Goal: Task Accomplishment & Management: Manage account settings

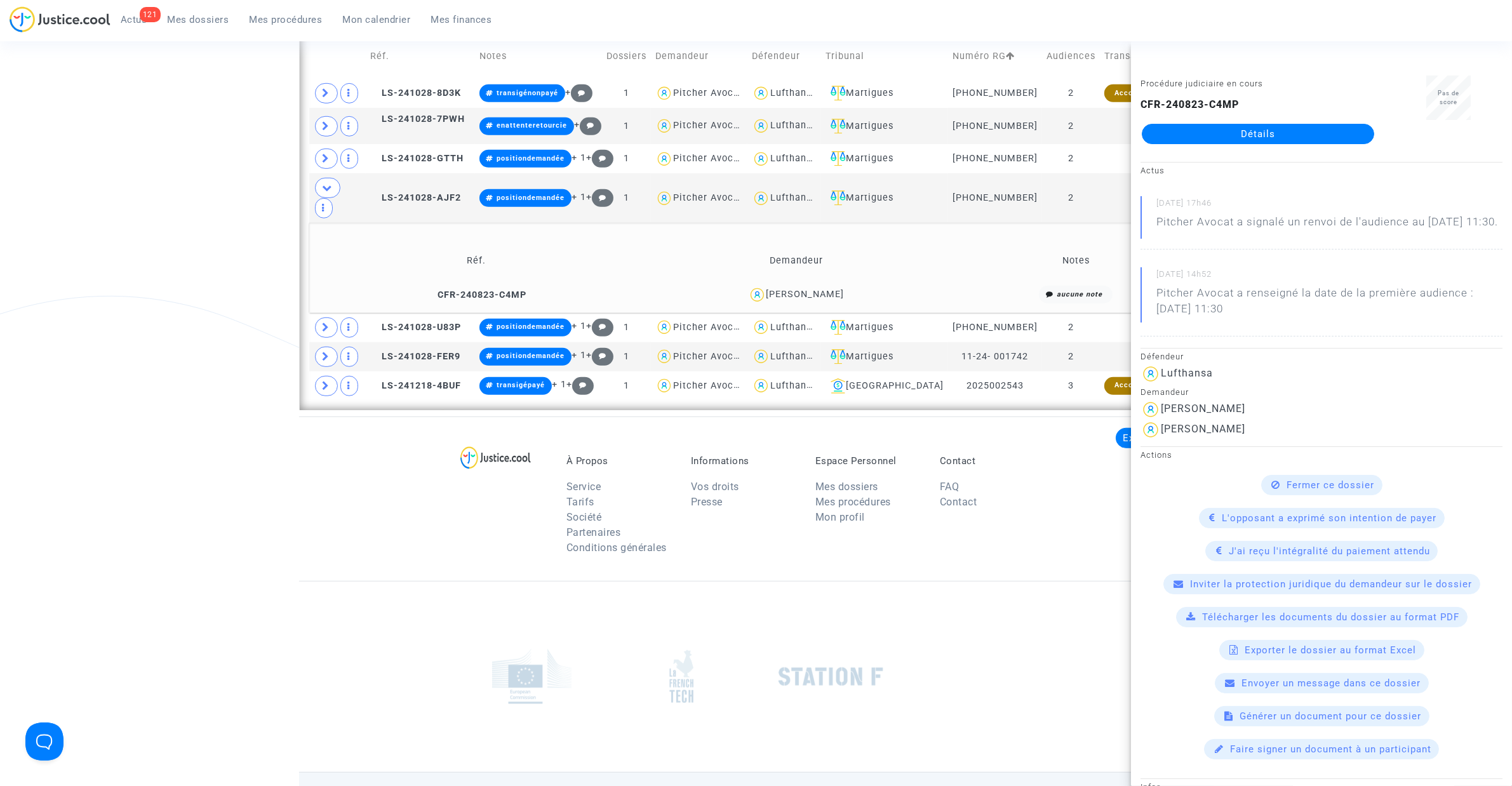
click at [181, 16] on span "Mes dossiers" at bounding box center [198, 20] width 61 height 12
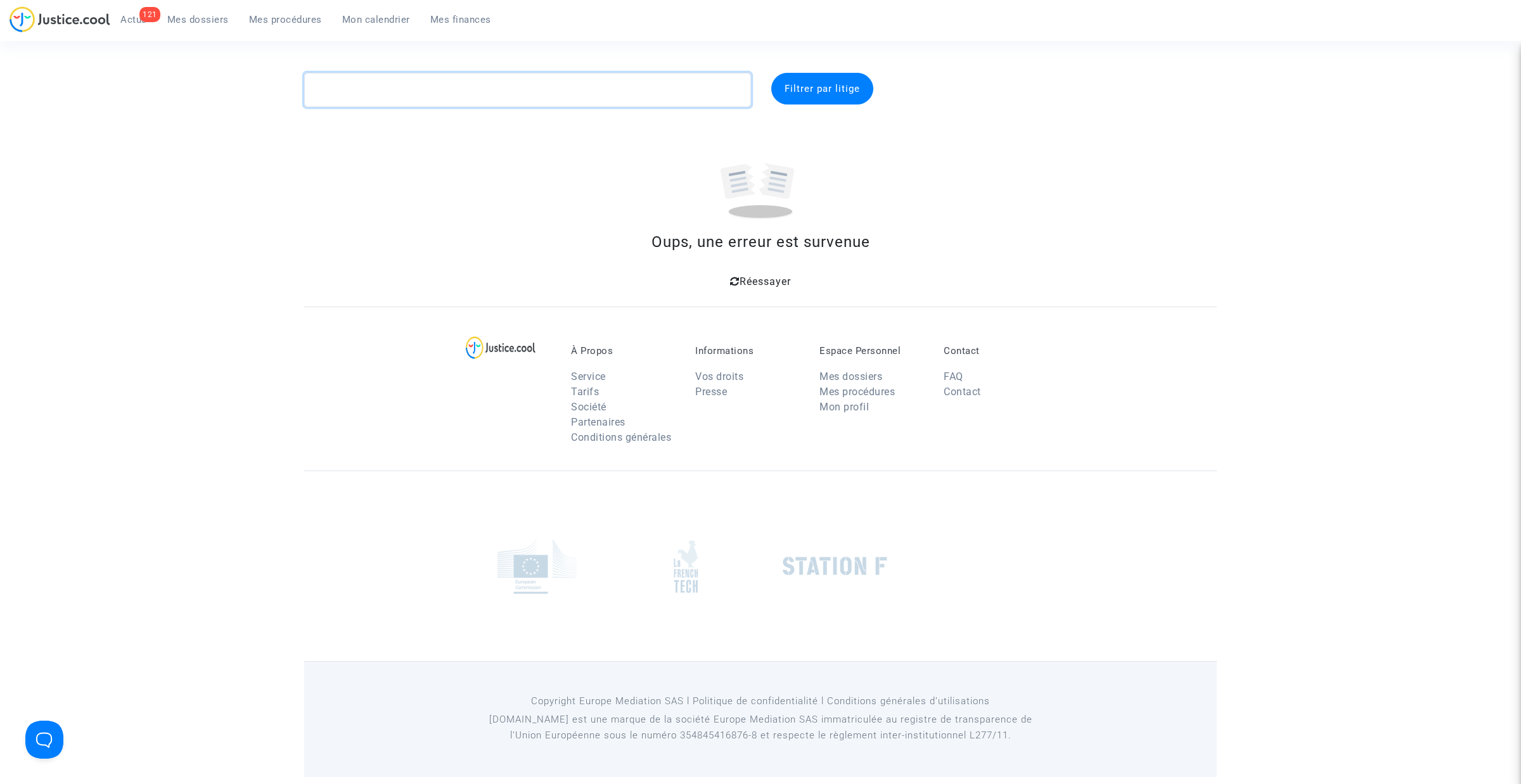
click at [376, 86] on textarea at bounding box center [527, 89] width 447 height 34
paste textarea "LAMBOURDIERE"
type textarea "LAMBOURDIERE"
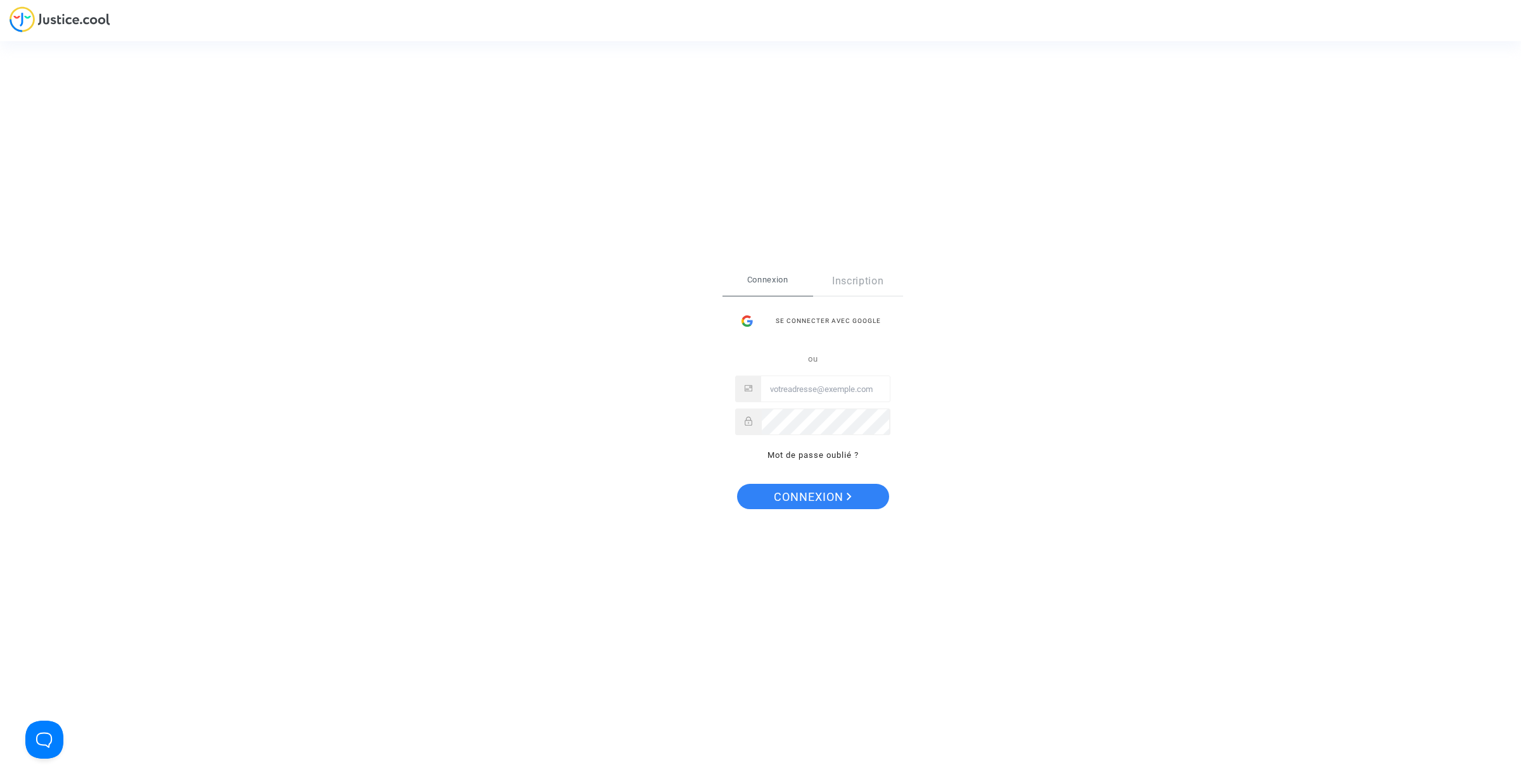
type input "tom@pitcher-avocat.fr"
click at [840, 492] on span "Connexion" at bounding box center [812, 497] width 78 height 27
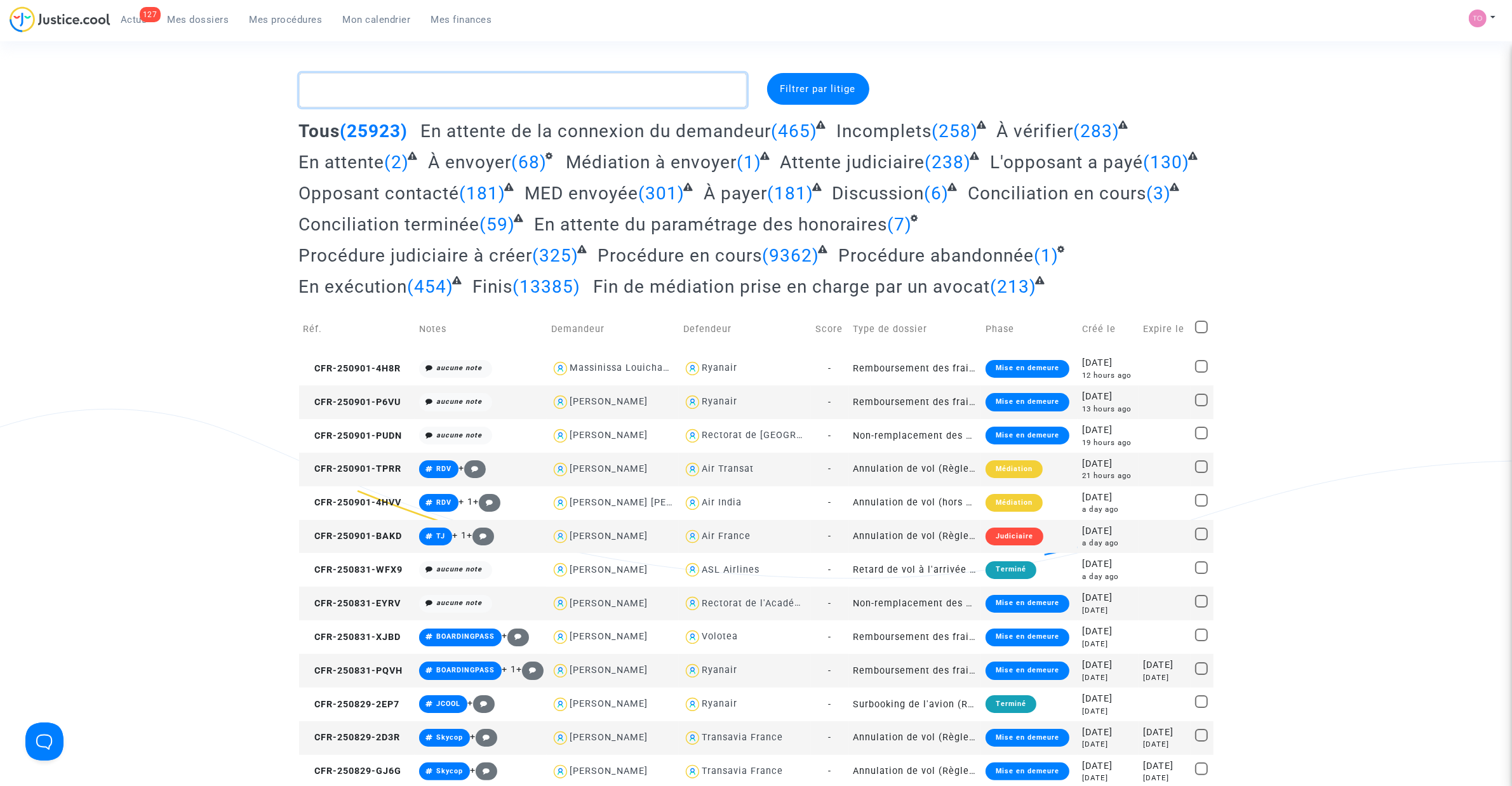
click at [344, 97] on textarea at bounding box center [523, 90] width 448 height 34
paste textarea "LAMBOURDIERE"
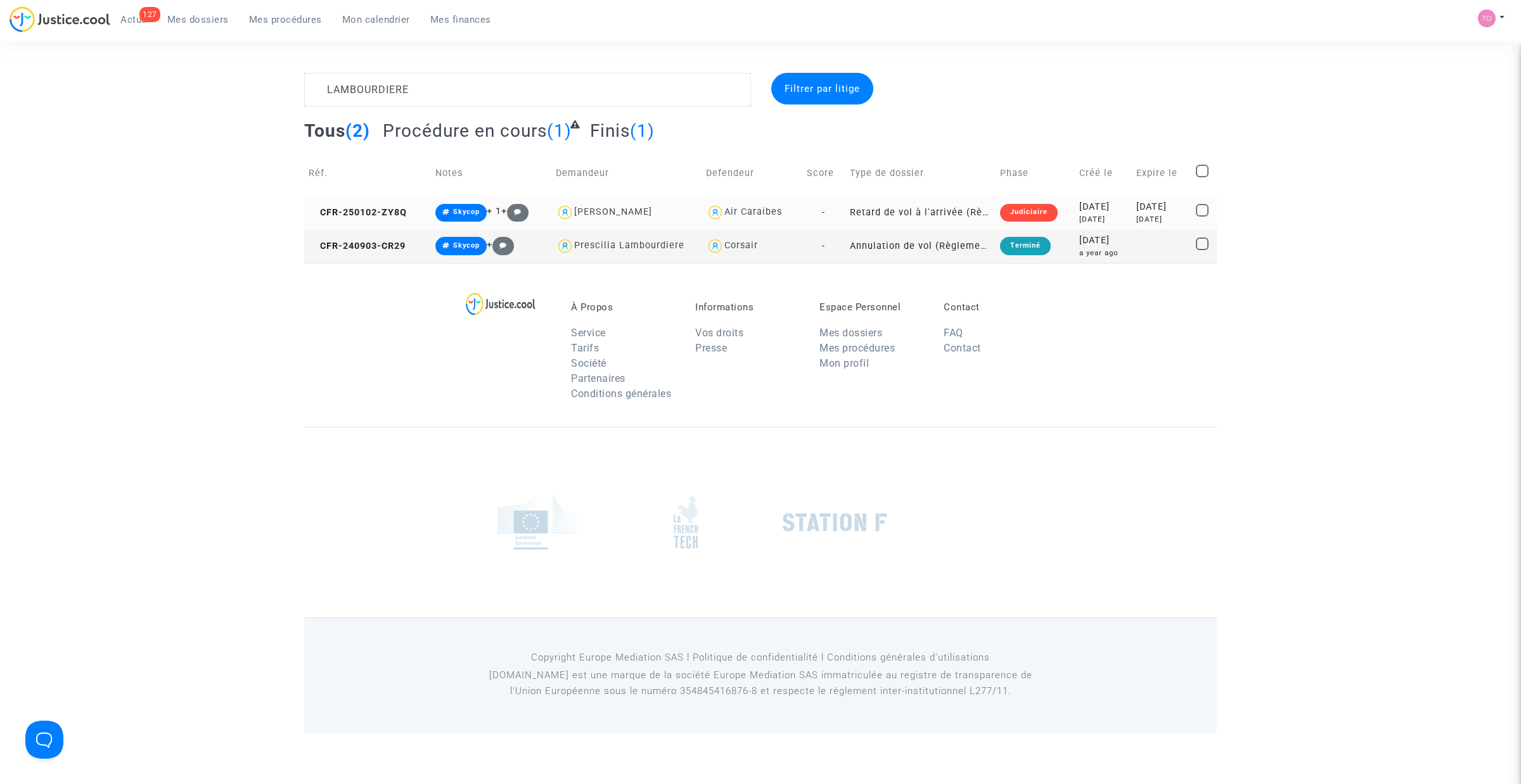
click at [1097, 210] on div "2025-01-02" at bounding box center [1103, 206] width 48 height 14
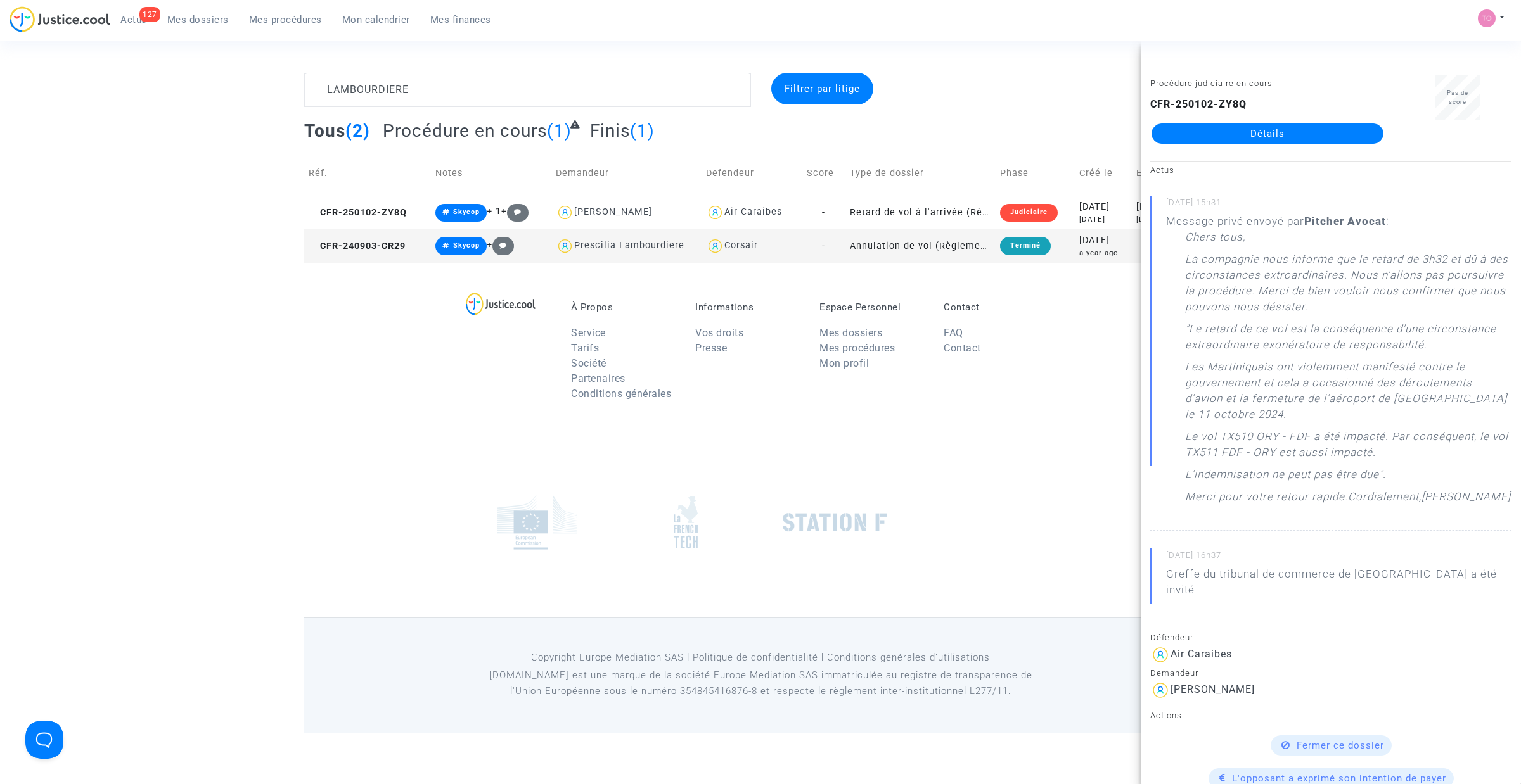
drag, startPoint x: 1250, startPoint y: 149, endPoint x: 1245, endPoint y: 128, distance: 21.6
drag, startPoint x: 236, startPoint y: 90, endPoint x: 162, endPoint y: 92, distance: 74.0
click at [164, 92] on div "LAMBOURDIERE Filtrer par litige Tous (2) Procédure en cours (1) Finis (1) Réf. …" at bounding box center [760, 167] width 1521 height 190
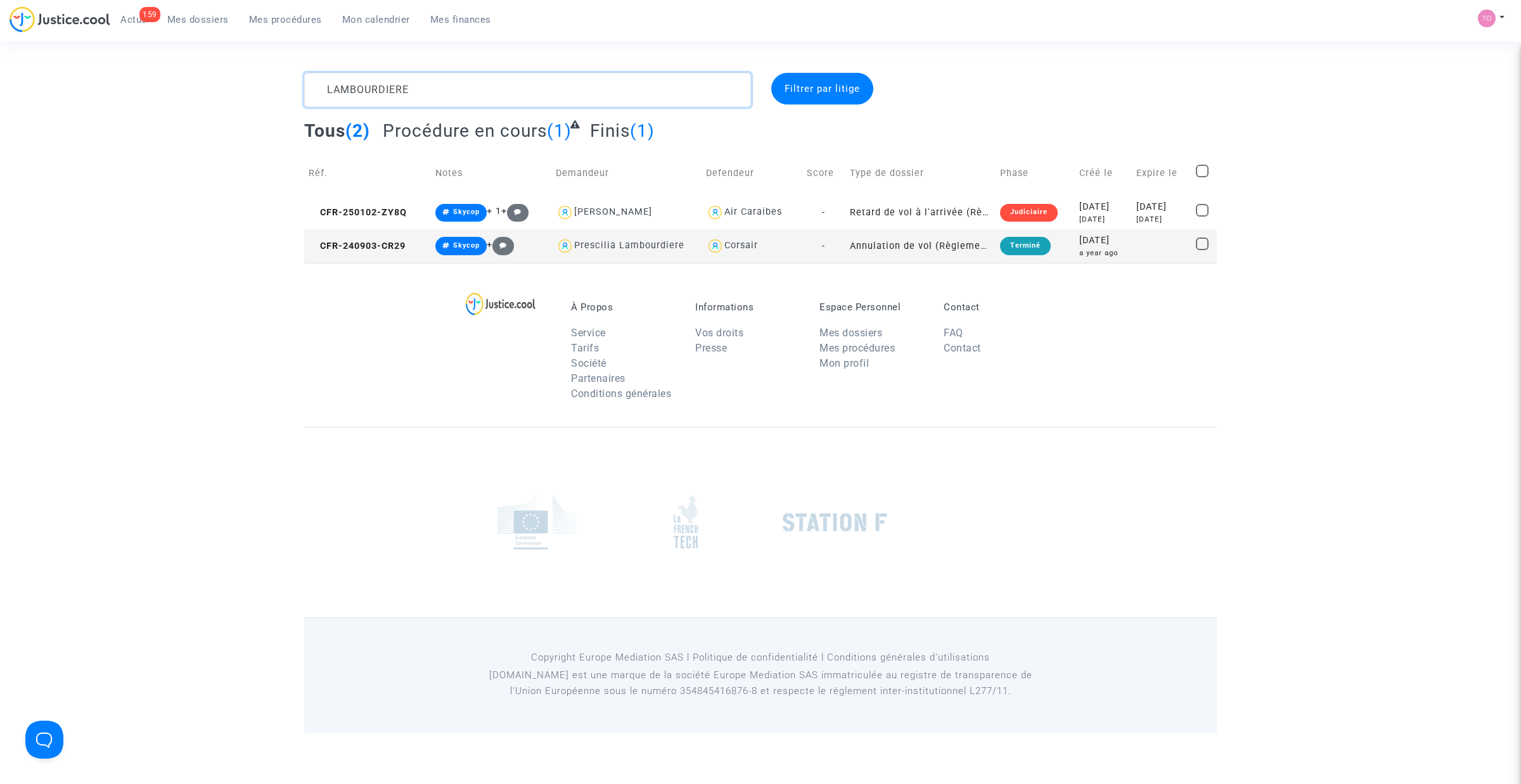
paste textarea "FAYETT"
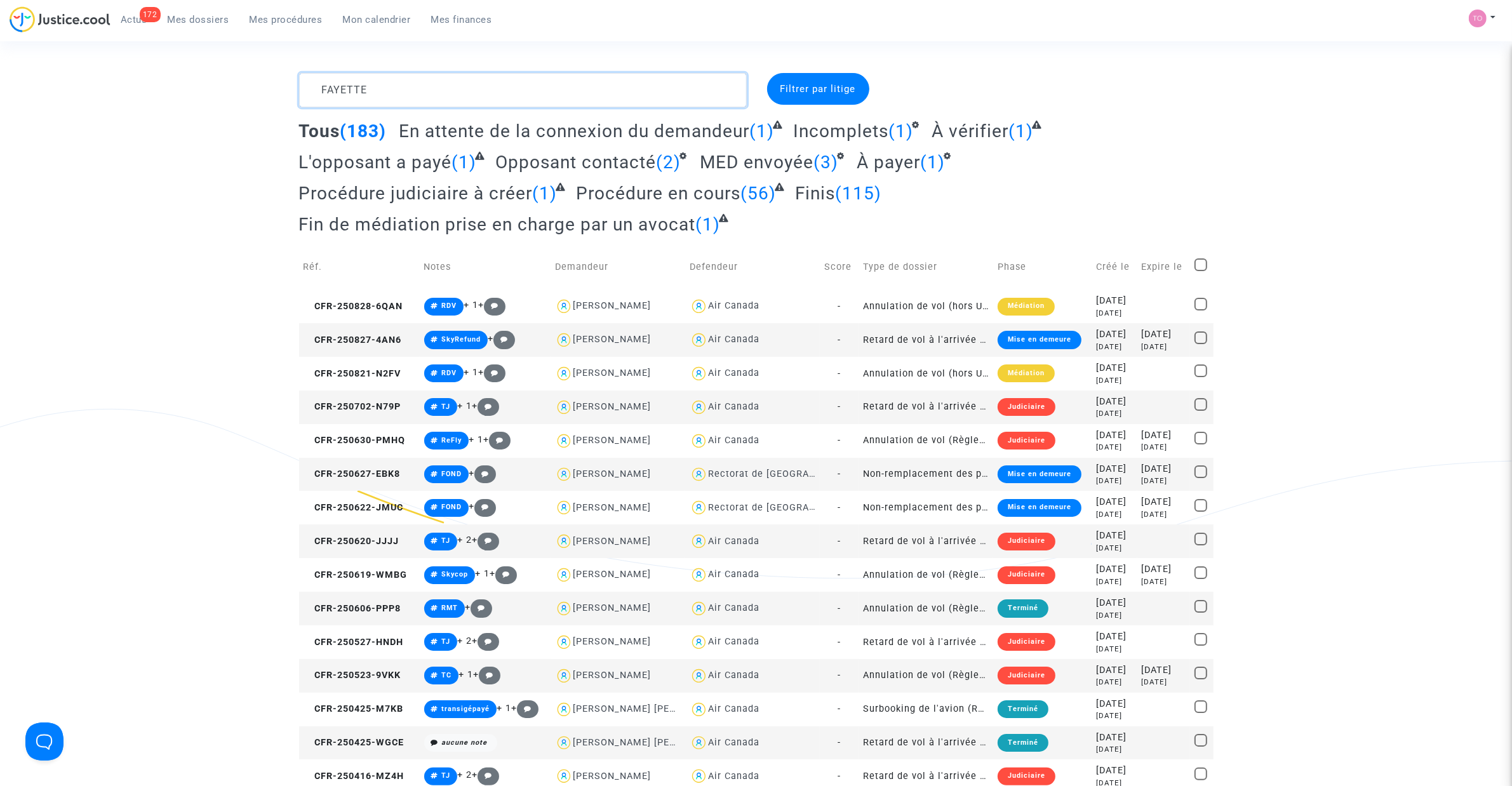
click at [424, 97] on textarea at bounding box center [523, 90] width 448 height 34
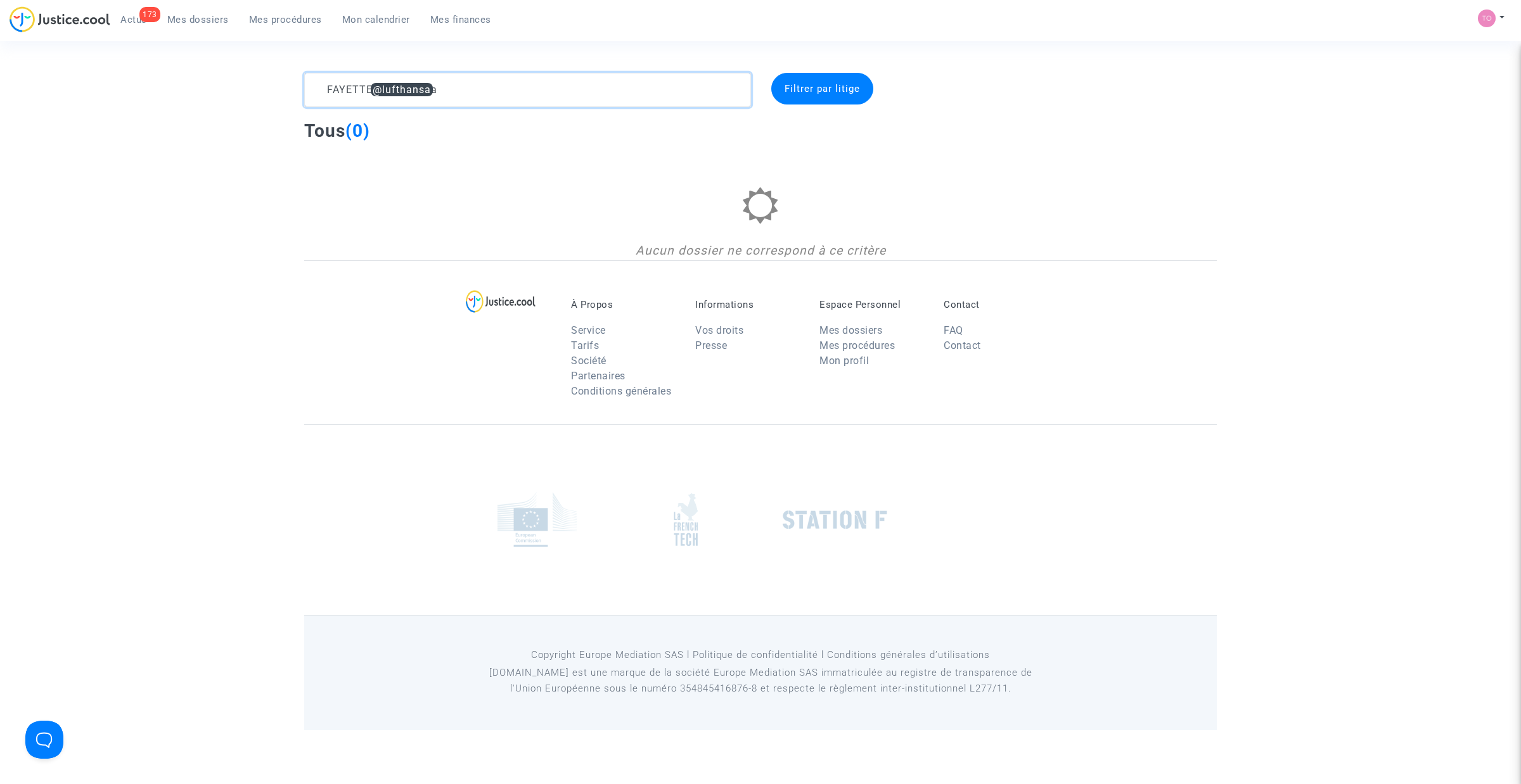
drag, startPoint x: 440, startPoint y: 87, endPoint x: 377, endPoint y: 82, distance: 63.2
click at [377, 82] on textarea at bounding box center [527, 89] width 447 height 34
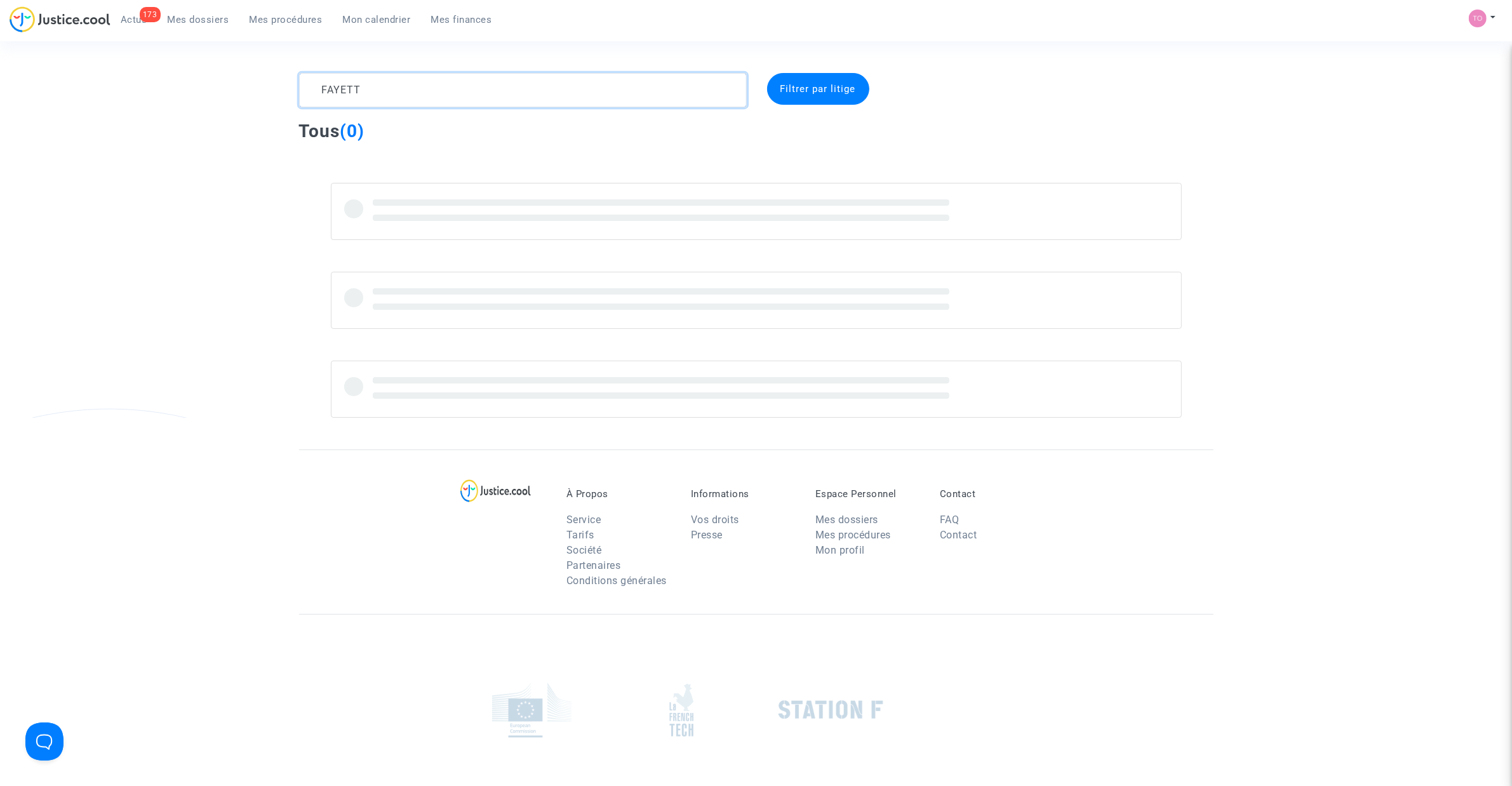
type textarea "FAYETT"
click at [365, 12] on link "Mon calendrier" at bounding box center [377, 20] width 88 height 19
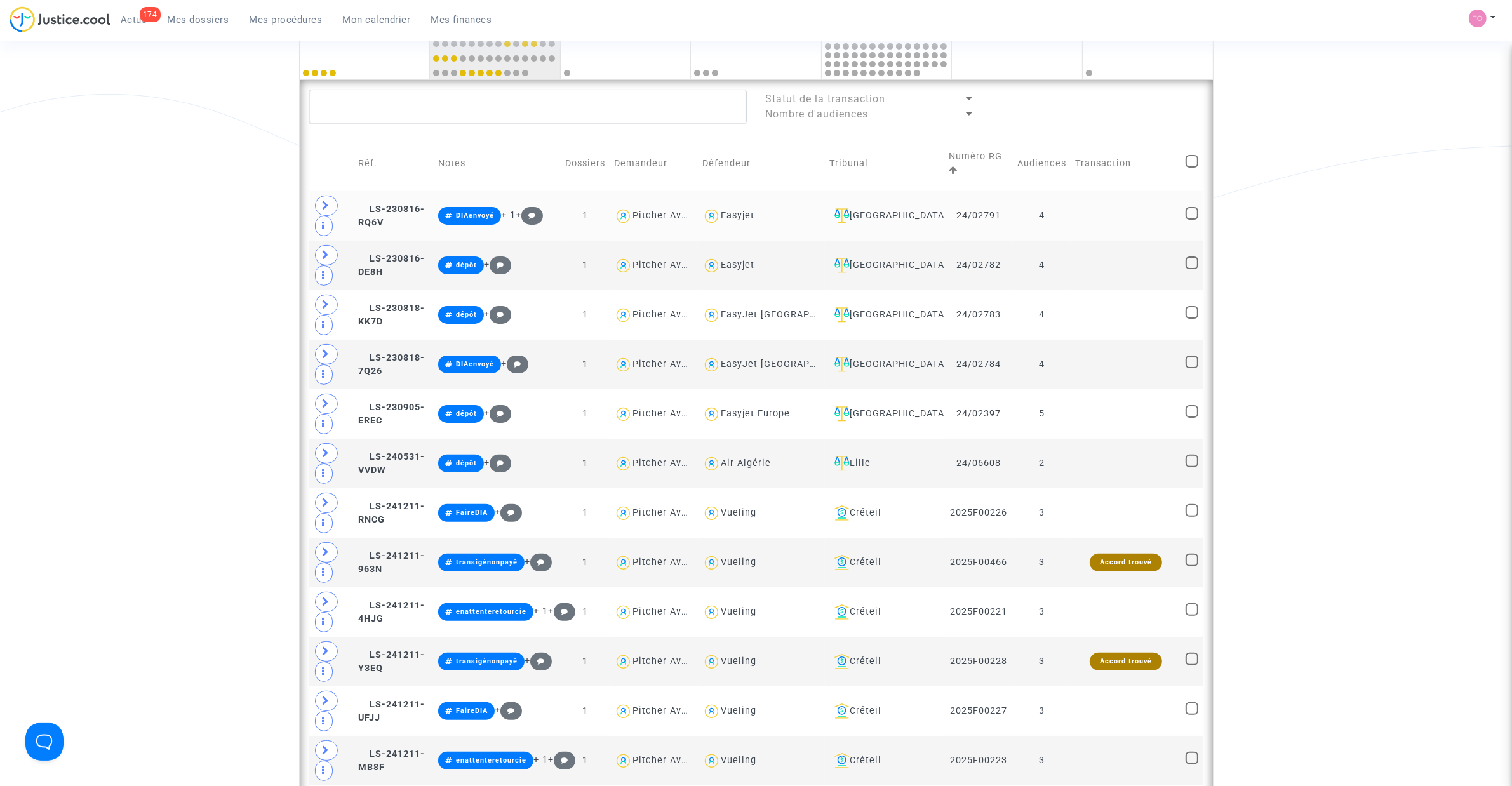
scroll to position [317, 0]
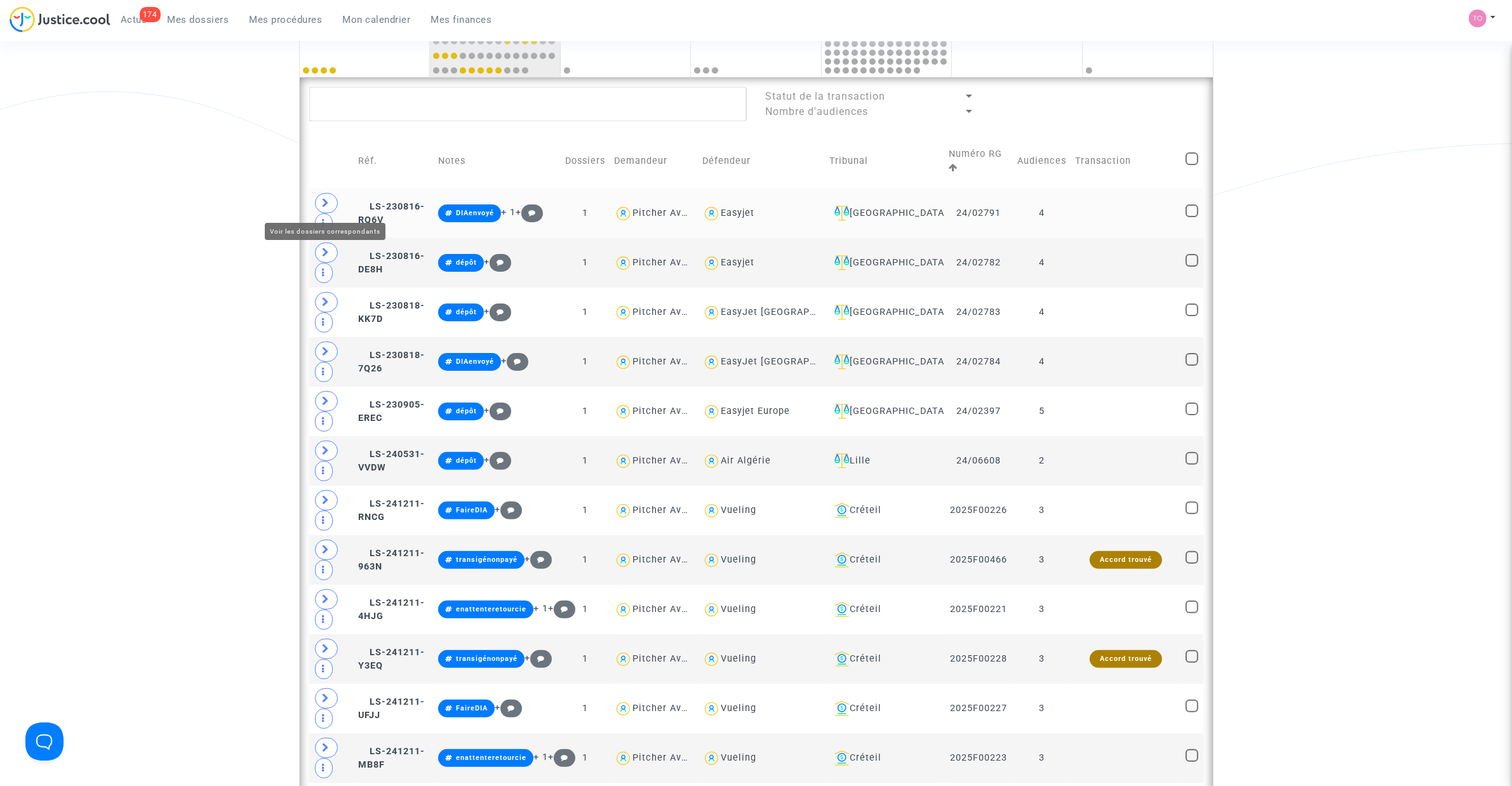
click at [325, 203] on icon at bounding box center [326, 202] width 8 height 9
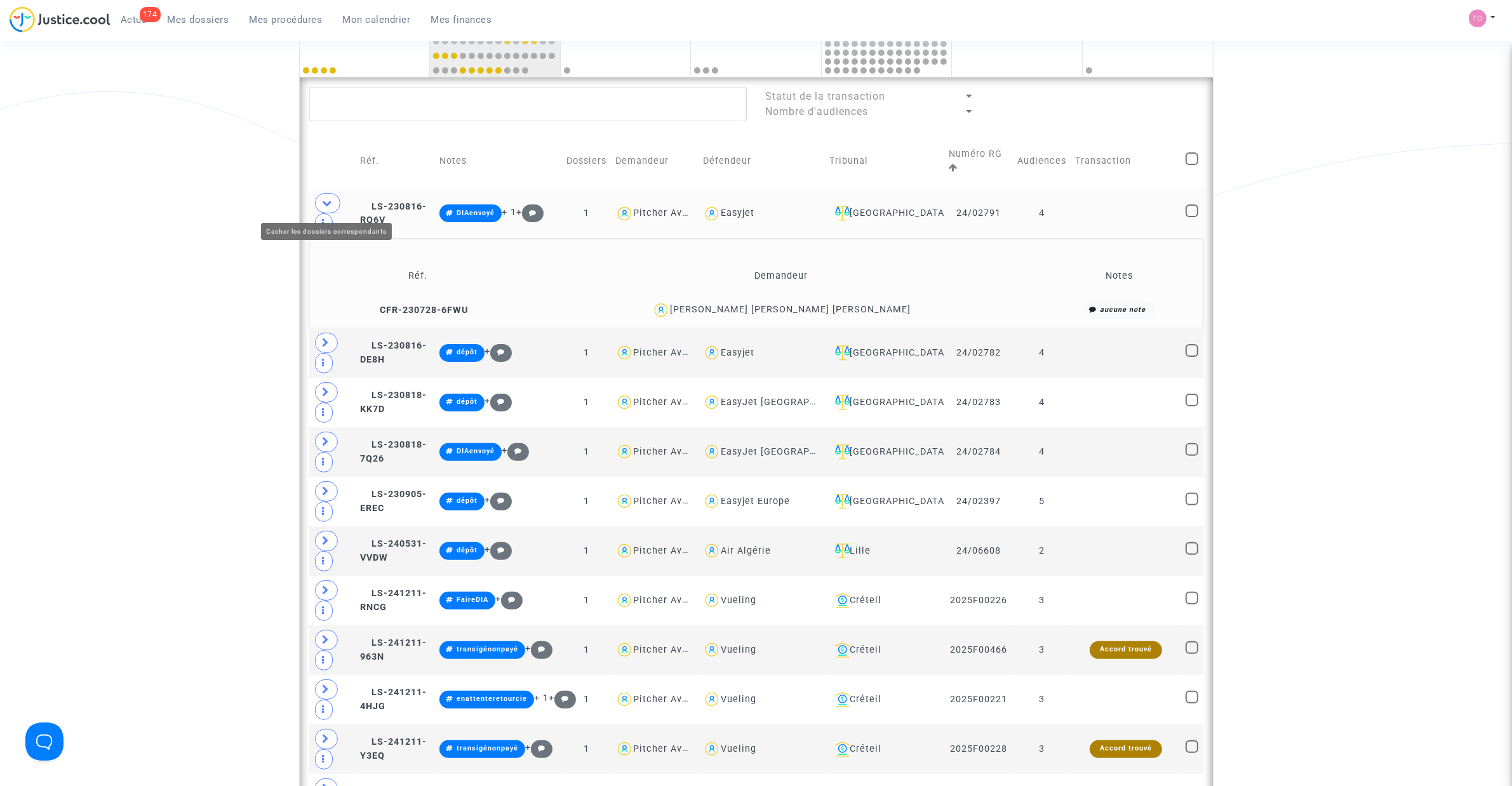
click at [325, 203] on icon at bounding box center [328, 202] width 10 height 9
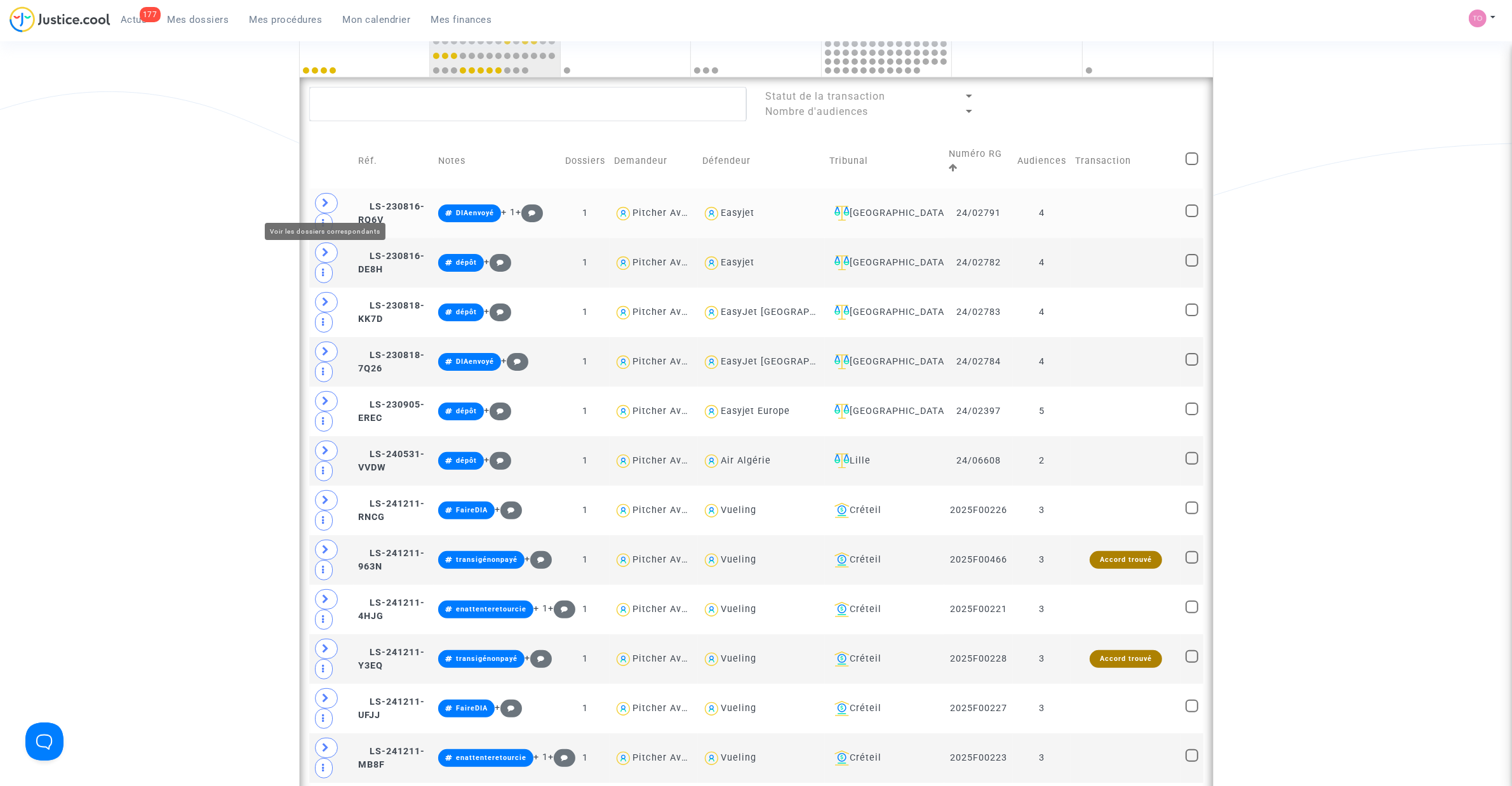
click at [331, 199] on span at bounding box center [327, 203] width 23 height 20
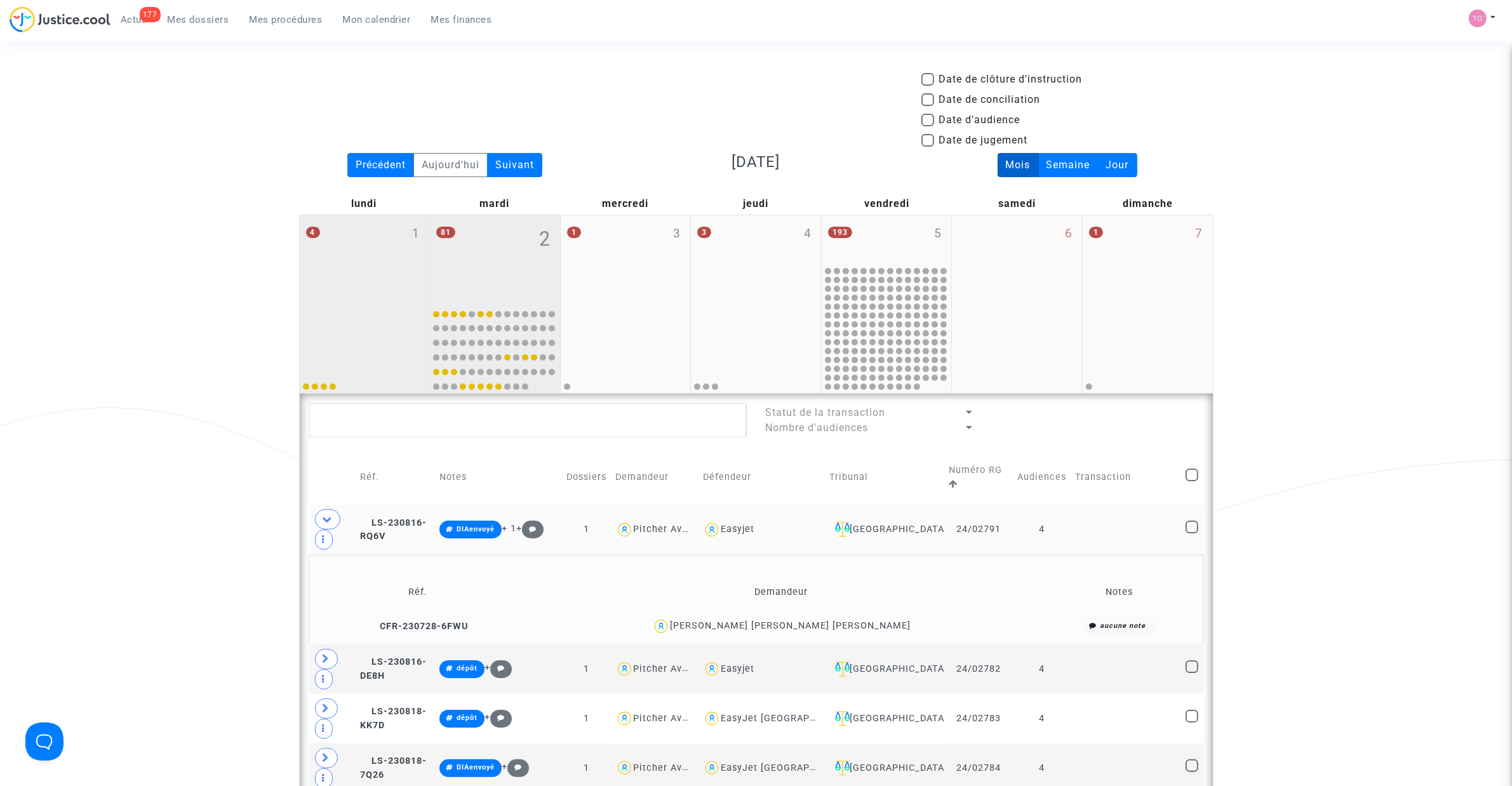
scroll to position [0, 0]
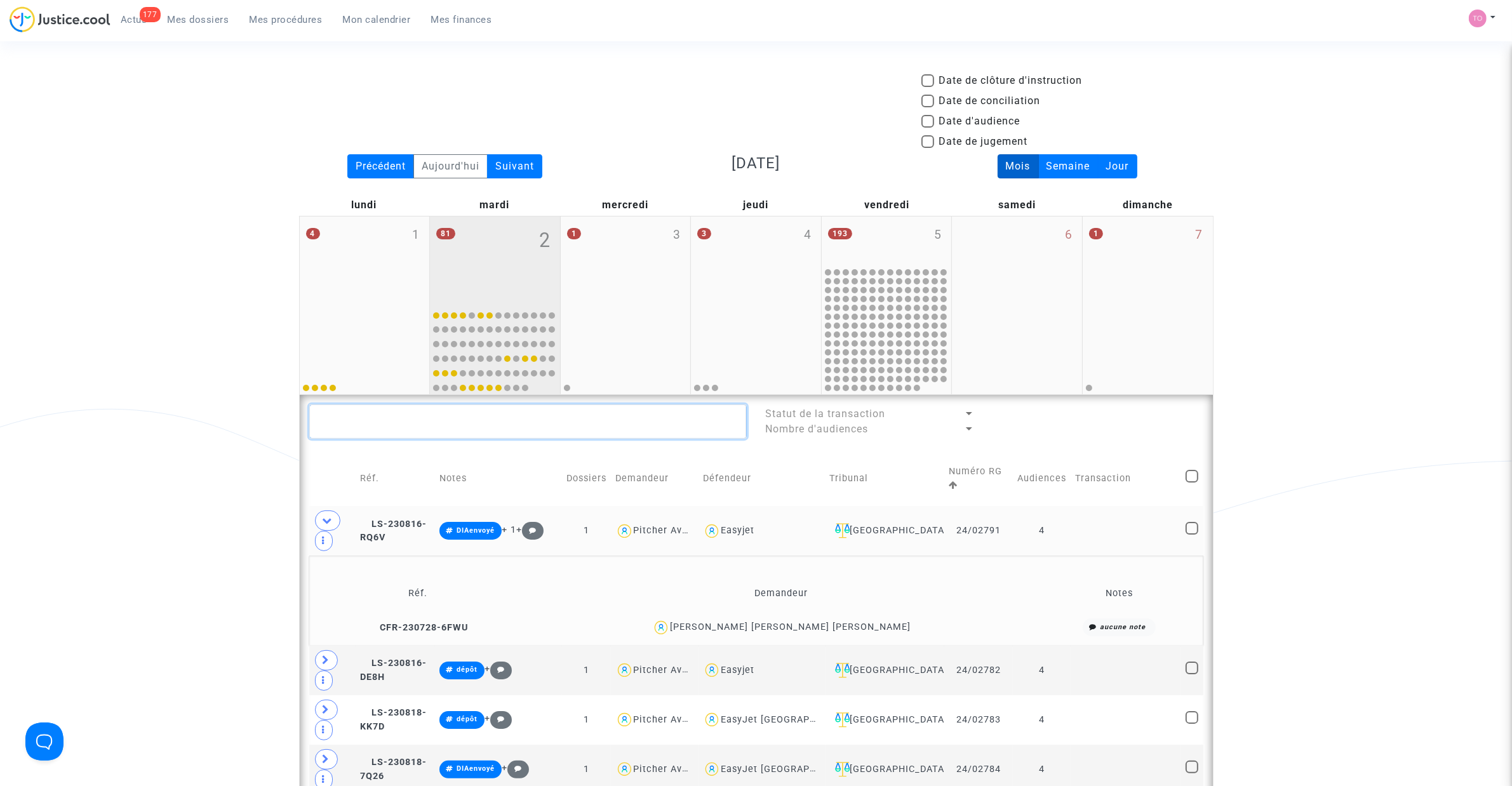
drag, startPoint x: 398, startPoint y: 430, endPoint x: 457, endPoint y: 375, distance: 80.7
click at [398, 430] on textarea at bounding box center [528, 421] width 437 height 34
click at [929, 122] on span at bounding box center [928, 121] width 13 height 13
click at [928, 128] on input "Date d'audience" at bounding box center [927, 128] width 1 height 1
checkbox input "true"
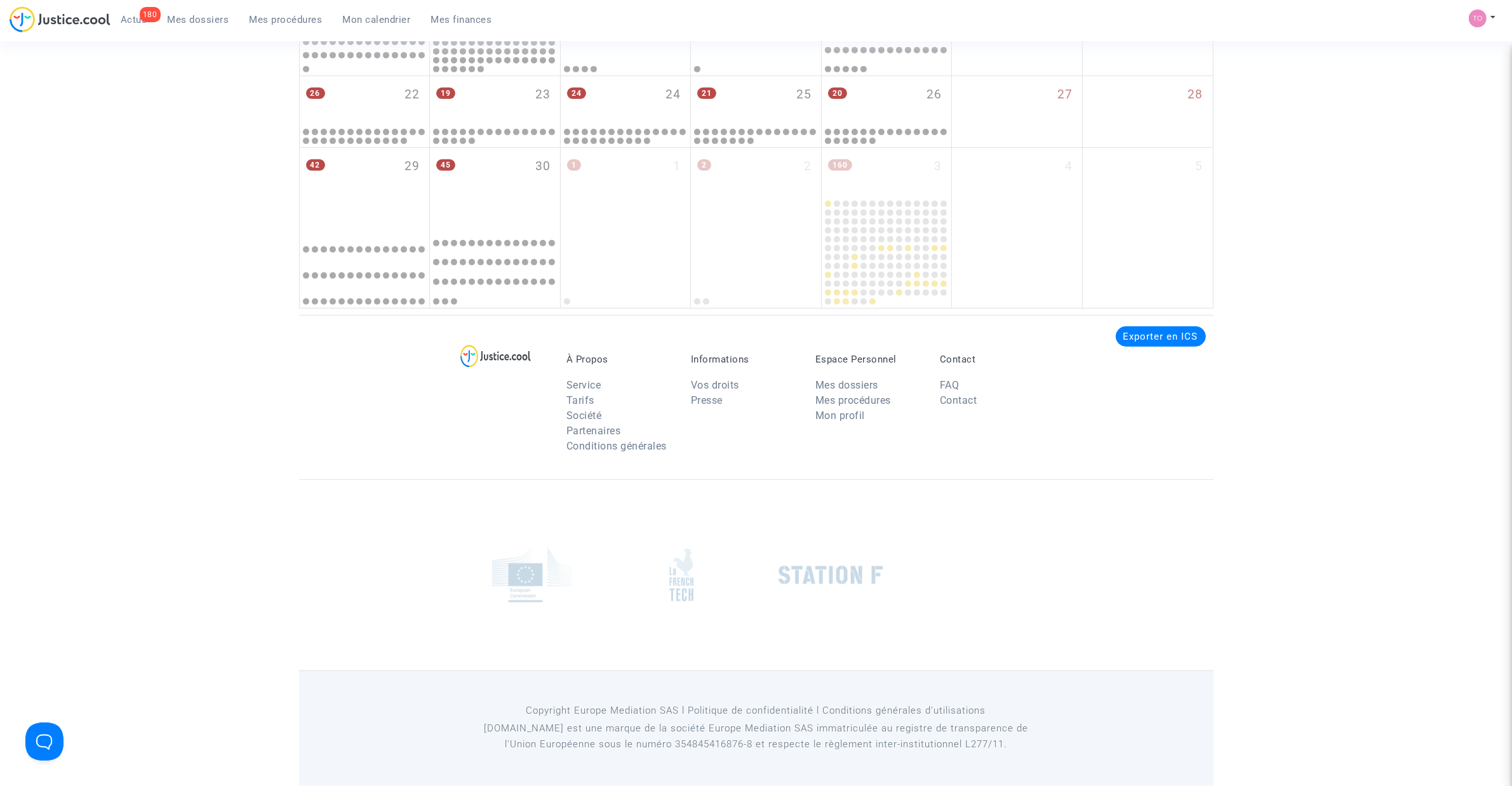
scroll to position [3175, 0]
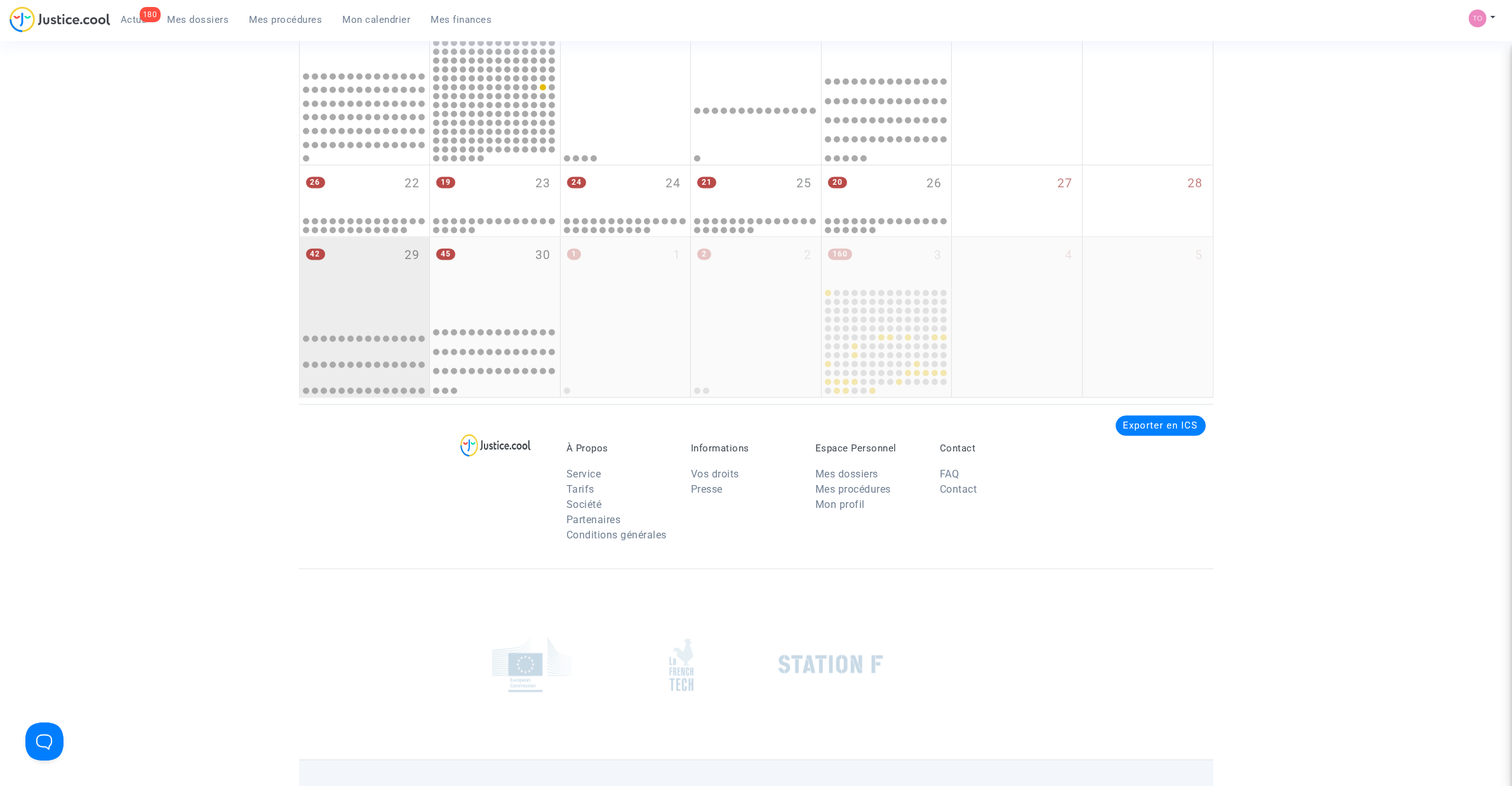
click at [389, 280] on div "42 29" at bounding box center [364, 276] width 130 height 78
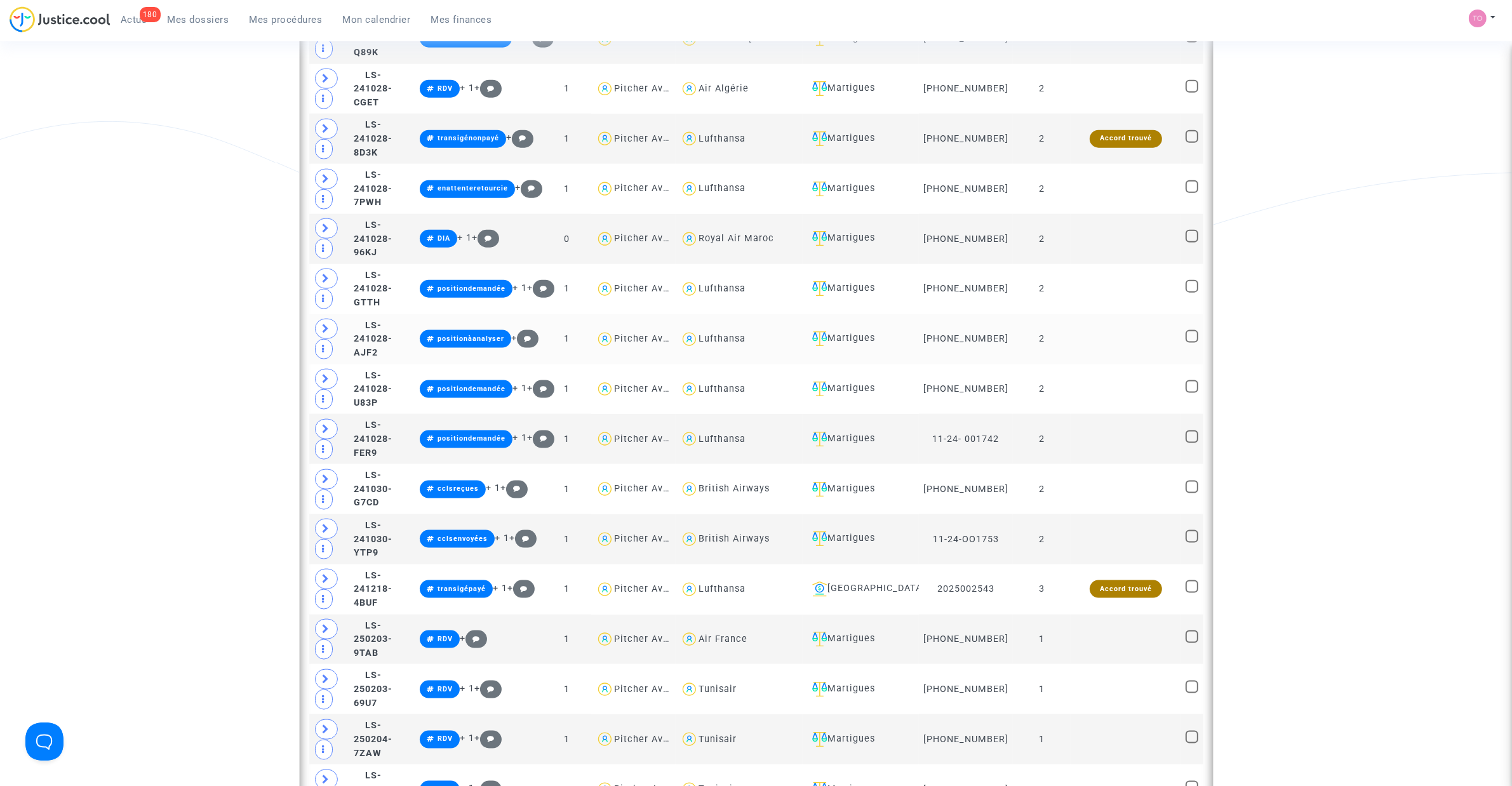
scroll to position [1659, 0]
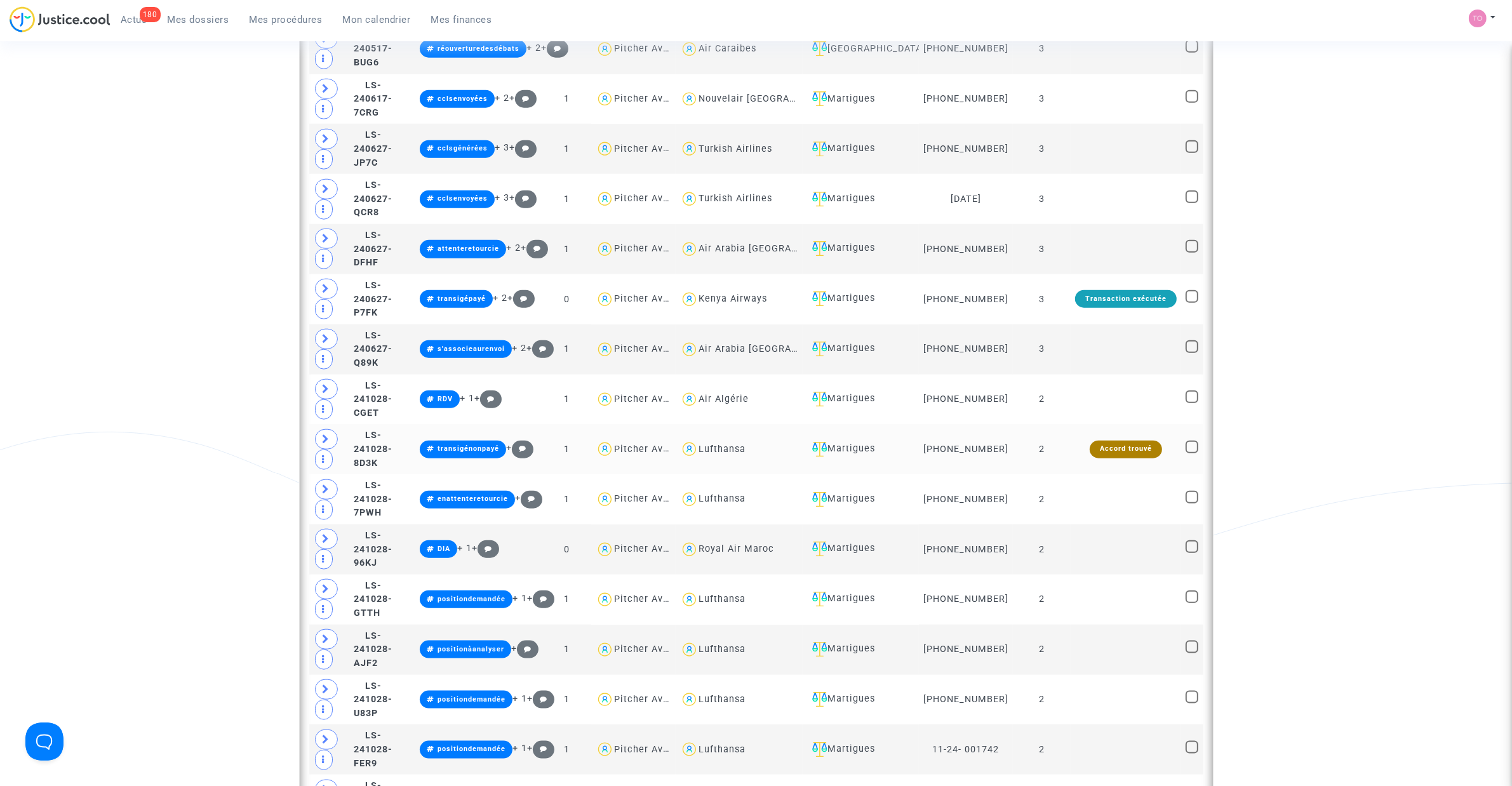
click at [746, 455] on div "Lufthansa" at bounding box center [722, 449] width 47 height 11
type textarea "@Lufthansa"
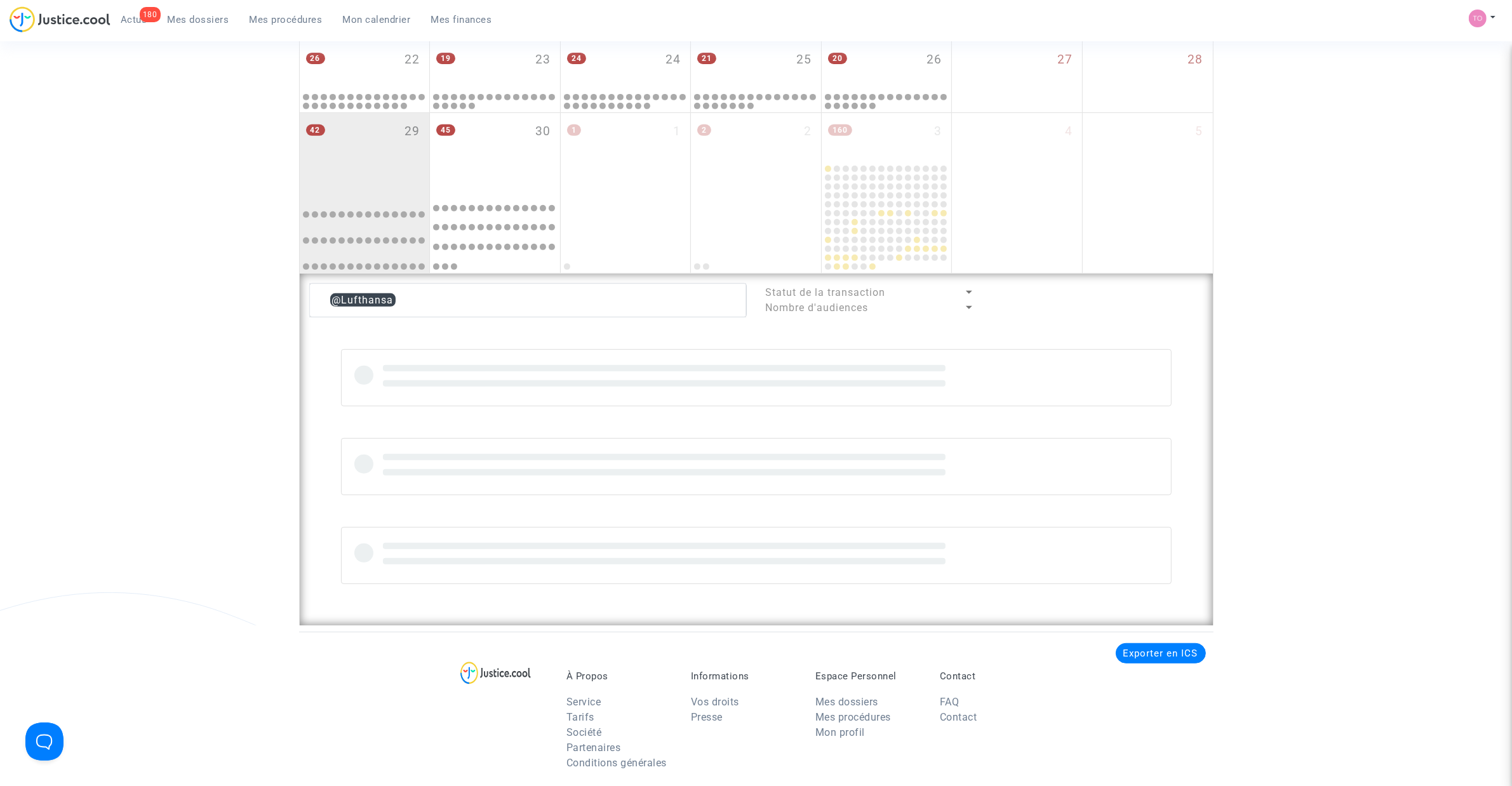
scroll to position [534, 0]
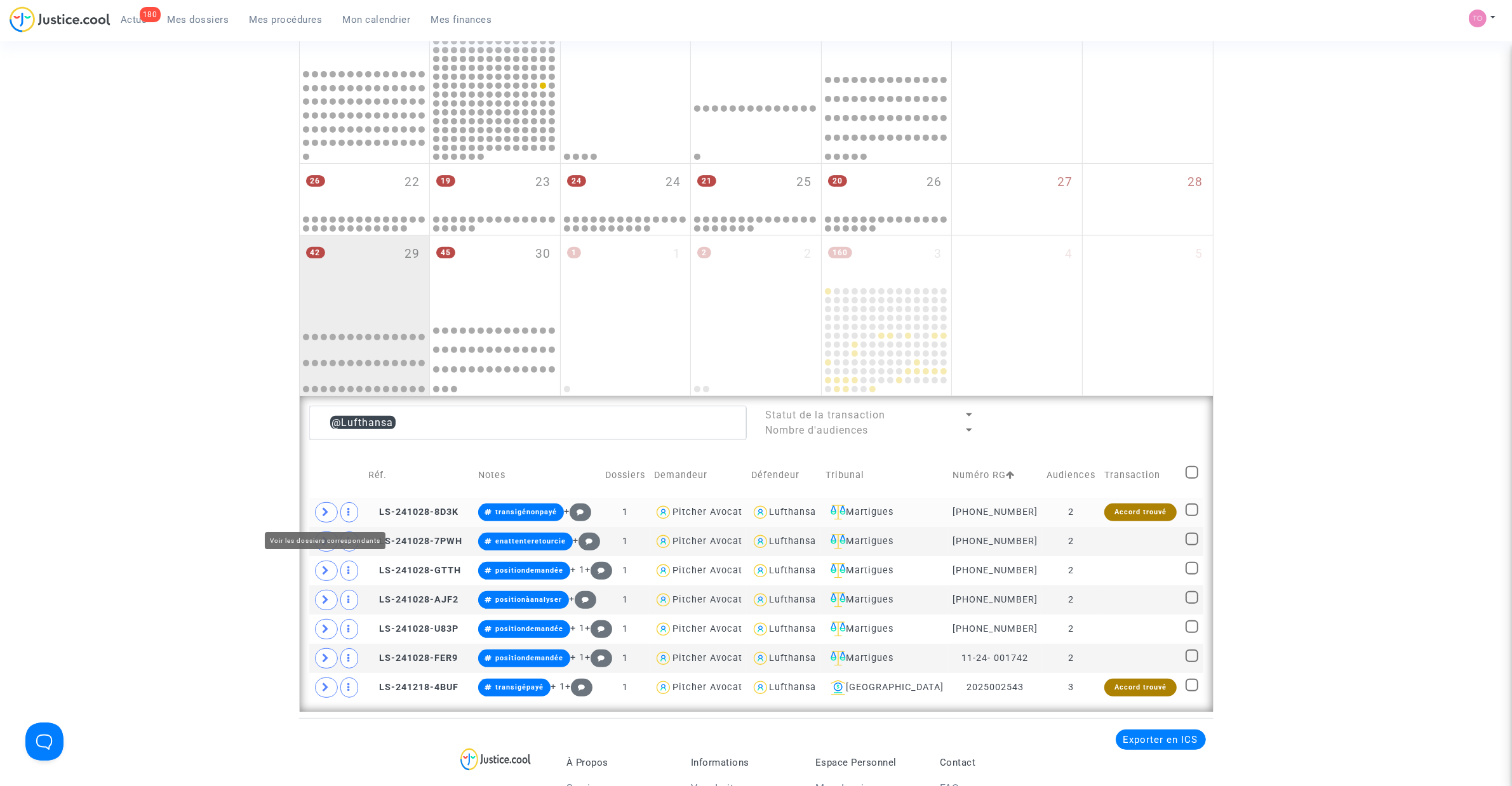
click at [327, 511] on icon at bounding box center [326, 512] width 8 height 9
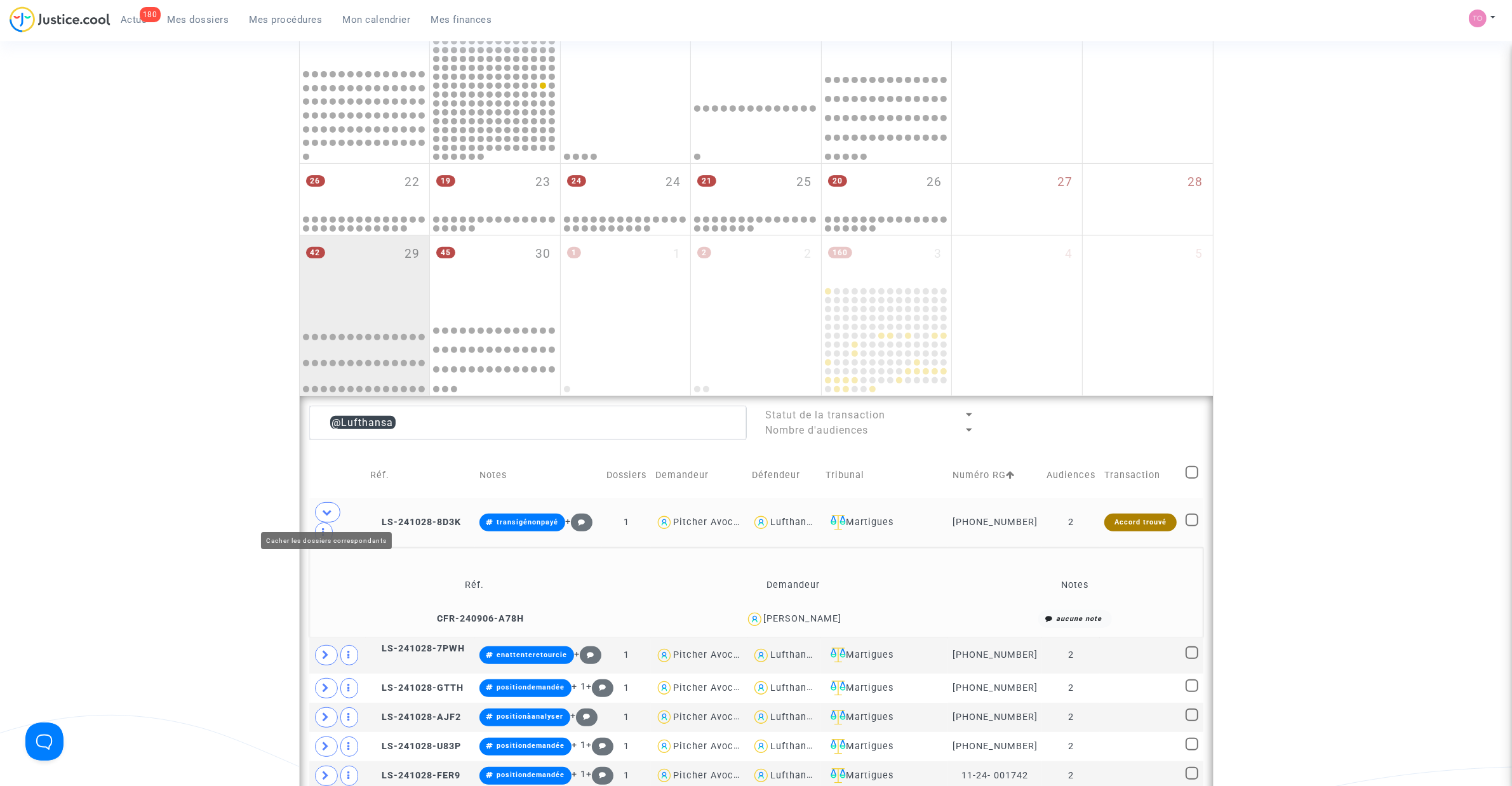
click at [327, 511] on icon at bounding box center [328, 512] width 10 height 9
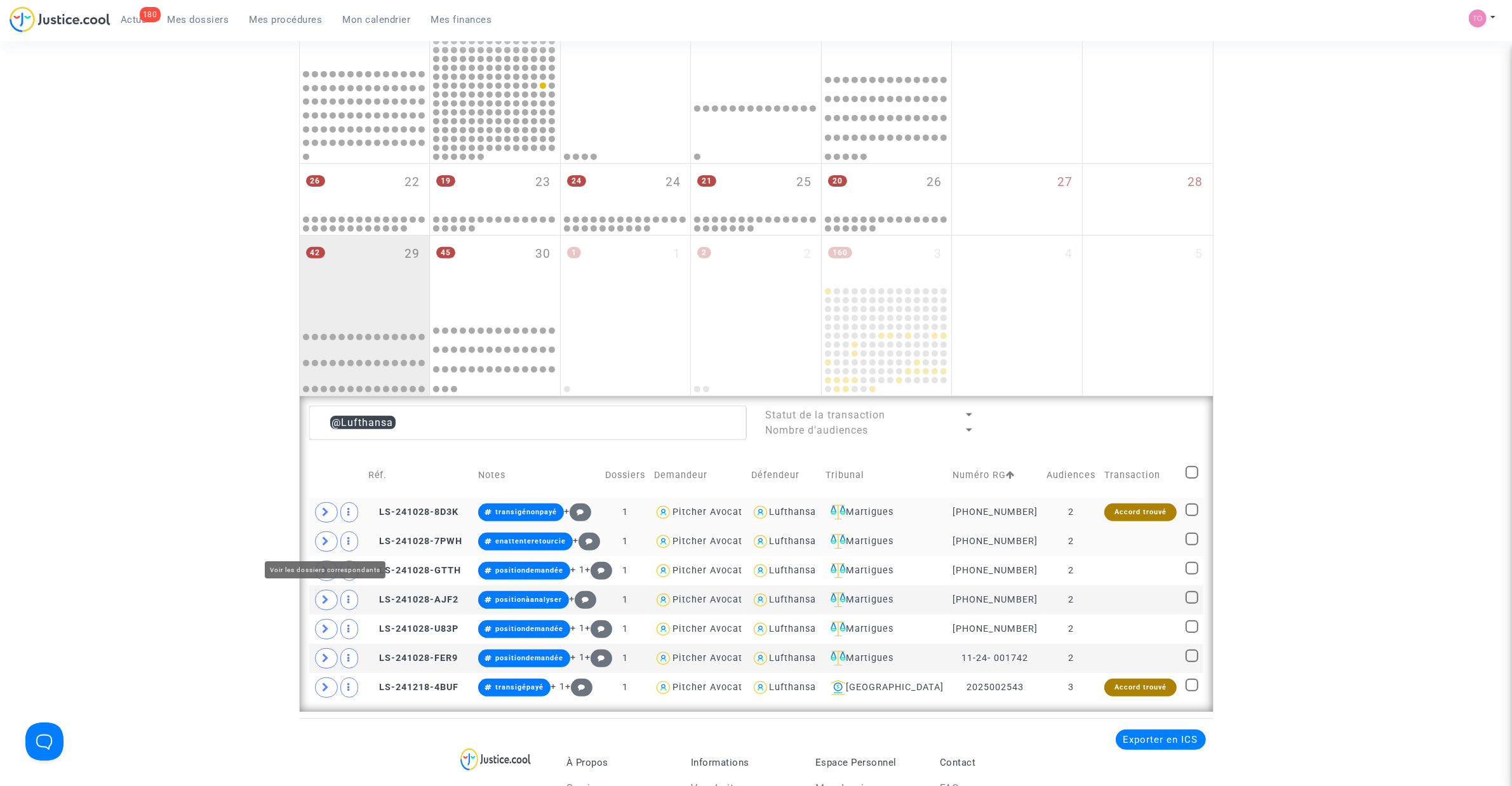
click at [325, 540] on icon at bounding box center [326, 541] width 8 height 9
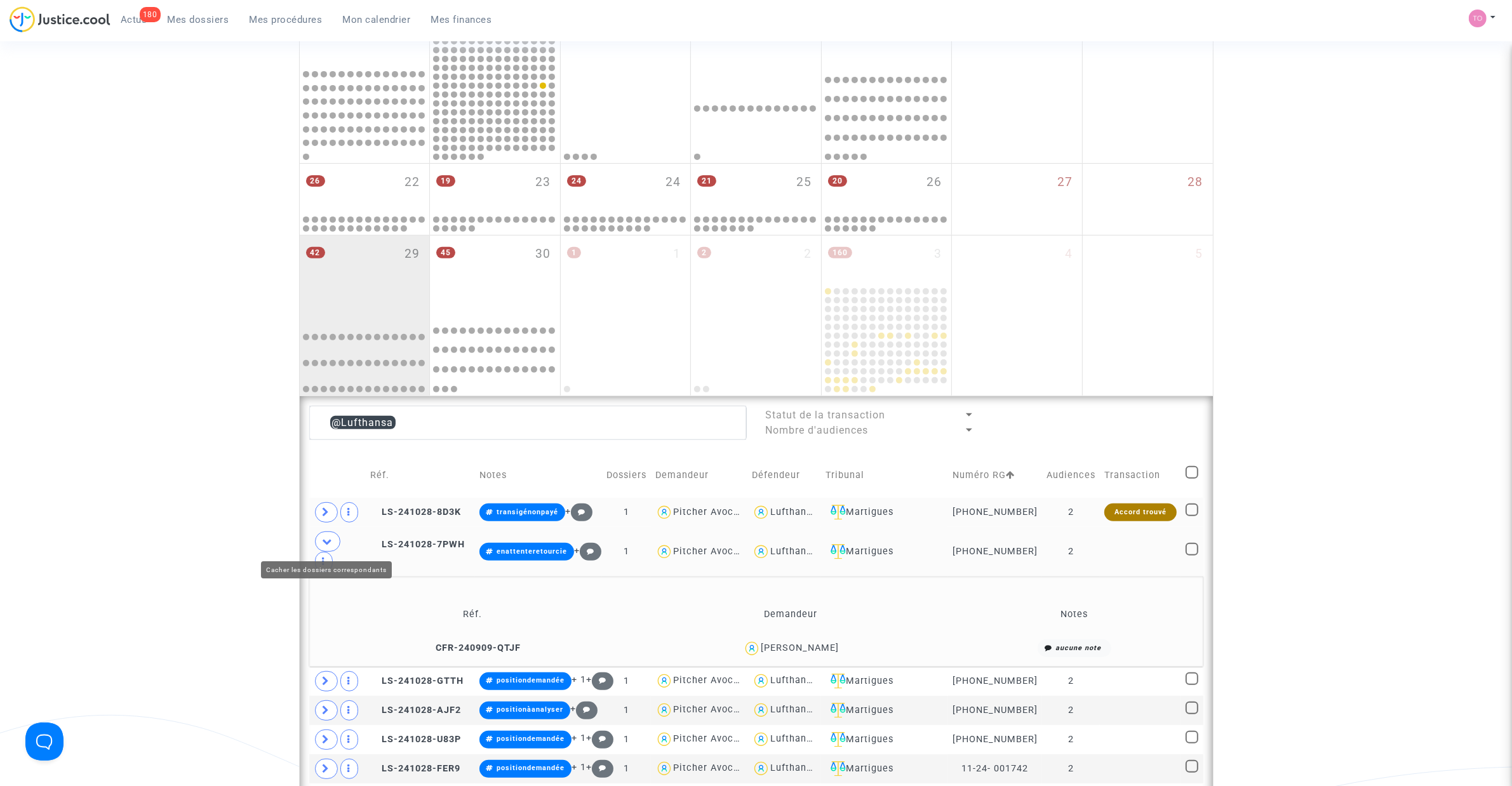
click at [325, 540] on icon at bounding box center [328, 541] width 10 height 9
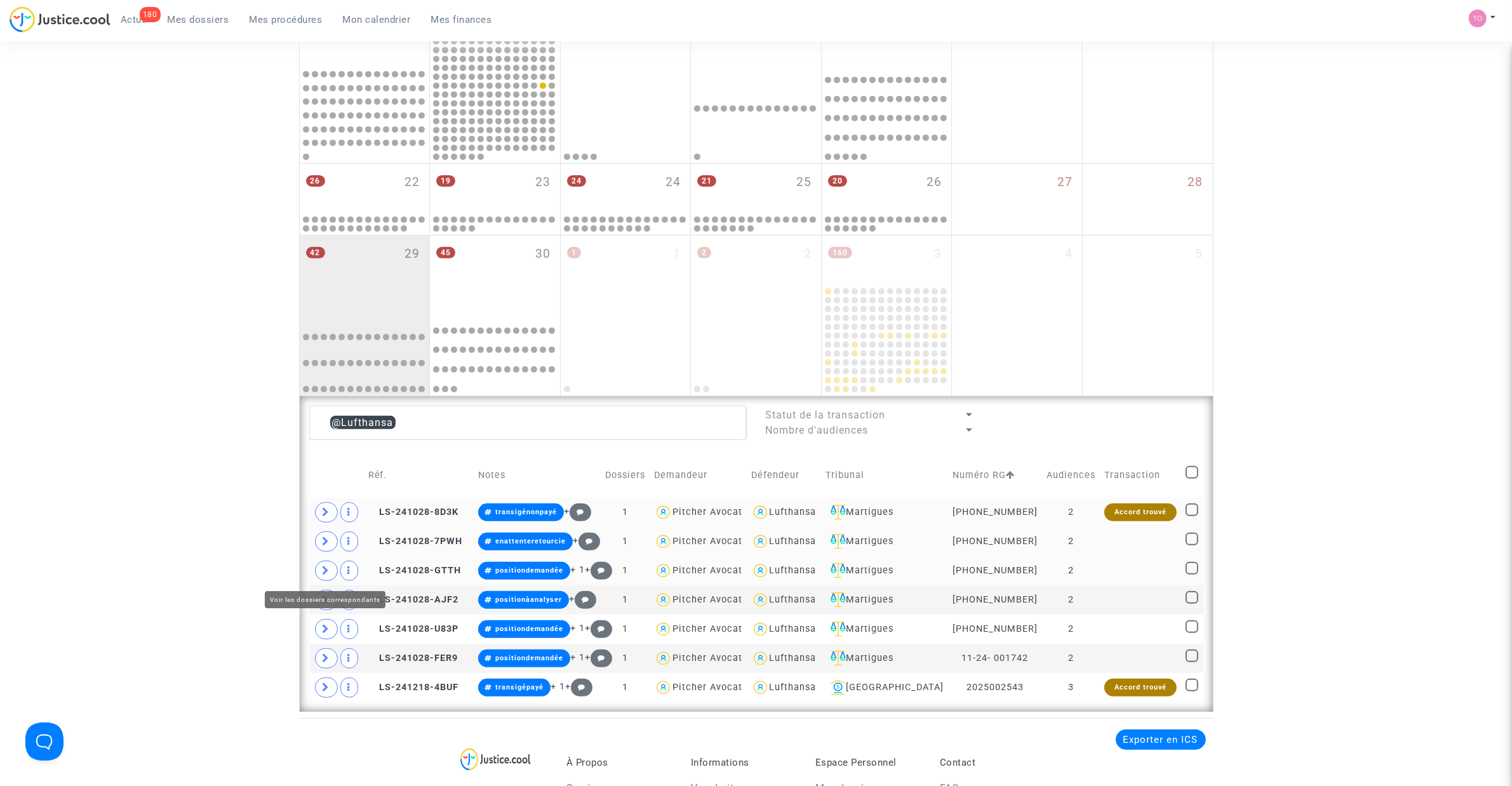
click at [325, 578] on span at bounding box center [327, 571] width 23 height 20
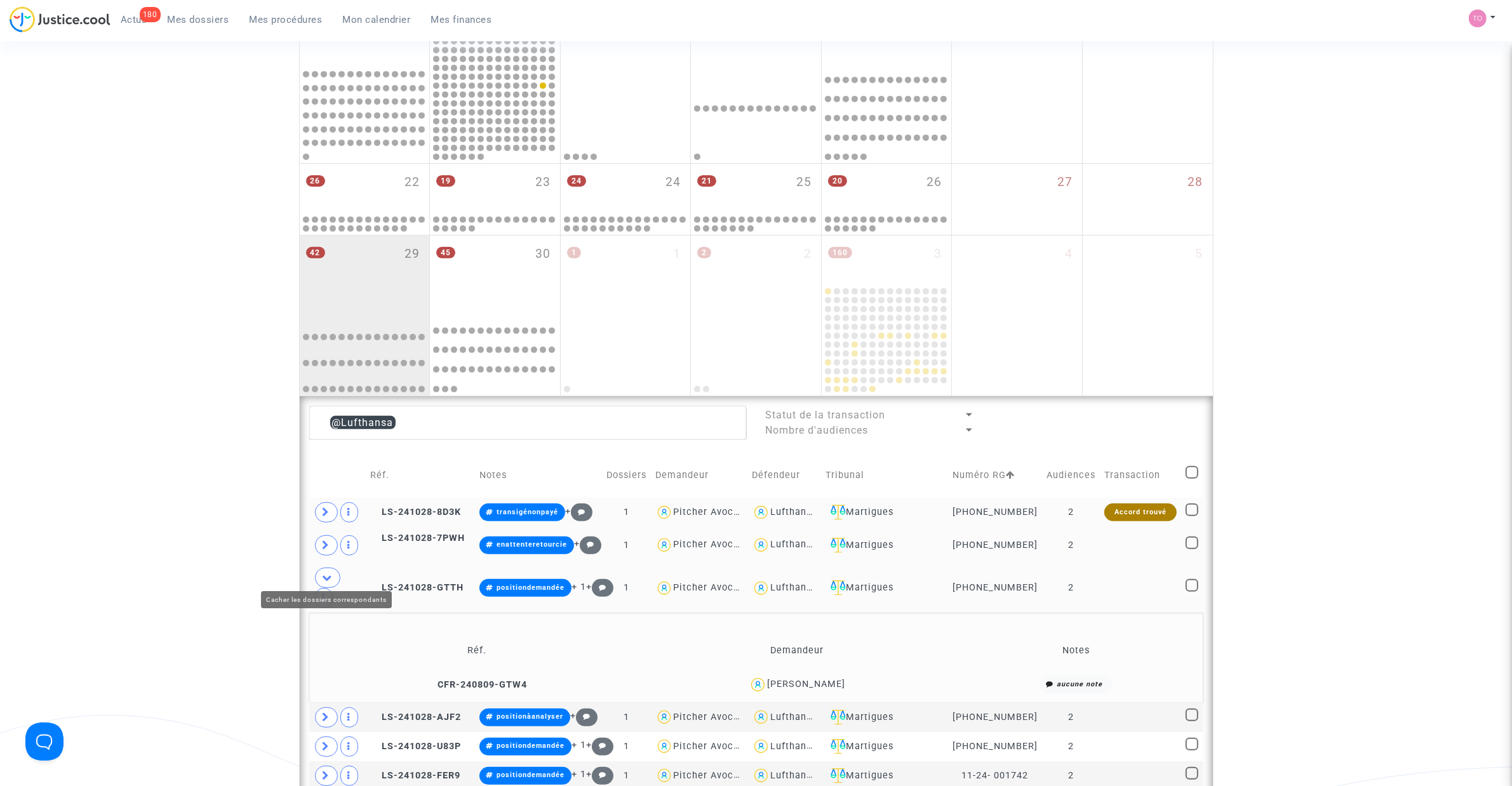
click at [325, 578] on span at bounding box center [328, 578] width 25 height 20
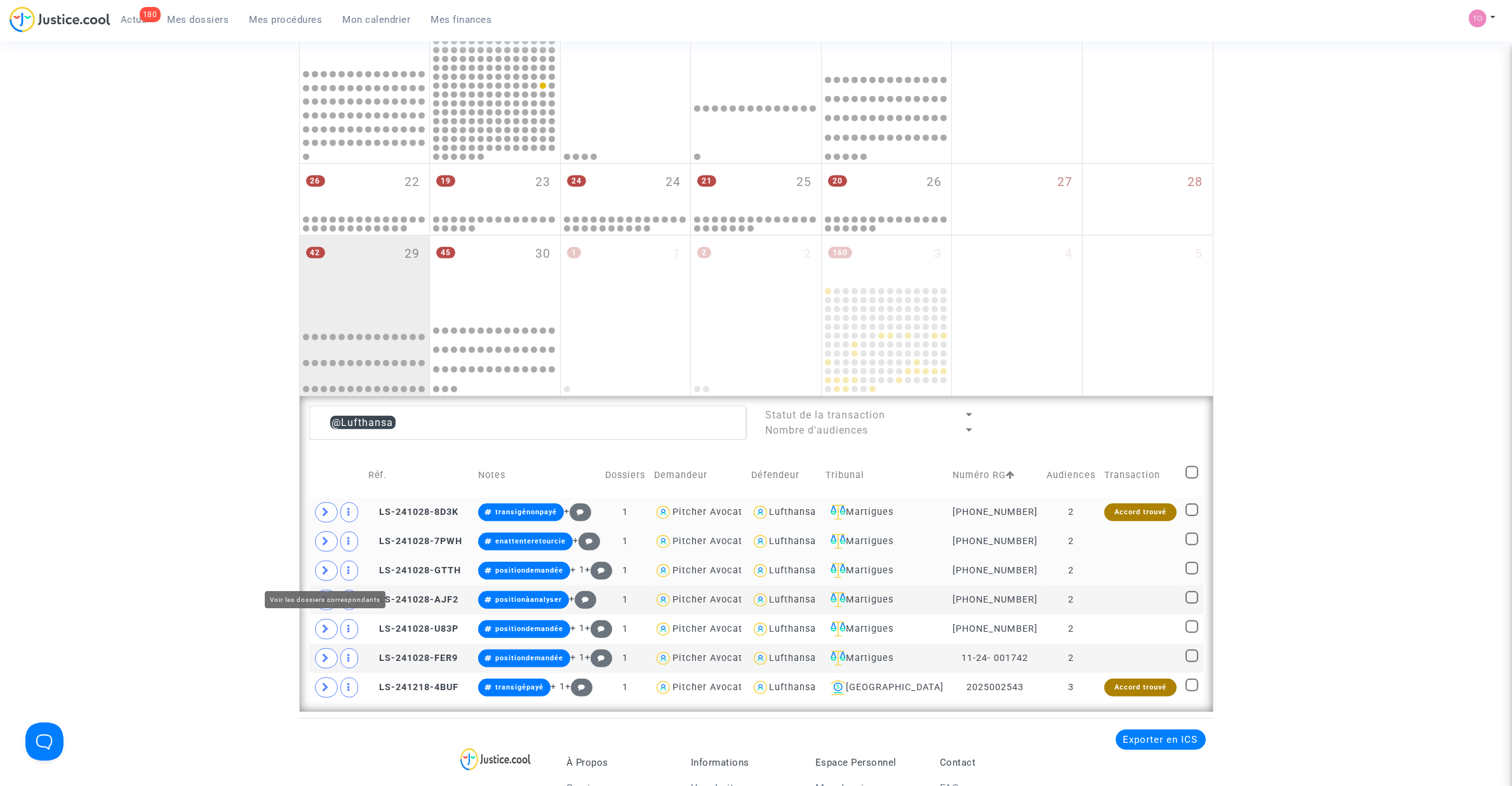
scroll to position [614, 0]
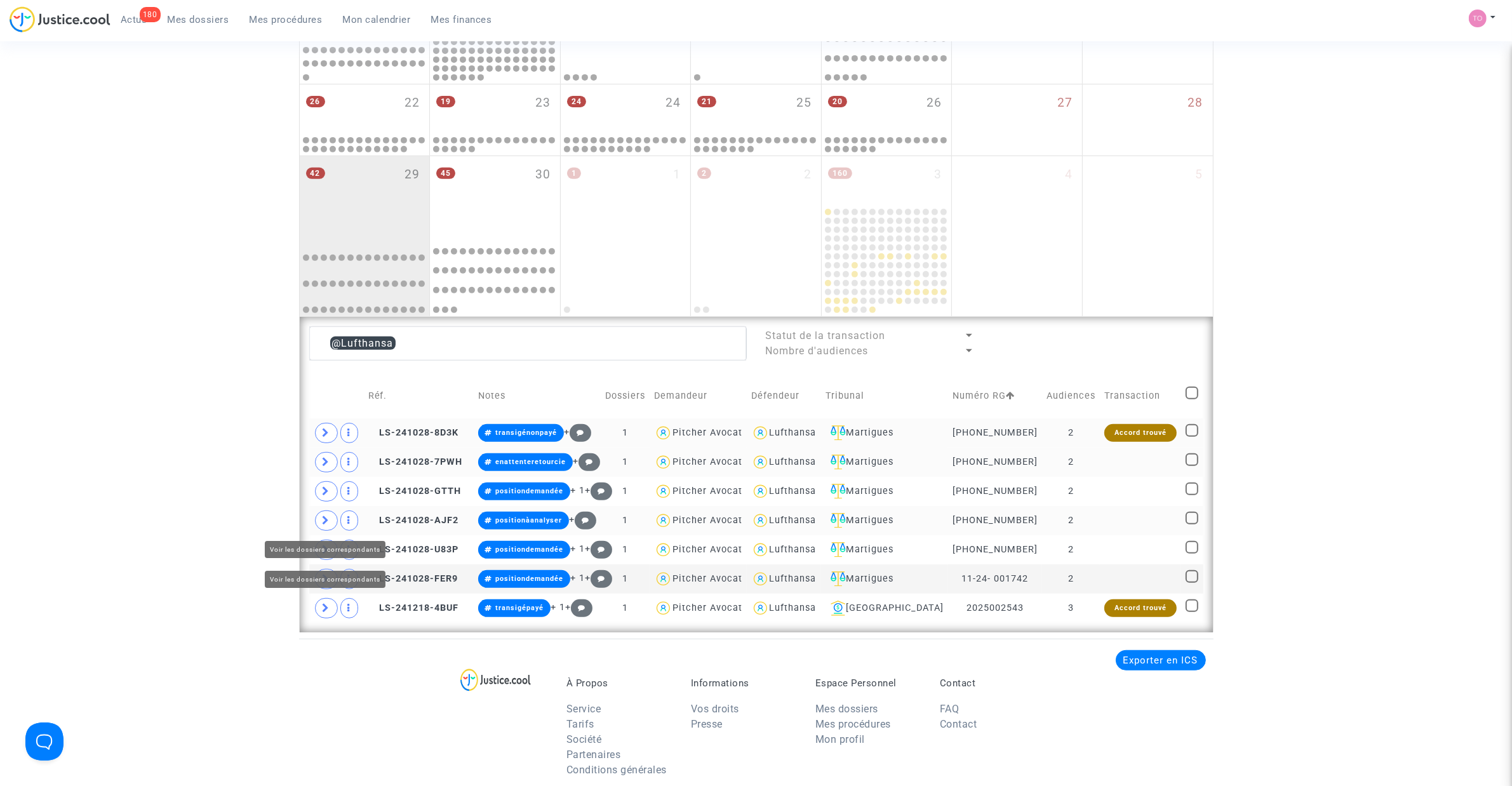
click at [328, 524] on icon at bounding box center [326, 520] width 8 height 9
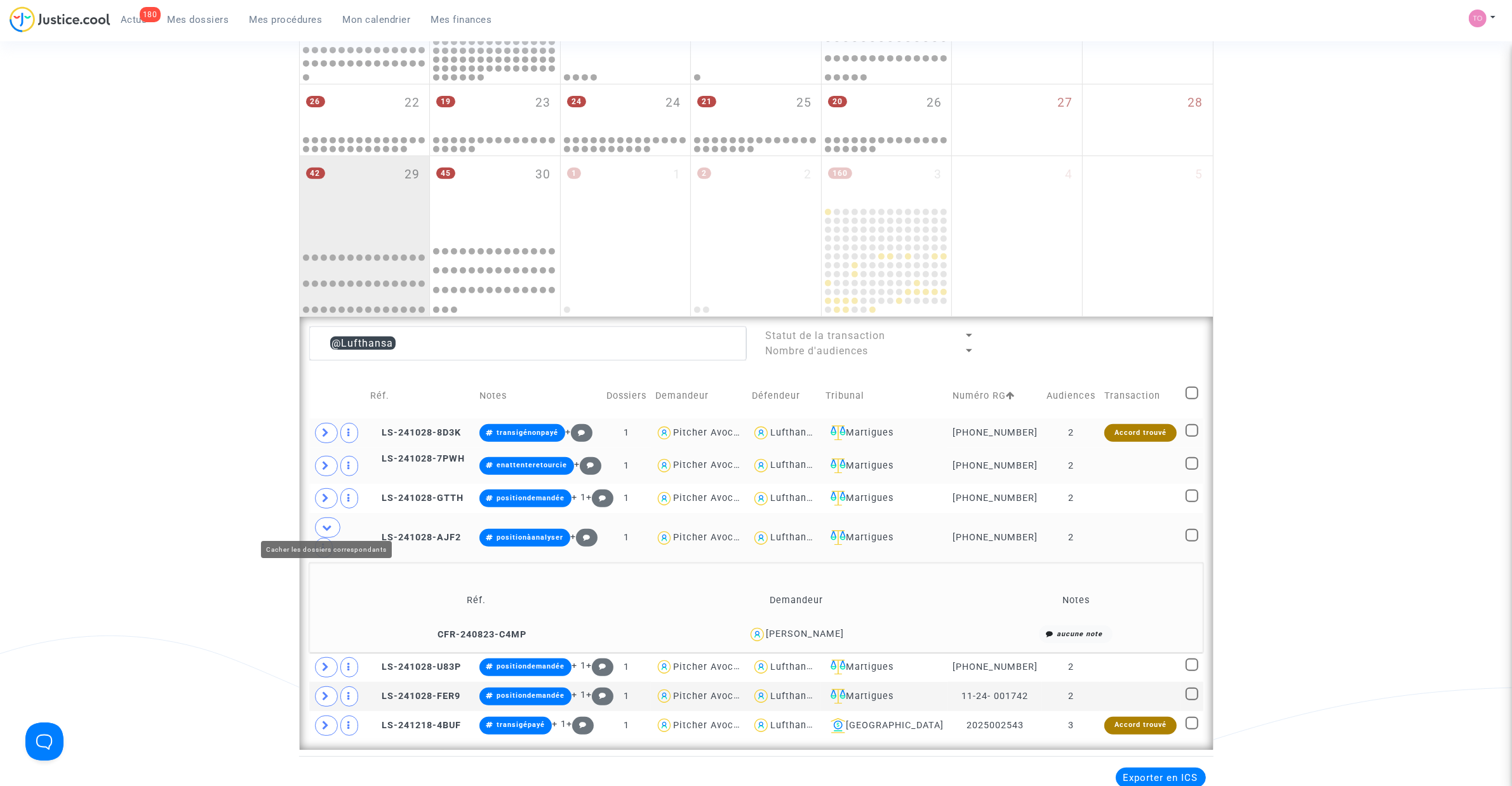
click at [328, 524] on icon at bounding box center [328, 527] width 10 height 9
click at [808, 628] on div "FABRICE FAYETTE" at bounding box center [806, 633] width 78 height 11
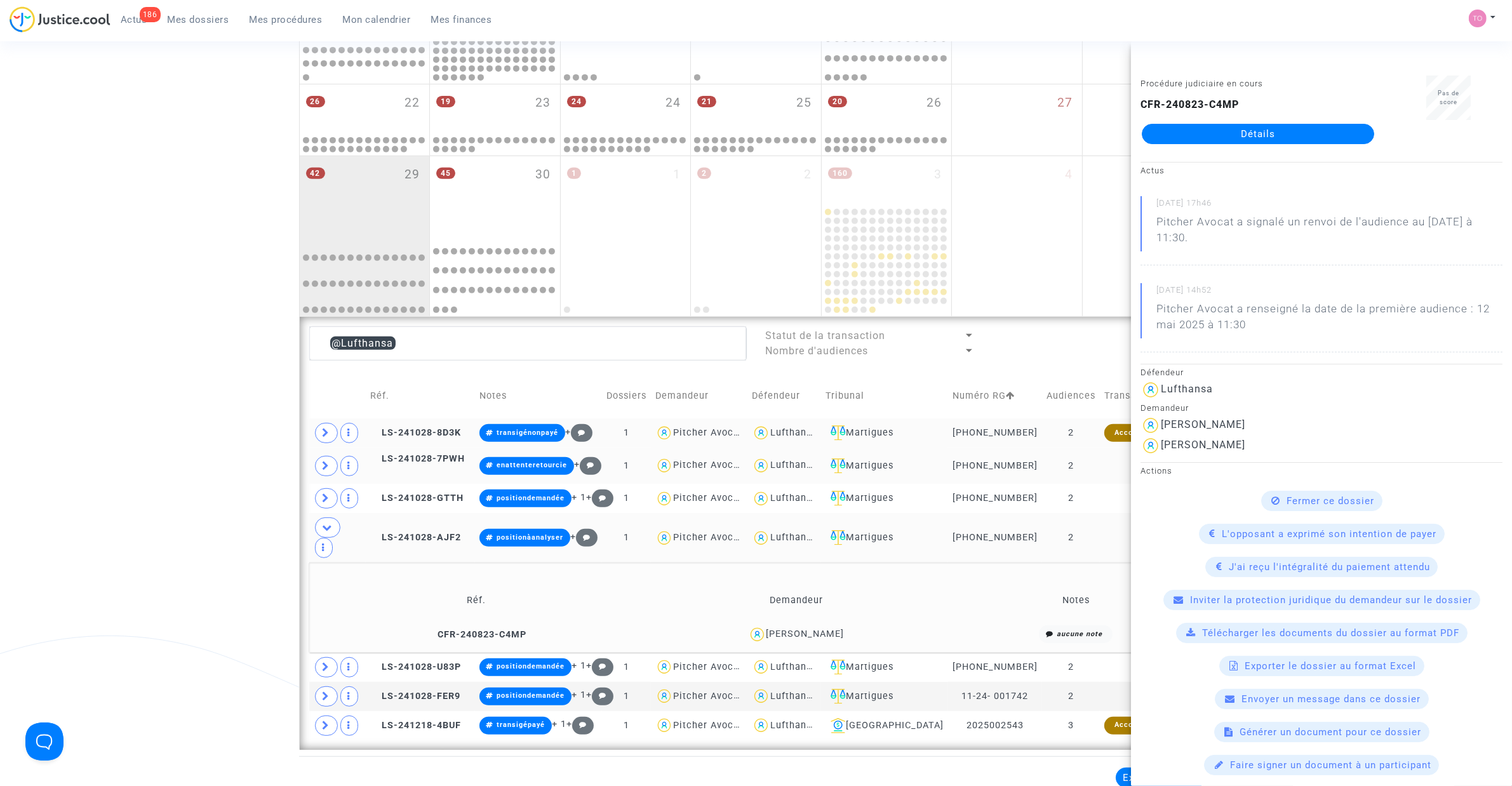
click at [251, 296] on div "Date de clôture d'instruction Date de conciliation Date d'audience Date de juge…" at bounding box center [756, 104] width 1512 height 1291
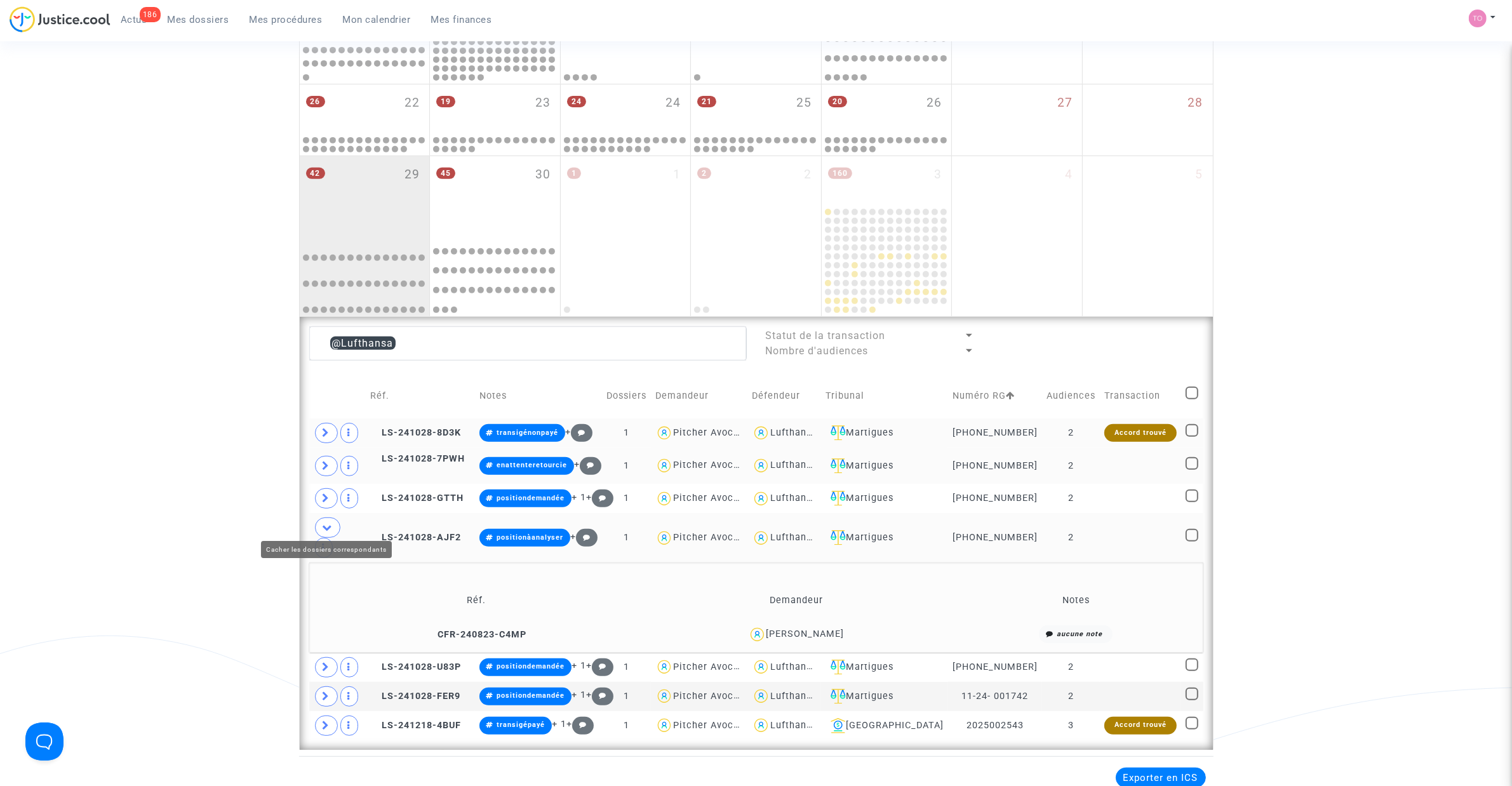
click at [325, 523] on icon at bounding box center [328, 527] width 10 height 9
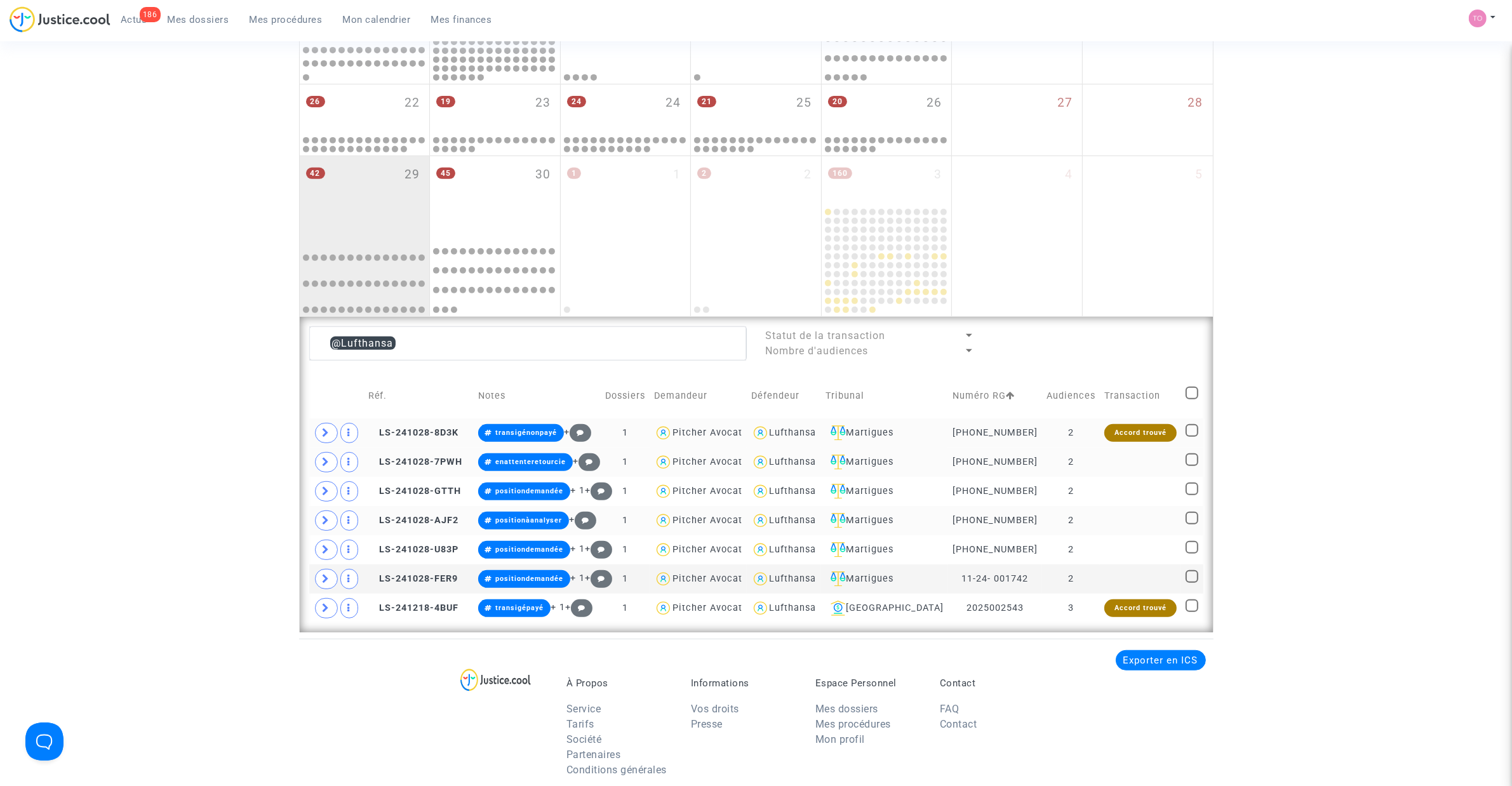
click at [205, 489] on div "Date de clôture d'instruction Date de conciliation Date d'audience Date de juge…" at bounding box center [756, 46] width 1512 height 1174
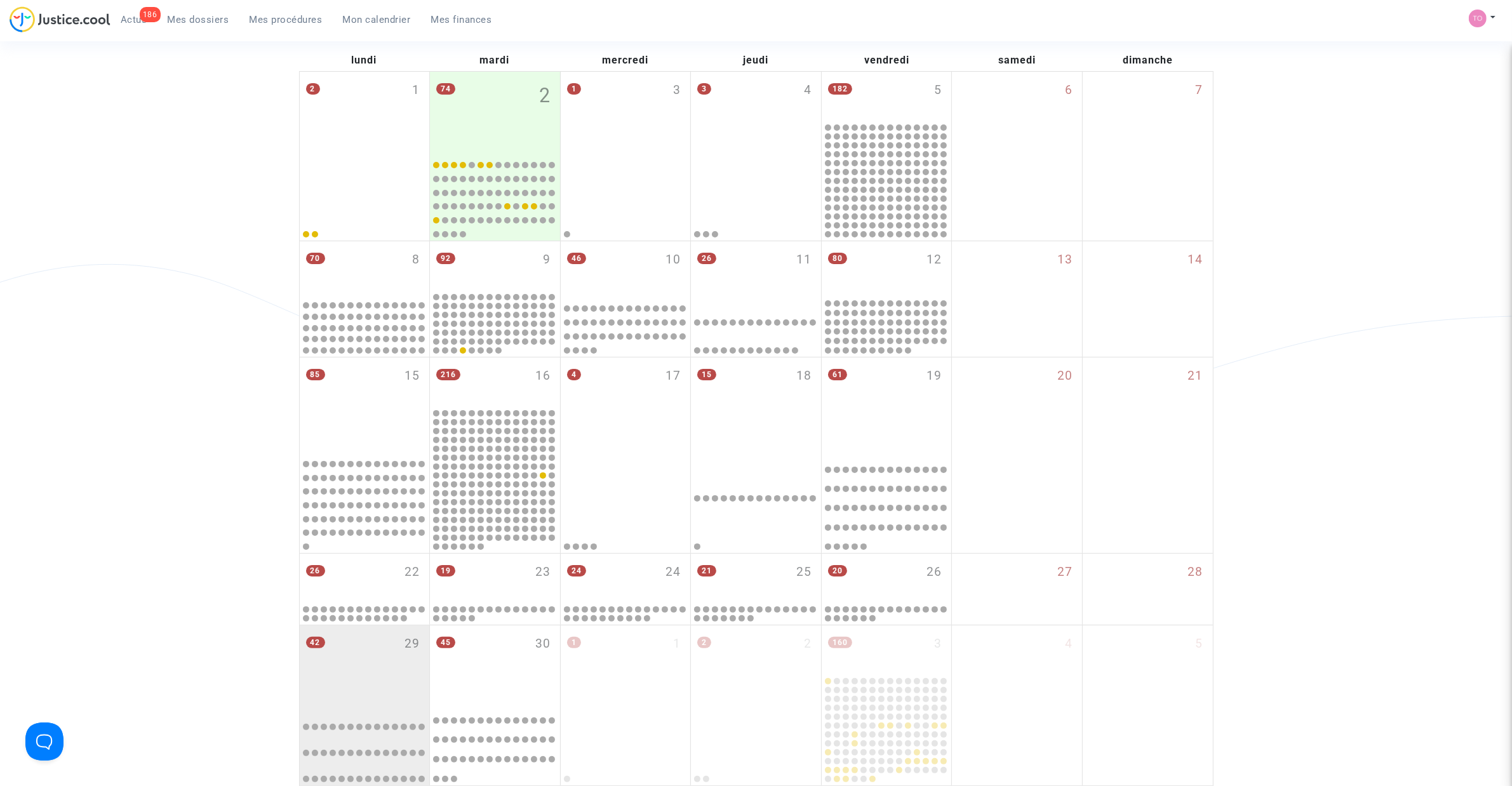
scroll to position [138, 0]
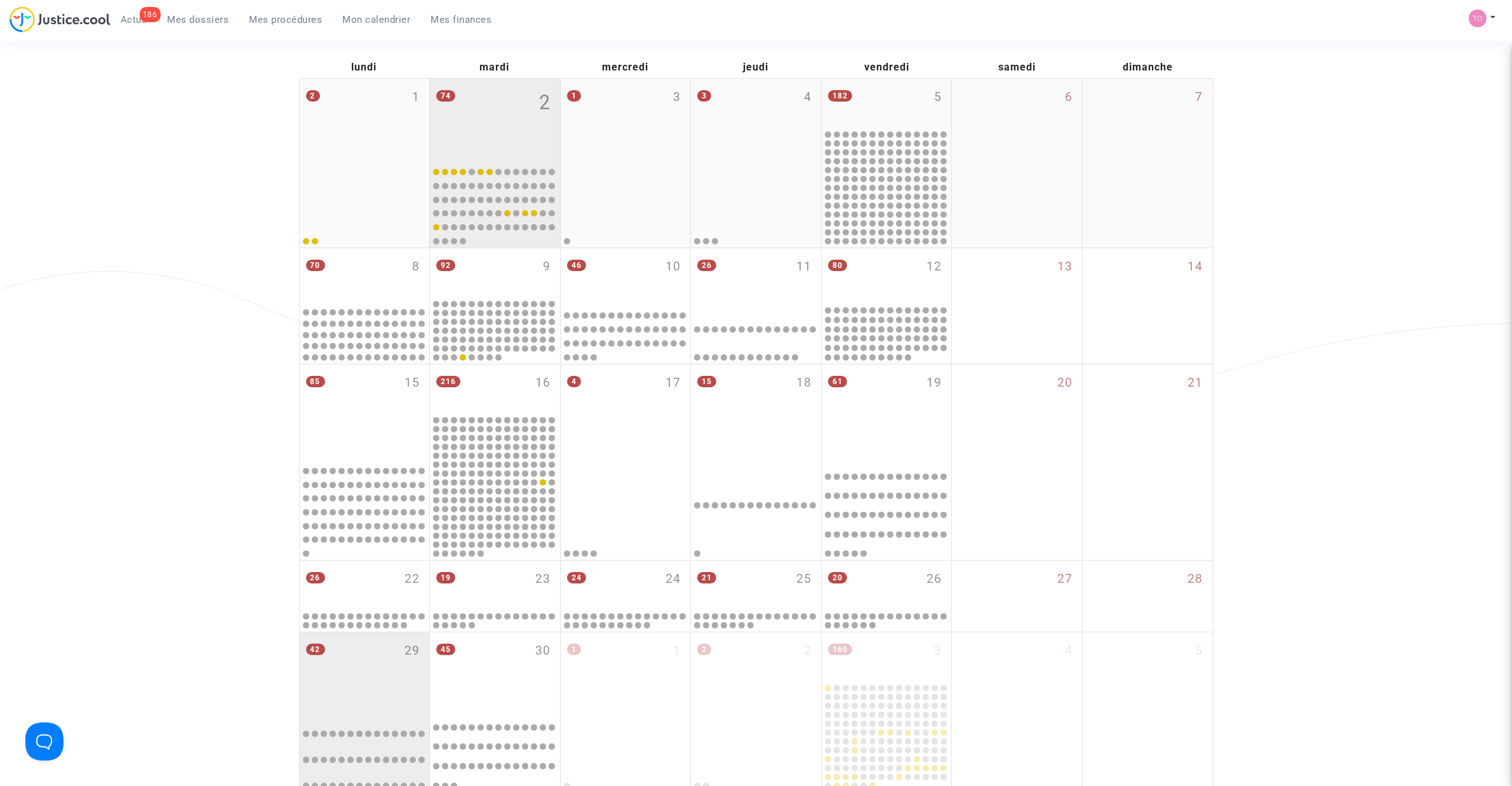
click at [502, 108] on div "74 2" at bounding box center [495, 120] width 130 height 82
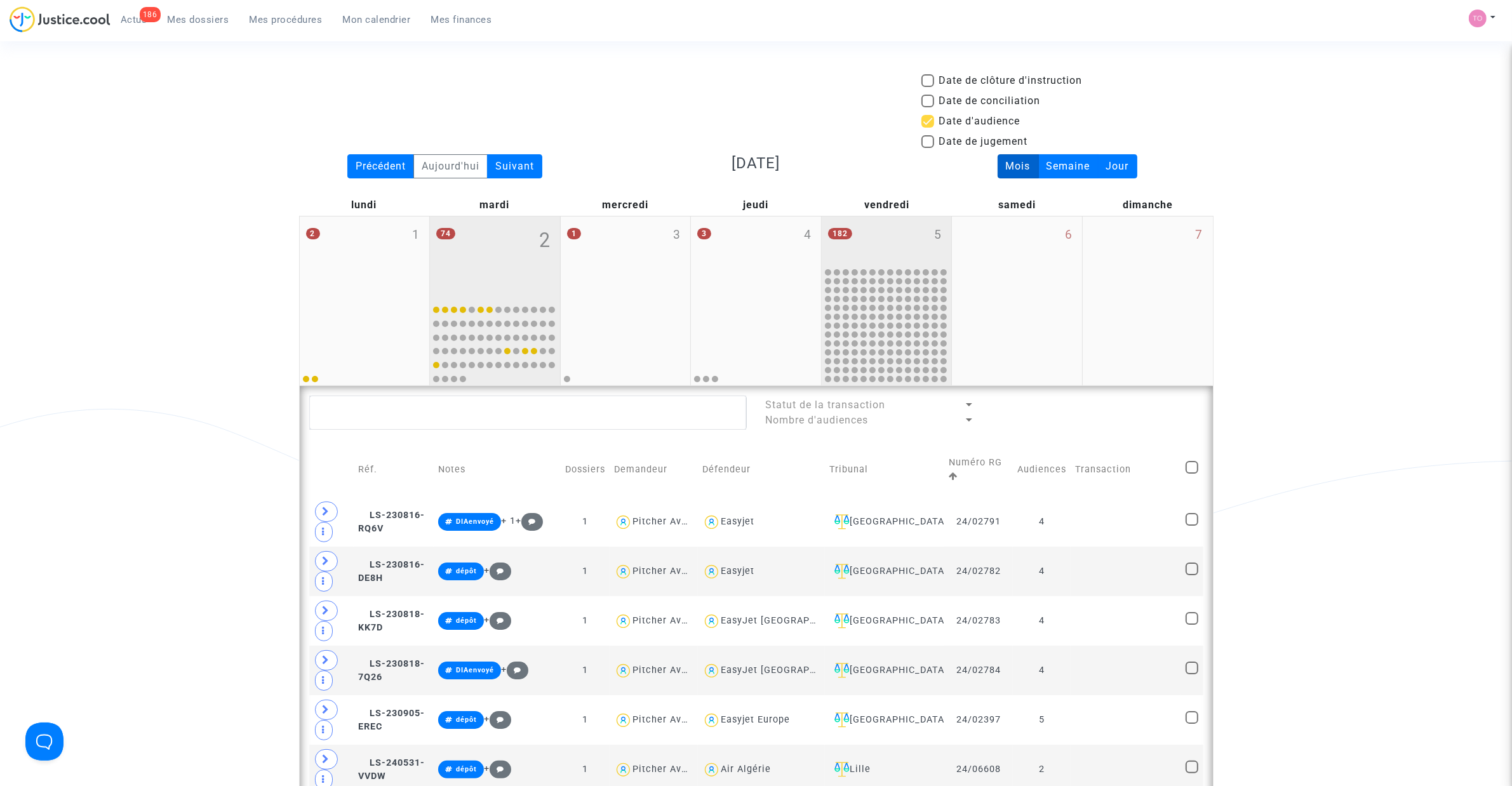
click at [849, 243] on div "182 5" at bounding box center [887, 241] width 130 height 49
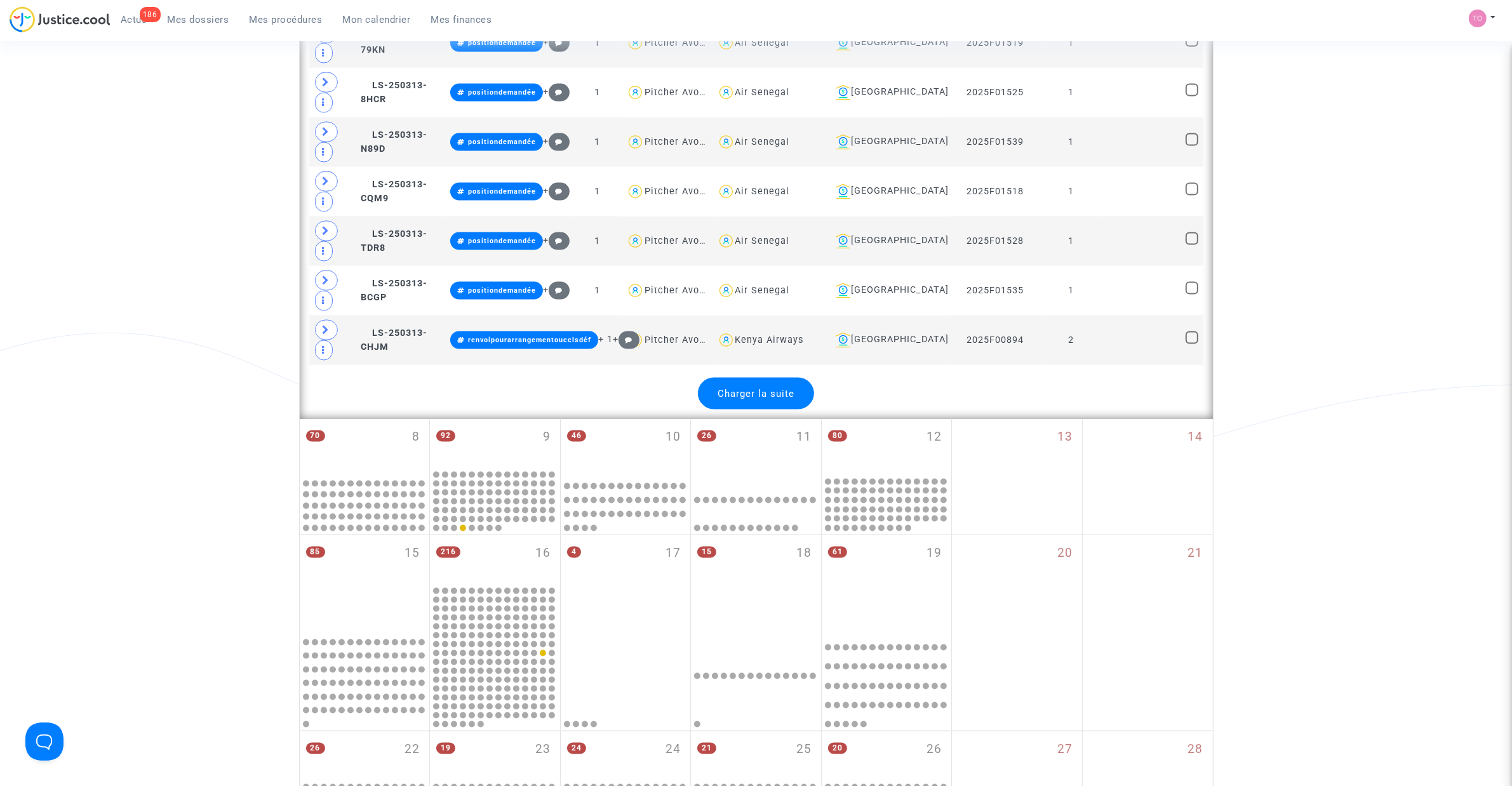
scroll to position [2619, 0]
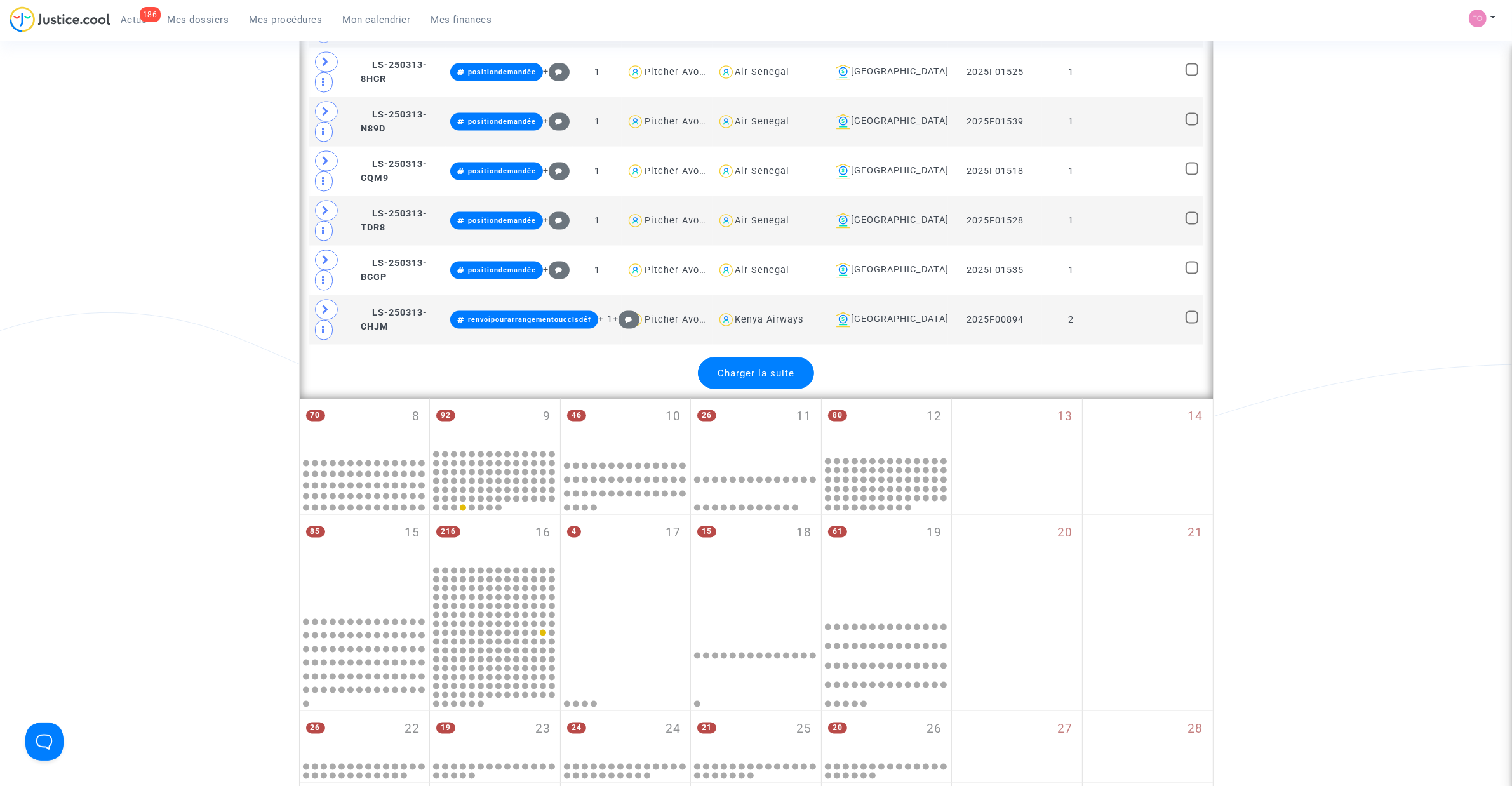
click at [738, 379] on span "Charger la suite" at bounding box center [756, 373] width 77 height 12
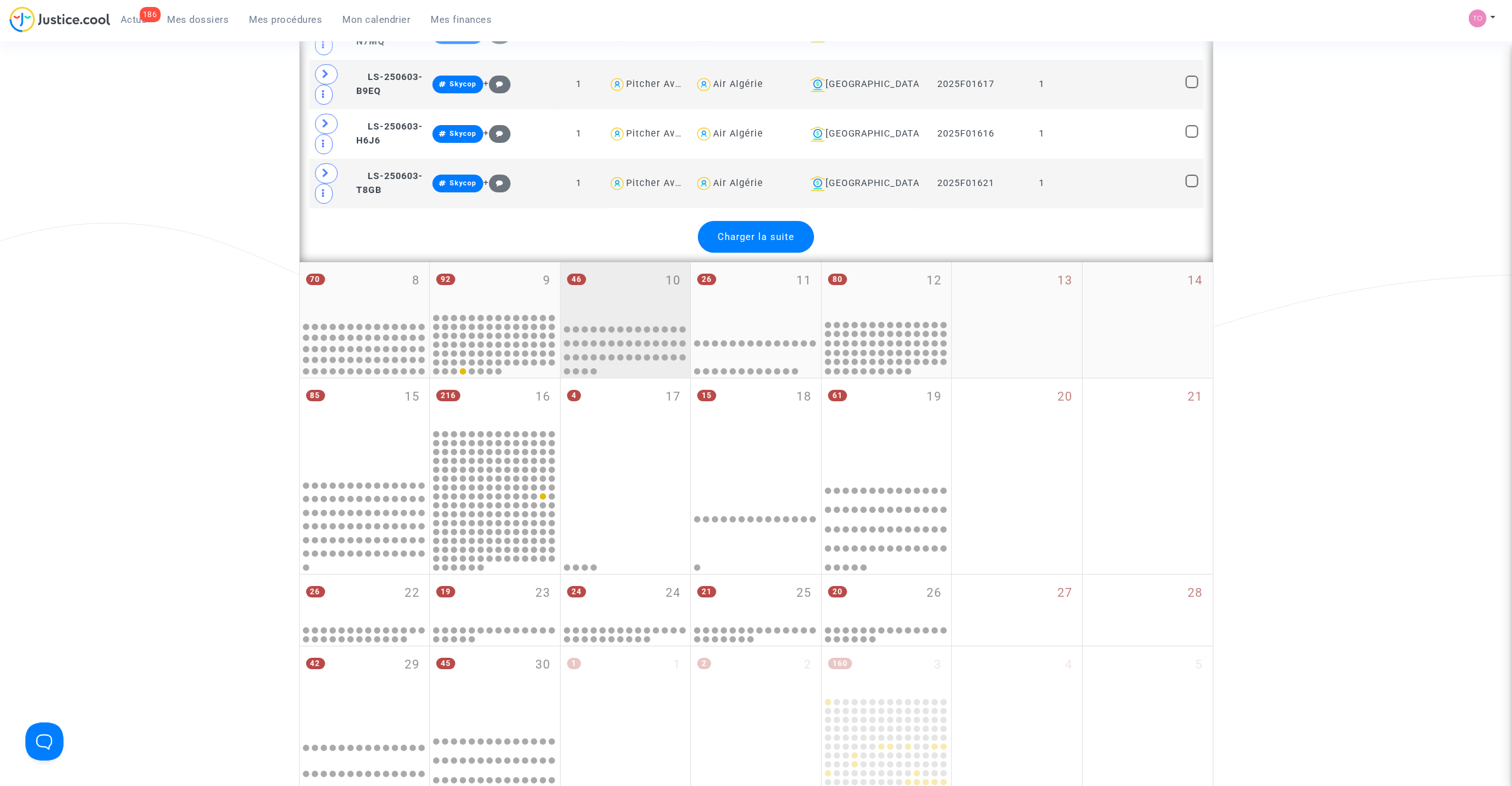
scroll to position [5239, 0]
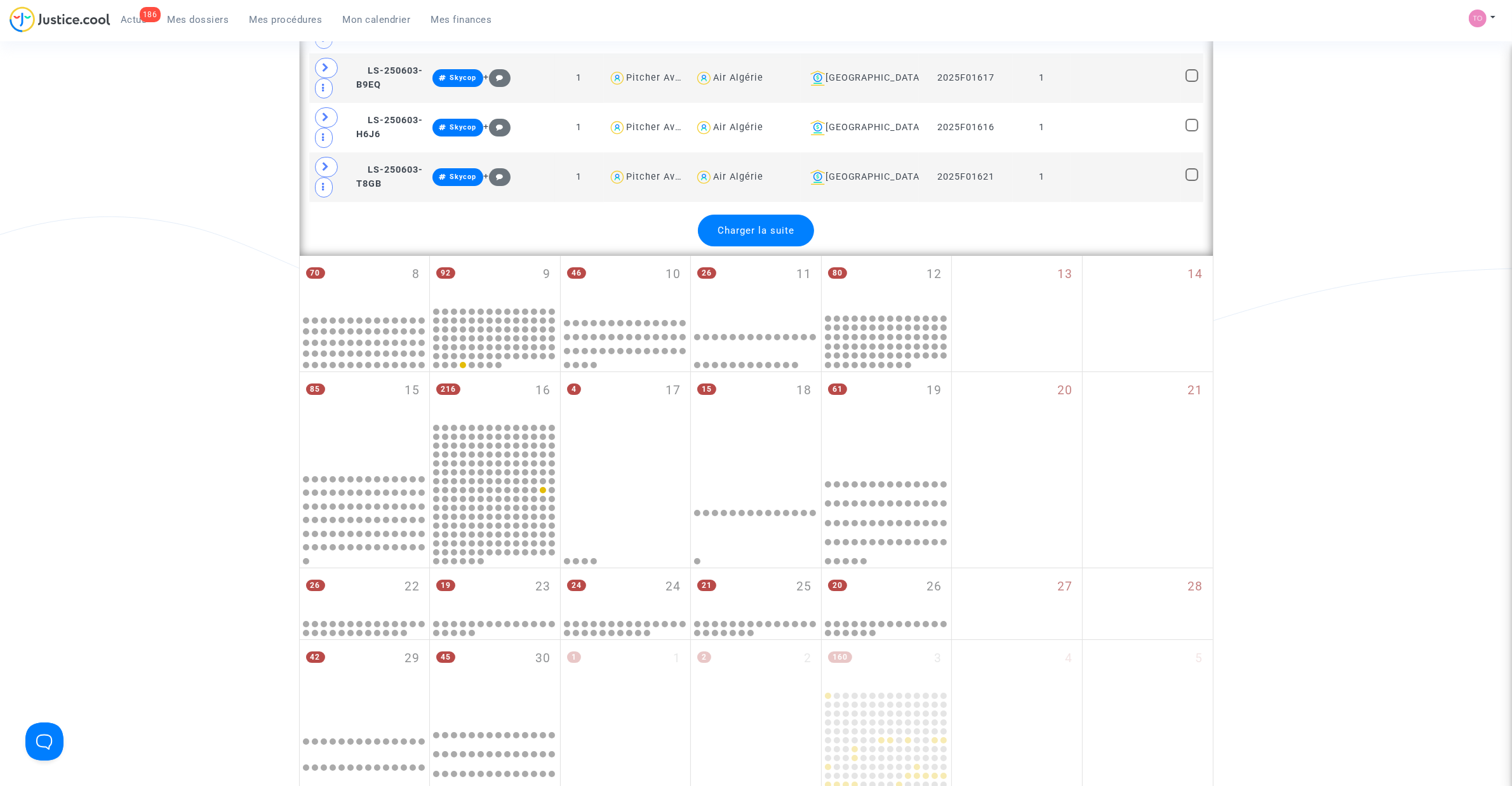
click at [779, 236] on span "Charger la suite" at bounding box center [756, 231] width 77 height 12
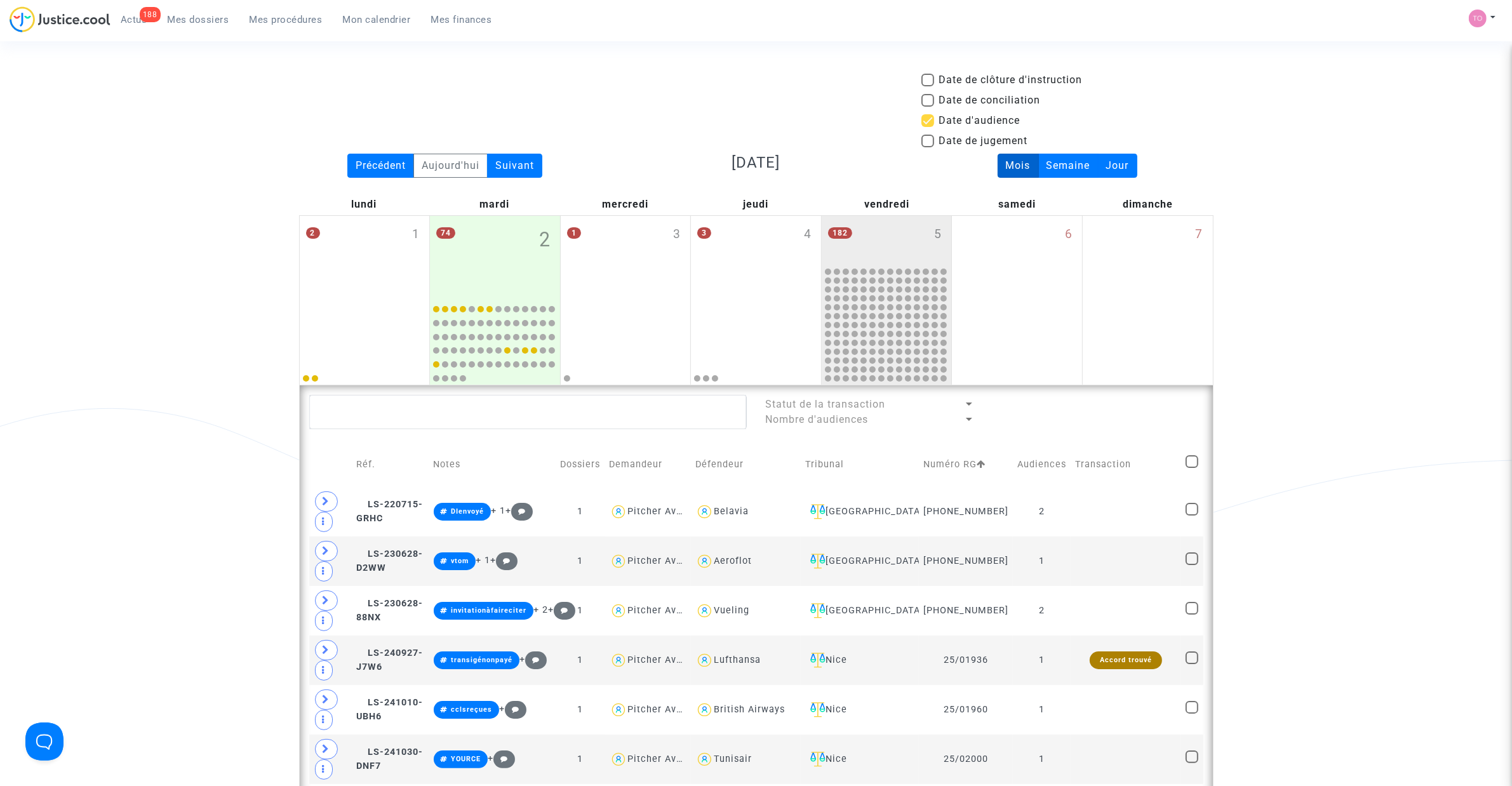
scroll to position [0, 0]
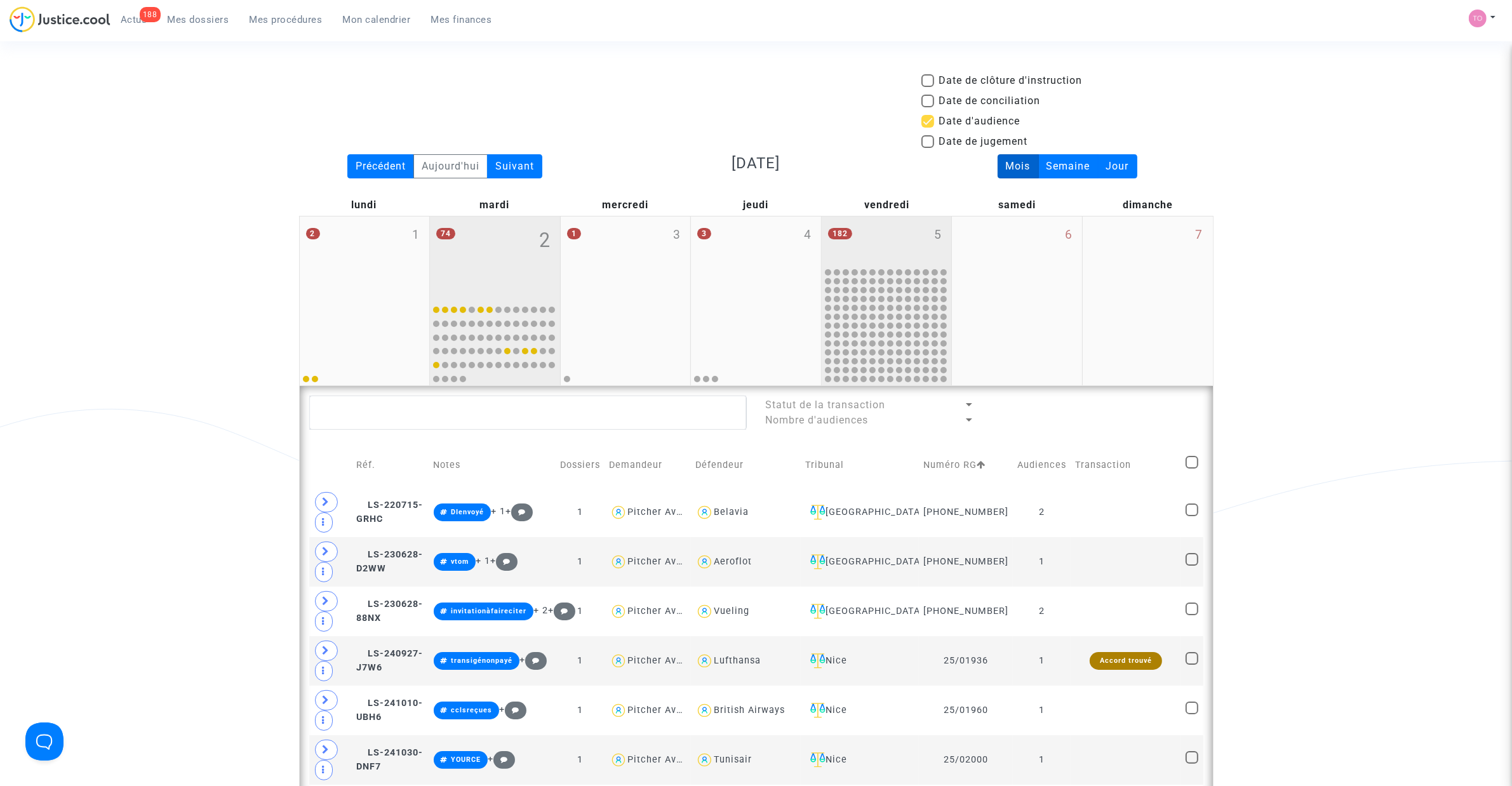
click at [491, 249] on div "74 2" at bounding box center [495, 257] width 130 height 82
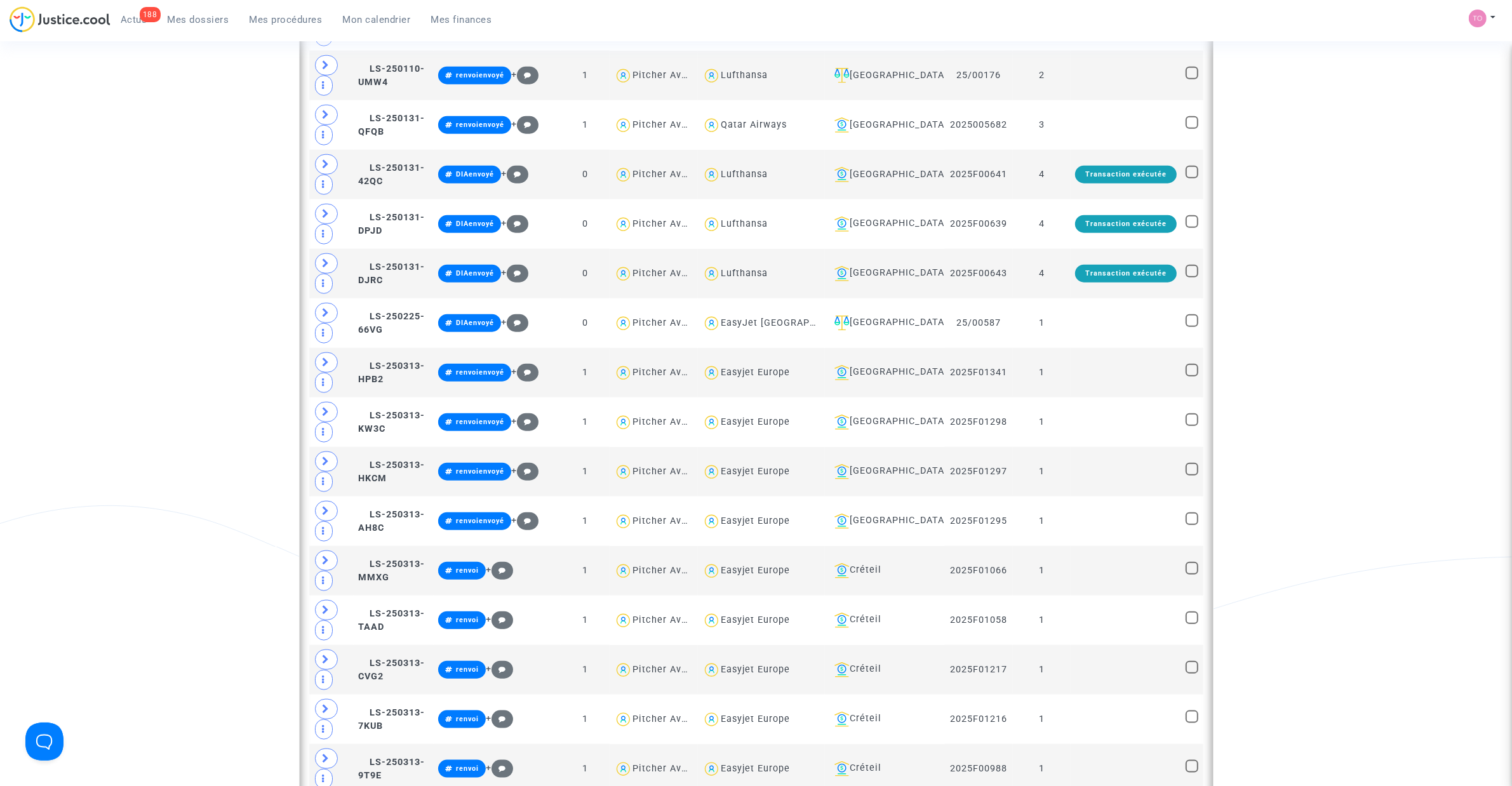
scroll to position [1587, 0]
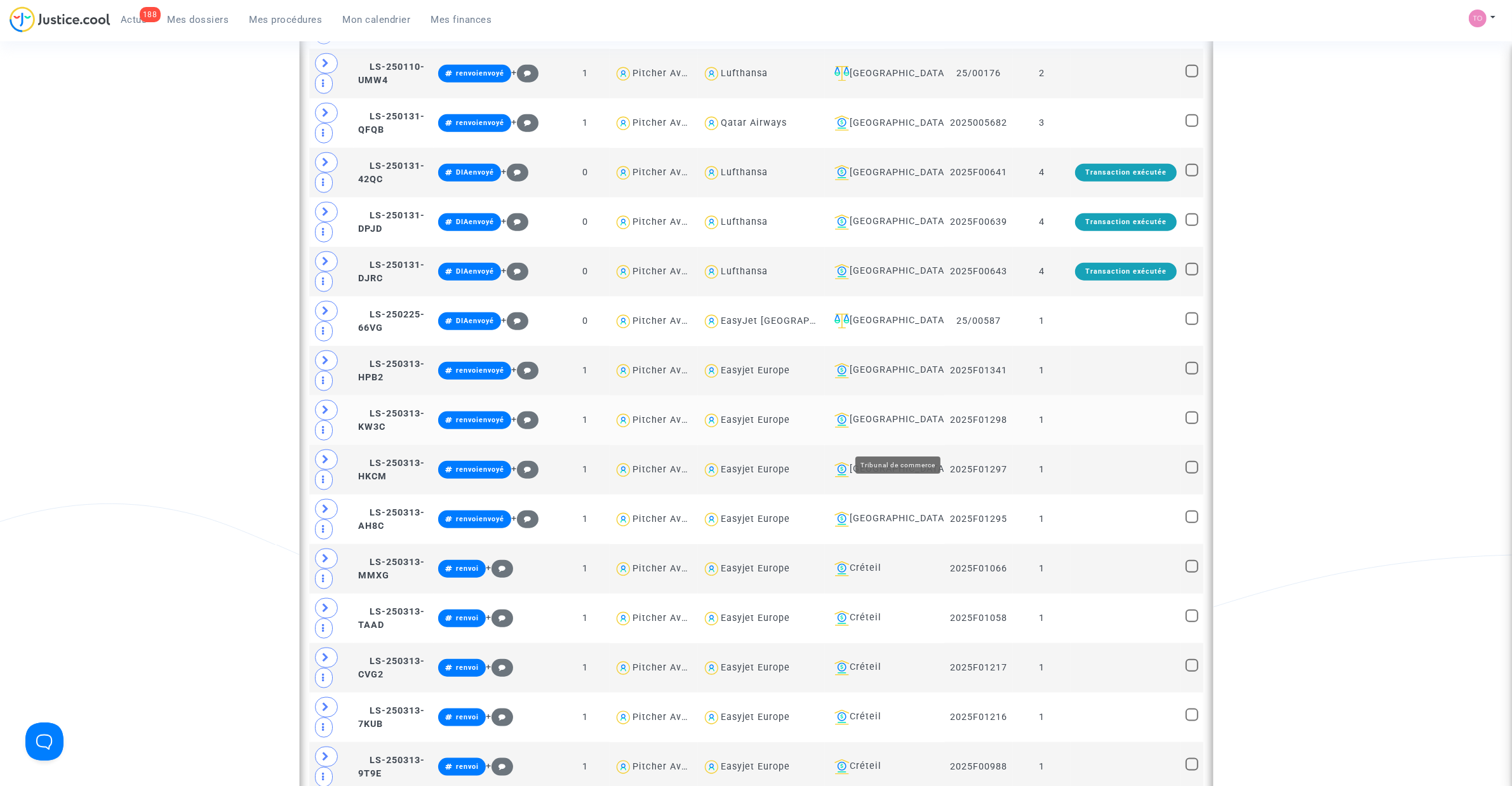
click at [911, 428] on div "[GEOGRAPHIC_DATA]" at bounding box center [884, 420] width 111 height 15
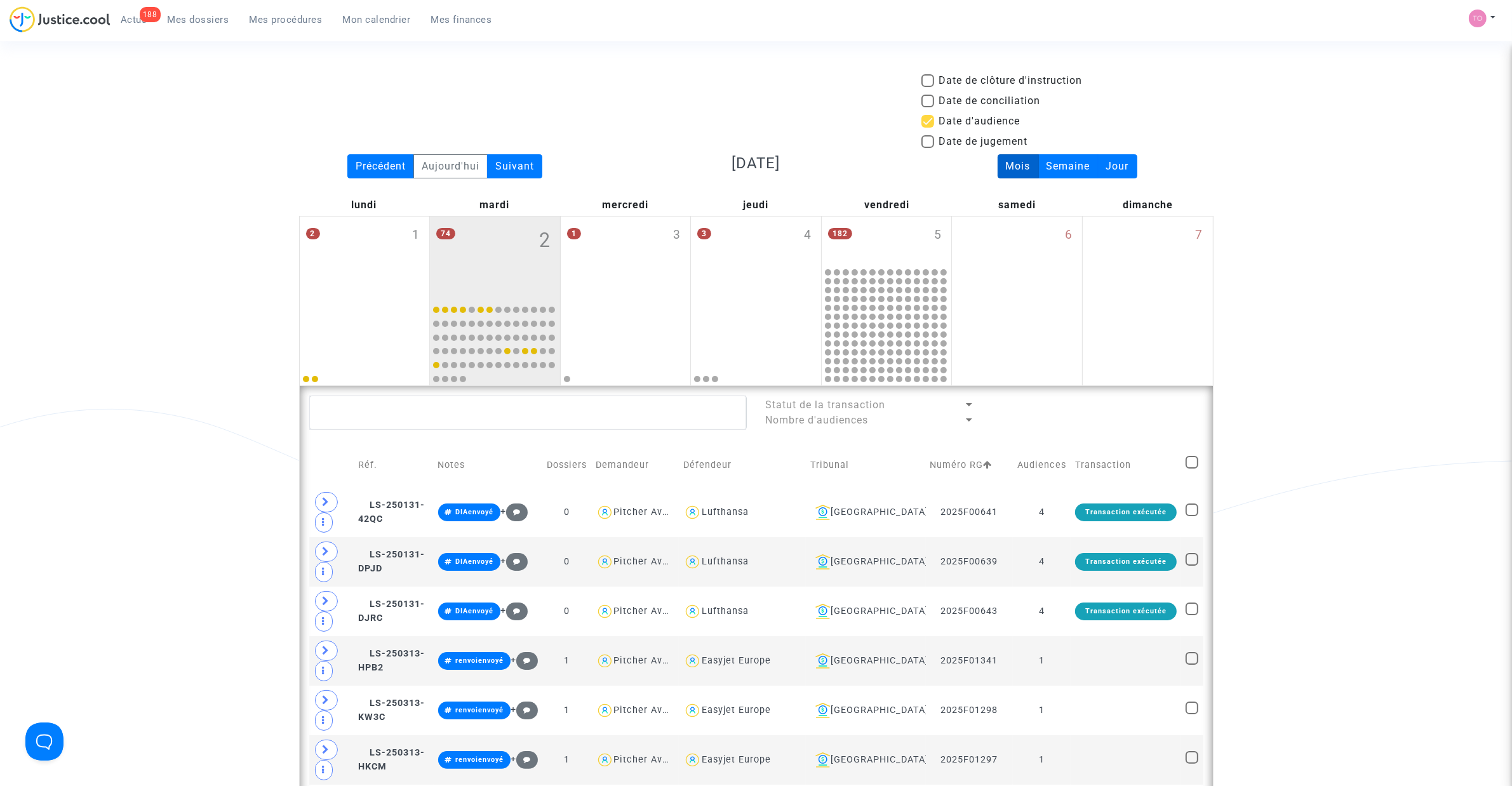
click at [594, 80] on div "Date de clôture d'instruction Date de conciliation Date d'audience Date de juge…" at bounding box center [756, 114] width 934 height 81
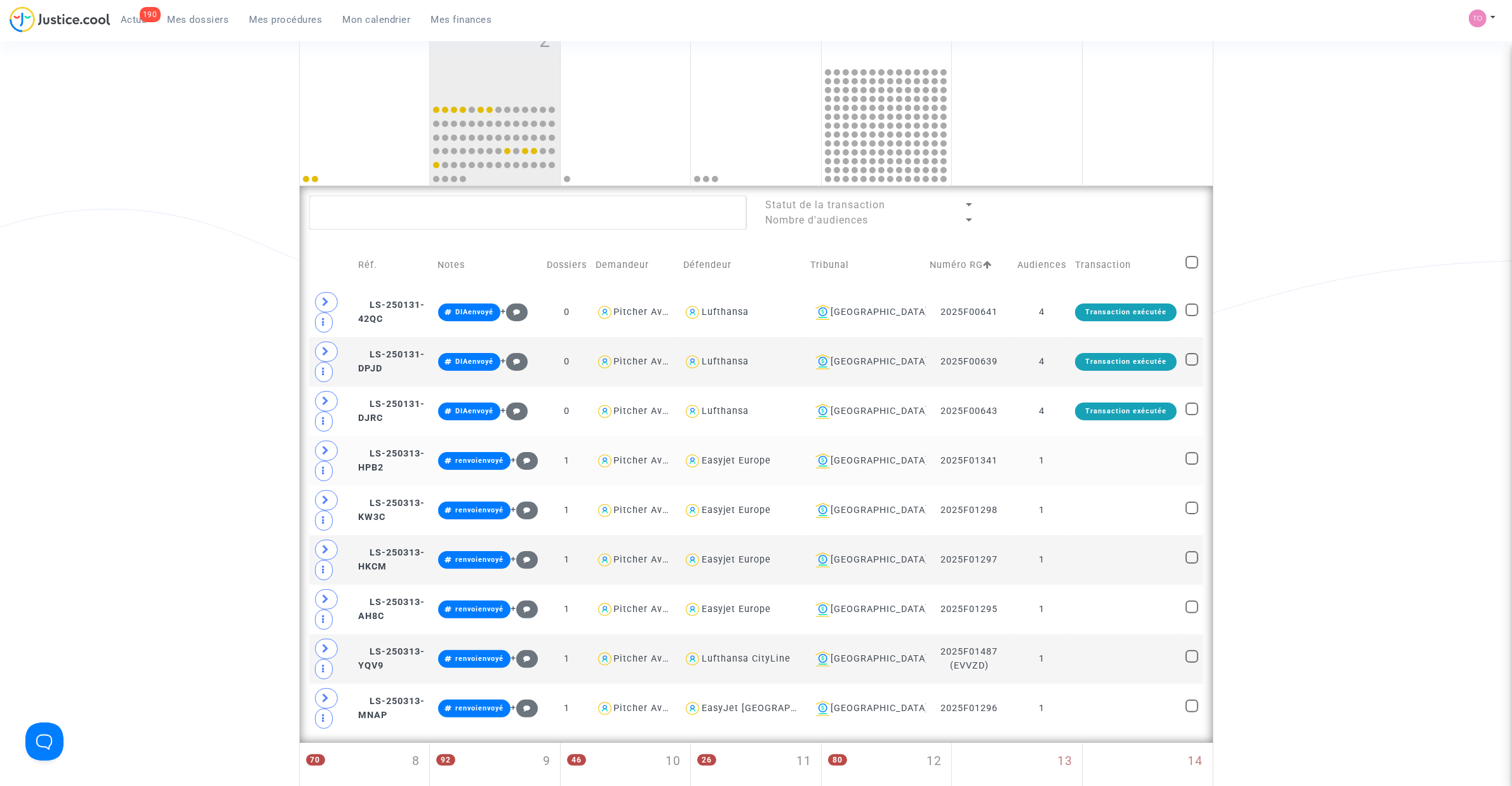
scroll to position [238, 0]
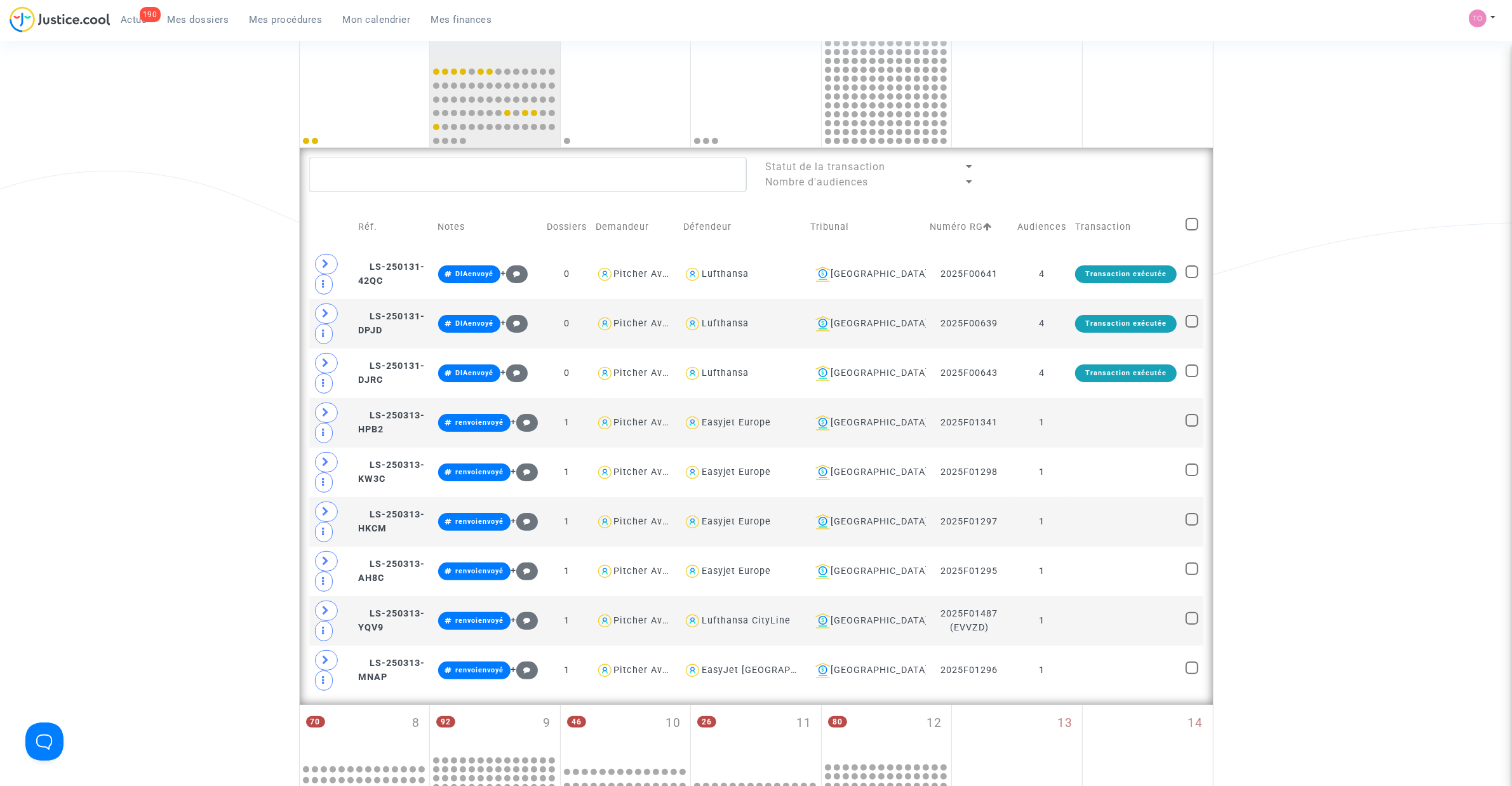
click at [190, 388] on div "Date de clôture d'instruction Date de conciliation Date d'audience Date de juge…" at bounding box center [756, 542] width 1512 height 1415
click at [160, 243] on div "Date de clôture d'instruction Date de conciliation Date d'audience Date de juge…" at bounding box center [756, 542] width 1512 height 1415
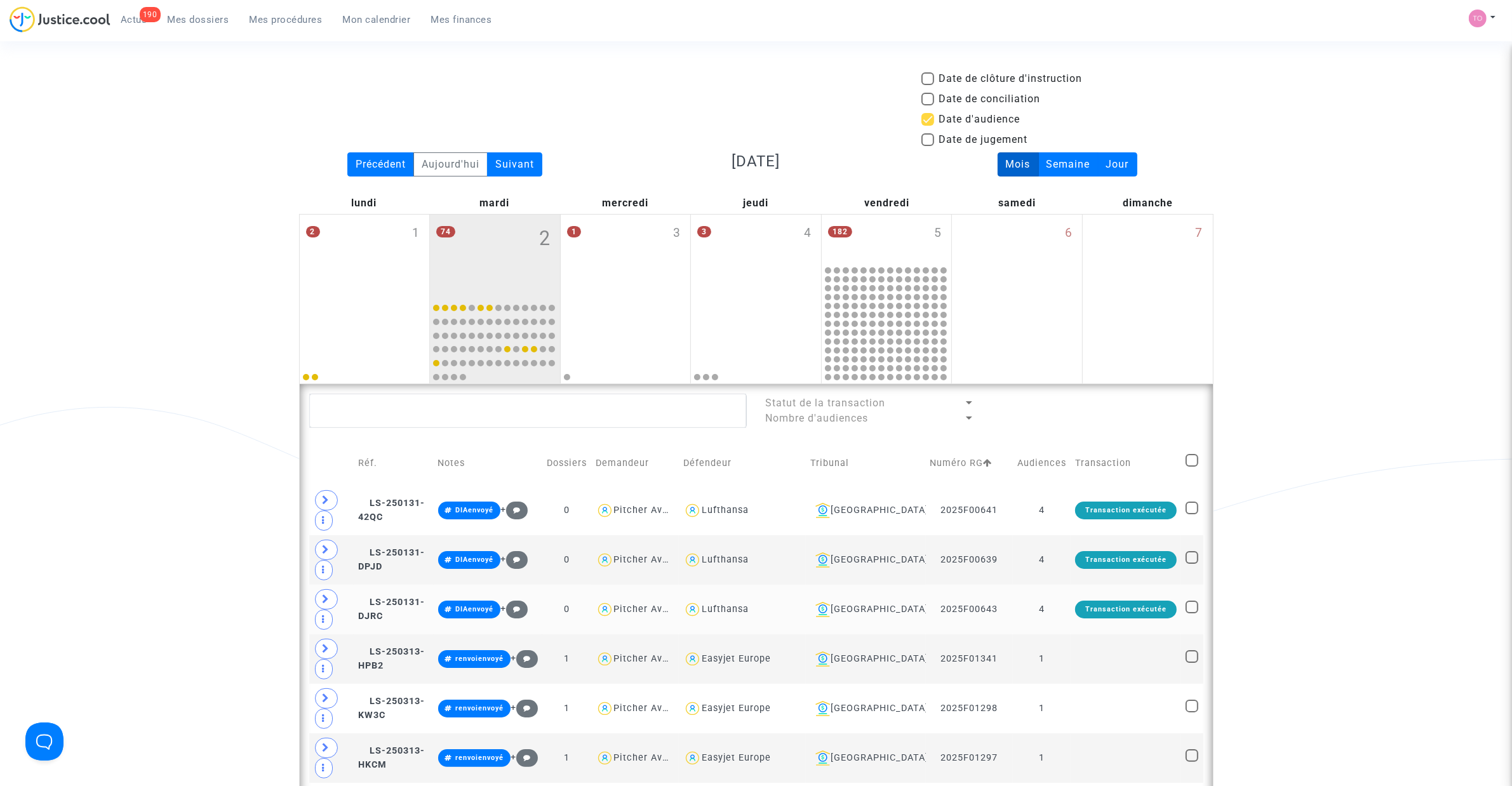
scroll to position [0, 0]
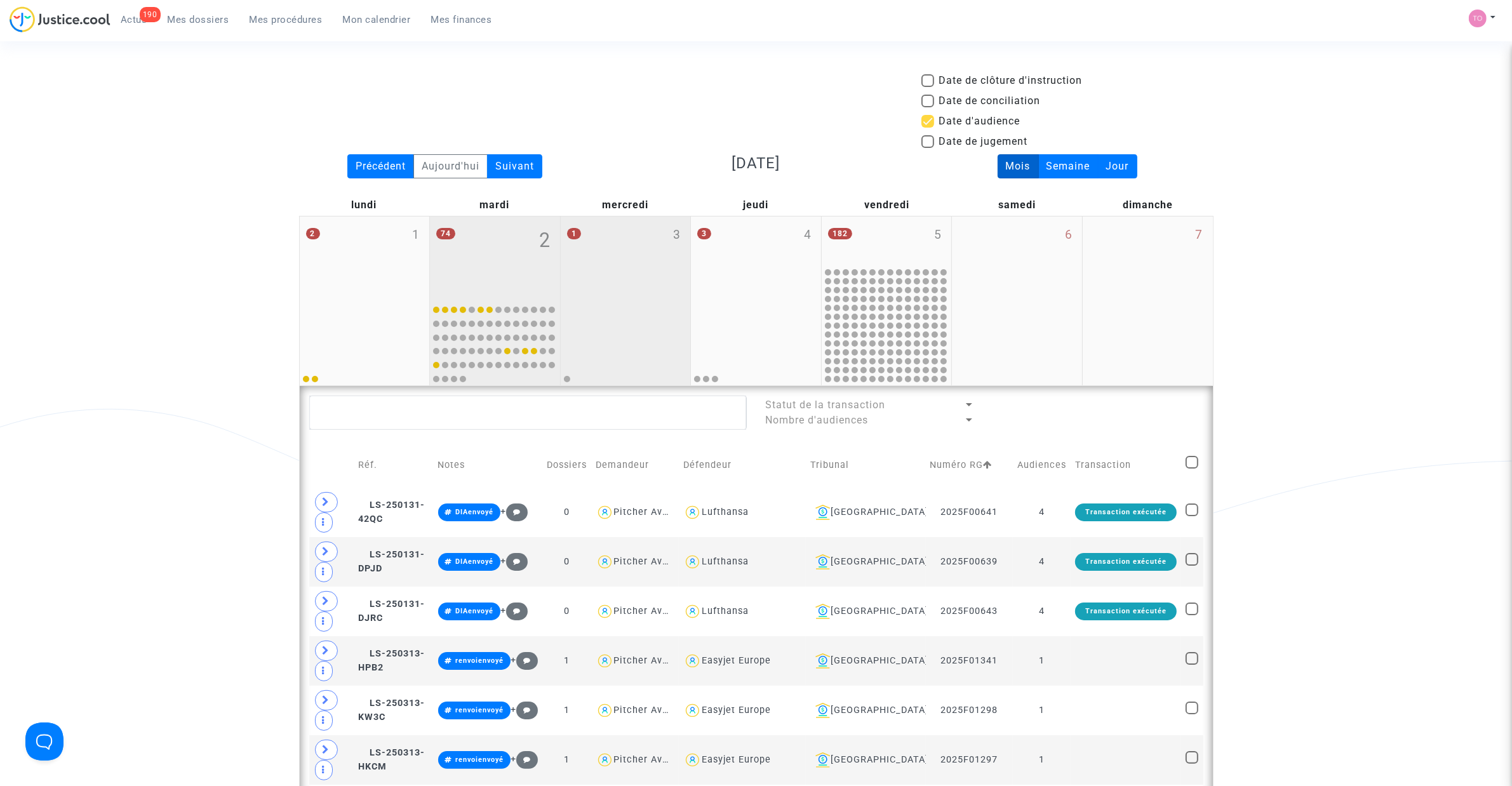
click at [581, 273] on div "1 3" at bounding box center [625, 257] width 130 height 82
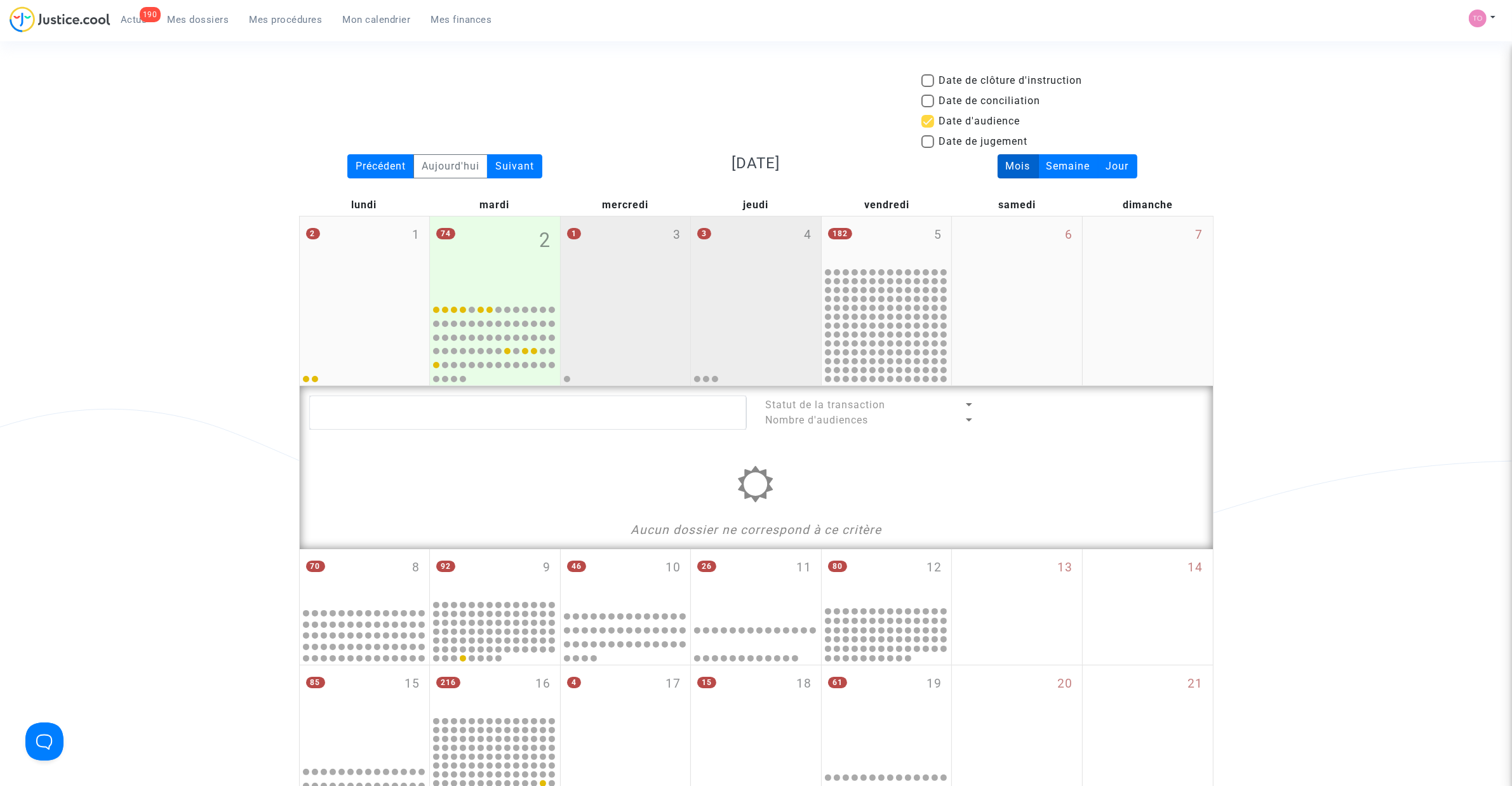
click at [767, 286] on div "3 4" at bounding box center [756, 257] width 130 height 82
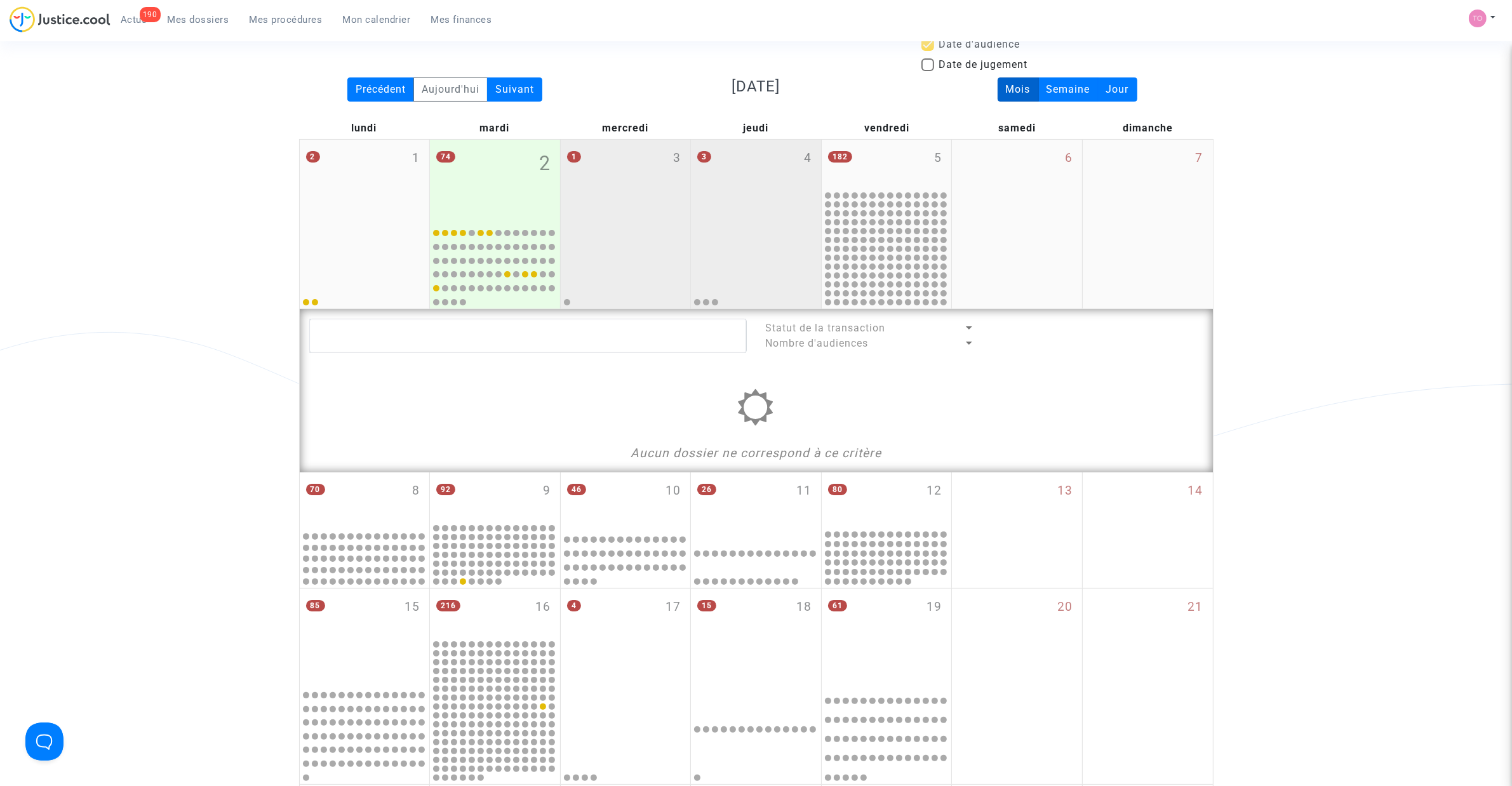
scroll to position [80, 0]
click at [628, 258] on div at bounding box center [625, 262] width 127 height 82
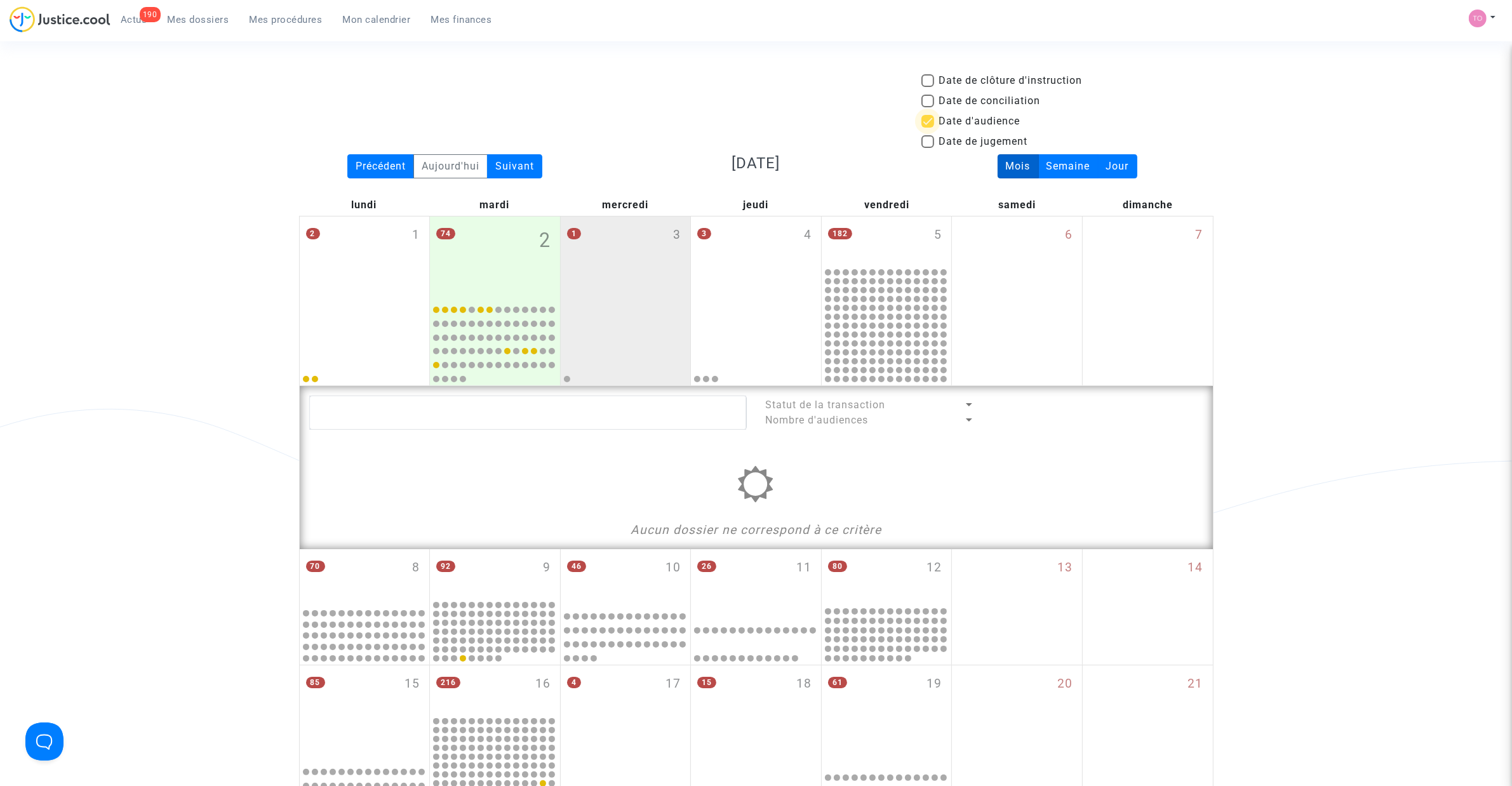
click at [924, 122] on span at bounding box center [928, 121] width 13 height 13
click at [927, 128] on input "Date d'audience" at bounding box center [927, 128] width 1 height 1
checkbox input "false"
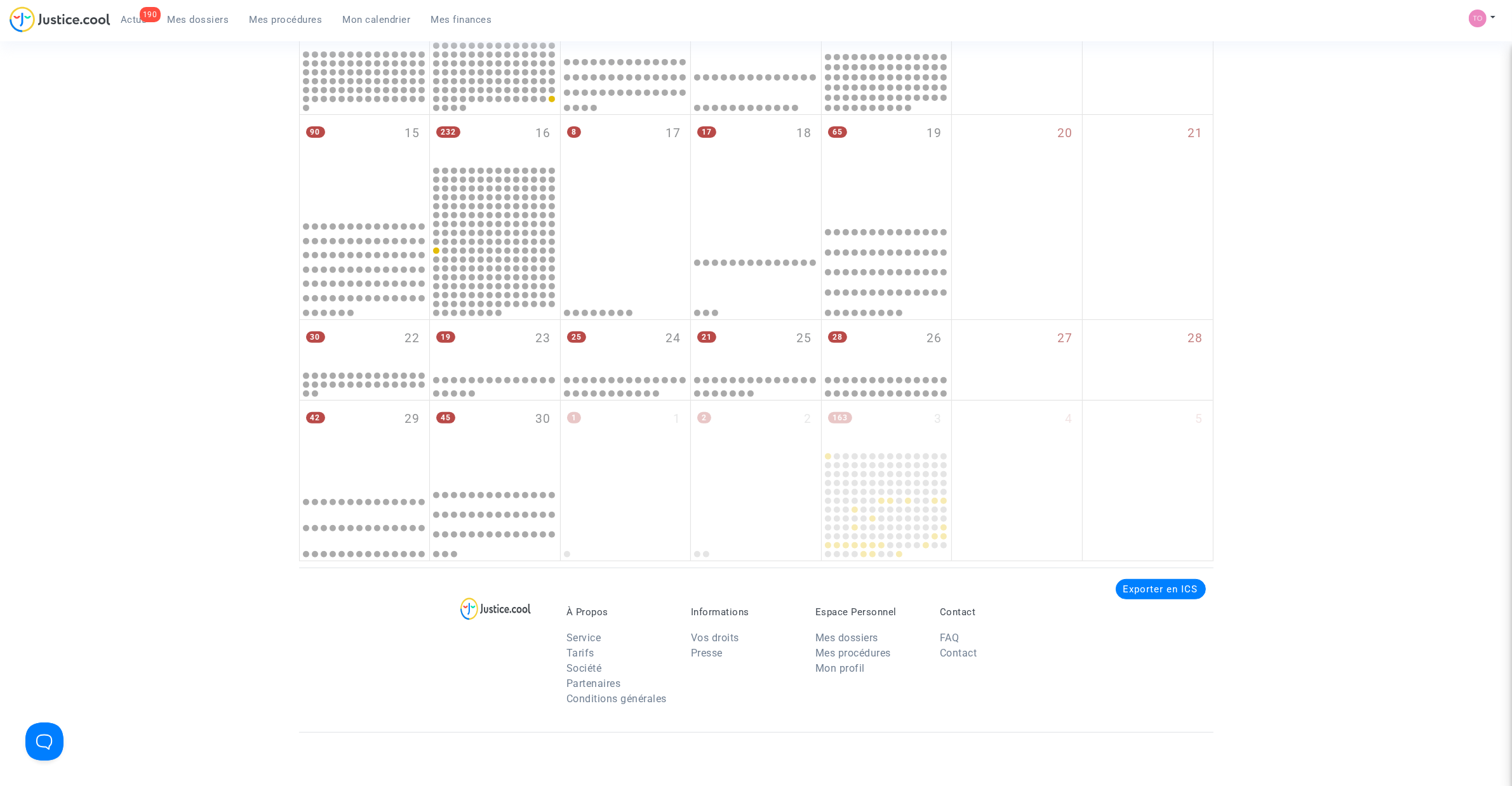
scroll to position [238, 0]
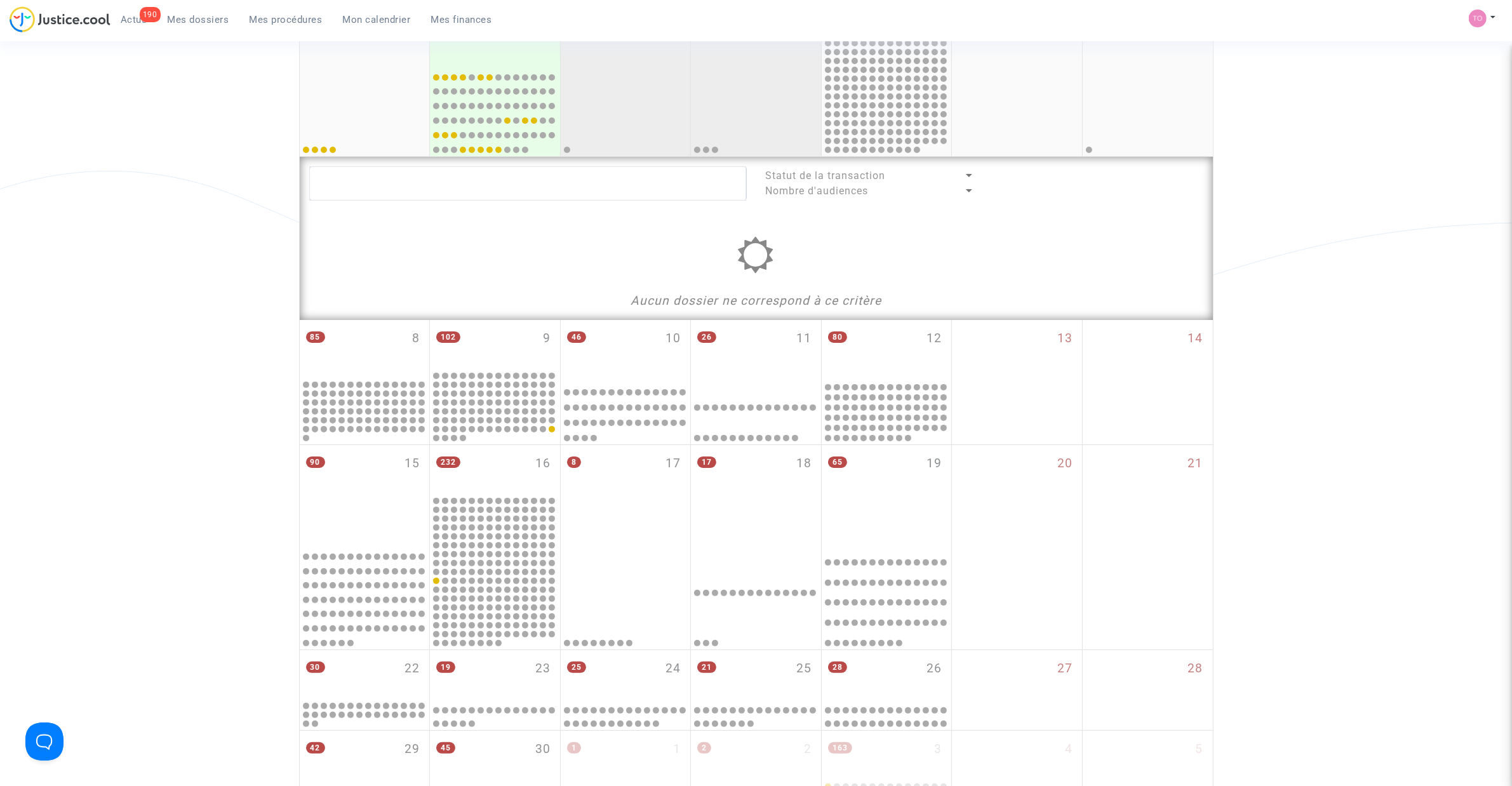
click at [783, 116] on div at bounding box center [756, 111] width 127 height 87
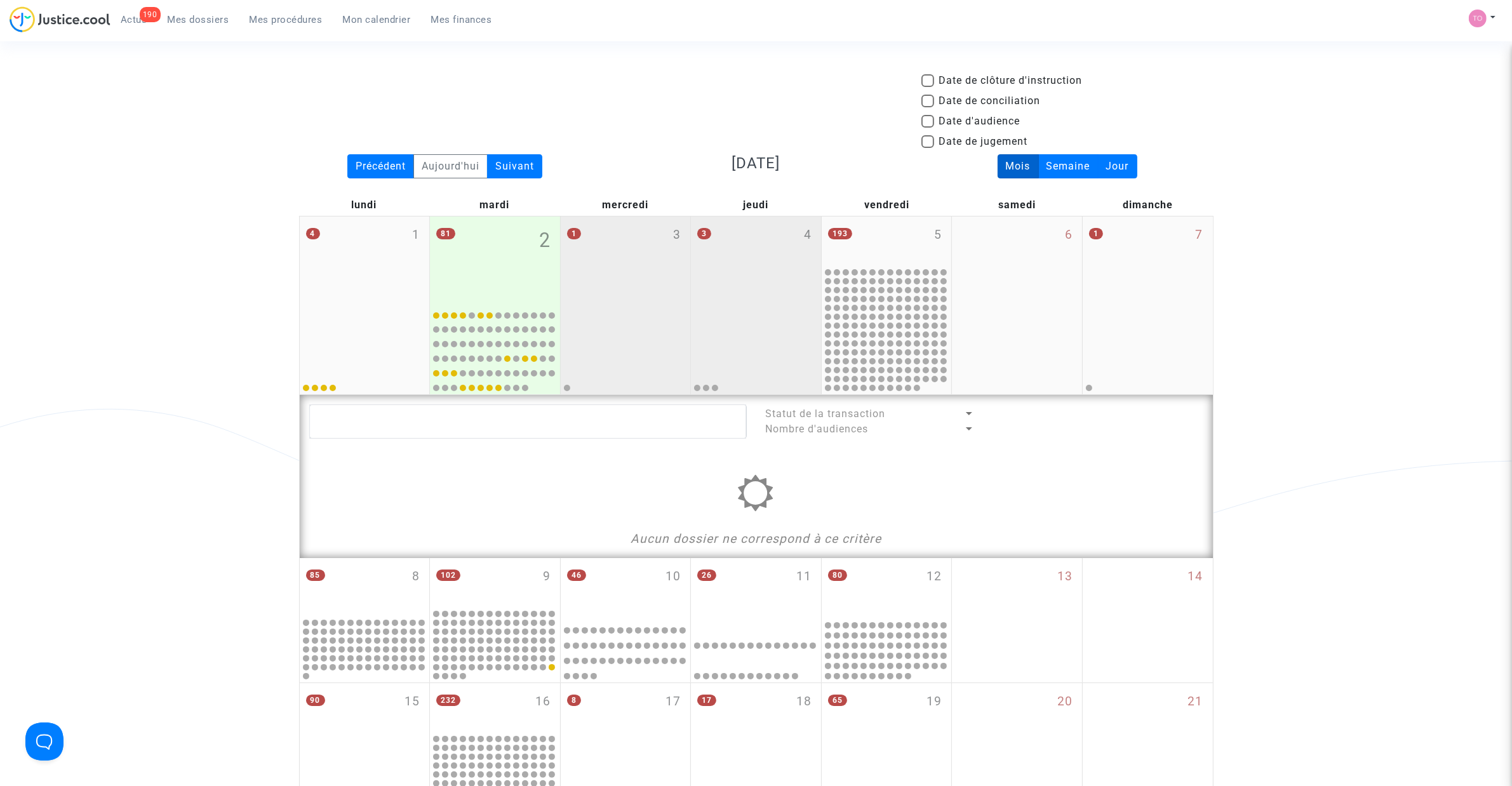
click at [653, 289] on div "1 3" at bounding box center [625, 260] width 130 height 87
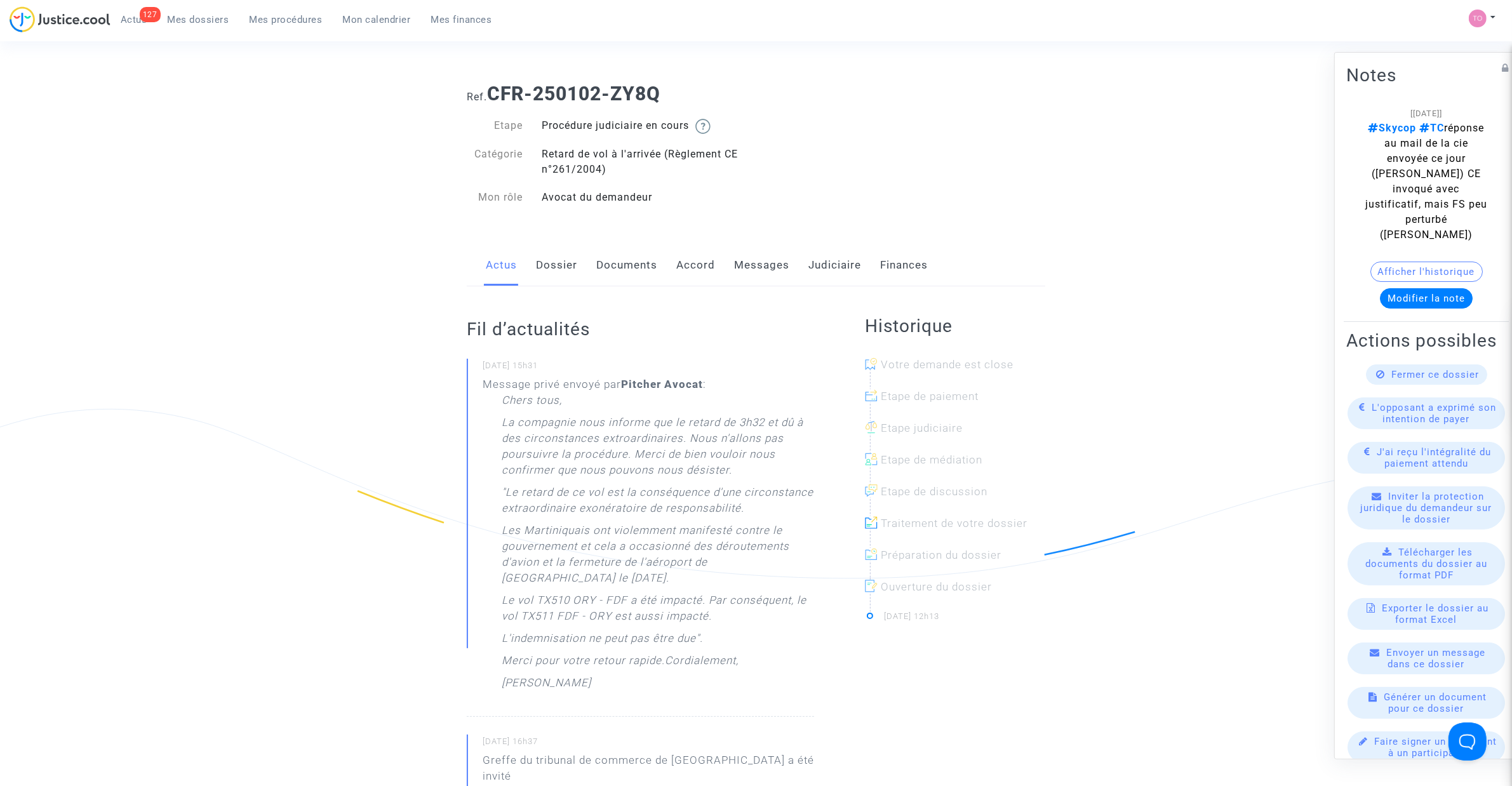
click at [831, 275] on link "Judiciaire" at bounding box center [834, 265] width 53 height 42
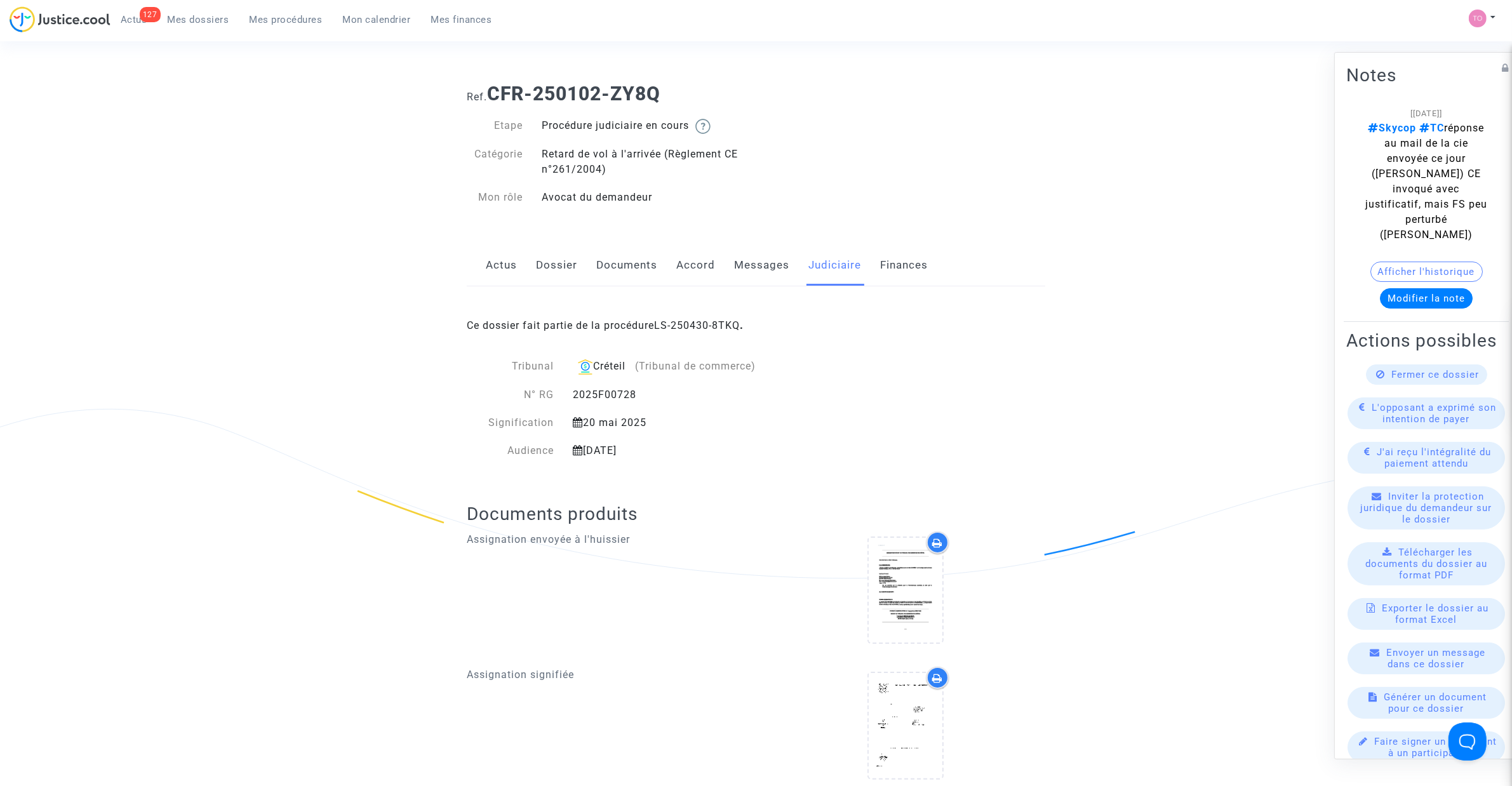
click at [547, 276] on link "Dossier" at bounding box center [556, 265] width 41 height 42
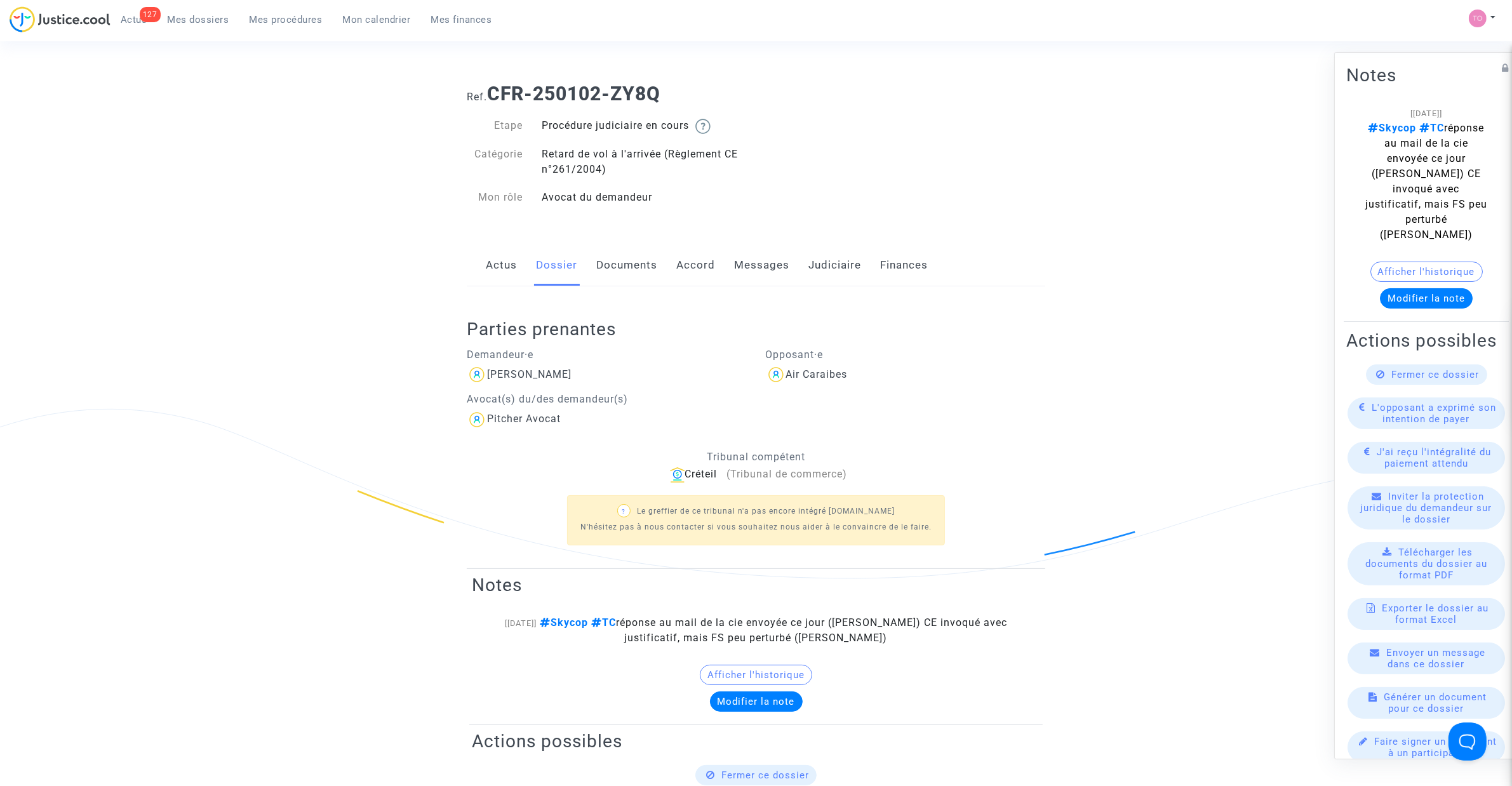
click at [815, 267] on link "Judiciaire" at bounding box center [834, 265] width 53 height 42
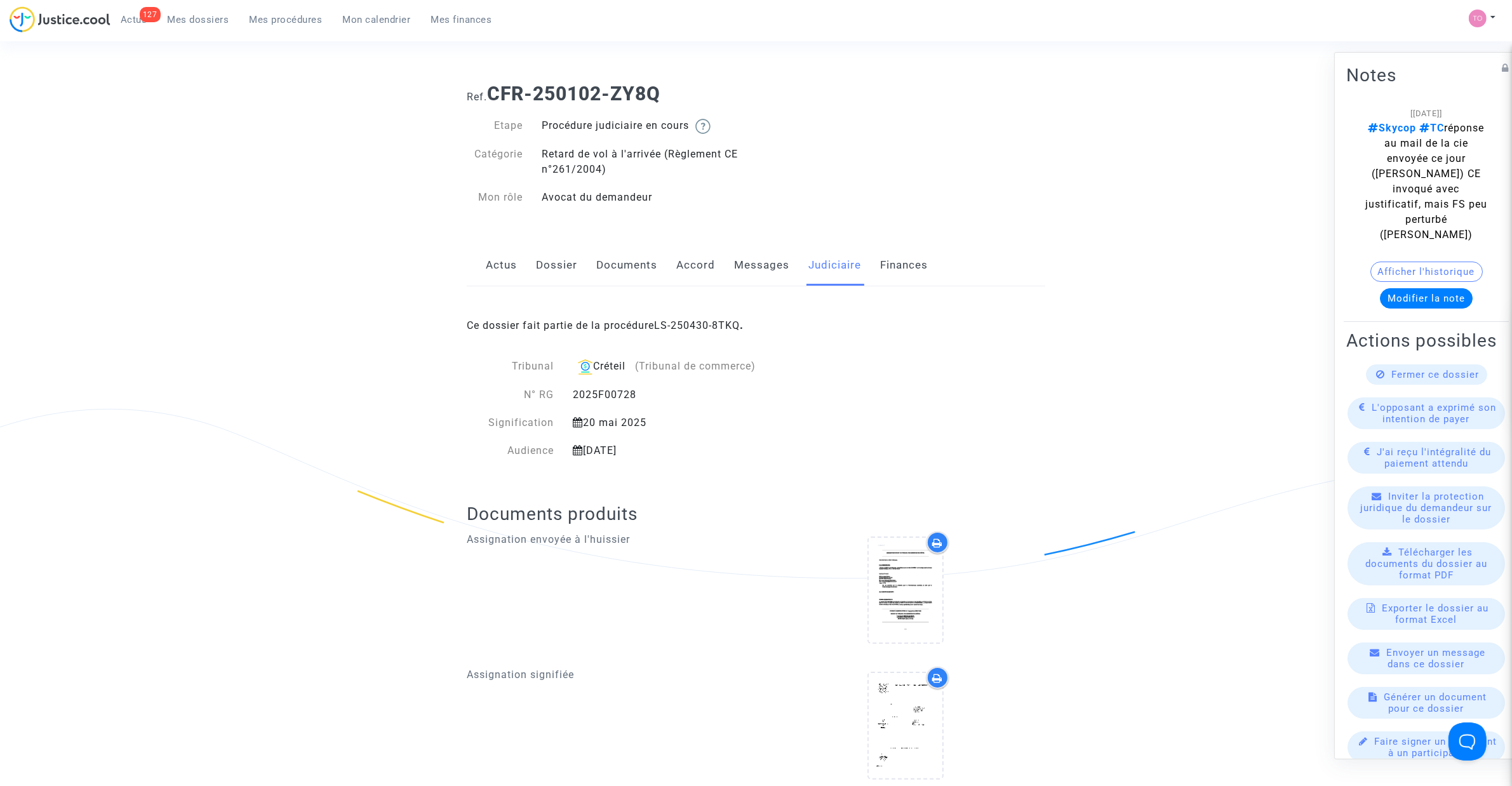
click at [769, 268] on link "Messages" at bounding box center [761, 265] width 55 height 42
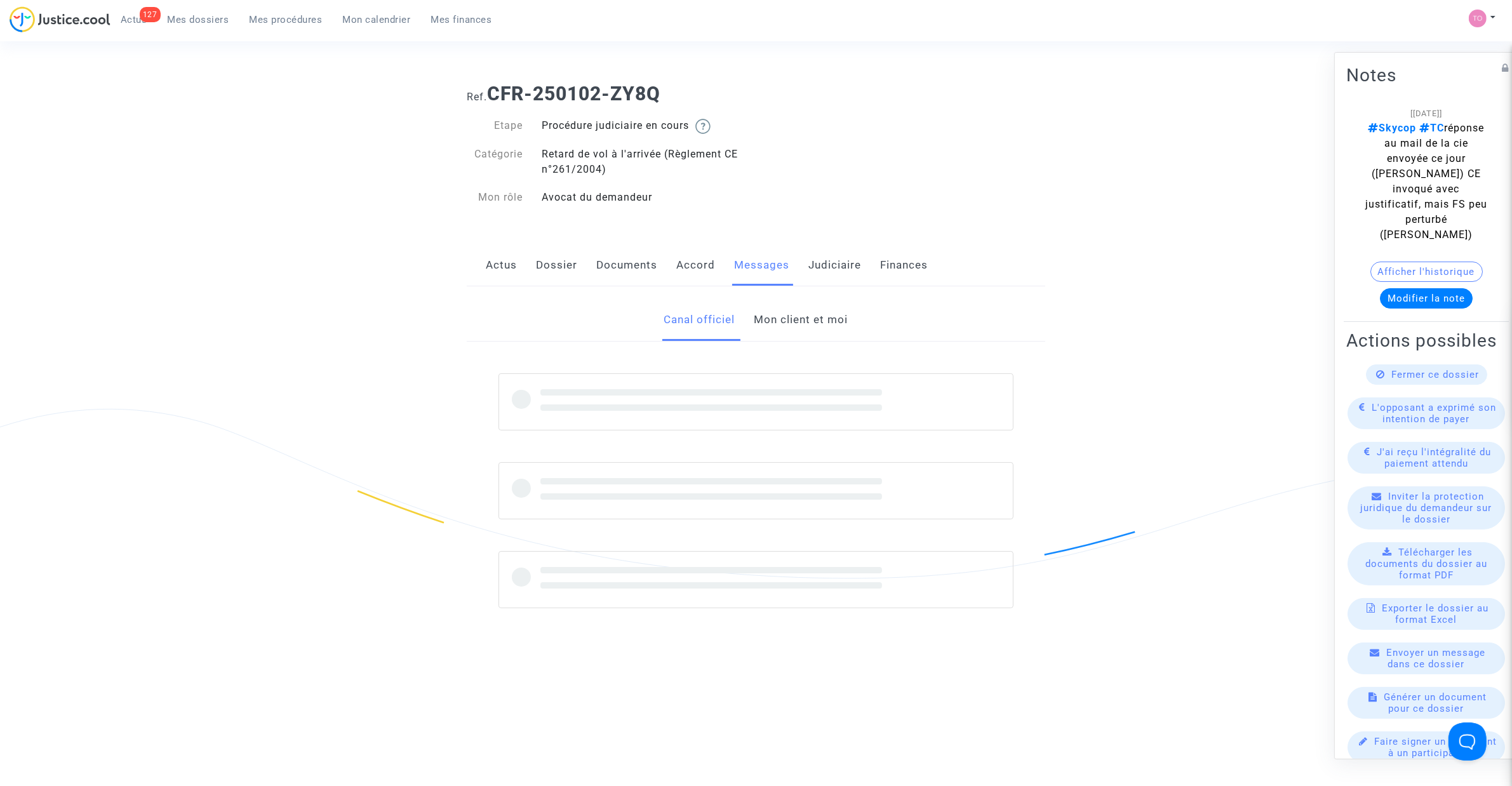
click at [798, 338] on link "Mon client et moi" at bounding box center [801, 320] width 94 height 42
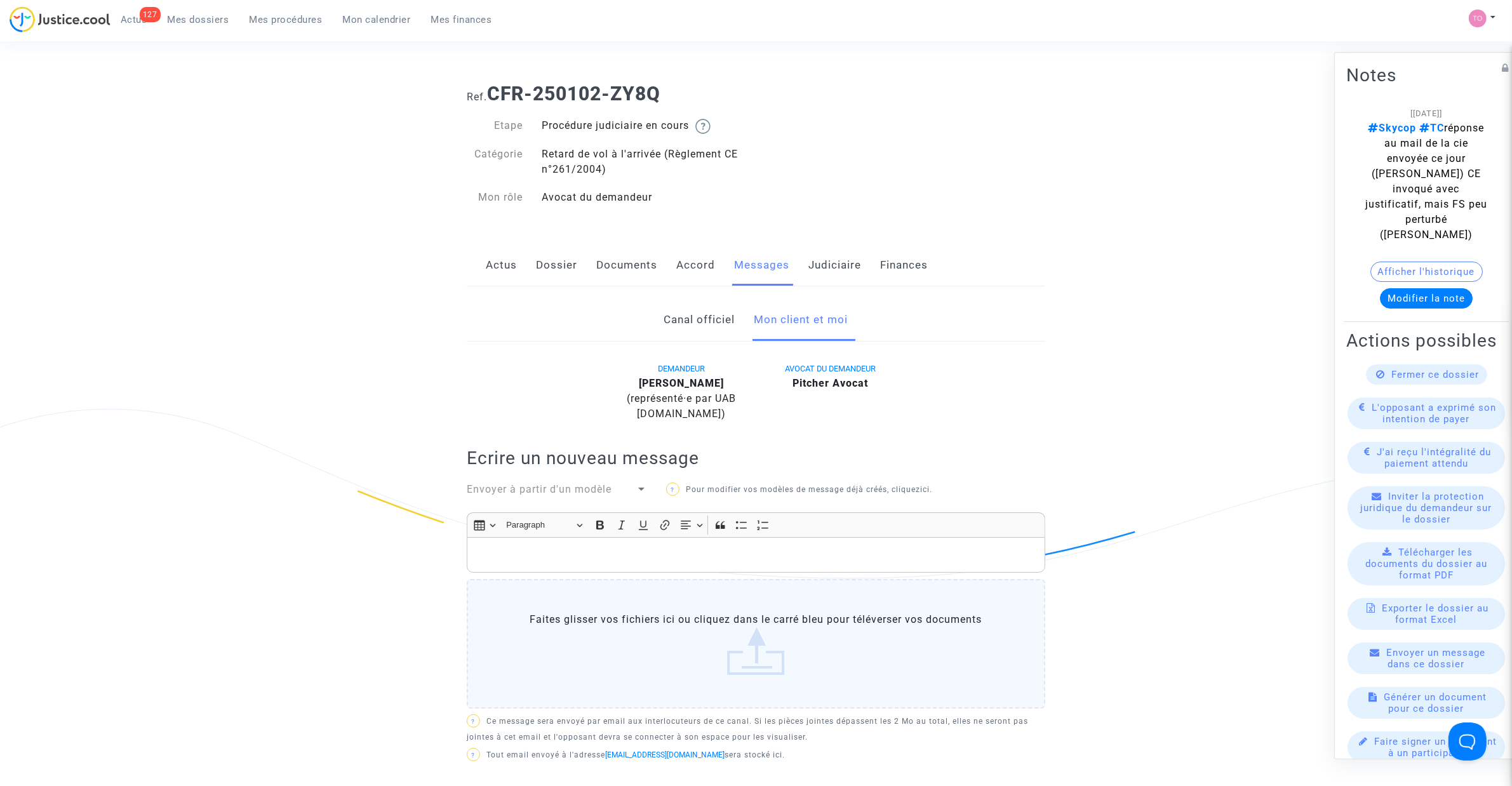
click at [842, 273] on link "Judiciaire" at bounding box center [834, 265] width 53 height 42
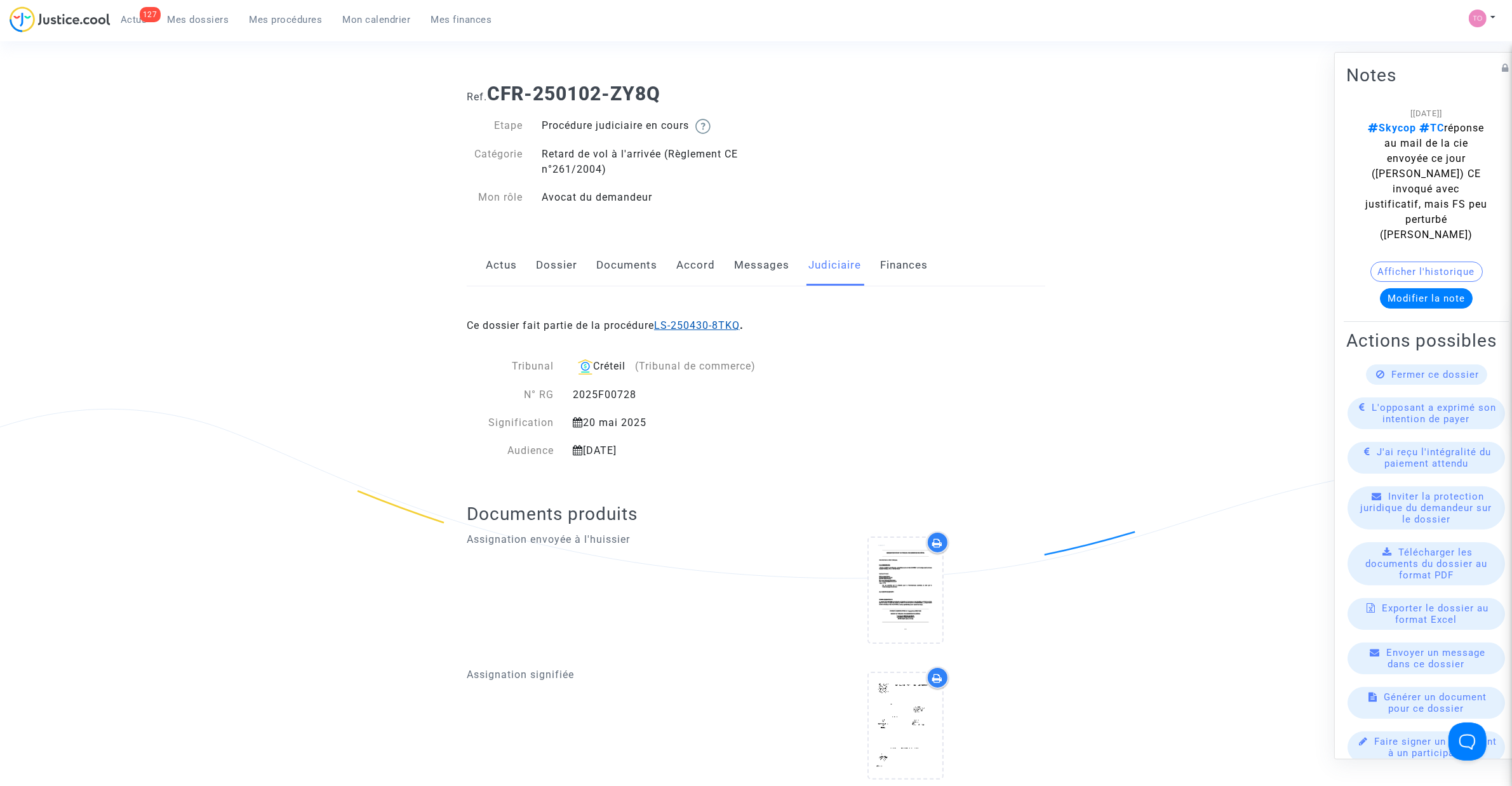
click at [686, 324] on link "LS-250430-8TKQ" at bounding box center [696, 325] width 86 height 12
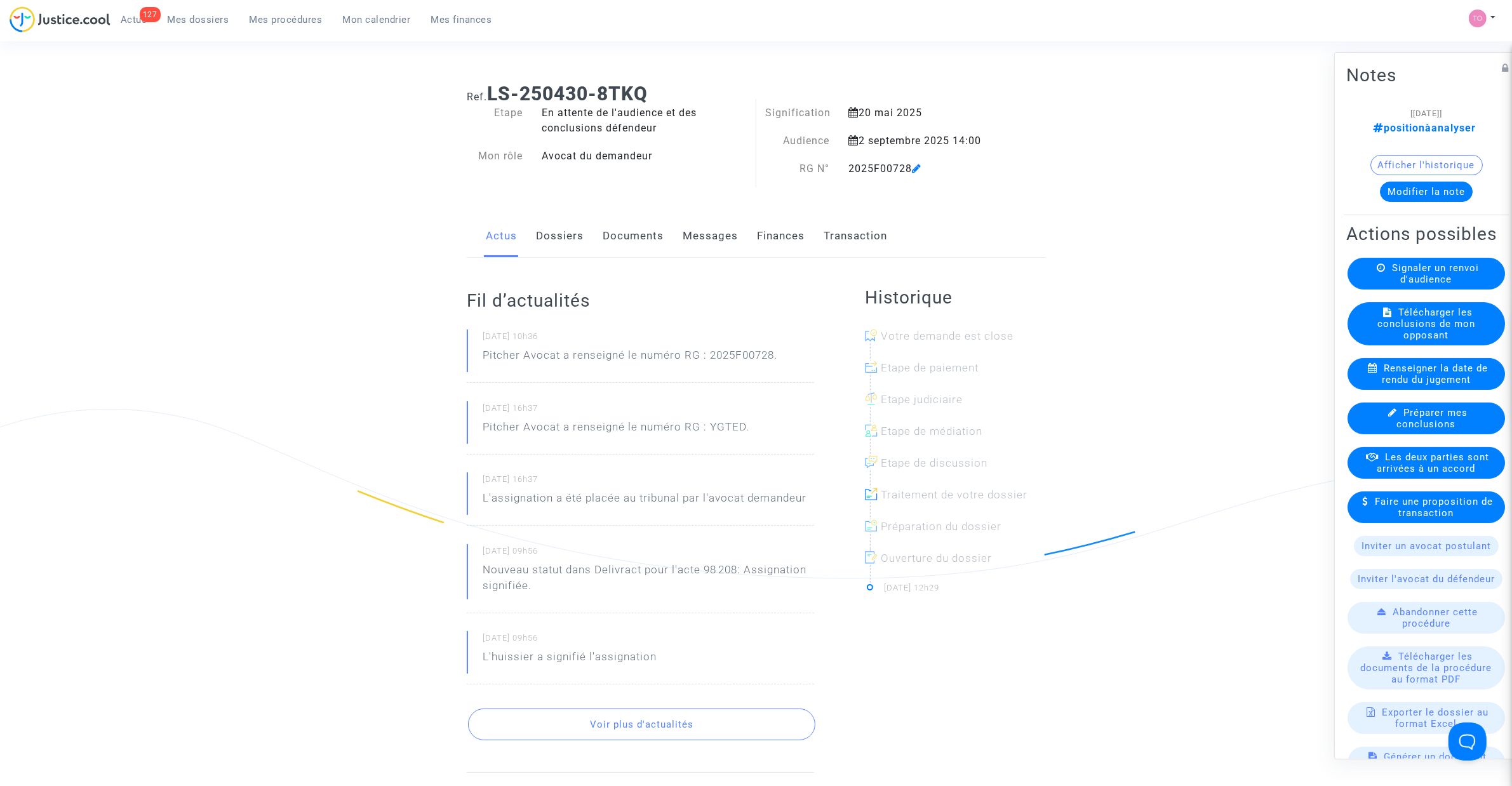
click at [1407, 186] on button "Modifier la note" at bounding box center [1426, 192] width 93 height 20
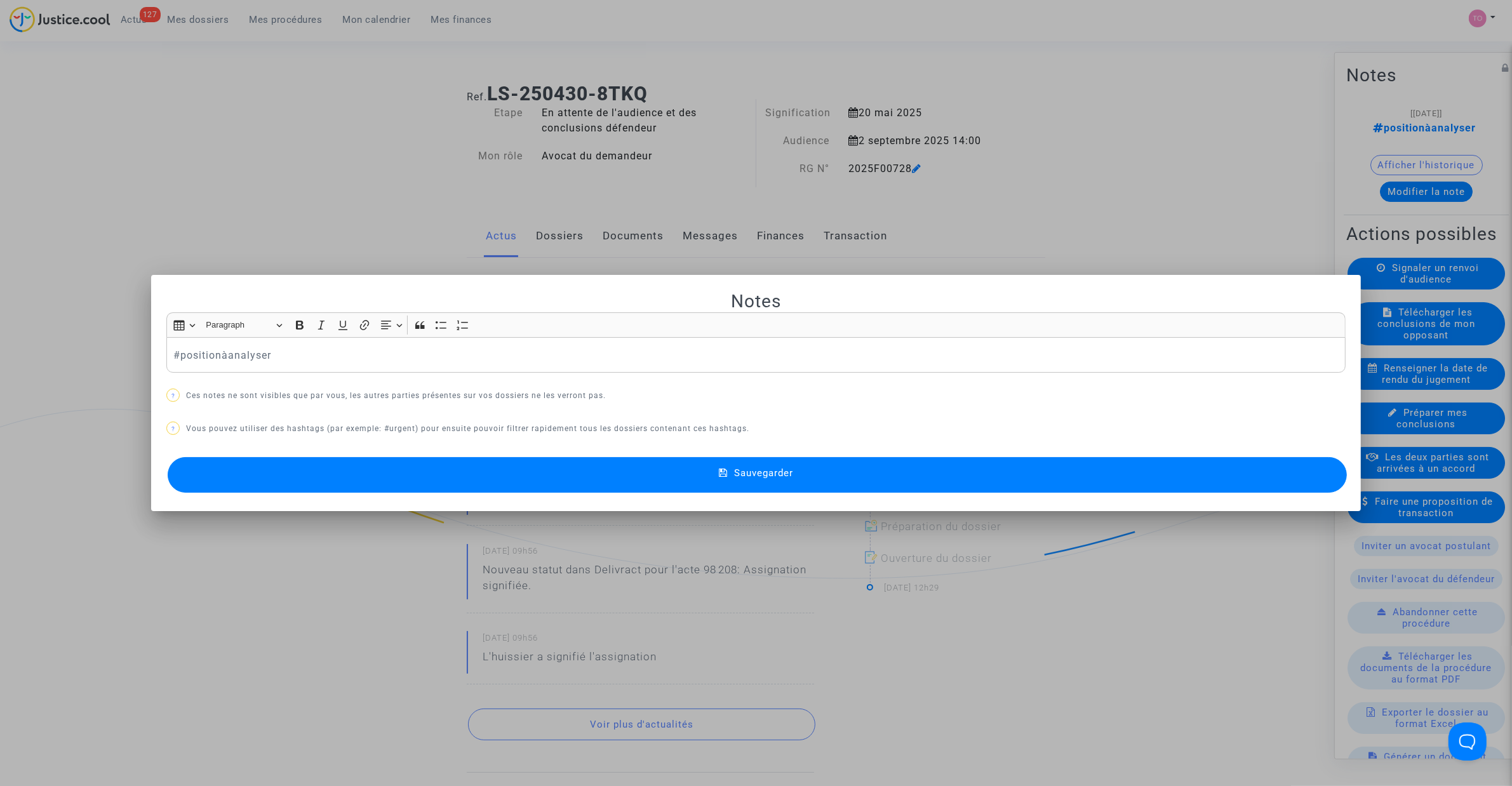
click at [283, 219] on div at bounding box center [756, 393] width 1512 height 786
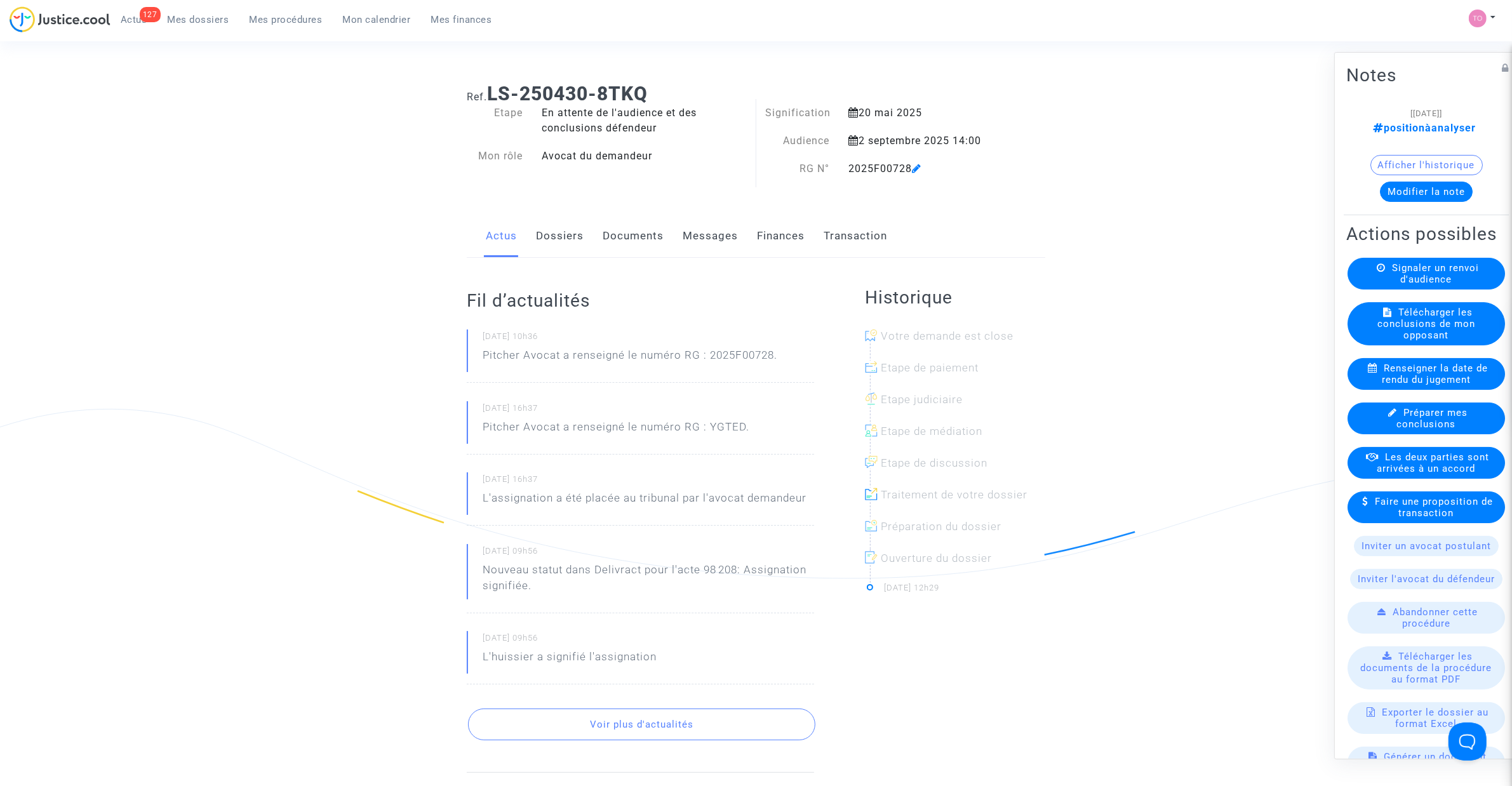
click at [1398, 161] on button "Afficher l'historique" at bounding box center [1426, 165] width 112 height 20
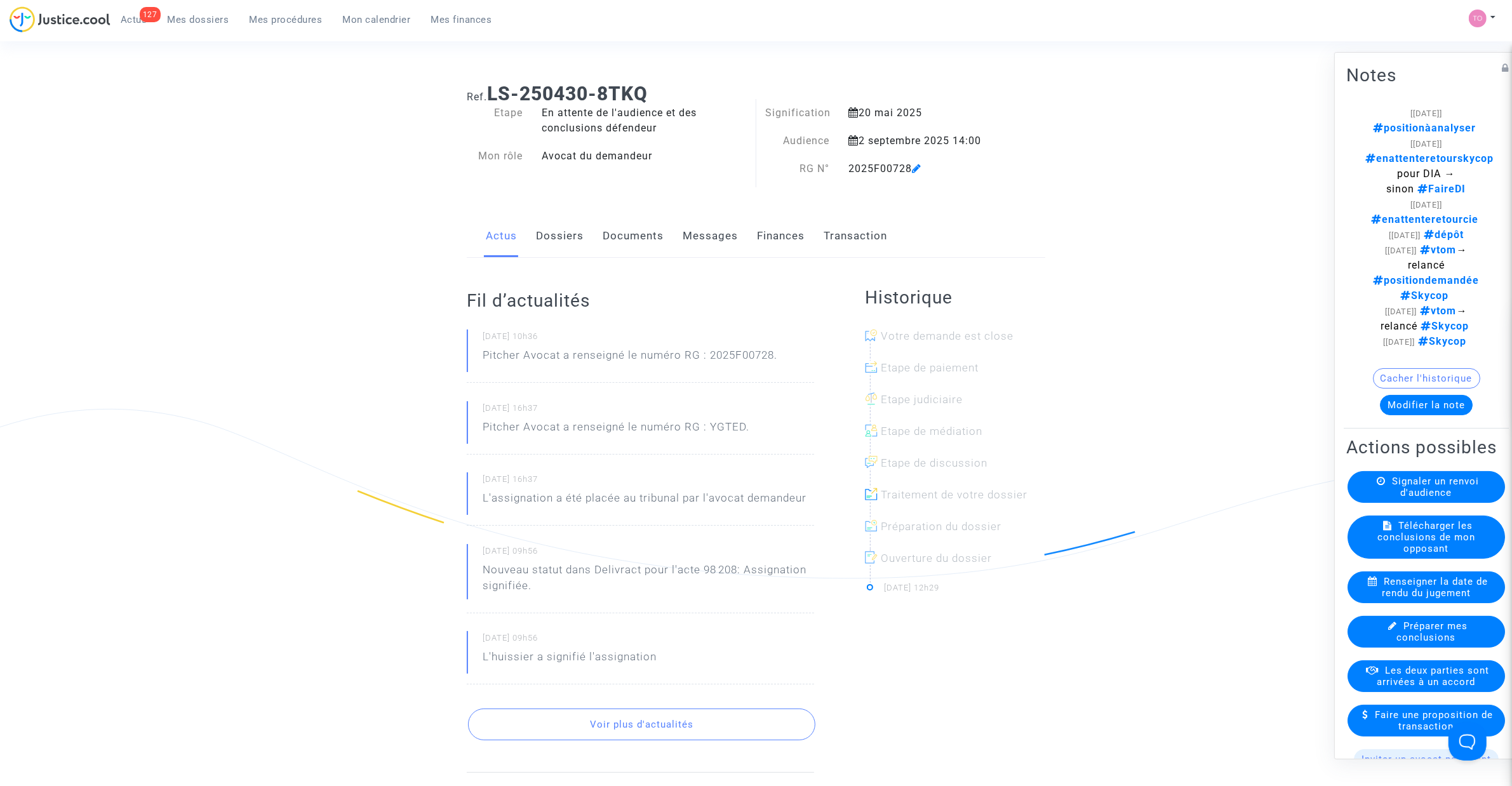
click at [1420, 405] on button "Modifier la note" at bounding box center [1426, 405] width 93 height 20
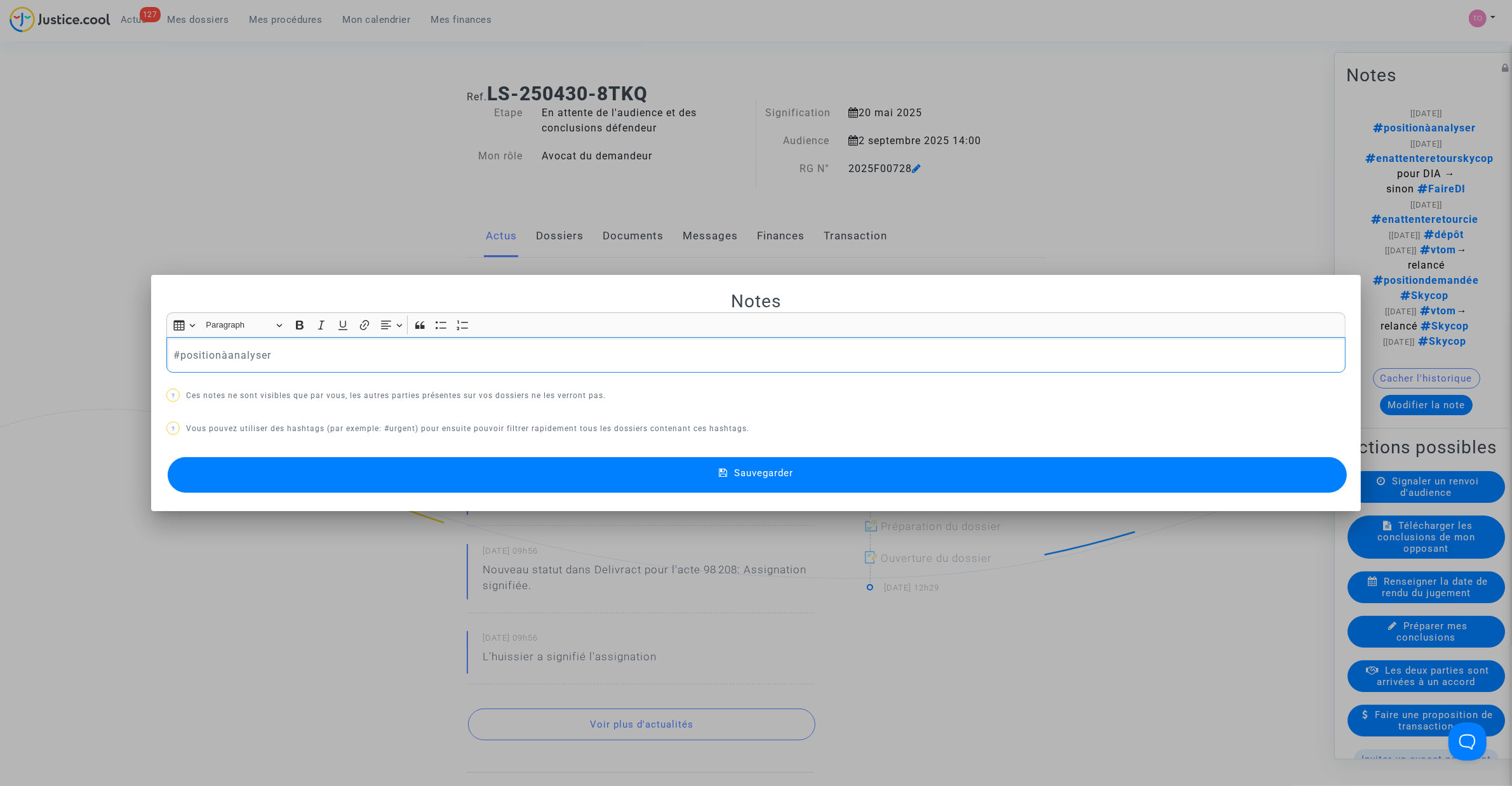
drag, startPoint x: 284, startPoint y: 343, endPoint x: 248, endPoint y: 356, distance: 38.3
click at [179, 357] on div "#positionàanalyser" at bounding box center [756, 354] width 1179 height 35
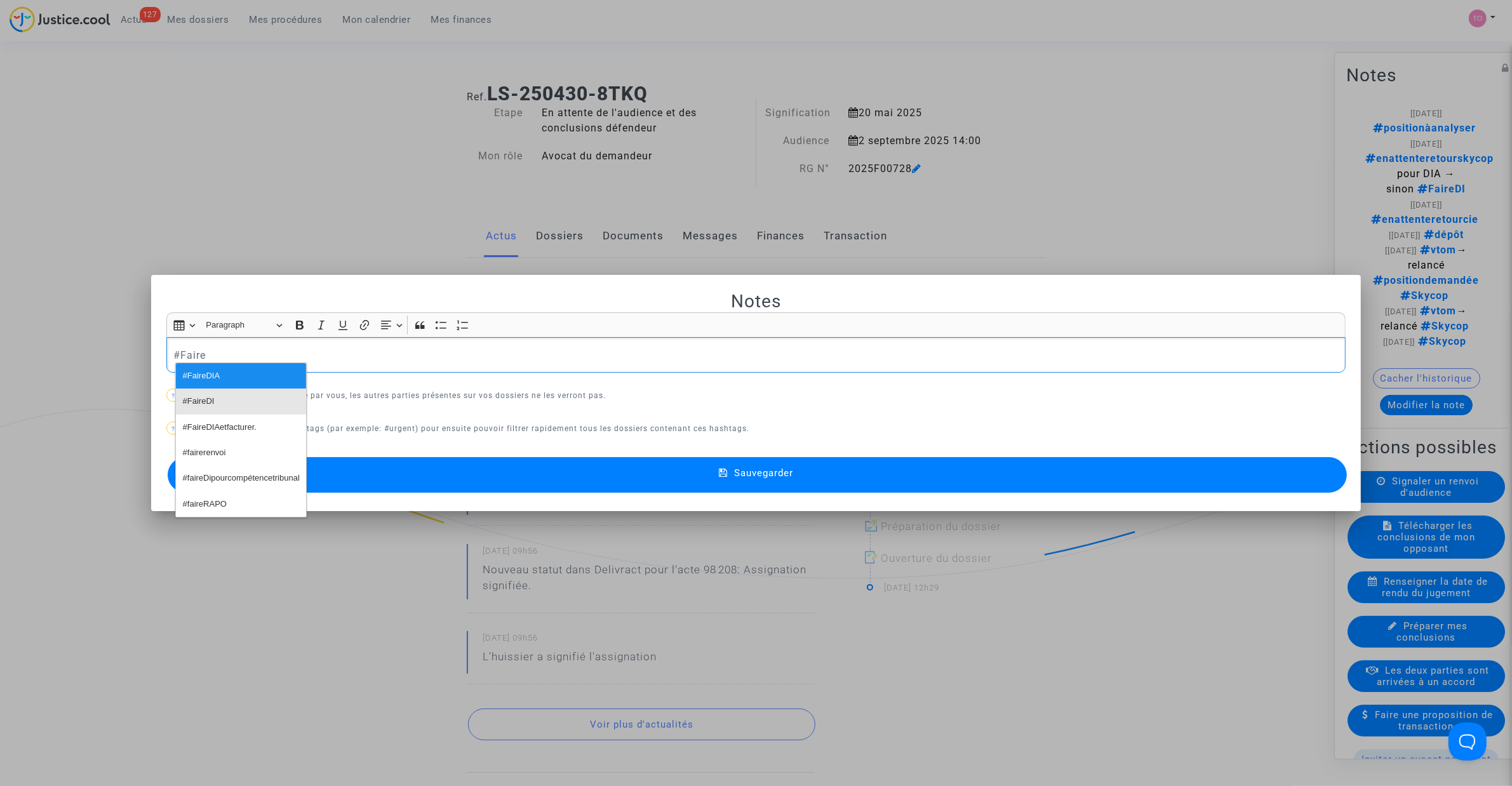
click at [215, 395] on button "#FaireDI" at bounding box center [241, 401] width 130 height 25
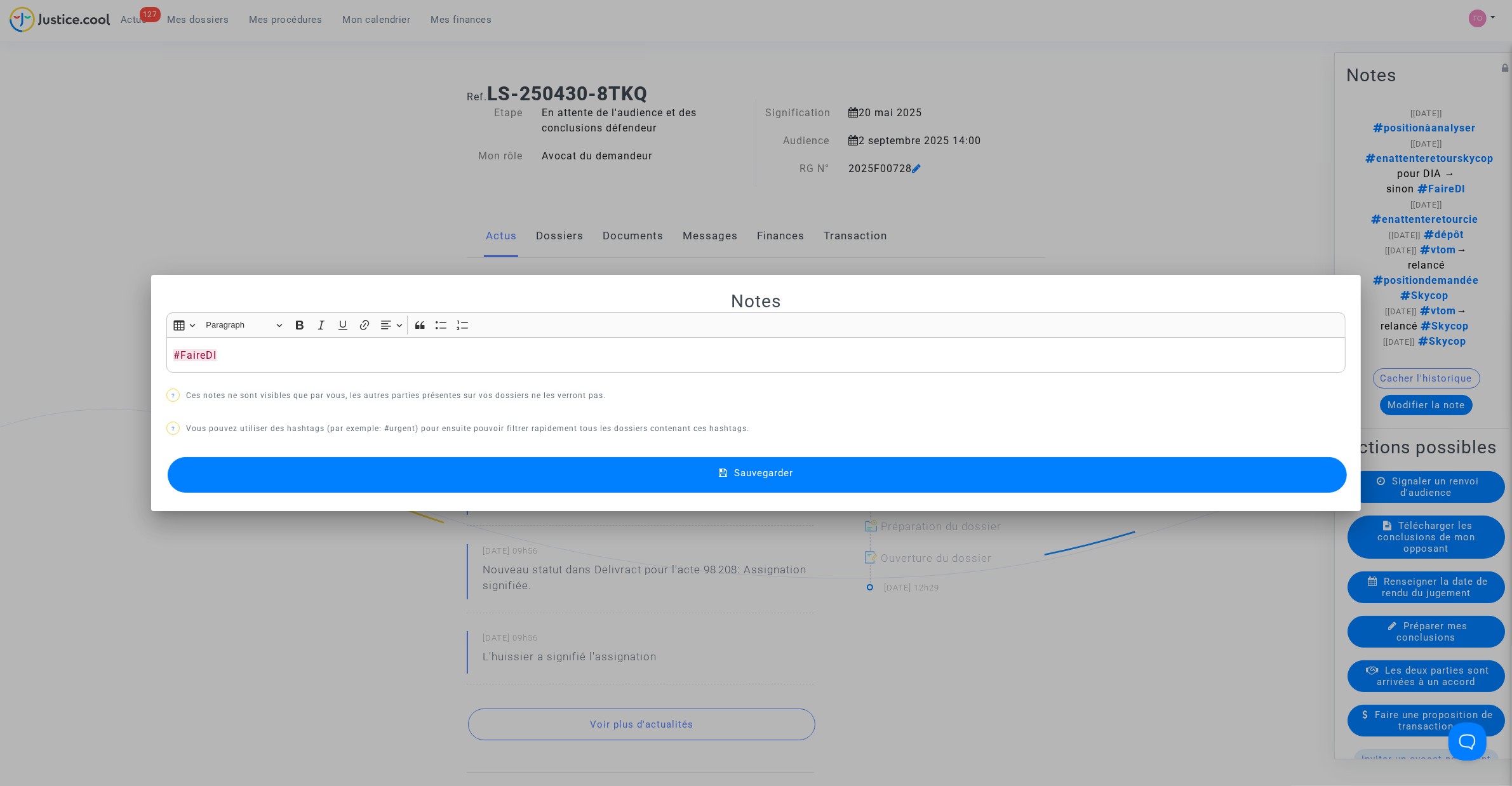
click at [696, 473] on button "Sauvegarder" at bounding box center [757, 474] width 1179 height 35
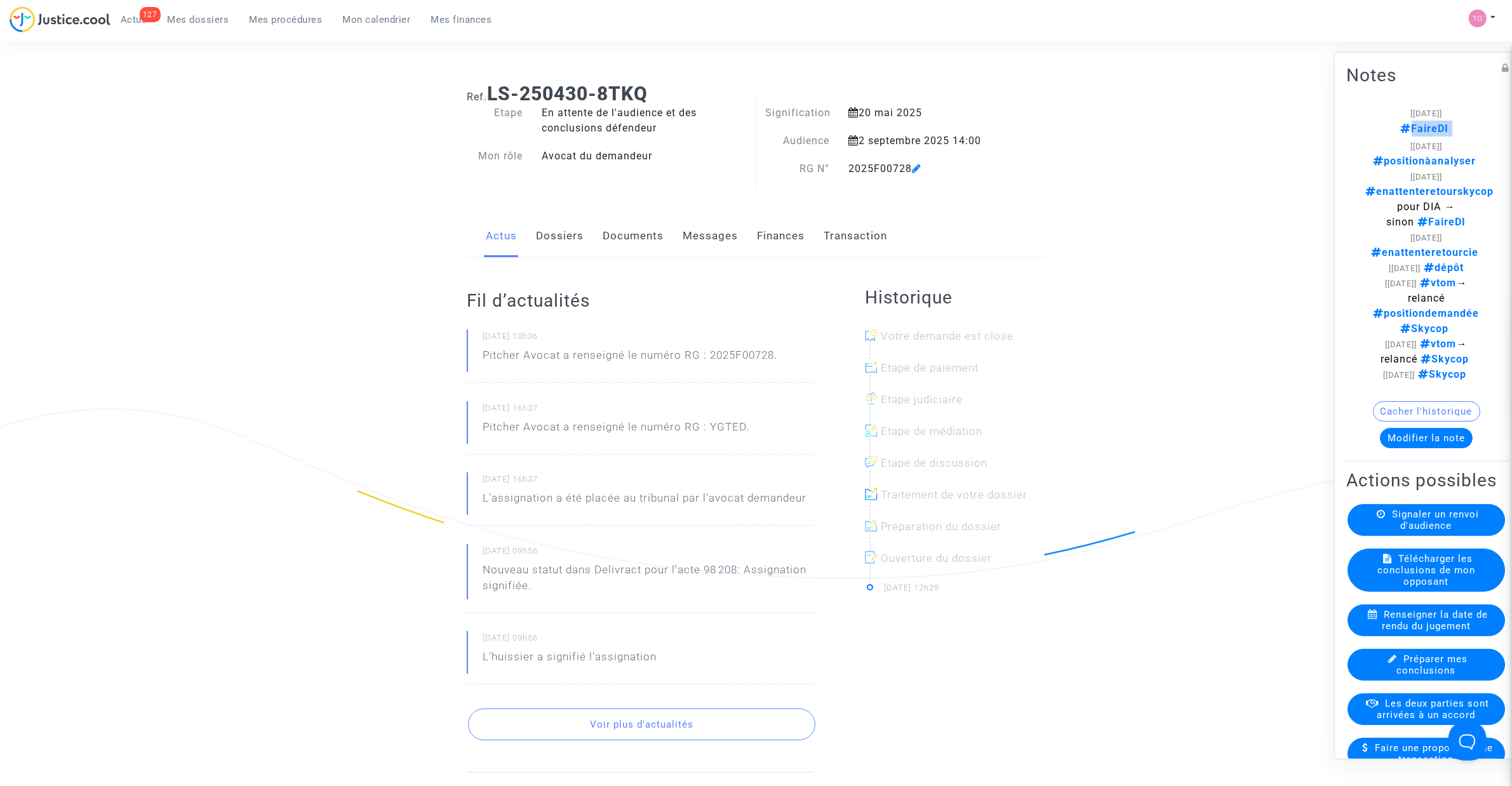
drag, startPoint x: 1448, startPoint y: 129, endPoint x: 1388, endPoint y: 135, distance: 60.3
click at [1388, 135] on p "FaireDI" at bounding box center [1426, 129] width 122 height 16
click at [1367, 106] on div "[02/09/2025] FaireDI" at bounding box center [1426, 121] width 122 height 31
click at [213, 17] on span "Mes dossiers" at bounding box center [198, 20] width 61 height 12
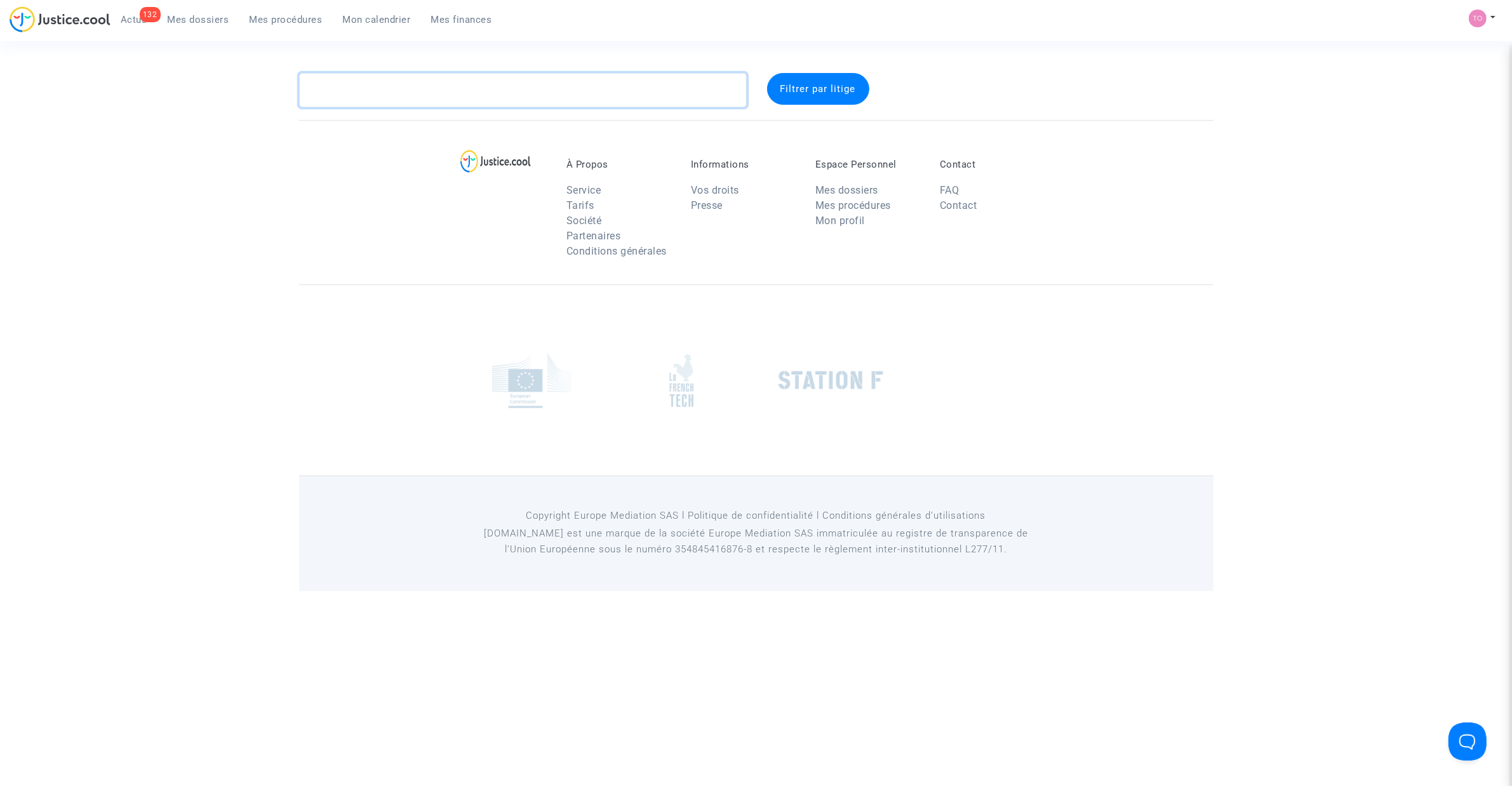
click at [346, 90] on textarea at bounding box center [523, 90] width 448 height 34
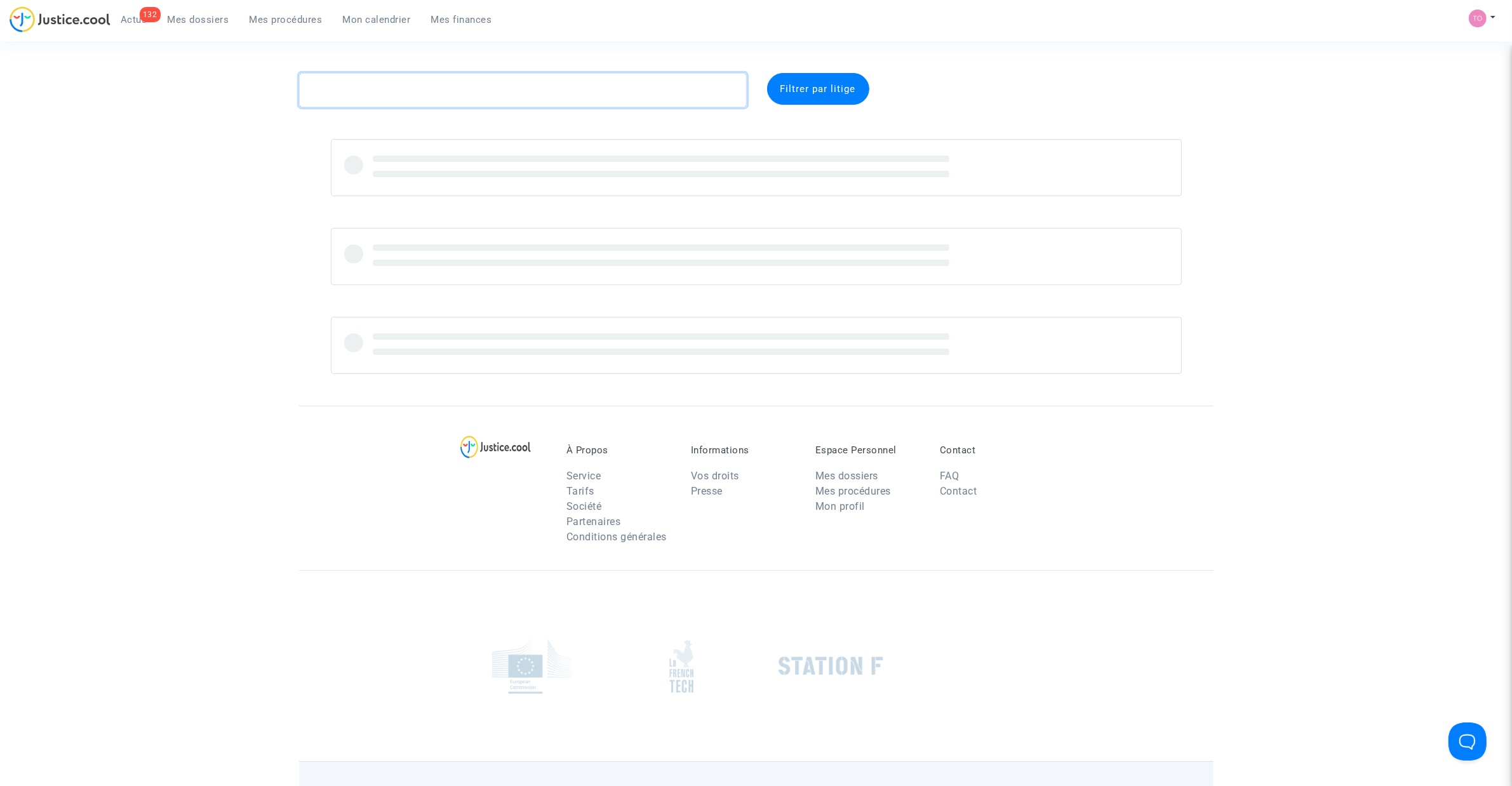
paste textarea "LARAKI"
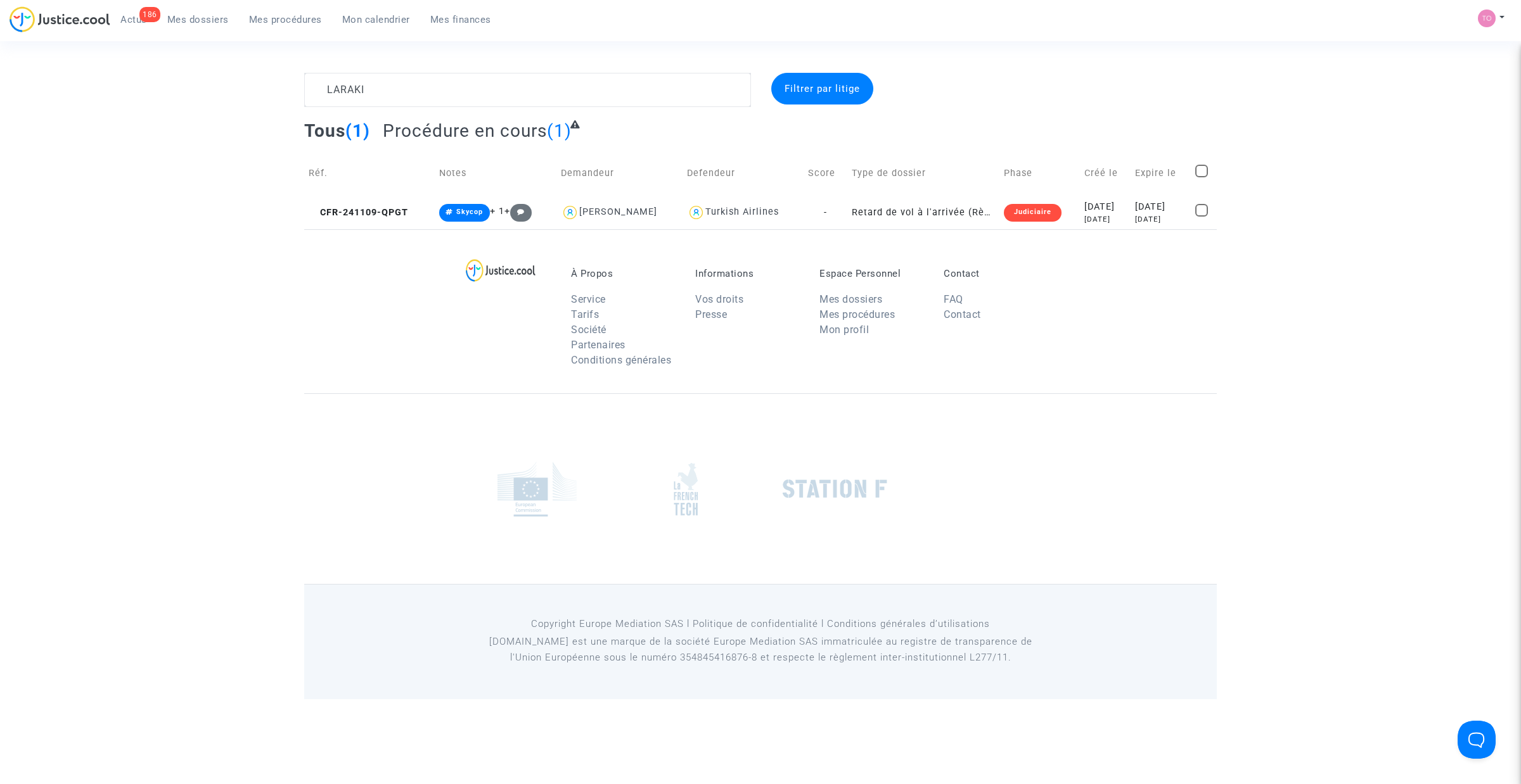
click at [221, 232] on footerbar "À Propos Service Tarifs Société Partenaires Conditions générales Informations V…" at bounding box center [760, 464] width 1521 height 470
drag, startPoint x: 426, startPoint y: 98, endPoint x: 190, endPoint y: 99, distance: 236.0
click at [190, 99] on div "LARAKI Filtrer par litige Tous (1) Procédure en cours (1) Réf. Notes Demandeur …" at bounding box center [760, 151] width 1521 height 157
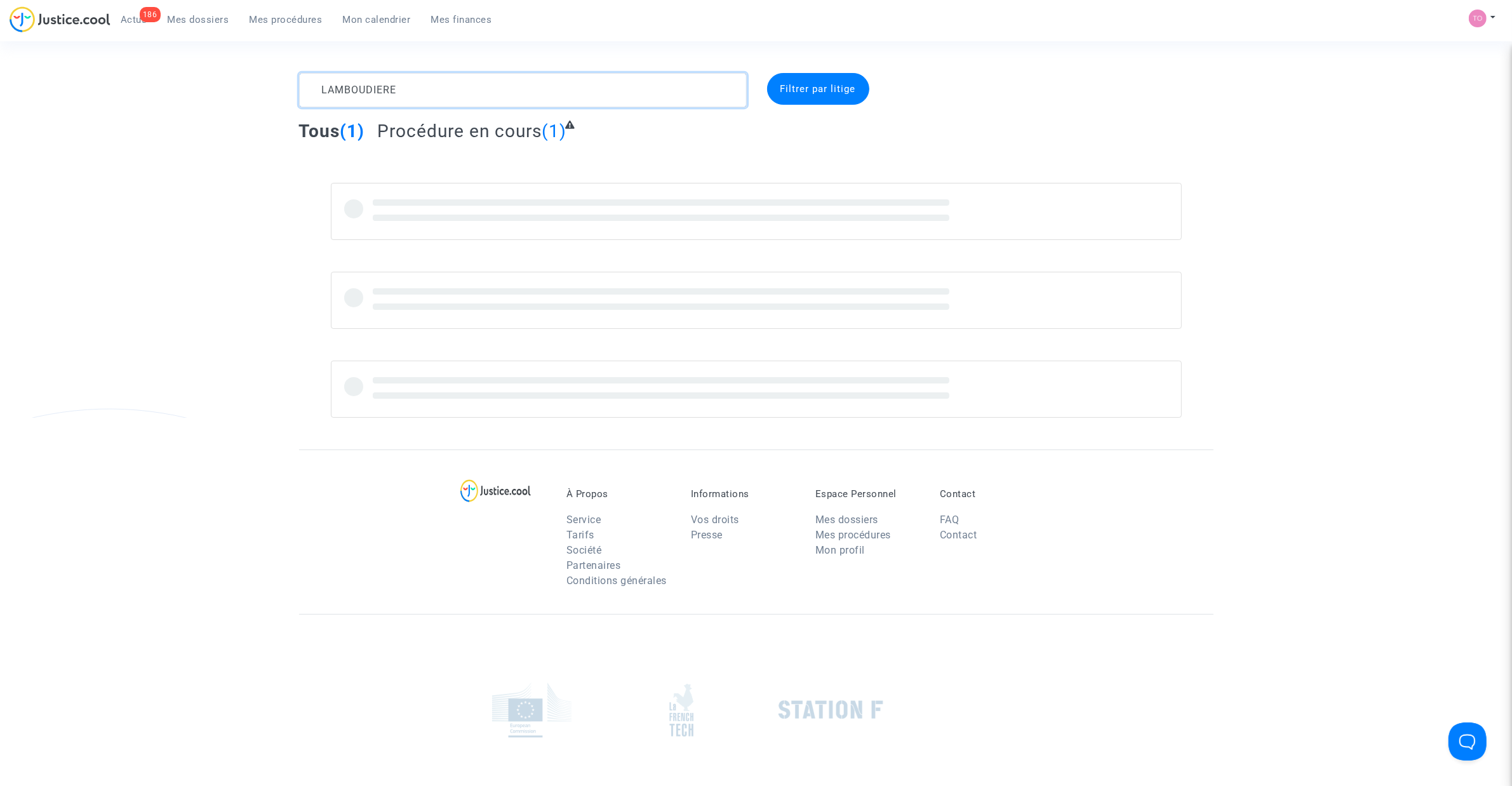
type textarea "LAMBOUDIERE"
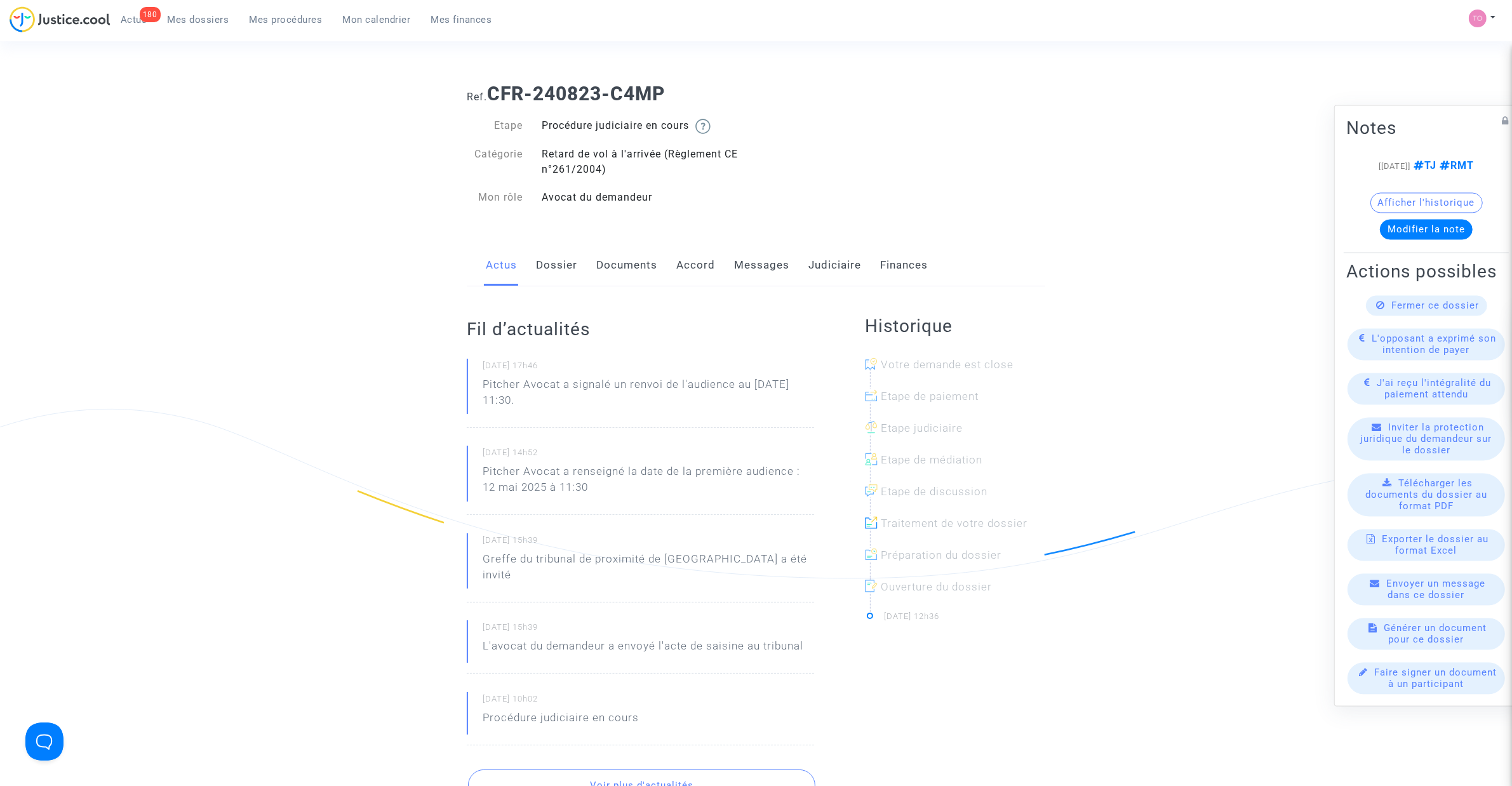
click at [735, 255] on link "Messages" at bounding box center [761, 265] width 55 height 42
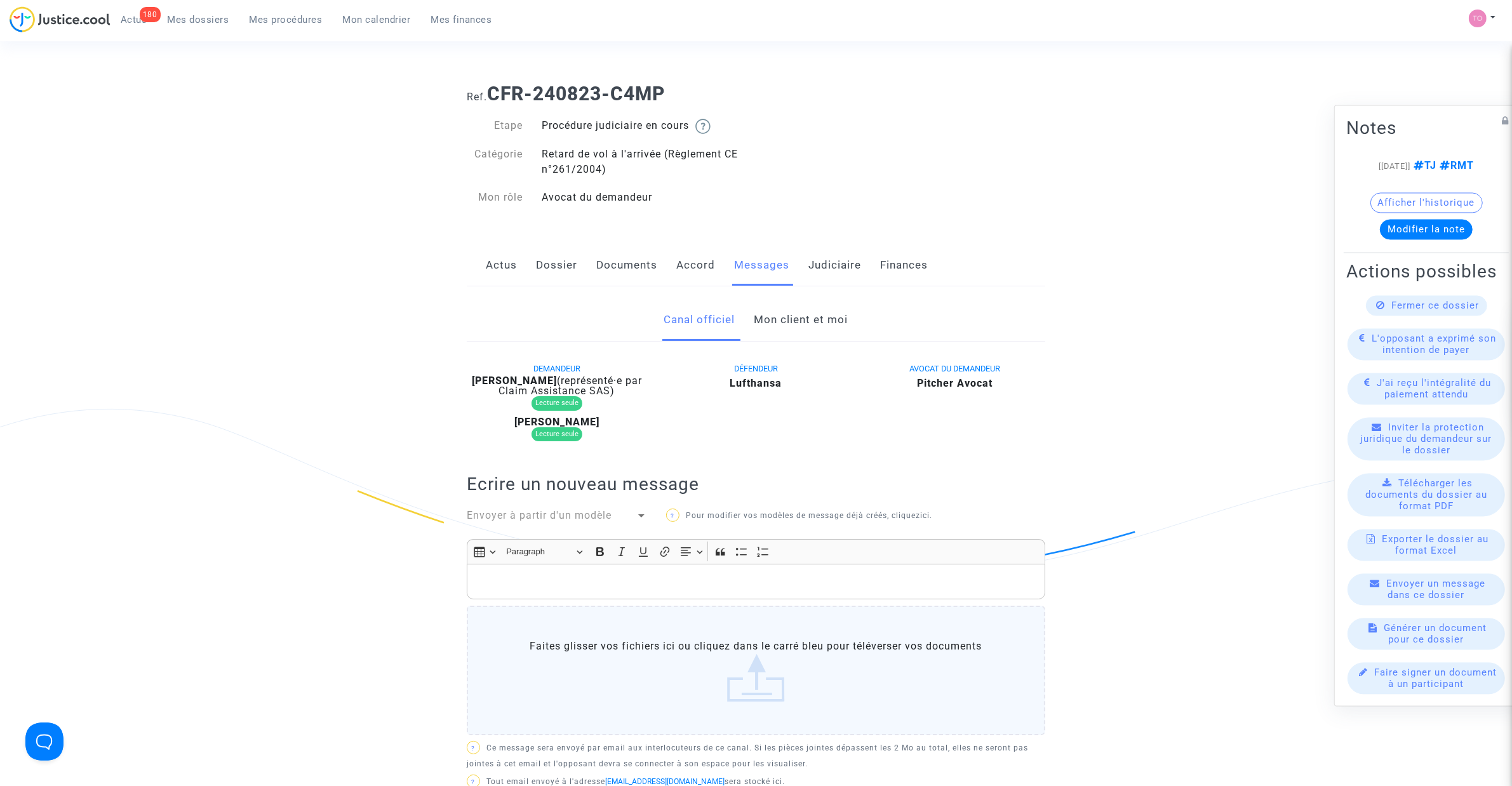
click at [773, 329] on link "Mon client et moi" at bounding box center [801, 320] width 94 height 42
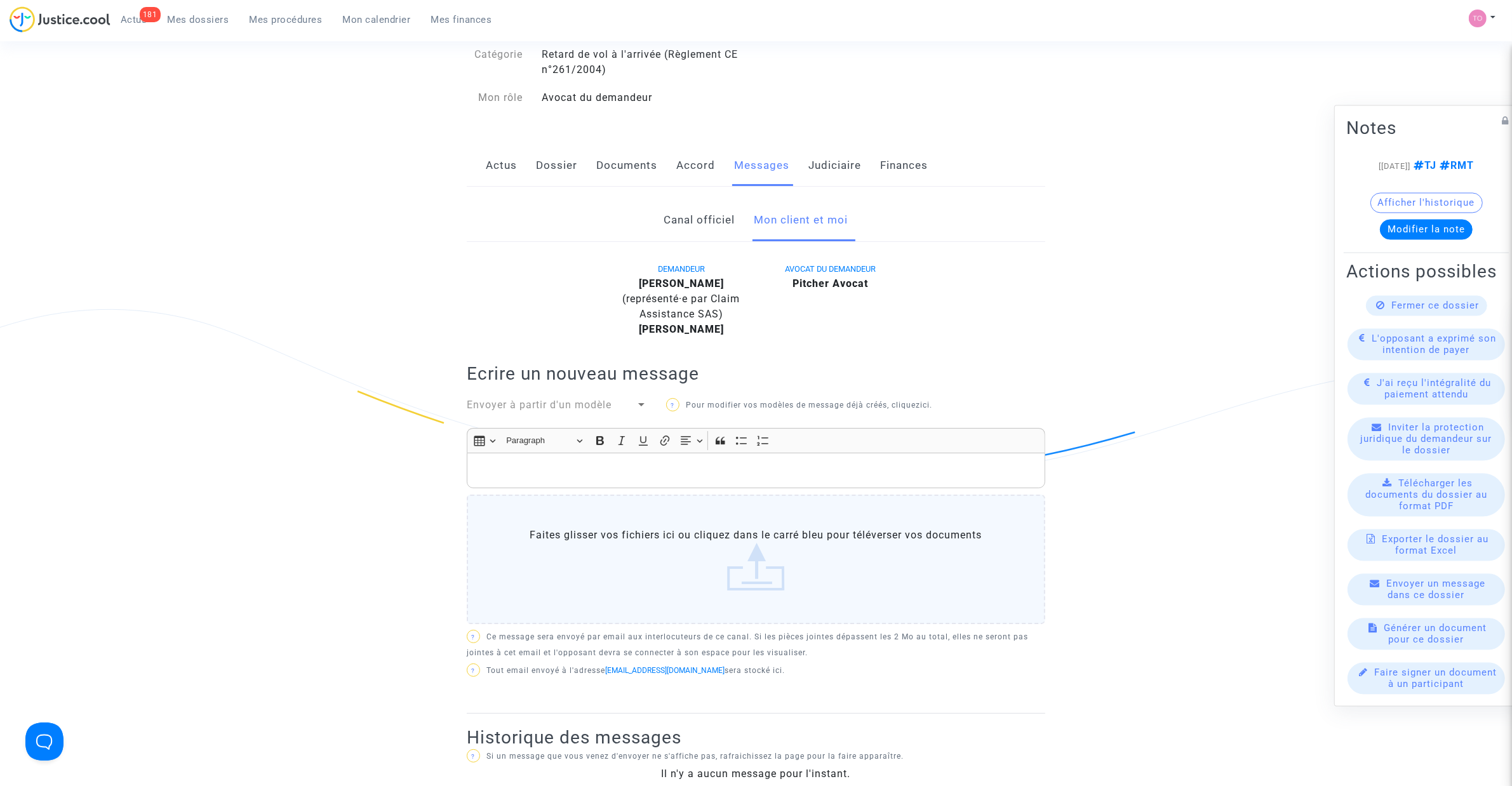
scroll to position [80, 0]
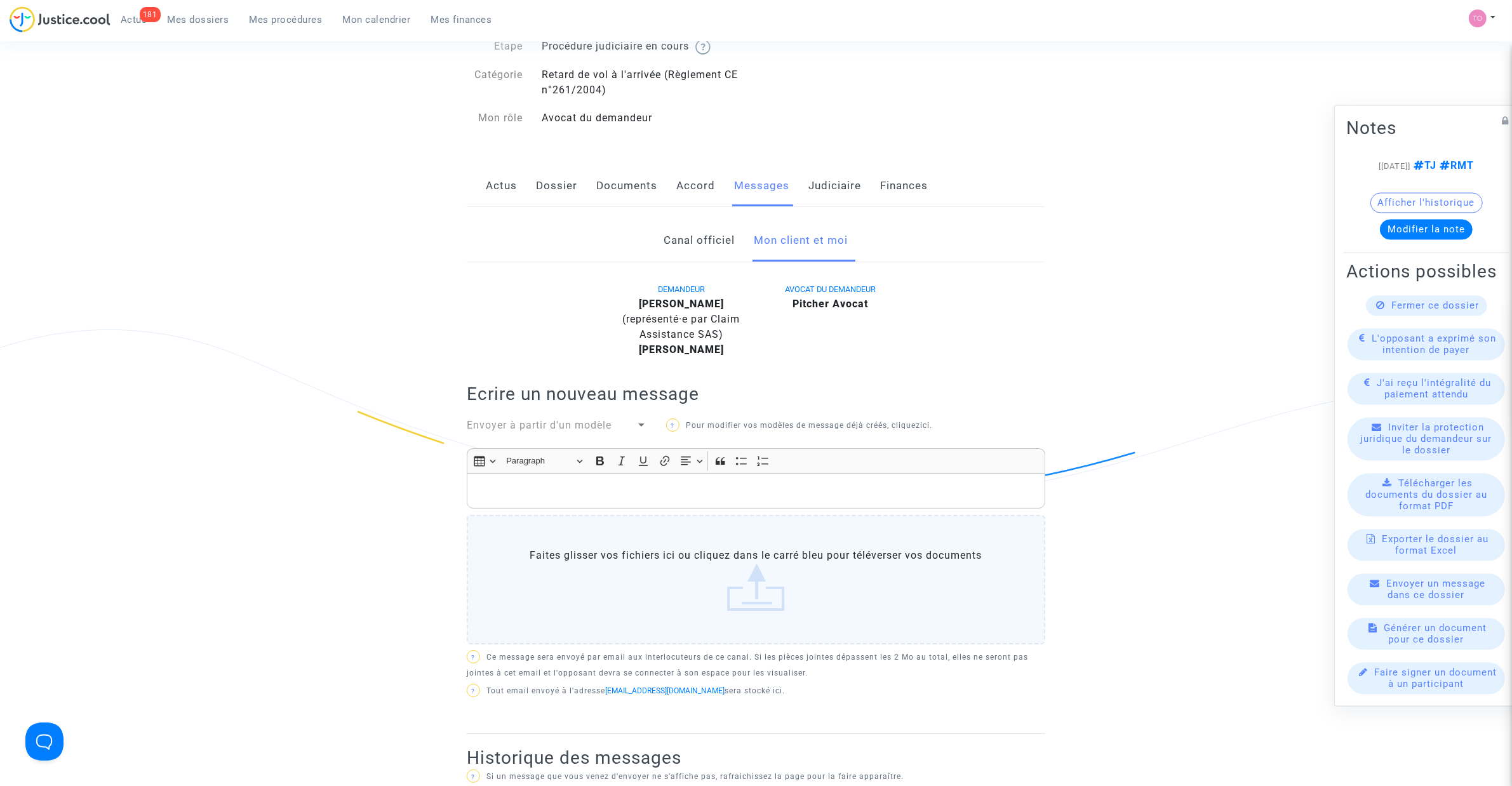
click at [715, 244] on link "Canal officiel" at bounding box center [700, 241] width 71 height 42
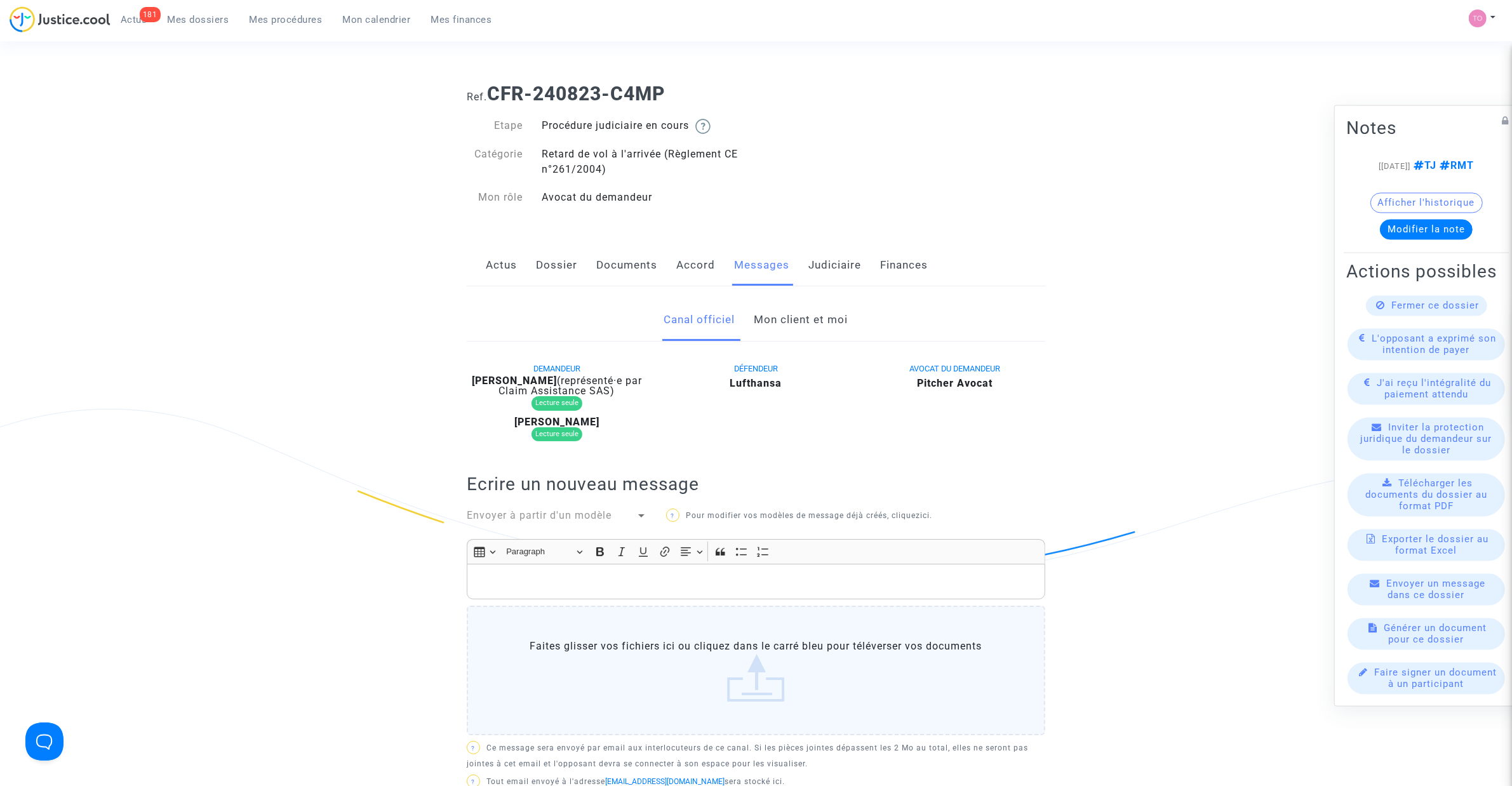
click at [770, 313] on link "Mon client et moi" at bounding box center [801, 320] width 94 height 42
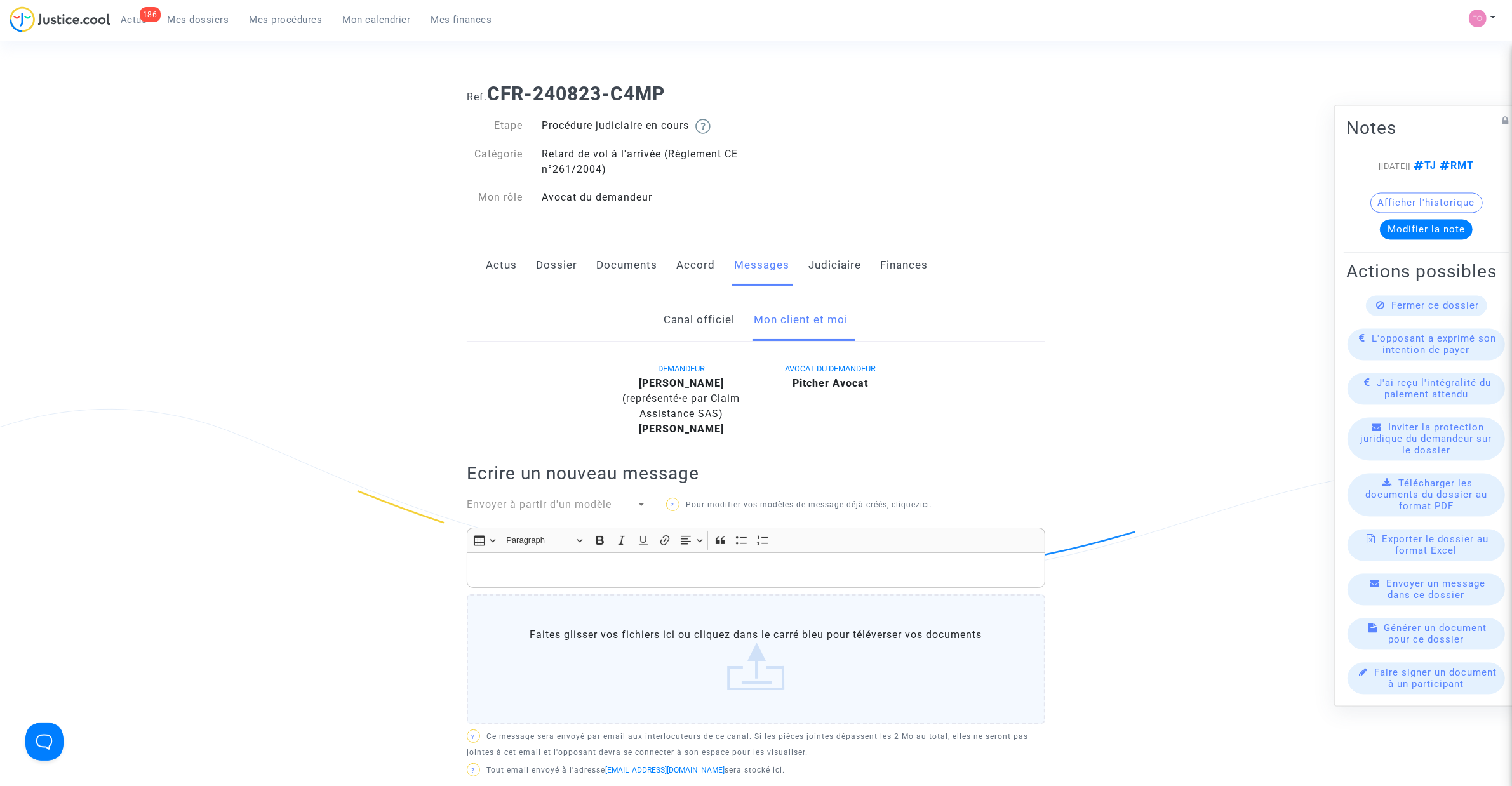
click at [808, 268] on link "Judiciaire" at bounding box center [834, 265] width 53 height 42
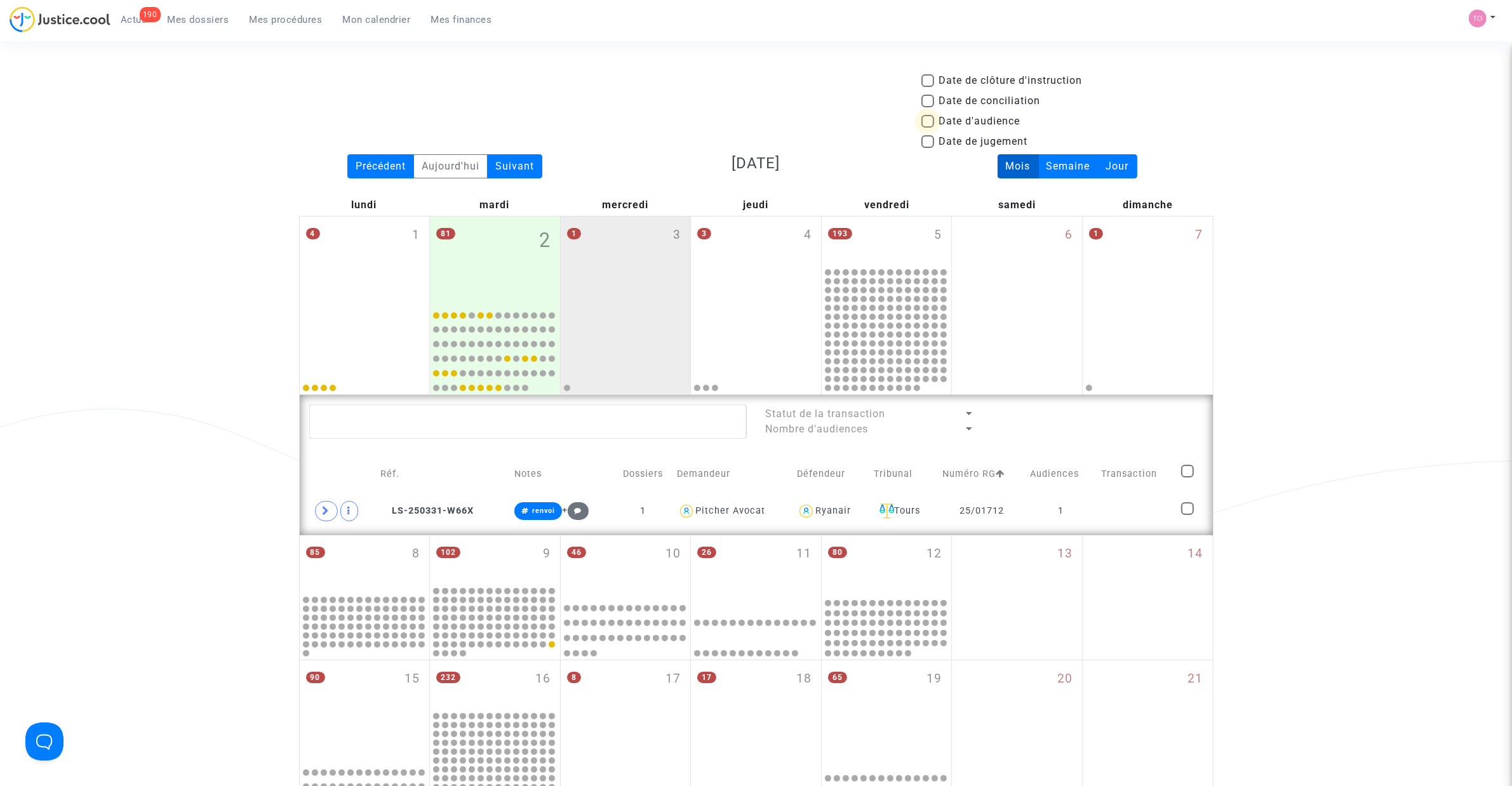
click at [934, 118] on span at bounding box center [928, 121] width 13 height 13
click at [928, 128] on input "Date d'audience" at bounding box center [927, 128] width 1 height 1
checkbox input "true"
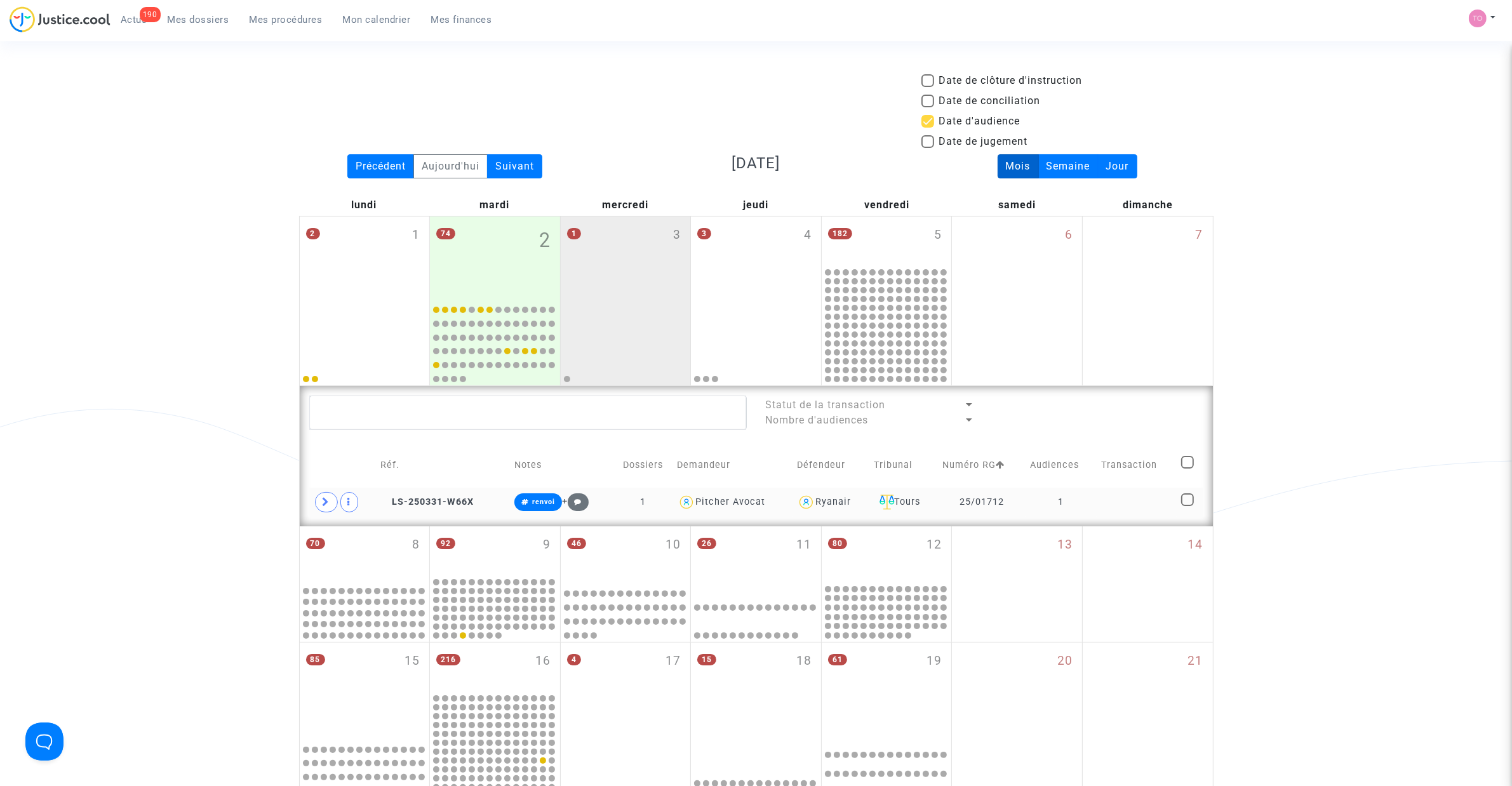
click at [1024, 503] on td "25/01712" at bounding box center [981, 502] width 87 height 29
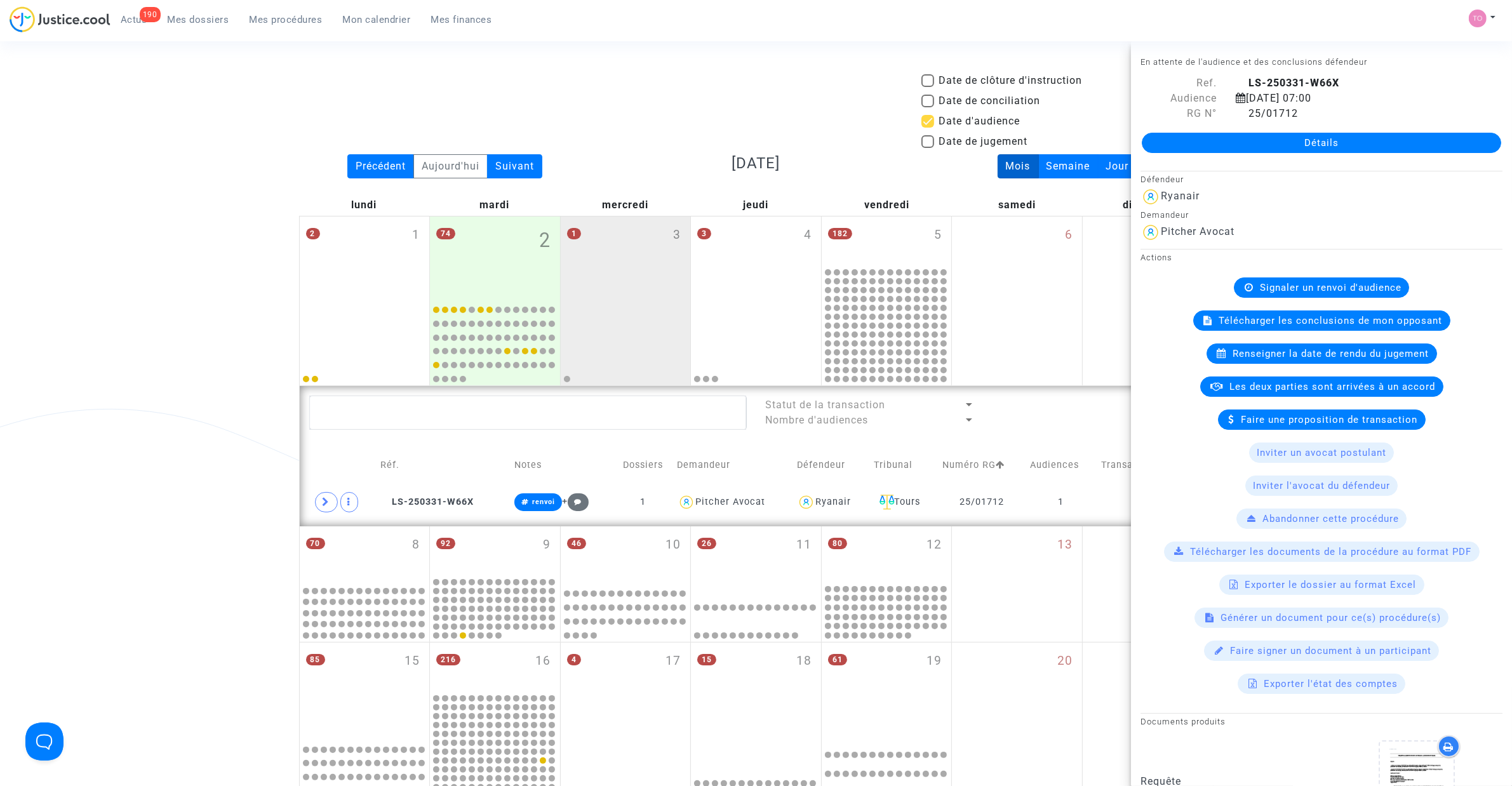
click at [628, 110] on div "Date de clôture d'instruction Date de conciliation Date d'audience Date de juge…" at bounding box center [756, 114] width 934 height 81
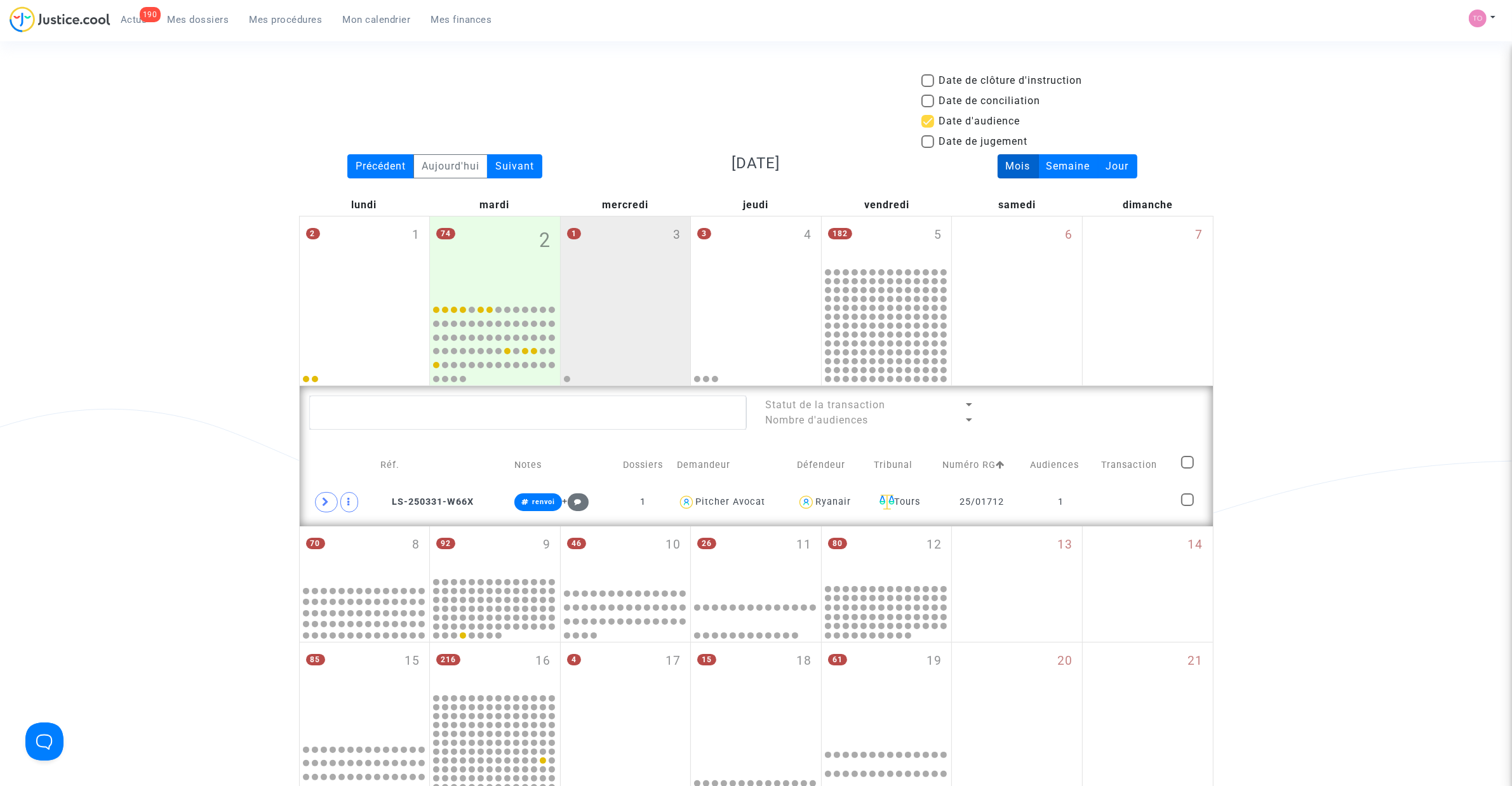
click at [1354, 483] on div "Date de clôture d'instruction Date de conciliation Date d'audience Date de juge…" at bounding box center [756, 572] width 1512 height 998
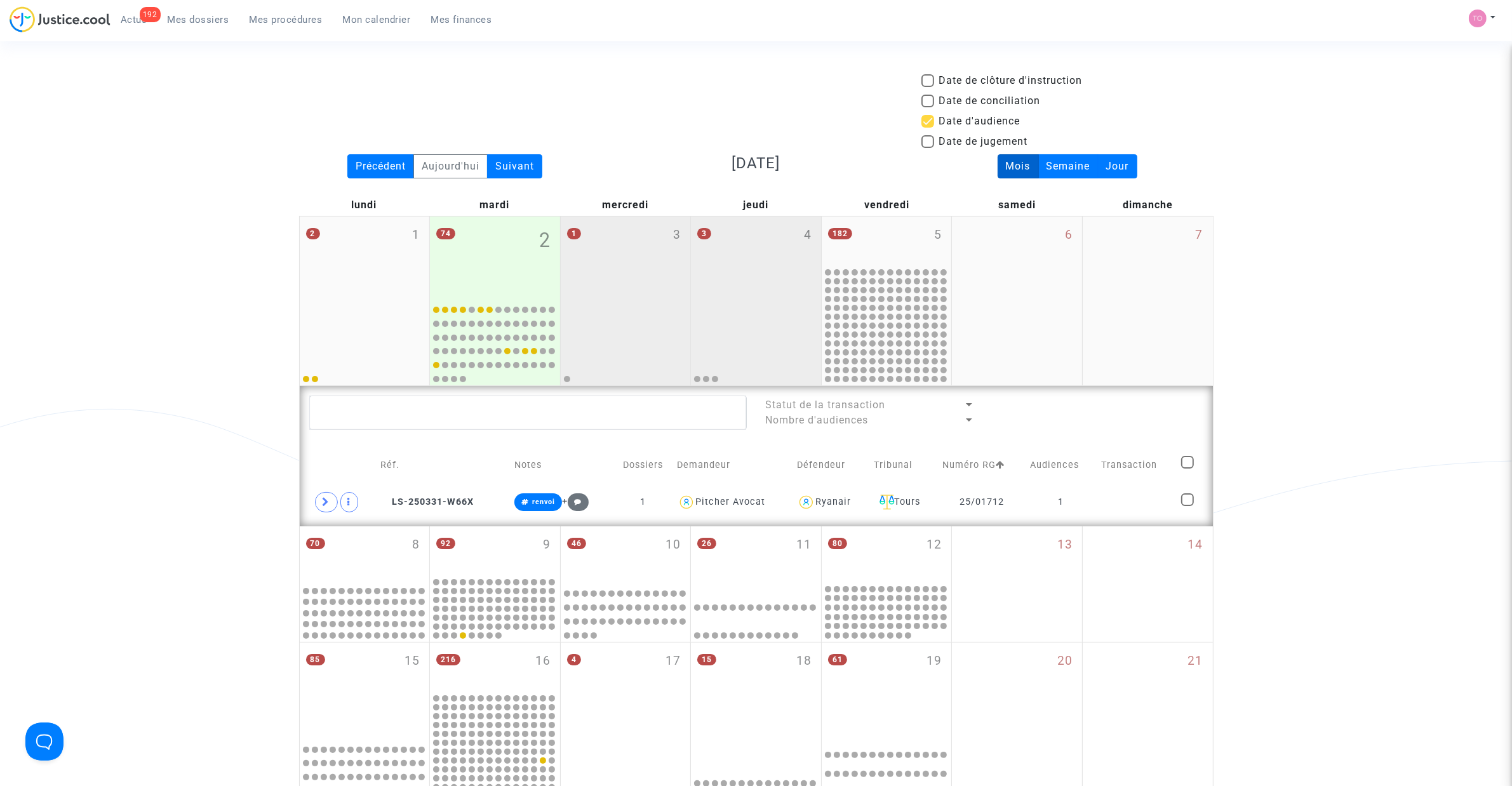
click at [763, 240] on div "3 4" at bounding box center [756, 257] width 130 height 82
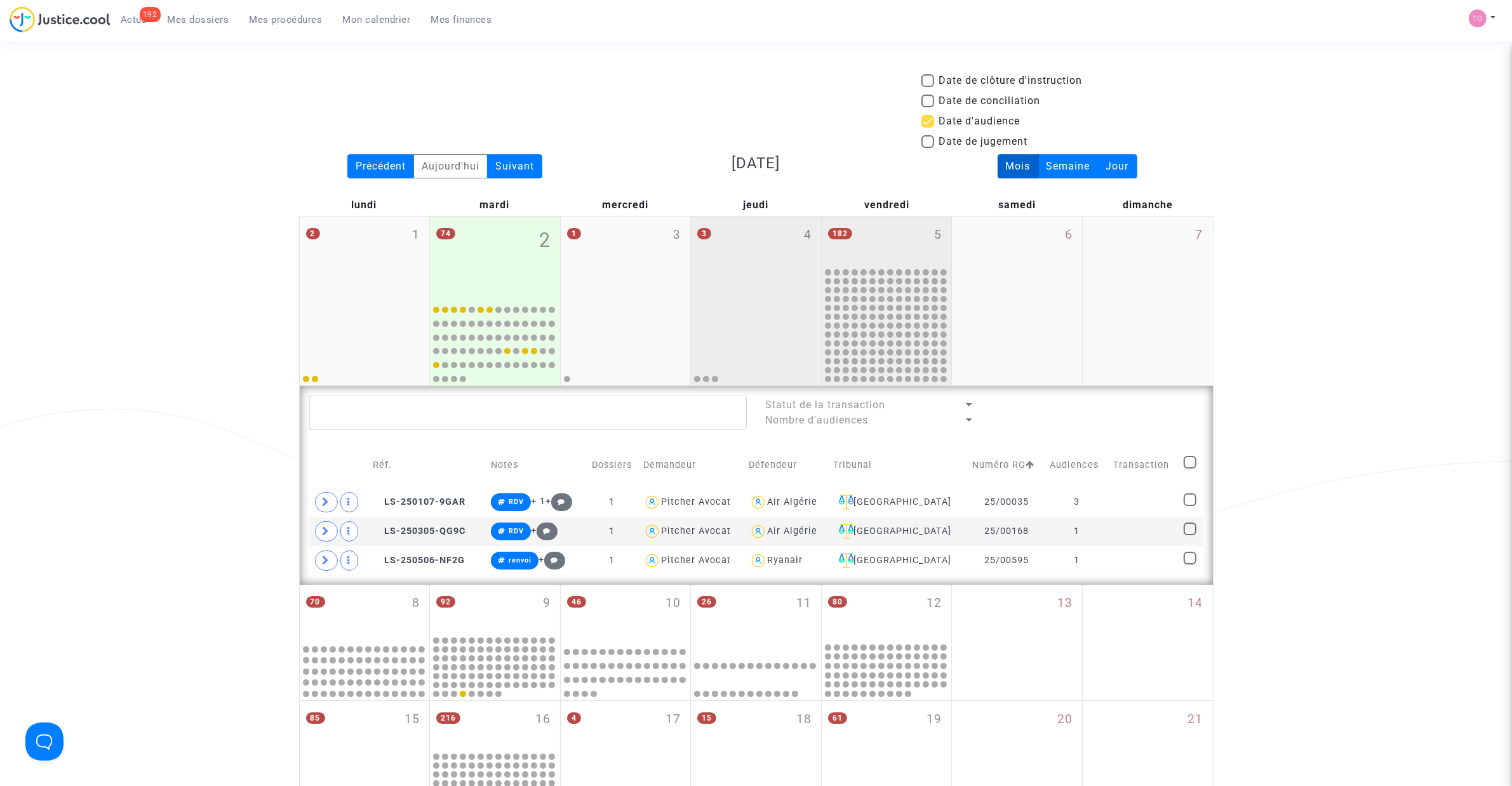
click at [854, 240] on div "182 5" at bounding box center [887, 241] width 130 height 49
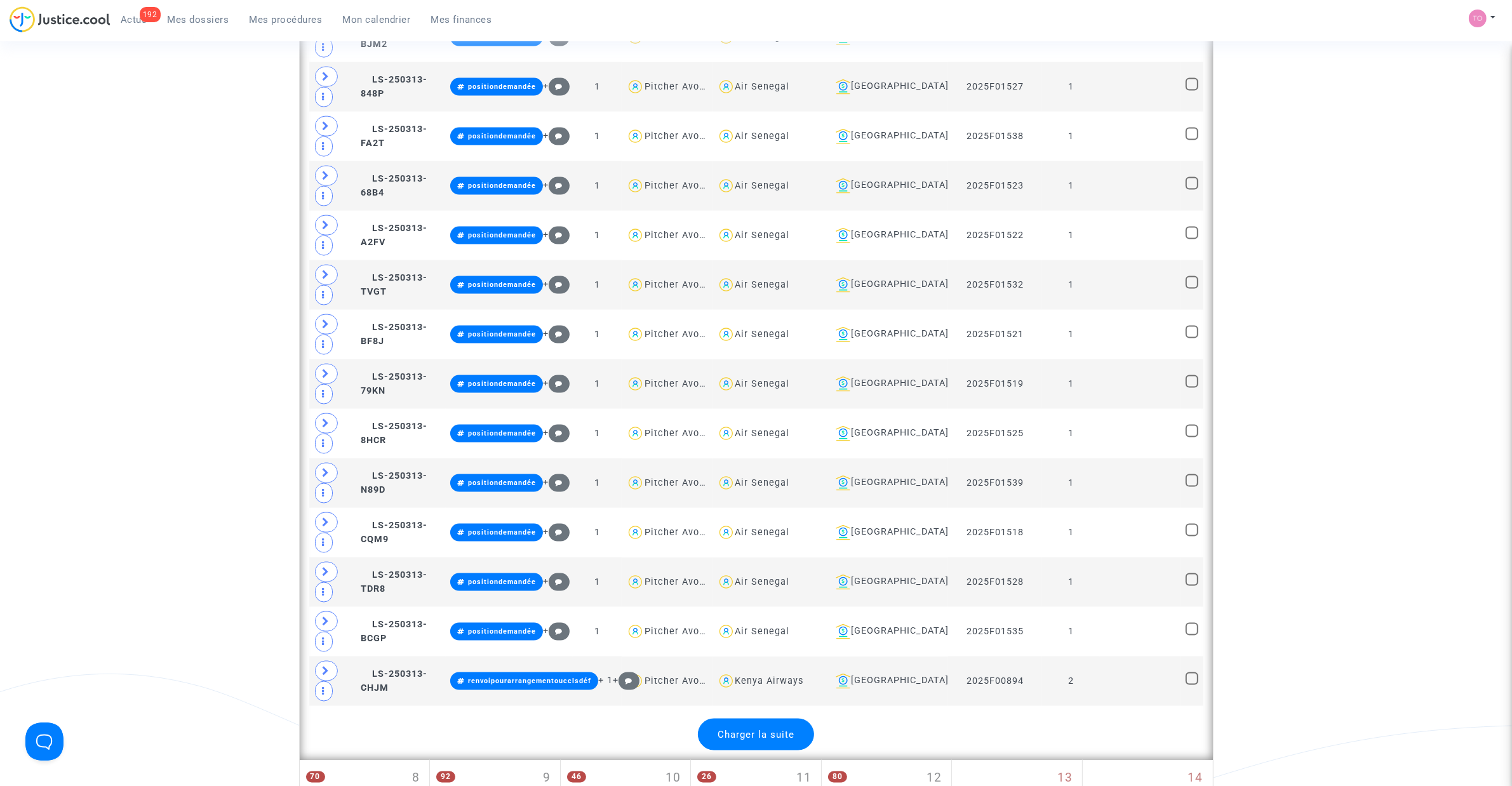
scroll to position [2381, 0]
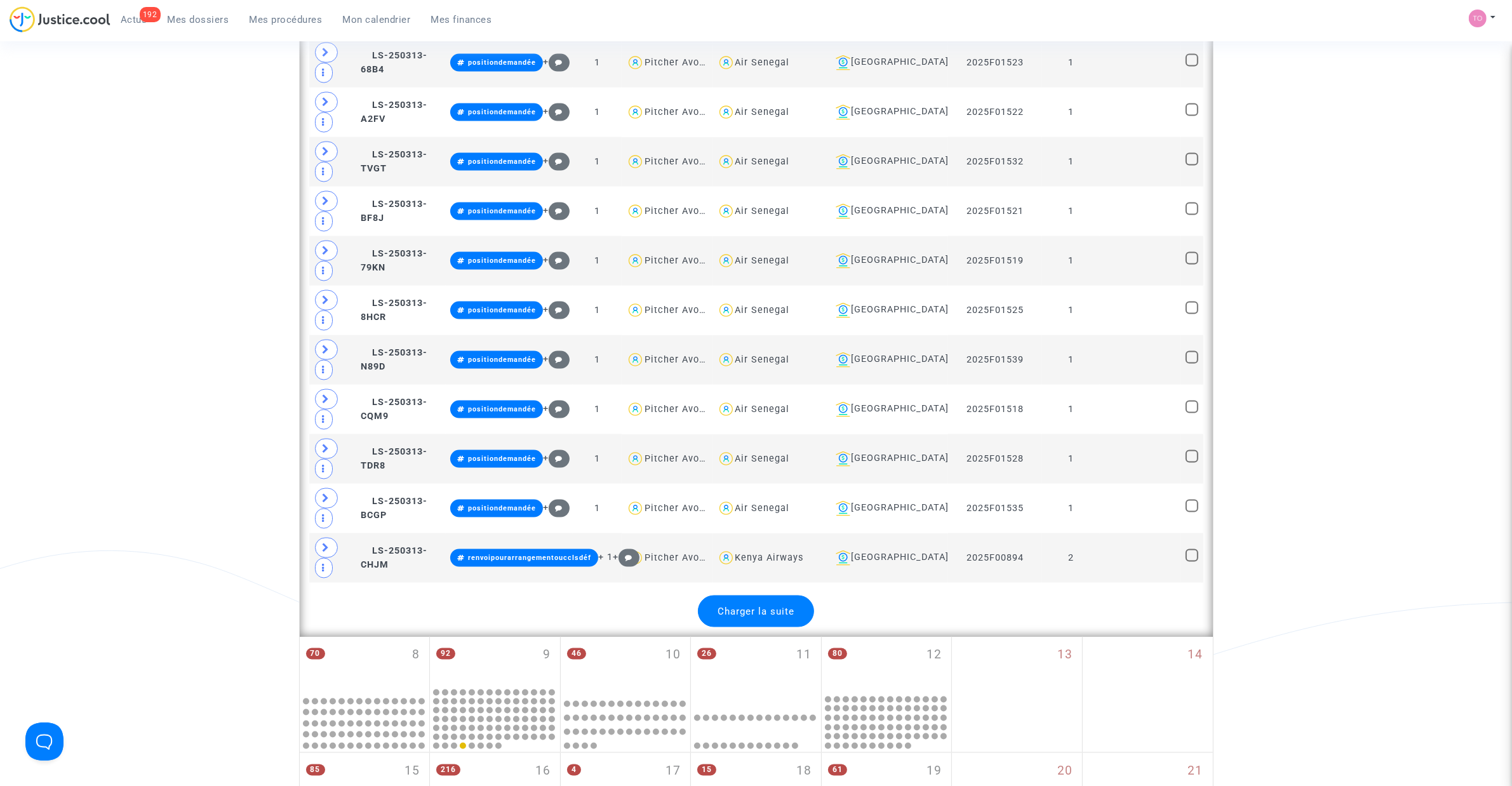
click at [747, 628] on div "Charger la suite" at bounding box center [756, 612] width 116 height 32
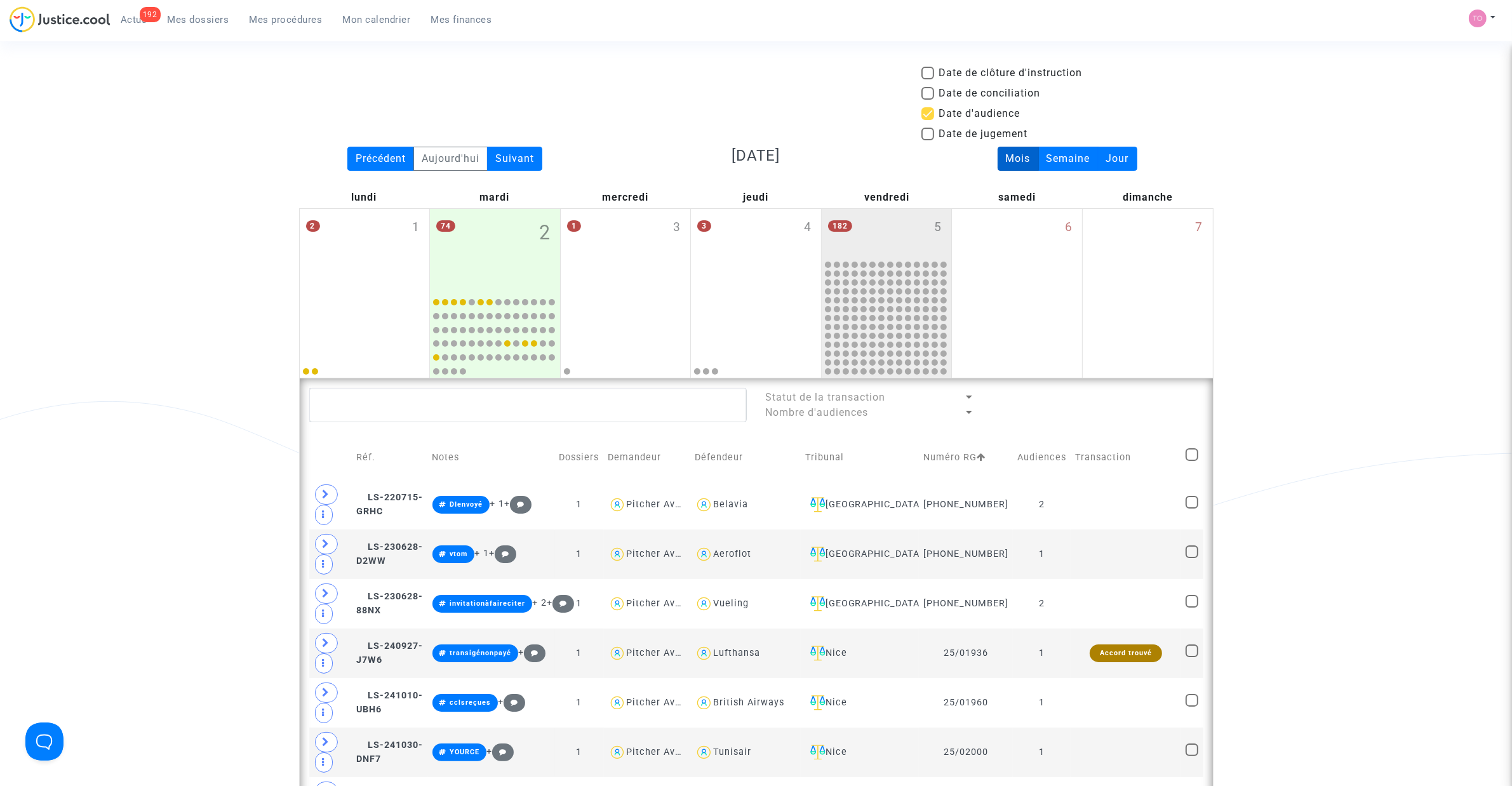
scroll to position [0, 0]
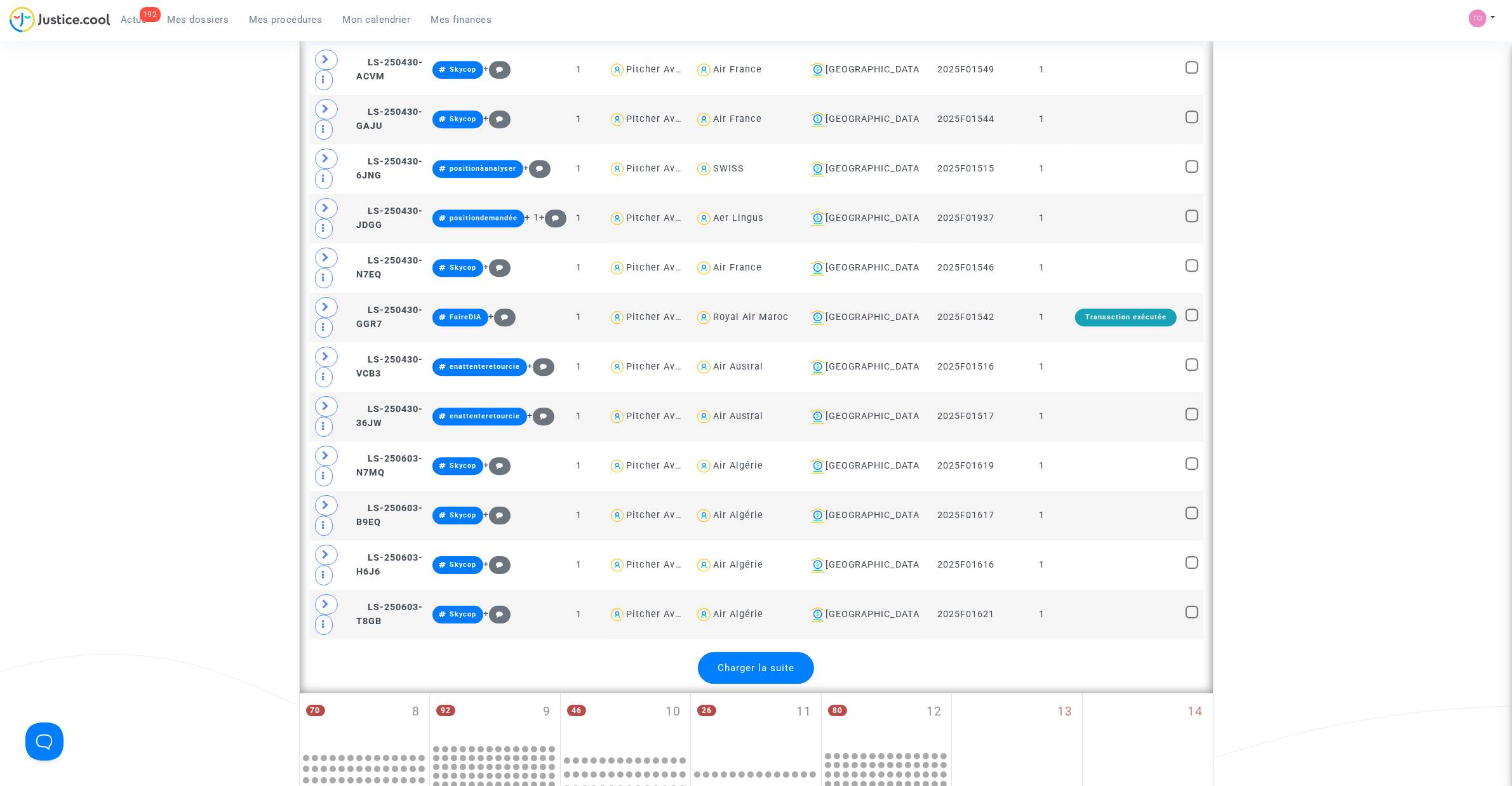
scroll to position [4842, 0]
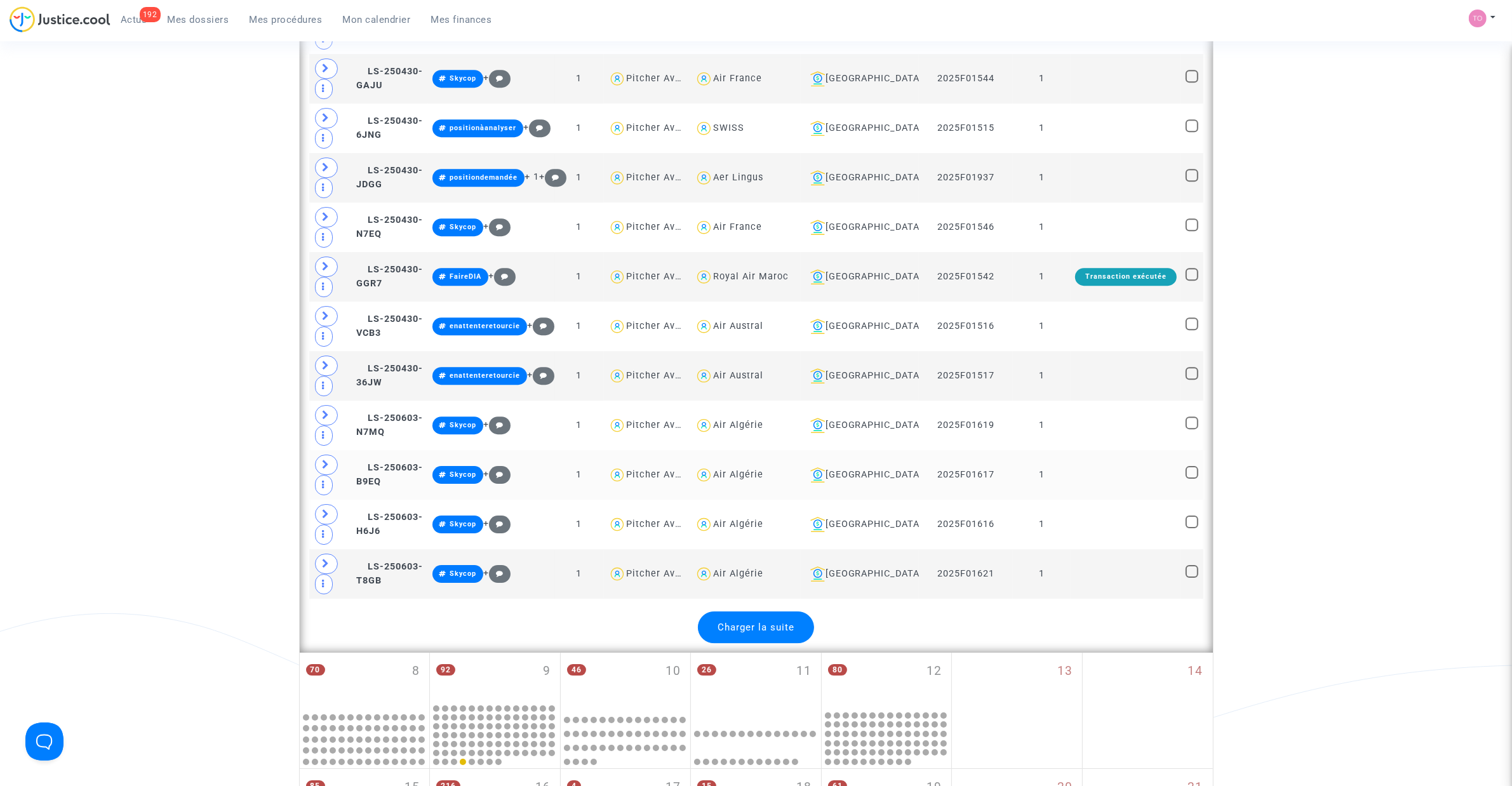
drag, startPoint x: 731, startPoint y: 700, endPoint x: 701, endPoint y: 541, distance: 161.8
click at [731, 633] on span "Charger la suite" at bounding box center [756, 628] width 77 height 12
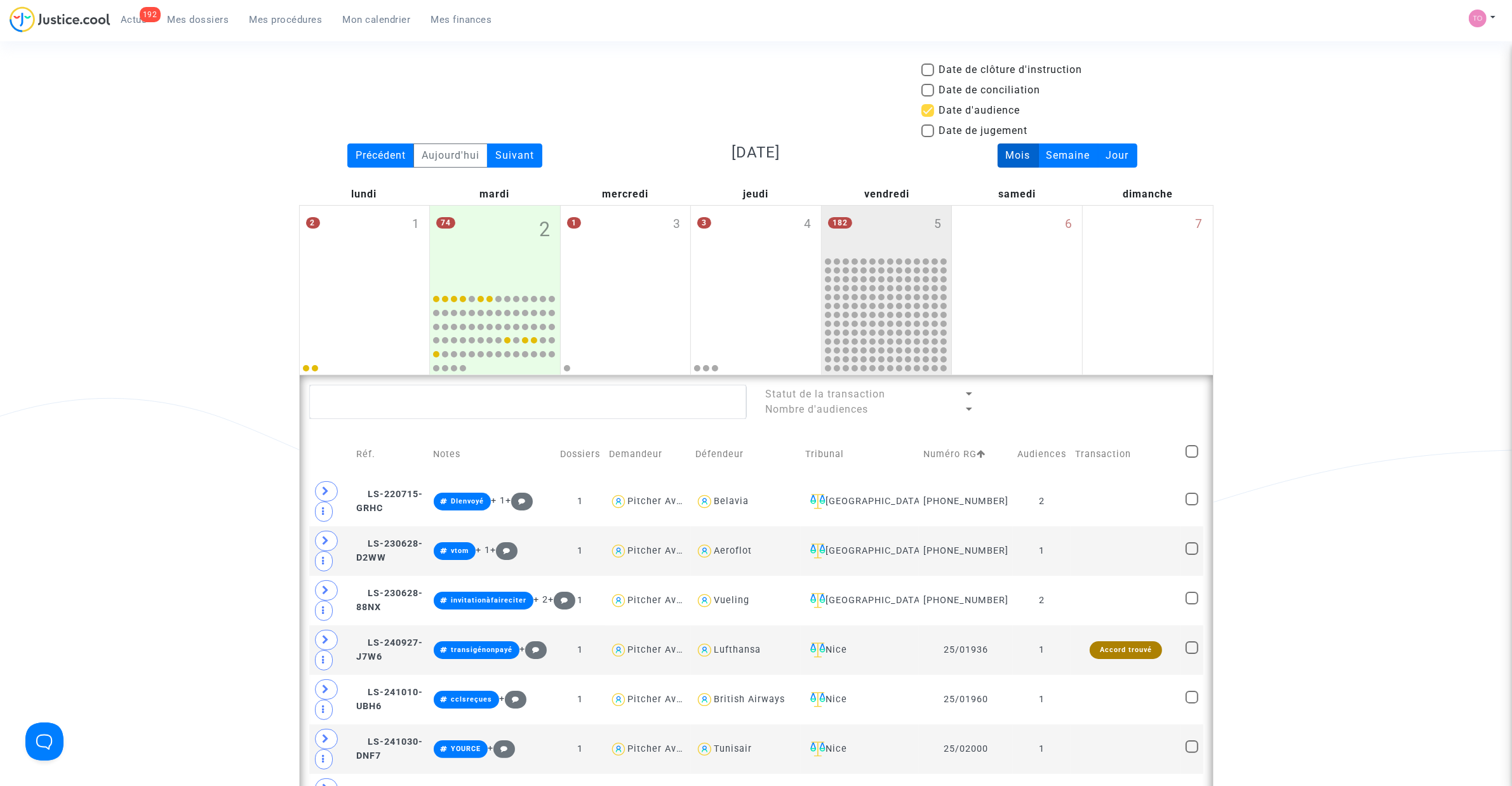
scroll to position [0, 0]
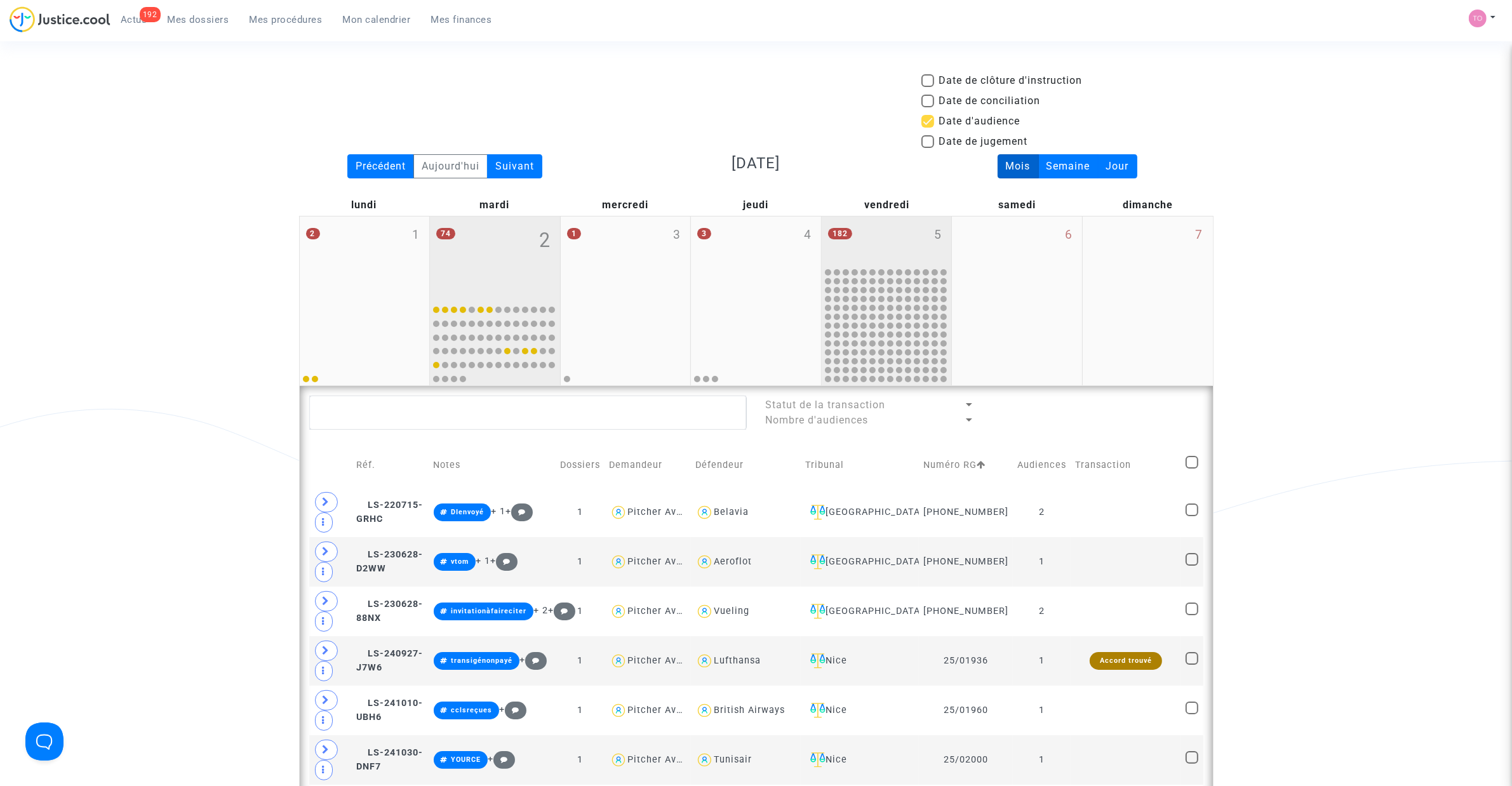
click at [482, 258] on div "74 2" at bounding box center [495, 257] width 130 height 82
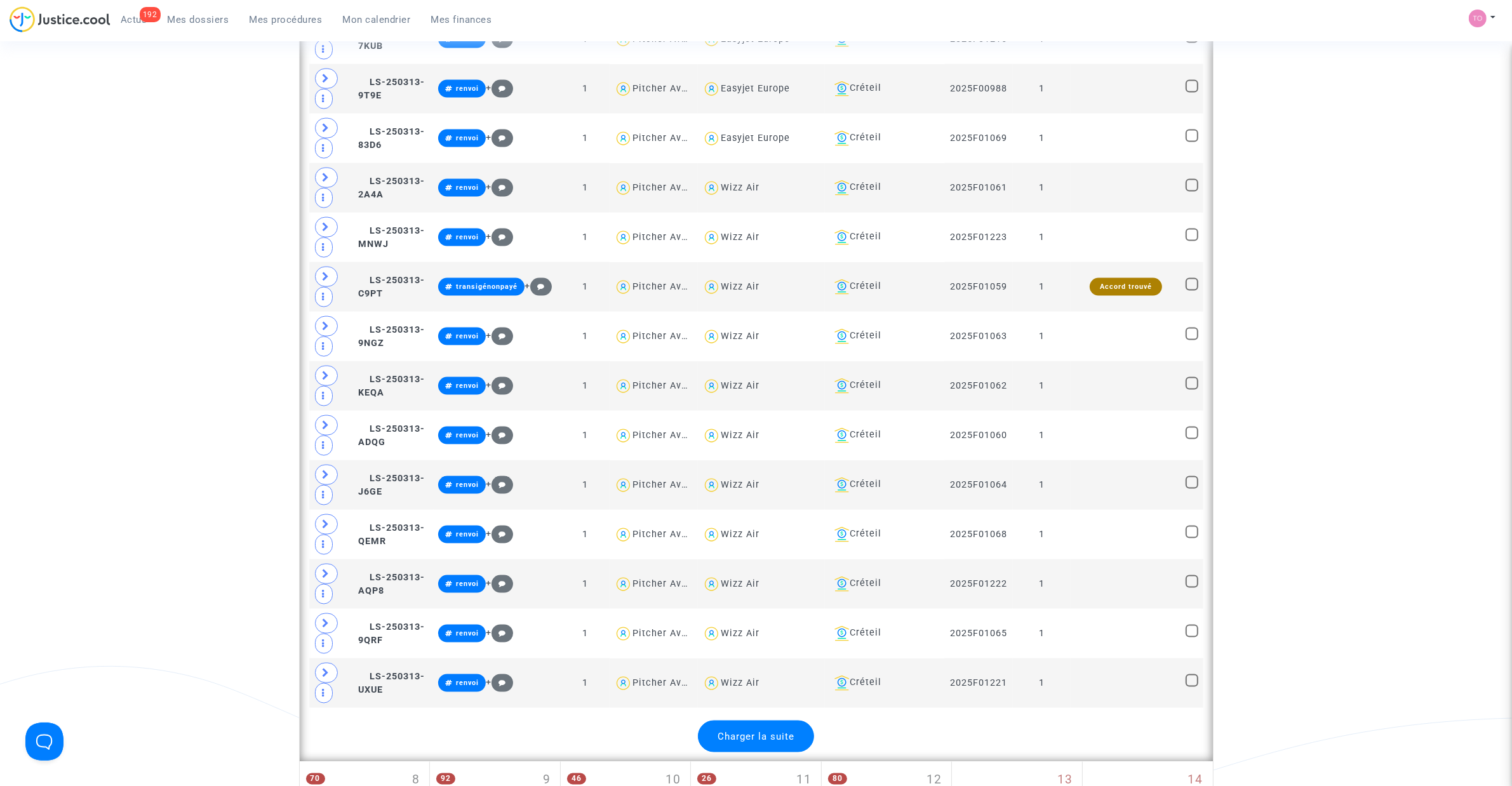
scroll to position [2461, 0]
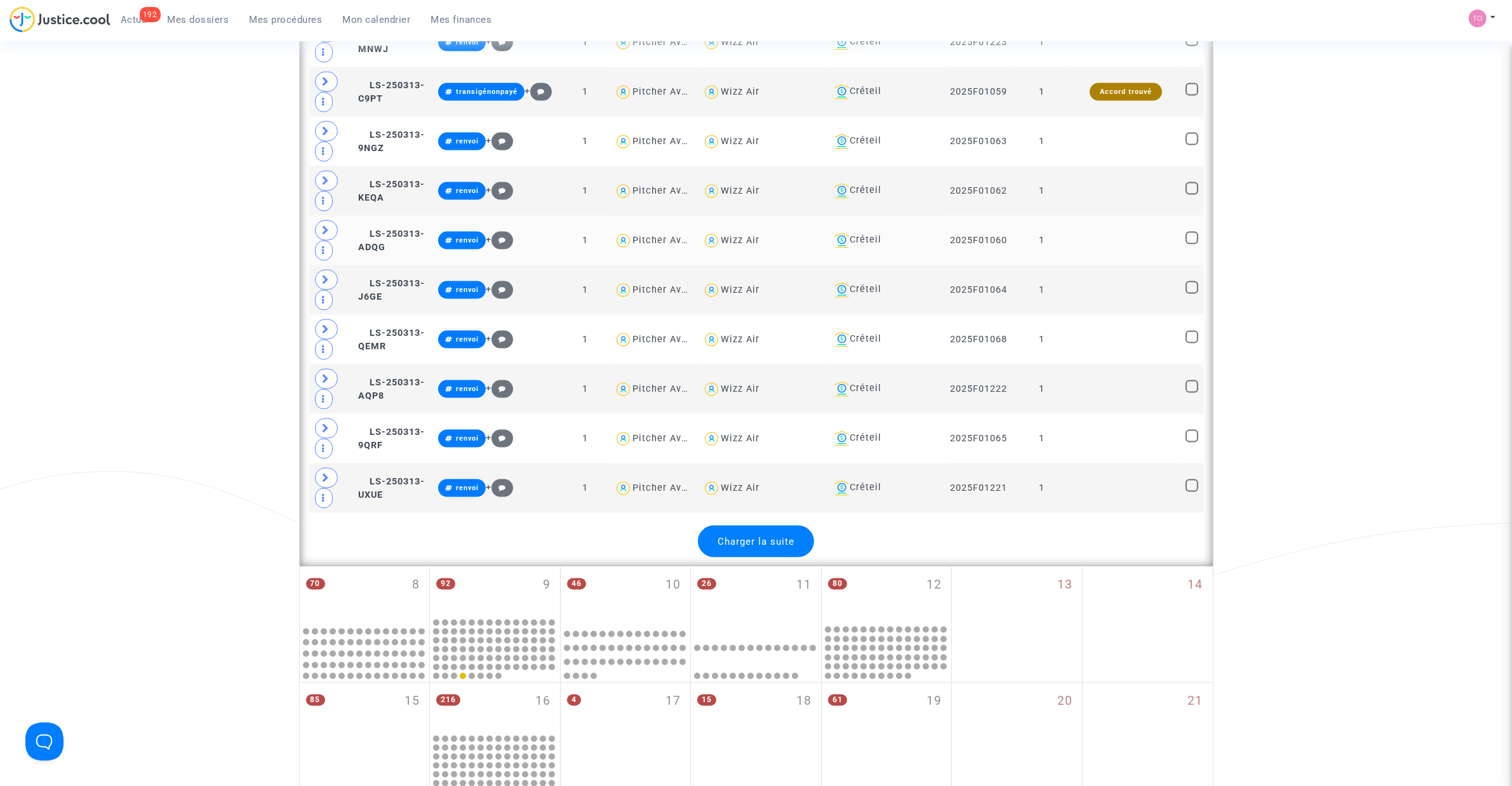
click at [759, 246] on div "Wizz Air" at bounding box center [740, 240] width 39 height 11
type textarea "@"Wizz Air""
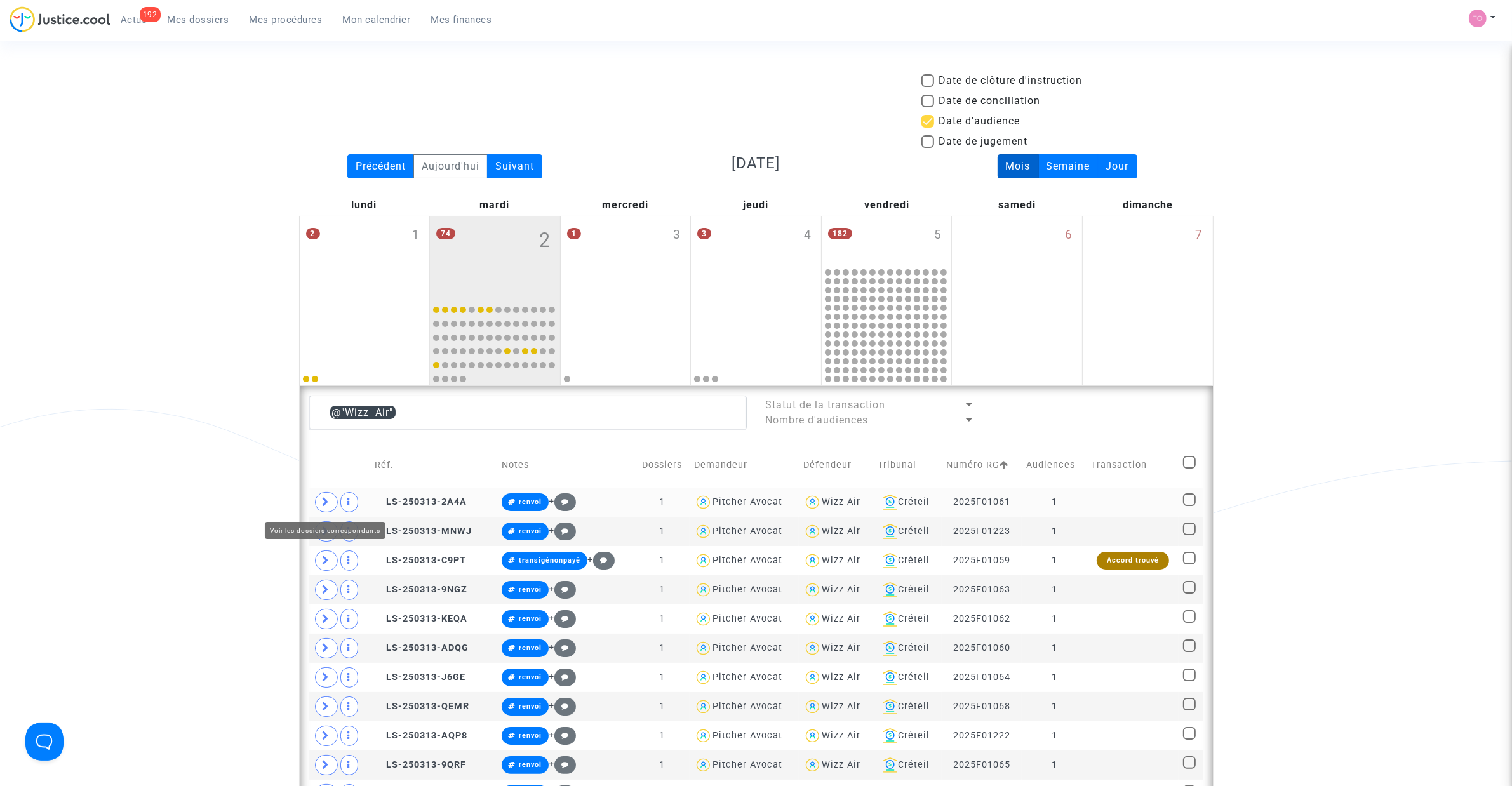
click at [332, 505] on span at bounding box center [327, 503] width 23 height 20
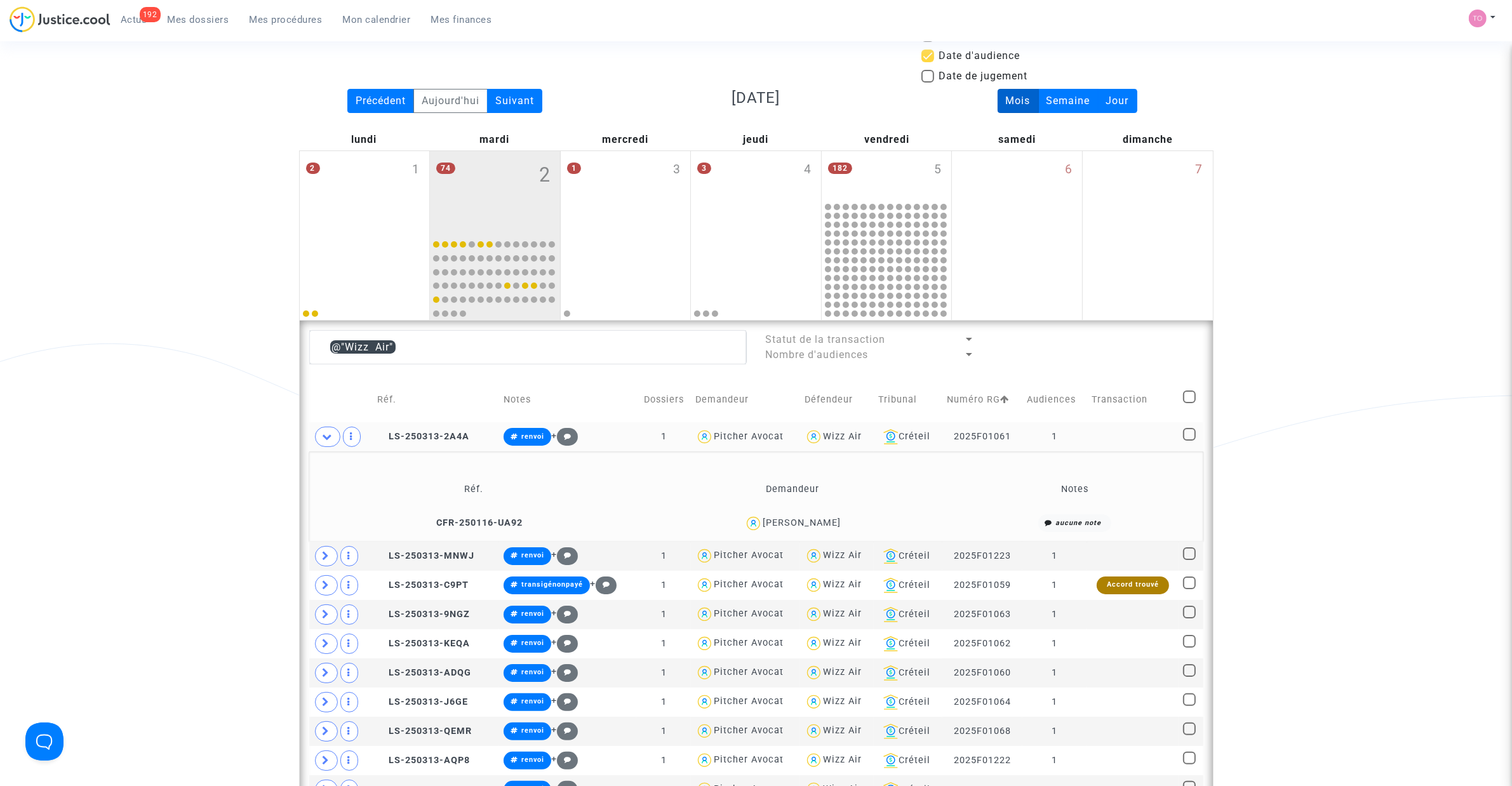
scroll to position [238, 0]
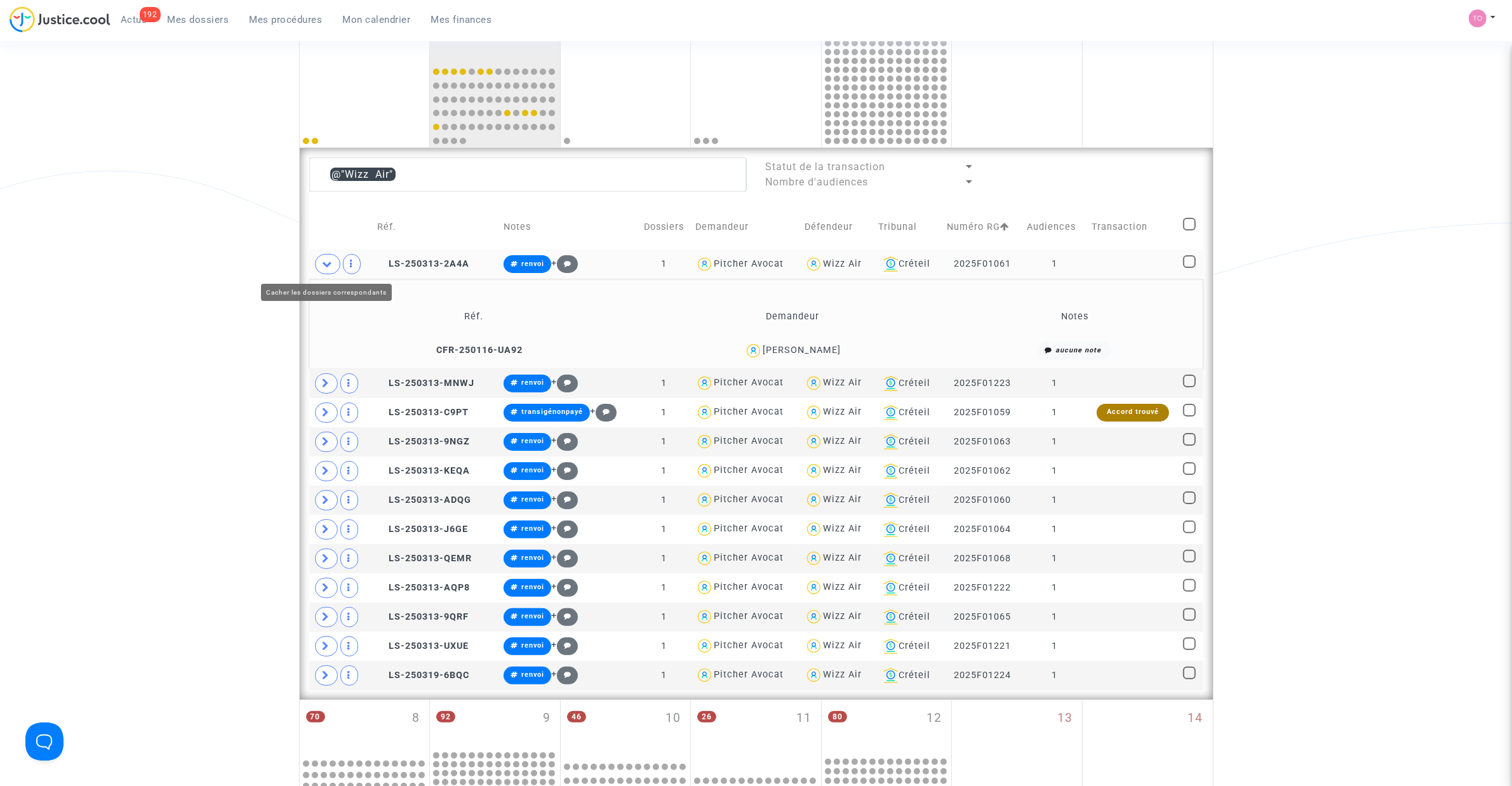
click at [324, 267] on icon at bounding box center [328, 263] width 10 height 9
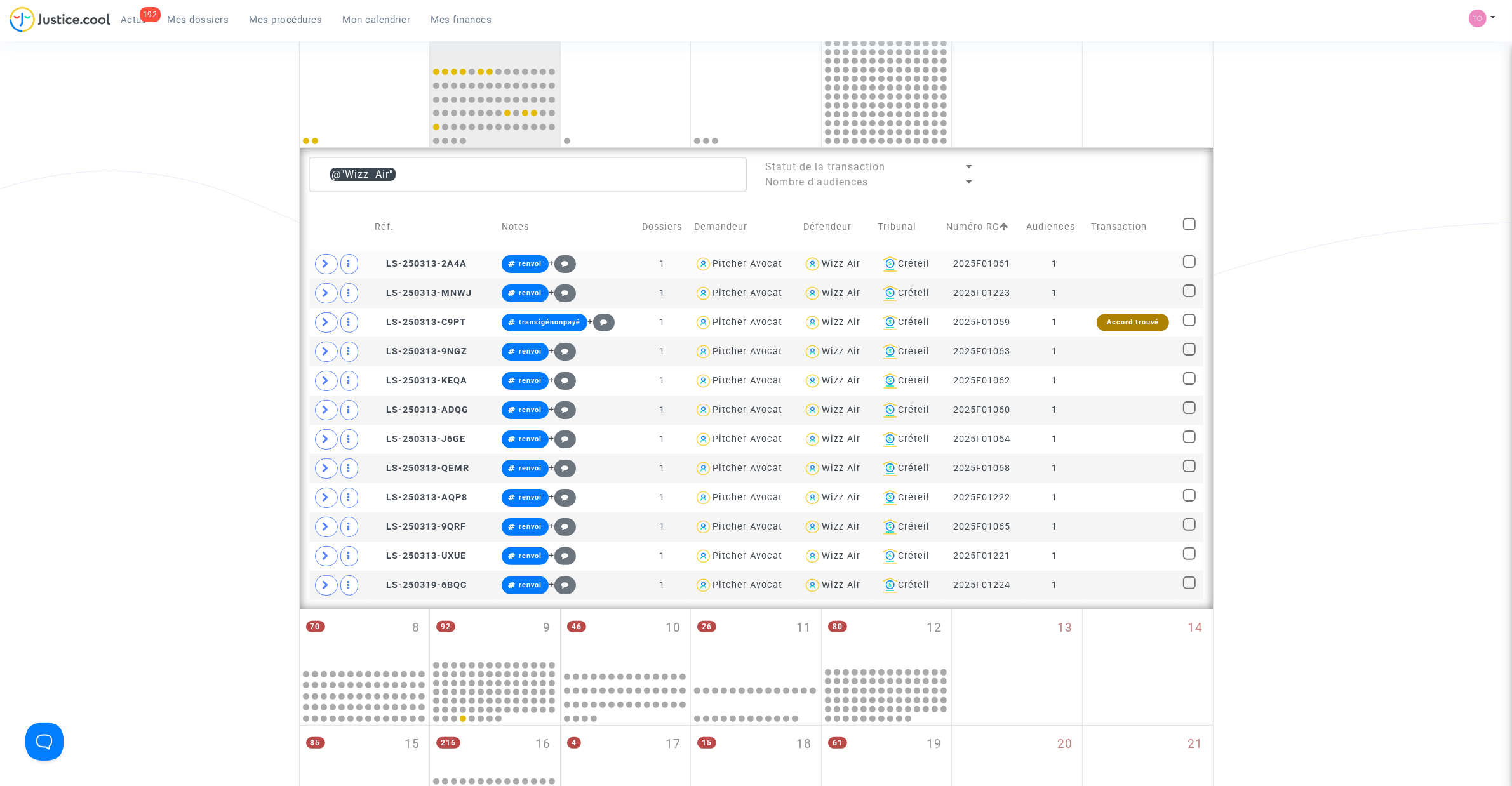
click at [837, 265] on div "Wizz Air" at bounding box center [841, 263] width 39 height 11
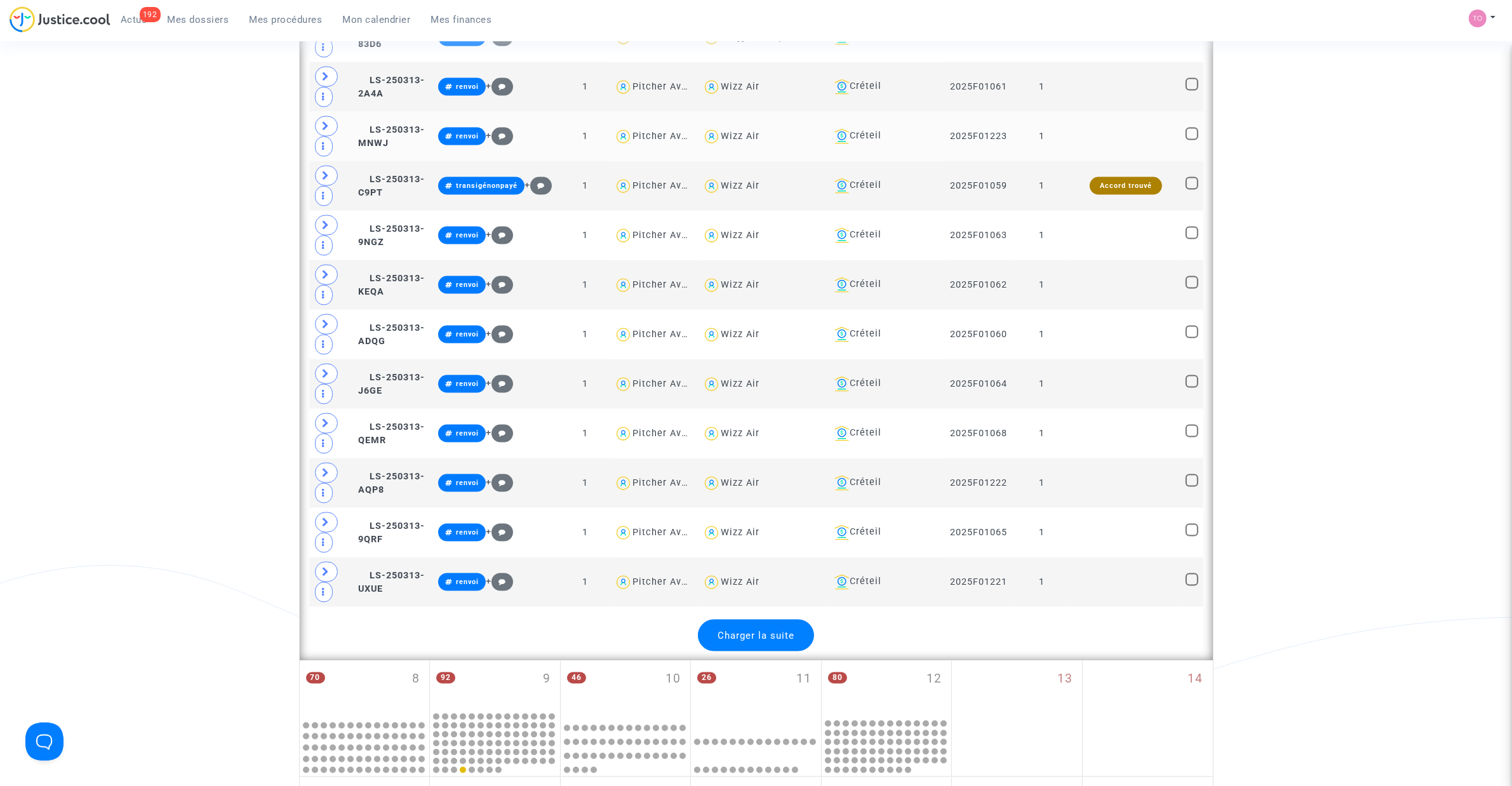
scroll to position [2699, 0]
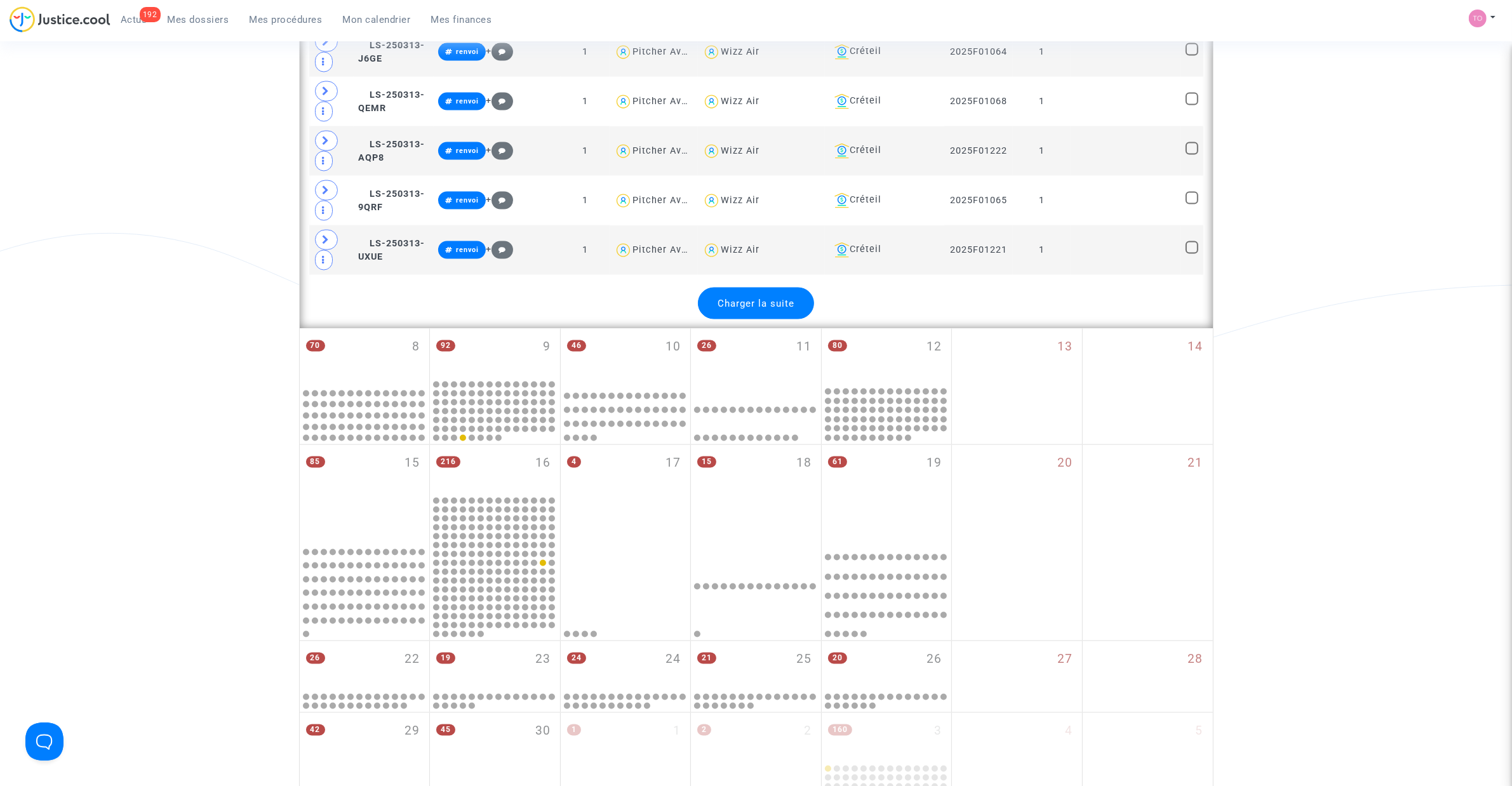
click at [748, 320] on div "Charger la suite" at bounding box center [756, 304] width 116 height 32
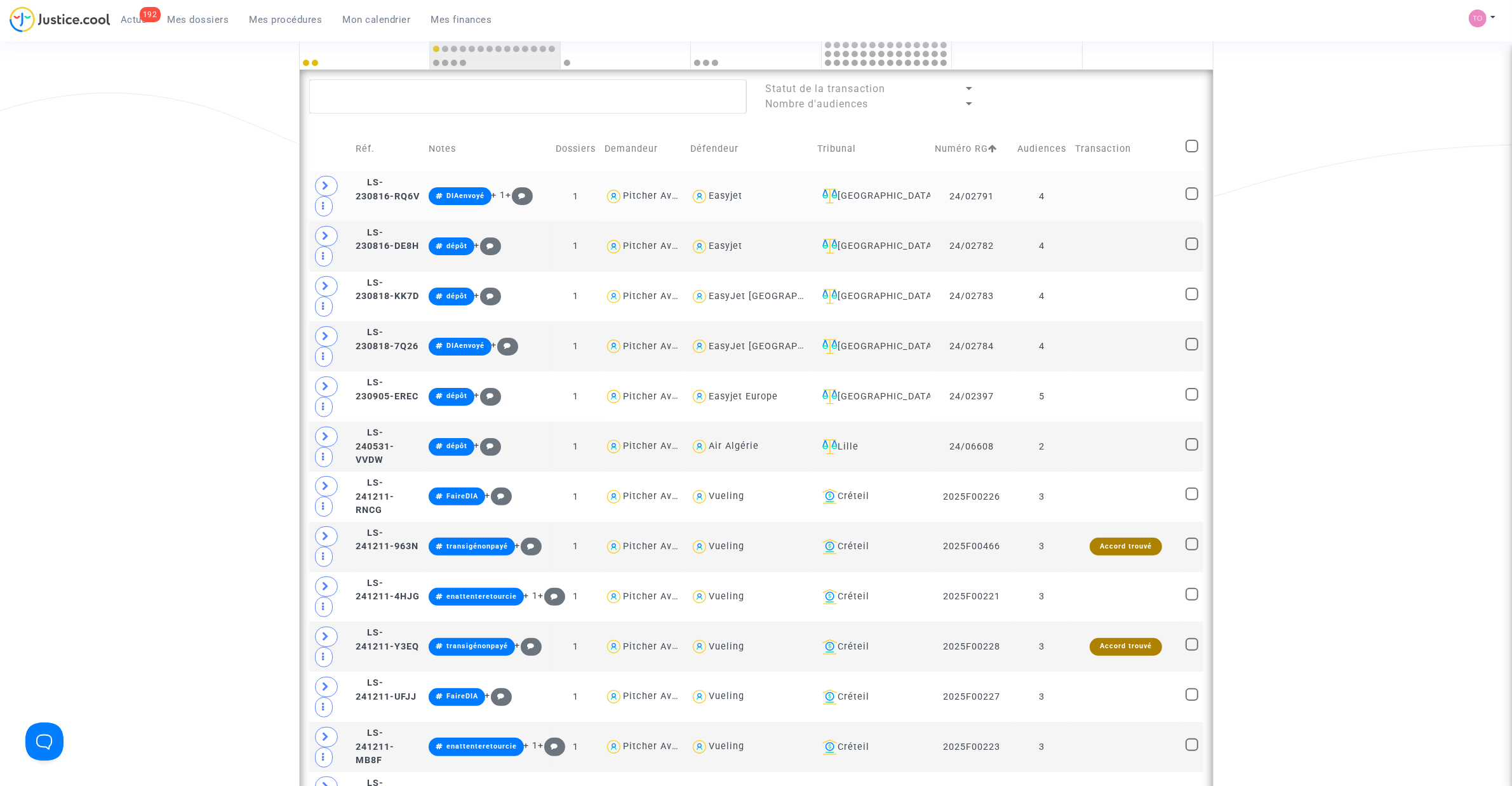
scroll to position [317, 0]
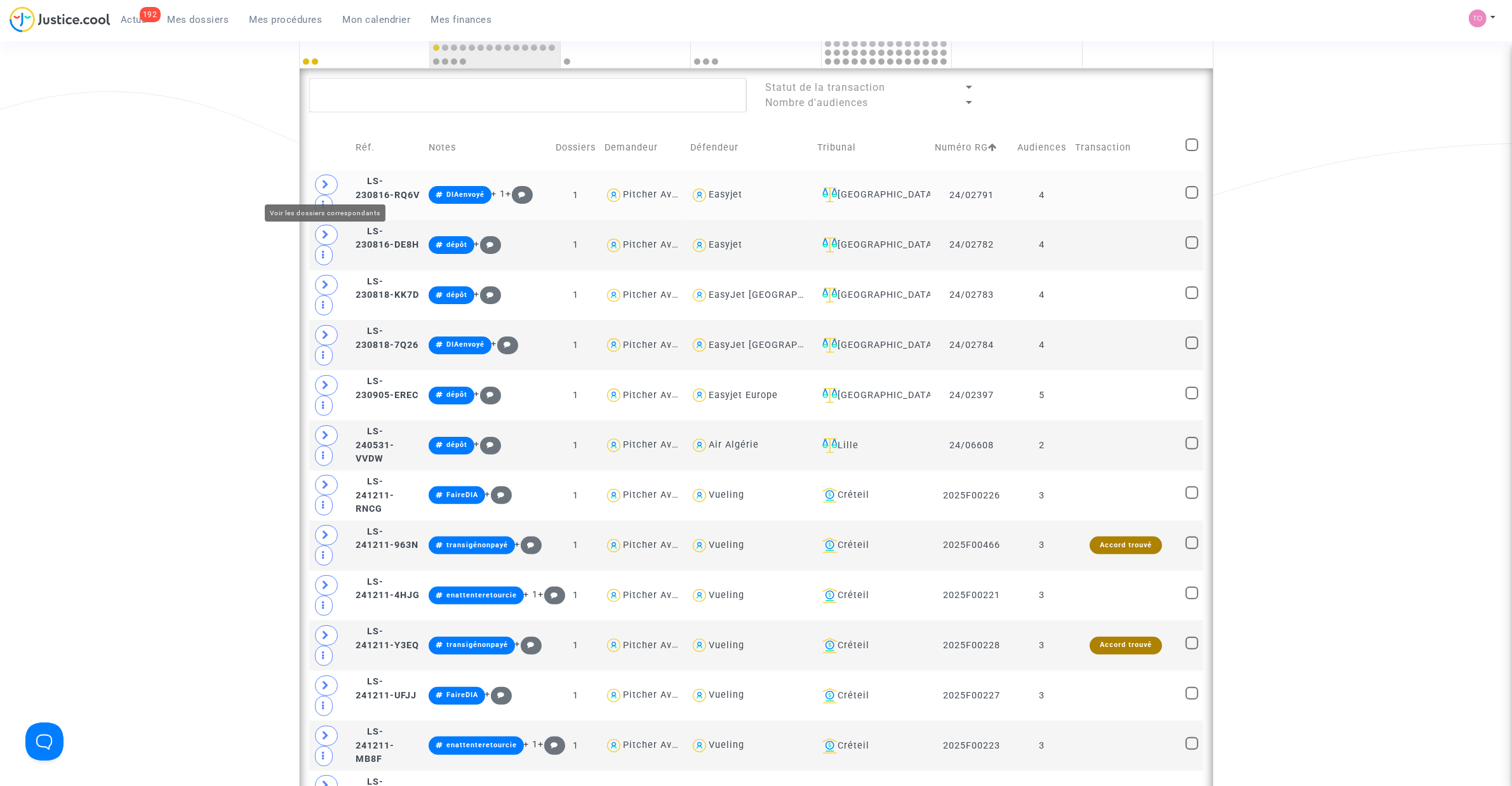
click at [334, 179] on span at bounding box center [327, 184] width 23 height 20
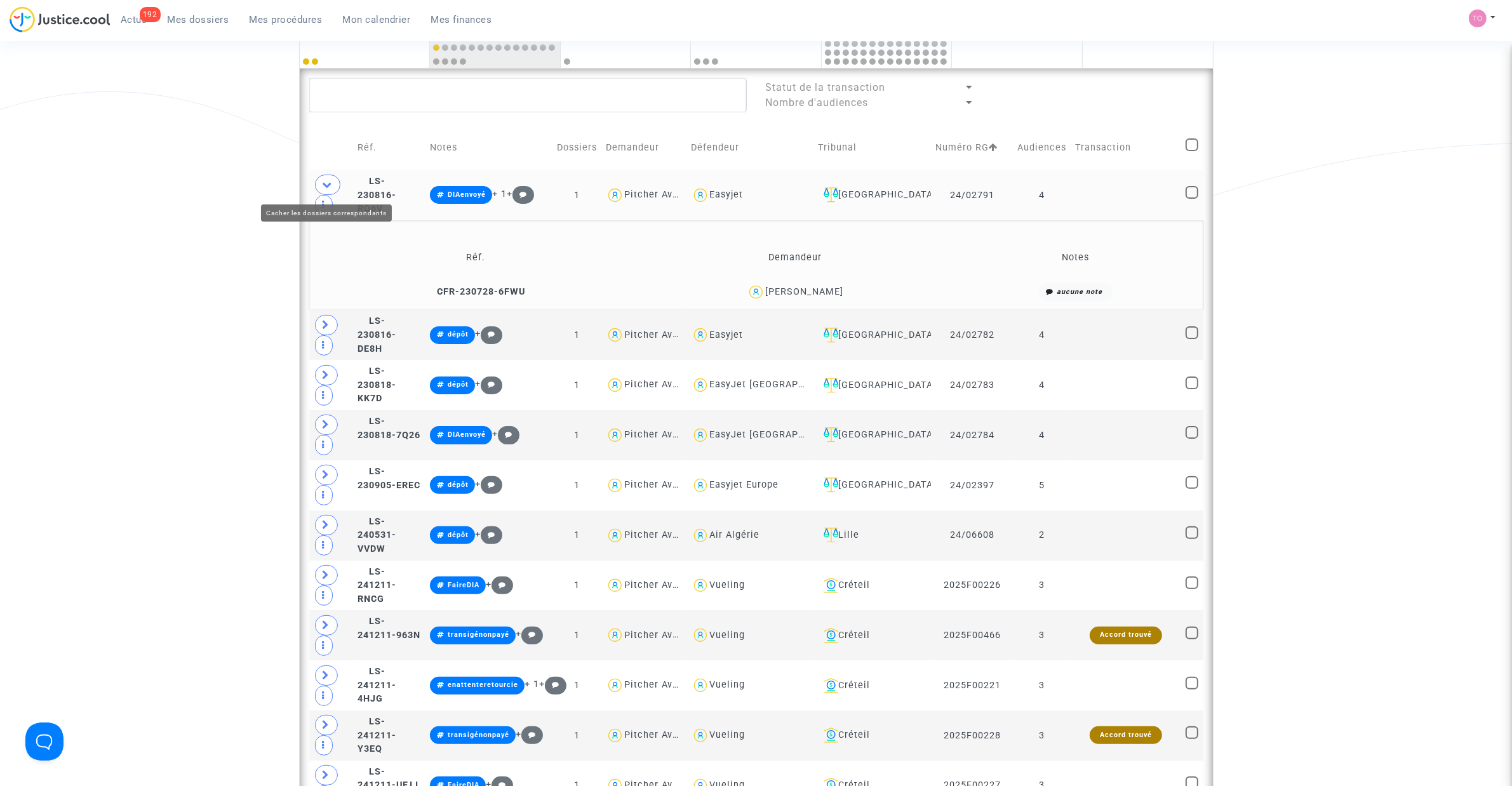
click at [331, 181] on icon at bounding box center [328, 184] width 10 height 9
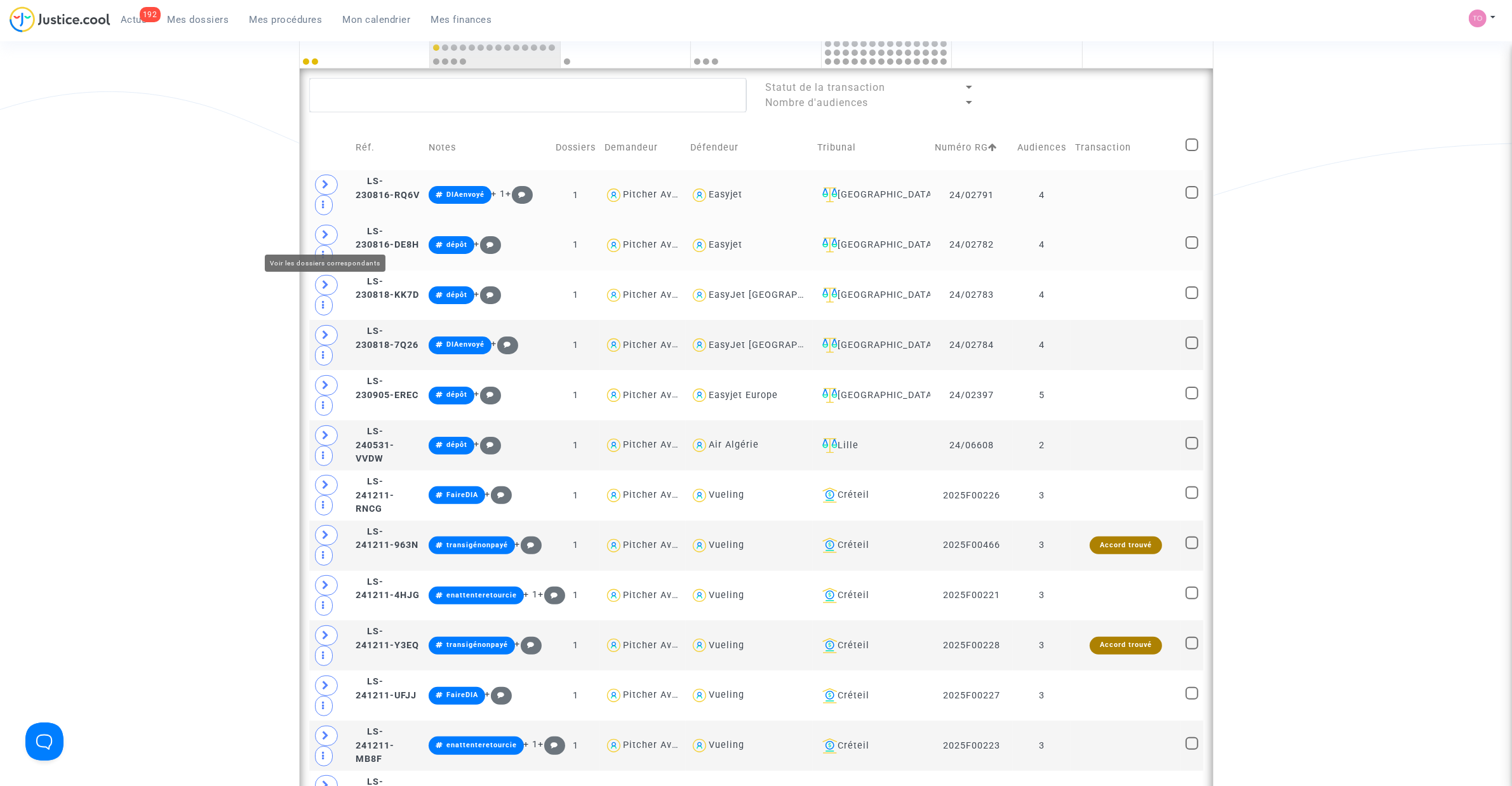
click at [331, 233] on span at bounding box center [327, 235] width 23 height 20
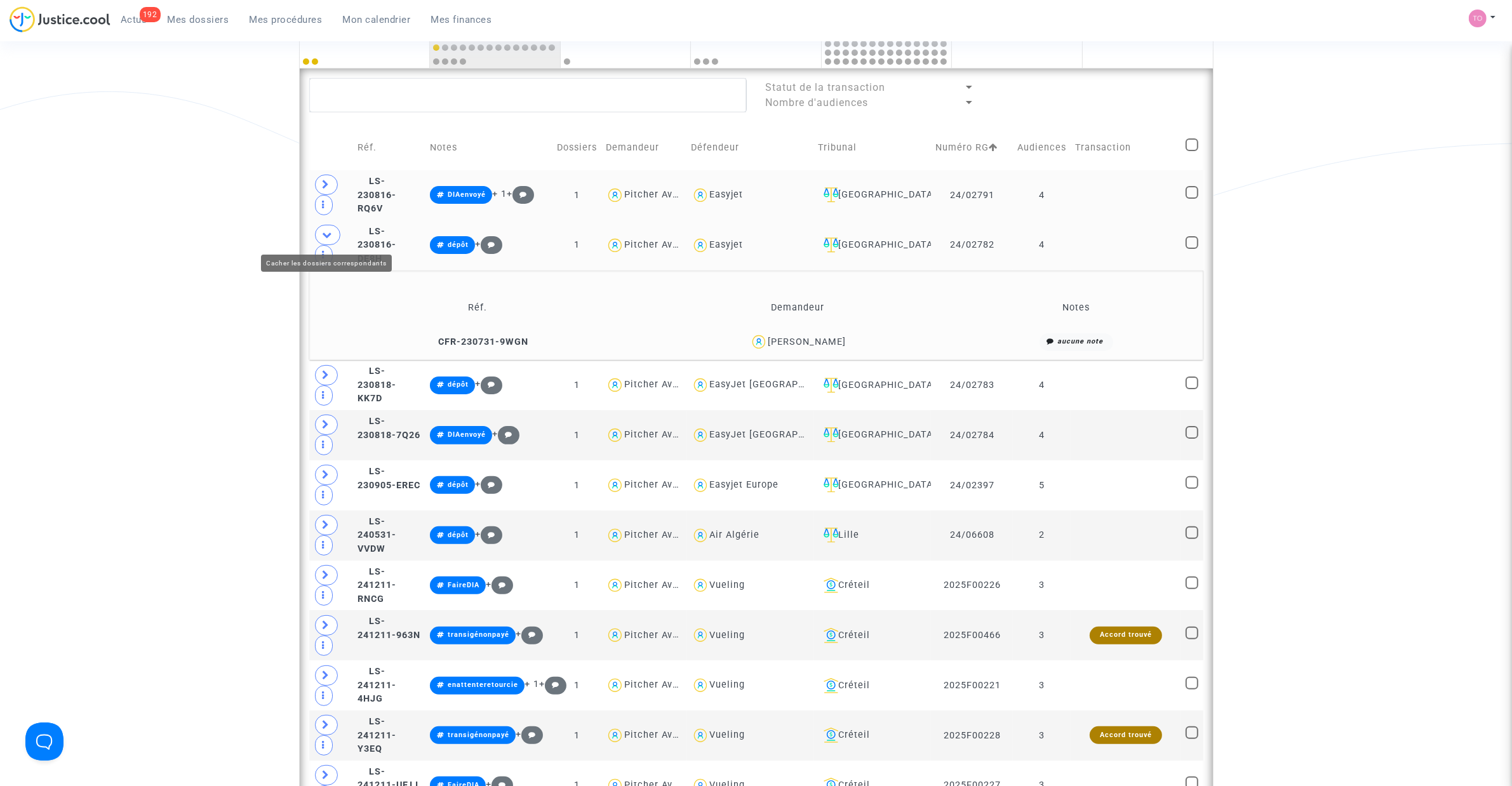
click at [331, 233] on icon at bounding box center [328, 234] width 10 height 9
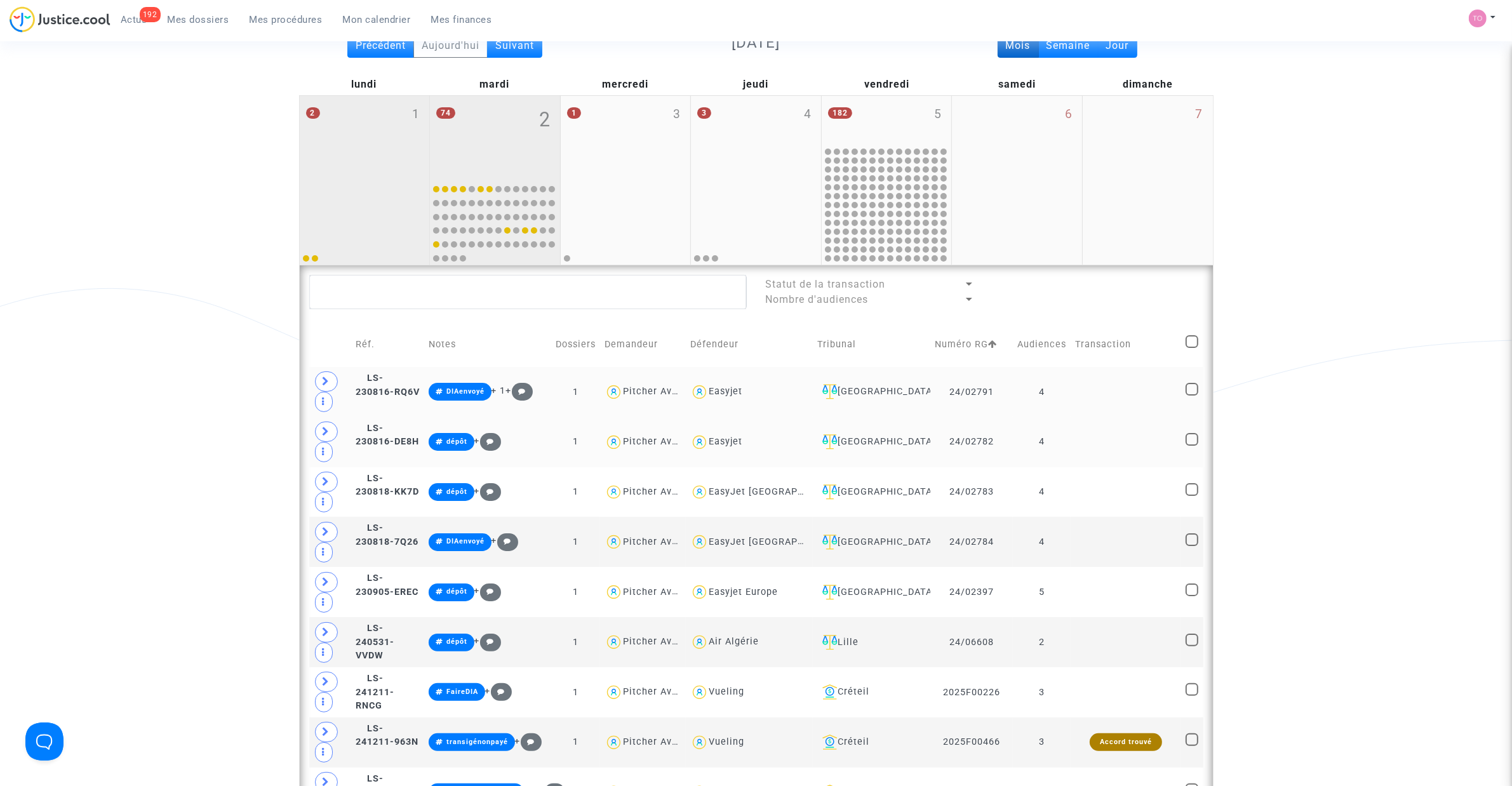
scroll to position [0, 0]
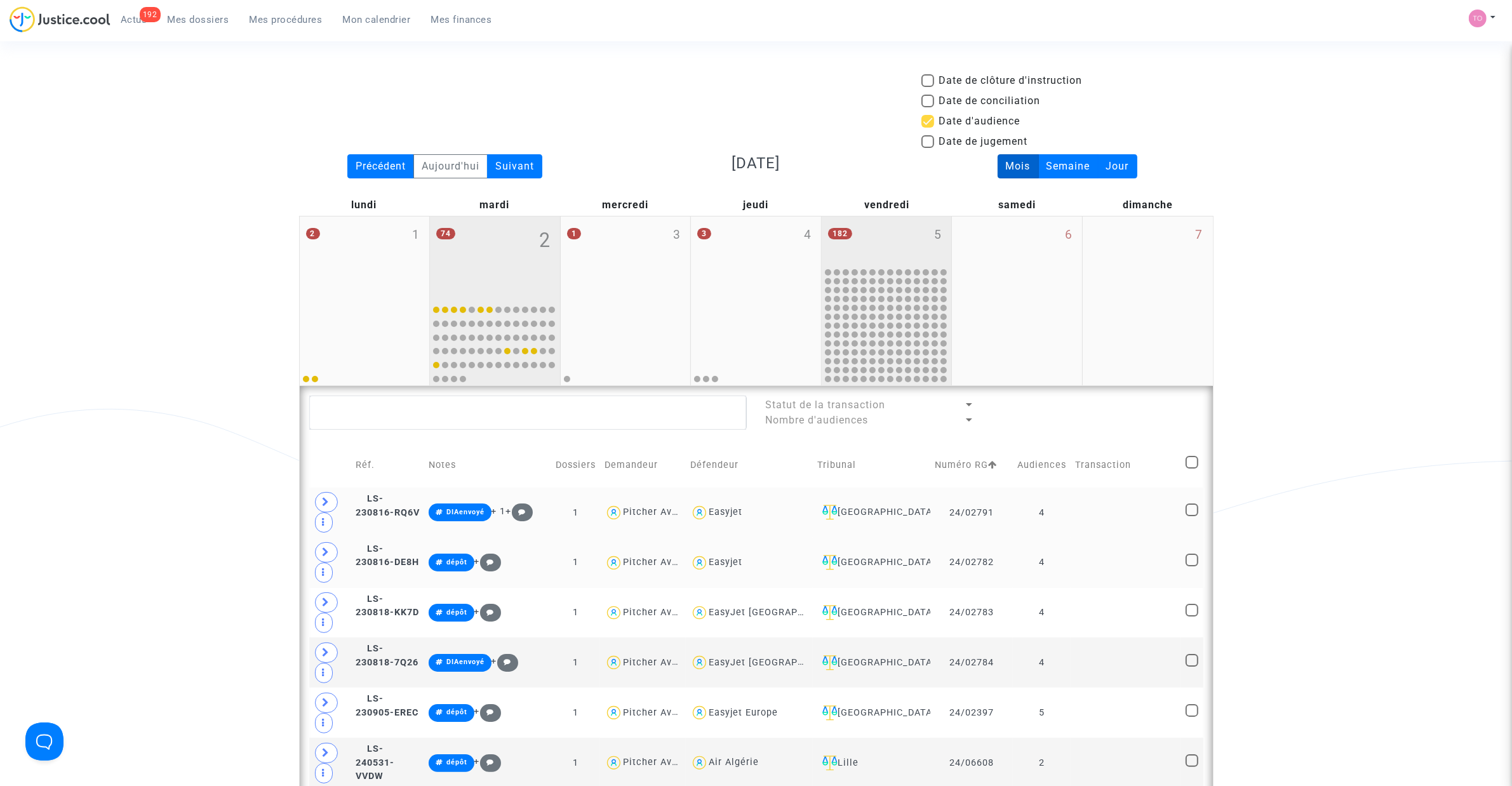
click at [897, 238] on div "182 5" at bounding box center [887, 241] width 130 height 49
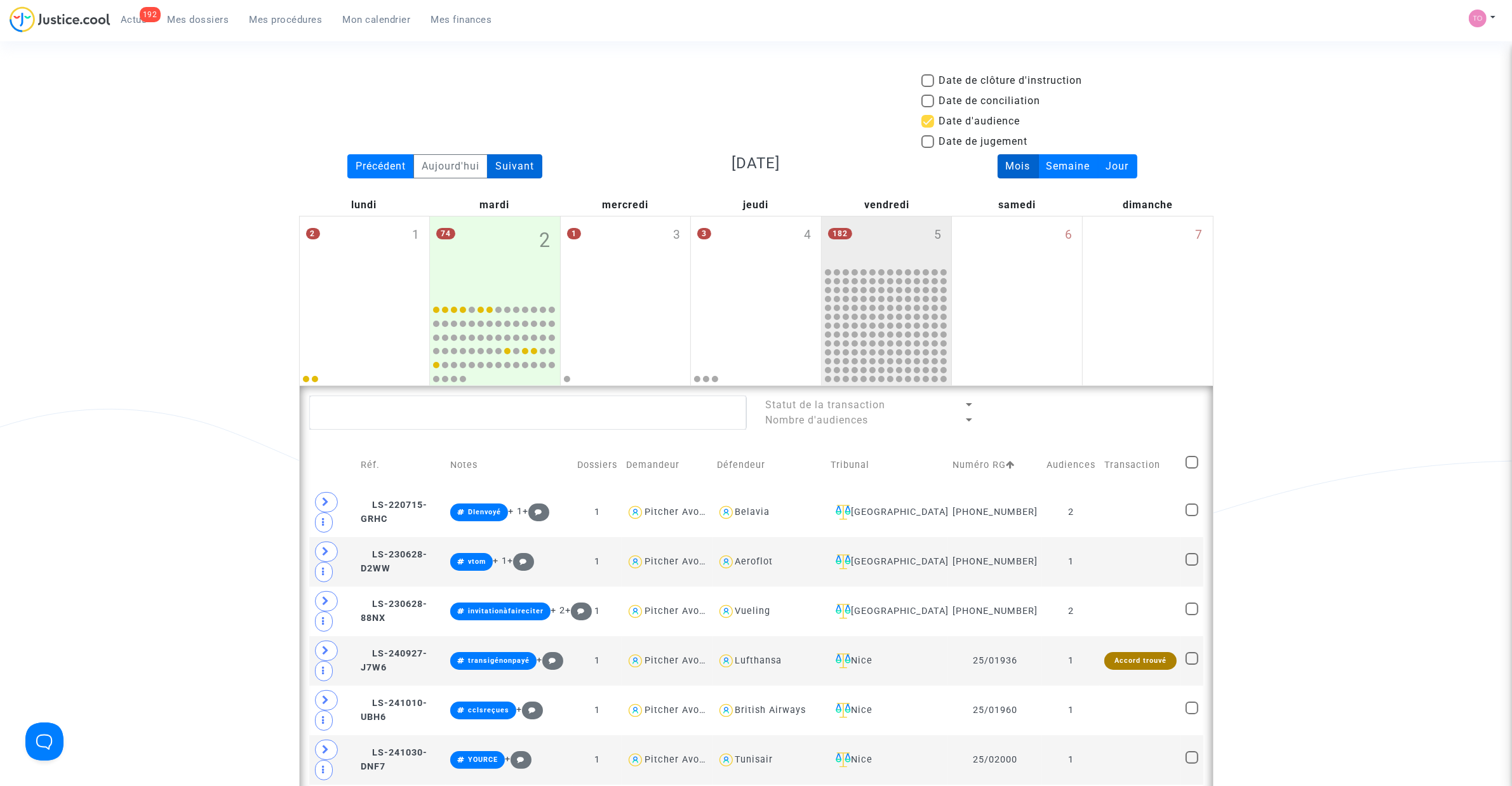
click at [522, 166] on div "Suivant" at bounding box center [515, 166] width 55 height 24
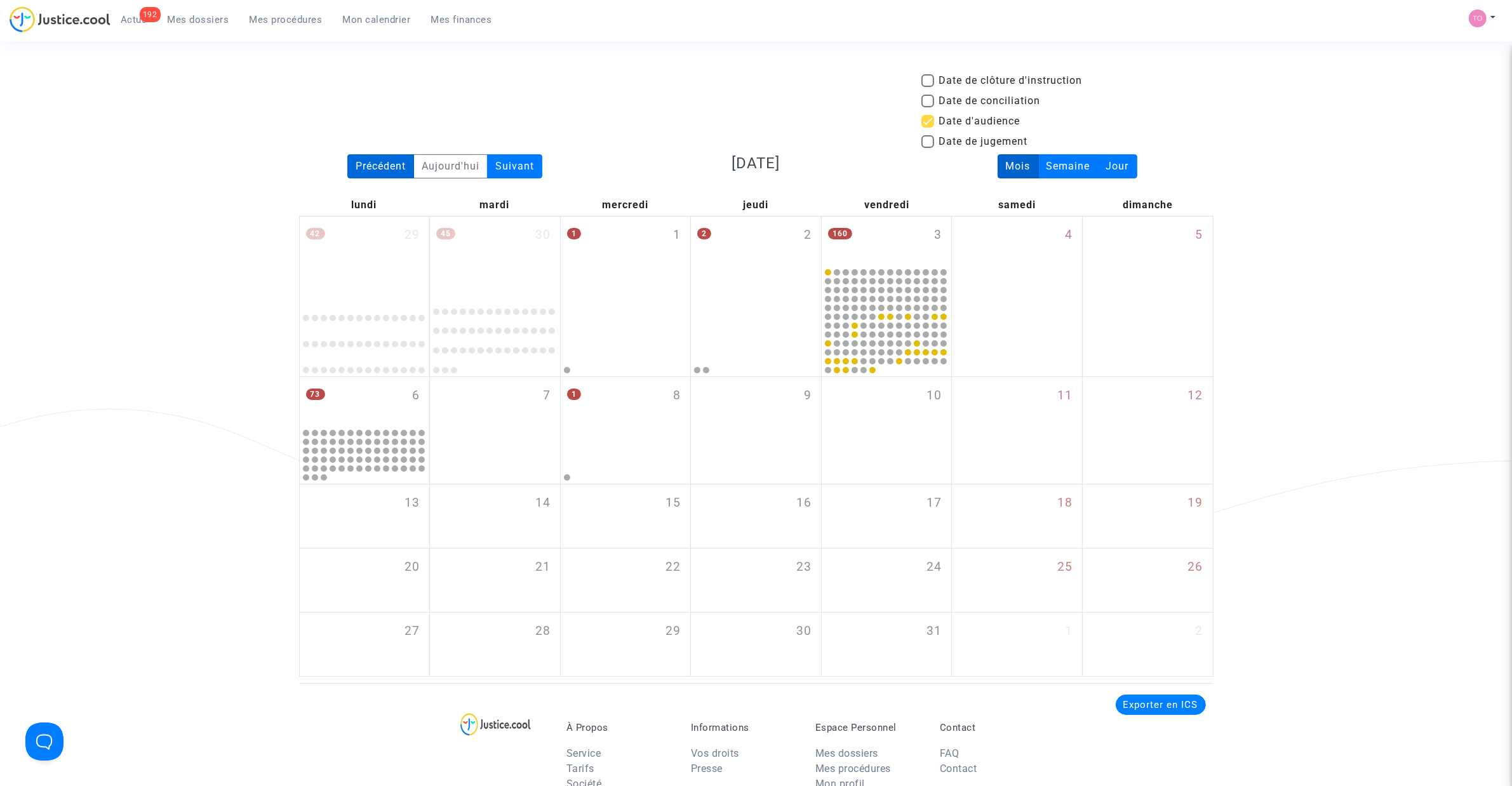
click at [377, 166] on div "Précédent" at bounding box center [380, 166] width 67 height 24
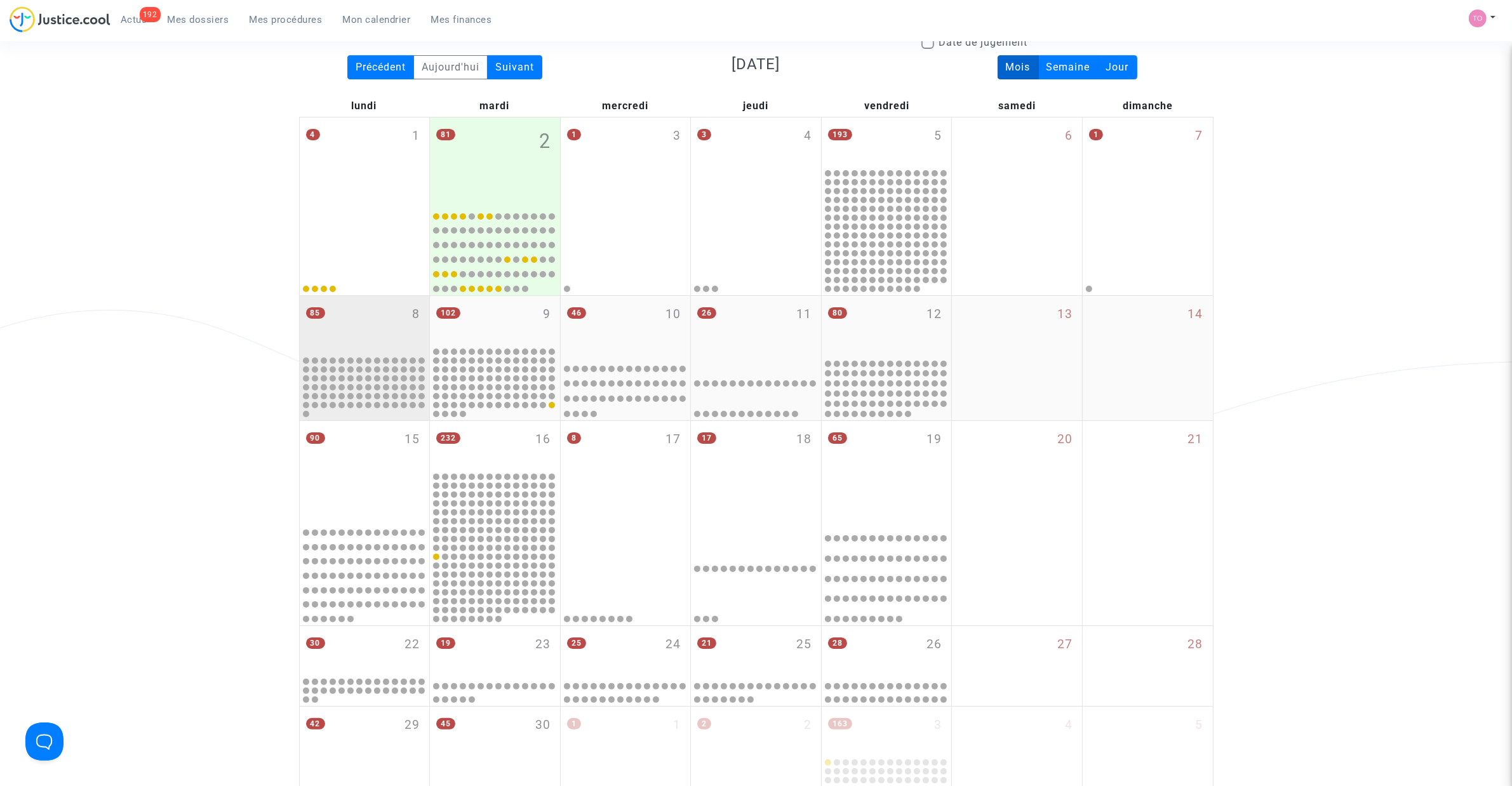
scroll to position [80, 0]
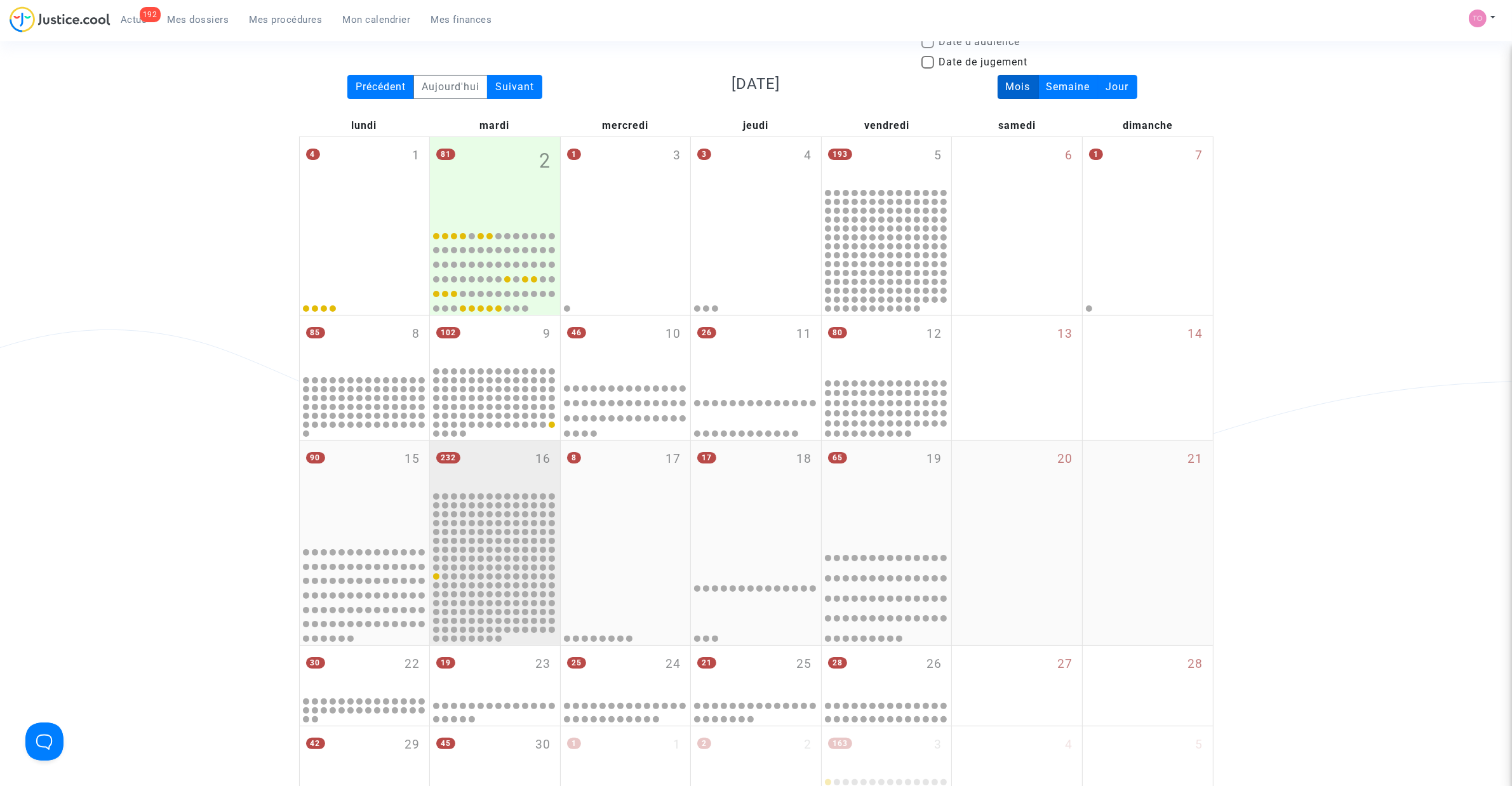
click at [499, 483] on div "232 16" at bounding box center [495, 465] width 130 height 49
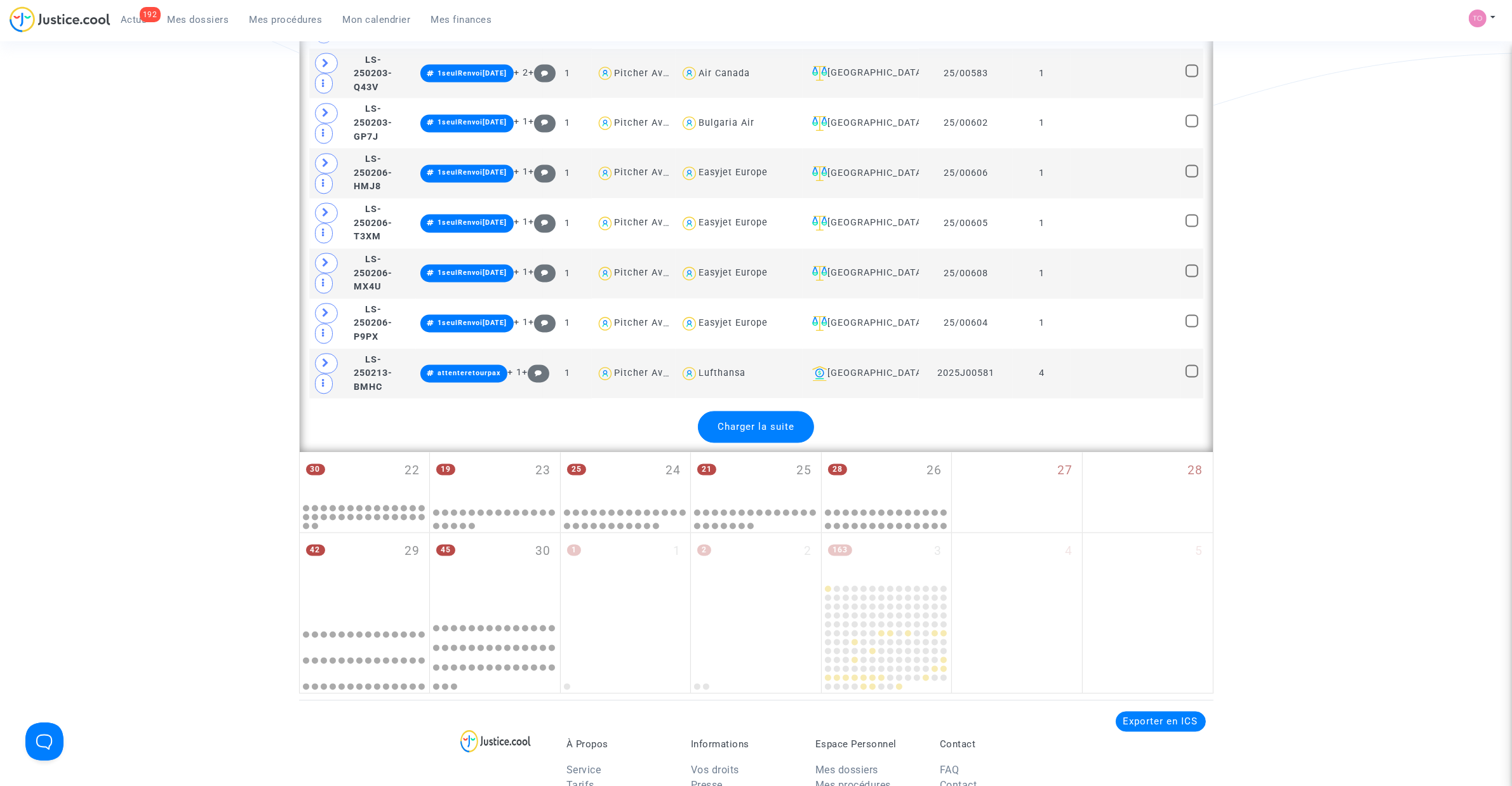
scroll to position [2936, 0]
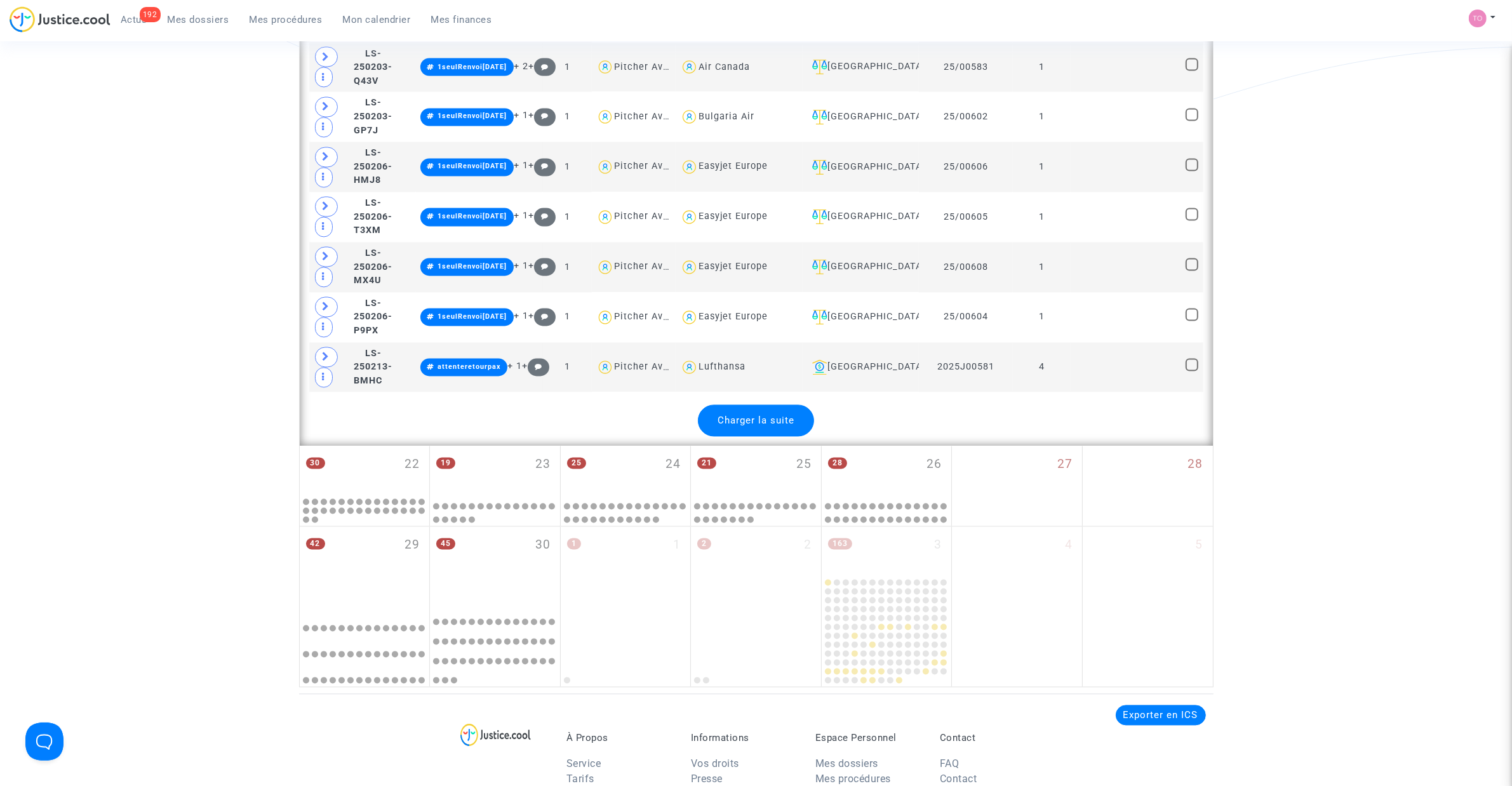
click at [779, 430] on div "Charger la suite" at bounding box center [756, 421] width 116 height 32
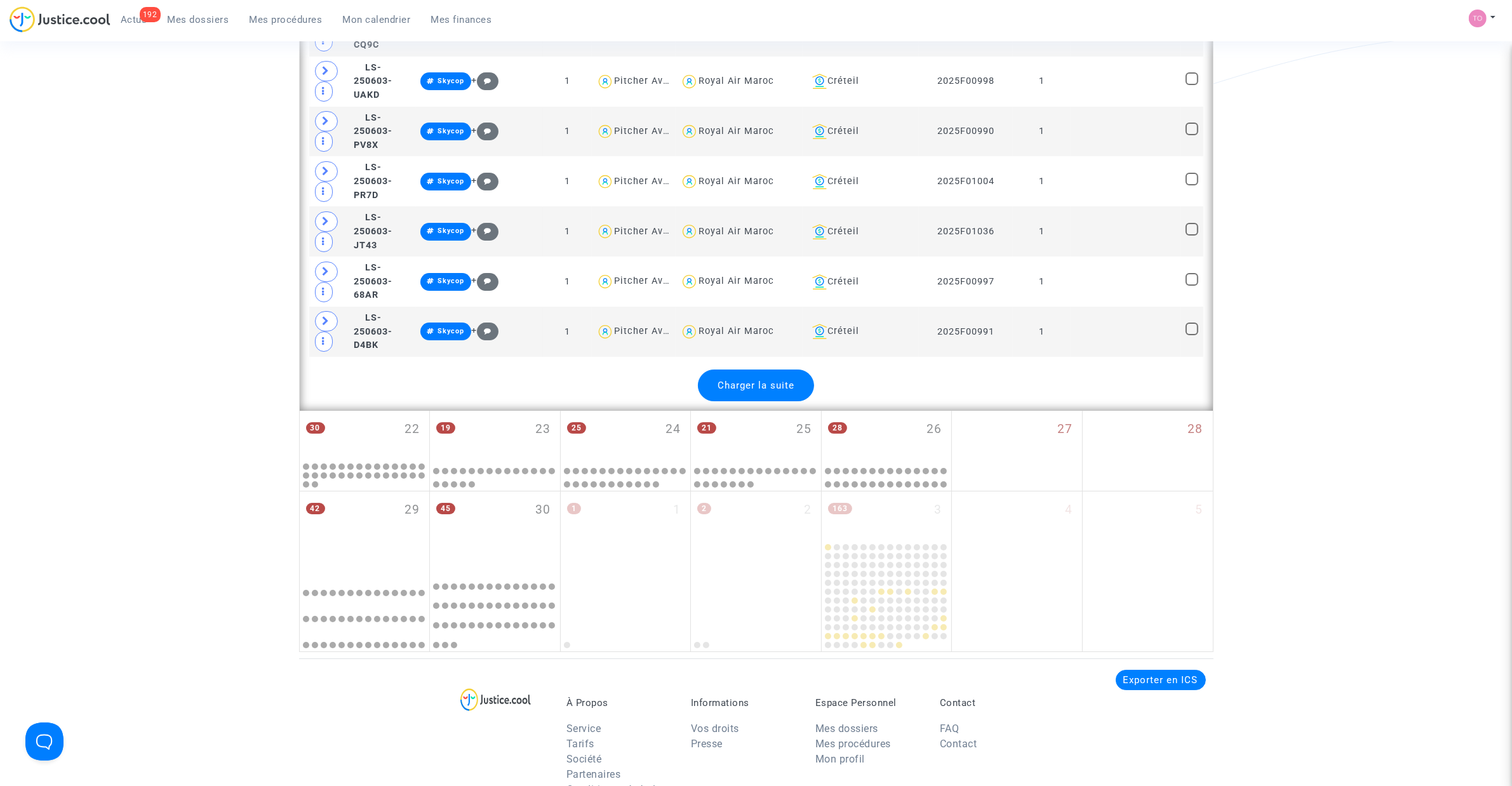
scroll to position [5477, 0]
click at [767, 390] on span "Charger la suite" at bounding box center [756, 384] width 77 height 12
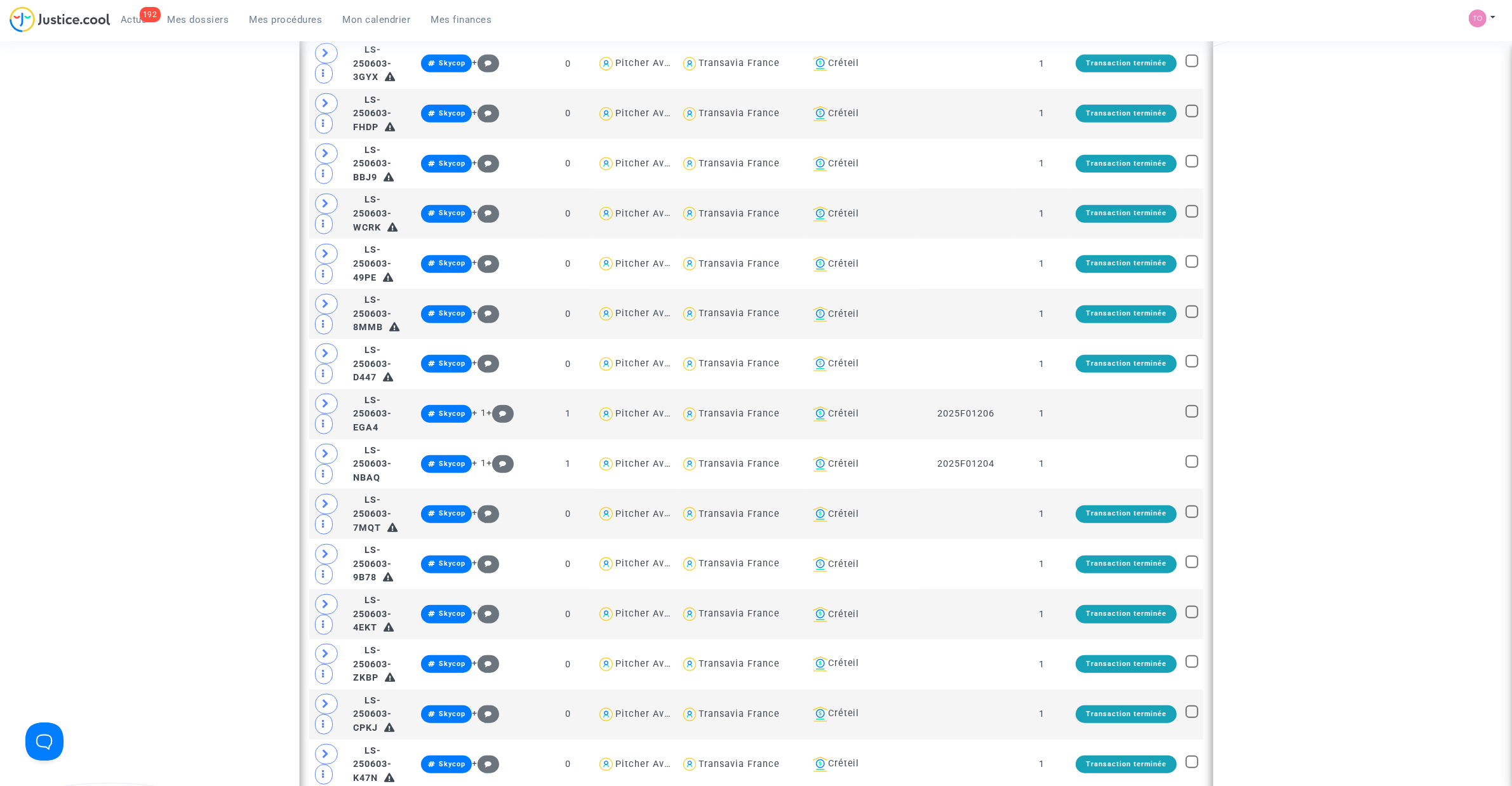
scroll to position [7302, 0]
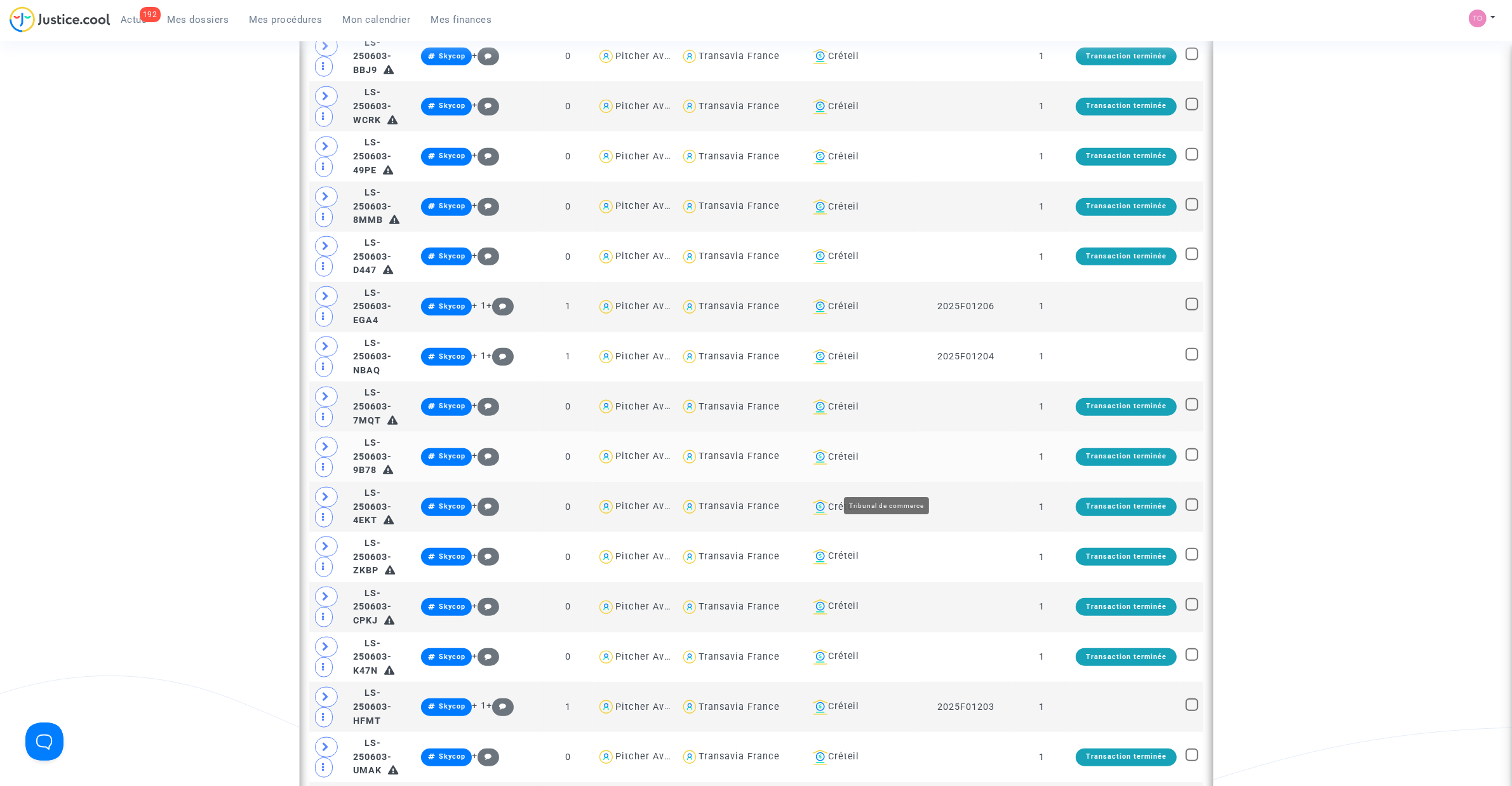
click at [884, 465] on div "Créteil" at bounding box center [861, 457] width 107 height 15
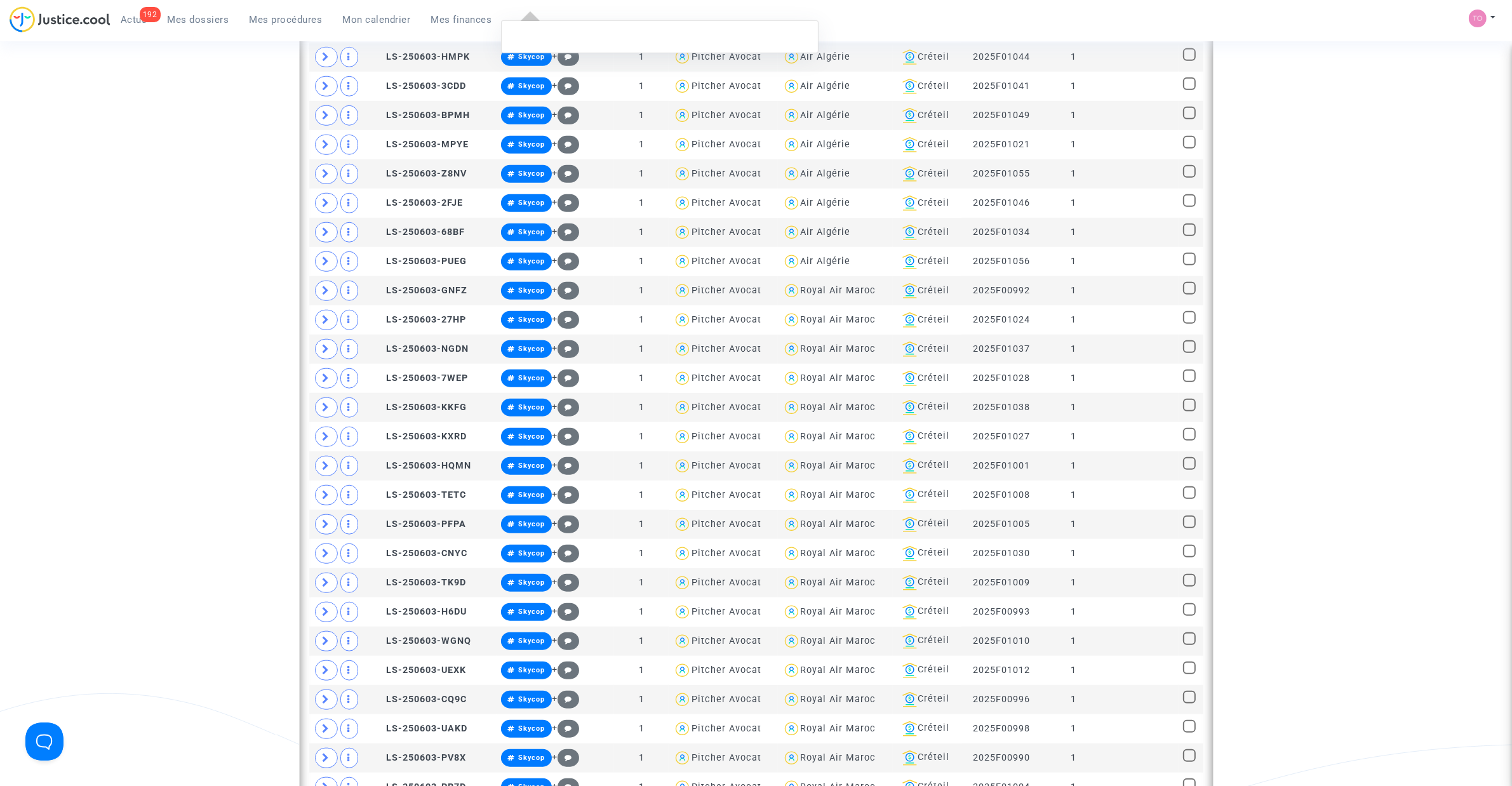
scroll to position [1667, 0]
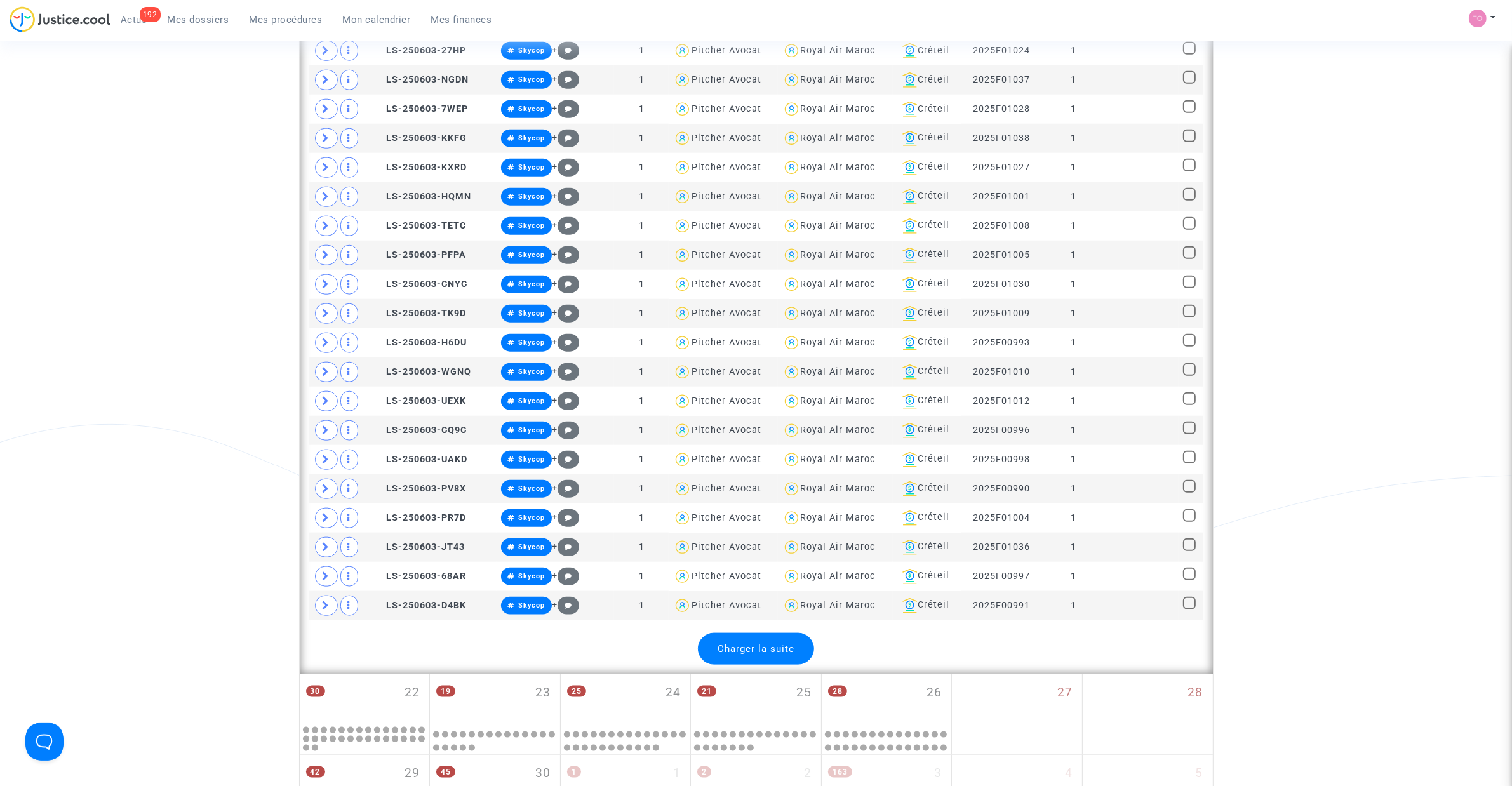
click at [748, 654] on span "Charger la suite" at bounding box center [756, 649] width 77 height 12
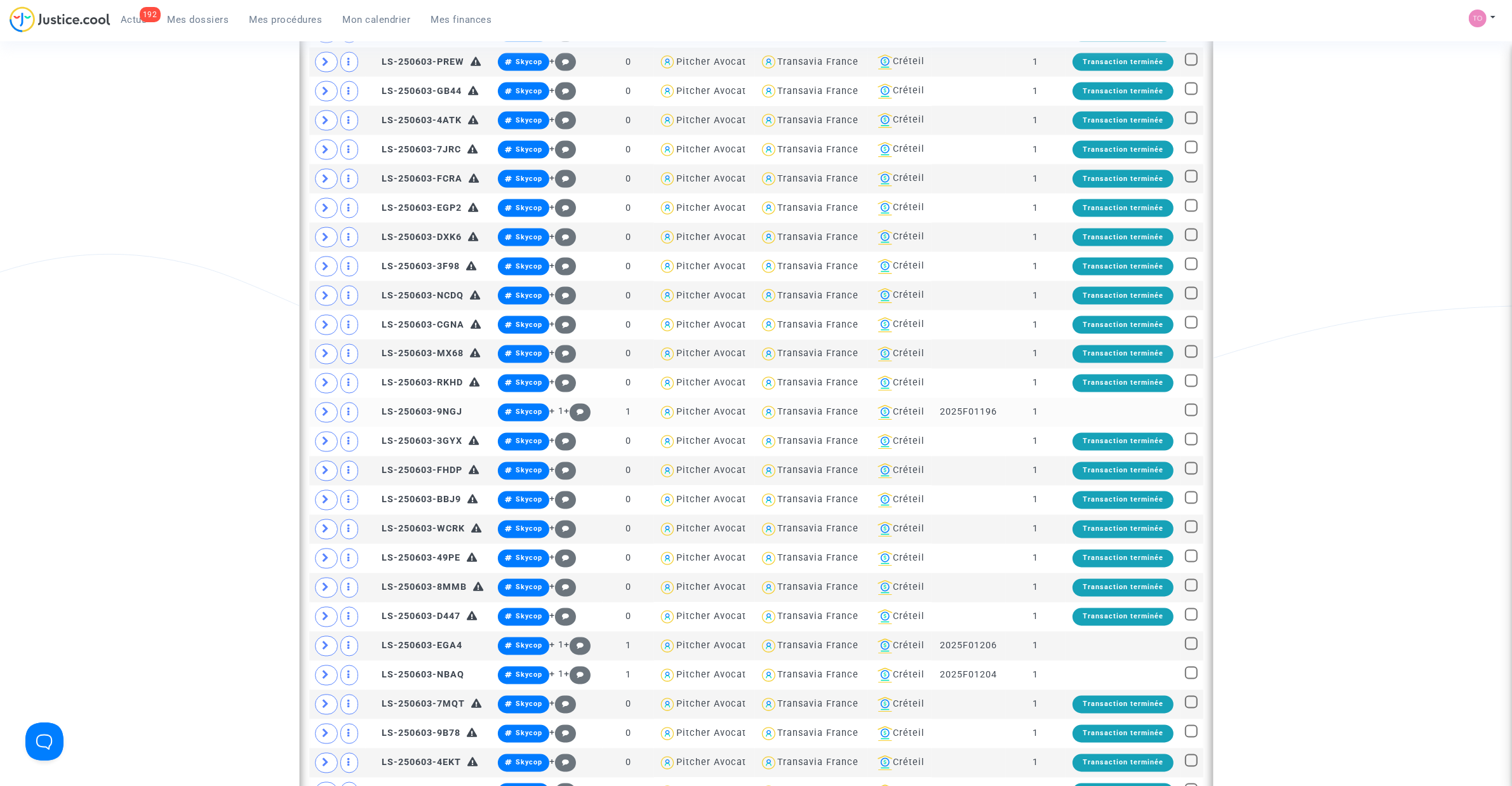
scroll to position [2699, 0]
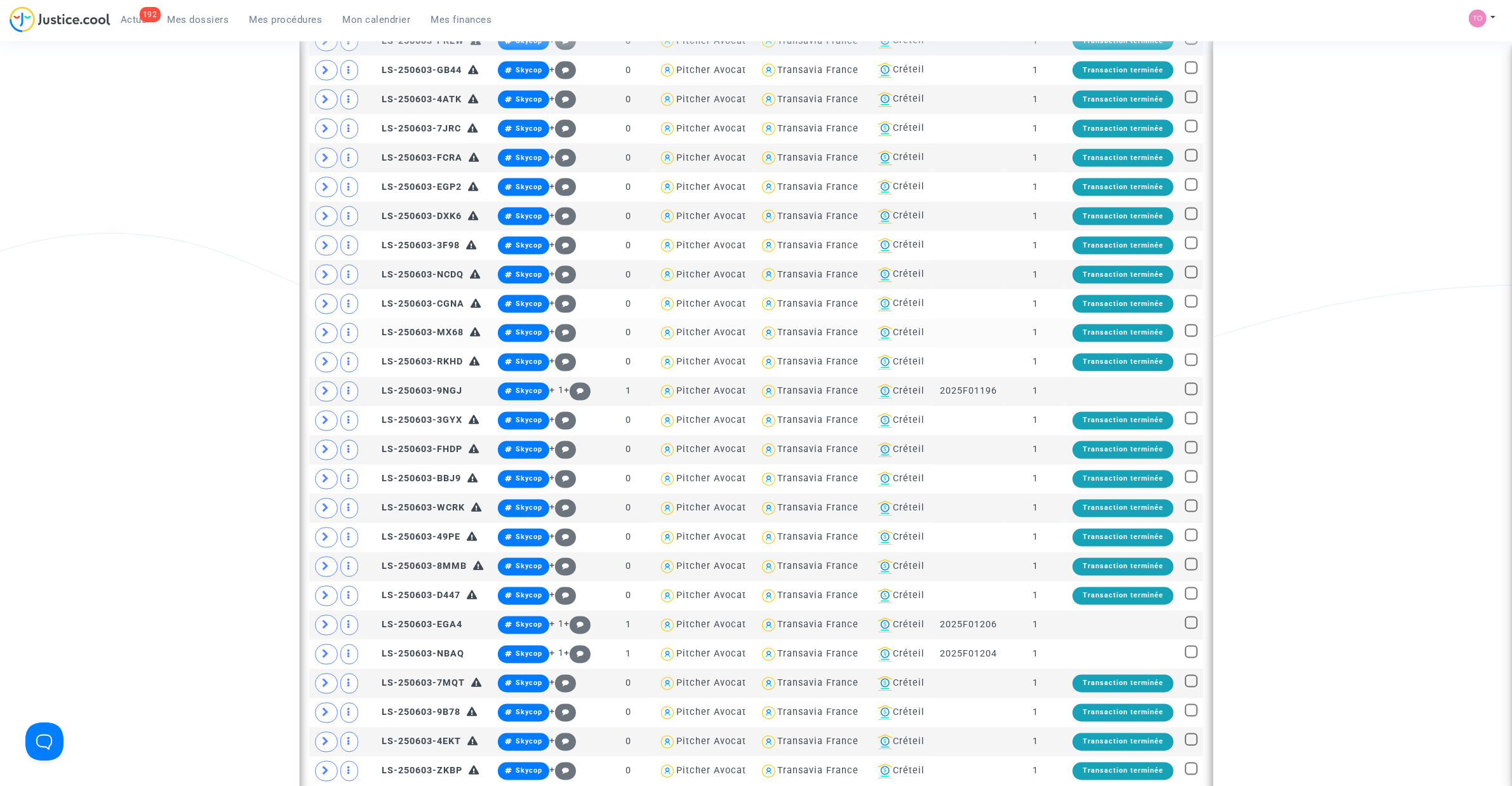
click at [1118, 342] on div "Transaction terminée" at bounding box center [1123, 333] width 101 height 18
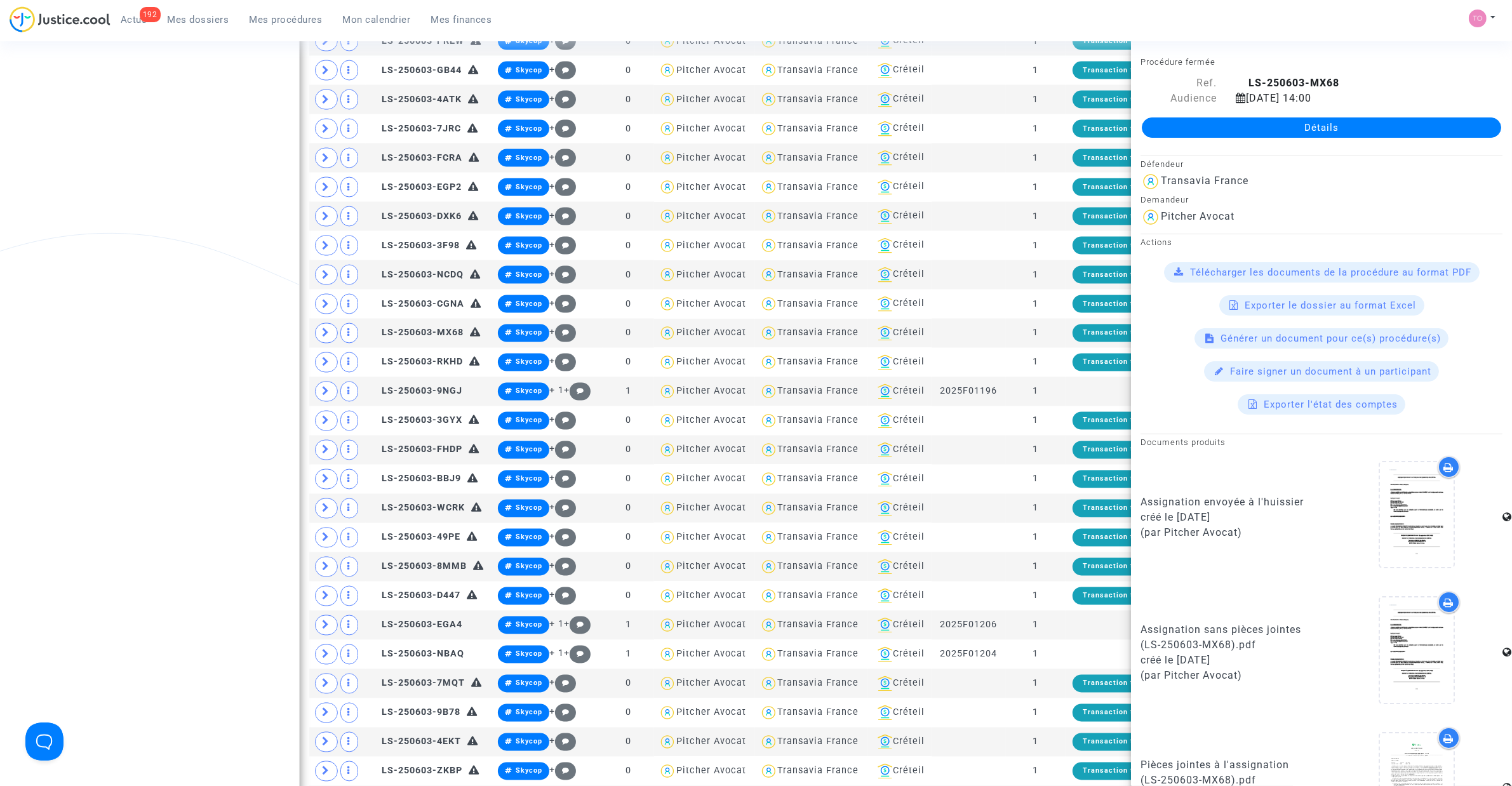
click at [1271, 135] on link "Détails" at bounding box center [1321, 127] width 359 height 20
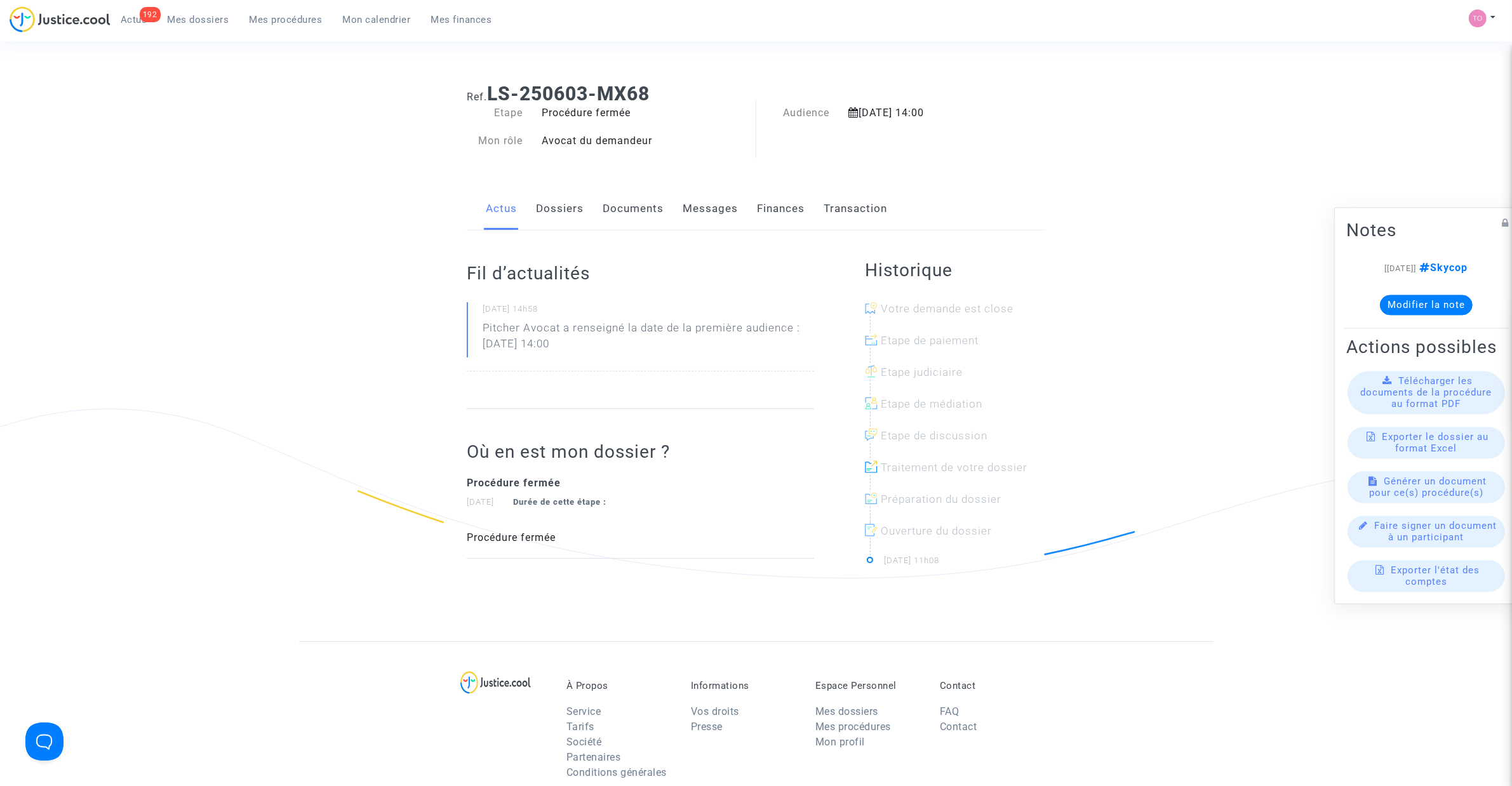
click at [578, 208] on link "Dossiers" at bounding box center [560, 209] width 48 height 42
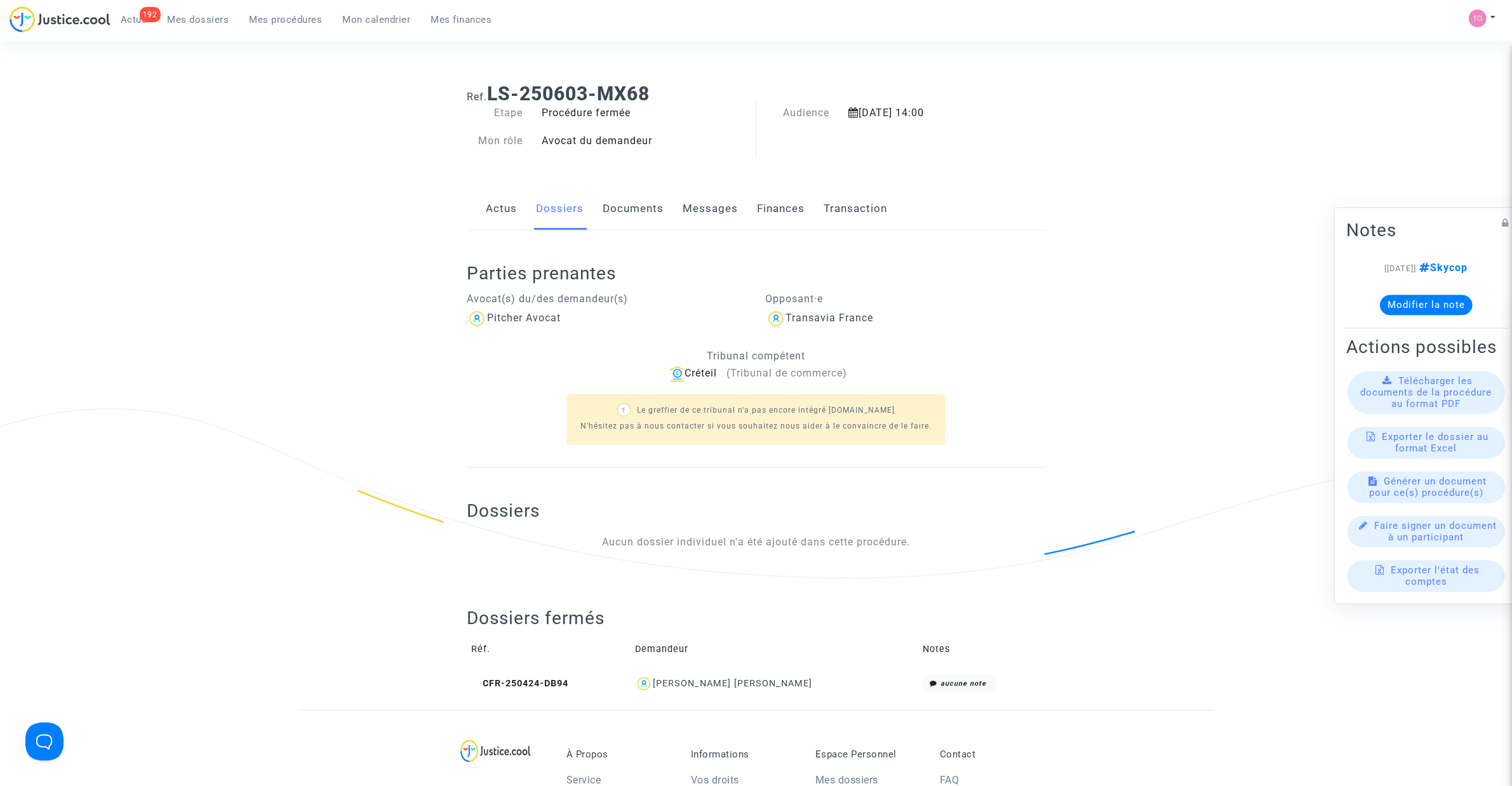
click at [646, 200] on link "Documents" at bounding box center [633, 209] width 61 height 42
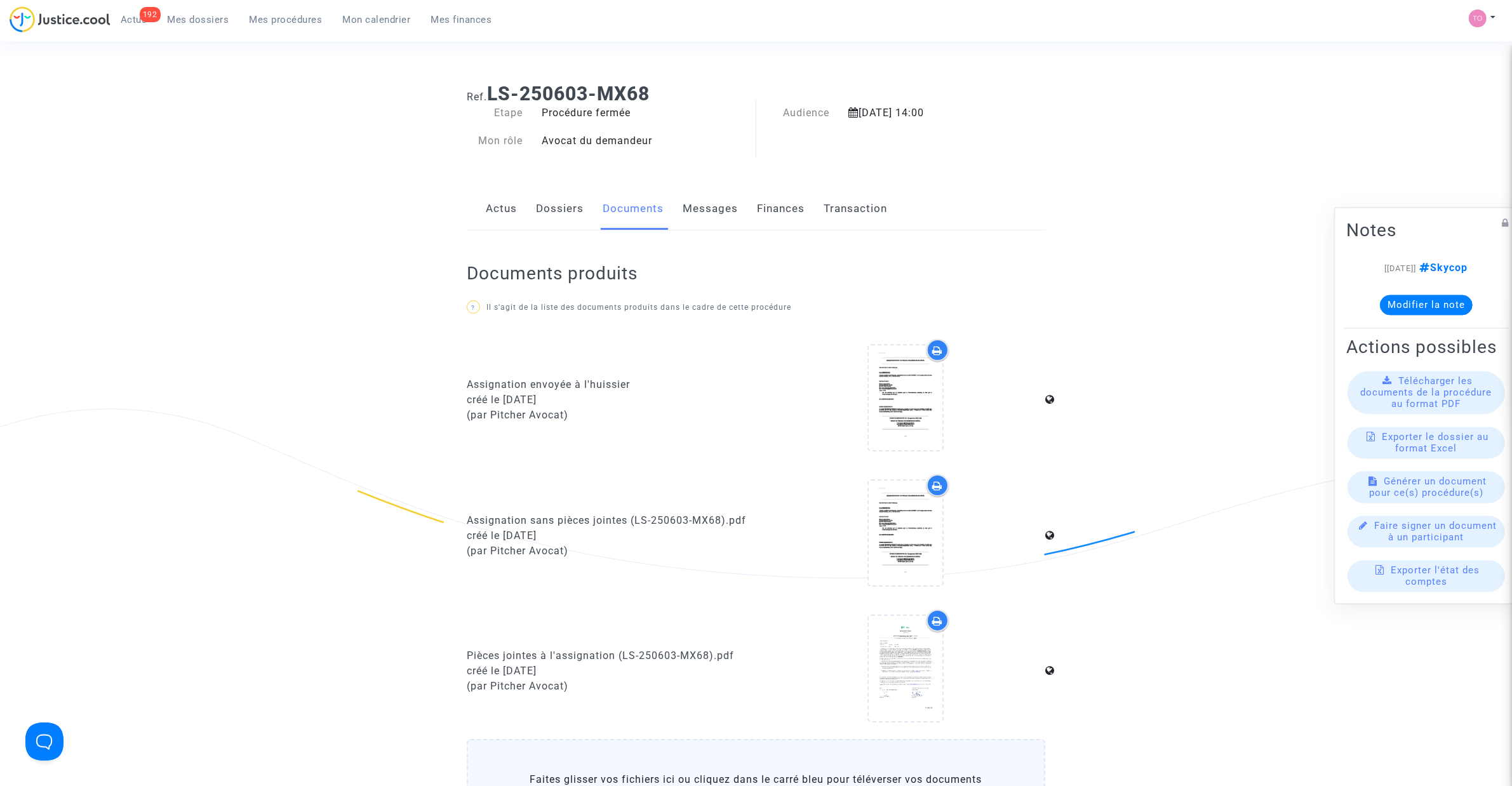
click at [713, 211] on link "Messages" at bounding box center [710, 209] width 55 height 42
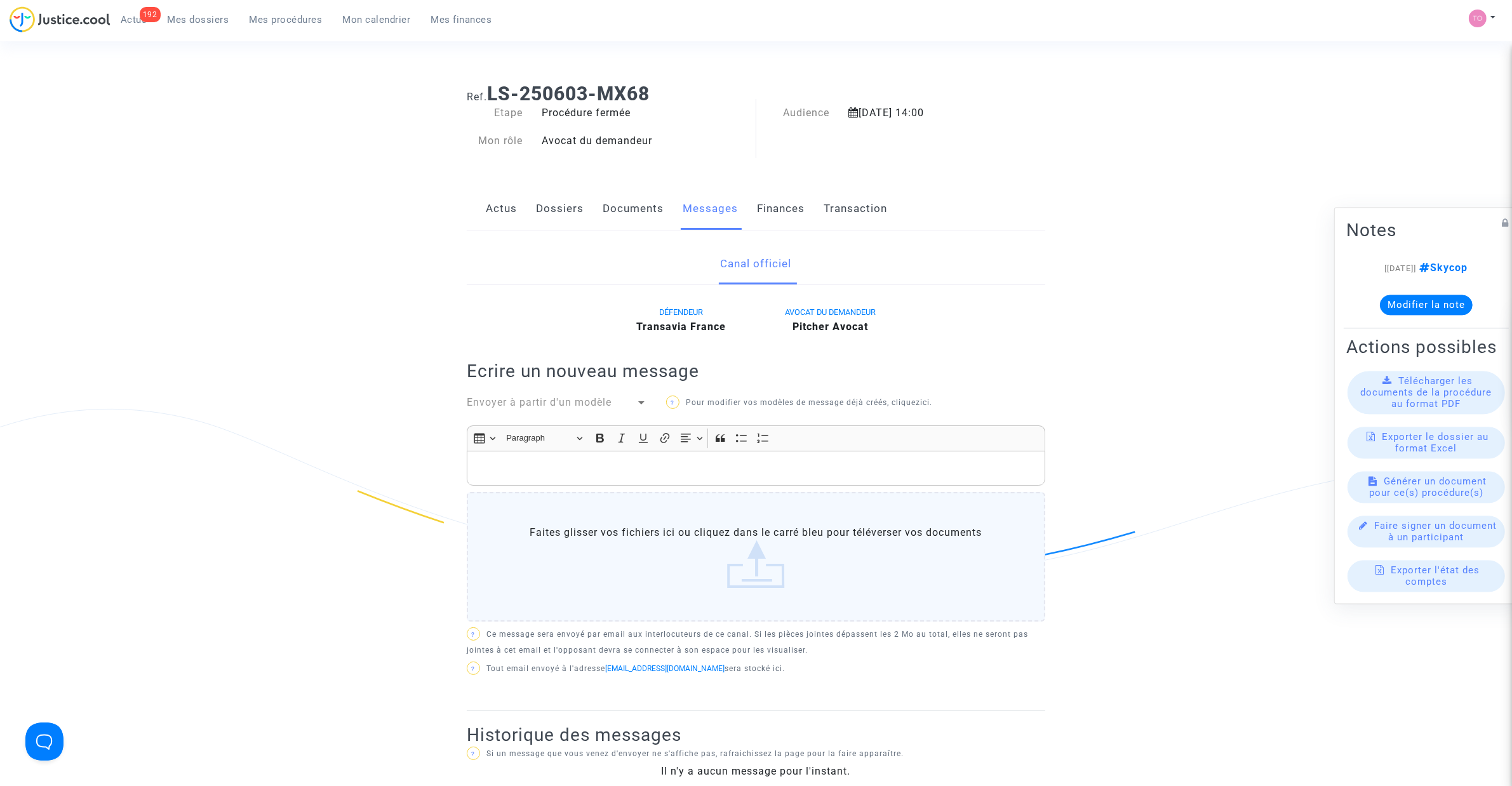
click at [667, 204] on div "Actus Dossiers Documents Messages Finances Transaction" at bounding box center [756, 209] width 578 height 43
click at [623, 216] on link "Documents" at bounding box center [633, 209] width 61 height 42
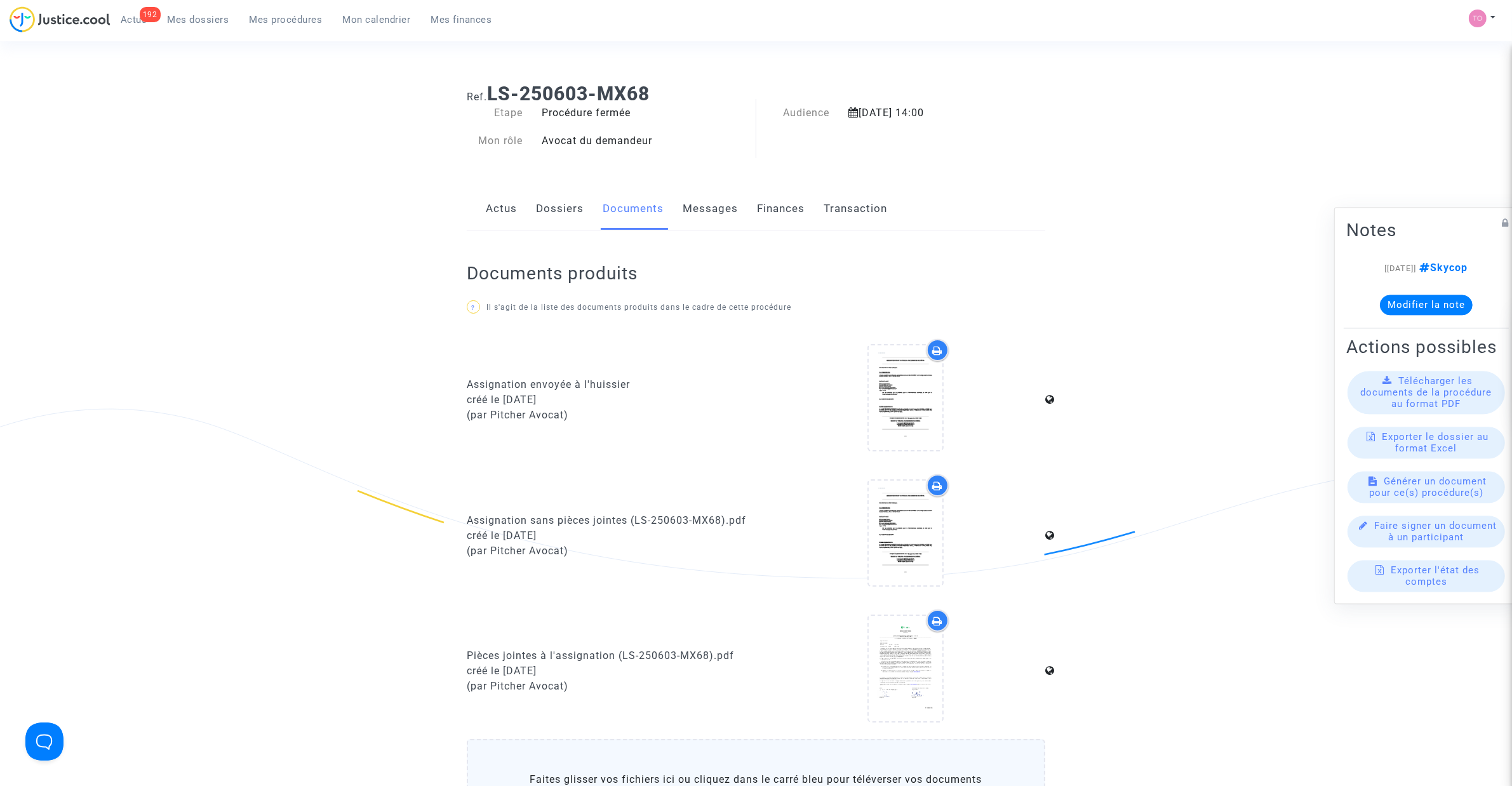
click at [560, 219] on link "Dossiers" at bounding box center [560, 209] width 48 height 42
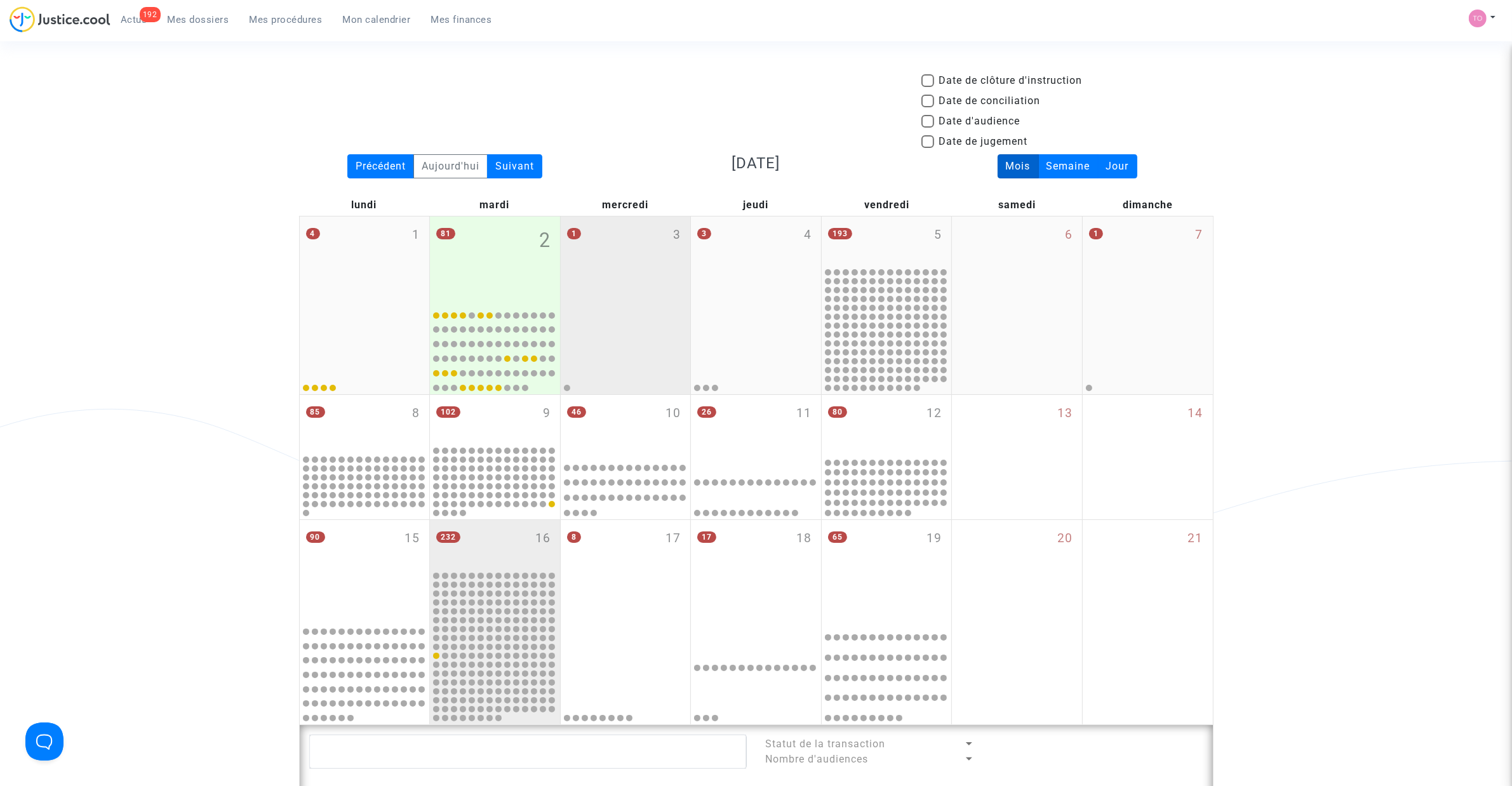
drag, startPoint x: 281, startPoint y: 128, endPoint x: 651, endPoint y: 293, distance: 405.1
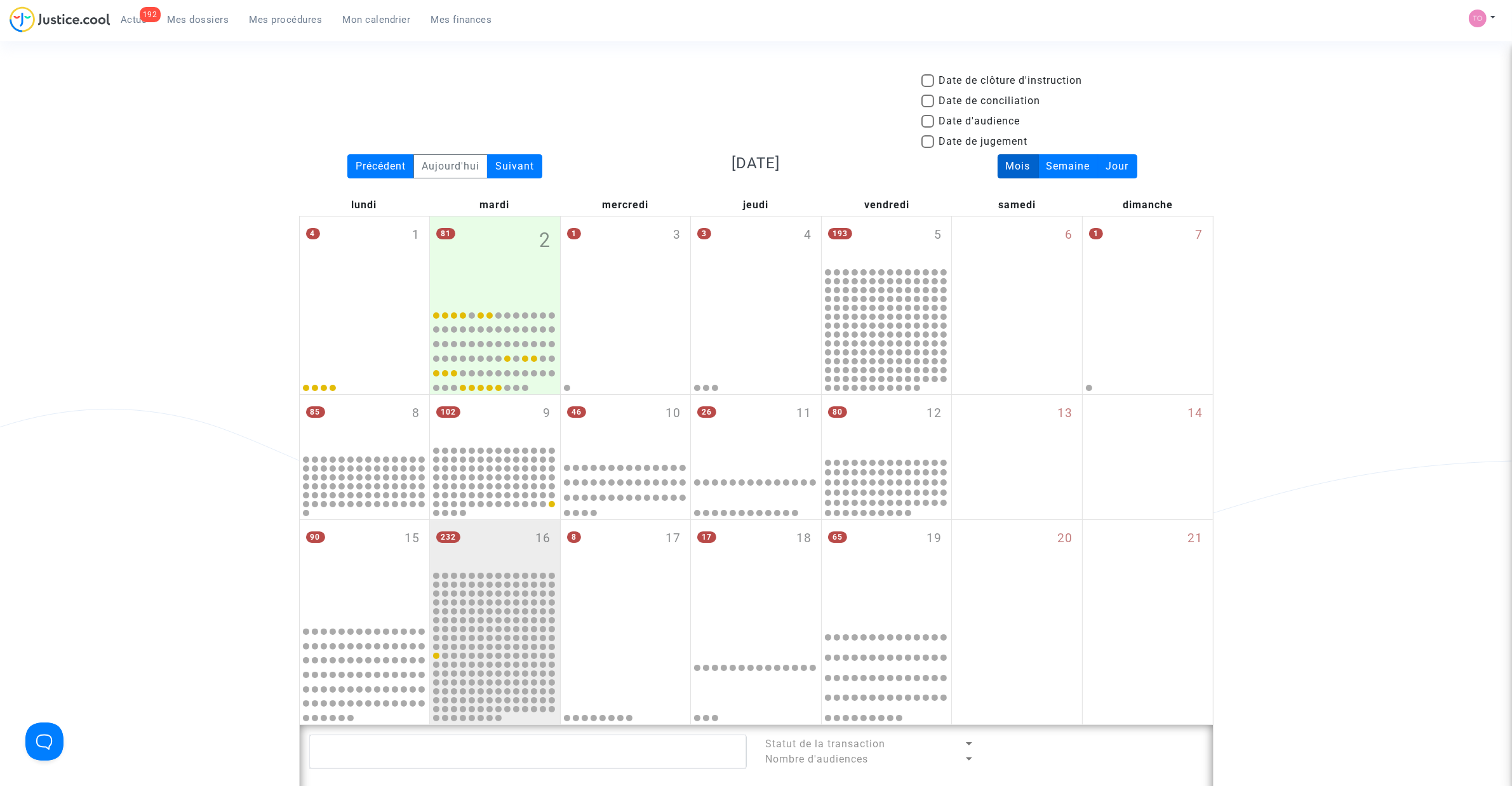
click at [518, 166] on div "Suivant" at bounding box center [515, 166] width 55 height 24
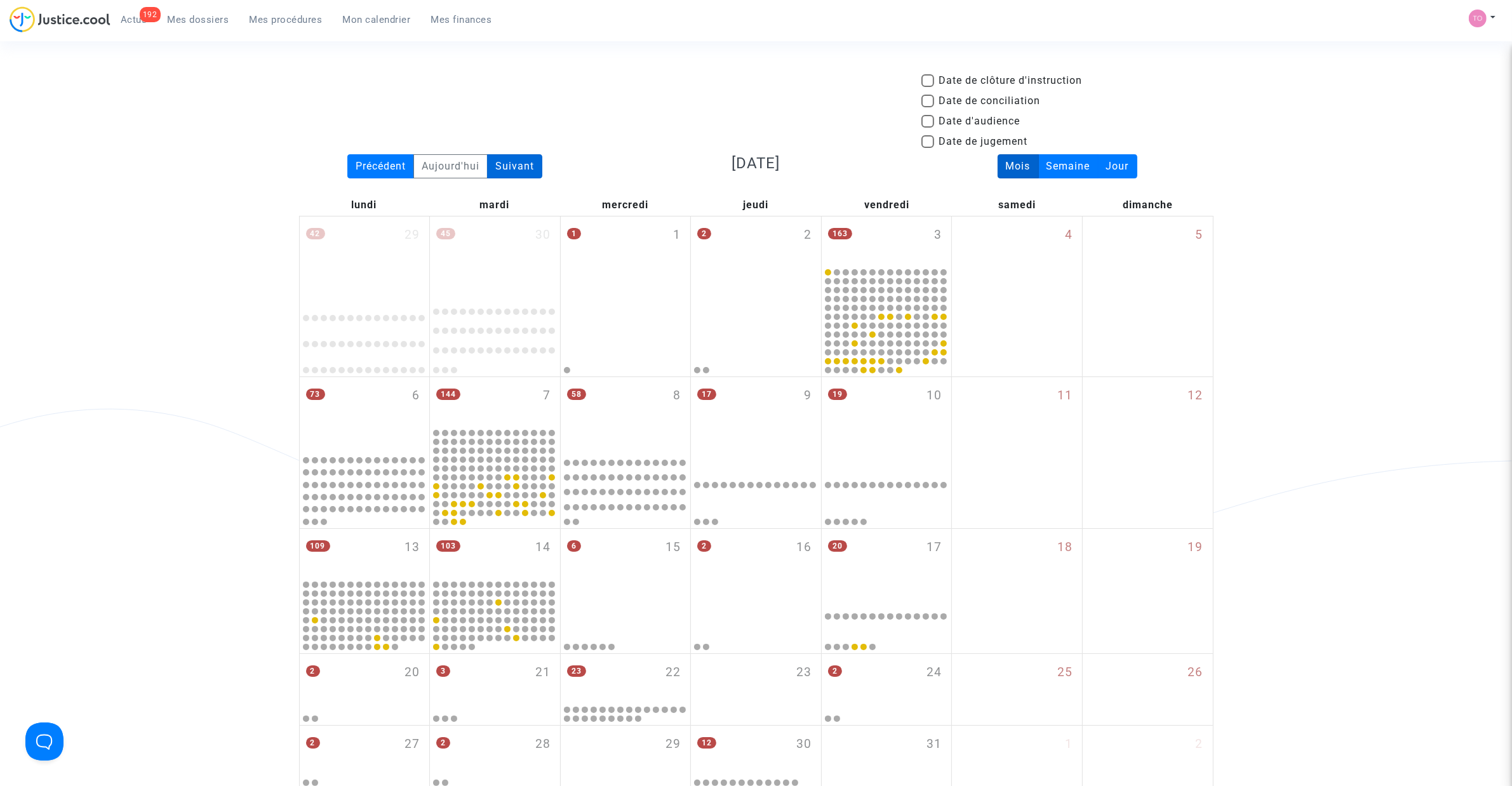
click at [505, 154] on div "Suivant" at bounding box center [515, 166] width 55 height 24
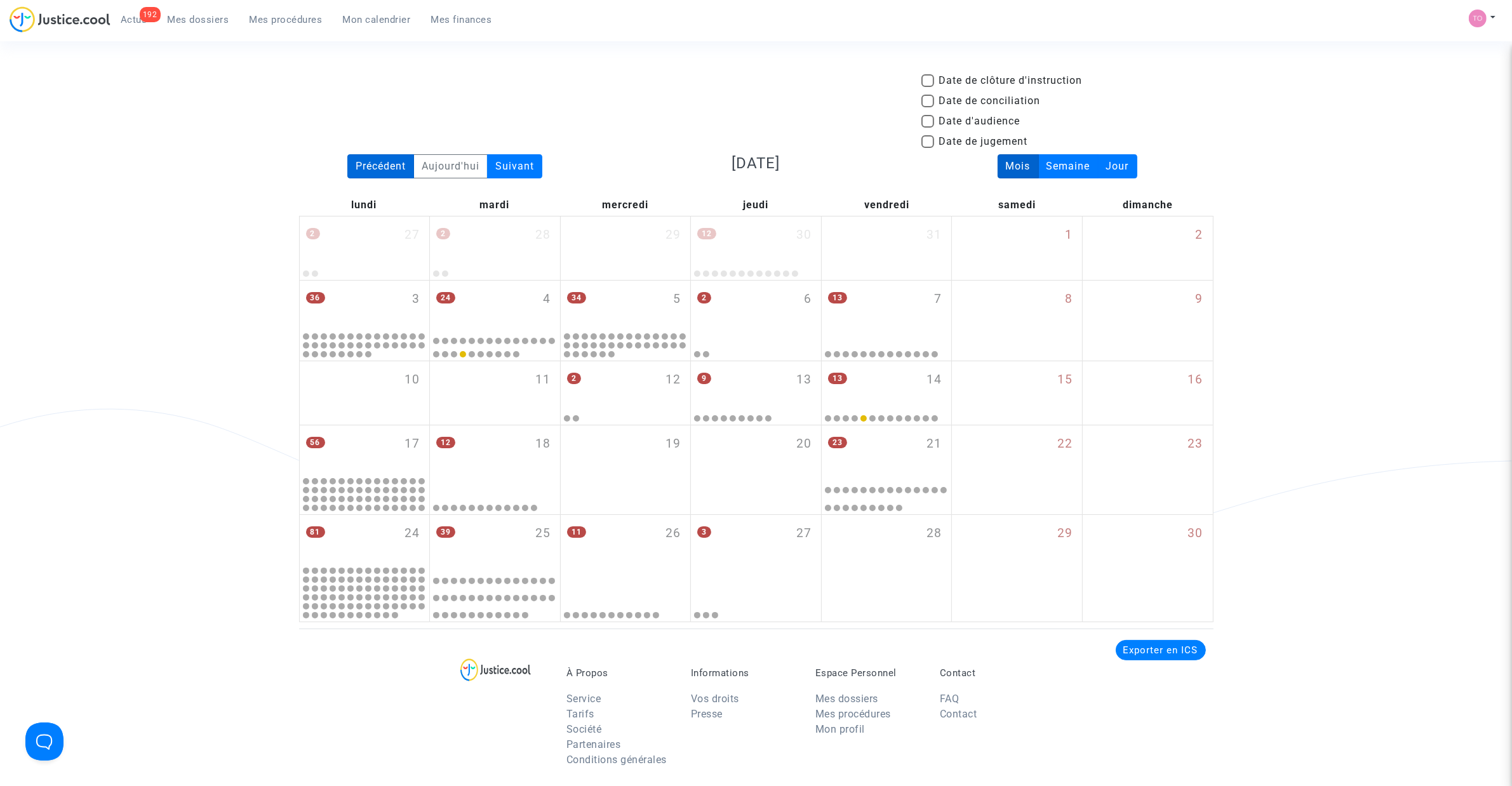
click at [395, 173] on div "Précédent" at bounding box center [380, 166] width 67 height 24
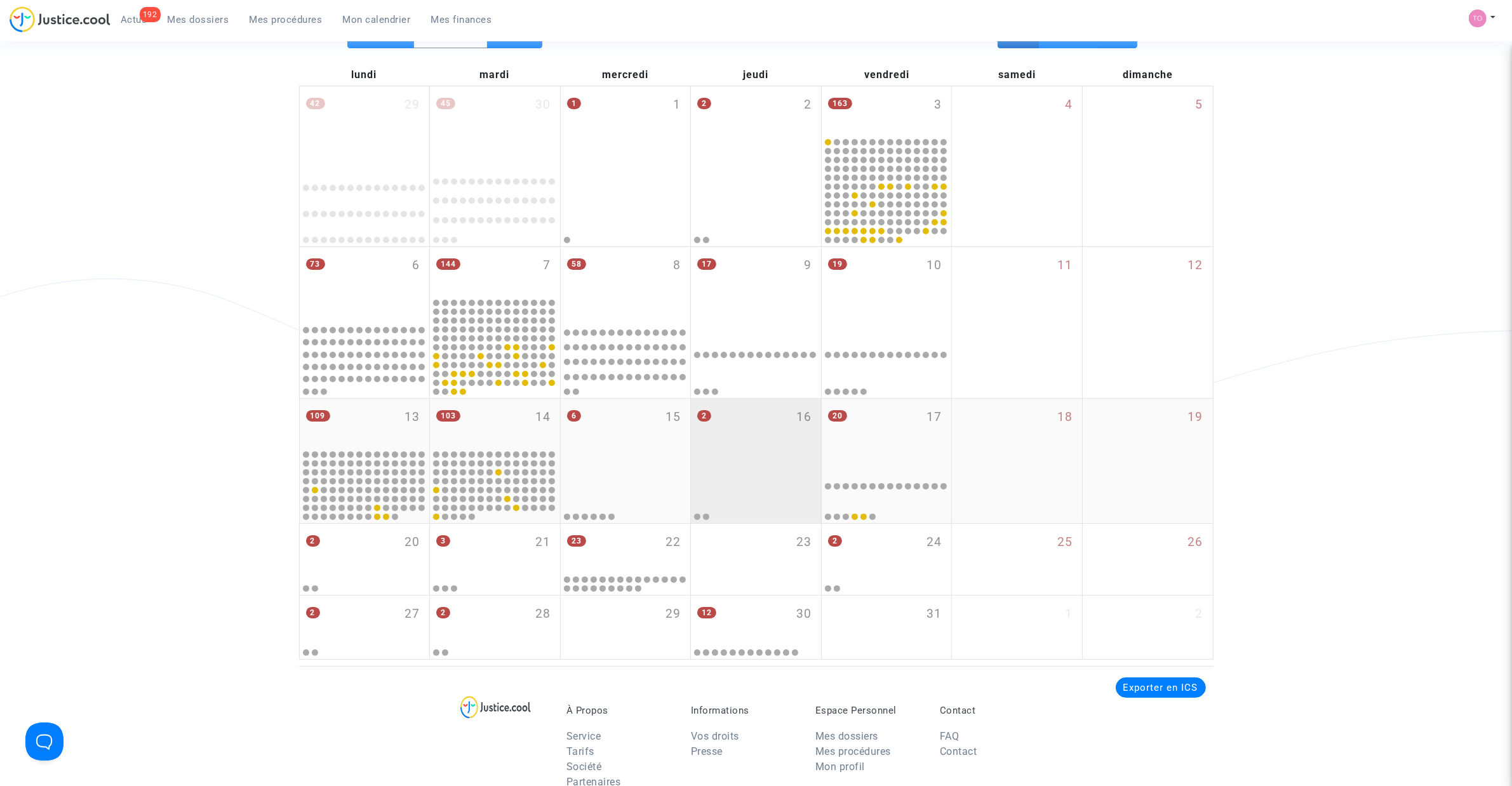
scroll to position [159, 0]
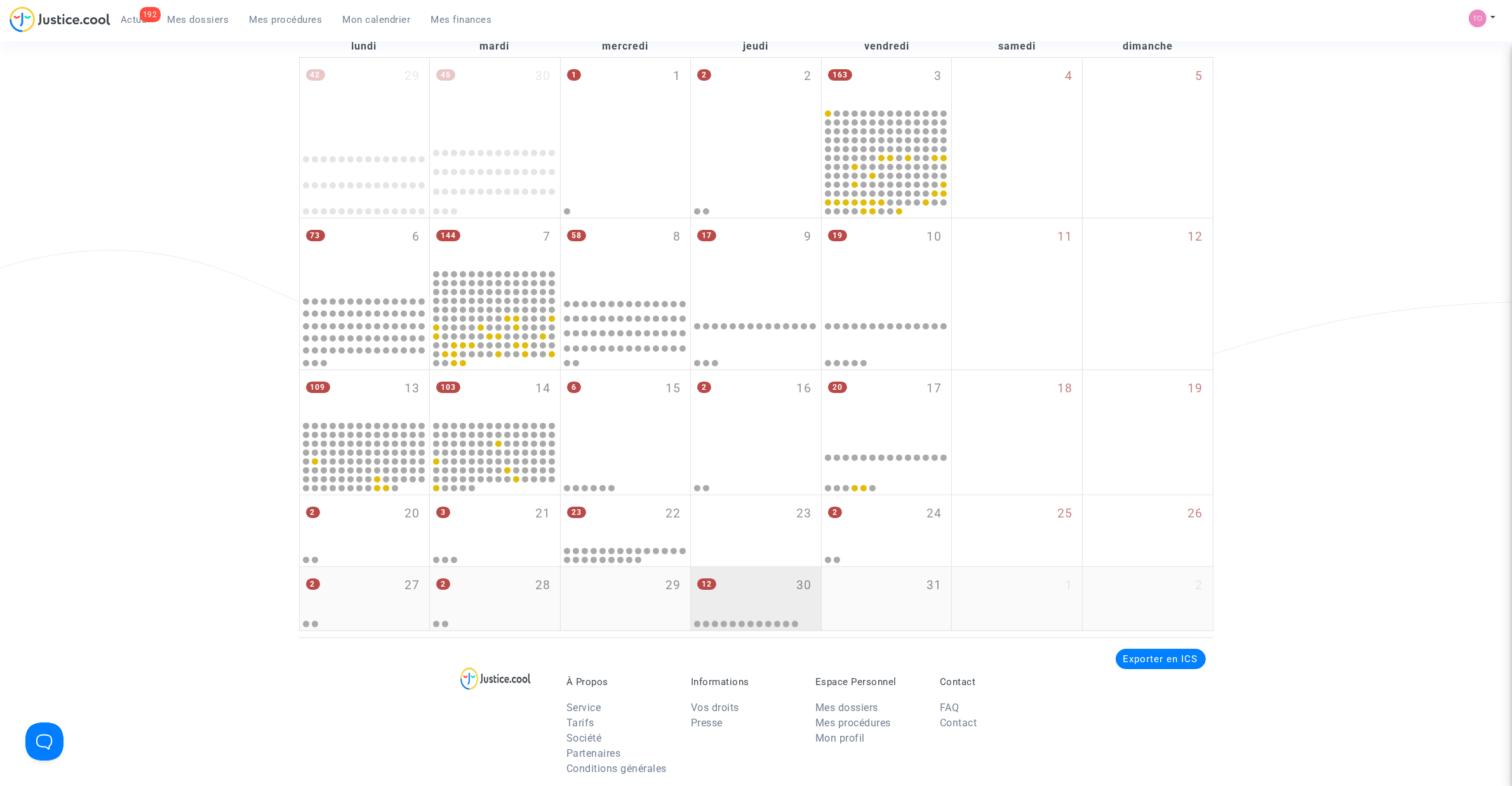
click at [747, 591] on div "12 30" at bounding box center [756, 591] width 130 height 49
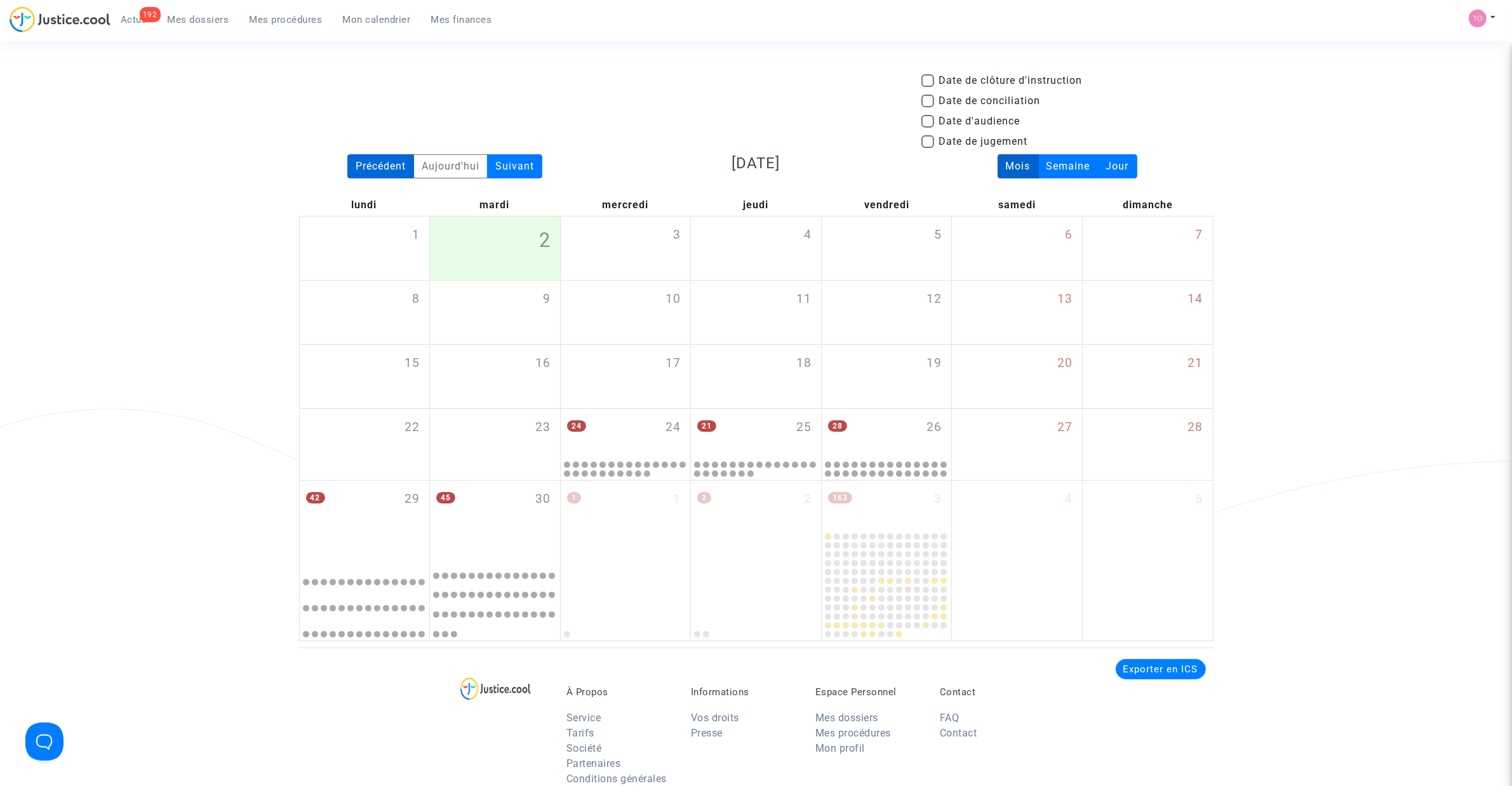
click at [382, 165] on div "Précédent" at bounding box center [380, 166] width 67 height 24
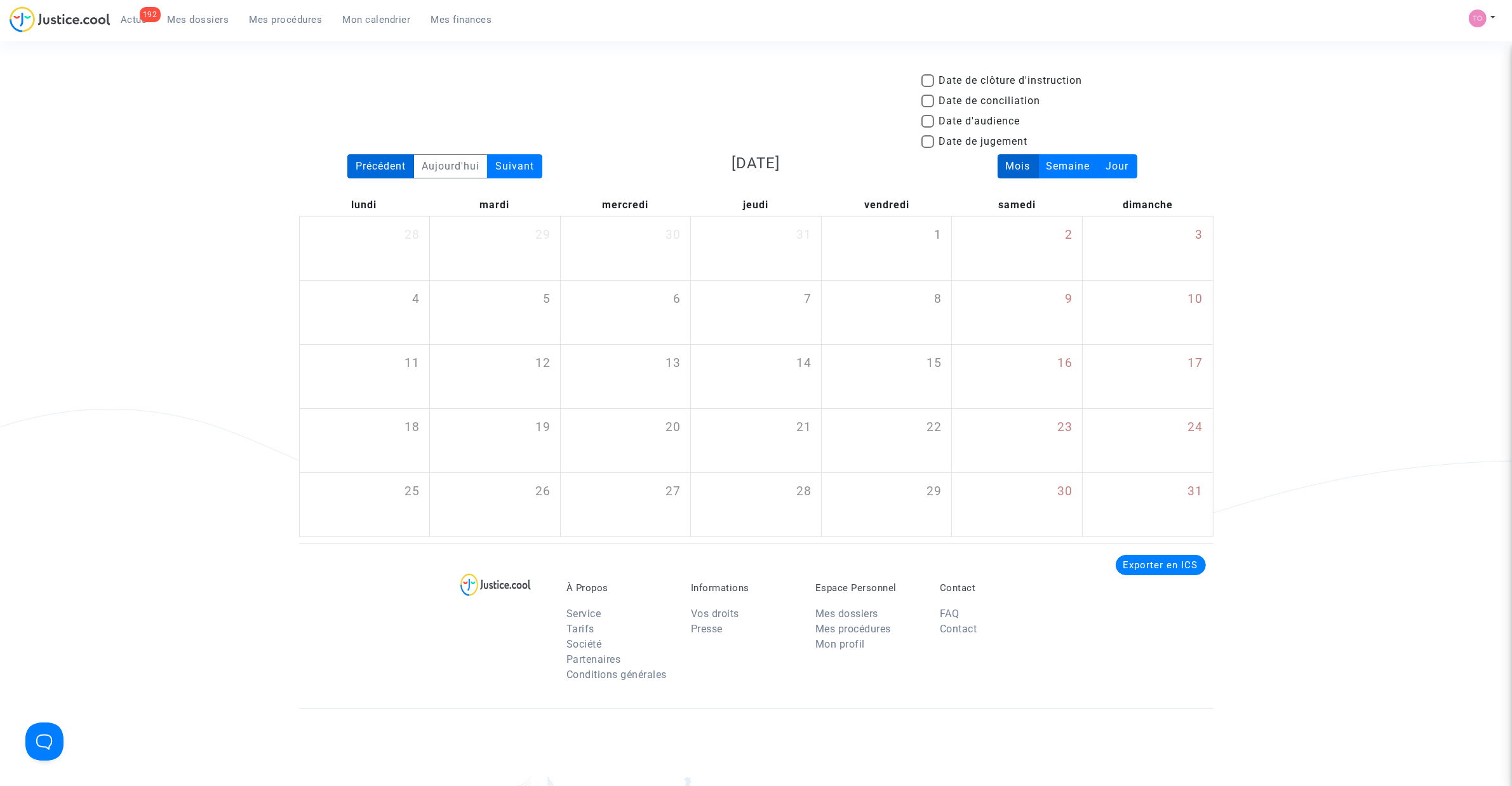
click at [377, 164] on div "Précédent" at bounding box center [380, 166] width 67 height 24
click at [487, 162] on div "Aujourd'hui" at bounding box center [450, 166] width 74 height 24
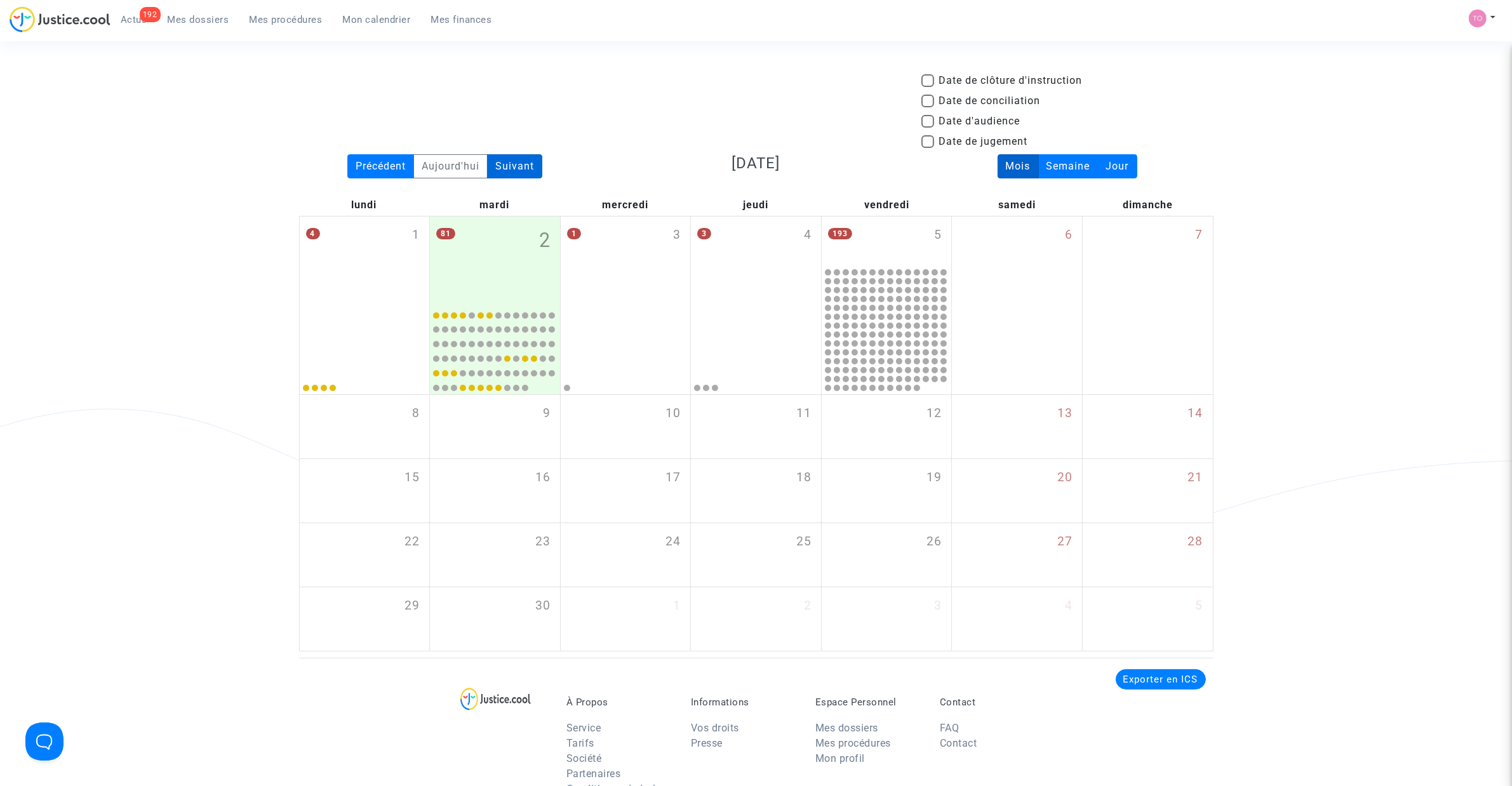
click at [531, 159] on div "Suivant" at bounding box center [515, 166] width 55 height 24
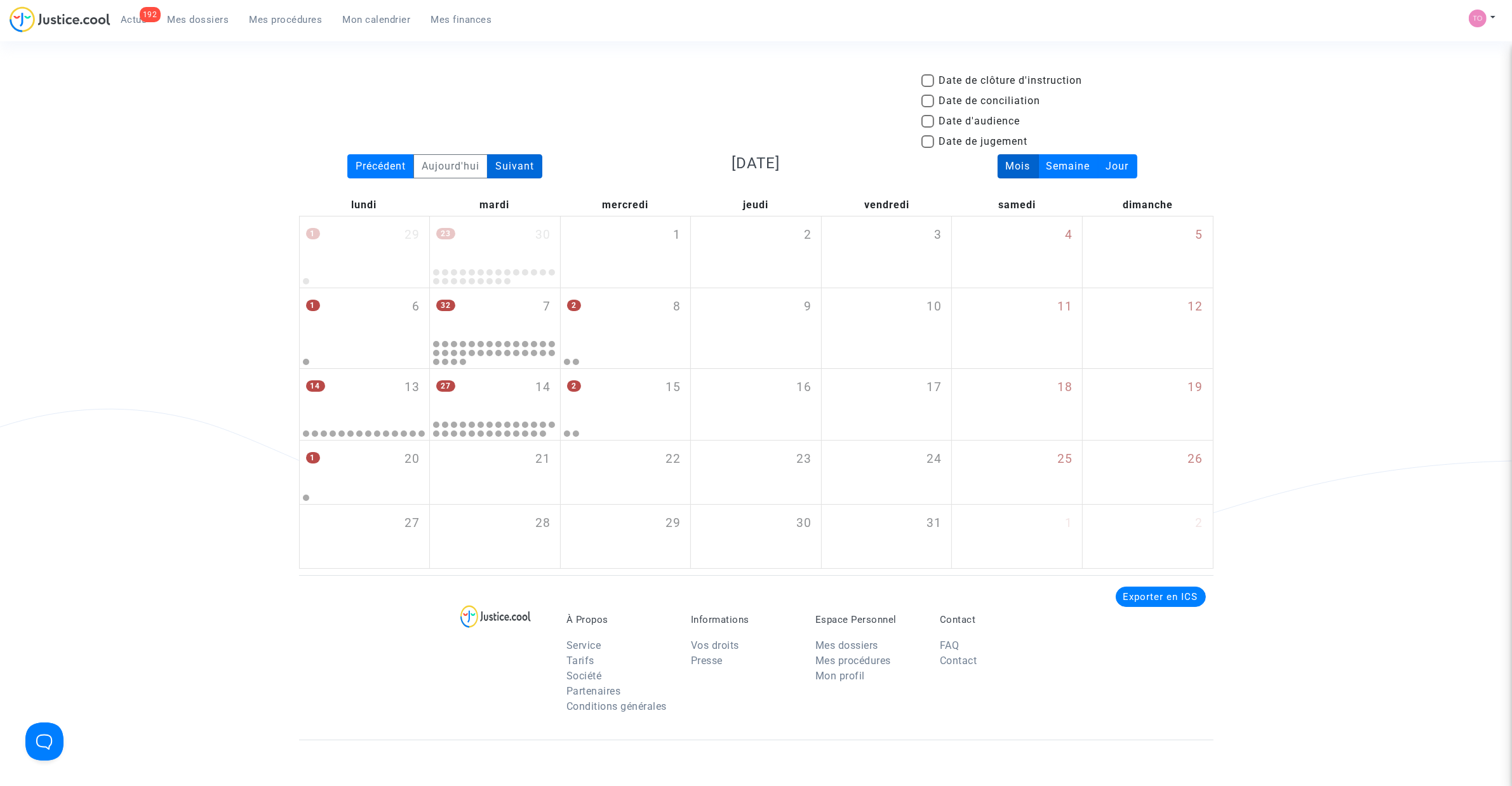
click at [531, 159] on div "Suivant" at bounding box center [515, 166] width 55 height 24
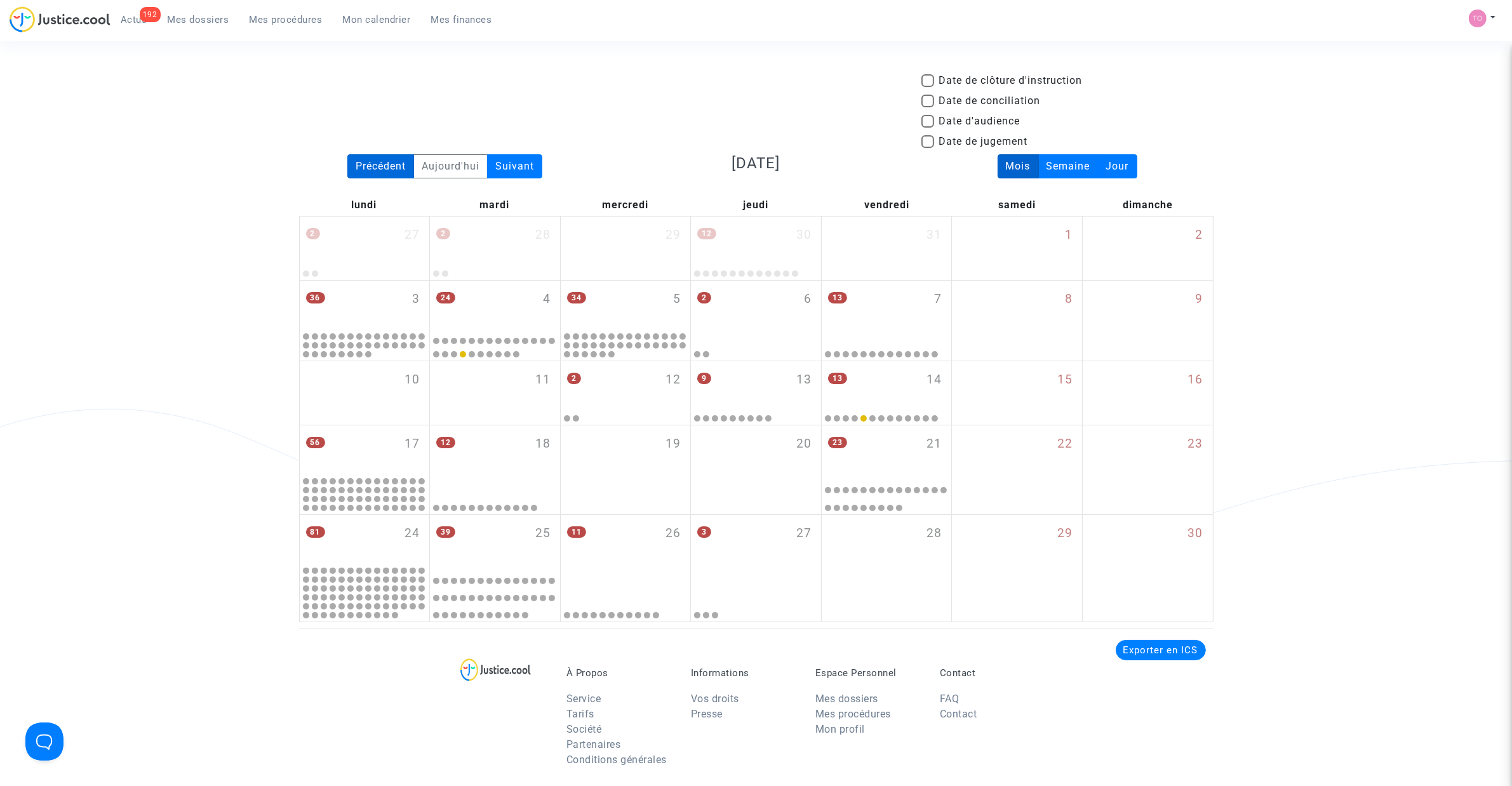
click at [376, 164] on div "Précédent" at bounding box center [380, 166] width 67 height 24
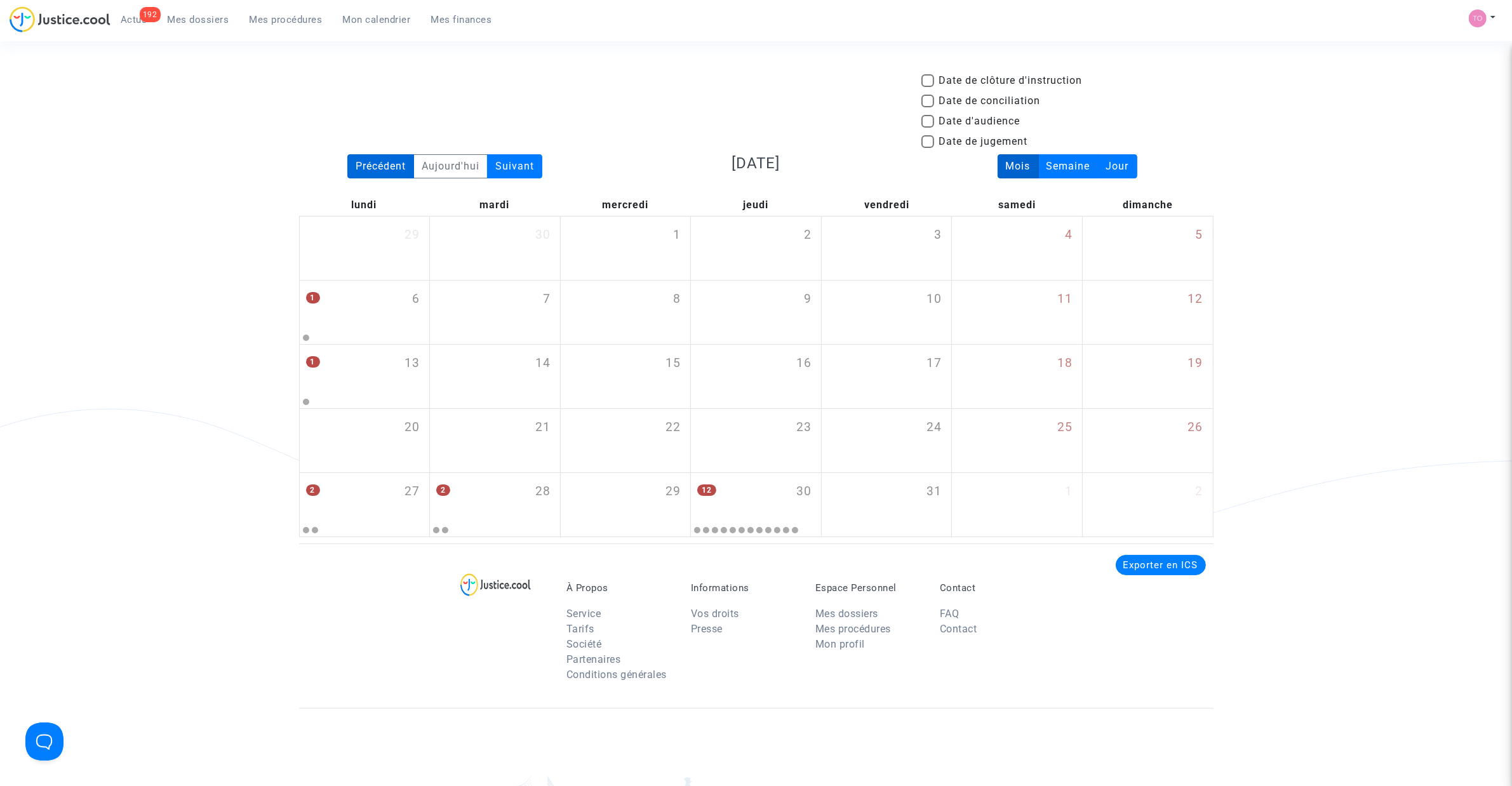
click at [385, 166] on div "Précédent" at bounding box center [380, 166] width 67 height 24
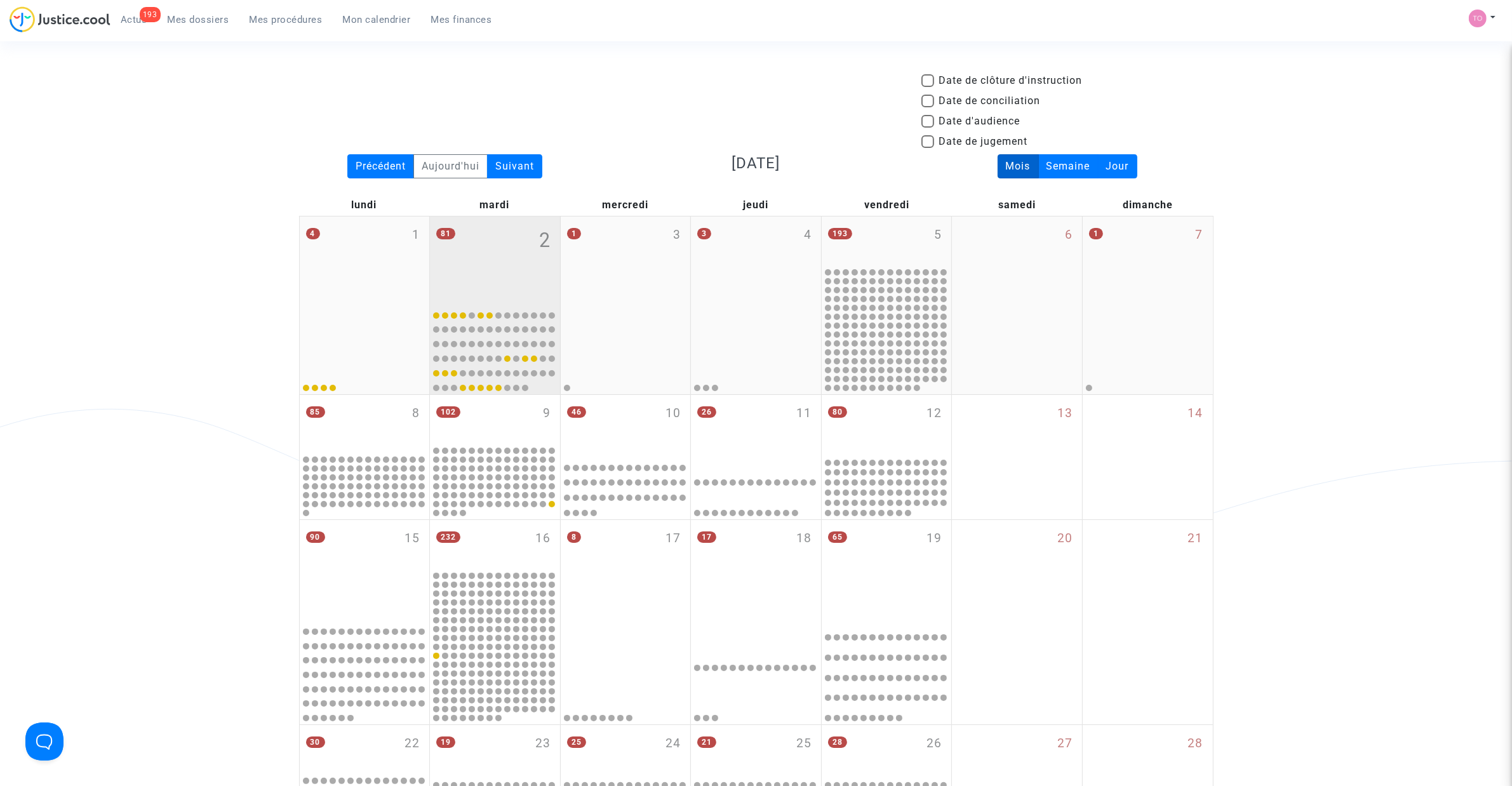
click at [513, 239] on div "81 2" at bounding box center [495, 260] width 130 height 87
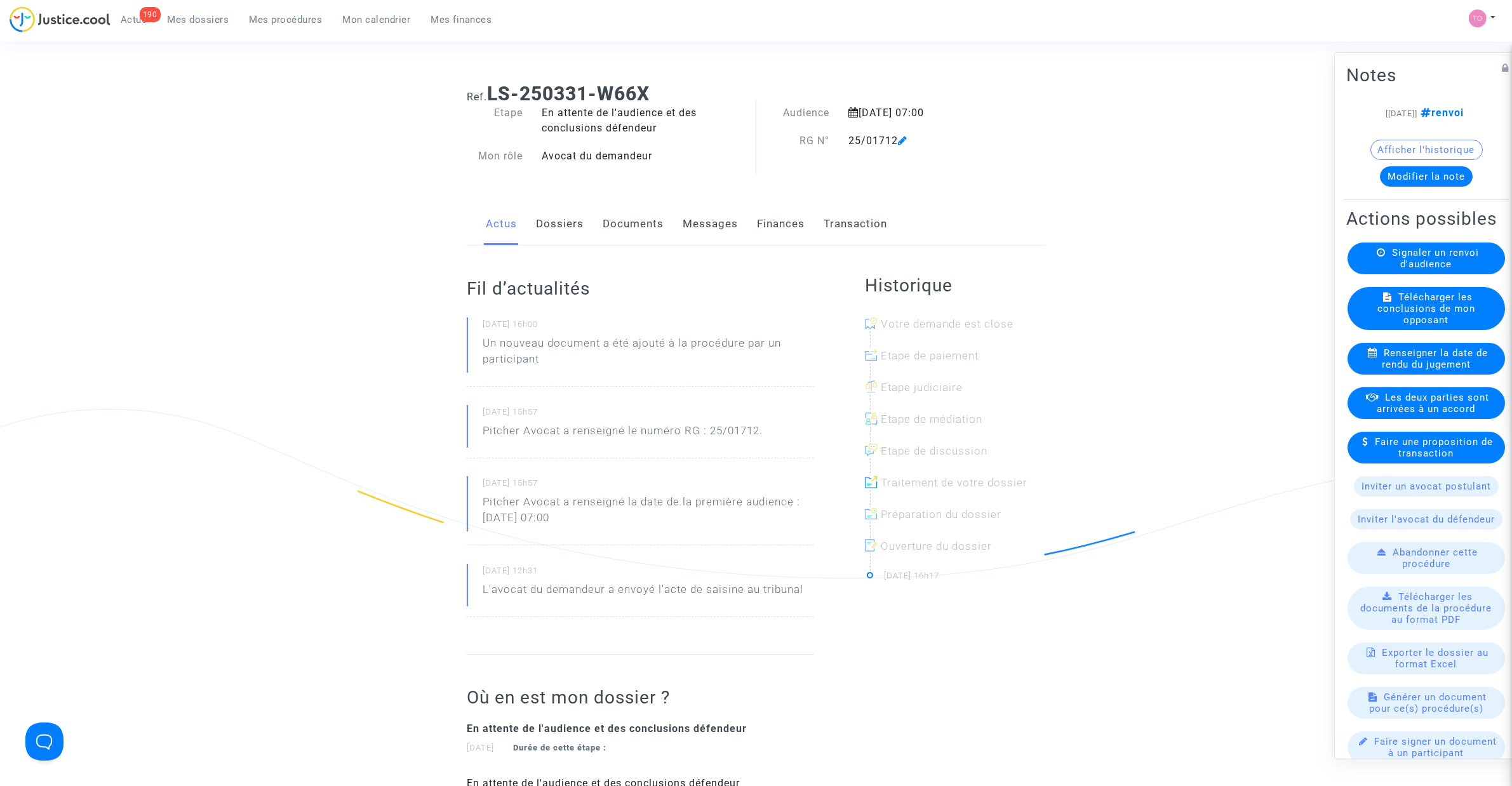
click at [528, 213] on div "Actus Dossiers Documents Messages Finances Transaction" at bounding box center [756, 224] width 578 height 43
click at [537, 221] on div "Actus Dossiers Documents Messages Finances Transaction" at bounding box center [756, 224] width 578 height 43
click at [537, 223] on link "Dossiers" at bounding box center [560, 224] width 48 height 42
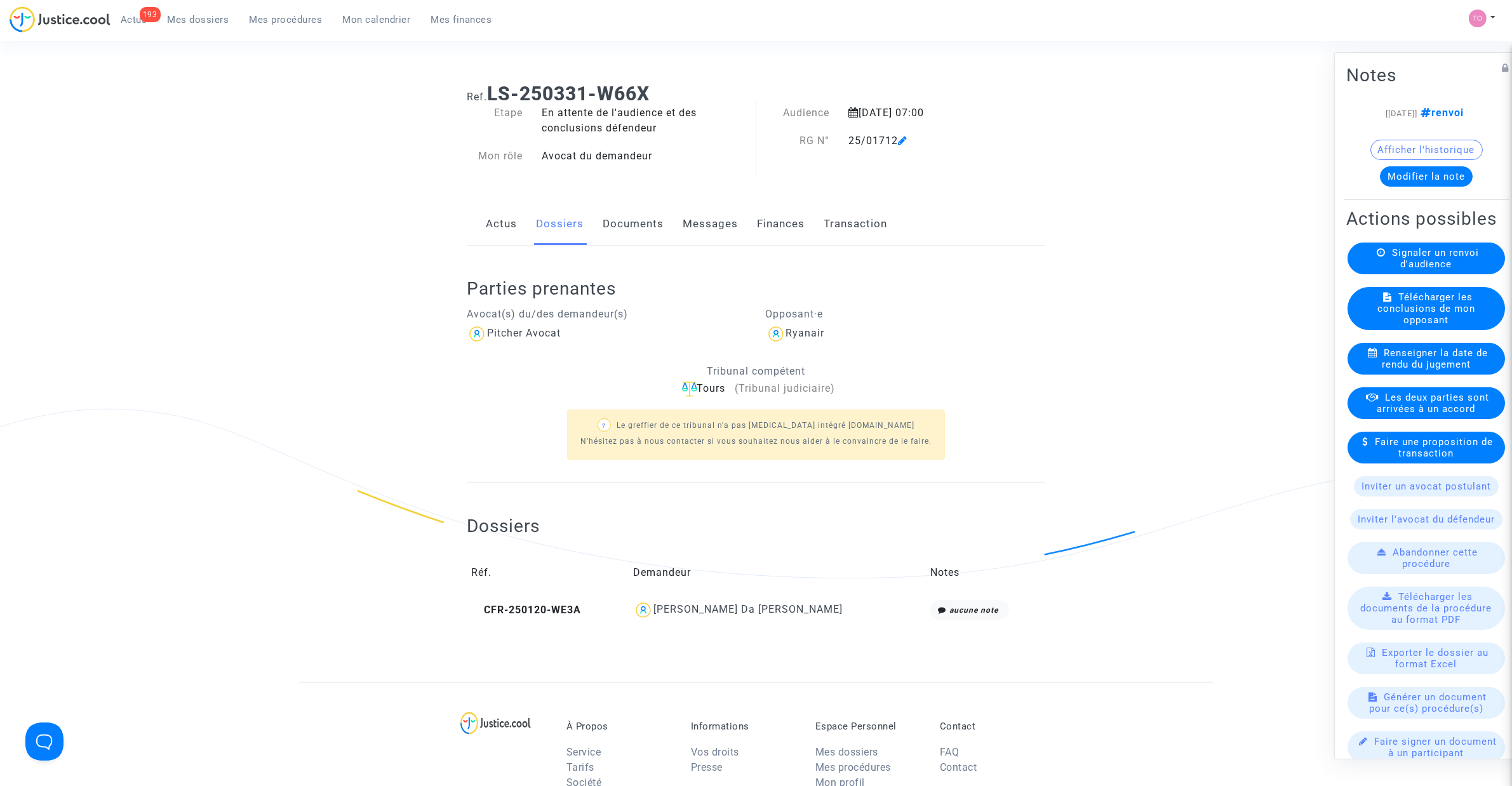
click at [198, 17] on span "Mes dossiers" at bounding box center [198, 20] width 61 height 12
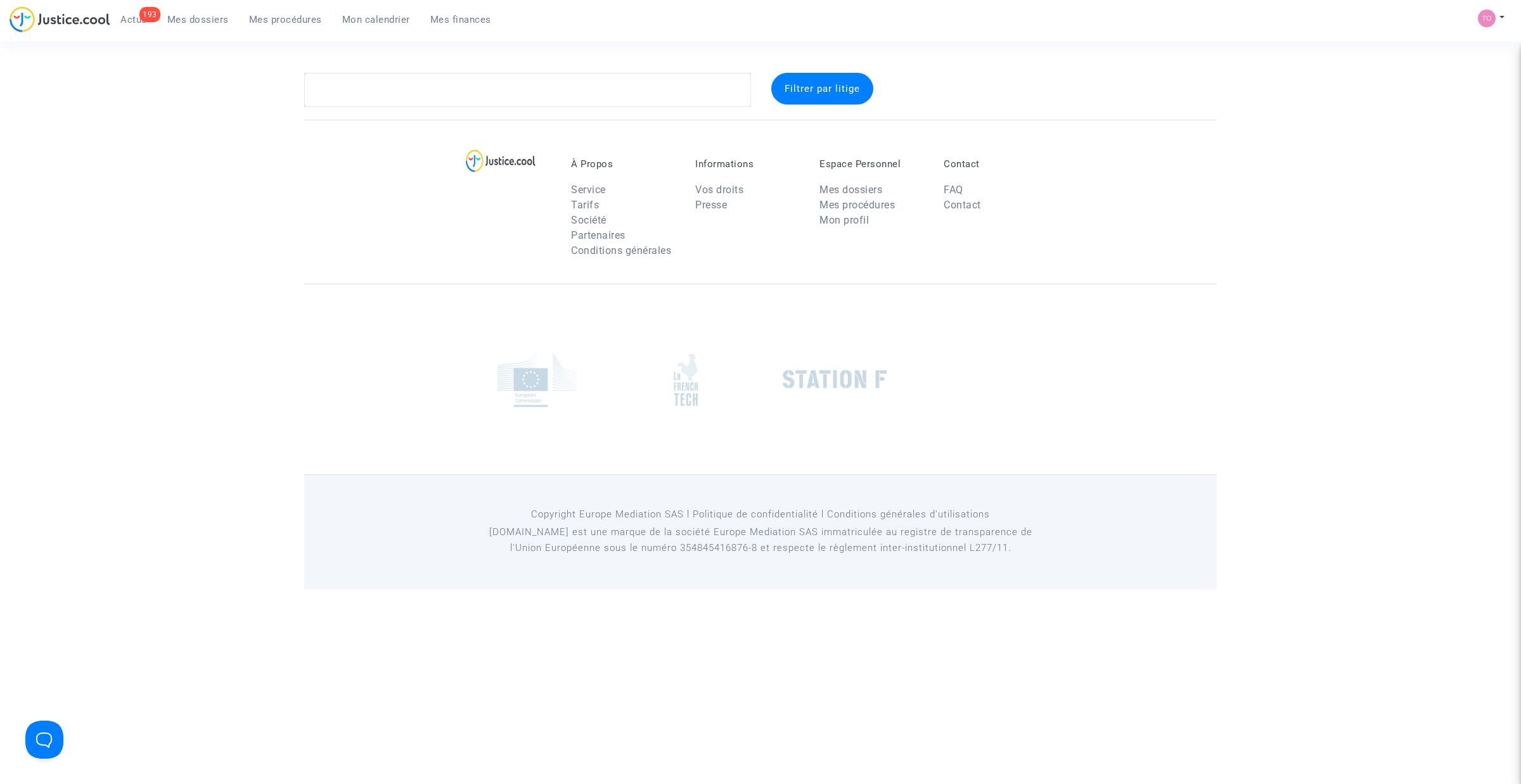
drag, startPoint x: 429, startPoint y: 125, endPoint x: 413, endPoint y: 112, distance: 20.6
click at [429, 122] on div "À Propos Service Tarifs Société Partenaires Conditions générales Informations V…" at bounding box center [760, 201] width 913 height 164
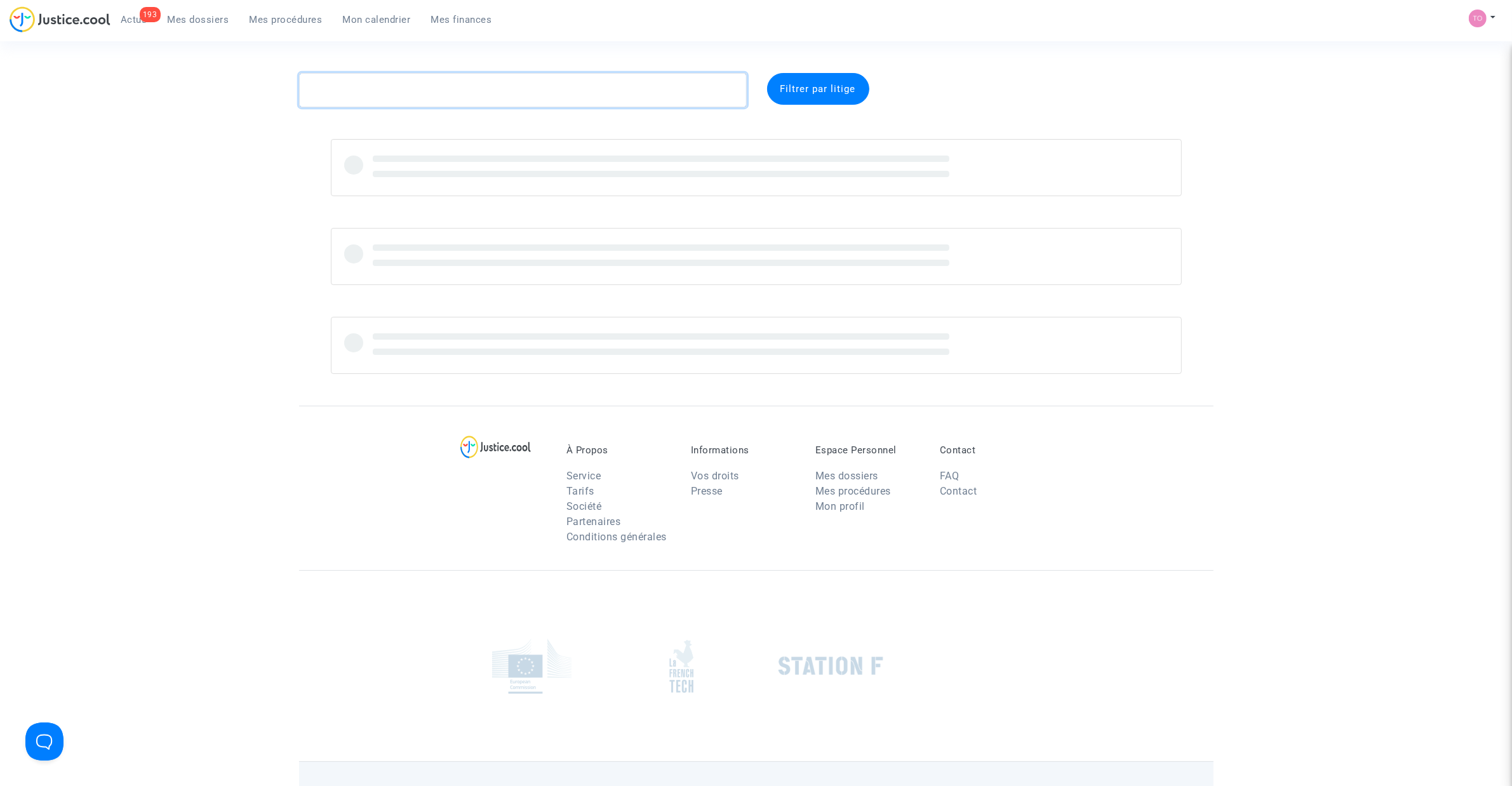
click at [402, 97] on textarea at bounding box center [523, 90] width 448 height 34
paste textarea "CFR-240919-6RB2"
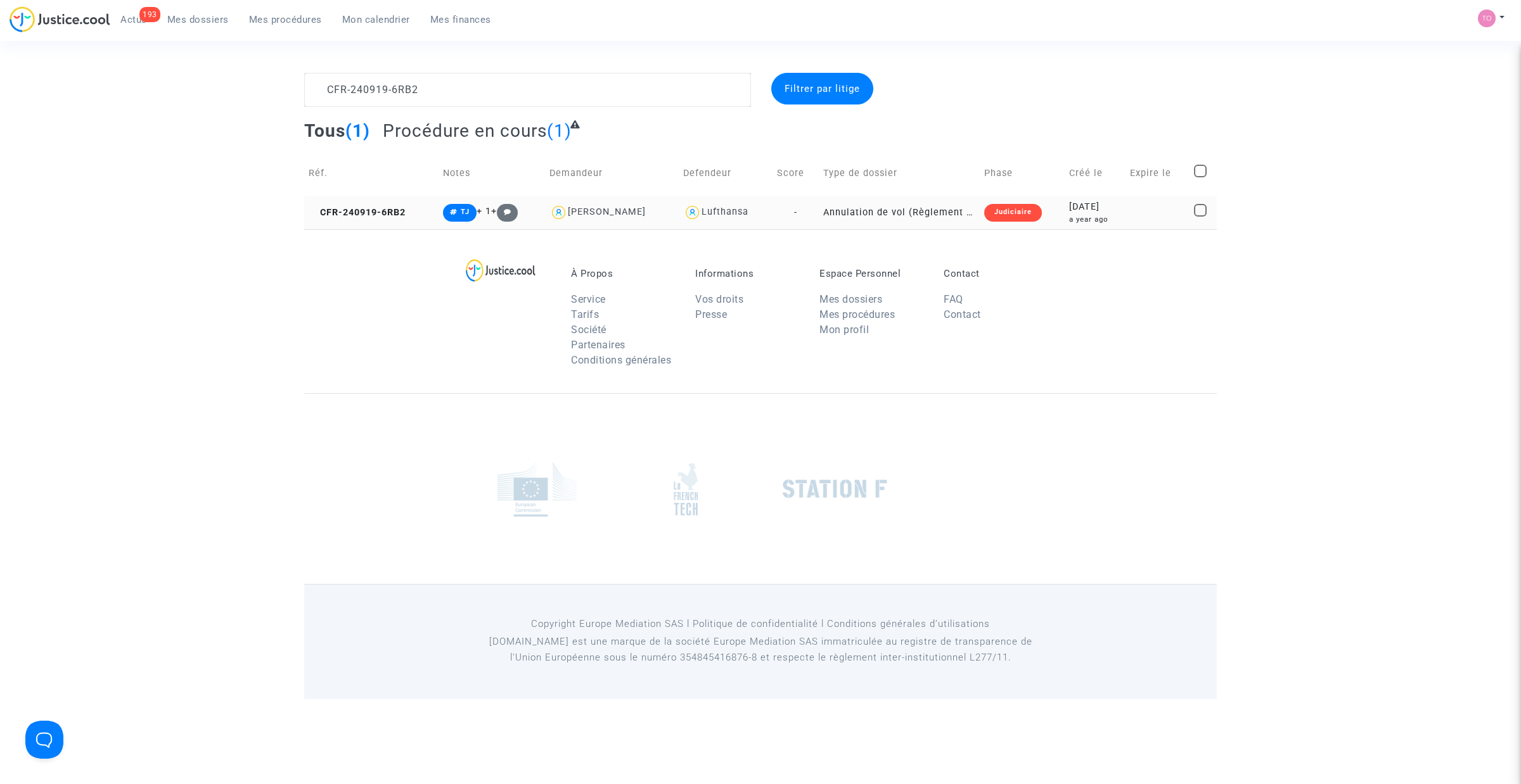
click at [1113, 196] on td "[DATE] a year ago" at bounding box center [1095, 212] width 61 height 34
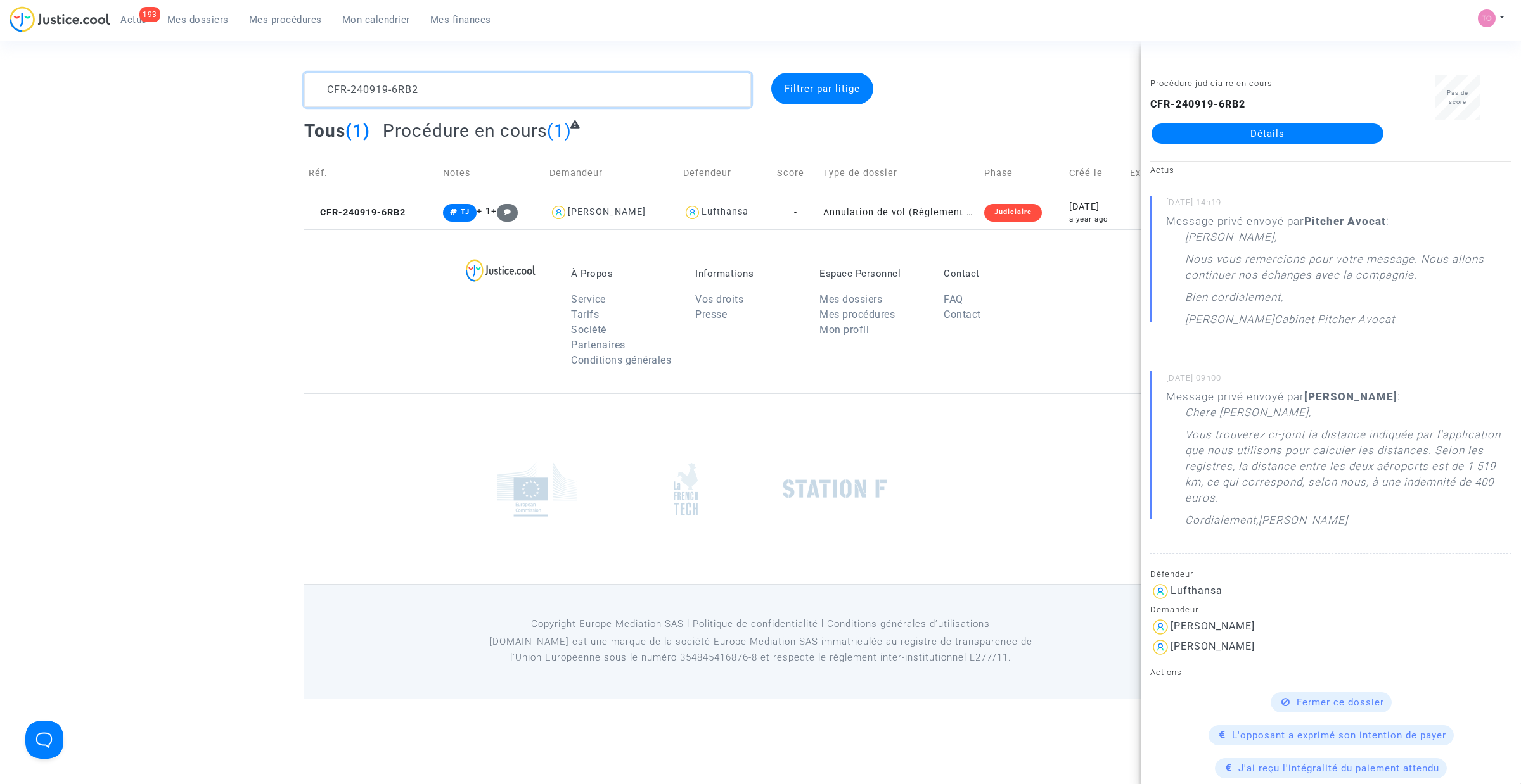
drag, startPoint x: 440, startPoint y: 80, endPoint x: 203, endPoint y: 79, distance: 237.0
click at [206, 79] on div "CFR-240919-6RB2 Filtrer par litige Tous (1) Procédure en cours (1) Réf. Notes D…" at bounding box center [760, 151] width 1521 height 157
paste textarea "50530-H9AH"
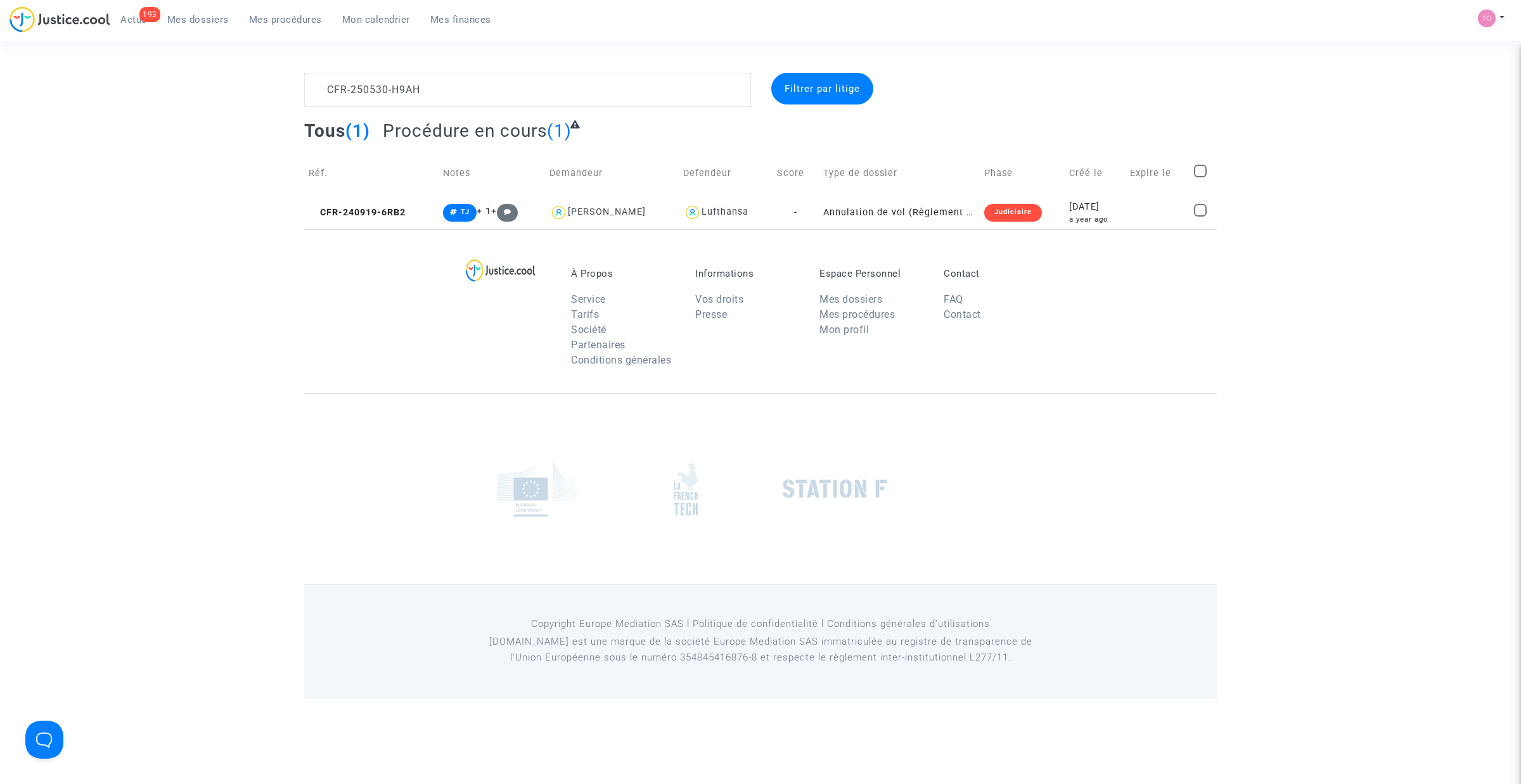
click at [203, 79] on div "CFR-250530-H9AH Filtrer par litige Tous (1) Procédure en cours (1) Réf. Notes D…" at bounding box center [760, 151] width 1521 height 157
click at [1095, 225] on div "[DATE]" at bounding box center [1097, 219] width 45 height 11
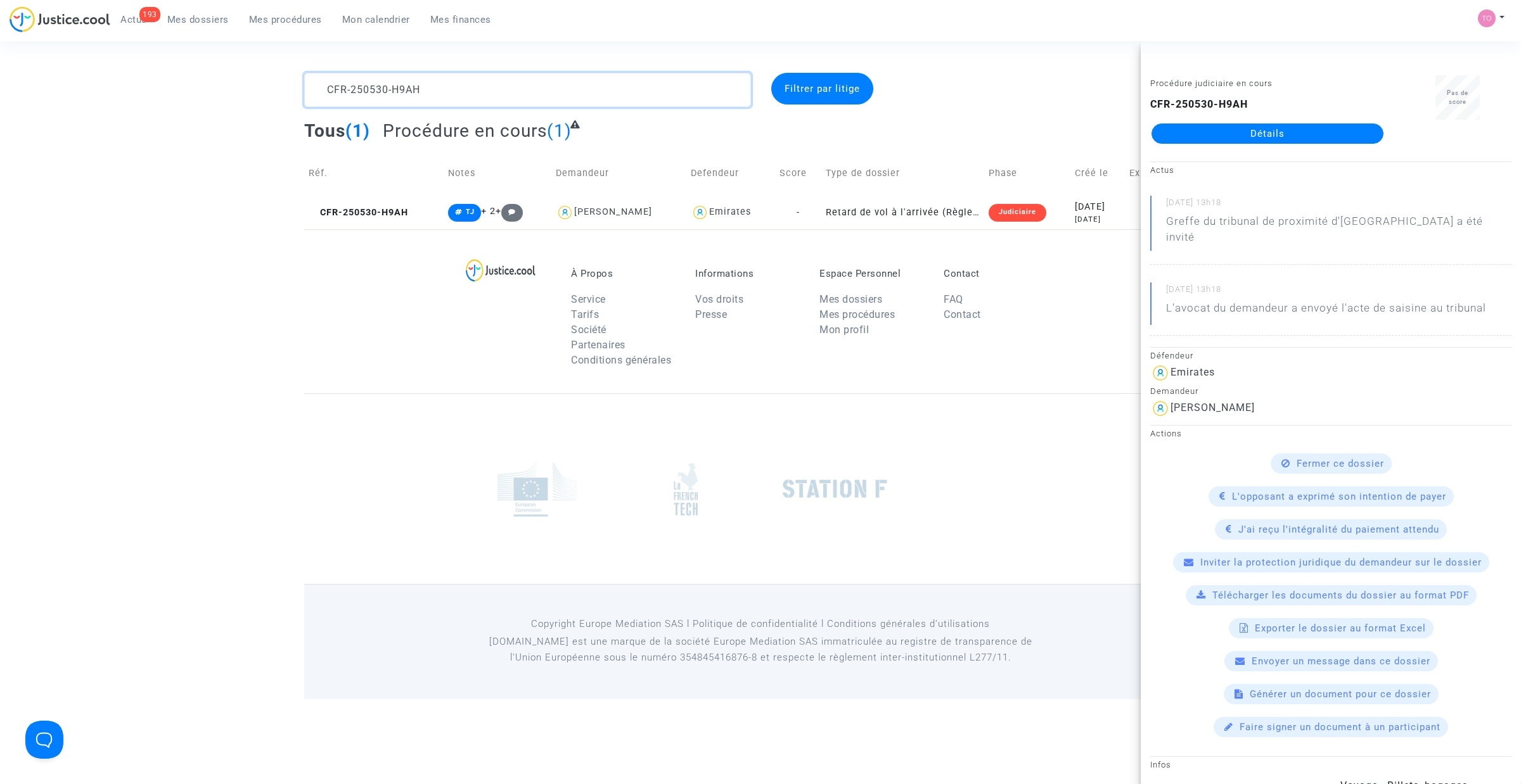
drag, startPoint x: 296, startPoint y: 87, endPoint x: 239, endPoint y: 84, distance: 57.1
click at [239, 84] on div "CFR-250530-H9AH Filtrer par litige Tous (1) Procédure en cours (1) Réf. Notes D…" at bounding box center [760, 151] width 1521 height 157
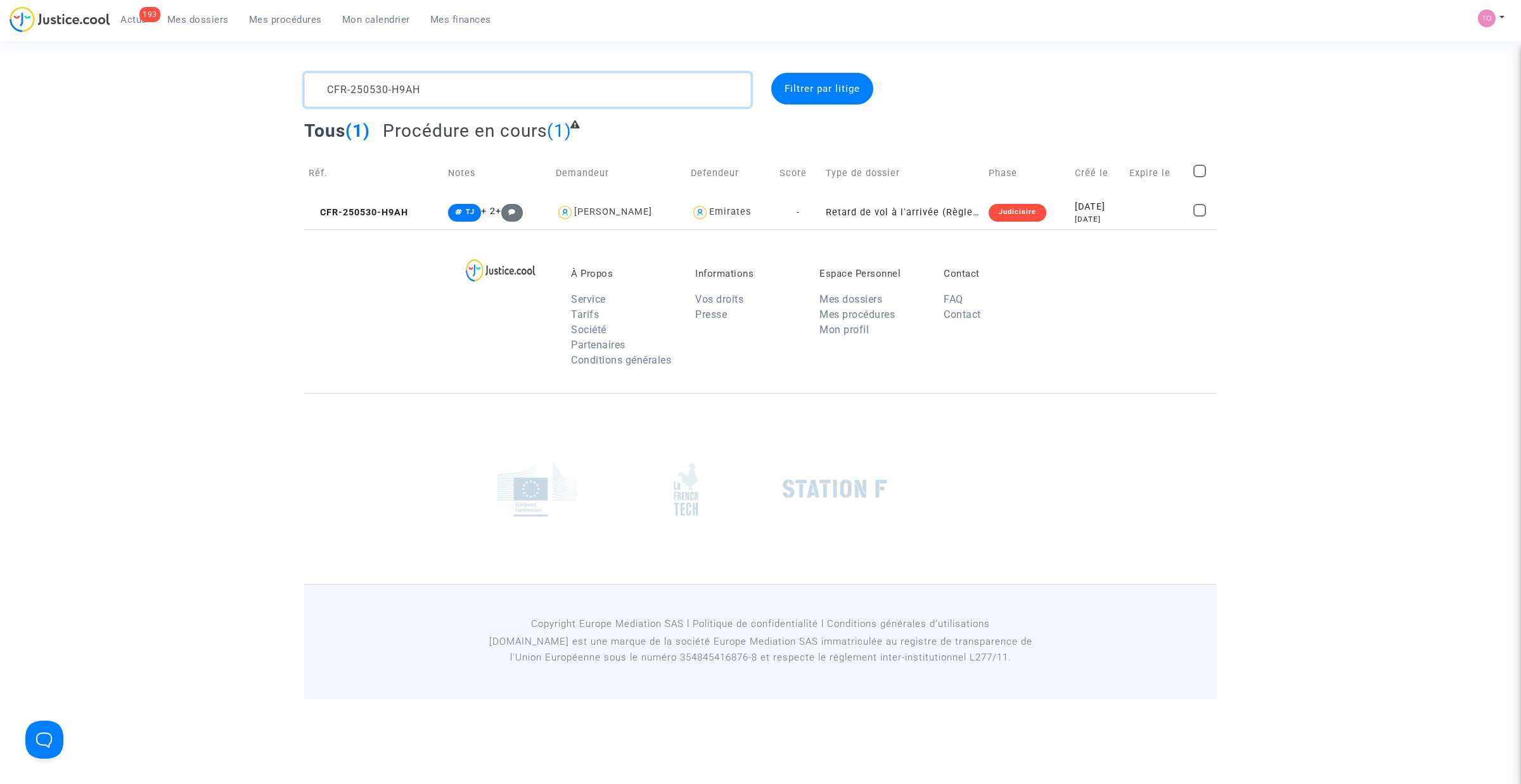
paste textarea "CFR-250530-H9AH"
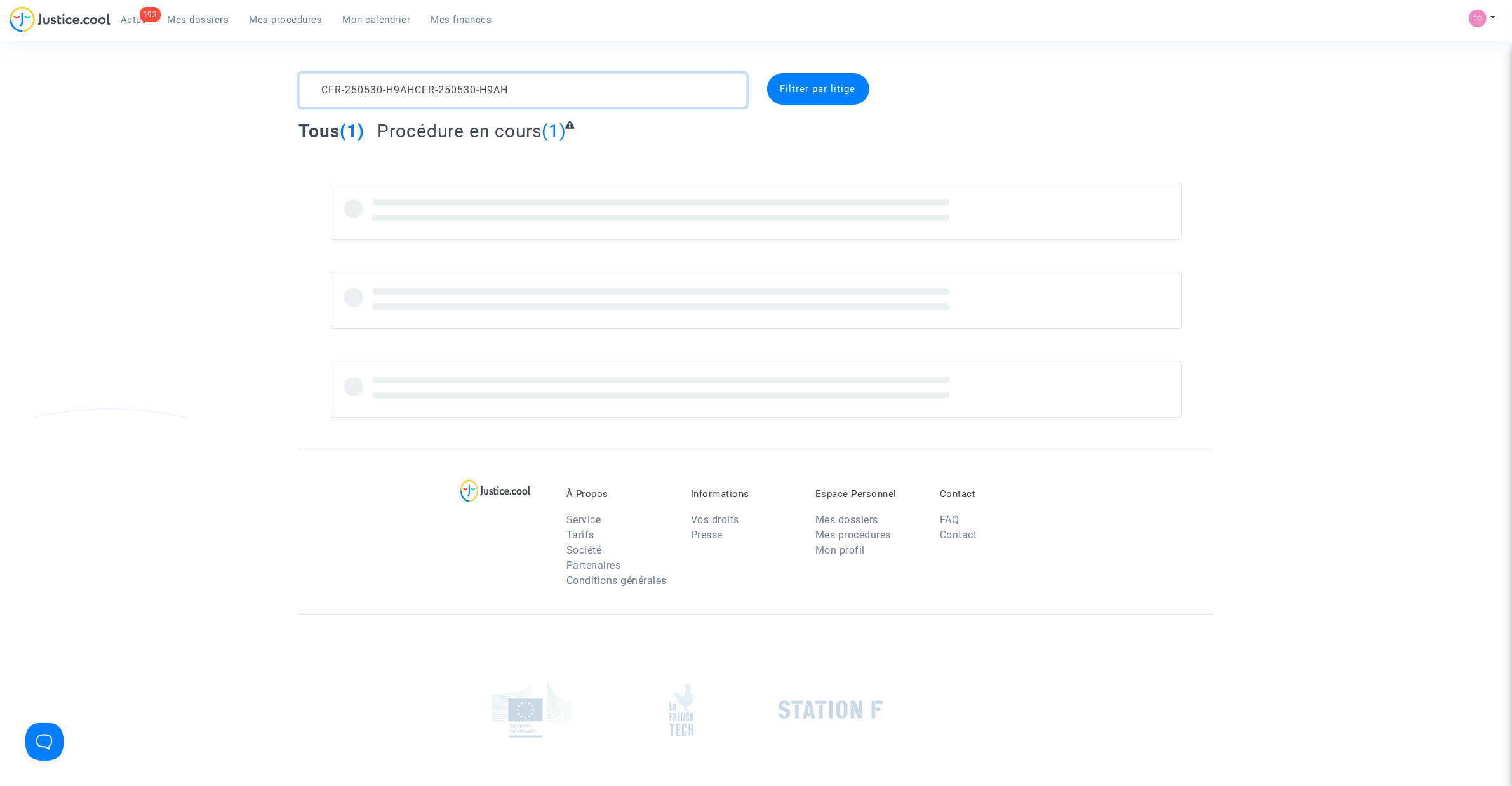
drag, startPoint x: 468, startPoint y: 78, endPoint x: 13, endPoint y: 93, distance: 455.2
click at [13, 93] on div "CFR-250530-H9AHCFR-250530-H9AH Filtrer par litige Tous (1) Procédure en cours (…" at bounding box center [756, 245] width 1512 height 345
type textarea "CFR-250530-H9AH"
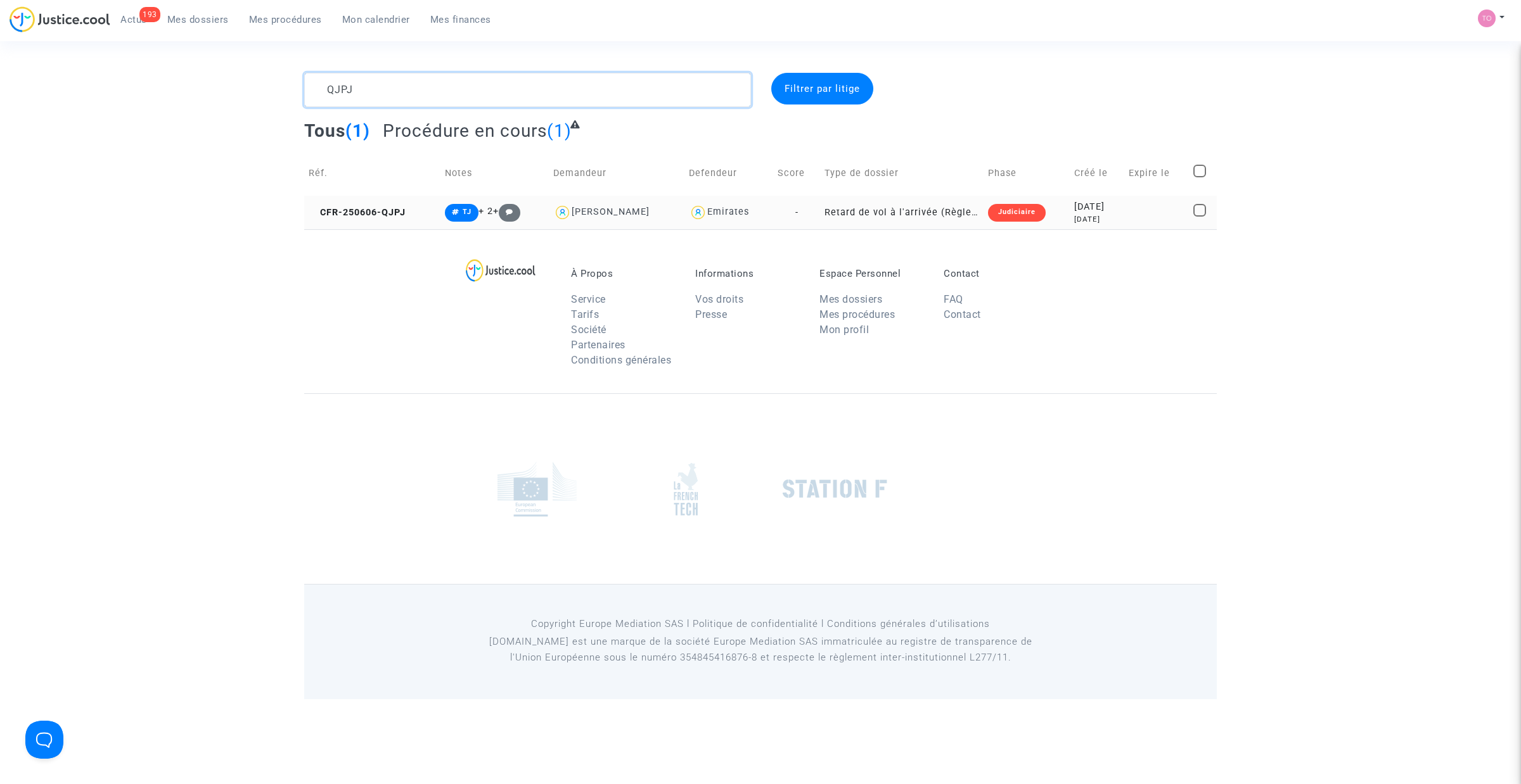
type textarea "QJPJ"
click at [1095, 219] on div "3 months ago" at bounding box center [1096, 219] width 45 height 11
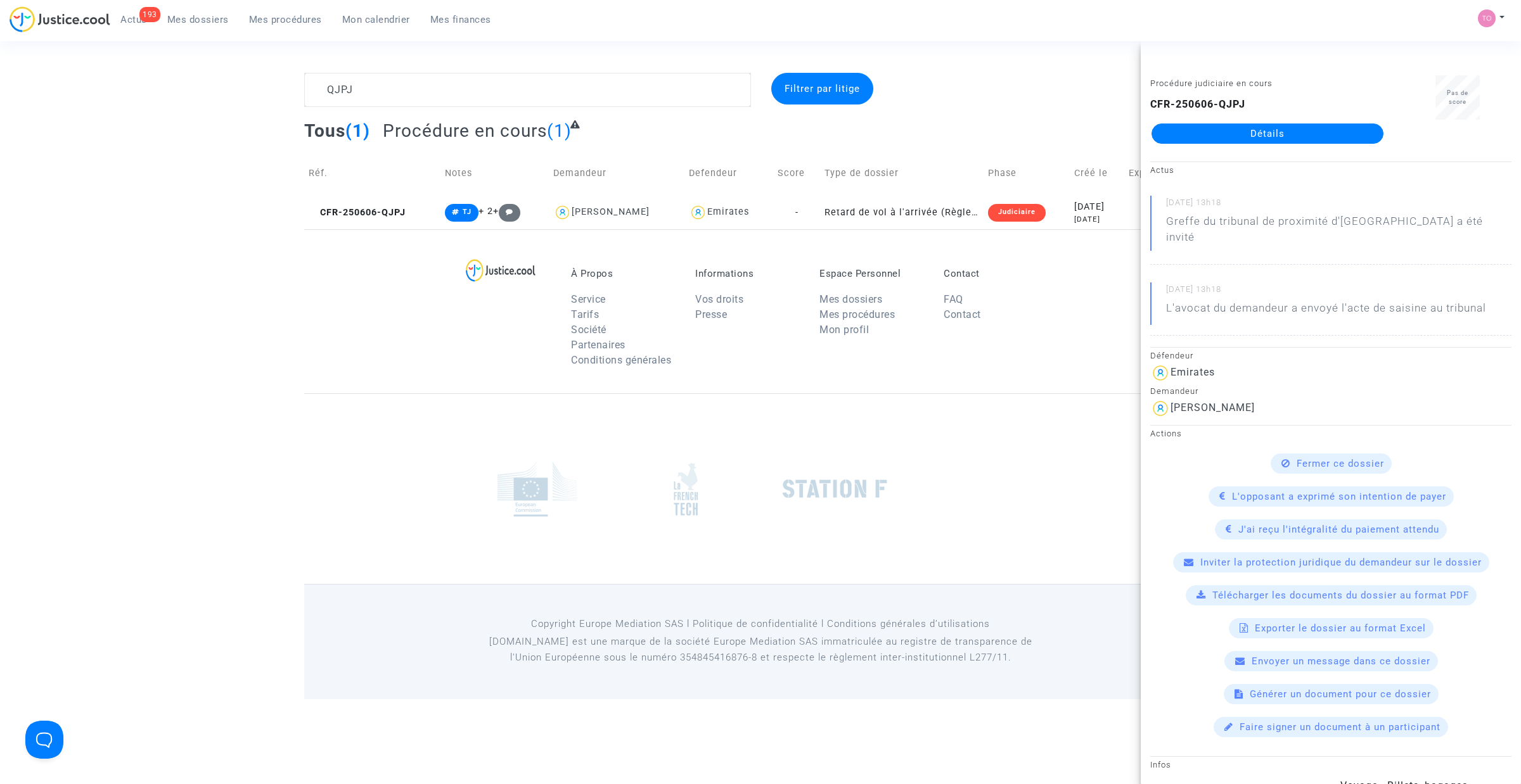
click at [1205, 138] on link "Détails" at bounding box center [1267, 133] width 232 height 20
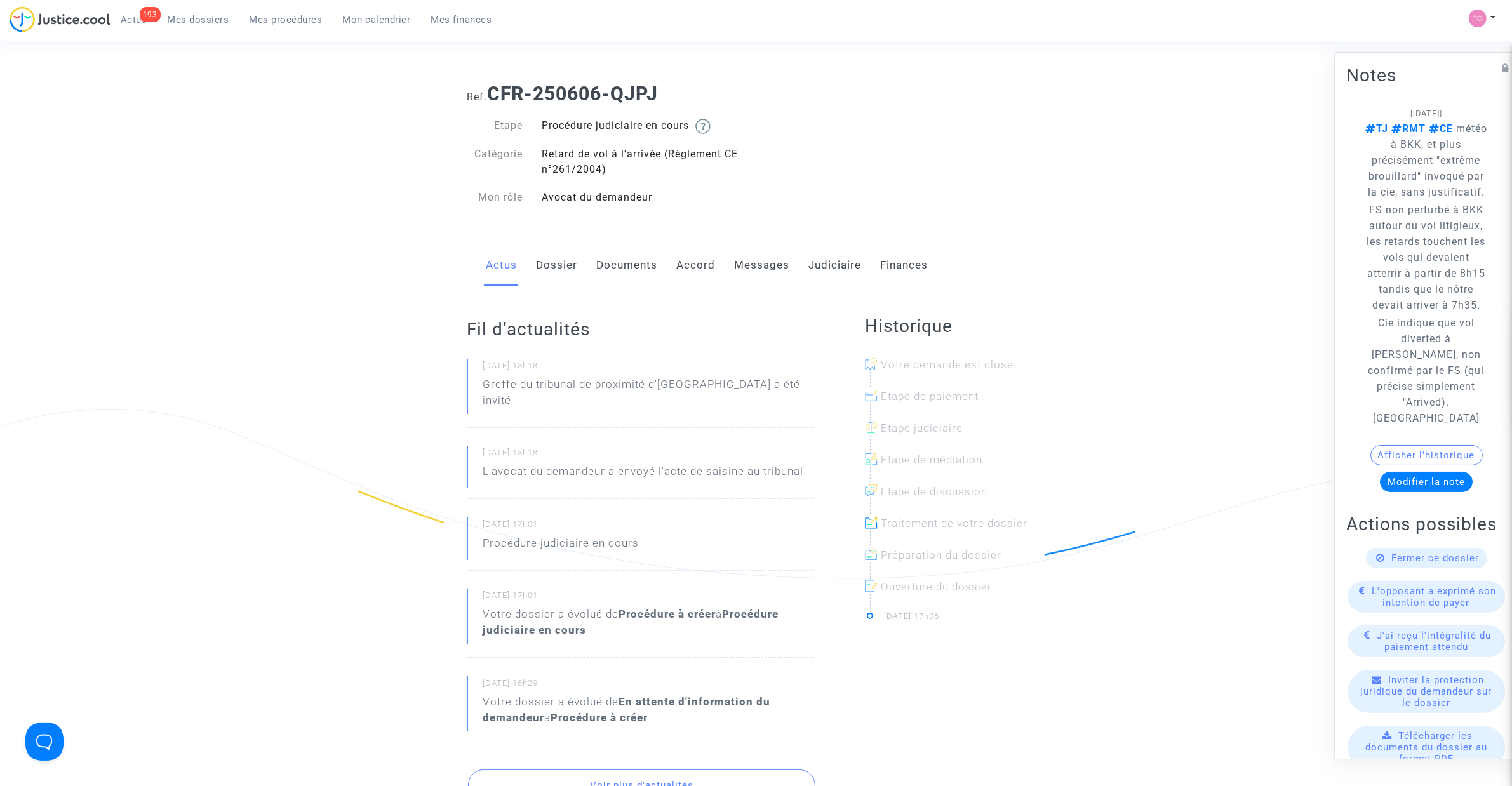
click at [830, 273] on link "Judiciaire" at bounding box center [834, 265] width 53 height 42
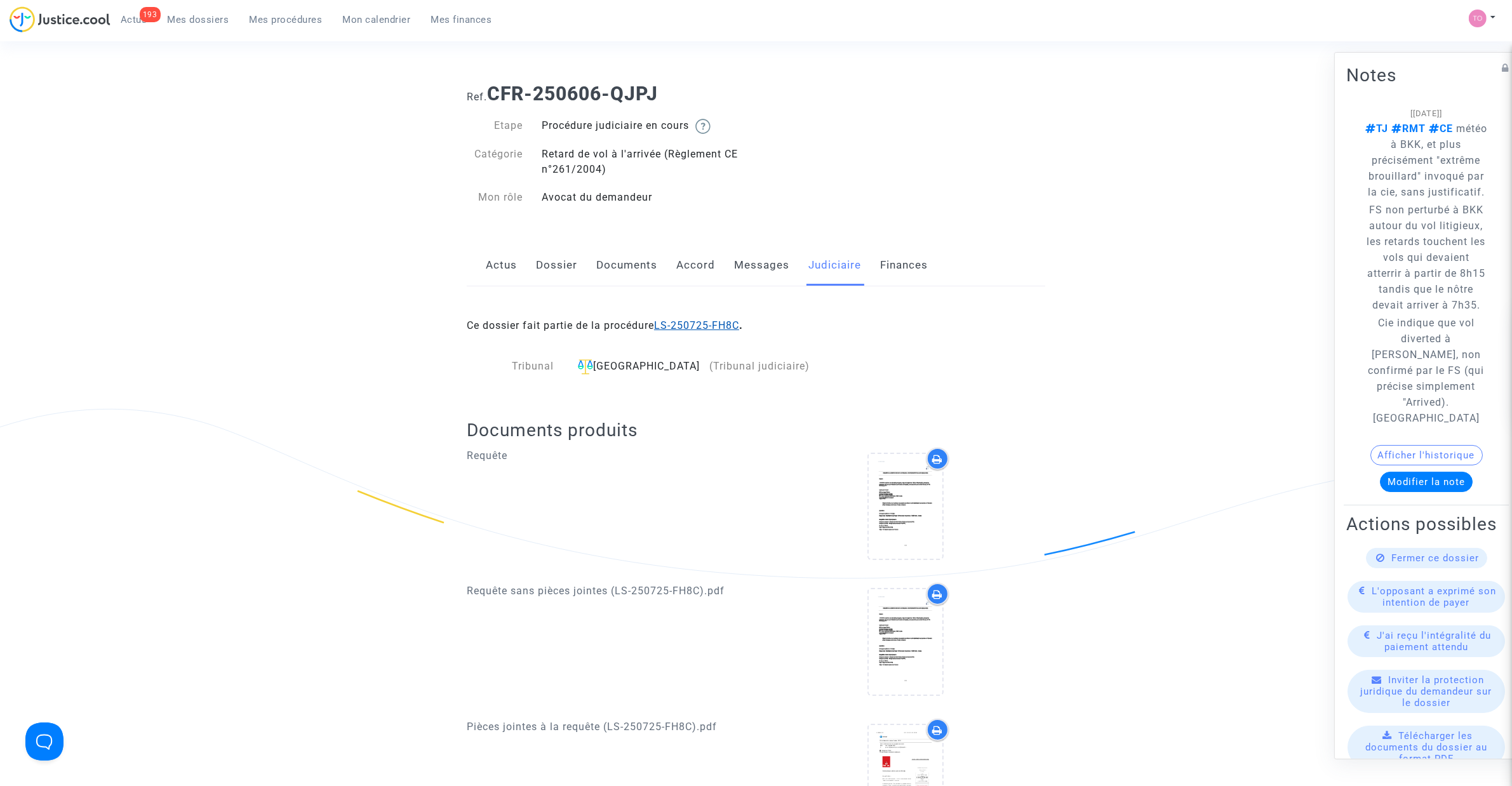
click at [712, 324] on link "LS-250725-FH8C" at bounding box center [696, 325] width 85 height 12
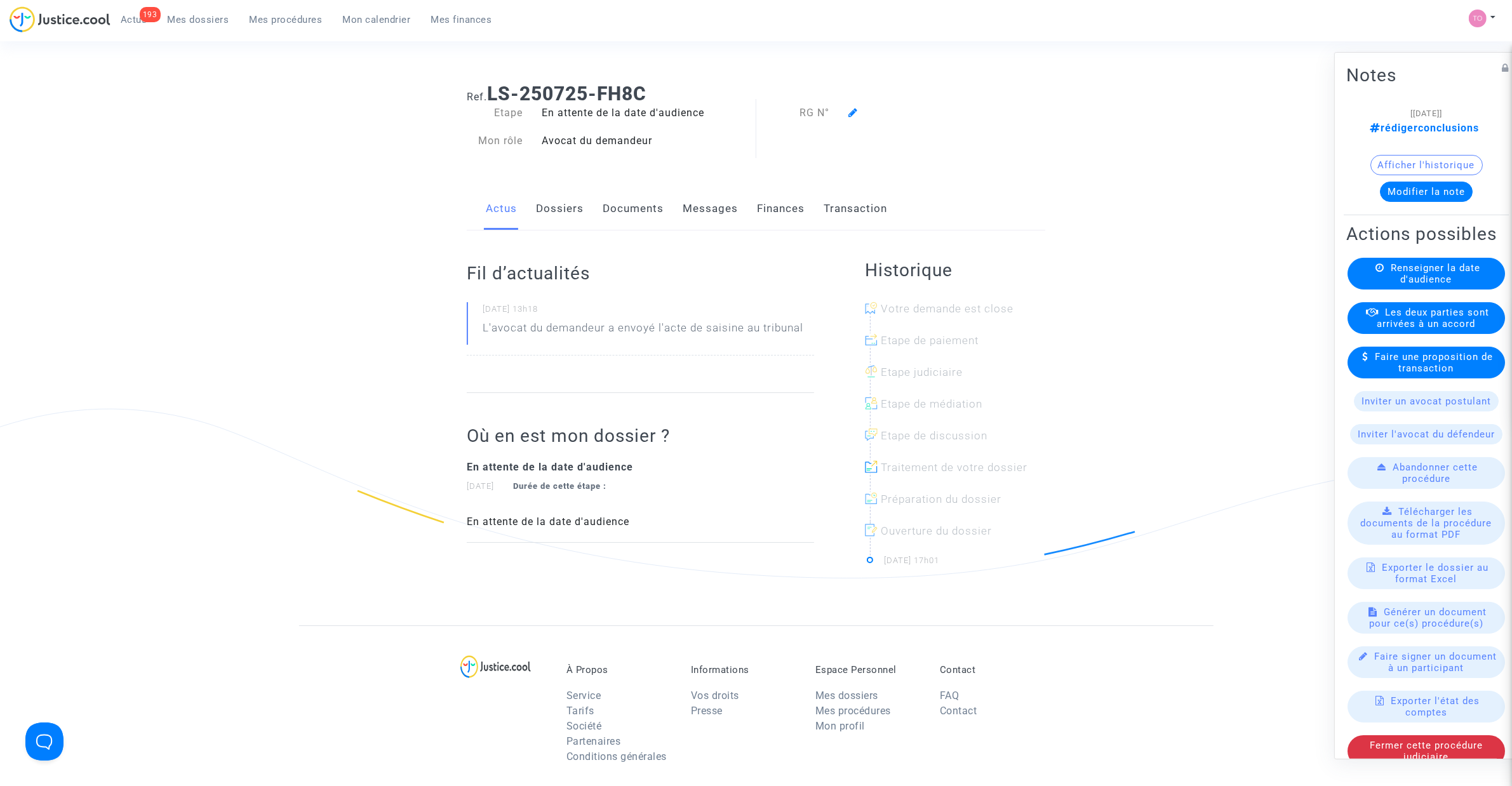
click at [1410, 166] on button "Afficher l'historique" at bounding box center [1426, 165] width 112 height 20
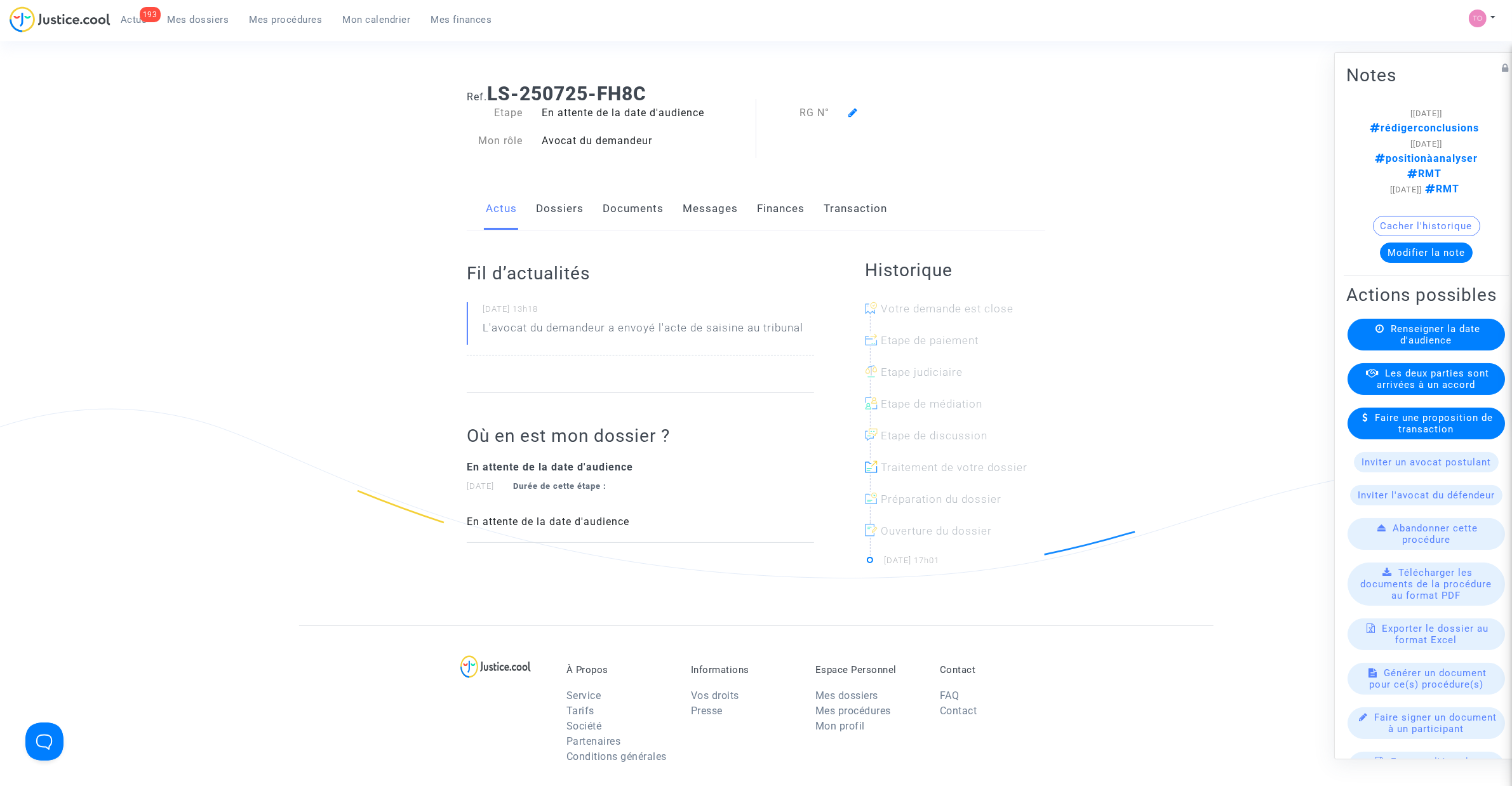
click at [207, 25] on link "Mes dossiers" at bounding box center [198, 20] width 82 height 19
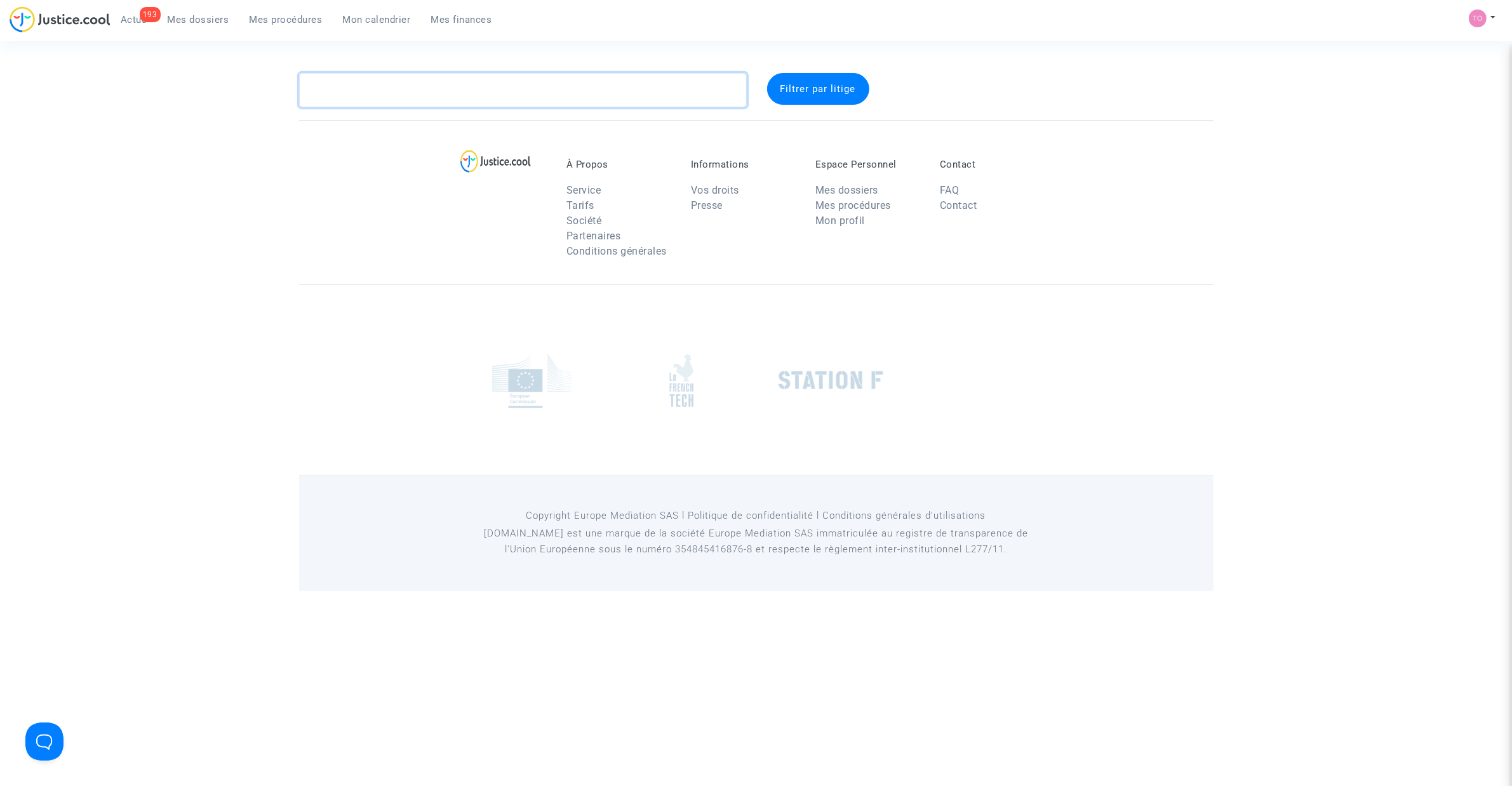
click at [383, 90] on textarea at bounding box center [523, 90] width 448 height 34
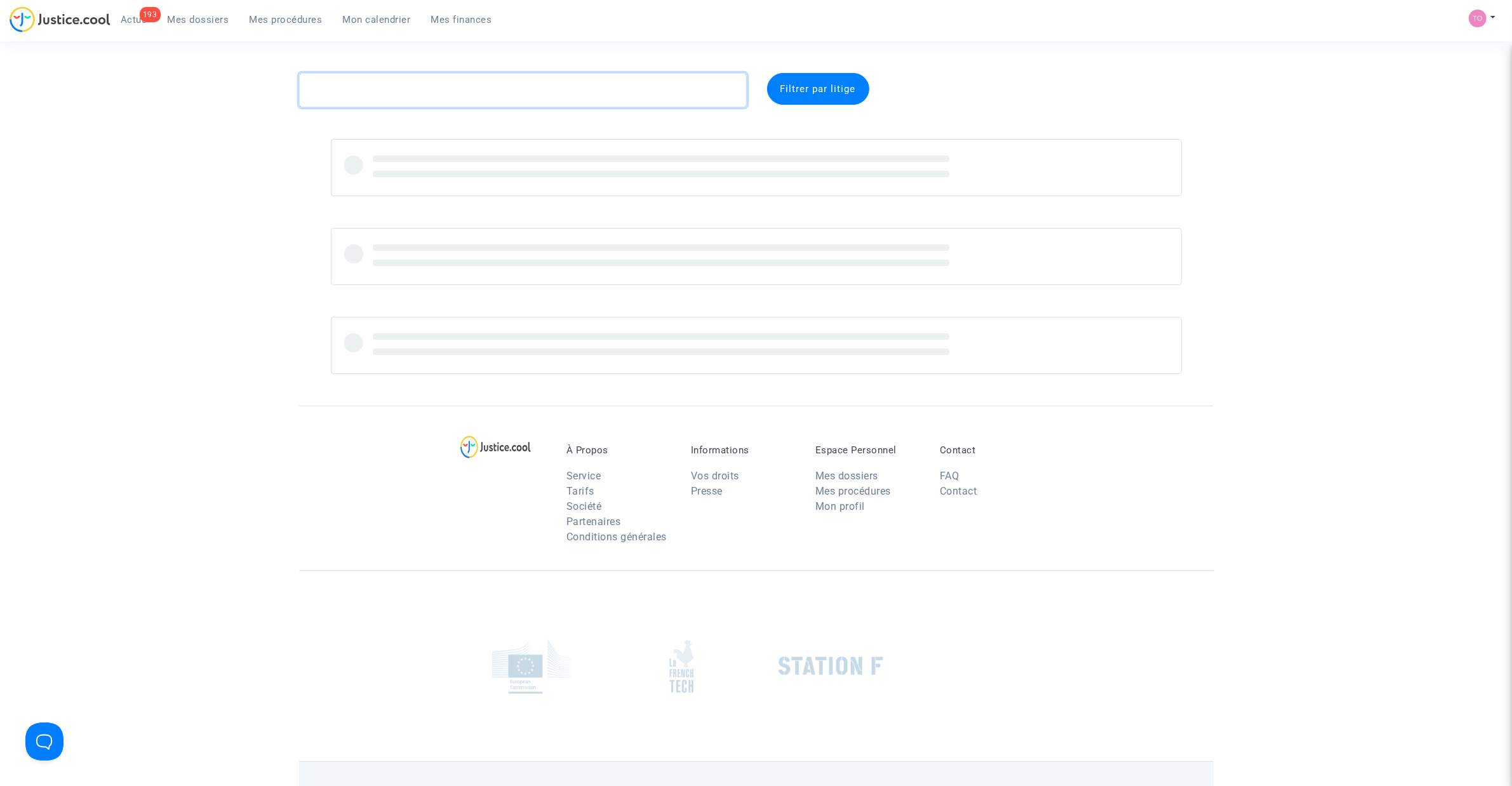
paste textarea "Gand"
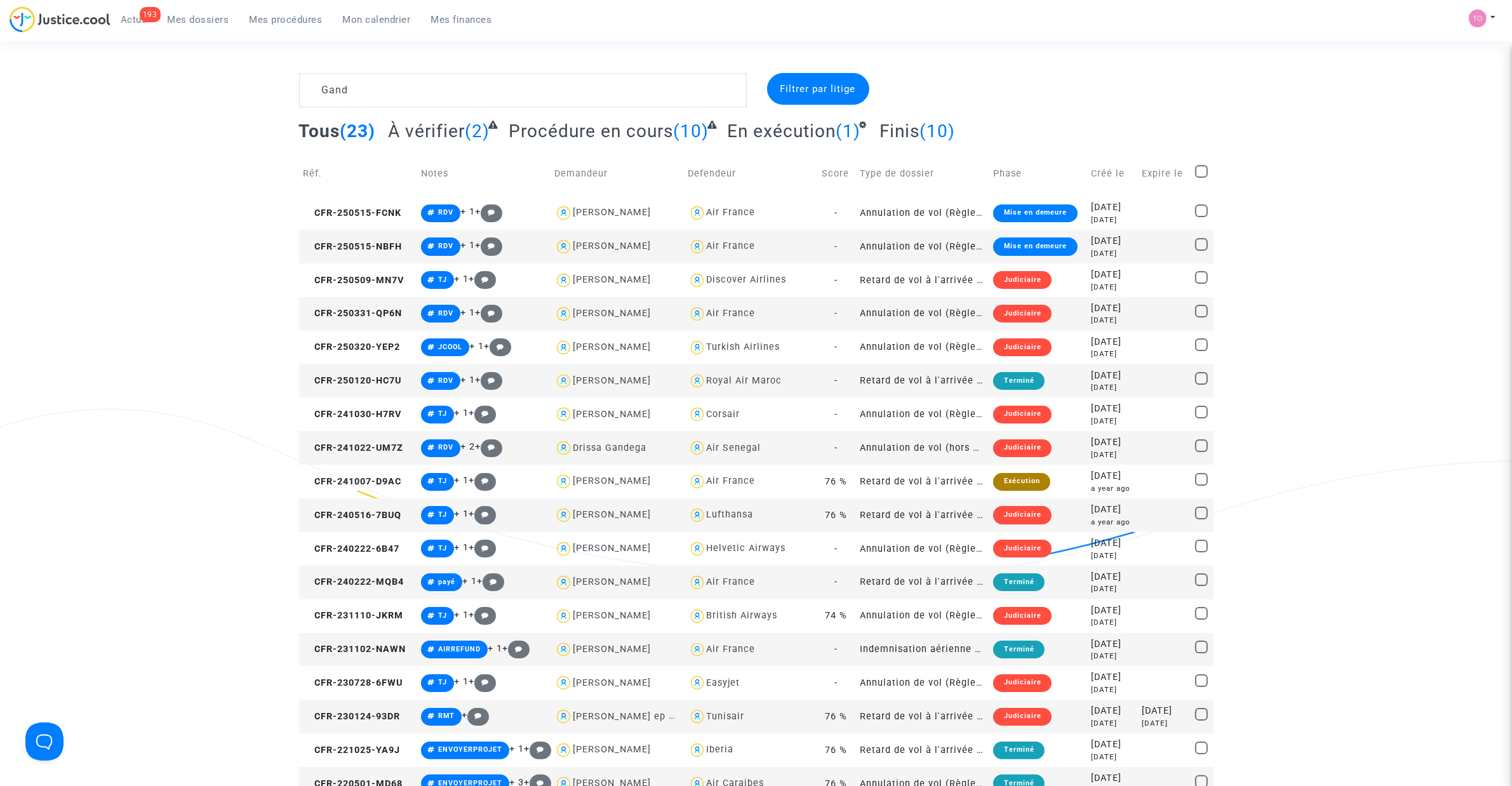
click at [728, 513] on div "Lufthansa" at bounding box center [729, 514] width 47 height 11
type textarea "Gand @Lufthansa"
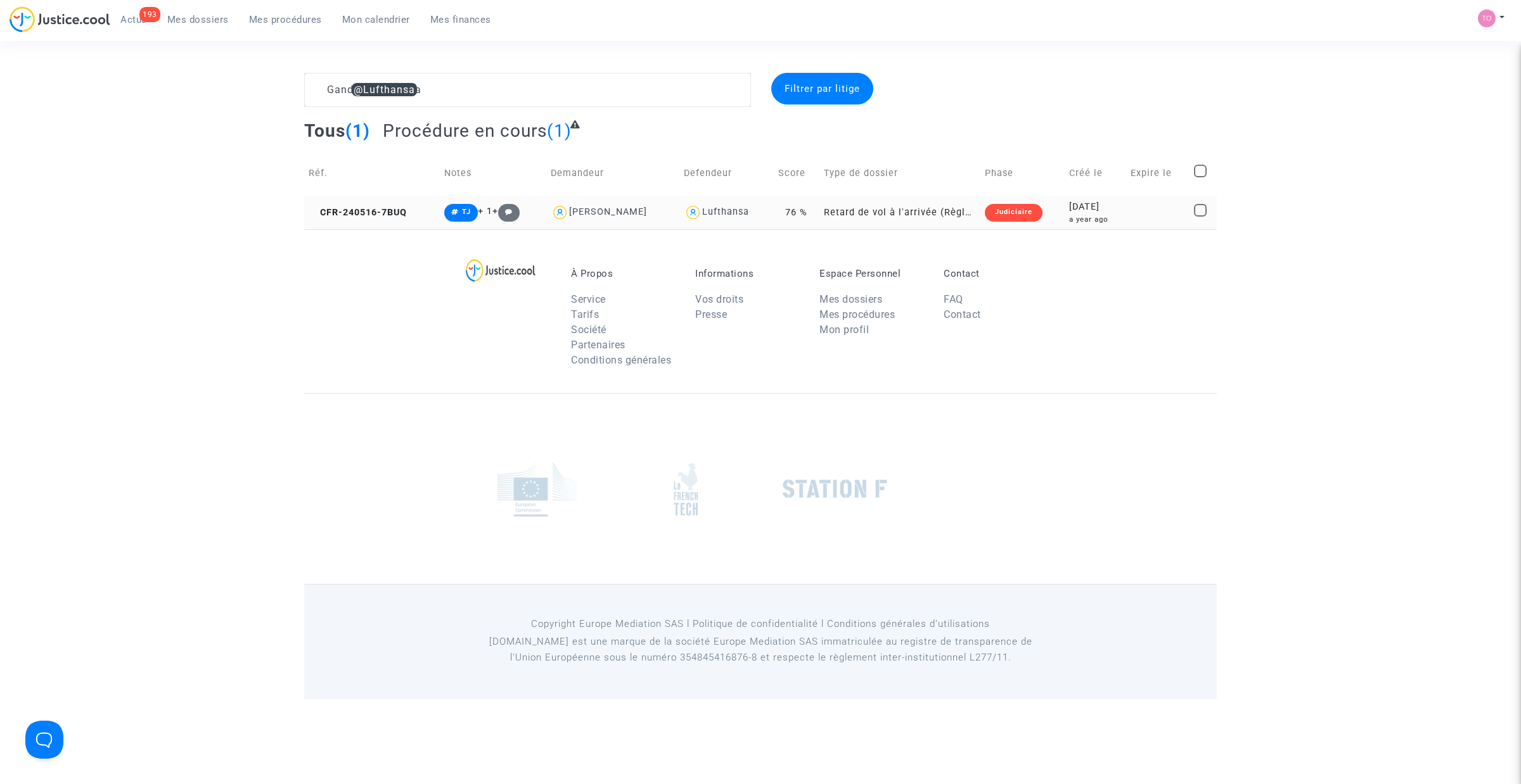
click at [1087, 216] on div "a year ago" at bounding box center [1095, 219] width 52 height 11
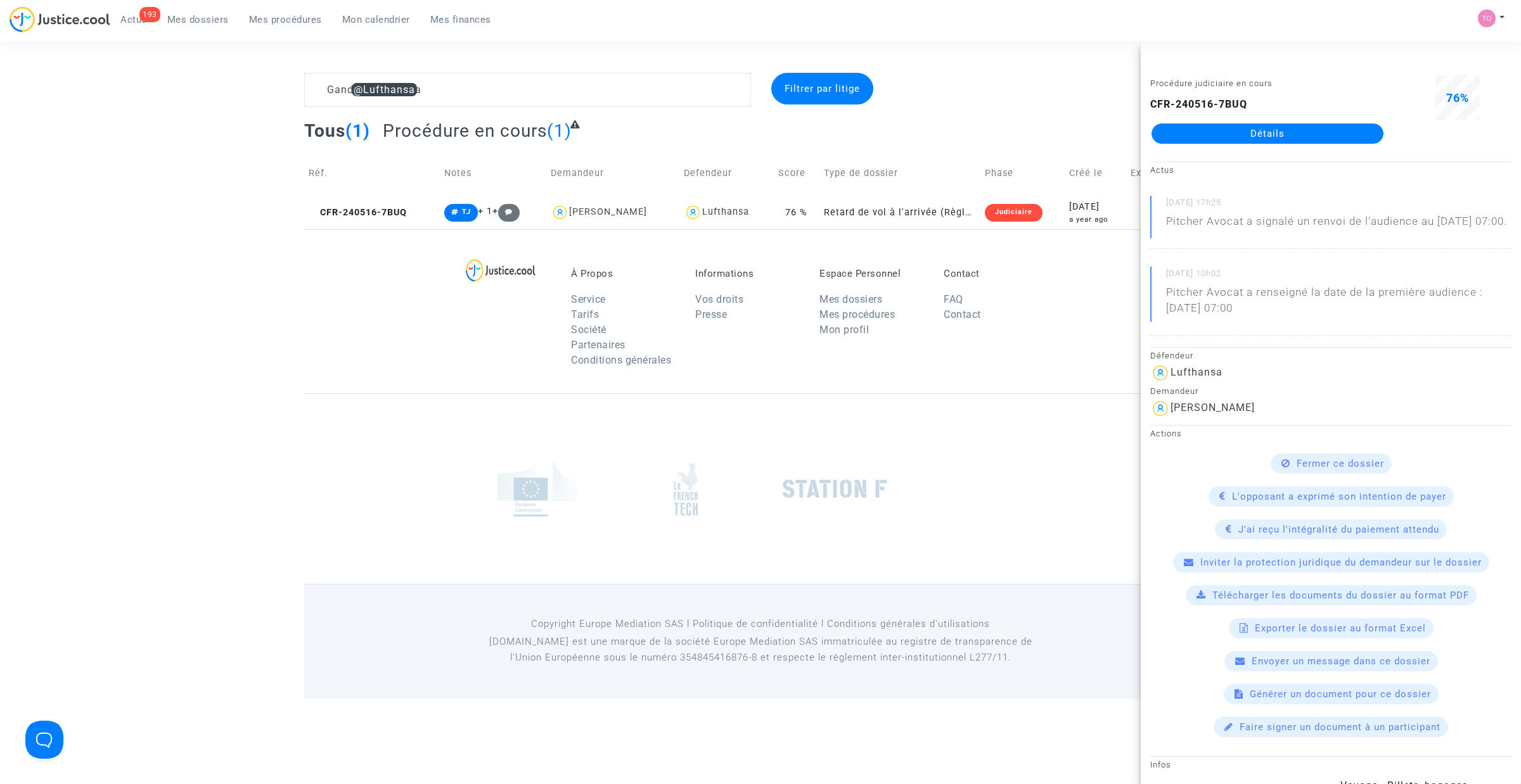
click at [1217, 131] on link "Détails" at bounding box center [1267, 133] width 232 height 20
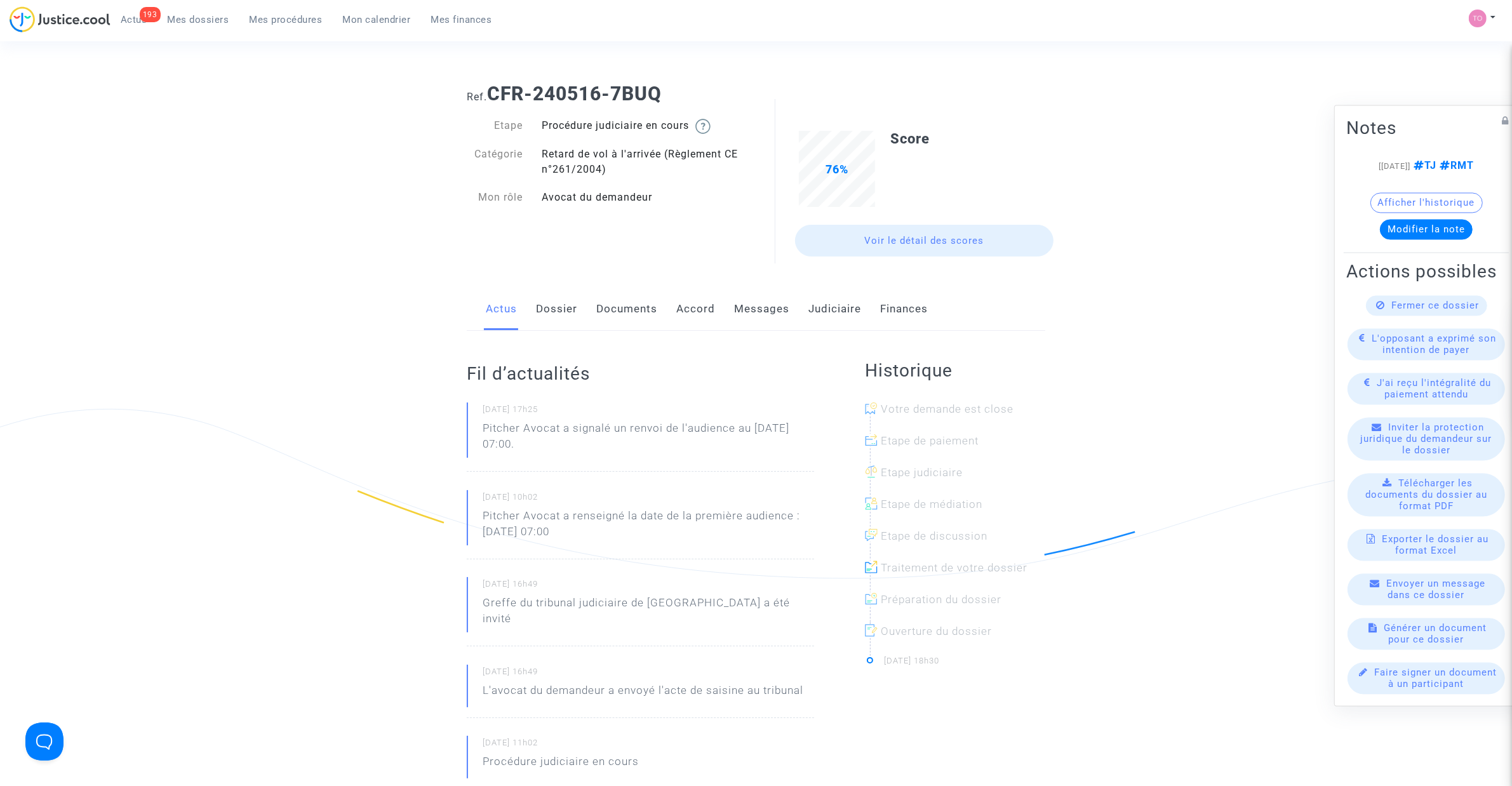
click at [743, 316] on link "Messages" at bounding box center [761, 309] width 55 height 42
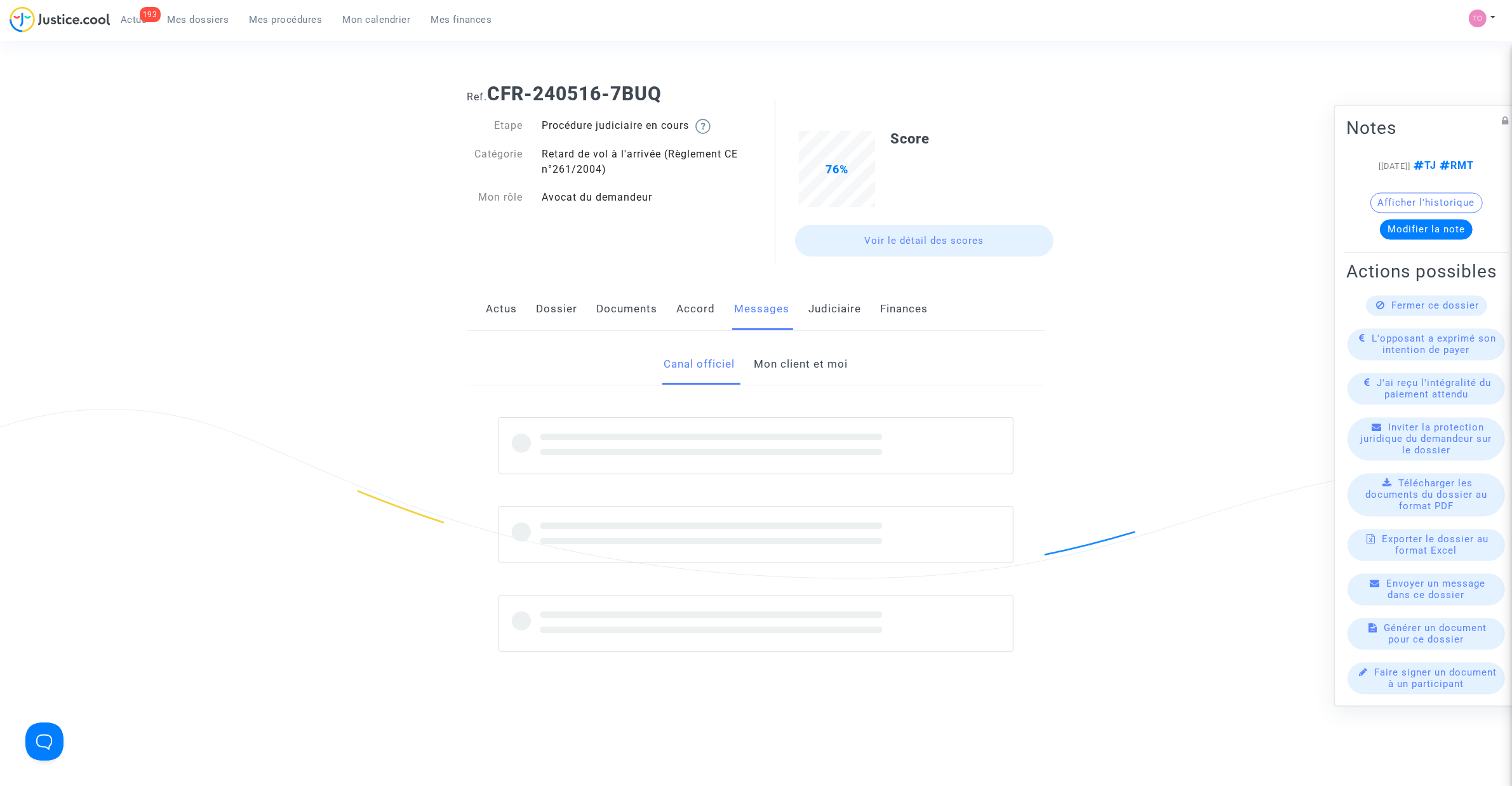
click at [643, 312] on link "Documents" at bounding box center [627, 309] width 61 height 42
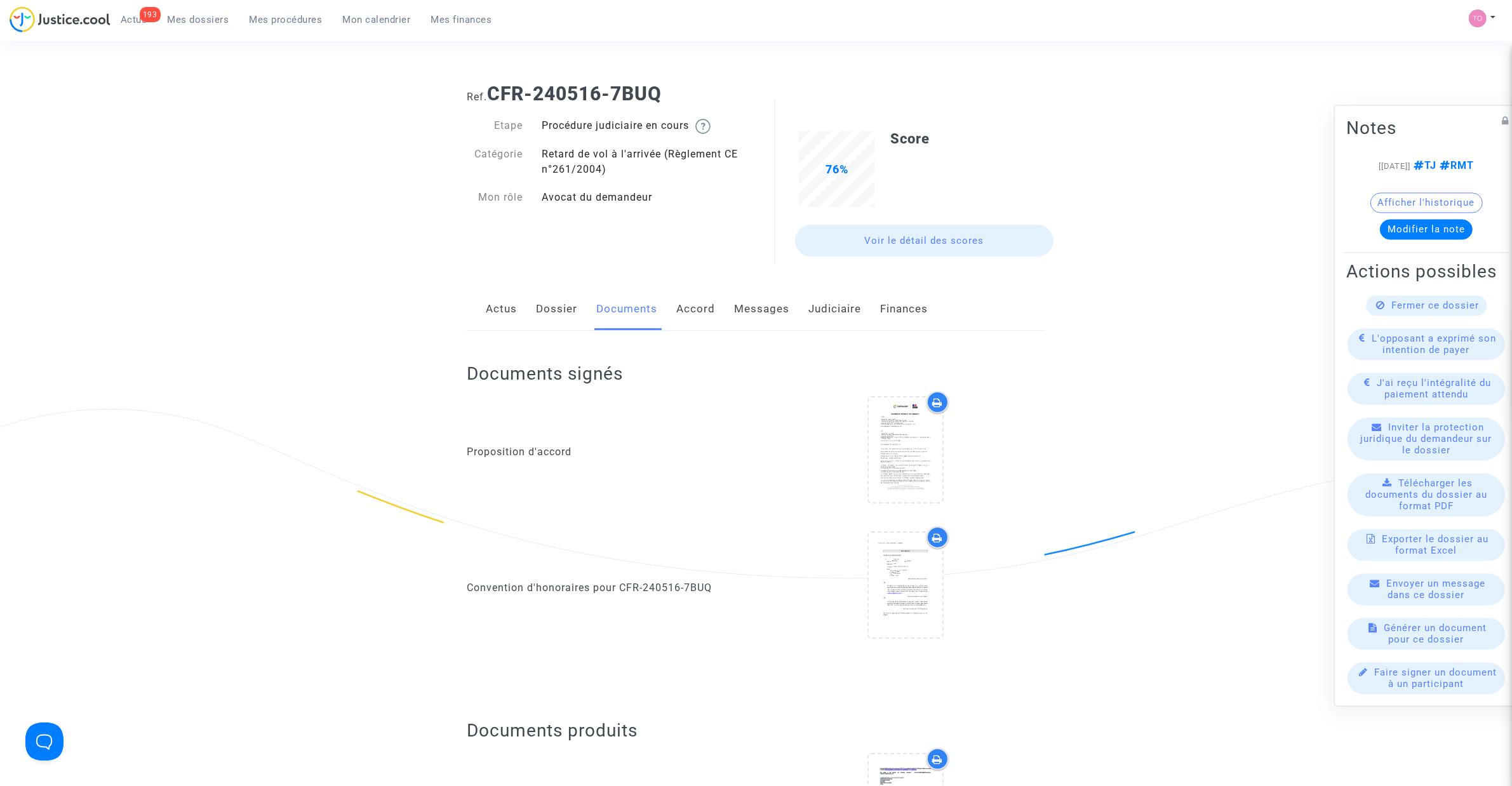
click at [840, 307] on link "Judiciaire" at bounding box center [834, 309] width 53 height 42
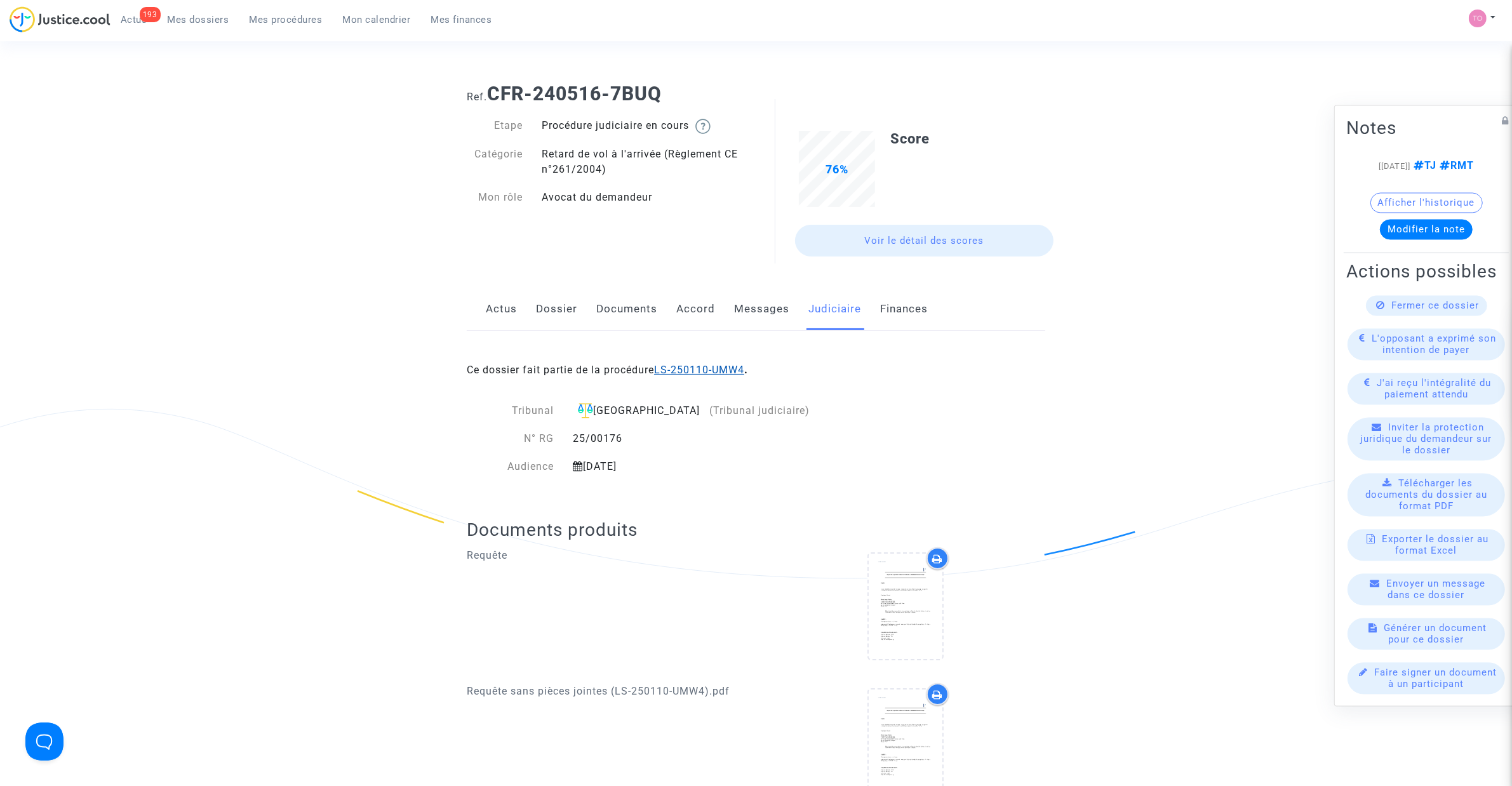
click at [696, 375] on link "LS-250110-UMW4" at bounding box center [699, 369] width 90 height 12
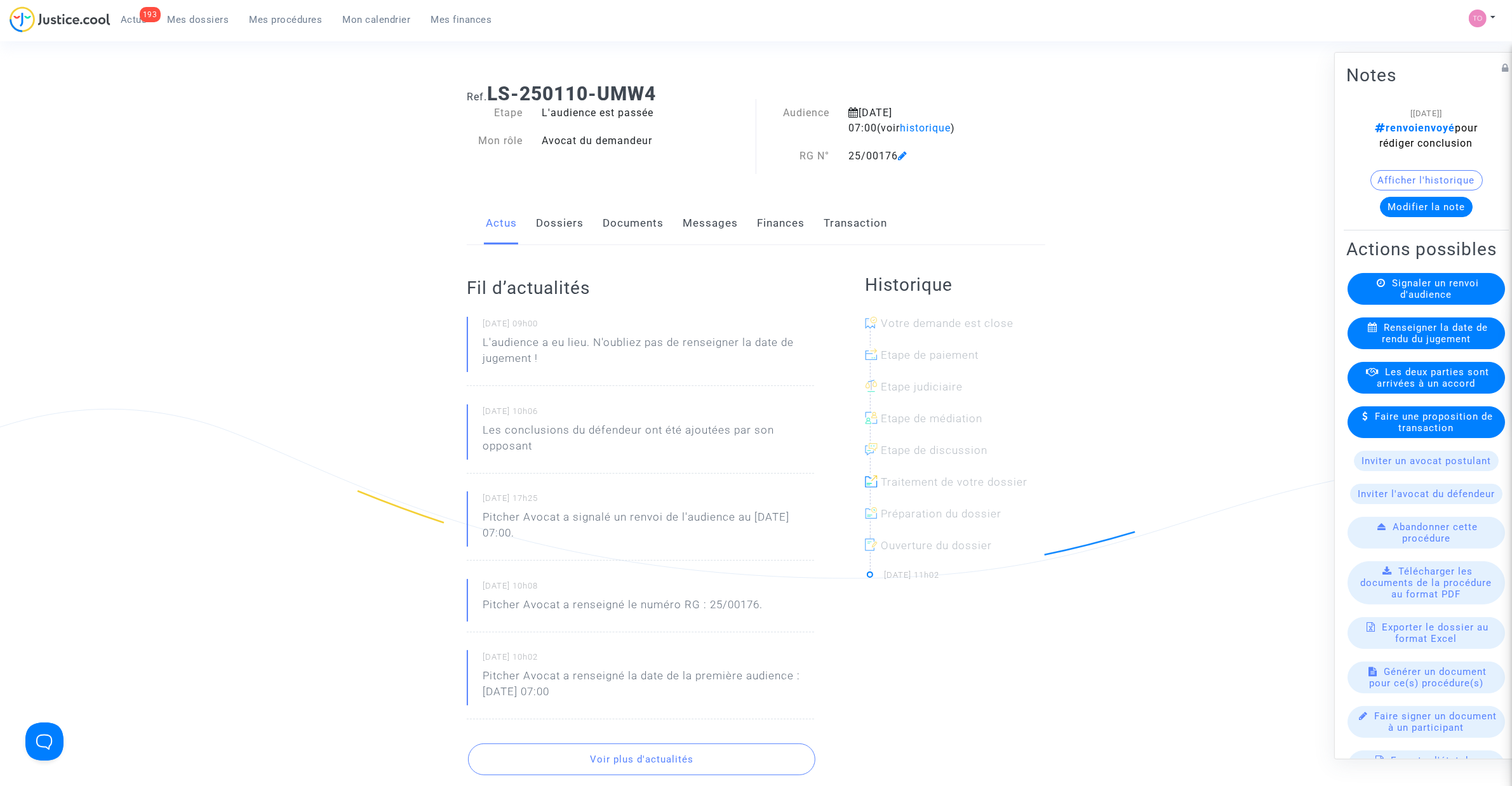
click at [638, 232] on link "Documents" at bounding box center [633, 223] width 61 height 42
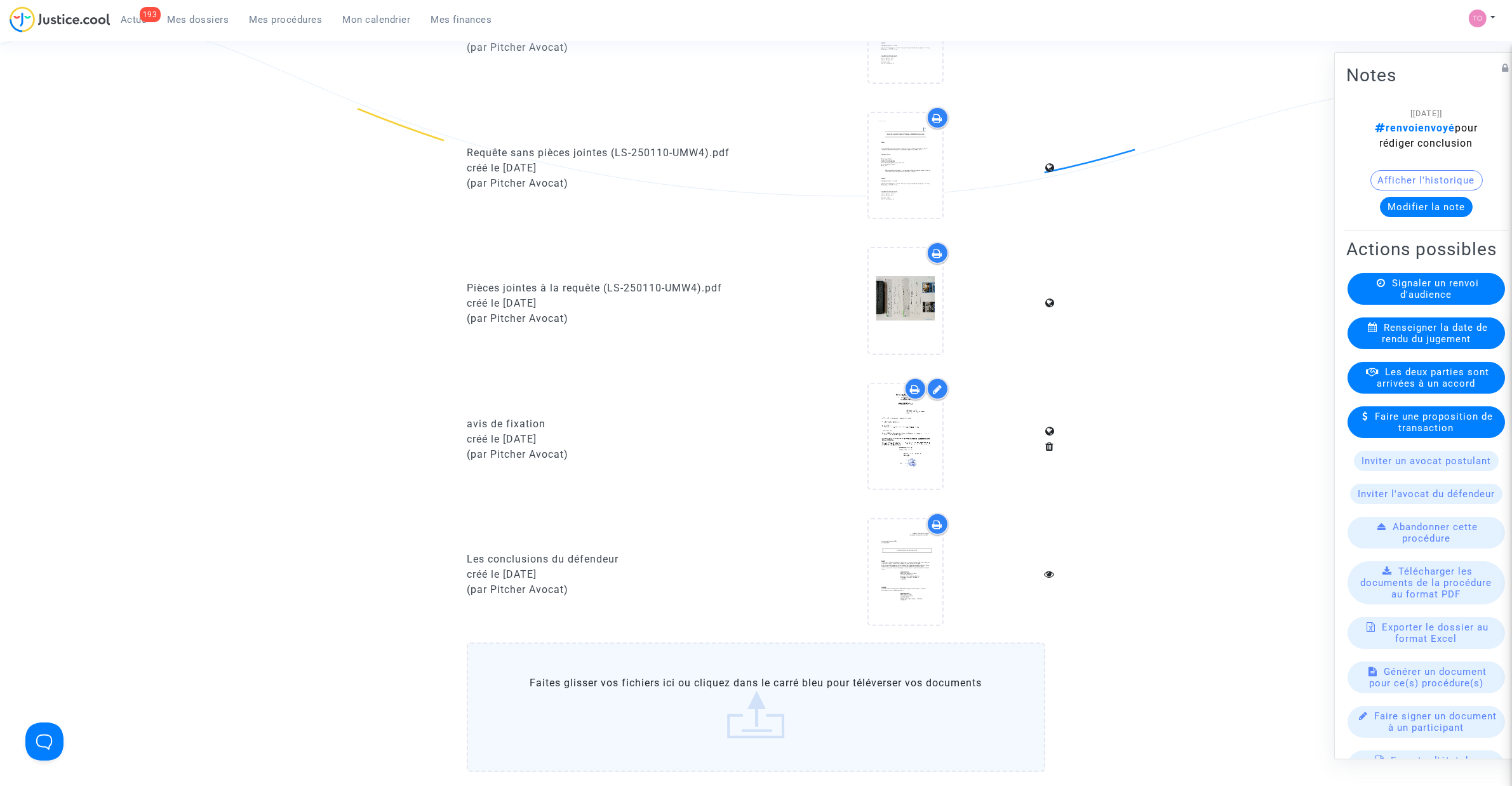
scroll to position [397, 0]
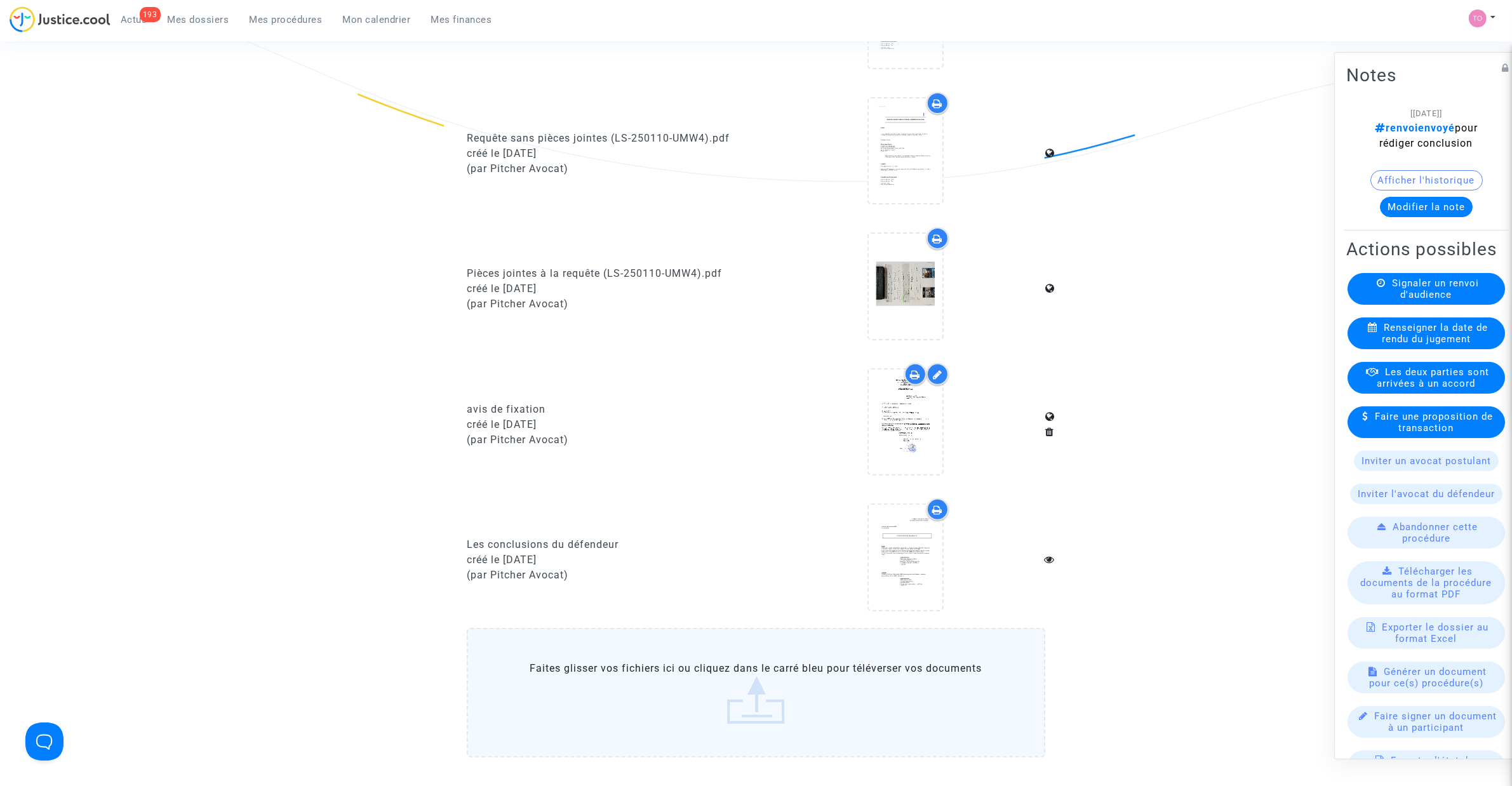
click at [951, 529] on div at bounding box center [905, 559] width 280 height 122
click at [913, 537] on icon at bounding box center [905, 558] width 41 height 40
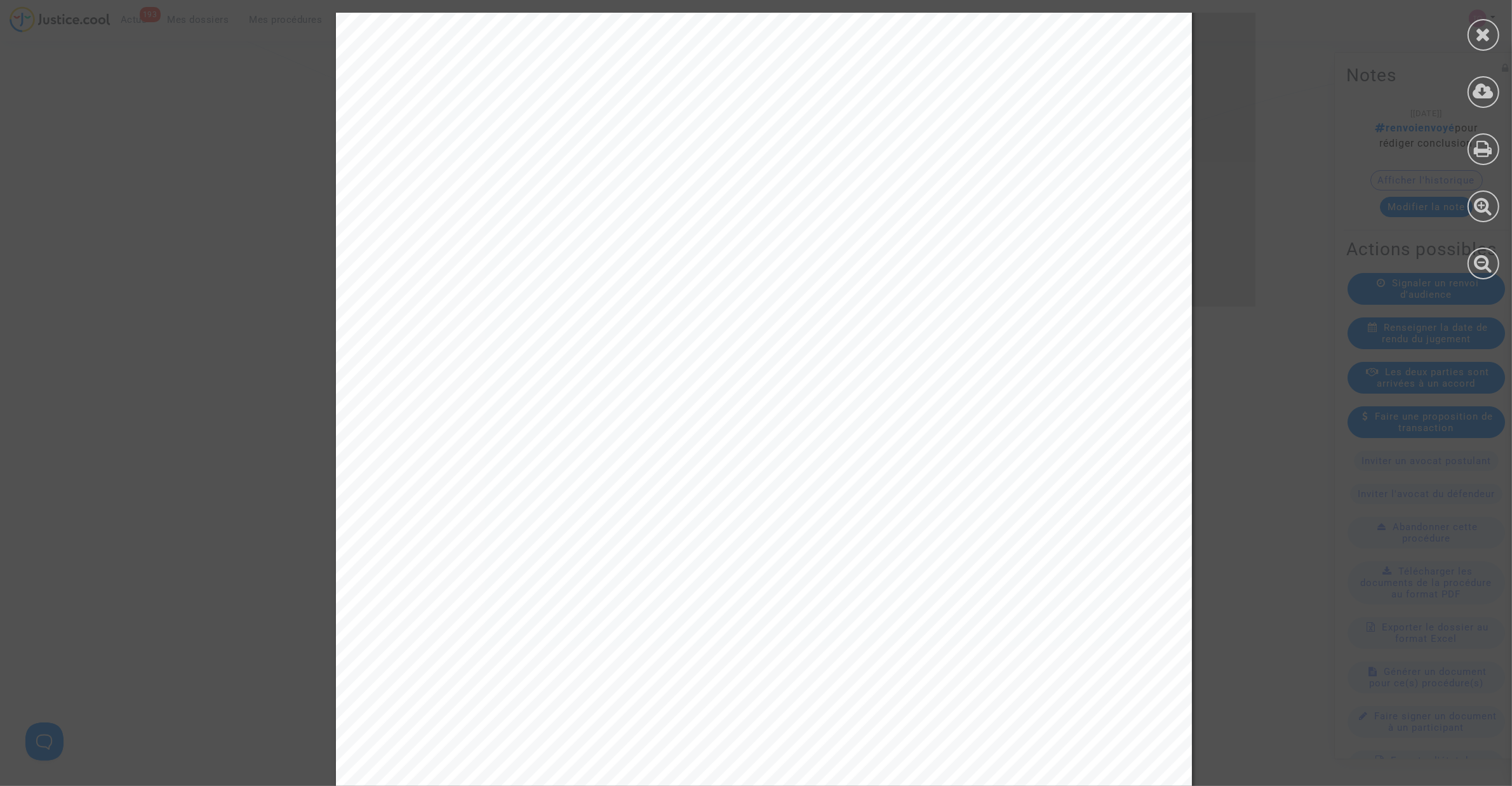
scroll to position [28201, 0]
click at [1476, 29] on icon at bounding box center [1484, 34] width 16 height 19
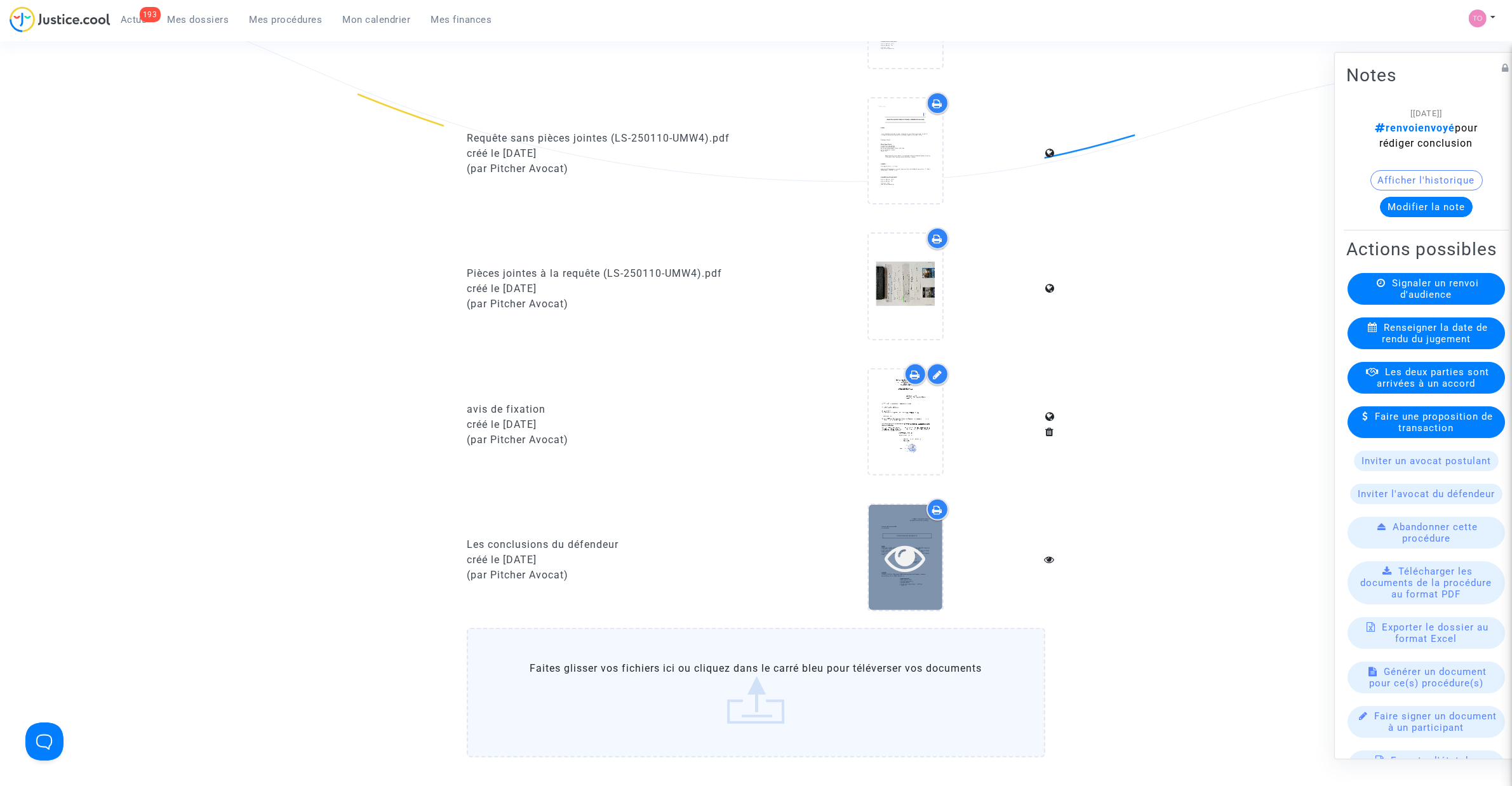
click at [870, 538] on div at bounding box center [905, 558] width 74 height 40
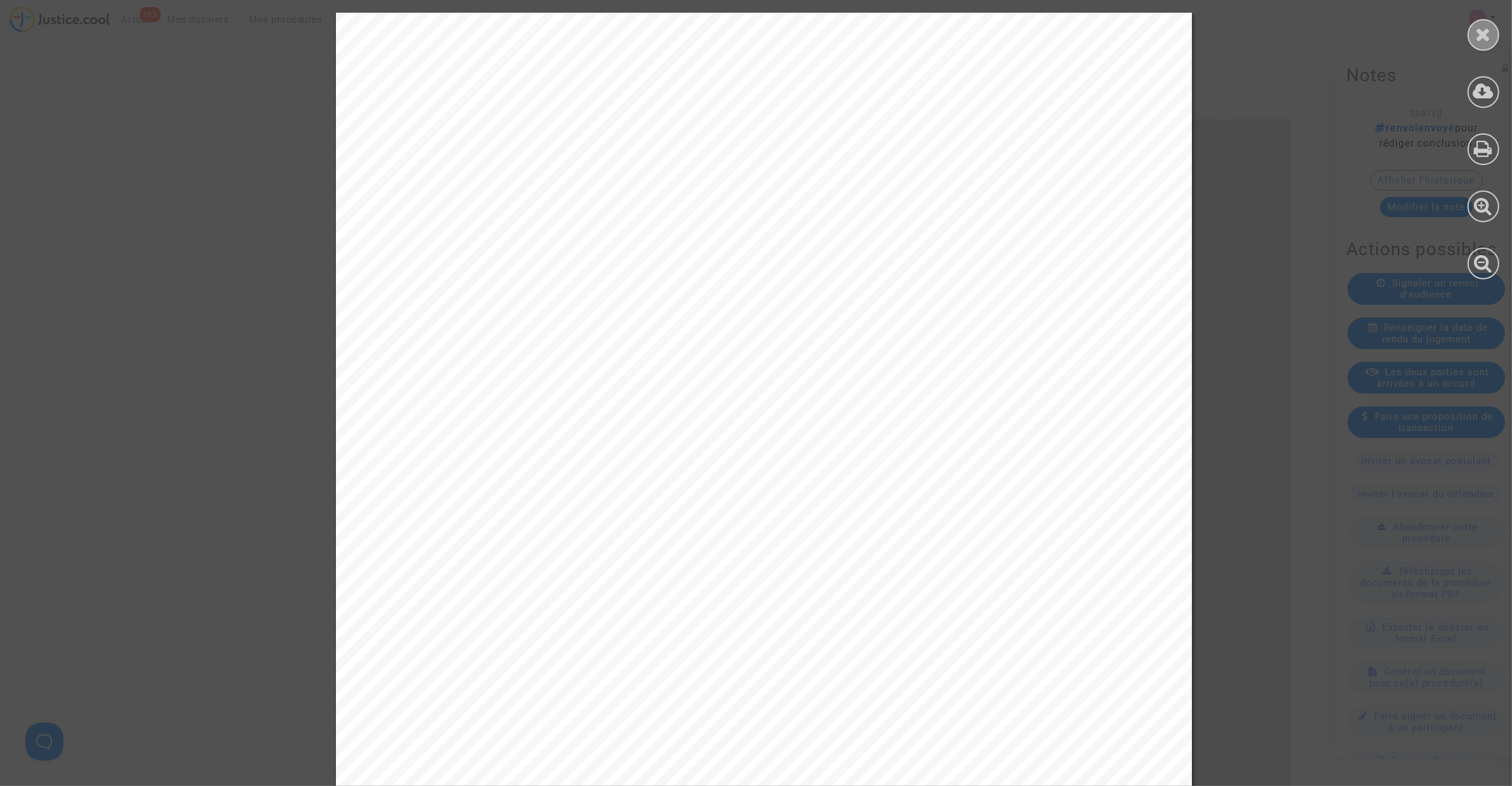
click at [1480, 34] on icon at bounding box center [1484, 34] width 16 height 19
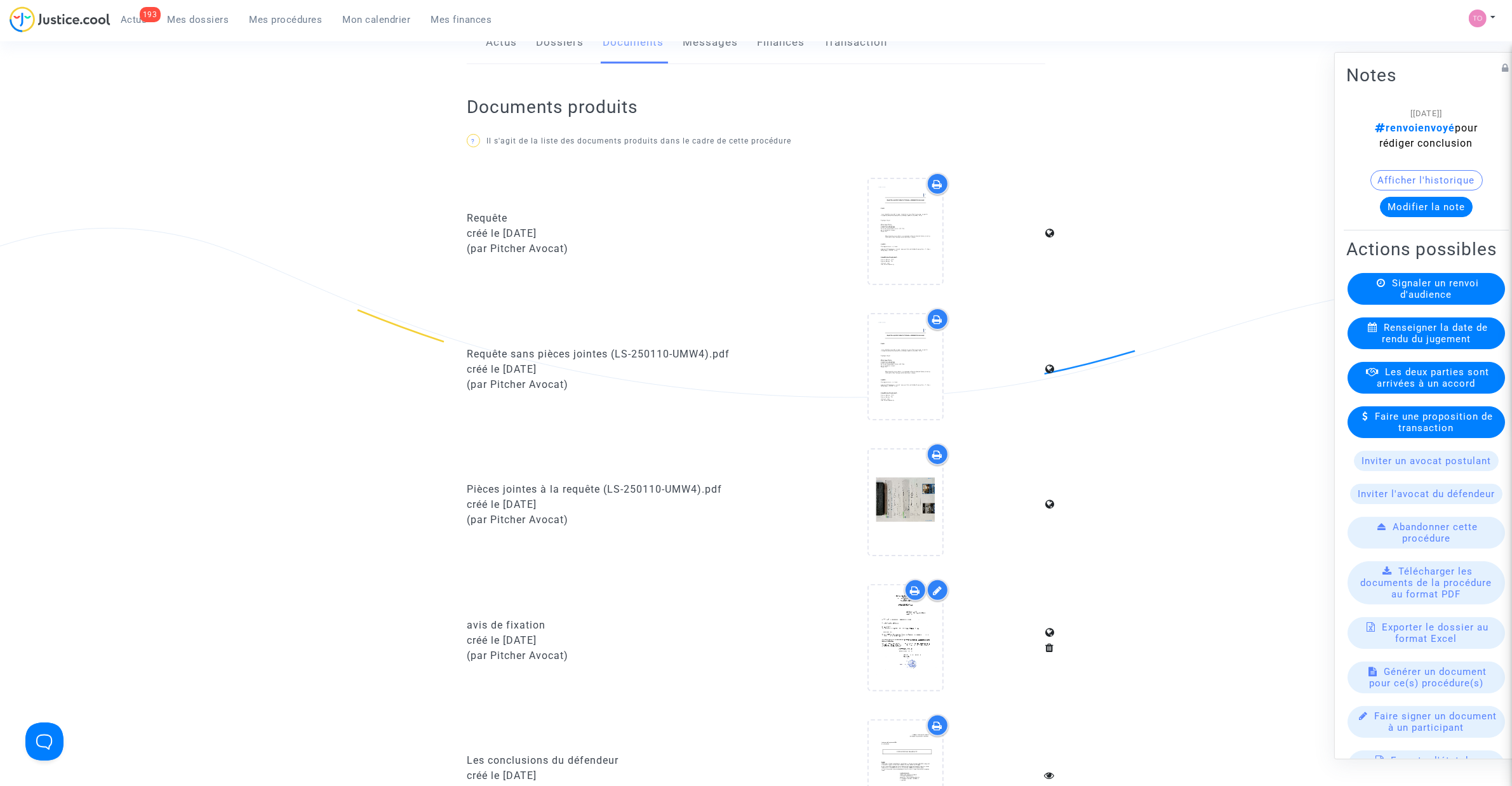
scroll to position [159, 0]
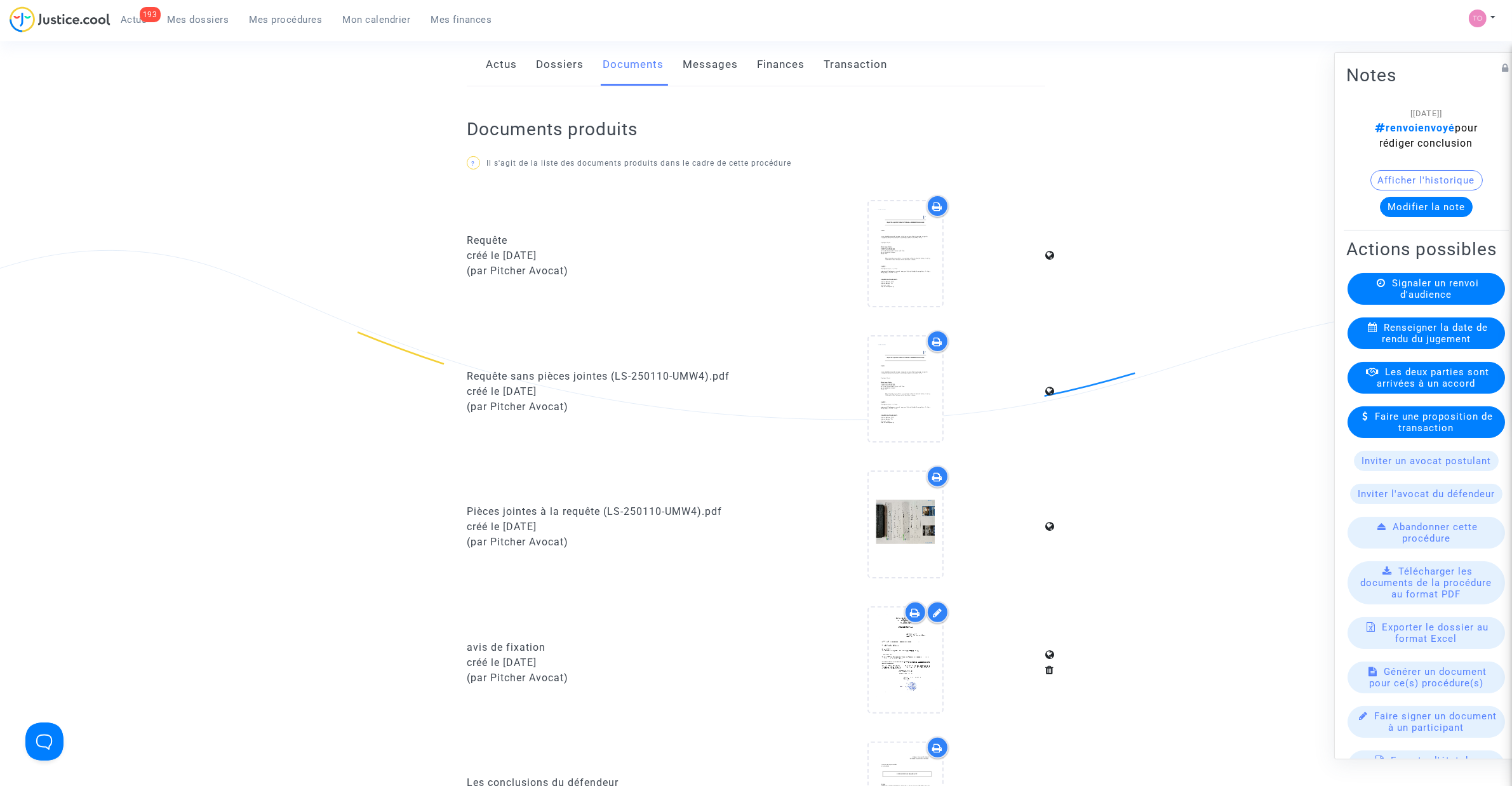
click at [1394, 181] on button "Afficher l'historique" at bounding box center [1426, 180] width 112 height 20
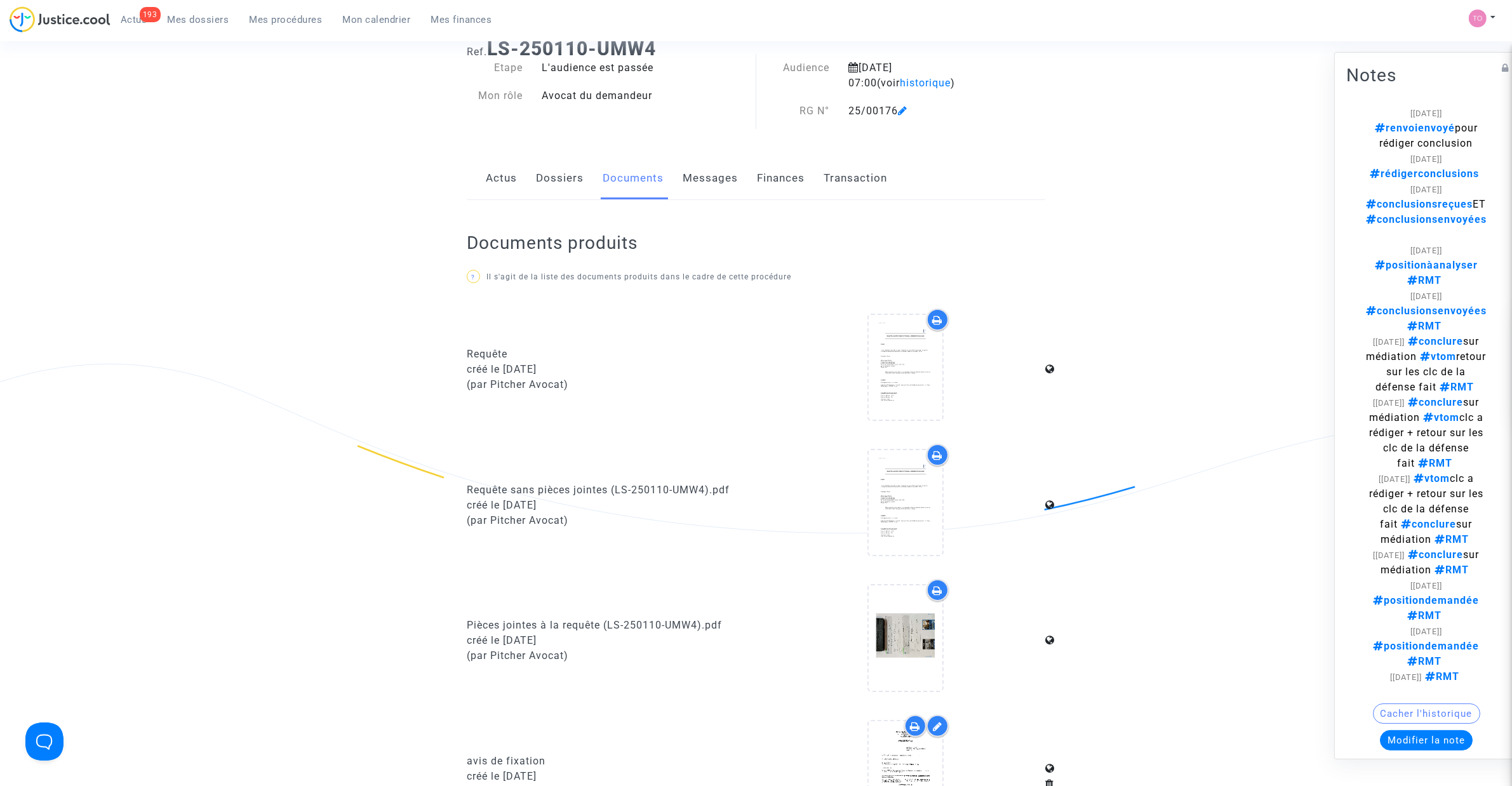
scroll to position [0, 0]
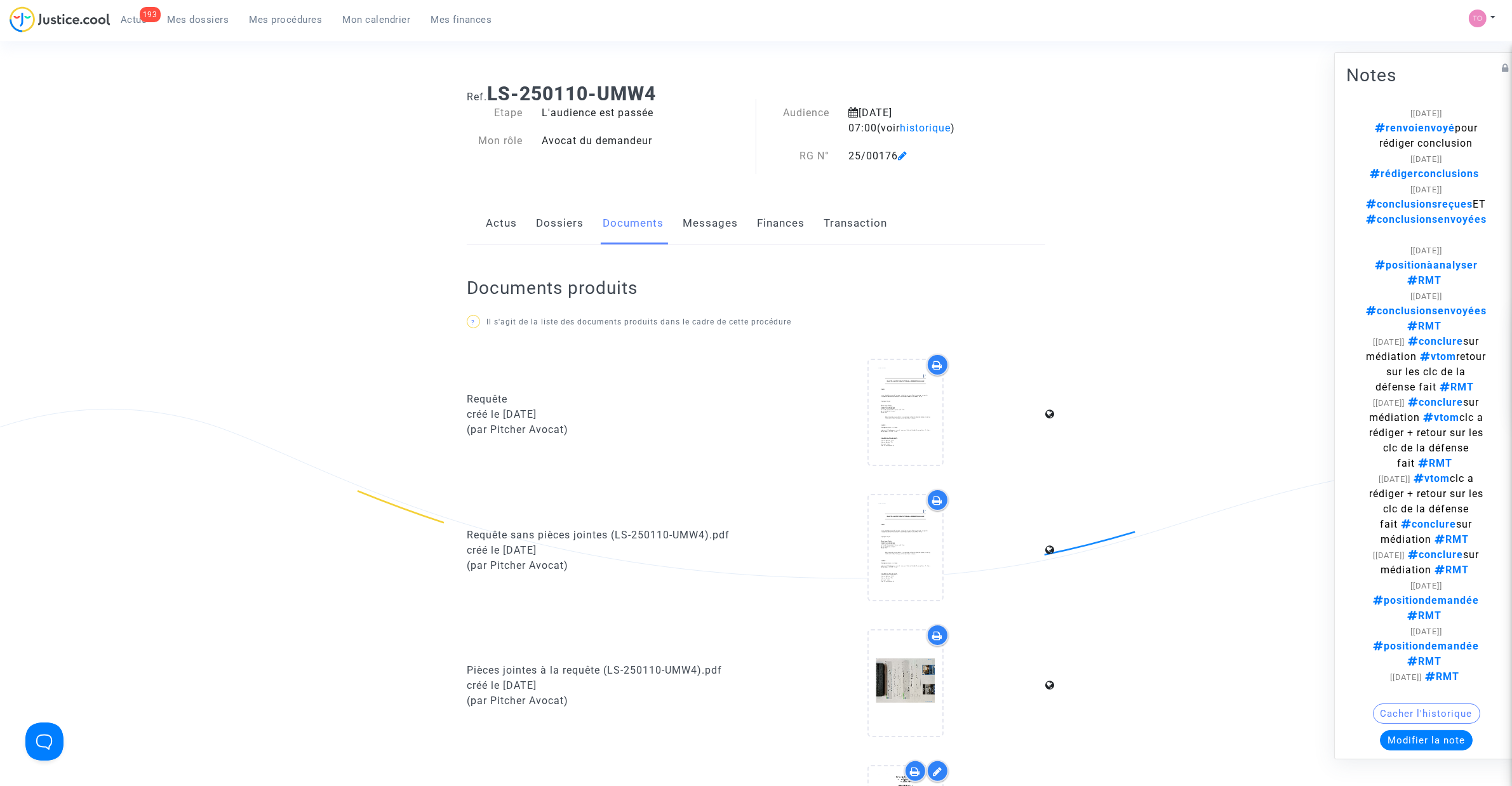
click at [279, 17] on span "Mes procédures" at bounding box center [286, 20] width 73 height 12
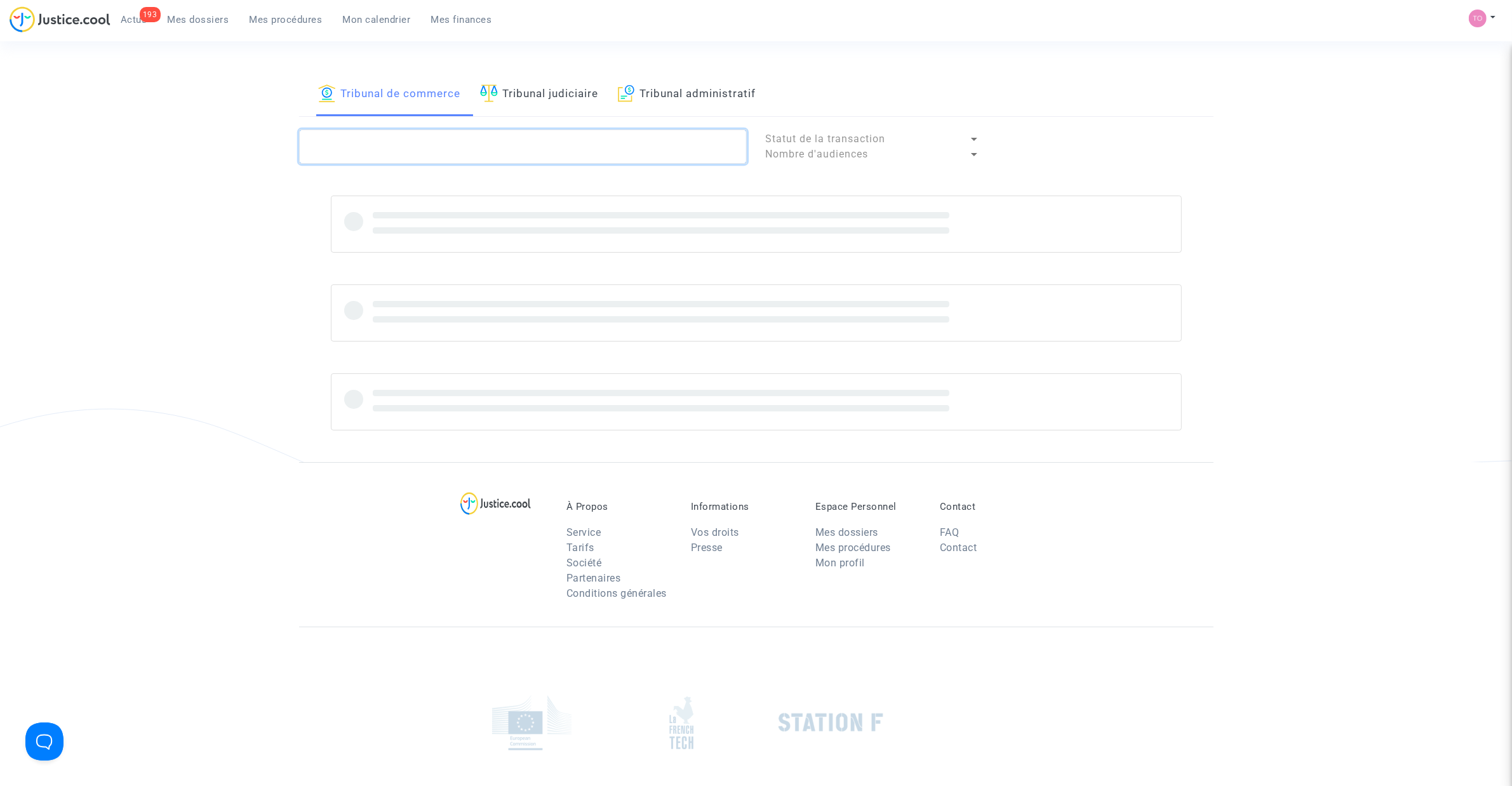
click at [343, 140] on textarea at bounding box center [523, 146] width 448 height 34
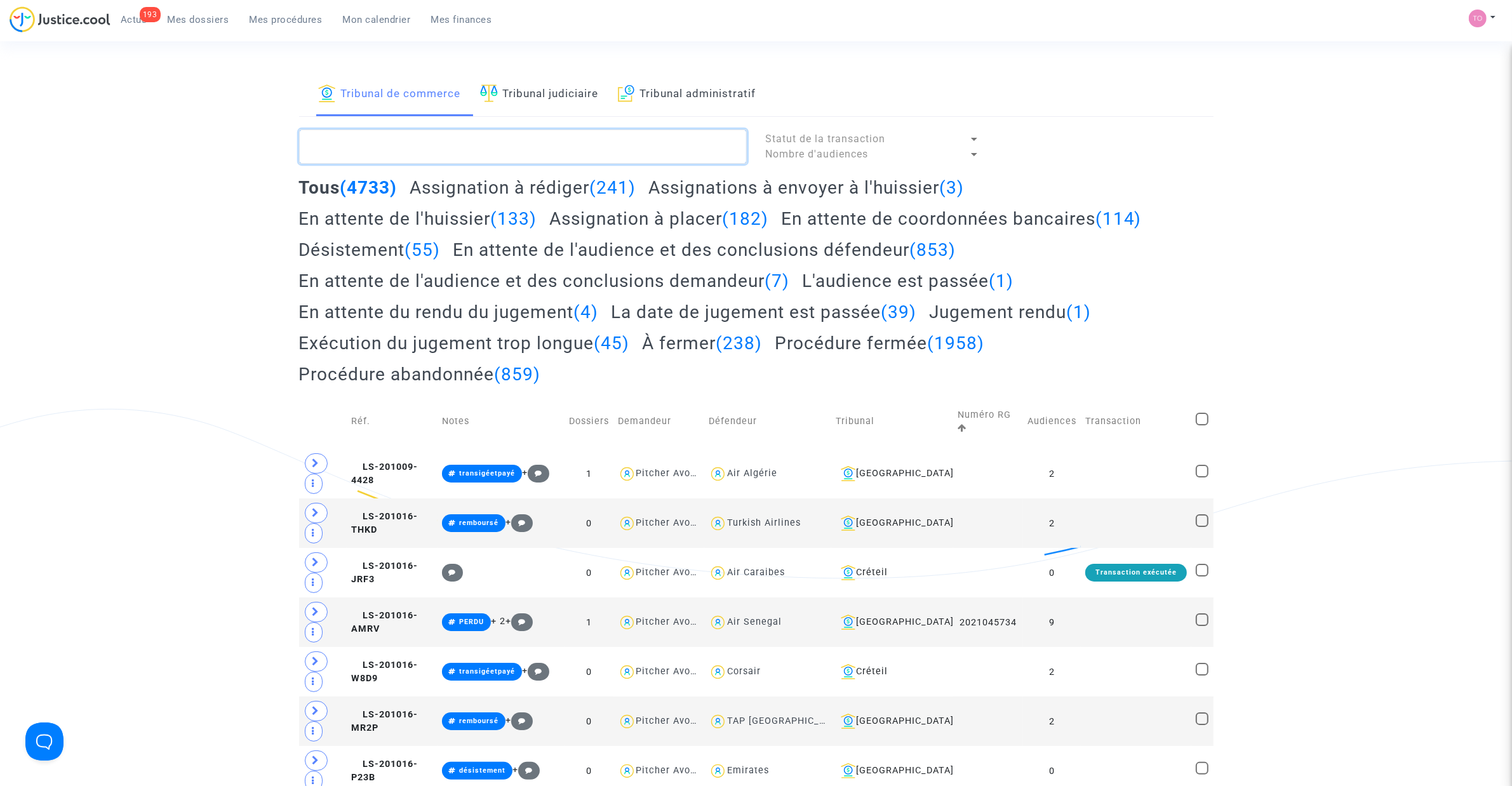
paste textarea "LS-241028-GDM9"
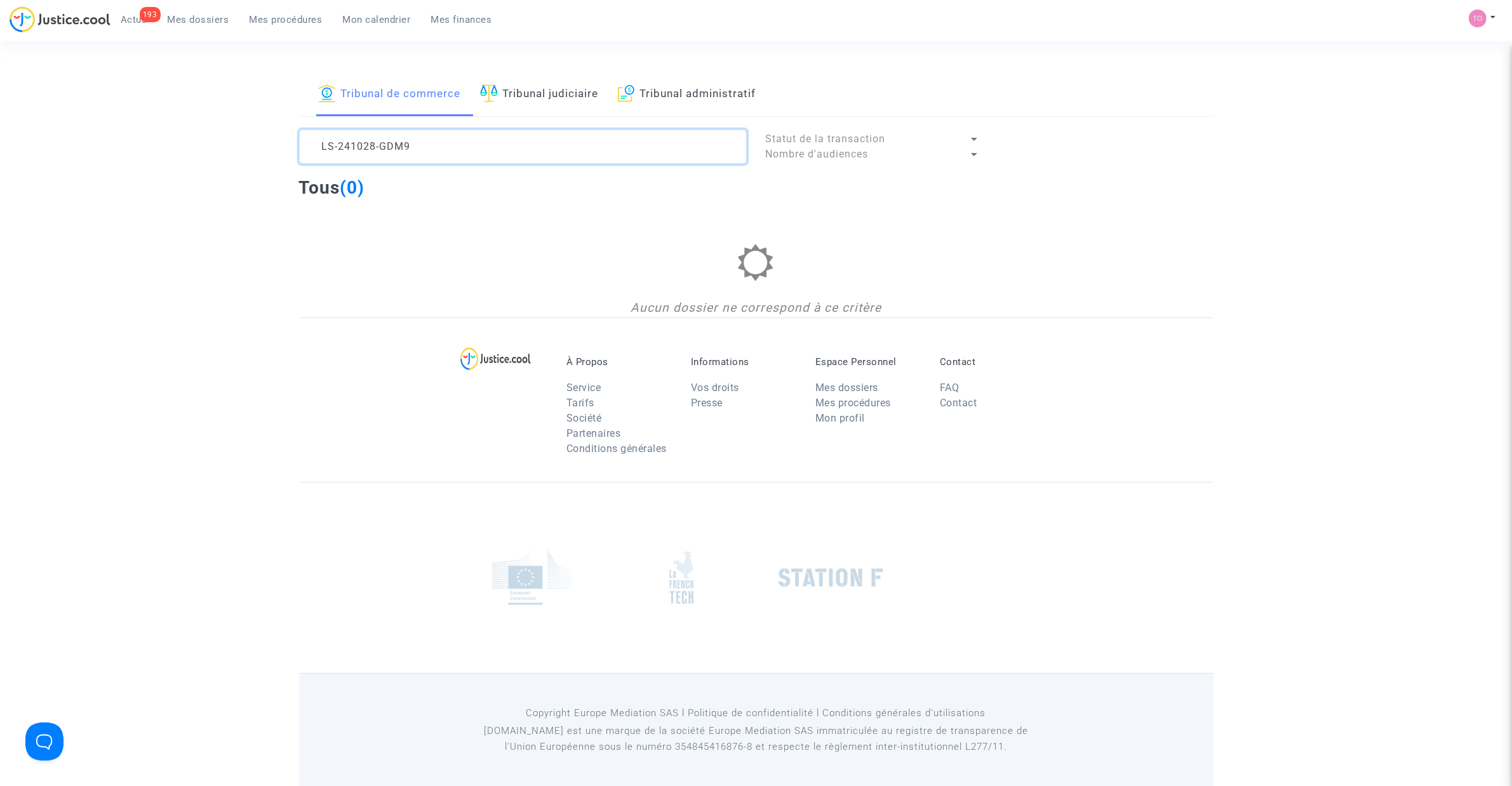
type textarea "LS-241028-GDM9"
click at [192, 12] on link "Mes dossiers" at bounding box center [198, 20] width 82 height 19
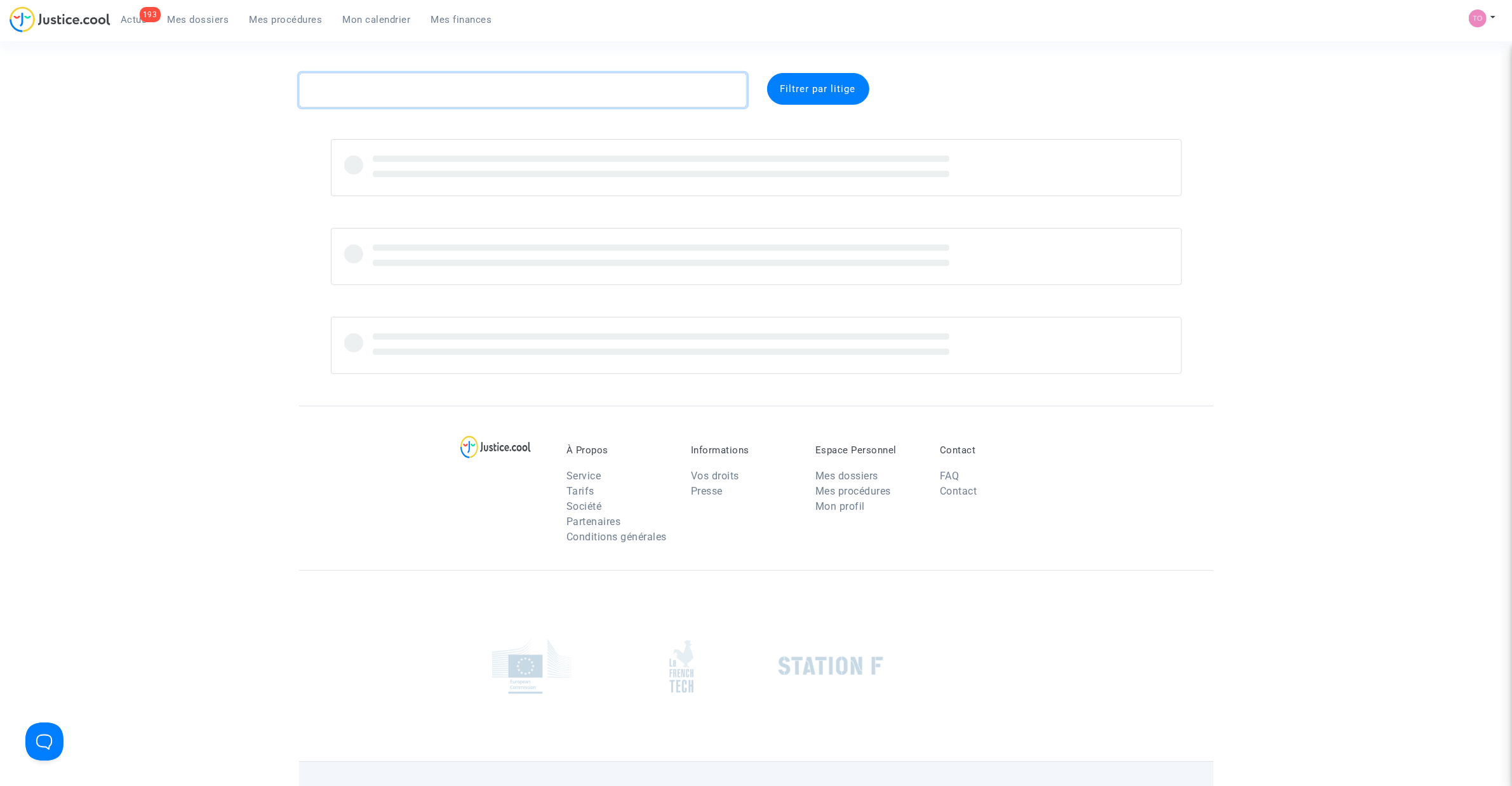
click at [448, 95] on textarea at bounding box center [523, 90] width 448 height 34
paste textarea "LS-241028-GDM9"
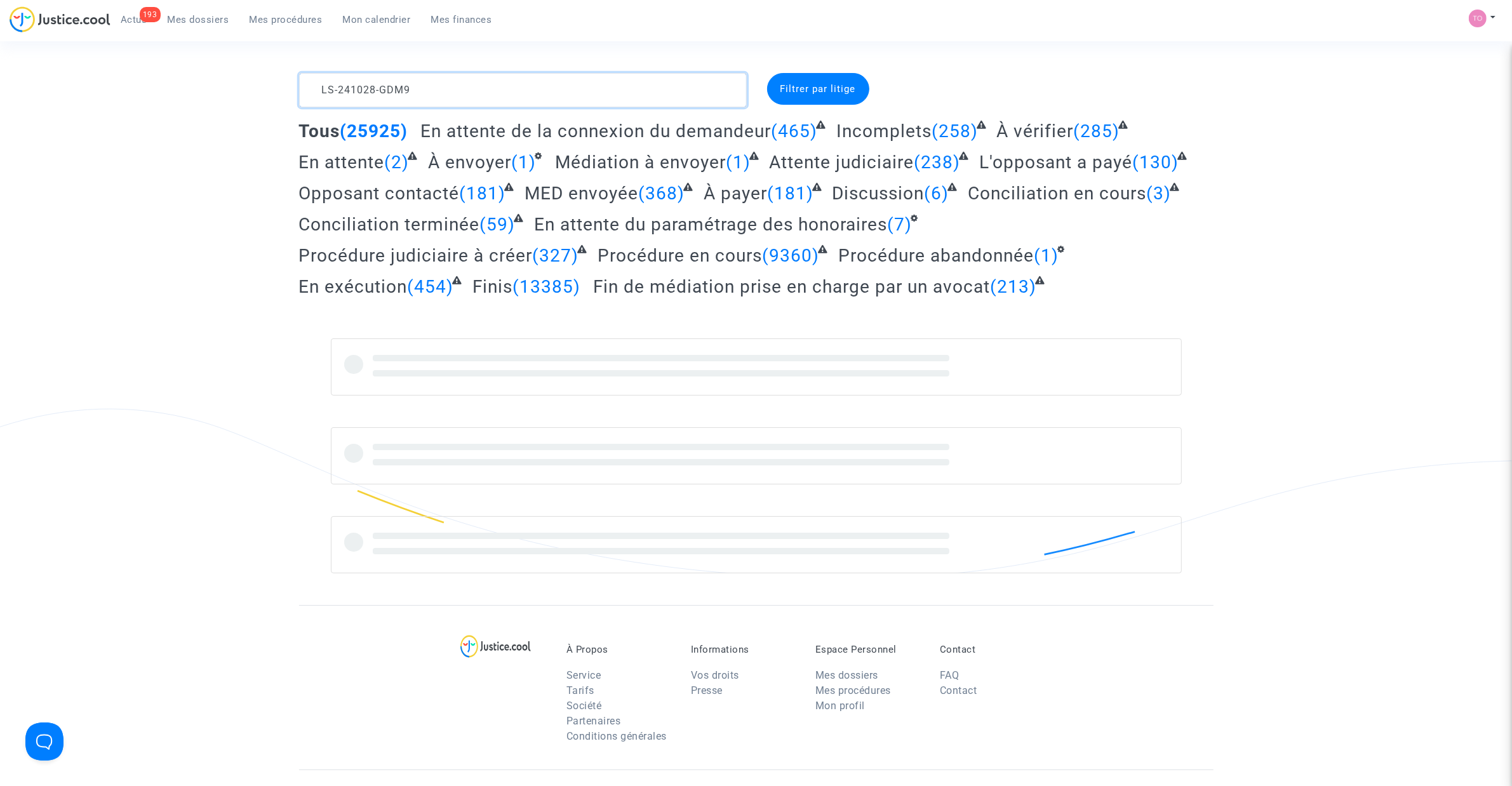
type textarea "LS-241028-GDM9"
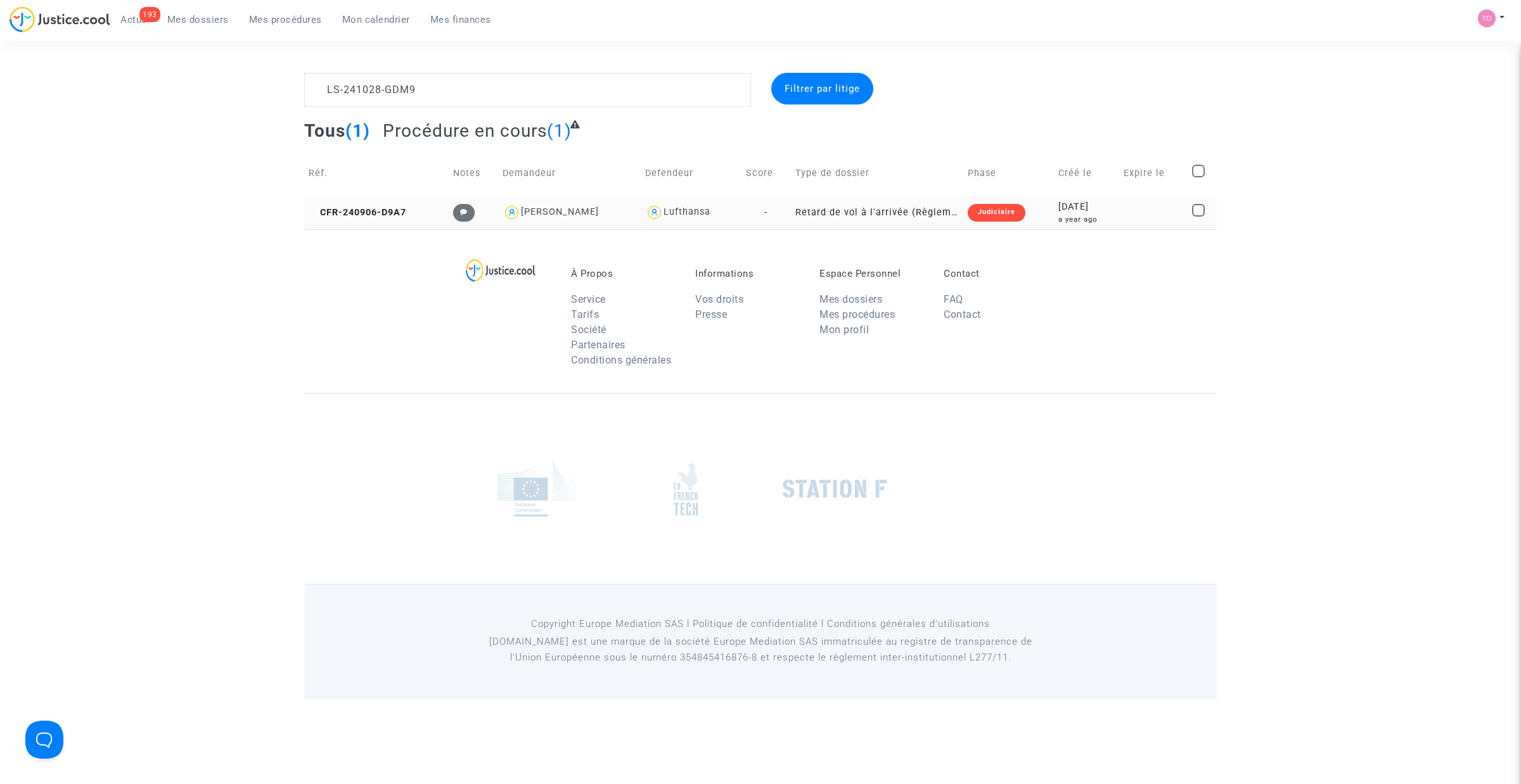
click at [1069, 203] on div "2024-09-06" at bounding box center [1087, 206] width 56 height 14
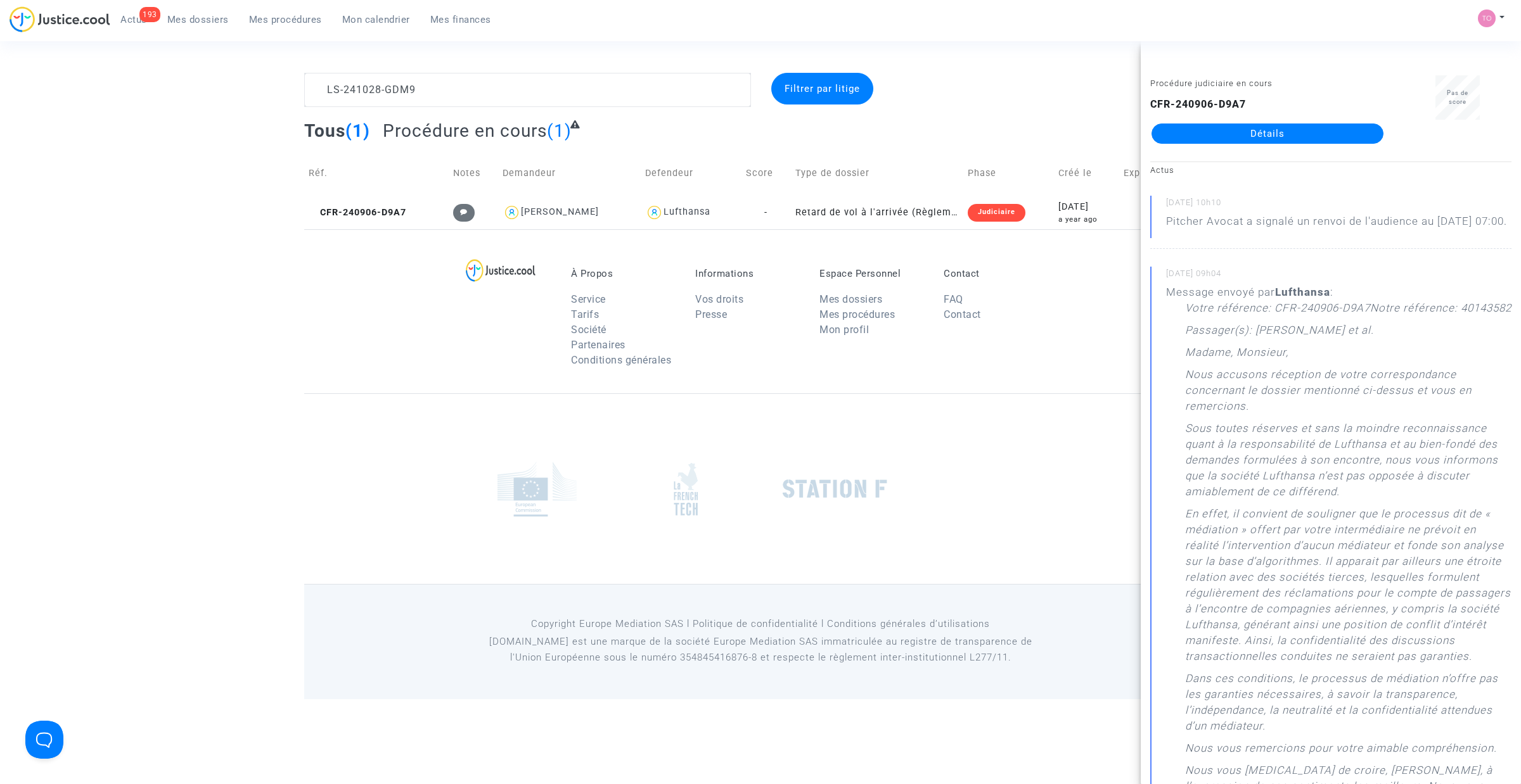
click at [1198, 143] on link "Détails" at bounding box center [1267, 133] width 232 height 20
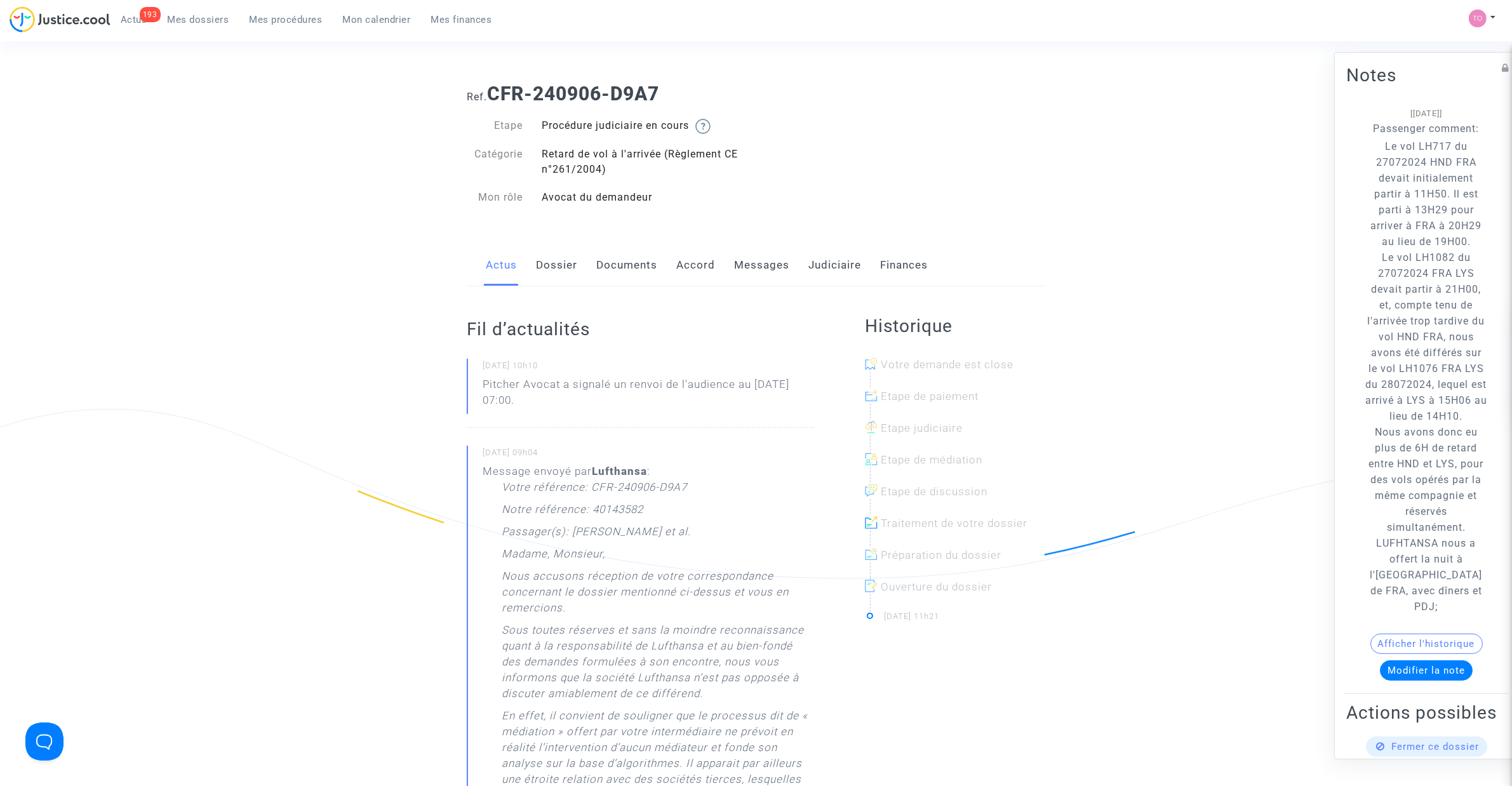
click at [813, 267] on link "Judiciaire" at bounding box center [834, 265] width 53 height 42
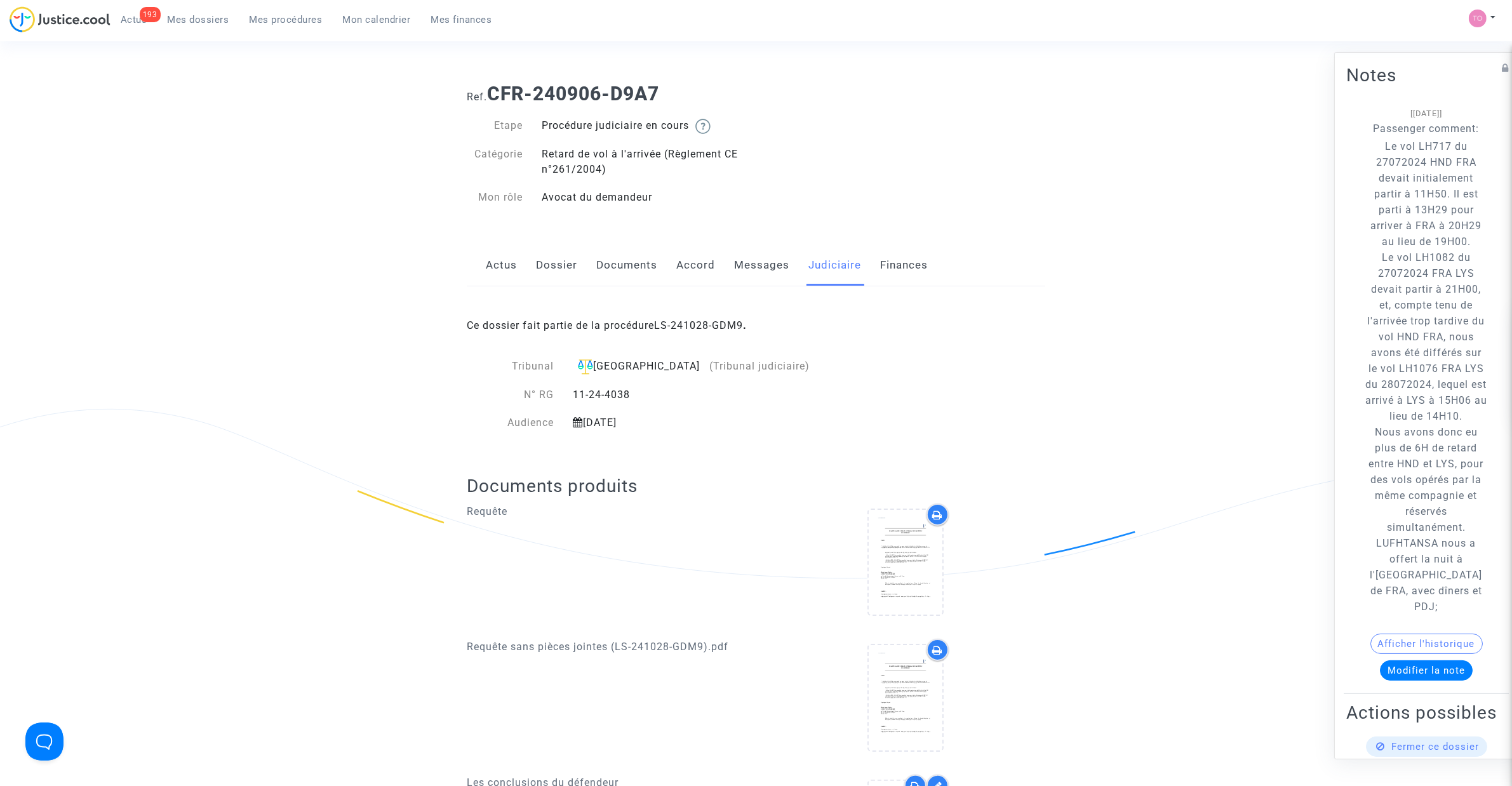
click at [706, 338] on div "Ce dossier fait partie de la procédure LS-241028-GDM9 ." at bounding box center [756, 316] width 578 height 60
click at [704, 325] on link "LS-241028-GDM9" at bounding box center [698, 325] width 89 height 12
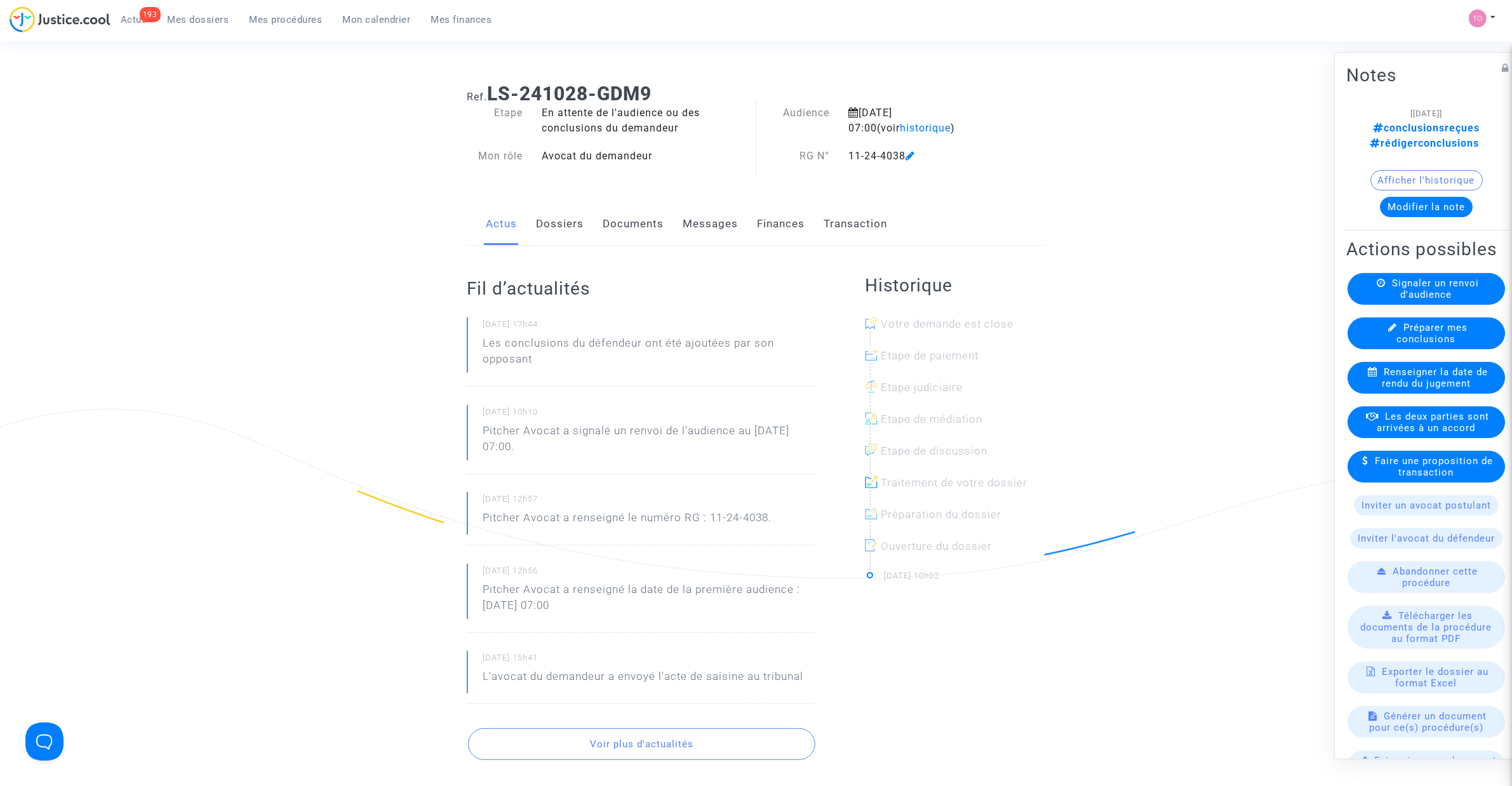
click at [594, 223] on div "Actus Dossiers Documents Messages Finances Transaction" at bounding box center [756, 224] width 578 height 43
click at [624, 220] on link "Documents" at bounding box center [633, 224] width 61 height 42
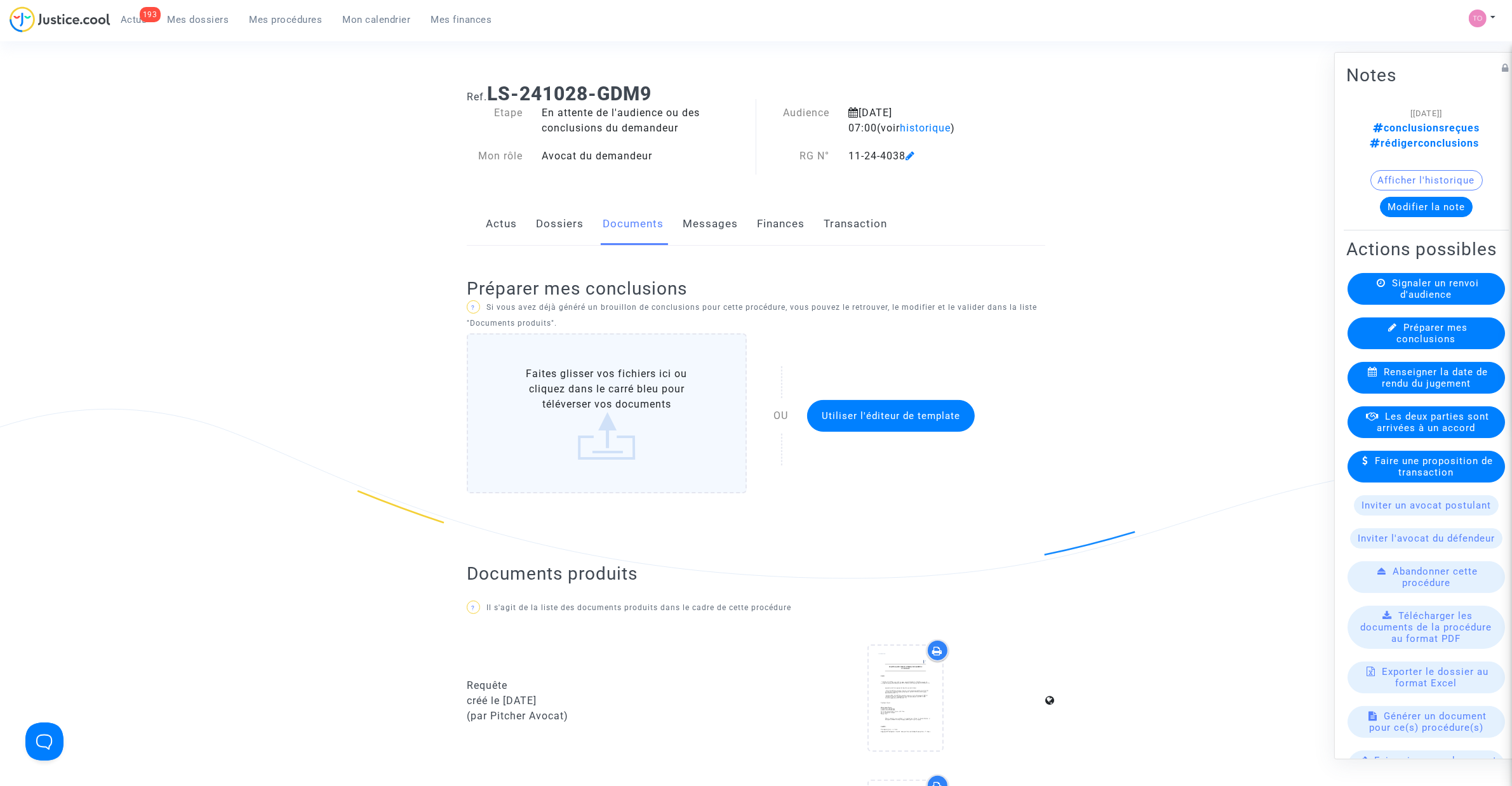
click at [258, 23] on span "Mes procédures" at bounding box center [286, 20] width 73 height 12
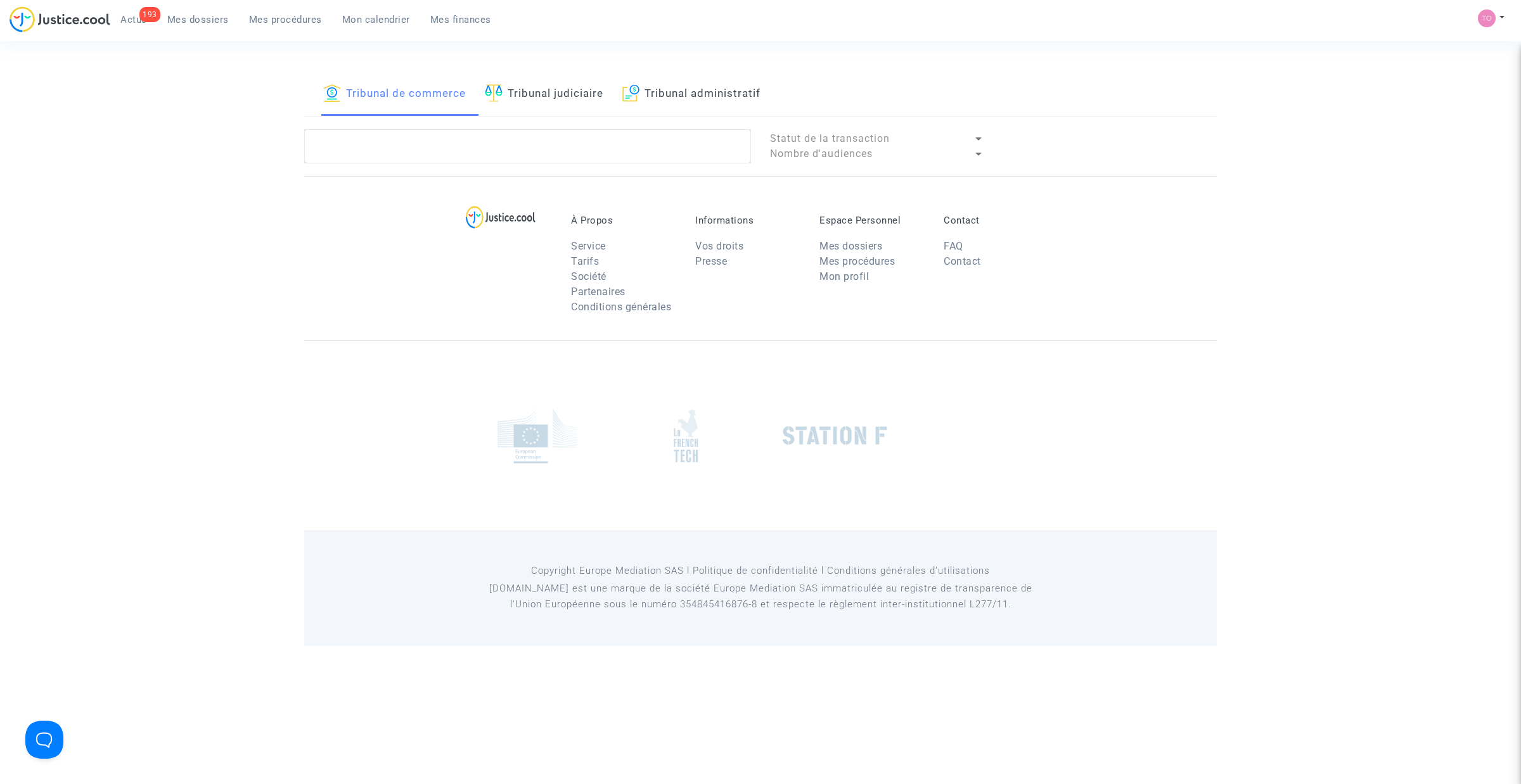
click at [203, 17] on span "Mes dossiers" at bounding box center [198, 19] width 61 height 12
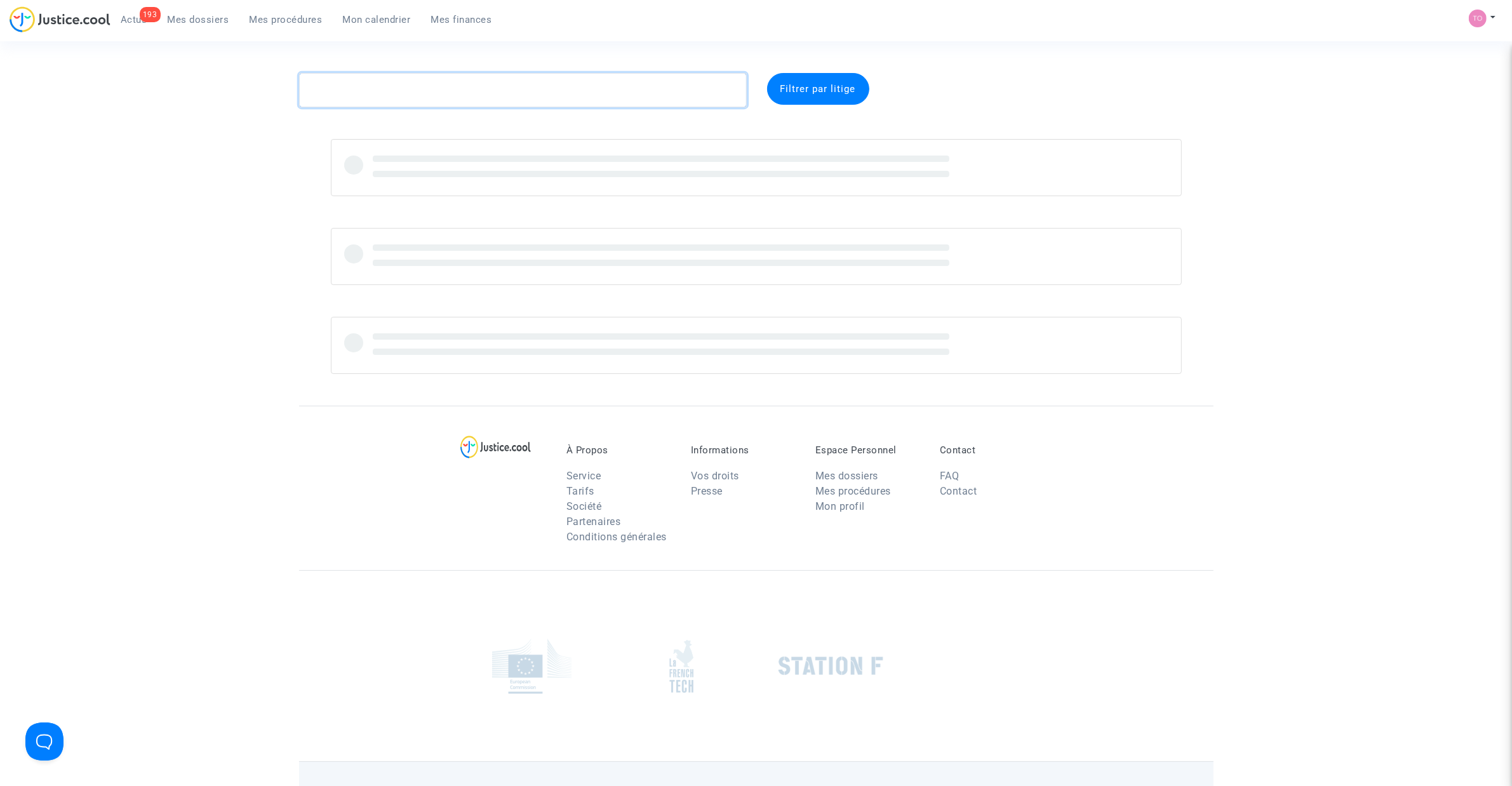
click at [356, 86] on textarea at bounding box center [523, 90] width 448 height 34
paste textarea "Brache"
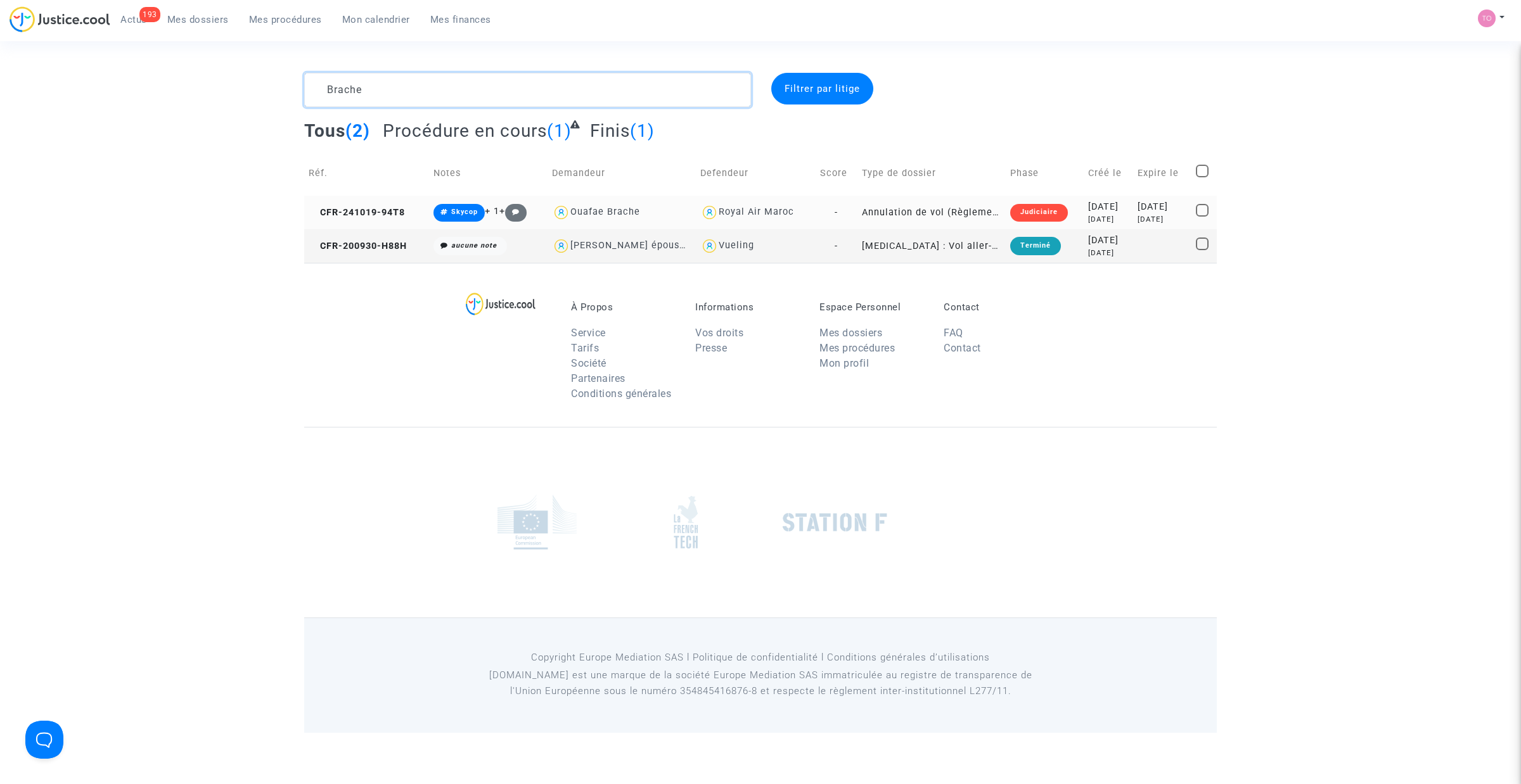
type textarea "Brache"
click at [1088, 213] on div "2024-10-19" at bounding box center [1108, 206] width 40 height 14
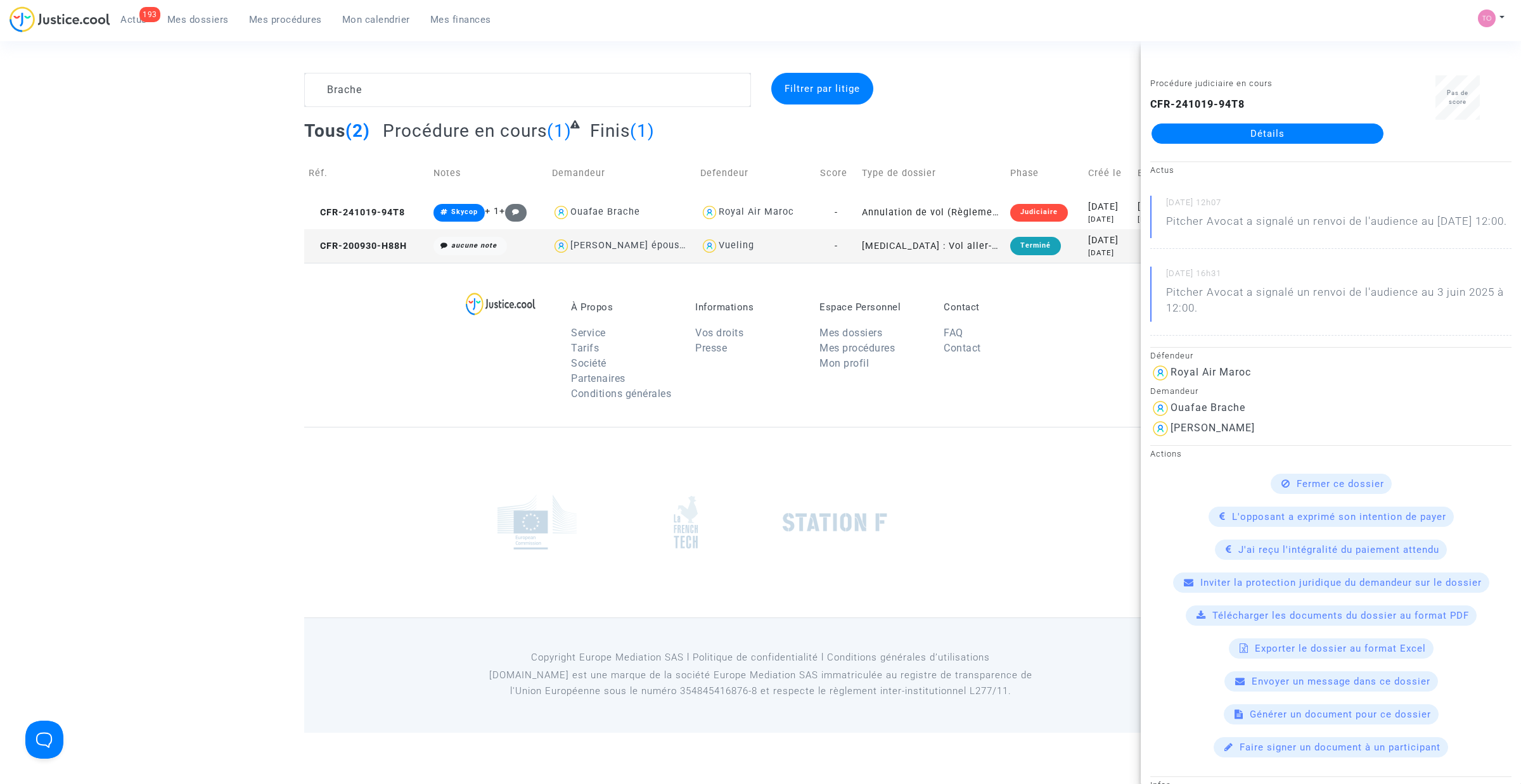
click at [1198, 140] on link "Détails" at bounding box center [1267, 133] width 232 height 20
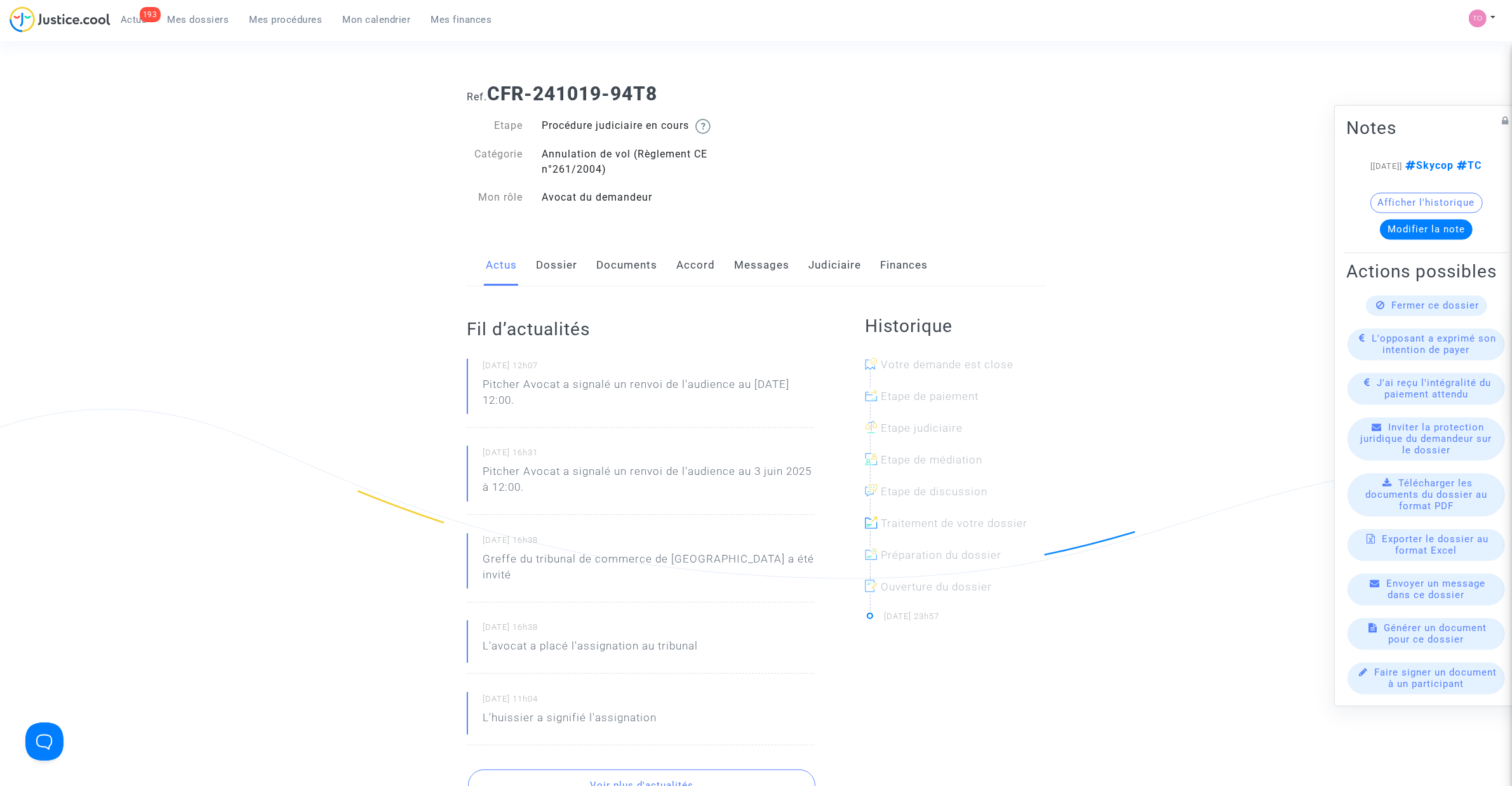
click at [637, 268] on link "Documents" at bounding box center [627, 265] width 61 height 42
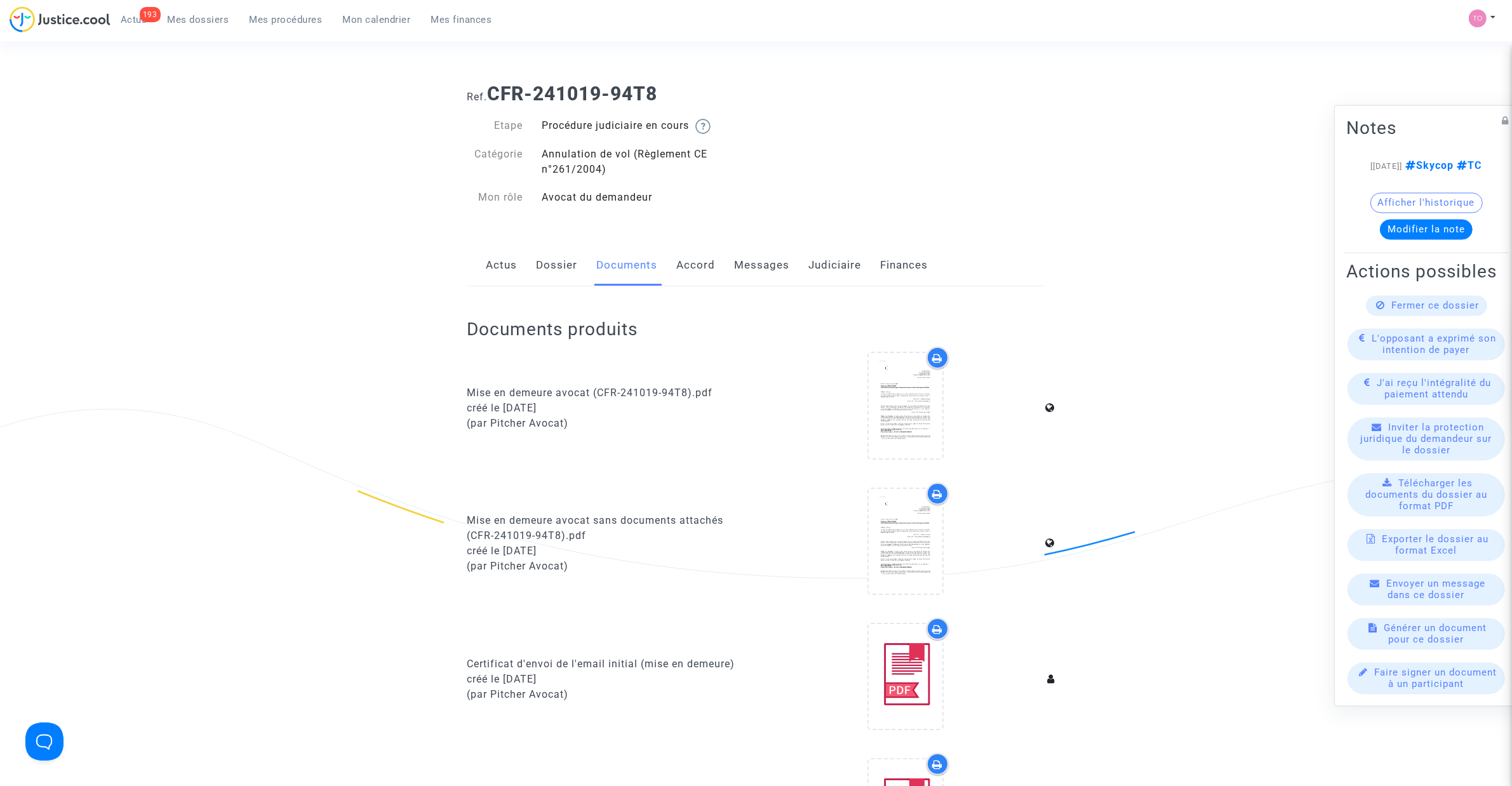
click at [821, 258] on link "Judiciaire" at bounding box center [834, 265] width 53 height 42
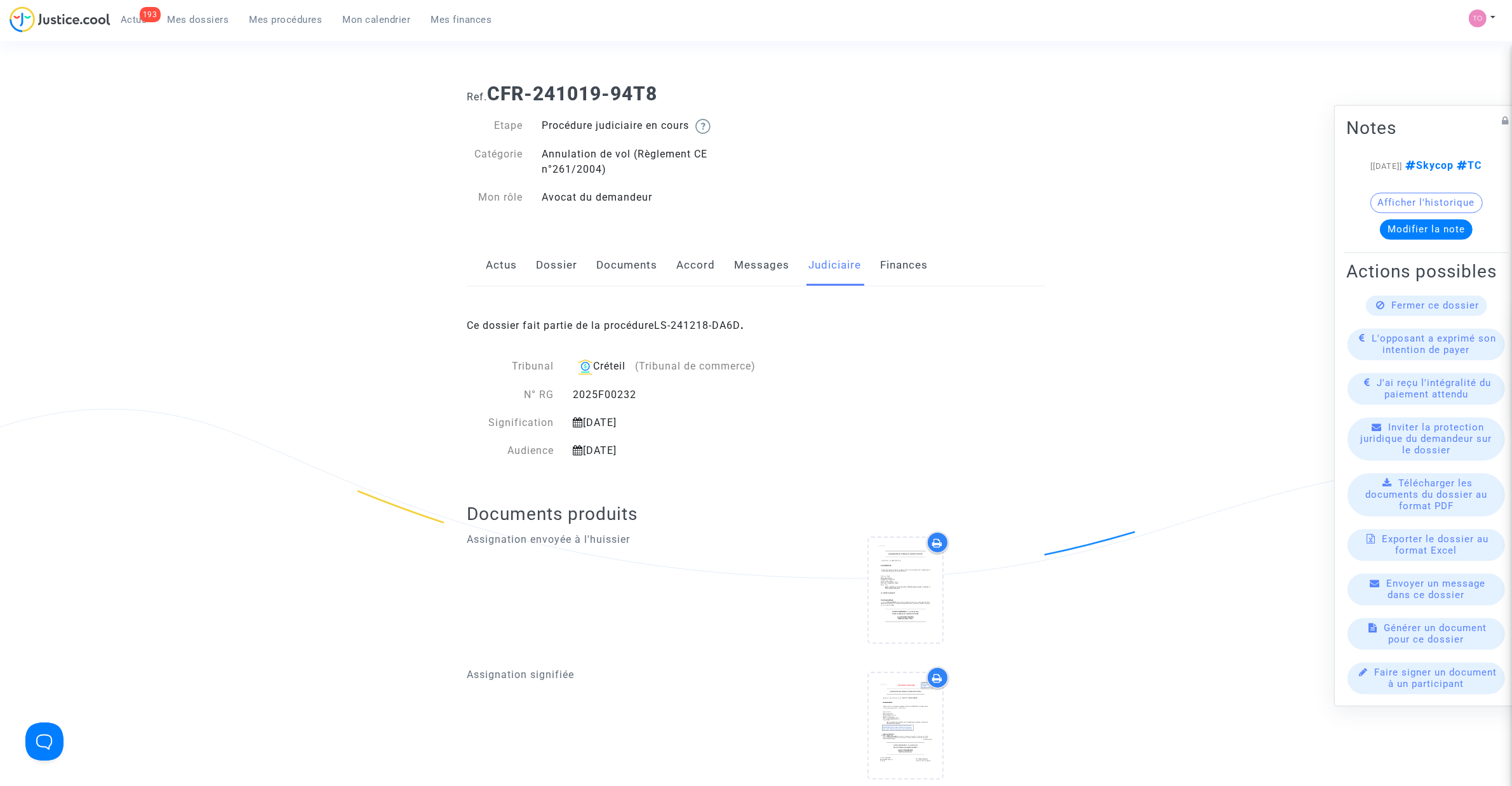
click at [685, 317] on div "Ce dossier fait partie de la procédure LS-241218-DA6D ." at bounding box center [756, 316] width 578 height 60
click at [685, 320] on link "LS-241218-DA6D" at bounding box center [696, 325] width 86 height 12
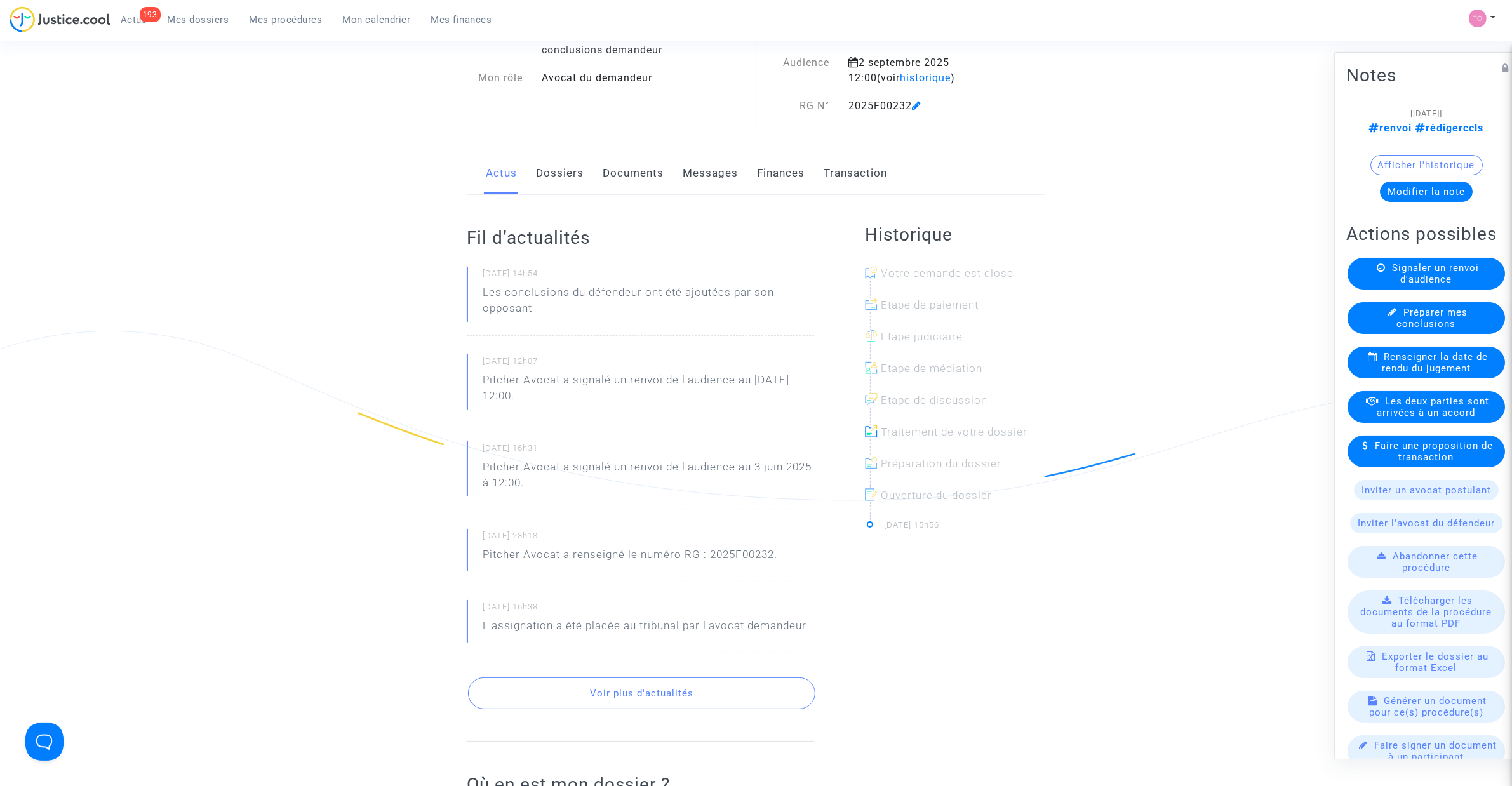
scroll to position [80, 0]
click at [610, 163] on link "Documents" at bounding box center [633, 172] width 61 height 42
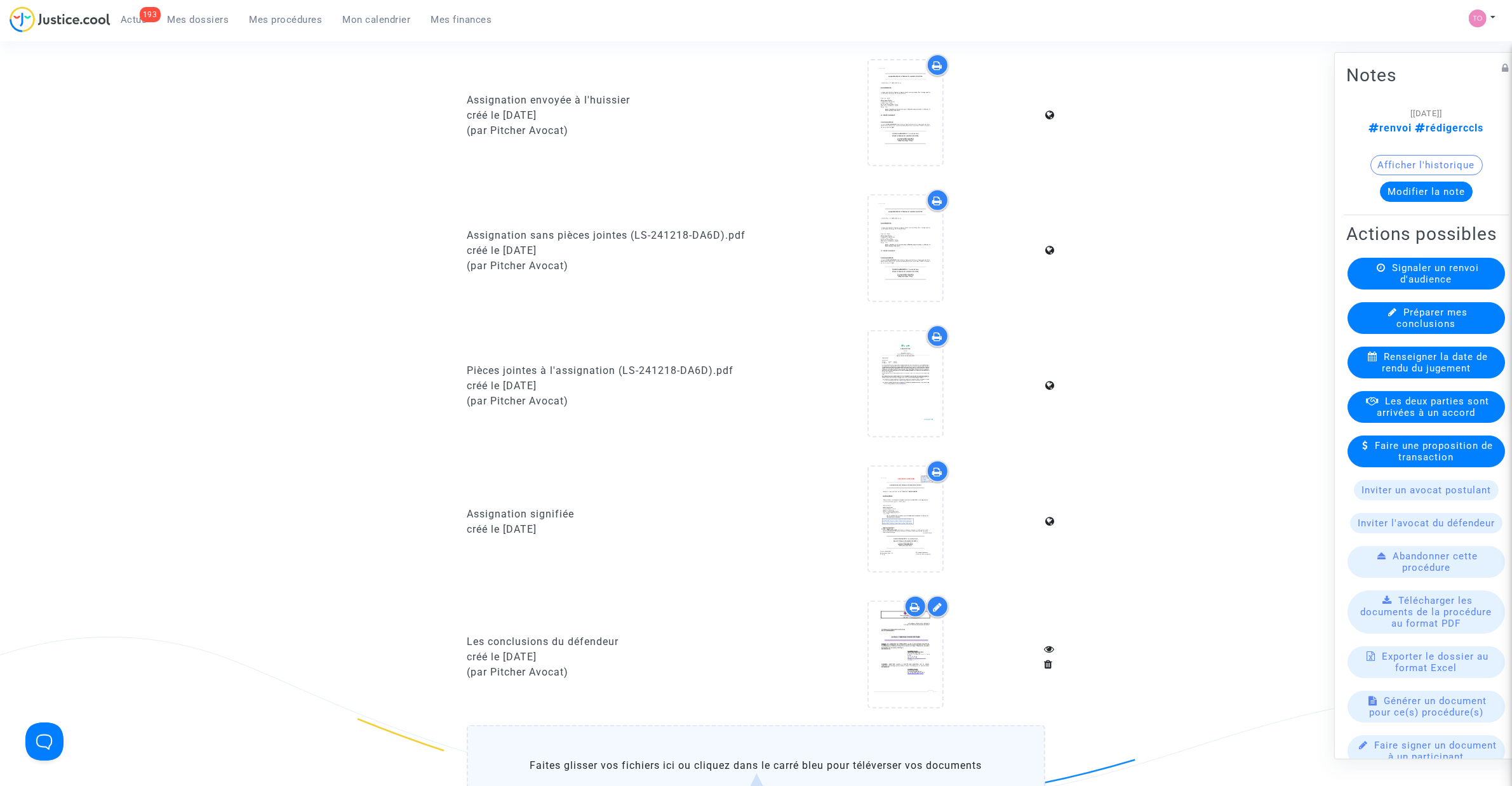
scroll to position [555, 0]
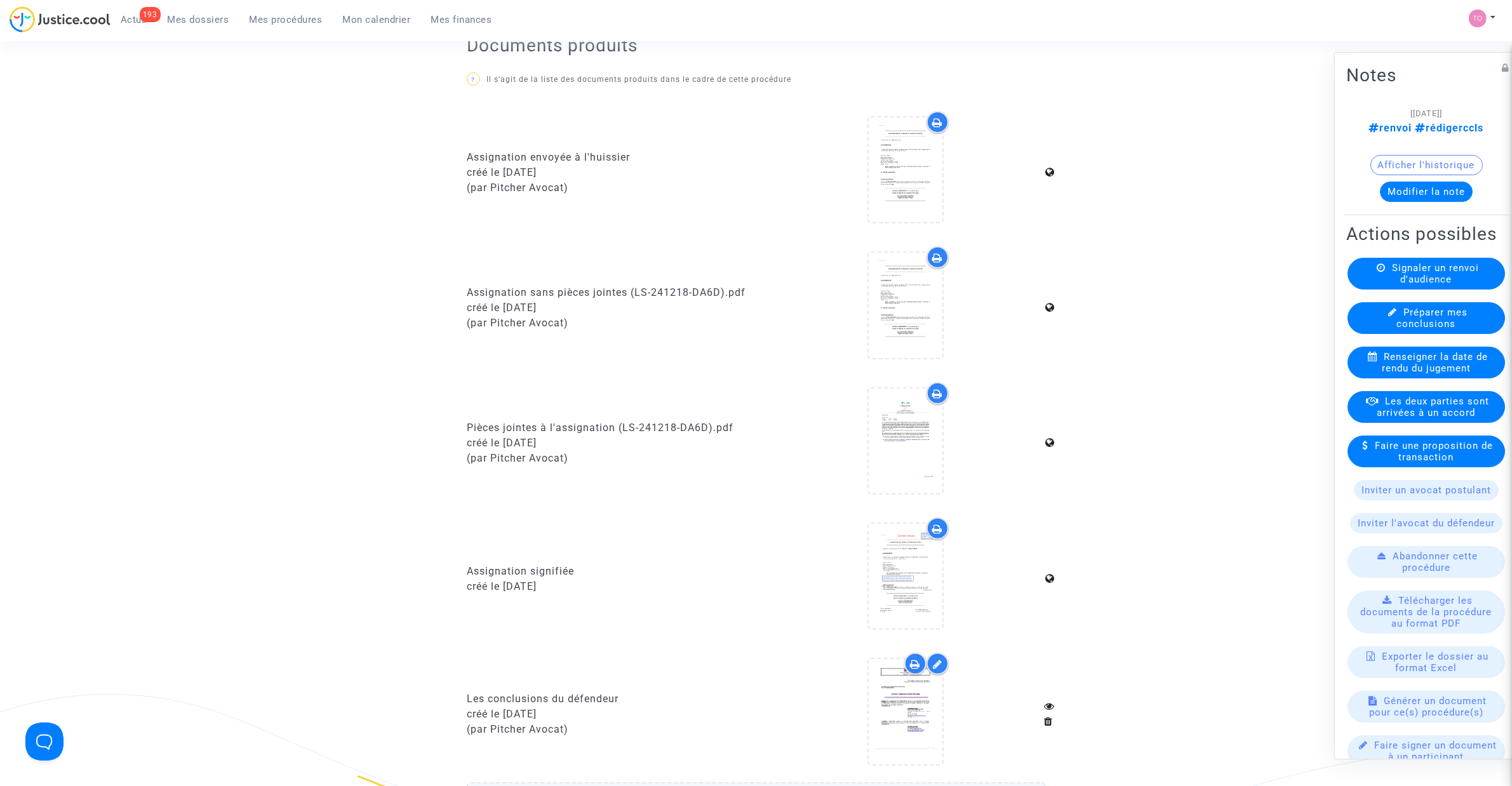
click at [1427, 160] on button "Afficher l'historique" at bounding box center [1426, 165] width 112 height 20
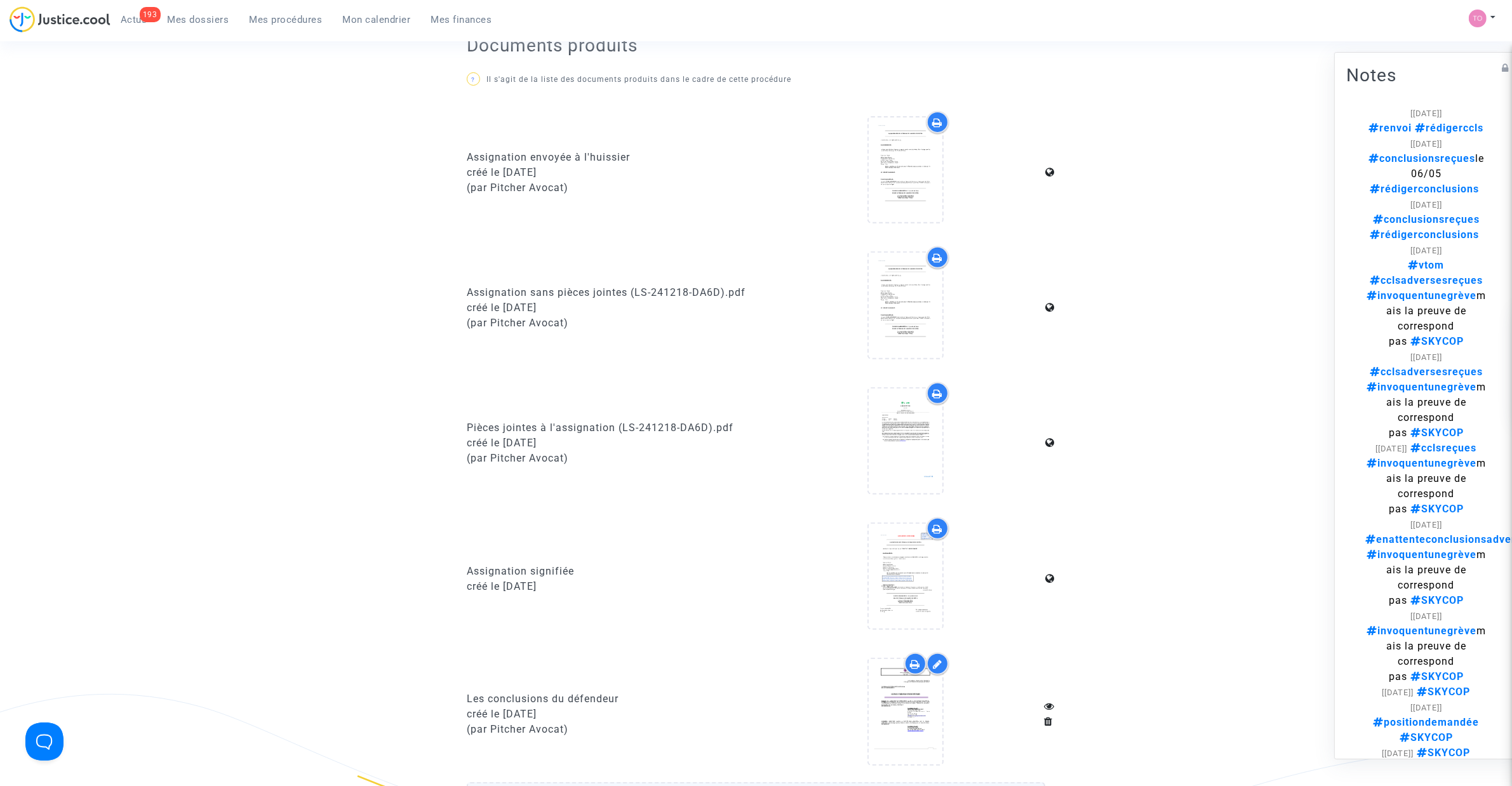
click at [1287, 176] on div "Ref. LS-241218-DA6D Etape En attente de l'audience et des conclusions demandeur…" at bounding box center [756, 234] width 1512 height 1432
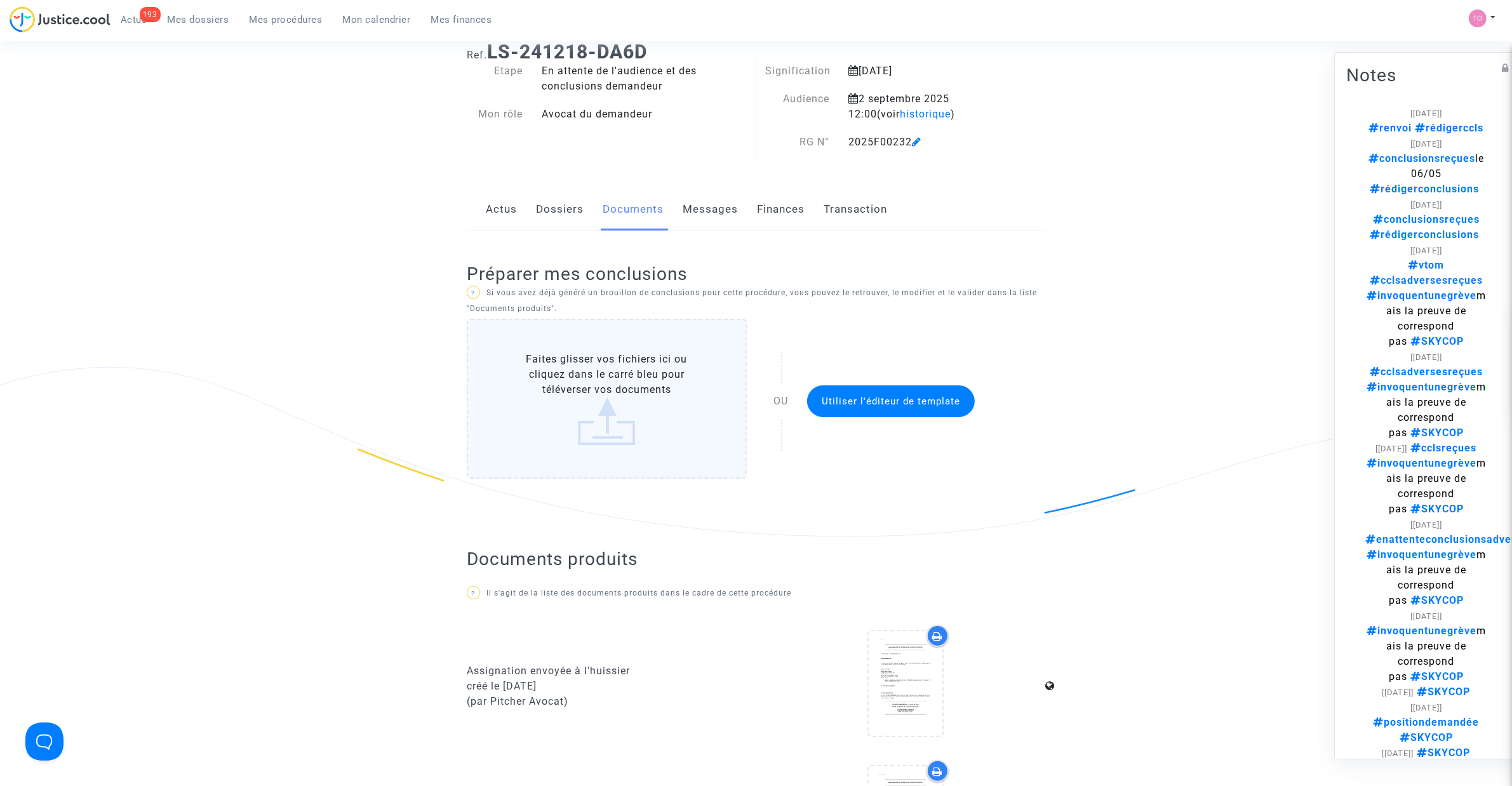
scroll to position [0, 0]
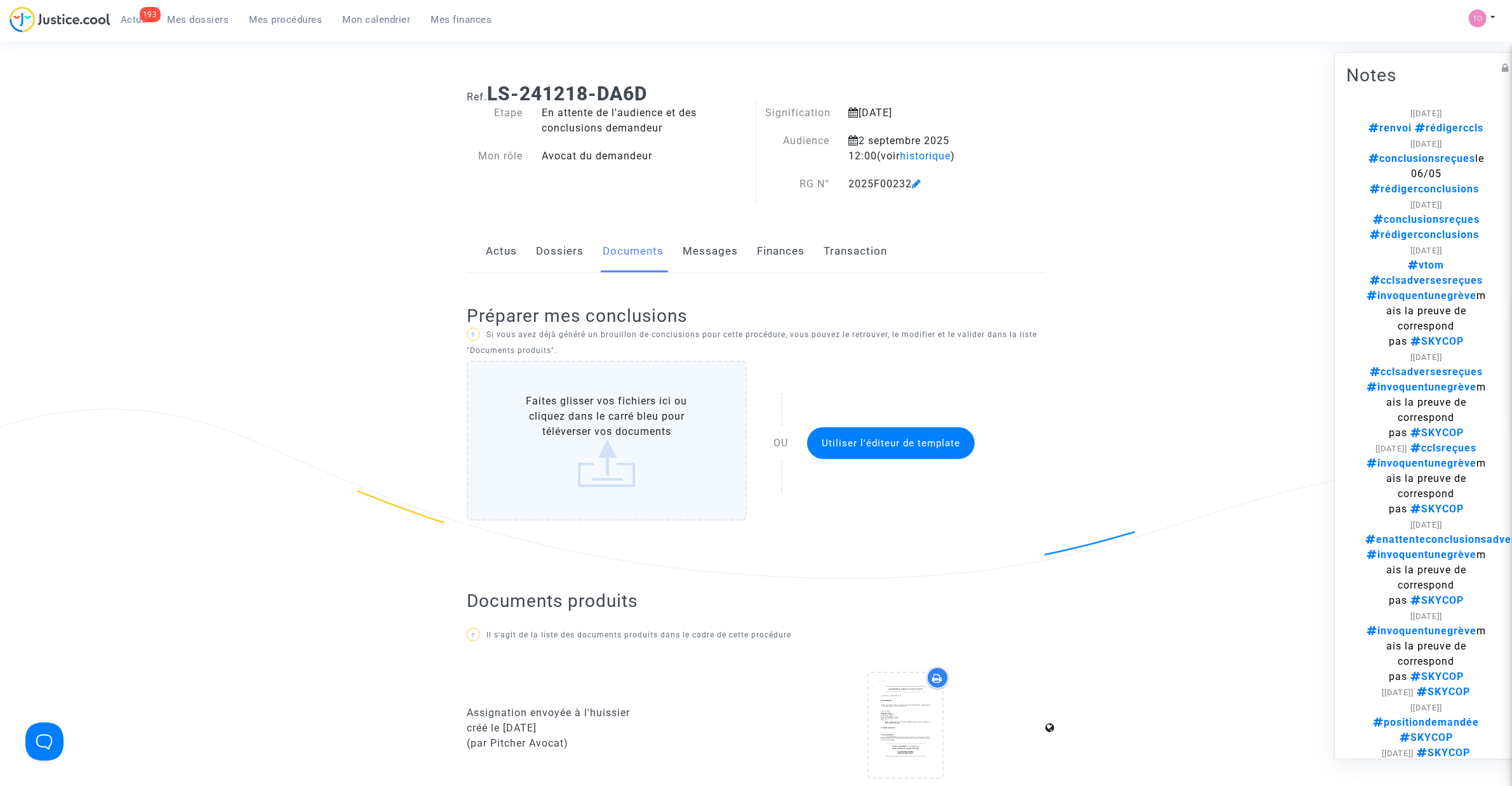
click at [633, 93] on b "LS-241218-DA6D" at bounding box center [567, 93] width 160 height 22
copy b "DA6D"
click at [302, 24] on span "Mes procédures" at bounding box center [286, 20] width 73 height 12
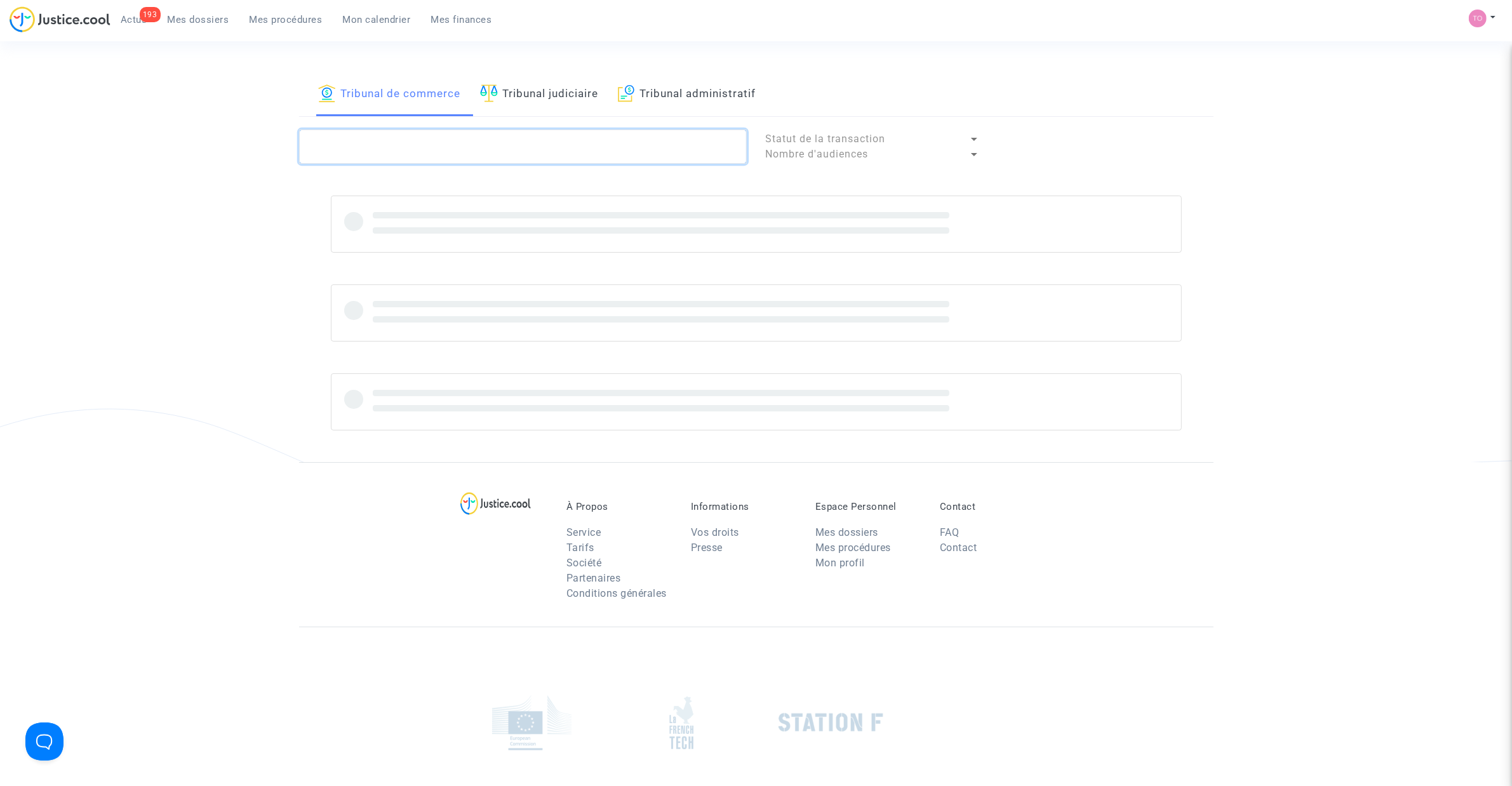
click at [375, 144] on textarea at bounding box center [523, 146] width 448 height 34
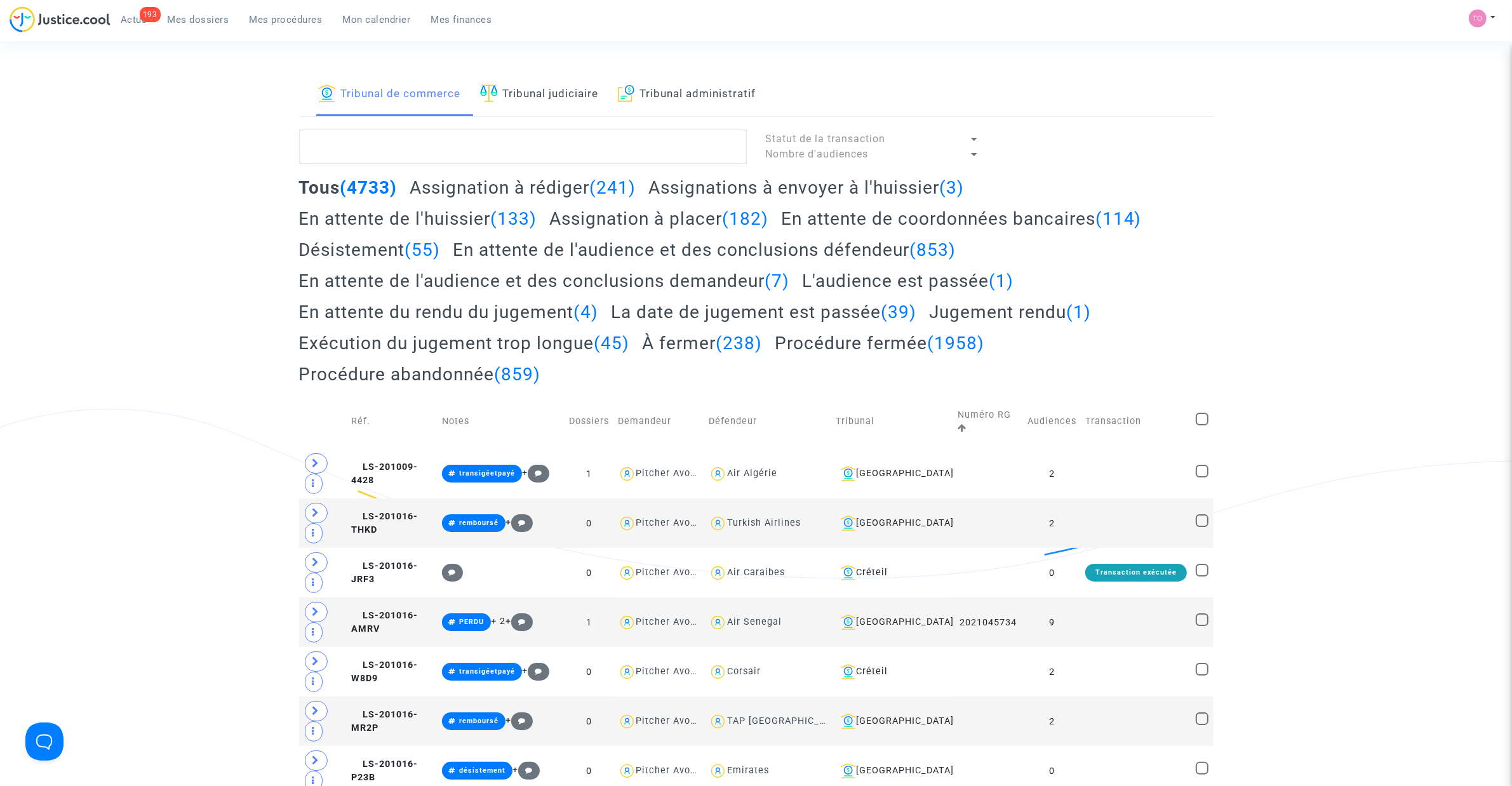
click at [187, 24] on span "Mes dossiers" at bounding box center [198, 20] width 61 height 12
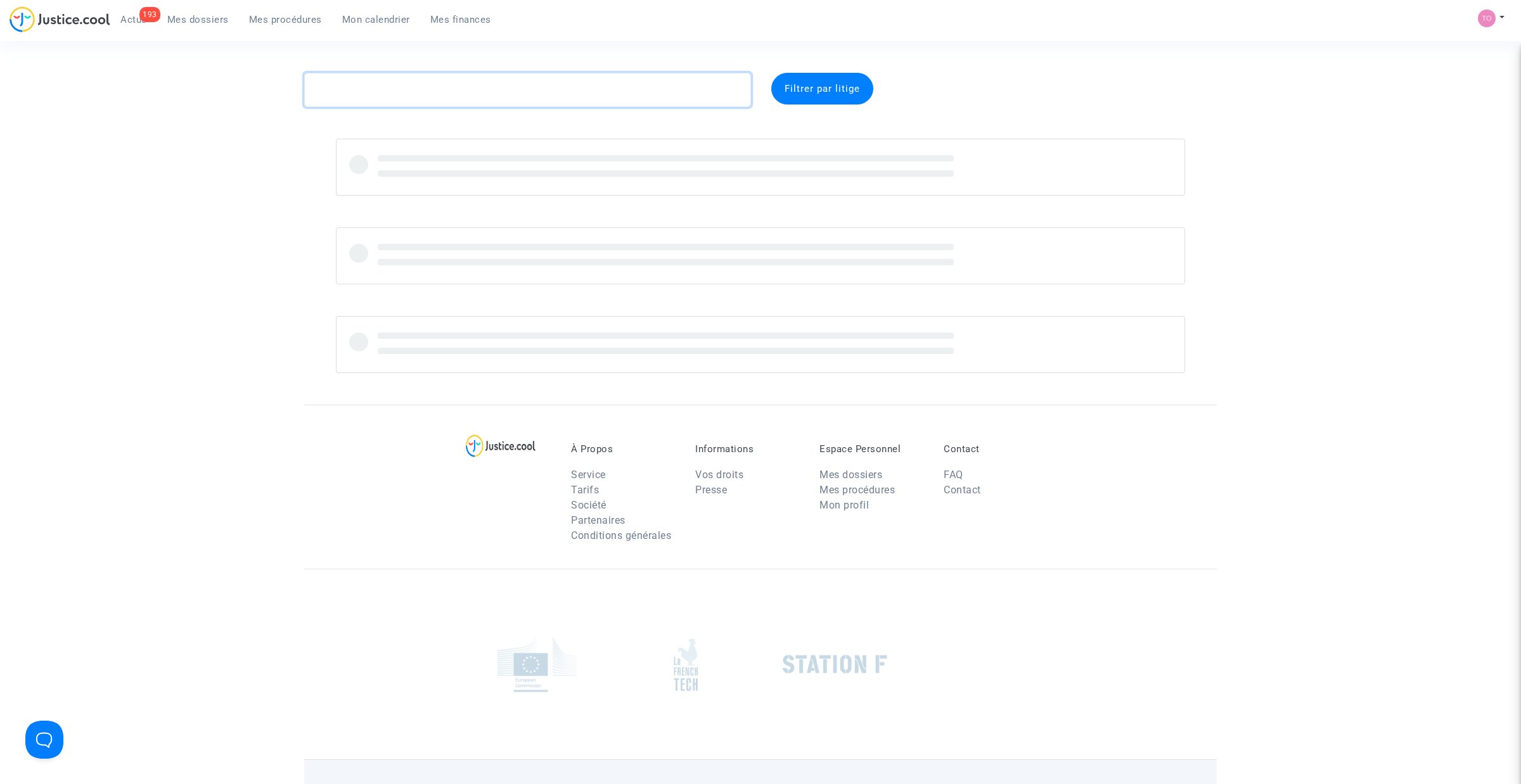
click at [354, 92] on textarea at bounding box center [527, 89] width 447 height 34
paste textarea "Girod"
drag, startPoint x: 352, startPoint y: 95, endPoint x: 271, endPoint y: 211, distance: 141.5
click at [302, 185] on complex-dispute-list "Girod Filtrer par litige" at bounding box center [755, 223] width 913 height 300
click at [517, 91] on textarea at bounding box center [522, 89] width 447 height 34
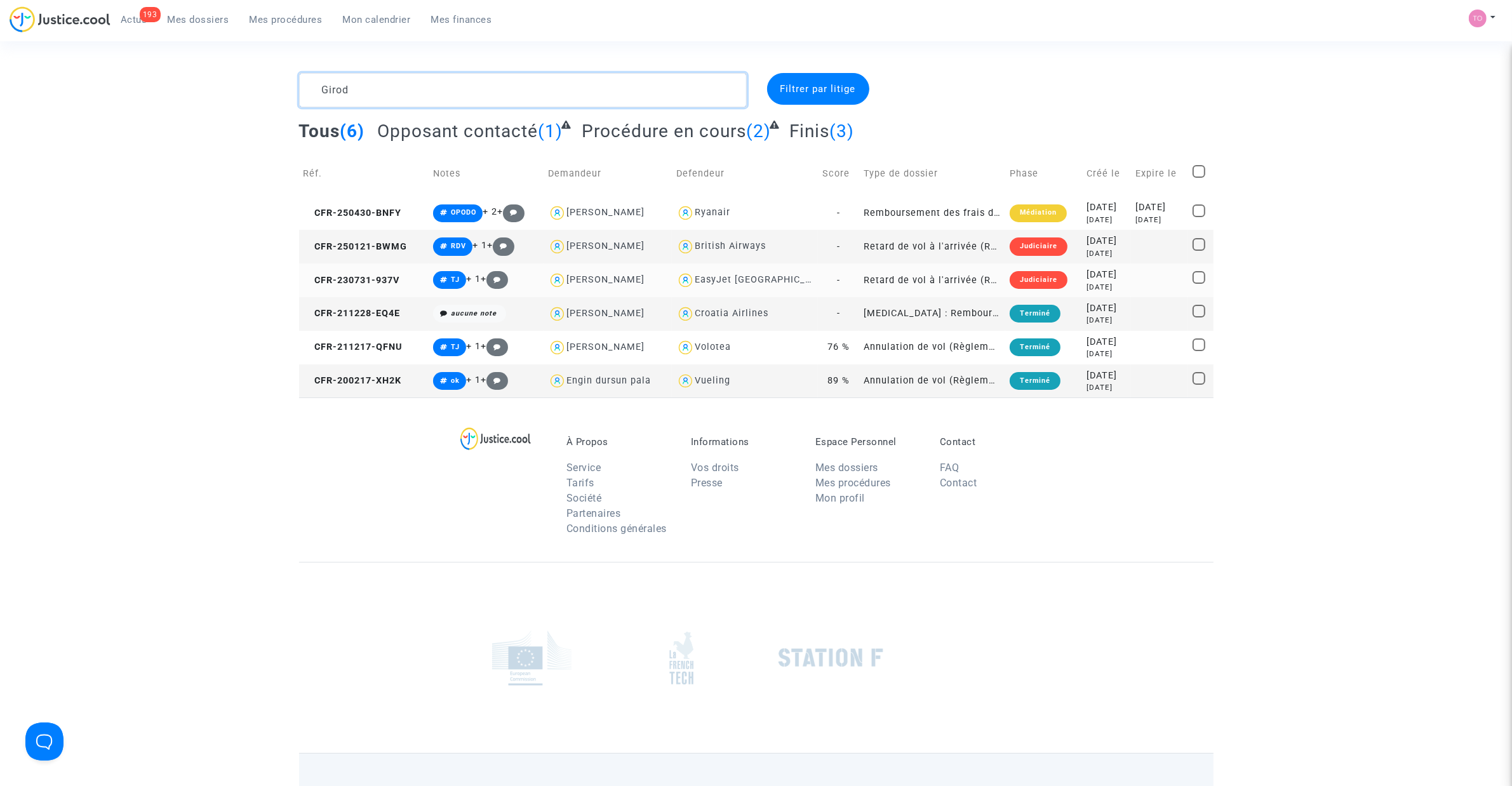
type textarea "Girod"
click at [1035, 286] on div "Judiciaire" at bounding box center [1038, 280] width 58 height 18
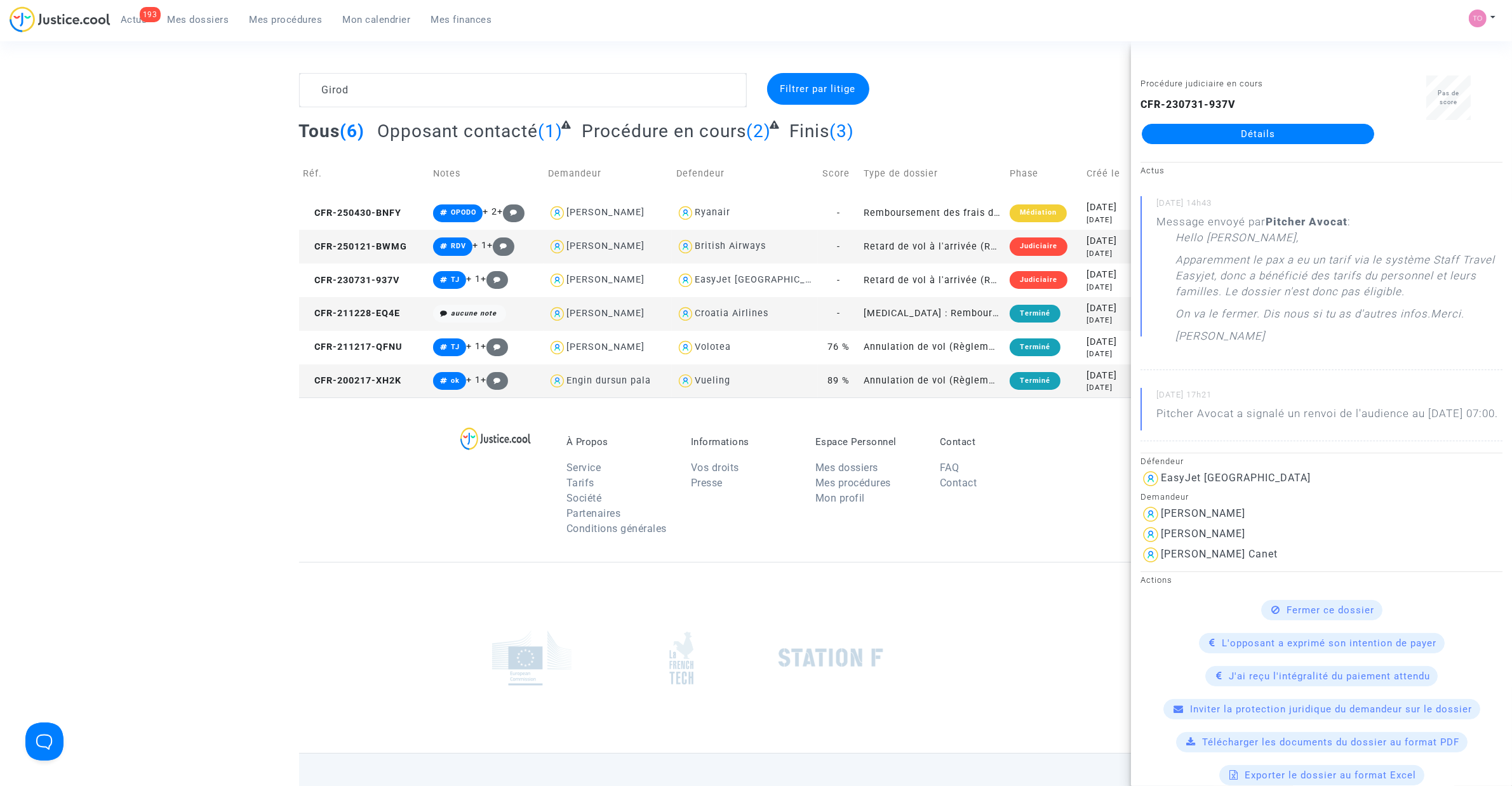
click at [1230, 127] on link "Détails" at bounding box center [1257, 134] width 232 height 20
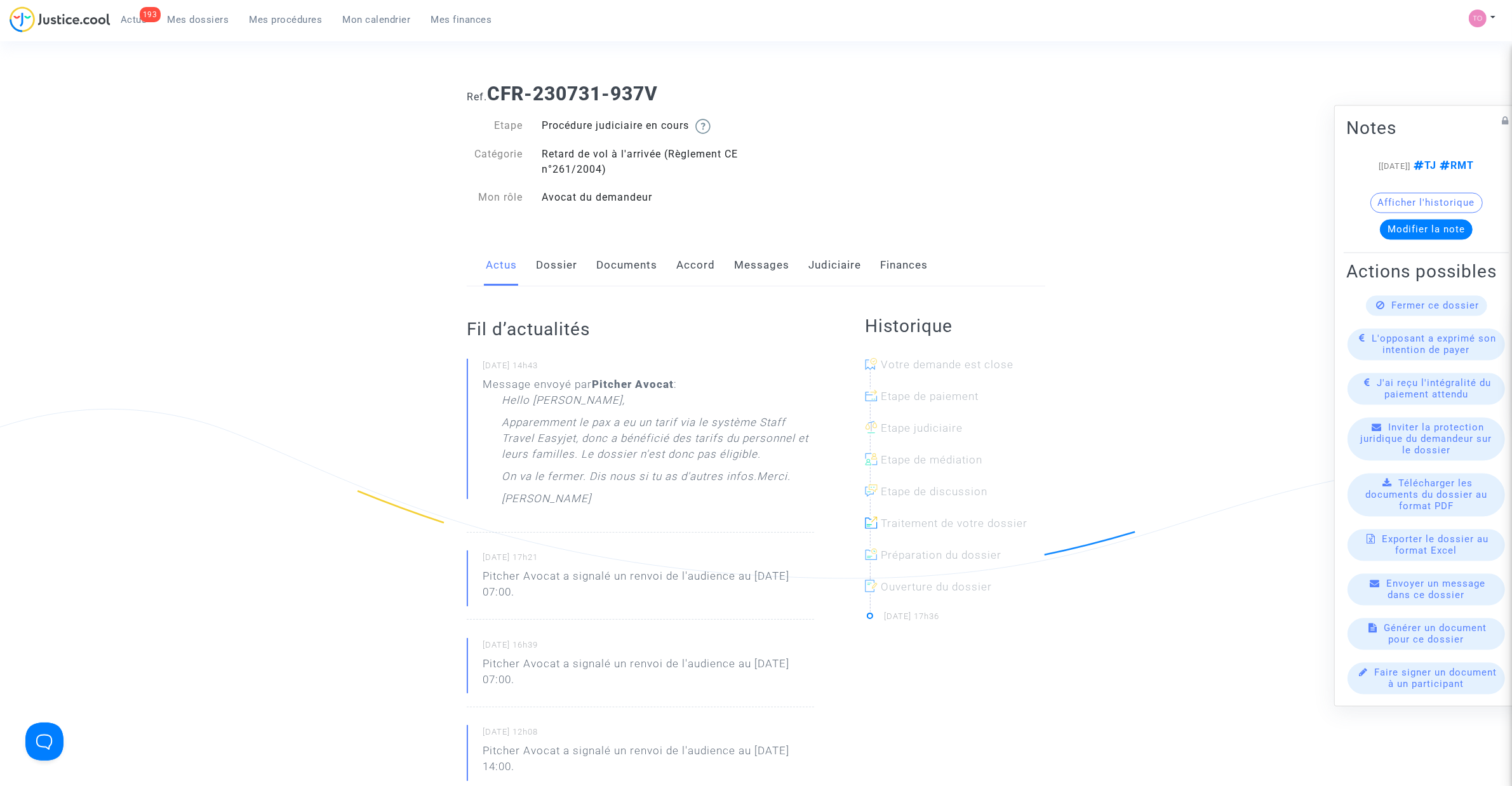
click at [826, 265] on link "Judiciaire" at bounding box center [834, 265] width 53 height 42
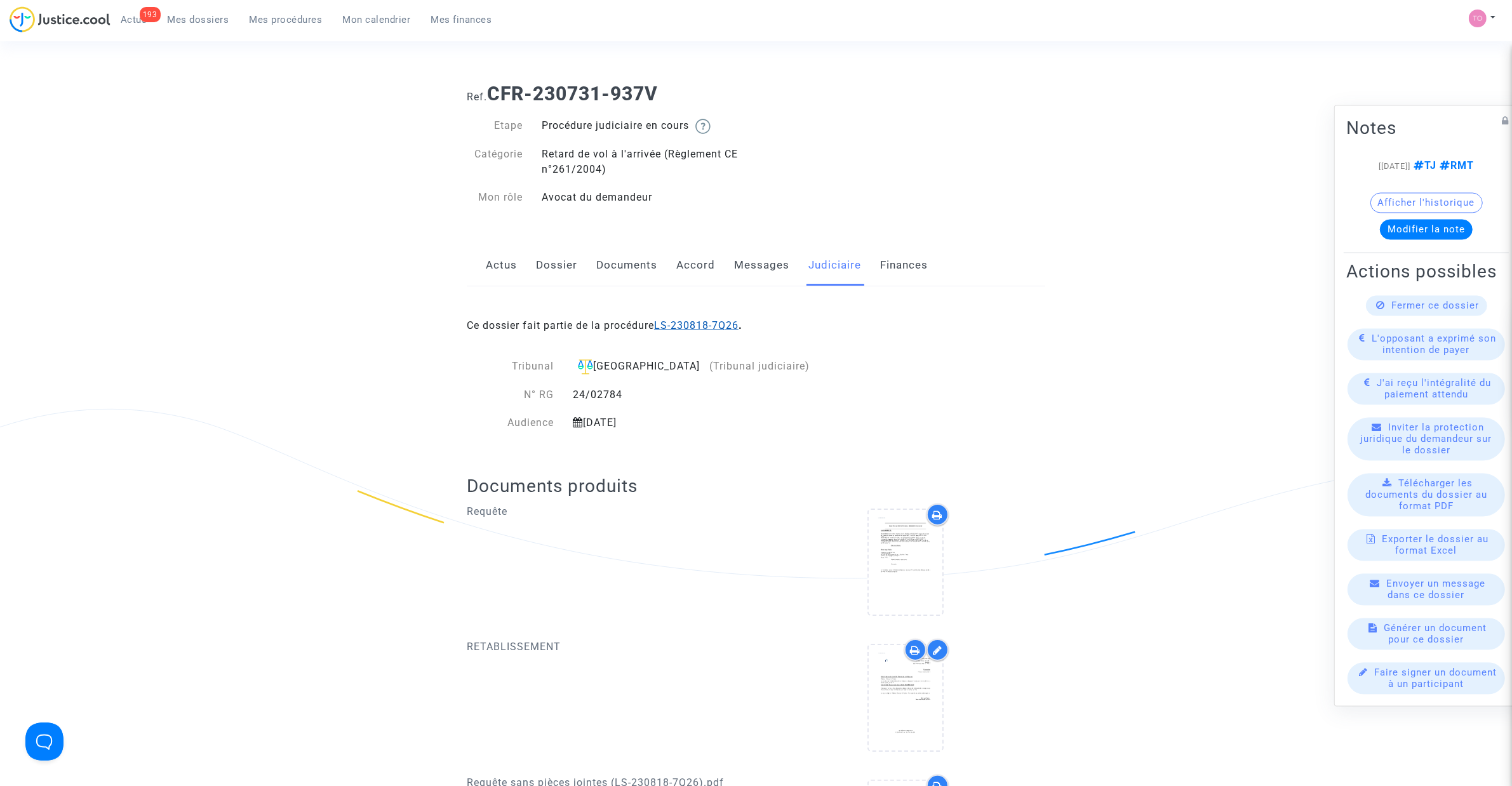
click at [696, 324] on link "LS-230818-7Q26" at bounding box center [696, 325] width 85 height 12
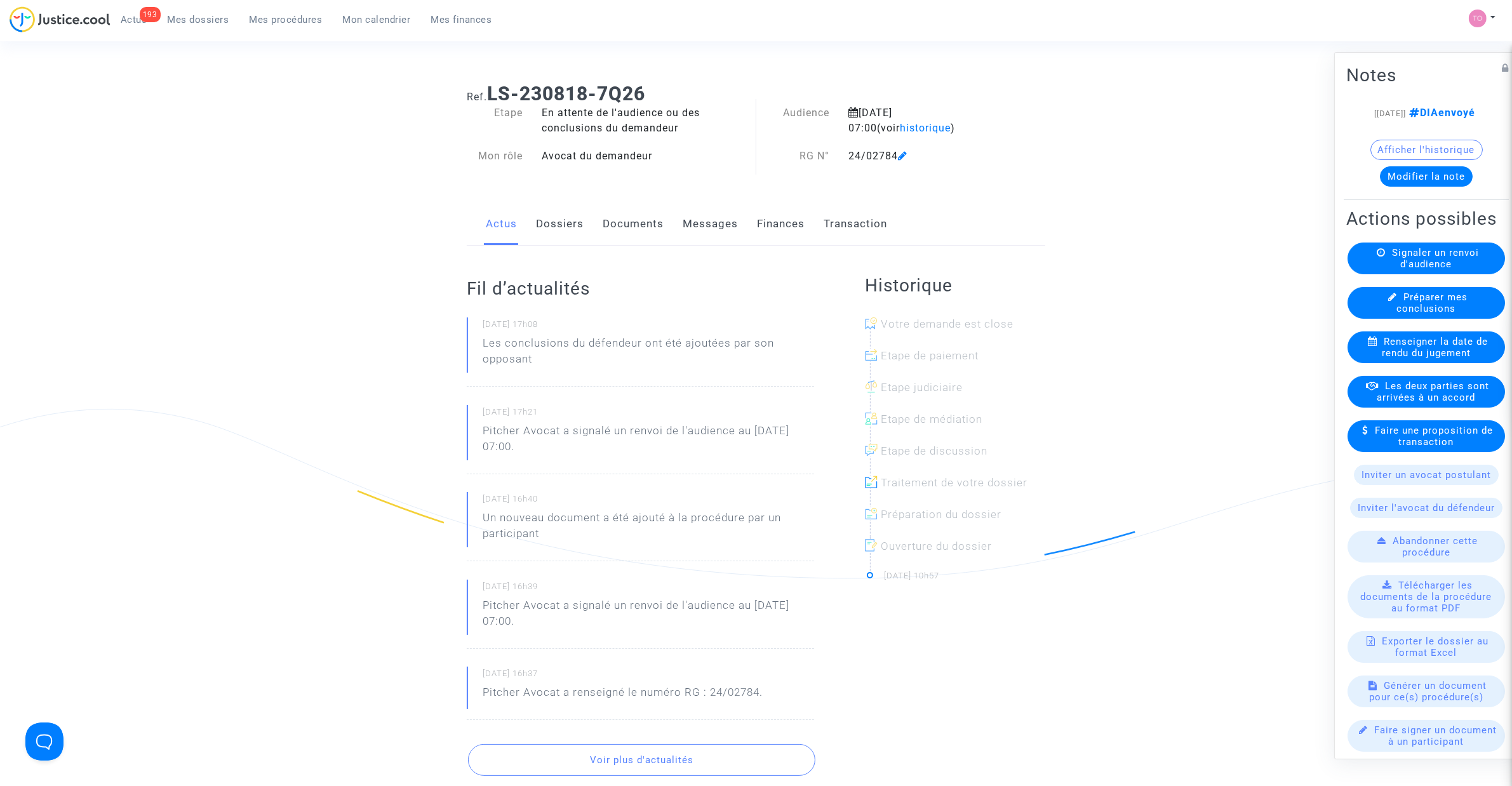
click at [624, 218] on link "Documents" at bounding box center [633, 224] width 61 height 42
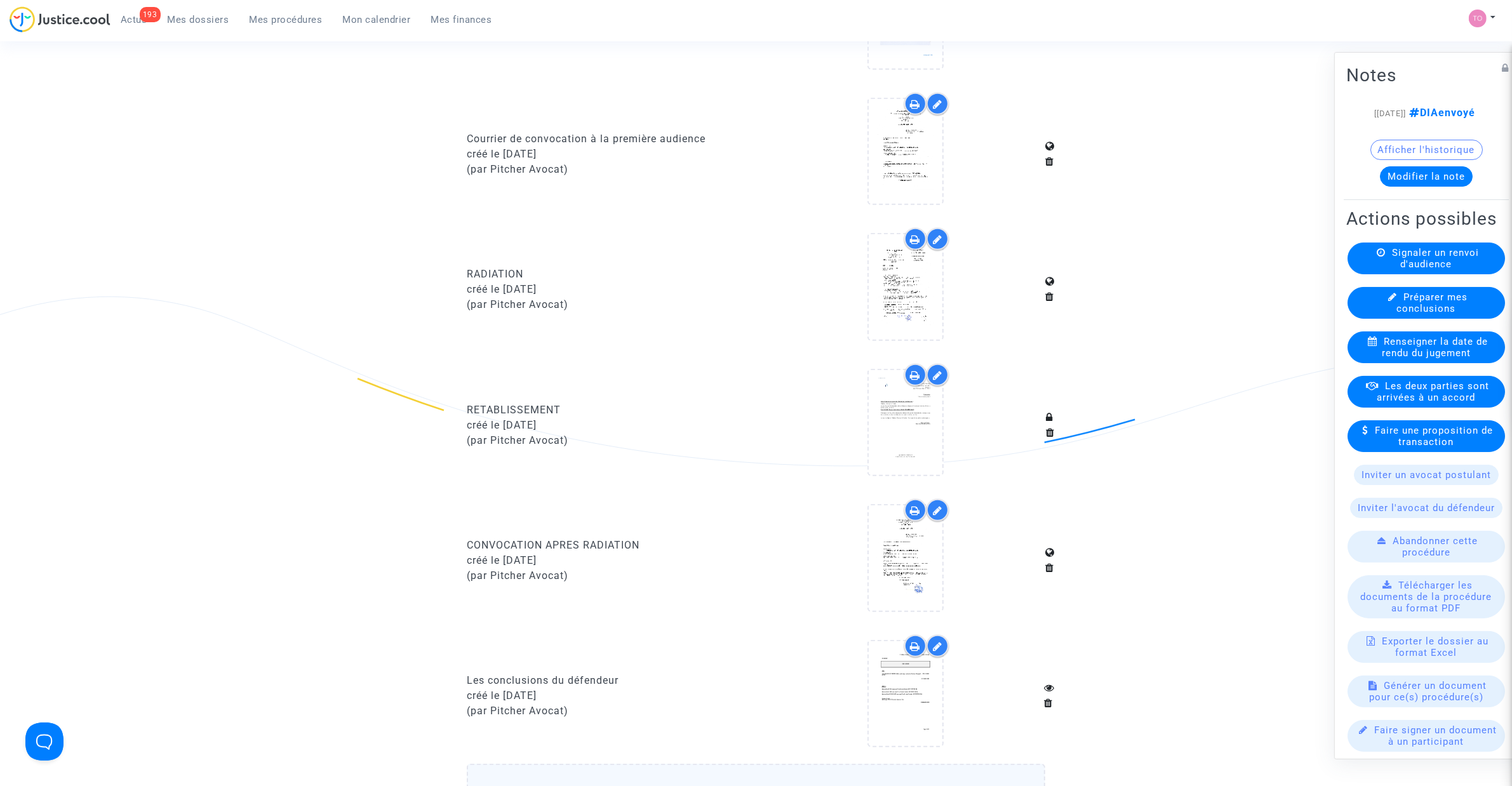
scroll to position [1032, 0]
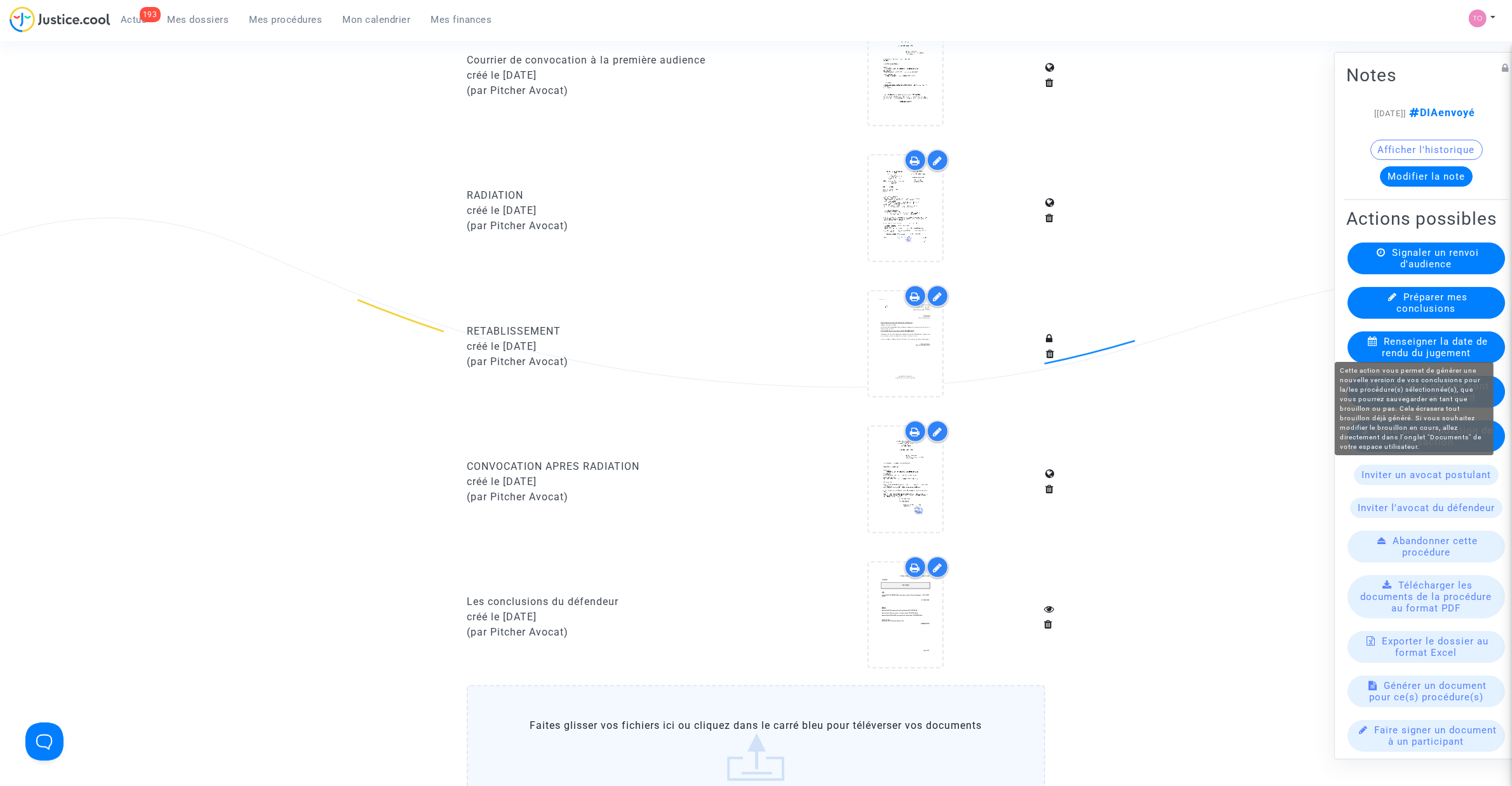
click at [1397, 315] on span "Préparer mes conclusions" at bounding box center [1432, 303] width 71 height 23
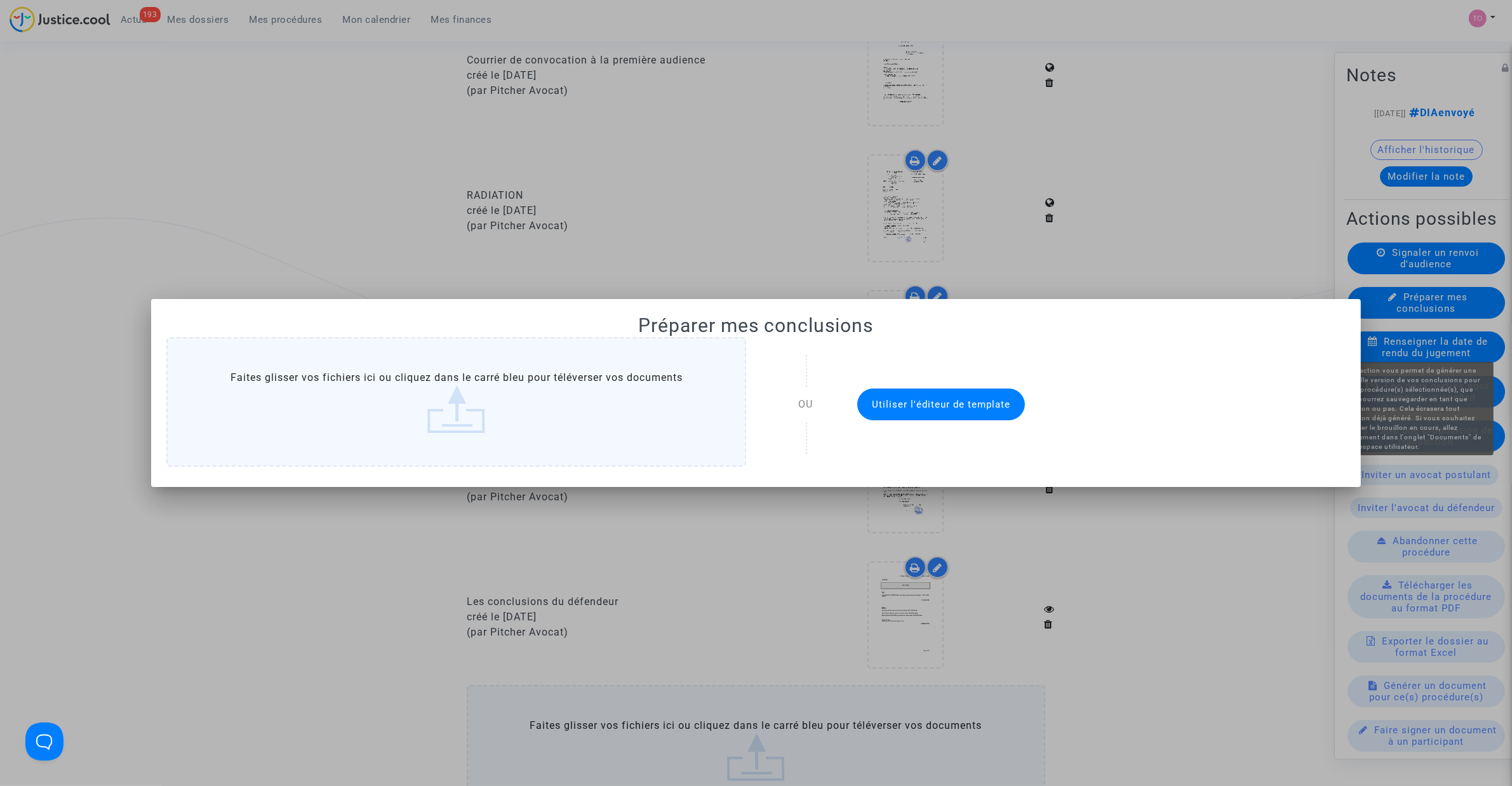
scroll to position [0, 0]
click at [265, 210] on div at bounding box center [756, 393] width 1512 height 786
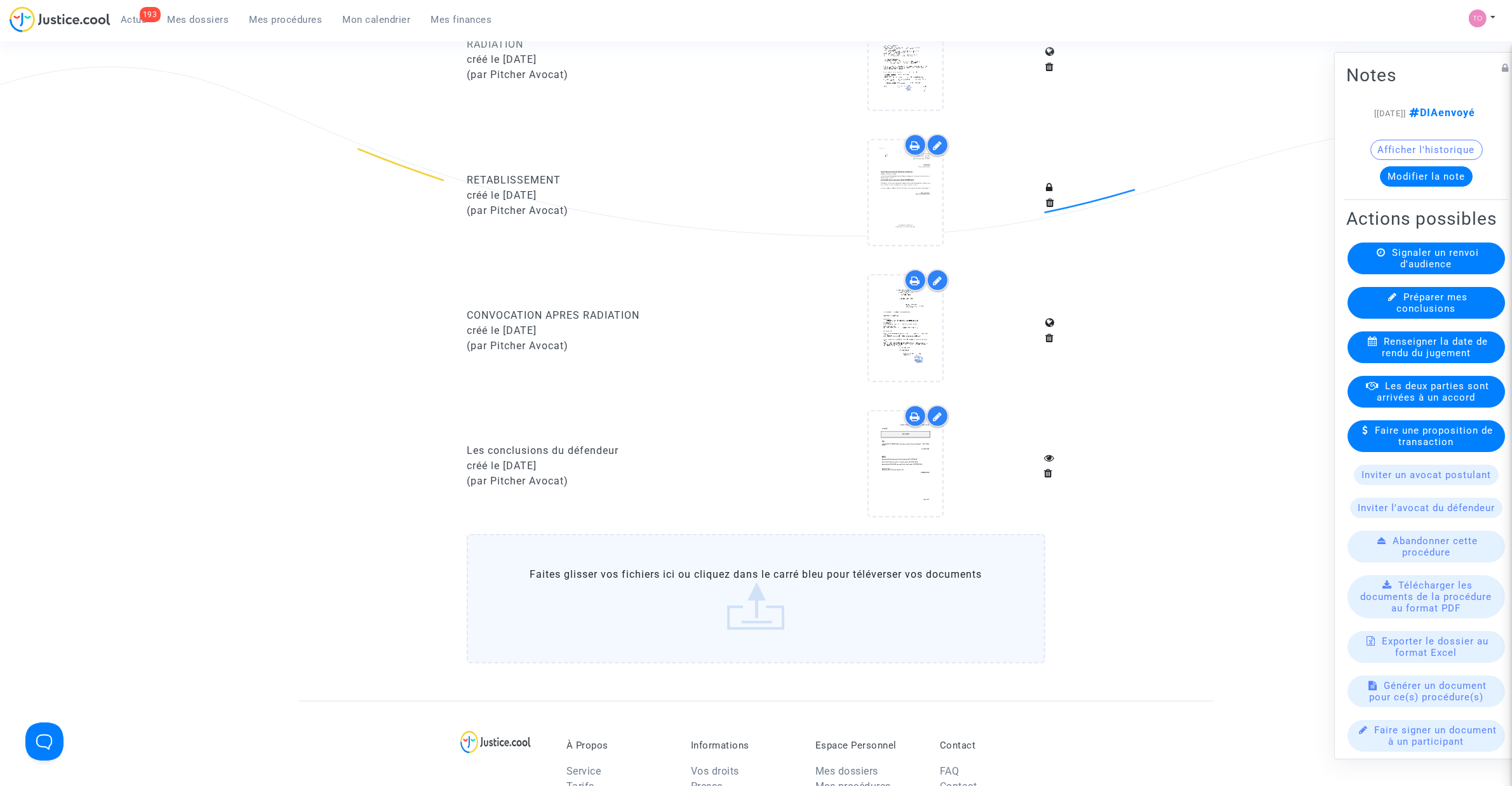
scroll to position [1191, 0]
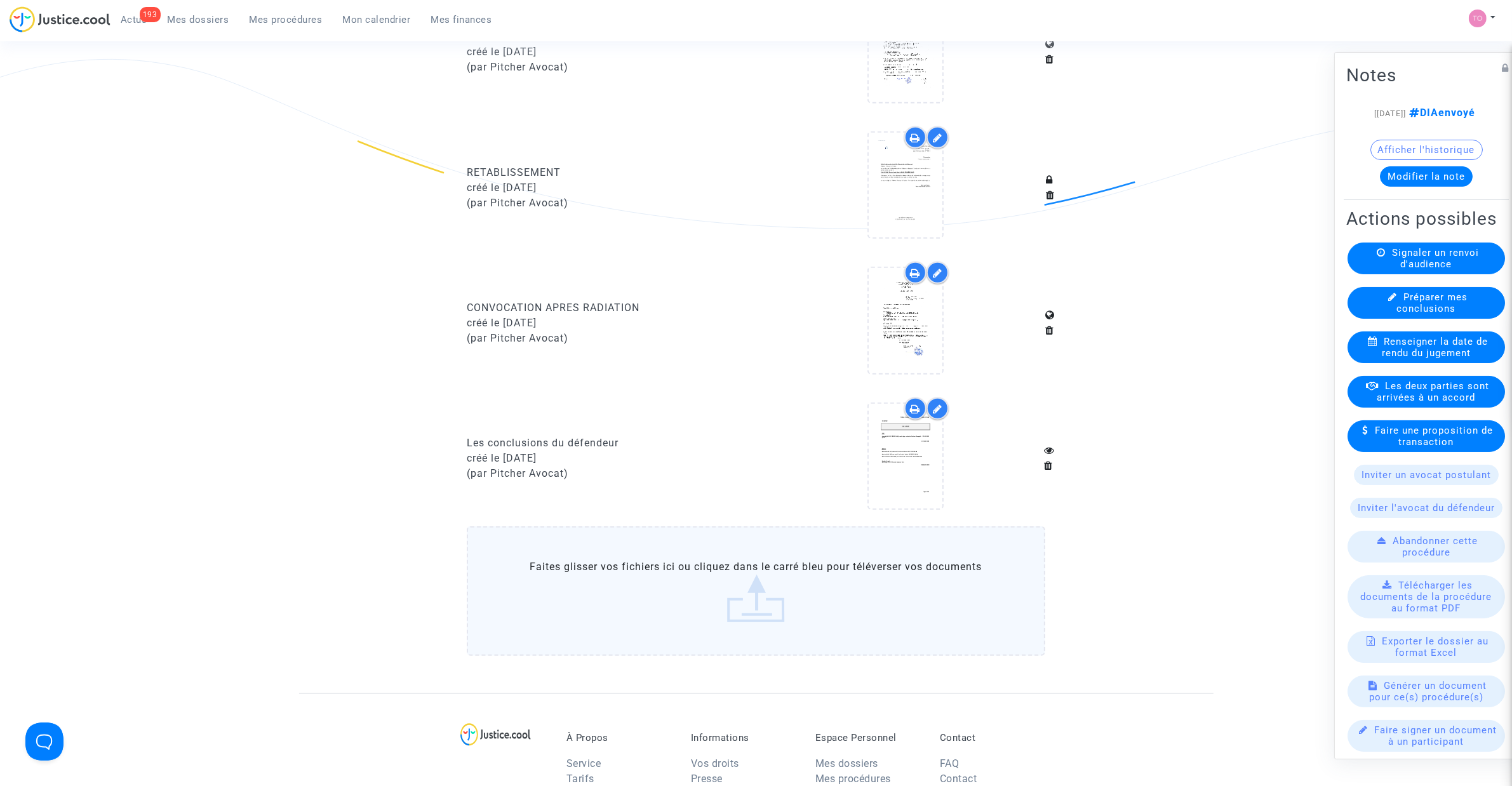
click at [1435, 160] on button "Afficher l'historique" at bounding box center [1426, 150] width 112 height 20
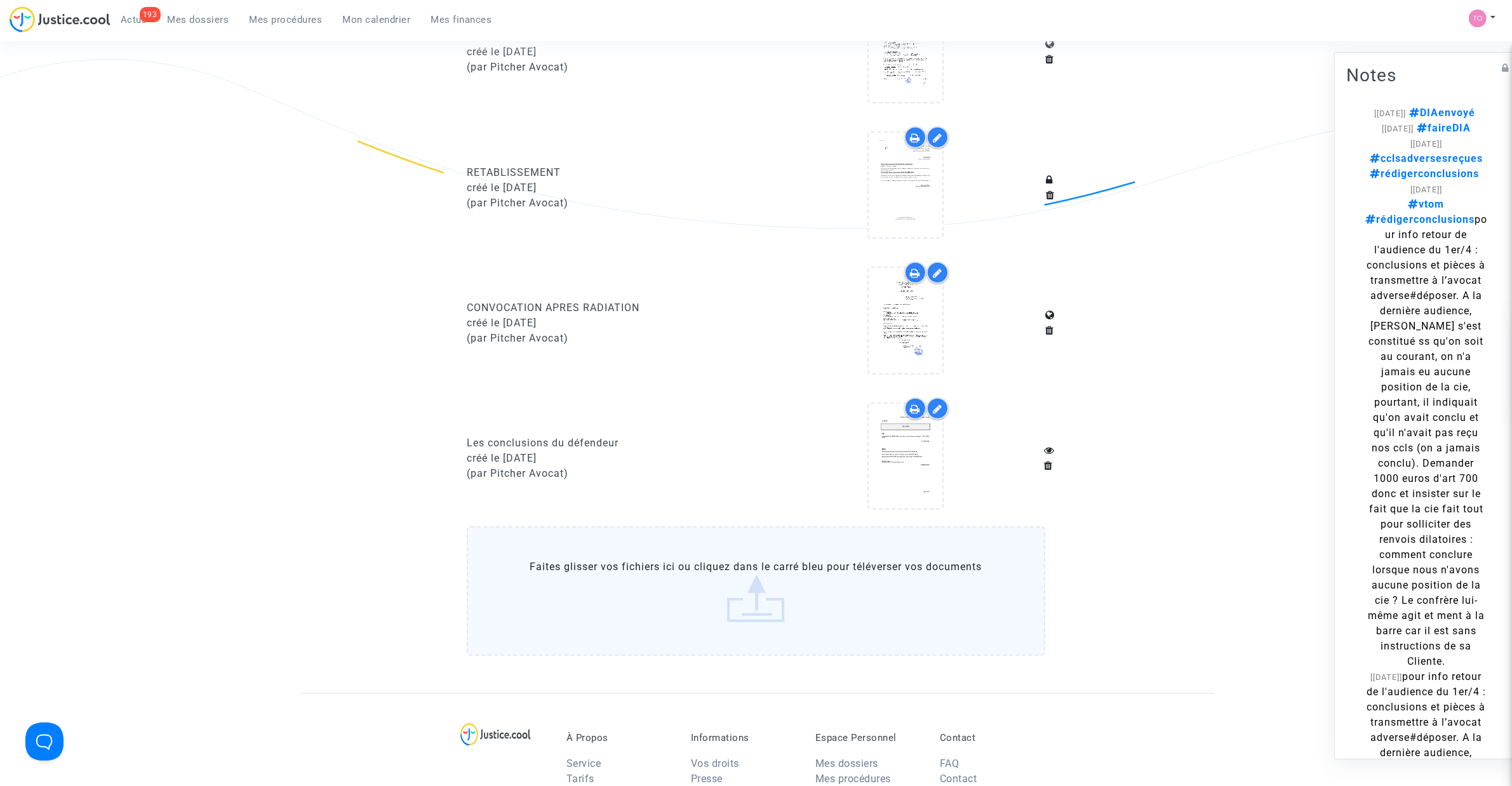
drag, startPoint x: 281, startPoint y: 13, endPoint x: 263, endPoint y: 18, distance: 18.7
click at [281, 13] on link "Mes procédures" at bounding box center [286, 20] width 93 height 19
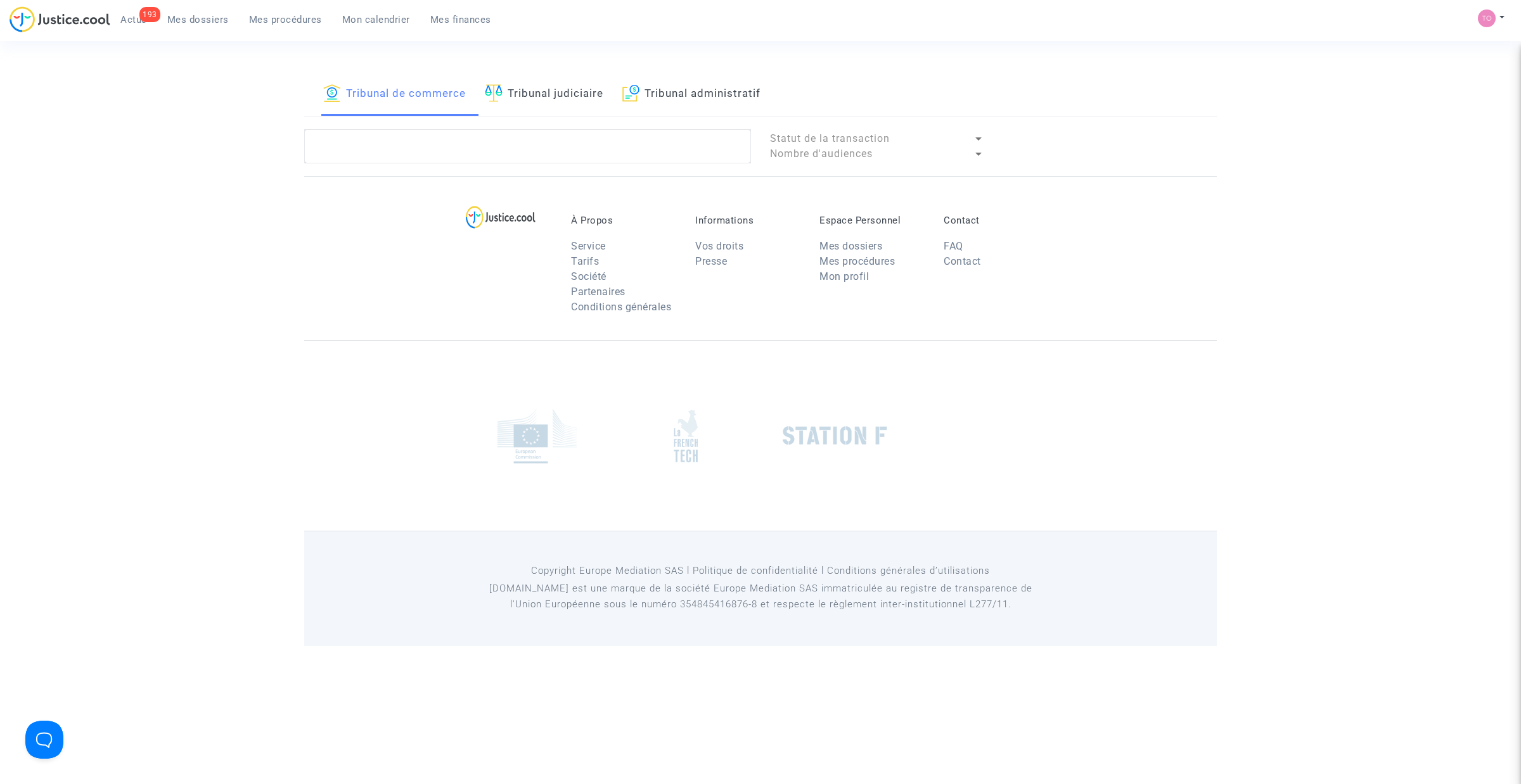
click at [216, 19] on span "Mes dossiers" at bounding box center [198, 19] width 61 height 12
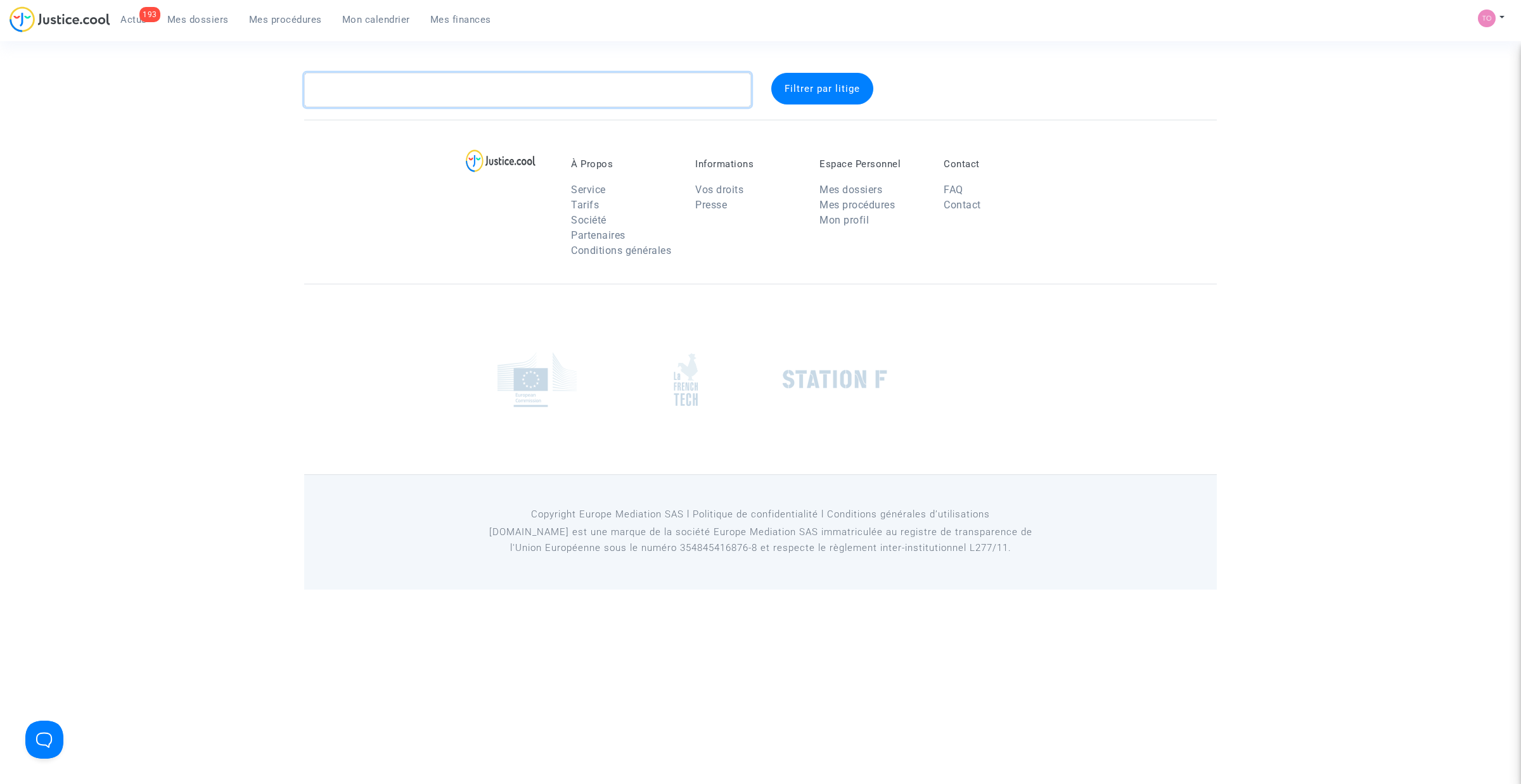
click at [349, 98] on textarea at bounding box center [527, 89] width 447 height 34
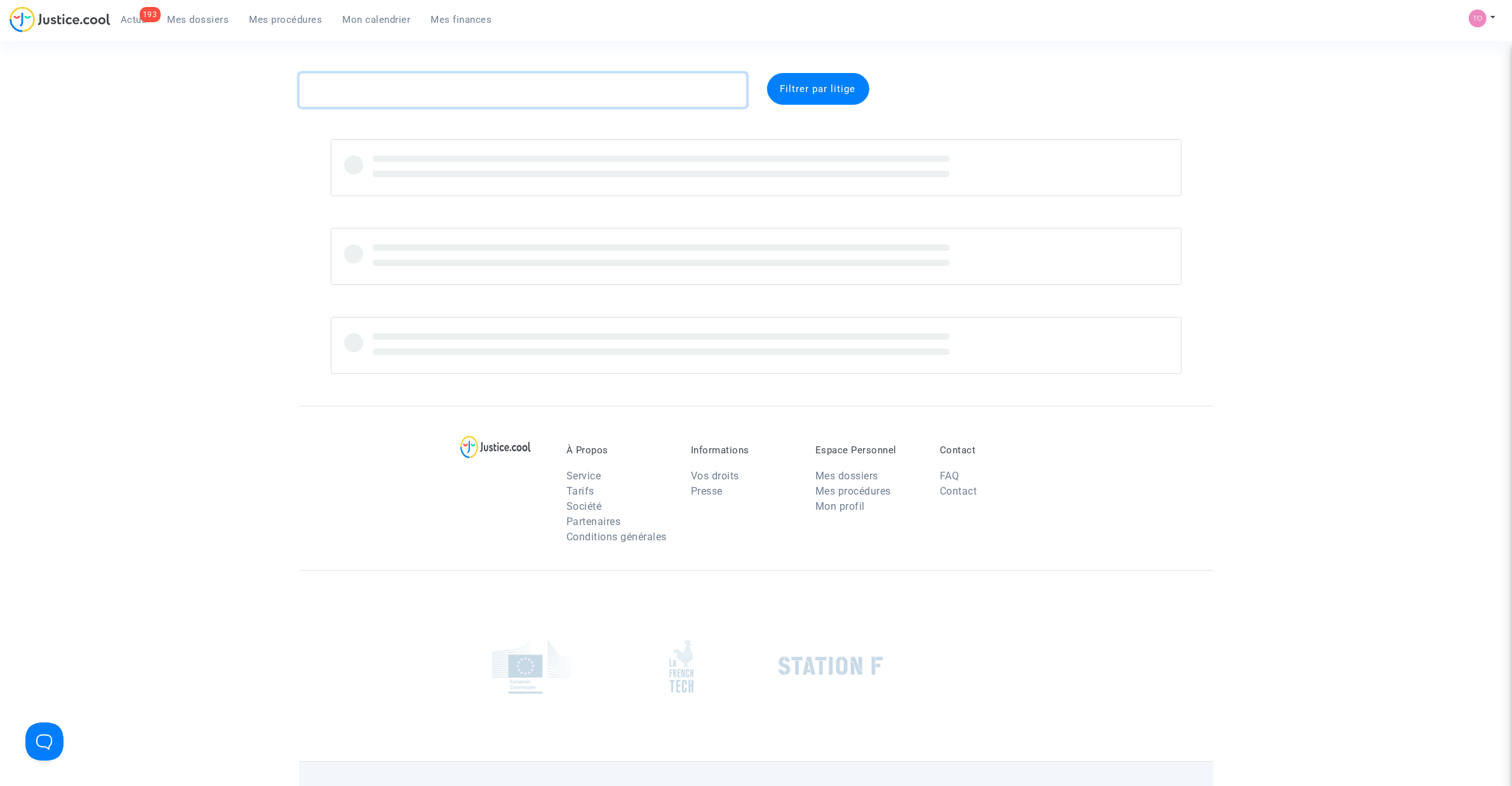
paste textarea "Nodirbek"
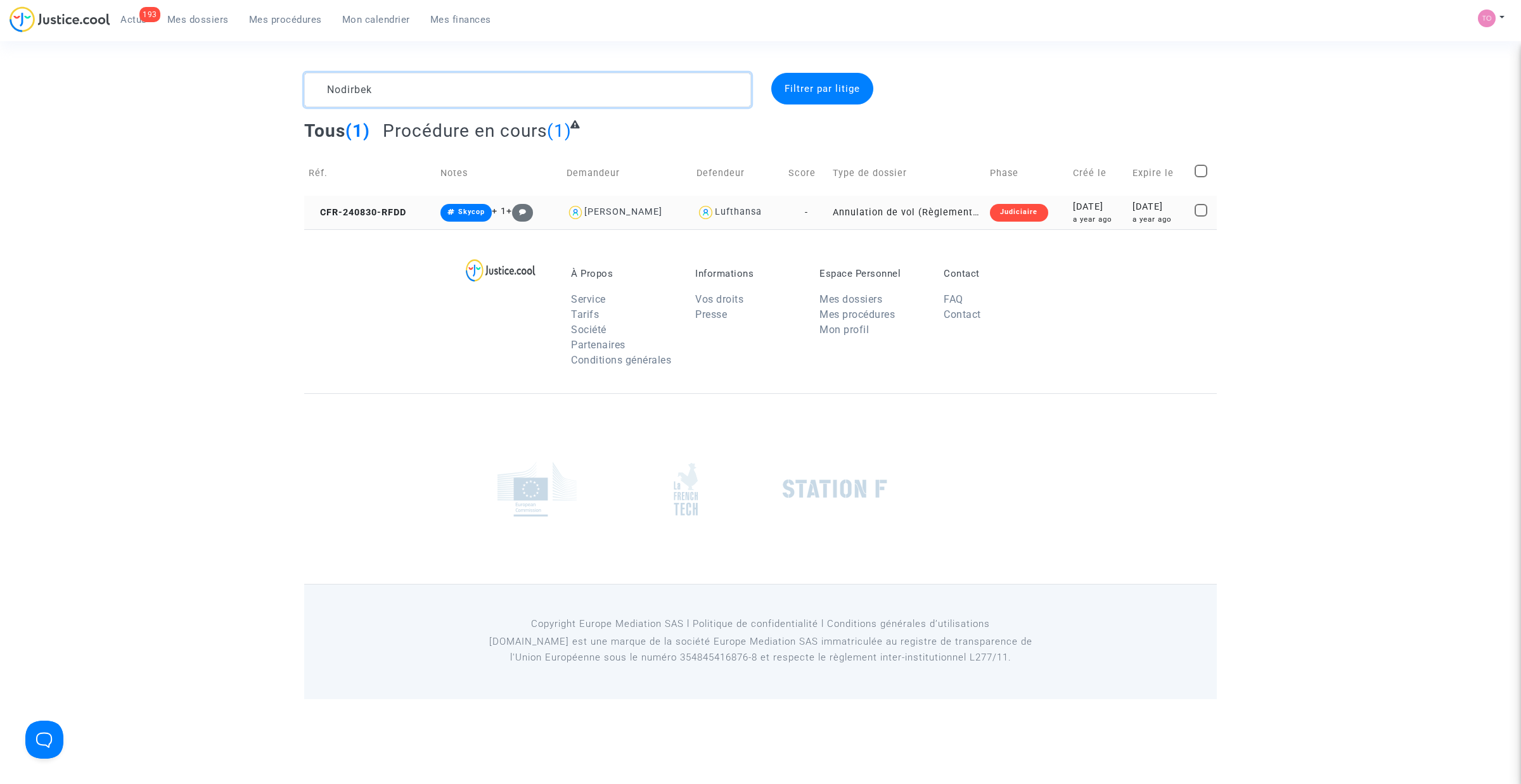
type textarea "Nodirbek"
click at [1078, 206] on div "[DATE]" at bounding box center [1098, 206] width 51 height 14
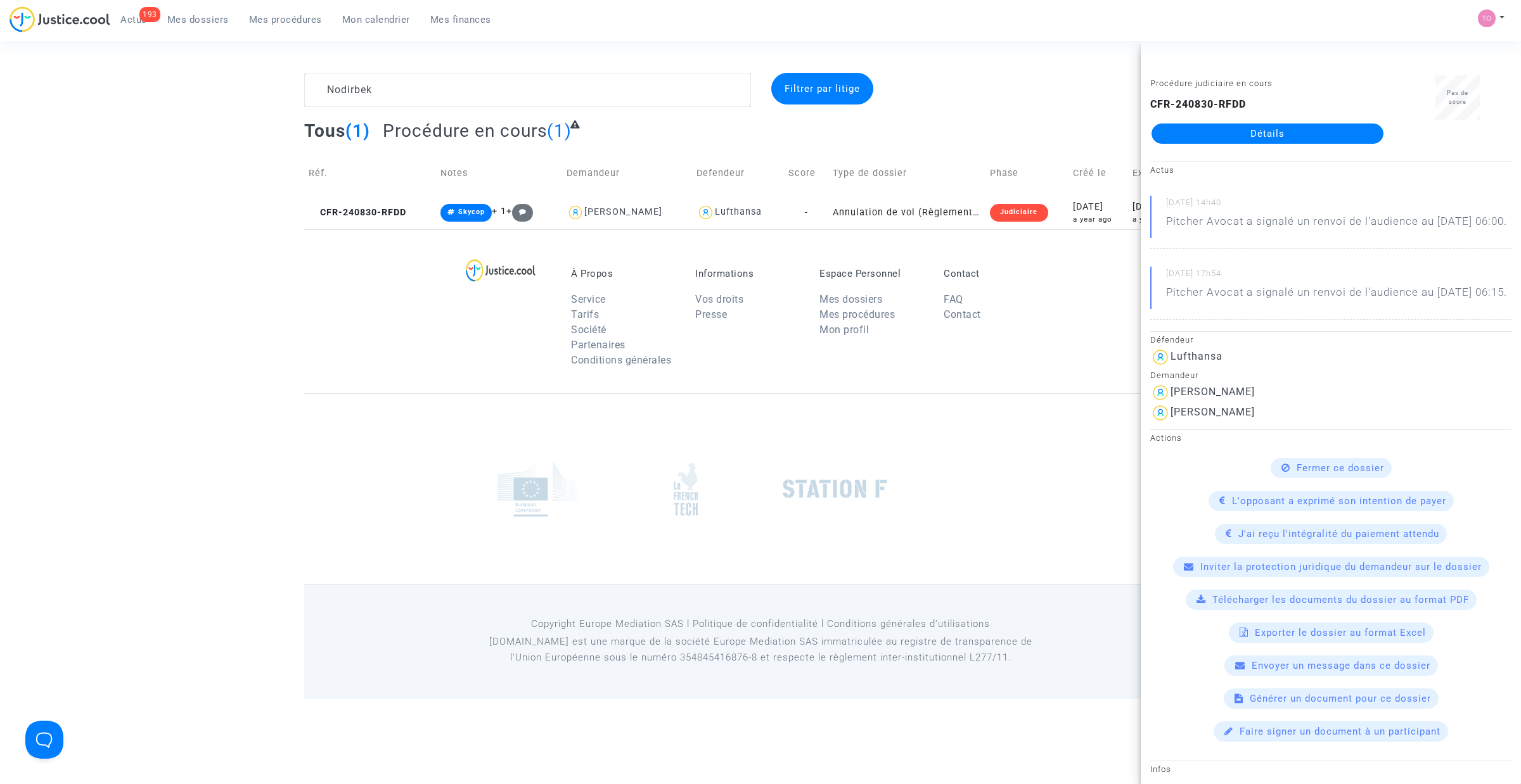
click at [160, 167] on div "Nodirbek Filtrer par litige Tous (1) Procédure en cours (1) Réf. Notes Demandeu…" at bounding box center [760, 151] width 1521 height 157
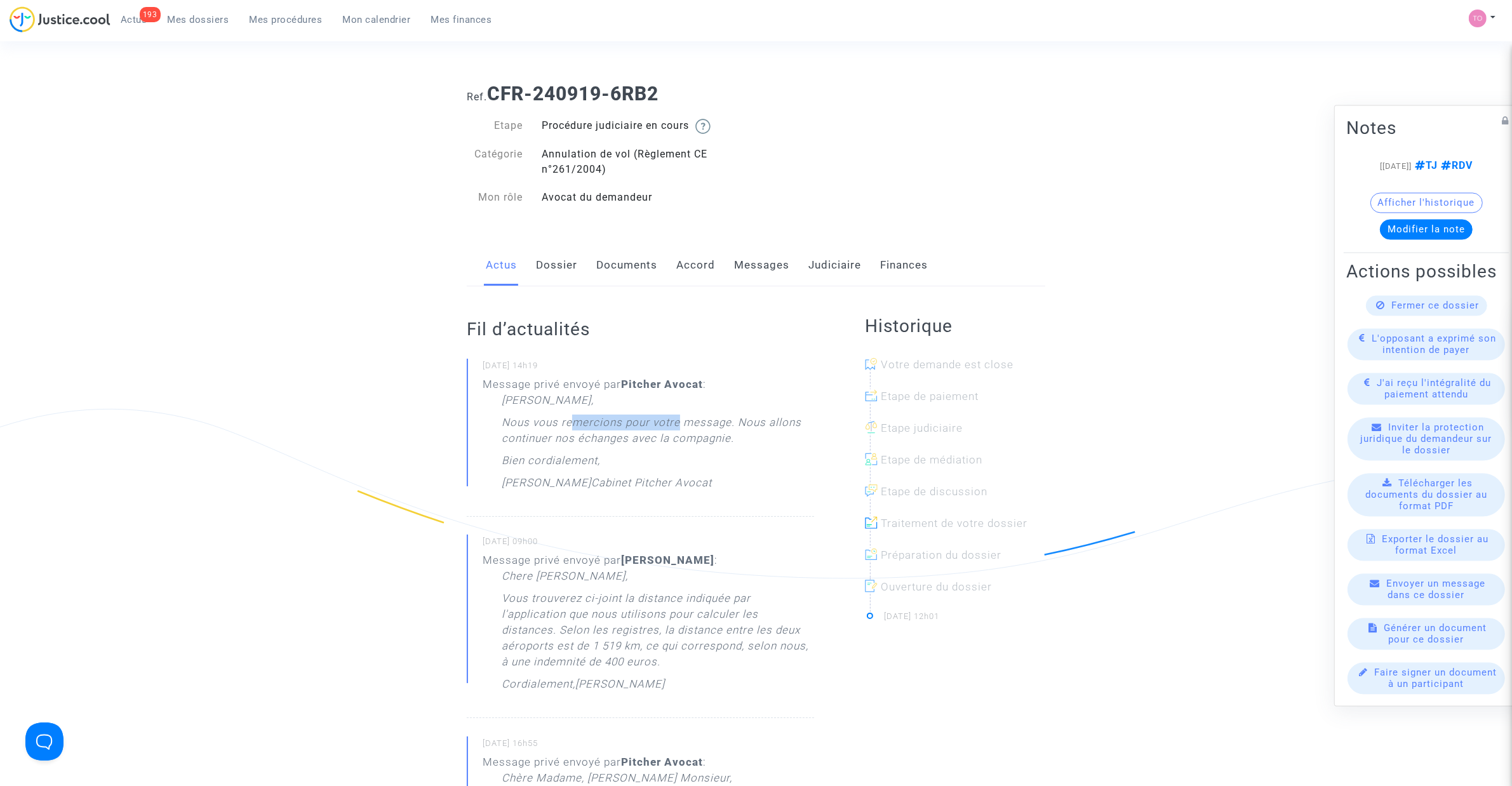
drag, startPoint x: 581, startPoint y: 427, endPoint x: 675, endPoint y: 423, distance: 94.1
click at [678, 422] on p "Nous vous remercions pour votre message. Nous allons continuer nos échanges ave…" at bounding box center [658, 433] width 312 height 38
drag, startPoint x: 529, startPoint y: 436, endPoint x: 618, endPoint y: 449, distance: 89.9
click at [678, 438] on p "Nous vous remercions pour votre message. Nous allons continuer nos échanges ave…" at bounding box center [658, 433] width 312 height 38
drag, startPoint x: 541, startPoint y: 462, endPoint x: 568, endPoint y: 461, distance: 27.0
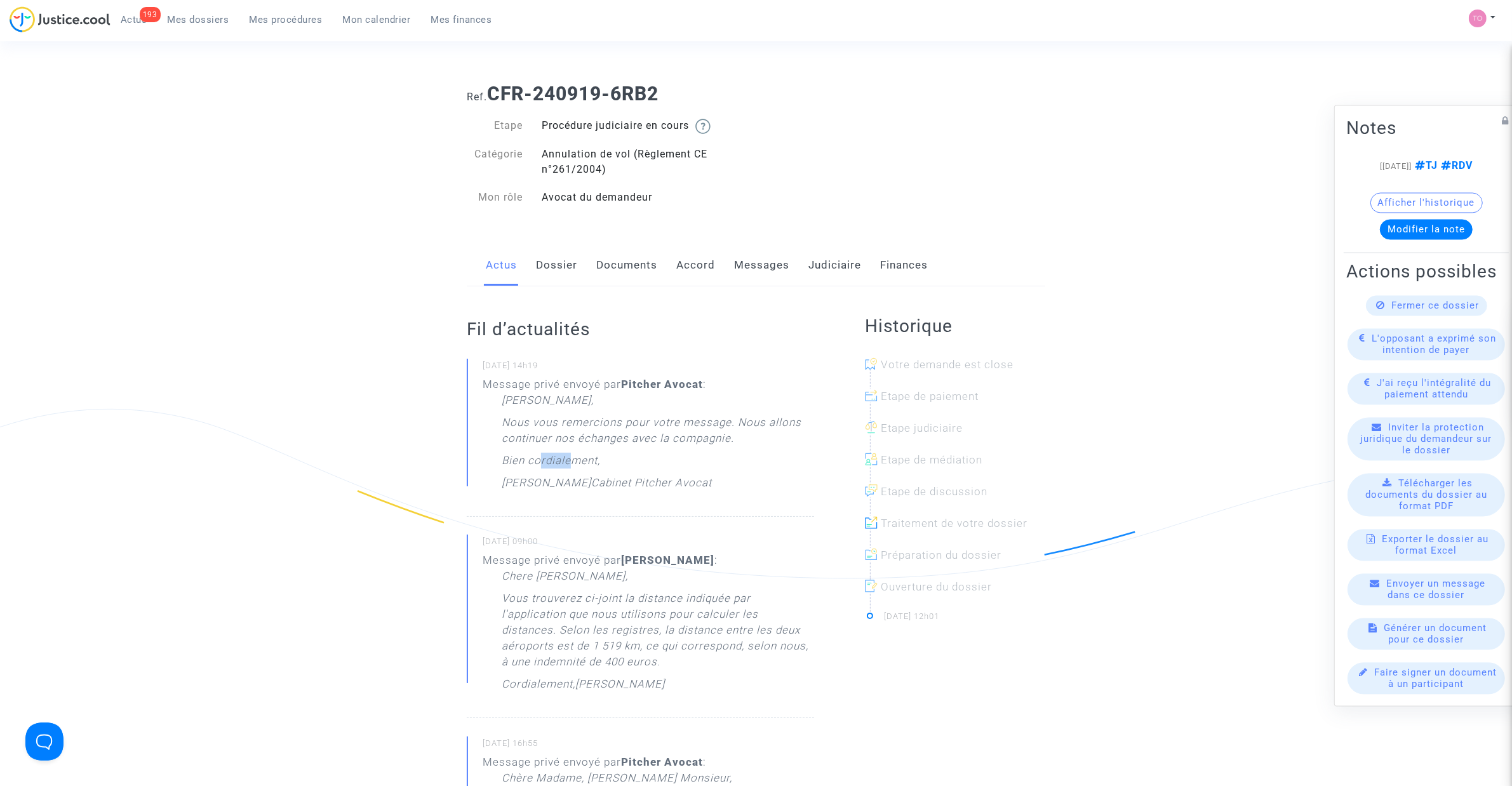
click at [568, 461] on p "Bien cordialement," at bounding box center [551, 464] width 98 height 22
click at [761, 259] on link "Messages" at bounding box center [761, 265] width 55 height 42
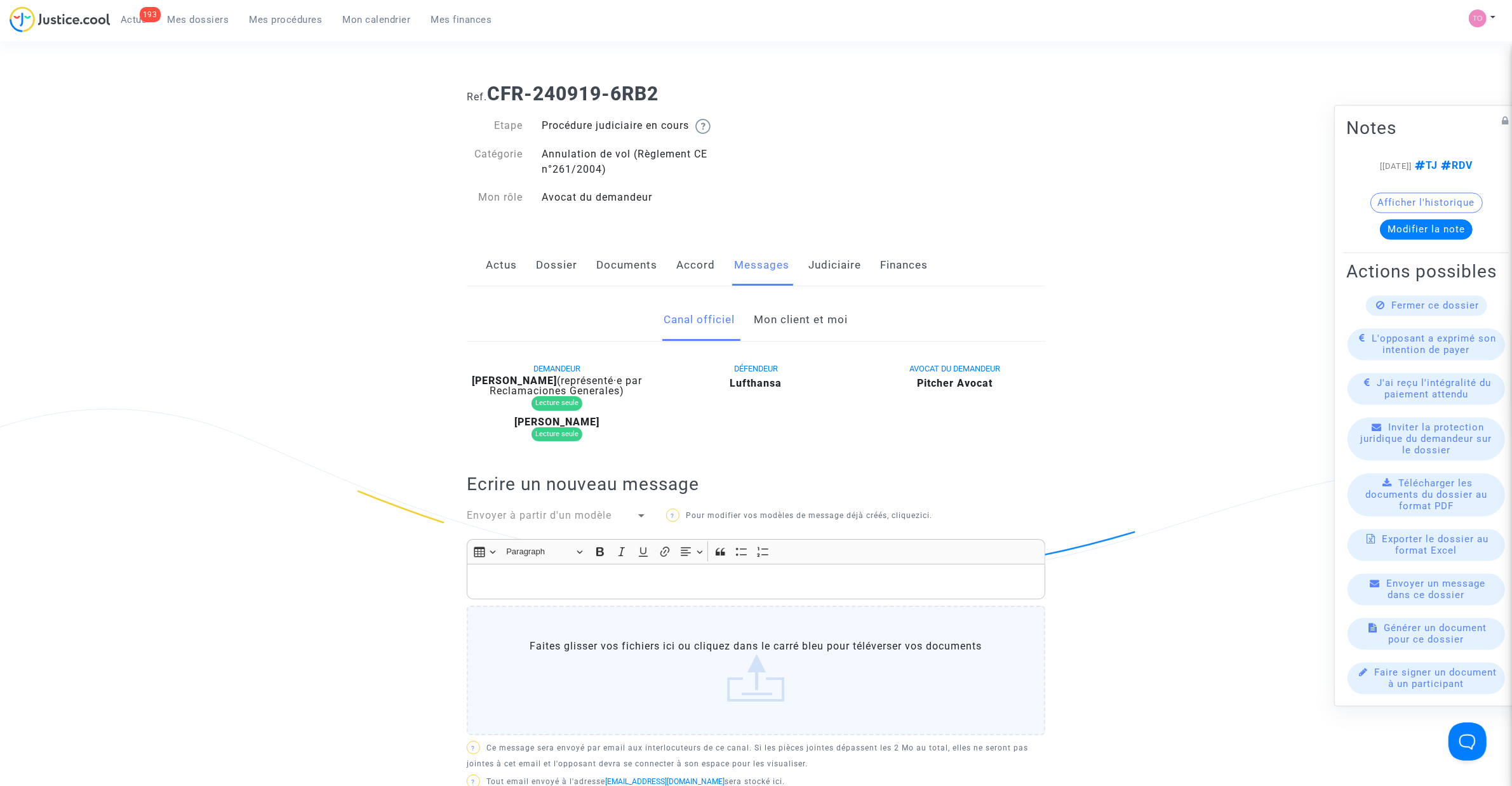
click at [774, 315] on link "Mon client et moi" at bounding box center [801, 320] width 94 height 42
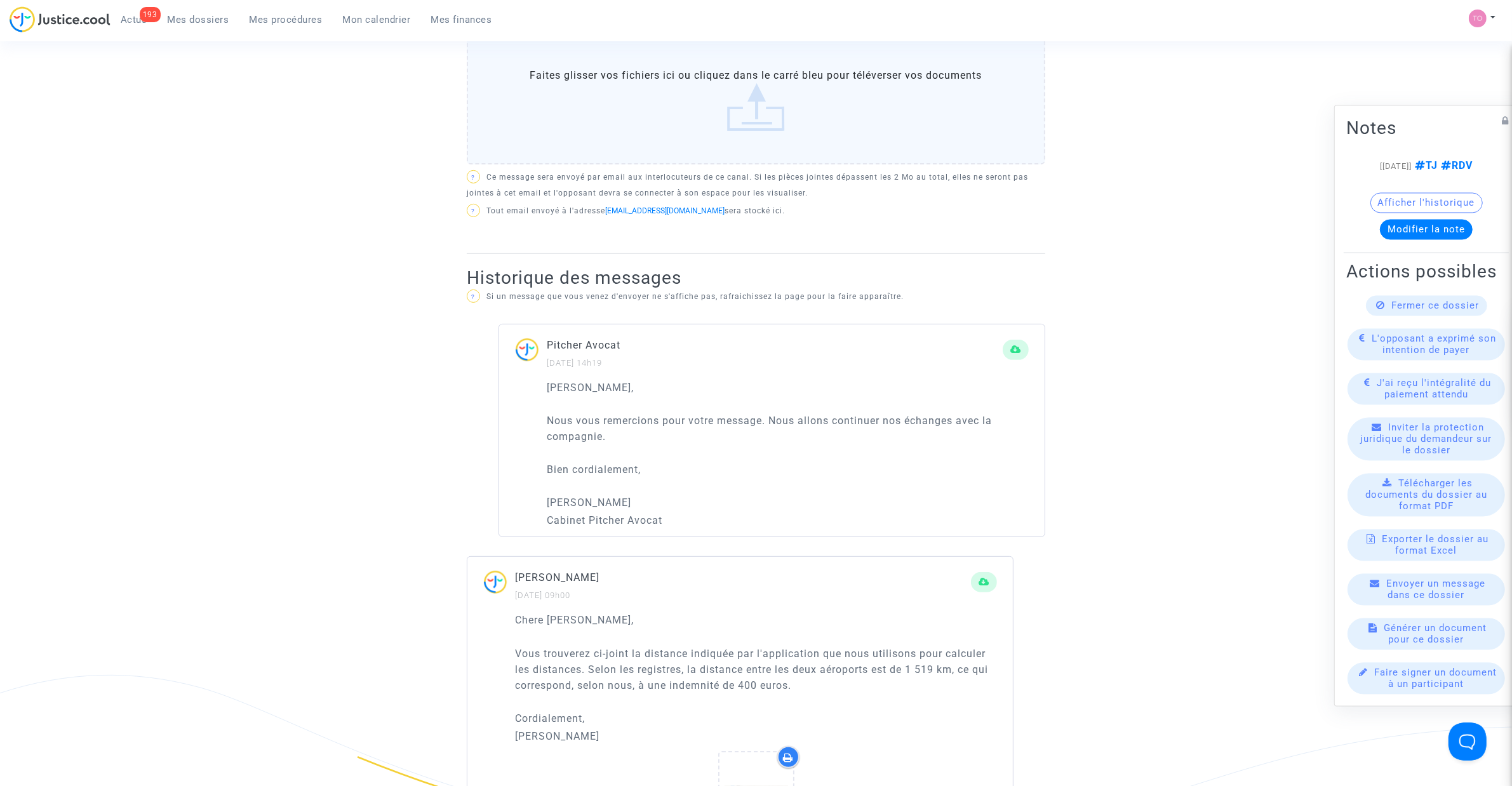
scroll to position [635, 0]
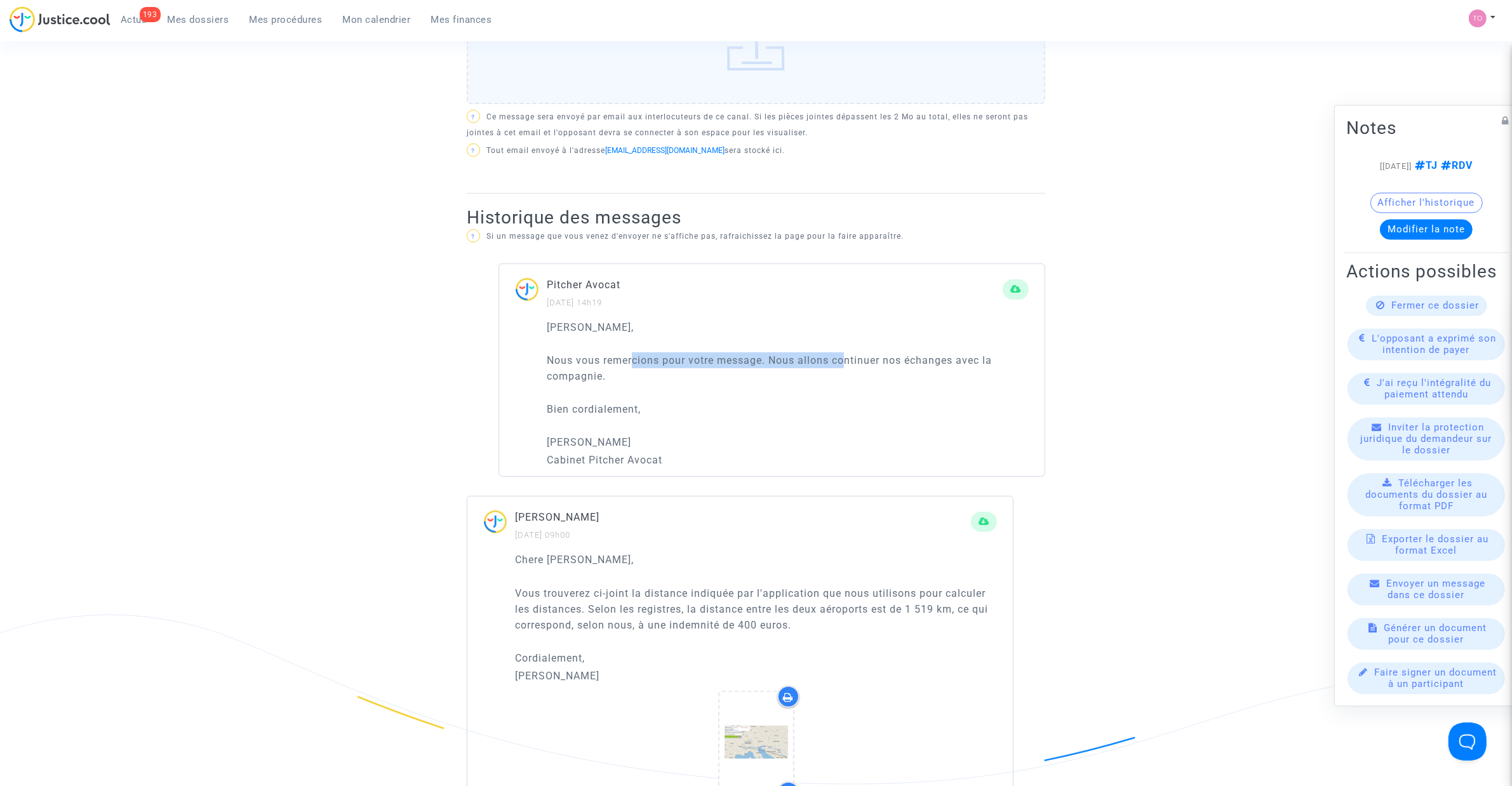
drag, startPoint x: 632, startPoint y: 362, endPoint x: 849, endPoint y: 357, distance: 217.1
click at [849, 357] on p "Nous vous remercions pour votre message. Nous allons continuer nos échanges ave…" at bounding box center [787, 368] width 482 height 32
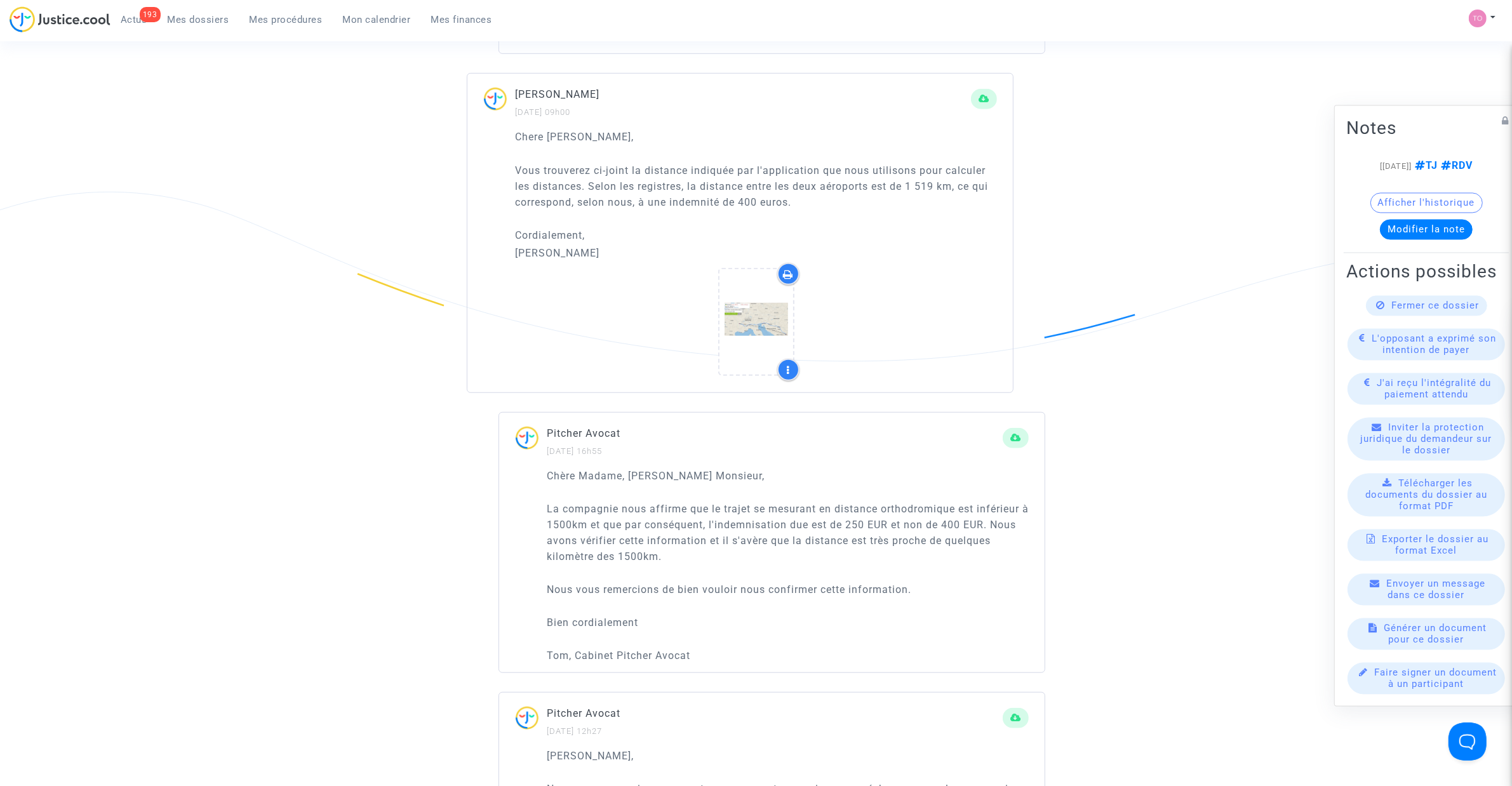
scroll to position [1032, 0]
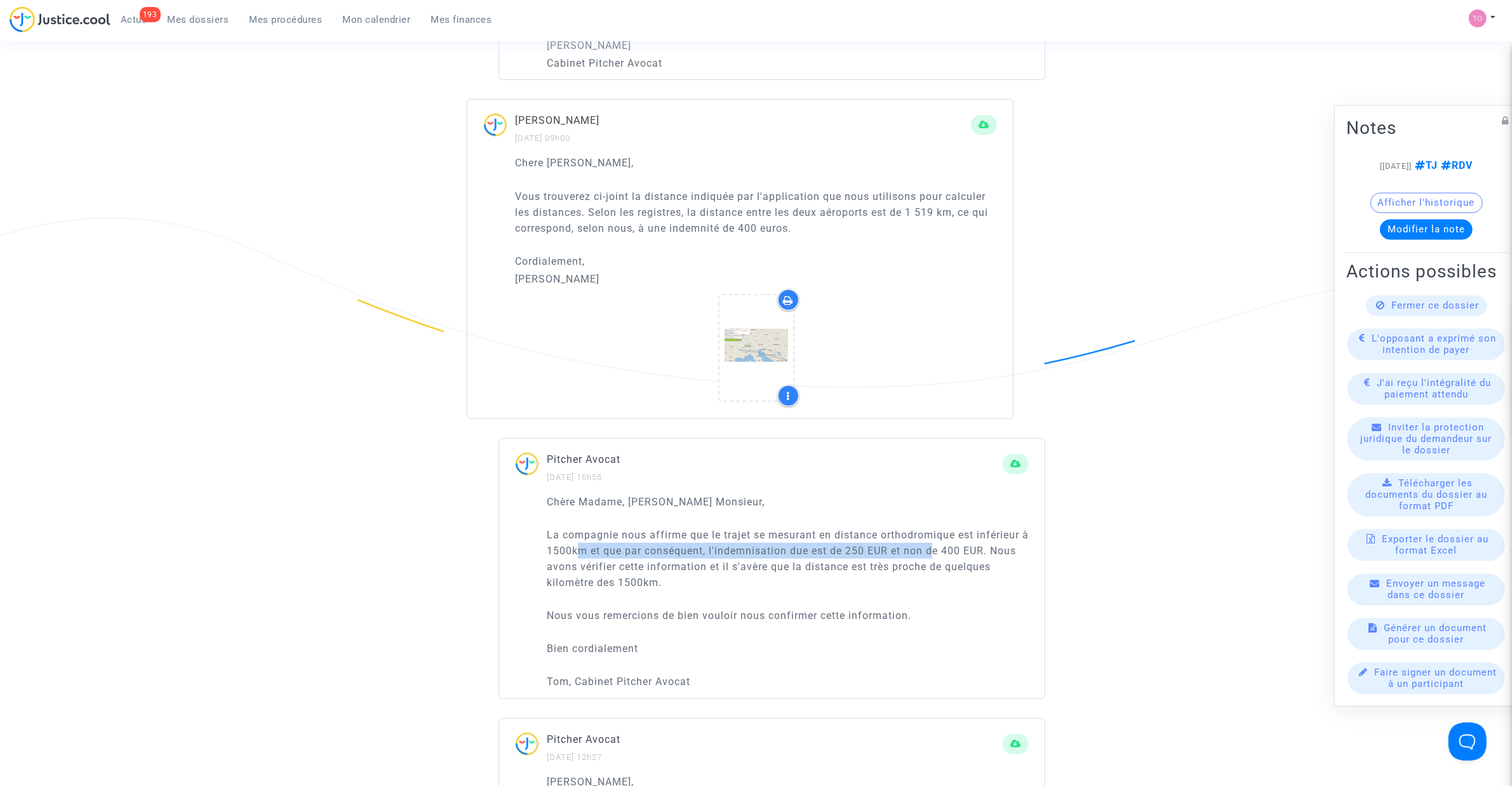
drag, startPoint x: 591, startPoint y: 550, endPoint x: 941, endPoint y: 547, distance: 350.0
click at [941, 547] on p "La compagnie nous affirme que le trajet se mesurant en distance orthodromique e…" at bounding box center [787, 559] width 482 height 64
drag, startPoint x: 583, startPoint y: 564, endPoint x: 863, endPoint y: 571, distance: 280.1
click at [863, 571] on p "La compagnie nous affirme que le trajet se mesurant en distance orthodromique e…" at bounding box center [787, 559] width 482 height 64
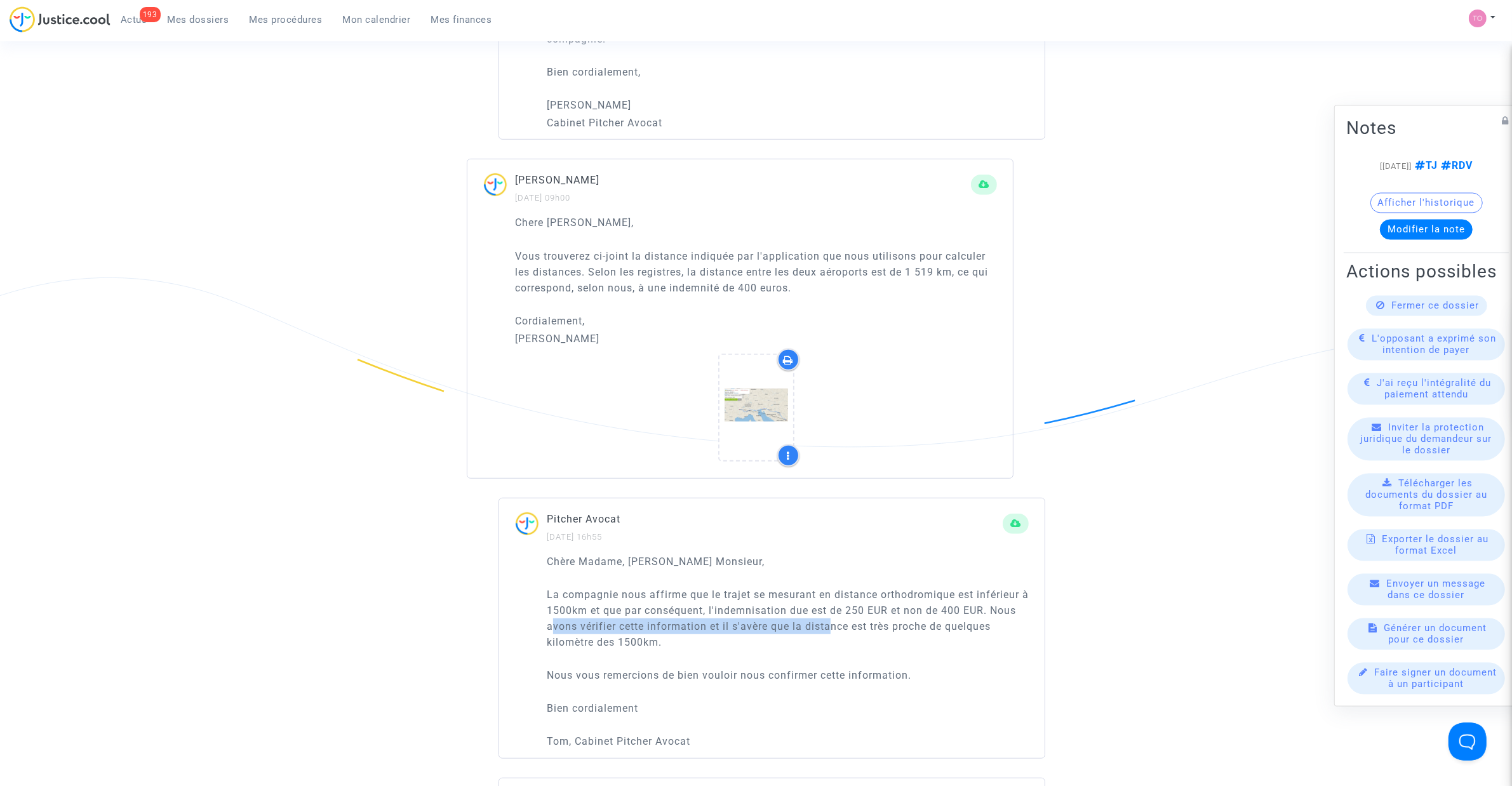
scroll to position [794, 0]
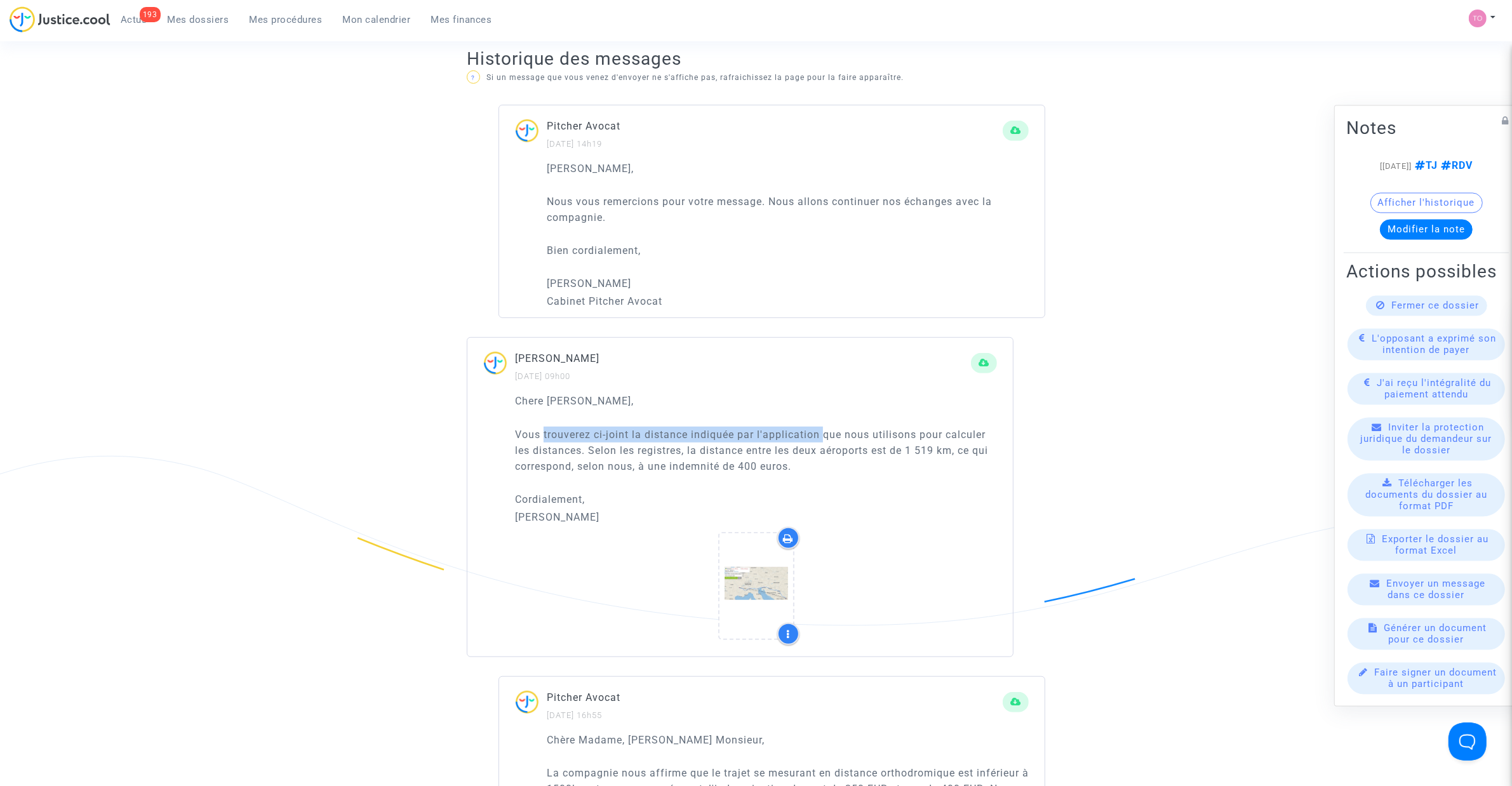
drag, startPoint x: 544, startPoint y: 436, endPoint x: 826, endPoint y: 438, distance: 282.0
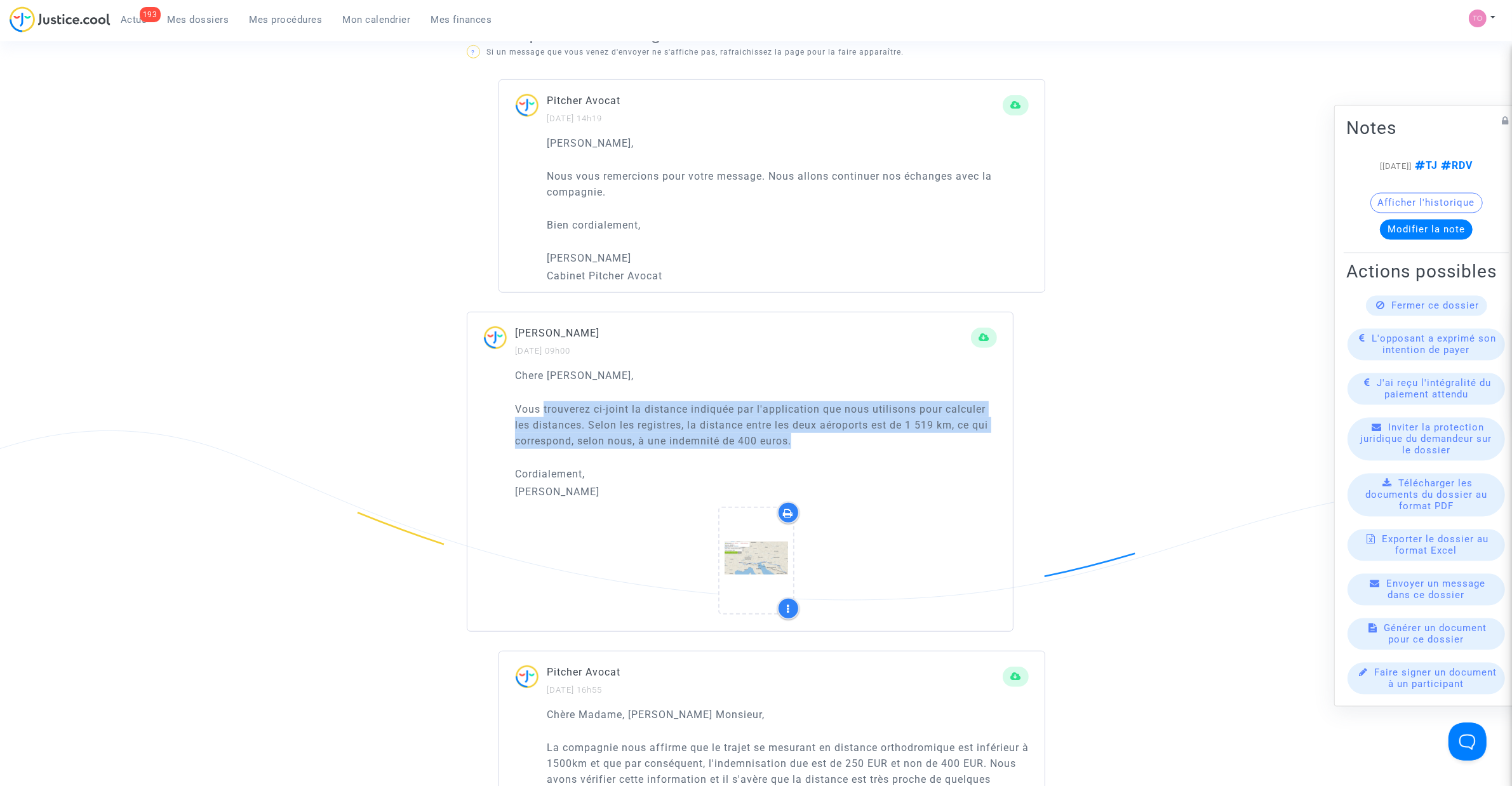
click at [826, 438] on p "Vous trouverez ci-joint la distance indiquée par l'application que nous utiliso…" at bounding box center [756, 425] width 482 height 48
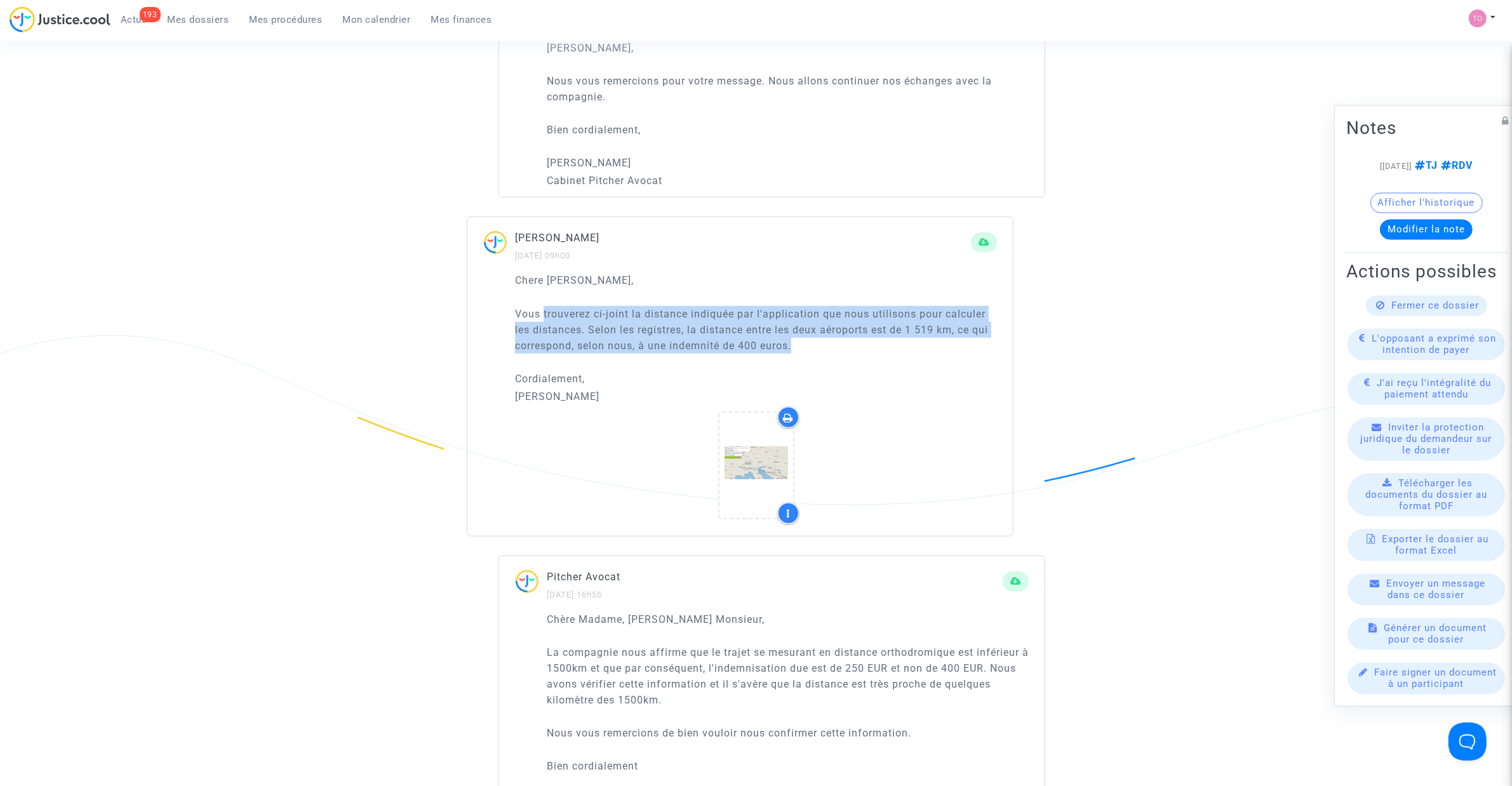
scroll to position [952, 0]
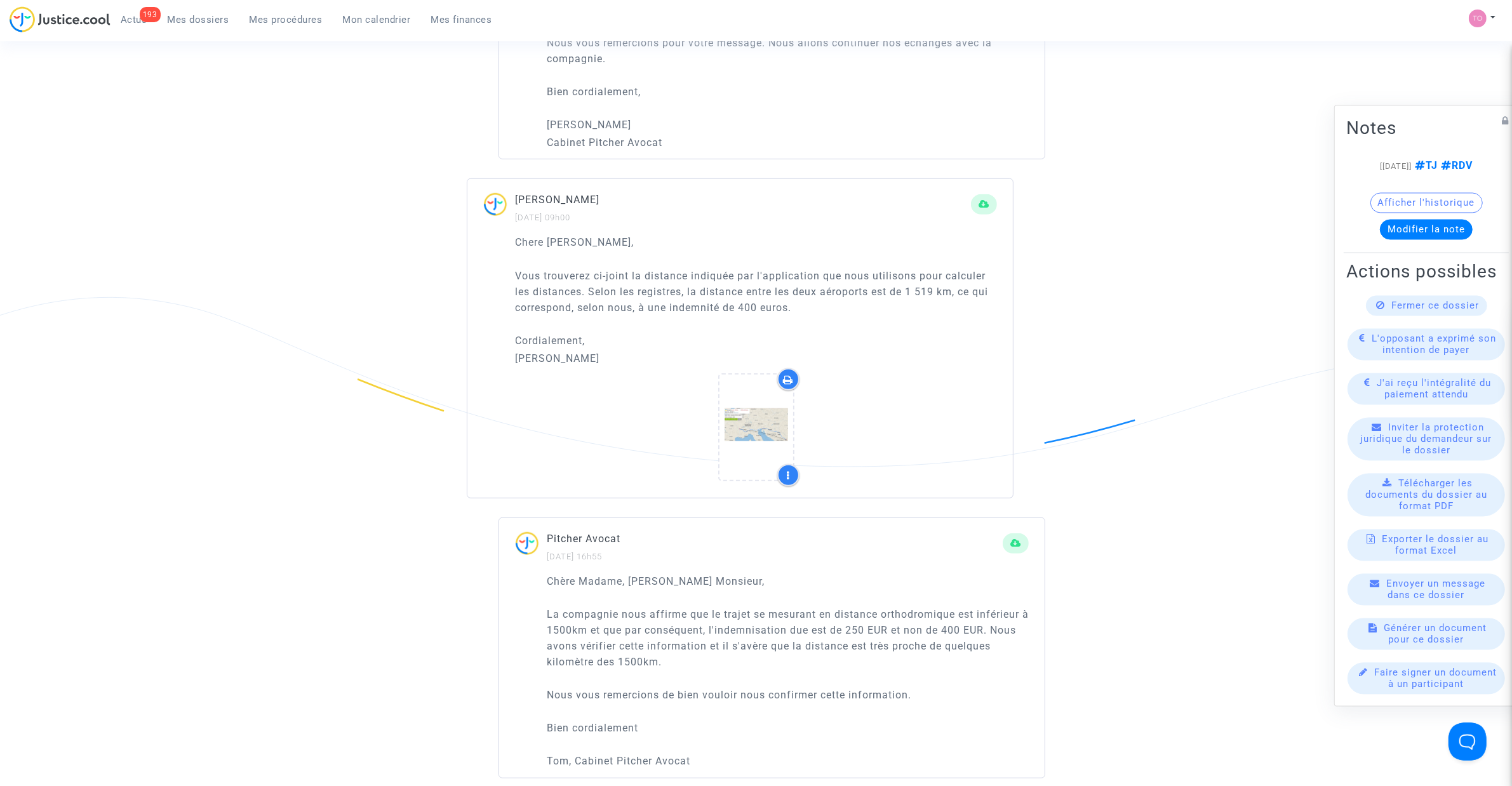
click at [874, 398] on div at bounding box center [756, 429] width 482 height 122
drag, startPoint x: 790, startPoint y: 268, endPoint x: 915, endPoint y: 280, distance: 125.6
click at [915, 280] on p "Vous trouverez ci-joint la distance indiquée par l'application que nous utiliso…" at bounding box center [756, 292] width 482 height 48
drag, startPoint x: 547, startPoint y: 294, endPoint x: 957, endPoint y: 284, distance: 410.1
click at [957, 284] on p "Vous trouverez ci-joint la distance indiquée par l'application que nous utiliso…" at bounding box center [756, 292] width 482 height 48
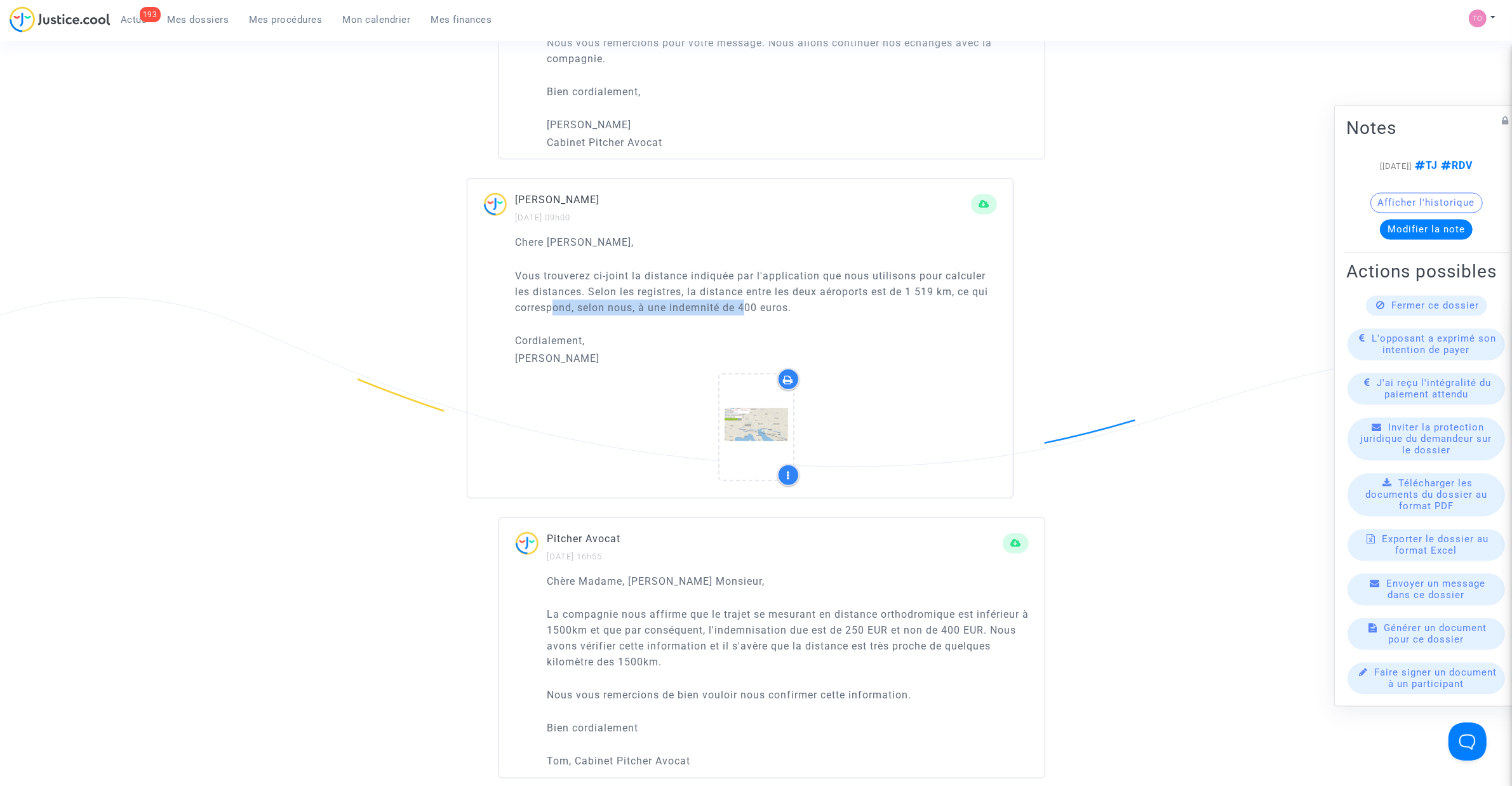
drag, startPoint x: 554, startPoint y: 306, endPoint x: 745, endPoint y: 309, distance: 191.0
click at [743, 308] on p "Vous trouverez ci-joint la distance indiquée par l'application que nous utiliso…" at bounding box center [756, 292] width 482 height 48
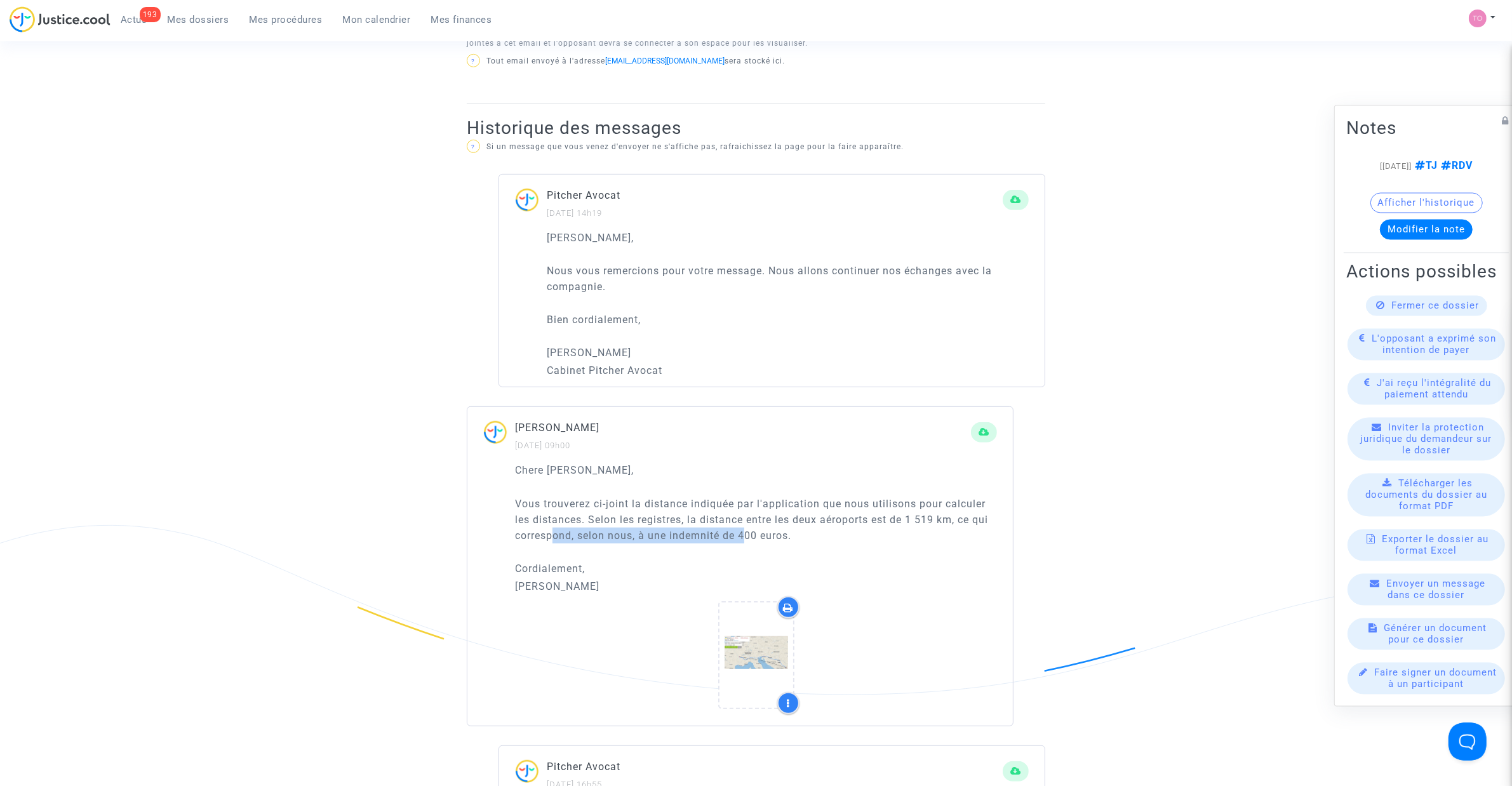
scroll to position [714, 0]
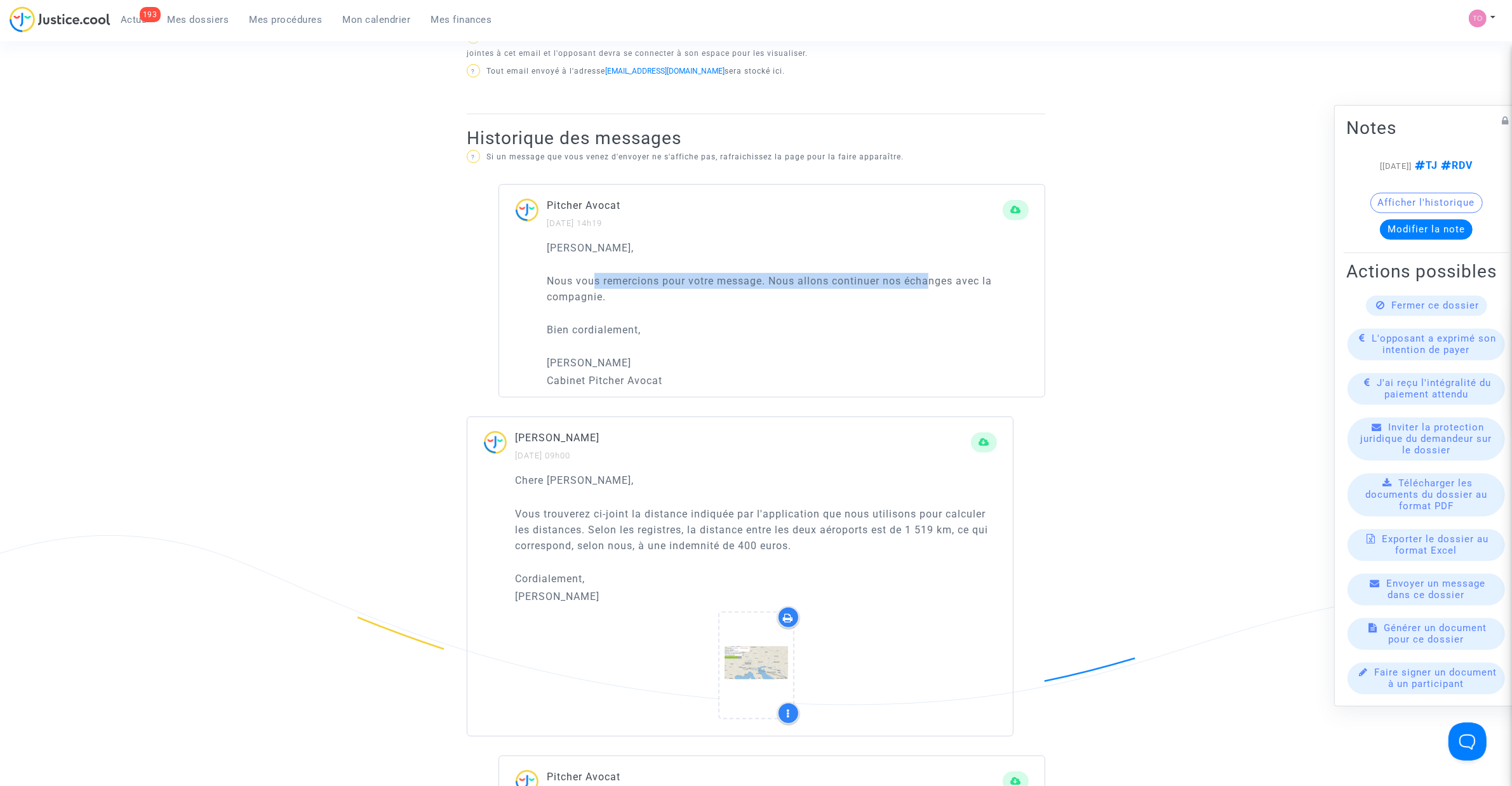
drag, startPoint x: 644, startPoint y: 276, endPoint x: 934, endPoint y: 281, distance: 290.0
click at [934, 281] on p "Nous vous remercions pour votre message. Nous allons continuer nos échanges ave…" at bounding box center [787, 289] width 482 height 32
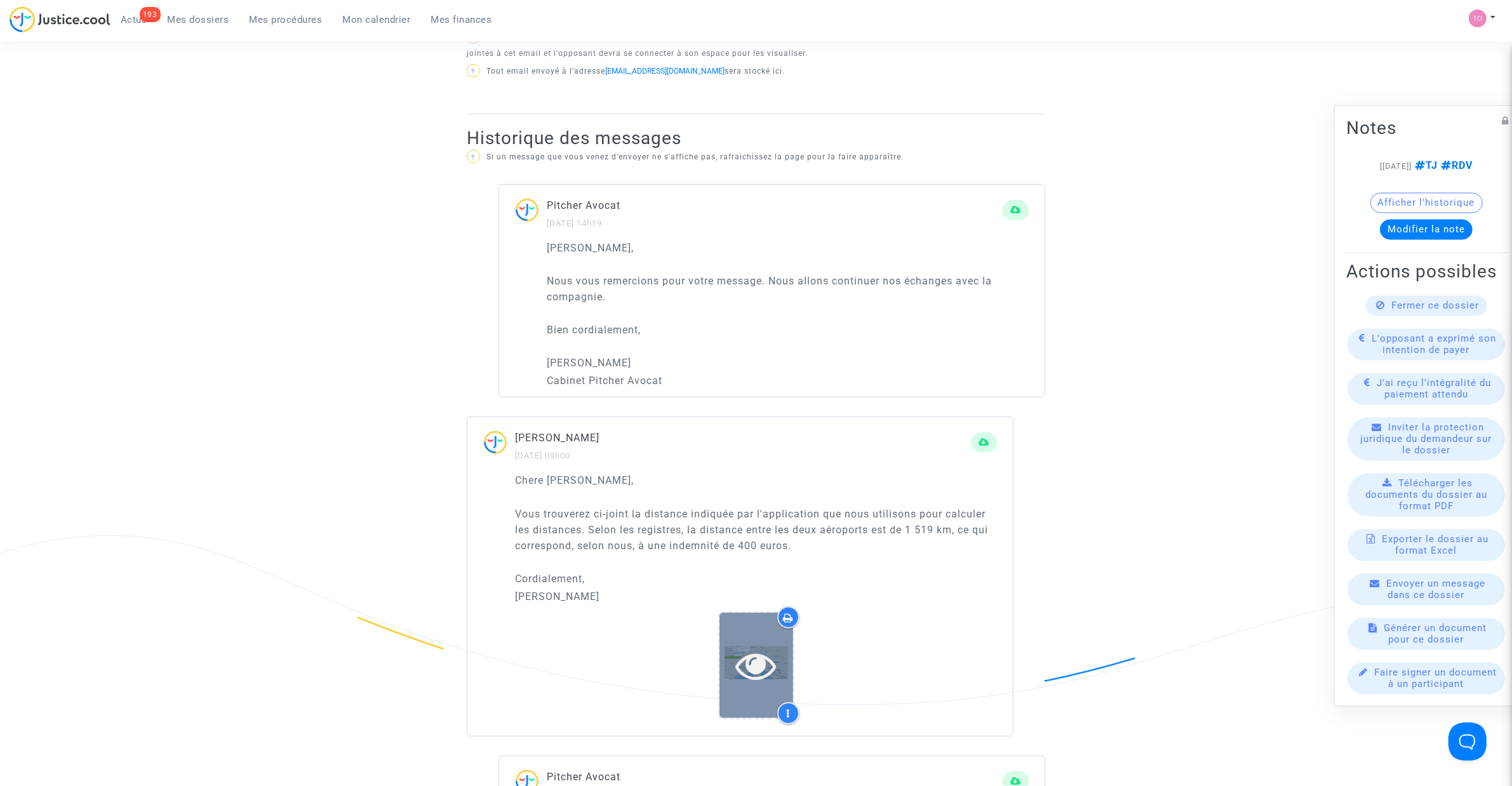
click at [748, 668] on icon at bounding box center [756, 665] width 41 height 40
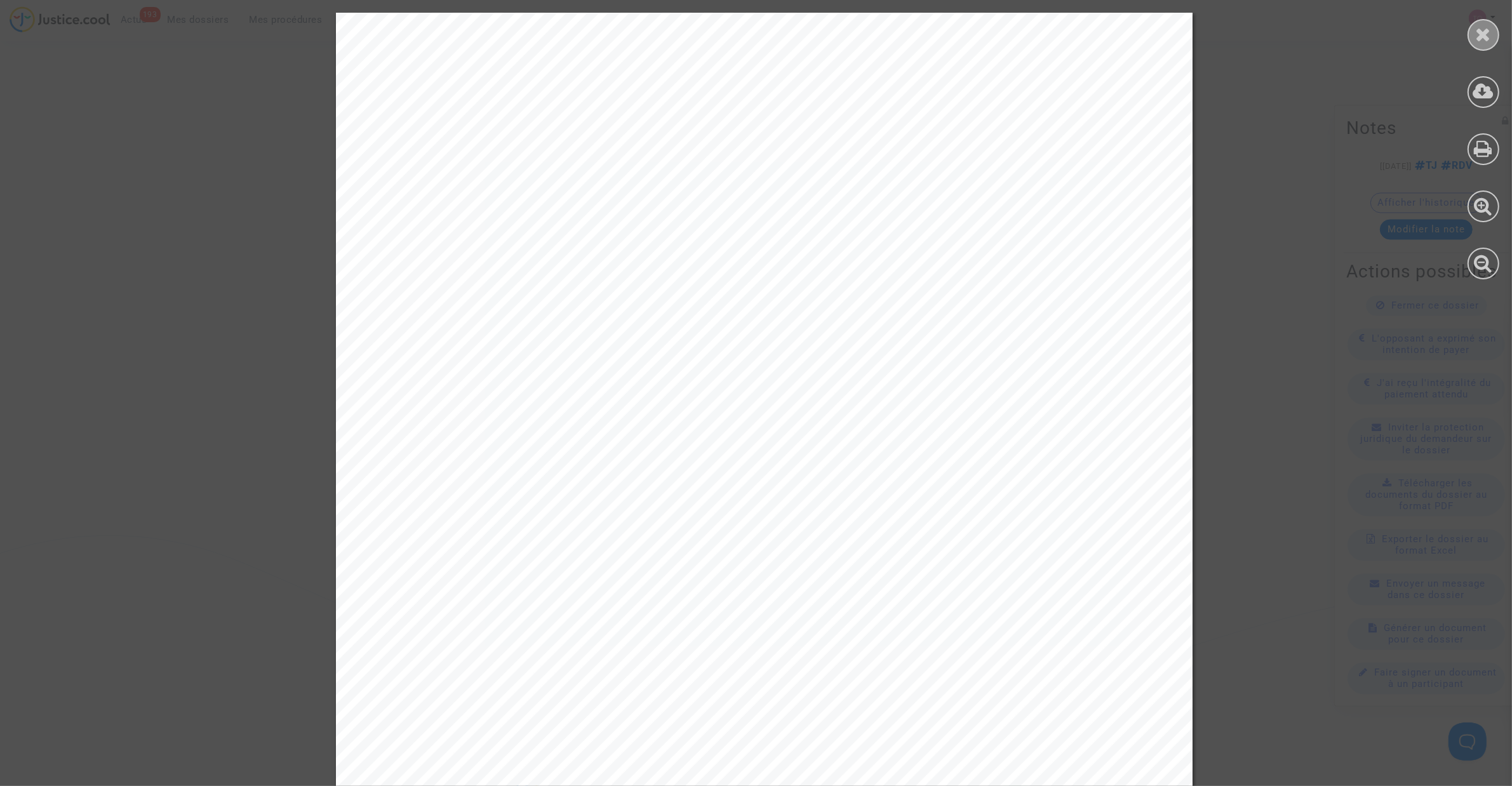
click at [1483, 38] on icon at bounding box center [1484, 34] width 16 height 19
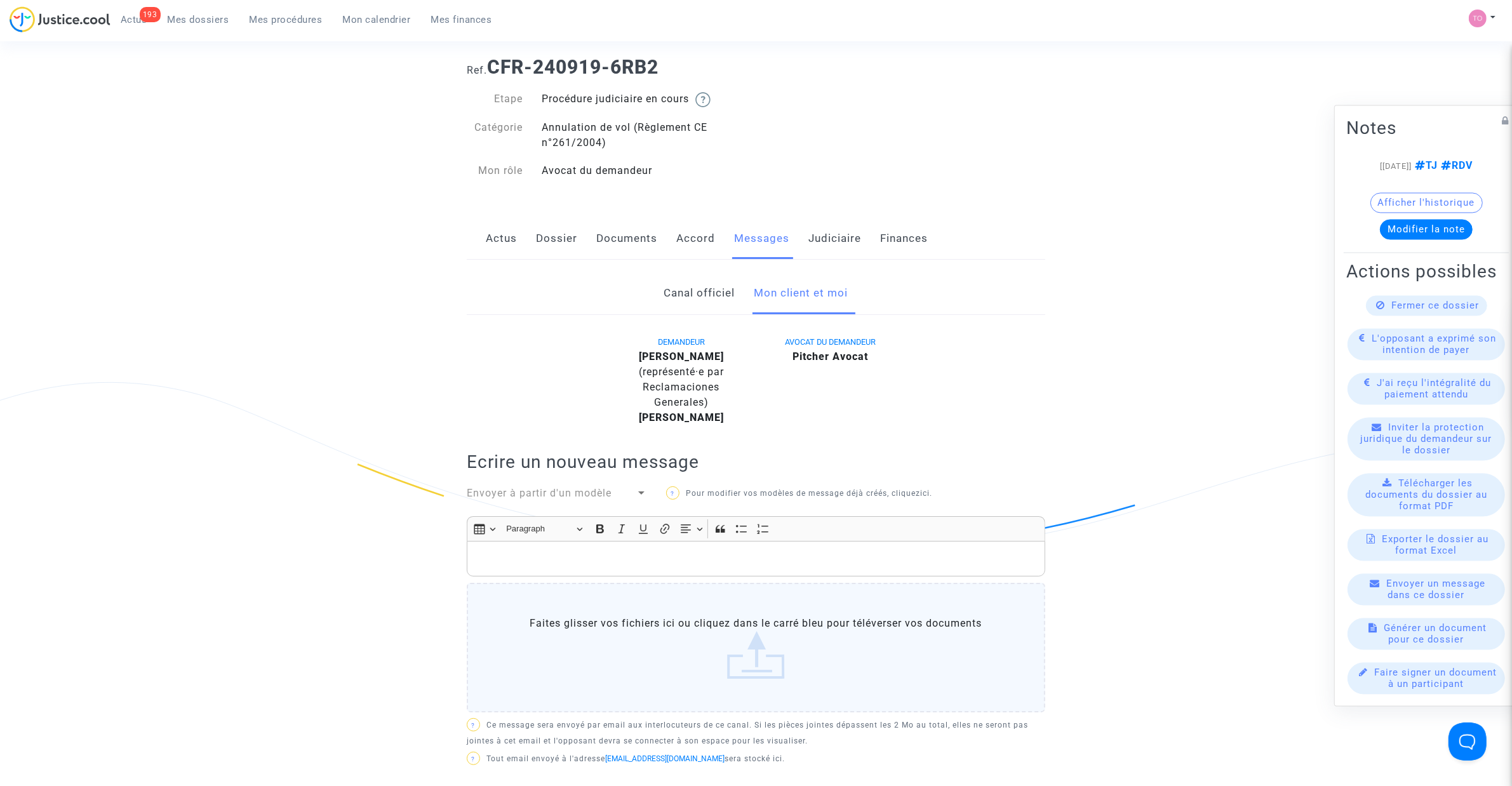
scroll to position [0, 0]
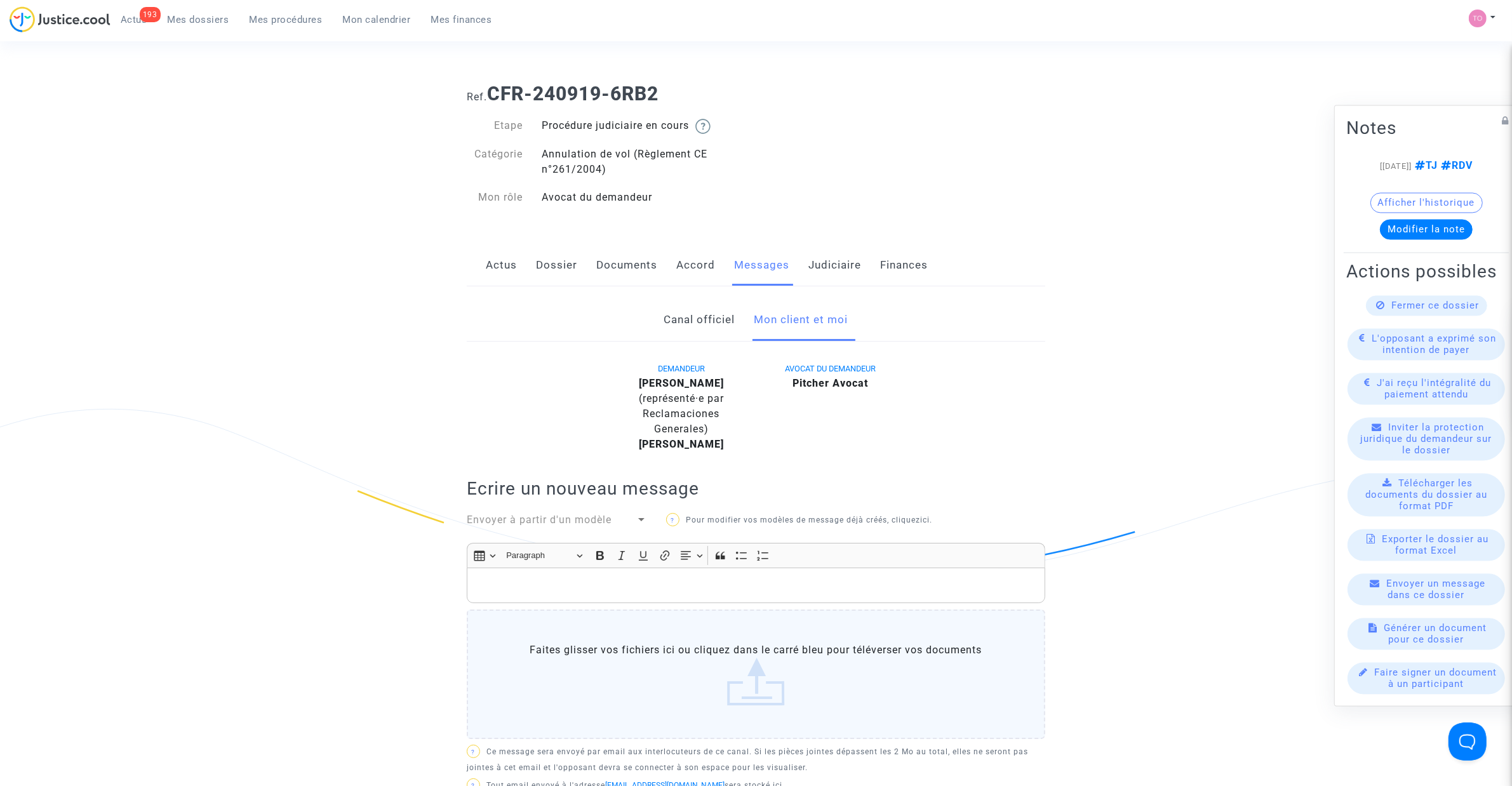
click at [810, 262] on link "Judiciaire" at bounding box center [834, 265] width 53 height 42
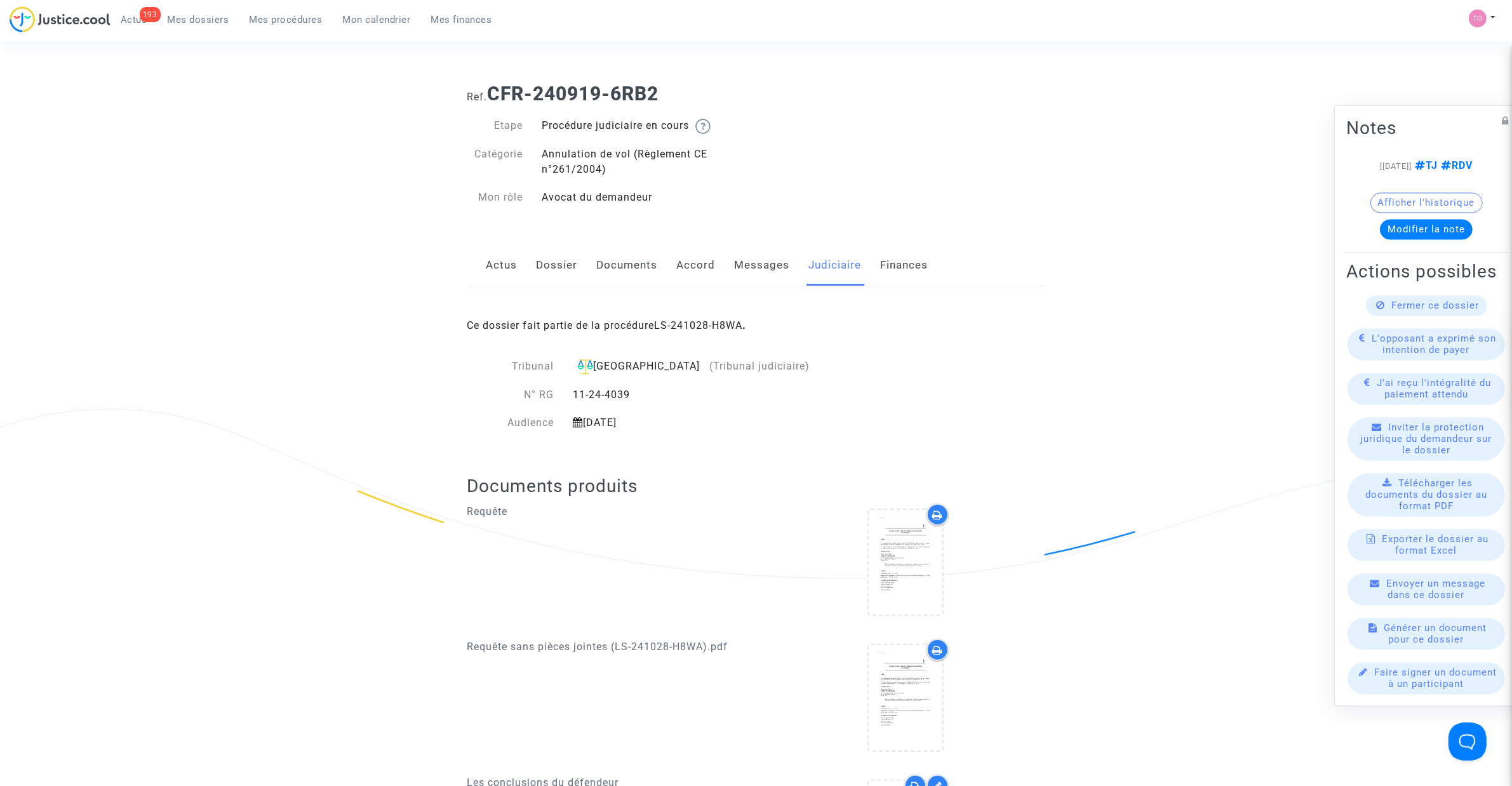
click at [722, 249] on div "Actus Dossier Documents Accord Messages Judiciaire Finances" at bounding box center [756, 265] width 578 height 43
click at [767, 267] on link "Messages" at bounding box center [761, 265] width 55 height 42
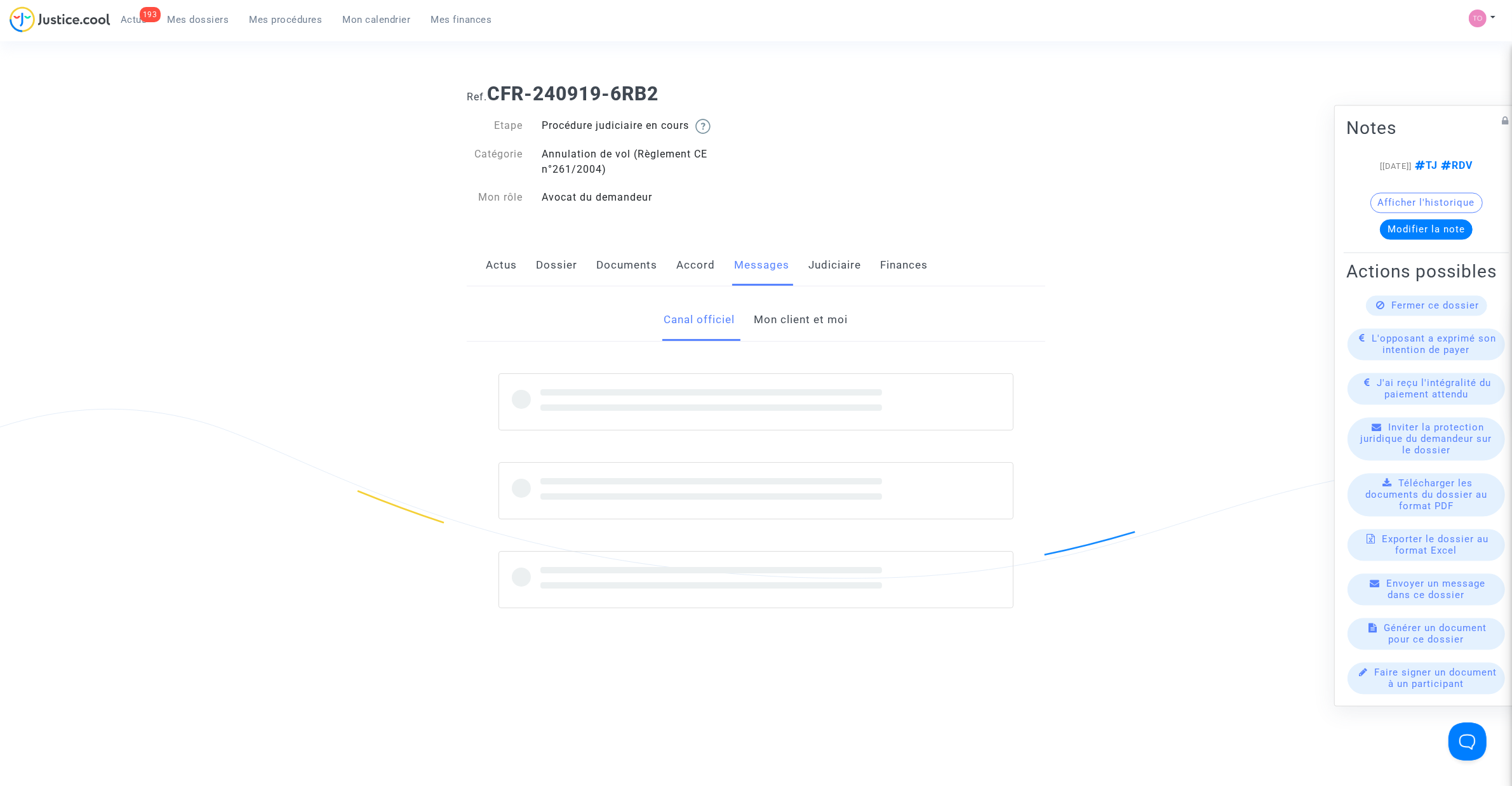
click at [734, 331] on link "Canal officiel" at bounding box center [700, 320] width 71 height 42
click at [757, 322] on link "Mon client et moi" at bounding box center [801, 320] width 94 height 42
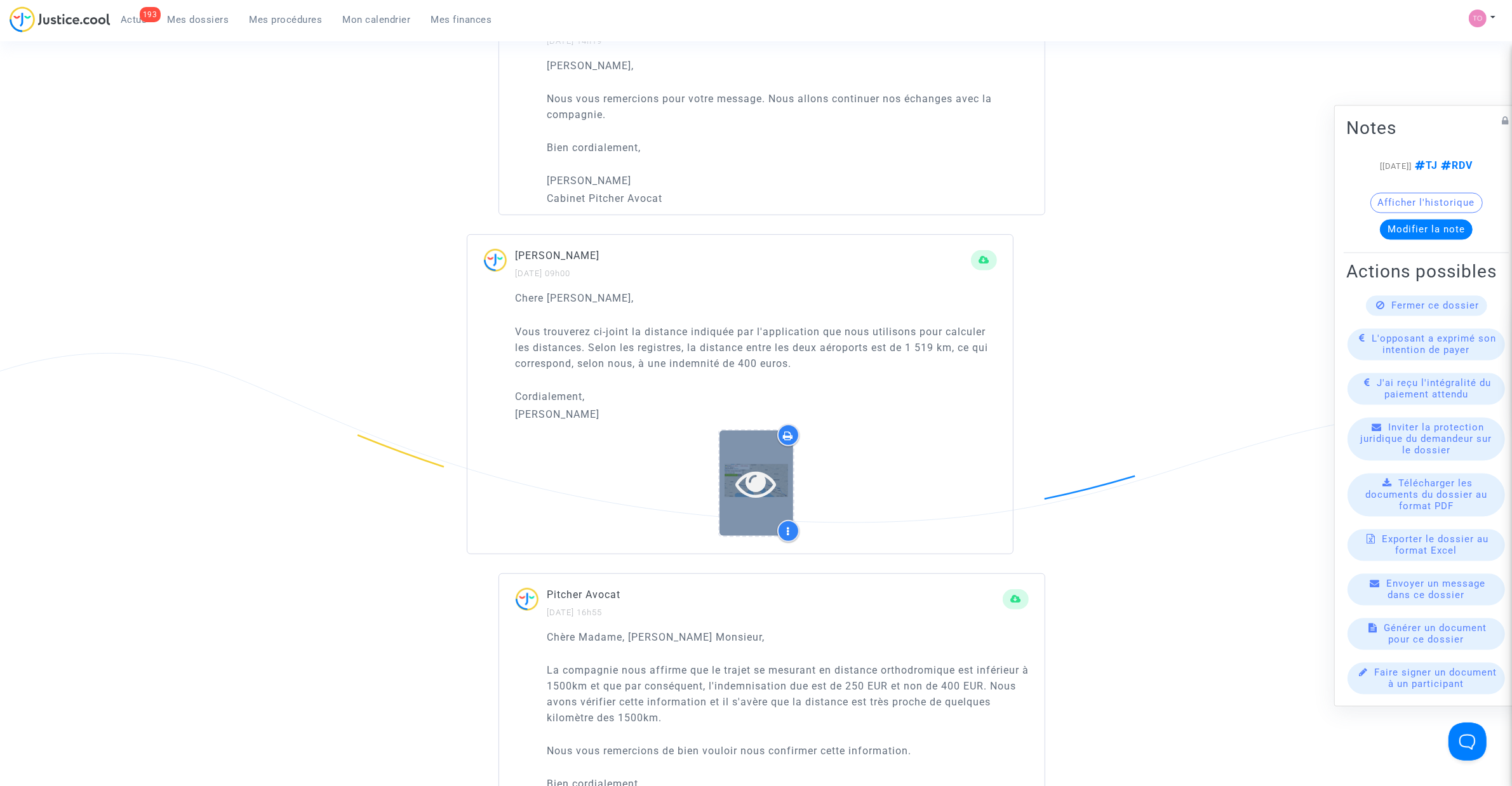
scroll to position [952, 0]
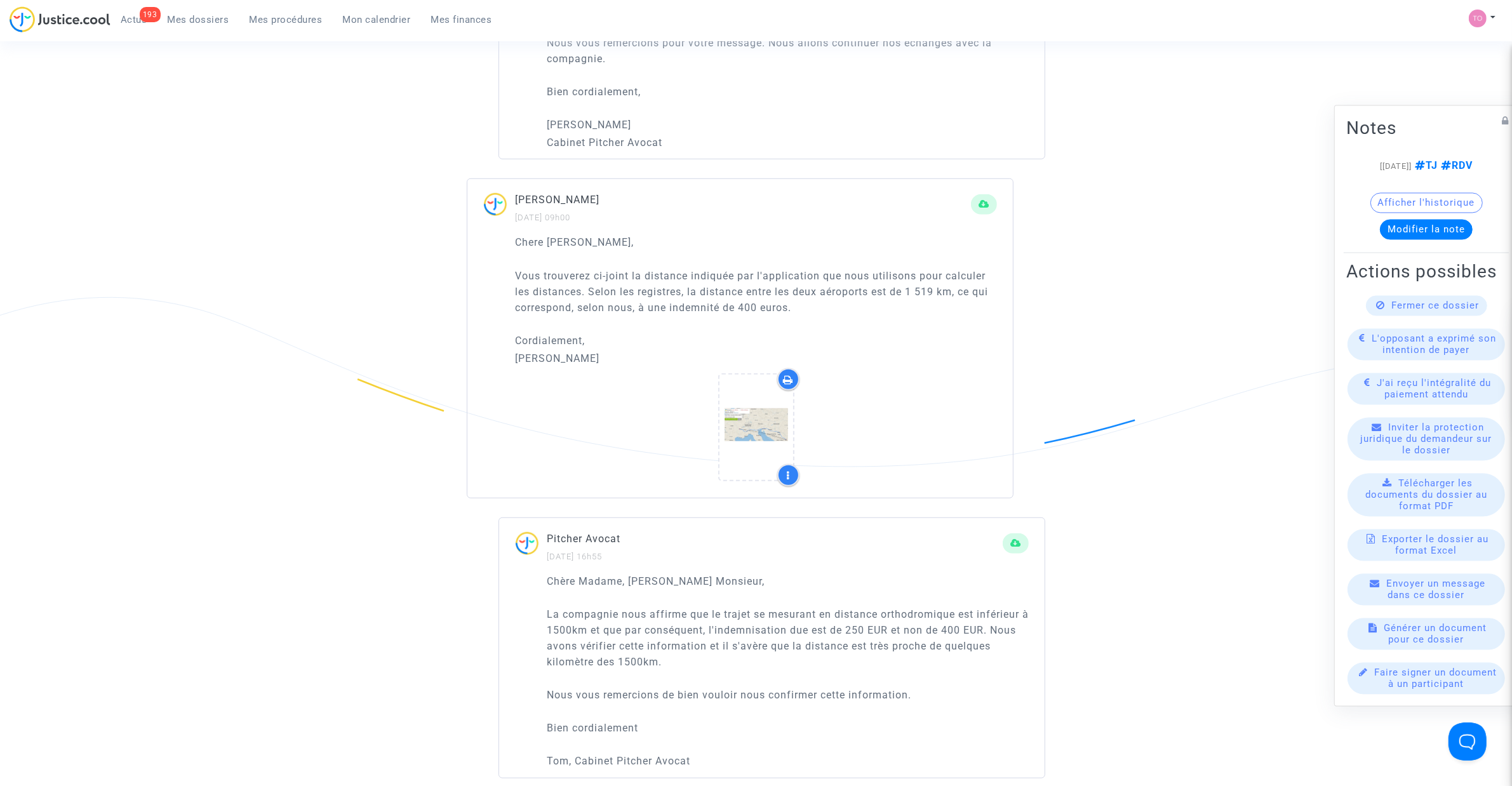
click at [910, 620] on p "La compagnie nous affirme que le trajet se mesurant en distance orthodromique e…" at bounding box center [787, 638] width 482 height 64
click at [910, 611] on p "La compagnie nous affirme que le trajet se mesurant en distance orthodromique e…" at bounding box center [787, 638] width 482 height 64
copy p "orthodromique"
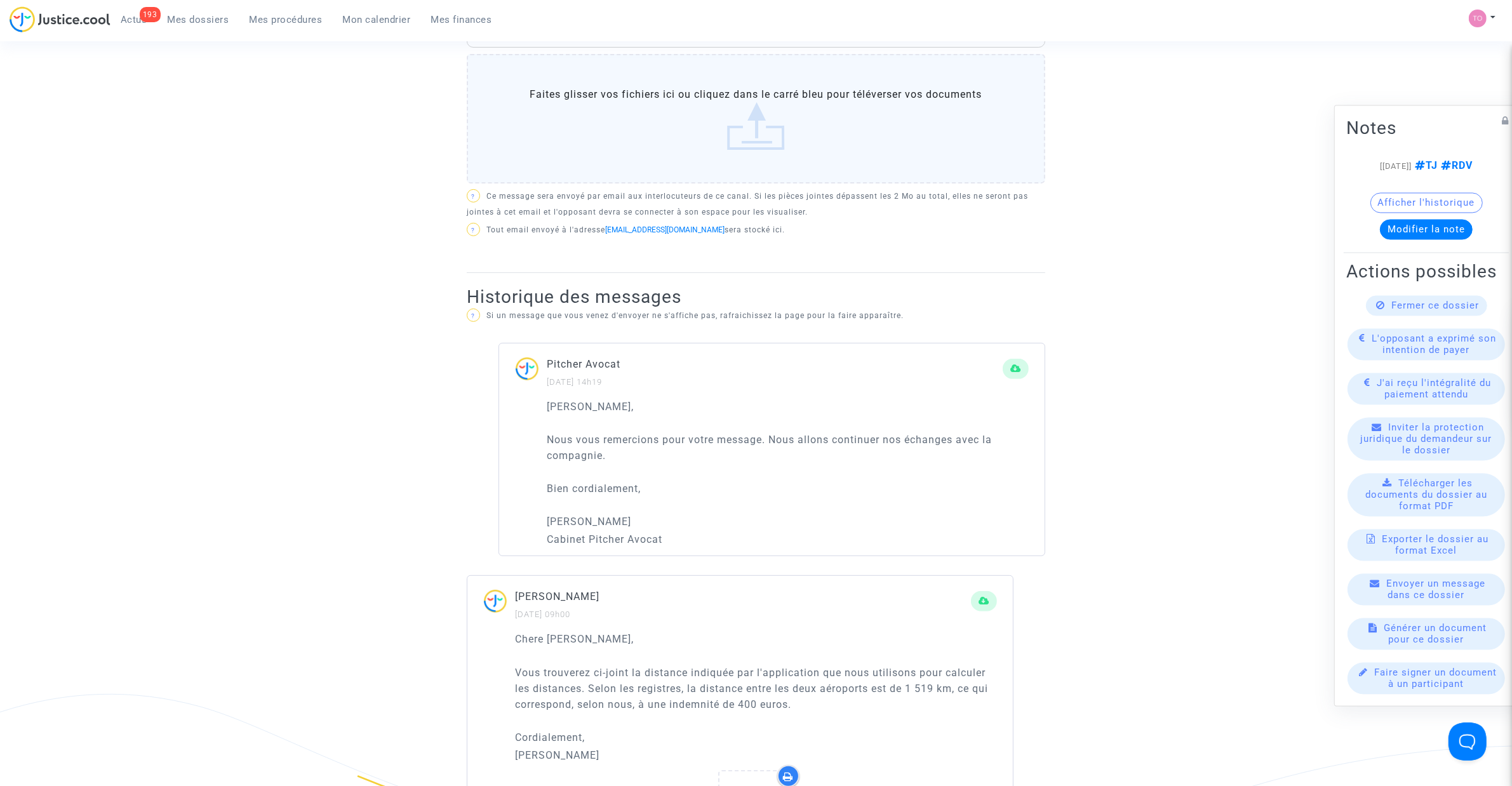
scroll to position [0, 0]
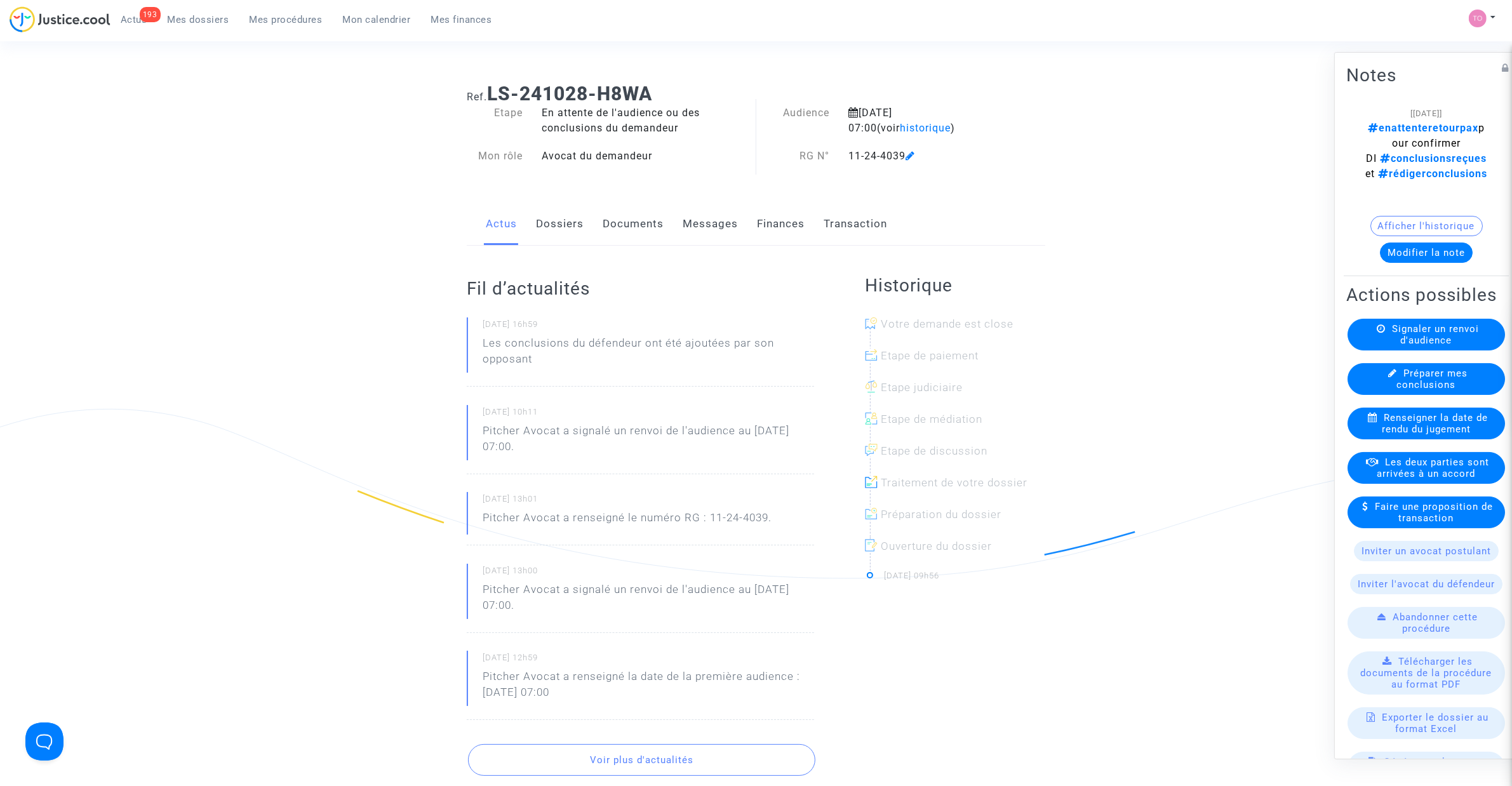
click at [637, 220] on link "Documents" at bounding box center [633, 224] width 61 height 42
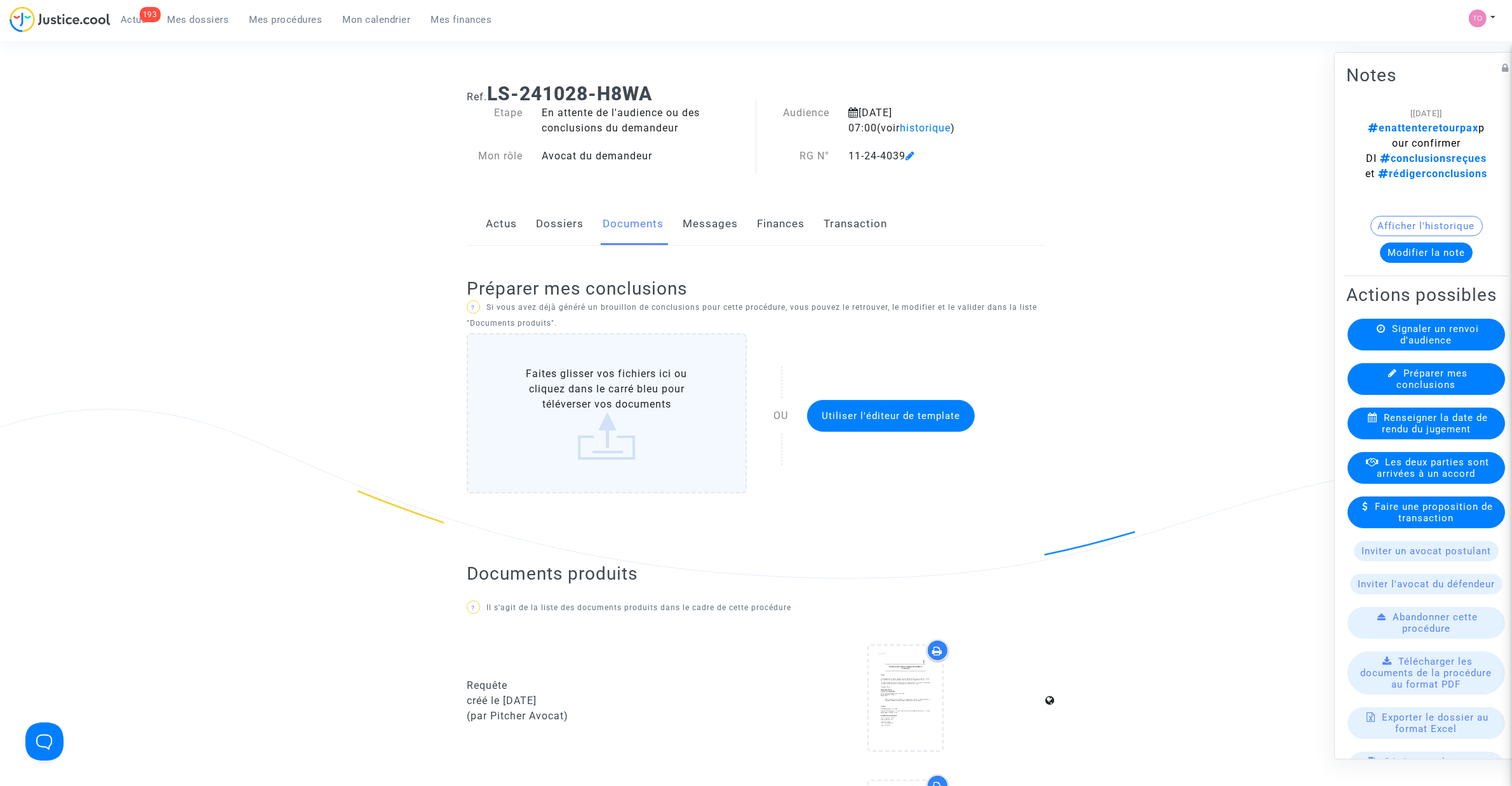
click at [759, 221] on link "Finances" at bounding box center [781, 224] width 48 height 42
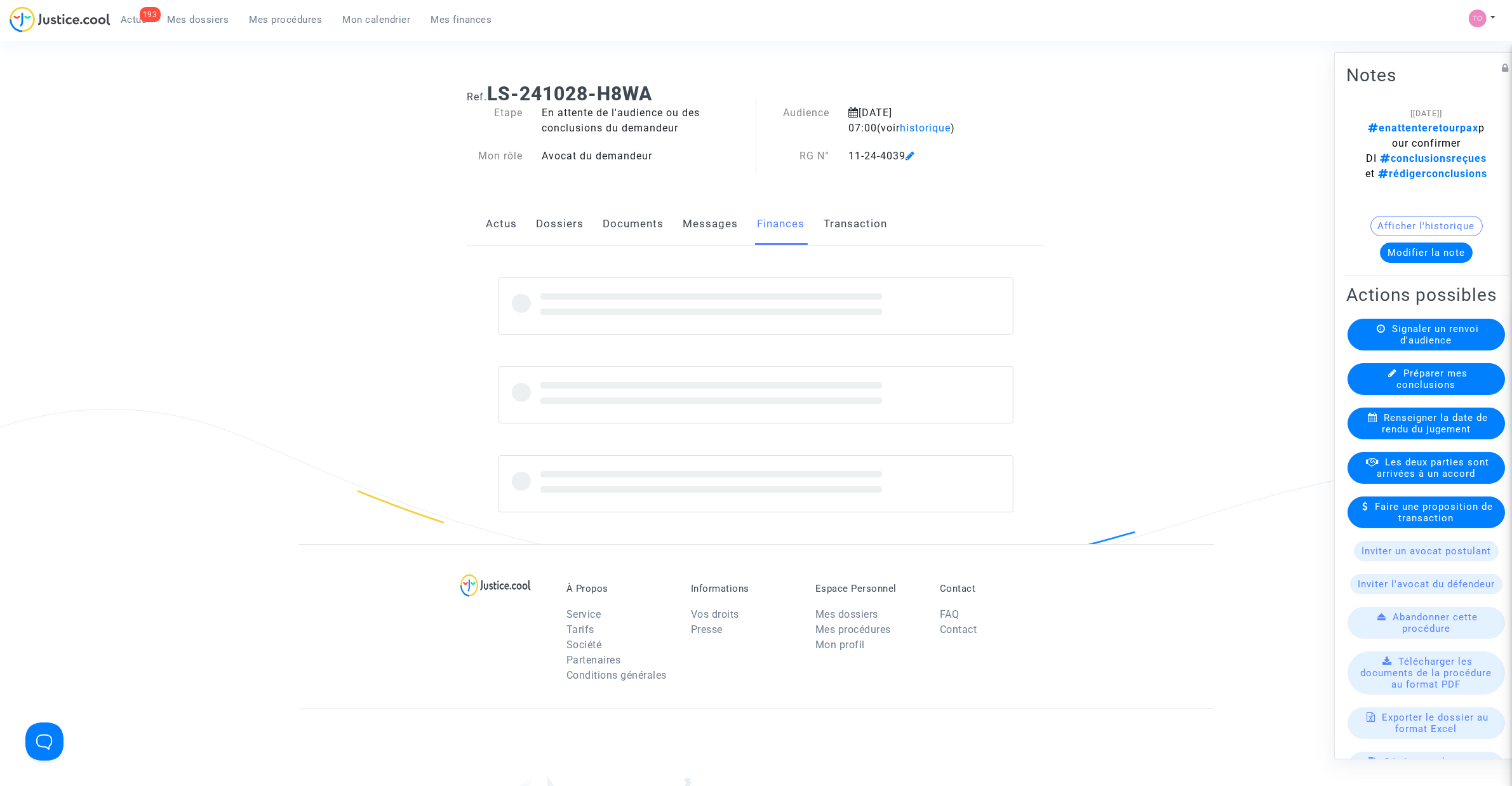
click at [696, 232] on link "Messages" at bounding box center [710, 224] width 55 height 42
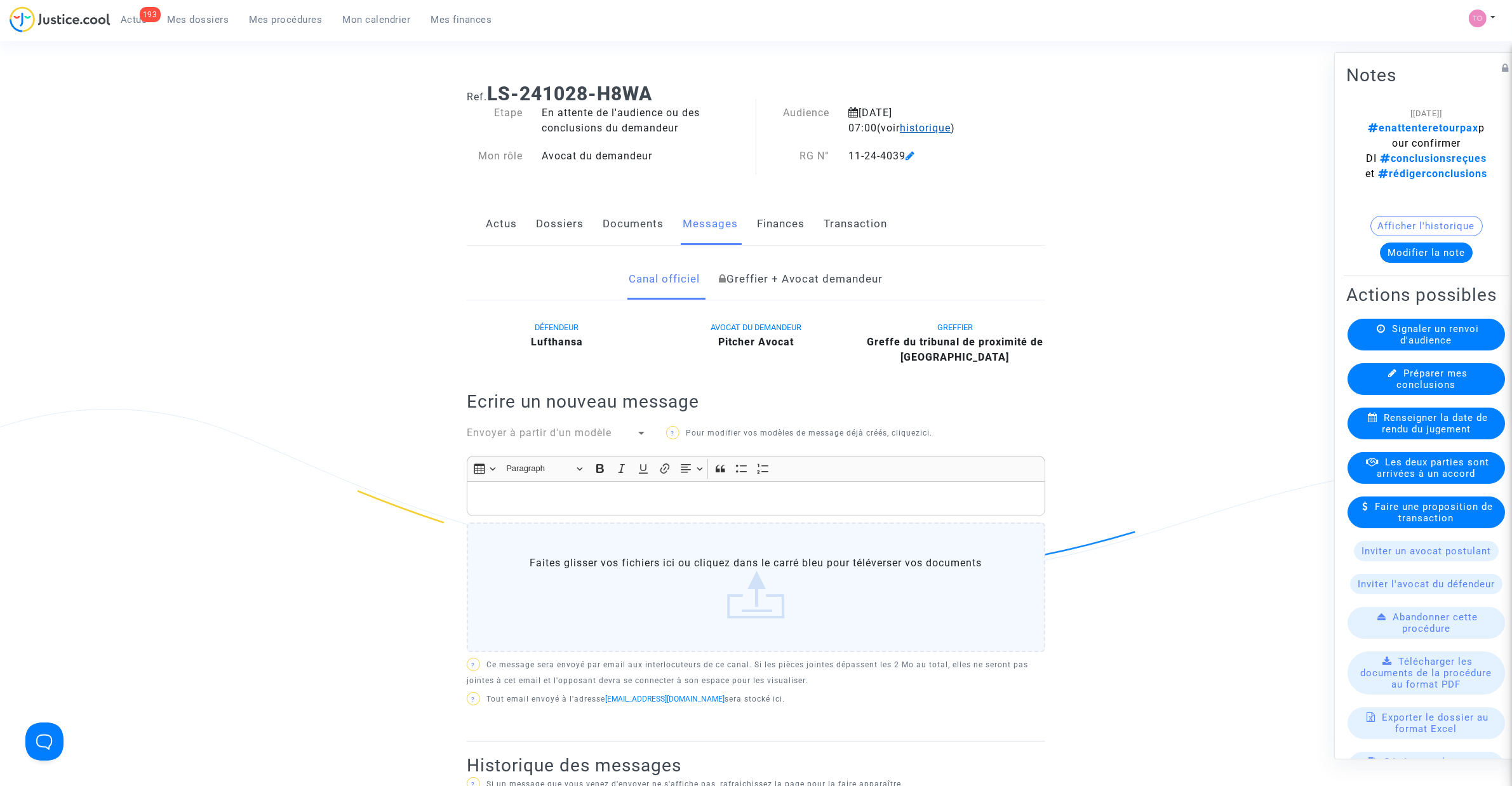
click at [902, 126] on span "historique" at bounding box center [925, 128] width 51 height 12
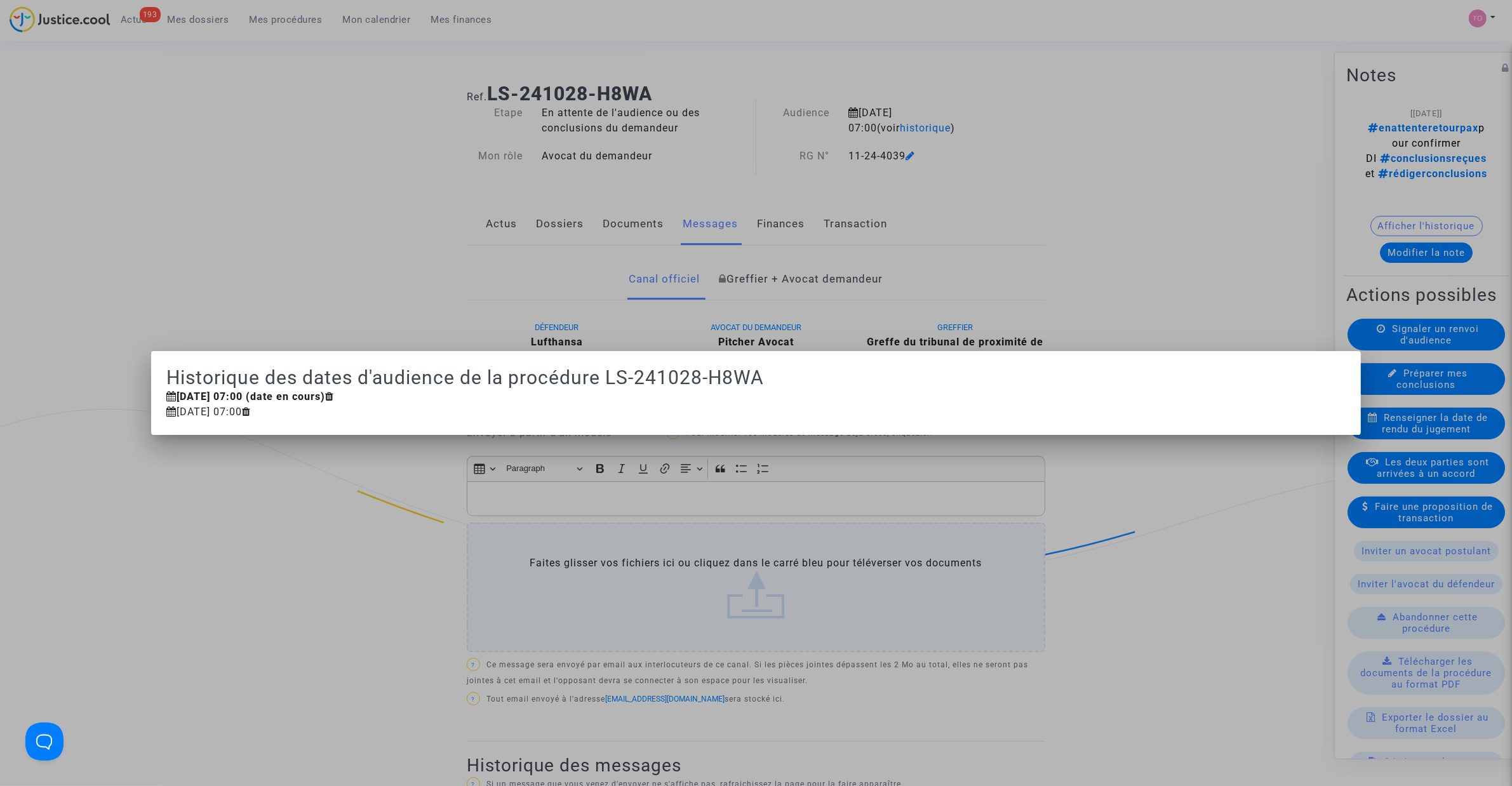
click at [620, 184] on div at bounding box center [756, 393] width 1512 height 786
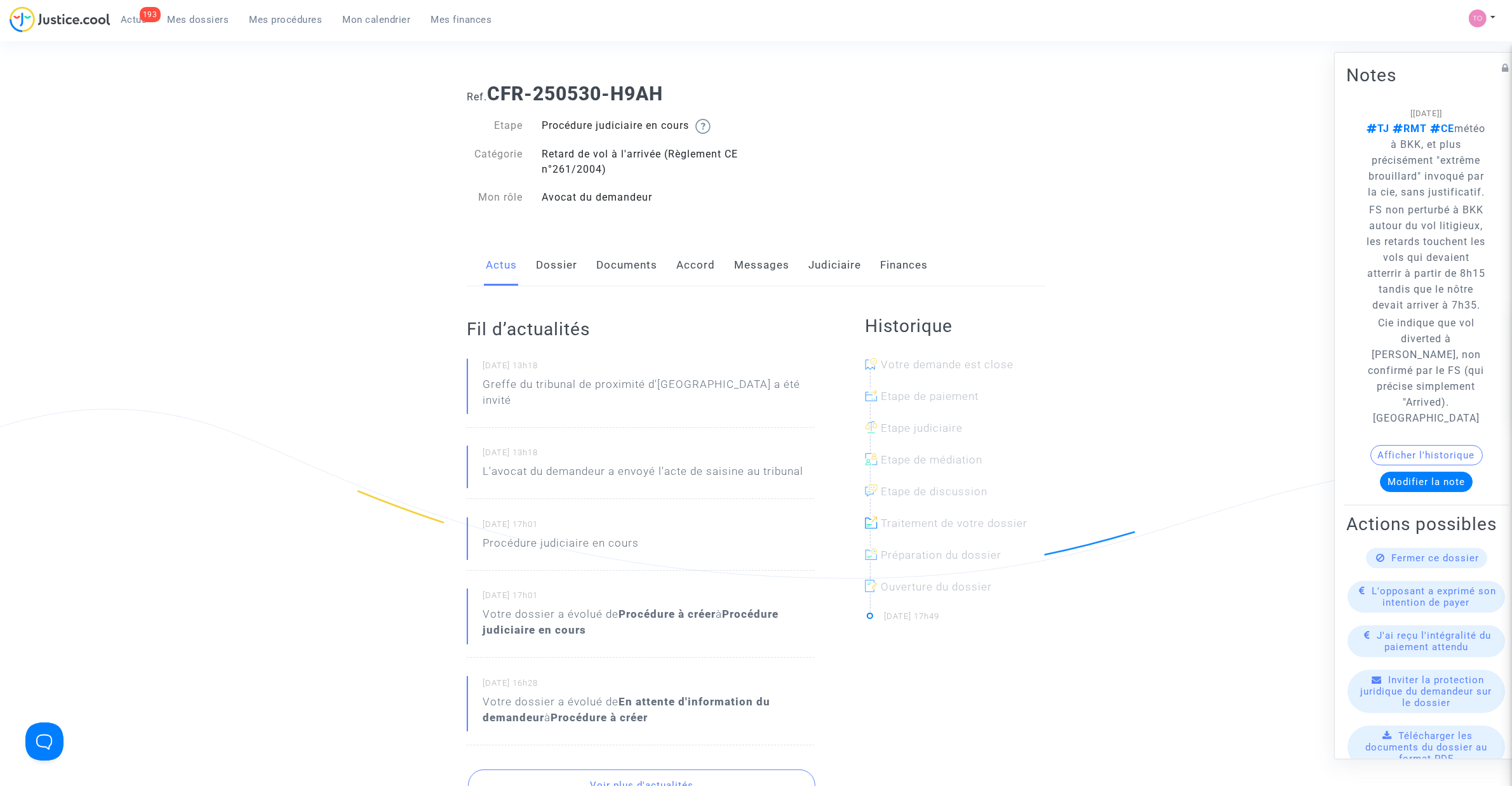
drag, startPoint x: 0, startPoint y: 0, endPoint x: 801, endPoint y: 272, distance: 845.9
click at [801, 272] on div "Actus Dossier Documents Accord Messages Judiciaire Finances" at bounding box center [756, 265] width 578 height 43
click at [822, 268] on link "Judiciaire" at bounding box center [834, 265] width 53 height 42
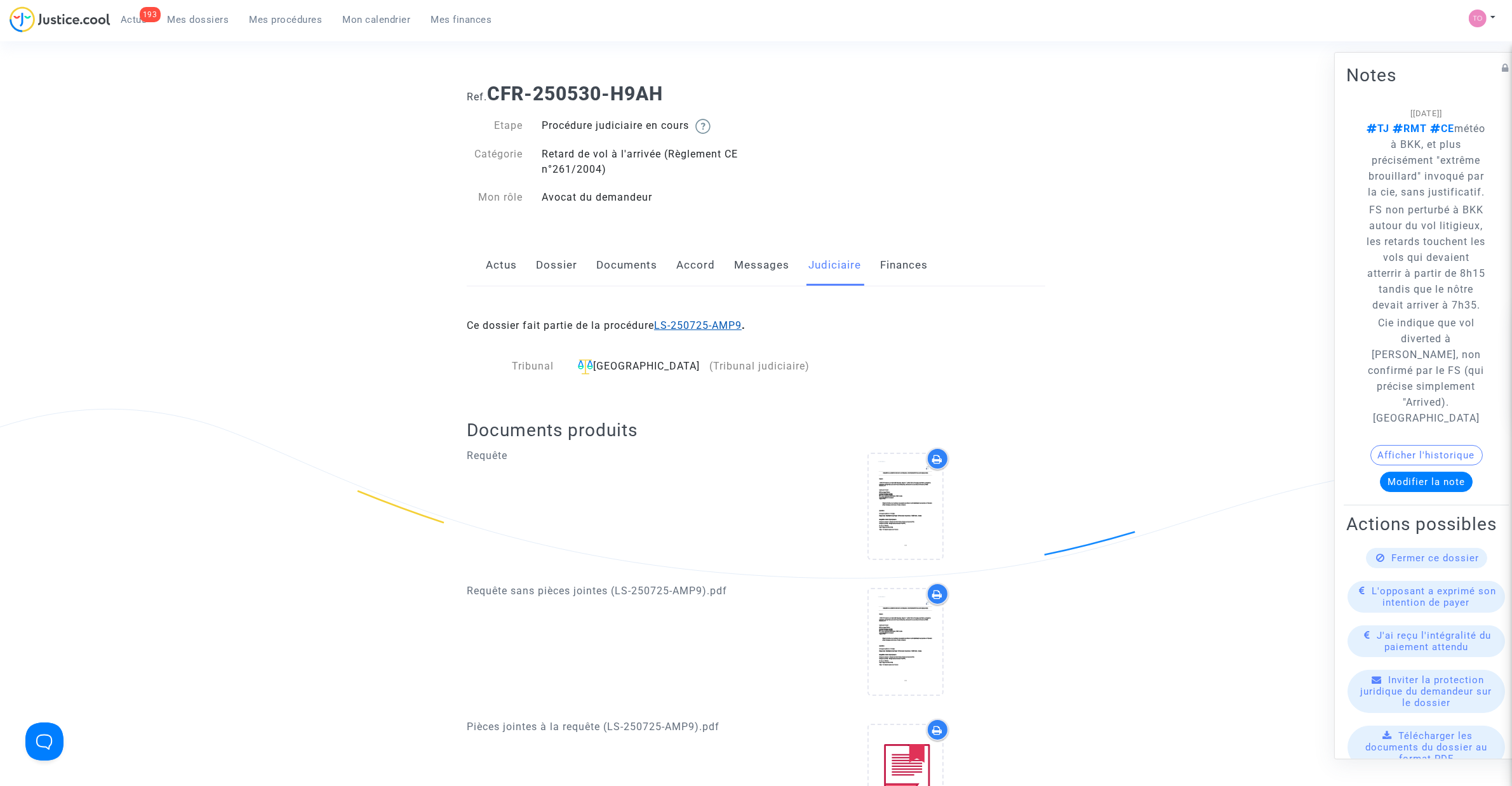
click at [687, 325] on link "LS-250725-AMP9" at bounding box center [697, 325] width 87 height 12
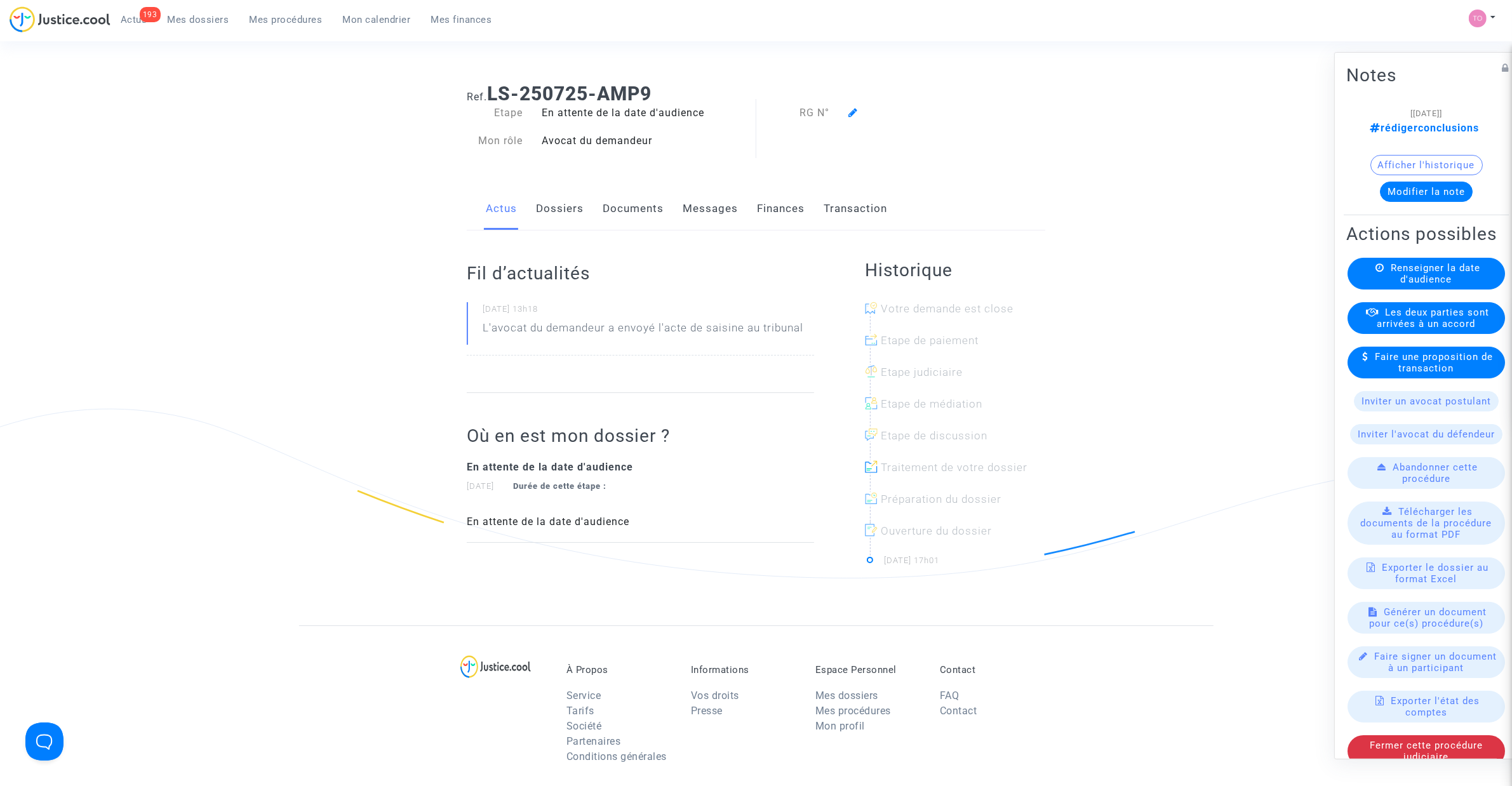
click at [1396, 167] on button "Afficher l'historique" at bounding box center [1426, 165] width 112 height 20
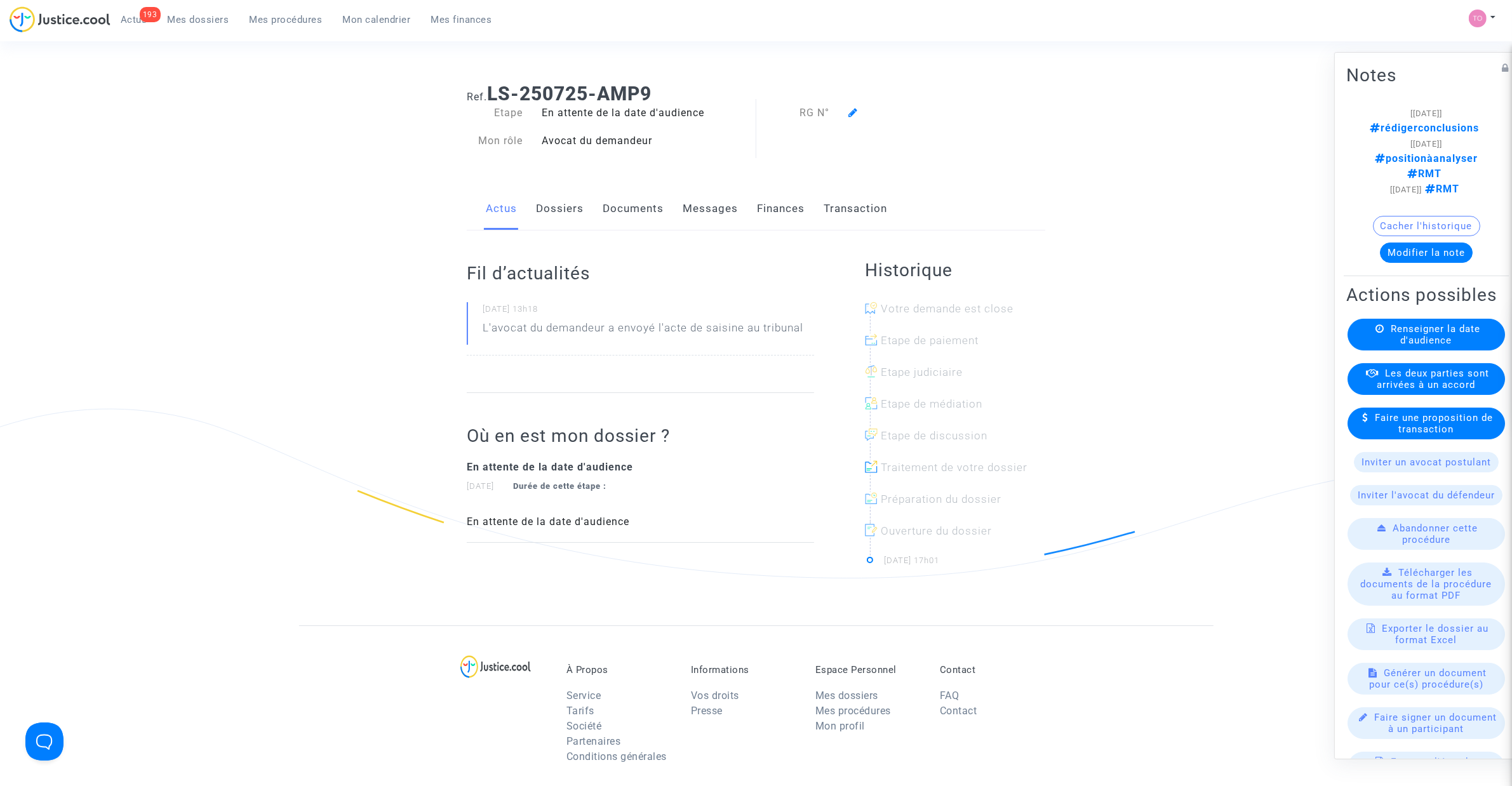
click at [560, 206] on link "Dossiers" at bounding box center [560, 209] width 48 height 42
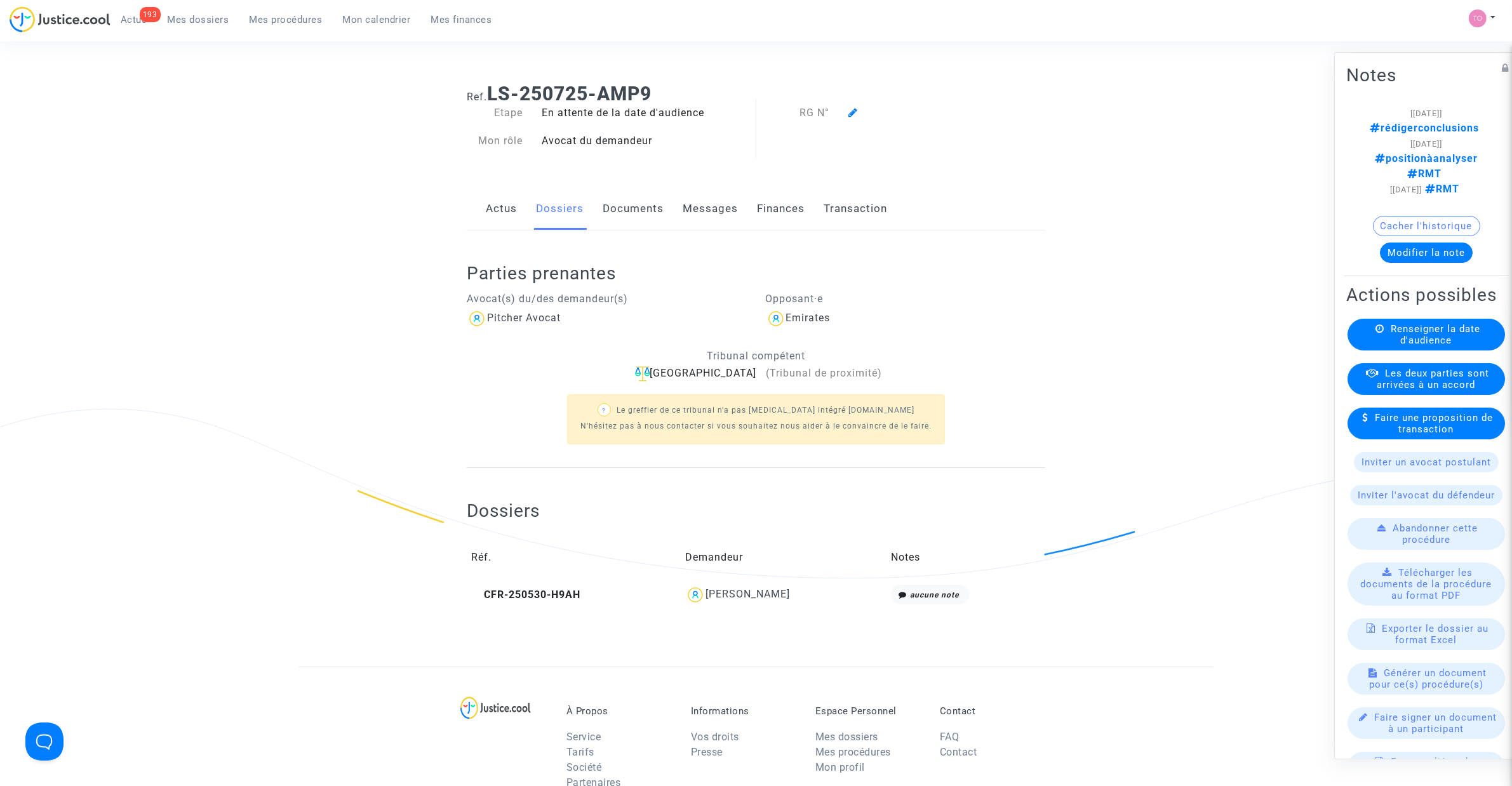
click at [638, 223] on link "Documents" at bounding box center [633, 209] width 61 height 42
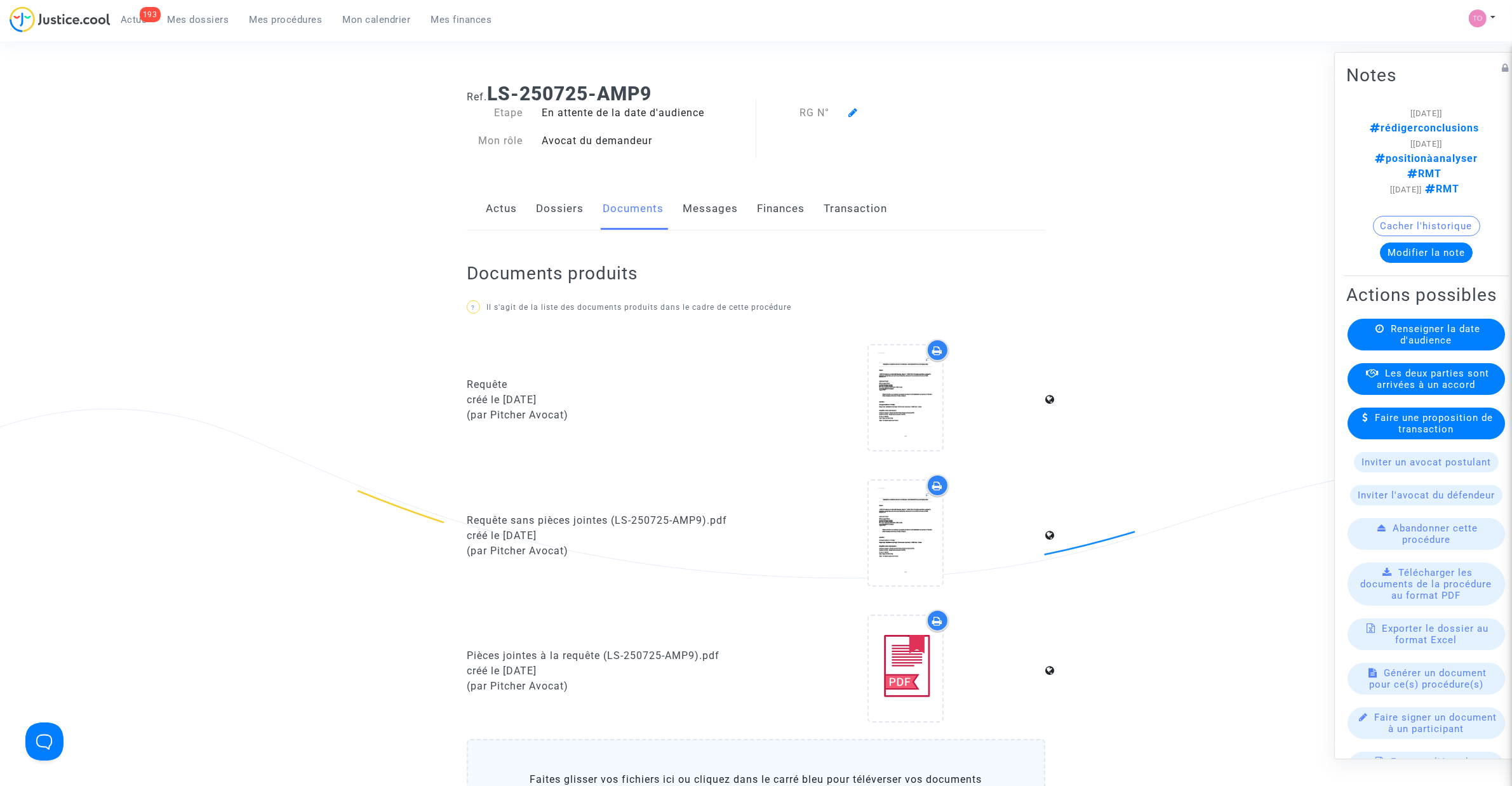
click at [558, 216] on link "Dossiers" at bounding box center [560, 209] width 48 height 42
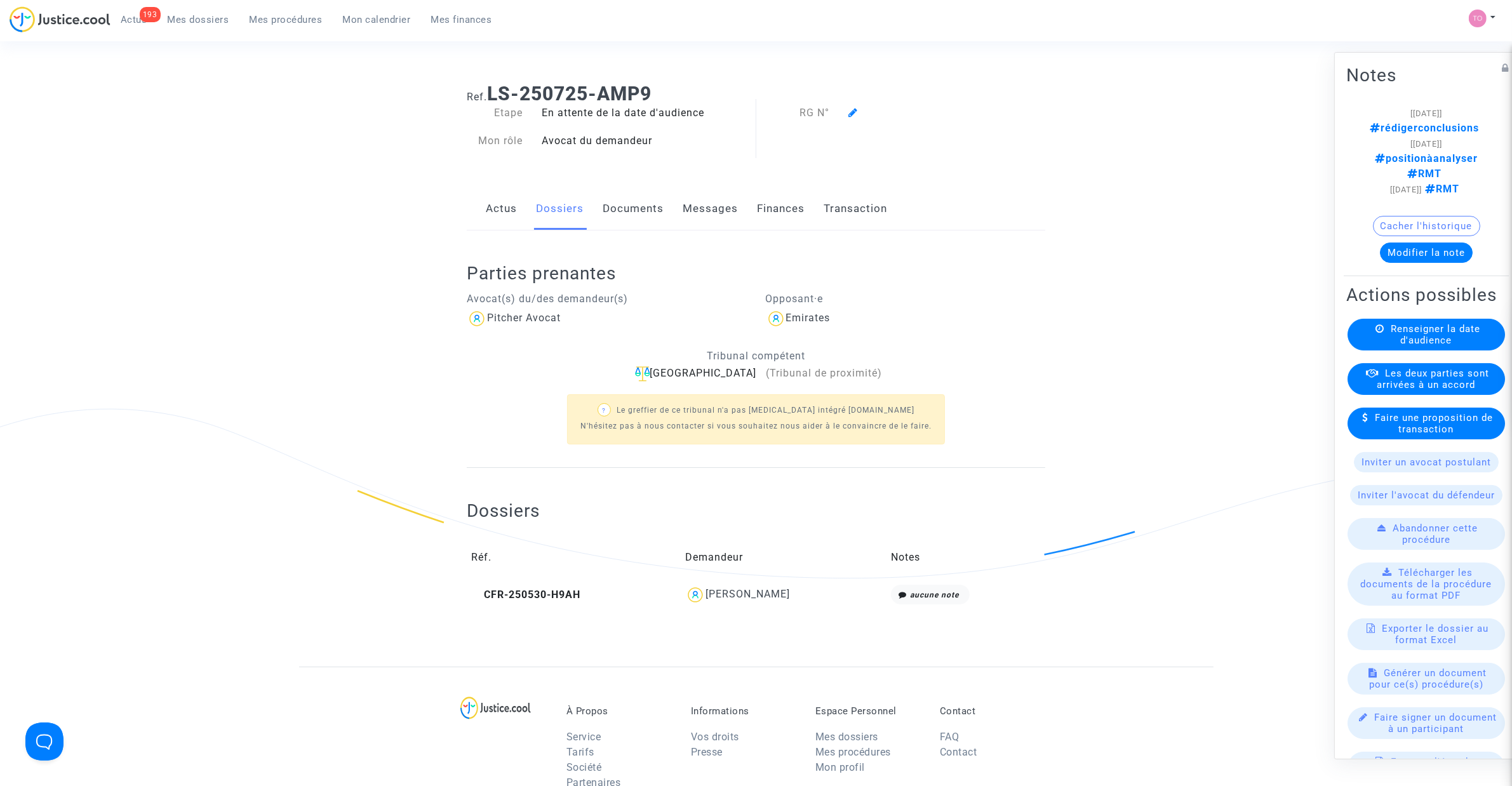
click at [492, 213] on link "Actus" at bounding box center [501, 209] width 31 height 42
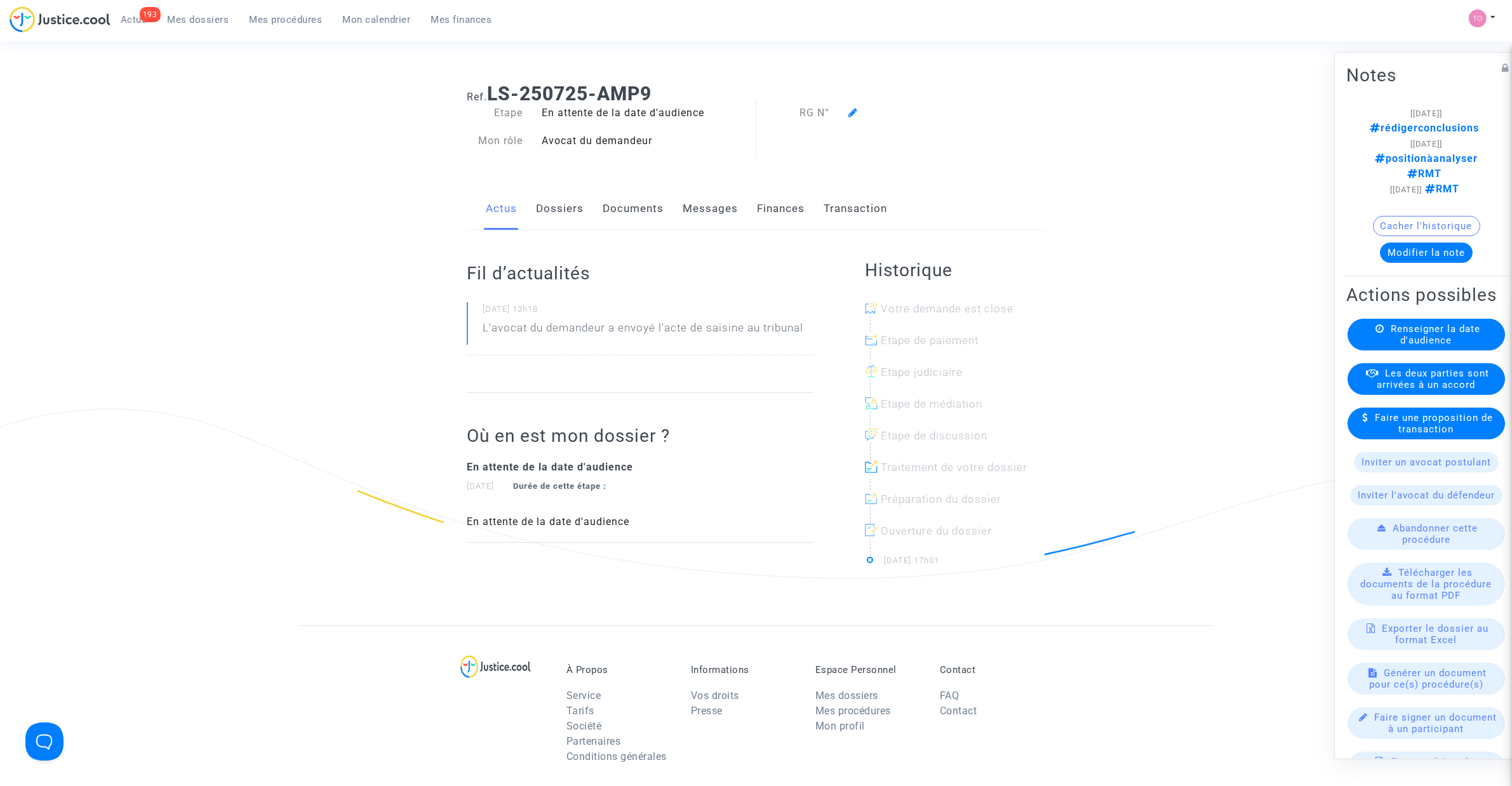
click at [689, 207] on link "Messages" at bounding box center [710, 209] width 55 height 42
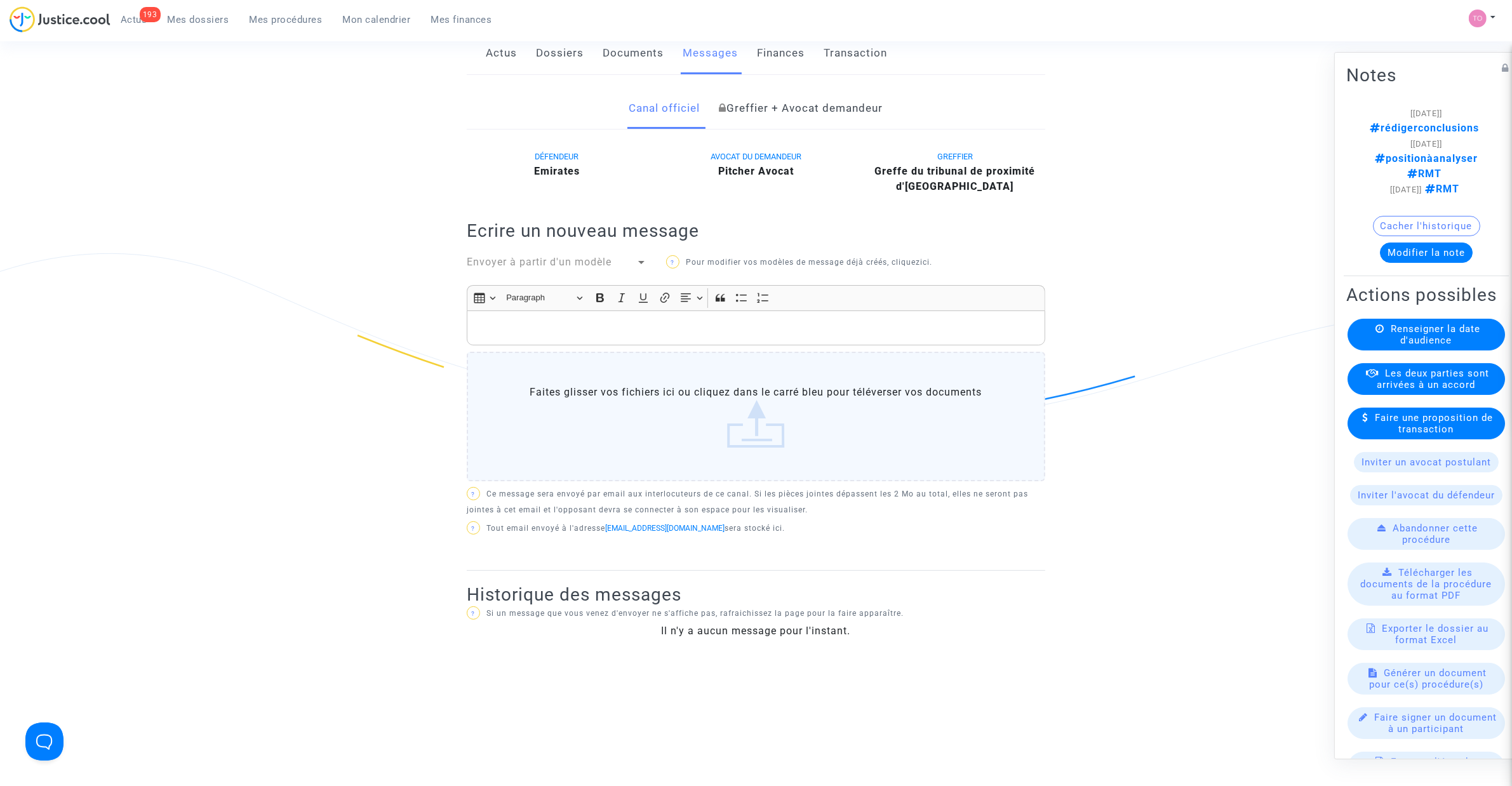
scroll to position [80, 0]
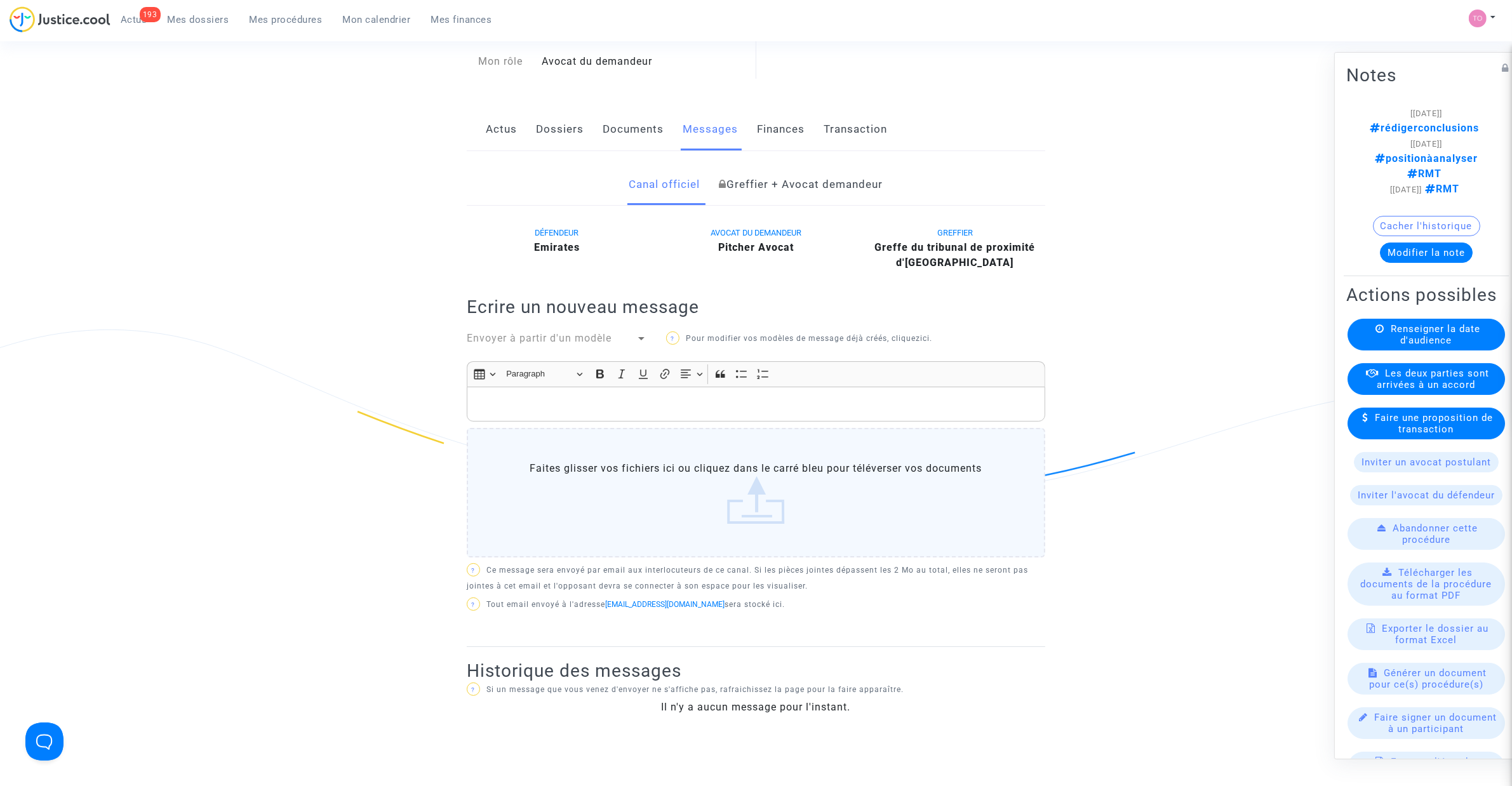
click at [642, 122] on link "Documents" at bounding box center [633, 129] width 61 height 42
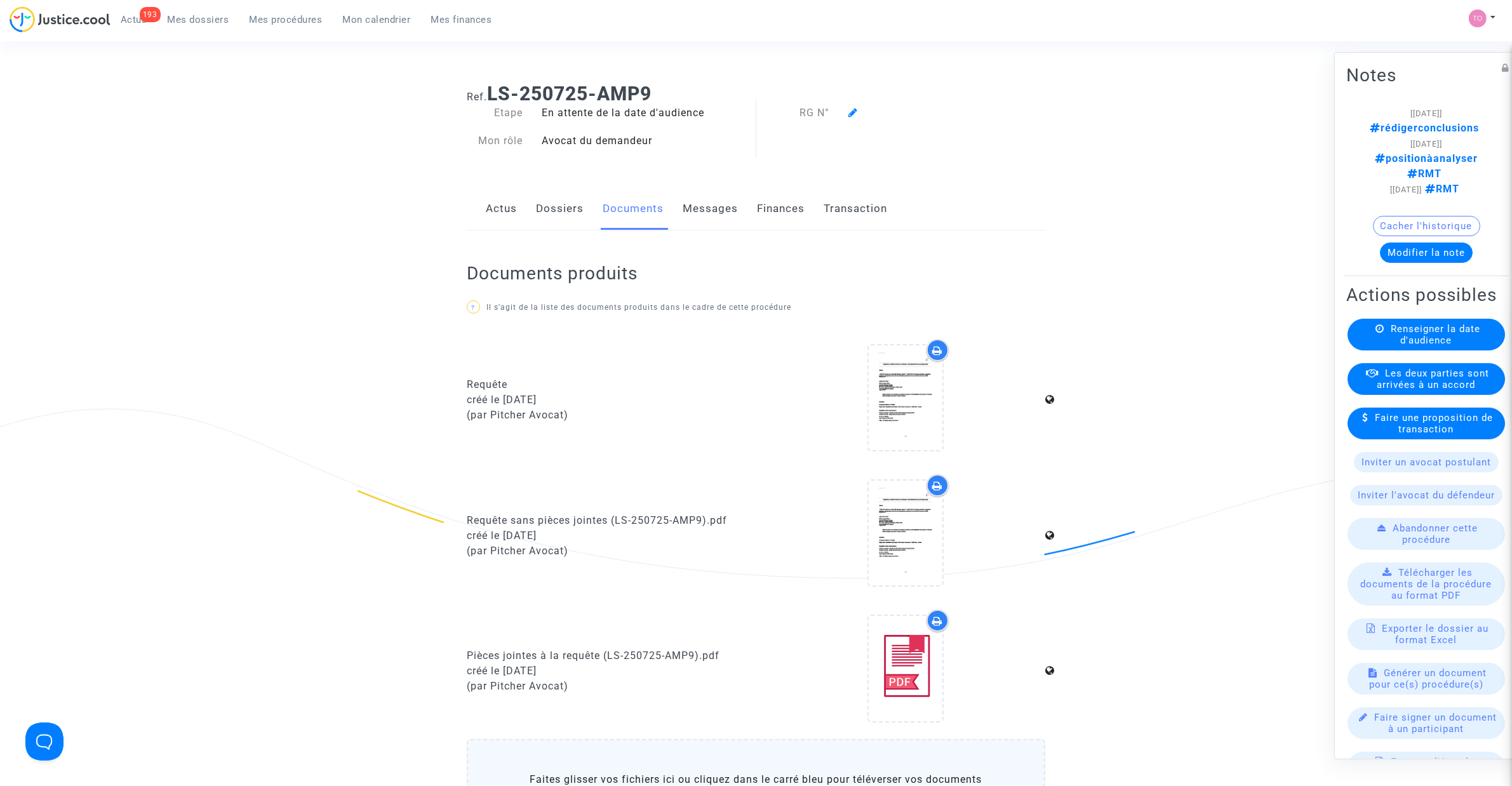
click at [554, 213] on link "Dossiers" at bounding box center [560, 209] width 48 height 42
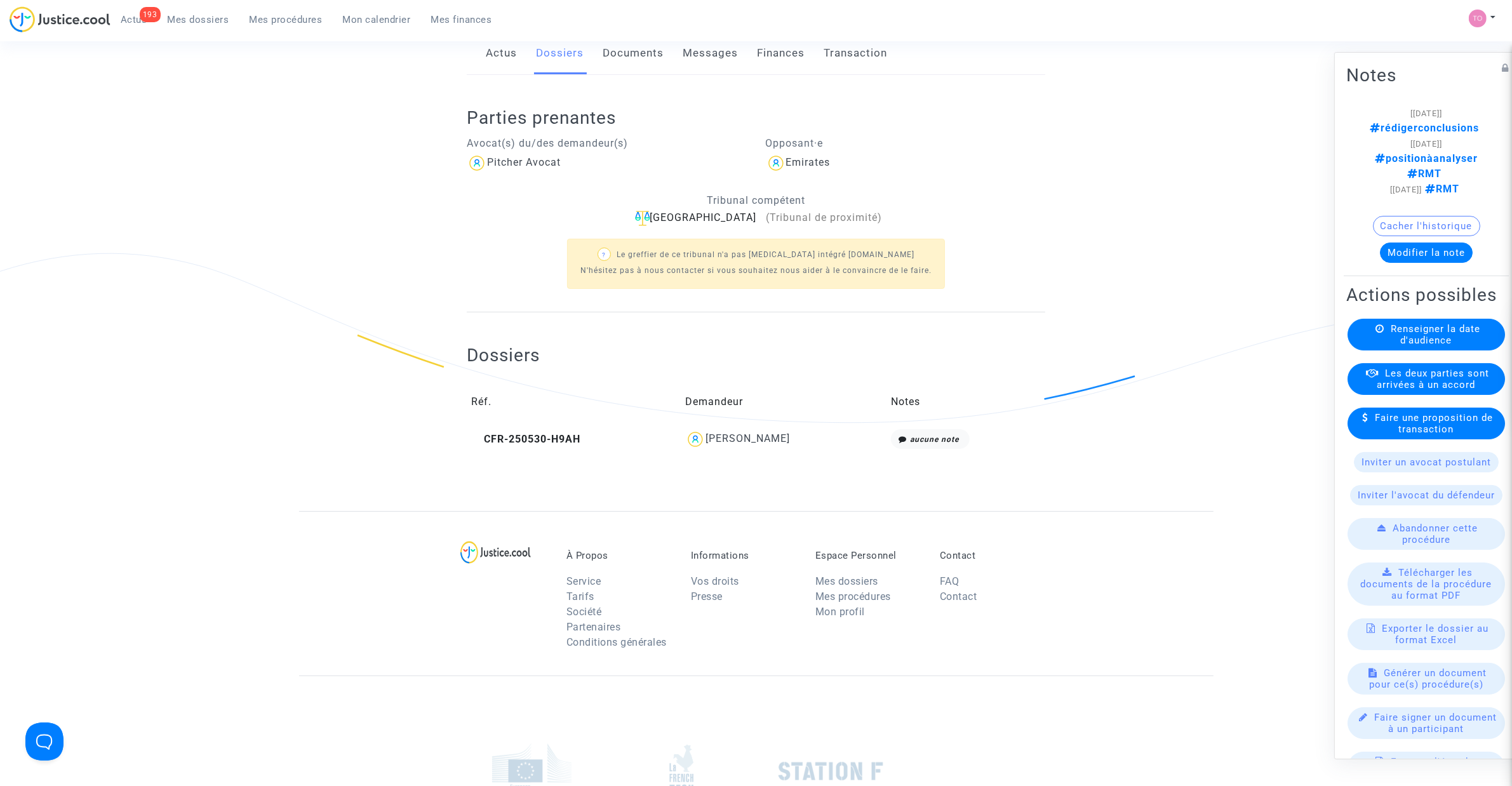
scroll to position [159, 0]
click at [748, 425] on td "[PERSON_NAME]" at bounding box center [783, 436] width 206 height 29
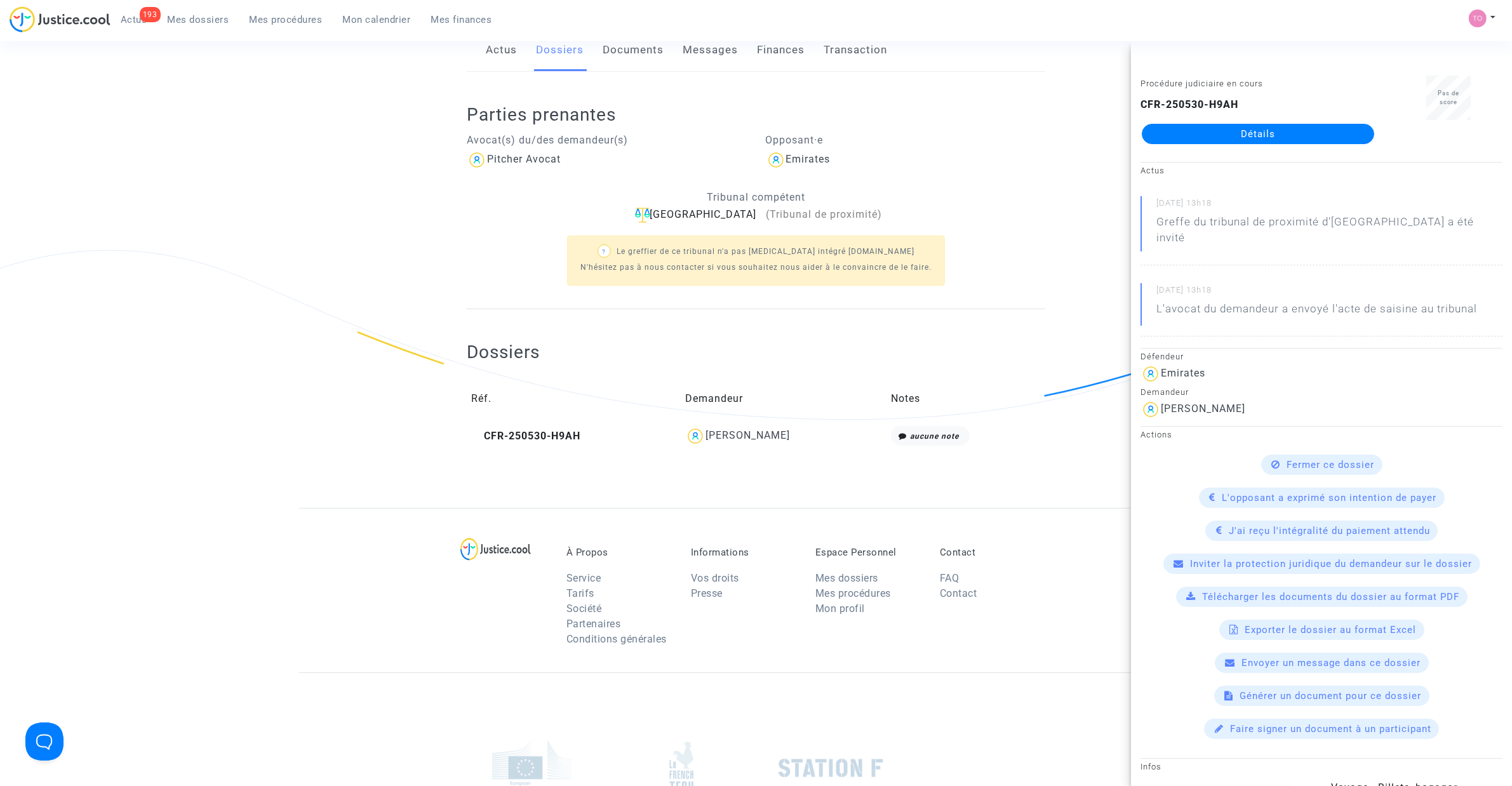
click at [1219, 129] on link "Détails" at bounding box center [1257, 134] width 232 height 20
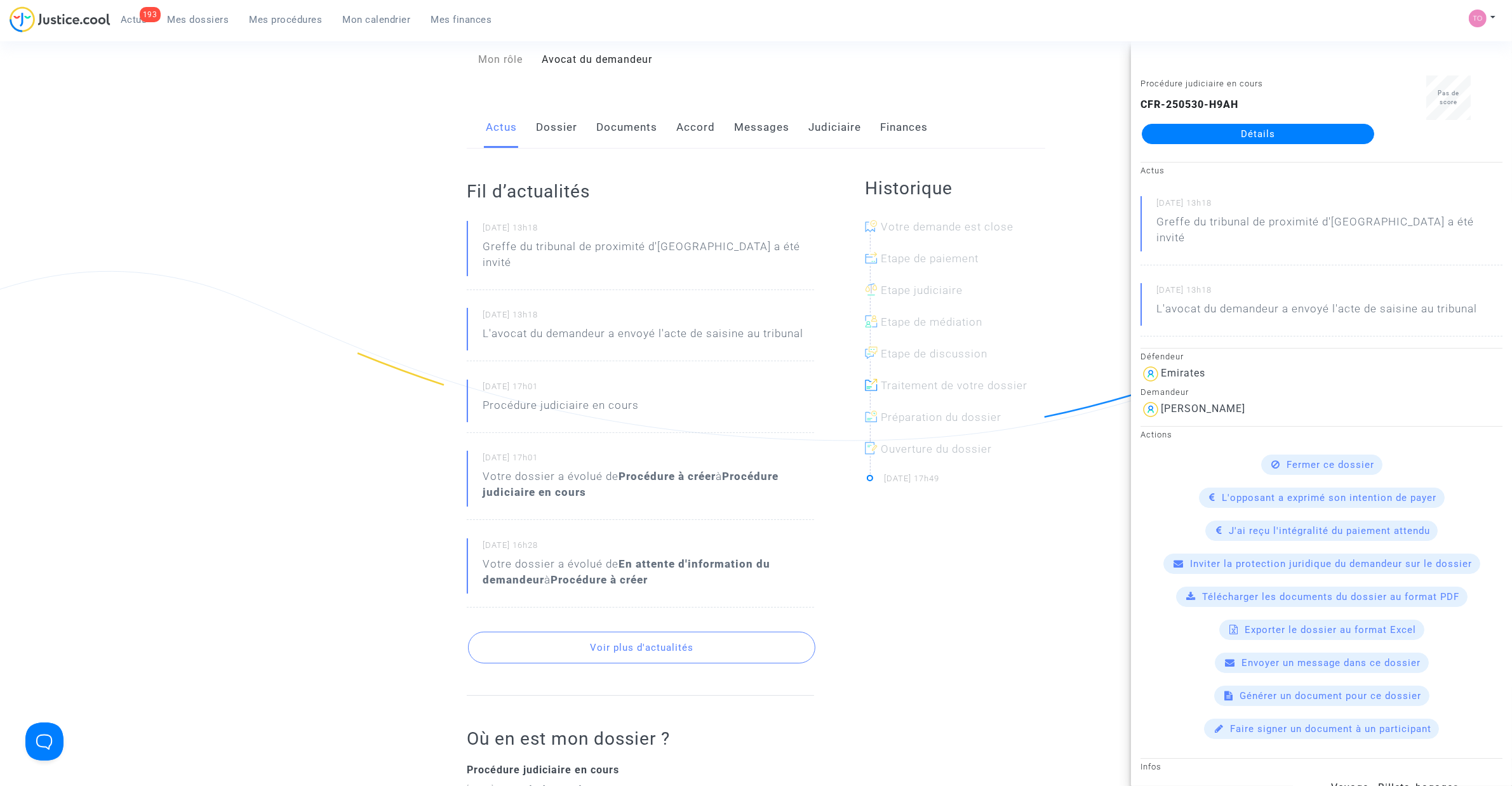
scroll to position [159, 0]
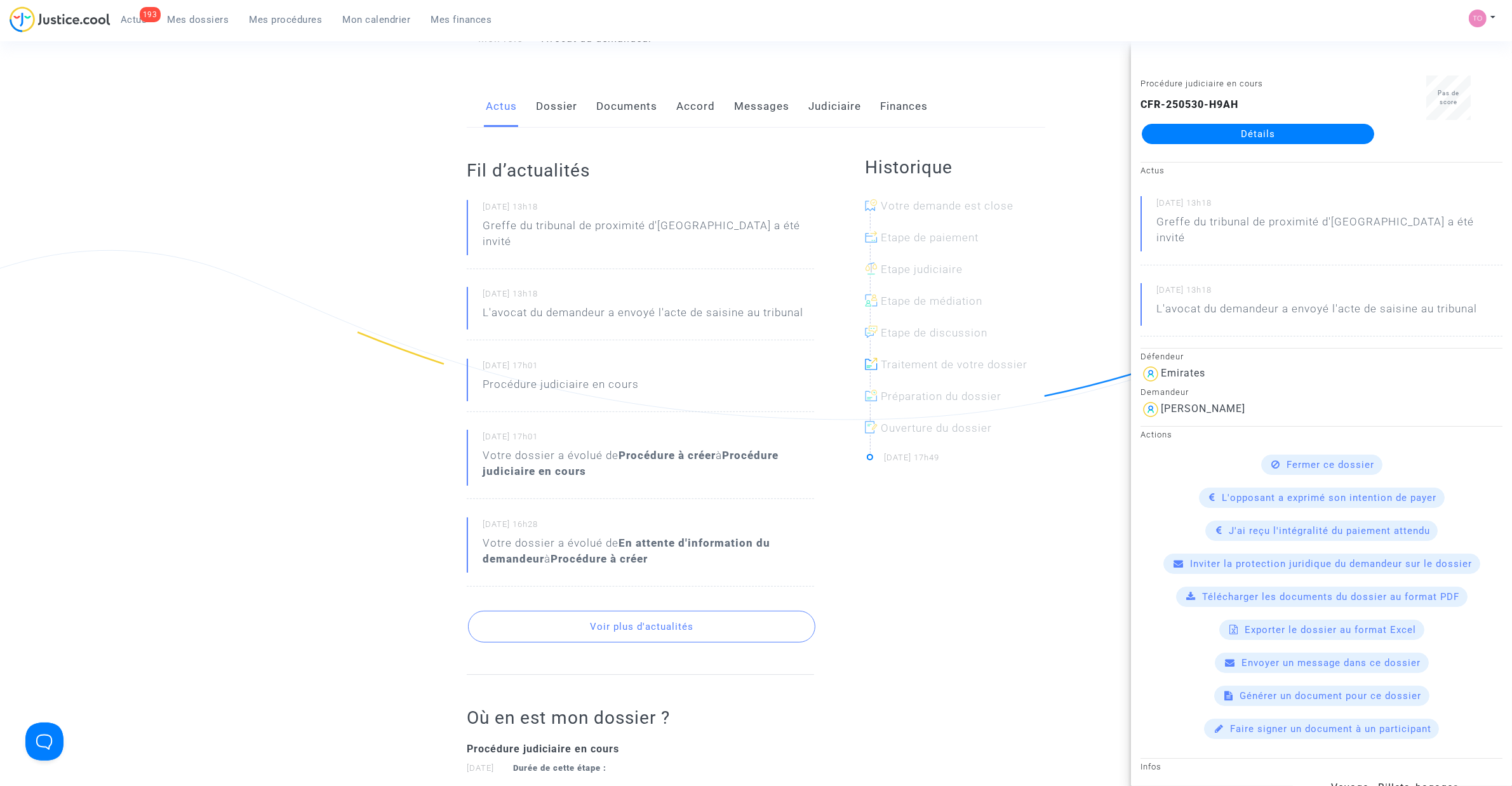
click at [633, 112] on link "Documents" at bounding box center [627, 107] width 61 height 42
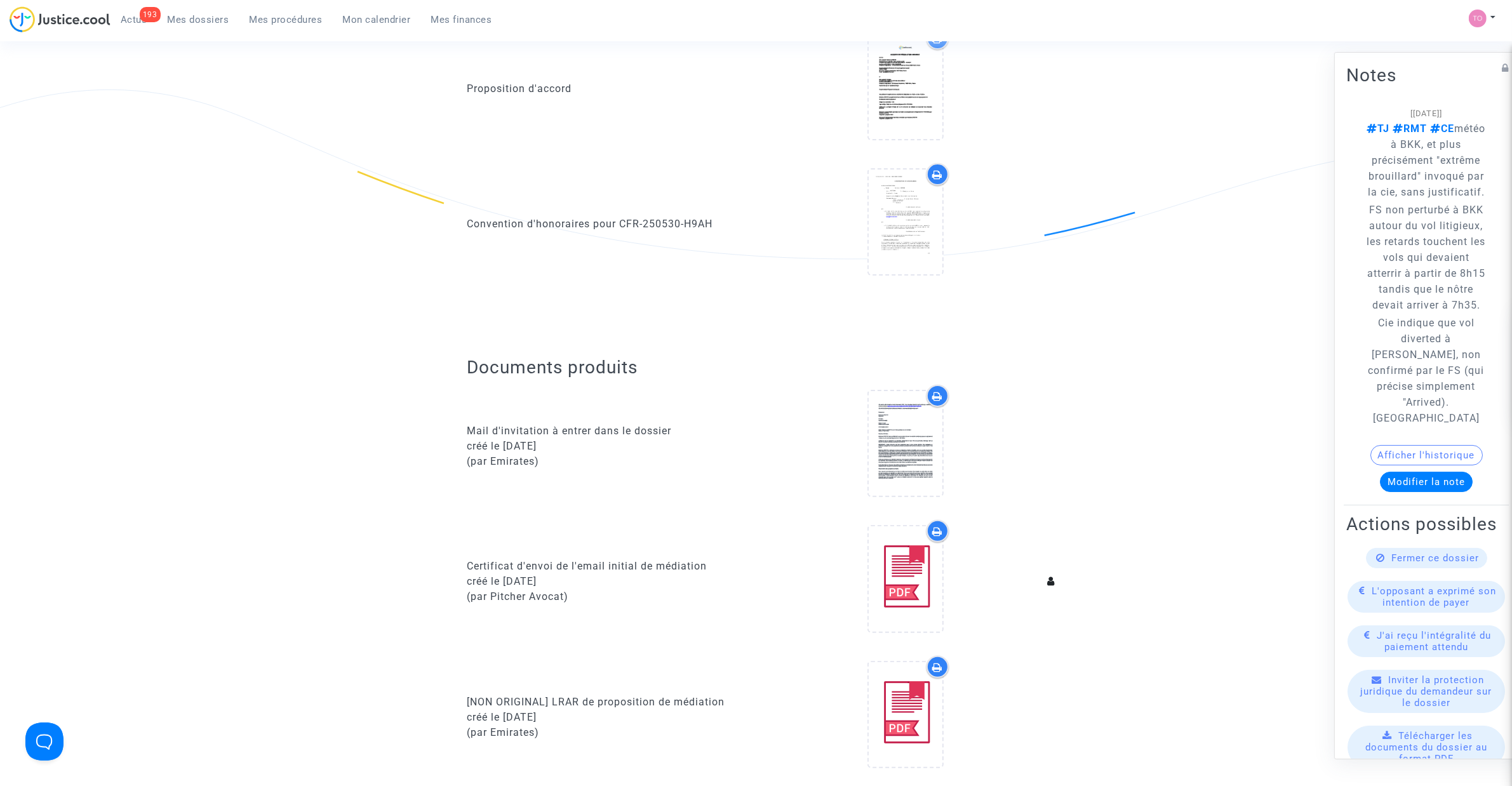
scroll to position [317, 0]
drag, startPoint x: 1398, startPoint y: 191, endPoint x: 1426, endPoint y: 190, distance: 28.0
click at [1426, 190] on span "TJ RMT CE météo à [GEOGRAPHIC_DATA], et plus précisément "extrême brouillard" i…" at bounding box center [1427, 160] width 119 height 75
drag, startPoint x: 1402, startPoint y: 207, endPoint x: 1417, endPoint y: 210, distance: 15.3
click at [1417, 198] on span "TJ RMT CE météo à [GEOGRAPHIC_DATA], et plus précisément "extrême brouillard" i…" at bounding box center [1427, 160] width 119 height 75
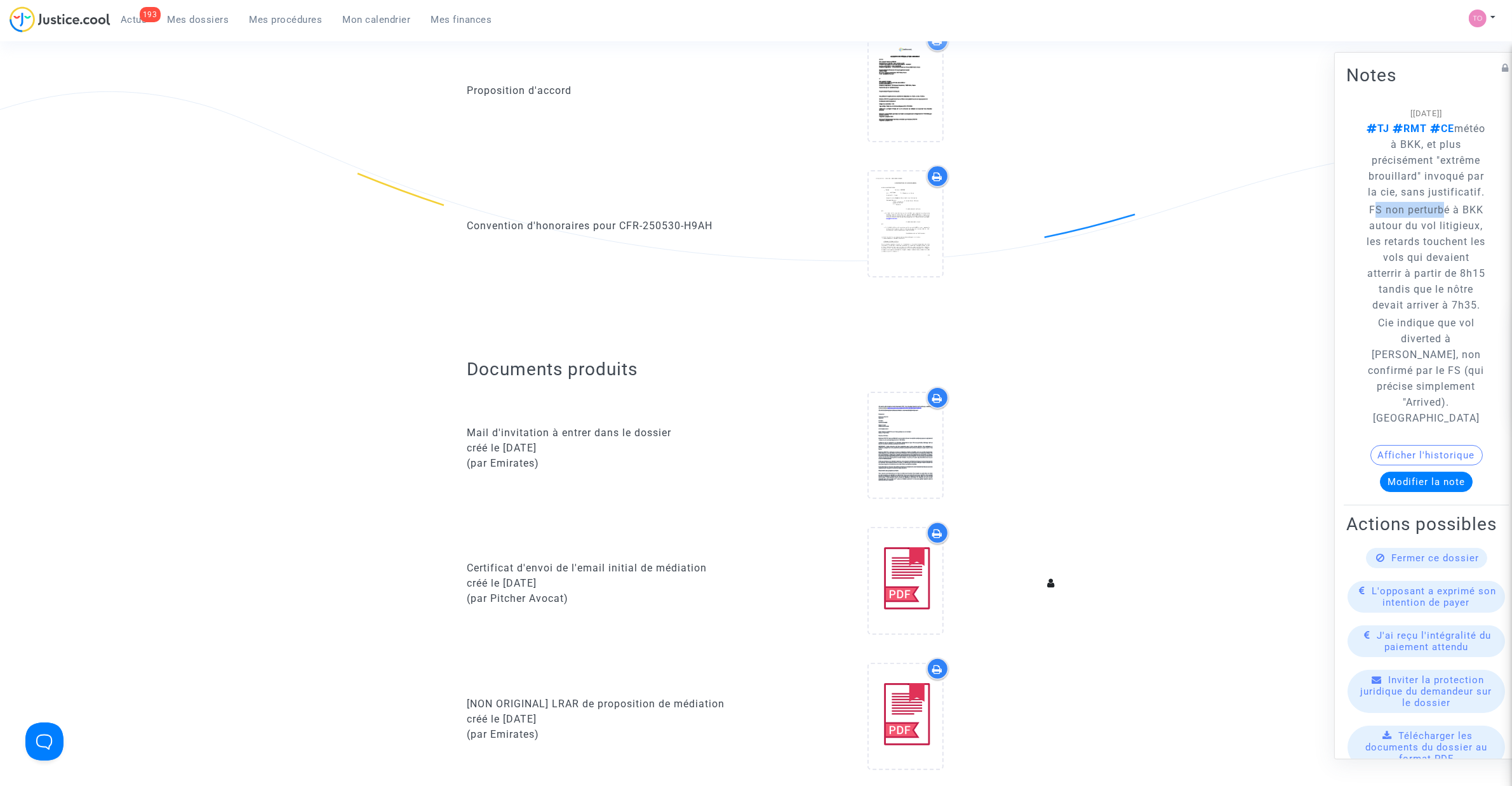
drag, startPoint x: 1384, startPoint y: 226, endPoint x: 1449, endPoint y: 226, distance: 65.0
click at [1449, 226] on p "FS non perturbé à BKK autour du vol litigieux, les retards touchent les vols qu…" at bounding box center [1426, 257] width 122 height 111
drag, startPoint x: 1401, startPoint y: 242, endPoint x: 1436, endPoint y: 237, distance: 35.4
click at [1436, 237] on p "FS non perturbé à BKK autour du vol litigieux, les retards touchent les vols qu…" at bounding box center [1426, 257] width 122 height 111
drag, startPoint x: 1393, startPoint y: 252, endPoint x: 1462, endPoint y: 251, distance: 69.0
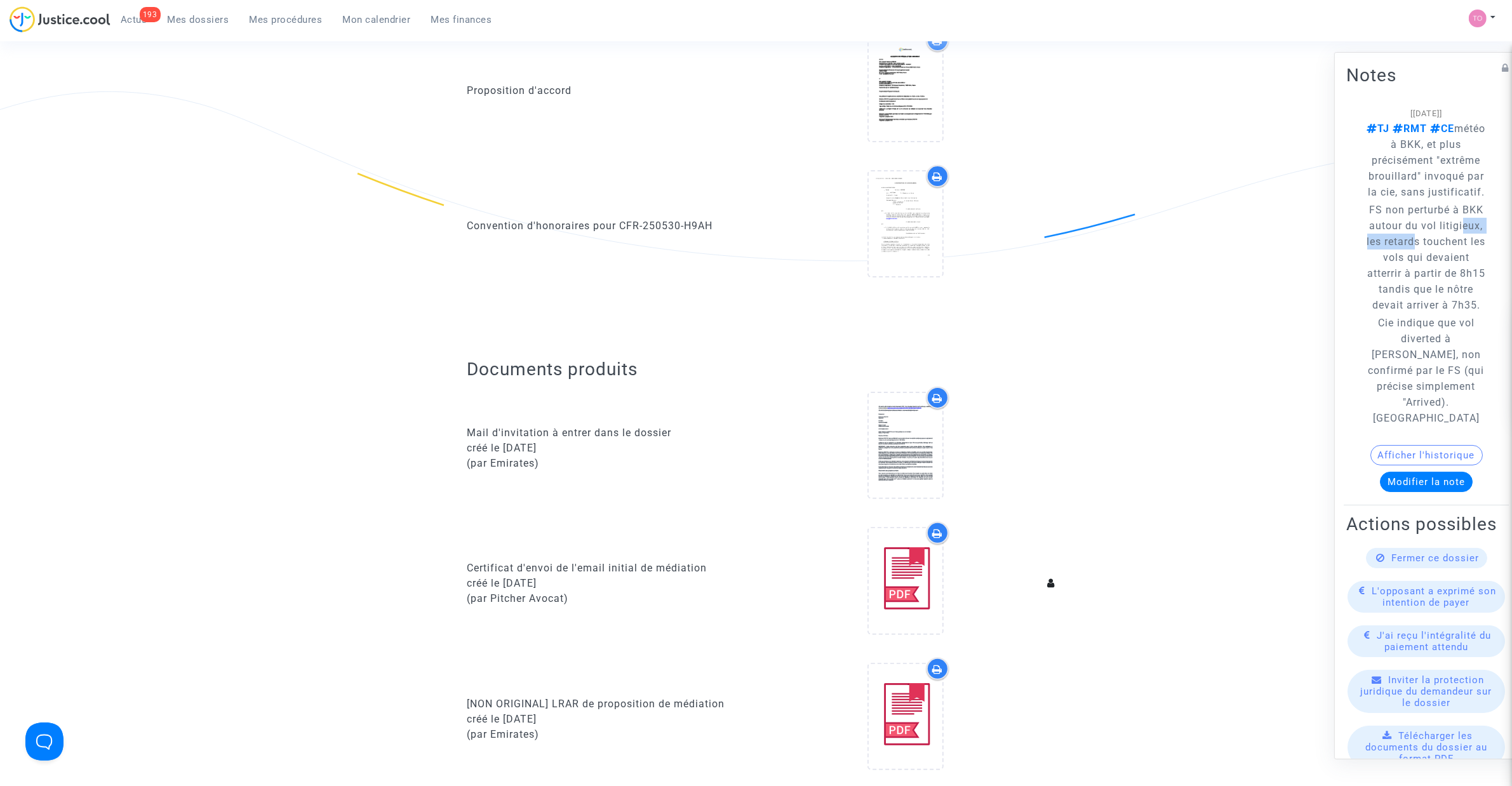
click at [1462, 251] on p "FS non perturbé à BKK autour du vol litigieux, les retards touchent les vols qu…" at bounding box center [1426, 257] width 122 height 111
drag, startPoint x: 1404, startPoint y: 270, endPoint x: 1438, endPoint y: 268, distance: 34.1
click at [1438, 268] on p "FS non perturbé à BKK autour du vol litigieux, les retards touchent les vols qu…" at bounding box center [1426, 257] width 122 height 111
drag, startPoint x: 1413, startPoint y: 286, endPoint x: 1443, endPoint y: 284, distance: 30.1
click at [1443, 284] on p "FS non perturbé à BKK autour du vol litigieux, les retards touchent les vols qu…" at bounding box center [1426, 257] width 122 height 111
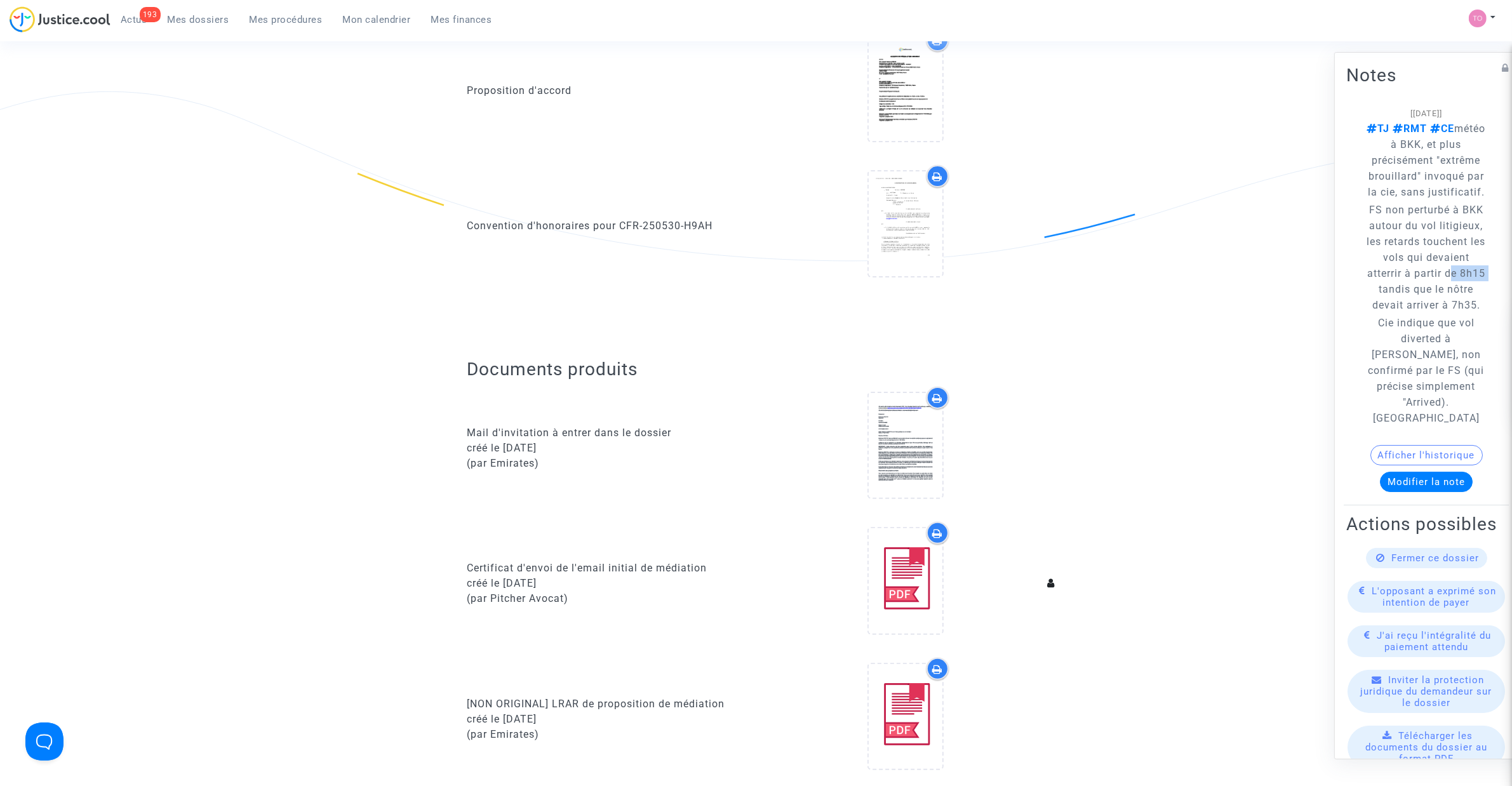
drag, startPoint x: 1406, startPoint y: 305, endPoint x: 1441, endPoint y: 302, distance: 35.1
click at [1441, 302] on p "FS non perturbé à BKK autour du vol litigieux, les retards touchent les vols qu…" at bounding box center [1426, 257] width 122 height 111
drag, startPoint x: 1413, startPoint y: 325, endPoint x: 1437, endPoint y: 334, distance: 25.6
click at [1459, 313] on p "FS non perturbé à BKK autour du vol litigieux, les retards touchent les vols qu…" at bounding box center [1426, 257] width 122 height 111
drag, startPoint x: 1420, startPoint y: 340, endPoint x: 1414, endPoint y: 356, distance: 17.1
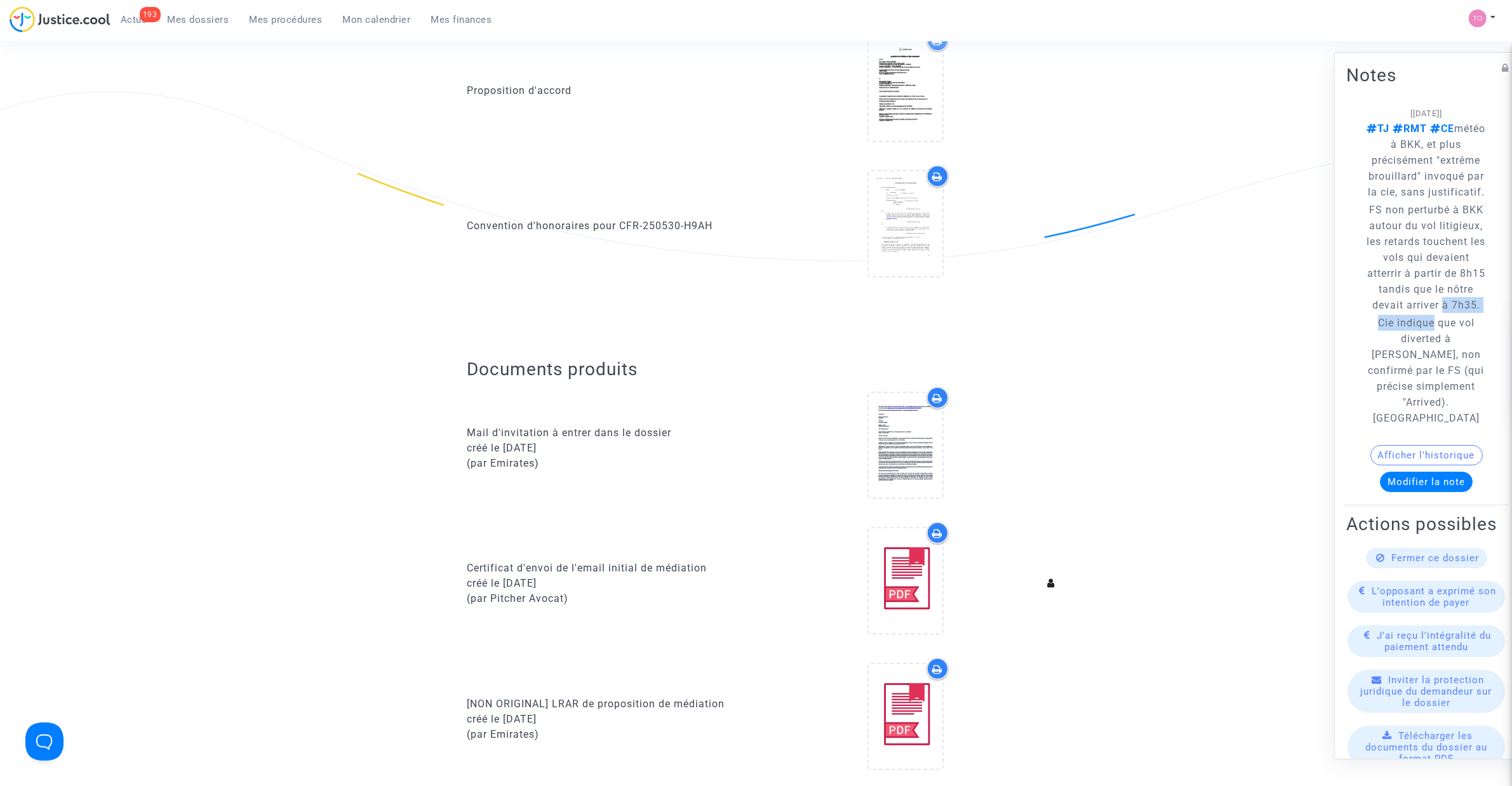
click at [1425, 351] on span "TJ RMT CE météo à [GEOGRAPHIC_DATA], et plus précisément "extrême brouillard" i…" at bounding box center [1426, 273] width 122 height 305
drag, startPoint x: 1415, startPoint y: 373, endPoint x: 1446, endPoint y: 370, distance: 31.1
click at [1446, 370] on p "Cie indique que vol diverted à [PERSON_NAME], non confirmé par le FS (qui préci…" at bounding box center [1426, 371] width 122 height 111
drag, startPoint x: 1418, startPoint y: 393, endPoint x: 1405, endPoint y: 424, distance: 33.6
click at [1432, 401] on p "Cie indique que vol diverted à [PERSON_NAME], non confirmé par le FS (qui préci…" at bounding box center [1426, 371] width 122 height 111
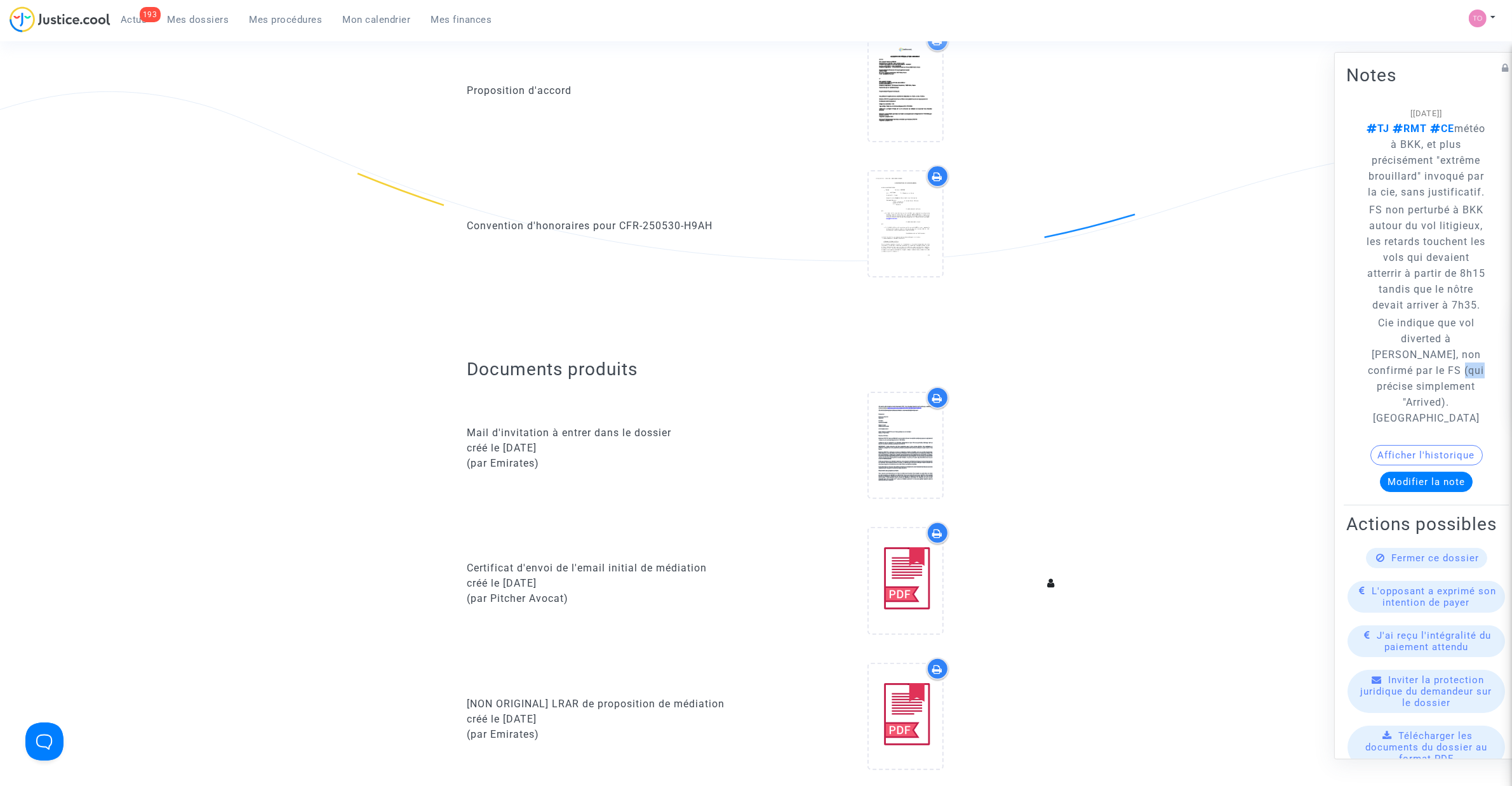
drag, startPoint x: 1405, startPoint y: 424, endPoint x: 1423, endPoint y: 424, distance: 18.0
click at [1423, 424] on p "Cie indique que vol diverted à [PERSON_NAME], non confirmé par le FS (qui préci…" at bounding box center [1426, 371] width 122 height 111
drag, startPoint x: 1411, startPoint y: 440, endPoint x: 1417, endPoint y: 443, distance: 6.7
click at [1417, 426] on p "Cie indique que vol diverted à [PERSON_NAME], non confirmé par le FS (qui préci…" at bounding box center [1426, 371] width 122 height 111
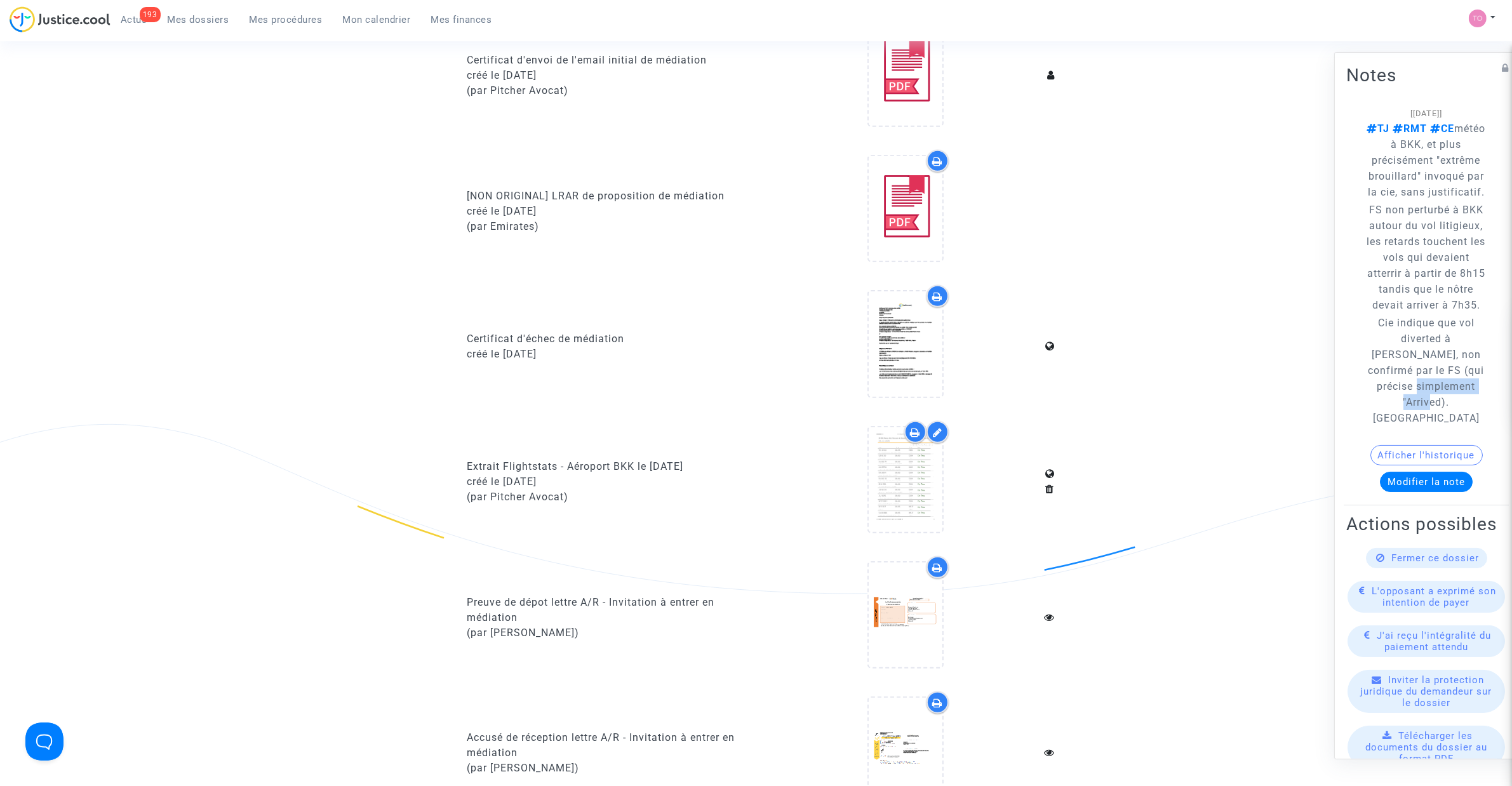
scroll to position [952, 0]
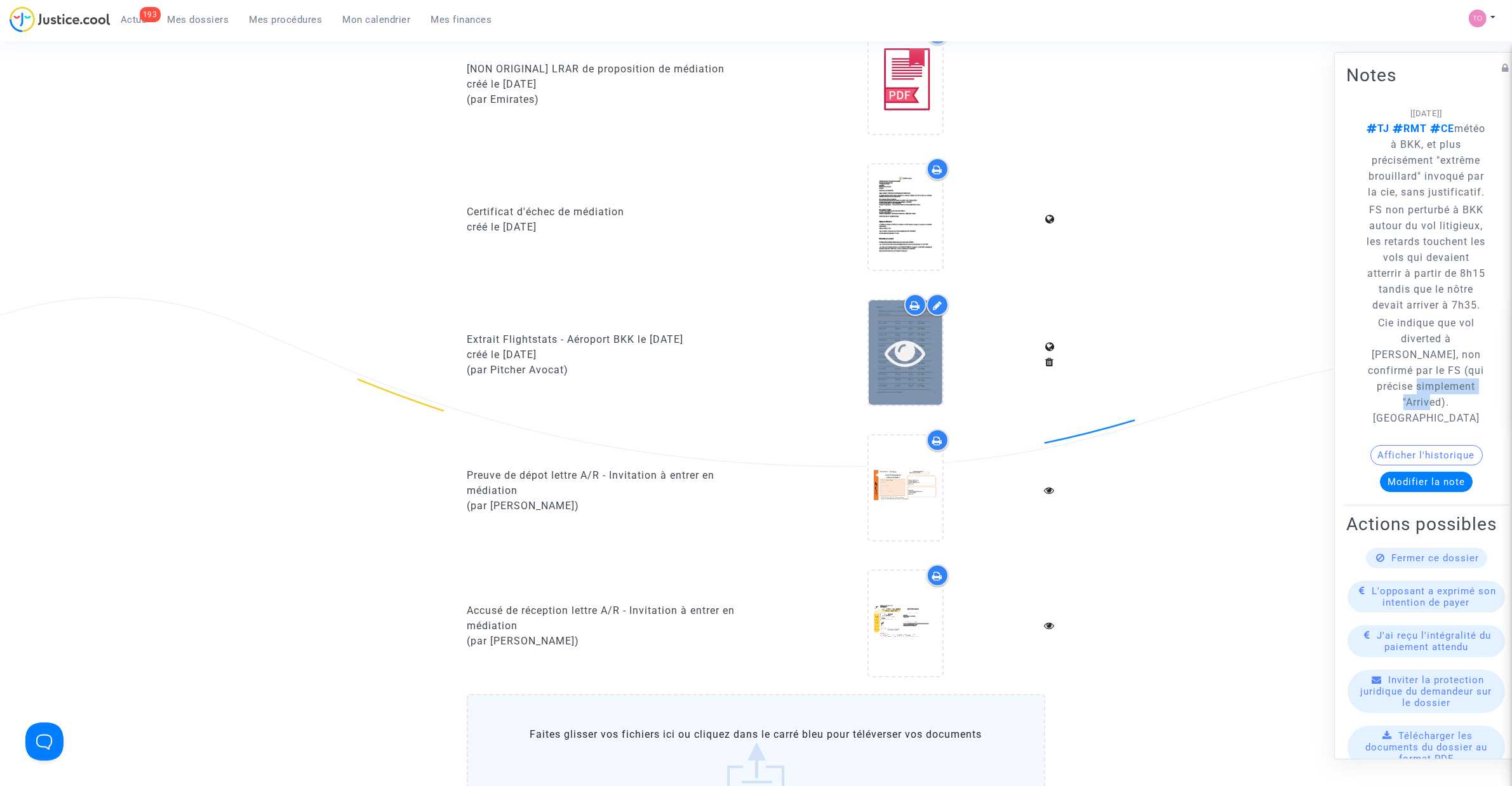
click at [886, 372] on div at bounding box center [905, 352] width 74 height 105
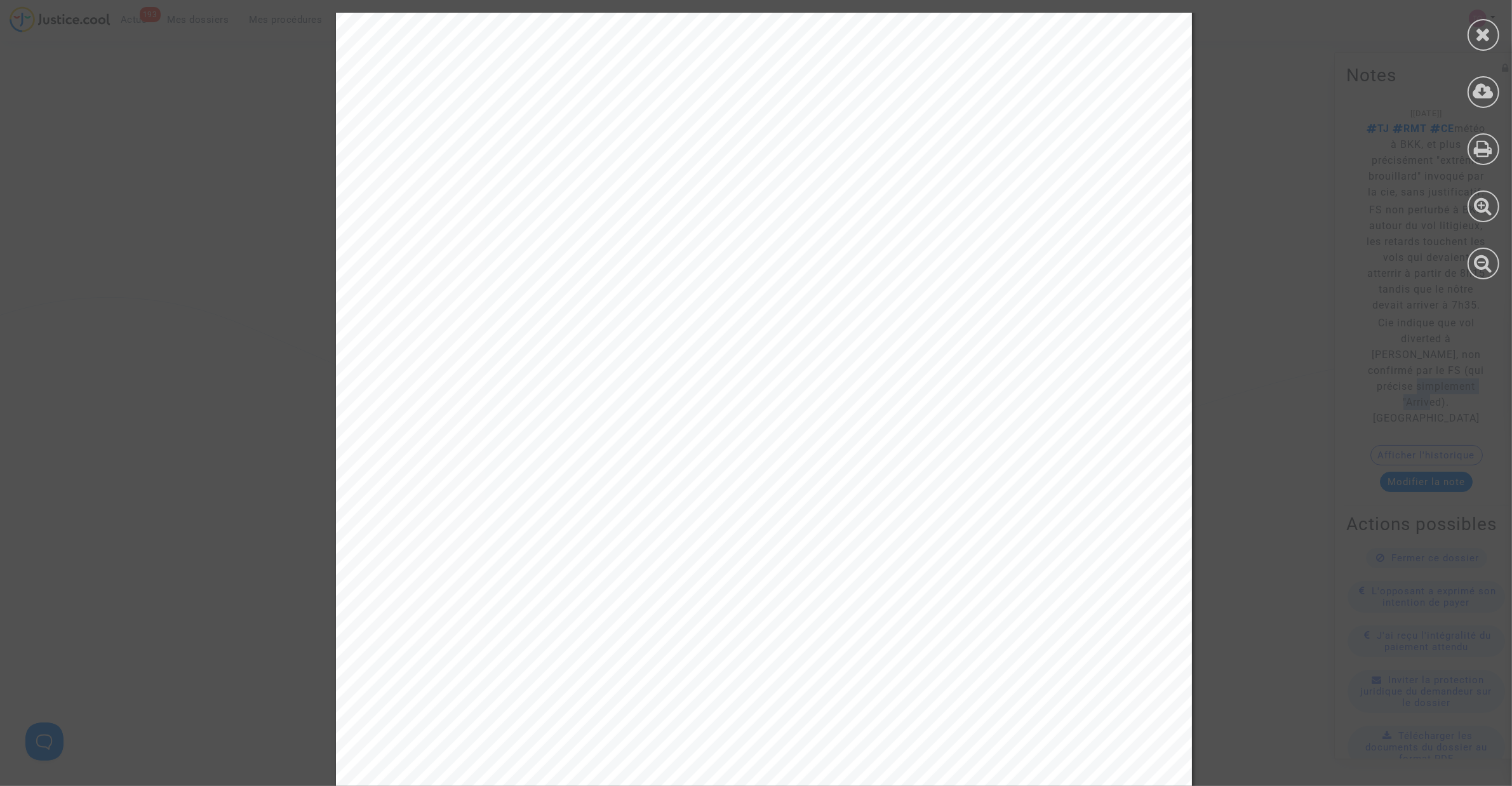
scroll to position [317, 0]
click at [1482, 33] on icon at bounding box center [1484, 34] width 16 height 19
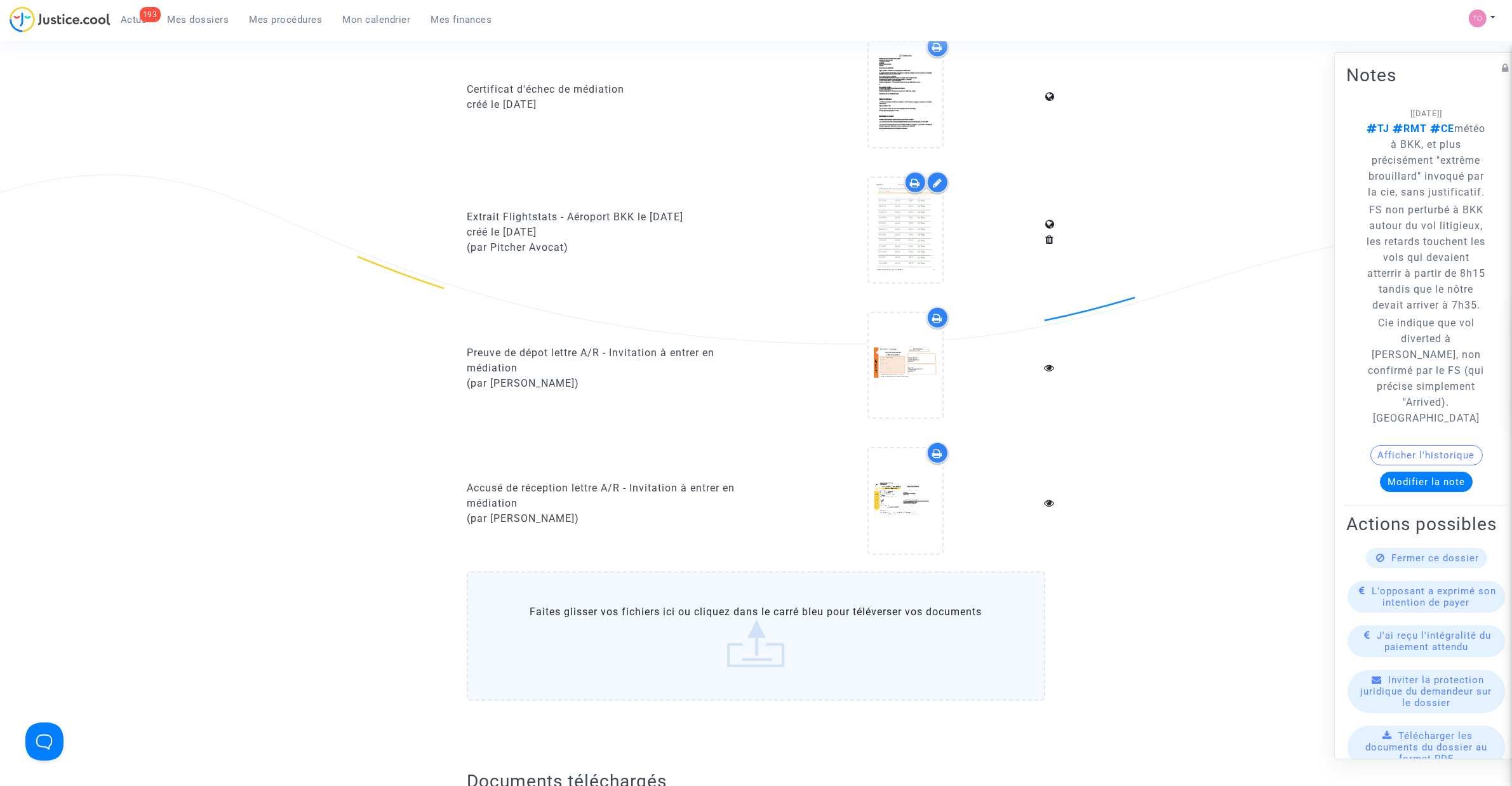
scroll to position [952, 0]
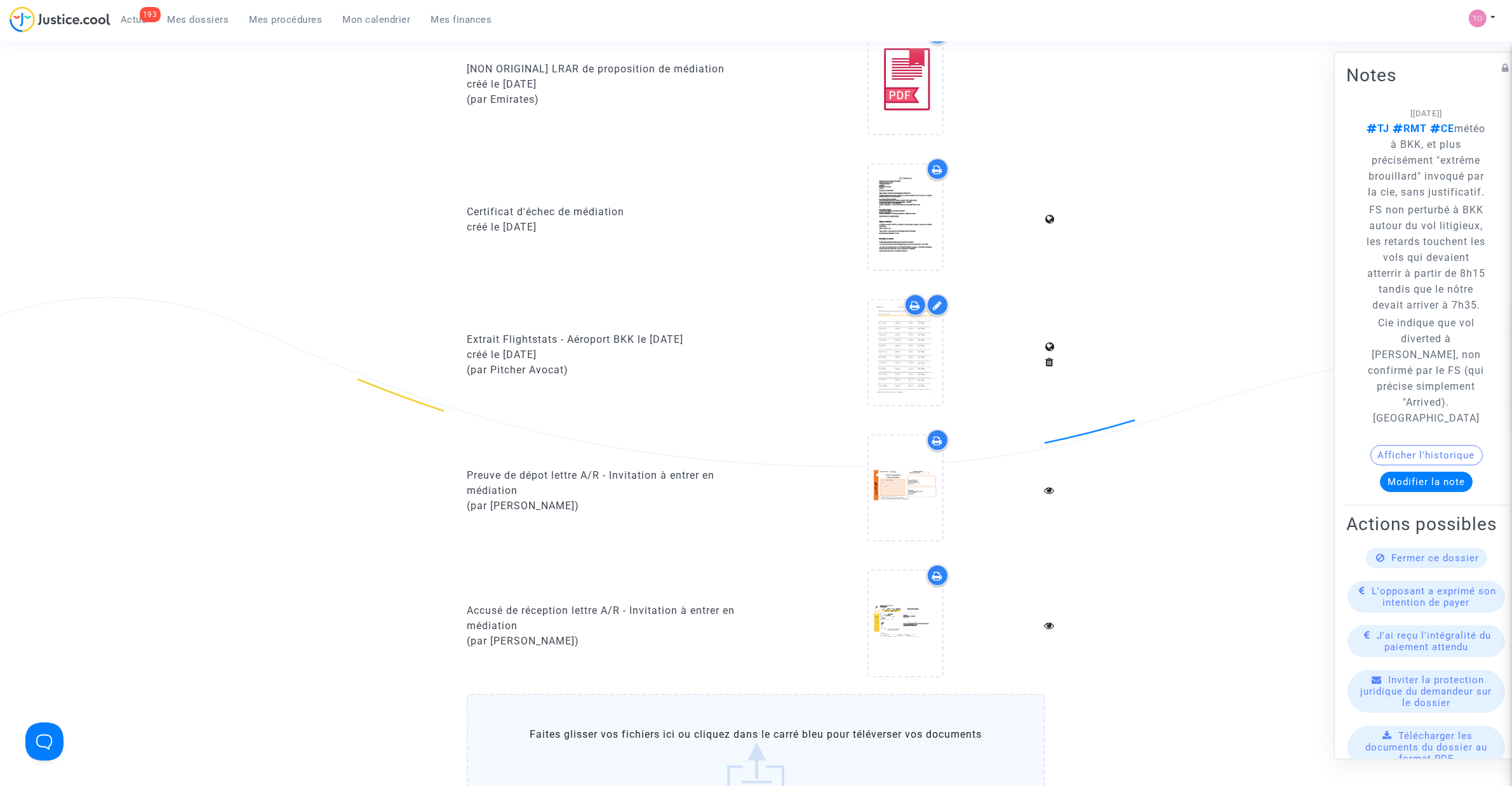
click at [218, 20] on span "Mes dossiers" at bounding box center [198, 20] width 61 height 12
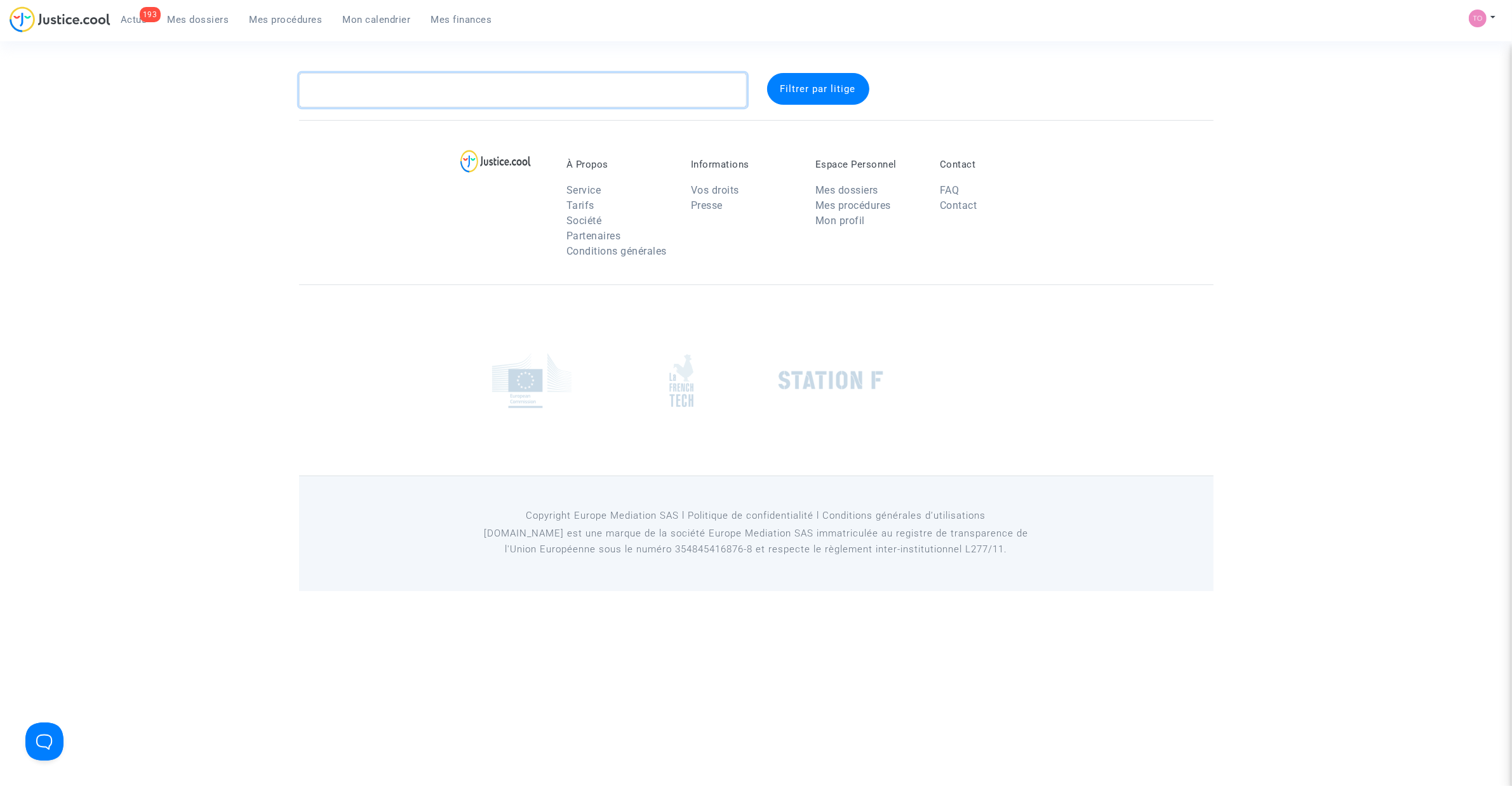
click at [398, 90] on textarea at bounding box center [523, 90] width 448 height 34
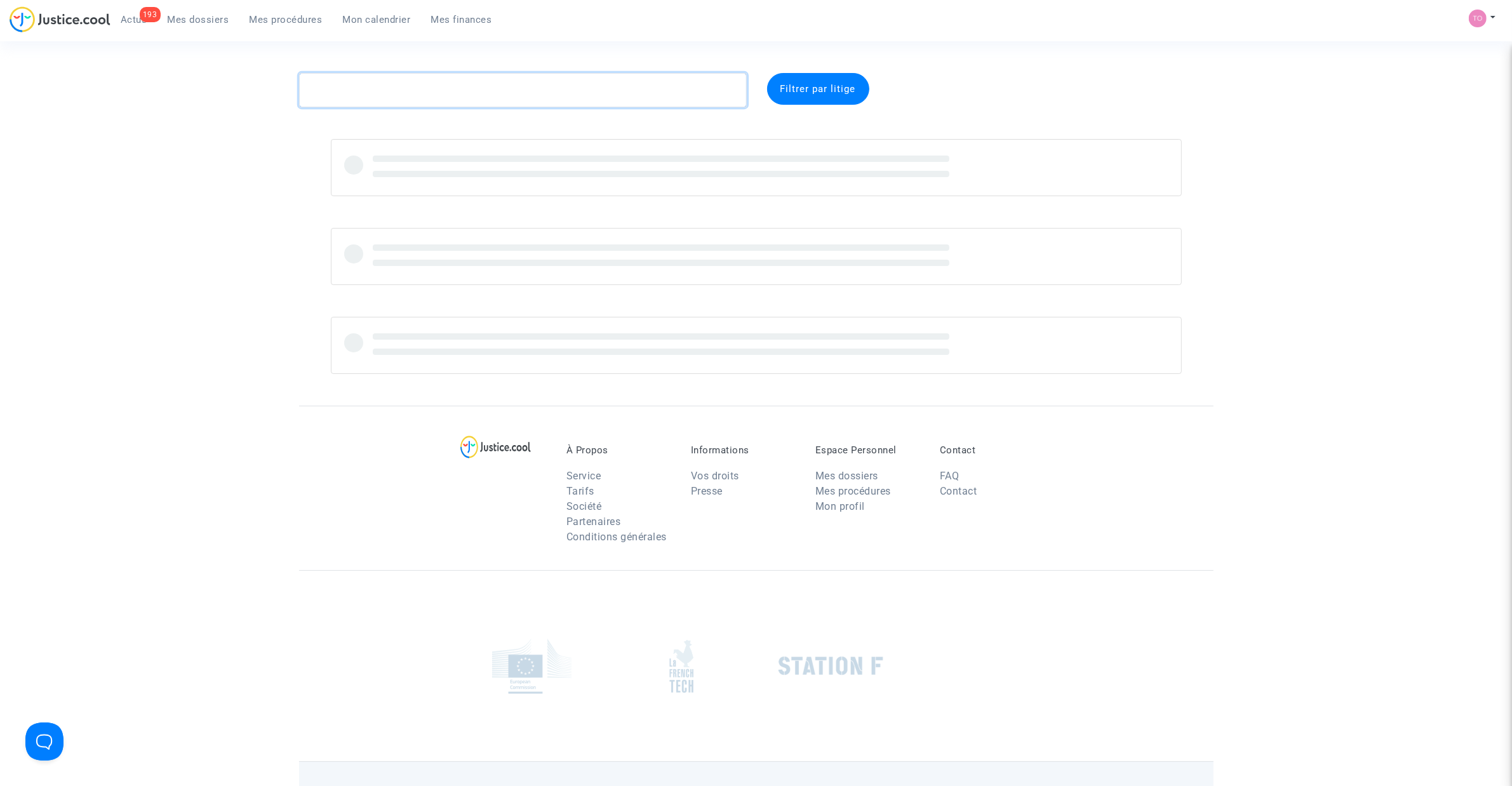
paste textarea "CFR-240516-7BUQ"
type textarea "CFR-240516-7BUQ"
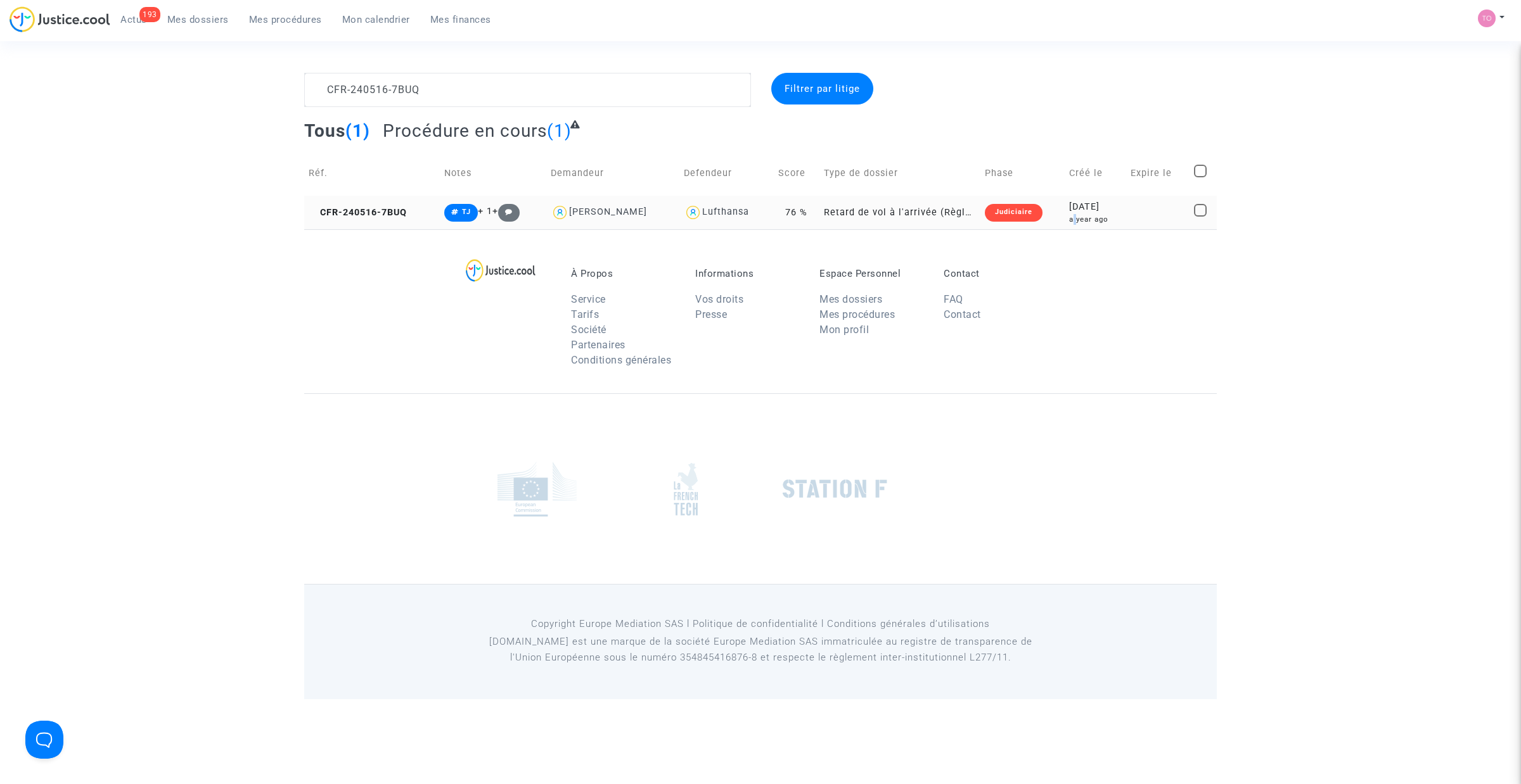
click at [1069, 217] on div "a year ago" at bounding box center [1095, 219] width 52 height 11
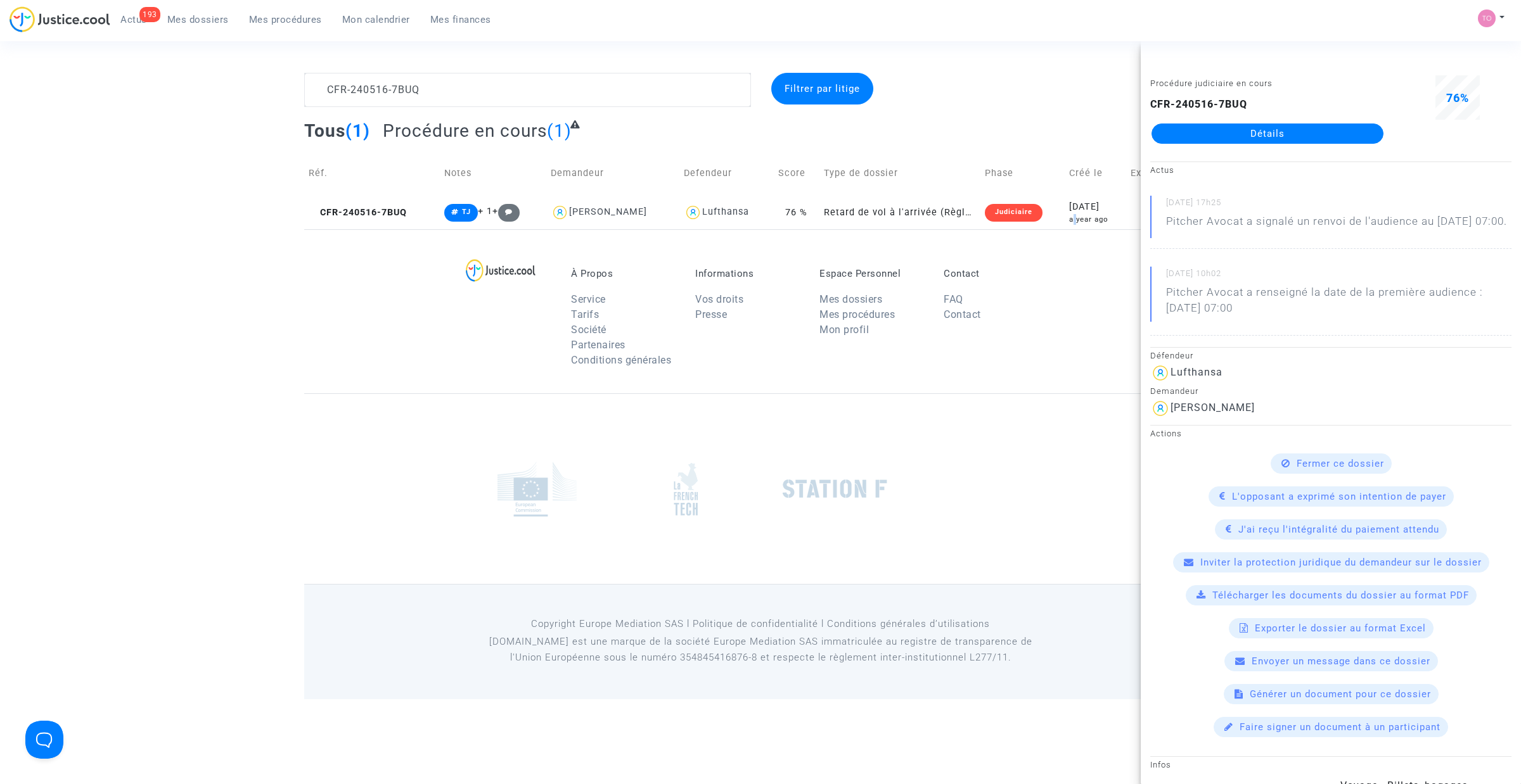
click at [1240, 139] on link "Détails" at bounding box center [1267, 133] width 232 height 20
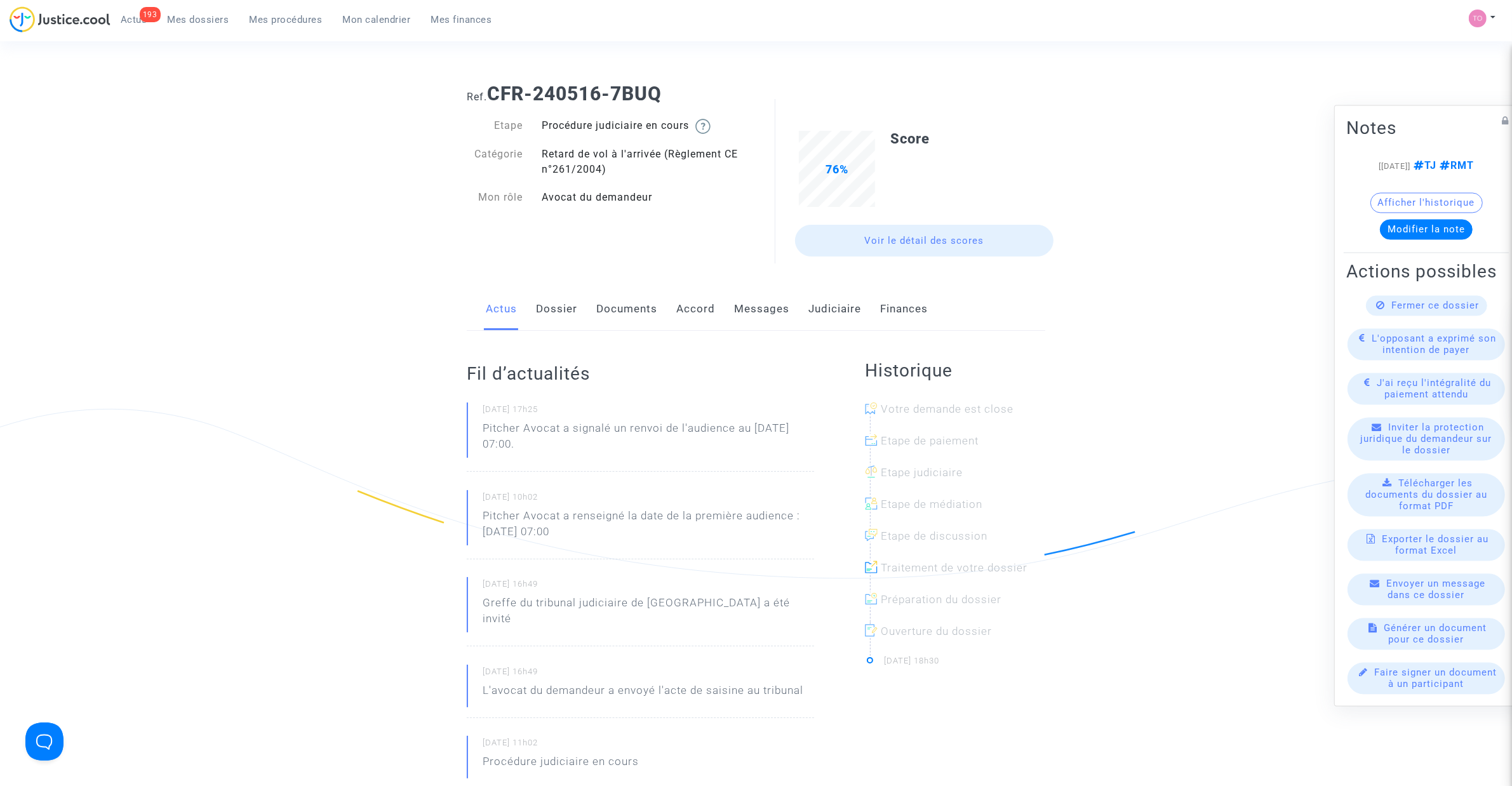
click at [820, 303] on link "Judiciaire" at bounding box center [834, 309] width 53 height 42
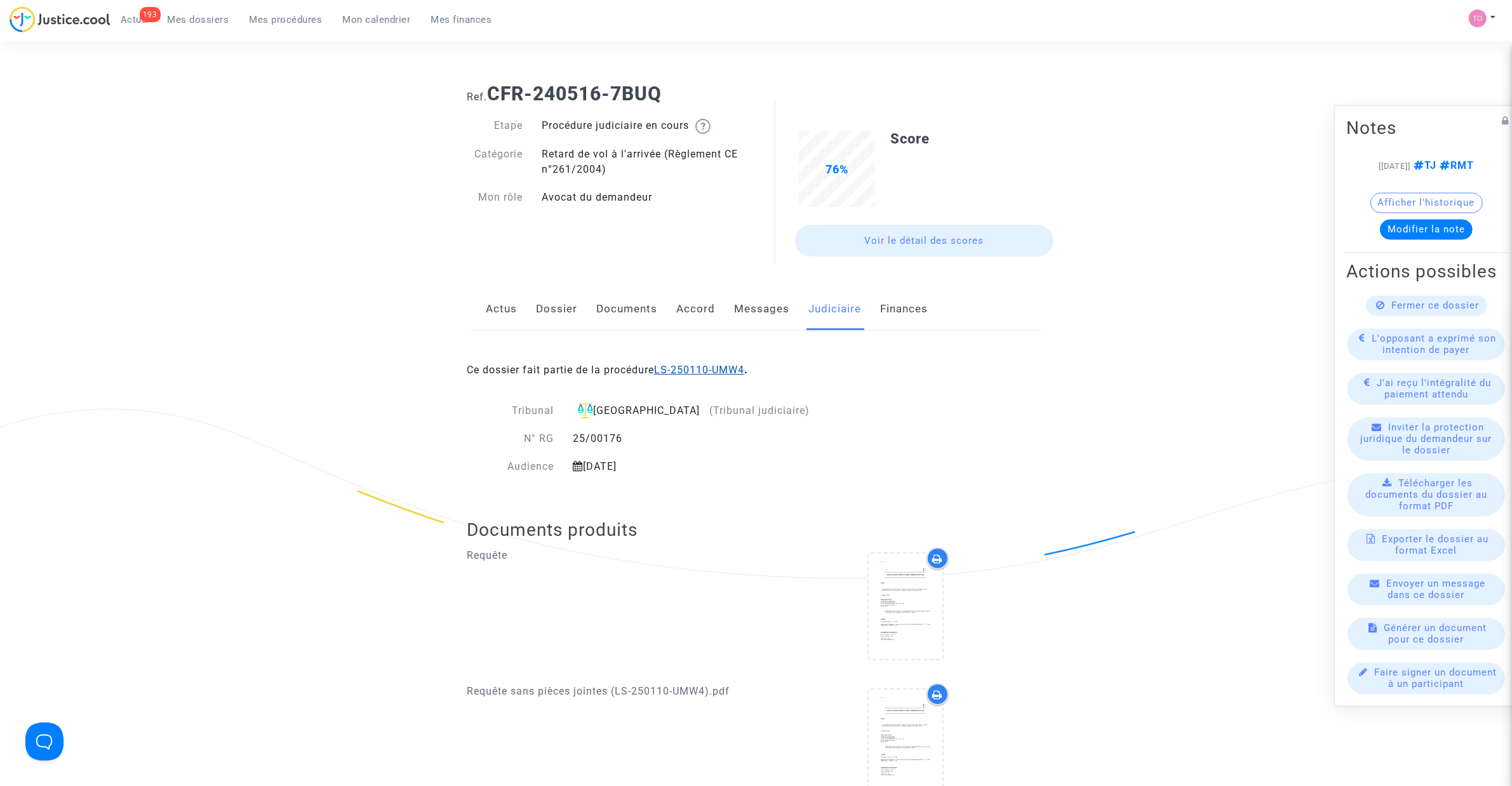
click at [683, 366] on link "LS-250110-UMW4" at bounding box center [699, 369] width 90 height 12
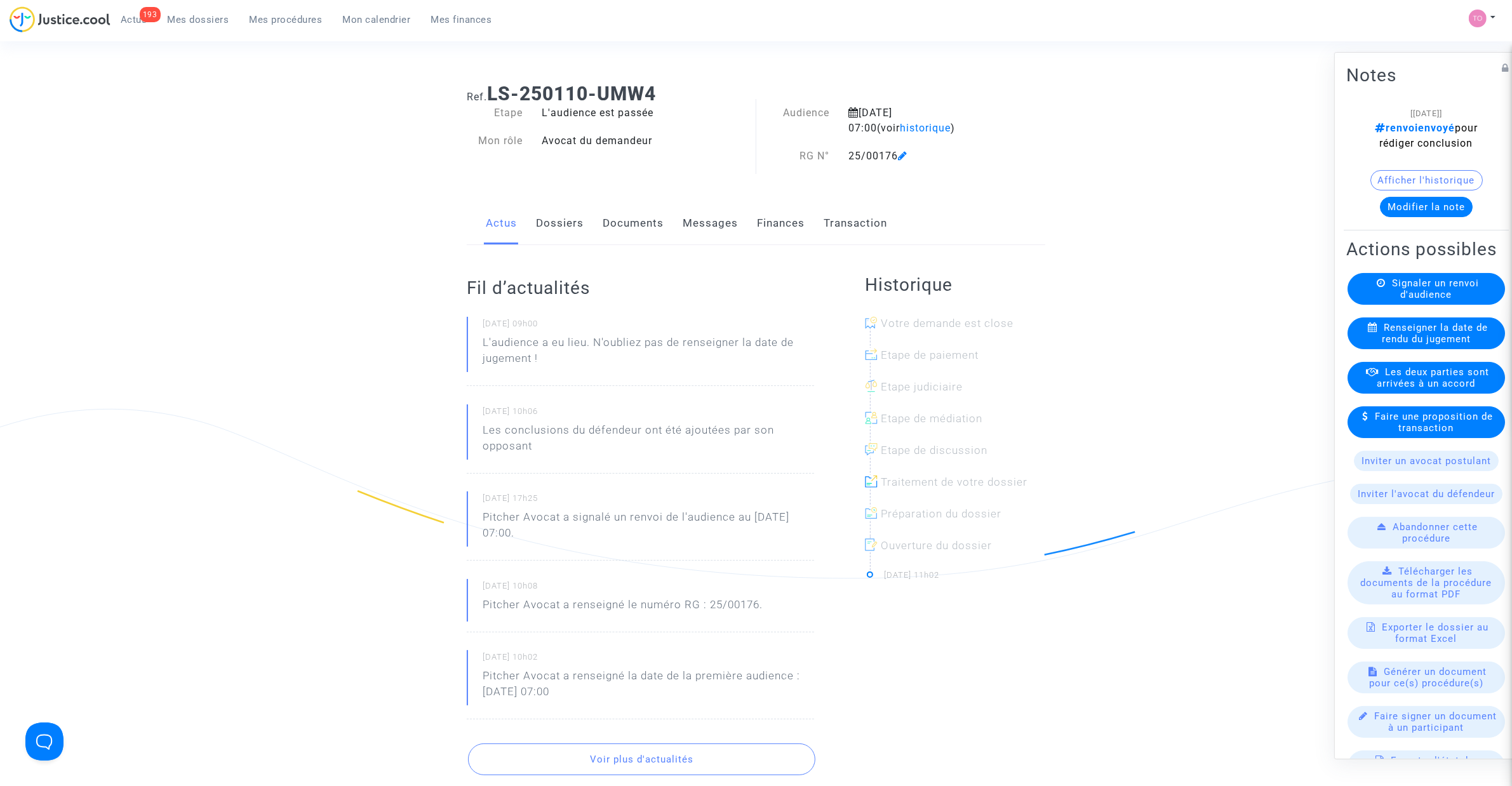
click at [565, 216] on link "Dossiers" at bounding box center [560, 223] width 48 height 42
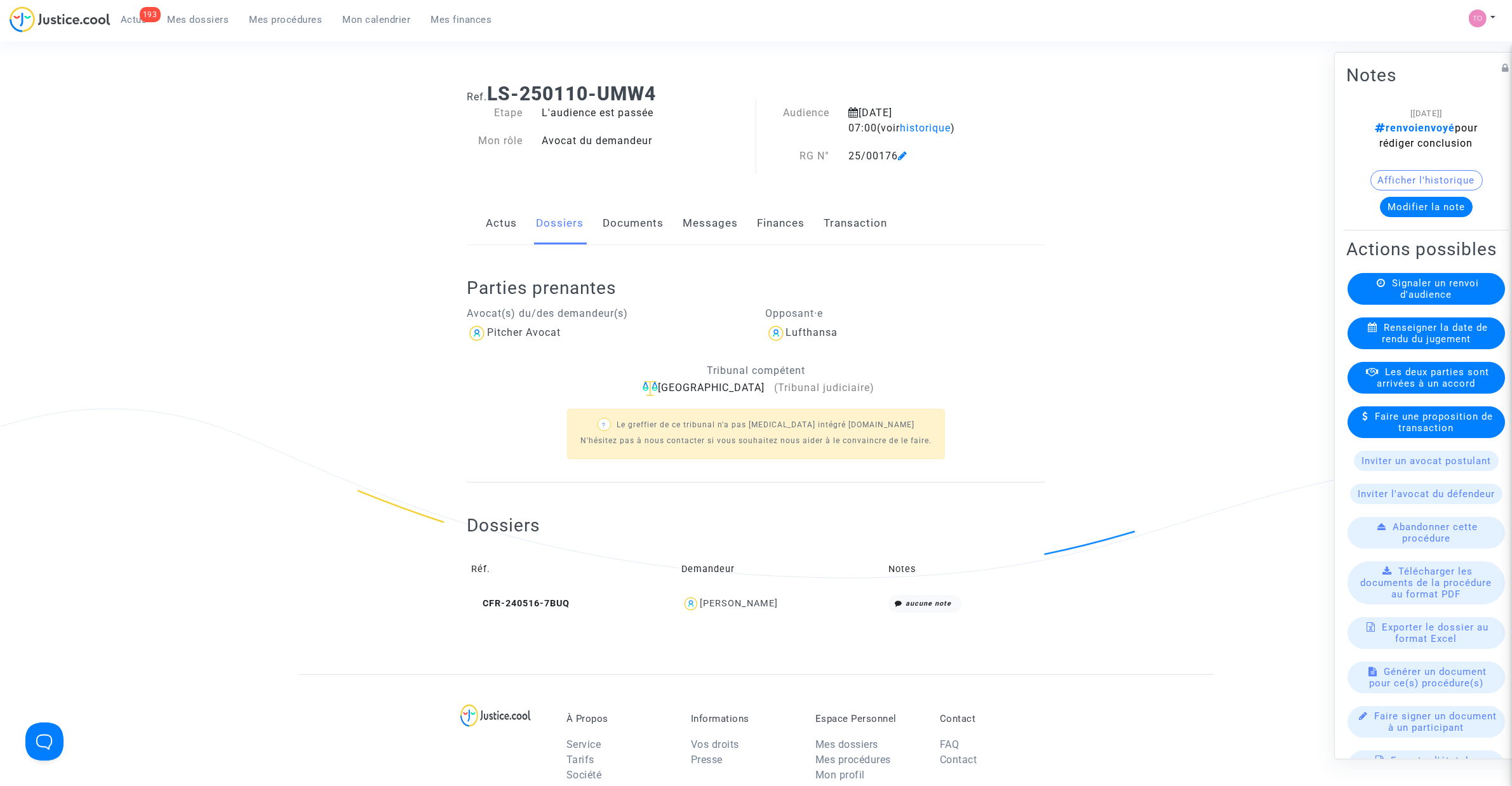
click at [625, 221] on link "Documents" at bounding box center [633, 223] width 61 height 42
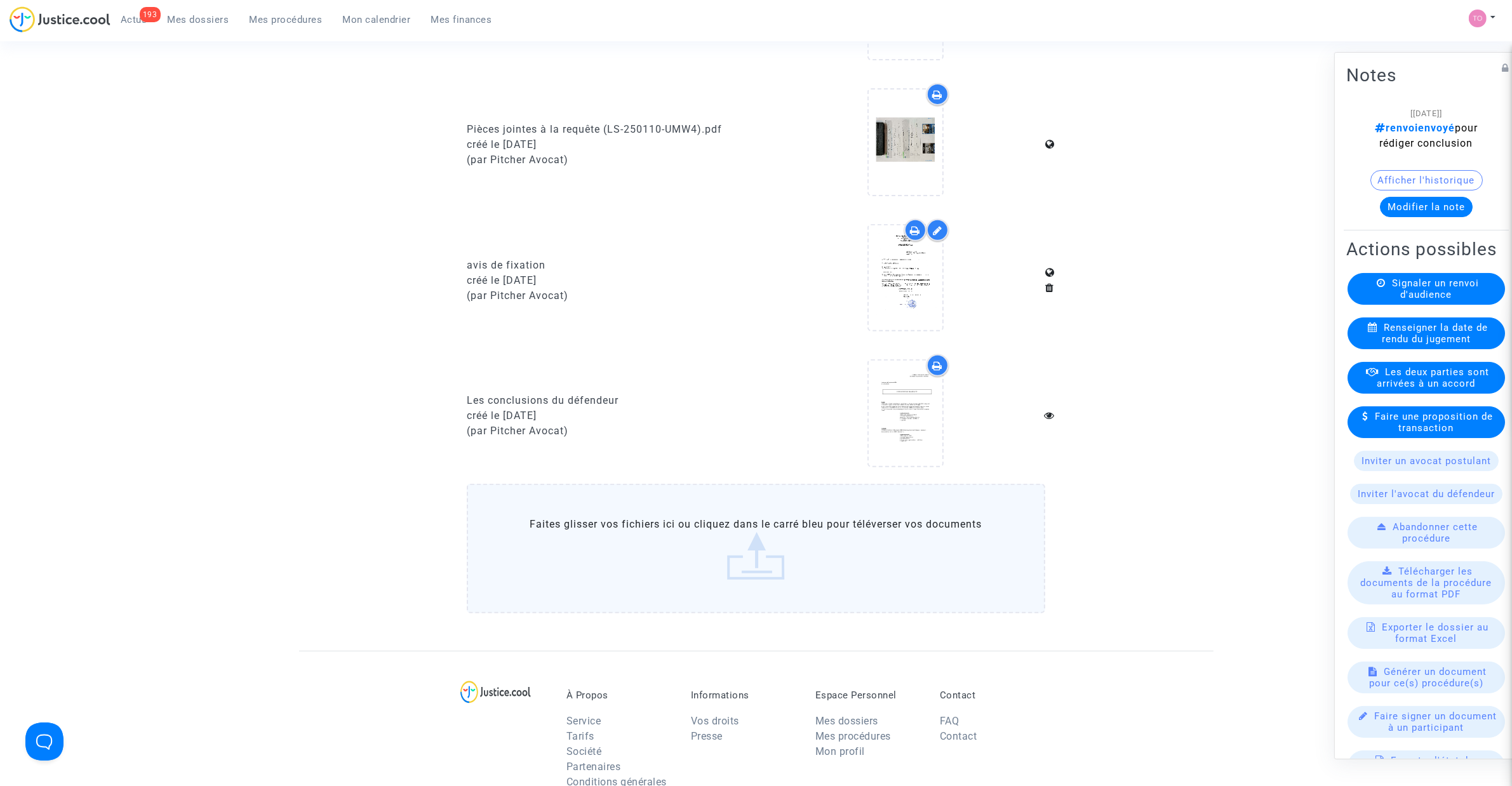
scroll to position [555, 0]
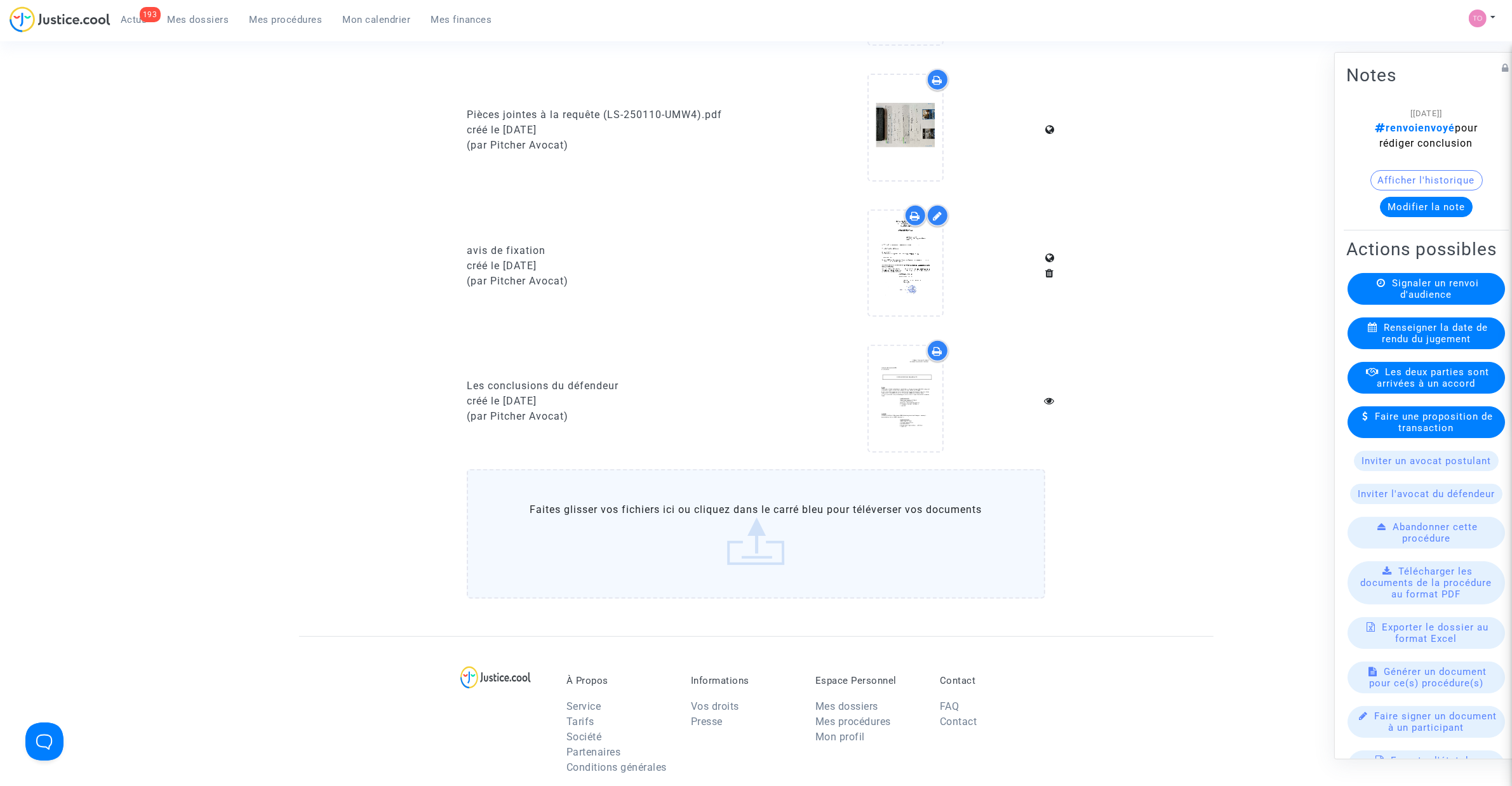
click at [931, 354] on div at bounding box center [937, 351] width 22 height 22
click at [894, 393] on icon at bounding box center [905, 398] width 41 height 40
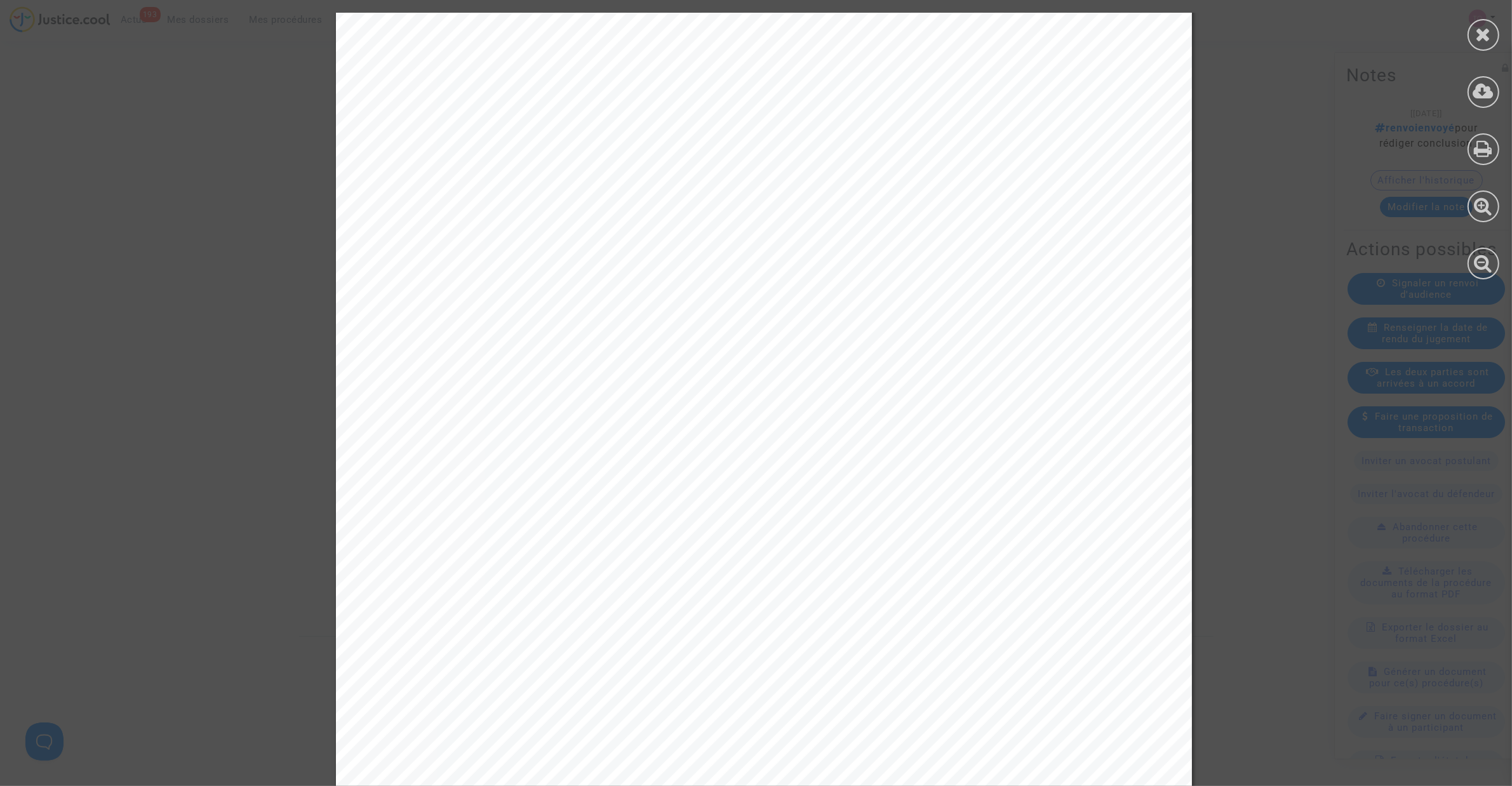
scroll to position [12144, 0]
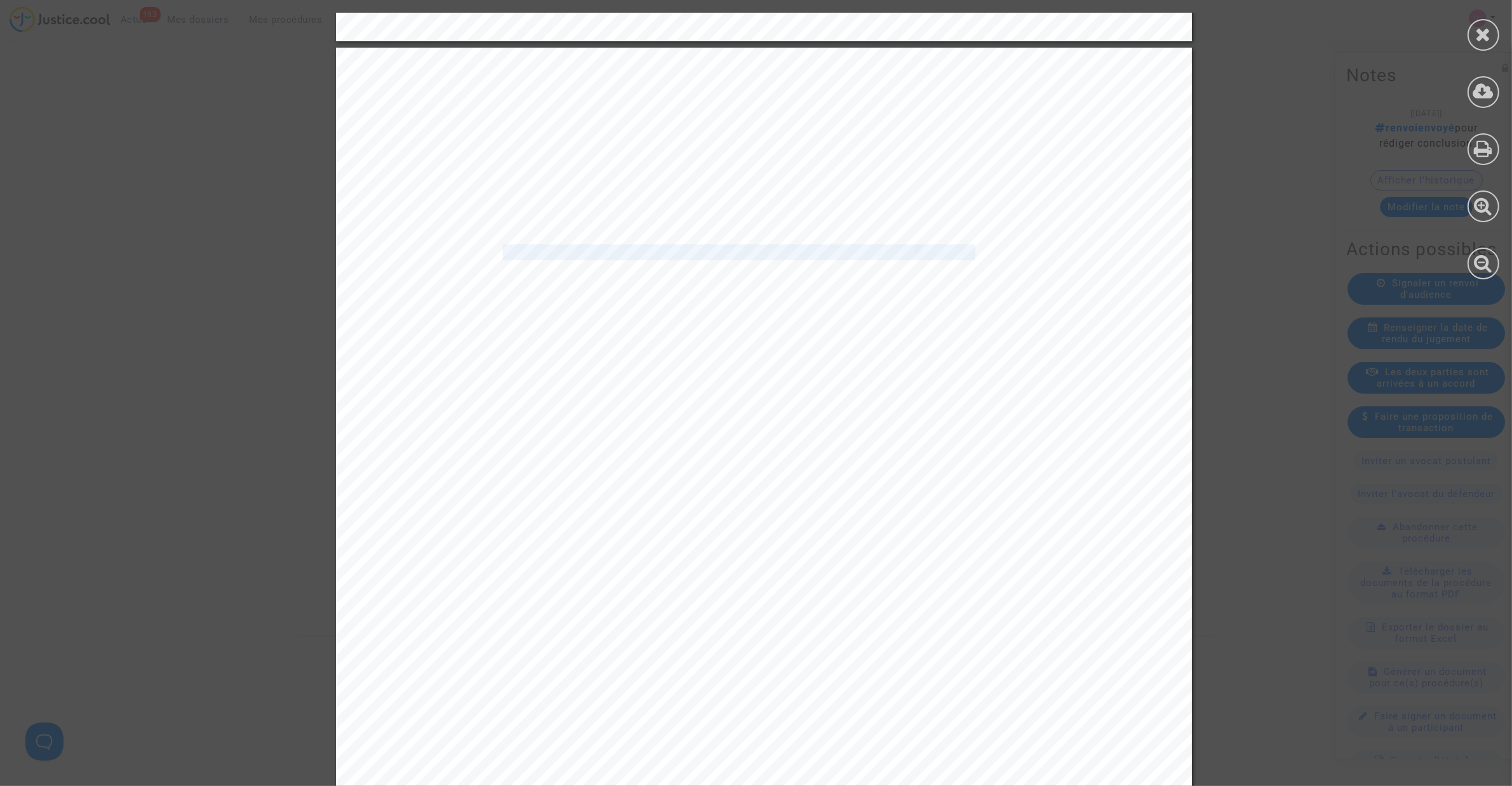
drag, startPoint x: 490, startPoint y: 249, endPoint x: 963, endPoint y: 253, distance: 473.0
click at [963, 253] on div "11 de ne pas avoir répondu à « [ses] demandes et à [sa] tentative de résolution…" at bounding box center [764, 654] width 856 height 1212
drag, startPoint x: 494, startPoint y: 272, endPoint x: 798, endPoint y: 277, distance: 304.0
click at [798, 277] on span "société CLAIM ASSISTANCE, mandatée par le passager à cette fin." at bounding box center [674, 272] width 474 height 14
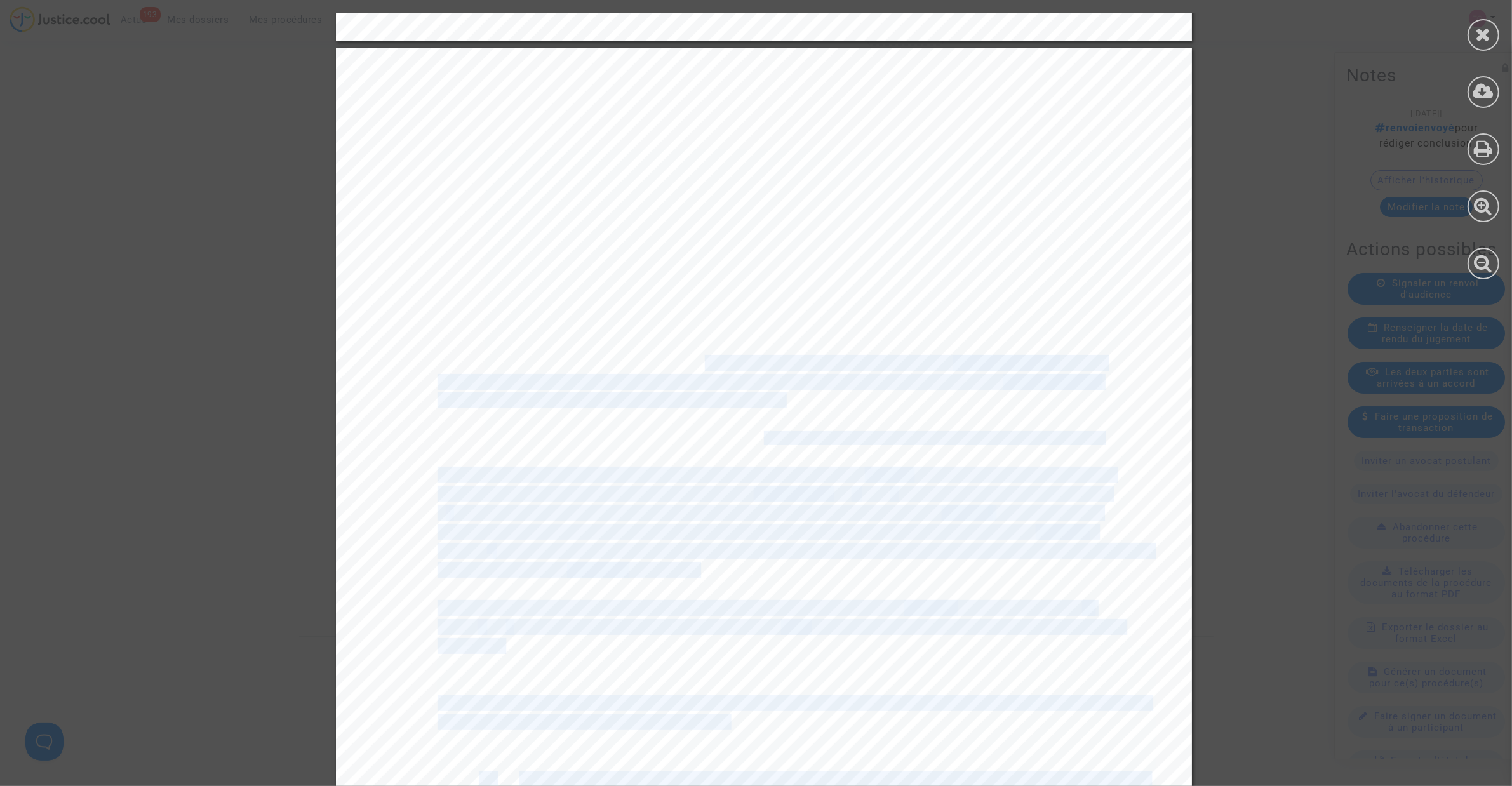
drag, startPoint x: 461, startPoint y: 372, endPoint x: 665, endPoint y: 365, distance: 204.1
click at [665, 365] on div "11 de ne pas avoir répondu à « [ses] demandes et à [sa] tentative de résolution…" at bounding box center [764, 654] width 856 height 1212
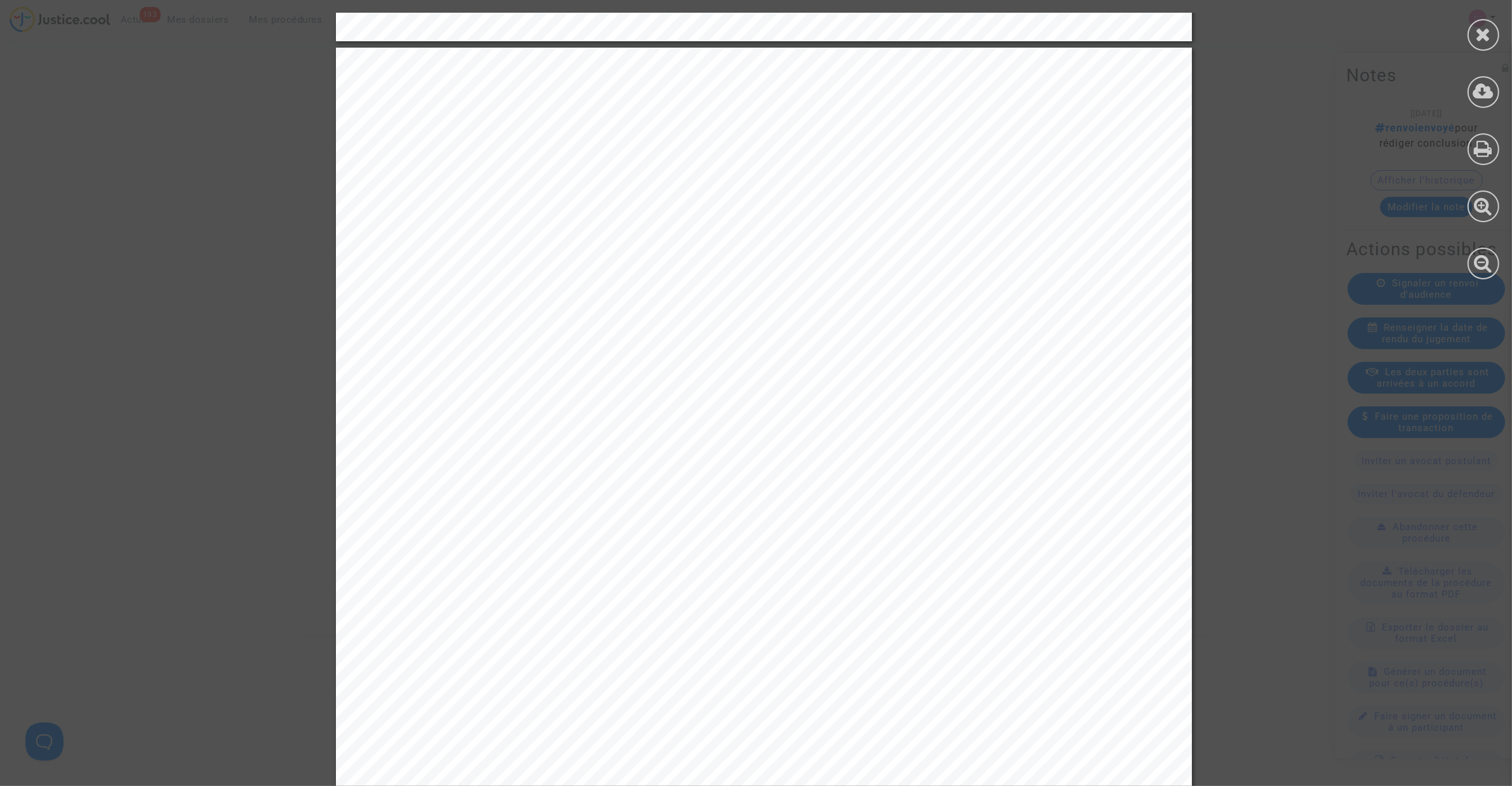
click at [572, 357] on span "Plus encore, par courriel du 6 juin 2024, la concluante a rappelé sa totale oppo" at bounding box center [746, 364] width 618 height 14
drag, startPoint x: 440, startPoint y: 249, endPoint x: 582, endPoint y: 248, distance: 142.0
click at [582, 248] on span "Par courriel du 16 avril 2024, la concluante avait apporté une réponse à la" at bounding box center [677, 253] width 479 height 14
click at [539, 258] on span "Par courriel du 16 avril 2024, la concluante avait apporté une réponse à la" at bounding box center [677, 253] width 479 height 14
drag, startPoint x: 477, startPoint y: 246, endPoint x: 578, endPoint y: 254, distance: 101.3
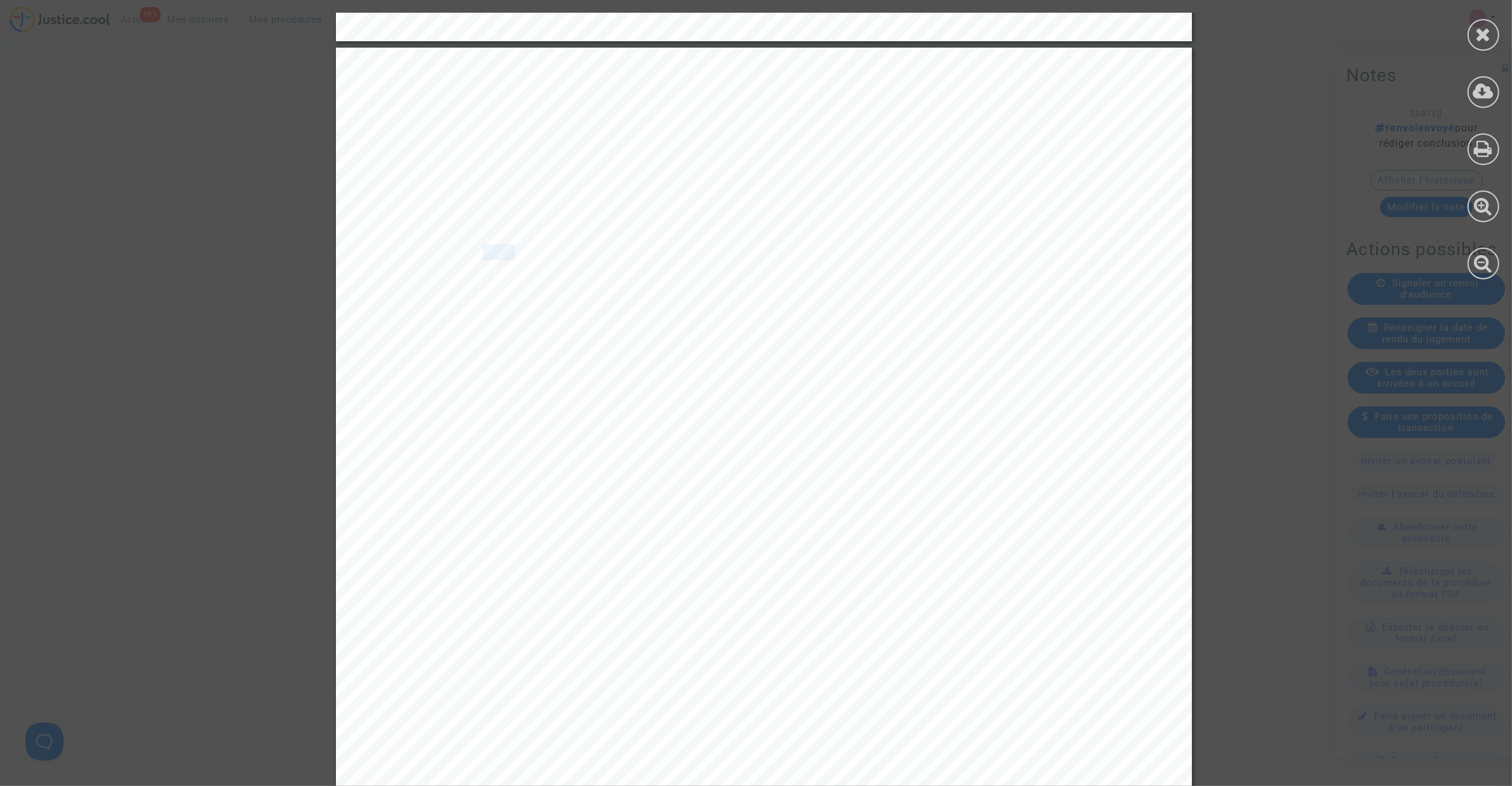
click at [527, 252] on span "Par courriel du 16 avril 2024, la concluante avait apporté une réponse à la" at bounding box center [677, 253] width 479 height 14
click at [1487, 30] on icon at bounding box center [1484, 34] width 16 height 19
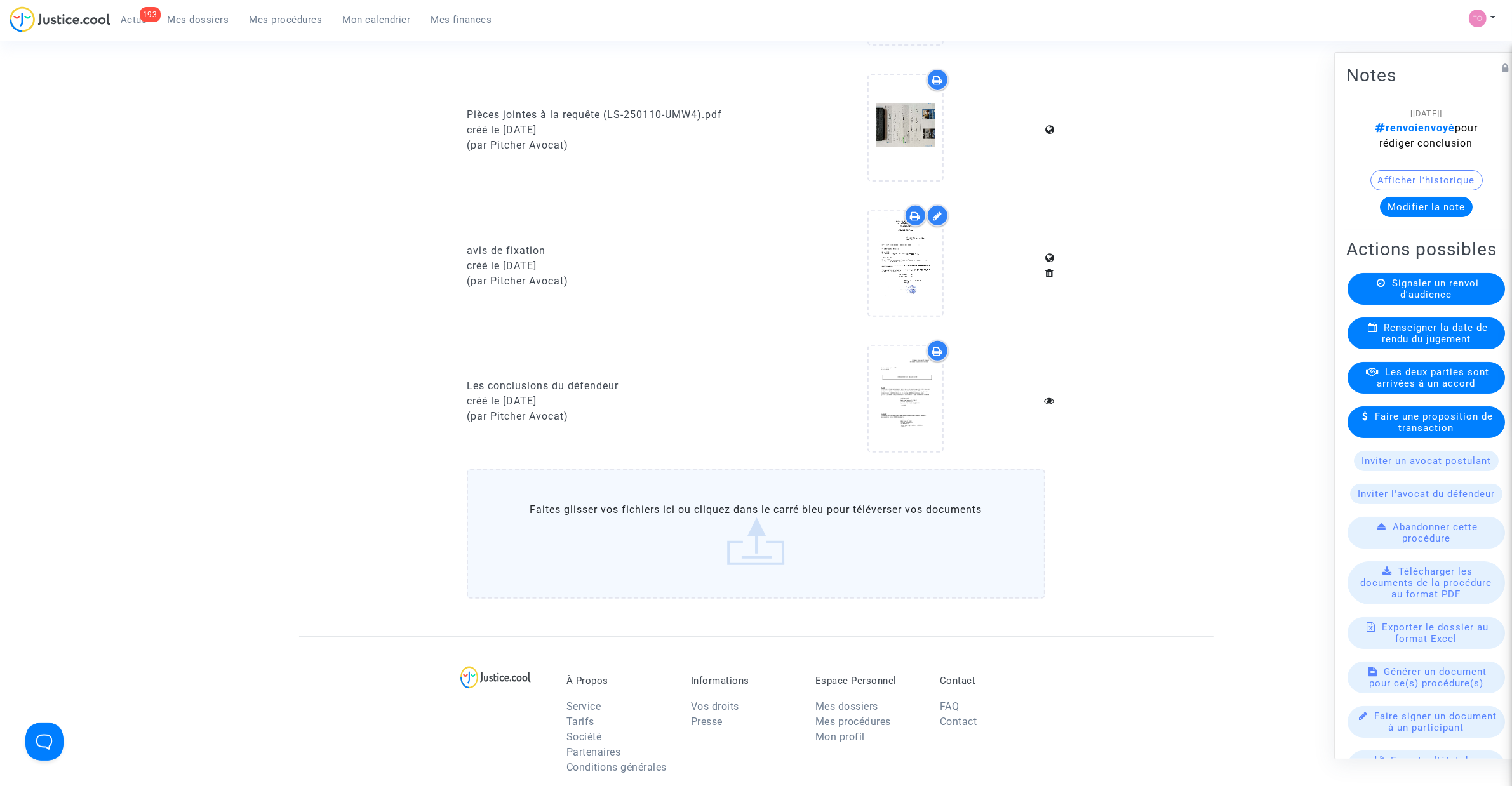
click at [1408, 200] on button "Modifier la note" at bounding box center [1426, 207] width 93 height 20
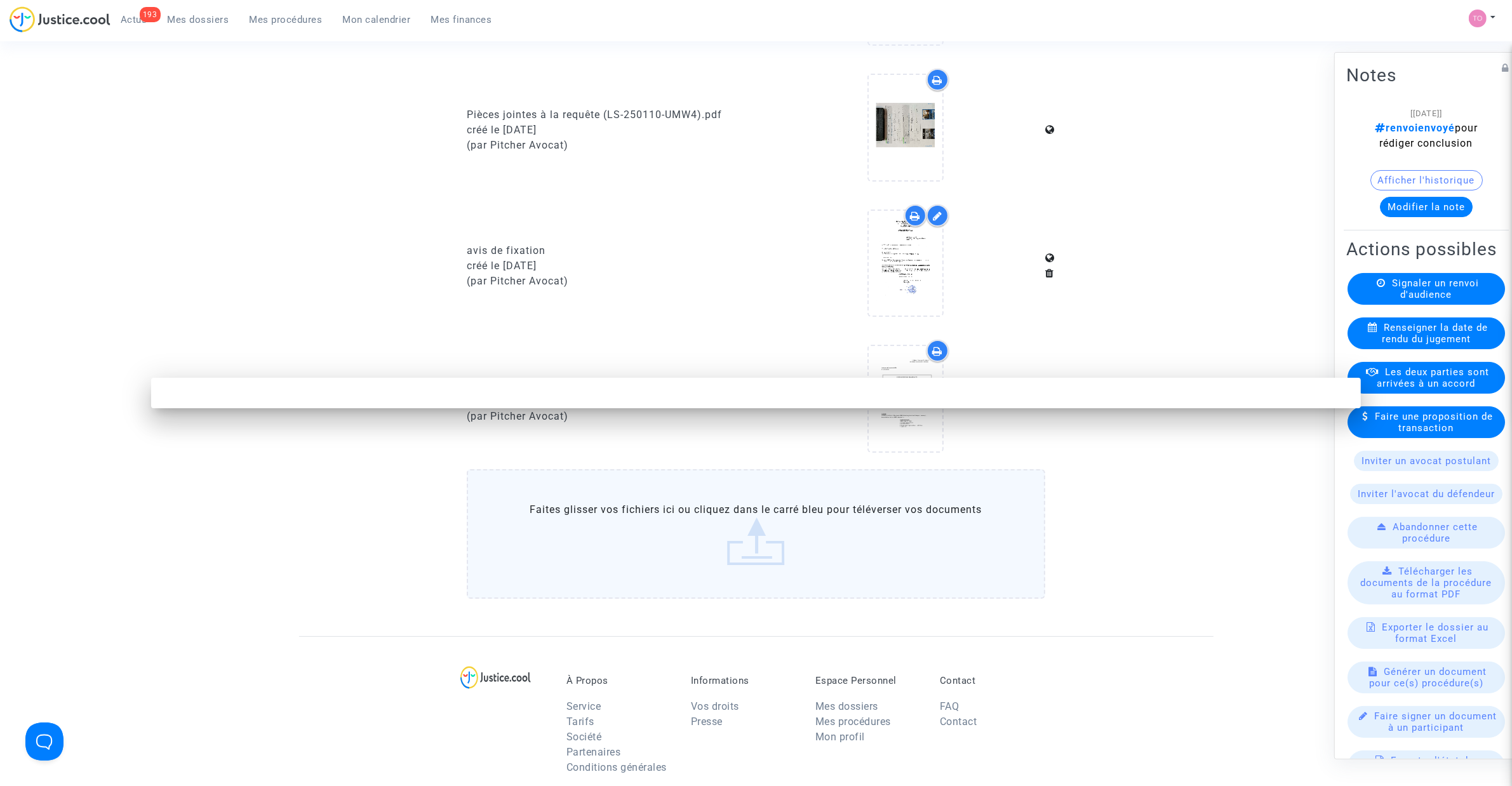
scroll to position [0, 0]
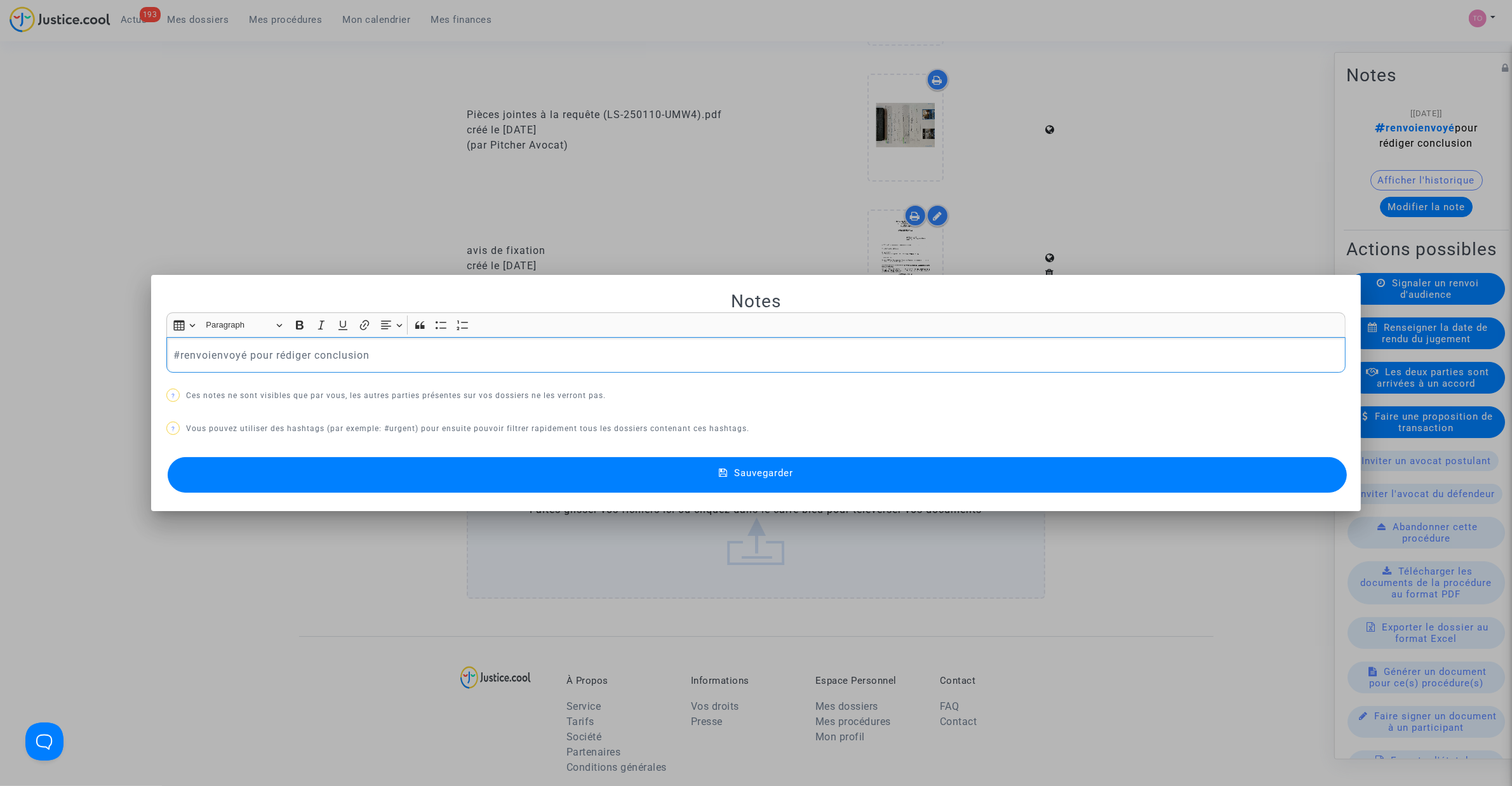
click at [417, 359] on p "#renvoienvoyé pour rédiger conclusion" at bounding box center [756, 355] width 1166 height 16
drag, startPoint x: 418, startPoint y: 353, endPoint x: 246, endPoint y: 367, distance: 172.6
click at [246, 367] on div "#renvoienvoyé pour rédiger conclusion" at bounding box center [756, 354] width 1179 height 35
click at [364, 351] on p "#renvoienvoyé pour rédiger conclusion" at bounding box center [756, 355] width 1166 height 16
drag, startPoint x: 365, startPoint y: 351, endPoint x: 244, endPoint y: 356, distance: 121.1
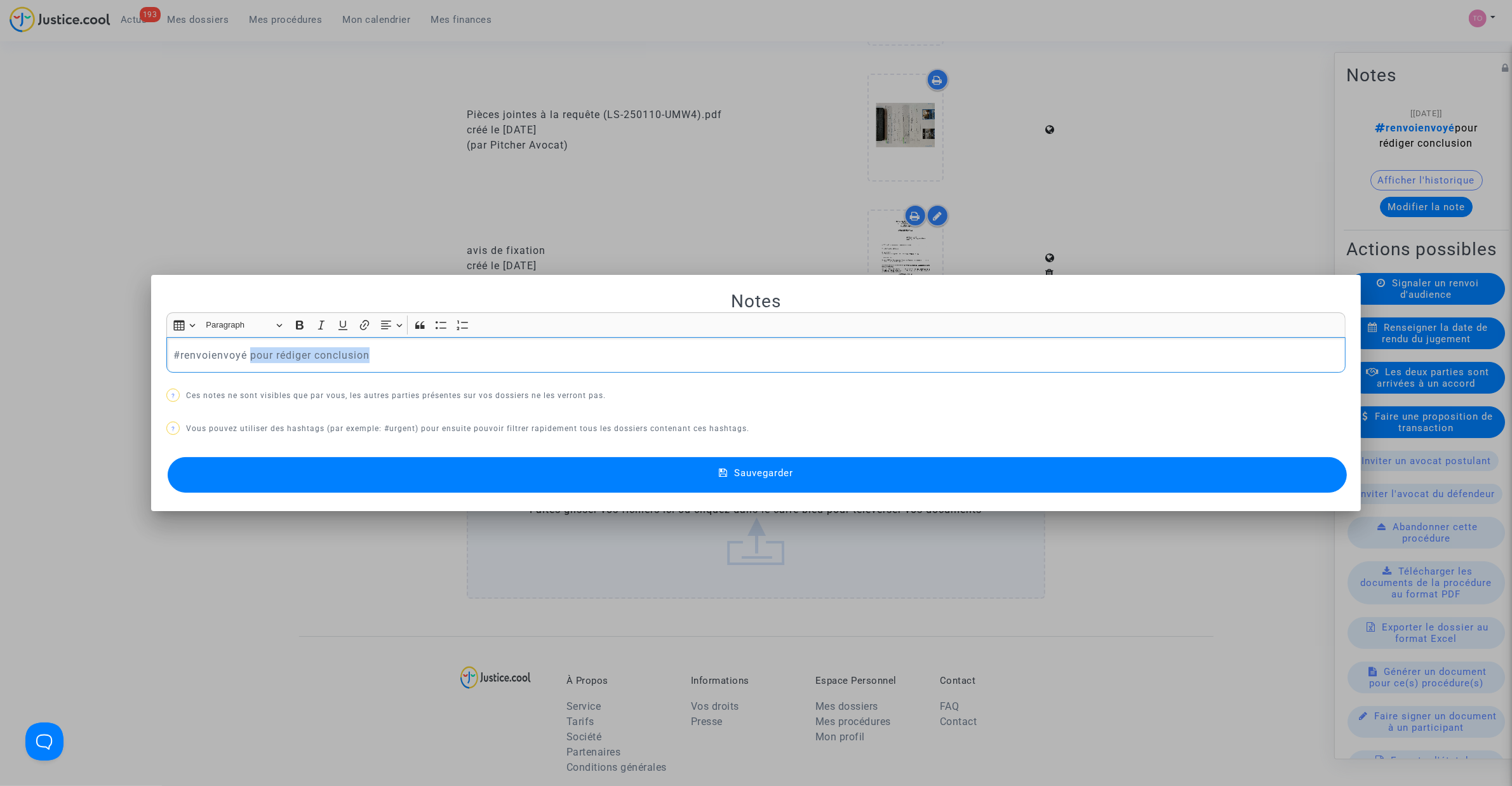
click at [244, 356] on p "#renvoienvoyé pour rédiger conclusion" at bounding box center [756, 355] width 1166 height 16
click at [380, 350] on p "#renvoienvoyé pour rédiger conclusion" at bounding box center [756, 355] width 1166 height 16
drag, startPoint x: 372, startPoint y: 352, endPoint x: 245, endPoint y: 366, distance: 127.8
click at [245, 366] on div "#renvoienvoyé pour rédiger conclusion" at bounding box center [756, 354] width 1179 height 35
click at [410, 359] on p "#renvoienvoyé pour rédiger conclusion" at bounding box center [756, 355] width 1166 height 16
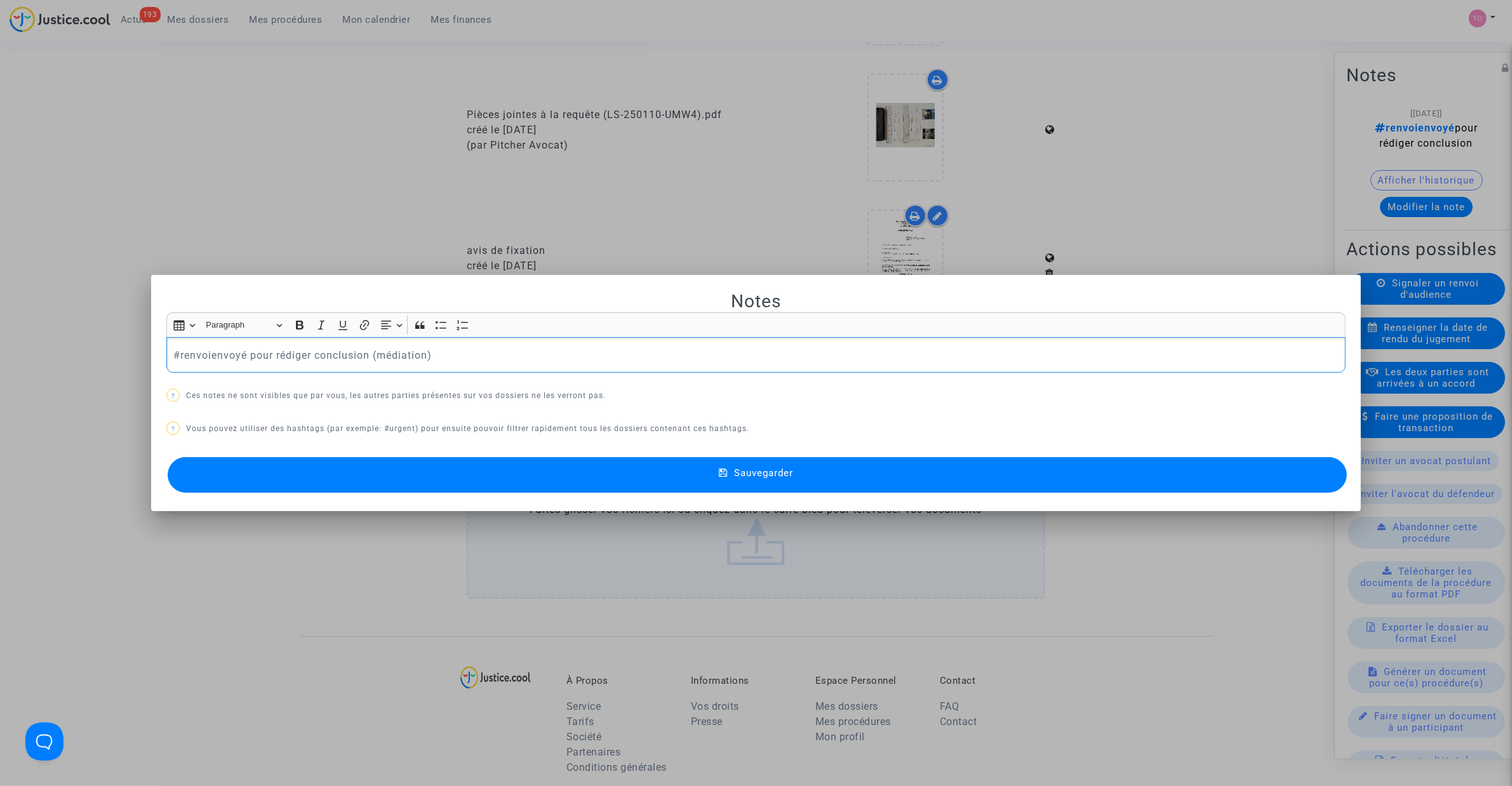
click at [368, 357] on p "#renvoienvoyé pour rédiger conclusion (médiation)" at bounding box center [756, 355] width 1166 height 16
click at [456, 481] on button "Sauvegarder" at bounding box center [757, 474] width 1179 height 35
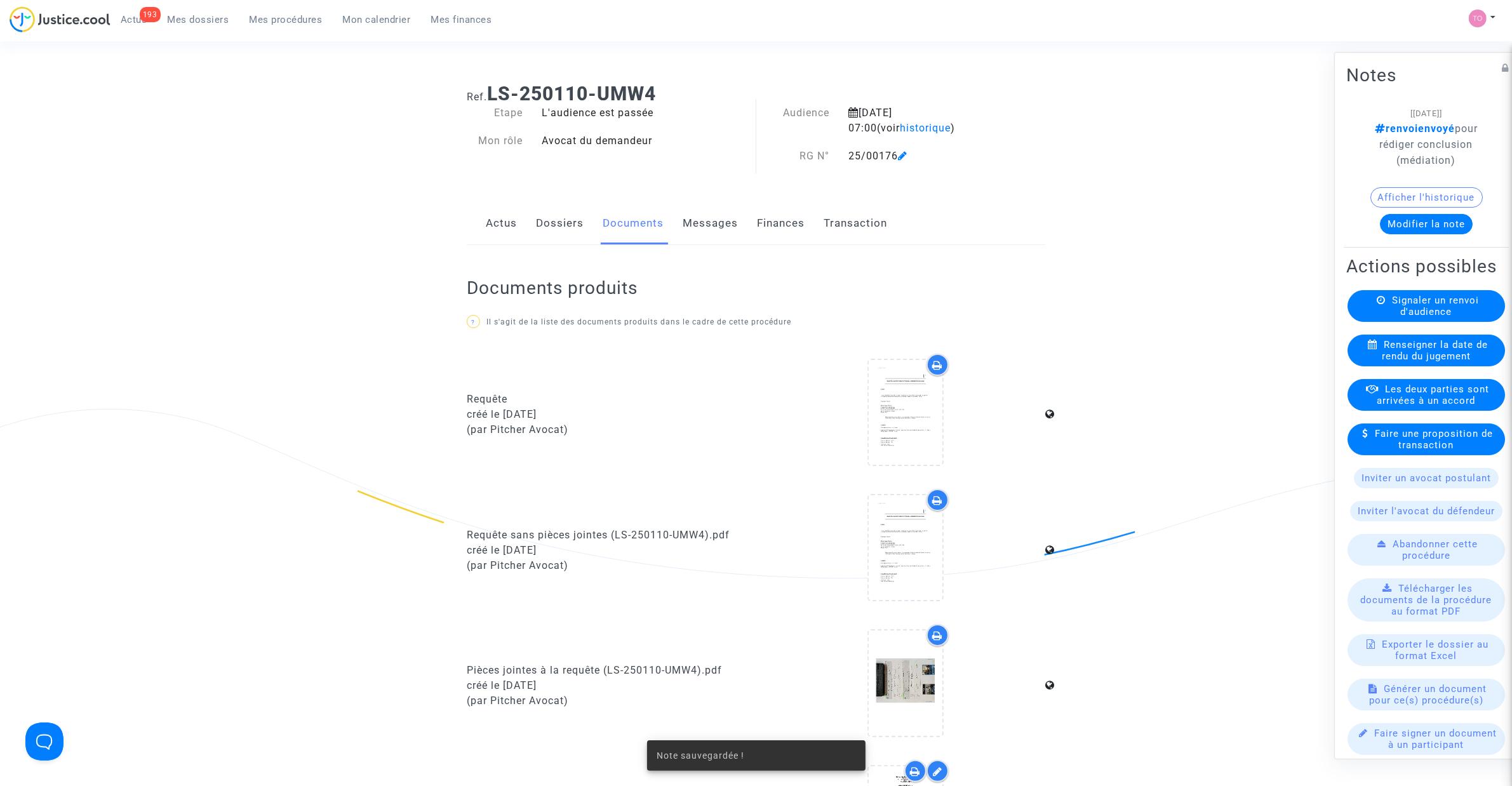
scroll to position [555, 0]
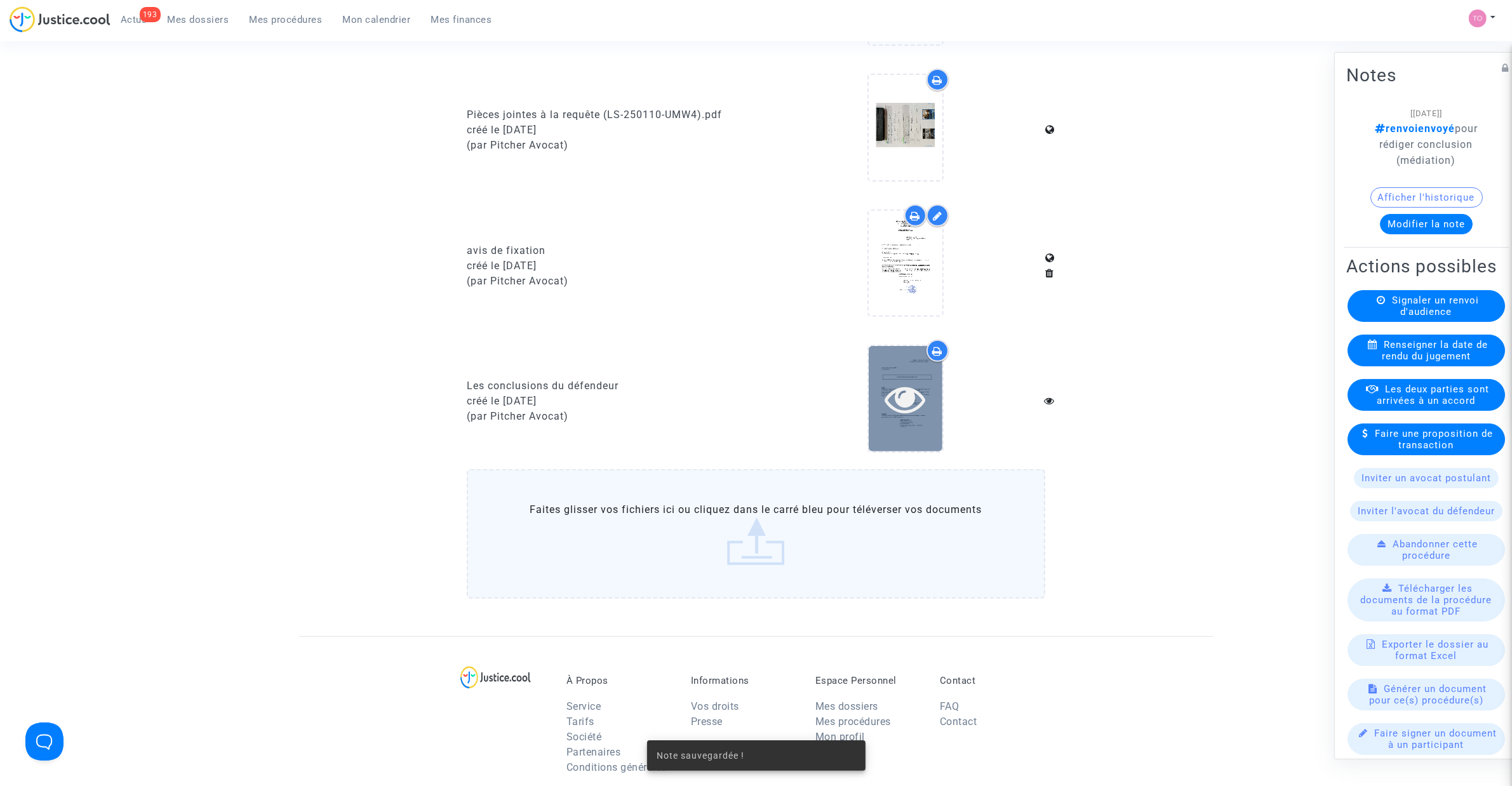
click at [899, 394] on icon at bounding box center [905, 398] width 41 height 40
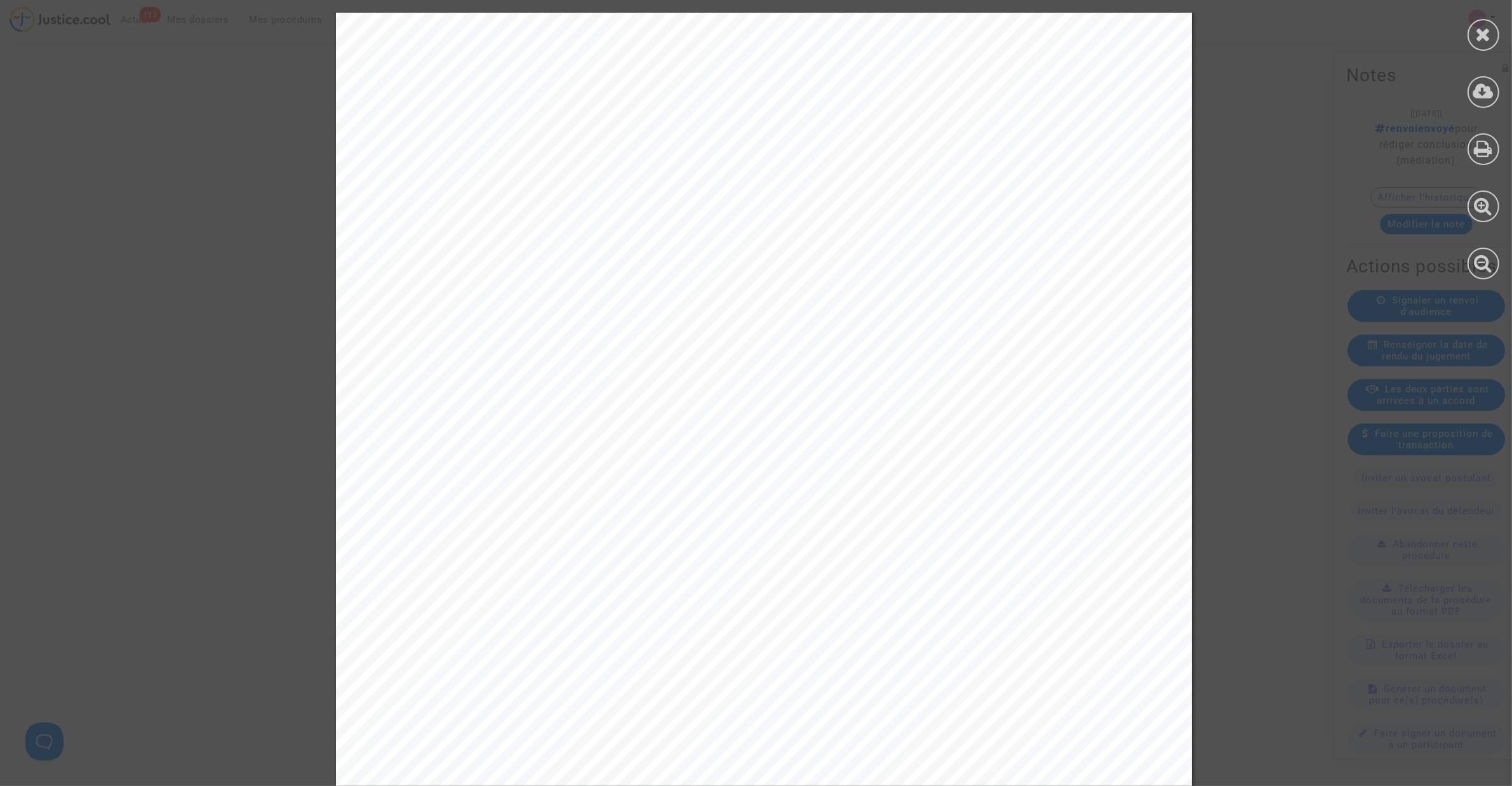
scroll to position [12144, 0]
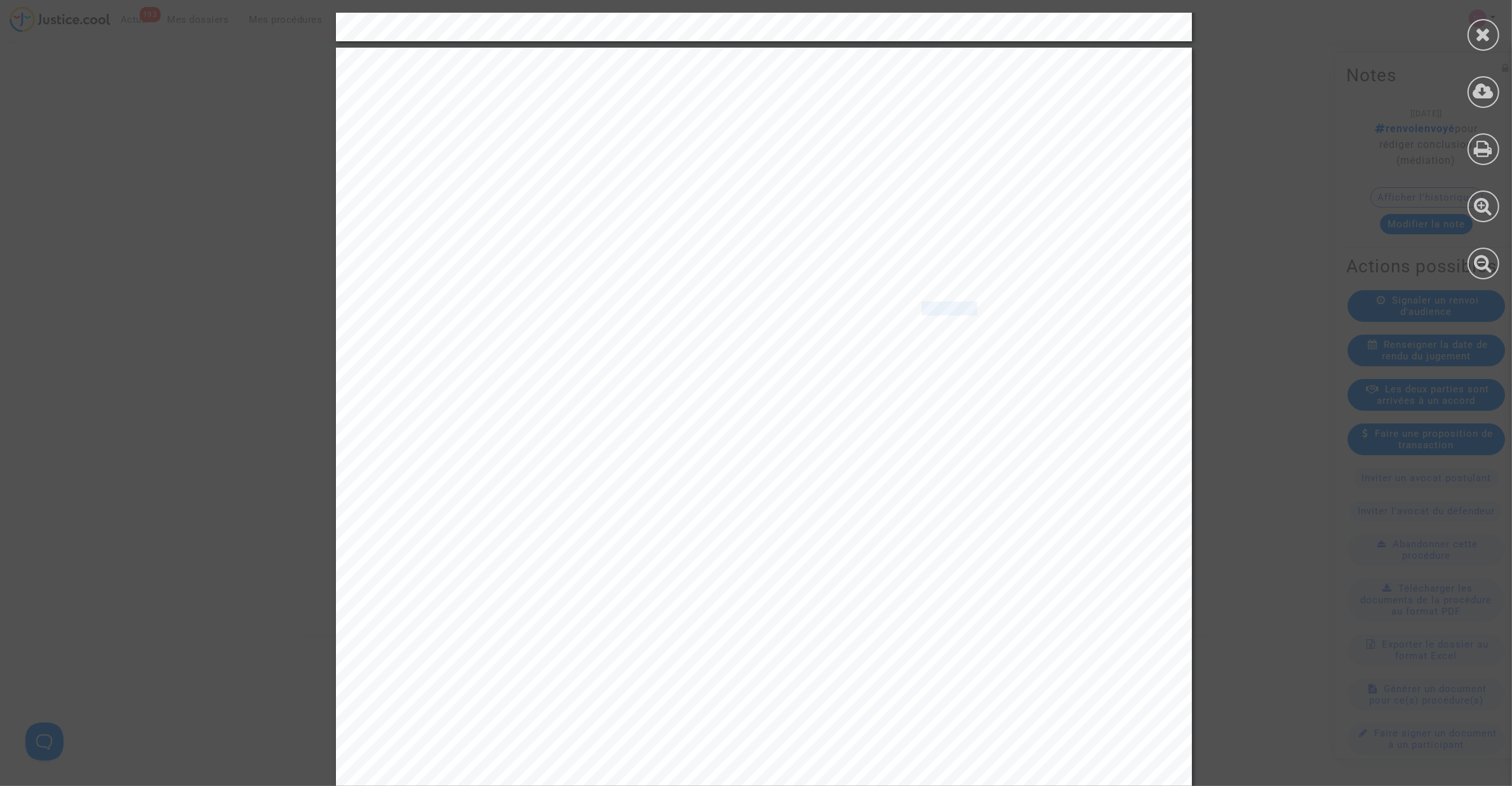
drag, startPoint x: 913, startPoint y: 309, endPoint x: 842, endPoint y: 319, distance: 71.7
click at [960, 310] on span "Pièce n° 28 : Courriel du 16 avril 2024 et traduction" at bounding box center [923, 309] width 320 height 13
drag, startPoint x: 834, startPoint y: 307, endPoint x: 992, endPoint y: 305, distance: 158.0
click at [992, 305] on span "Pièce n° 28 : Courriel du 16 avril 2024 et traduction" at bounding box center [923, 309] width 320 height 13
copy span ": Courriel du 16 avril"
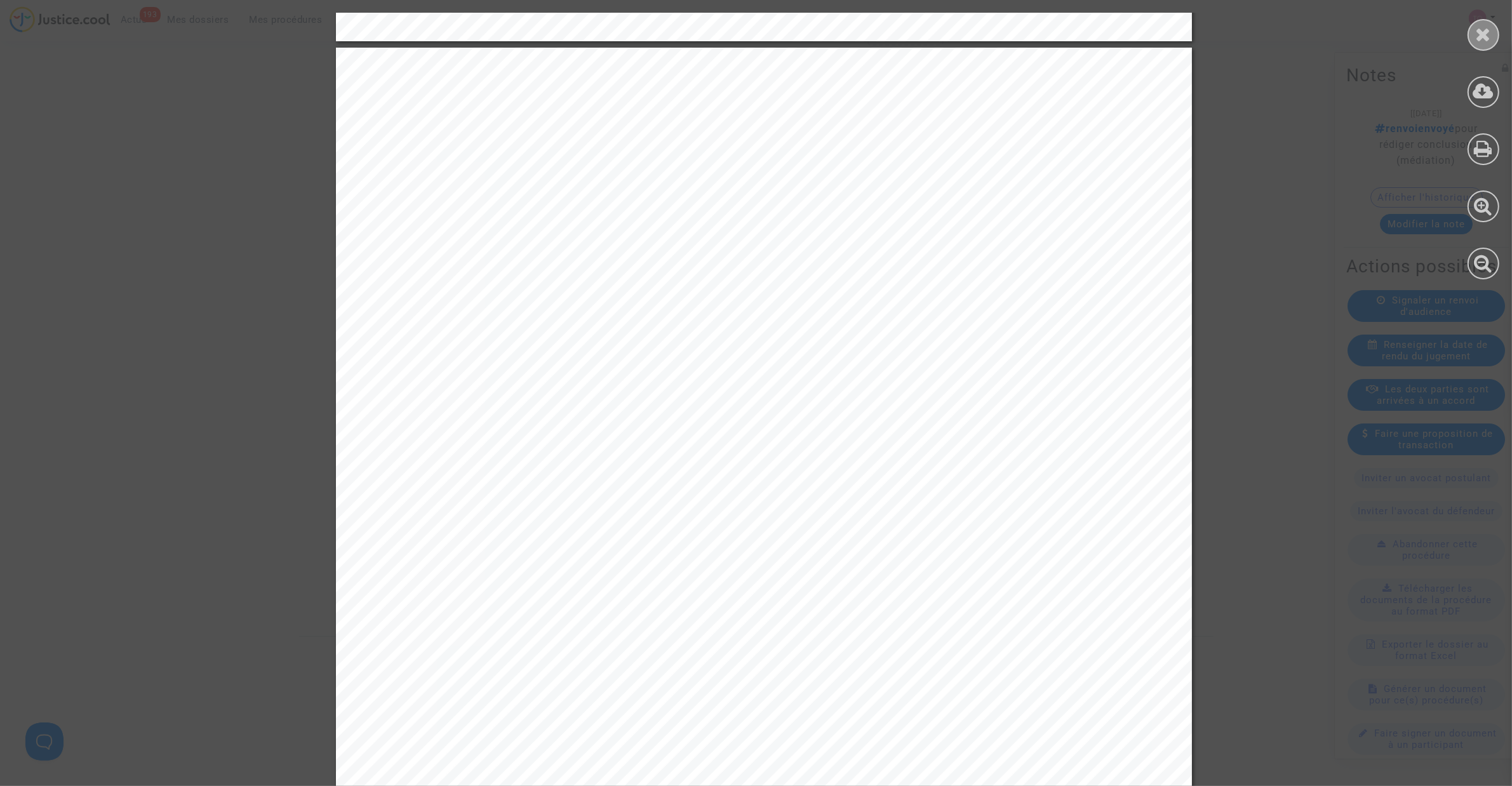
click at [1476, 37] on icon at bounding box center [1484, 34] width 16 height 19
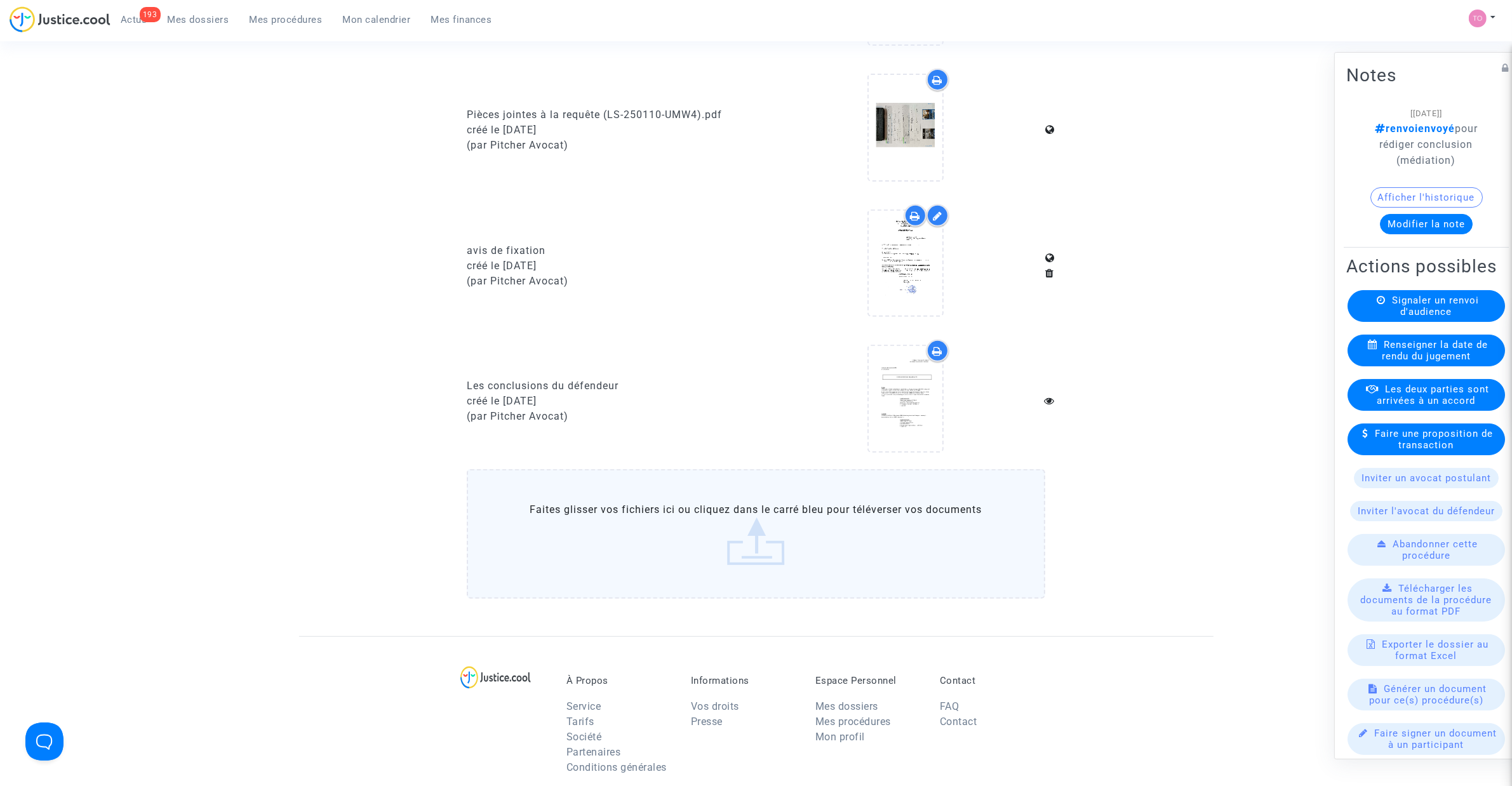
click at [205, 16] on span "Mes dossiers" at bounding box center [198, 20] width 61 height 12
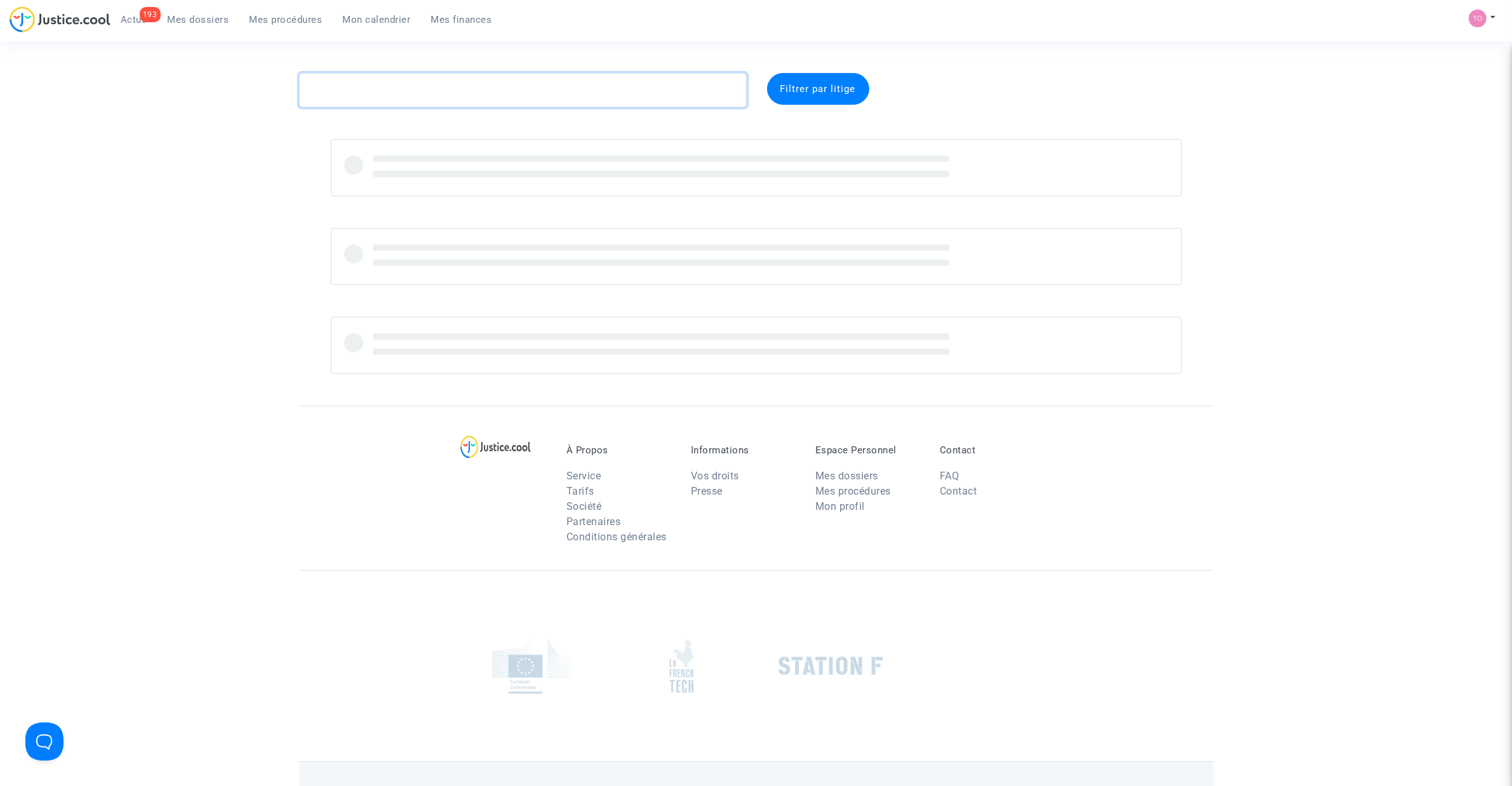
click at [388, 87] on textarea at bounding box center [523, 90] width 448 height 34
paste textarea "6RB2"
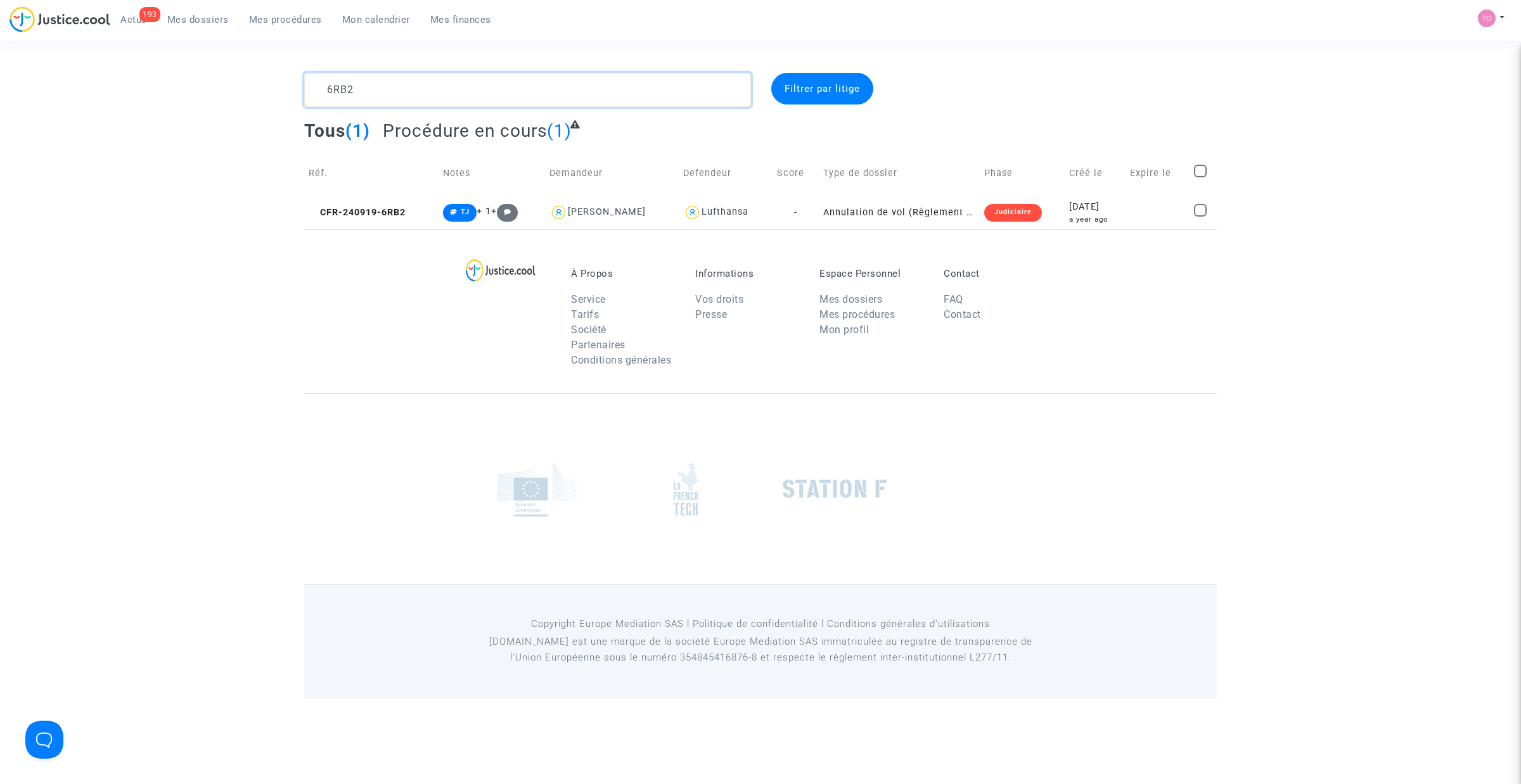
type textarea "6RB2"
click at [916, 216] on td "Annulation de vol (Règlement CE n°261/2004)" at bounding box center [899, 212] width 161 height 34
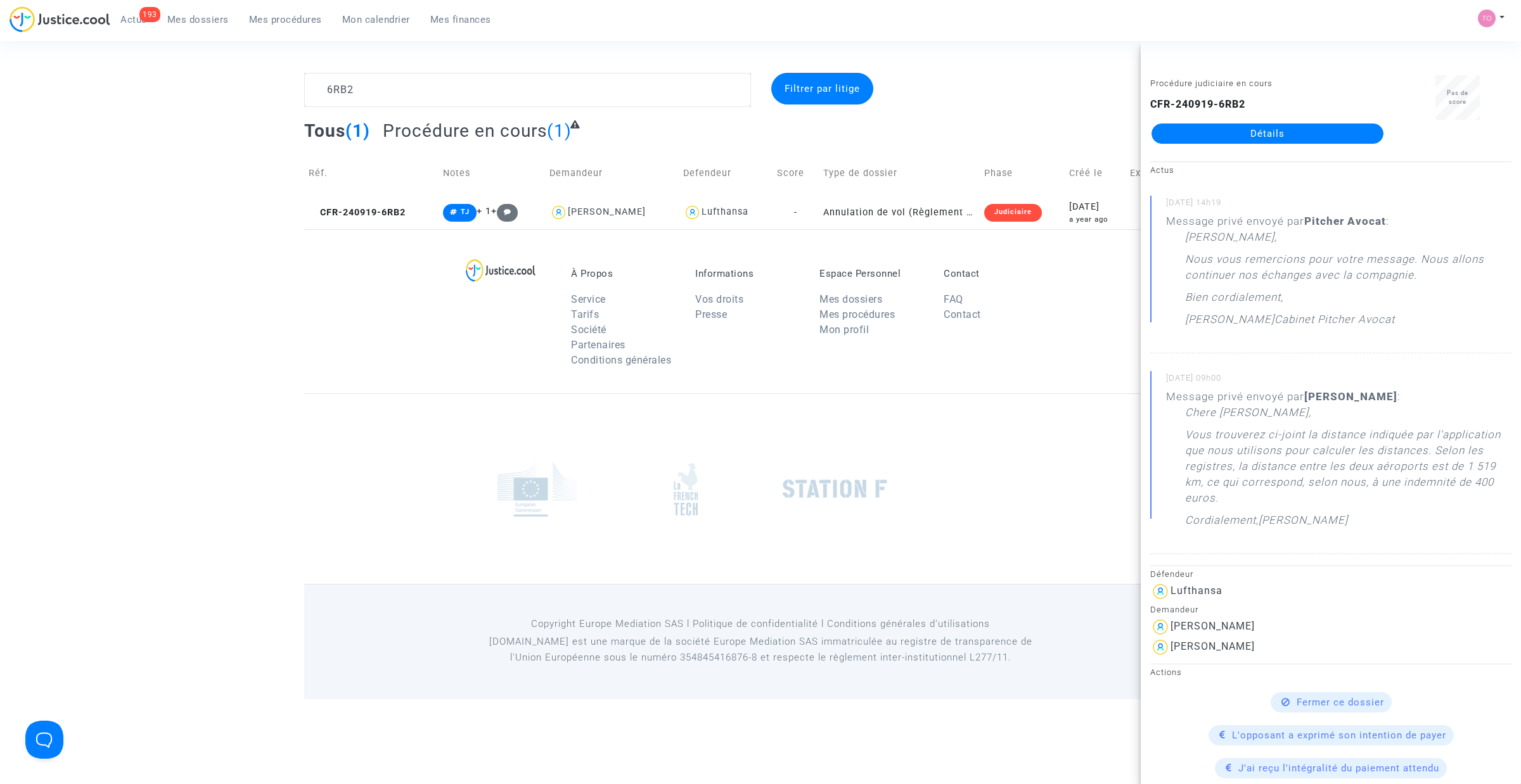
click at [1250, 140] on link "Détails" at bounding box center [1267, 133] width 232 height 20
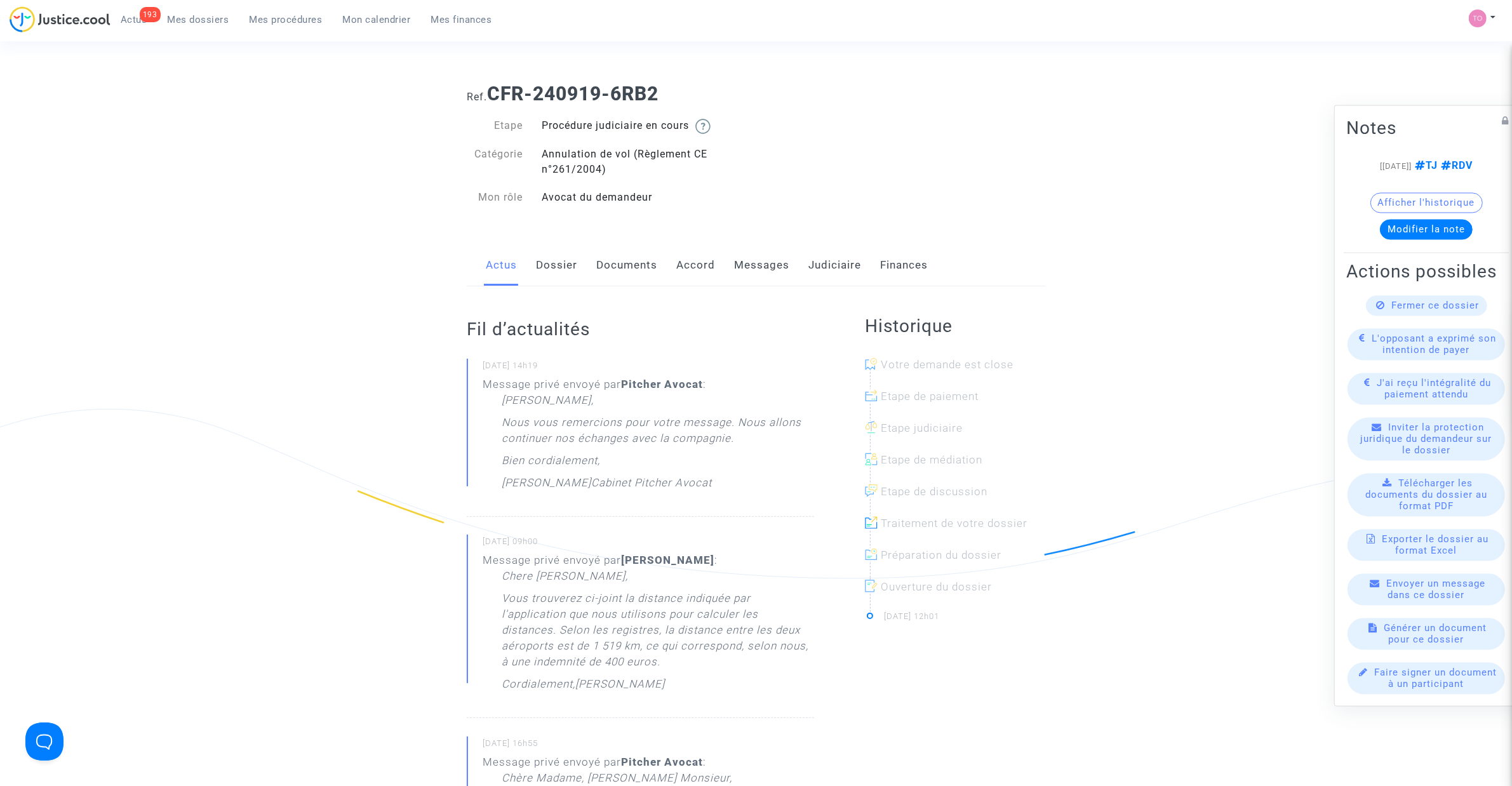
click at [845, 257] on link "Judiciaire" at bounding box center [834, 265] width 53 height 42
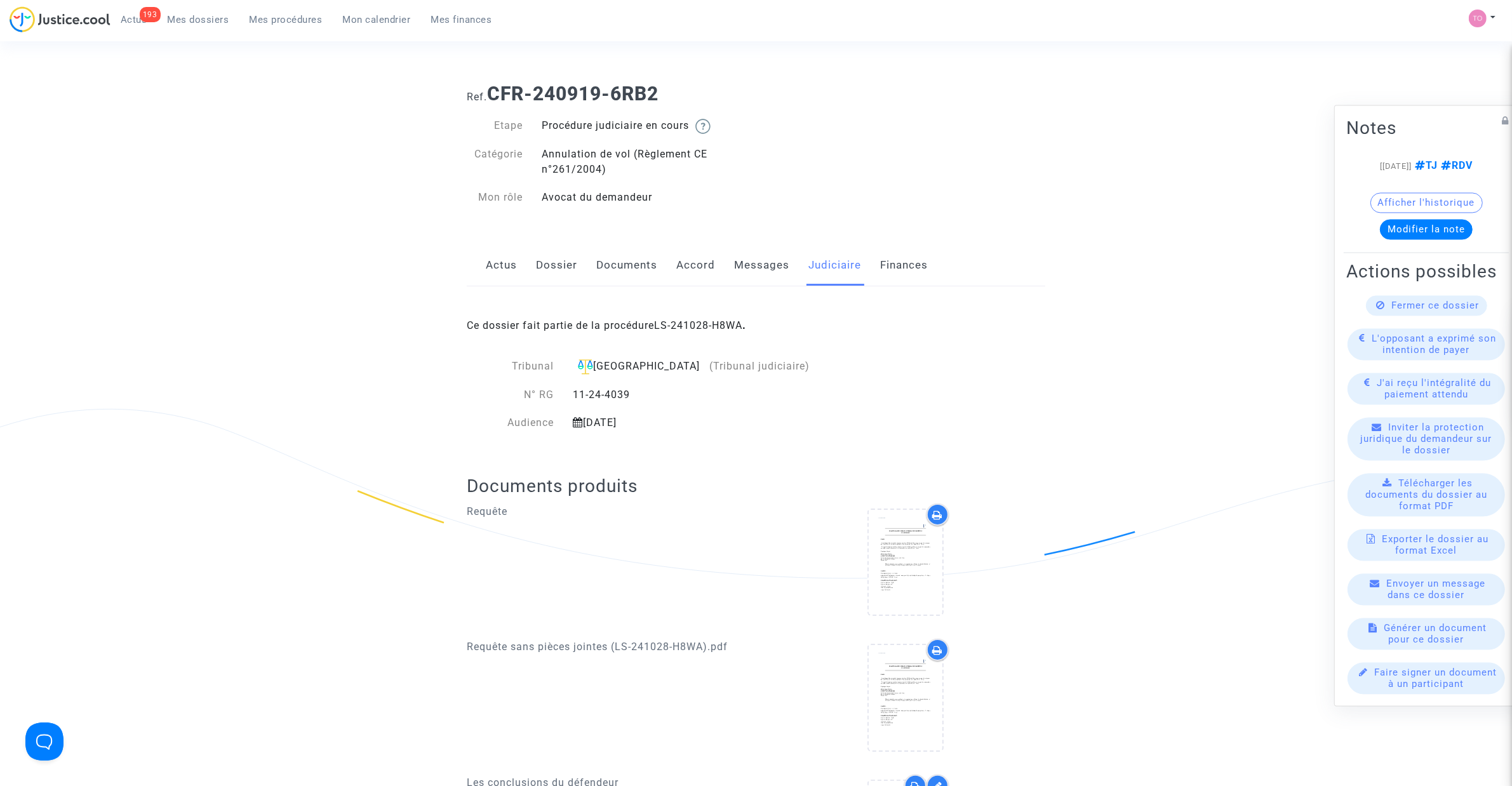
drag, startPoint x: 708, startPoint y: 313, endPoint x: 705, endPoint y: 322, distance: 9.5
click at [708, 315] on div "Ce dossier fait partie de la procédure LS-241028-H8WA ." at bounding box center [756, 316] width 578 height 60
click at [704, 325] on link "LS-241028-H8WA" at bounding box center [698, 325] width 88 height 12
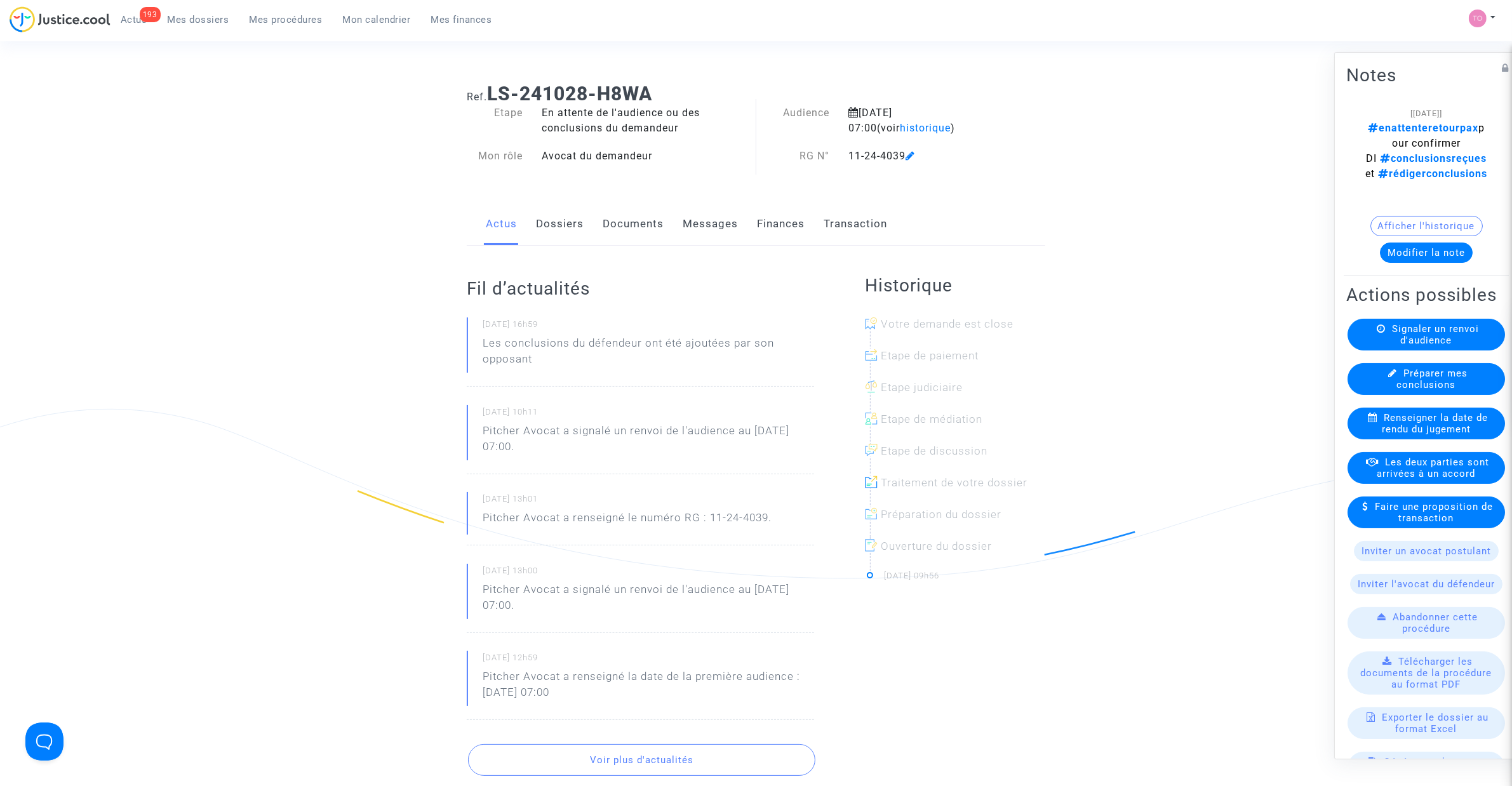
click at [636, 226] on link "Documents" at bounding box center [633, 224] width 61 height 42
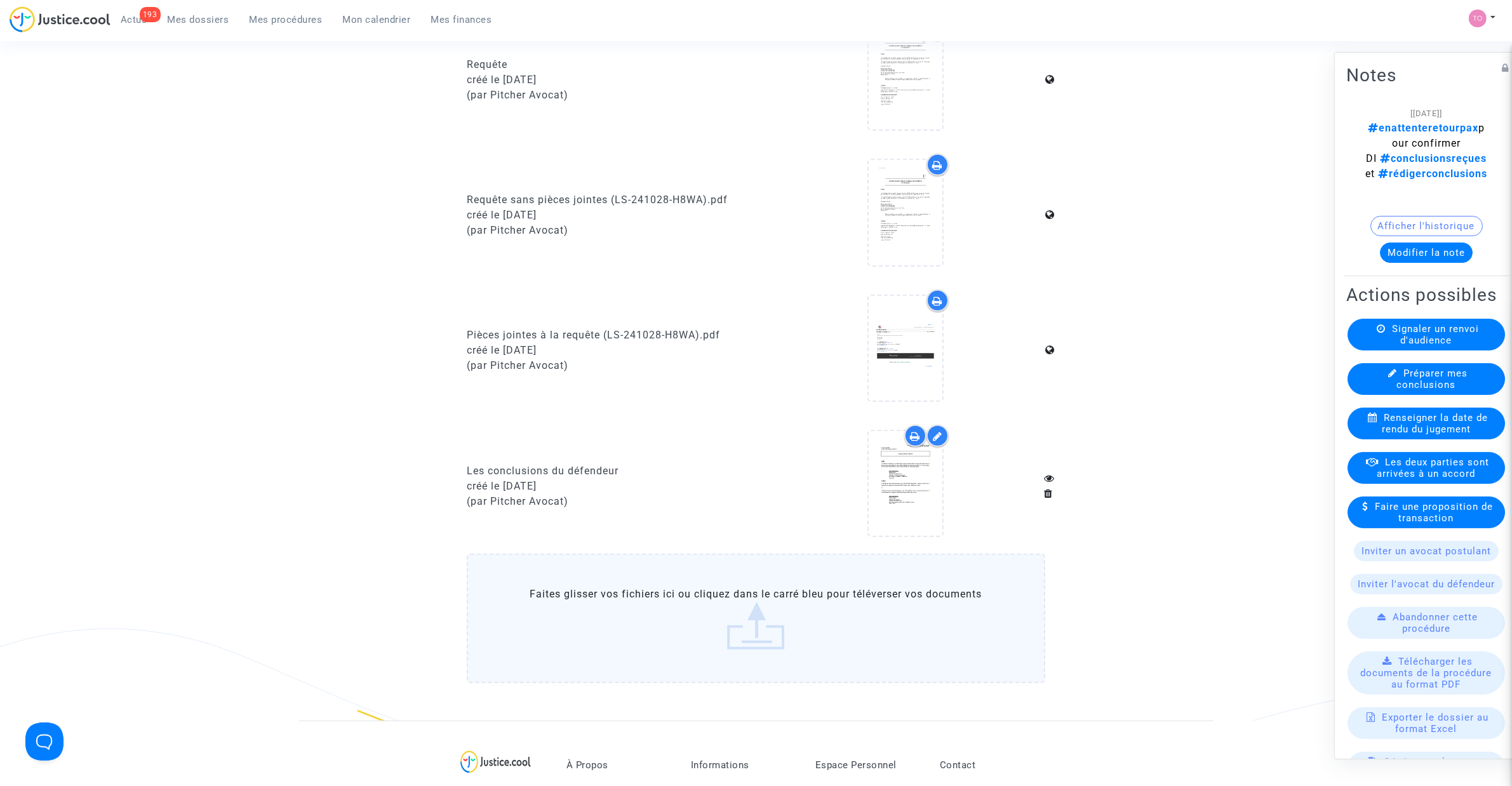
scroll to position [635, 0]
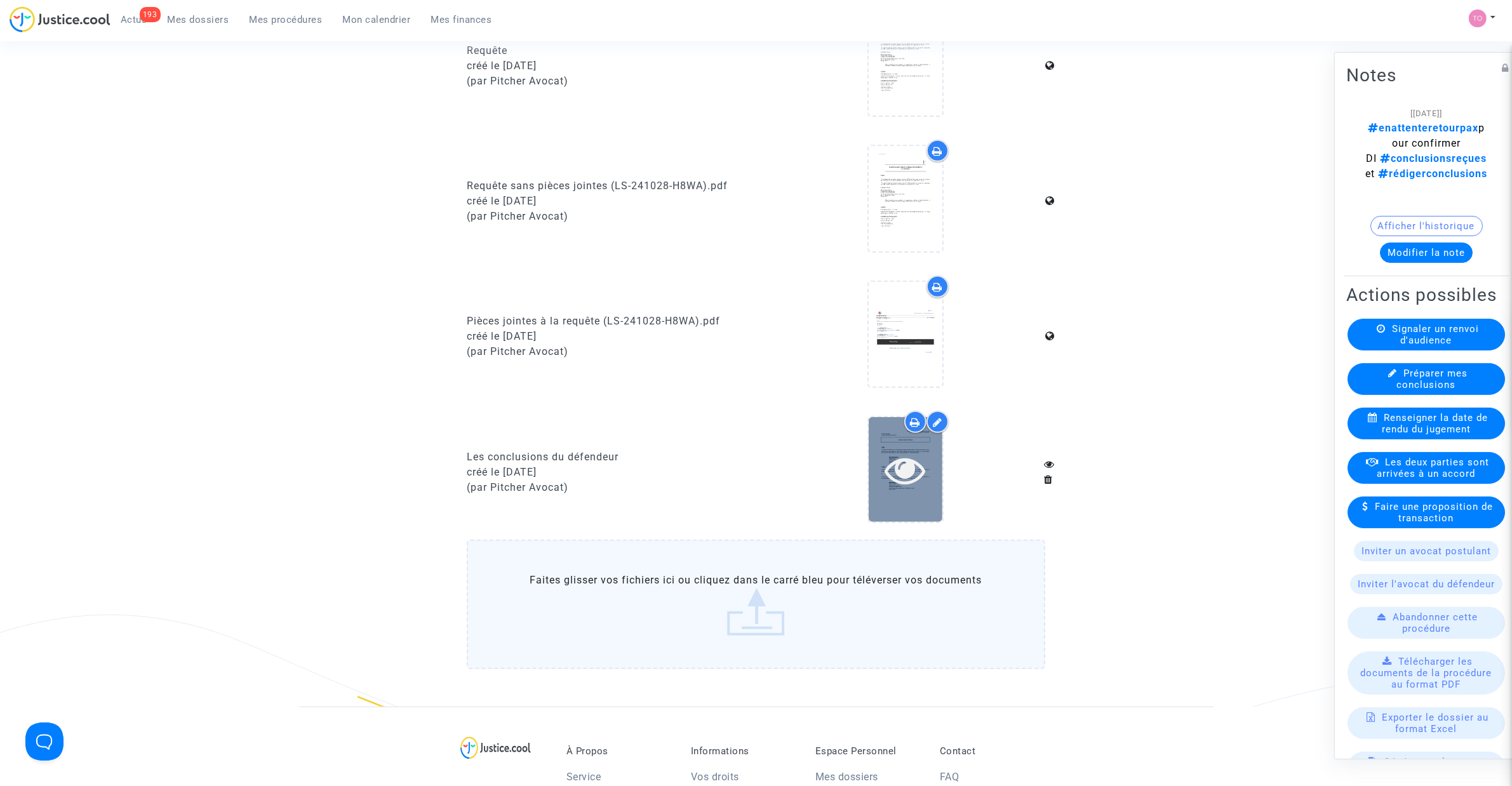
click at [881, 477] on div at bounding box center [905, 470] width 74 height 40
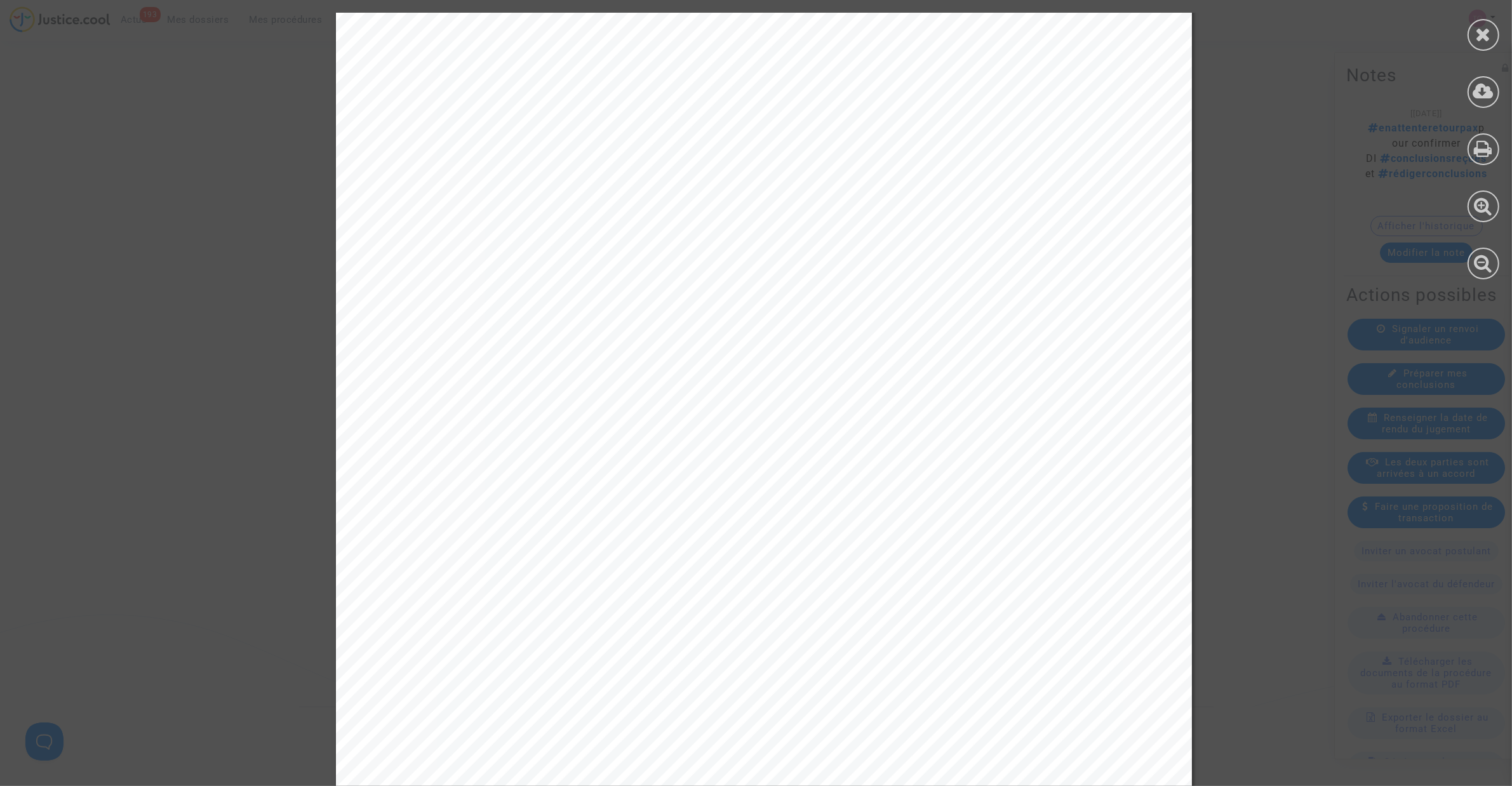
scroll to position [3730, 0]
drag, startPoint x: 1461, startPoint y: 23, endPoint x: 1472, endPoint y: 26, distance: 11.4
click at [1467, 25] on div at bounding box center [1483, 146] width 57 height 292
click at [1473, 29] on div at bounding box center [1483, 35] width 32 height 32
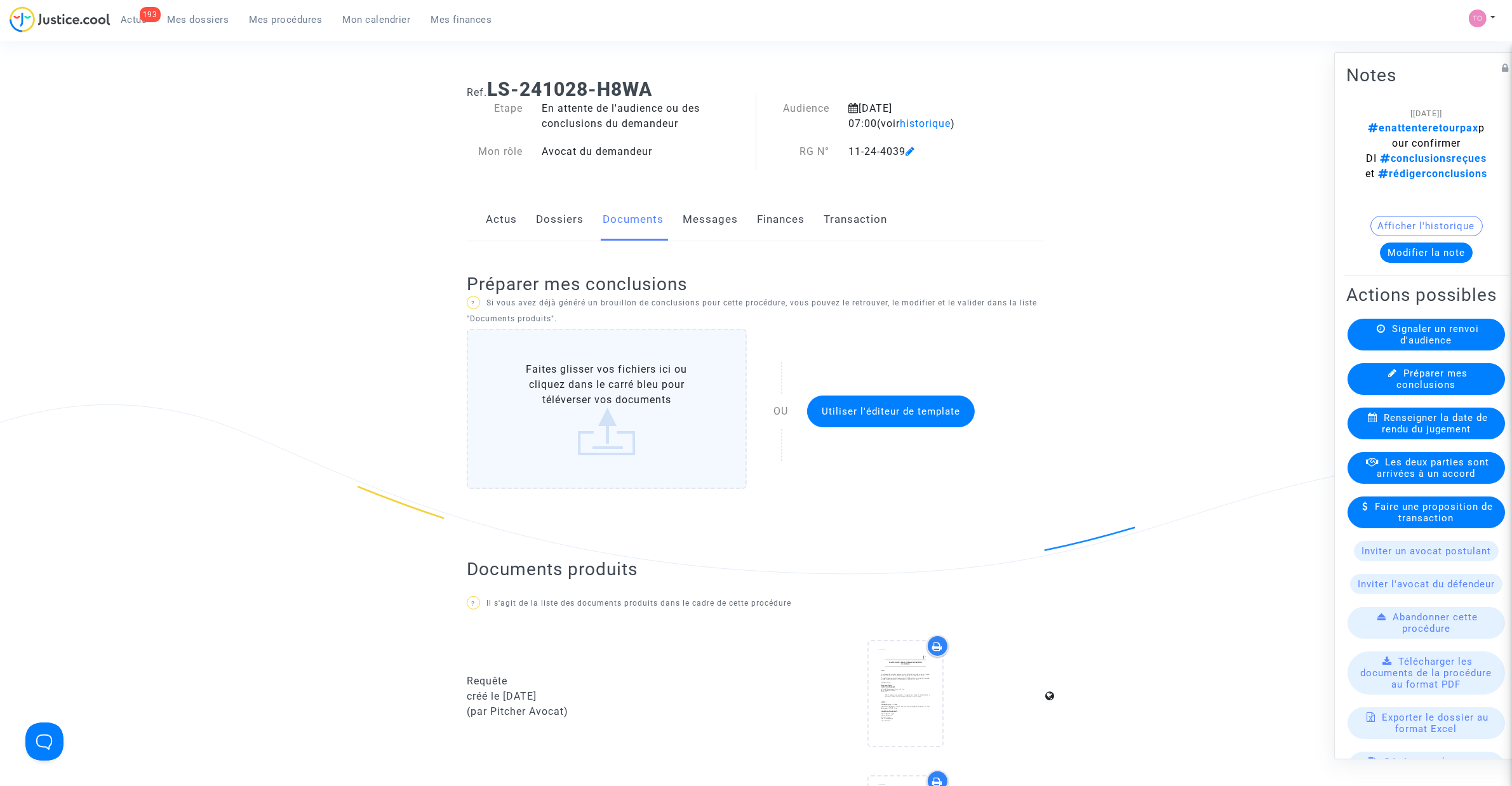
scroll to position [0, 0]
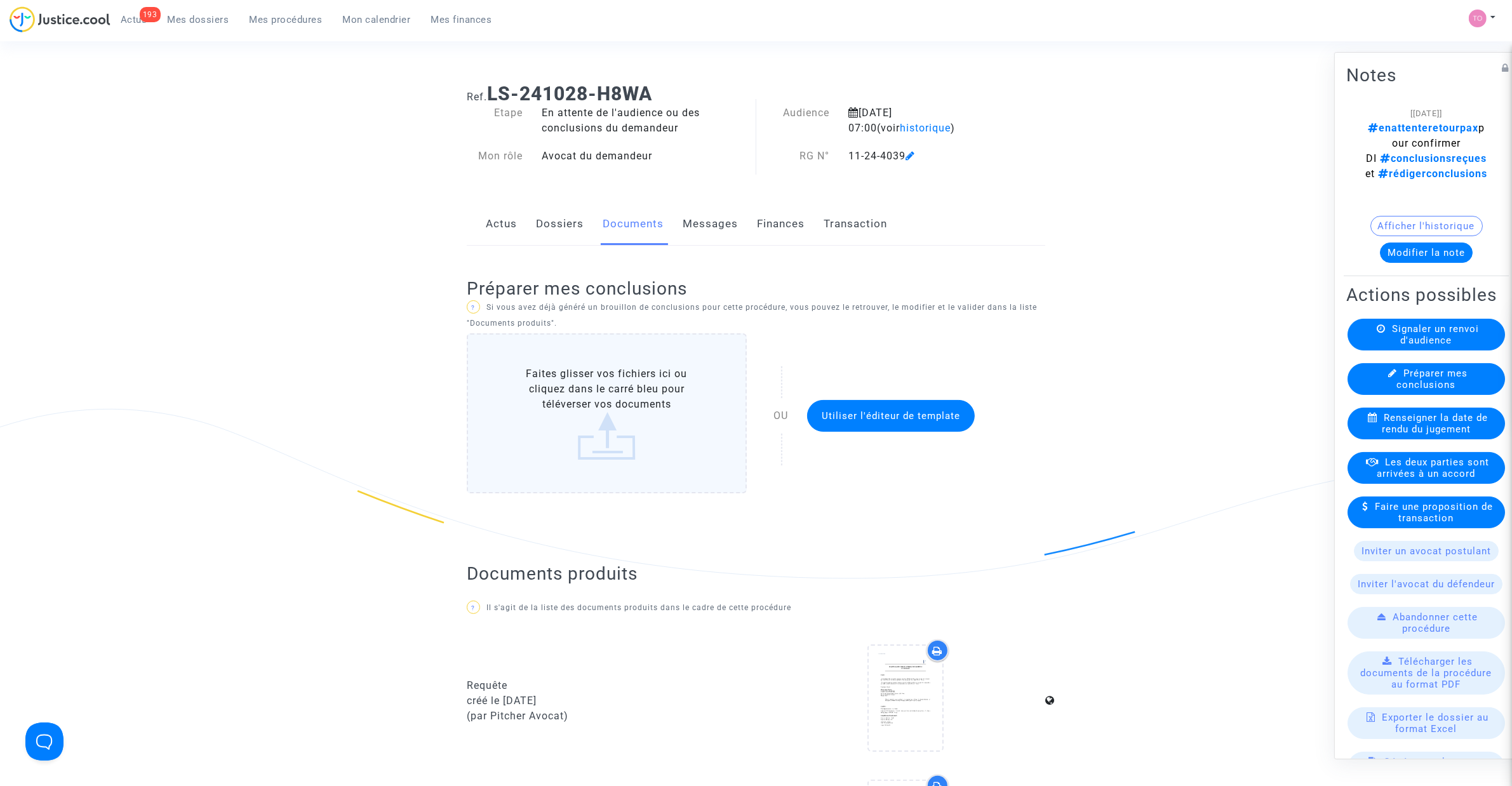
drag, startPoint x: 502, startPoint y: 223, endPoint x: 518, endPoint y: 224, distance: 16.0
click at [503, 223] on link "Actus" at bounding box center [501, 224] width 31 height 42
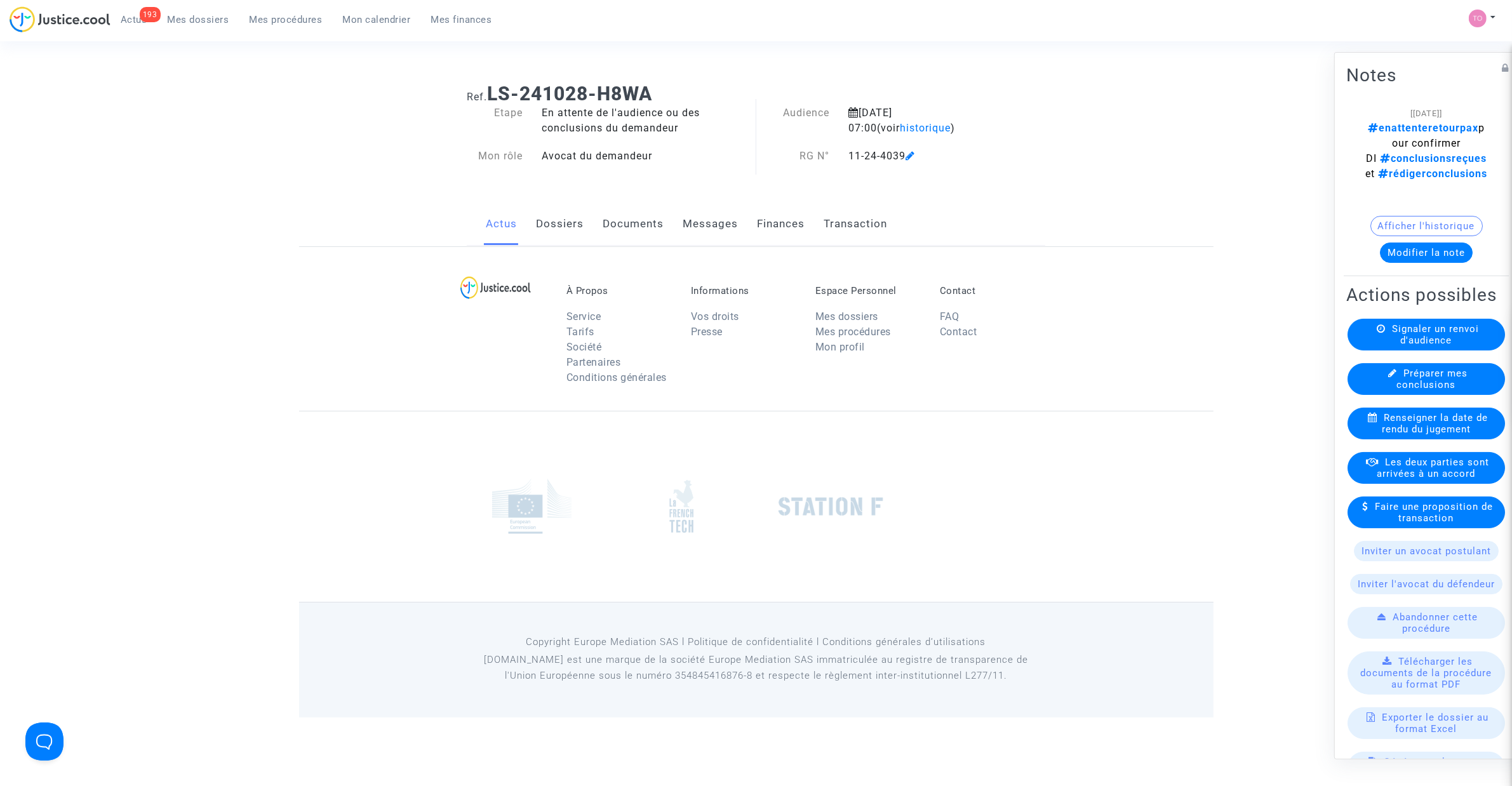
click at [565, 222] on link "Dossiers" at bounding box center [560, 224] width 48 height 42
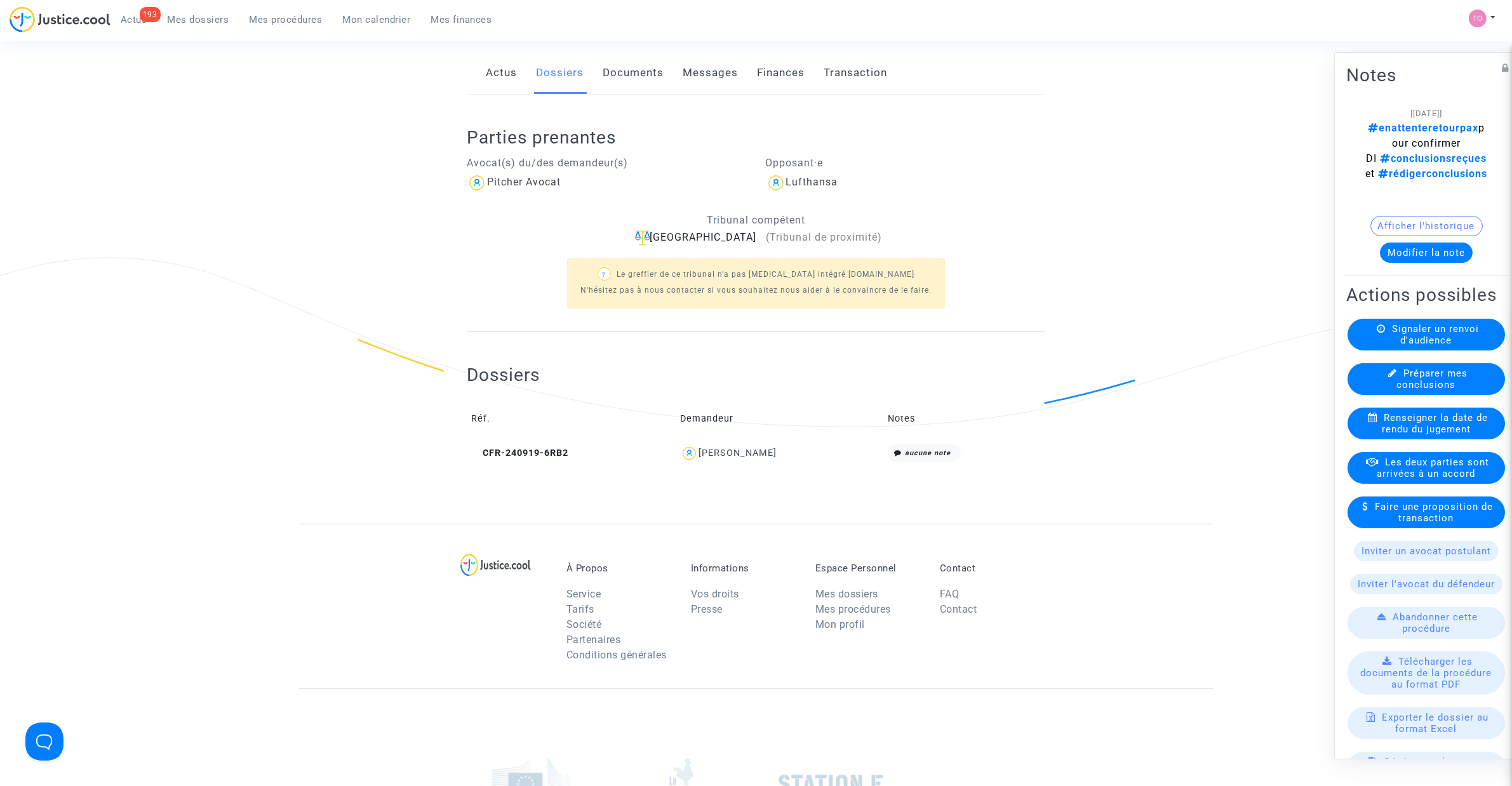
scroll to position [159, 0]
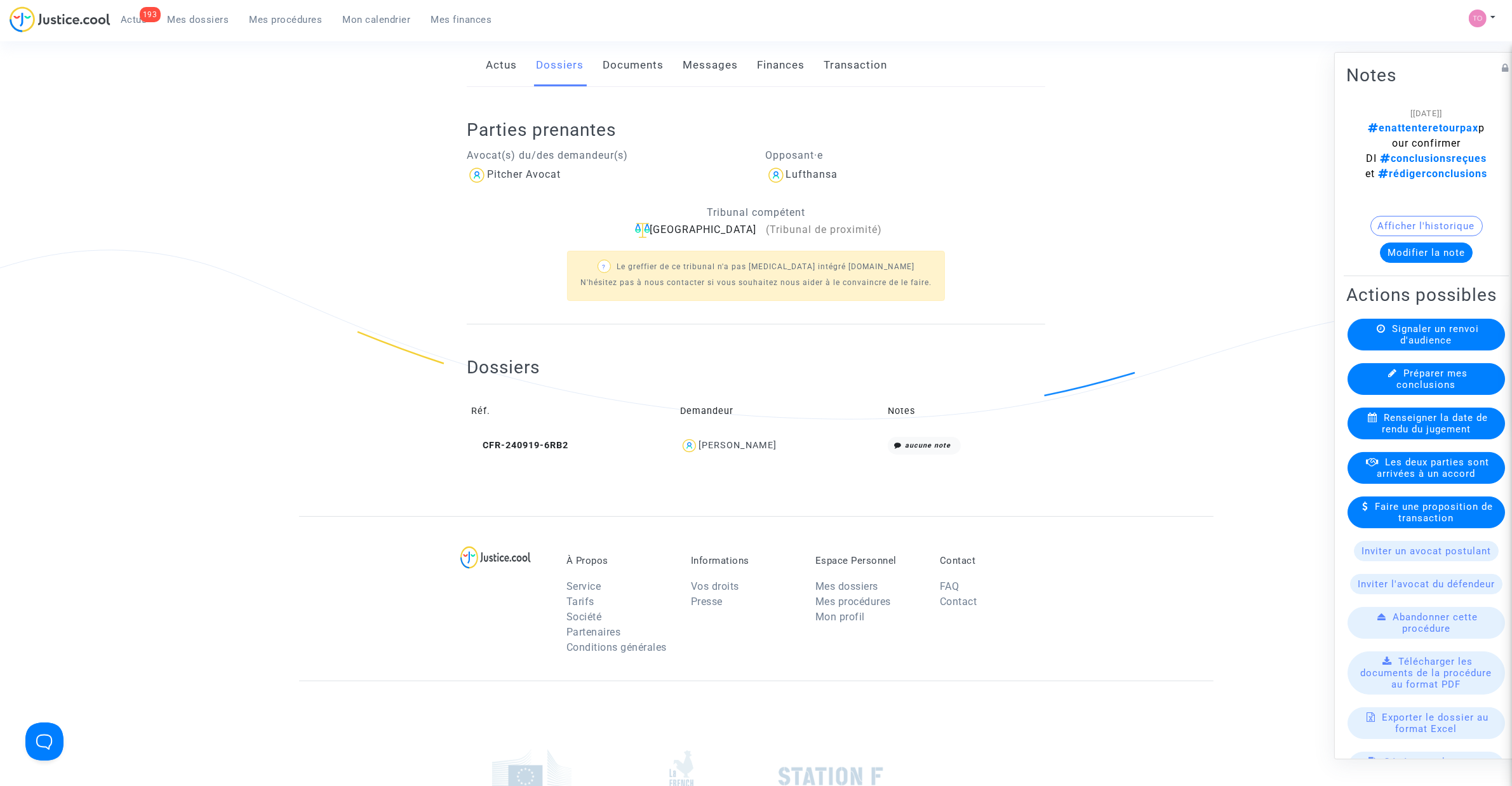
click at [732, 446] on div "Anais Rignault" at bounding box center [738, 445] width 78 height 11
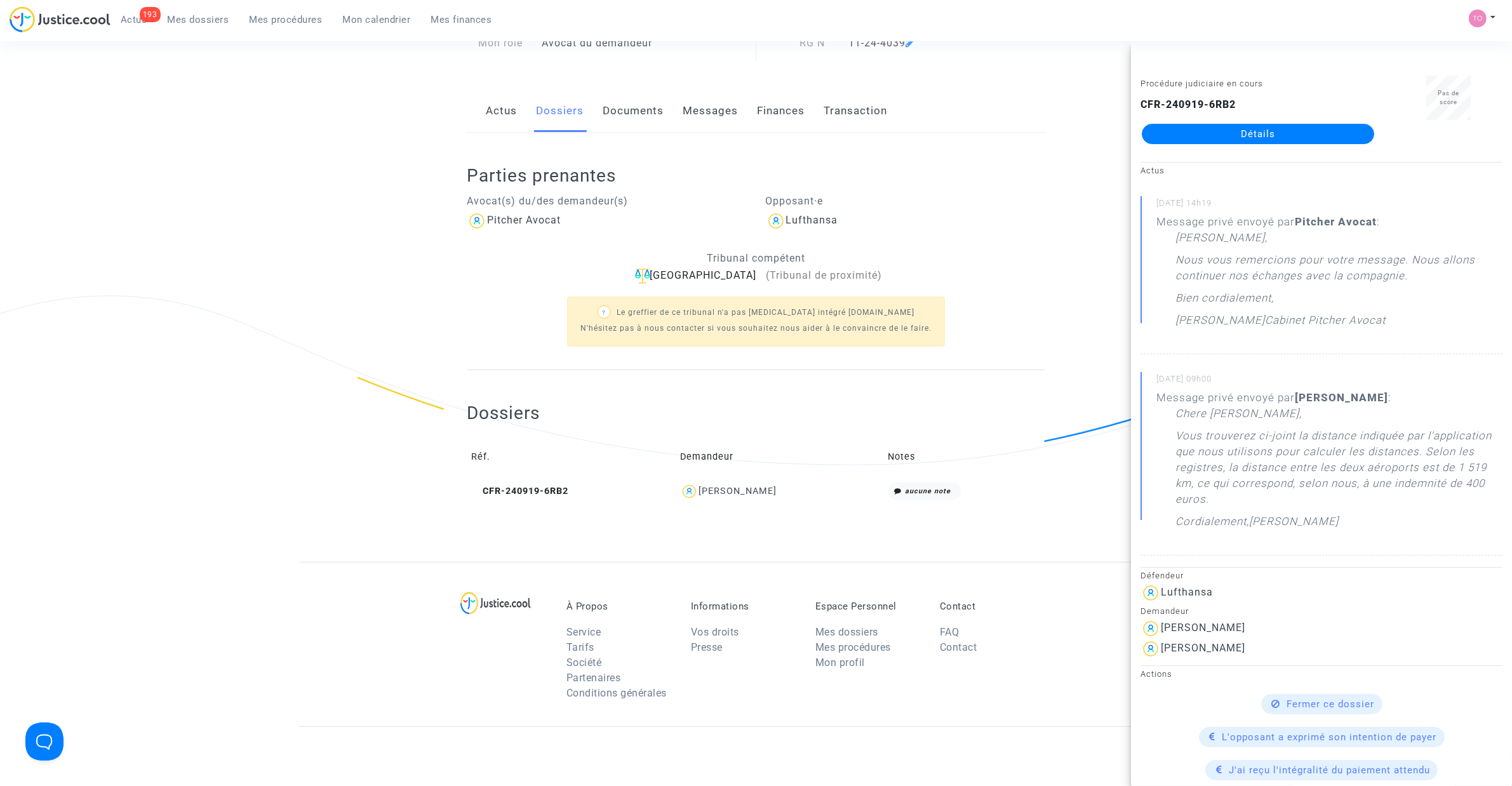
scroll to position [0, 0]
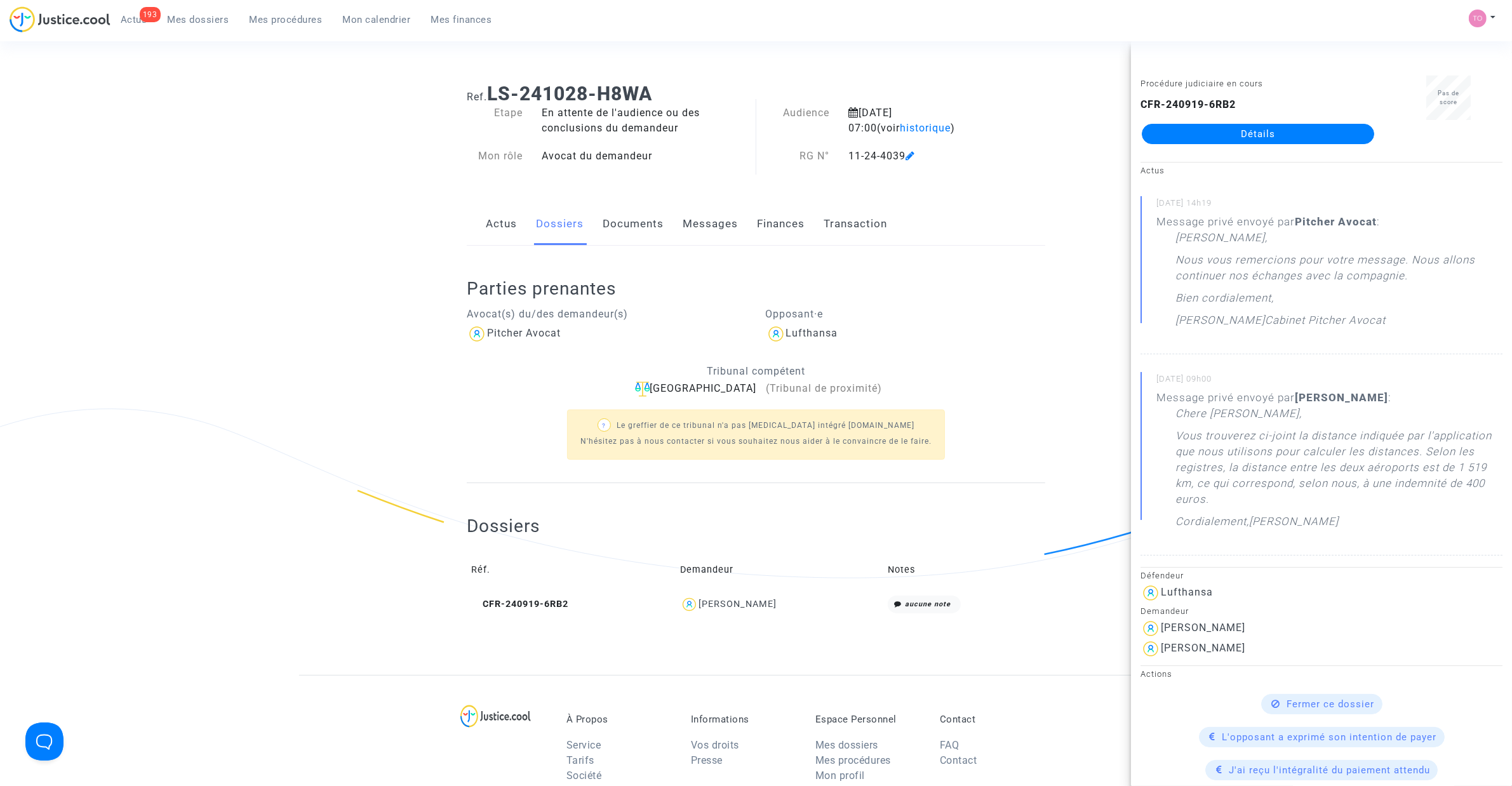
click at [213, 262] on div "Ref. LS-241028-H8WA Etape En attente de l'audience ou des conclusions du demand…" at bounding box center [756, 374] width 1512 height 602
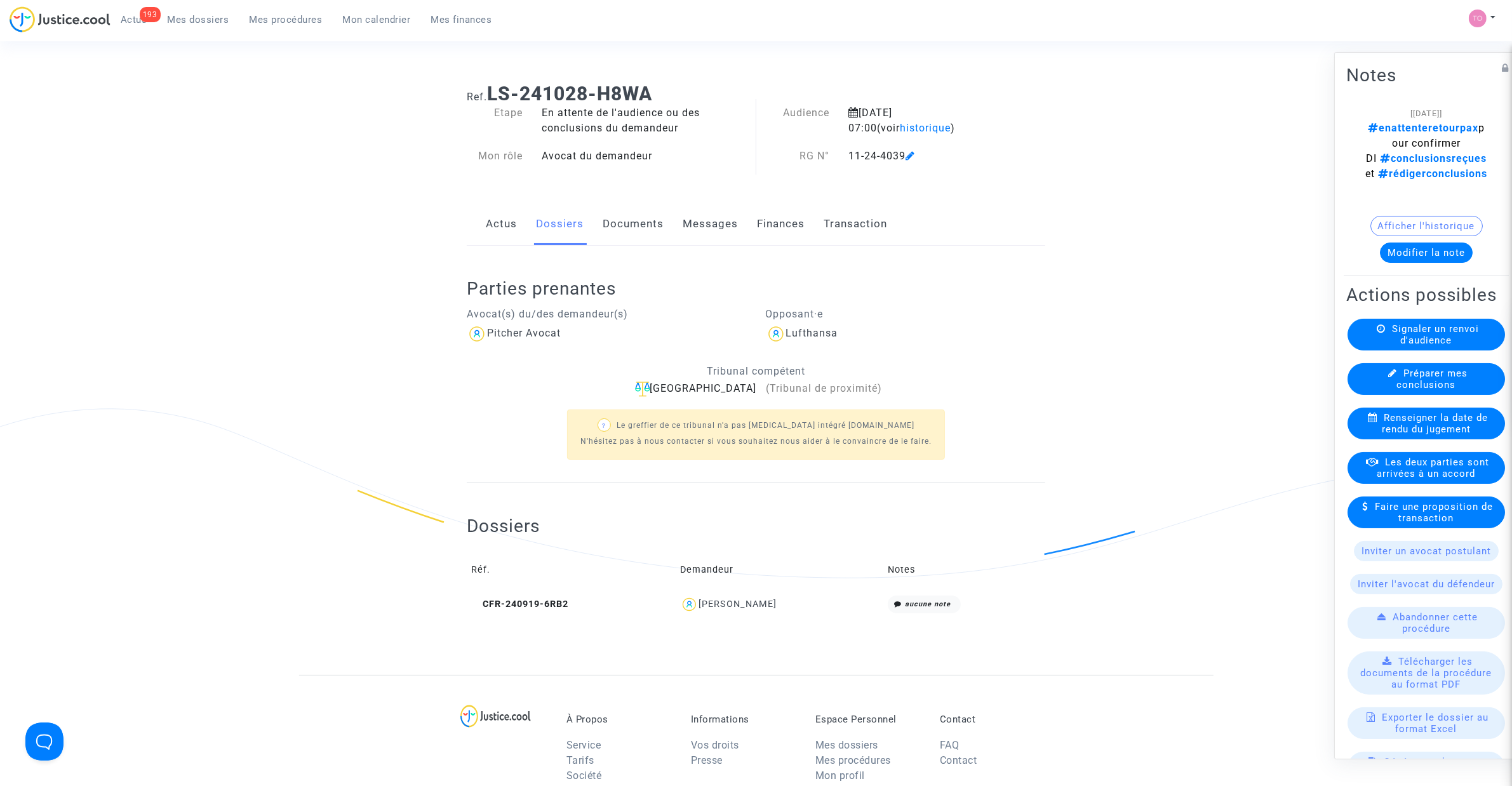
click at [1435, 263] on button "Modifier la note" at bounding box center [1426, 252] width 93 height 20
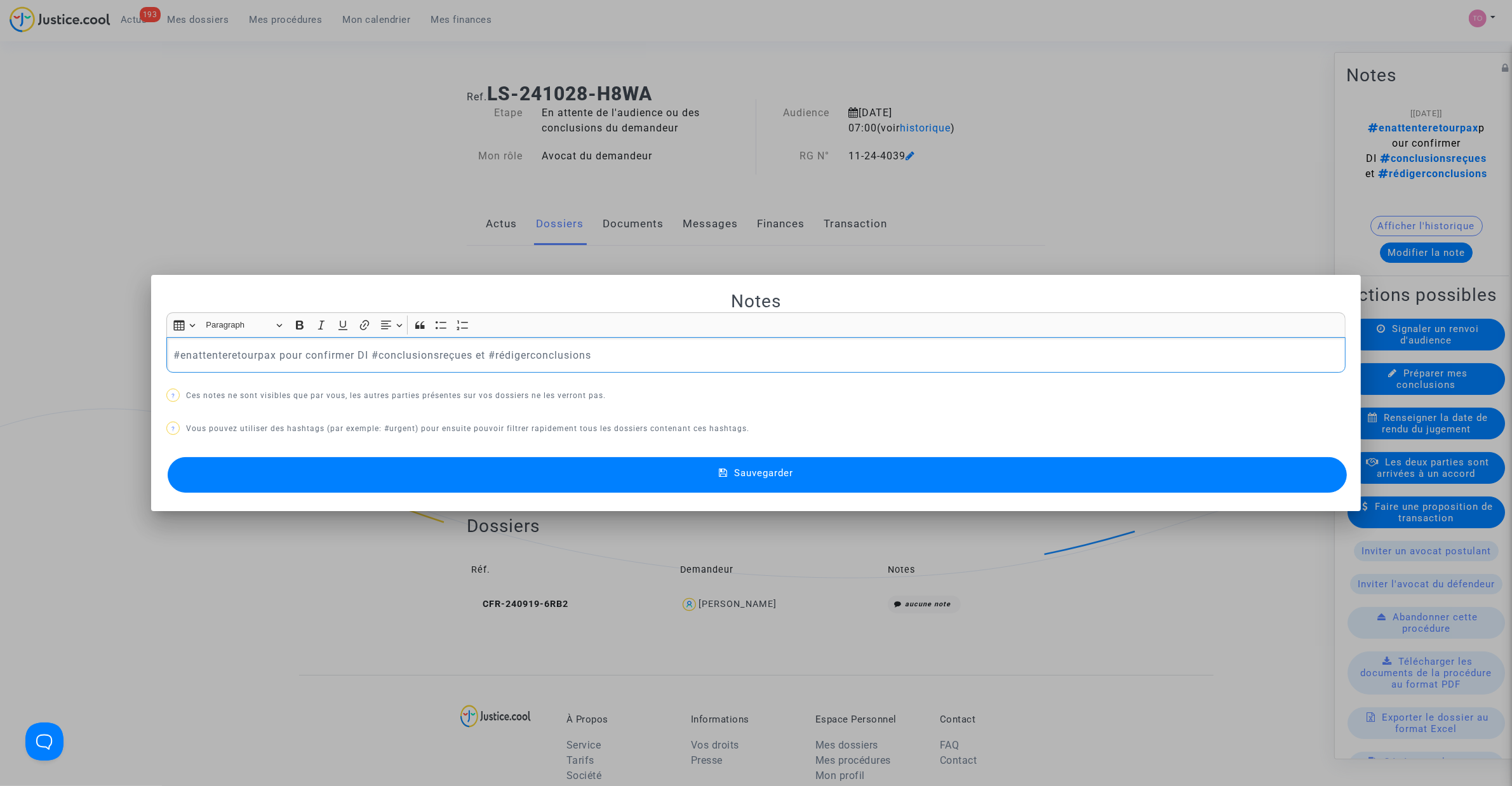
drag, startPoint x: 623, startPoint y: 346, endPoint x: 83, endPoint y: 341, distance: 540.0
click at [83, 341] on div "Notes Rich Text Editor Insert table Insert table Heading Paragraph Paragraph He…" at bounding box center [756, 393] width 1512 height 786
click at [356, 351] on p "#enattenteretourpax pour confirmer DI #conclusionsreçues et #rédigerconclusions" at bounding box center [756, 355] width 1166 height 16
drag, startPoint x: 315, startPoint y: 351, endPoint x: -34, endPoint y: 338, distance: 349.2
click at [0, 338] on html "193 Actus Mes dossiers Mes procédures Mon calendrier Mes finances Mon profil Pa…" at bounding box center [756, 573] width 1512 height 1147
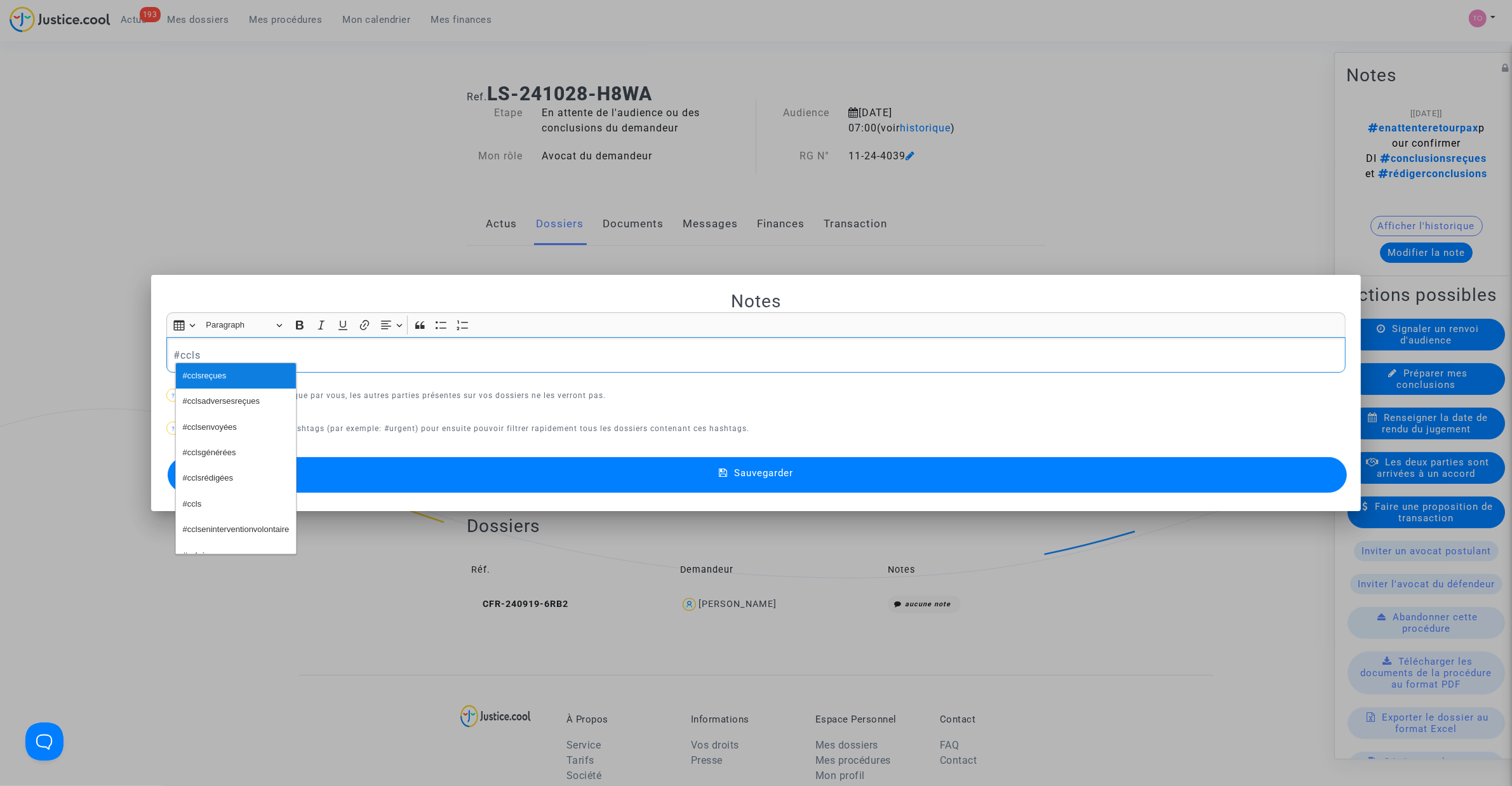
click at [221, 386] on button "#cclsreçues" at bounding box center [236, 375] width 120 height 25
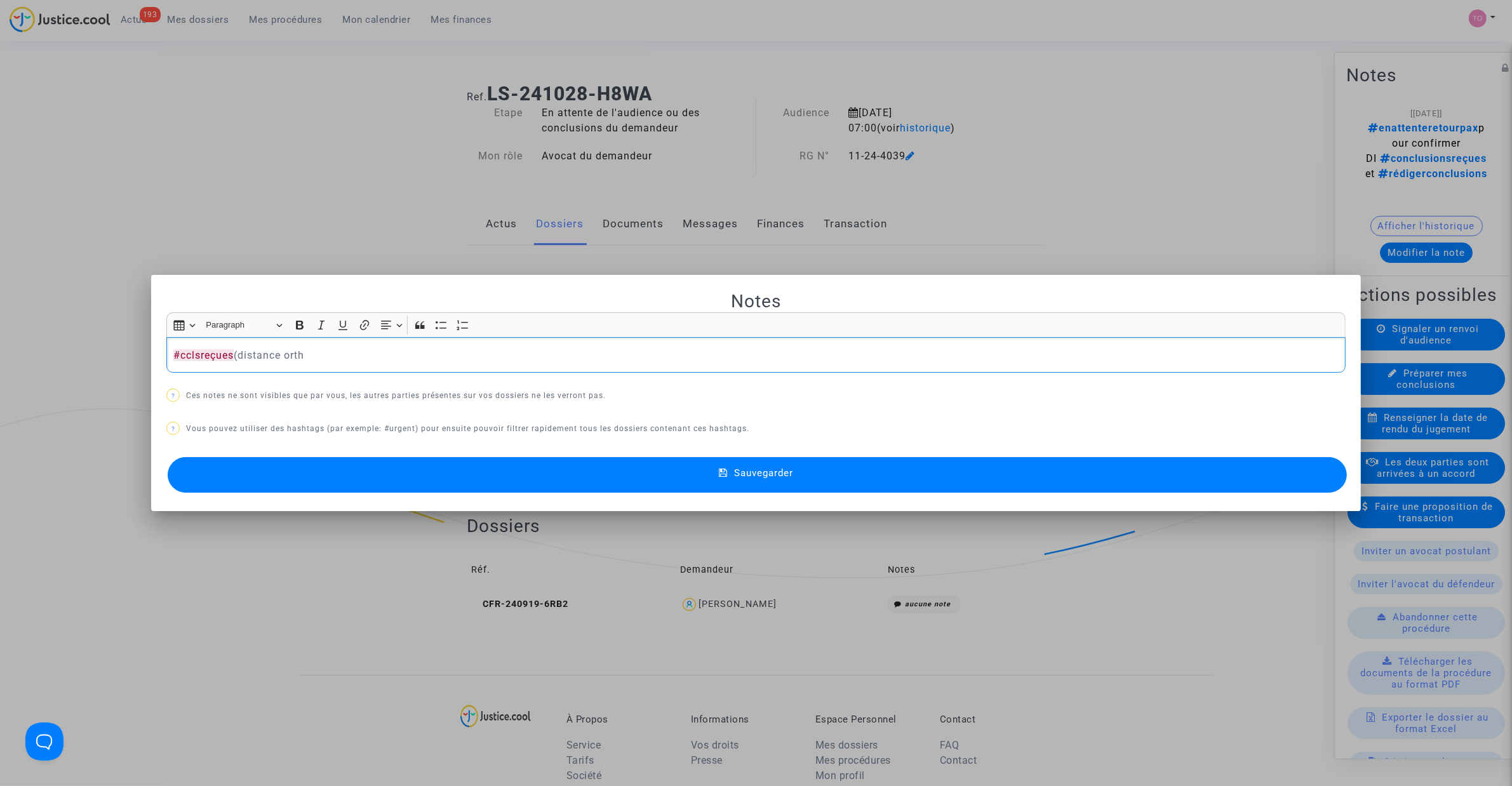
click at [329, 356] on p "#cclsreçues (distance orth" at bounding box center [756, 355] width 1166 height 16
click at [299, 356] on p "#cclsreçues (distance orth" at bounding box center [756, 355] width 1166 height 16
click at [357, 350] on p "#cclsreçues (distance orthodromique)" at bounding box center [756, 355] width 1166 height 16
click at [484, 478] on button "Sauvegarder" at bounding box center [757, 474] width 1179 height 35
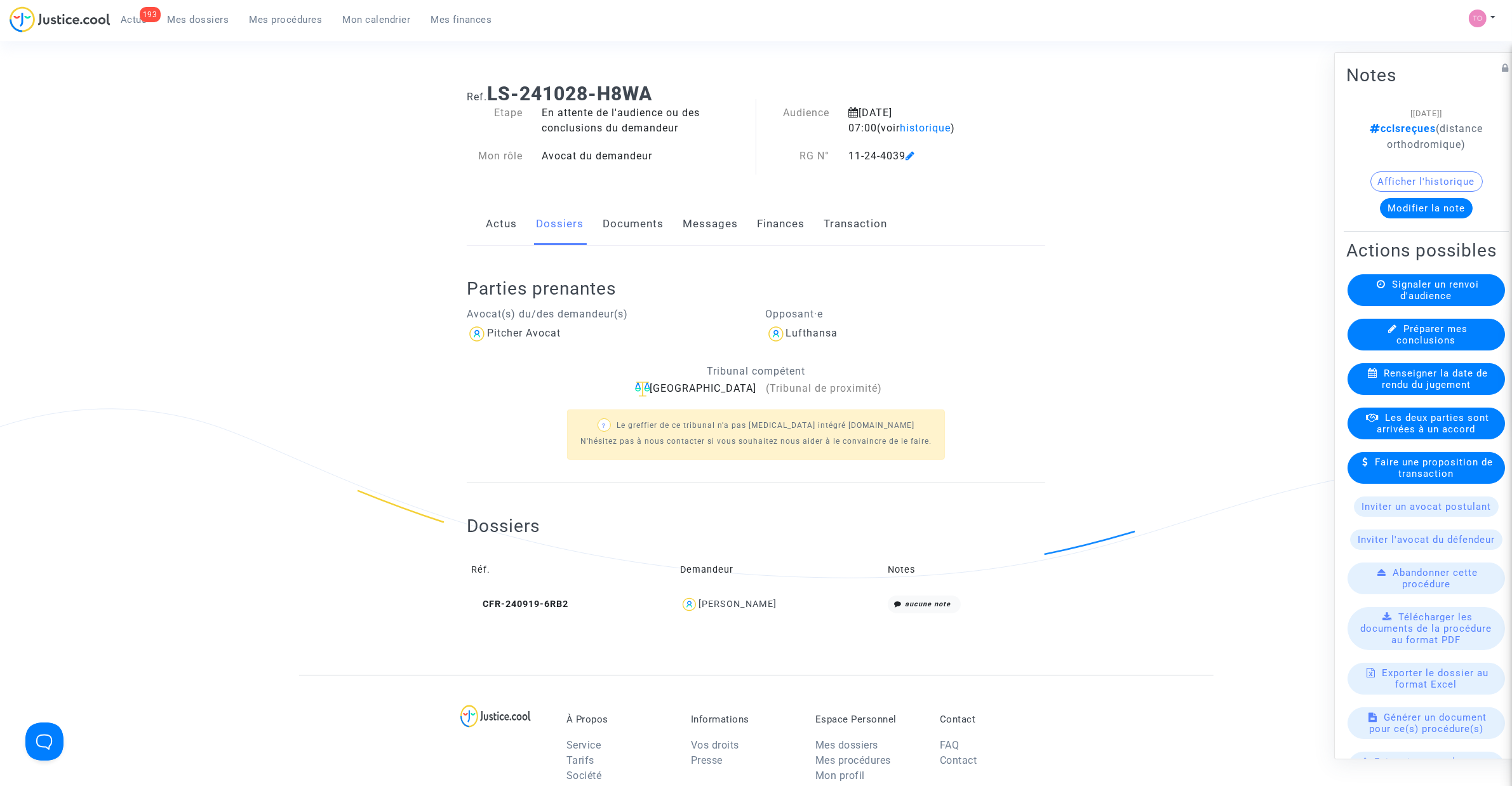
click at [201, 20] on span "Mes dossiers" at bounding box center [198, 20] width 61 height 12
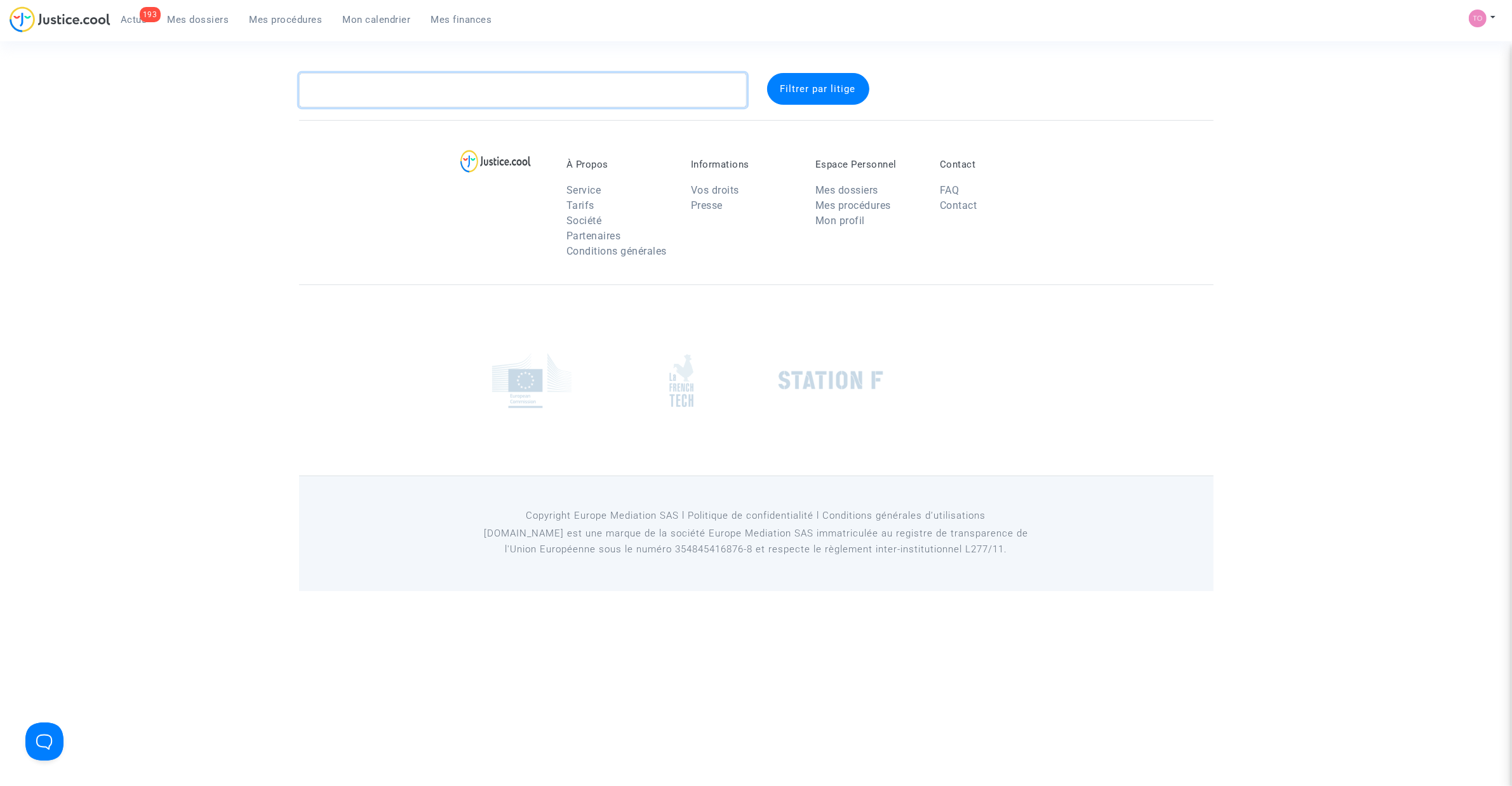
click at [406, 76] on textarea at bounding box center [523, 90] width 448 height 34
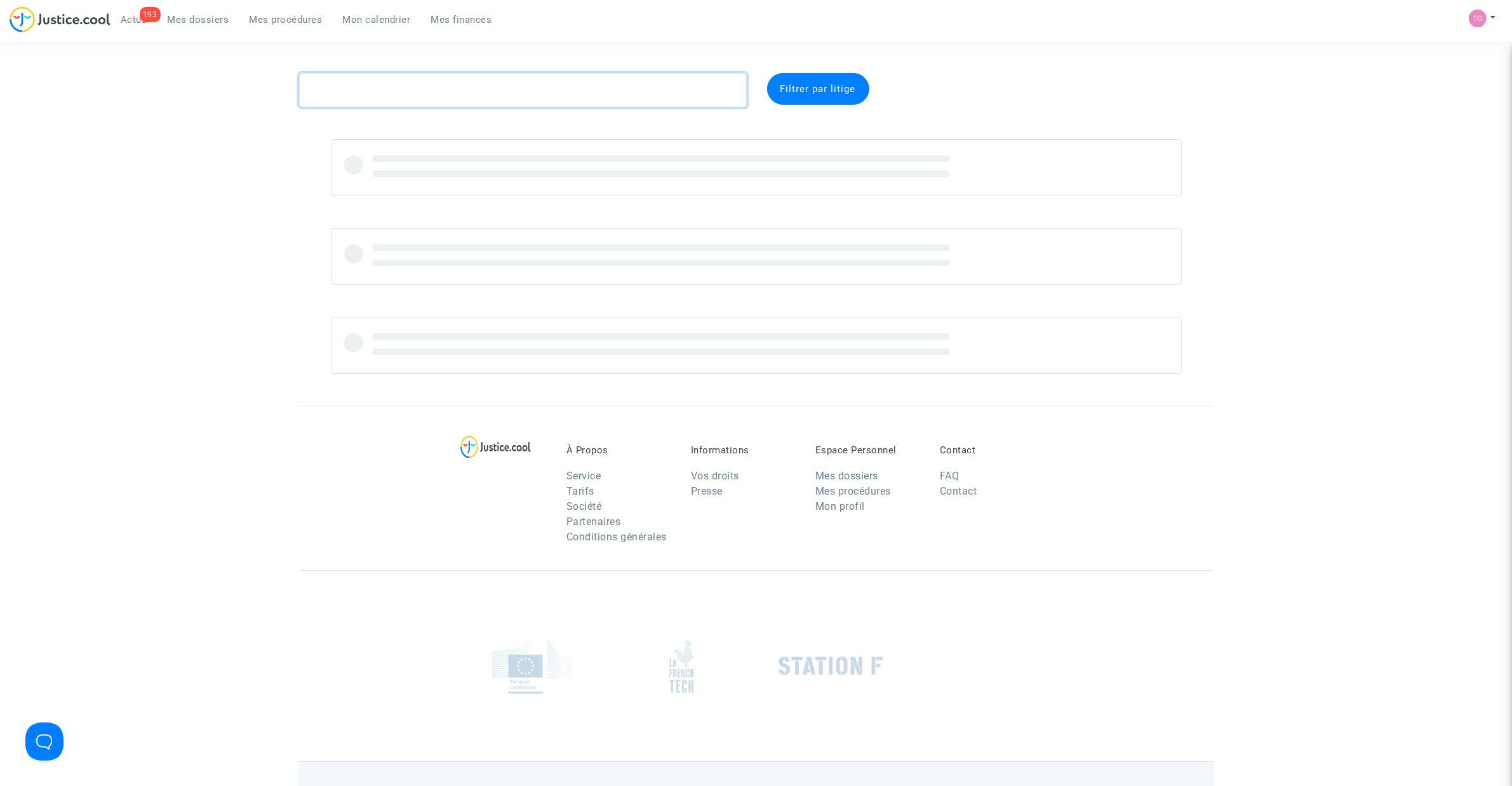
paste textarea "LS-241028-GDM9"
type textarea "LS-241028-GDM9"
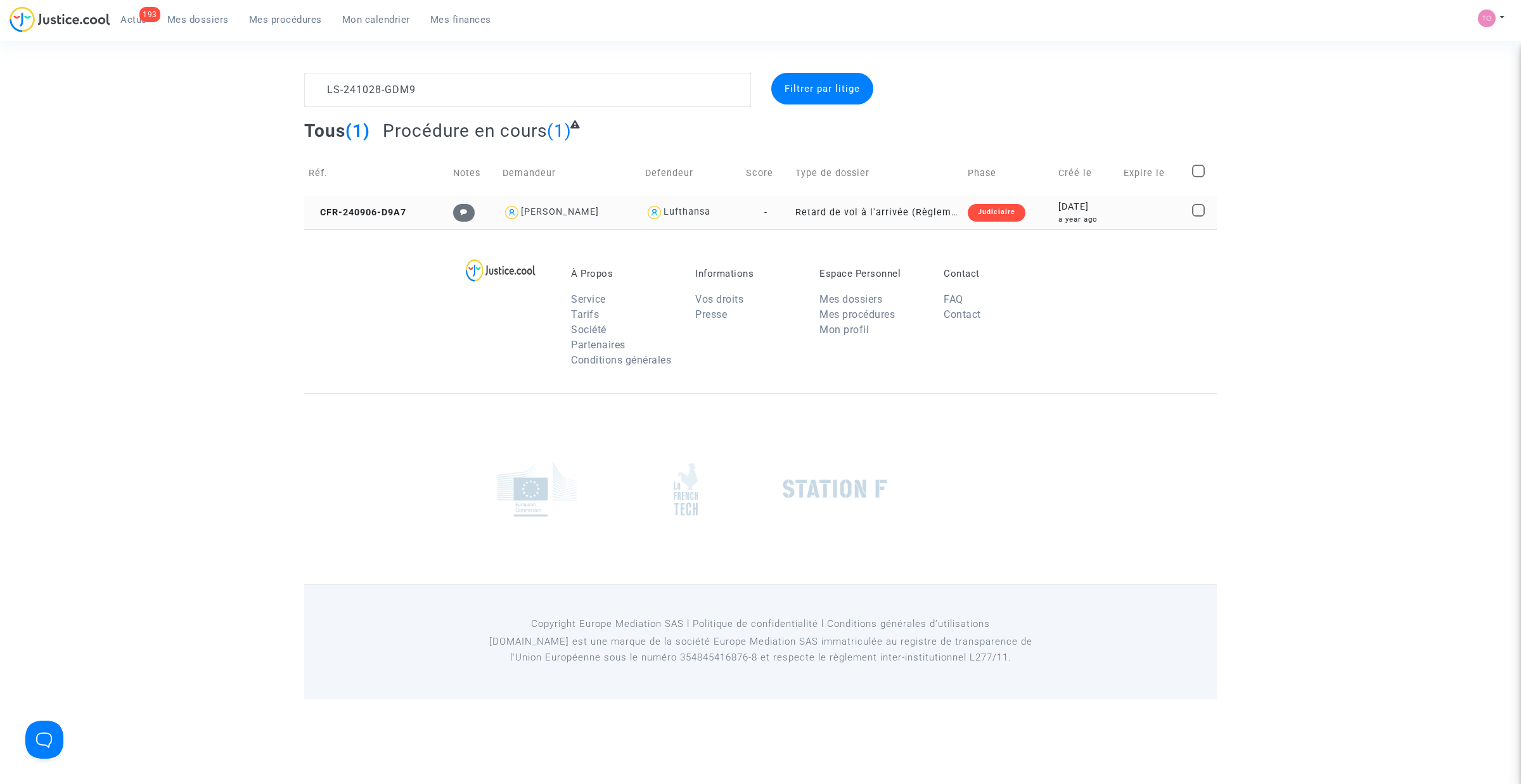
click at [1058, 207] on div "2024-09-06" at bounding box center [1087, 206] width 56 height 14
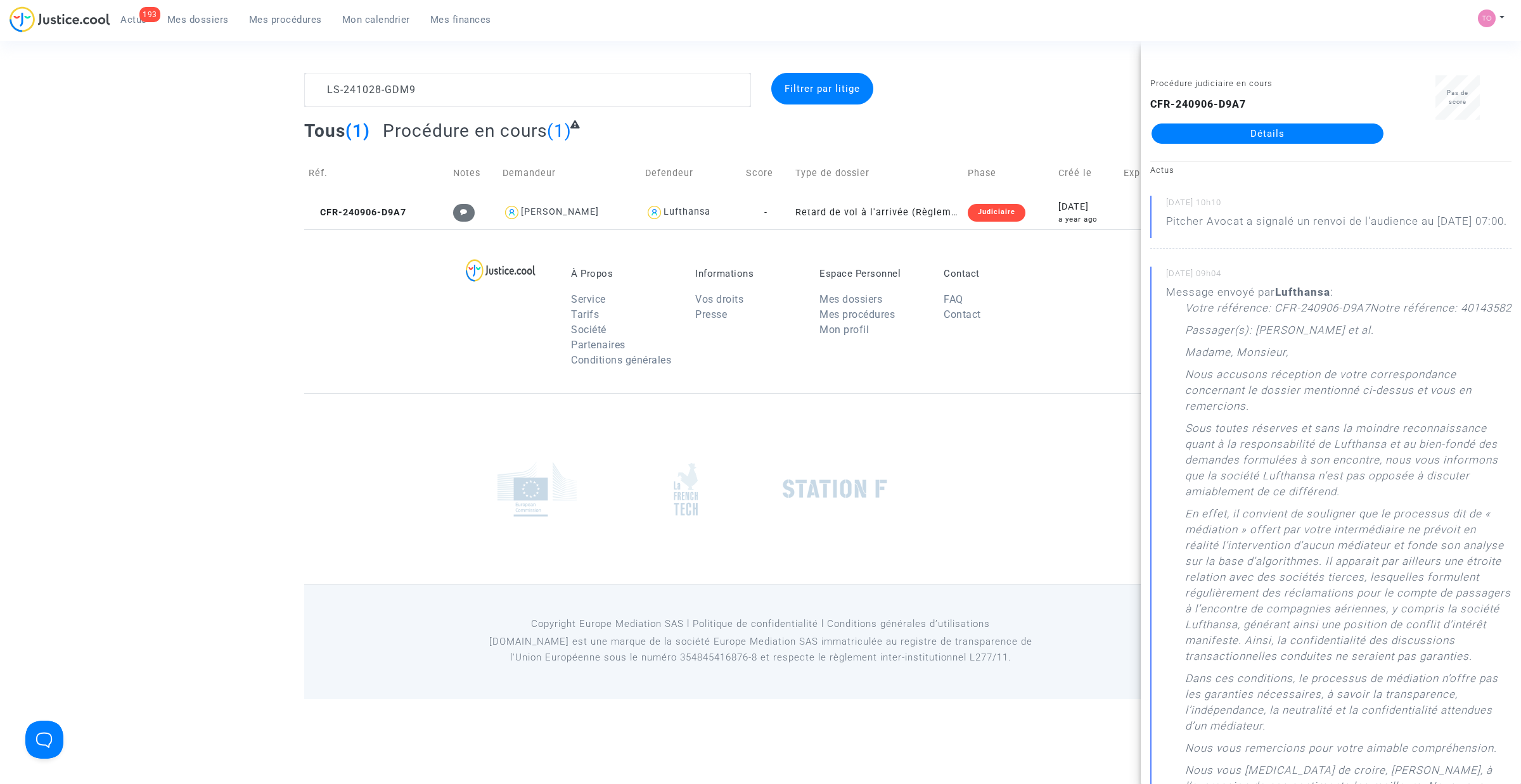
click at [1219, 137] on link "Détails" at bounding box center [1267, 133] width 232 height 20
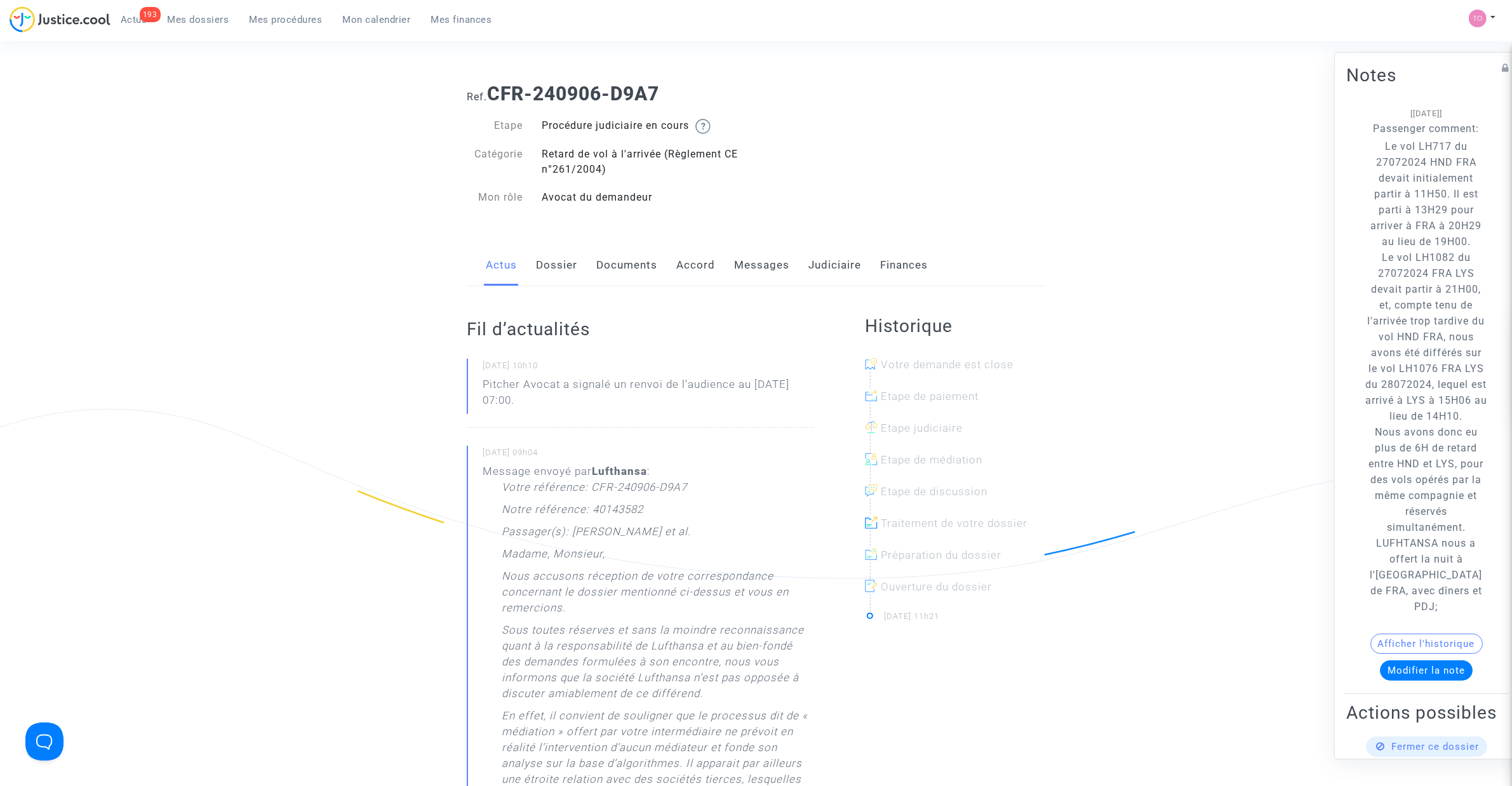
click at [832, 262] on link "Judiciaire" at bounding box center [834, 265] width 53 height 42
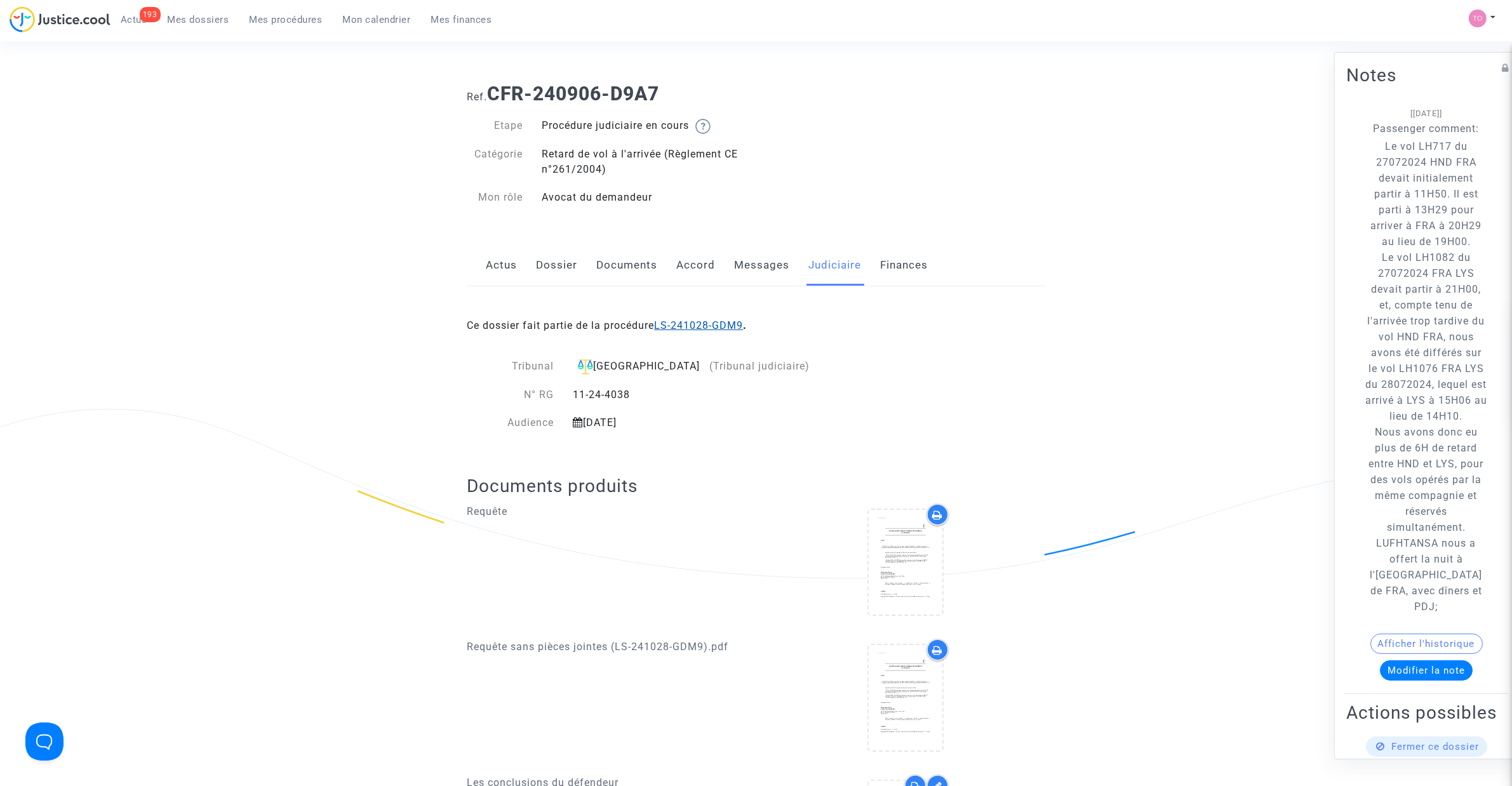
click at [715, 325] on link "LS-241028-GDM9" at bounding box center [698, 325] width 89 height 12
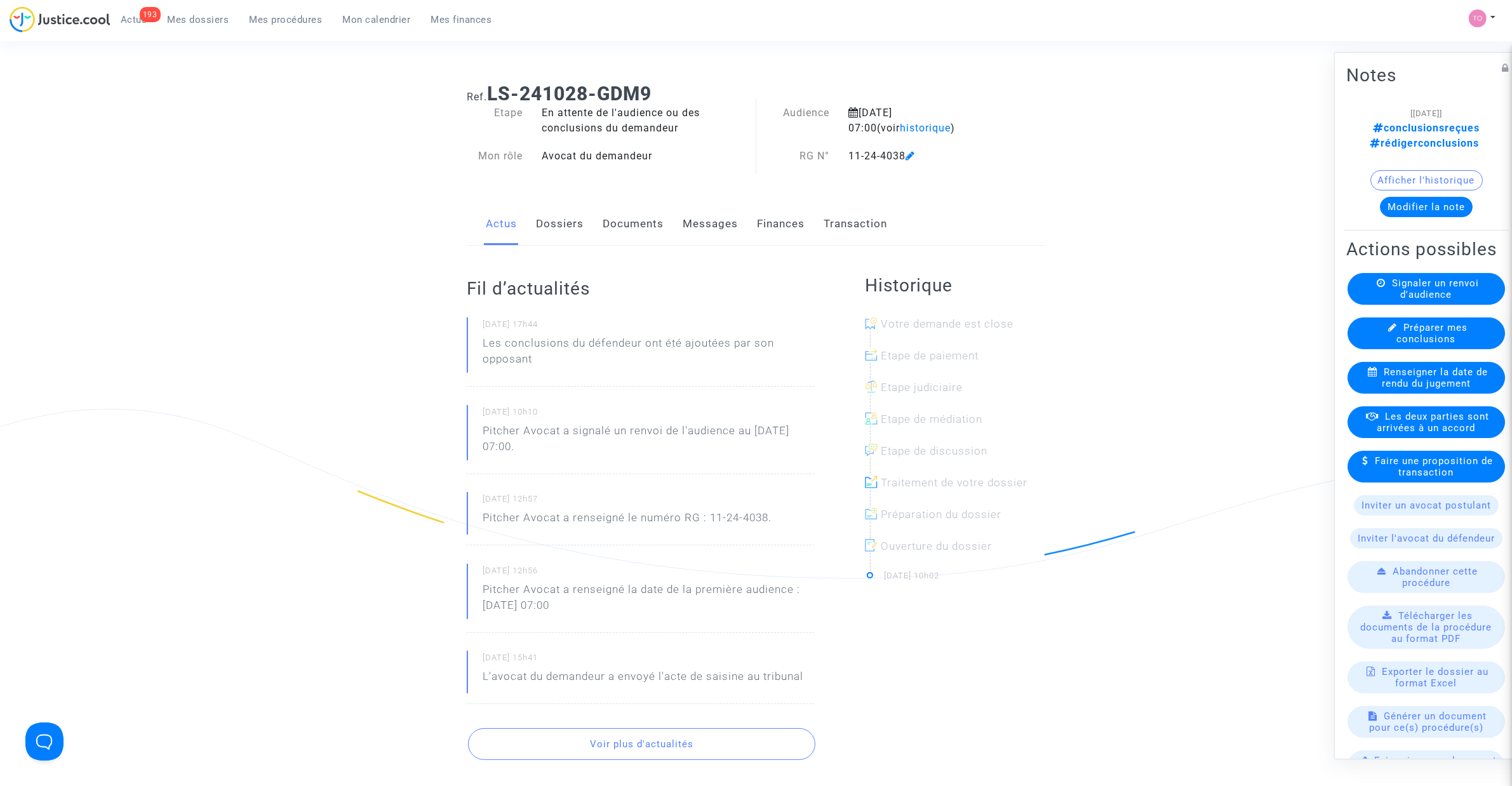
click at [633, 226] on link "Documents" at bounding box center [633, 224] width 61 height 42
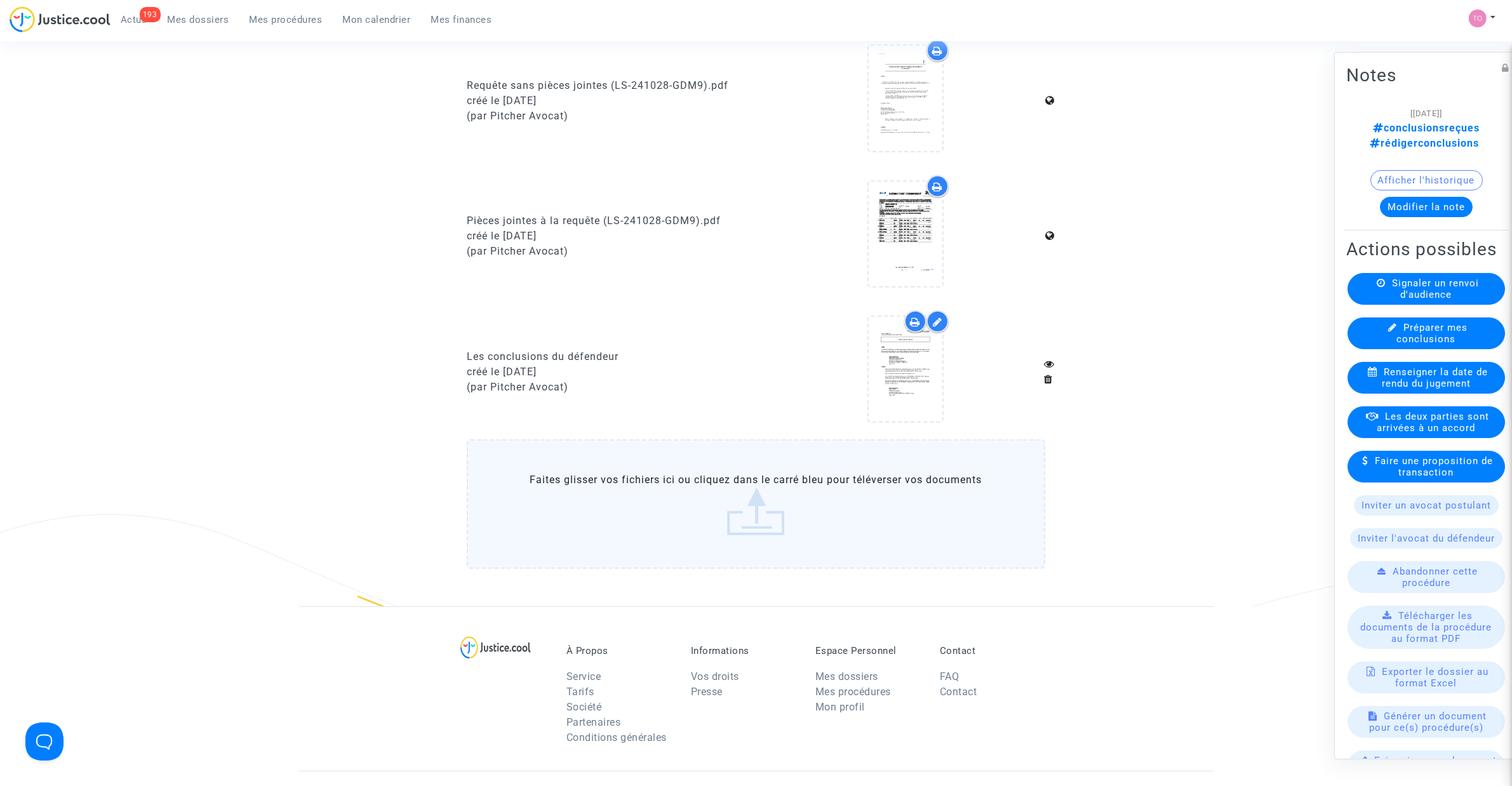
scroll to position [794, 0]
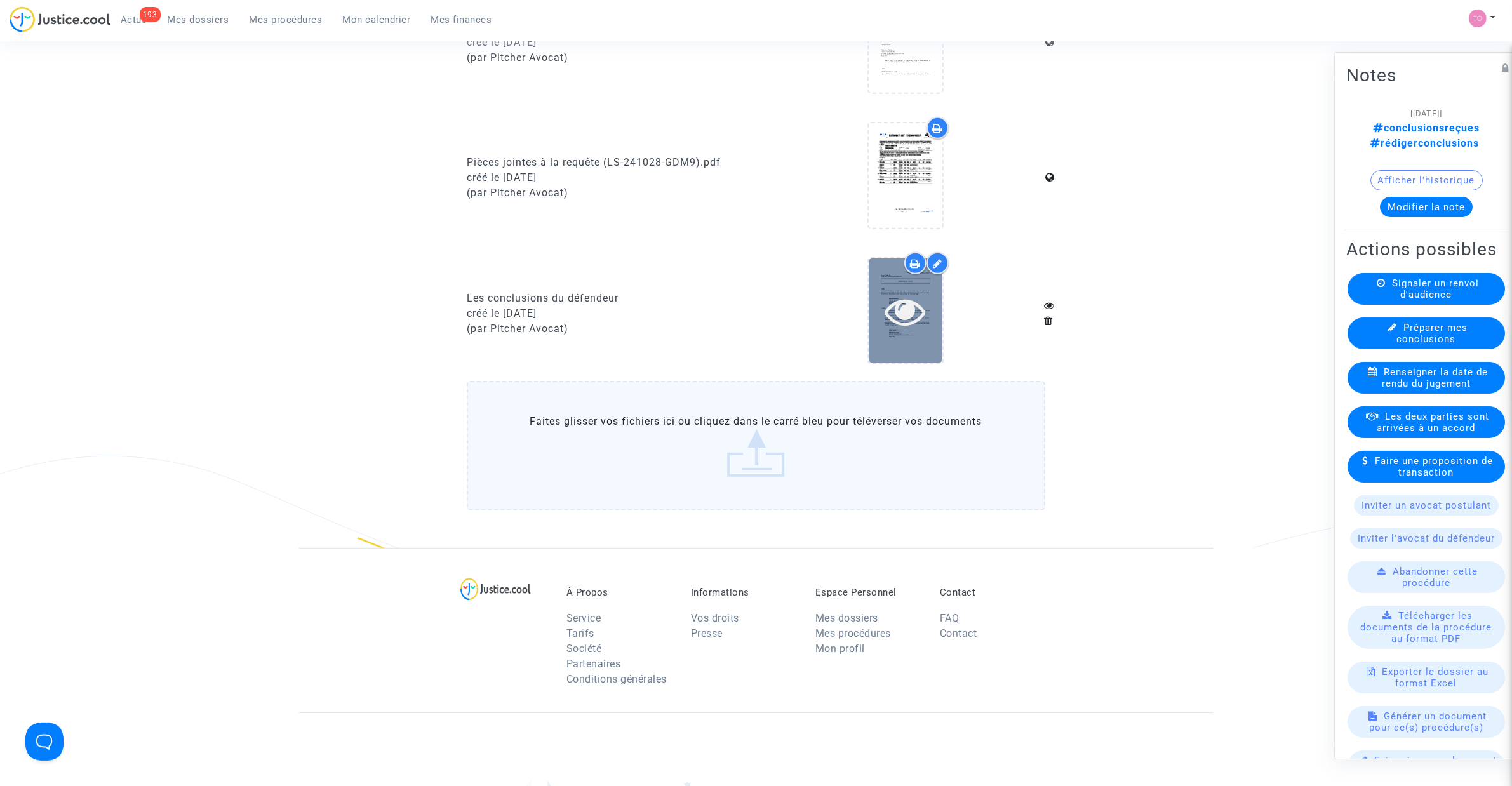
click at [877, 296] on div at bounding box center [905, 311] width 74 height 40
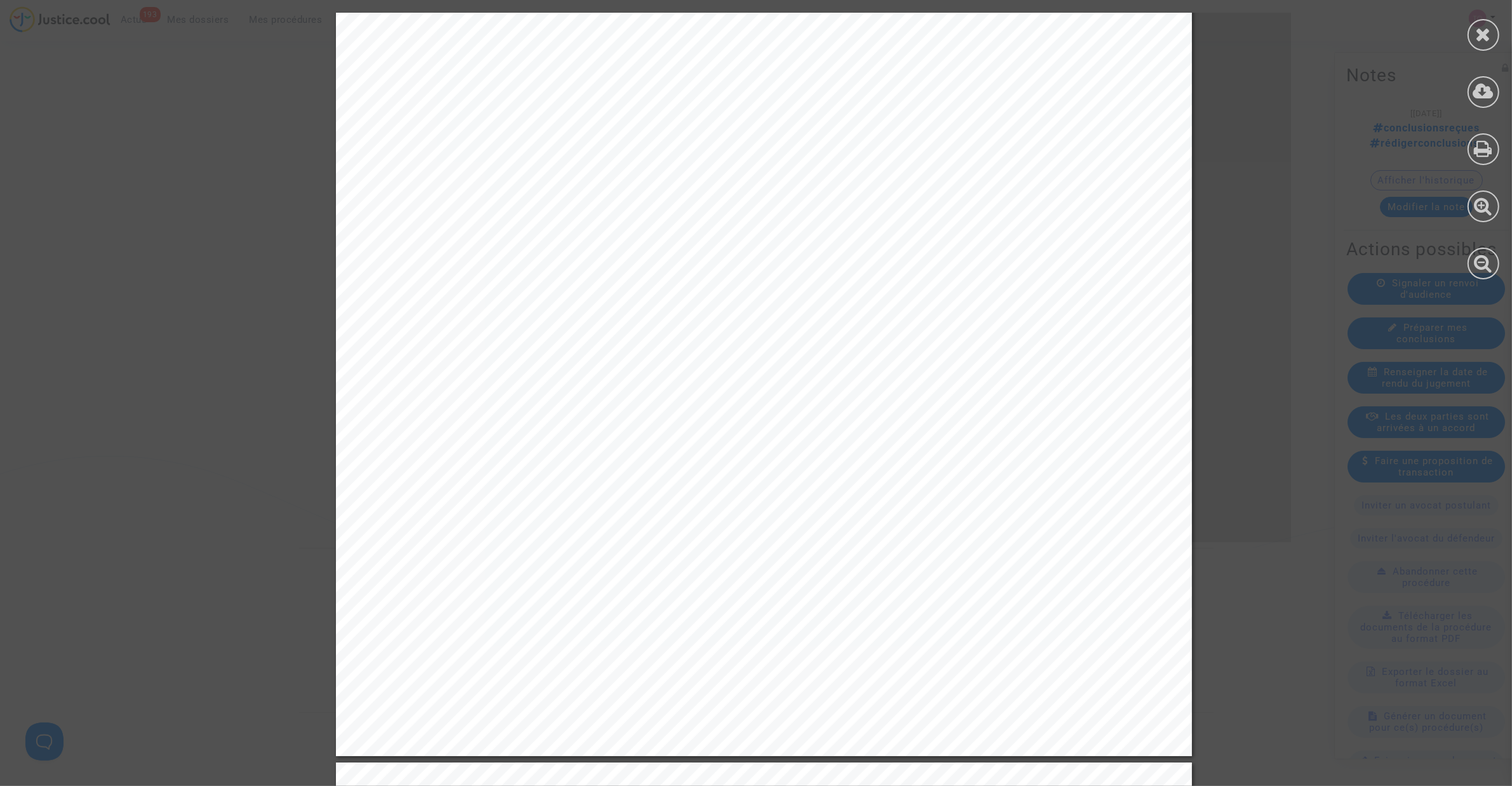
scroll to position [555, 0]
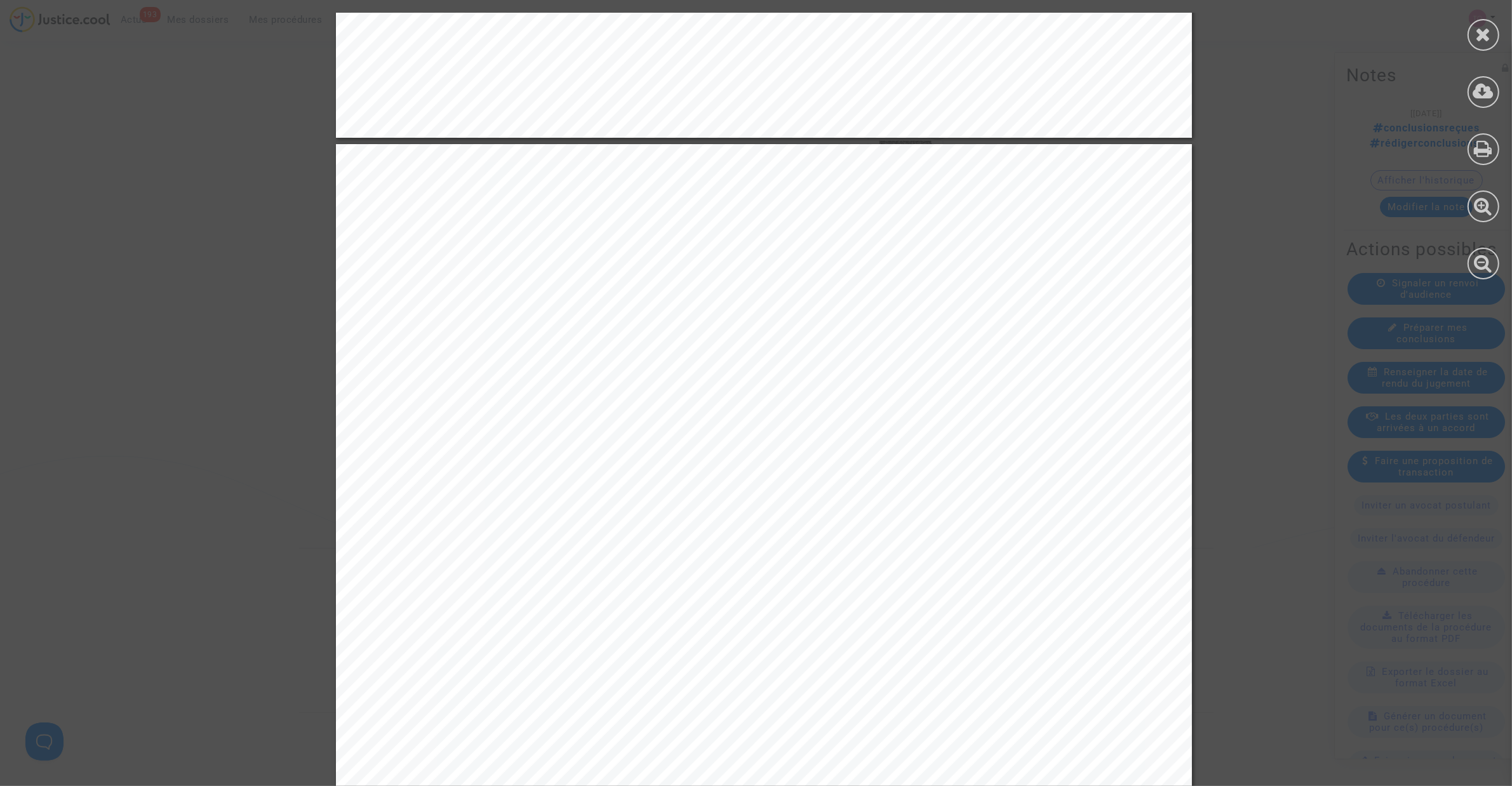
scroll to position [3572, 0]
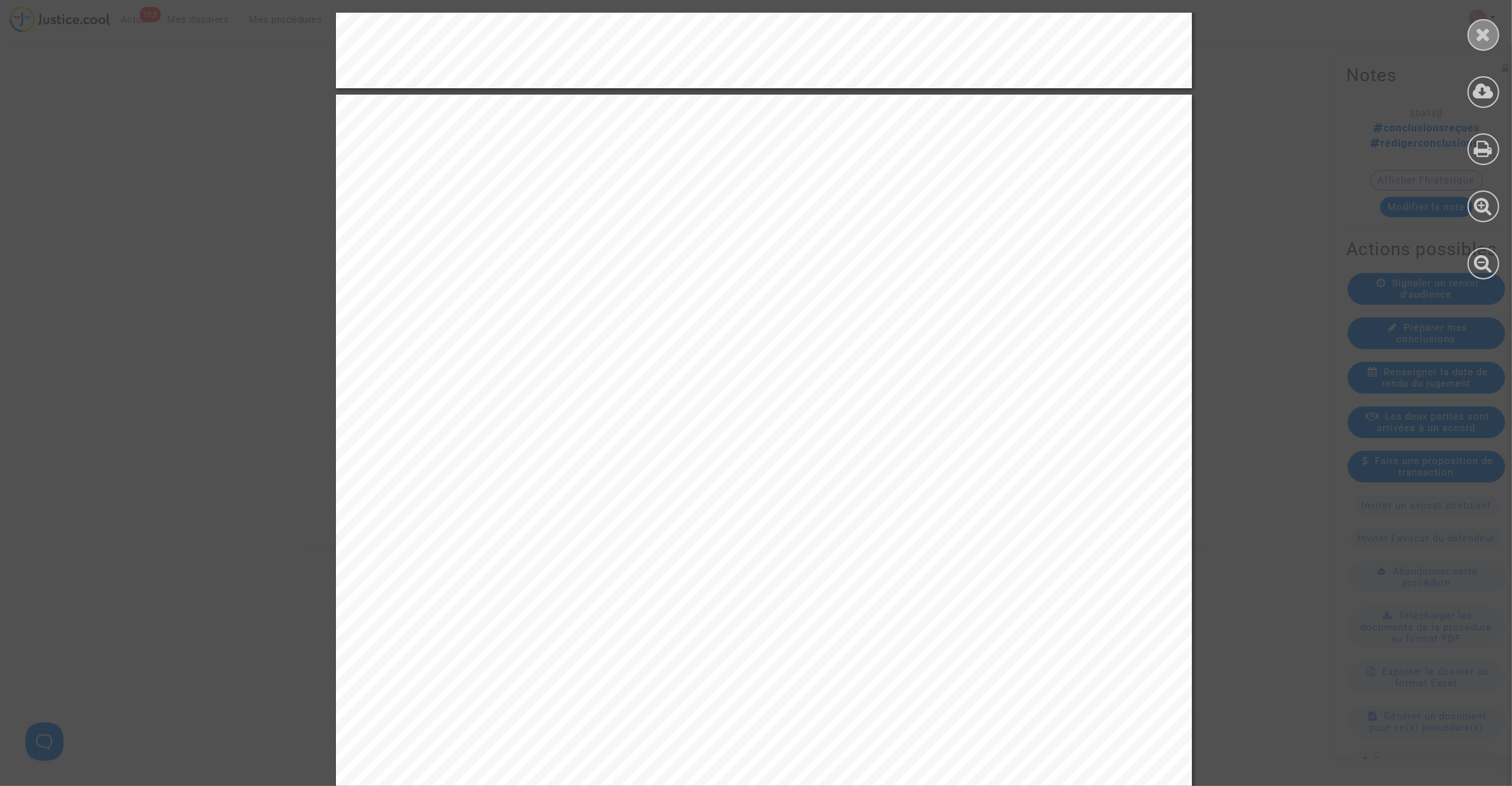
click at [1477, 30] on icon at bounding box center [1484, 34] width 16 height 19
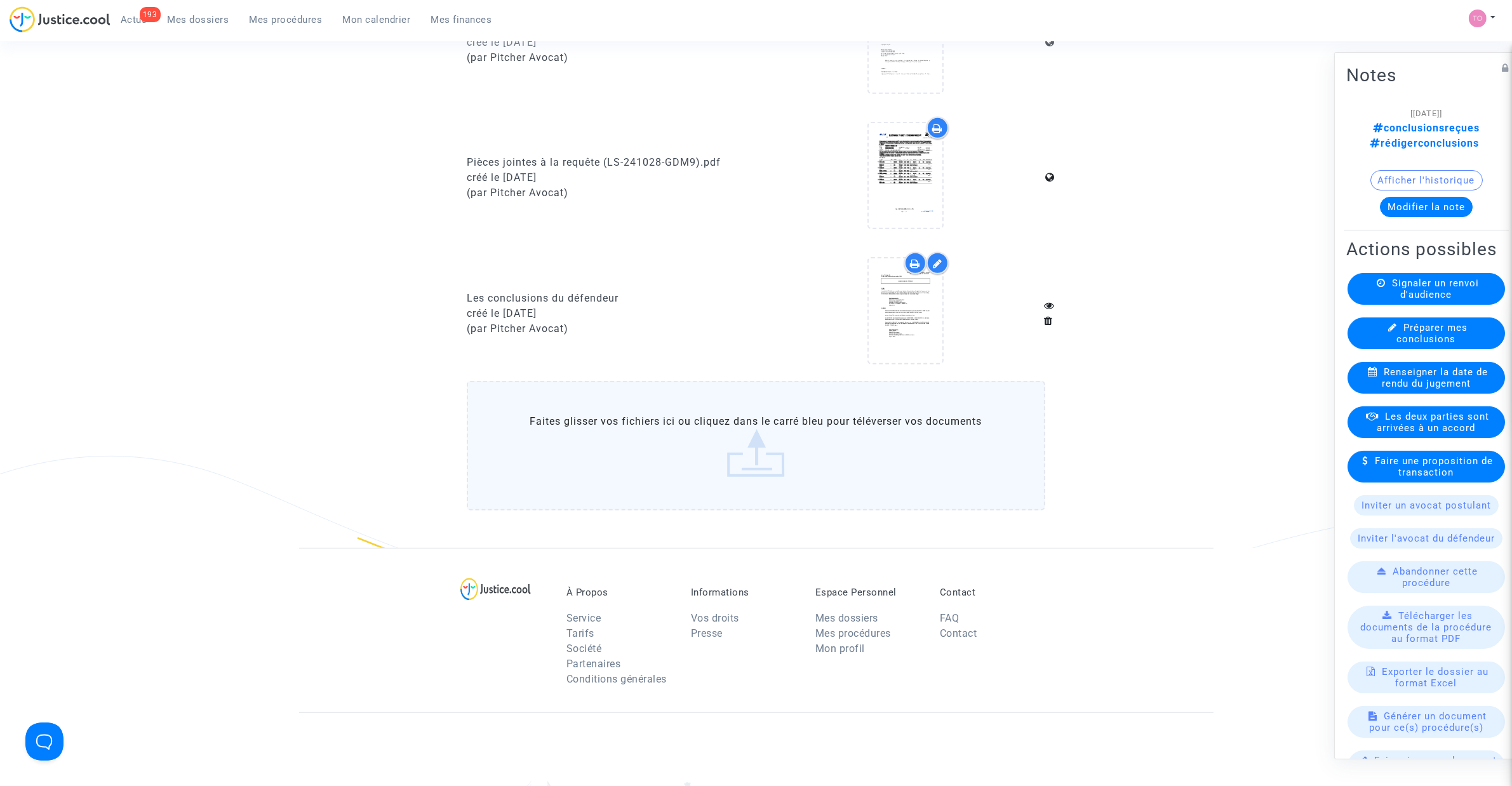
click at [1396, 170] on button "Afficher l'historique" at bounding box center [1426, 180] width 112 height 20
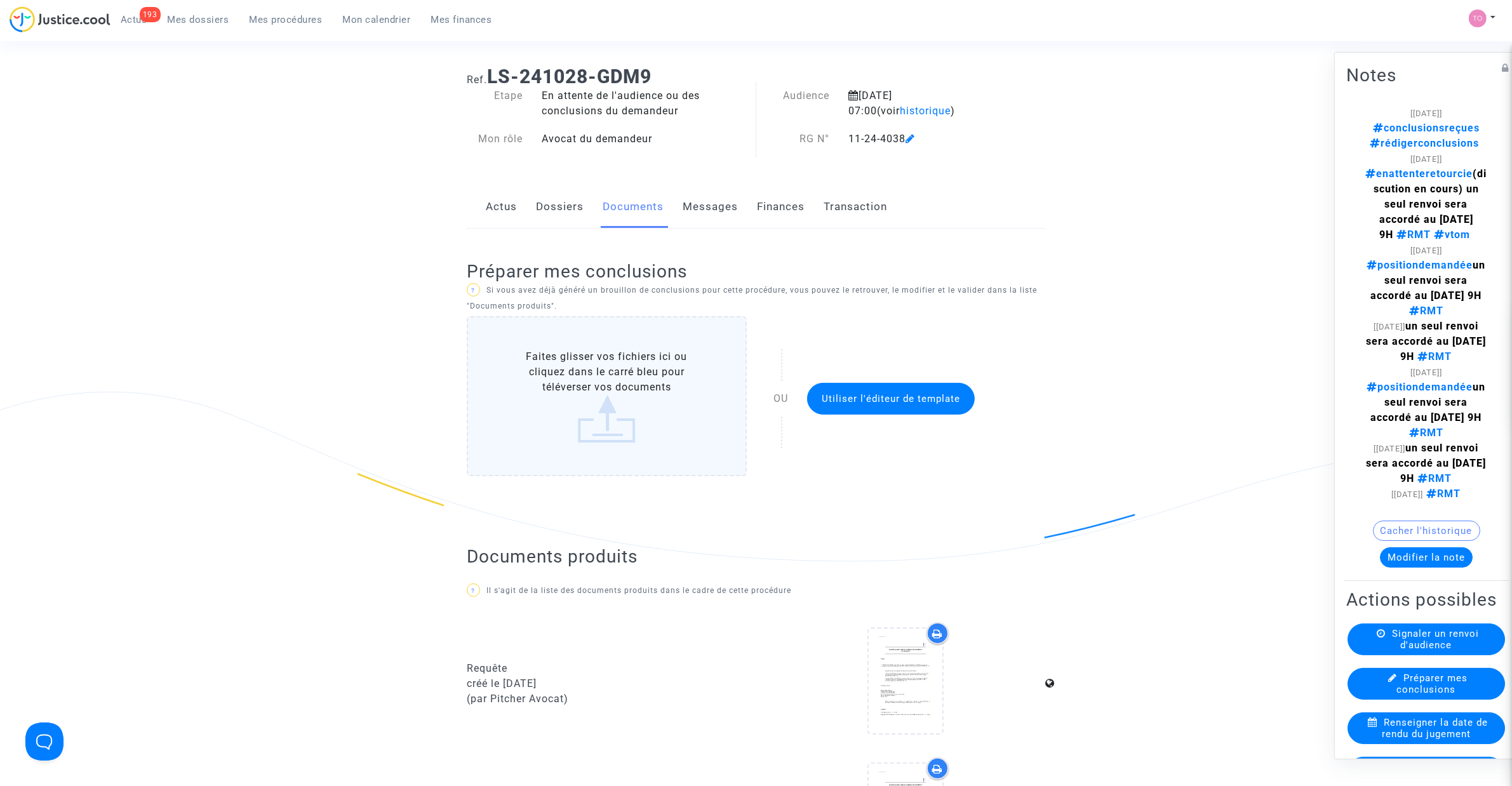
scroll to position [0, 0]
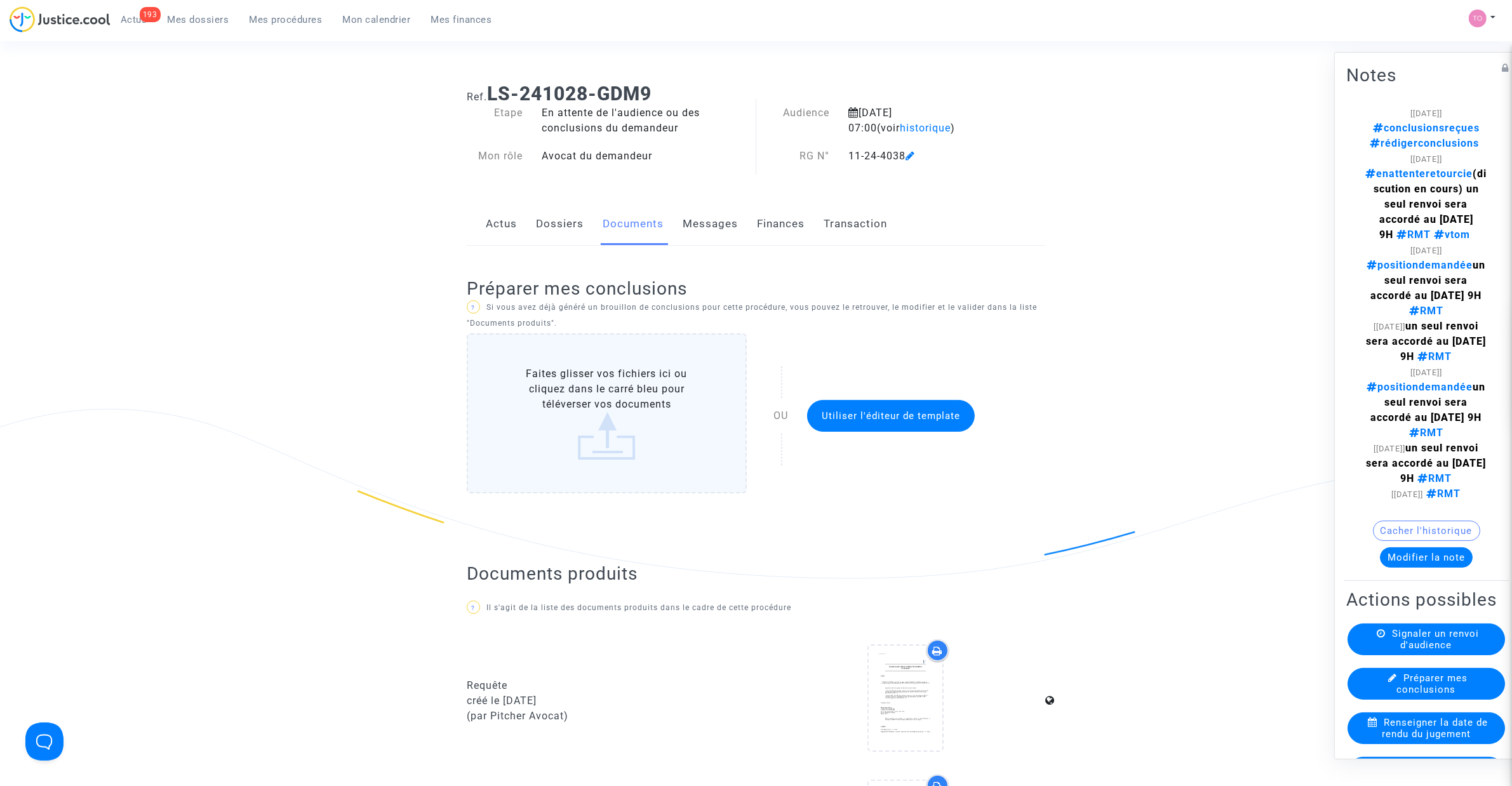
click at [1405, 568] on button "Modifier la note" at bounding box center [1426, 558] width 93 height 20
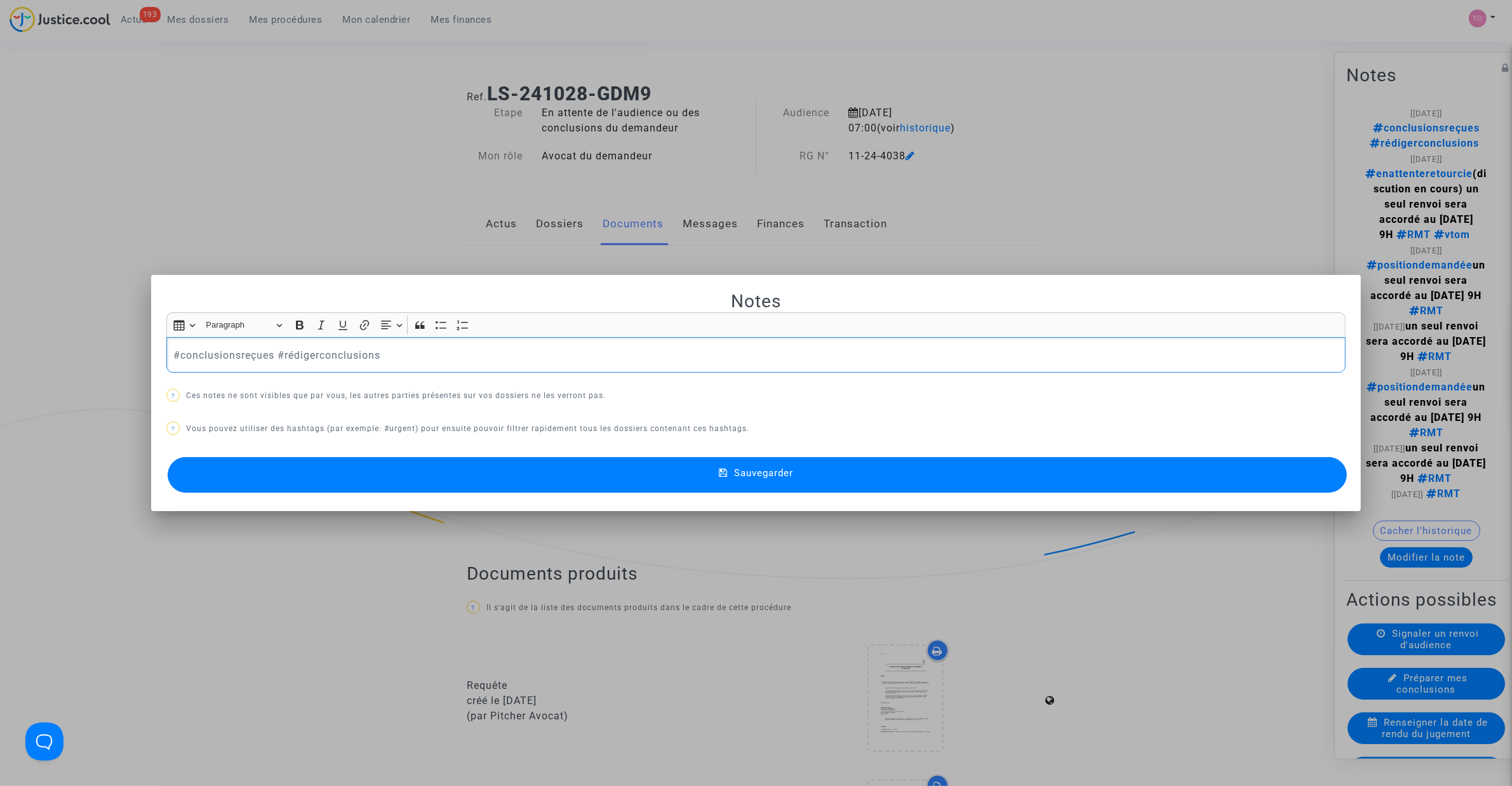
click at [260, 203] on div at bounding box center [756, 393] width 1512 height 786
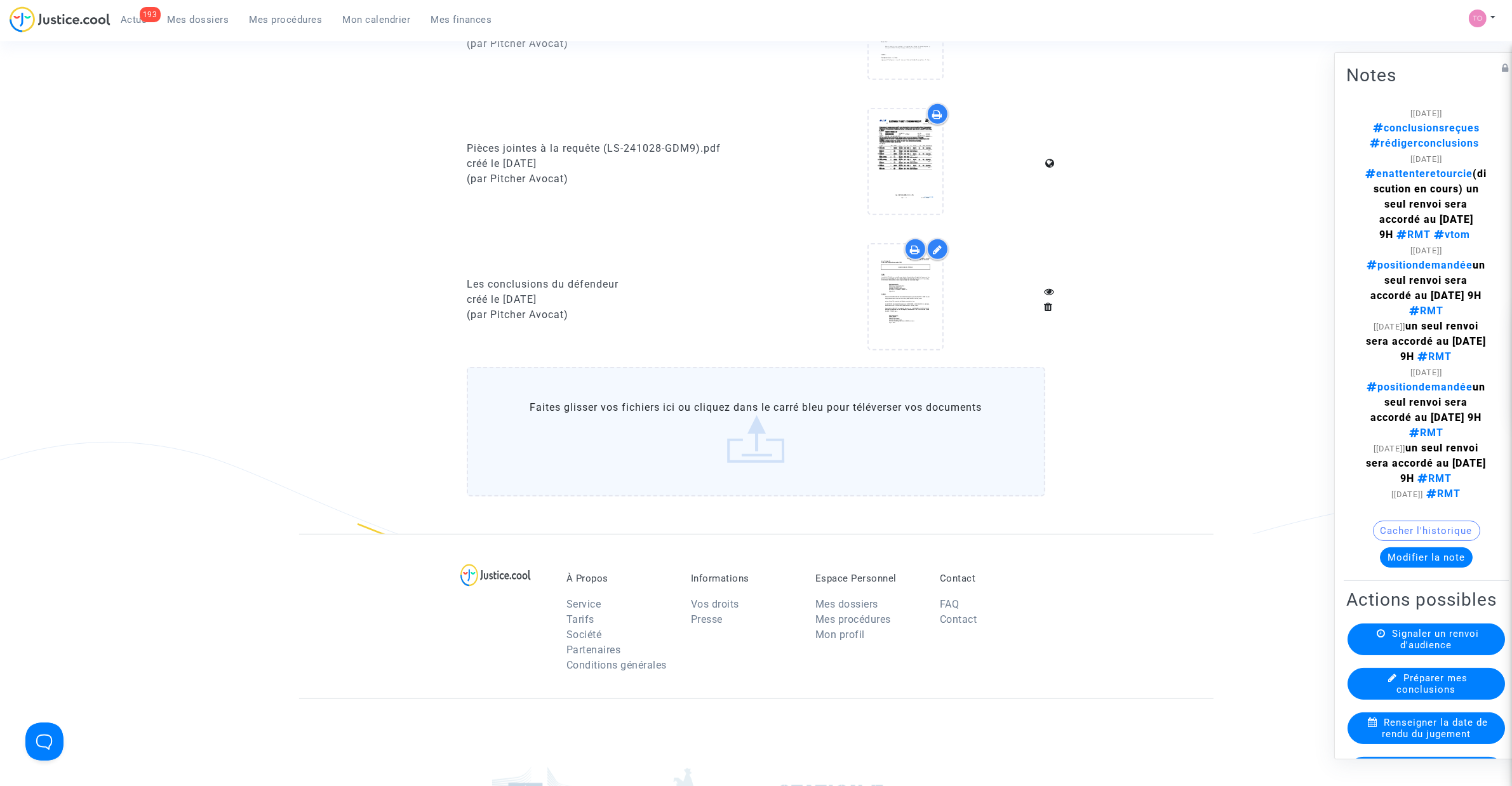
scroll to position [873, 0]
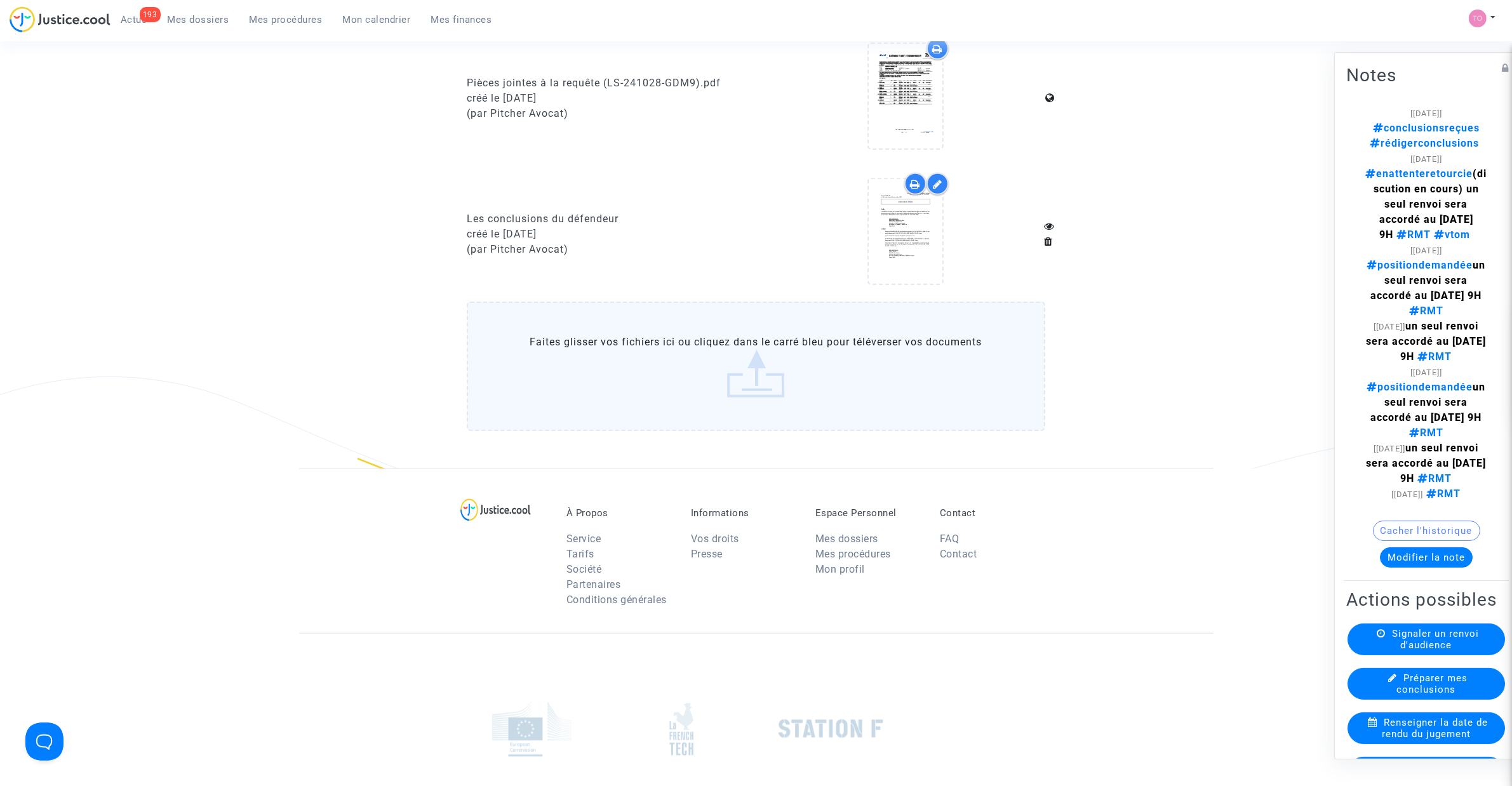
click at [861, 236] on div at bounding box center [905, 234] width 280 height 122
click at [912, 231] on icon at bounding box center [905, 231] width 41 height 40
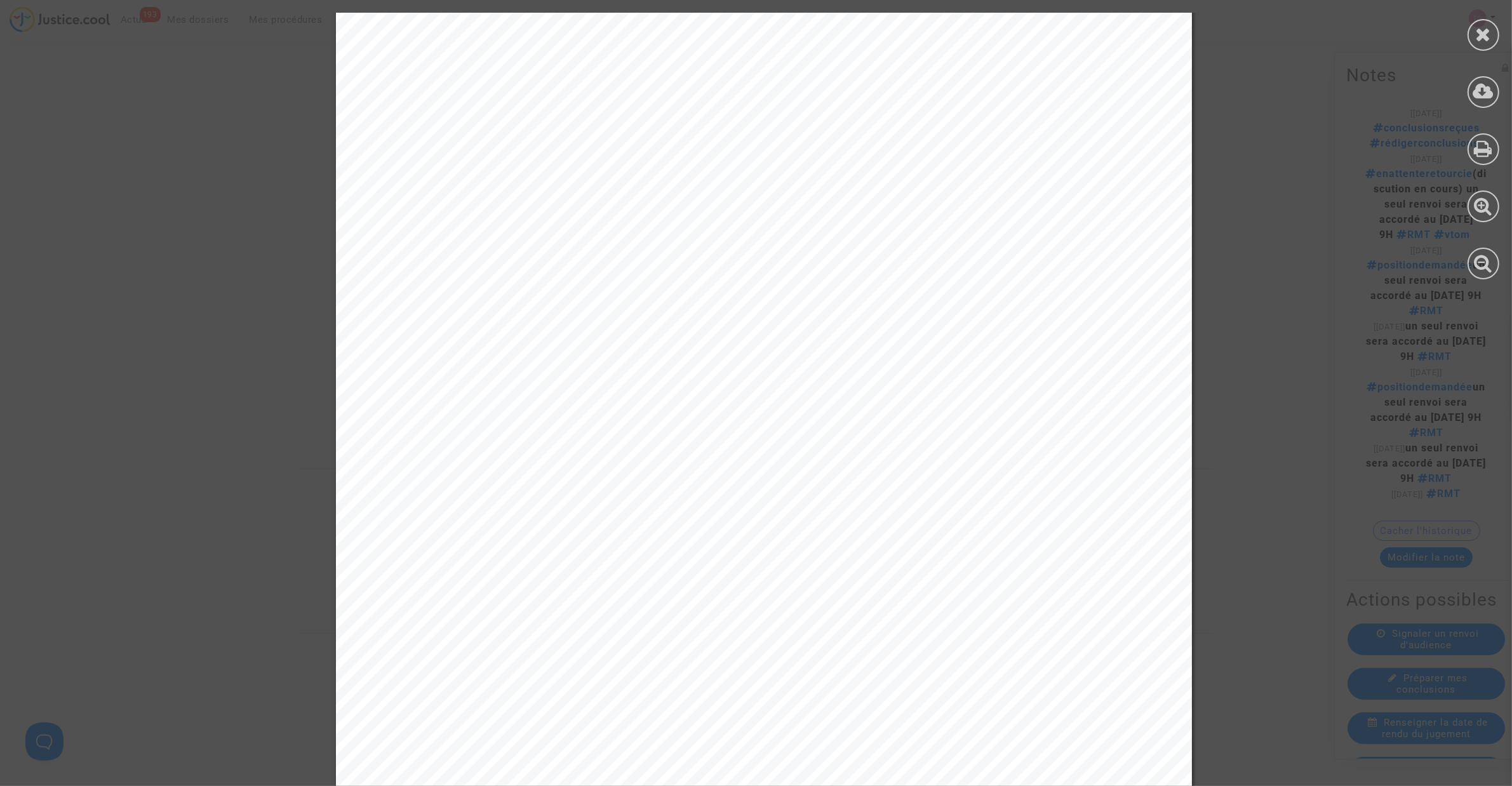
scroll to position [4127, 0]
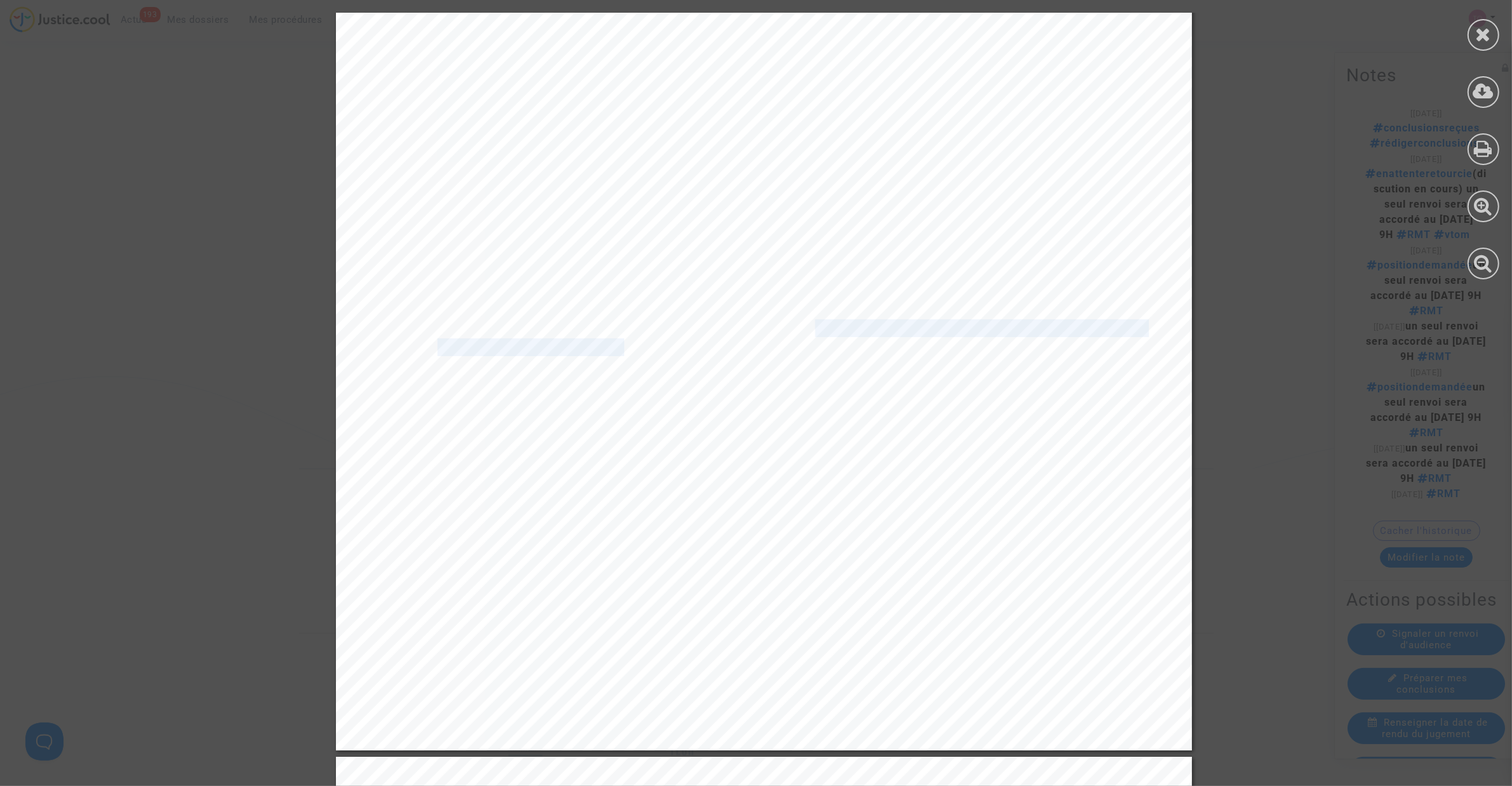
drag, startPoint x: 612, startPoint y: 338, endPoint x: 801, endPoint y: 337, distance: 189.0
click at [801, 335] on div "avaient été prises, à savoir des circonstances qui échappent à la maîtrise effe…" at bounding box center [764, 145] width 856 height 1212
click at [786, 349] on span "aérien due aux conditions météorologiques à l’aéroport de départ," at bounding box center [670, 348] width 466 height 16
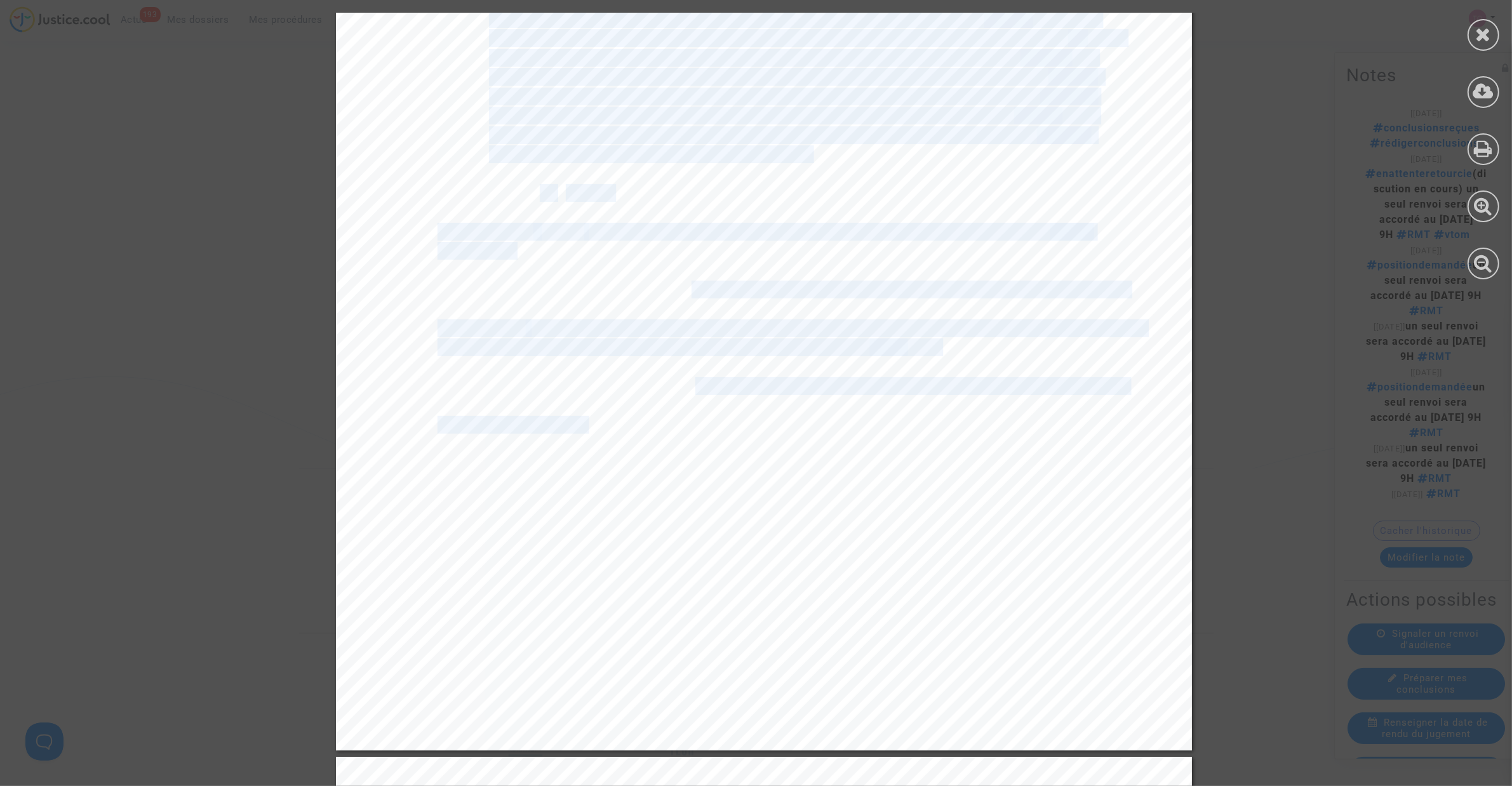
drag, startPoint x: 578, startPoint y: 417, endPoint x: 886, endPoint y: 404, distance: 308.3
click at [884, 403] on div "avaient été prises, à savoir des circonstances qui échappent à la maîtrise effe…" at bounding box center [764, 145] width 856 height 1212
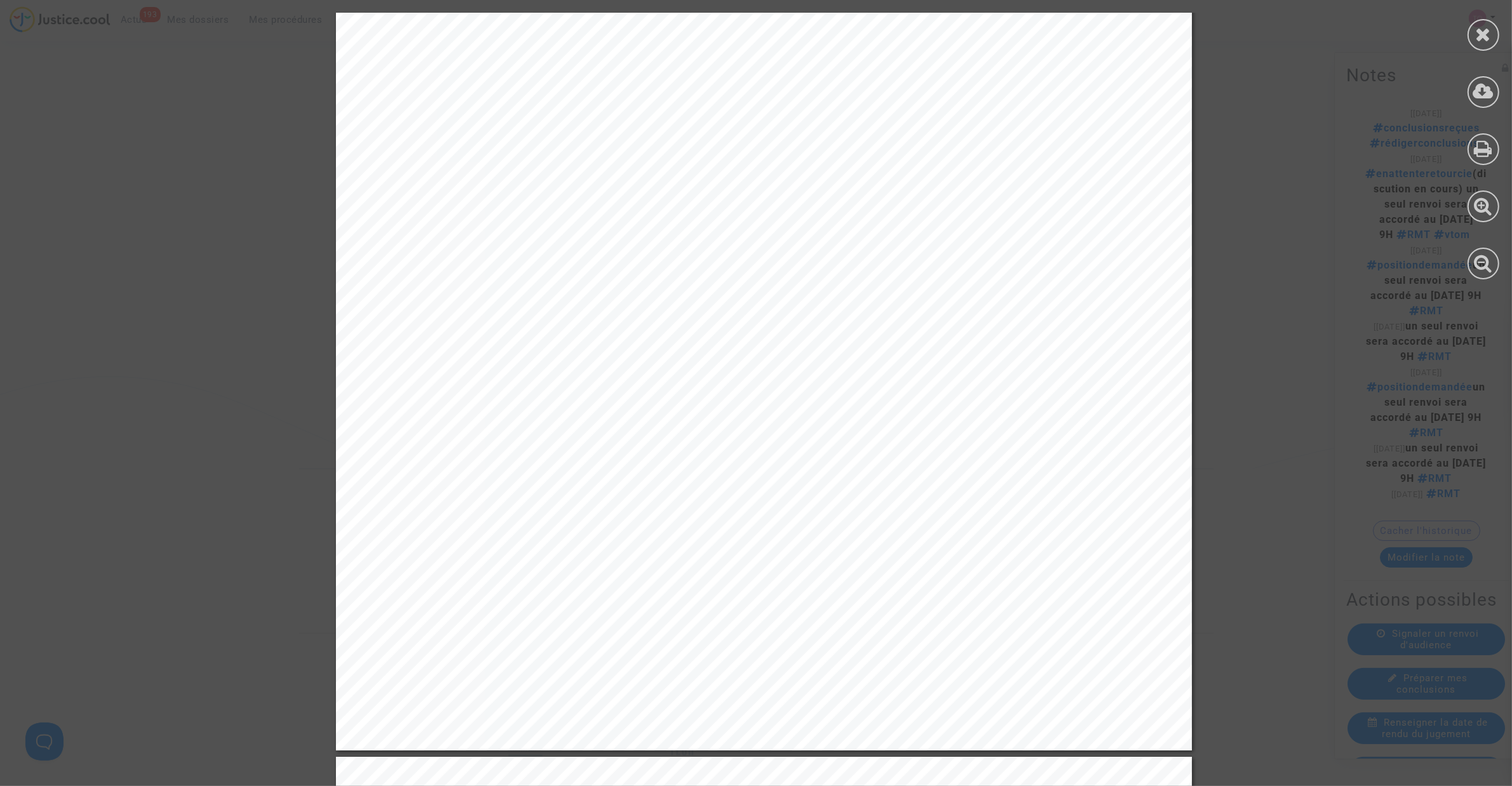
click at [880, 417] on span ", un orage empêchait les appareils de décoller depuis l’aéroport de" at bounding box center [895, 425] width 466 height 16
drag, startPoint x: 506, startPoint y: 441, endPoint x: 892, endPoint y: 437, distance: 386.0
click at [892, 437] on span "Francfort. Ces conditions météorologiques ont causé plusieurs retards, qui ont …" at bounding box center [717, 444] width 559 height 16
drag, startPoint x: 492, startPoint y: 467, endPoint x: 550, endPoint y: 462, distance: 58.2
click at [550, 462] on span "les horaires de départ des vols suivants." at bounding box center [576, 464] width 278 height 16
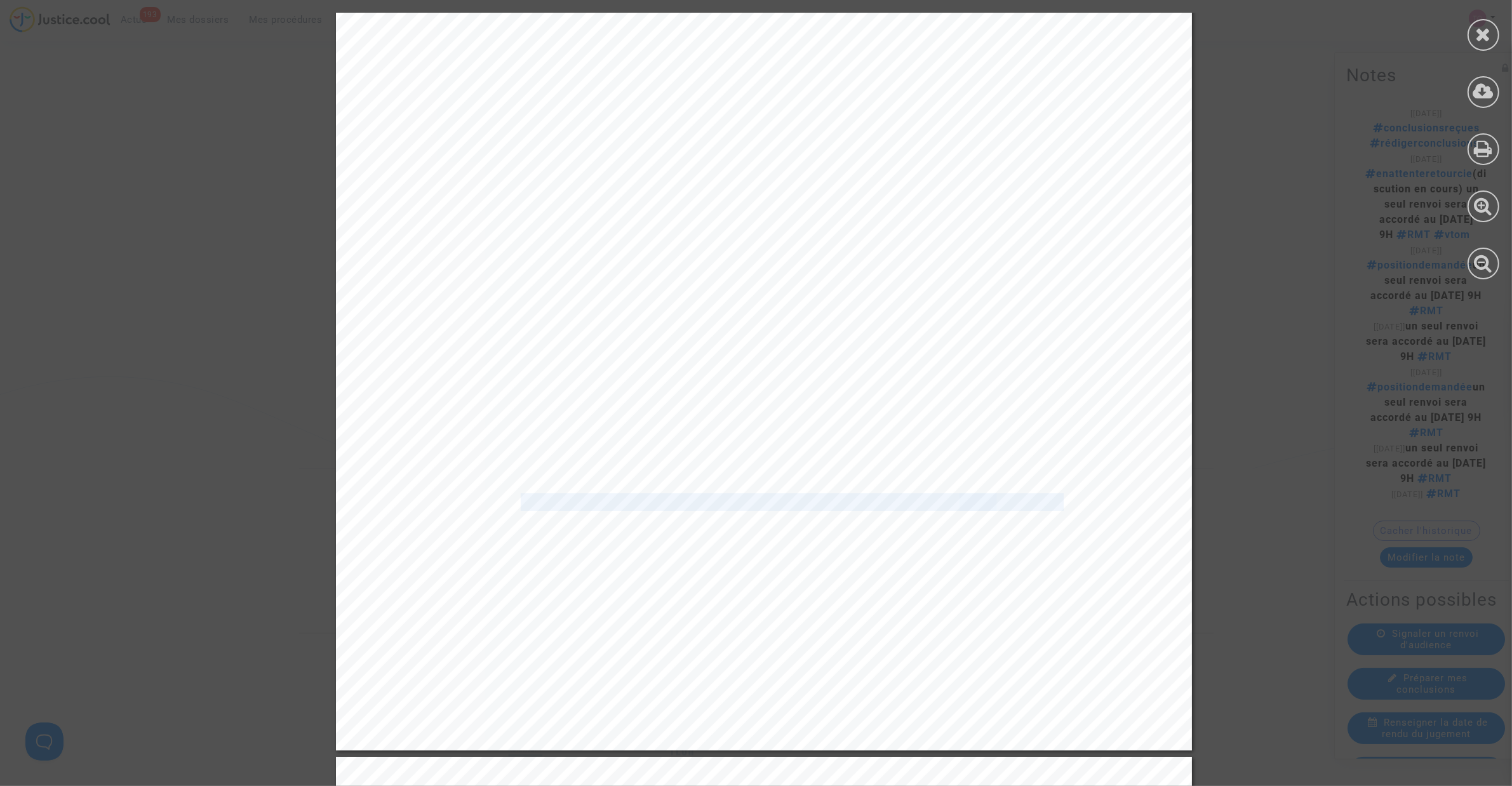
drag, startPoint x: 512, startPoint y: 505, endPoint x: 986, endPoint y: 494, distance: 474.1
click at [986, 494] on div "avaient été prises, à savoir des circonstances qui échappent à la maîtrise effe…" at bounding box center [764, 145] width 856 height 1212
drag, startPoint x: 477, startPoint y: 521, endPoint x: 524, endPoint y: 513, distance: 47.7
click at [524, 513] on span "été largement retardés." at bounding box center [520, 521] width 165 height 16
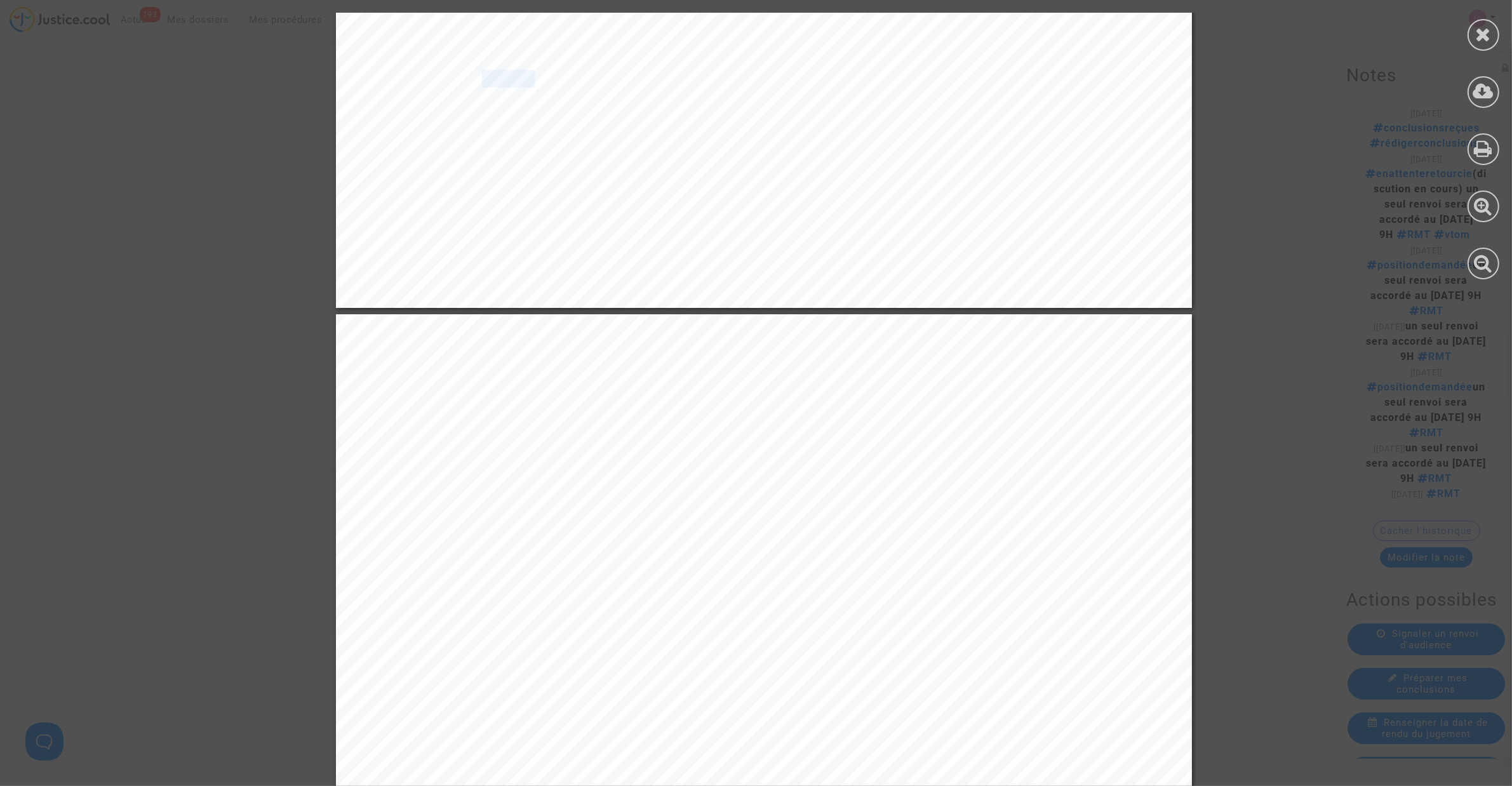
scroll to position [4604, 0]
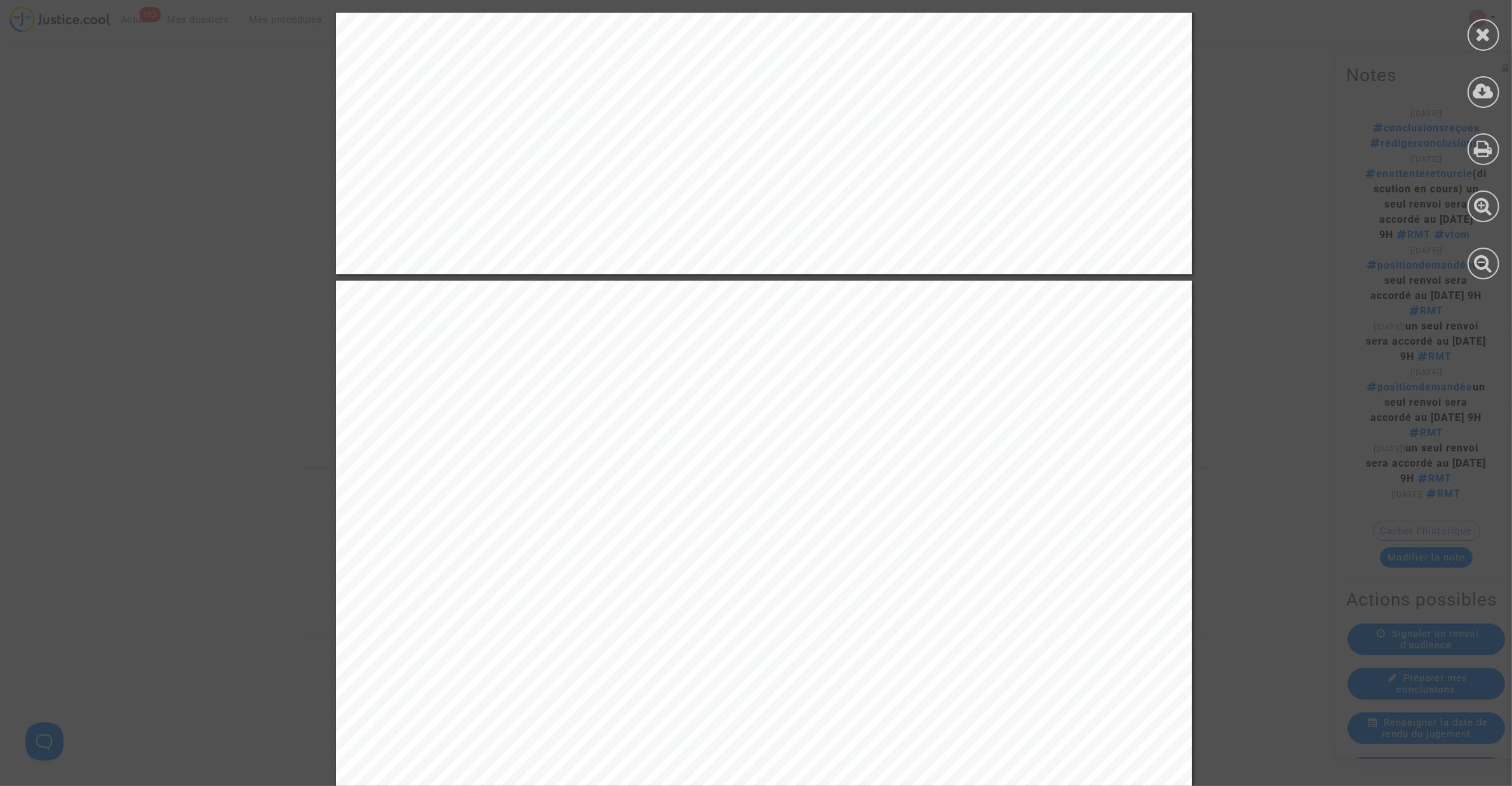
click at [628, 395] on span "Les prévisions météorologiques à 11h UTC, c’est" at bounding box center [610, 394] width 344 height 16
drag, startPoint x: 662, startPoint y: 395, endPoint x: 944, endPoint y: 398, distance: 282.0
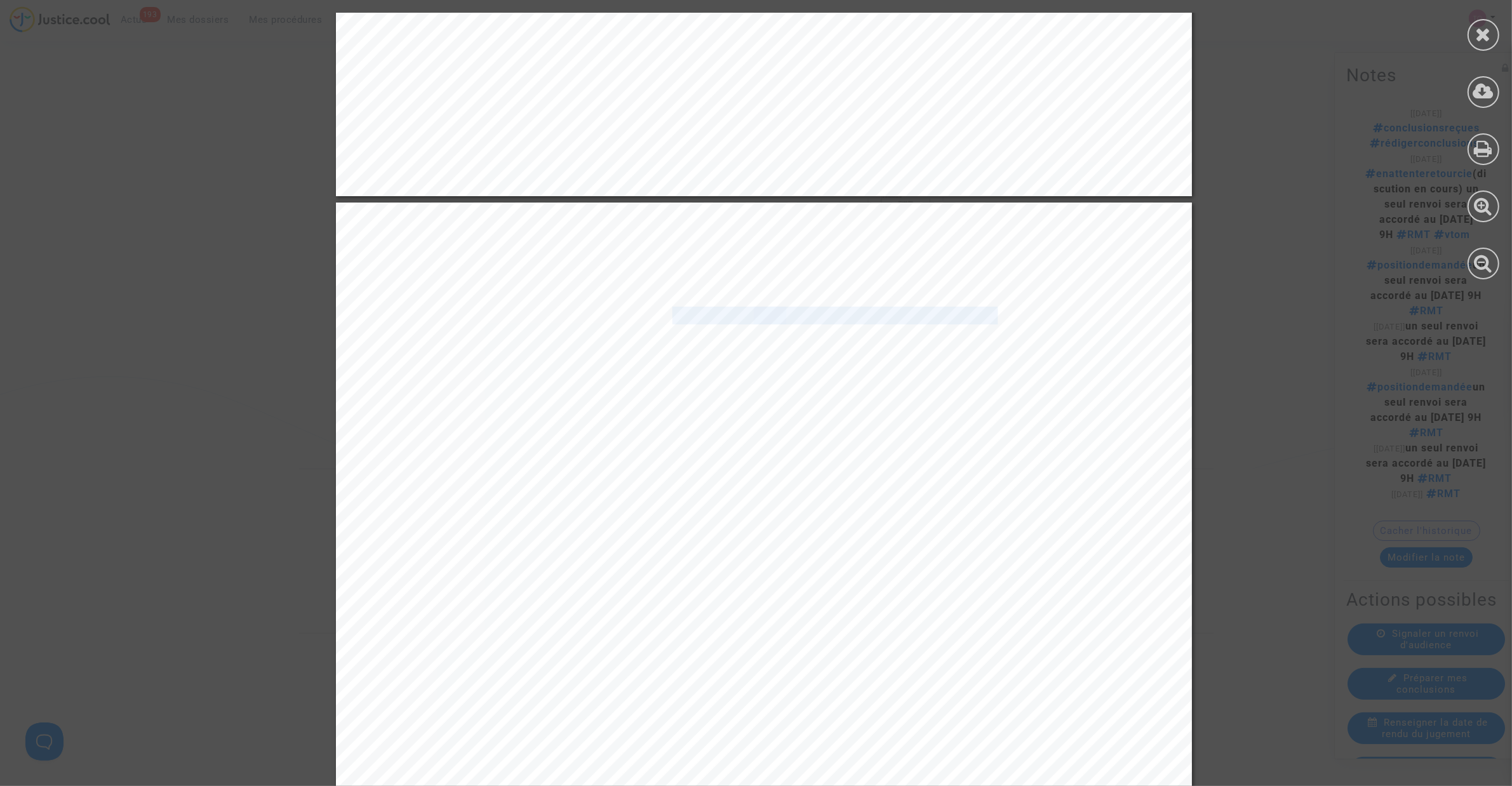
scroll to position [4683, 0]
drag, startPoint x: 516, startPoint y: 429, endPoint x: 811, endPoint y: 429, distance: 295.0
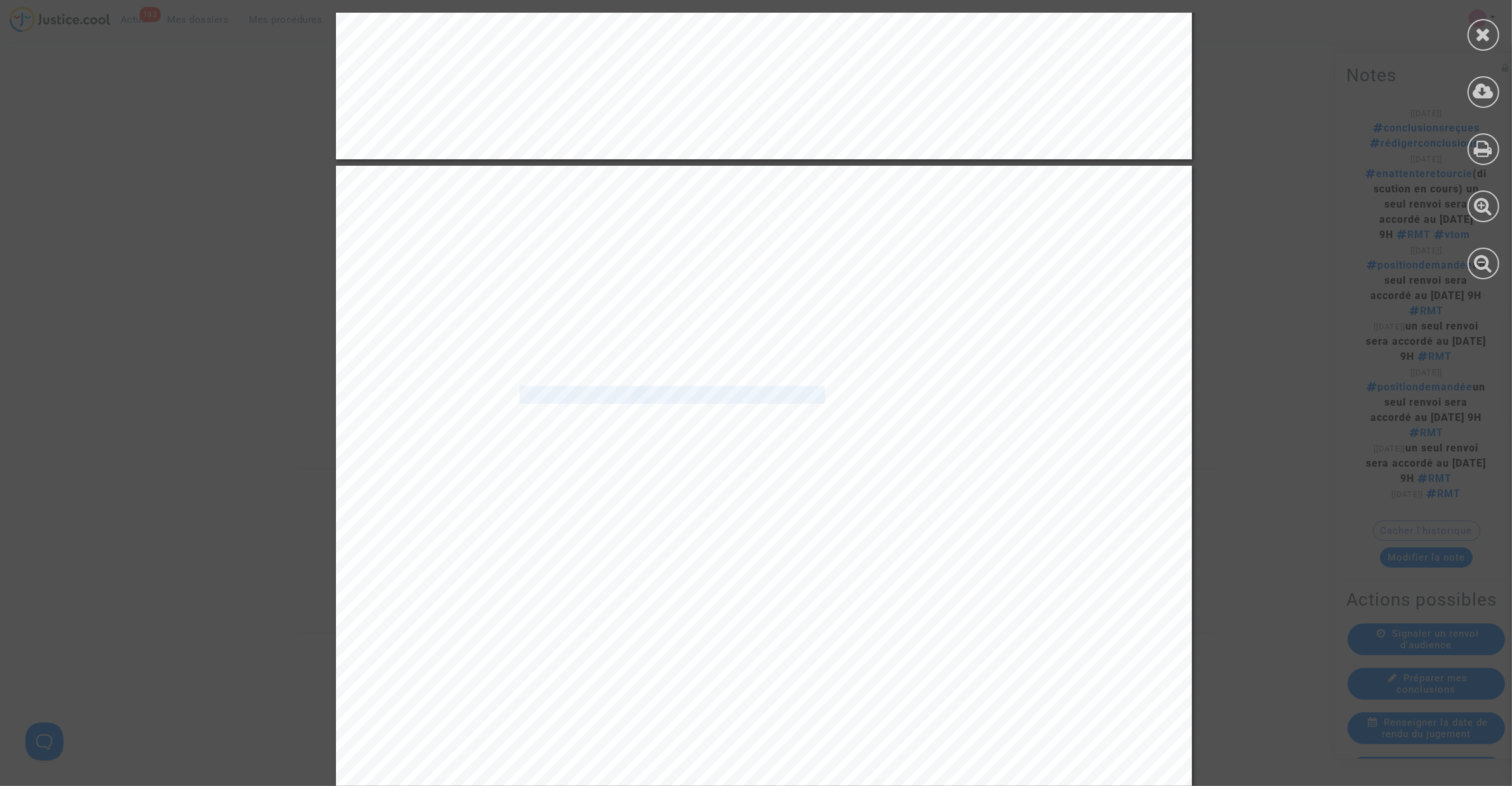
scroll to position [4842, 0]
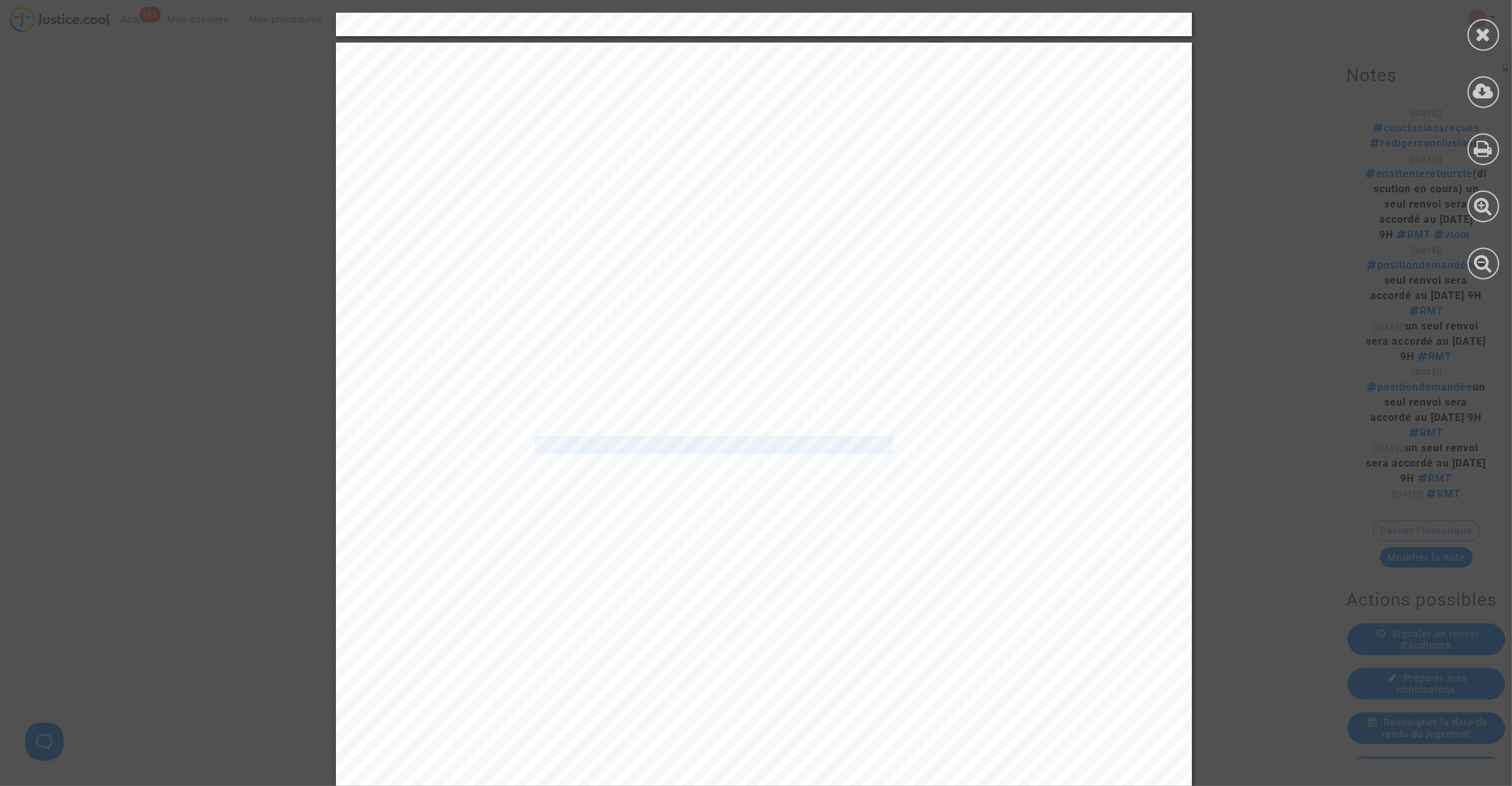
drag, startPoint x: 523, startPoint y: 445, endPoint x: 881, endPoint y: 442, distance: 358.0
click at [881, 442] on span "Ainsi, les mesures de restrictions prises par l’autorité de contrôle du trafic …" at bounding box center [788, 445] width 701 height 16
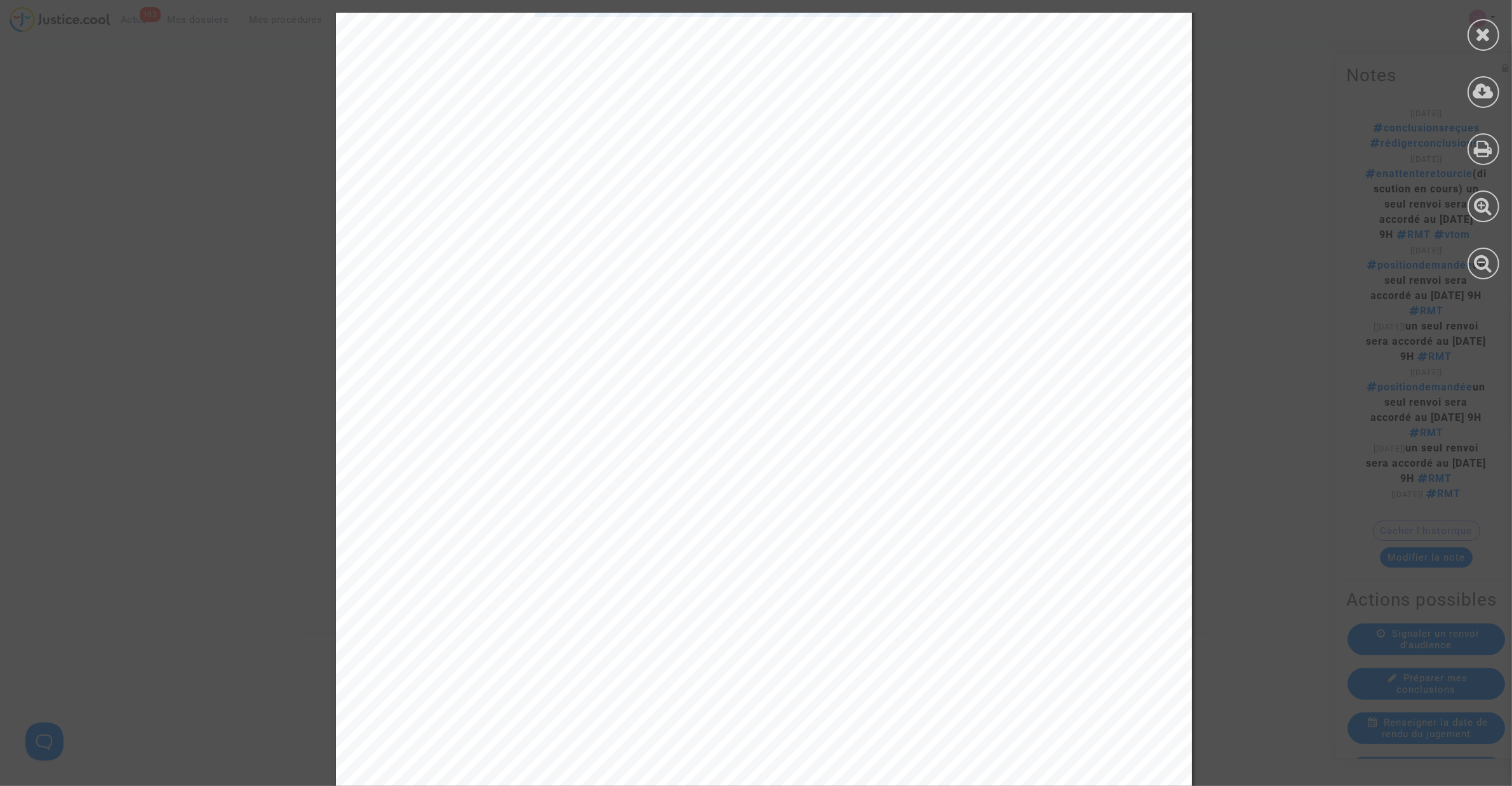
scroll to position [5397, 0]
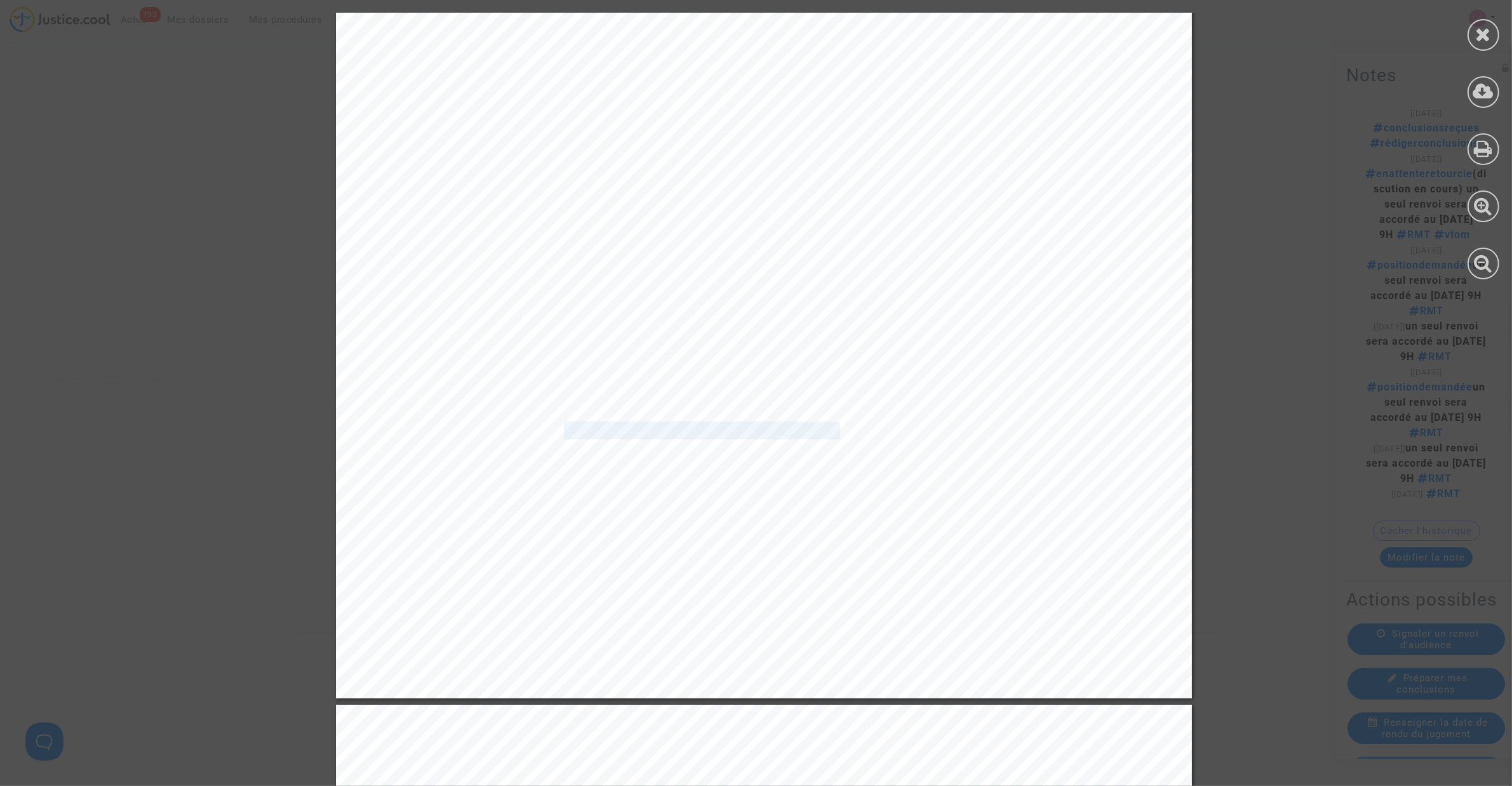
drag, startPoint x: 550, startPoint y: 427, endPoint x: 789, endPoint y: 436, distance: 239.2
click at [789, 436] on span "si des avions sont libres à l’aéroport de Francfort qui pourraient être utilisé…" at bounding box center [772, 431] width 550 height 16
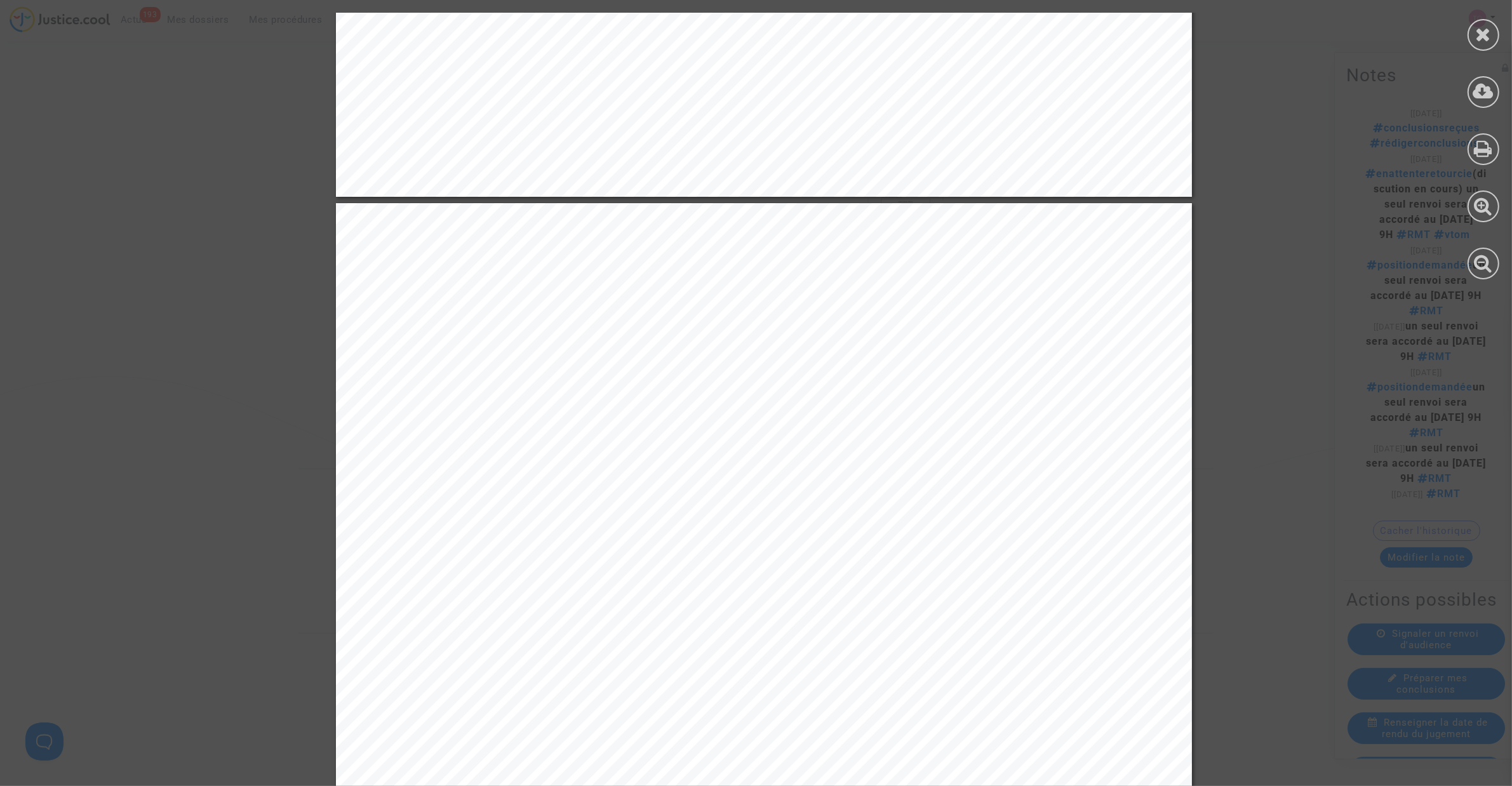
scroll to position [4683, 0]
drag, startPoint x: 538, startPoint y: 509, endPoint x: 949, endPoint y: 500, distance: 411.1
click at [949, 500] on span "n’était d’ailleurs pas le seul à être affecté par la restriction prise par l’au…" at bounding box center [799, 508] width 555 height 16
click at [562, 505] on span "n’était d’ailleurs pas le seul à être affecté par la restriction prise par l’au…" at bounding box center [799, 508] width 555 height 16
drag, startPoint x: 568, startPoint y: 505, endPoint x: 795, endPoint y: 499, distance: 227.1
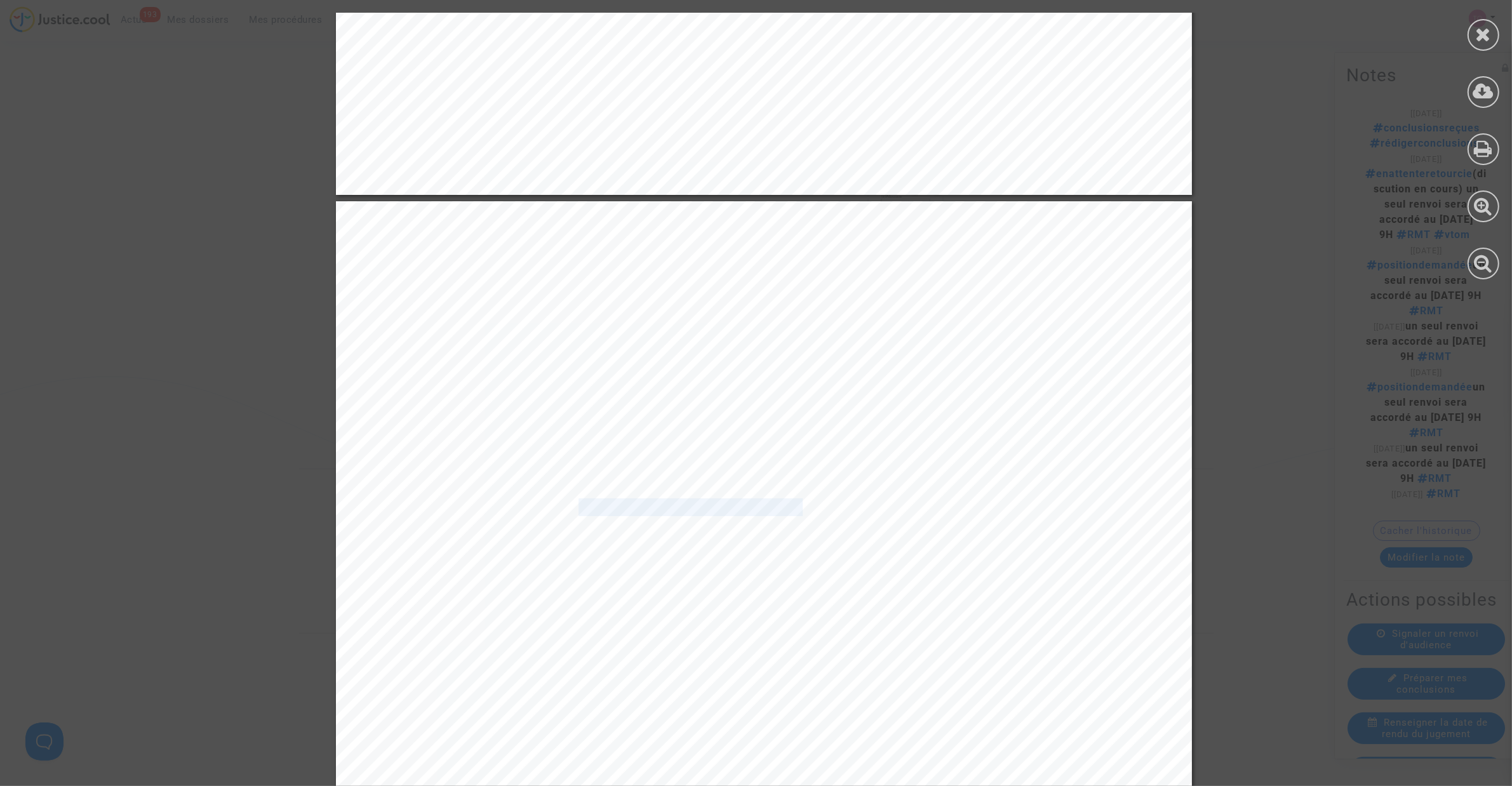
click at [795, 500] on span "n’était d’ailleurs pas le seul à être affecté par la restriction prise par l’au…" at bounding box center [799, 508] width 555 height 16
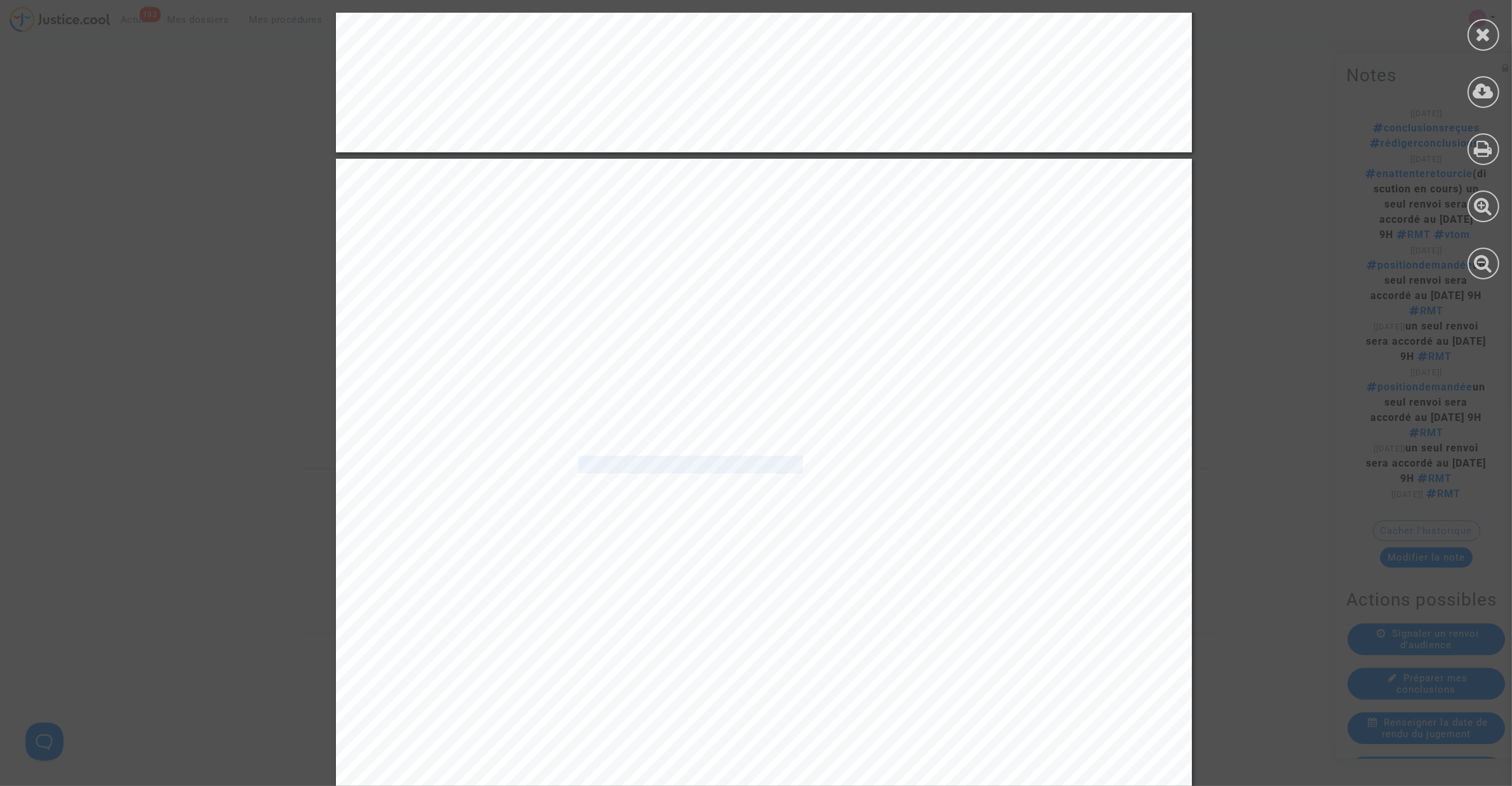
scroll to position [4842, 0]
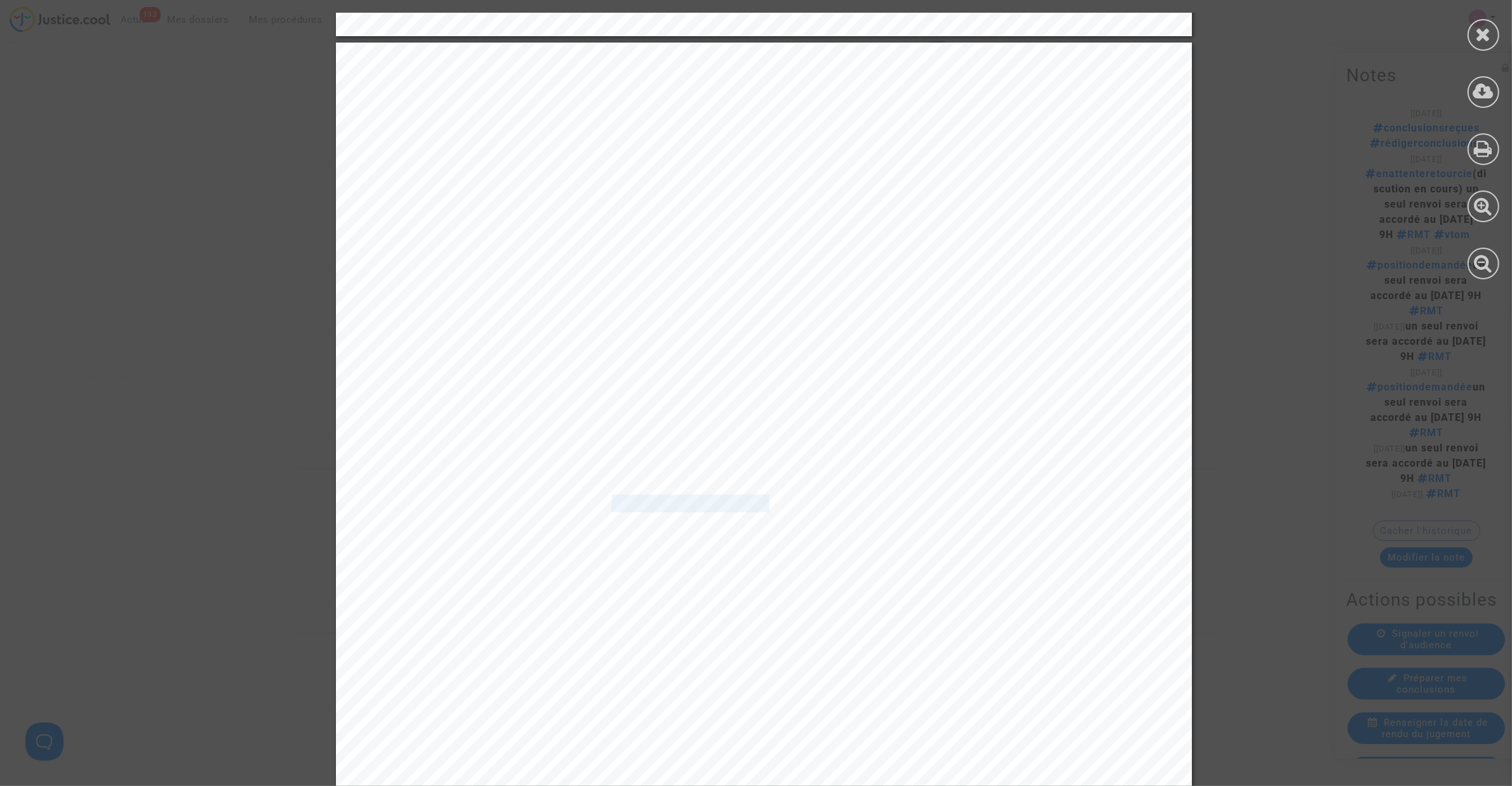
drag, startPoint x: 602, startPoint y: 505, endPoint x: 758, endPoint y: 507, distance: 156.0
click at [758, 507] on span "l’autorité de contrôle du trafic aérien est une autorité tierce à LUFTHANSA et …" at bounding box center [738, 504] width 602 height 16
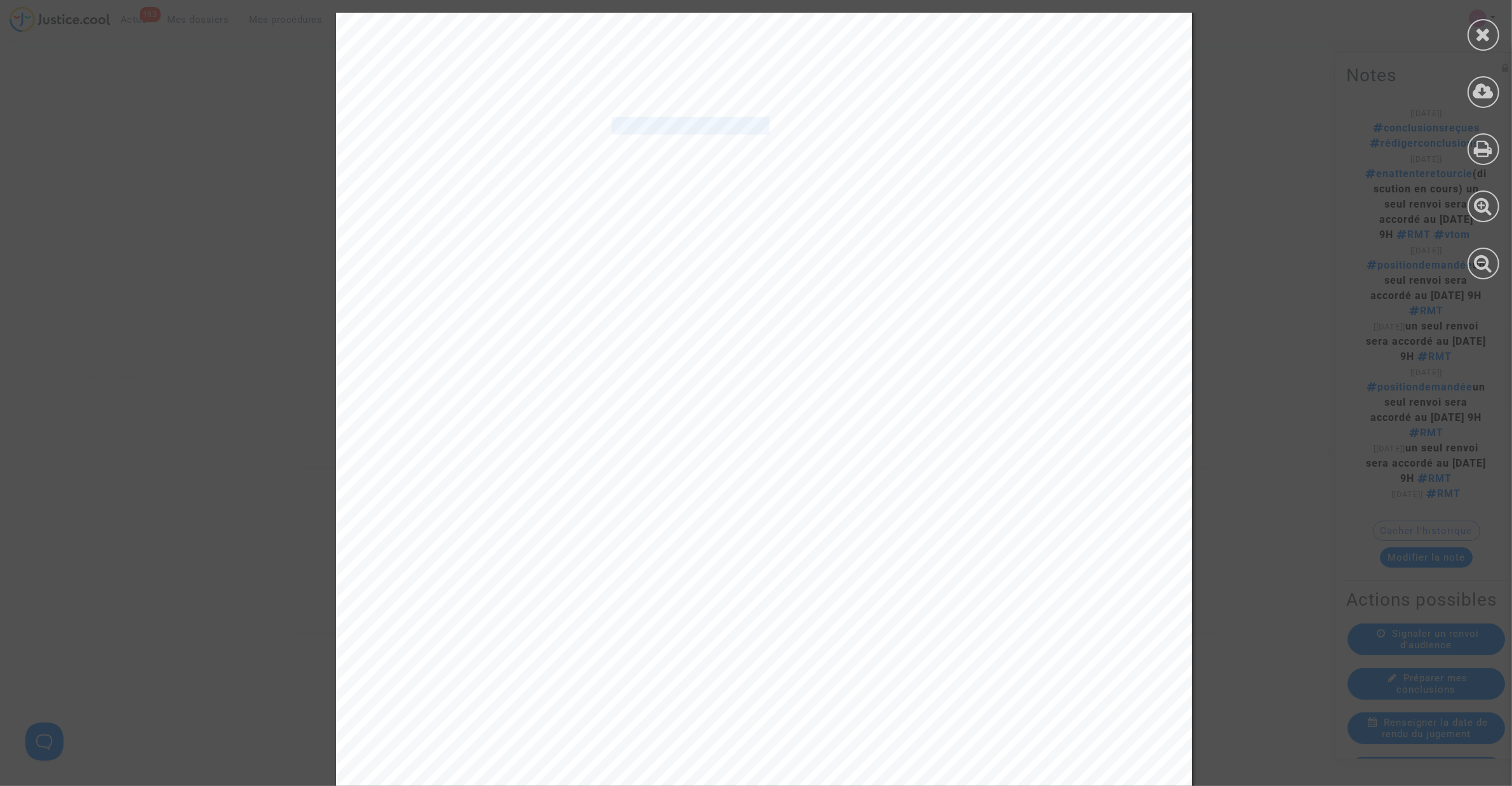
scroll to position [5318, 0]
drag, startPoint x: 445, startPoint y: 490, endPoint x: 725, endPoint y: 487, distance: 280.0
click at [725, 487] on span "la société LUFTHANSA vérifie systématiquement :" at bounding box center [609, 491] width 343 height 16
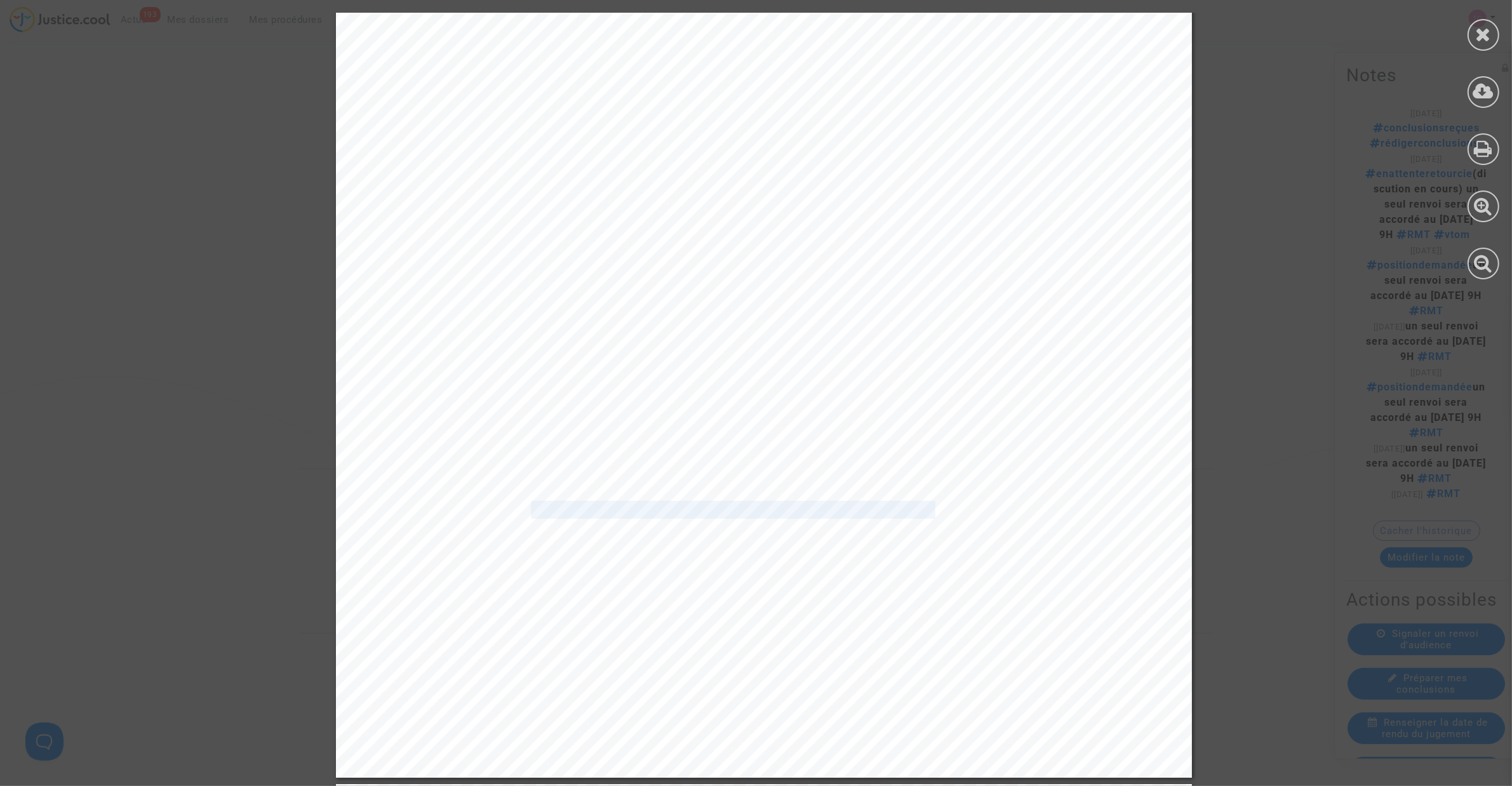
drag, startPoint x: 521, startPoint y: 513, endPoint x: 884, endPoint y: 506, distance: 363.1
click at [884, 506] on span "si des avions sont libres à l’aéroport de Francfort qui pourraient être utilisé…" at bounding box center [772, 511] width 550 height 16
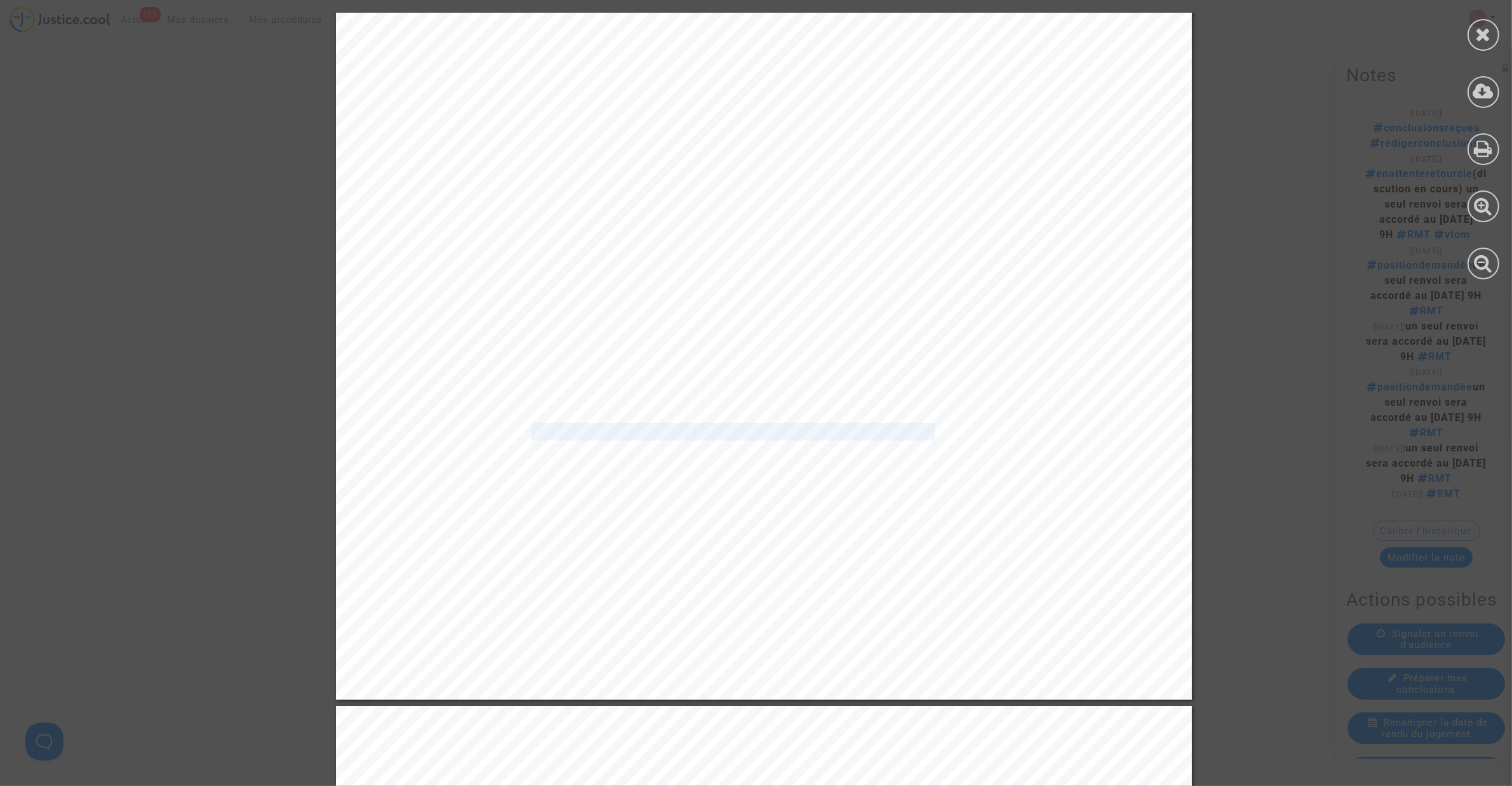
scroll to position [5397, 0]
drag, startPoint x: 550, startPoint y: 450, endPoint x: 957, endPoint y: 451, distance: 407.0
click at [957, 451] on span "s’il y a des ouvertures dans la durée au sol des autres aéronef, qui pourraient…" at bounding box center [814, 450] width 633 height 16
drag, startPoint x: 522, startPoint y: 471, endPoint x: 845, endPoint y: 471, distance: 323.0
click at [845, 471] on span "s’il y a une possibilité de retard une vérification technique, afin d’utiliser …" at bounding box center [803, 471] width 611 height 16
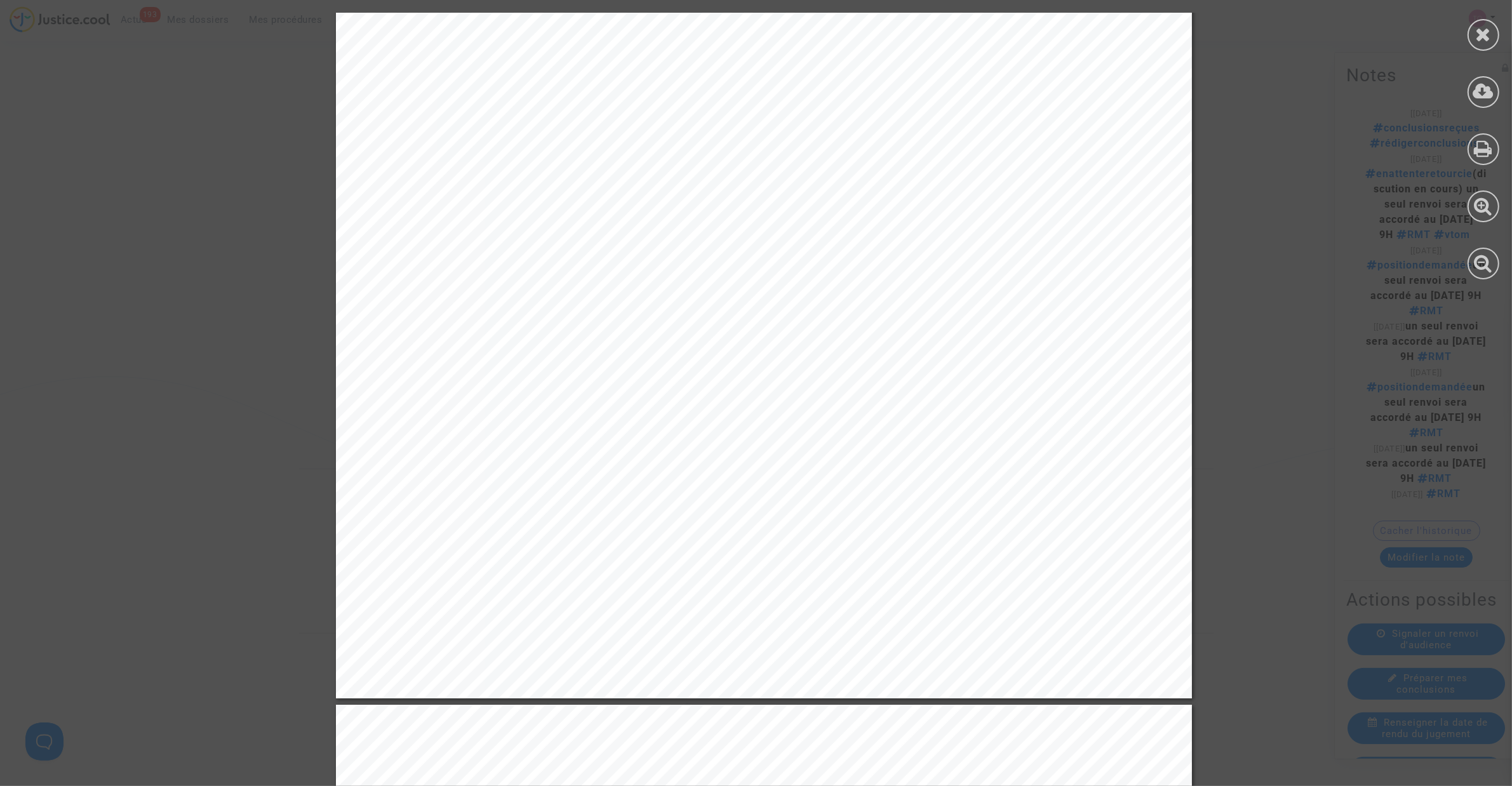
click at [766, 490] on div "Les prévisions météorologiques à 11h UTC, c’est -à-dire à 13h à Francfort indiq…" at bounding box center [764, 93] width 856 height 1212
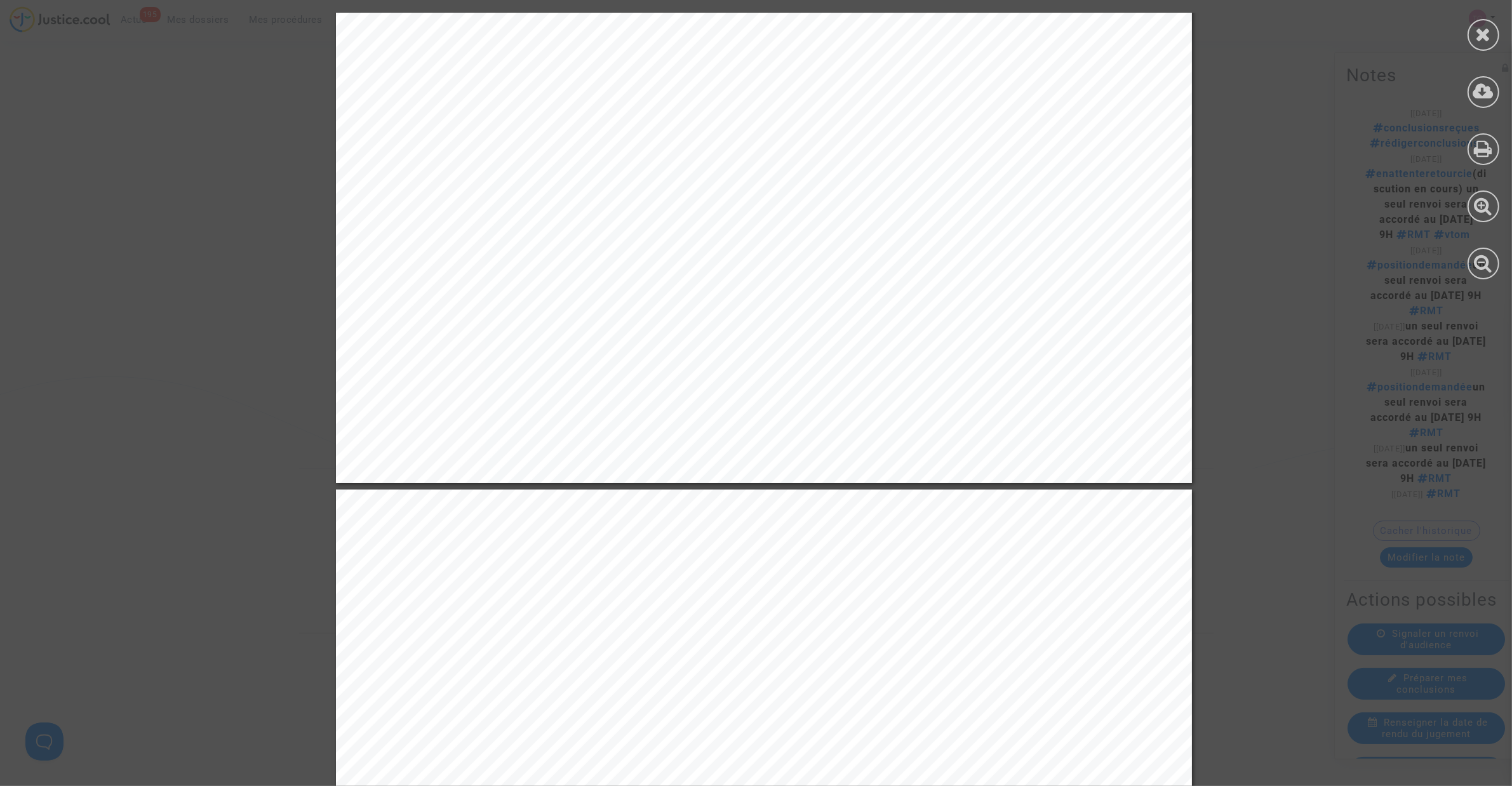
scroll to position [8969, 0]
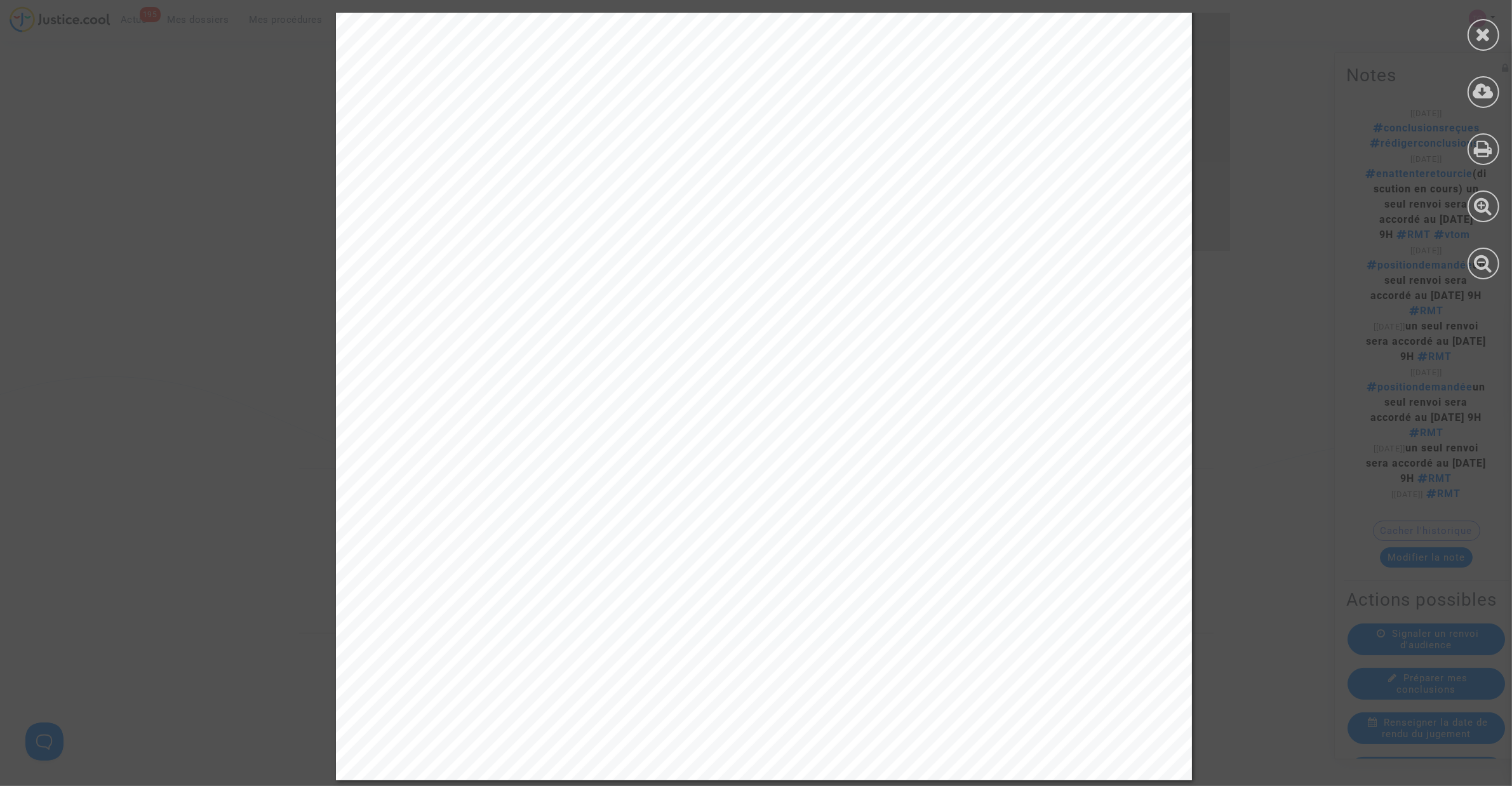
drag, startPoint x: 1302, startPoint y: 315, endPoint x: 1376, endPoint y: 169, distance: 163.7
click at [1473, 26] on div at bounding box center [1483, 35] width 32 height 32
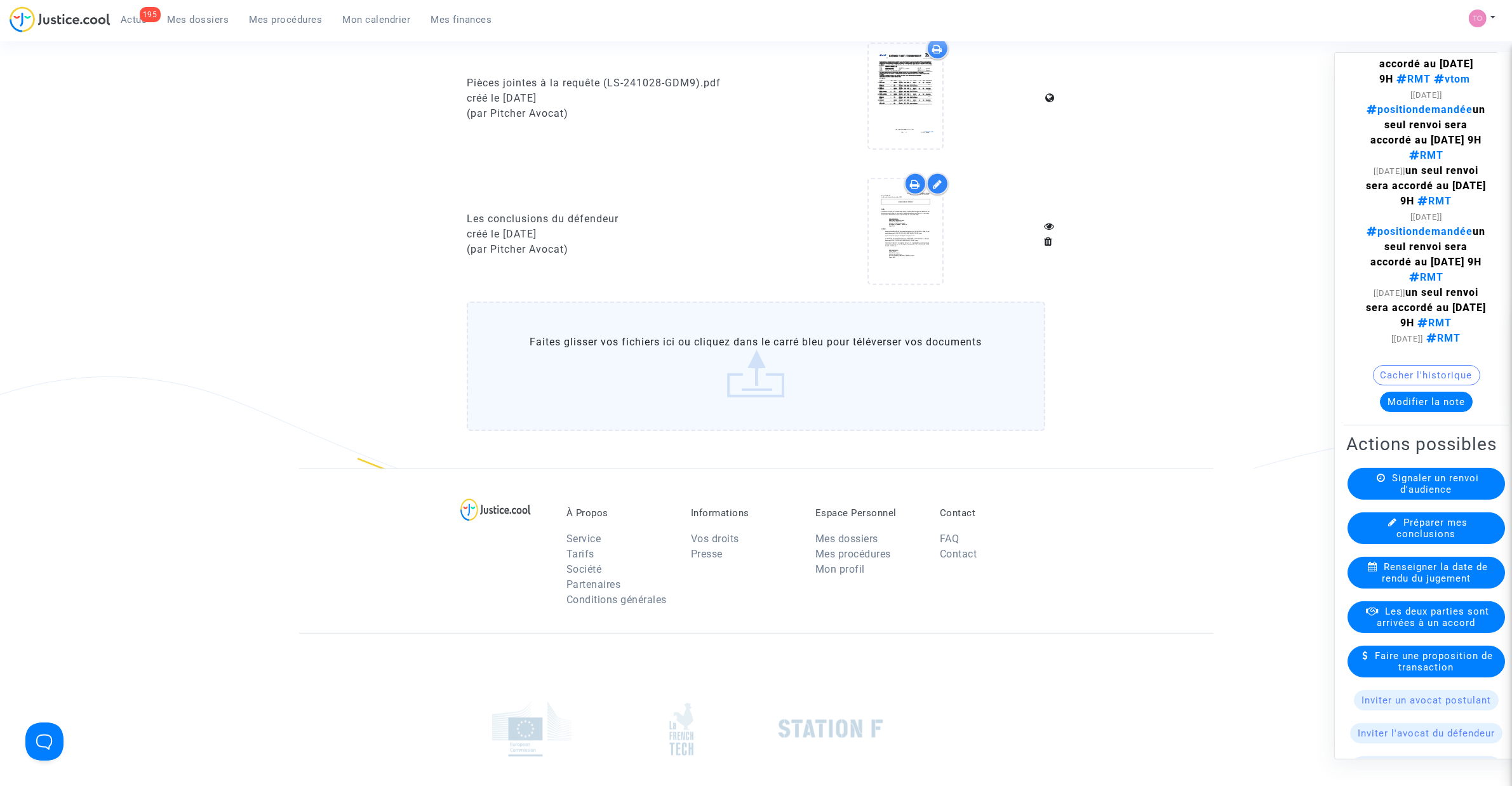
scroll to position [159, 0]
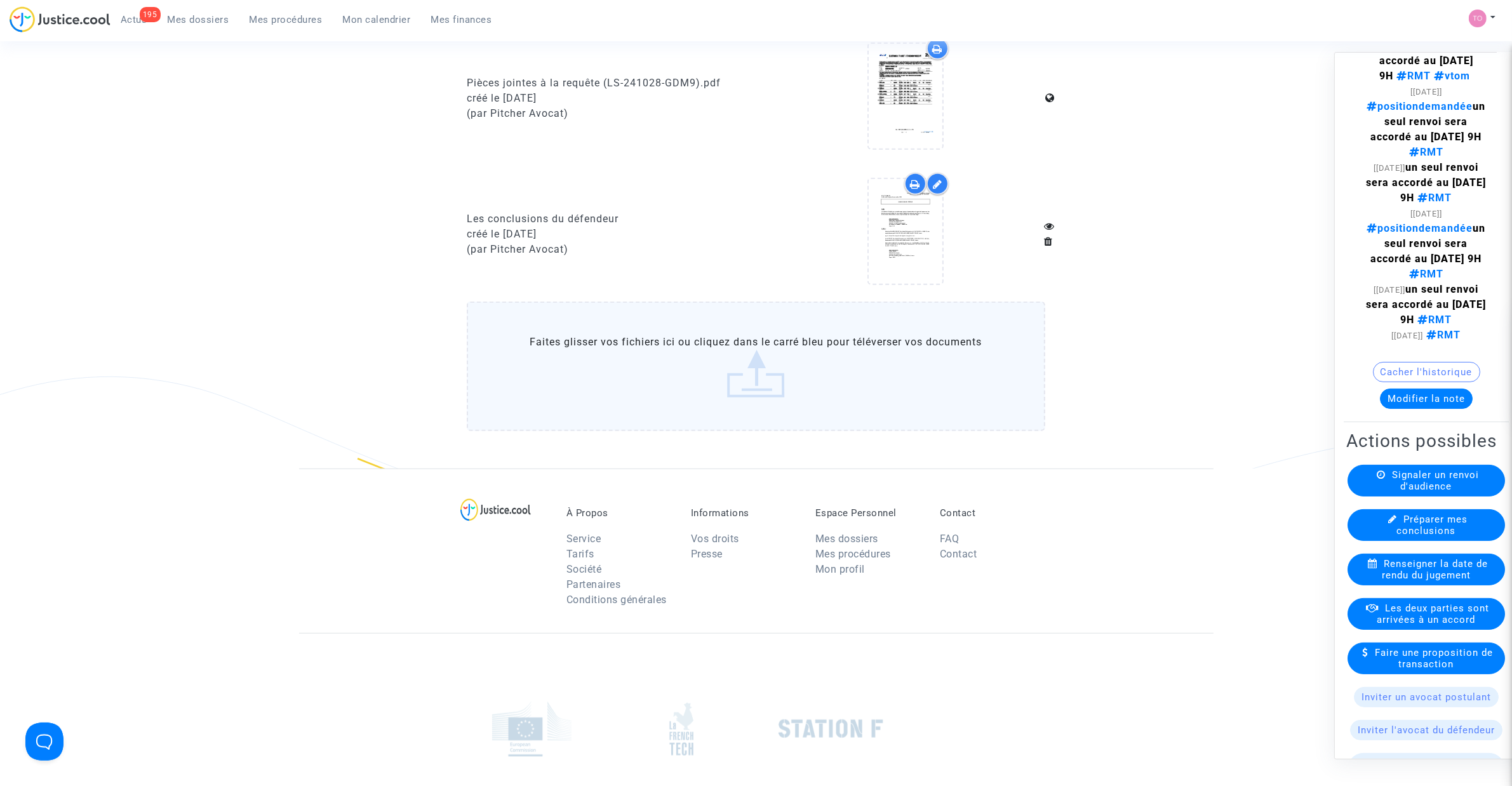
click at [1401, 409] on button "Modifier la note" at bounding box center [1426, 398] width 93 height 20
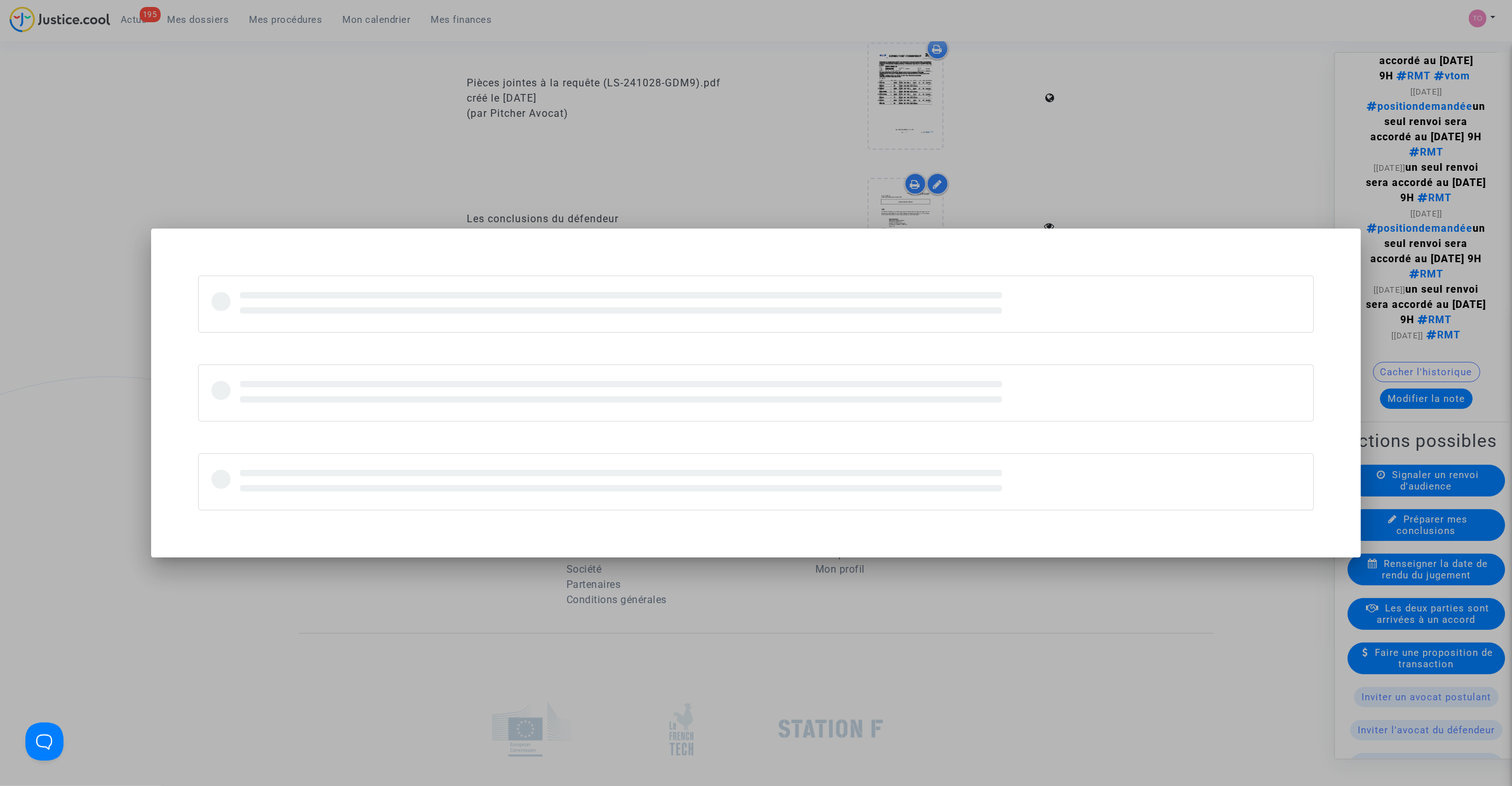
scroll to position [0, 0]
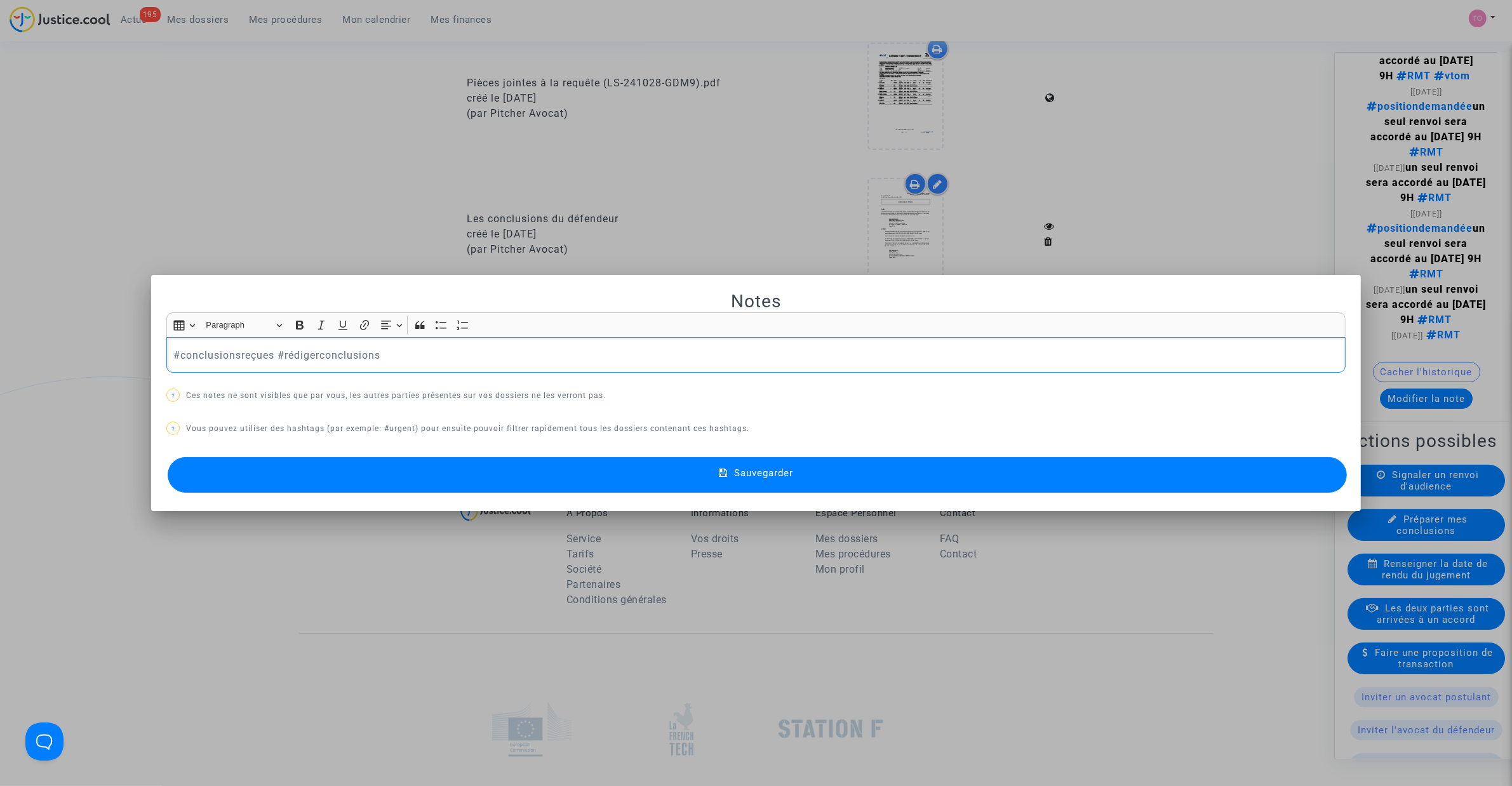
drag, startPoint x: 393, startPoint y: 351, endPoint x: 32, endPoint y: 345, distance: 361.0
click at [32, 345] on div "Notes Rich Text Editor Insert table Insert table Heading Paragraph Paragraph He…" at bounding box center [756, 393] width 1512 height 786
click at [377, 471] on button "Sauvegarder" at bounding box center [757, 474] width 1179 height 35
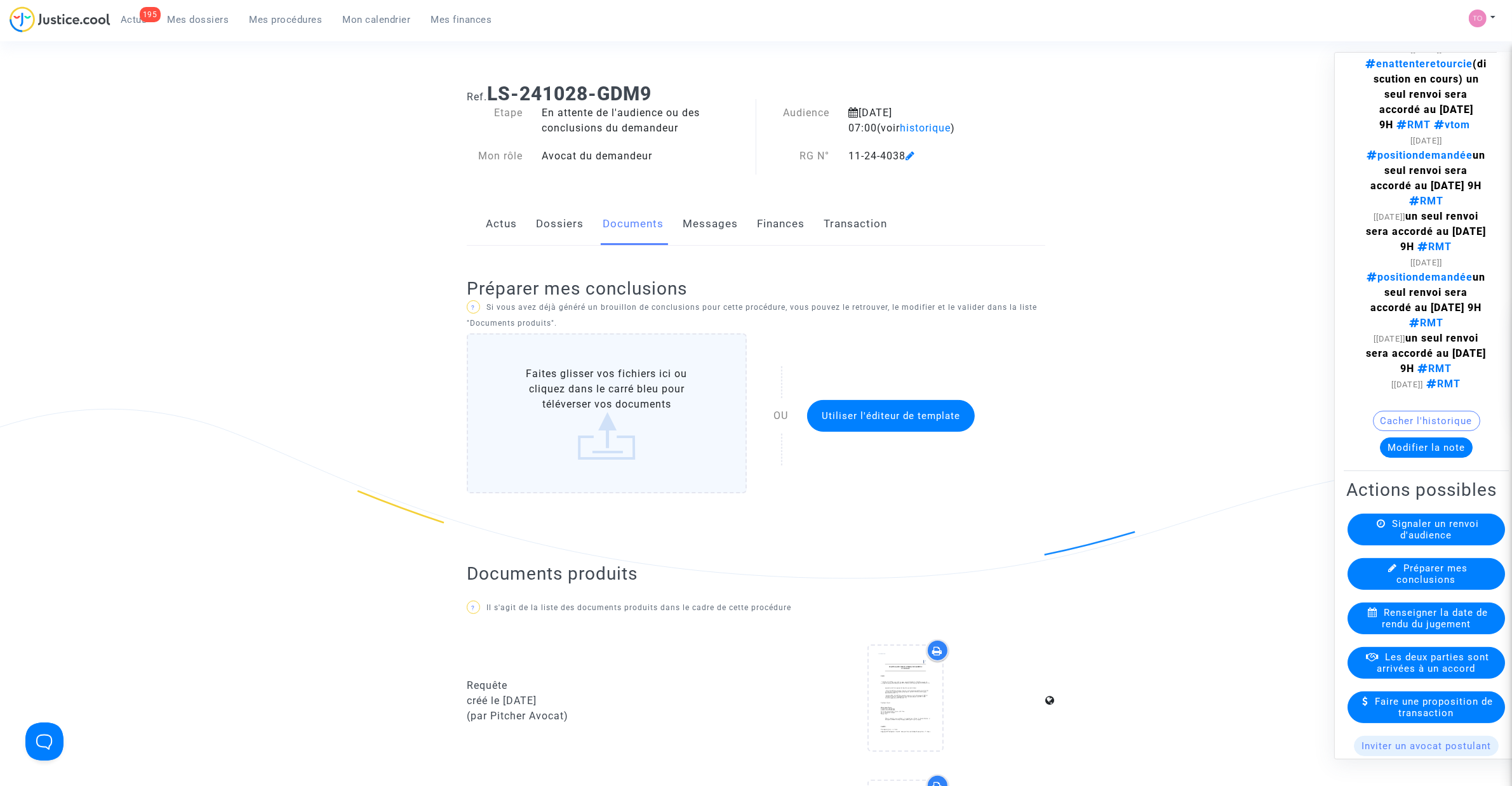
click at [195, 16] on span "Mes dossiers" at bounding box center [198, 20] width 61 height 12
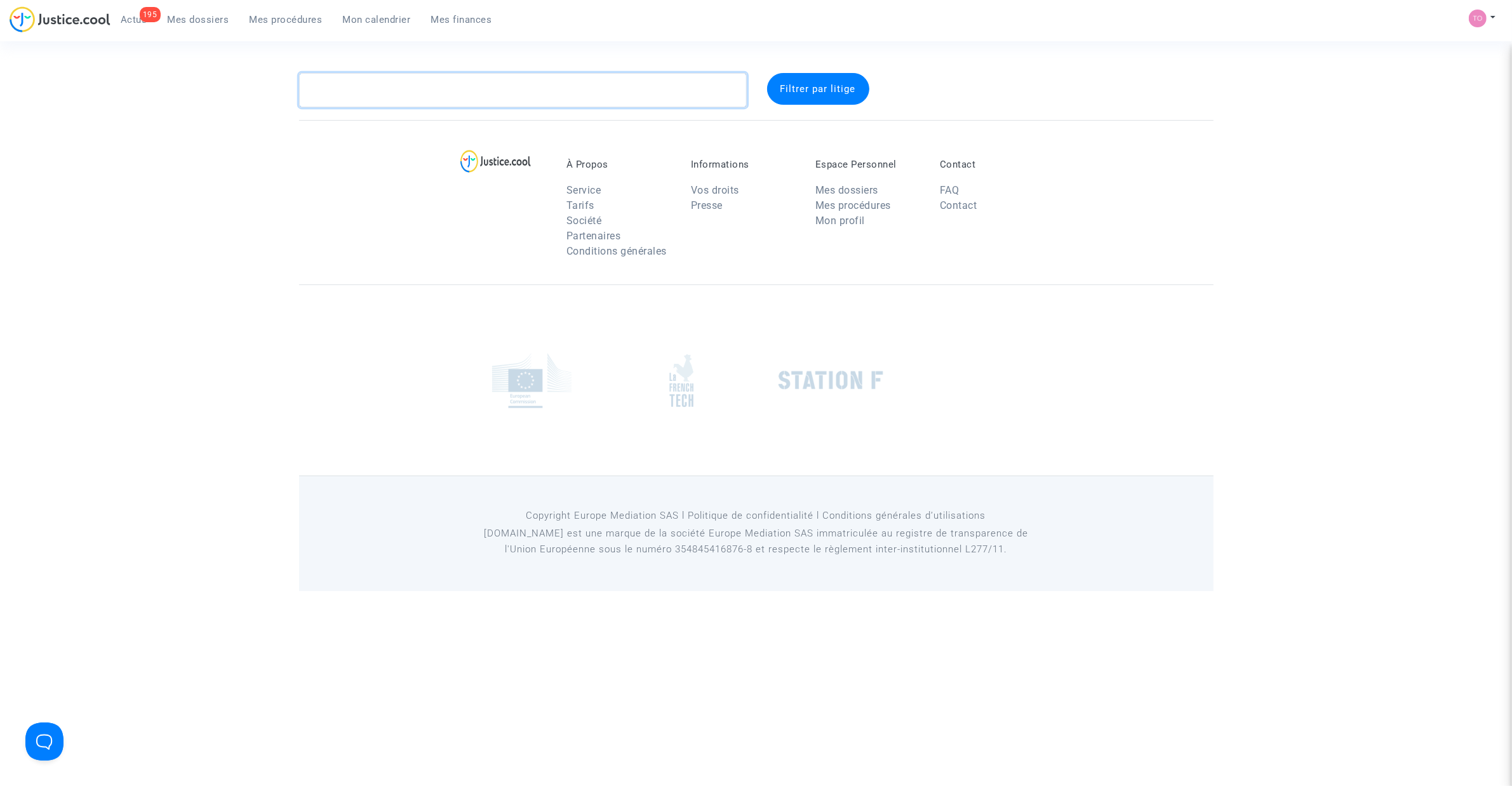
drag, startPoint x: 393, startPoint y: 94, endPoint x: 259, endPoint y: 86, distance: 134.2
click at [262, 85] on div "Filtrer par litige" at bounding box center [756, 90] width 1512 height 34
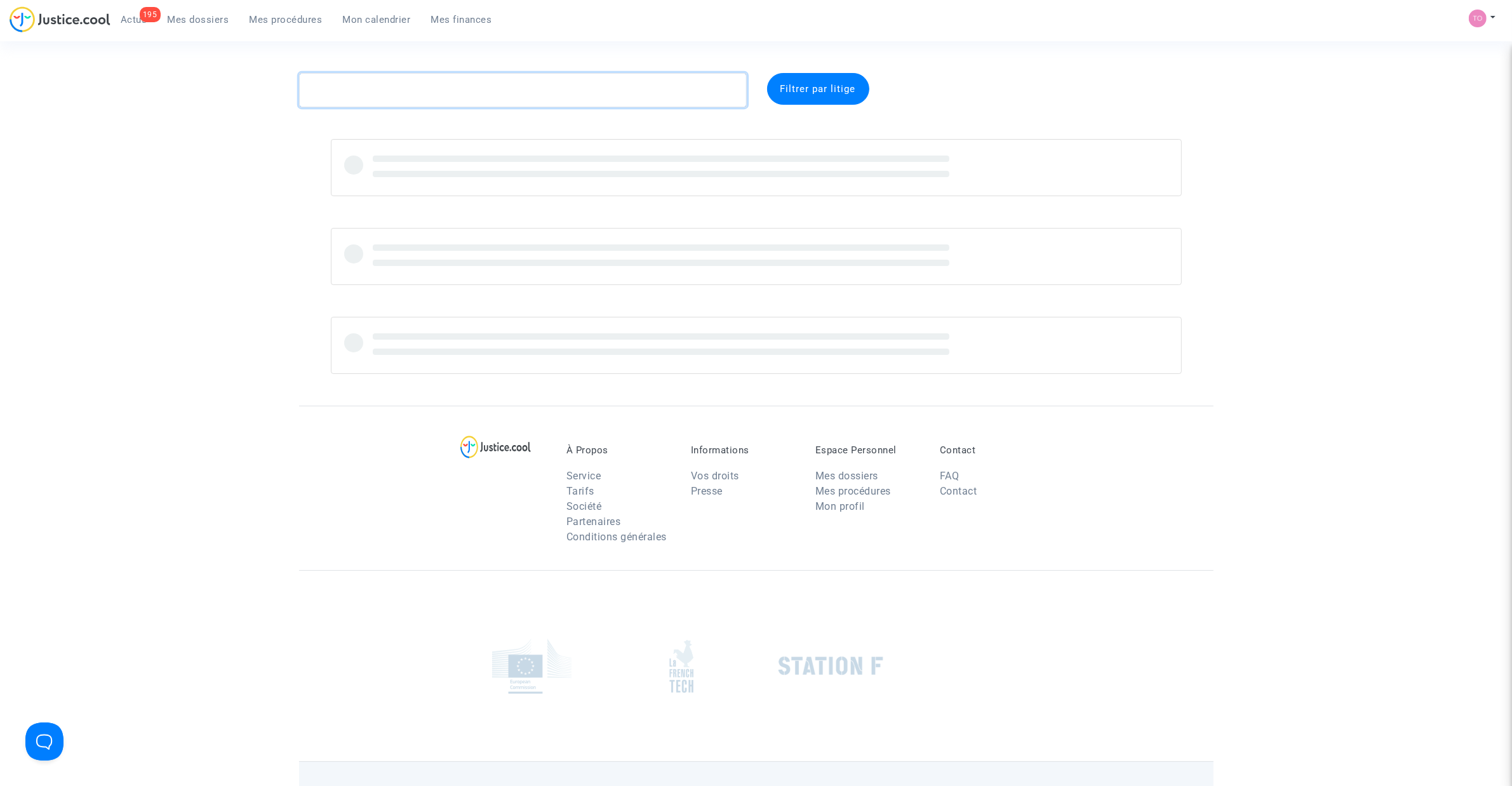
paste textarea "Brache"
type textarea "Brache"
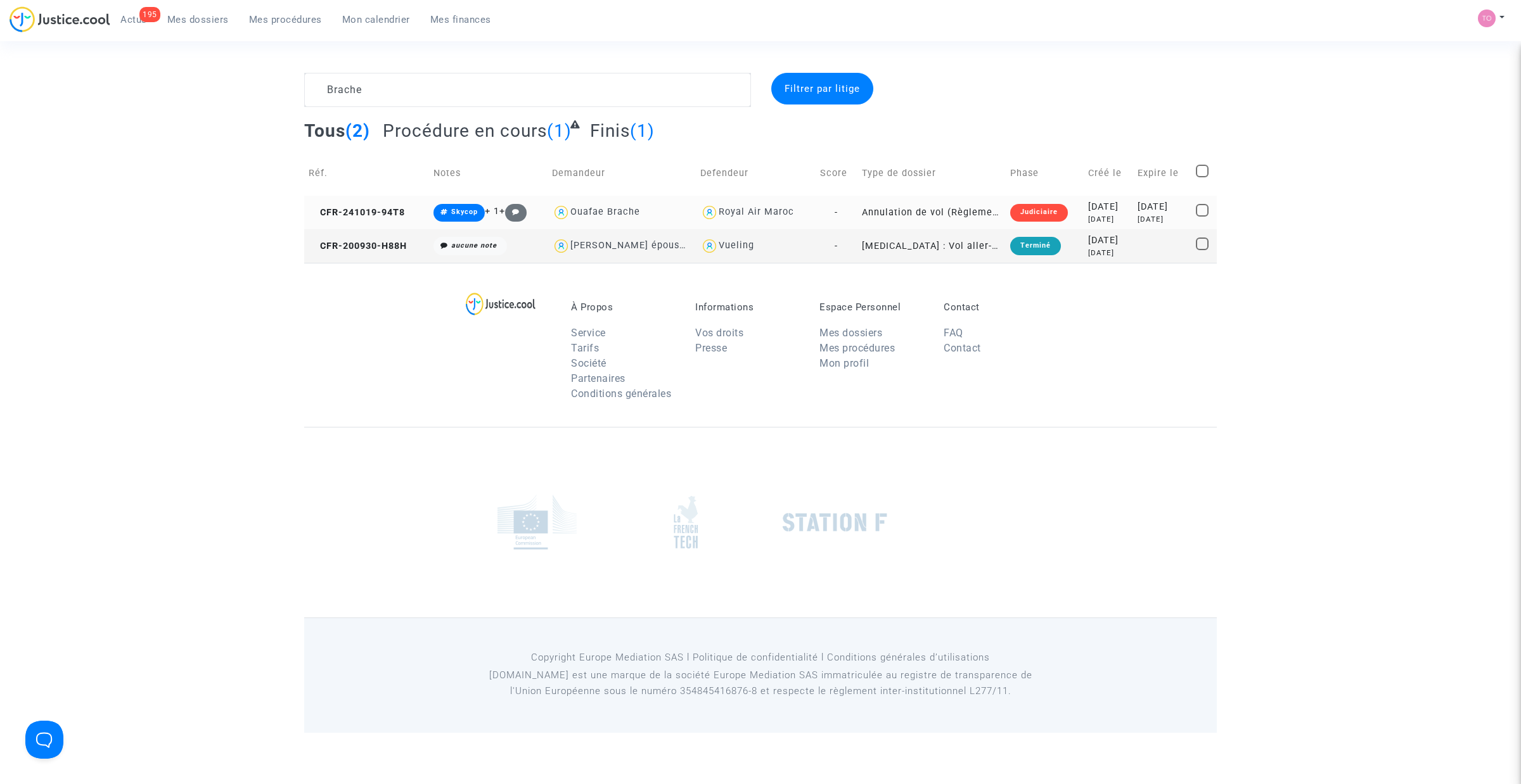
click at [1084, 207] on td "2024-10-19 10 months ago" at bounding box center [1108, 212] width 49 height 34
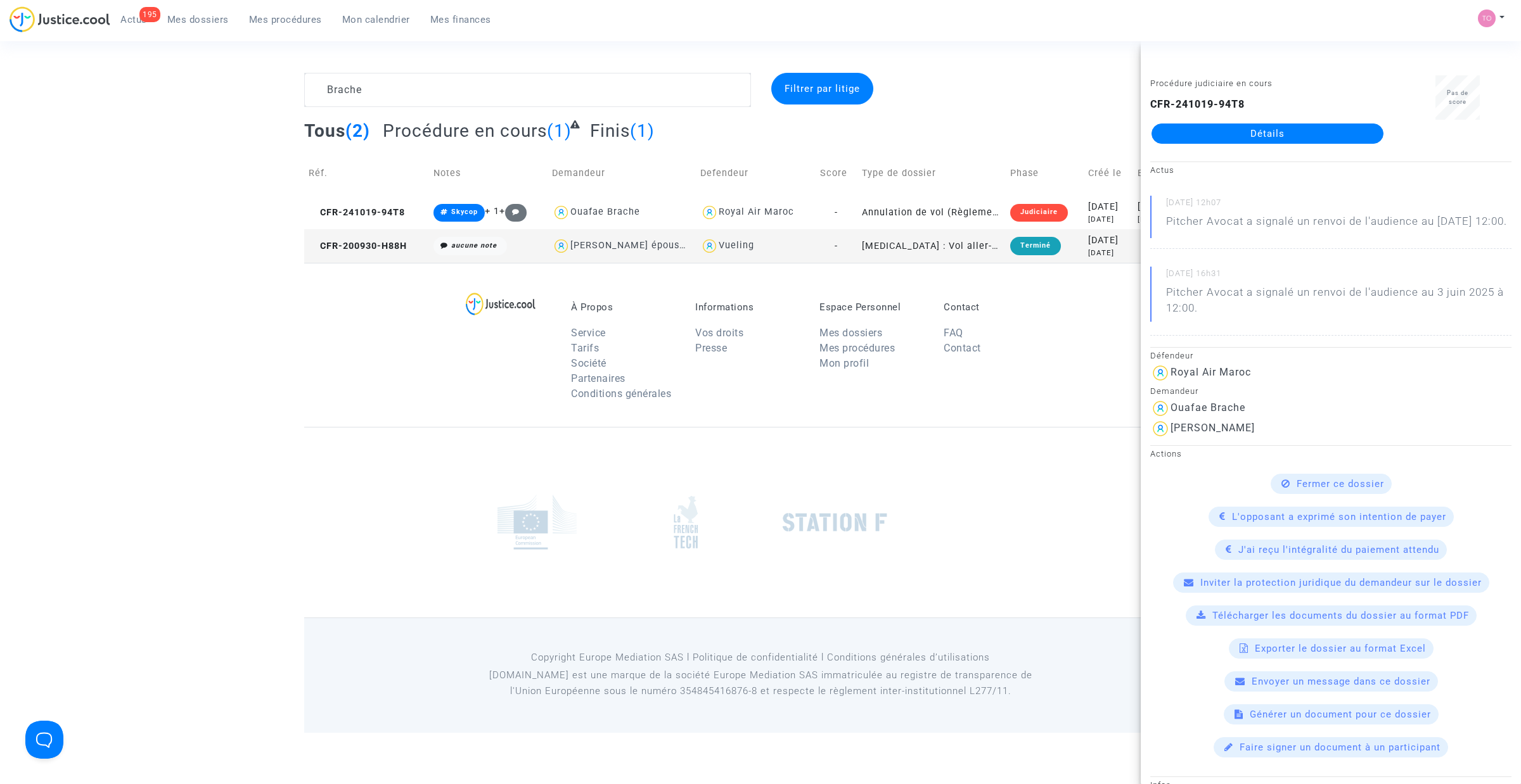
click at [1204, 138] on link "Détails" at bounding box center [1267, 133] width 232 height 20
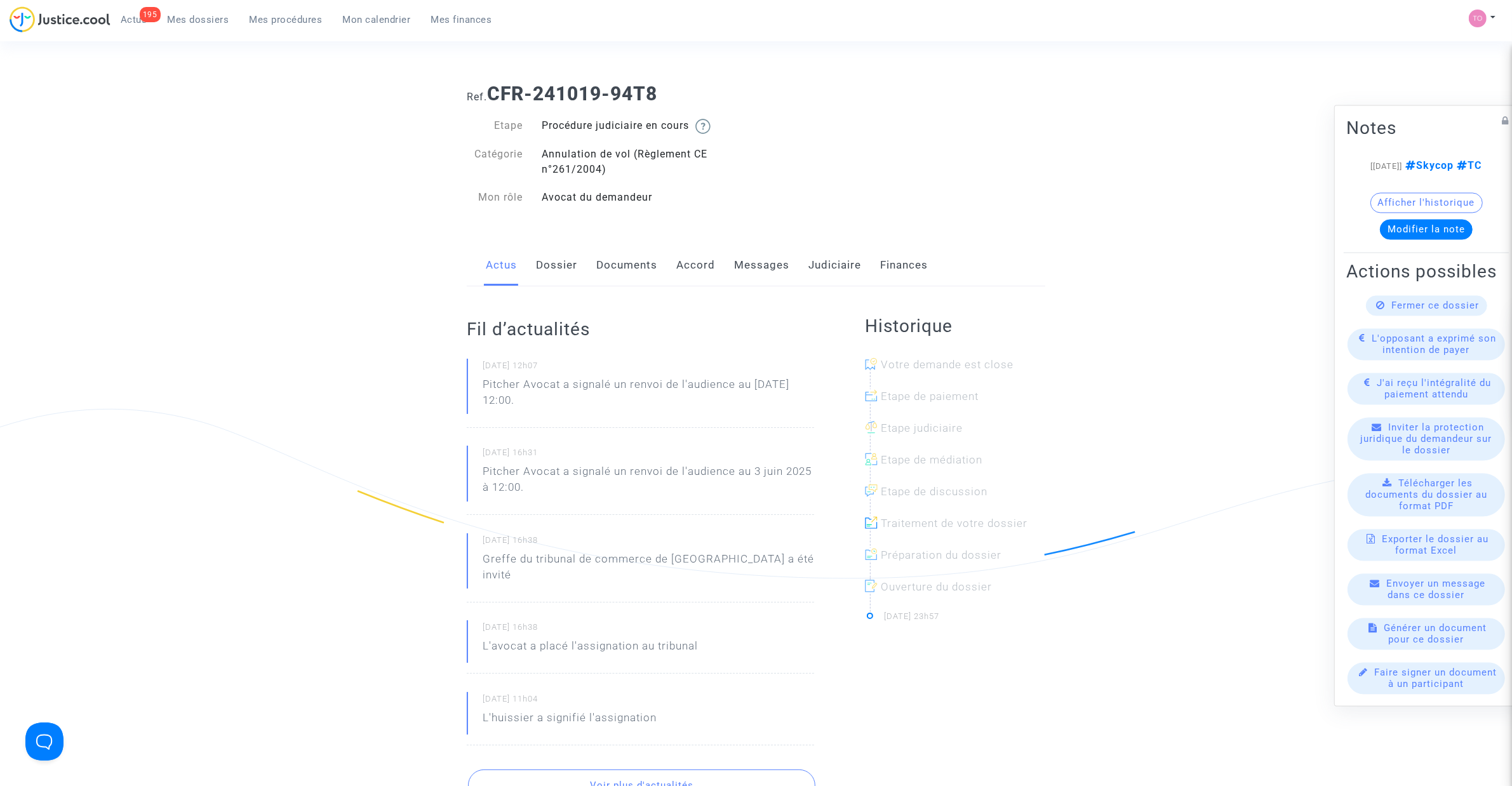
click at [580, 273] on div "Actus Dossier Documents Accord Messages Judiciaire Finances" at bounding box center [756, 265] width 578 height 43
click at [759, 262] on link "Messages" at bounding box center [761, 265] width 55 height 42
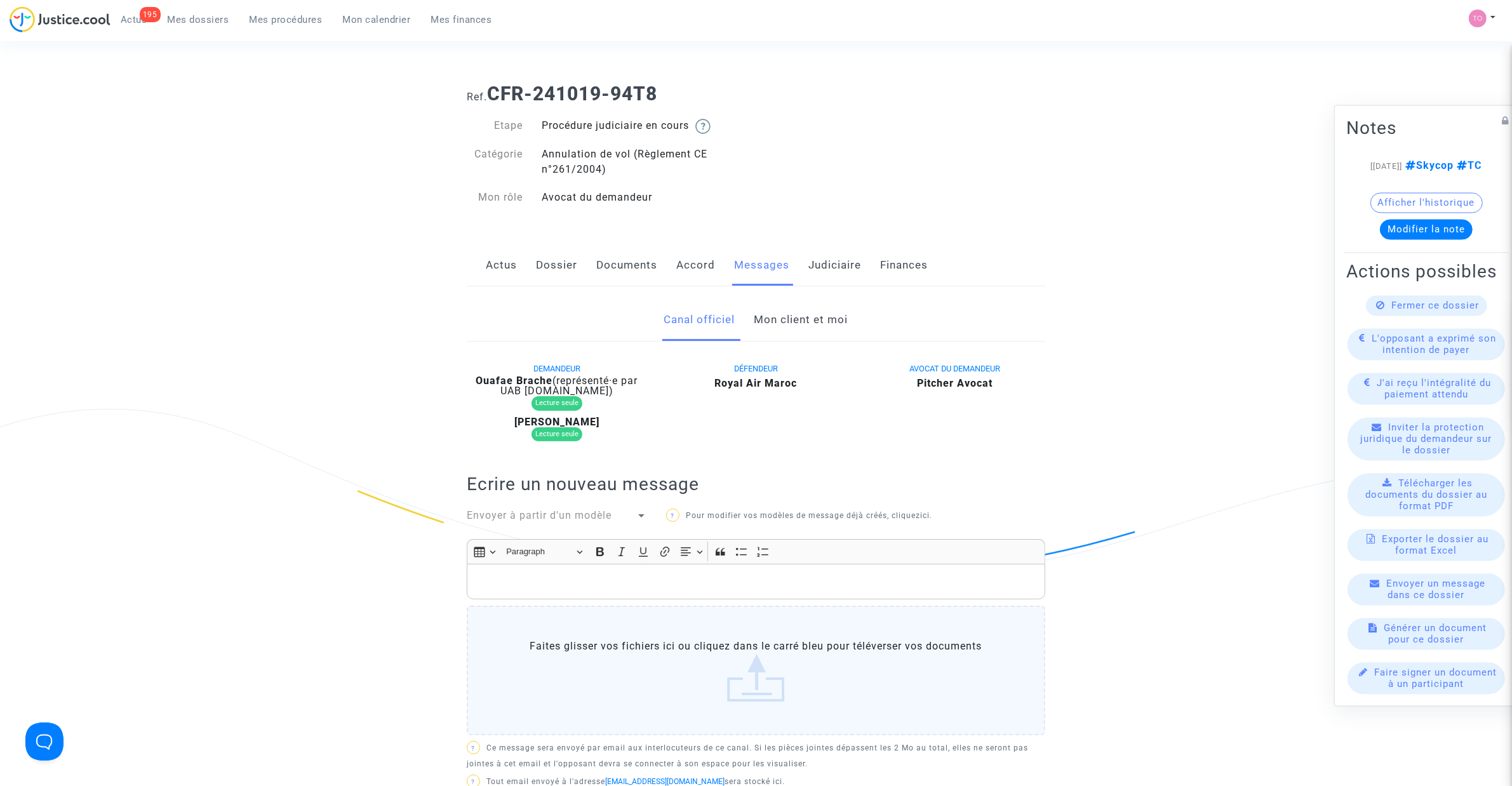
click at [627, 262] on link "Documents" at bounding box center [627, 265] width 61 height 42
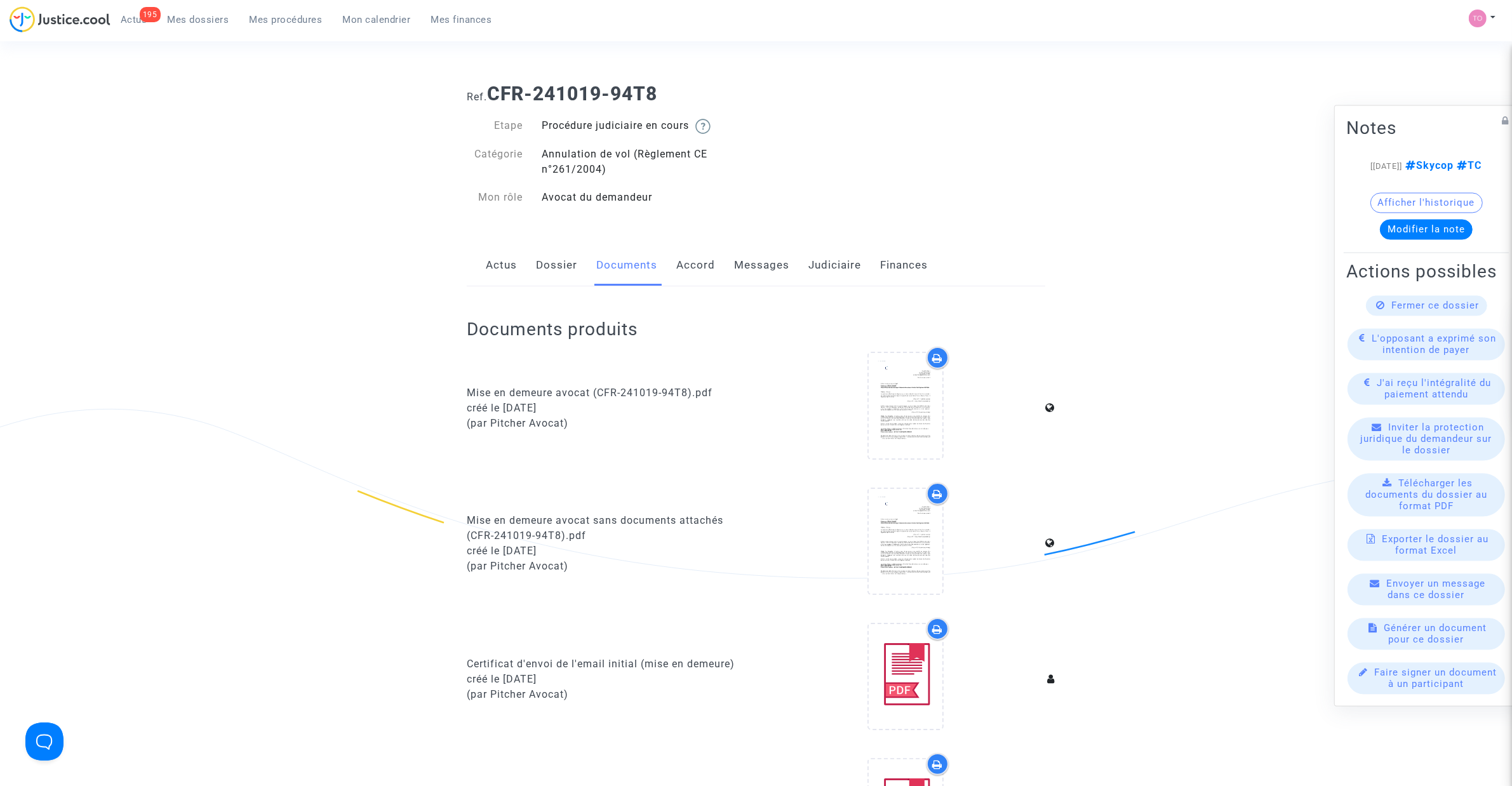
click at [556, 262] on link "Dossier" at bounding box center [556, 265] width 41 height 42
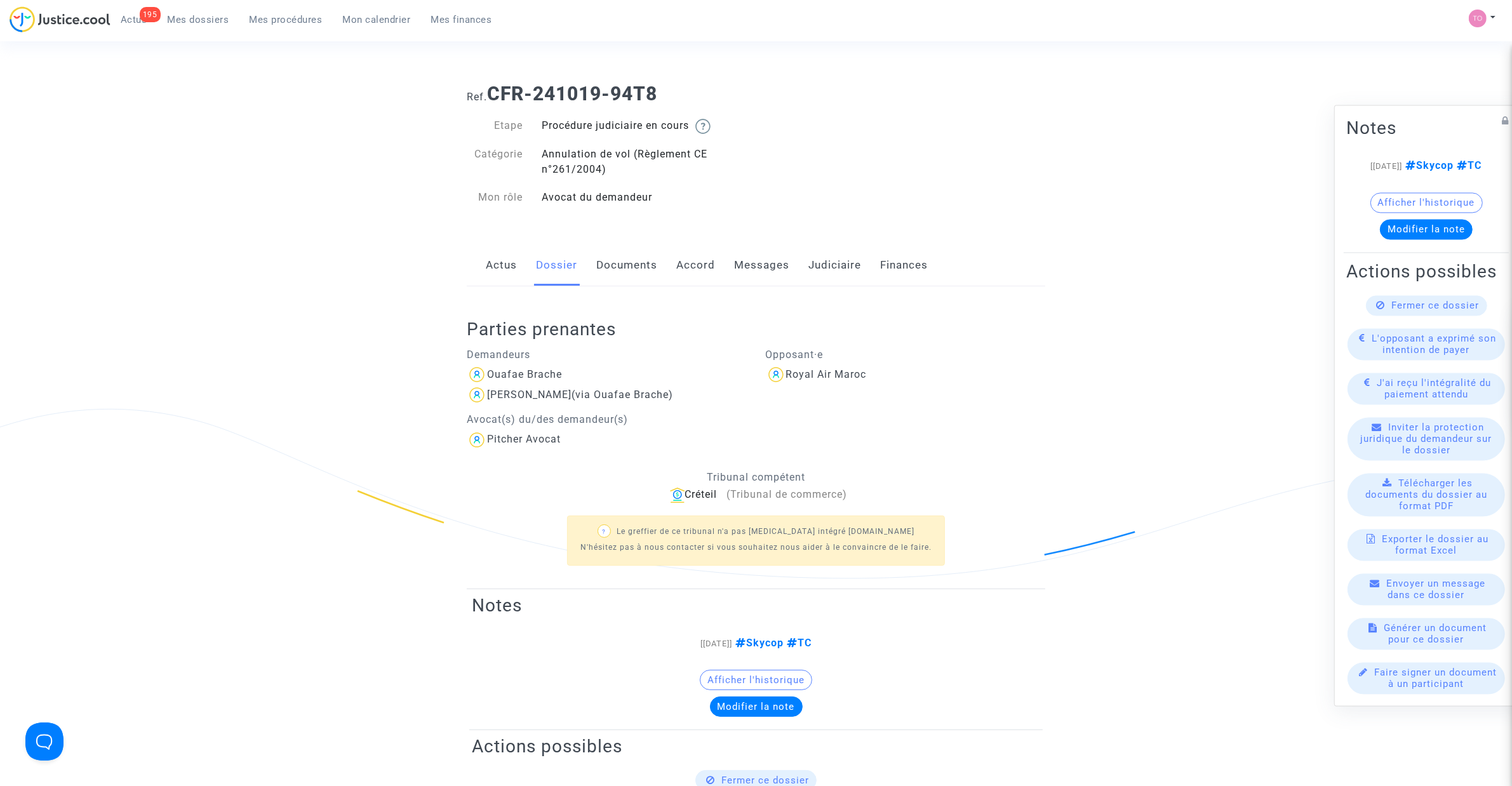
click at [802, 262] on div "Actus Dossier Documents Accord Messages Judiciaire Finances" at bounding box center [756, 265] width 578 height 43
click at [821, 264] on link "Judiciaire" at bounding box center [834, 265] width 53 height 42
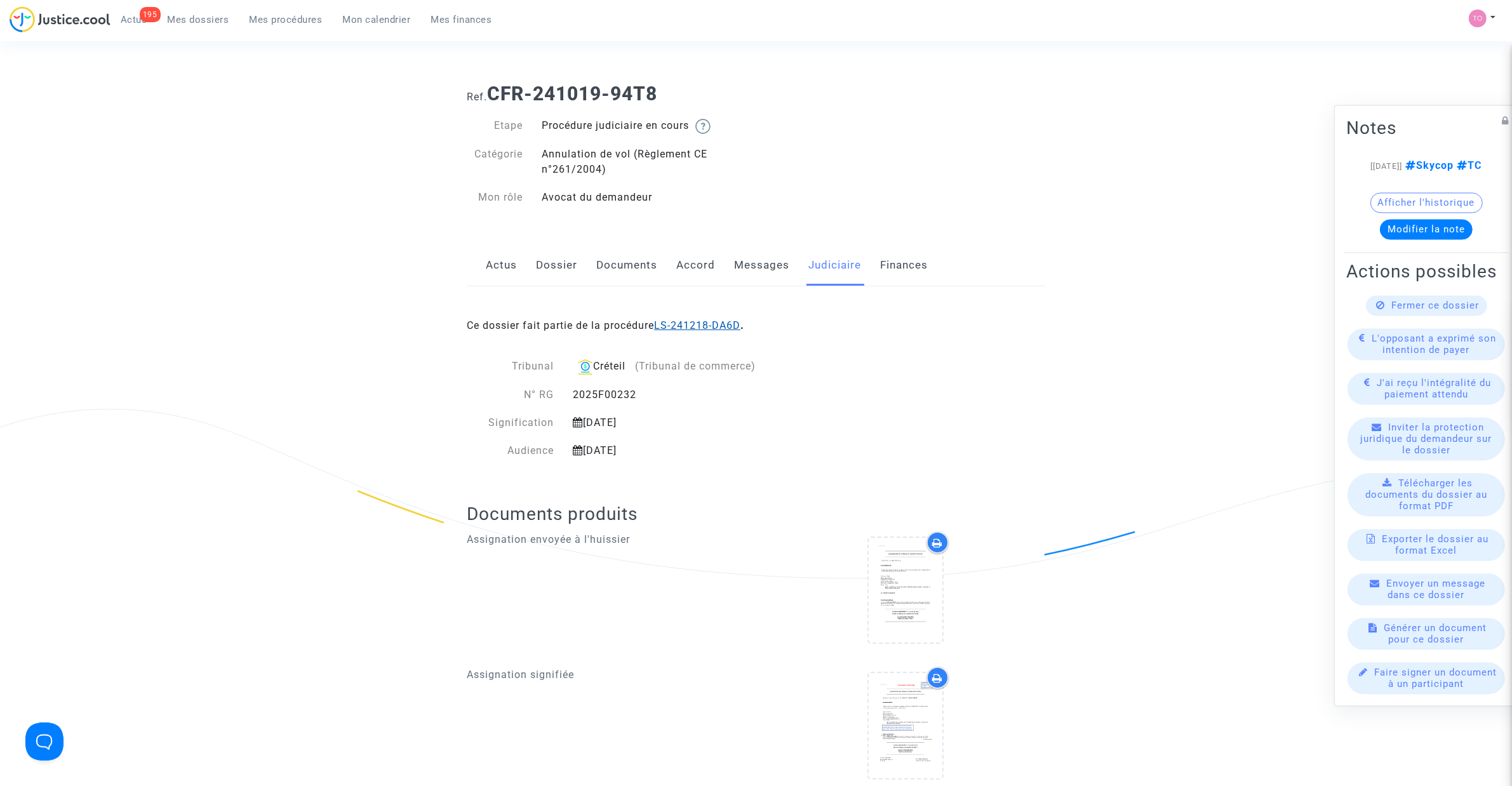
click at [701, 328] on link "LS-241218-DA6D" at bounding box center [696, 325] width 86 height 12
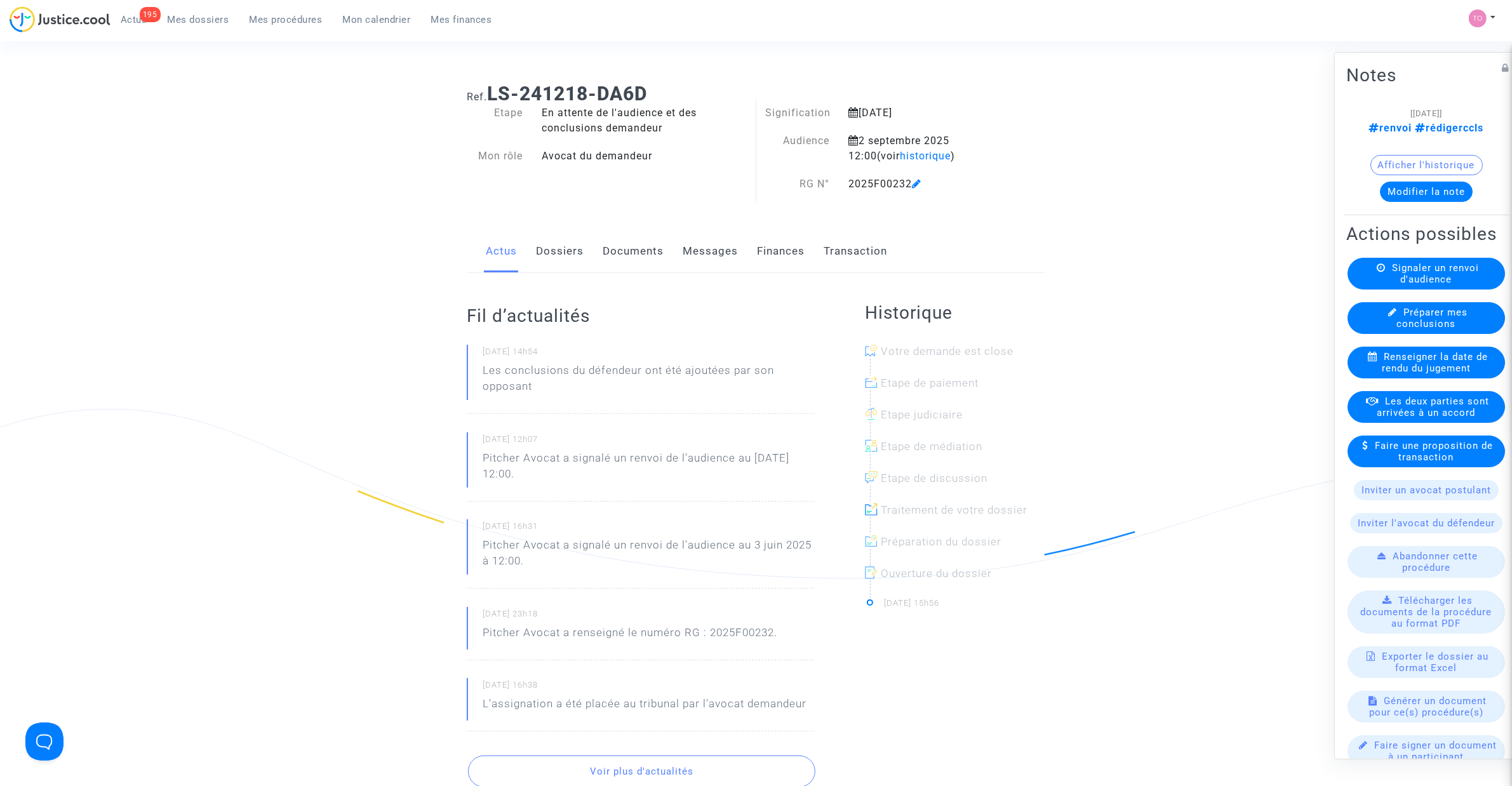
click at [712, 251] on link "Messages" at bounding box center [710, 252] width 55 height 42
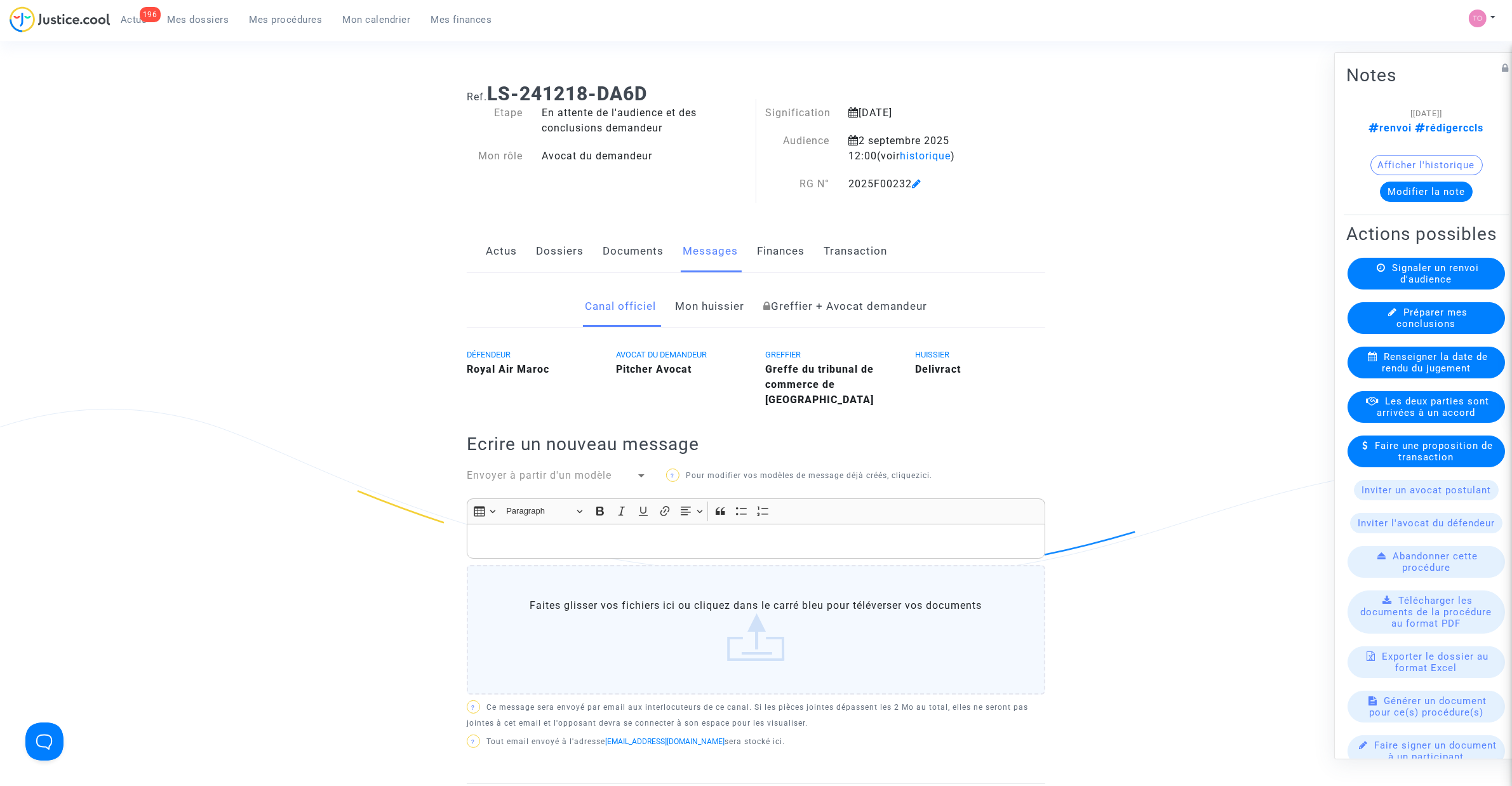
click at [573, 255] on link "Dossiers" at bounding box center [560, 252] width 48 height 42
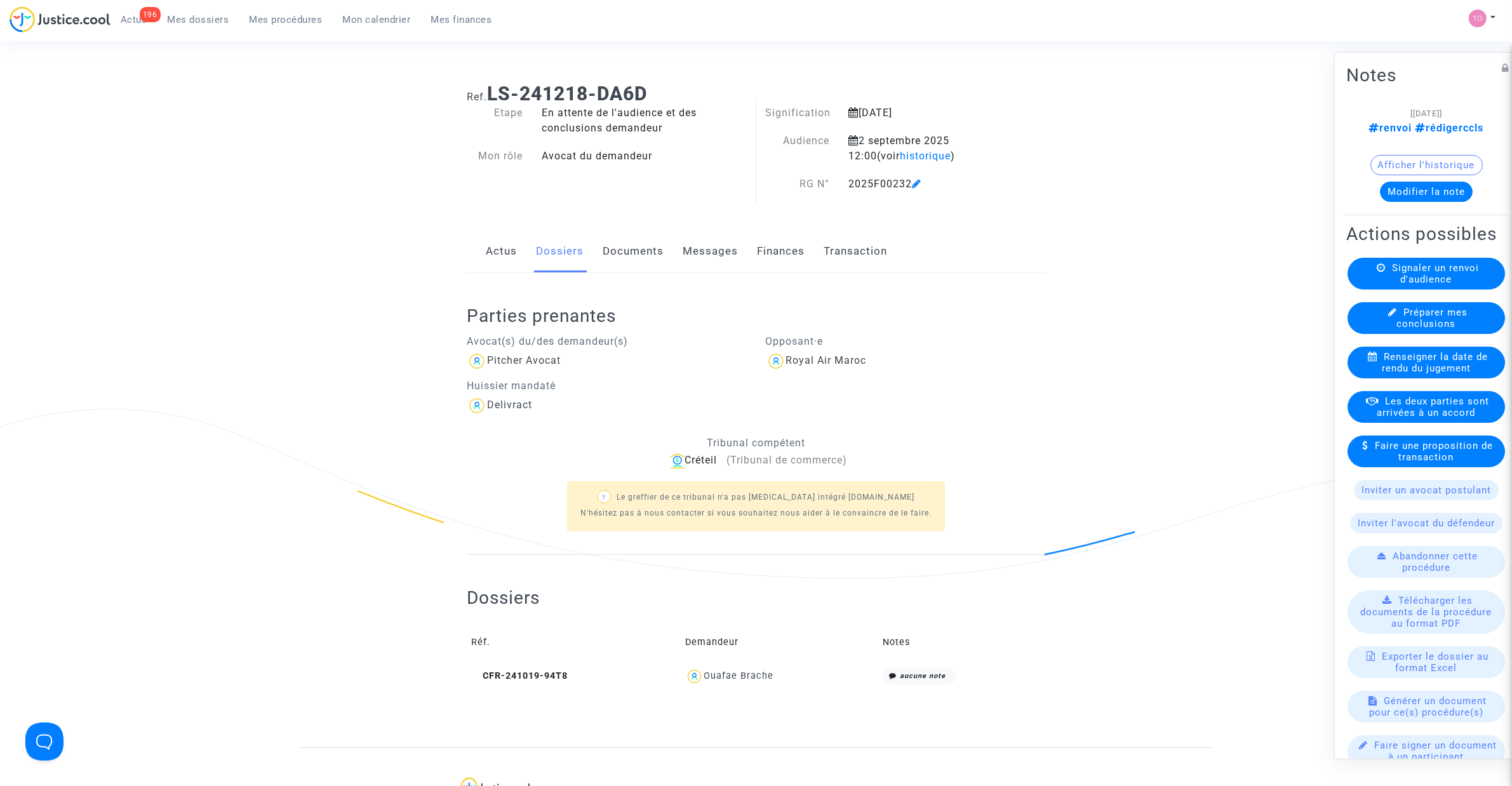
click at [628, 259] on link "Documents" at bounding box center [633, 252] width 61 height 42
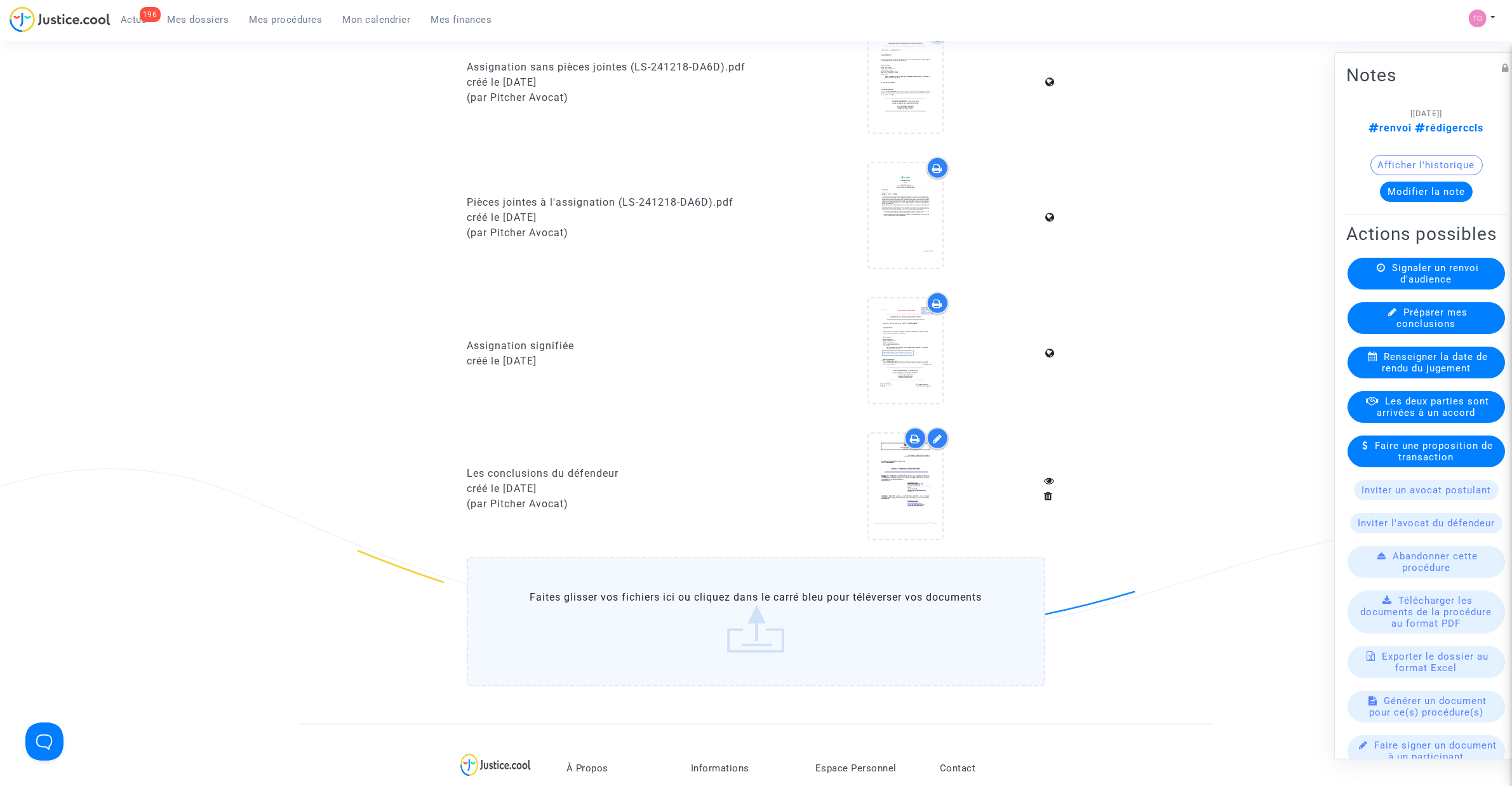
scroll to position [794, 0]
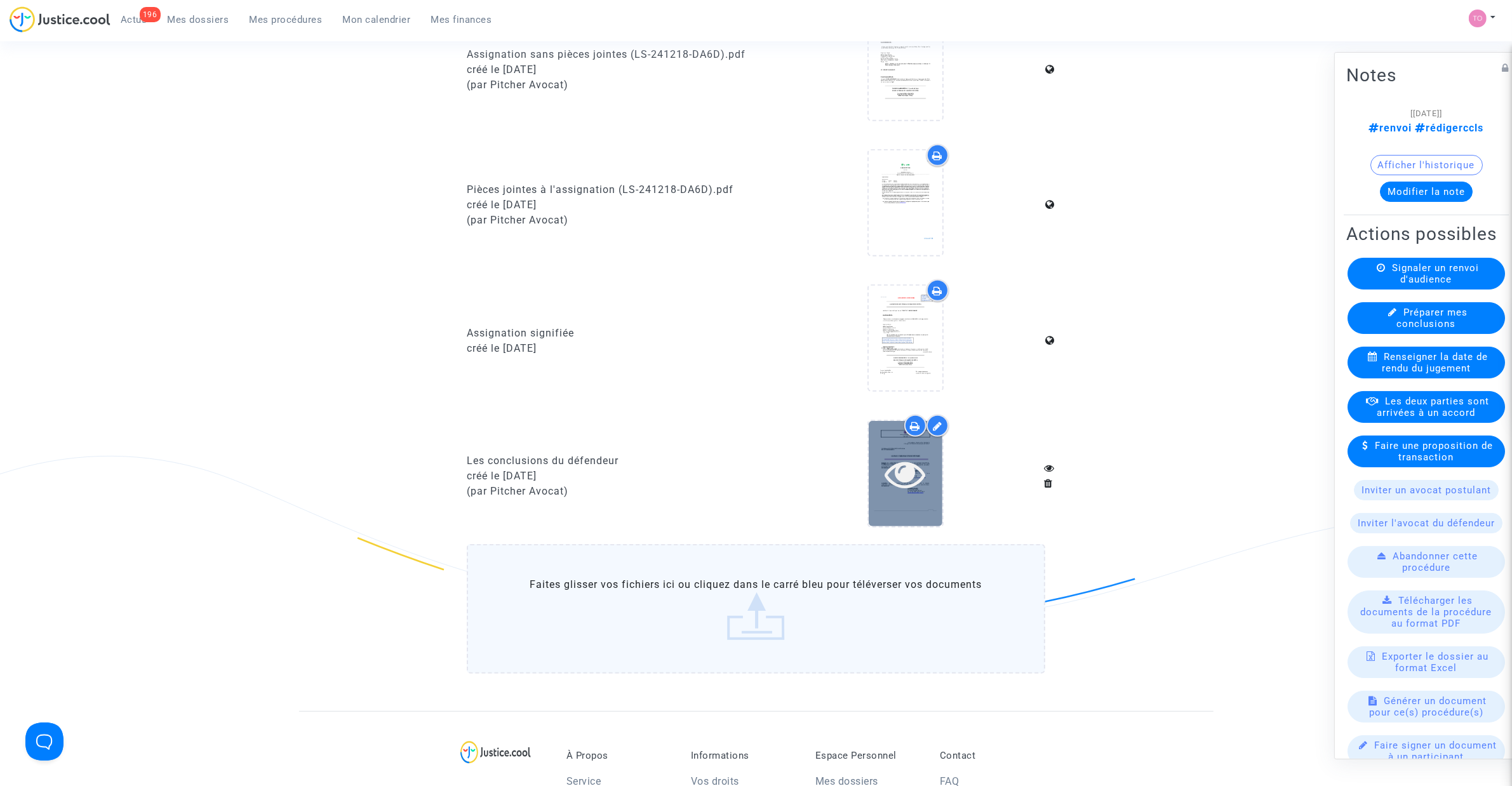
click at [903, 461] on icon at bounding box center [905, 474] width 41 height 40
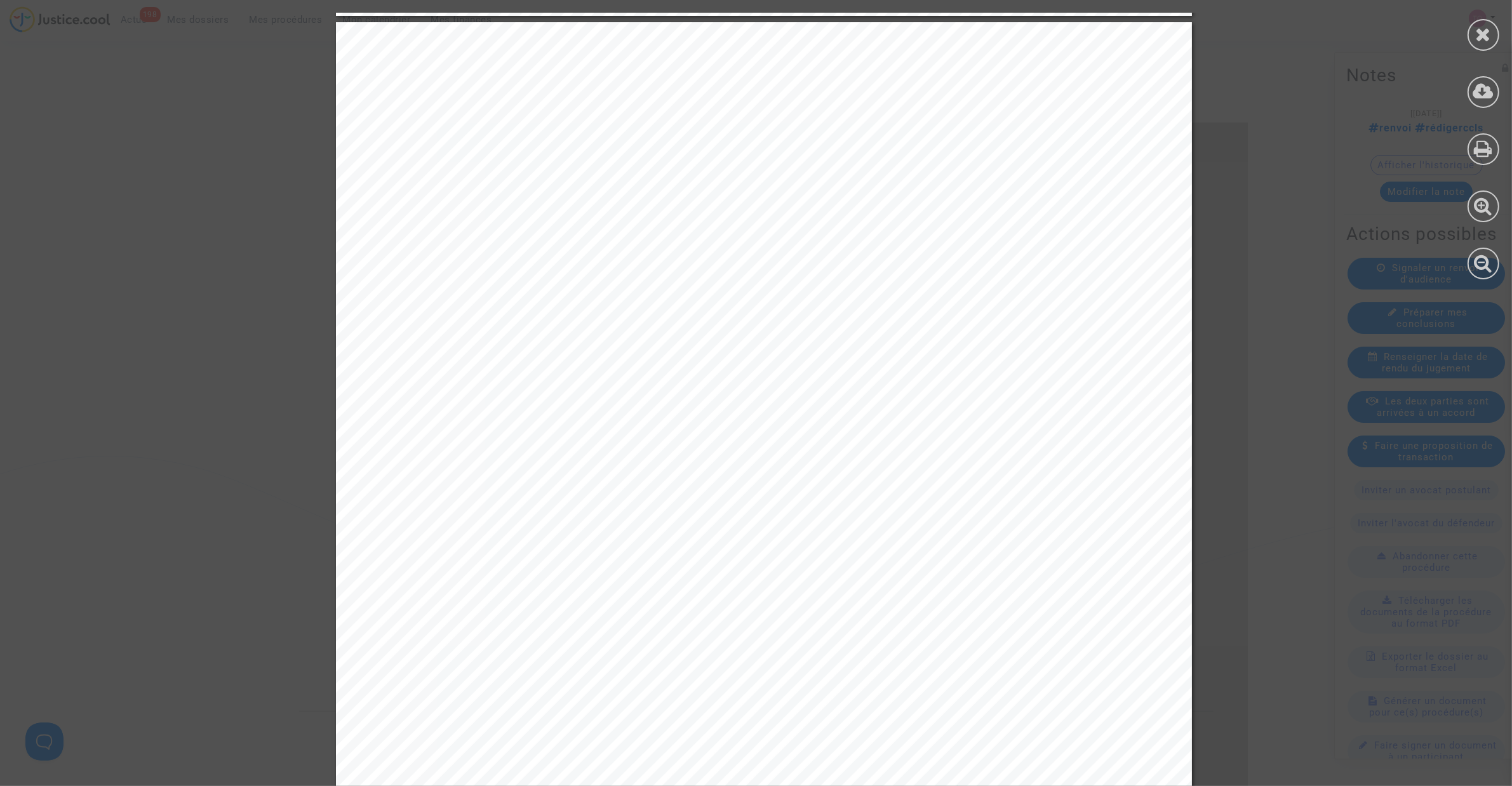
scroll to position [2381, 0]
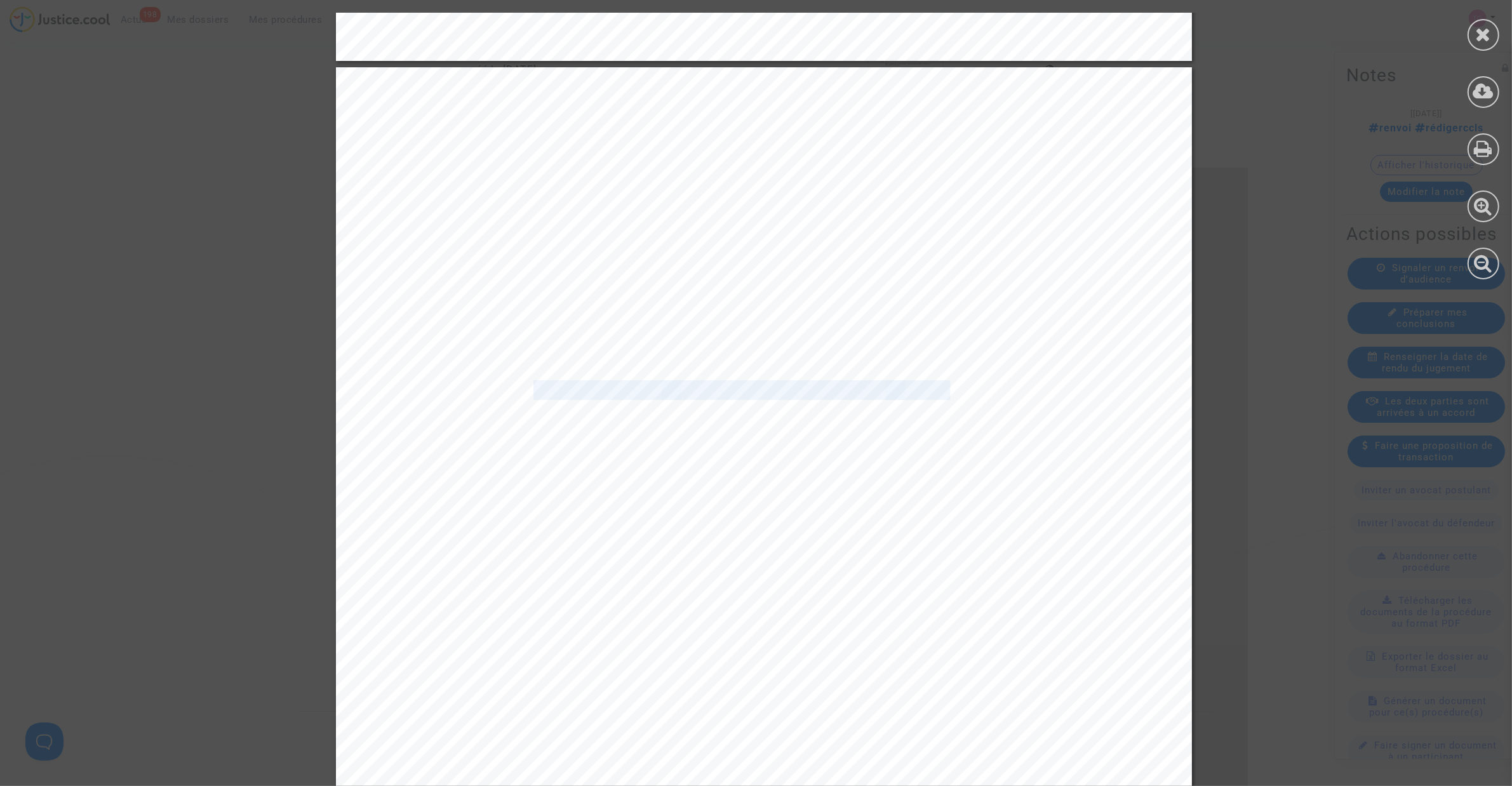
drag, startPoint x: 544, startPoint y: 381, endPoint x: 941, endPoint y: 385, distance: 397.0
click at [941, 385] on div "Conclusions défense TC CRETEIL RAM / SKYCOP 29 avril 2025 3 DISCUSSION 1. Sur l…" at bounding box center [764, 673] width 856 height 1212
drag, startPoint x: 531, startPoint y: 401, endPoint x: 605, endPoint y: 408, distance: 74.3
click at [605, 408] on span "circonstances extraordinaires." at bounding box center [584, 407] width 294 height 17
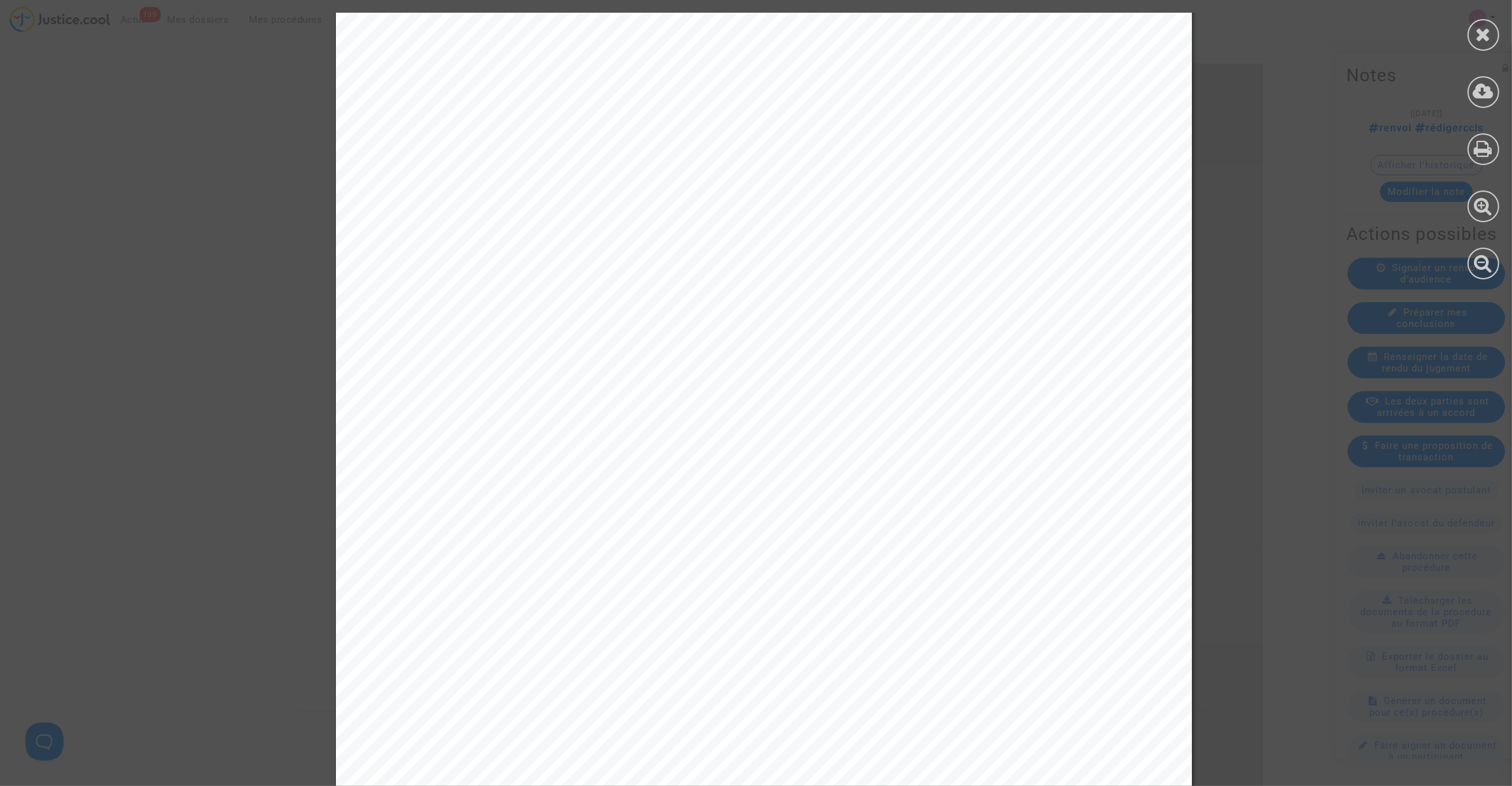
scroll to position [4932, 0]
click at [1492, 35] on div at bounding box center [1483, 35] width 32 height 32
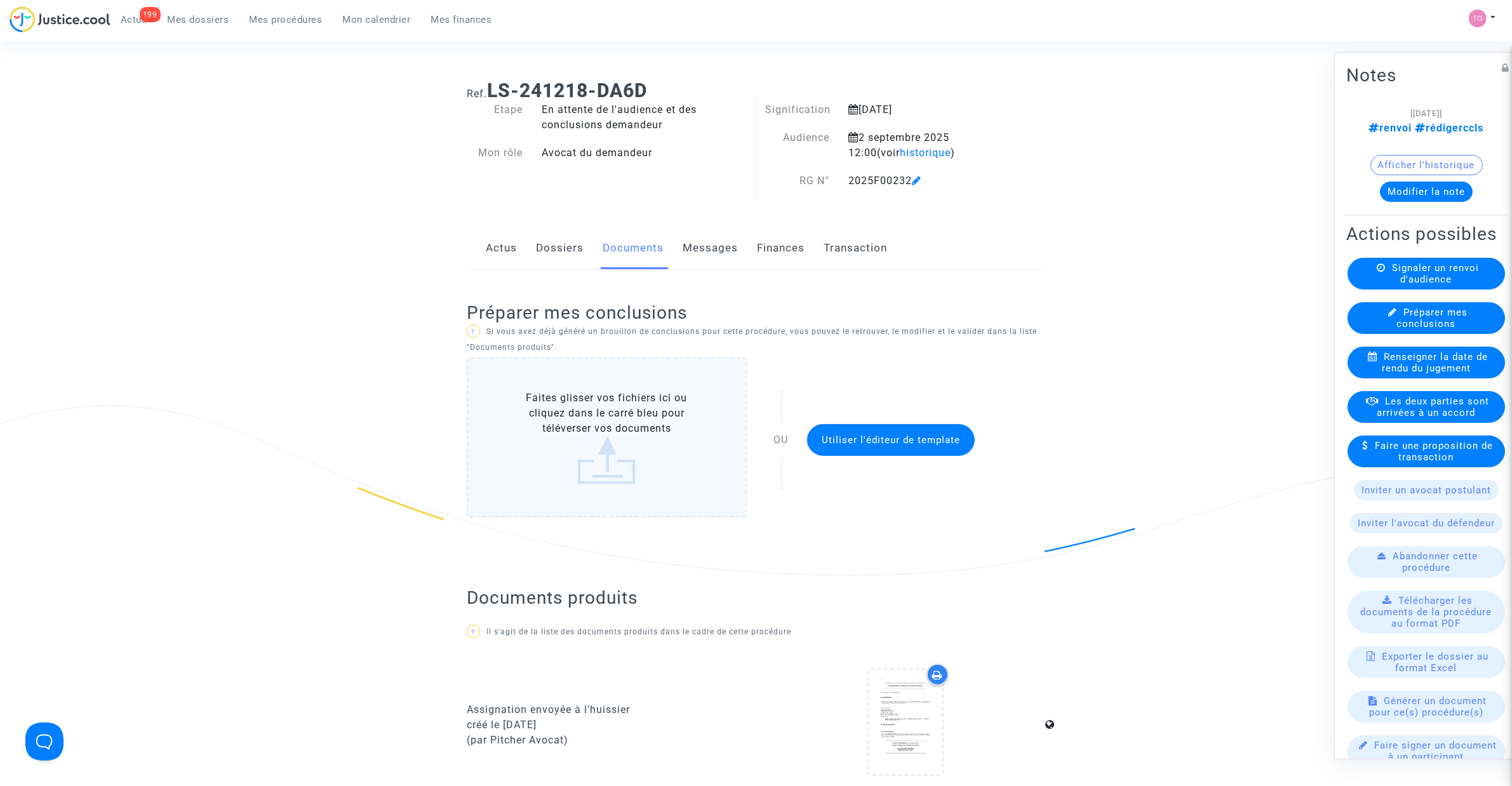
scroll to position [0, 0]
click at [1425, 187] on button "Modifier la note" at bounding box center [1426, 192] width 93 height 20
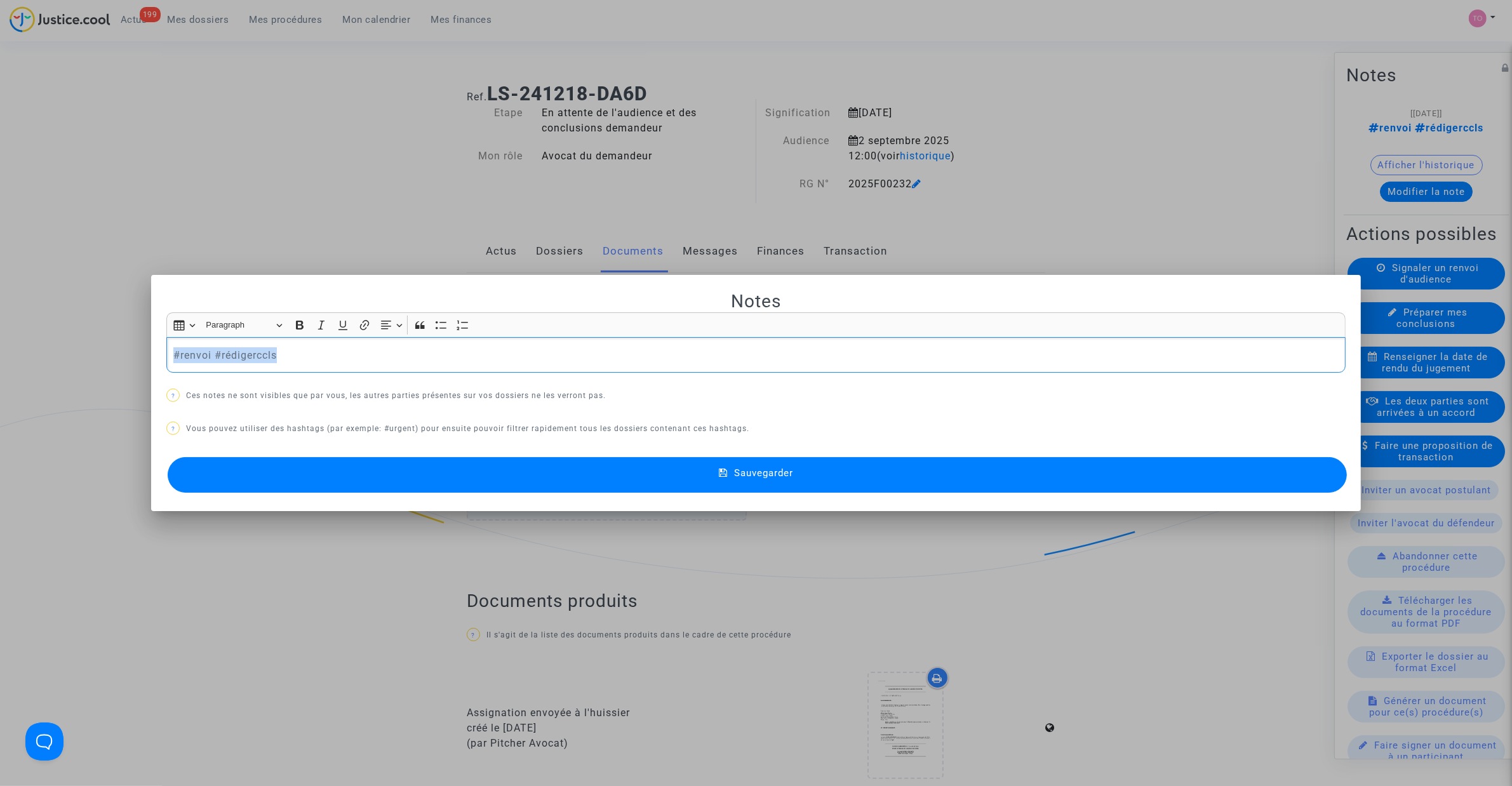
drag, startPoint x: 200, startPoint y: 354, endPoint x: 52, endPoint y: 352, distance: 148.0
click at [52, 352] on div "Notes Rich Text Editor Insert table Insert table Heading Paragraph Paragraph He…" at bounding box center [756, 393] width 1512 height 786
click at [315, 357] on p "#renvoi #rédigerccls" at bounding box center [756, 355] width 1166 height 16
drag, startPoint x: 309, startPoint y: 357, endPoint x: 210, endPoint y: 354, distance: 99.0
click at [210, 354] on p "#renvoi #rédigerccls" at bounding box center [756, 355] width 1166 height 16
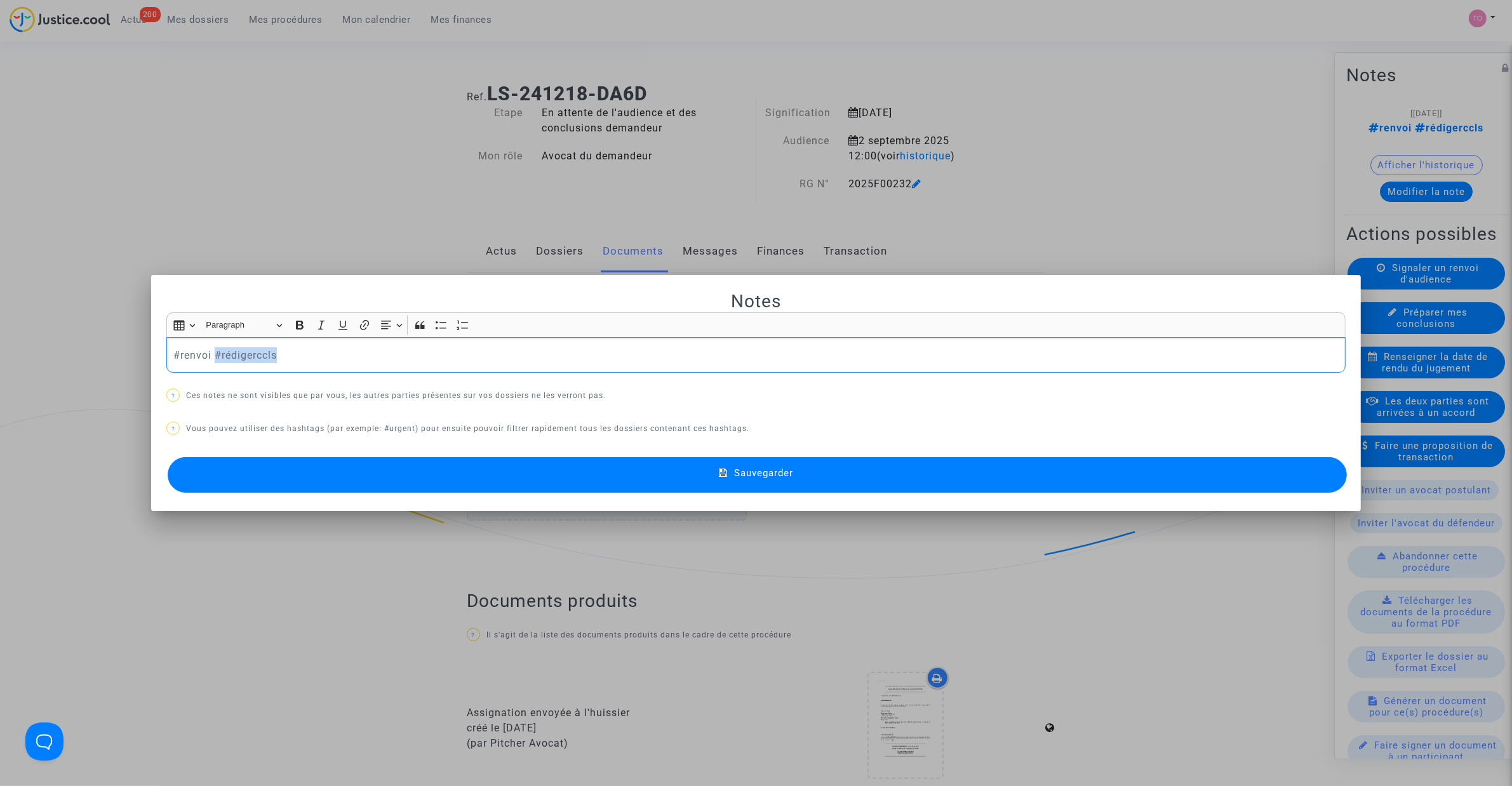
click at [315, 350] on p "#renvoi #rédigerccls" at bounding box center [756, 355] width 1166 height 16
drag, startPoint x: 312, startPoint y: 351, endPoint x: 215, endPoint y: 357, distance: 97.2
click at [215, 357] on p "#renvoi #rédigerccls" at bounding box center [756, 355] width 1166 height 16
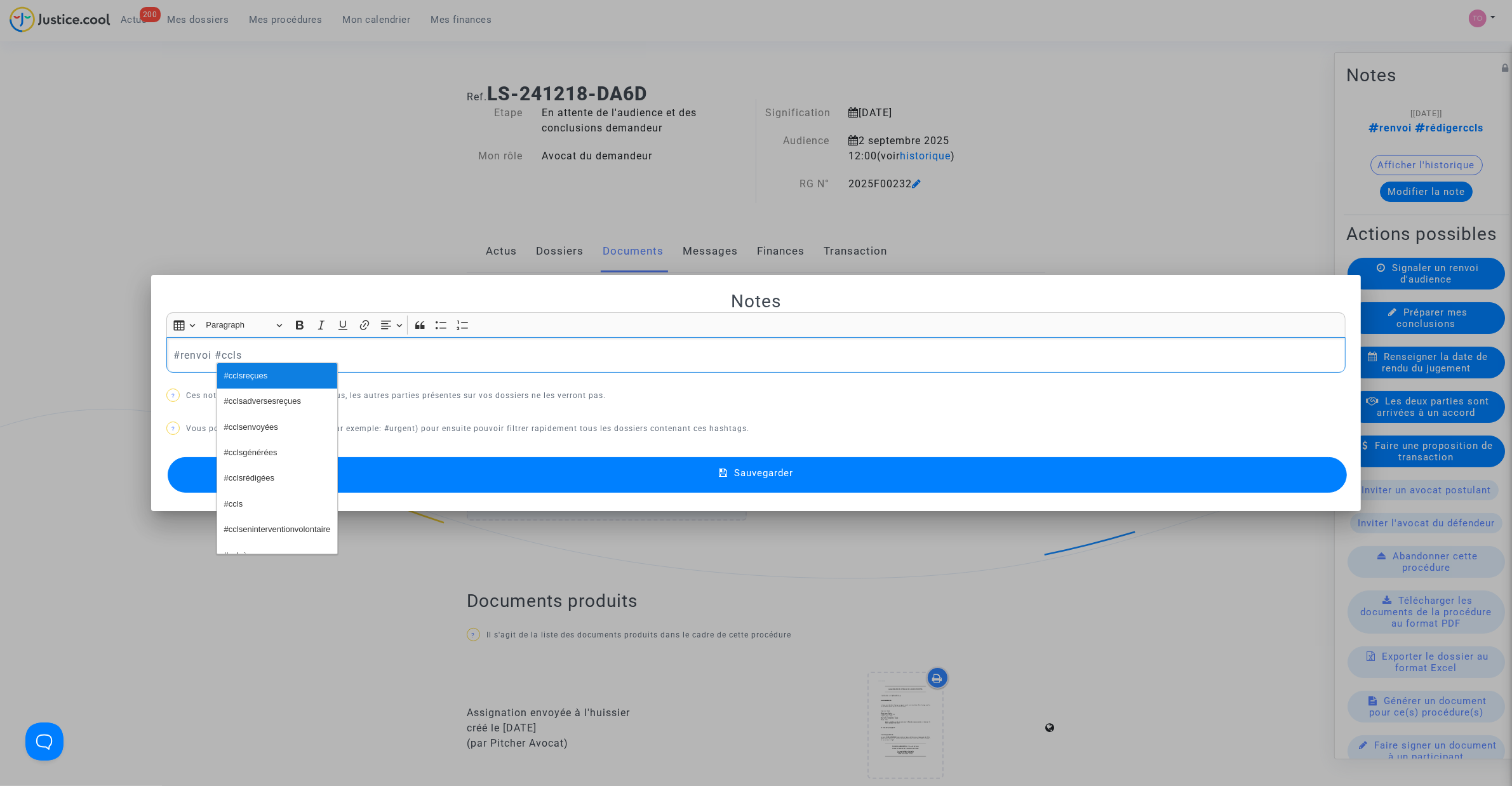
click at [289, 382] on button "#cclsreçues" at bounding box center [277, 375] width 120 height 25
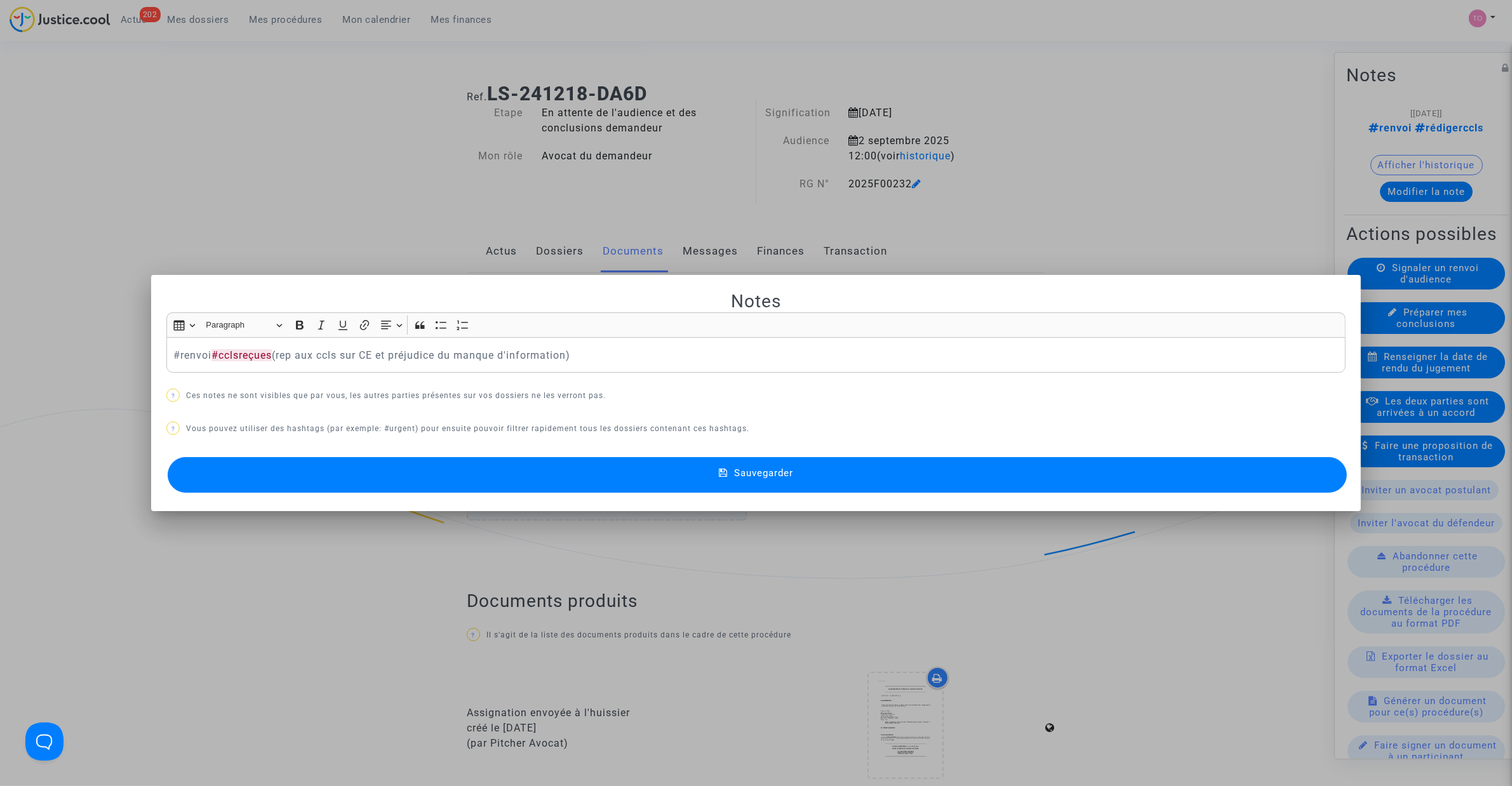
click at [560, 464] on button "Sauvegarder" at bounding box center [757, 474] width 1179 height 35
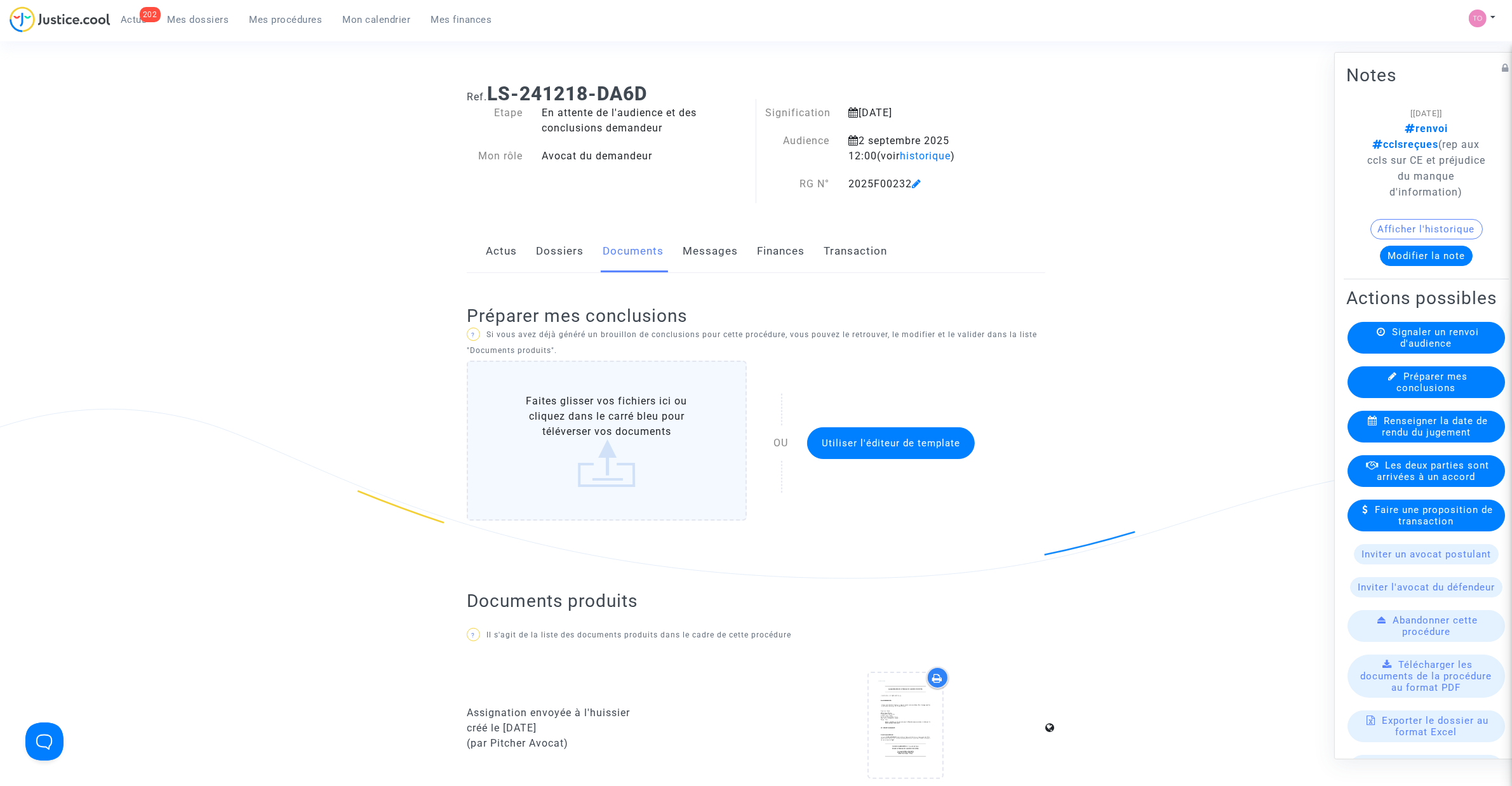
click at [270, 26] on link "Mes procédures" at bounding box center [286, 20] width 93 height 19
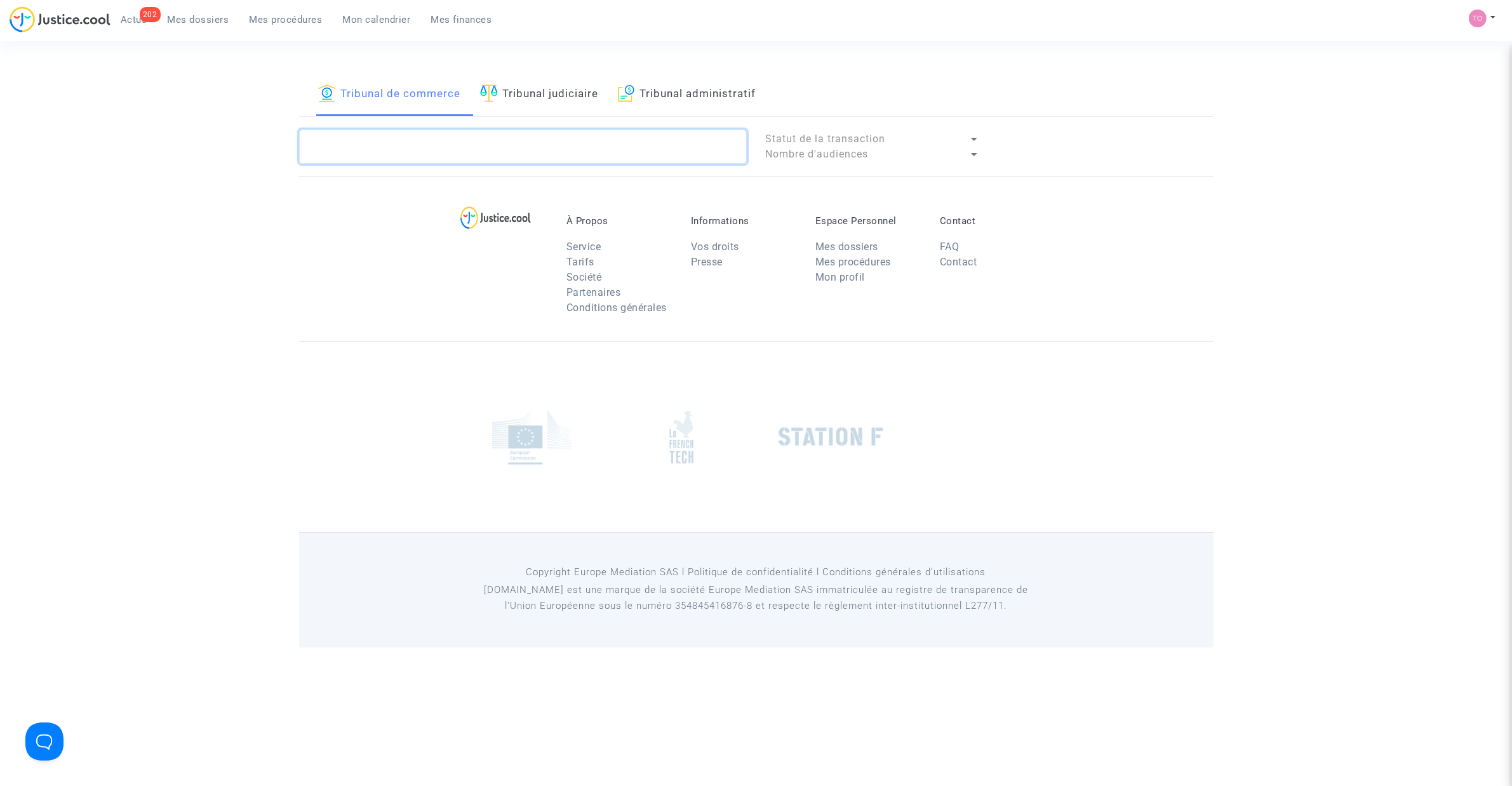
click at [350, 138] on textarea at bounding box center [523, 146] width 448 height 34
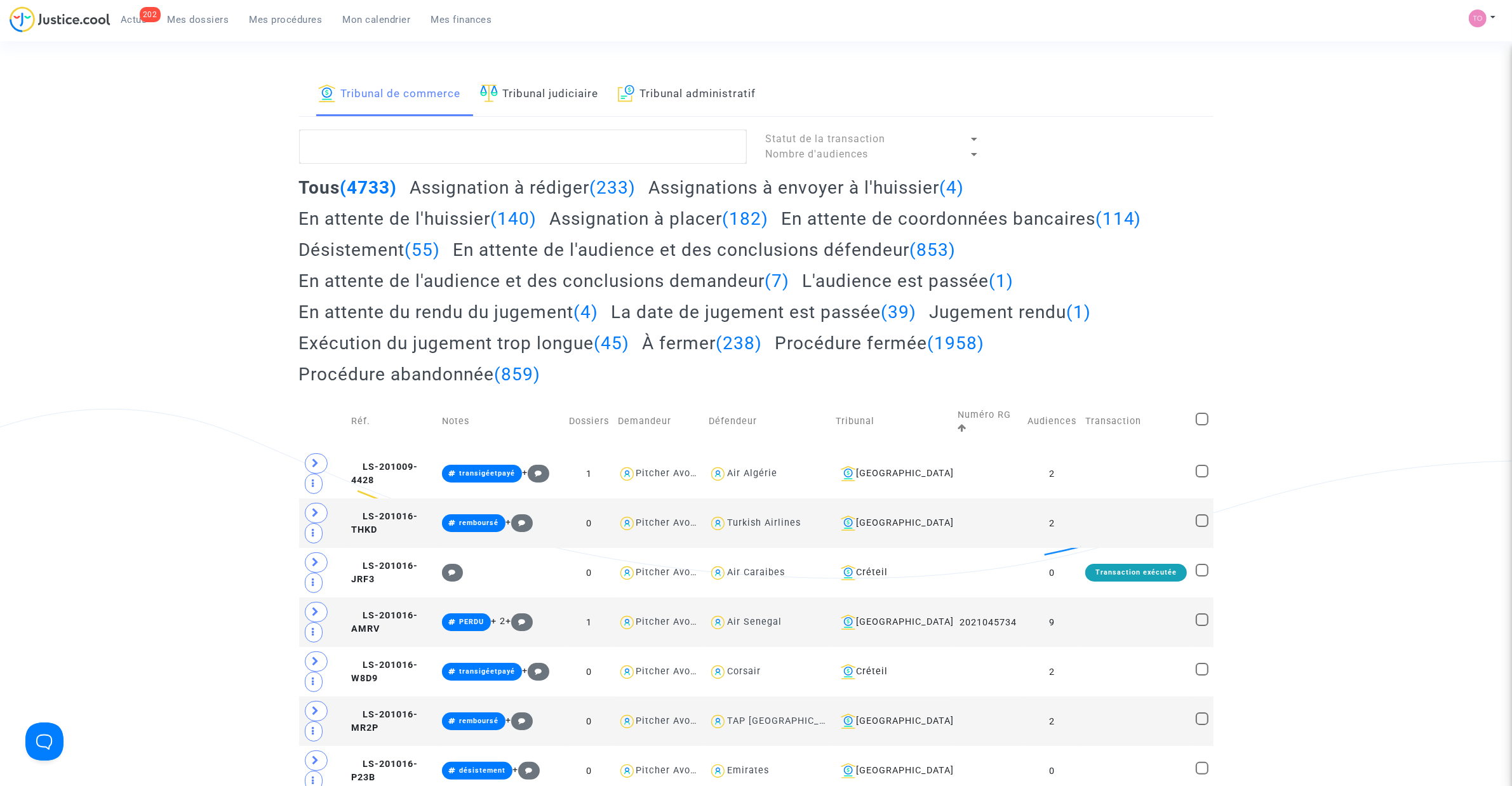
click at [195, 21] on span "Mes dossiers" at bounding box center [198, 20] width 61 height 12
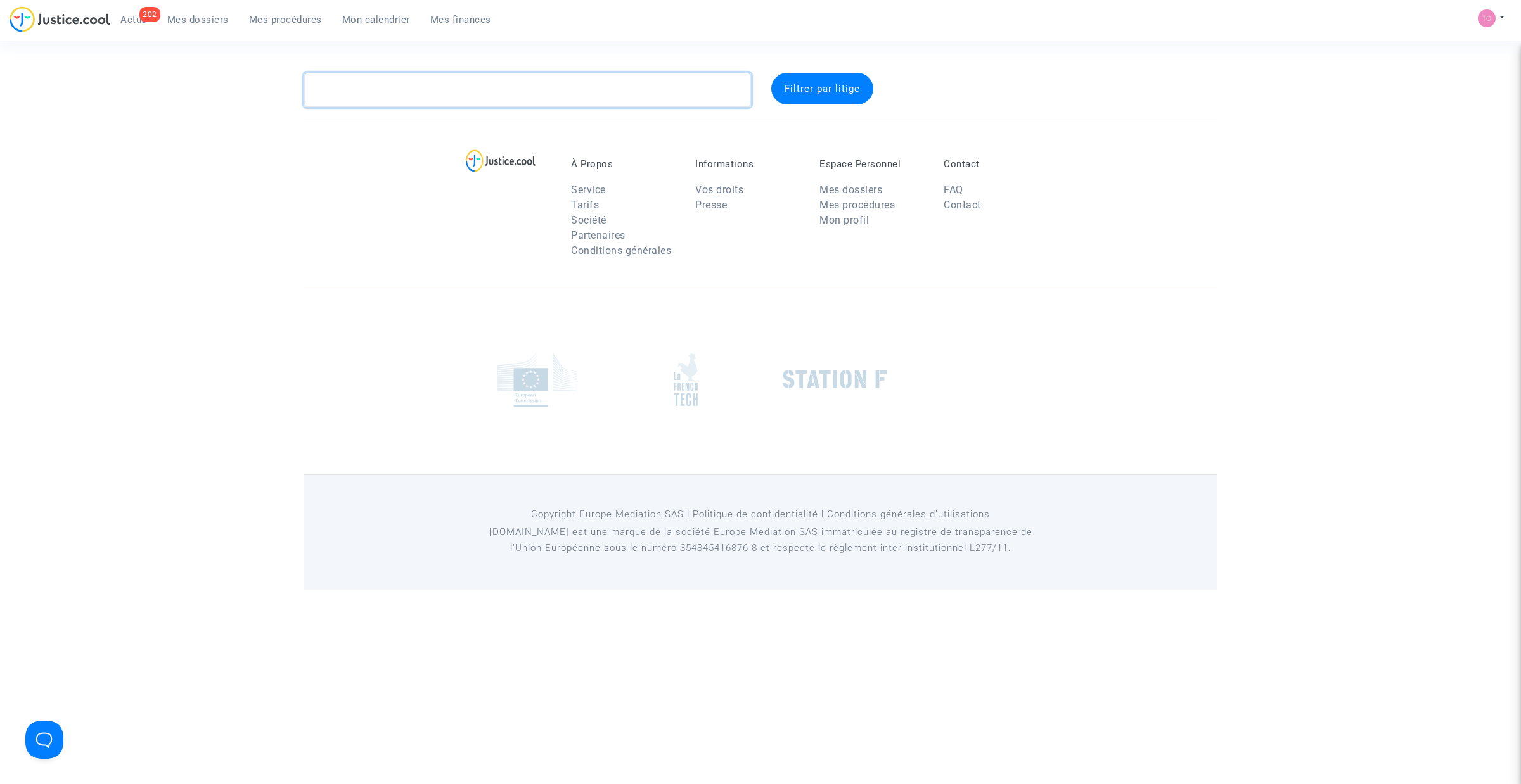
click at [360, 87] on textarea at bounding box center [527, 89] width 447 height 34
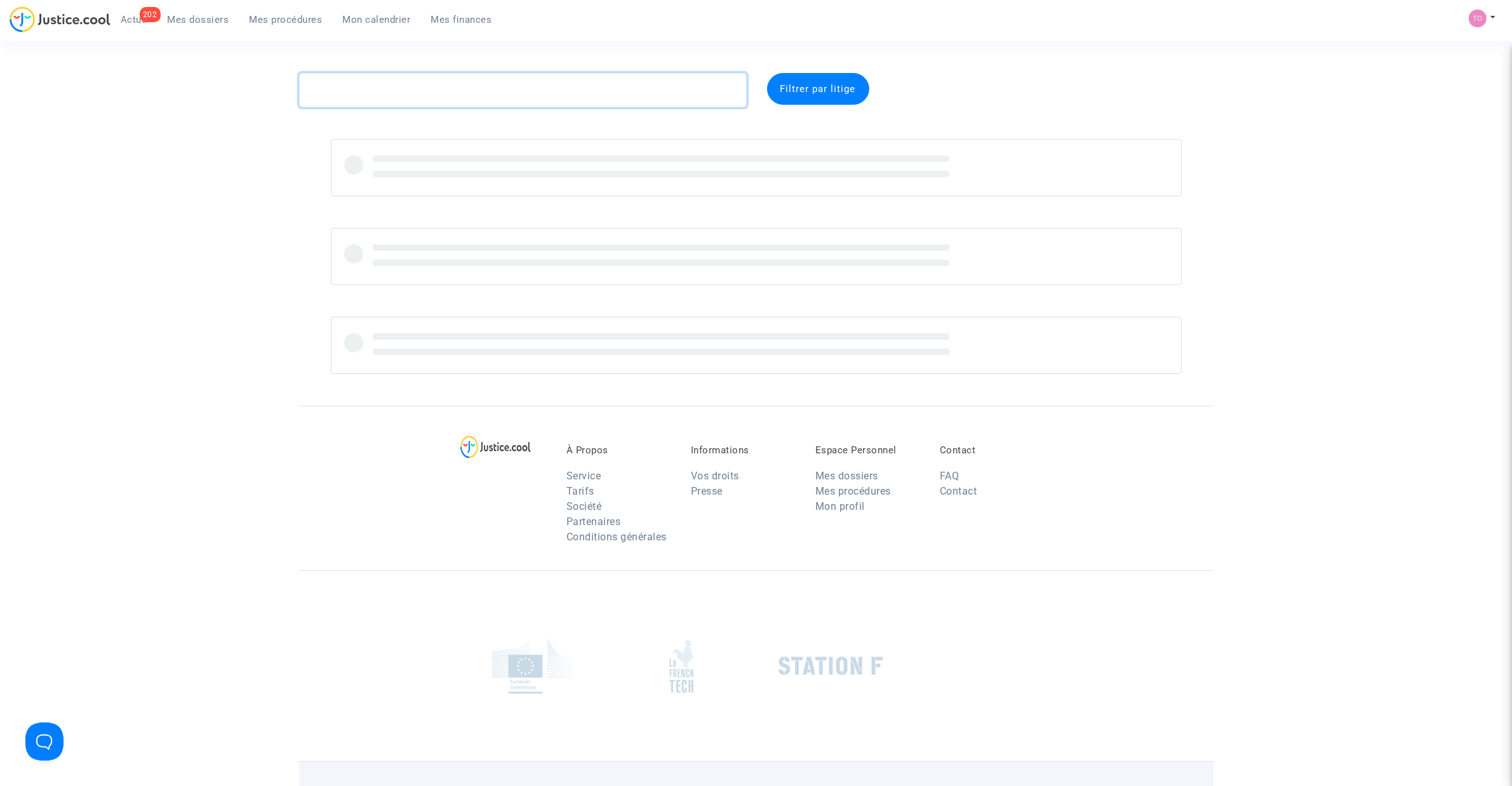
paste textarea "Ibragimov"
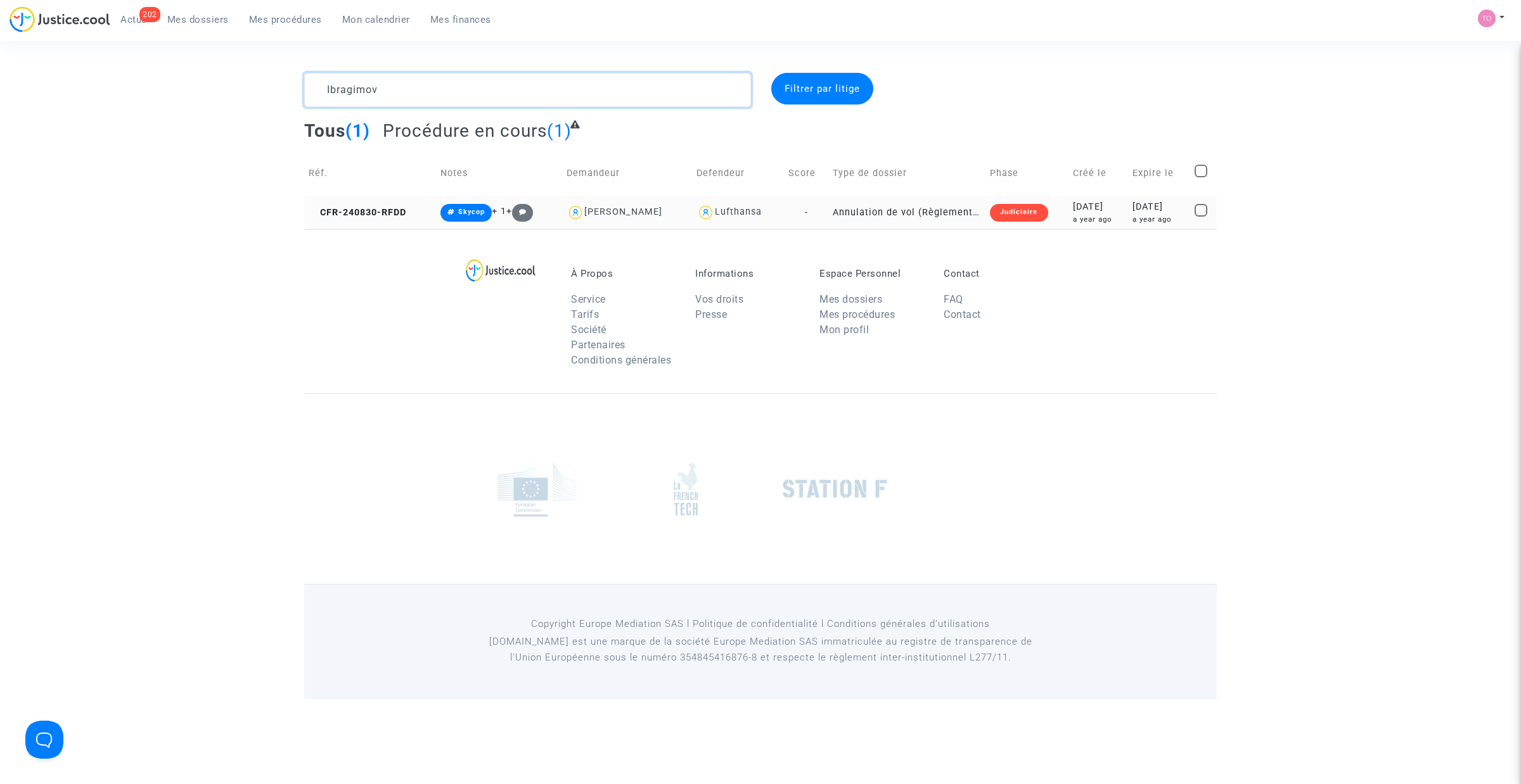
type textarea "Ibragimov"
click at [1134, 214] on div "a year ago" at bounding box center [1159, 219] width 53 height 11
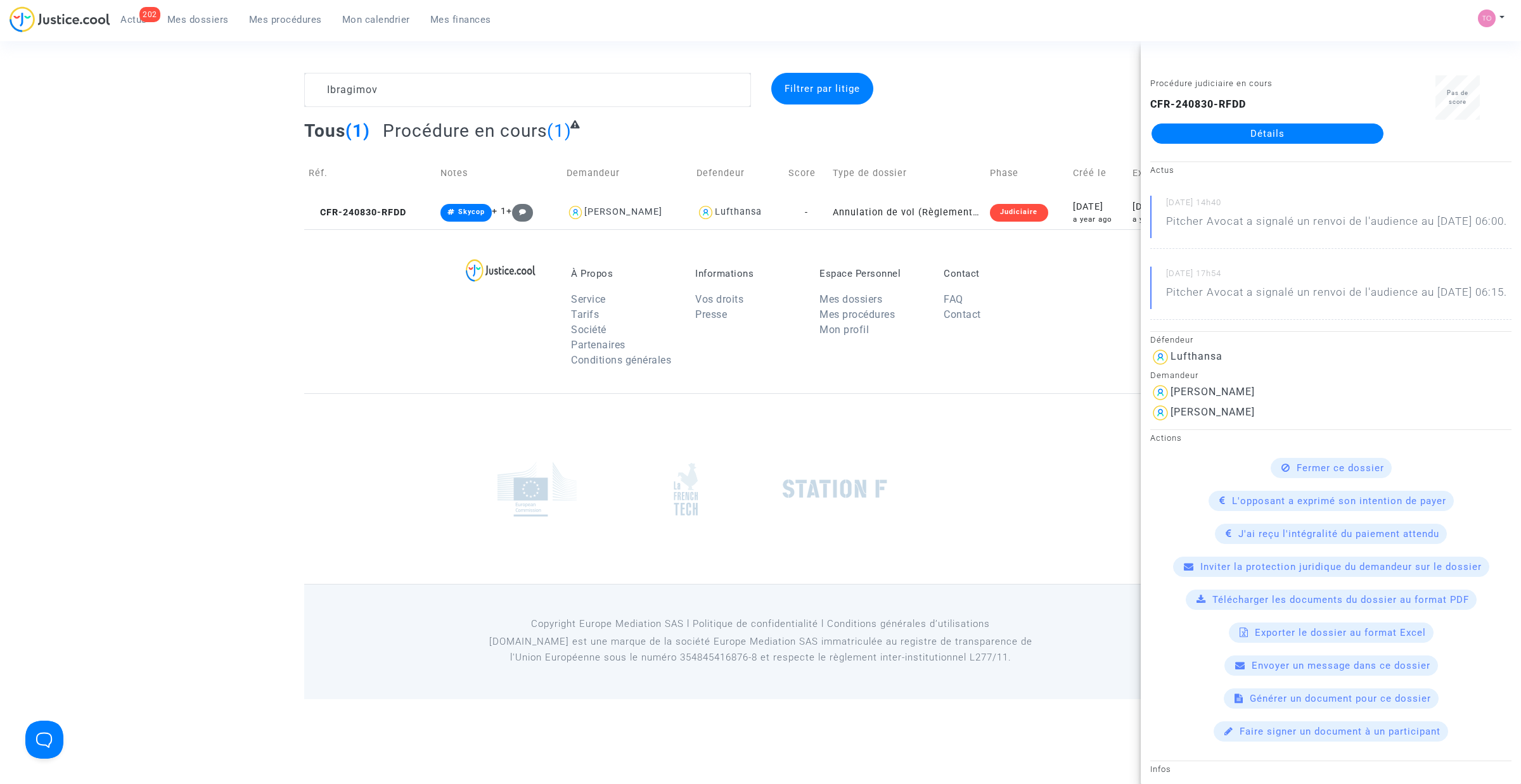
click at [1245, 140] on link "Détails" at bounding box center [1267, 133] width 232 height 20
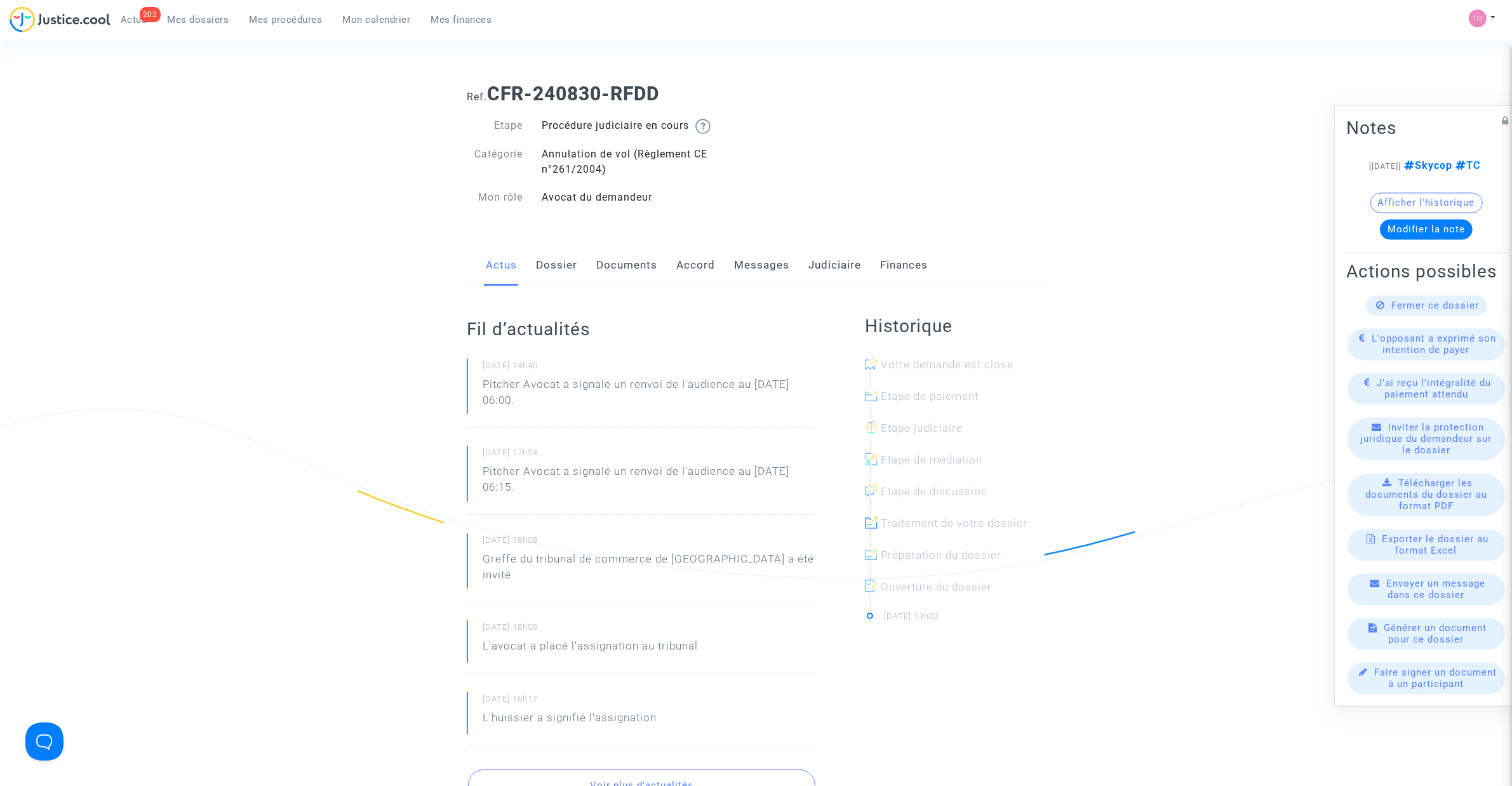
click at [845, 261] on link "Judiciaire" at bounding box center [834, 265] width 53 height 42
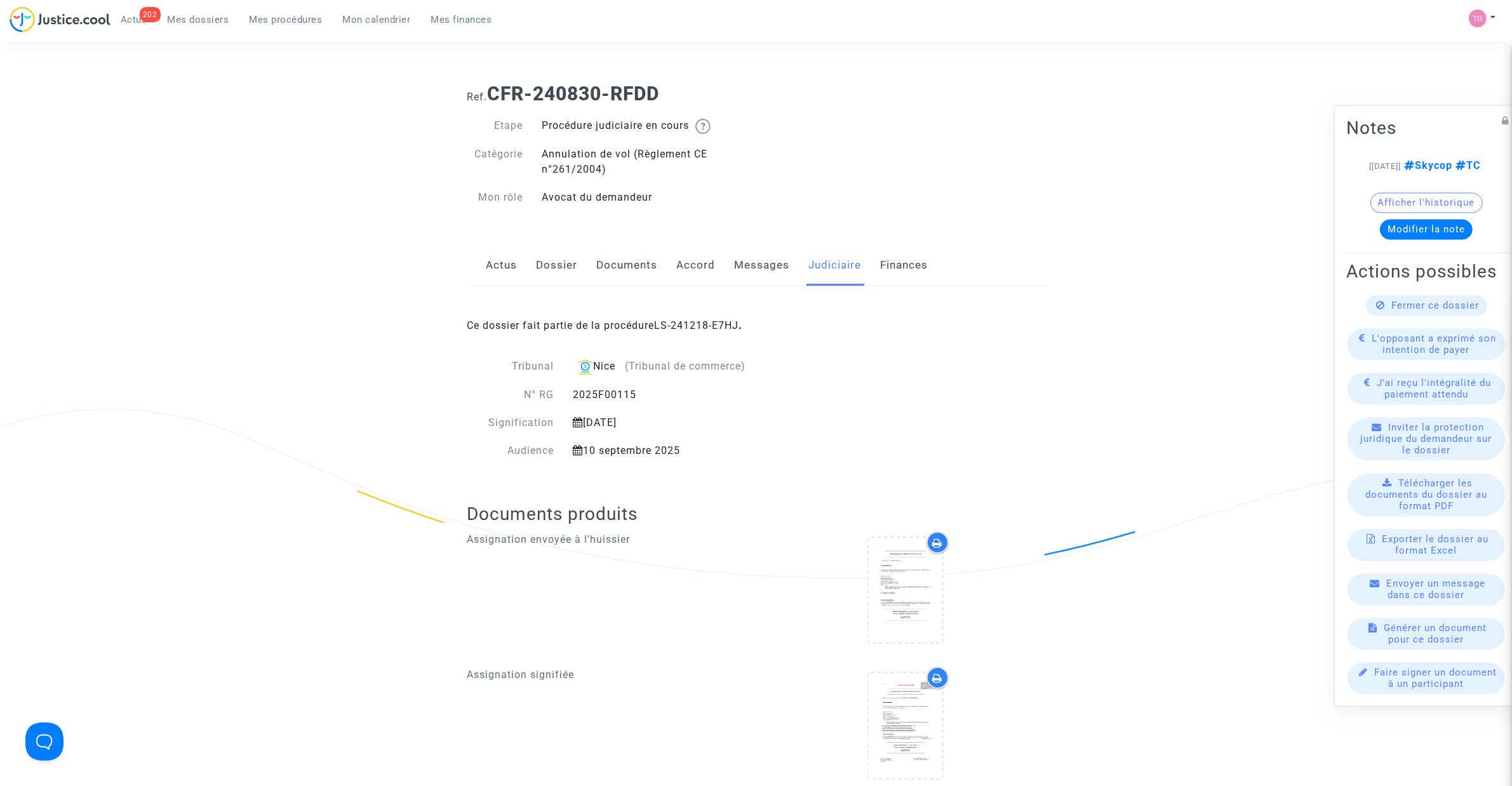
click at [701, 330] on link "LS-241218-E7HJ" at bounding box center [696, 325] width 85 height 12
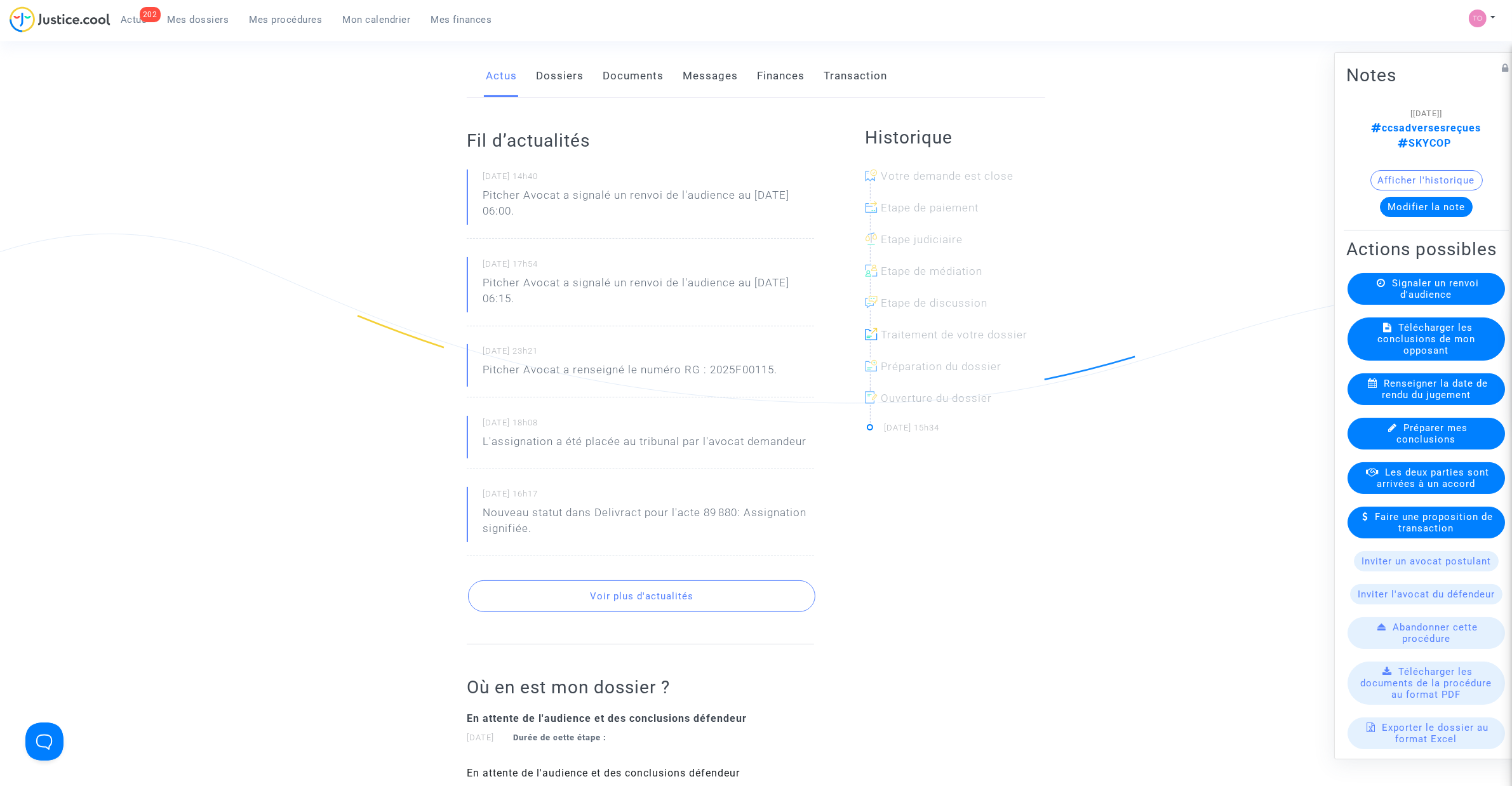
scroll to position [159, 0]
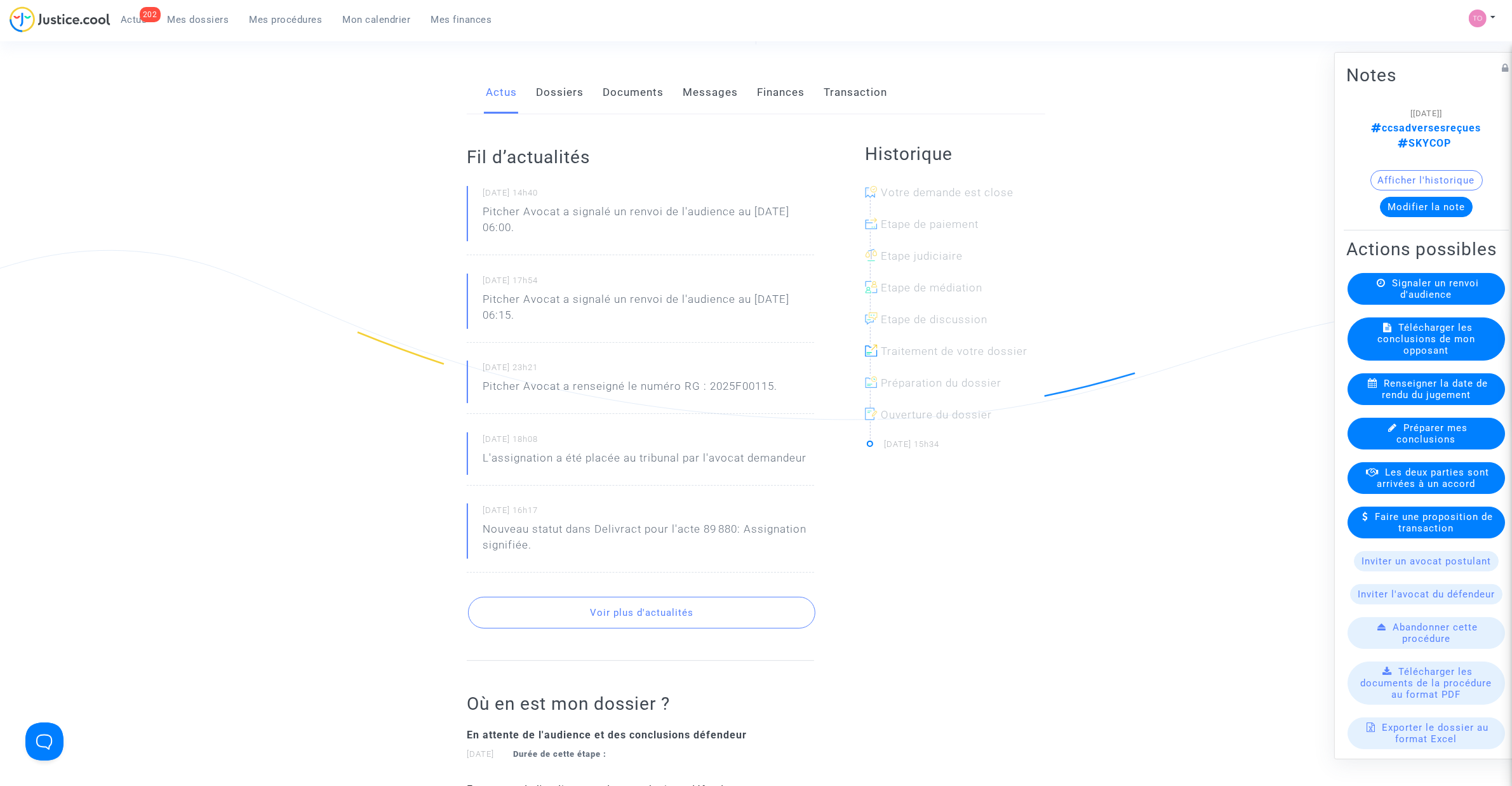
click at [644, 97] on link "Documents" at bounding box center [633, 93] width 61 height 42
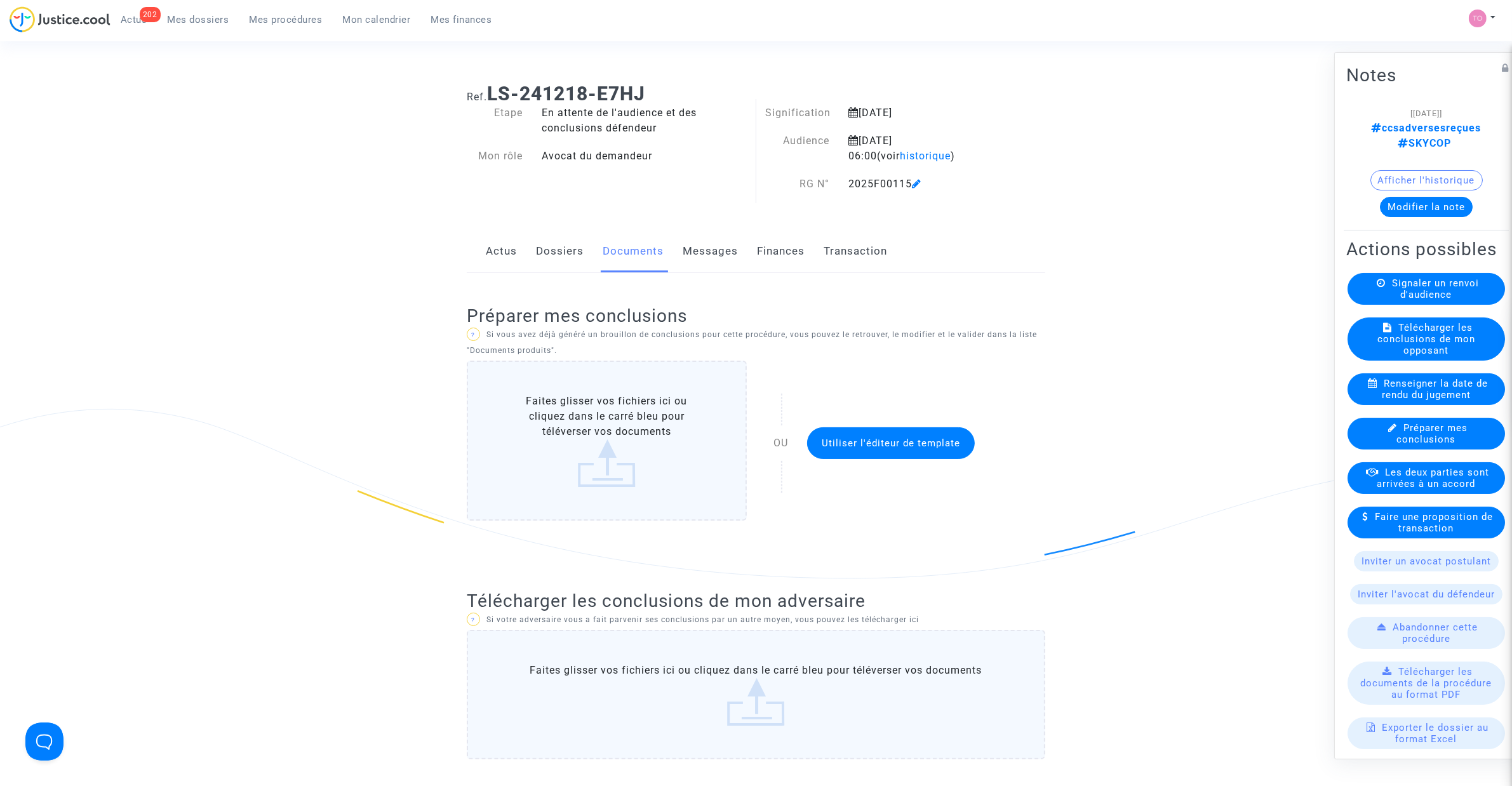
click at [563, 260] on link "Dossiers" at bounding box center [560, 252] width 48 height 42
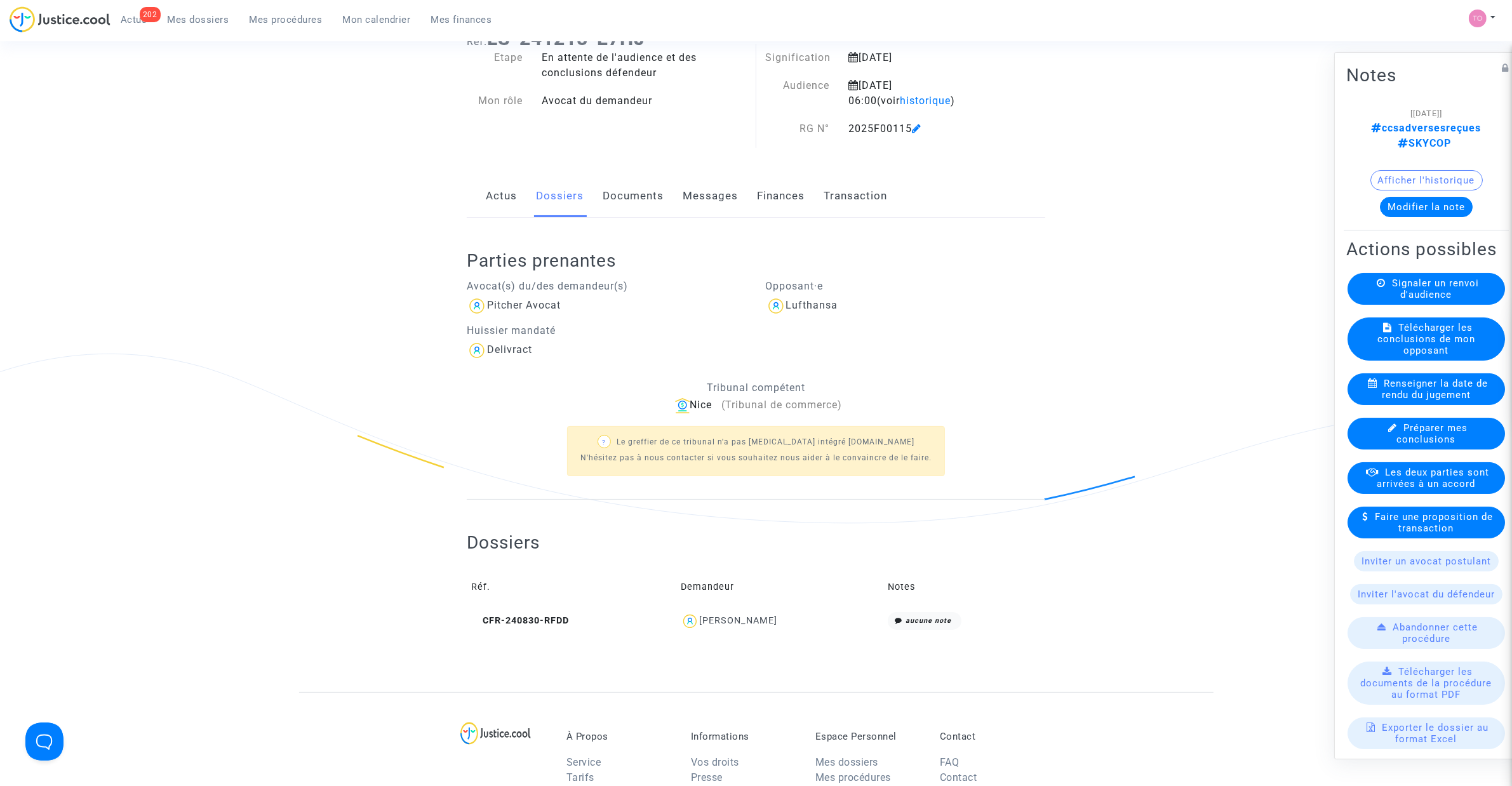
scroll to position [159, 0]
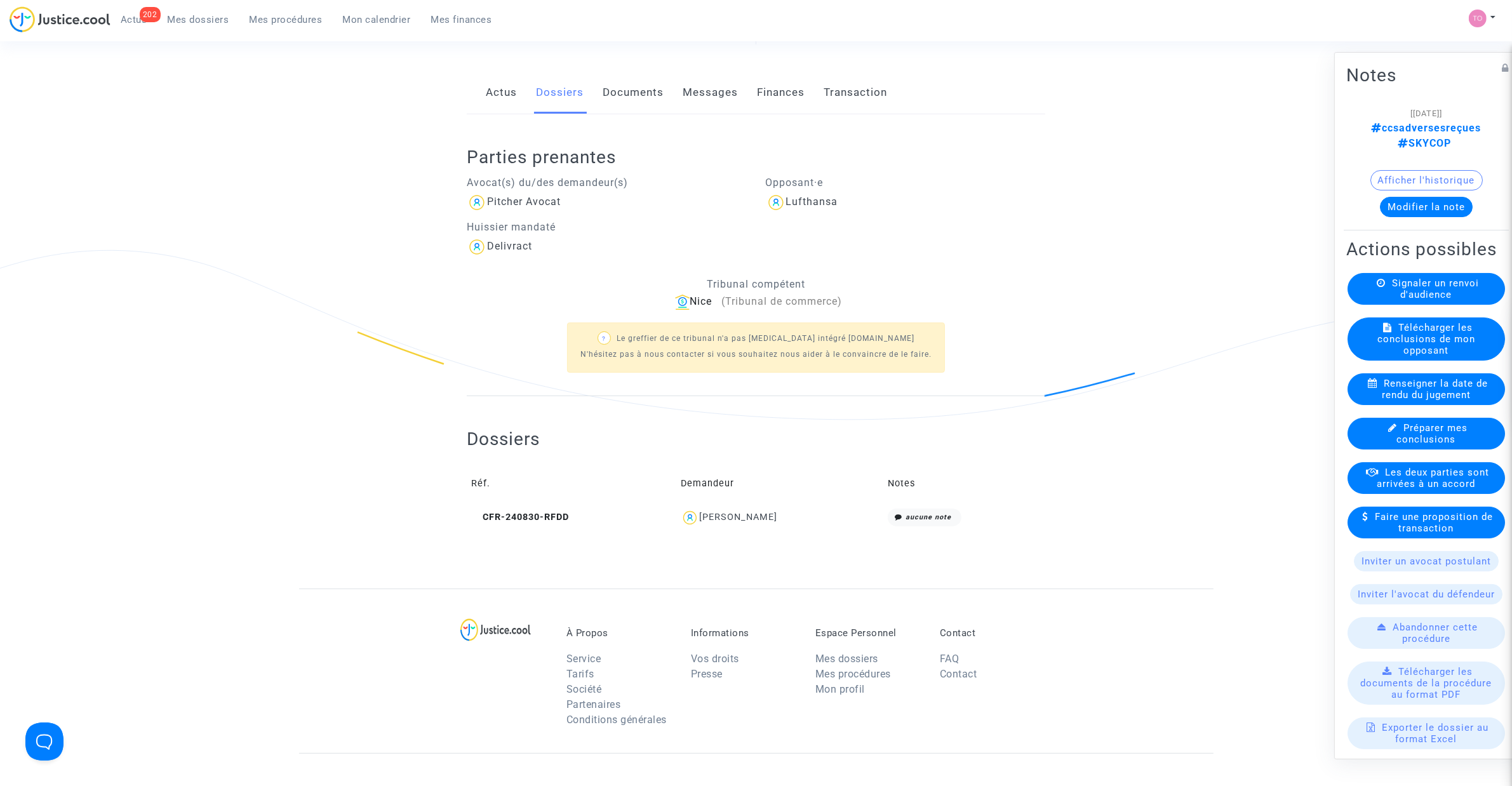
click at [724, 513] on div "Nodirbek Ibragimov" at bounding box center [738, 517] width 78 height 11
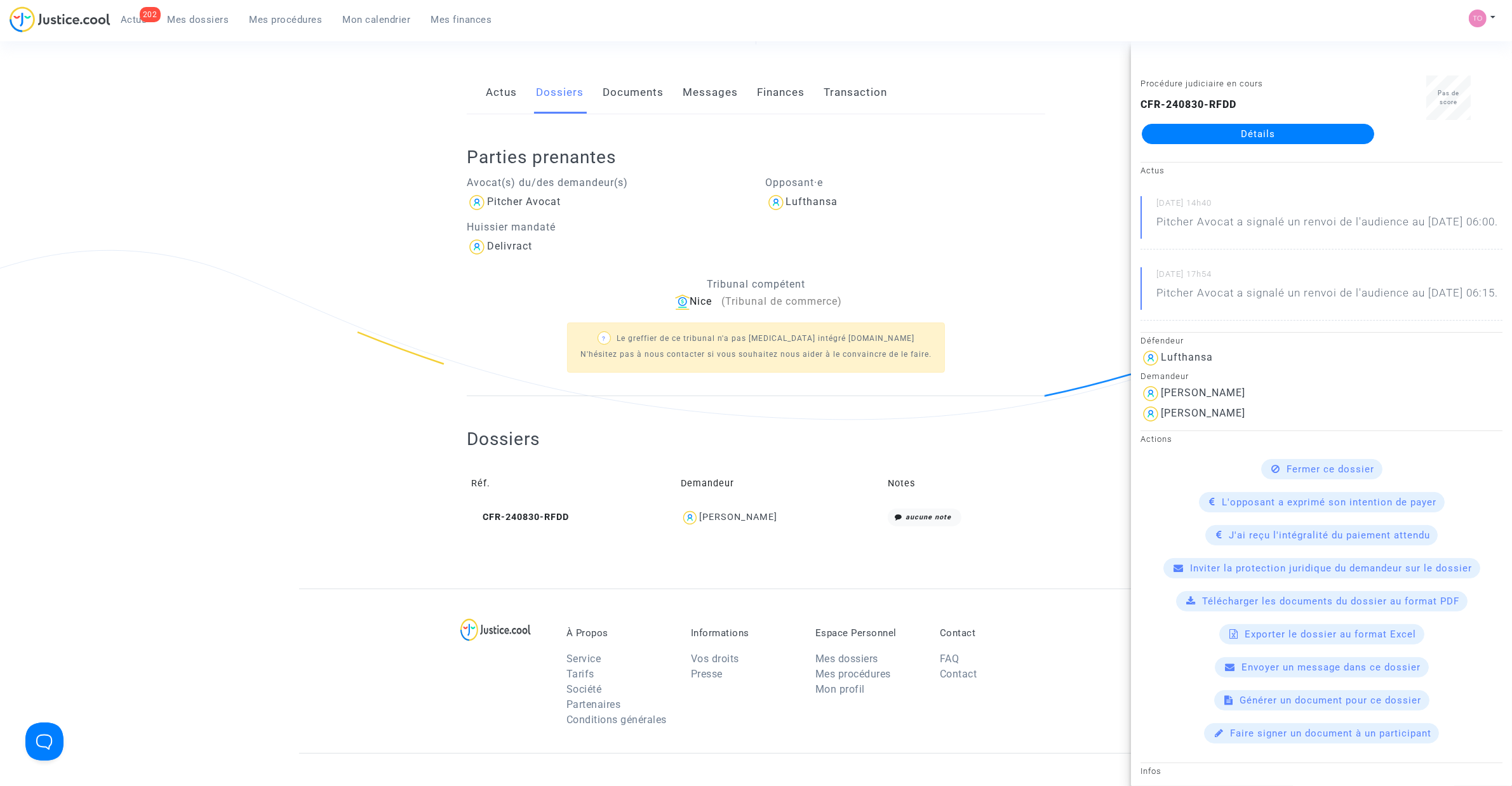
click at [221, 215] on div "Ref. LS-241218-E7HJ Etape En attente de l'audience et des conclusions défendeur…" at bounding box center [756, 251] width 1512 height 675
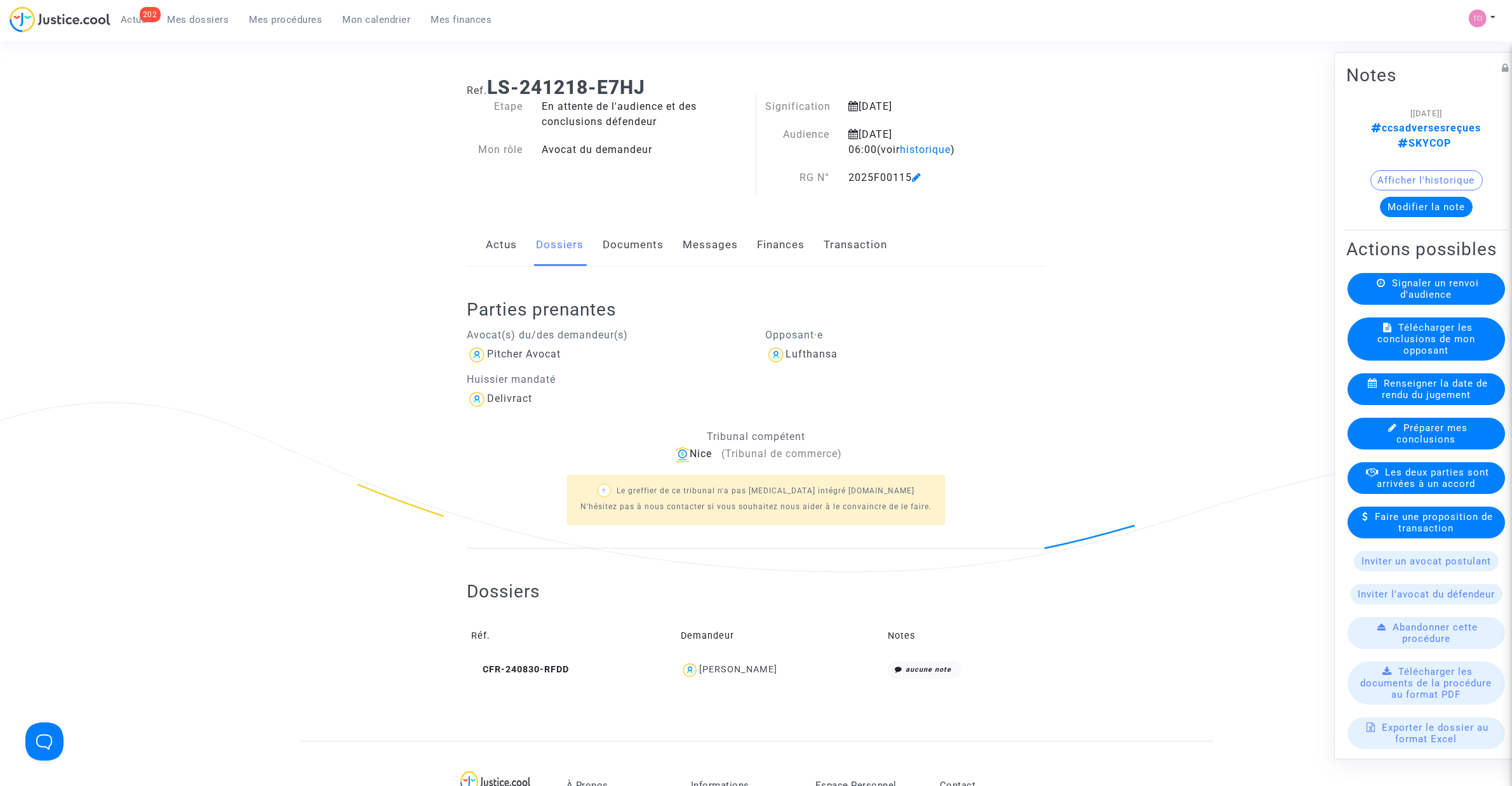
scroll to position [0, 0]
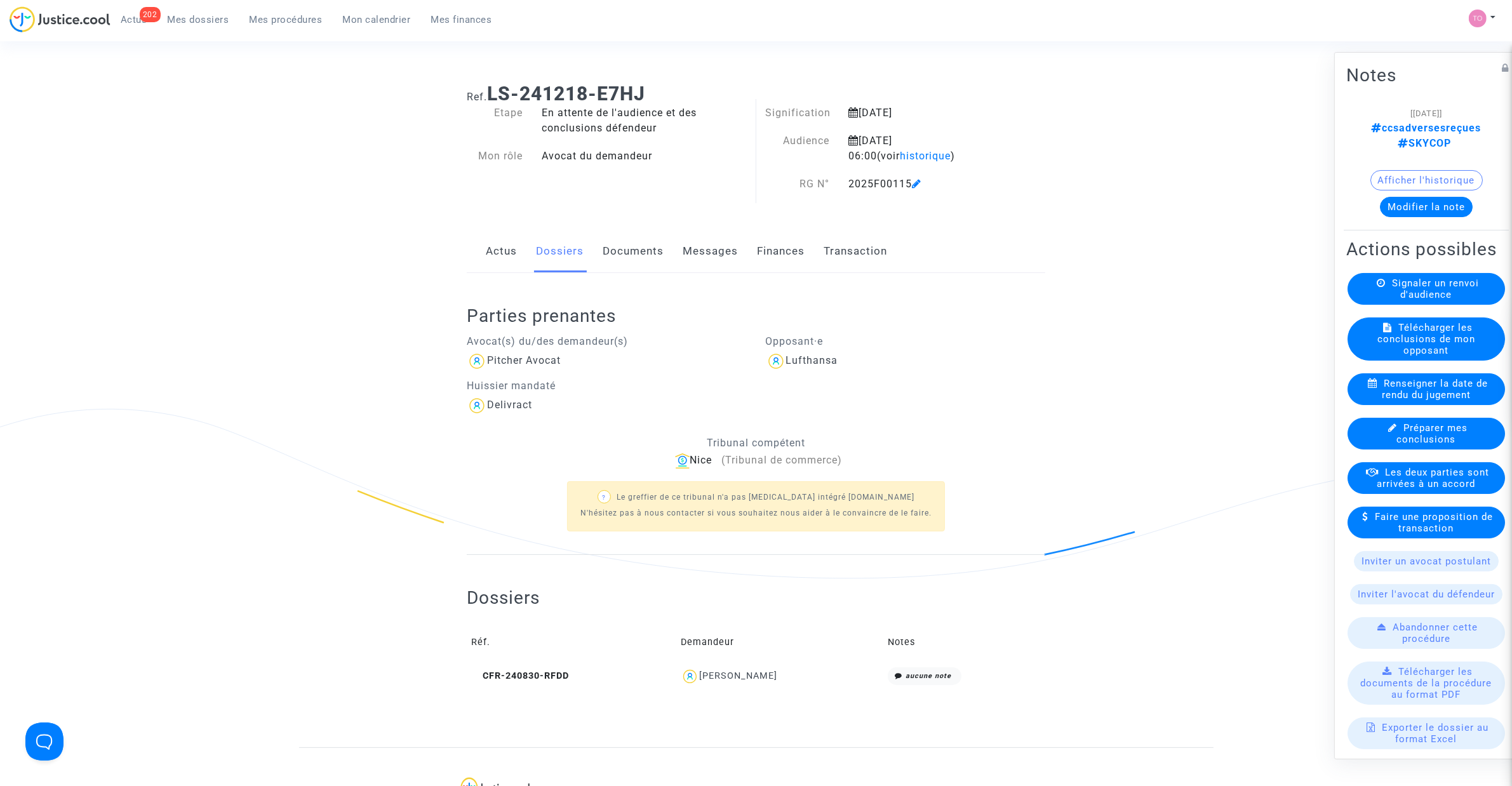
click at [607, 242] on link "Documents" at bounding box center [633, 252] width 61 height 42
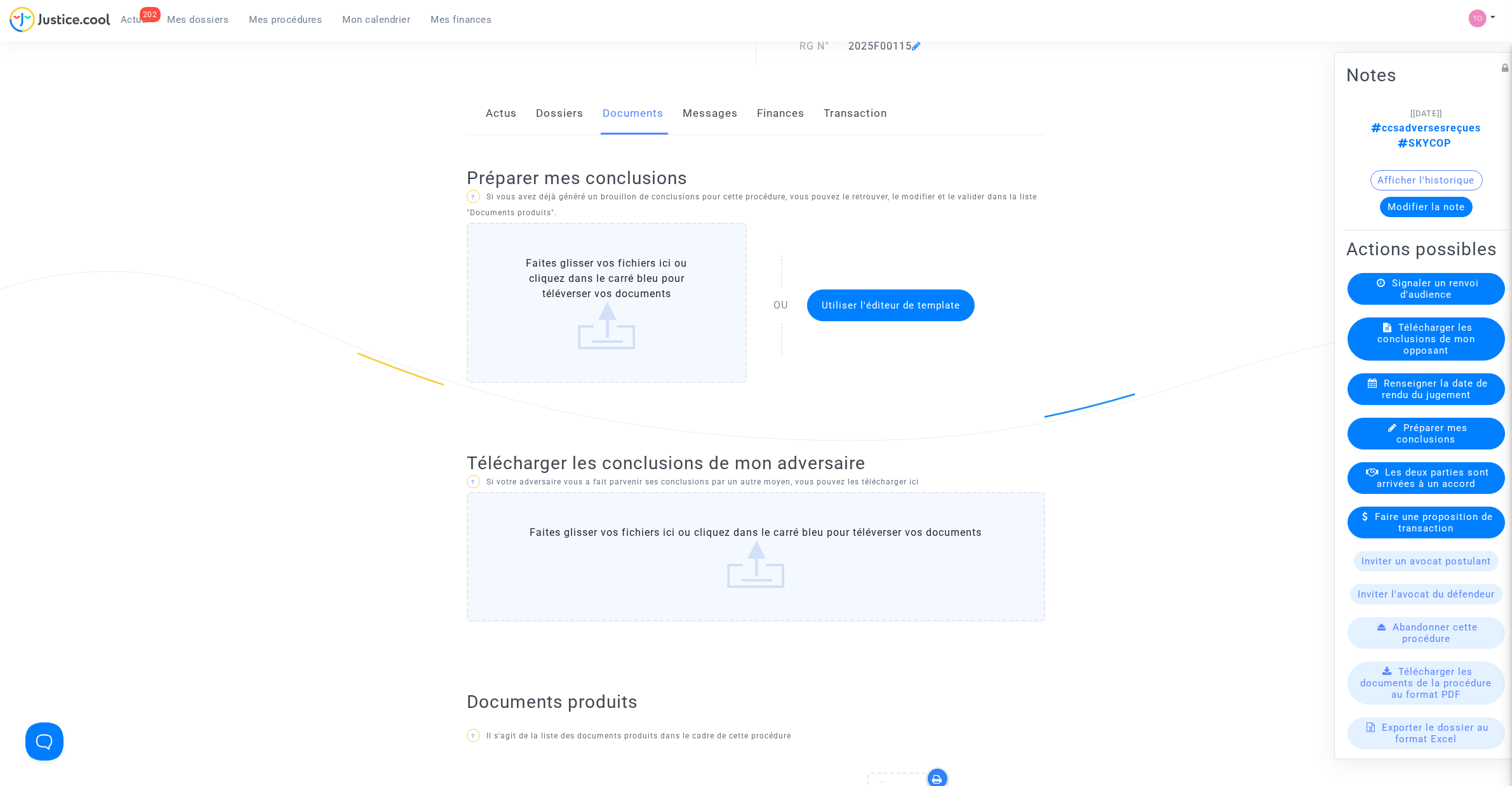
scroll to position [159, 0]
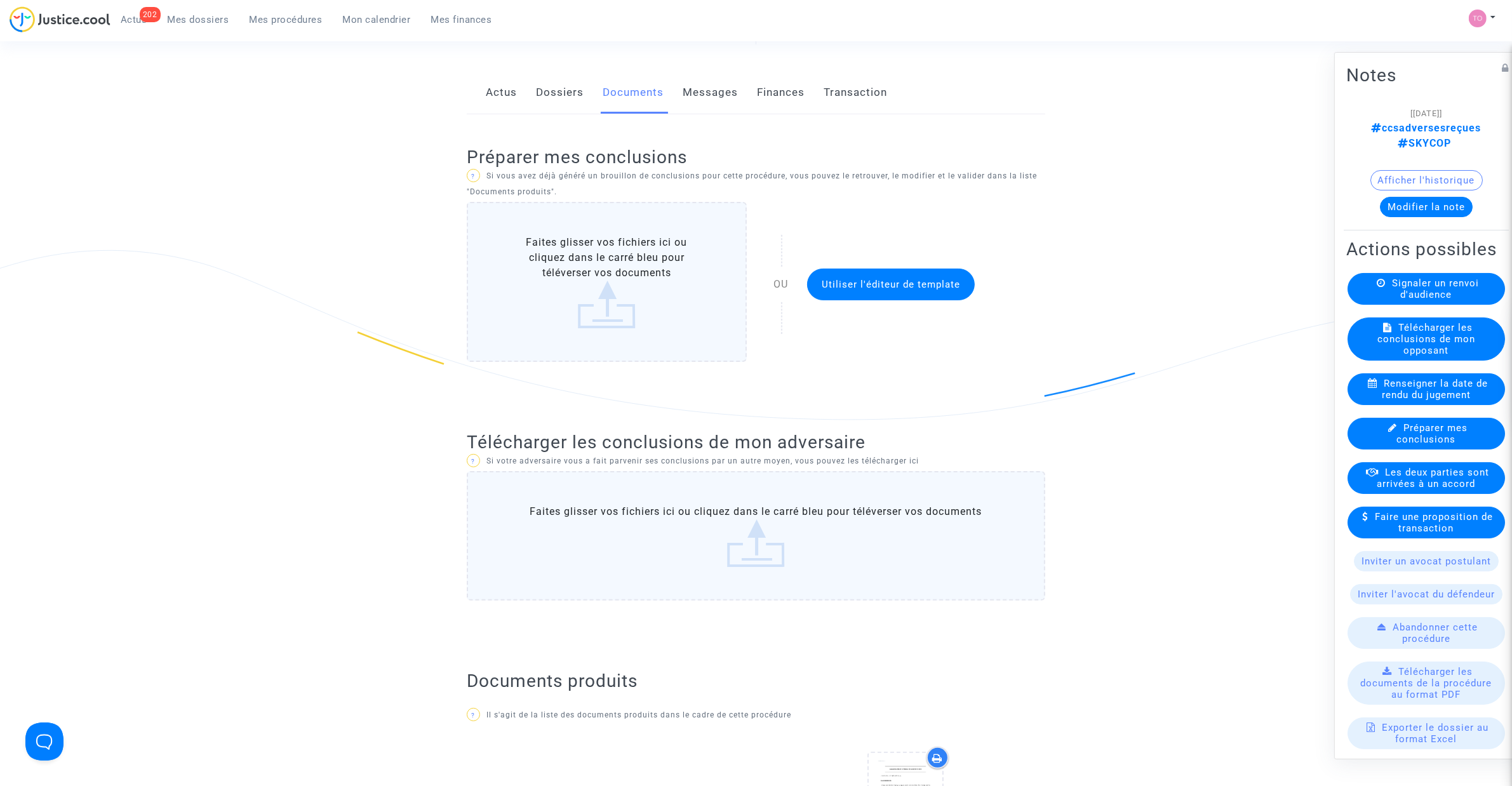
click at [623, 538] on label "Faites glisser vos fichiers ici ou cliquez dans le carré bleu pour téléverser v…" at bounding box center [756, 536] width 578 height 129
click at [0, 0] on input "Faites glisser vos fichiers ici ou cliquez dans le carré bleu pour téléverser v…" at bounding box center [0, 0] width 0 height 0
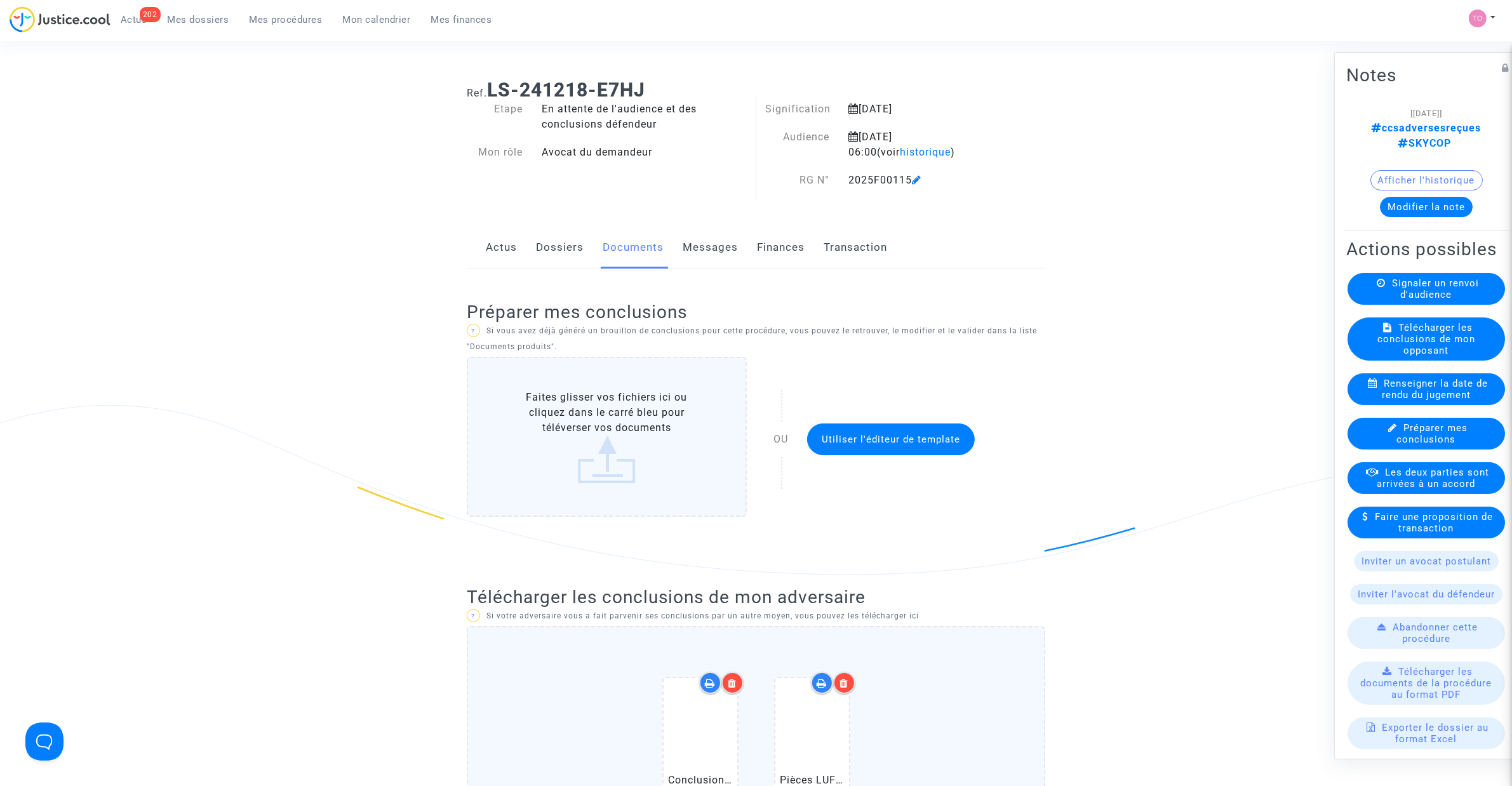
scroll to position [0, 0]
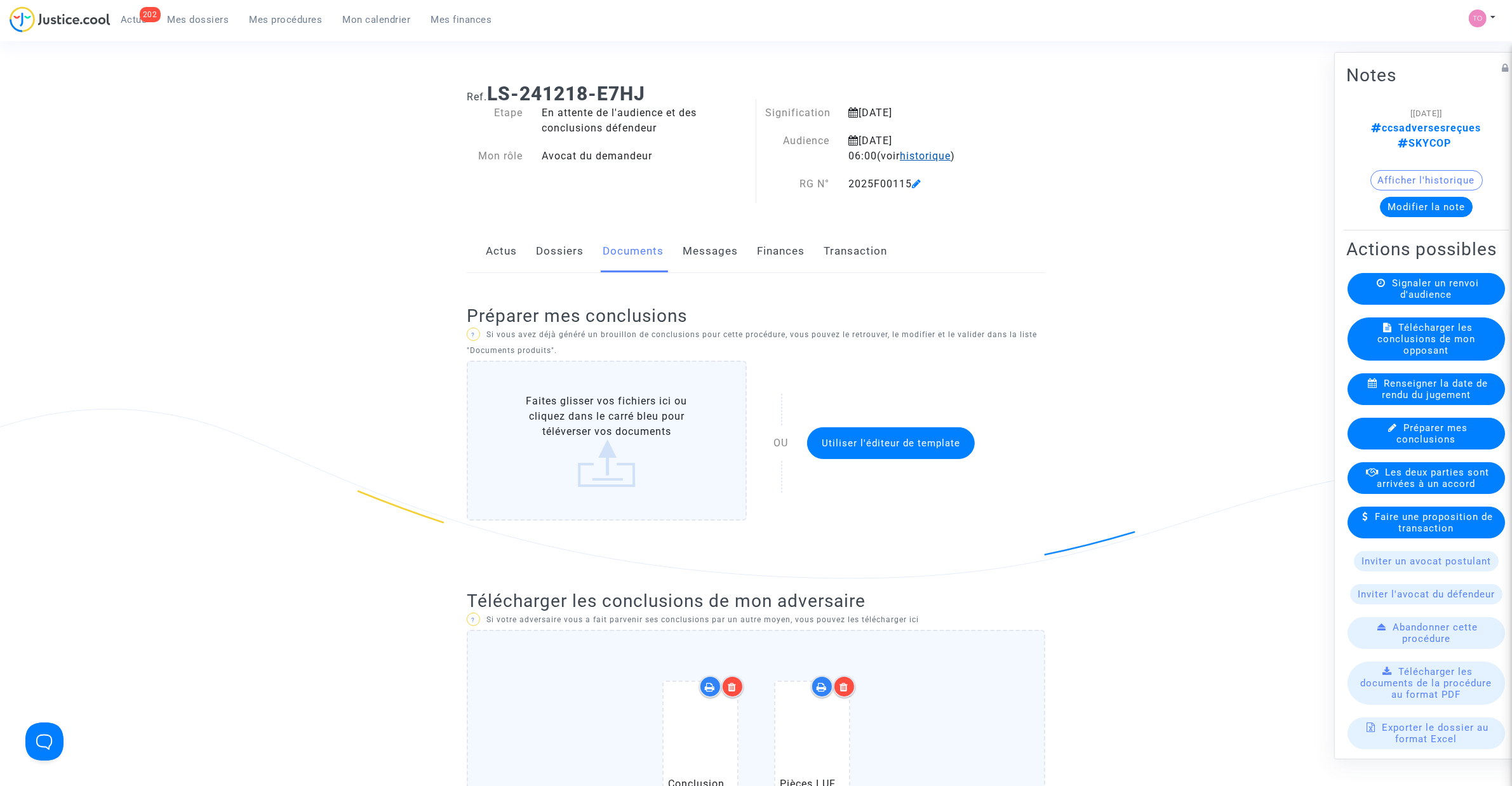
click at [900, 154] on span "historique" at bounding box center [925, 155] width 51 height 12
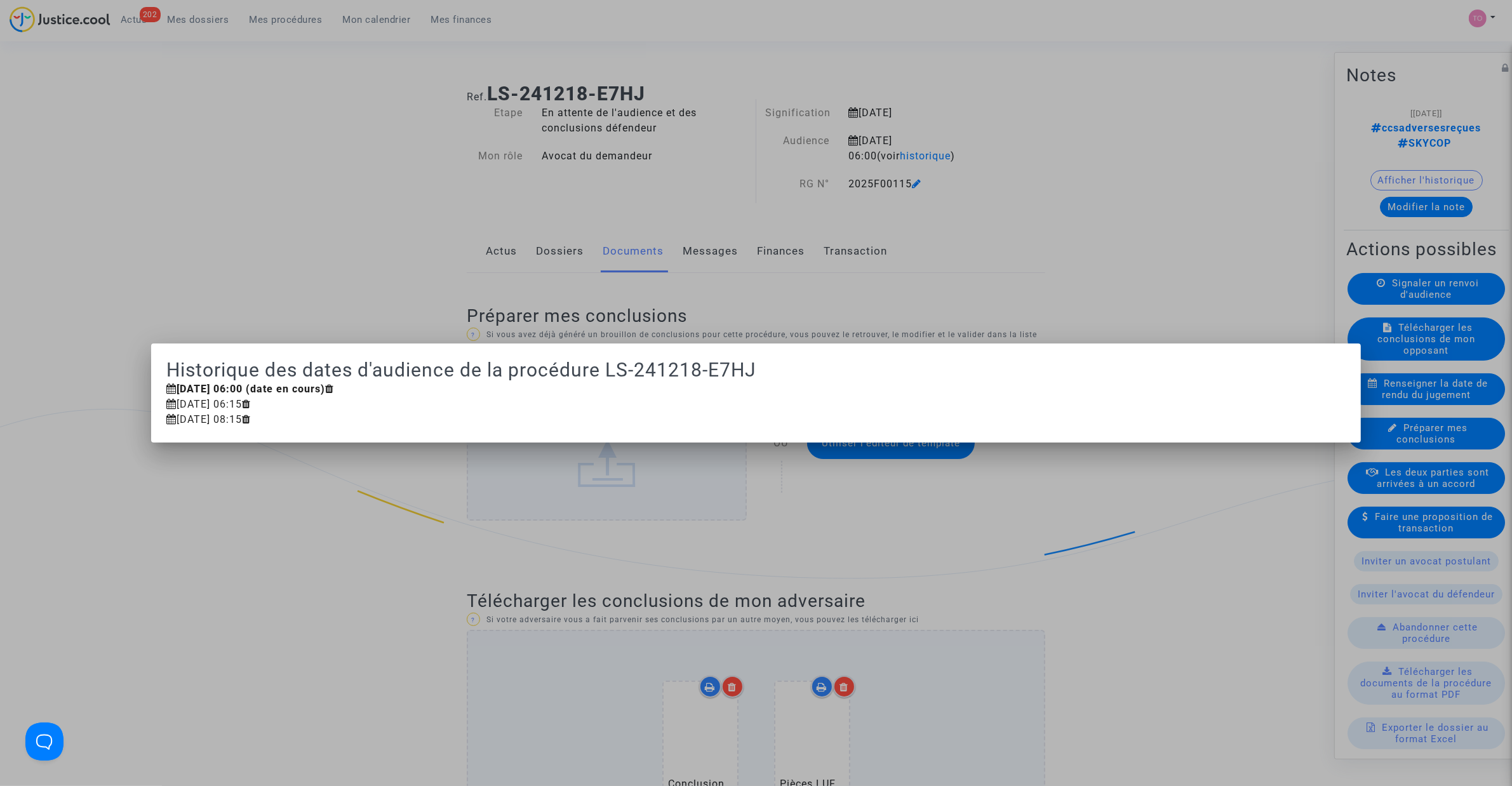
click at [236, 294] on div at bounding box center [756, 393] width 1512 height 786
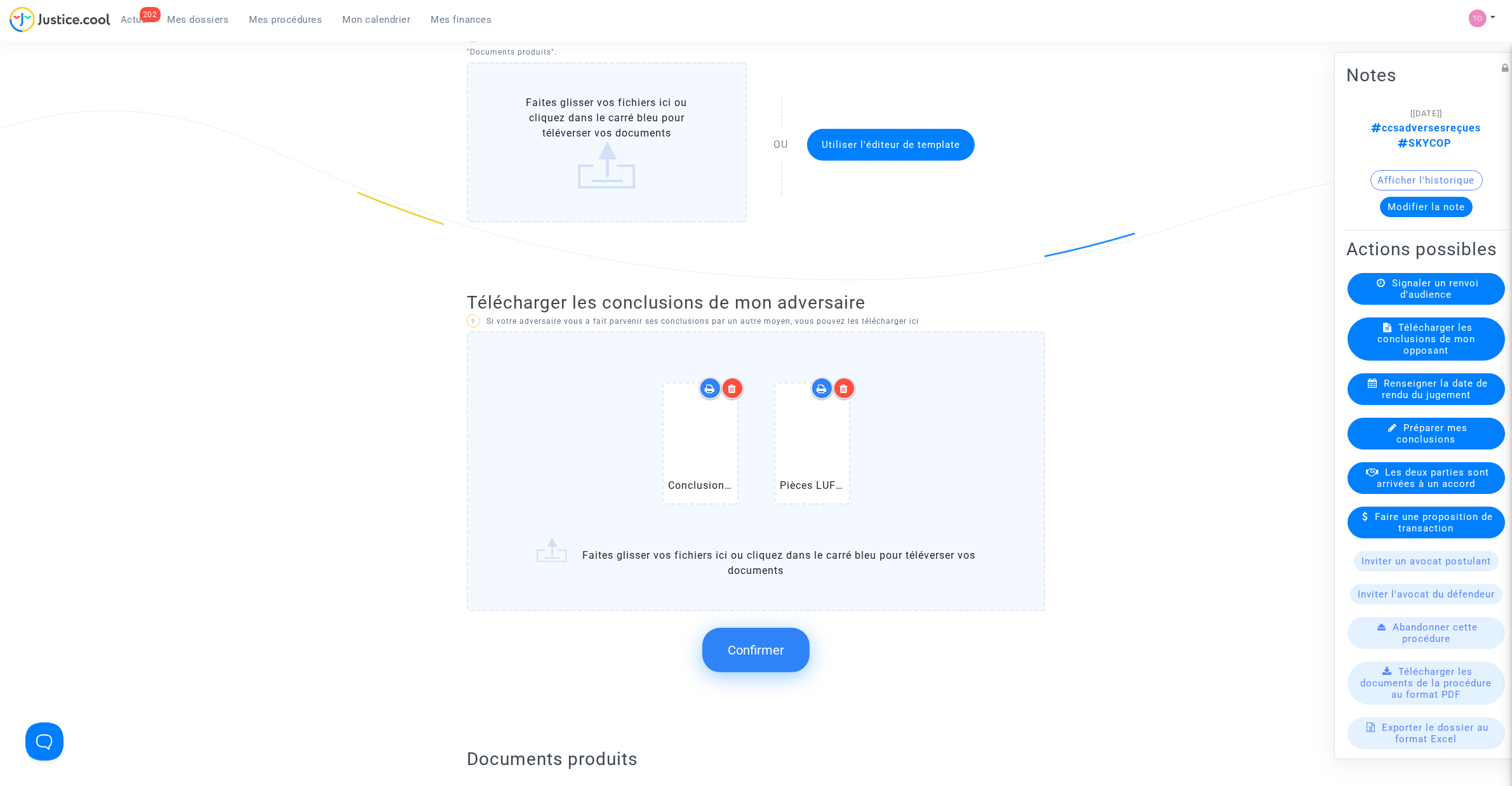
scroll to position [477, 0]
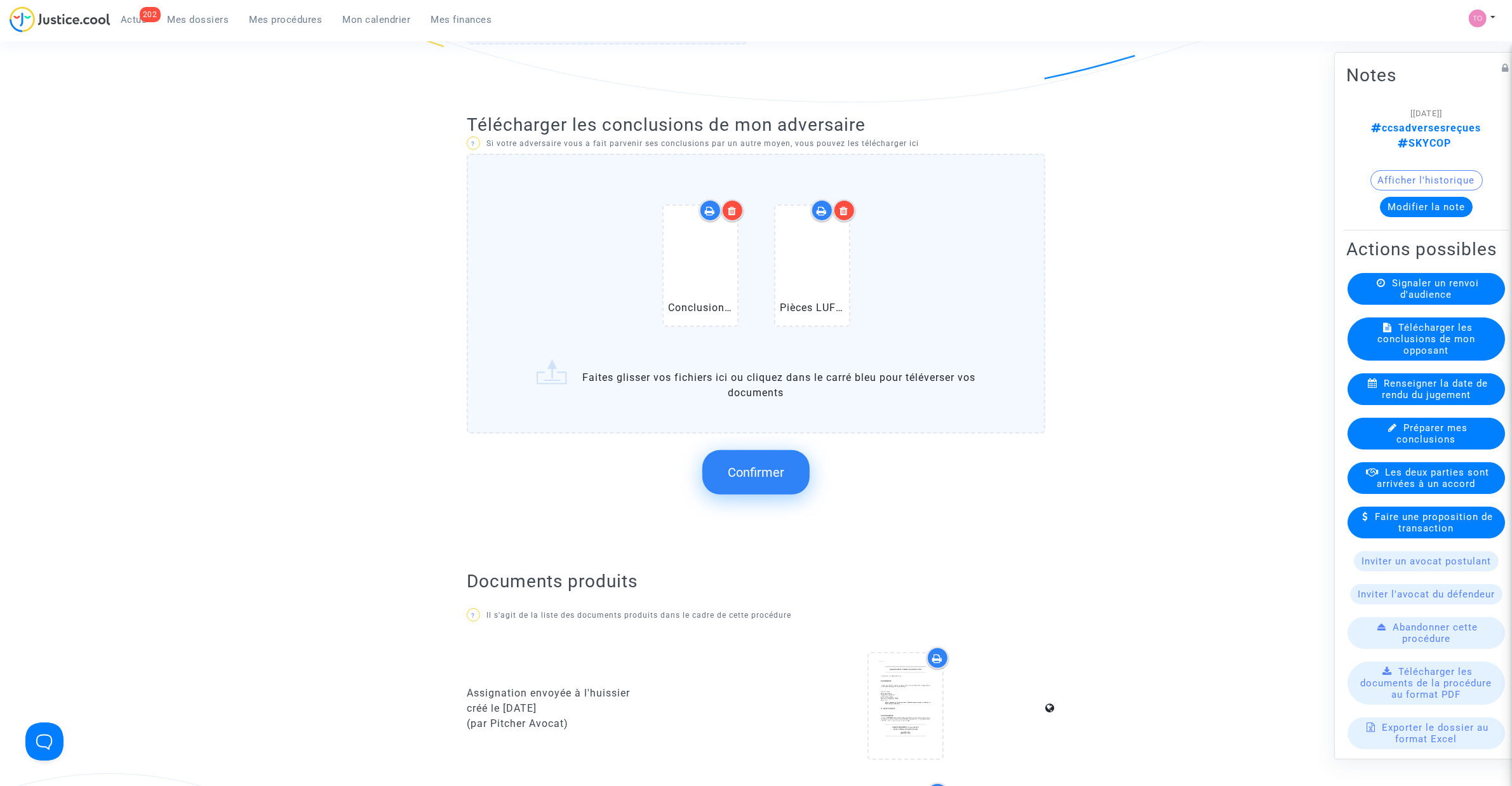
click at [764, 470] on span "Confirmer" at bounding box center [756, 472] width 56 height 15
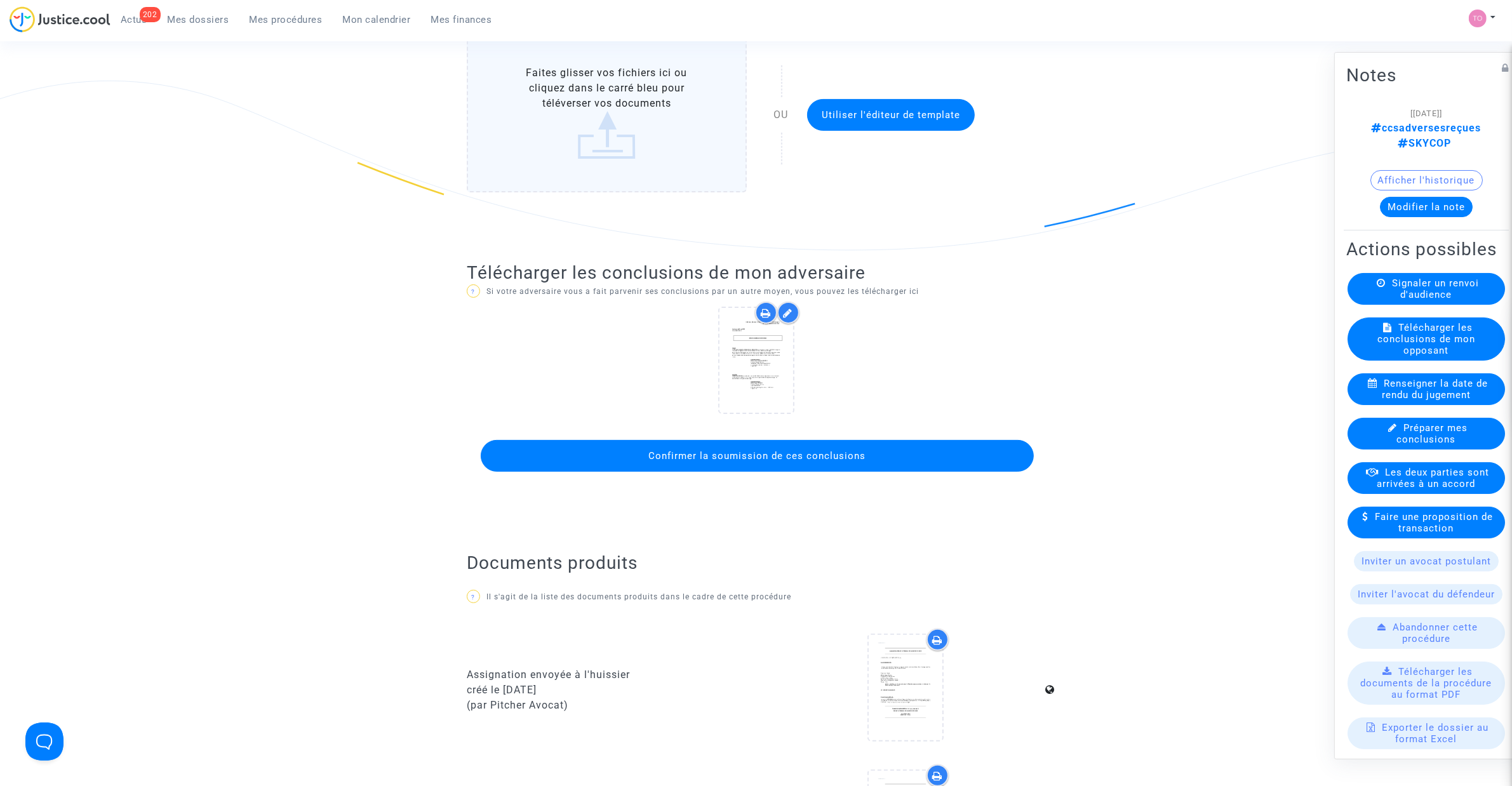
scroll to position [317, 0]
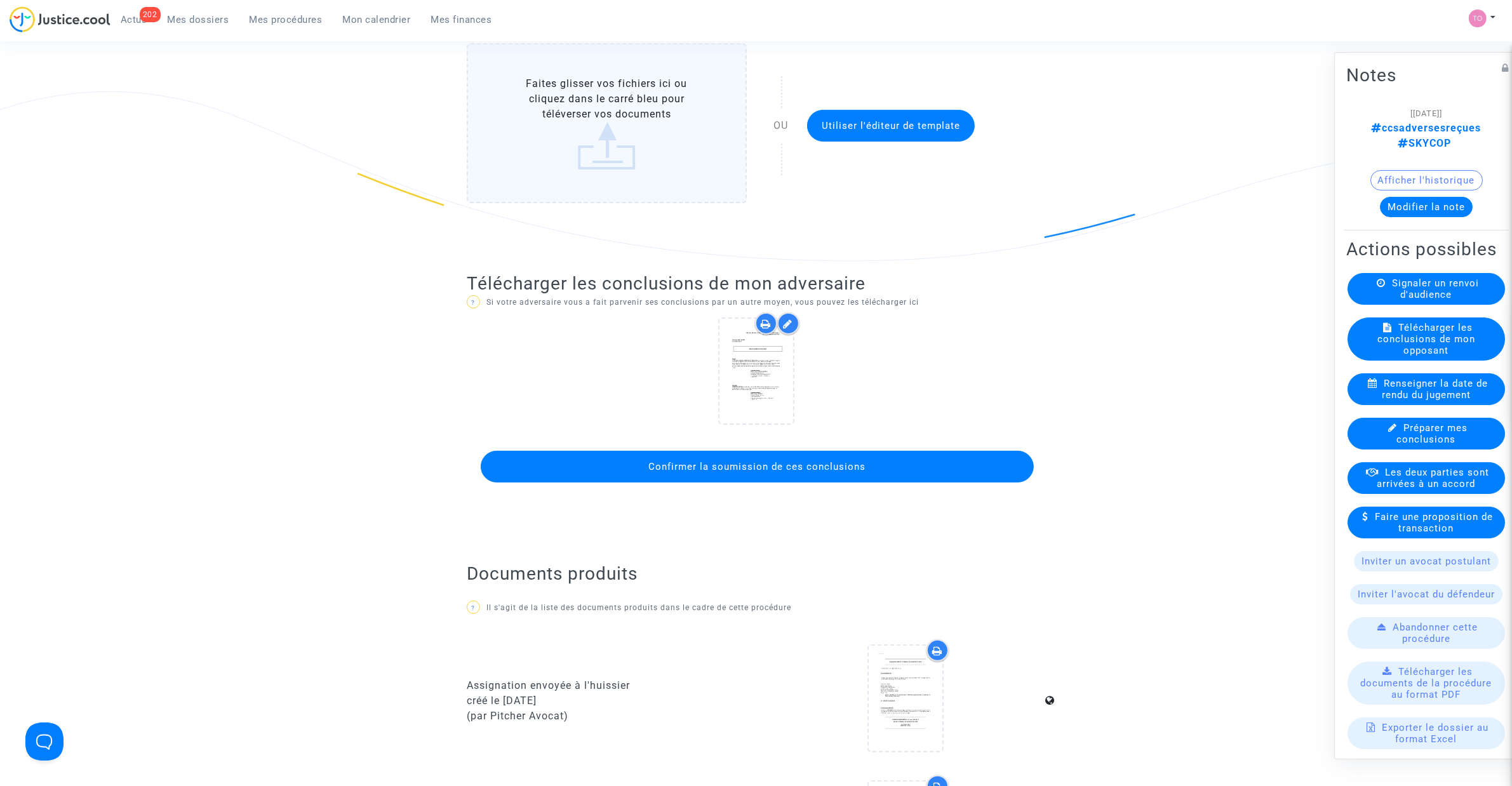
click at [751, 461] on span "Confirmer la soumission de ces conclusions" at bounding box center [757, 467] width 217 height 12
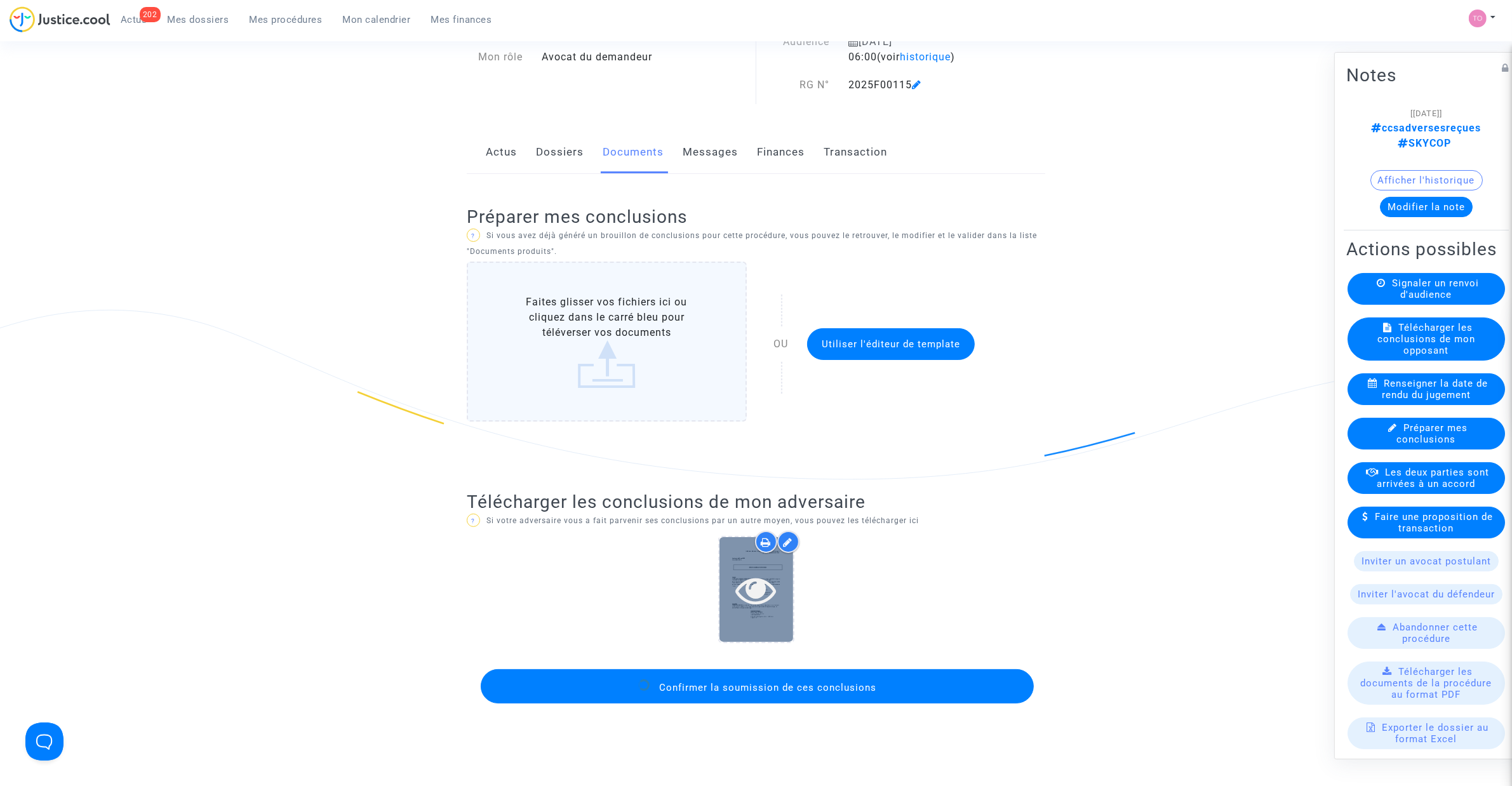
scroll to position [80, 0]
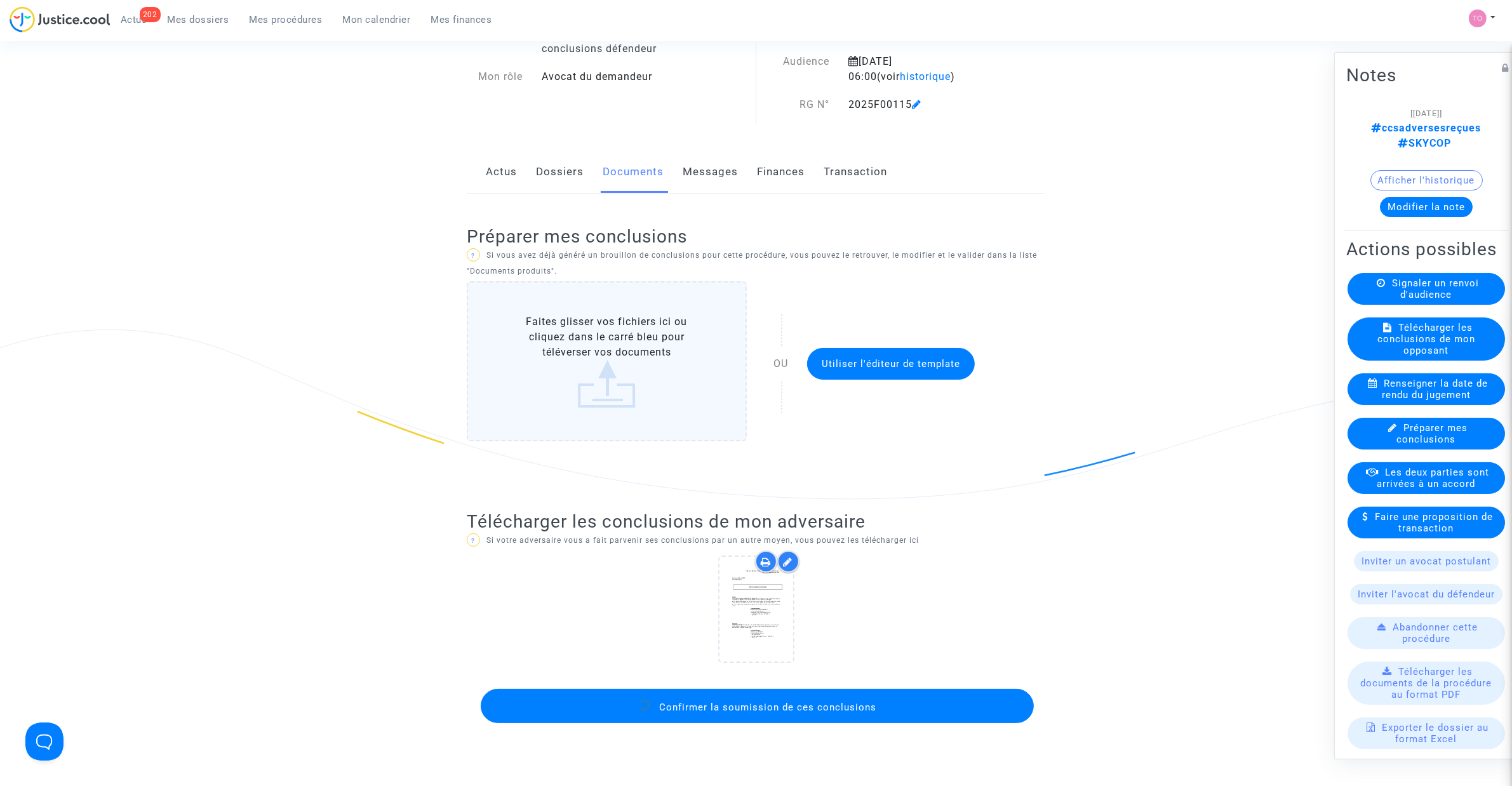
click at [759, 703] on span "Confirmer la soumission de ces conclusions" at bounding box center [768, 707] width 217 height 12
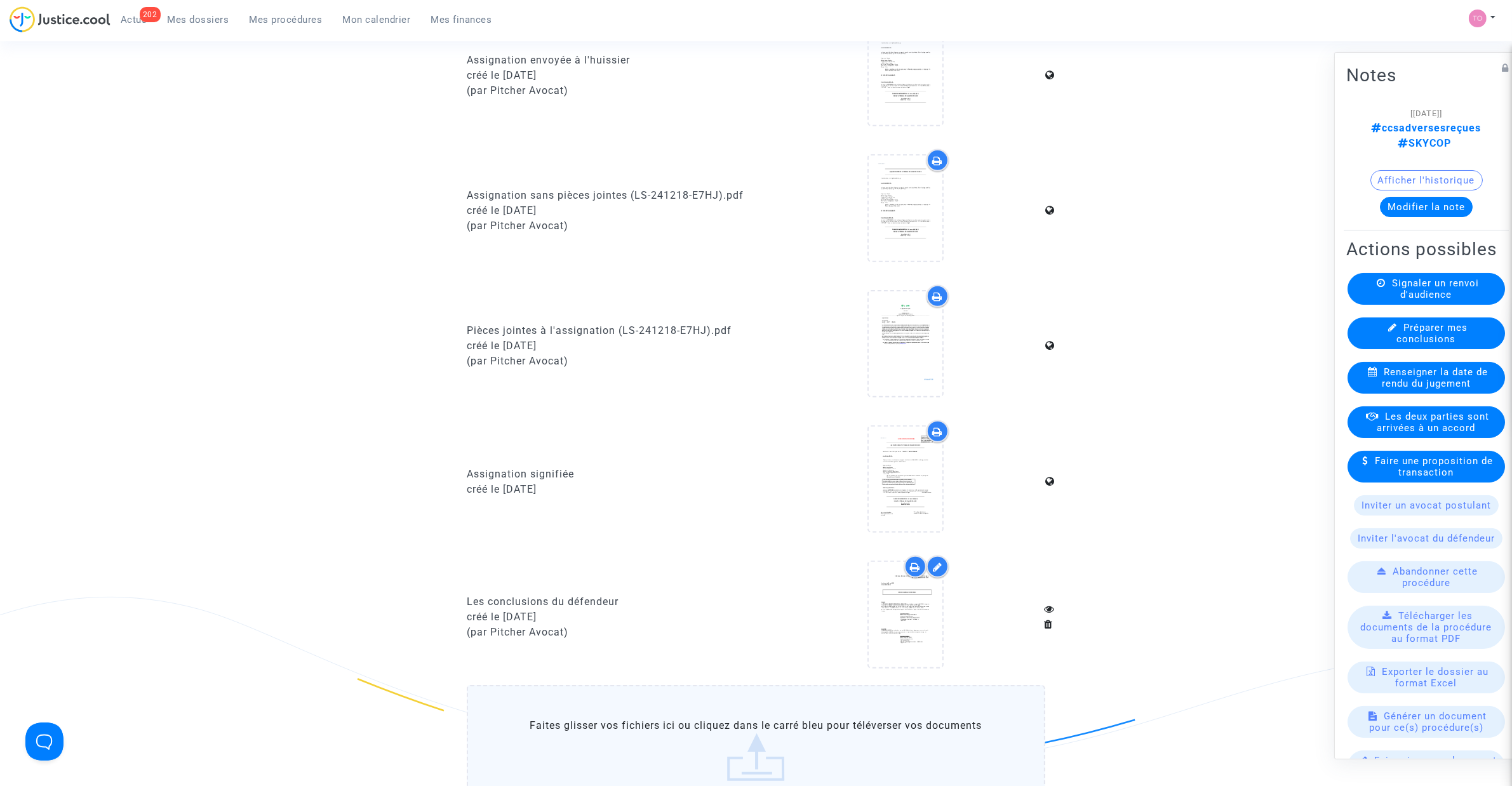
scroll to position [1032, 0]
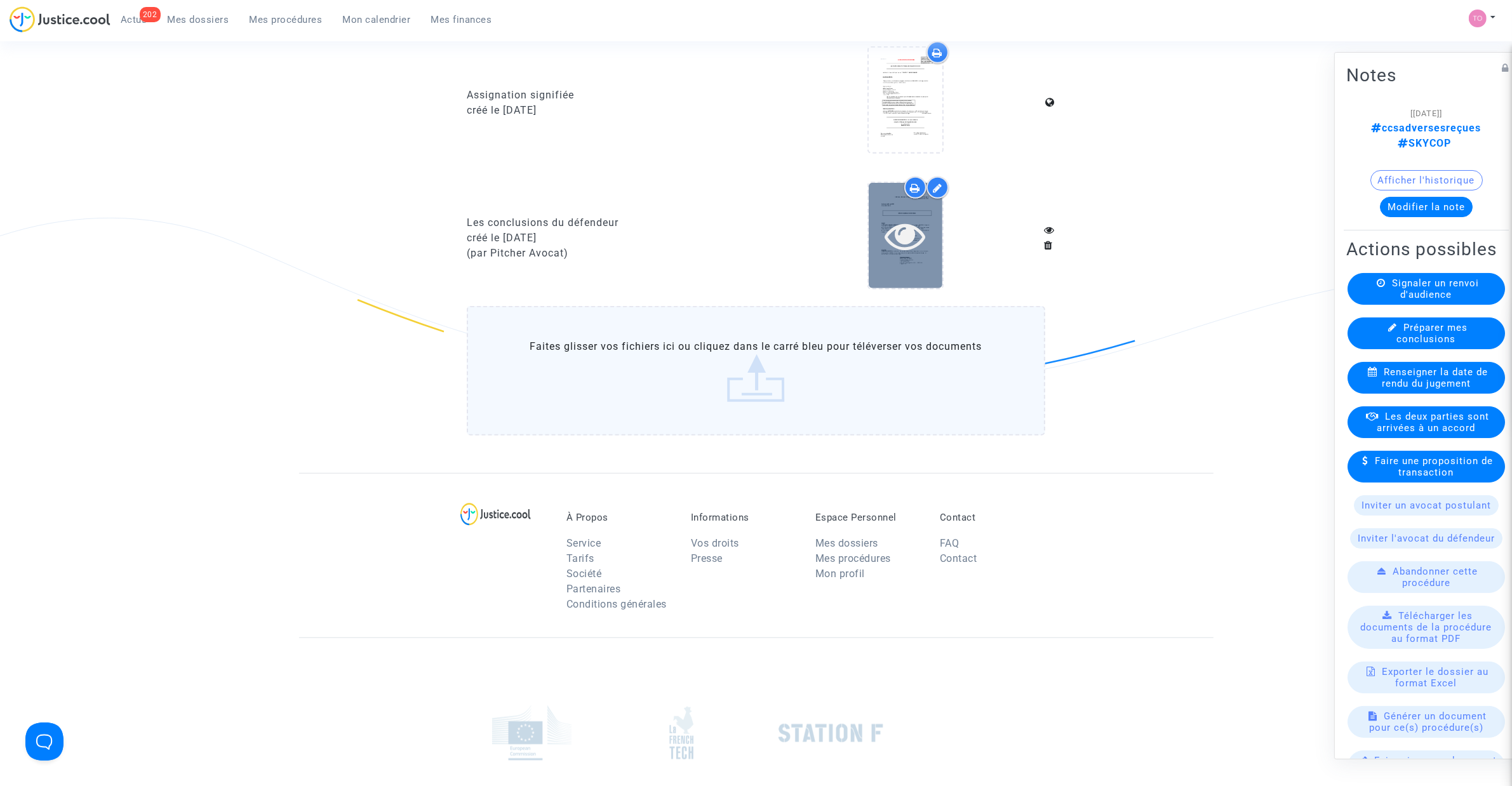
click at [907, 220] on icon at bounding box center [905, 236] width 41 height 40
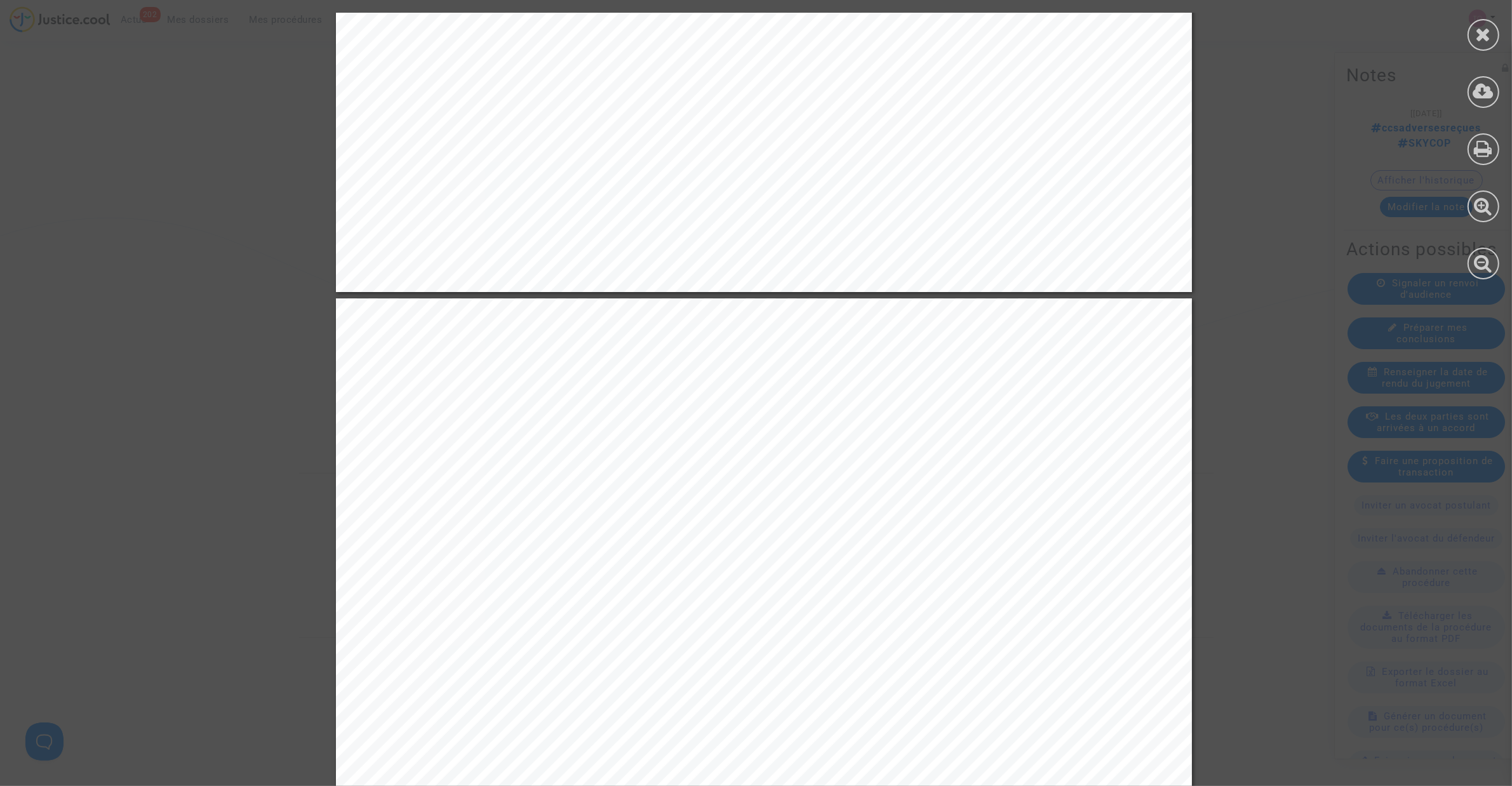
scroll to position [2143, 0]
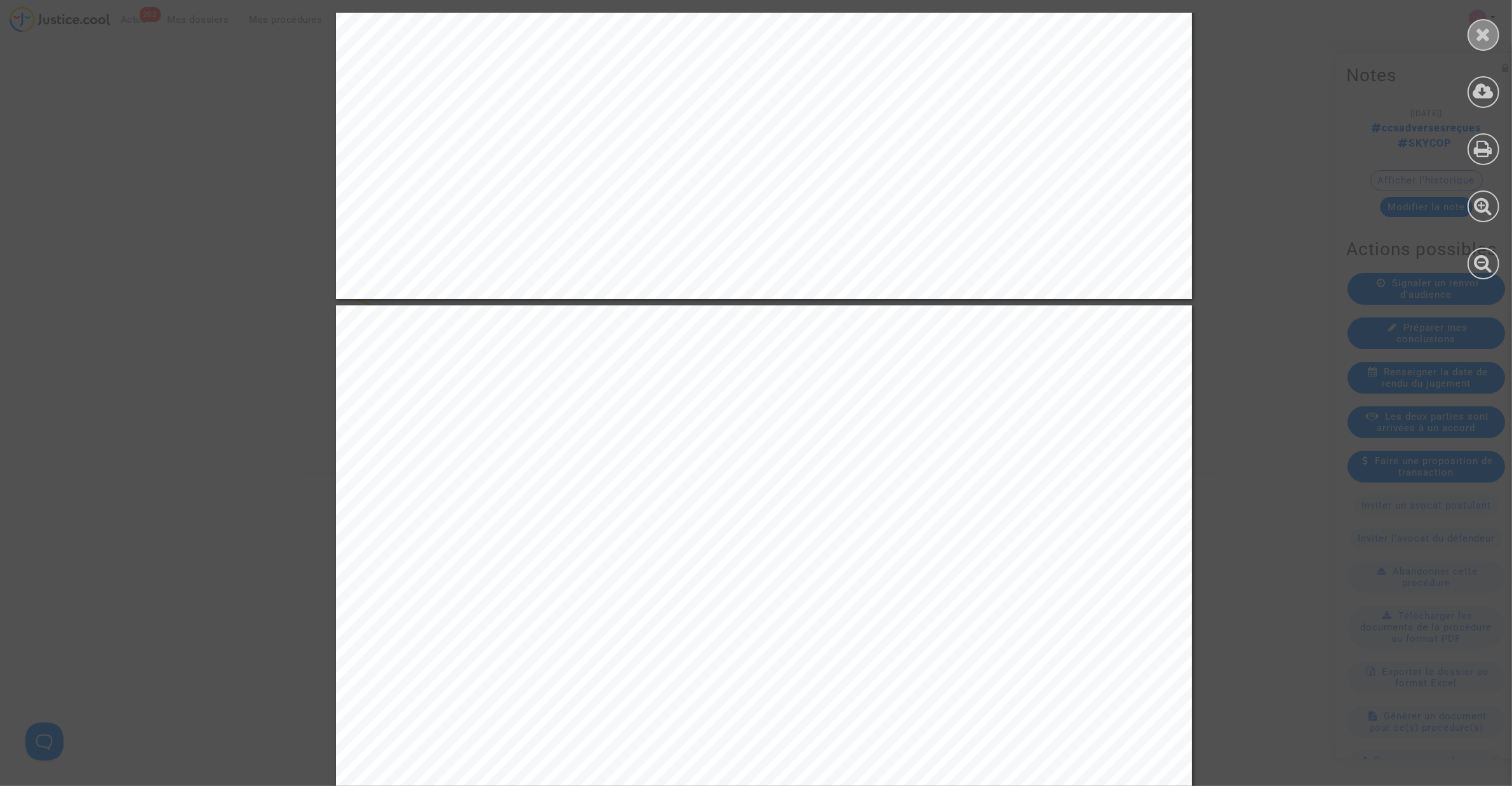
click at [1477, 30] on icon at bounding box center [1484, 34] width 16 height 19
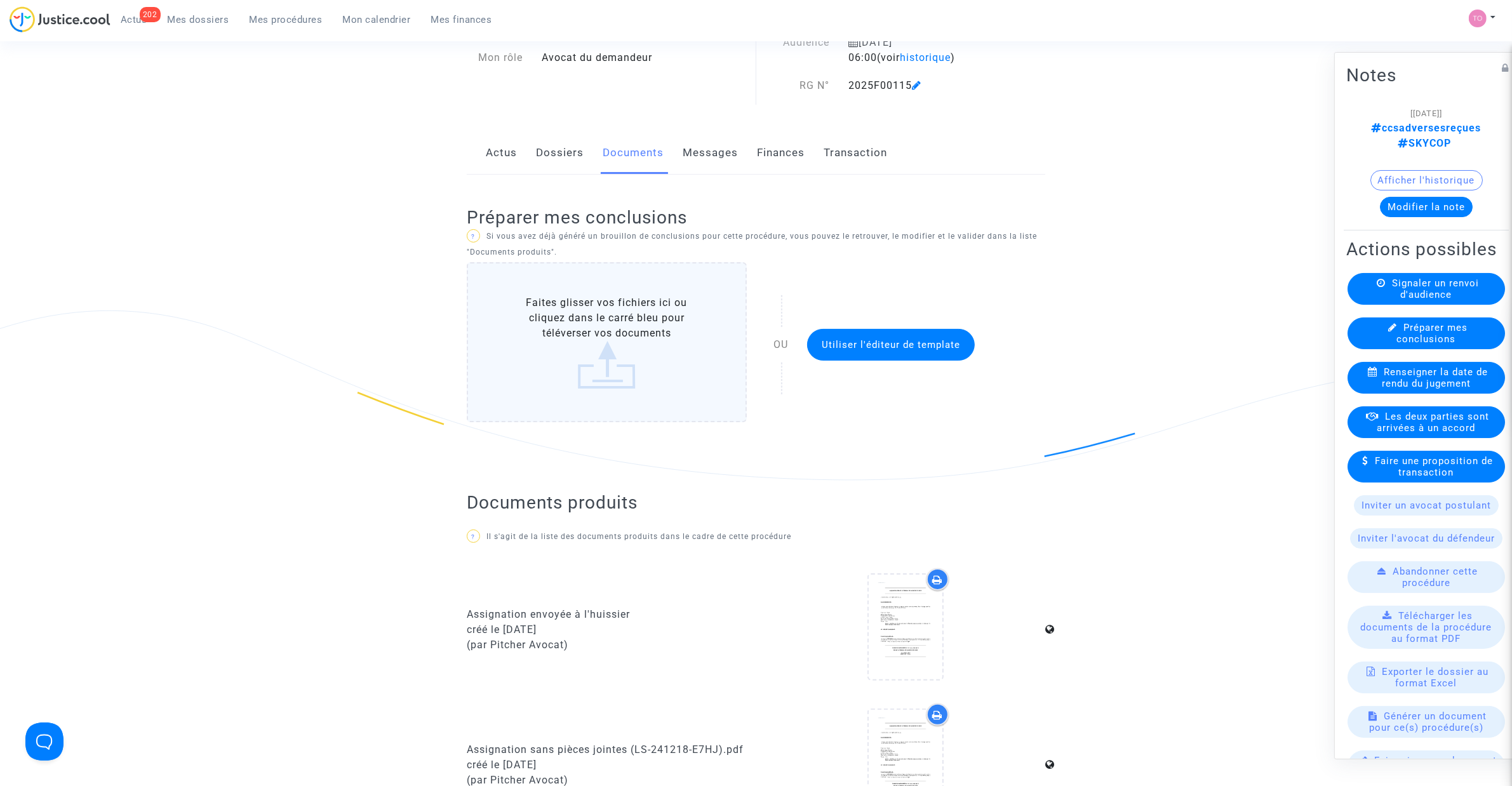
scroll to position [0, 0]
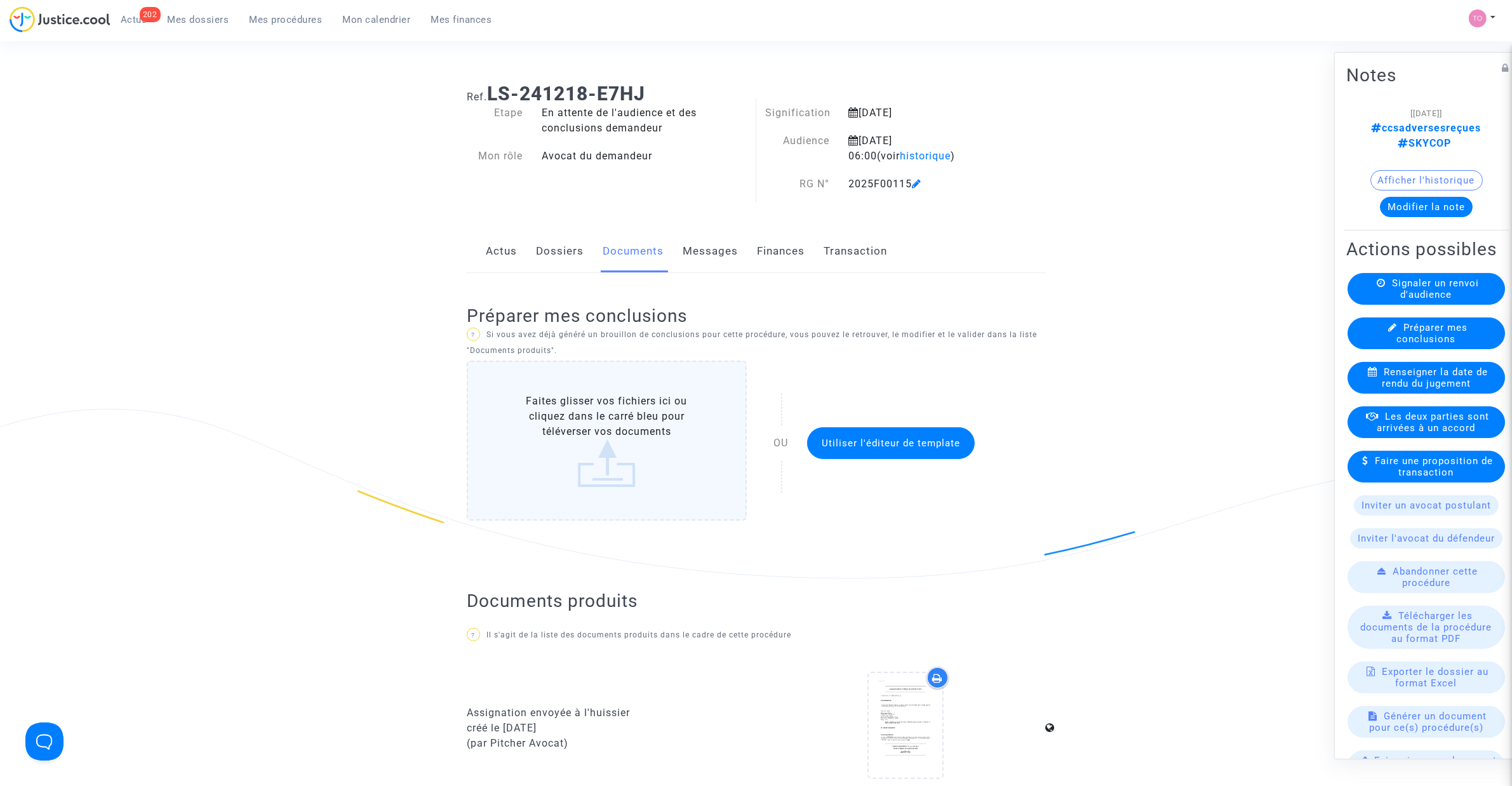
click at [550, 251] on link "Dossiers" at bounding box center [560, 252] width 48 height 42
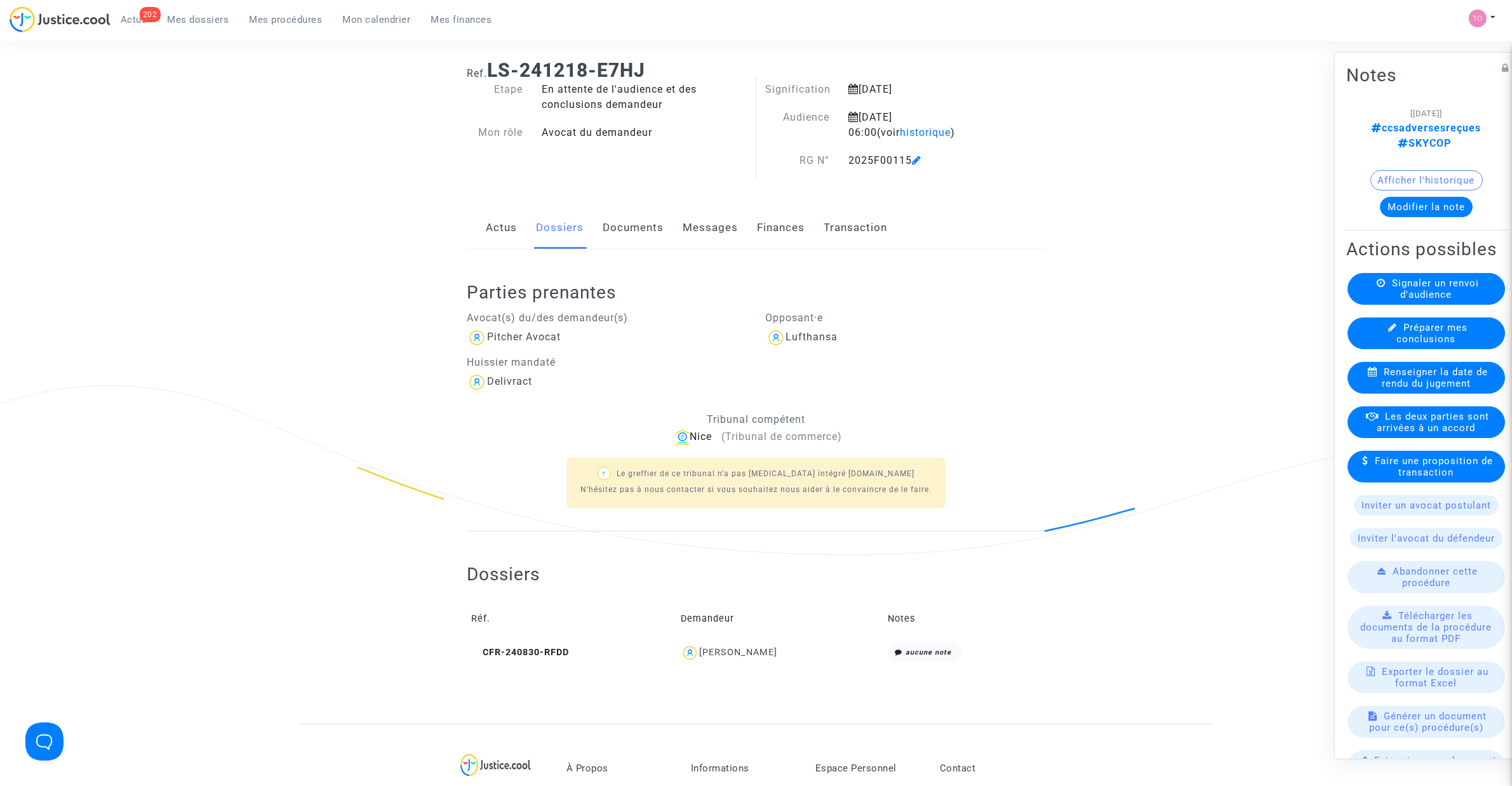
scroll to position [80, 0]
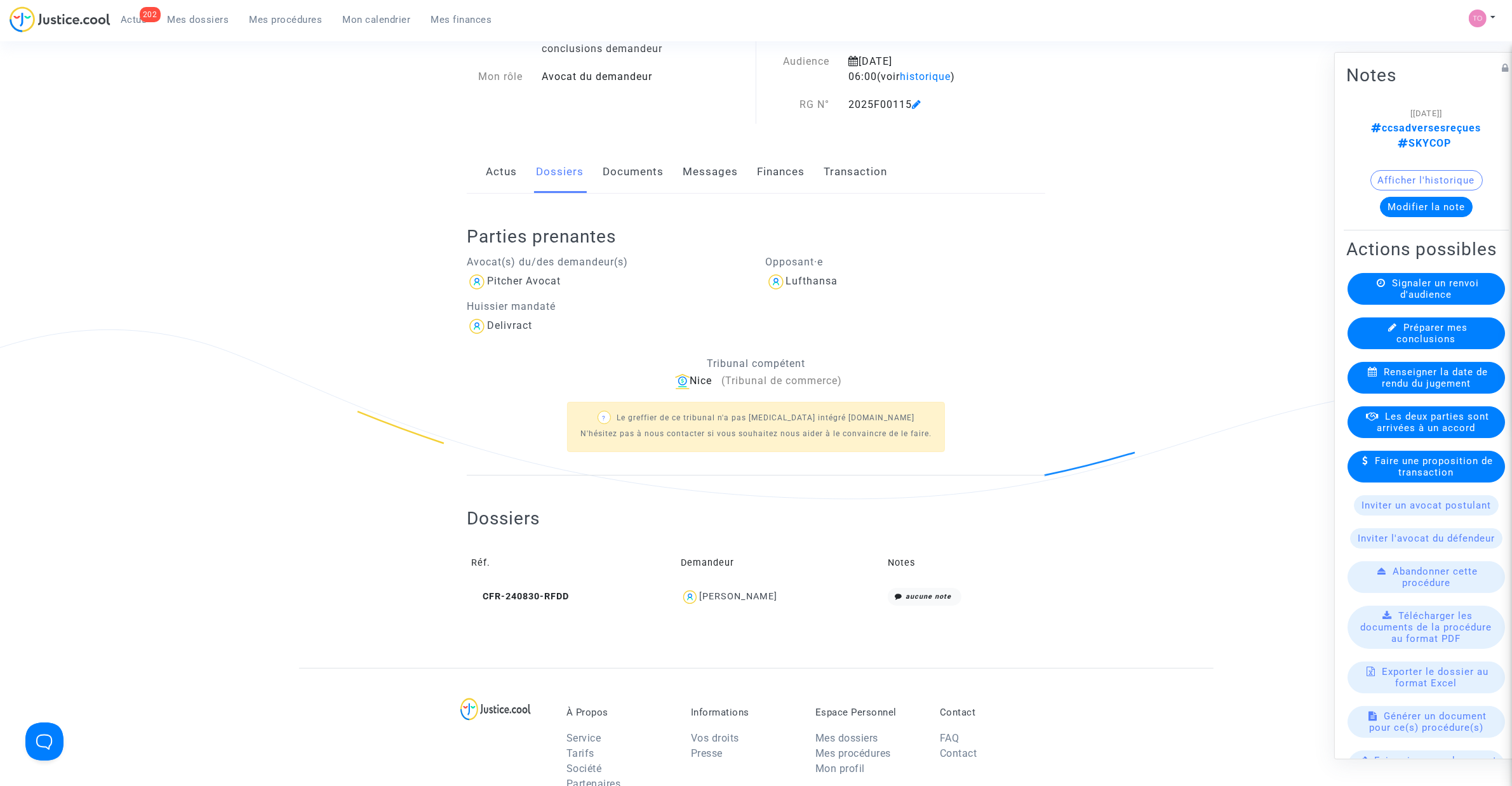
drag, startPoint x: 789, startPoint y: 594, endPoint x: 735, endPoint y: 600, distance: 54.3
click at [735, 600] on div "Nodirbek Ibragimov" at bounding box center [780, 597] width 198 height 18
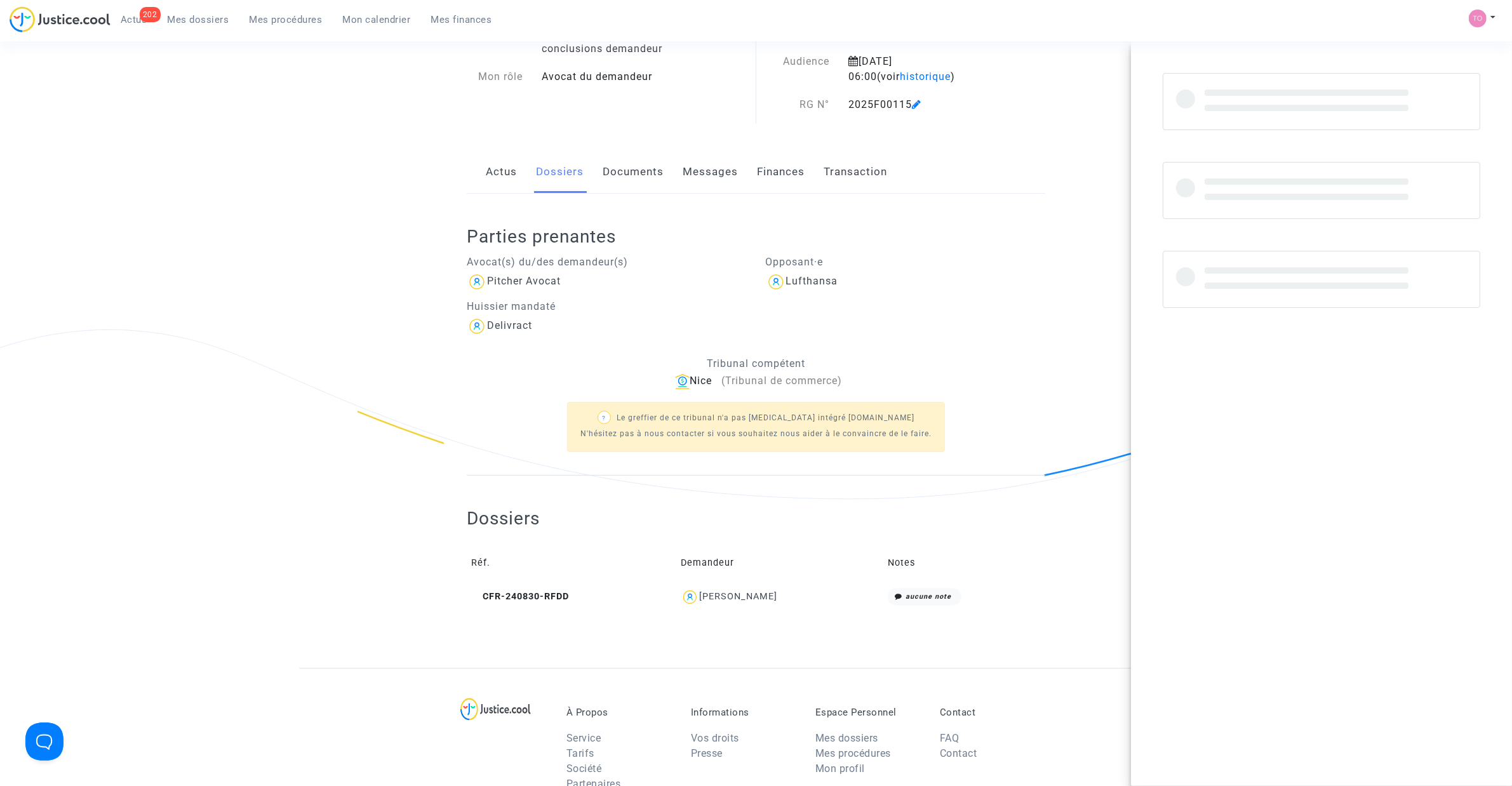
copy div "Ibragimov"
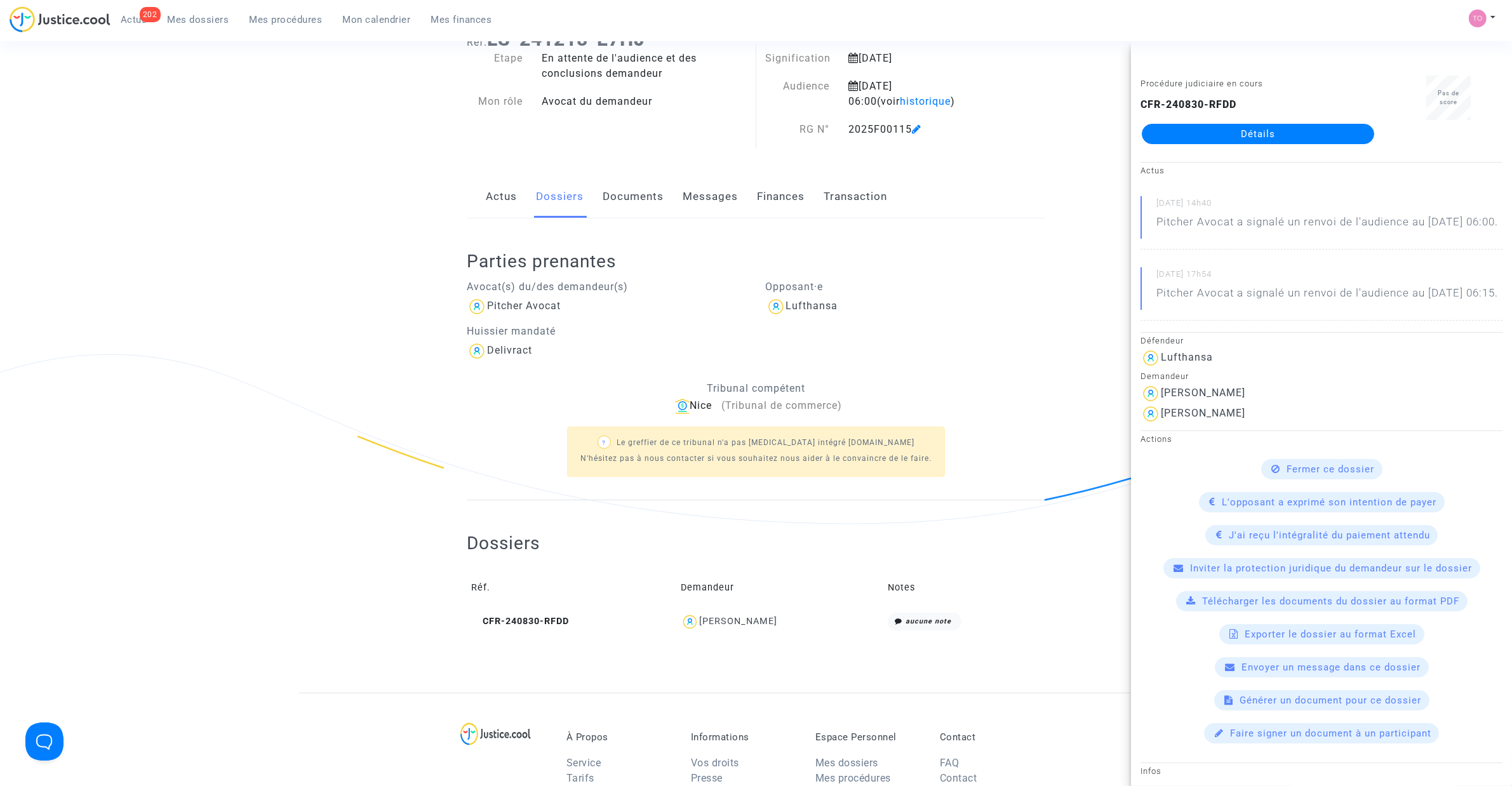
scroll to position [0, 0]
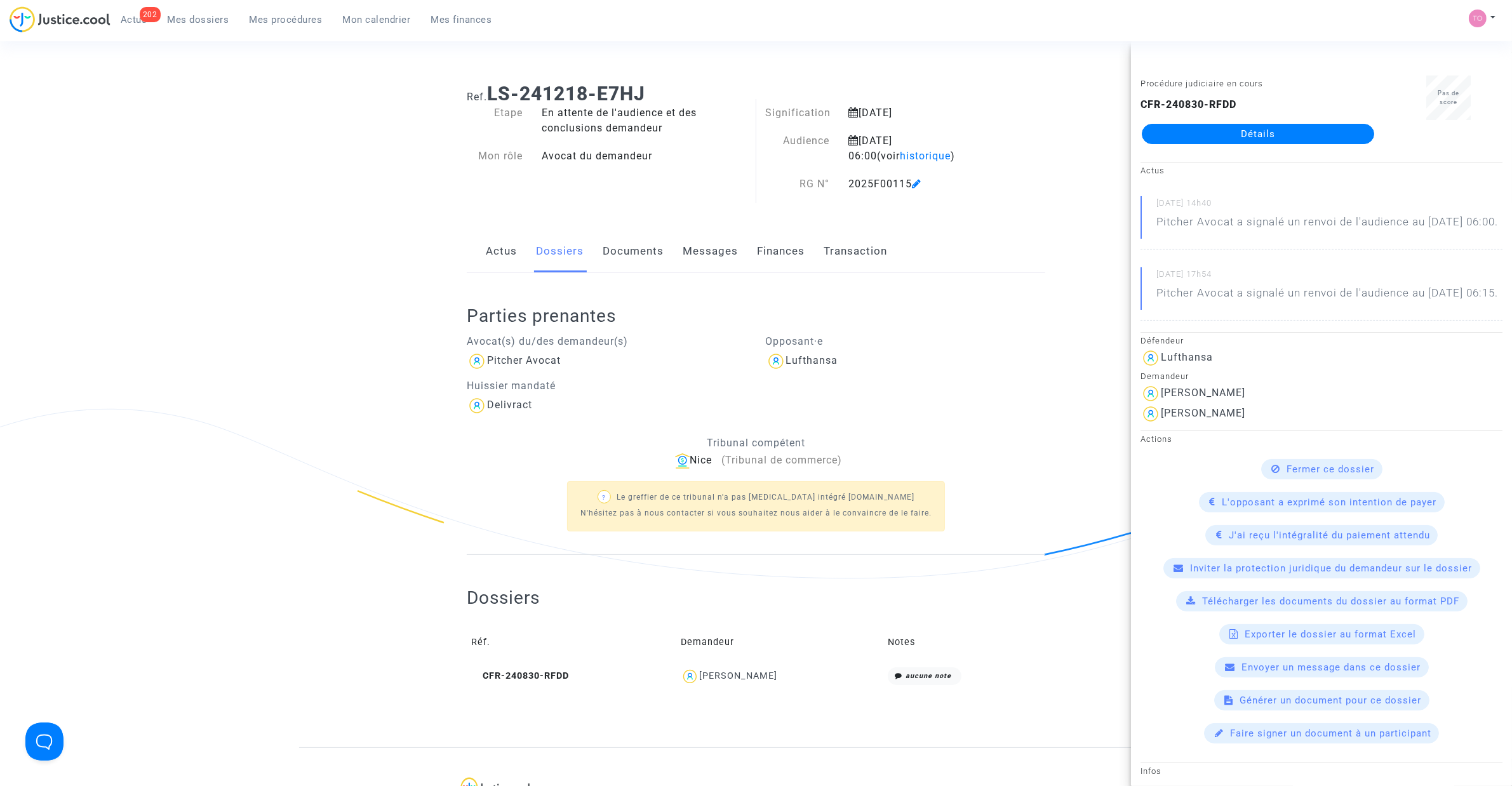
click at [373, 322] on ng-component "Ref. LS-241218-E7HJ Etape En attente de l'audience et des conclusions demandeur…" at bounding box center [756, 410] width 915 height 675
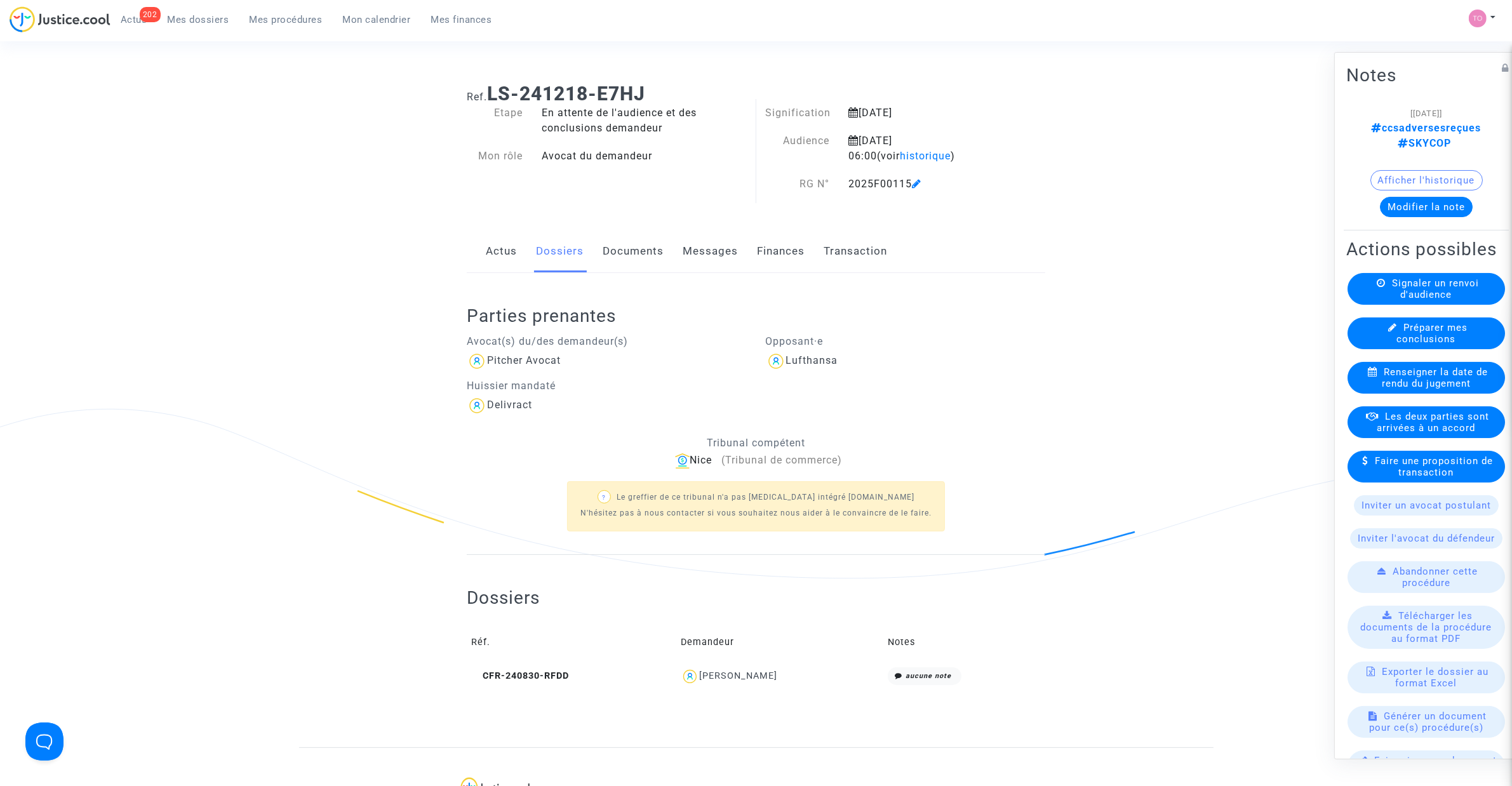
click at [769, 240] on link "Finances" at bounding box center [781, 252] width 48 height 42
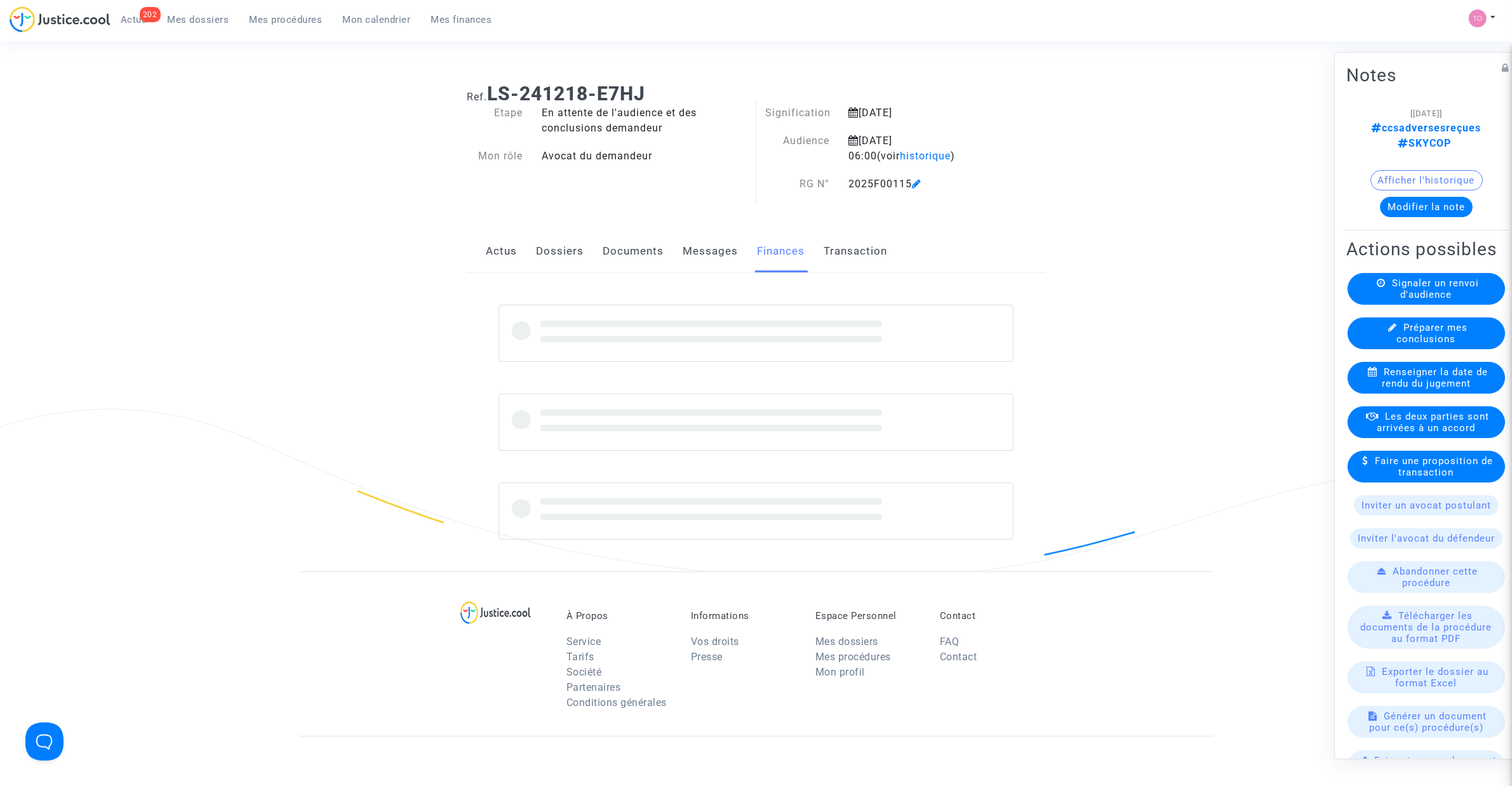
click at [704, 252] on link "Messages" at bounding box center [710, 252] width 55 height 42
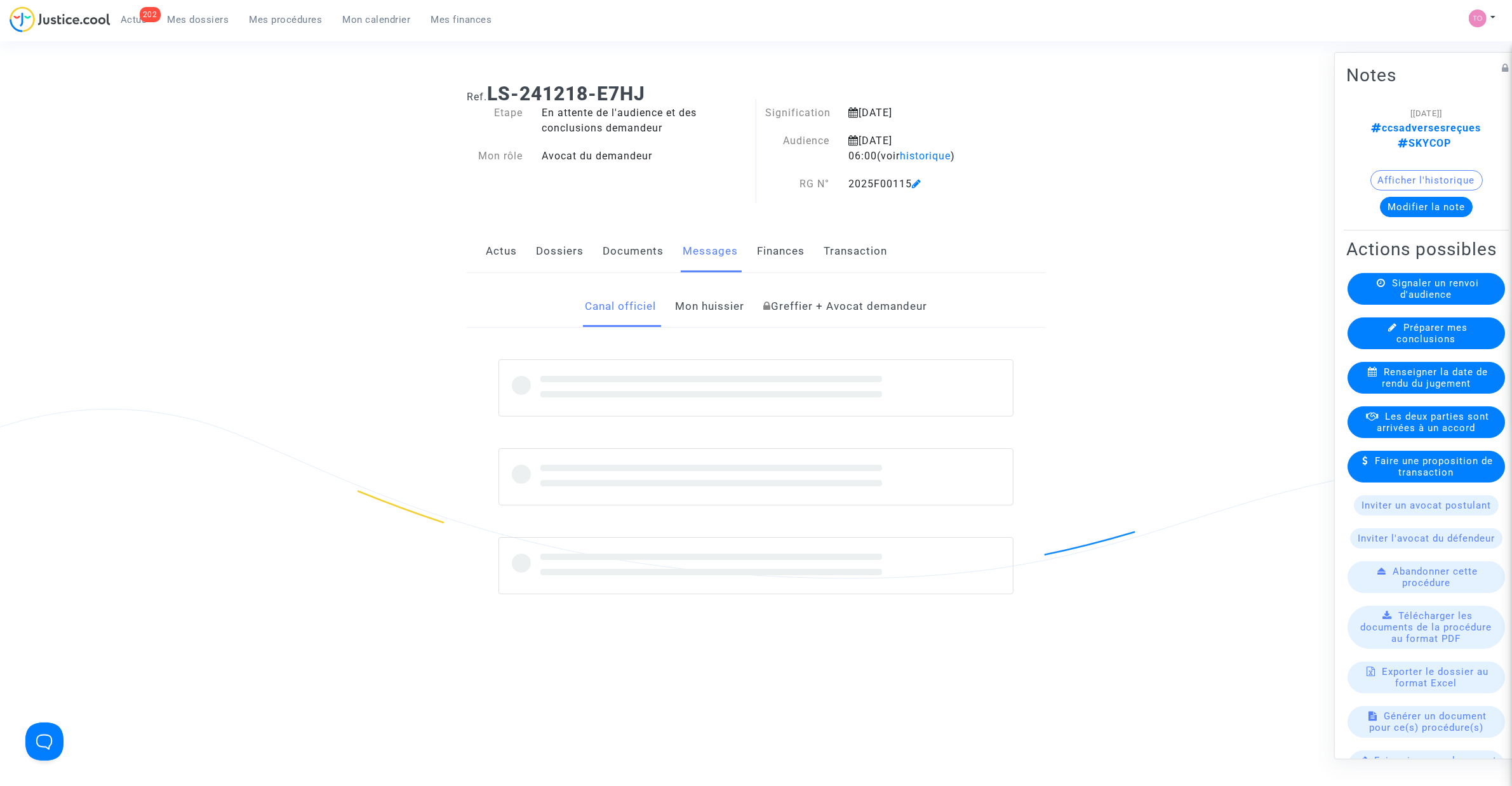
click at [630, 260] on link "Documents" at bounding box center [633, 252] width 61 height 42
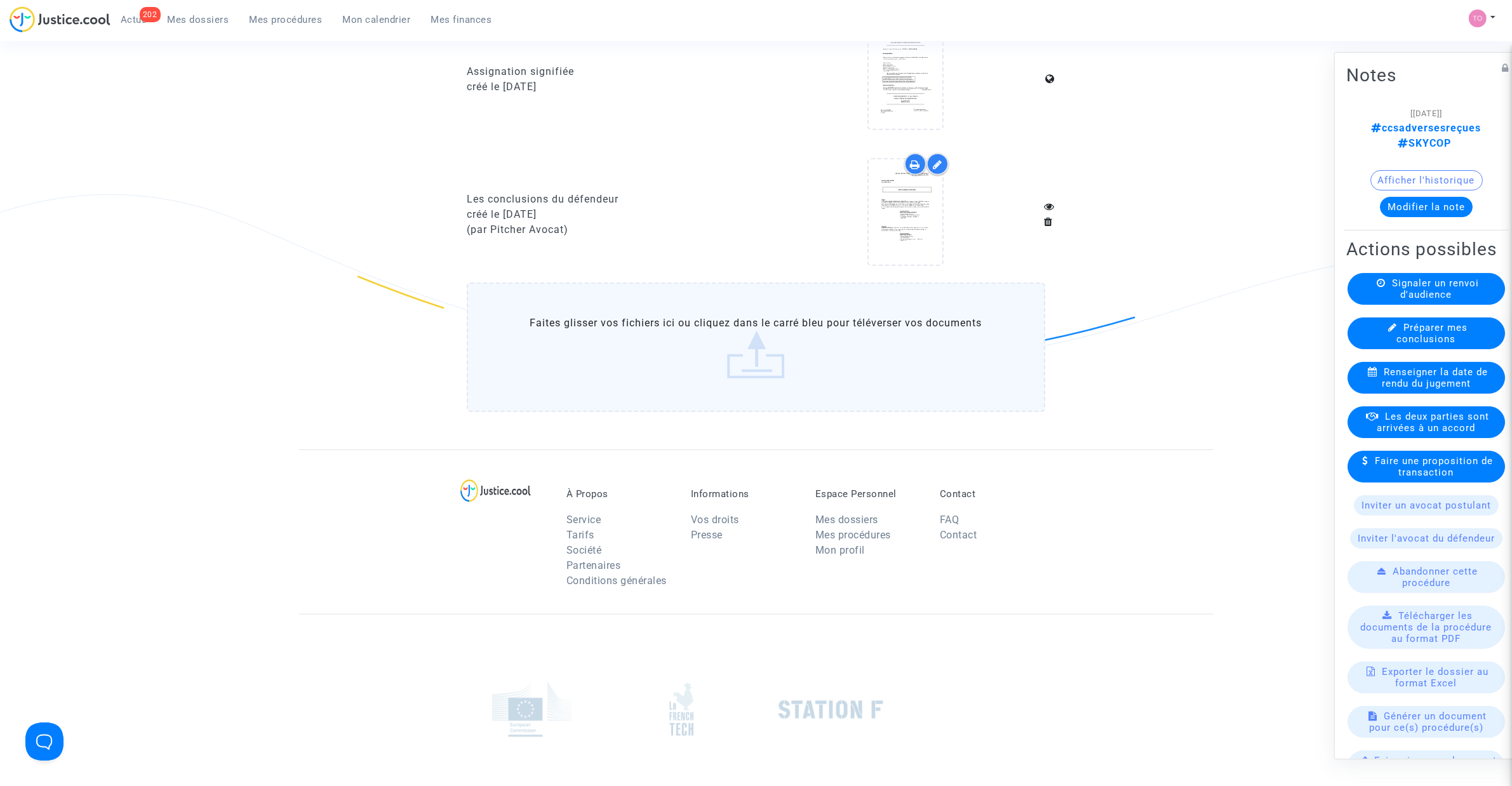
scroll to position [945, 0]
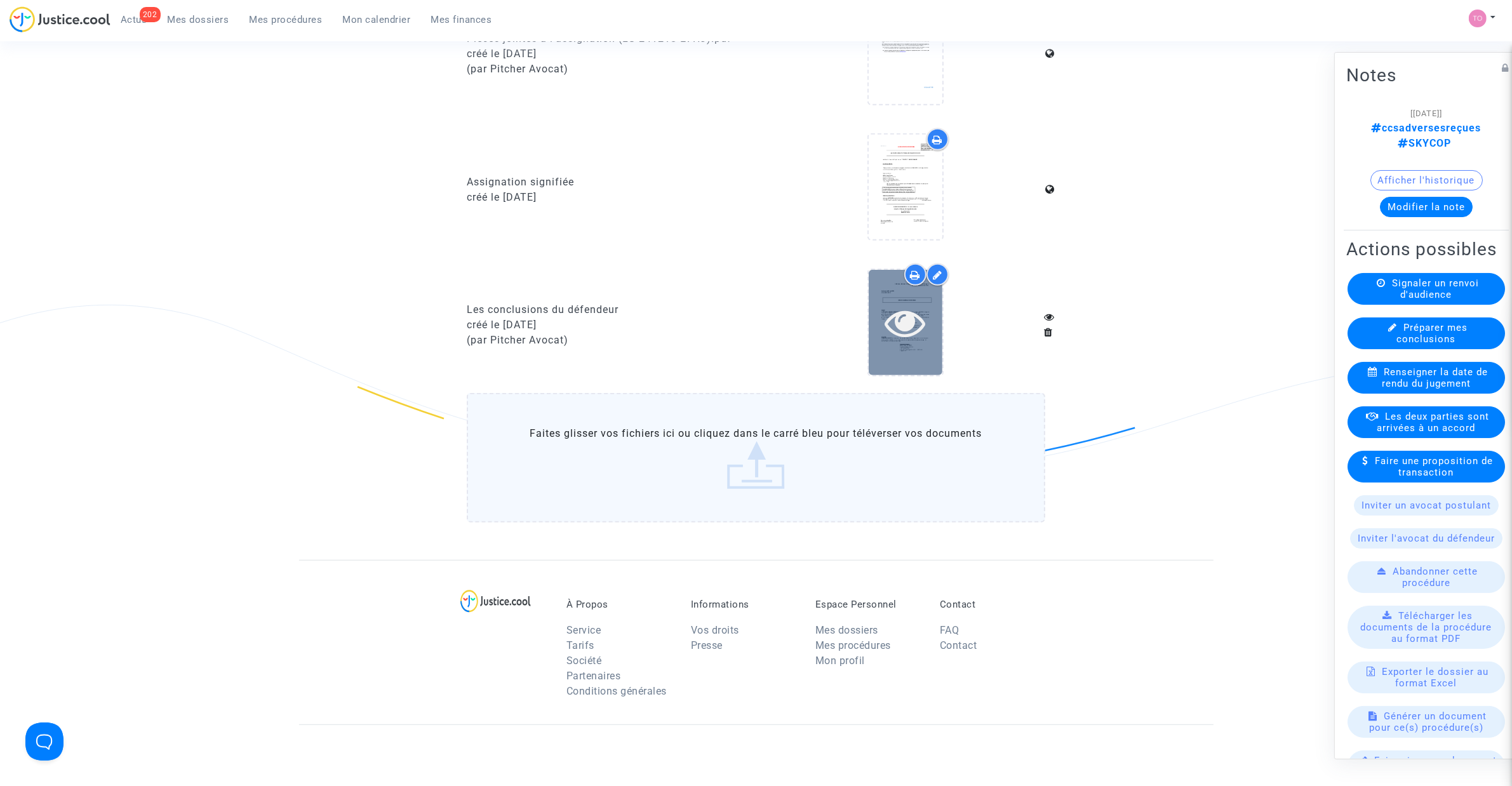
click at [906, 315] on icon at bounding box center [905, 322] width 41 height 40
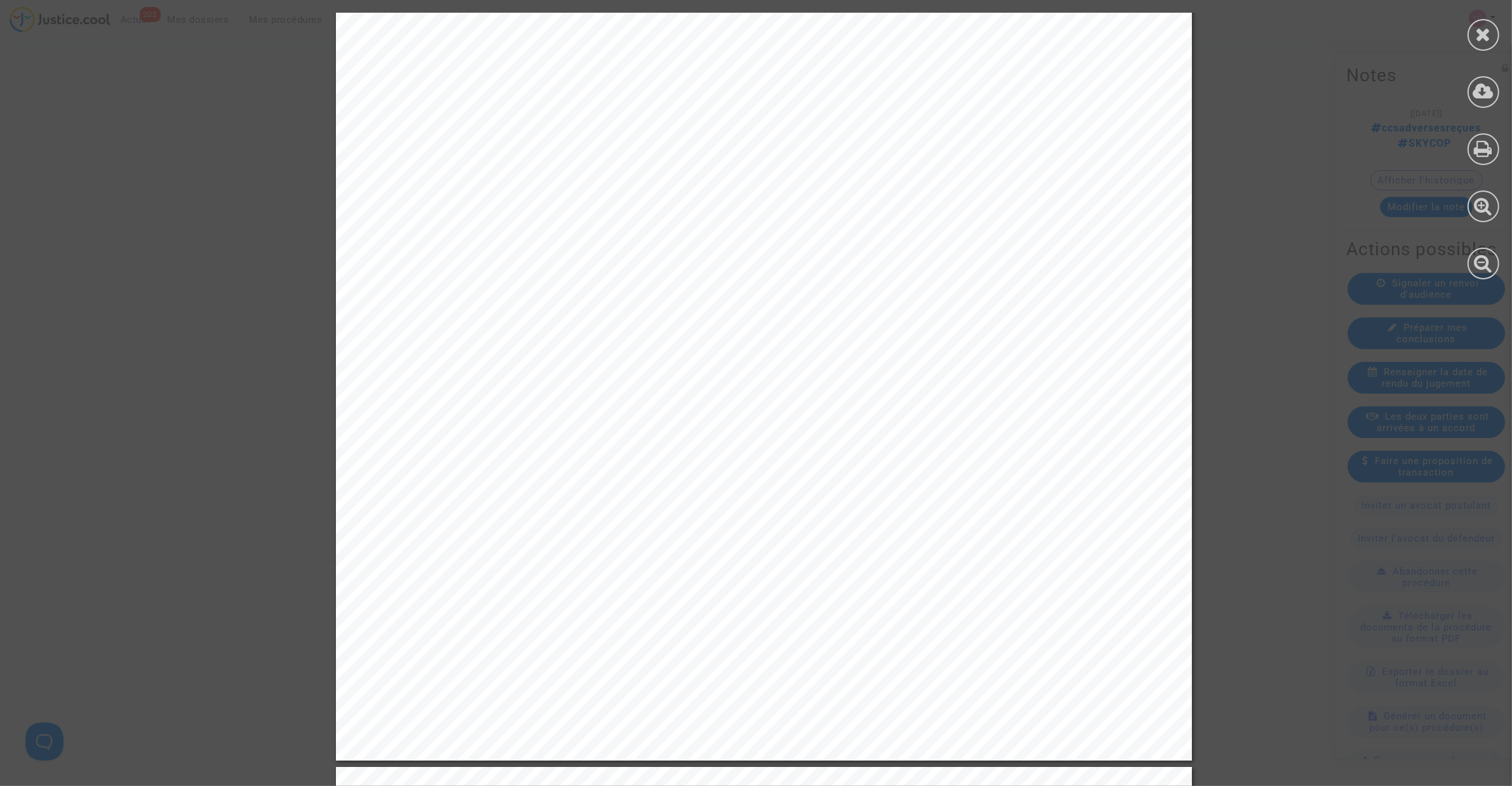
scroll to position [2858, 0]
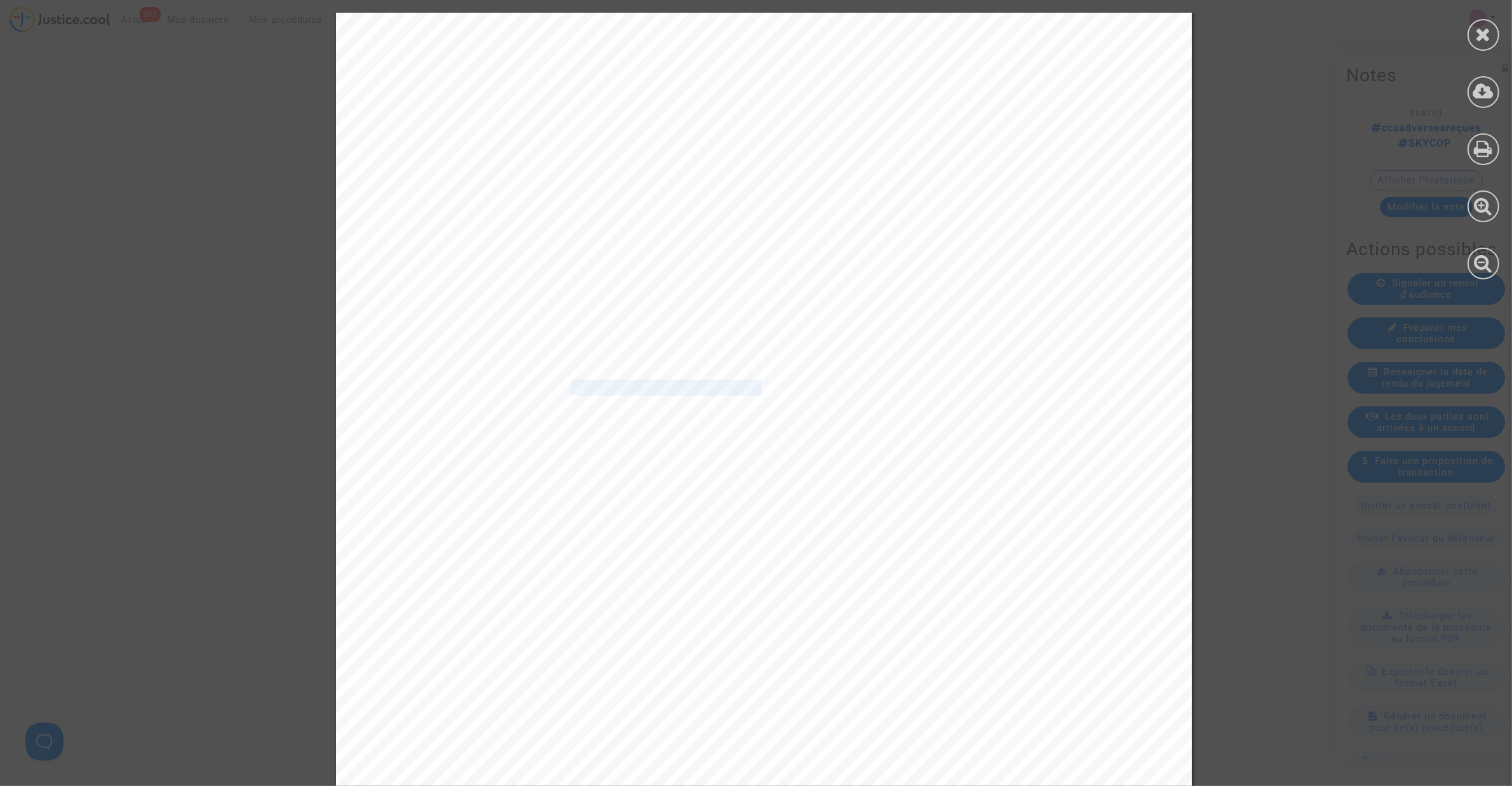
drag, startPoint x: 558, startPoint y: 383, endPoint x: 754, endPoint y: 393, distance: 196.3
click at [754, 393] on span "incompatibles avec la réalisation du vol concerné" at bounding box center [690, 388] width 403 height 14
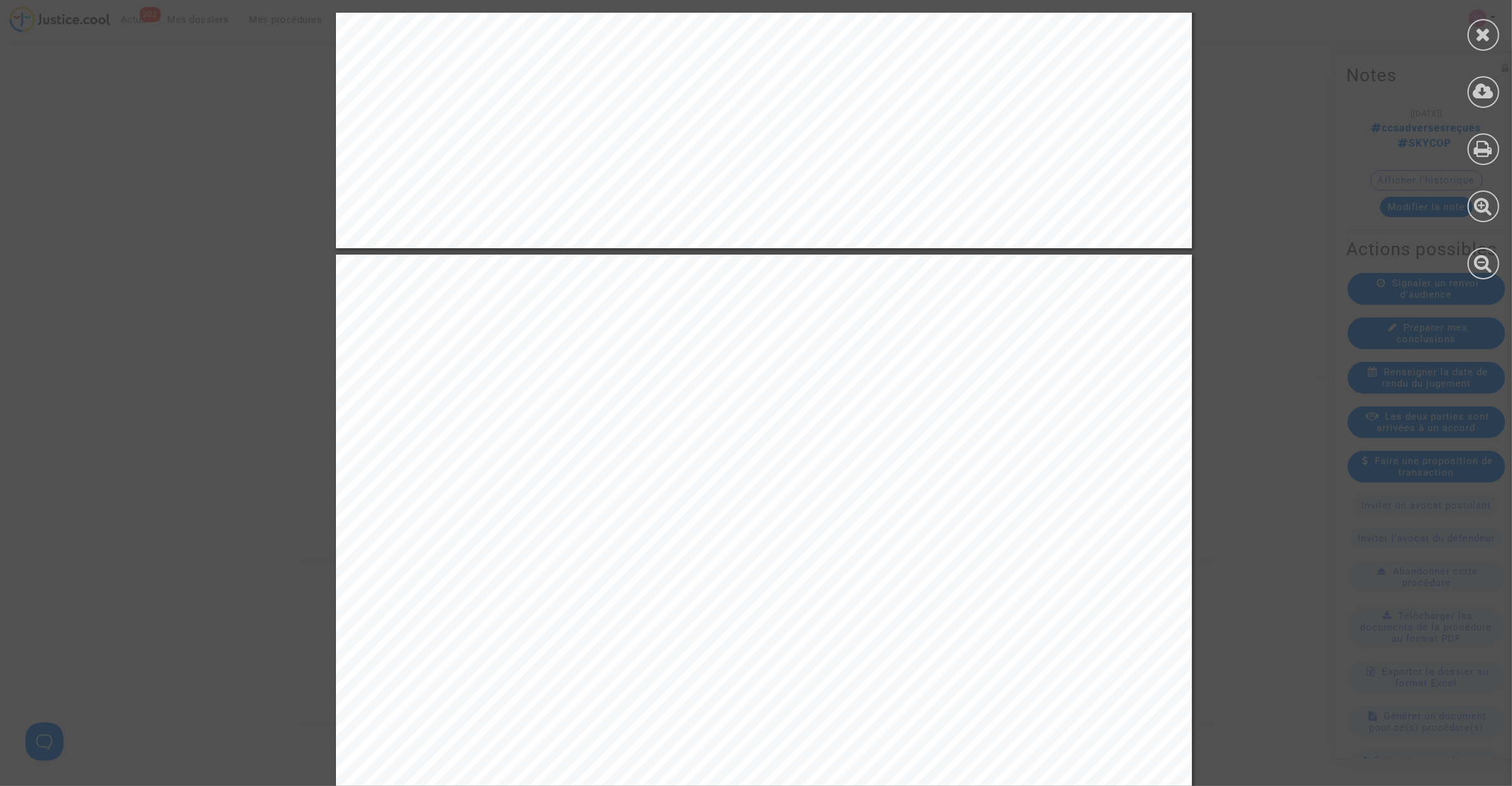
scroll to position [3413, 0]
drag, startPoint x: 495, startPoint y: 470, endPoint x: 1007, endPoint y: 464, distance: 512.0
drag, startPoint x: 576, startPoint y: 482, endPoint x: 951, endPoint y: 479, distance: 375.0
click at [951, 479] on span "l’aéroport de Munich. Ces épisodes ont engendré des retards trop importants dan…" at bounding box center [761, 478] width 646 height 14
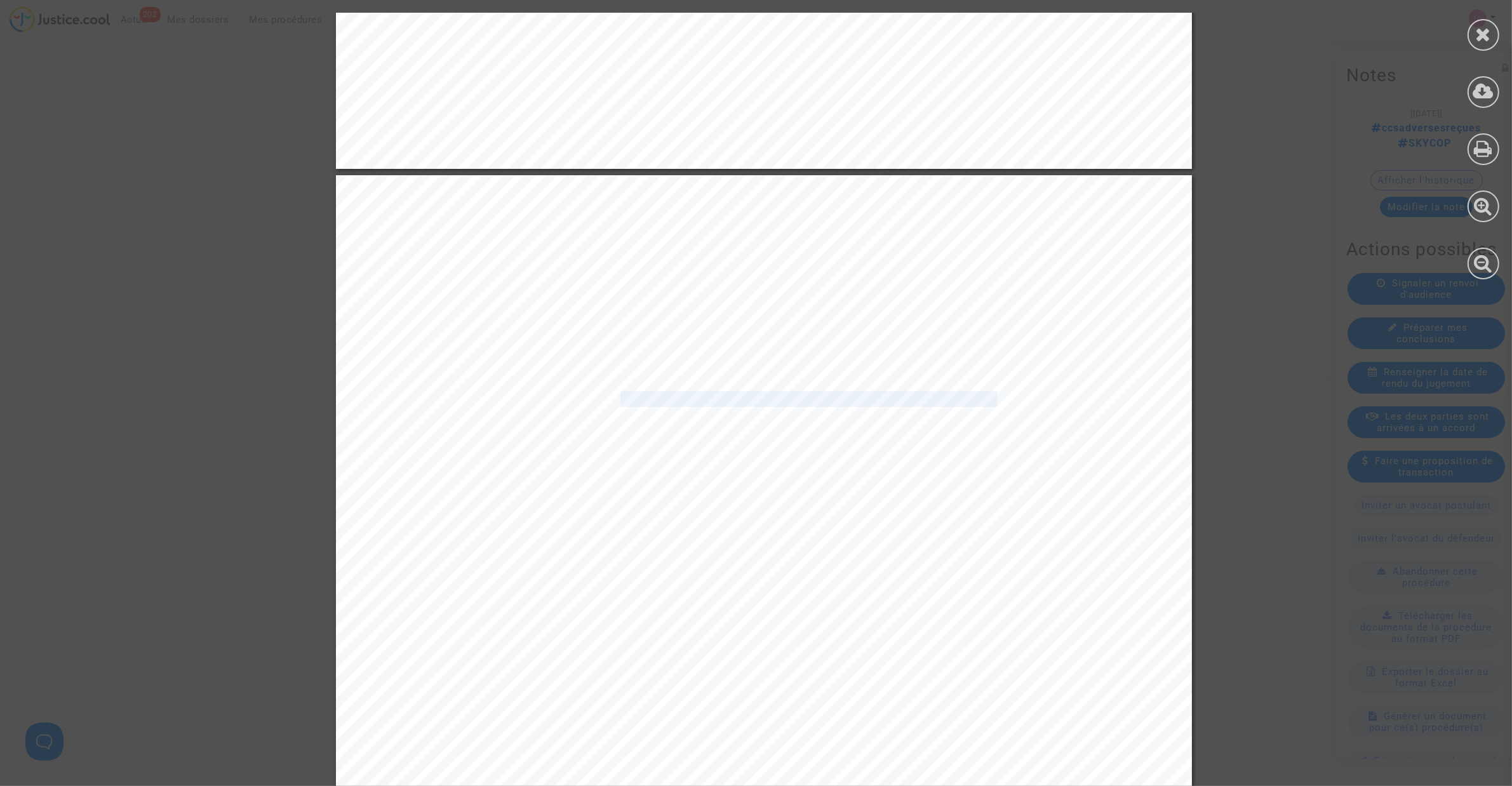
scroll to position [3493, 0]
drag, startPoint x: 489, startPoint y: 417, endPoint x: 816, endPoint y: 419, distance: 327.0
click at [816, 419] on span "décollage accordés pour permettre le décollage de l’ensemble des vo" at bounding box center [680, 417] width 484 height 14
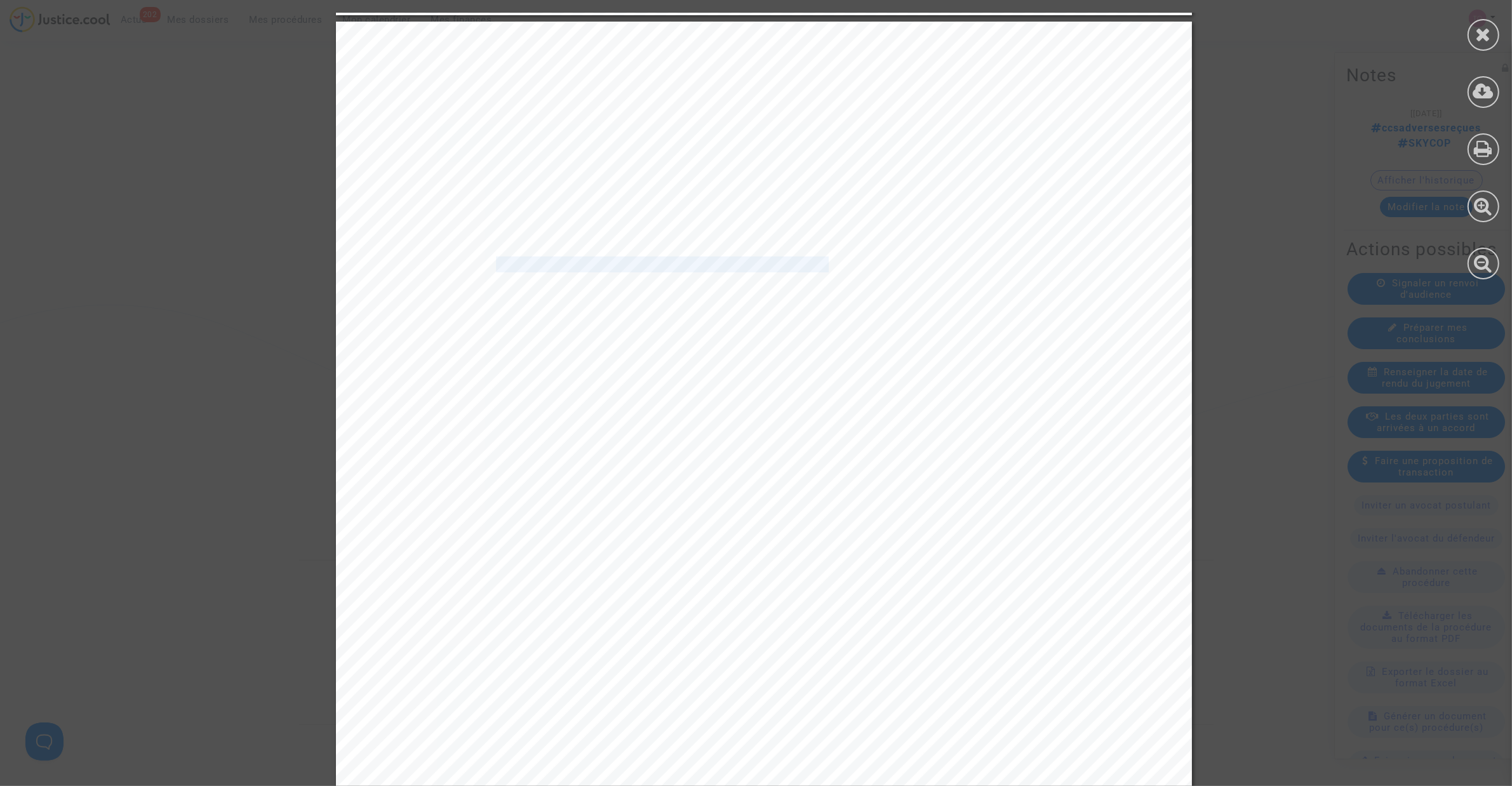
scroll to position [3651, 0]
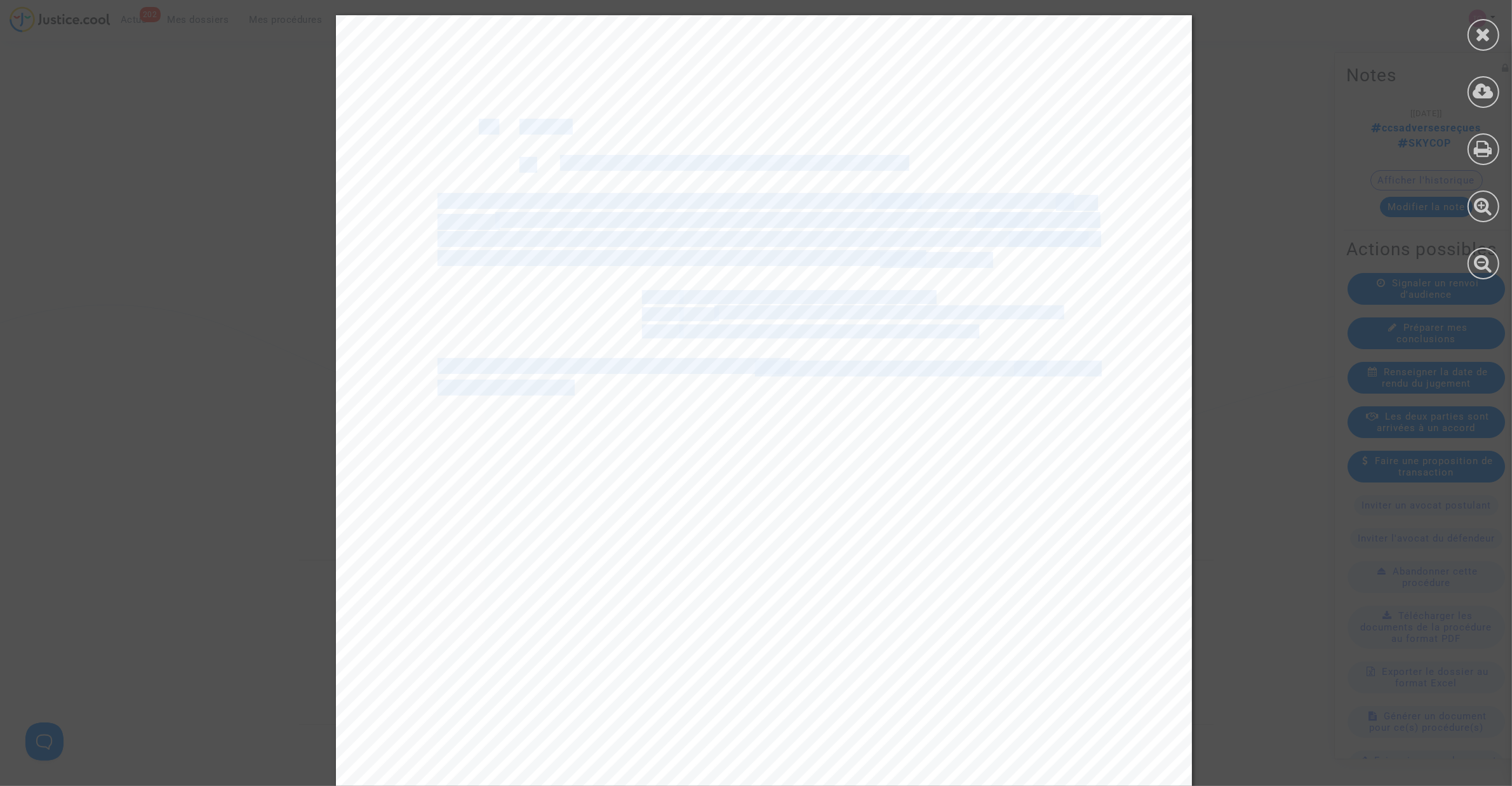
drag, startPoint x: 565, startPoint y: 388, endPoint x: 734, endPoint y: 398, distance: 169.3
click at [734, 398] on div "4 B. En fait 1. L’existence d’une circonstance extraordinaire En l’espèce, l’an…" at bounding box center [764, 621] width 856 height 1212
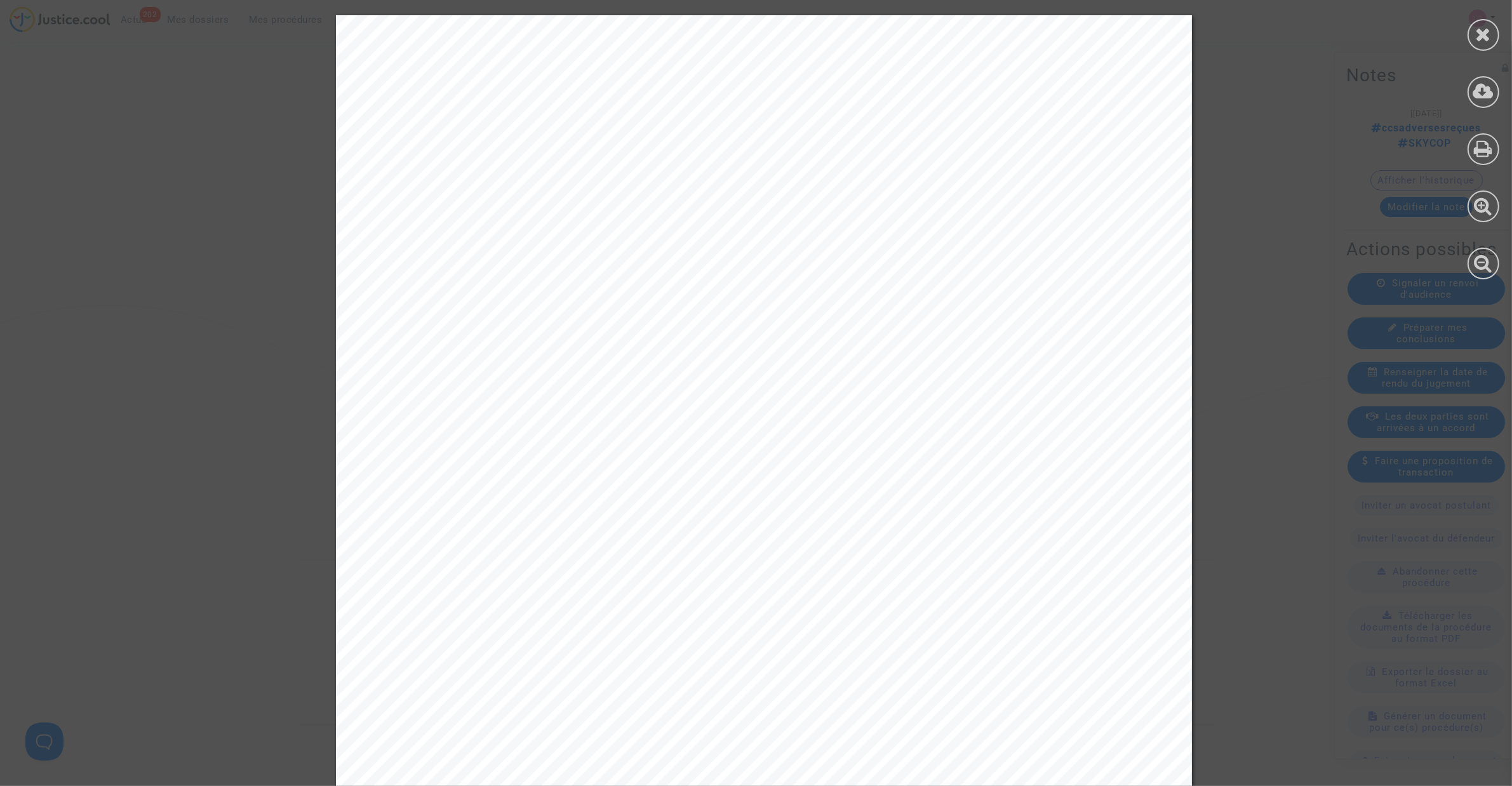
click at [735, 401] on div "4 B. En fait 1. L’existence d’une circonstance extraordinaire En l’espèce, l’an…" at bounding box center [764, 621] width 856 height 1212
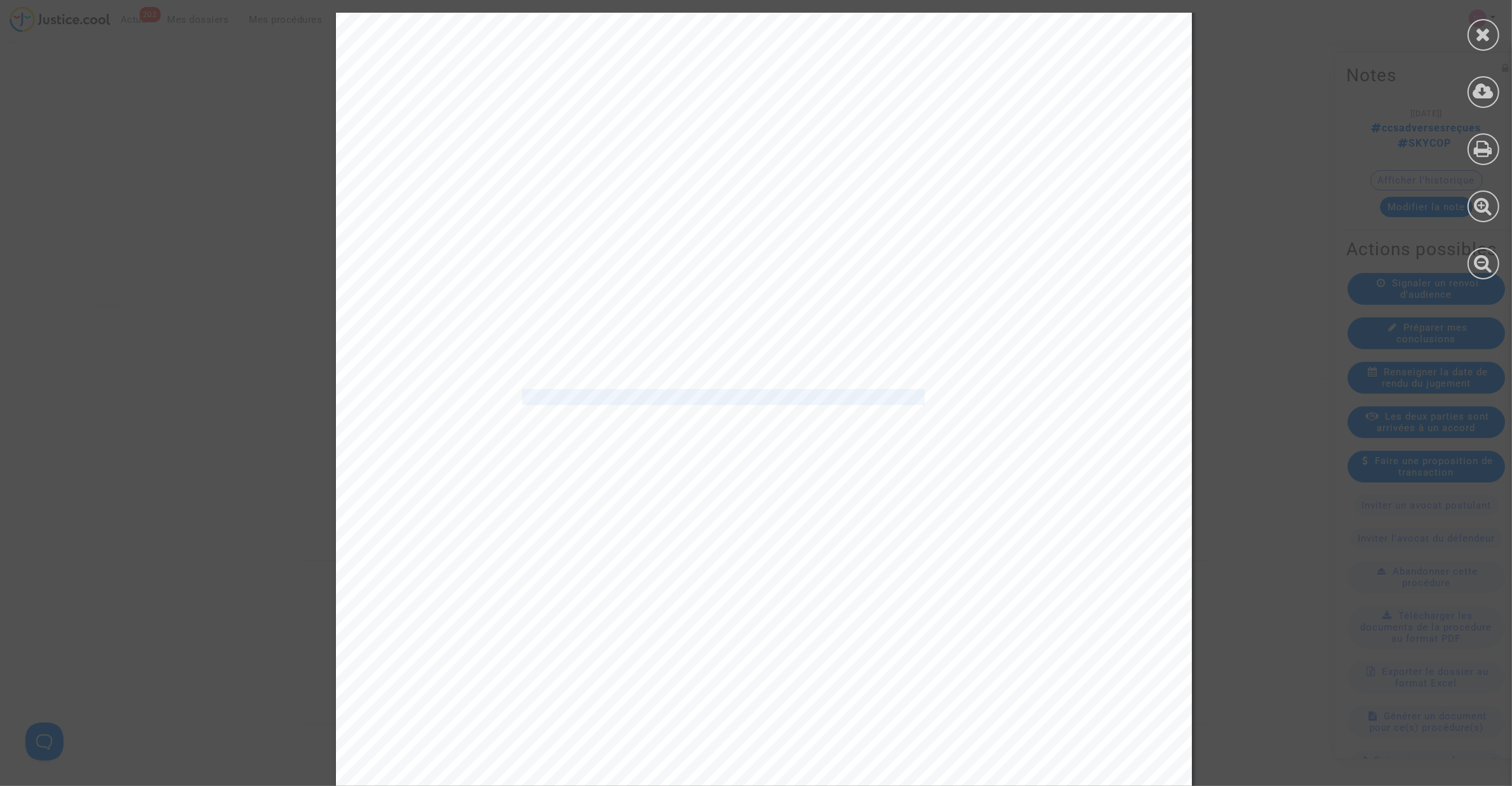
drag, startPoint x: 509, startPoint y: 393, endPoint x: 899, endPoint y: 392, distance: 390.0
click at [899, 392] on span "passagers sur le prochain vol disponible à destination de Munich, autorisé" at bounding box center [758, 398] width 641 height 14
drag, startPoint x: 925, startPoint y: 393, endPoint x: 1026, endPoint y: 396, distance: 101.0
click at [1026, 396] on span "à décoller, à savoir le vol" at bounding box center [1016, 398] width 182 height 14
drag, startPoint x: 453, startPoint y: 414, endPoint x: 688, endPoint y: 414, distance: 235.0
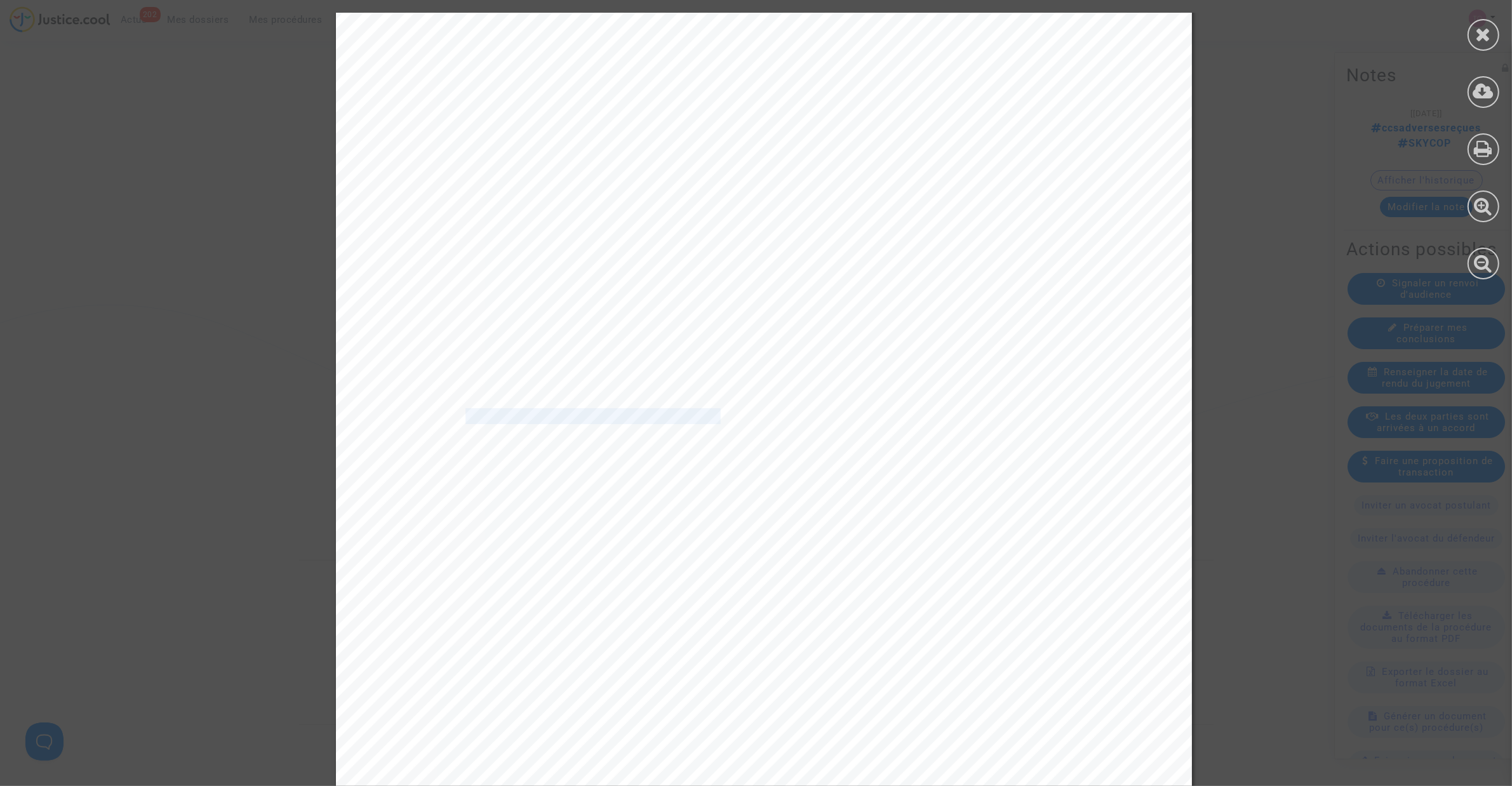
click at [688, 414] on span "LH2277 du 10 juin 2024 qui a atterri à Munich à 7h25." at bounding box center [662, 417] width 450 height 14
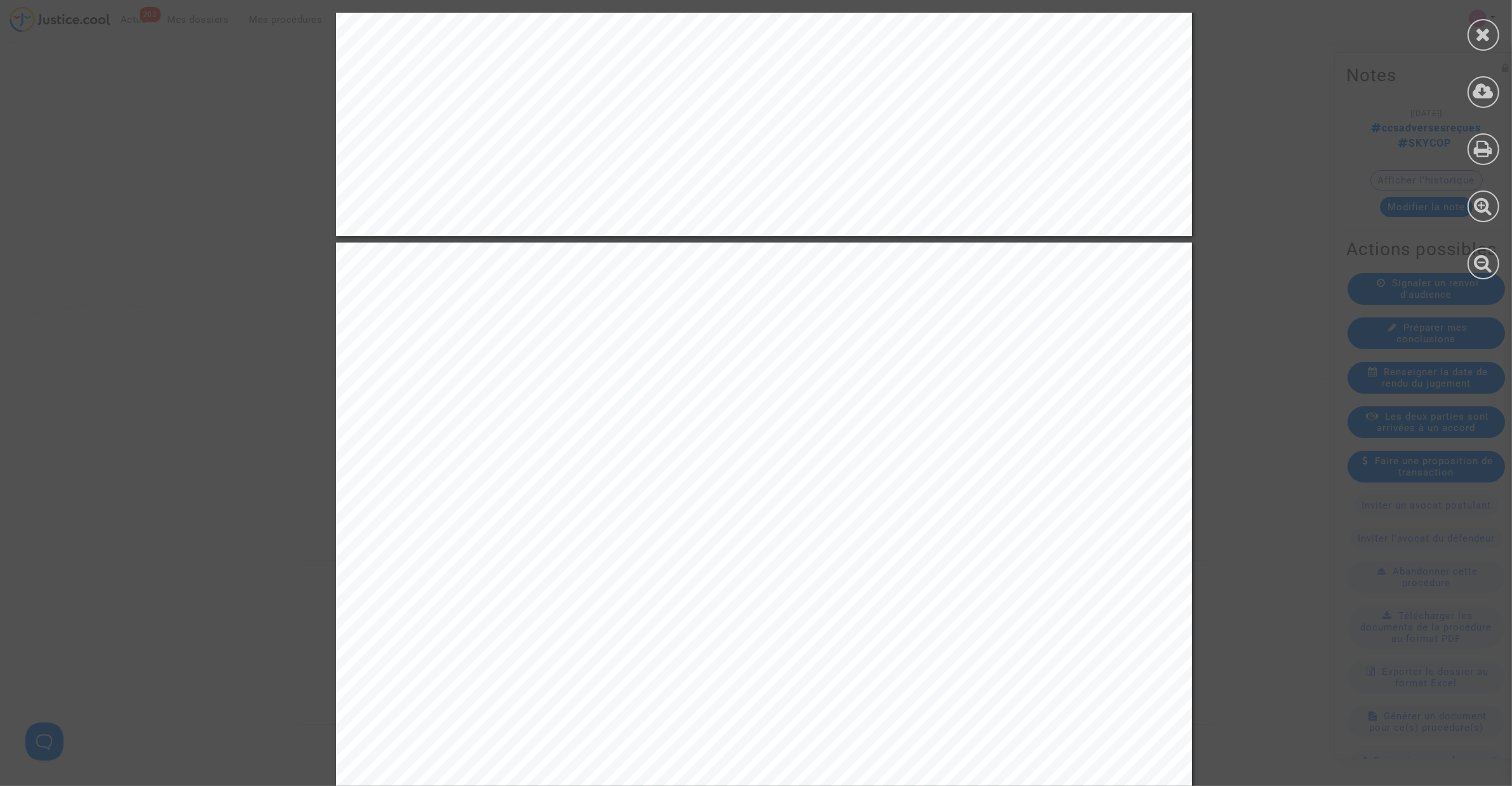
scroll to position [4762, 0]
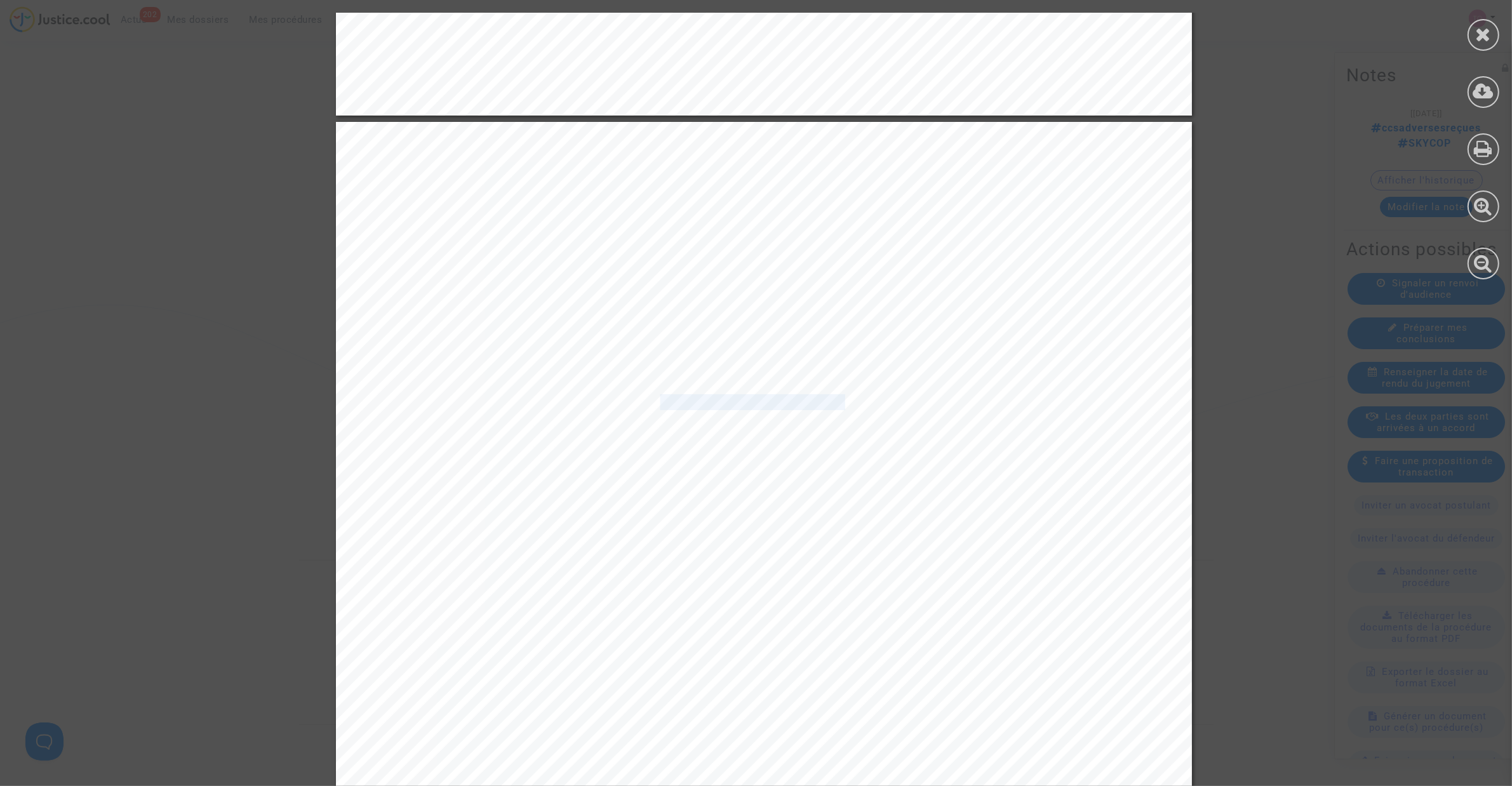
drag, startPoint x: 659, startPoint y: 409, endPoint x: 839, endPoint y: 407, distance: 180.0
click at [839, 407] on span "S’il était considéré qu’aucune circonstance extraordinaire n’était caractérisée" at bounding box center [712, 403] width 549 height 14
drag, startPoint x: 458, startPoint y: 419, endPoint x: 986, endPoint y: 426, distance: 528.0
click at [986, 426] on span "société défenderesse a d’ores et déjà versé, sans aucune reconnaissance de resp…" at bounding box center [746, 422] width 618 height 14
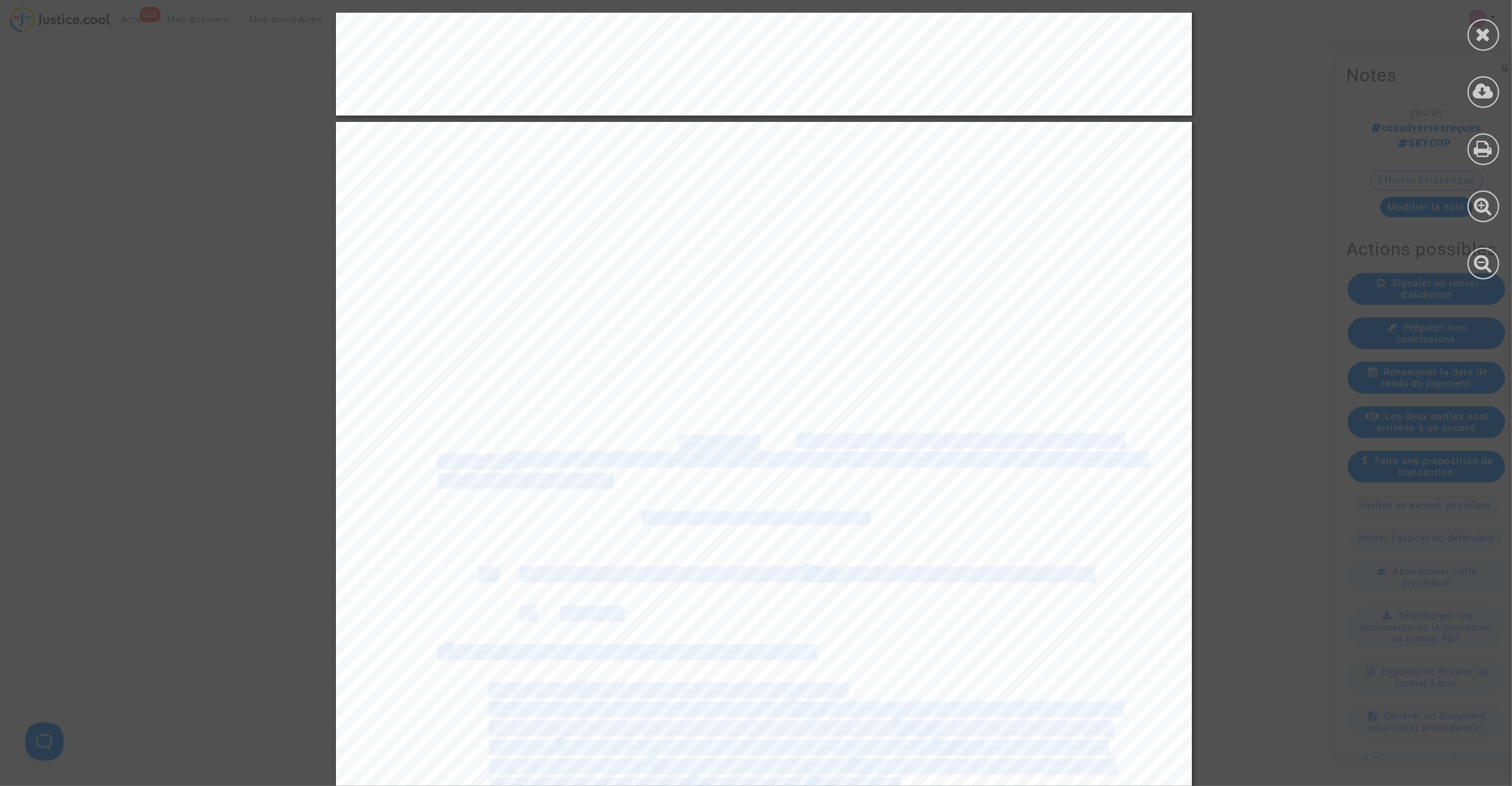
drag, startPoint x: 448, startPoint y: 432, endPoint x: 641, endPoint y: 437, distance: 193.1
click at [641, 437] on div "5 Il est dès lors demandé au tribunal de condamner la demanderesse à verser à l…" at bounding box center [764, 728] width 856 height 1212
click at [779, 461] on span "Cette somme devra être déduite des éventuelles condamnations prononcées à l’enc…" at bounding box center [827, 460] width 636 height 14
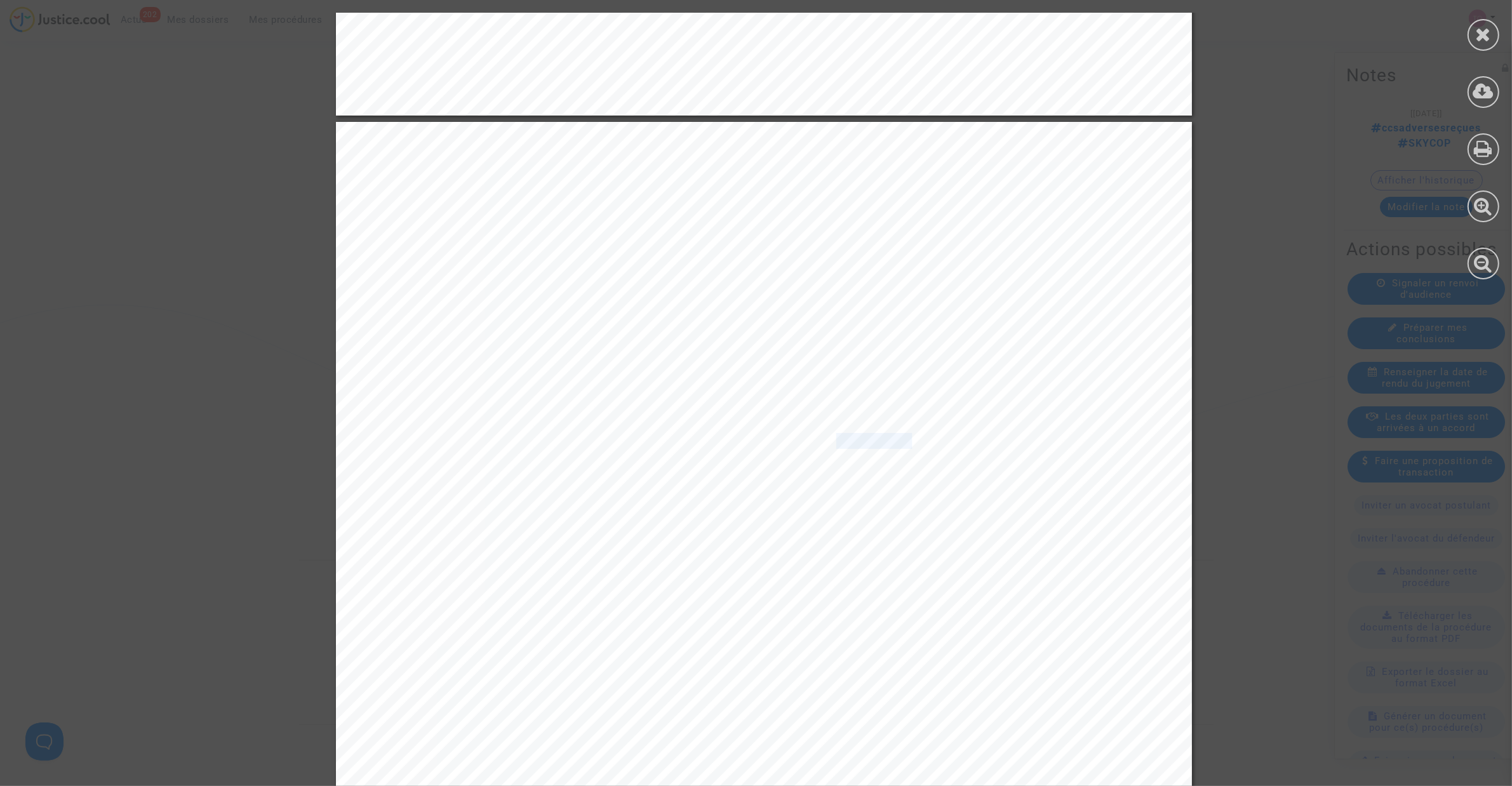
drag, startPoint x: 863, startPoint y: 436, endPoint x: 899, endPoint y: 438, distance: 36.1
click at [899, 438] on span "au titre de son obligation d’assistance aux" at bounding box center [959, 442] width 325 height 14
drag, startPoint x: 513, startPoint y: 461, endPoint x: 956, endPoint y: 467, distance: 443.0
click at [956, 467] on span "Cette somme devra être déduite des éventuelles condamnations prononcées à l’enc…" at bounding box center [827, 460] width 636 height 14
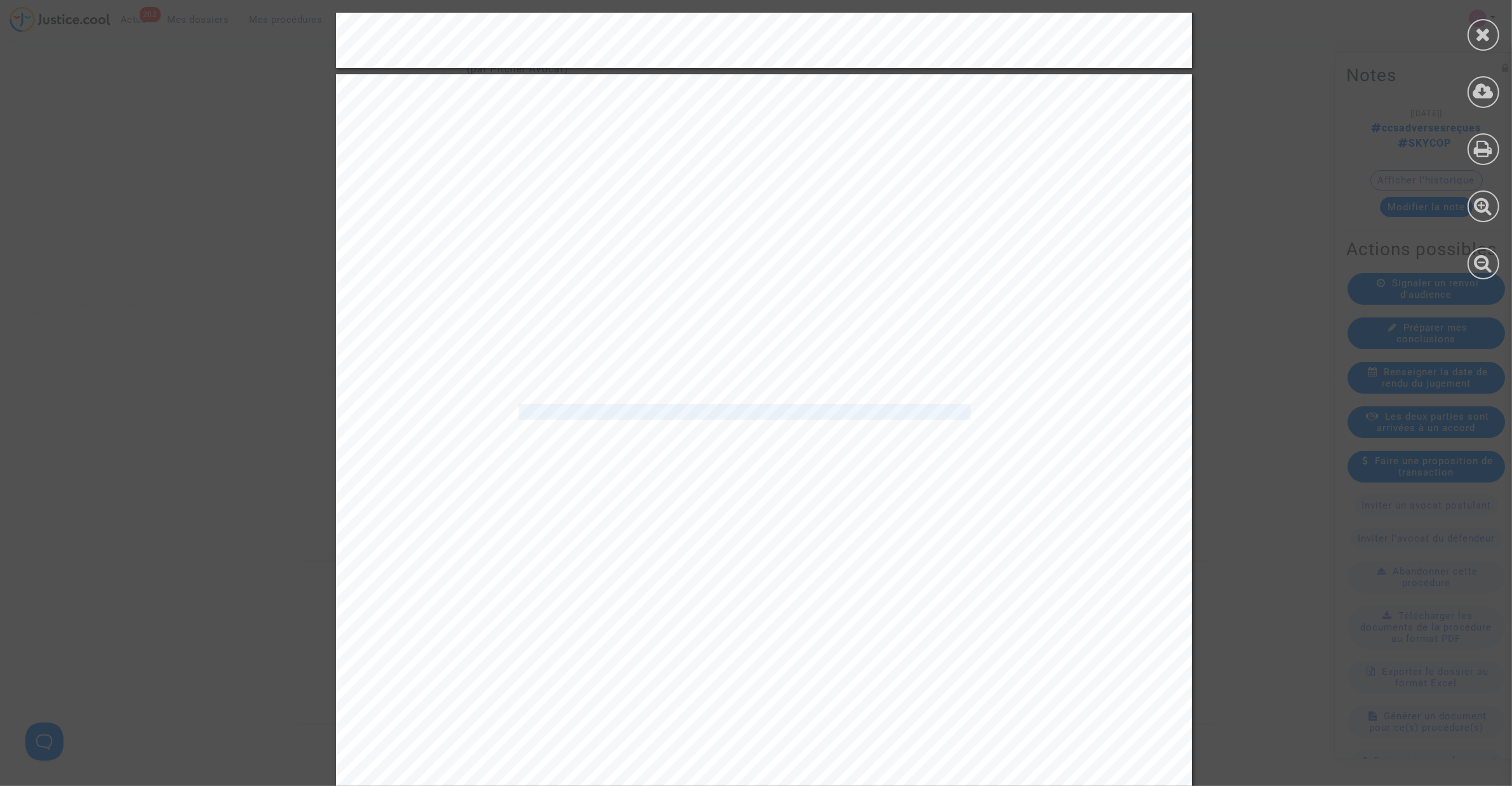
scroll to position [4921, 0]
drag, startPoint x: 547, startPoint y: 416, endPoint x: 879, endPoint y: 418, distance: 332.0
click at [879, 418] on div "5 Il est dès lors demandé au tribunal de condamner la demanderesse à verser à l…" at bounding box center [764, 569] width 856 height 1212
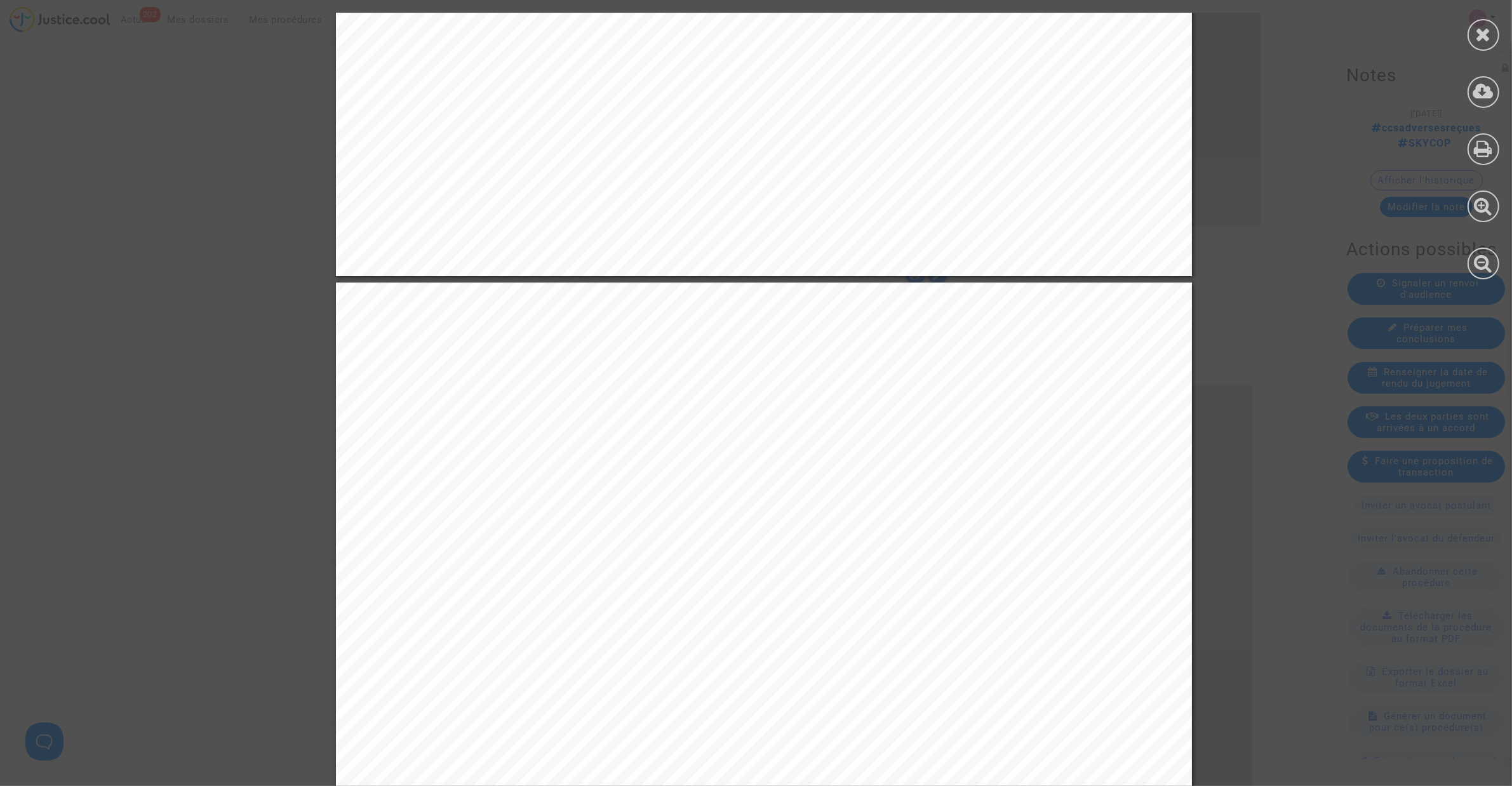
scroll to position [7064, 0]
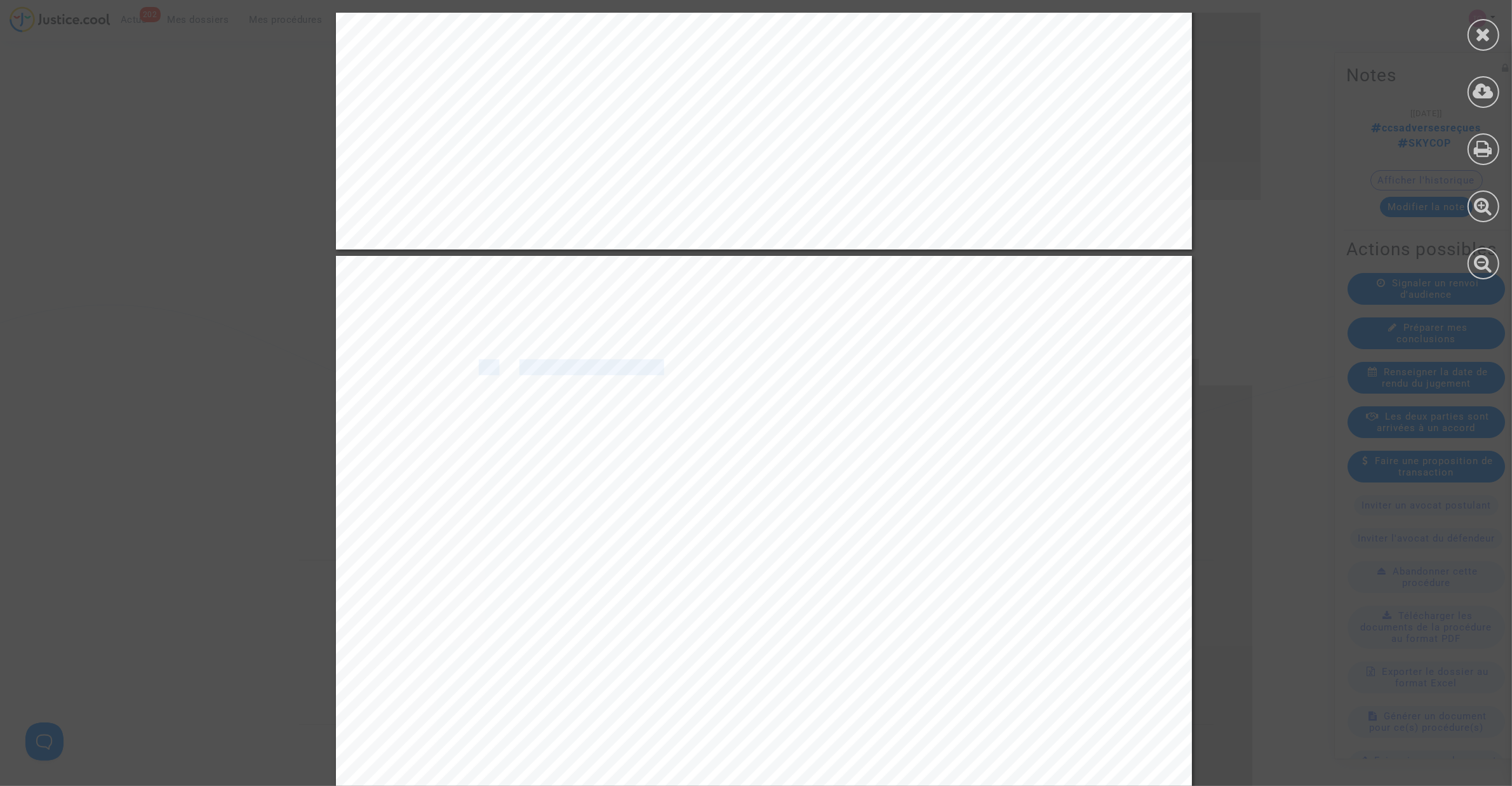
drag, startPoint x: 674, startPoint y: 365, endPoint x: 884, endPoint y: 359, distance: 210.1
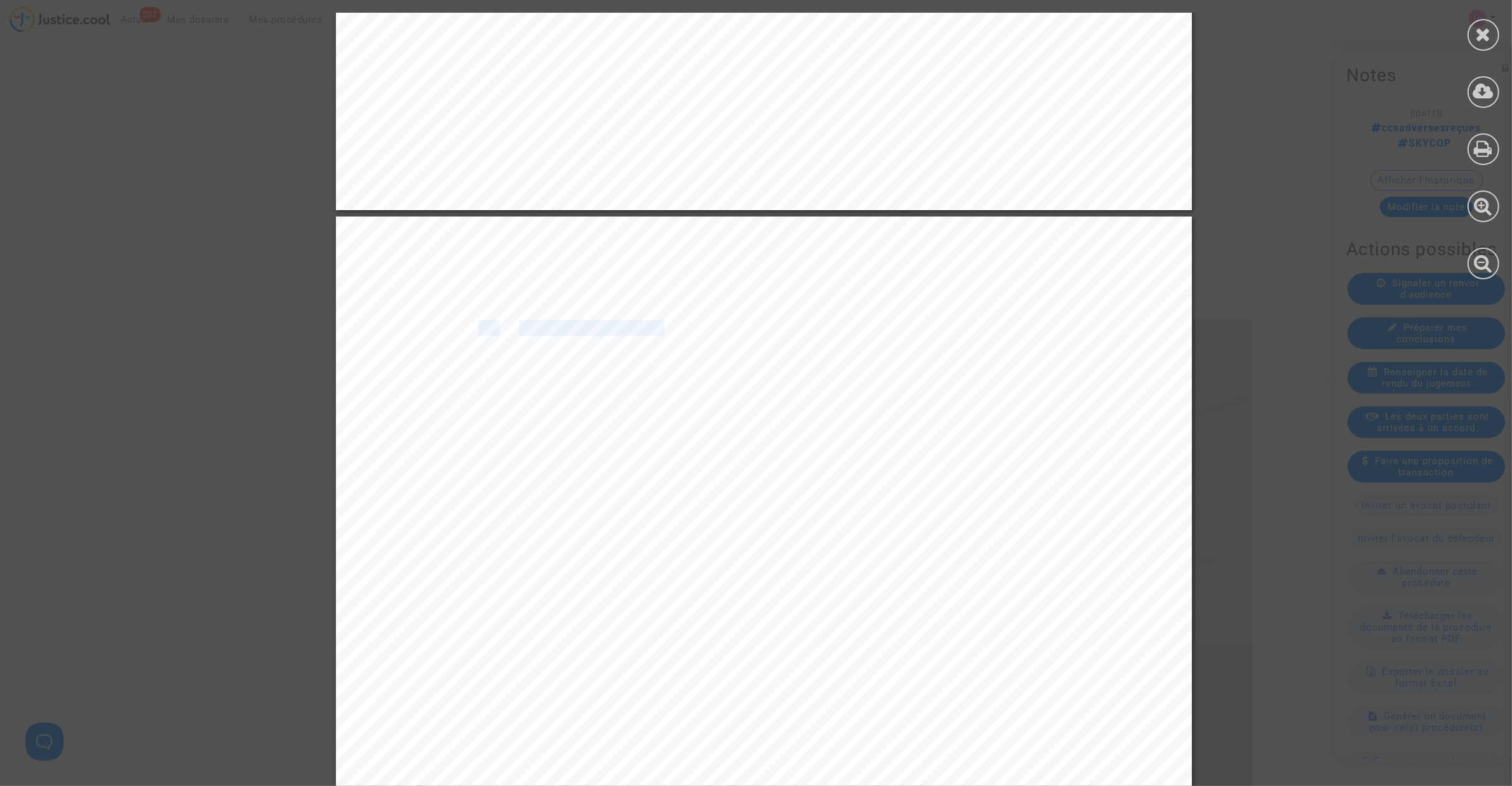
scroll to position [7223, 0]
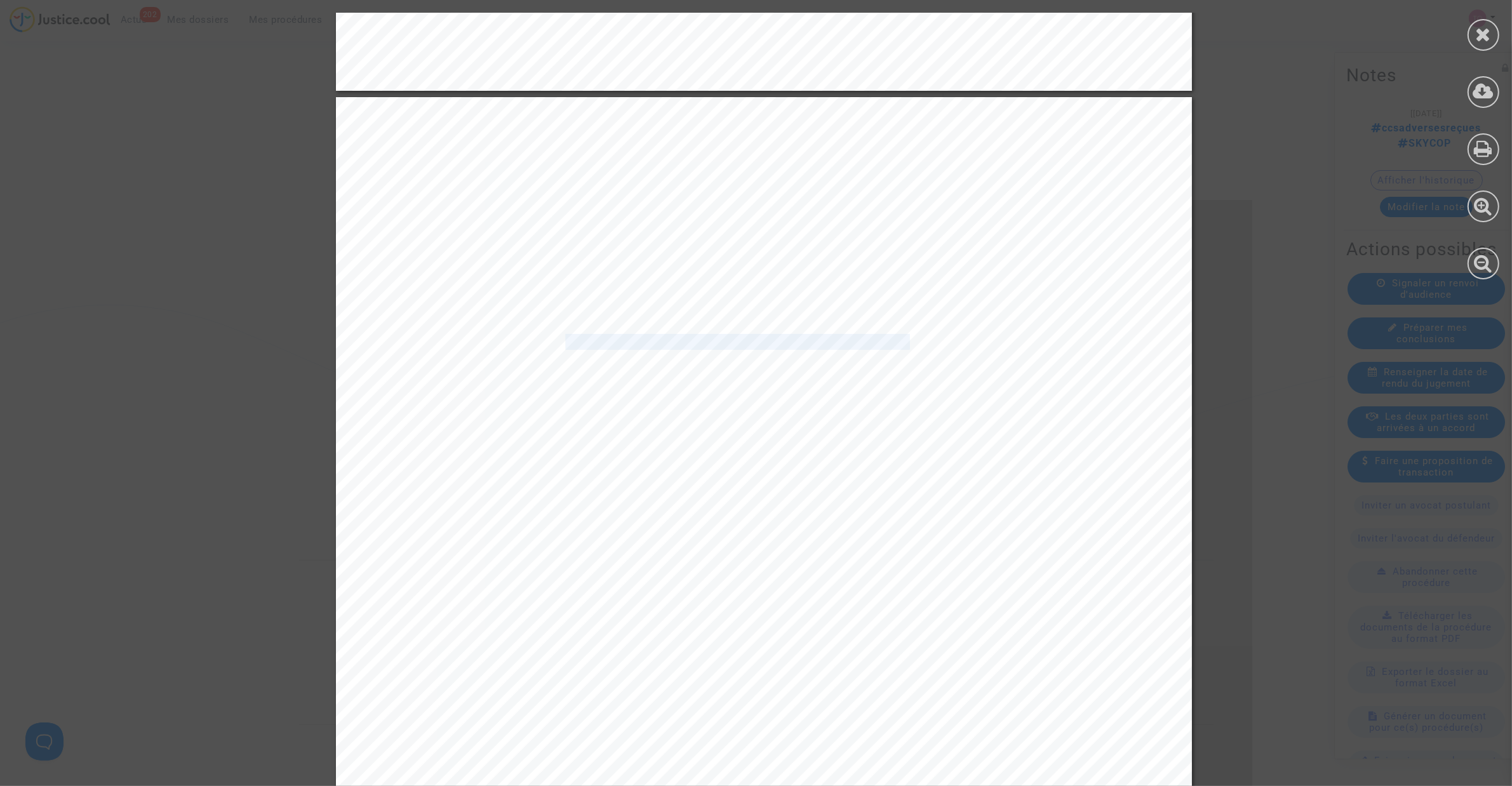
drag, startPoint x: 555, startPoint y: 338, endPoint x: 896, endPoint y: 346, distance: 341.1
click at [896, 346] on span "« Celui qui agit en justice de manière dilatoire ou abusive peut être condamné …" at bounding box center [787, 343] width 598 height 14
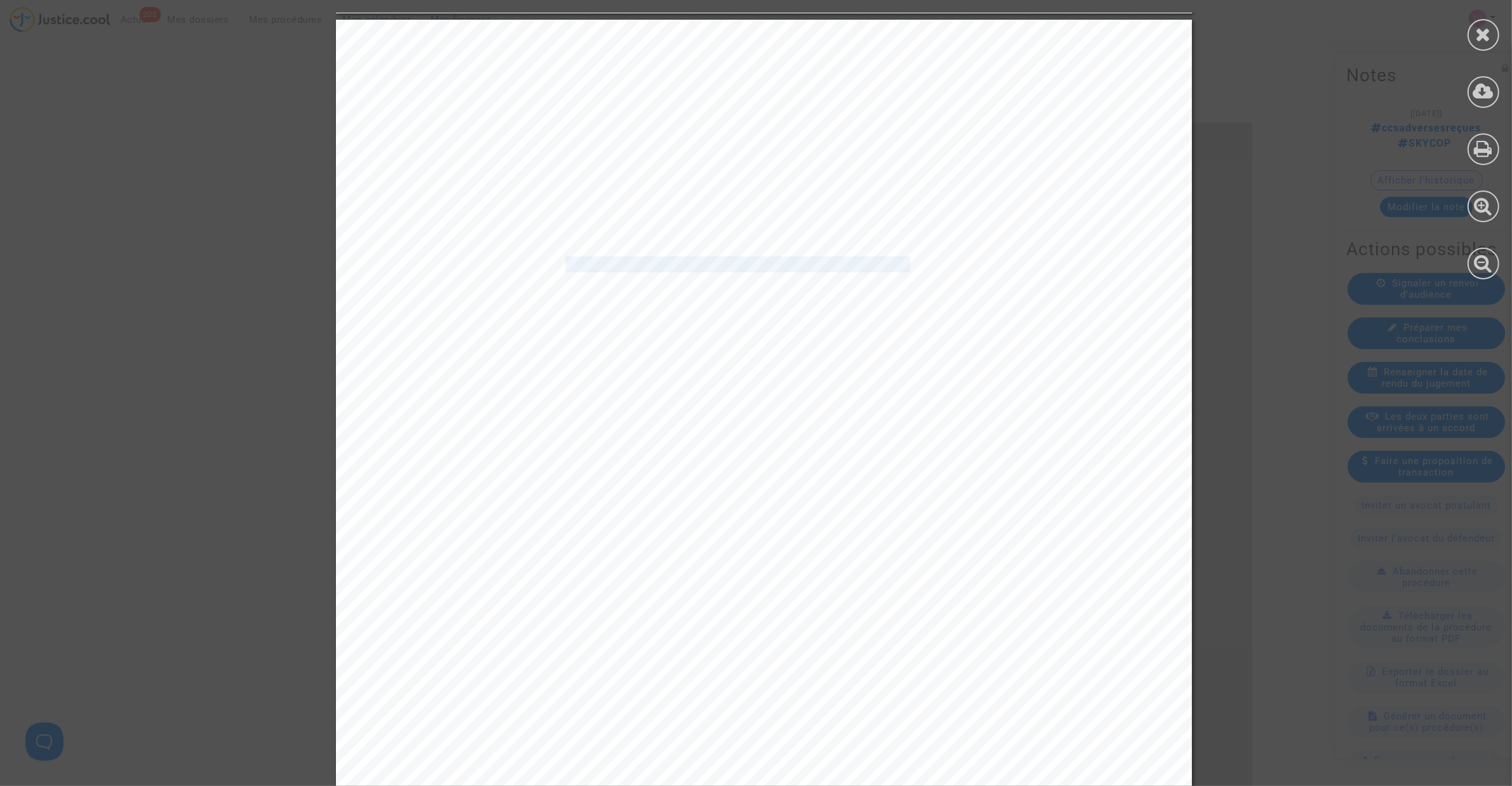
scroll to position [7302, 0]
drag, startPoint x: 599, startPoint y: 430, endPoint x: 671, endPoint y: 427, distance: 72.1
click at [671, 427] on div "7 B. Sur le débouté de la demande de dommages et intérêts au titre de la résist…" at bounding box center [764, 624] width 856 height 1212
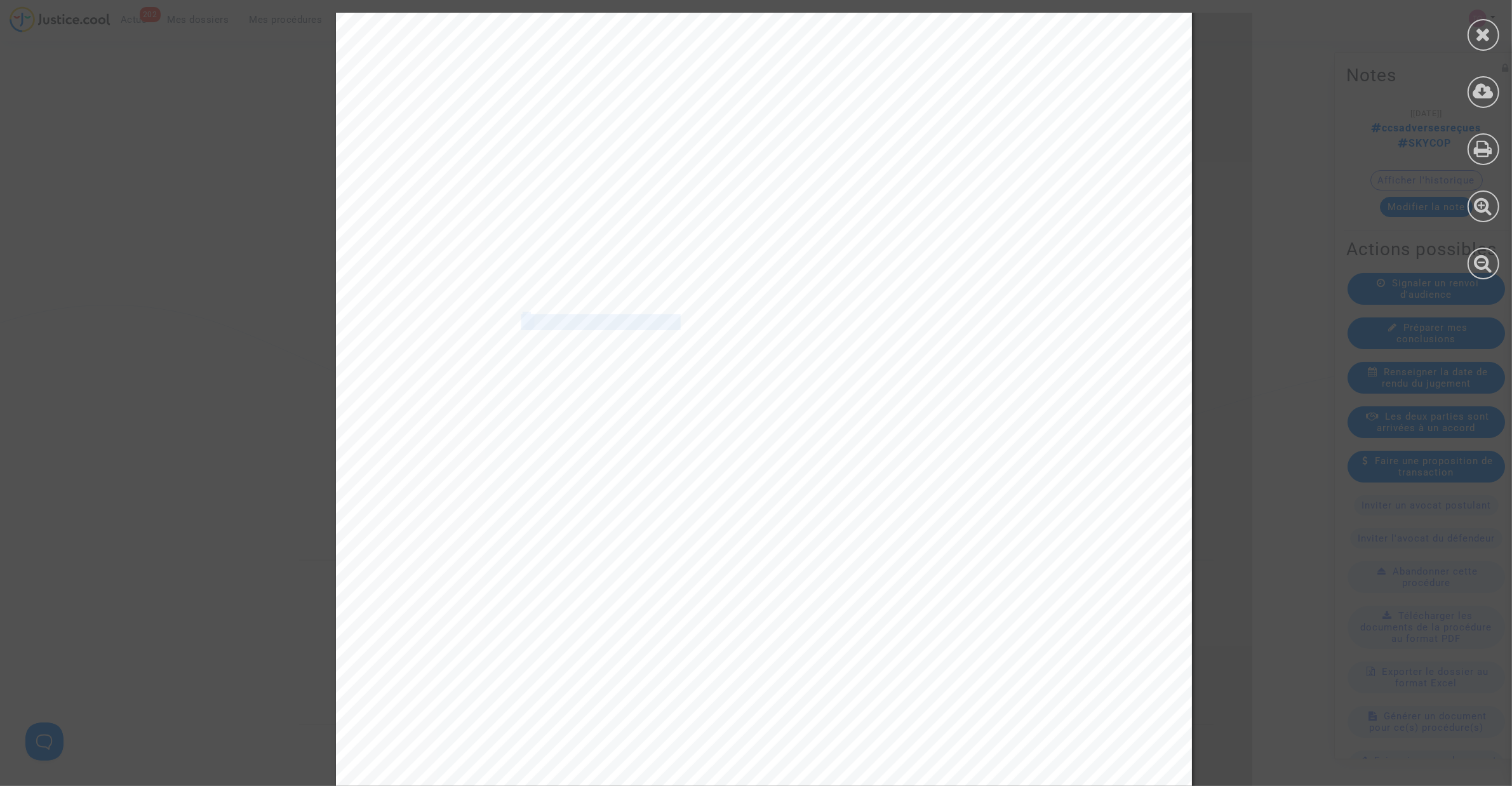
scroll to position [7461, 0]
drag, startPoint x: 594, startPoint y: 366, endPoint x: 884, endPoint y: 385, distance: 290.6
click at [965, 369] on div "7 B. Sur le débouté de la demande de dommages et intérêts au titre de la résist…" at bounding box center [764, 465] width 856 height 1212
drag, startPoint x: 516, startPoint y: 386, endPoint x: 552, endPoint y: 385, distance: 36.0
click at [539, 385] on span "comme abusif par nature. L" at bounding box center [533, 390] width 191 height 14
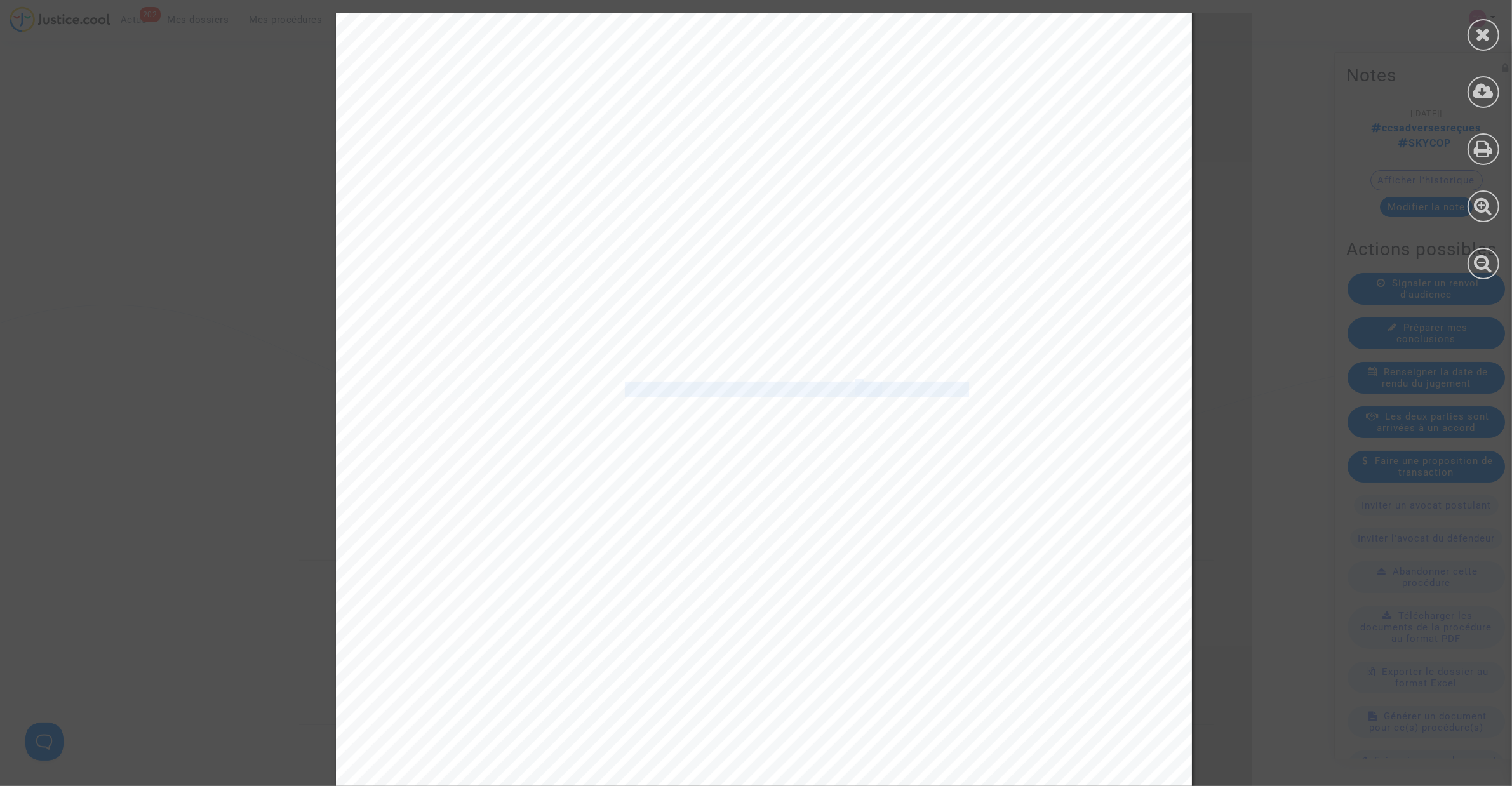
drag, startPoint x: 641, startPoint y: 388, endPoint x: 938, endPoint y: 401, distance: 297.3
click at [959, 394] on div "7 B. Sur le débouté de la demande de dommages et intérêts au titre de la résist…" at bounding box center [764, 465] width 856 height 1212
drag, startPoint x: 458, startPoint y: 445, endPoint x: 894, endPoint y: 442, distance: 436.0
click at [894, 442] on div "7 B. Sur le débouté de la demande de dommages et intérêts au titre de la résist…" at bounding box center [764, 465] width 856 height 1212
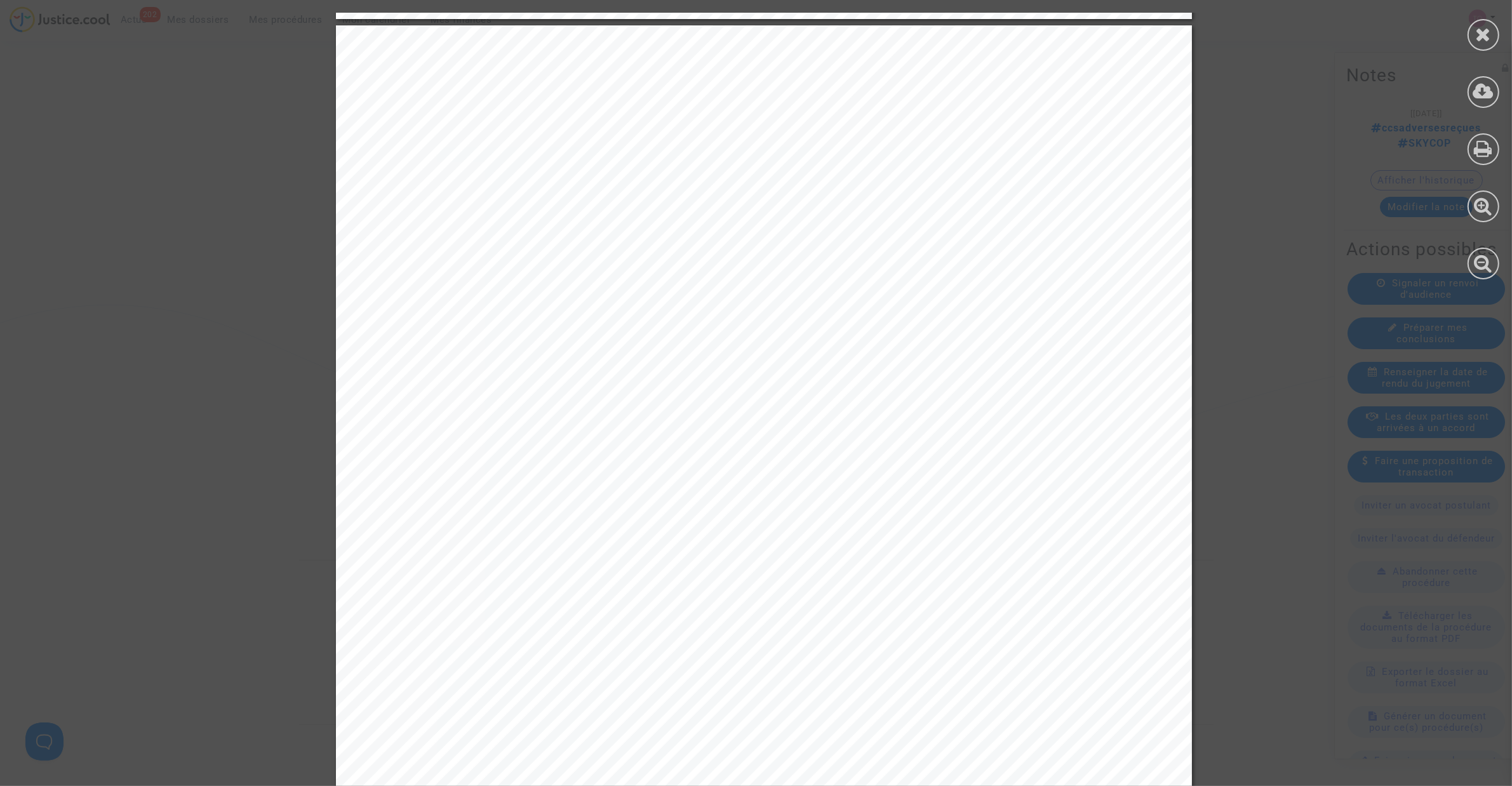
scroll to position [4842, 0]
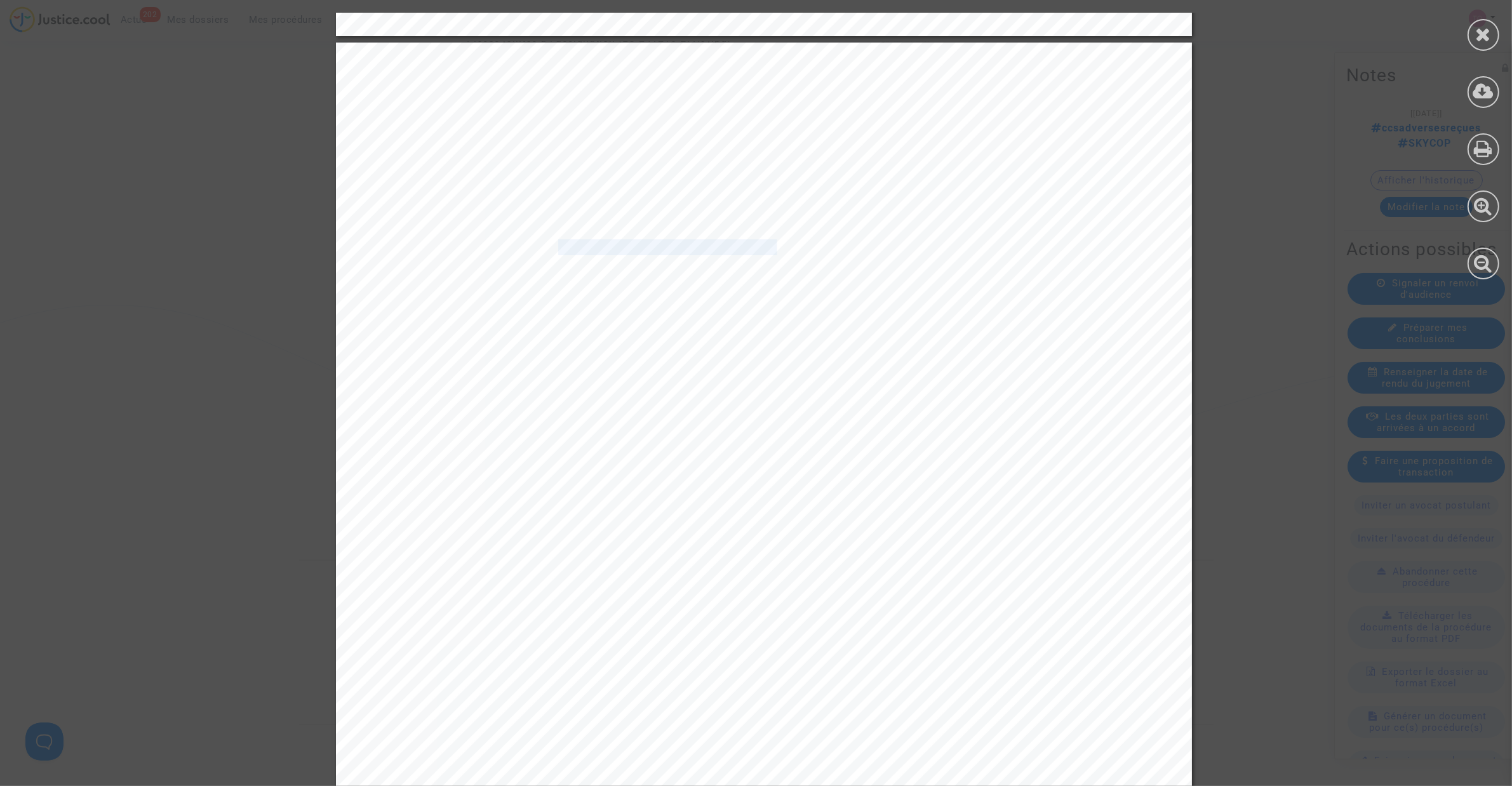
drag, startPoint x: 543, startPoint y: 251, endPoint x: 791, endPoint y: 249, distance: 248.0
click at [775, 248] on span "A titre subsidiaire, si par extraordinaire il était considéré qu’aucune circons…" at bounding box center [816, 248] width 676 height 14
drag, startPoint x: 873, startPoint y: 249, endPoint x: 1021, endPoint y: 247, distance: 148.0
click at [1021, 247] on span "A titre subsidiaire, si par extraordinaire il était considéré qu’aucune circons…" at bounding box center [816, 248] width 676 height 14
drag, startPoint x: 539, startPoint y: 267, endPoint x: 963, endPoint y: 265, distance: 424.0
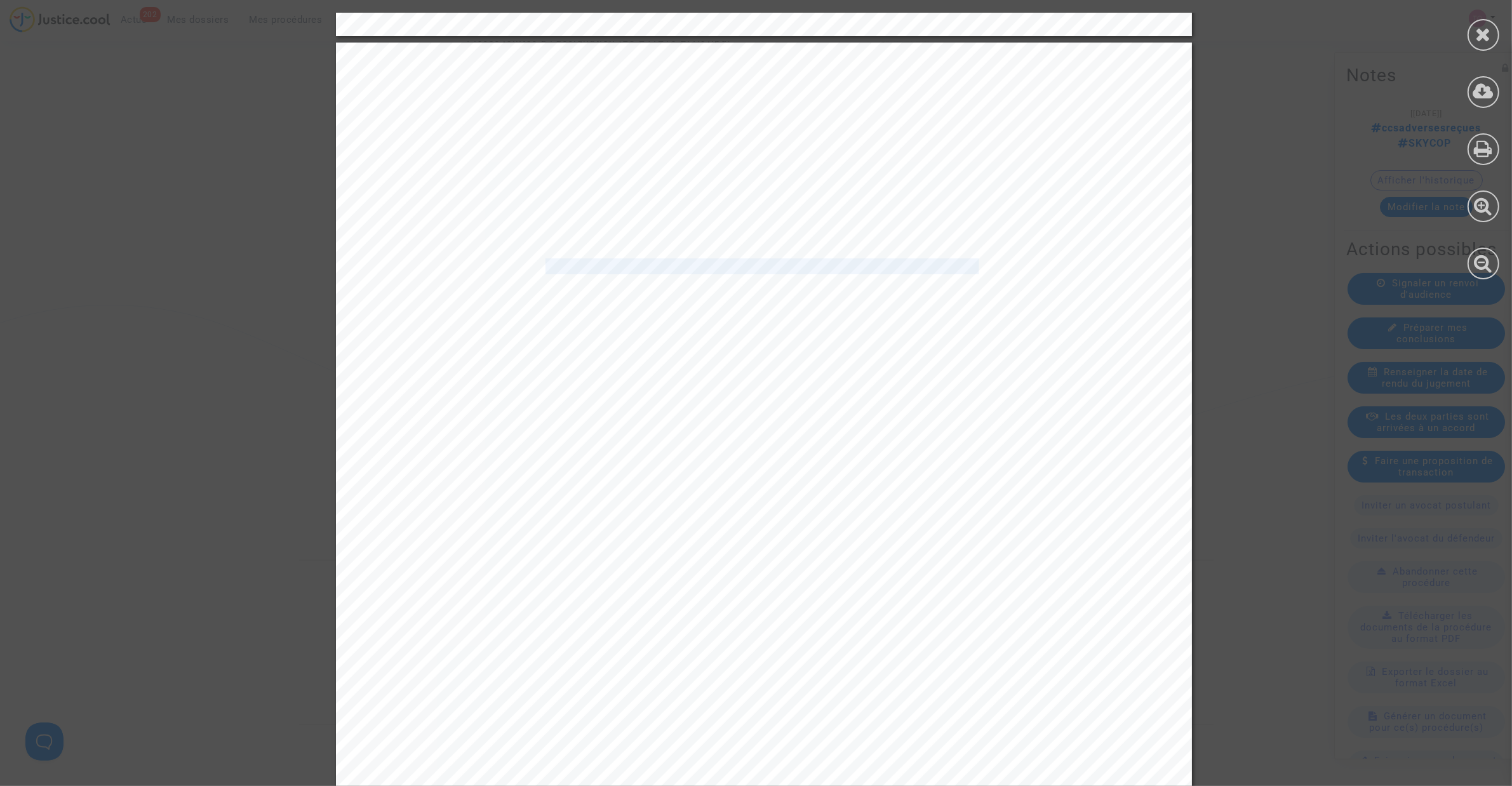
click at [963, 265] on span "extraordinaire n’était caractérisée, sur la réduction à plus juste mesure des d…" at bounding box center [814, 267] width 672 height 14
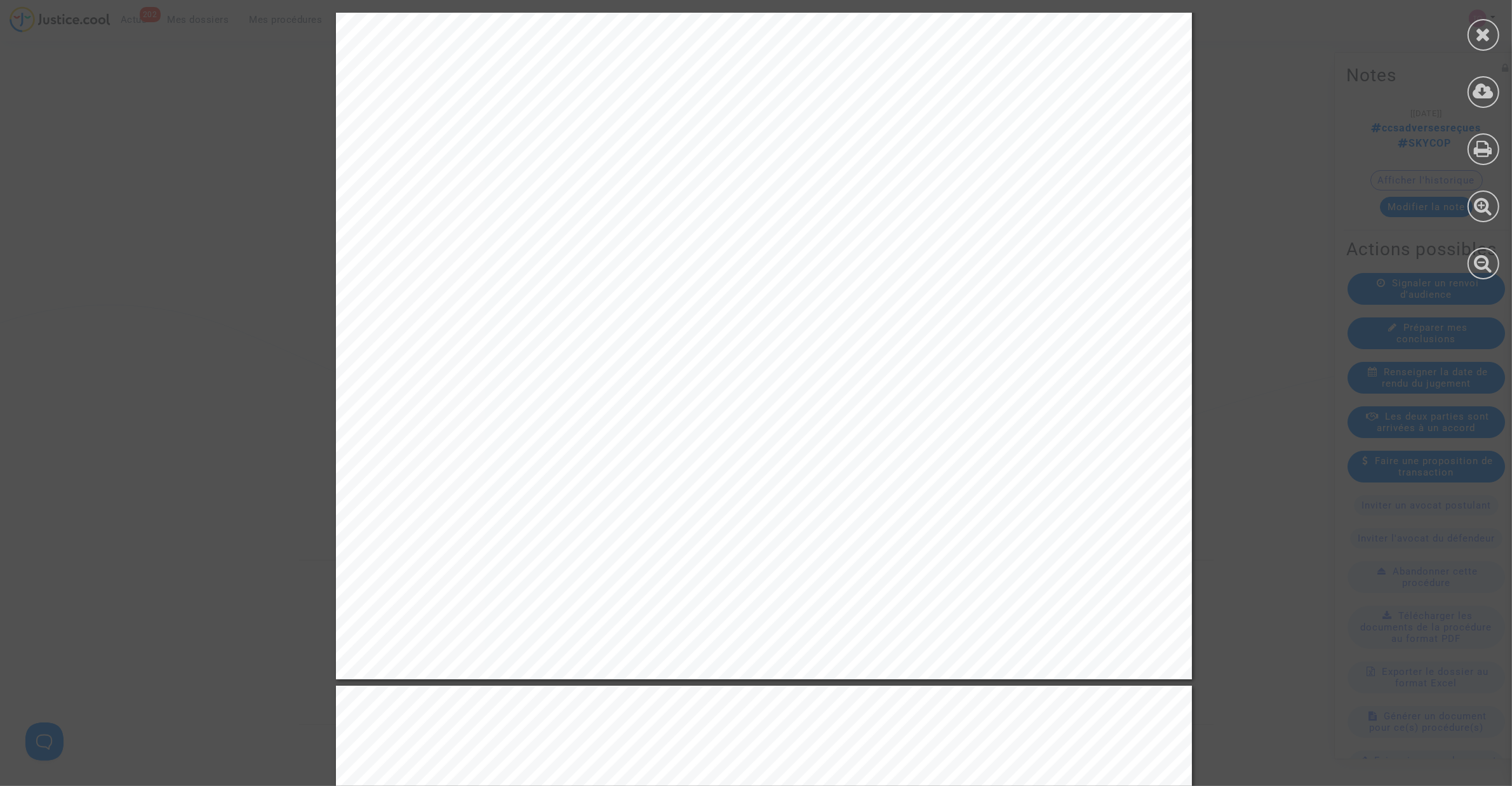
scroll to position [10319, 0]
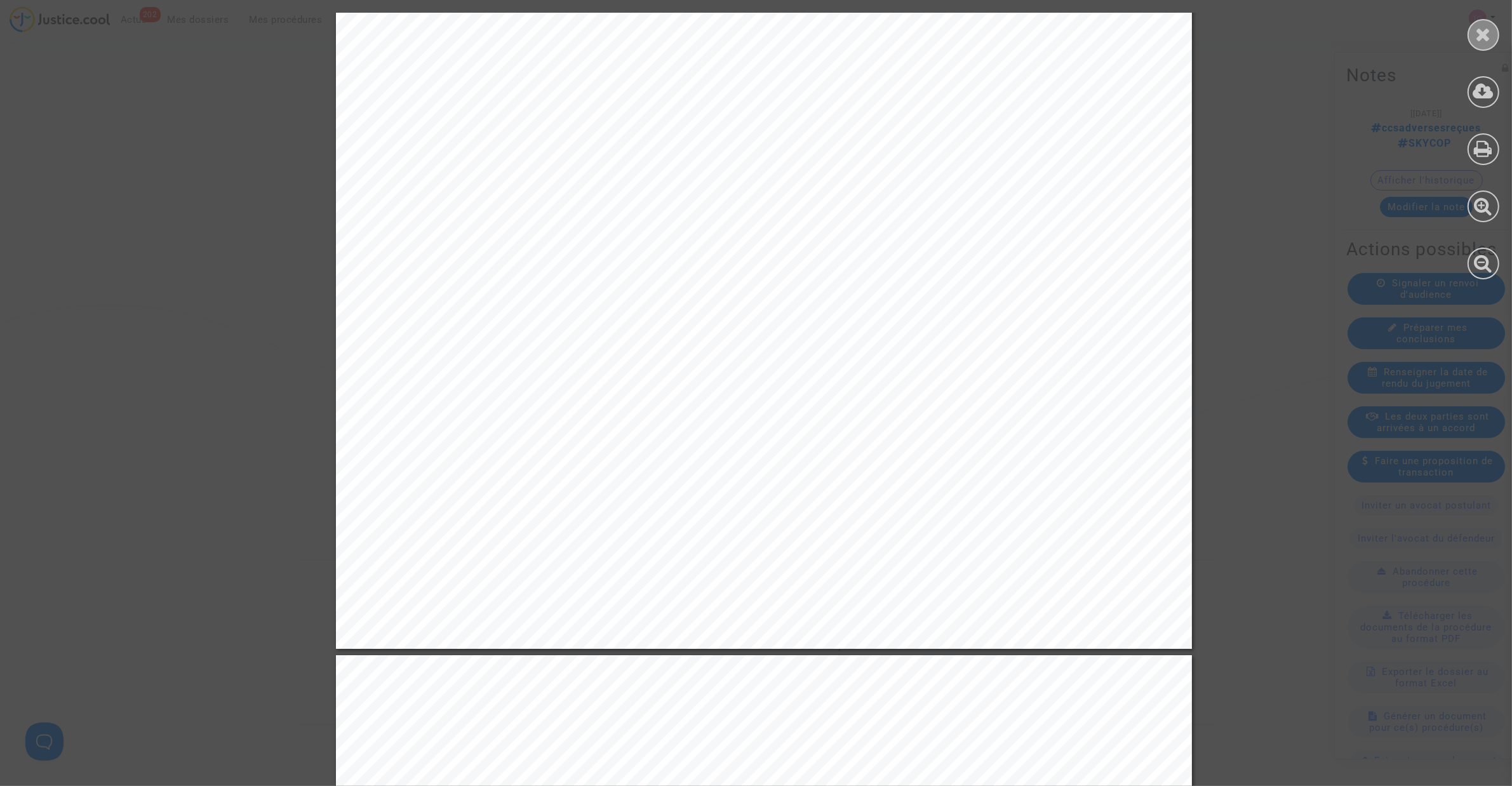
click at [1479, 40] on icon at bounding box center [1484, 34] width 16 height 19
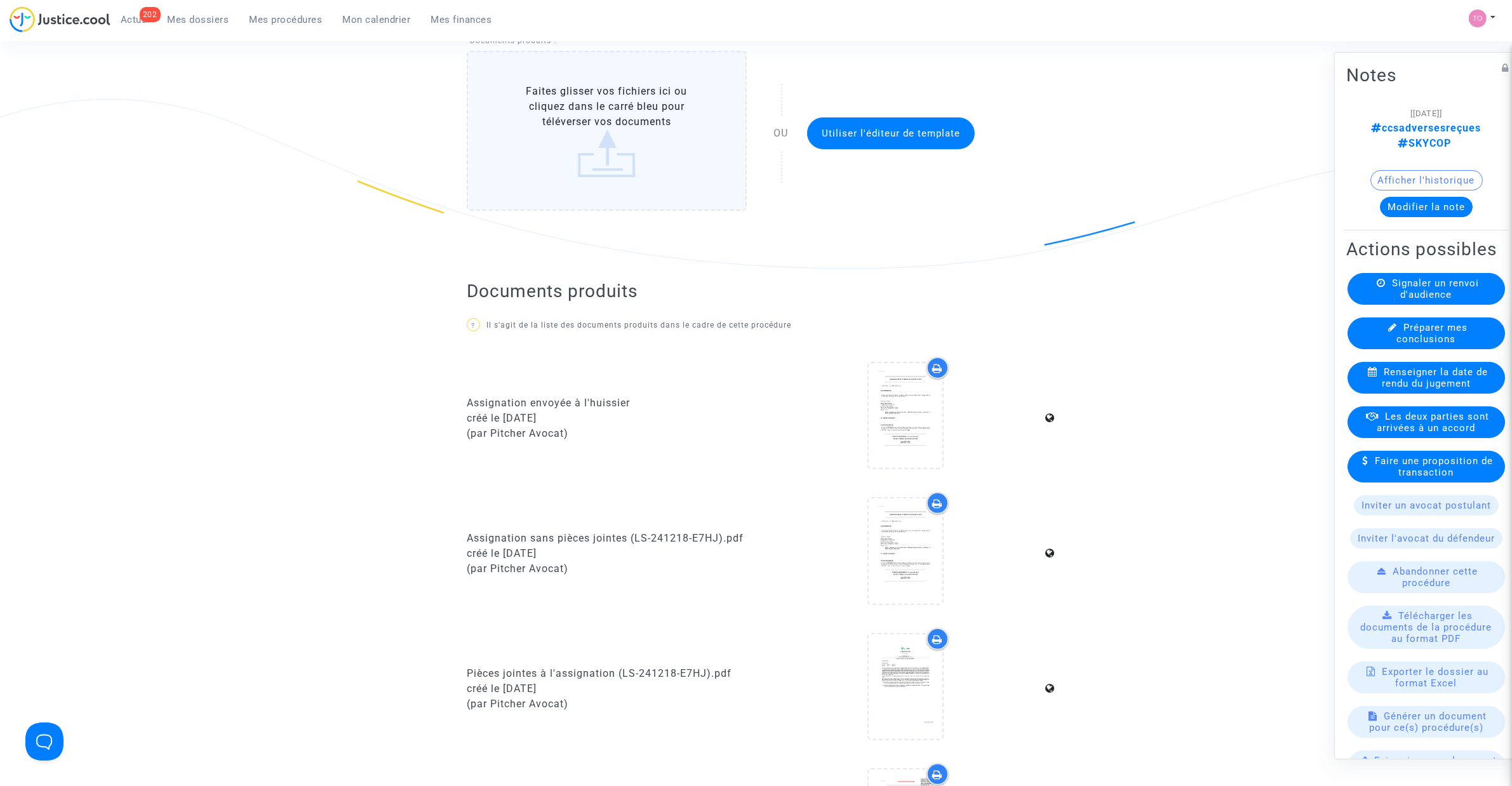
scroll to position [0, 0]
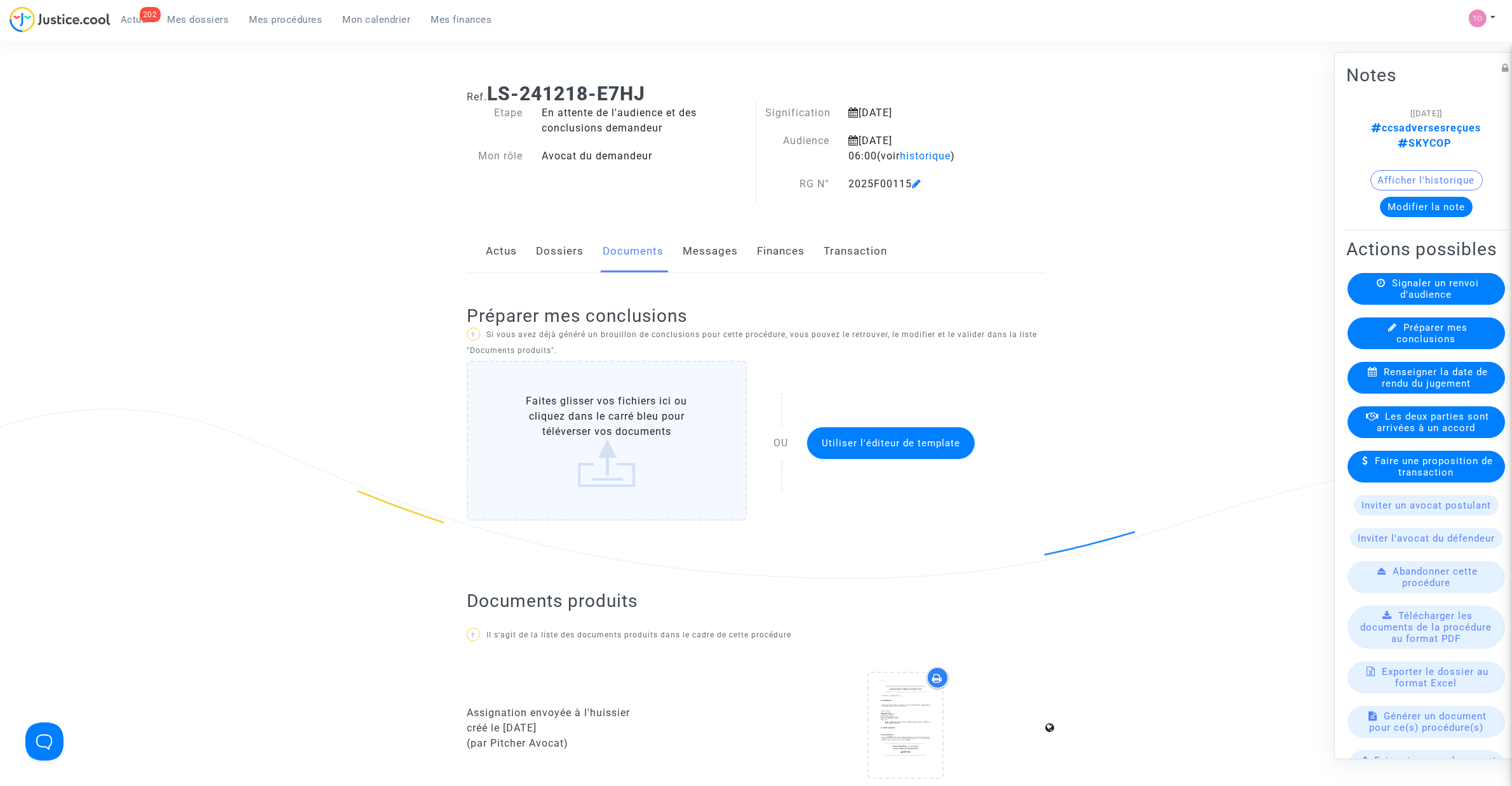
click at [1405, 197] on button "Modifier la note" at bounding box center [1426, 207] width 93 height 20
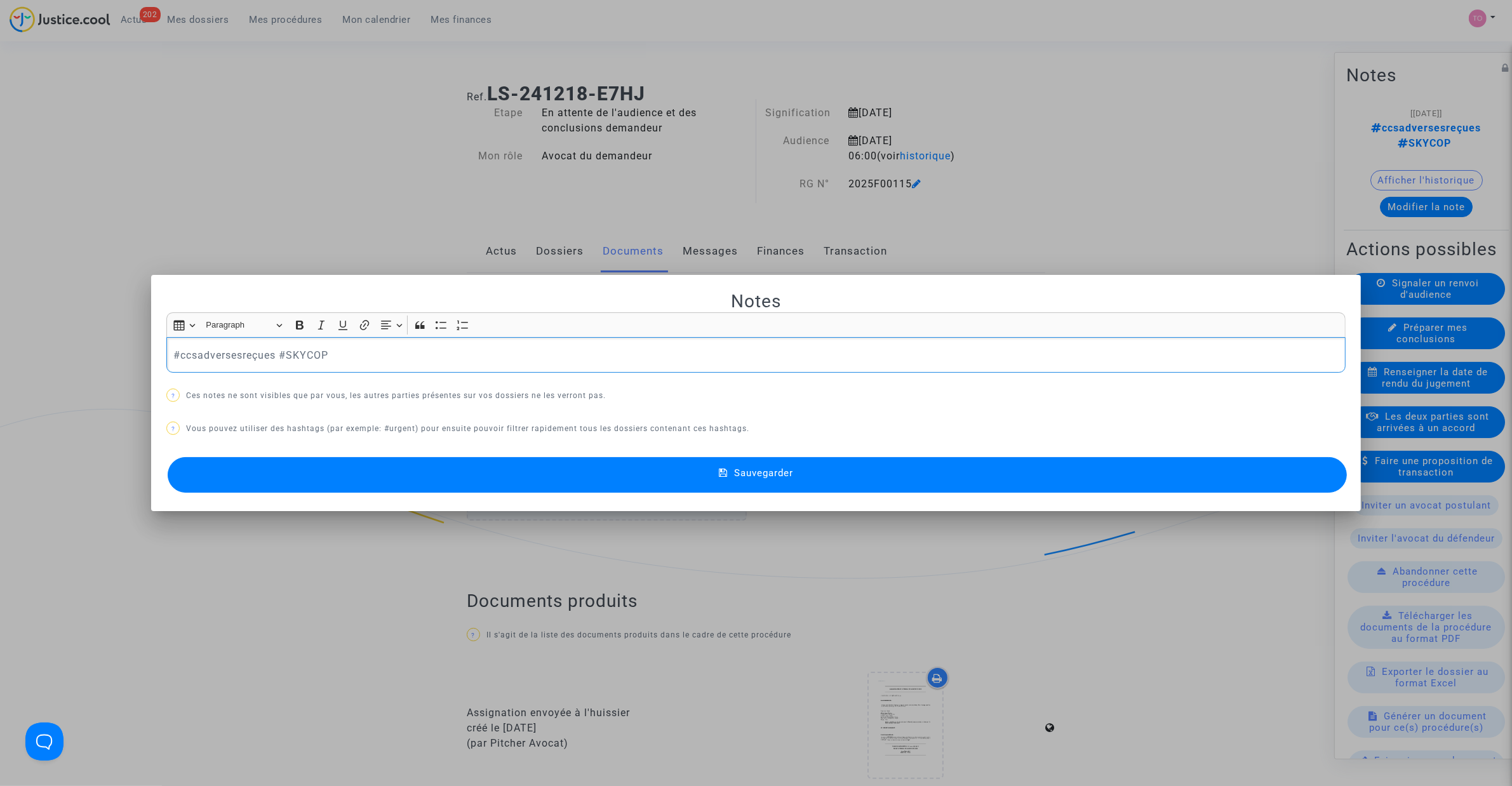
drag, startPoint x: 160, startPoint y: 343, endPoint x: 8, endPoint y: 328, distance: 152.7
click at [8, 328] on div "Notes Rich Text Editor Insert table Insert table Heading Paragraph Paragraph He…" at bounding box center [756, 393] width 1512 height 786
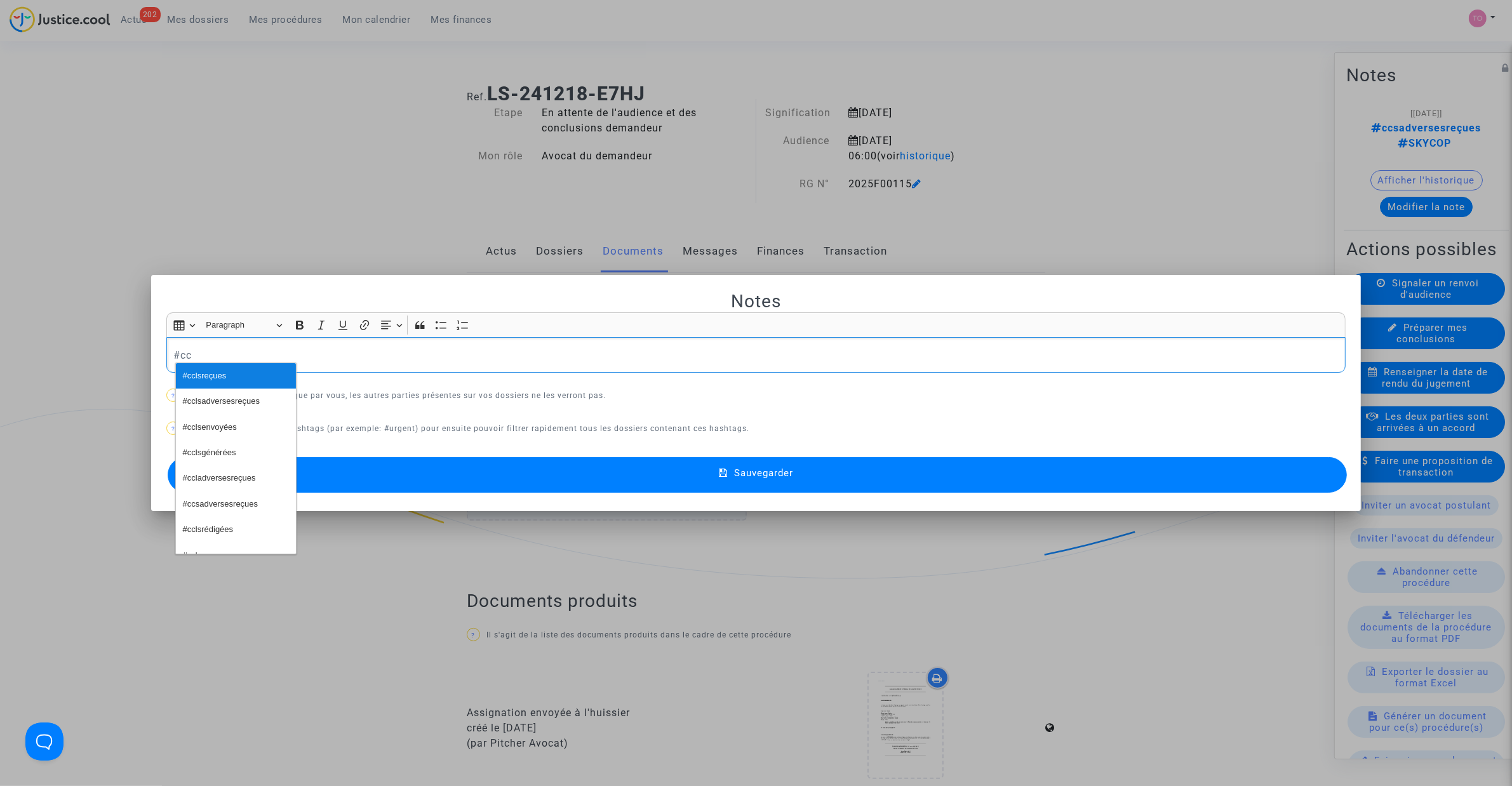
click at [239, 377] on button "#cclsreçues" at bounding box center [236, 375] width 120 height 25
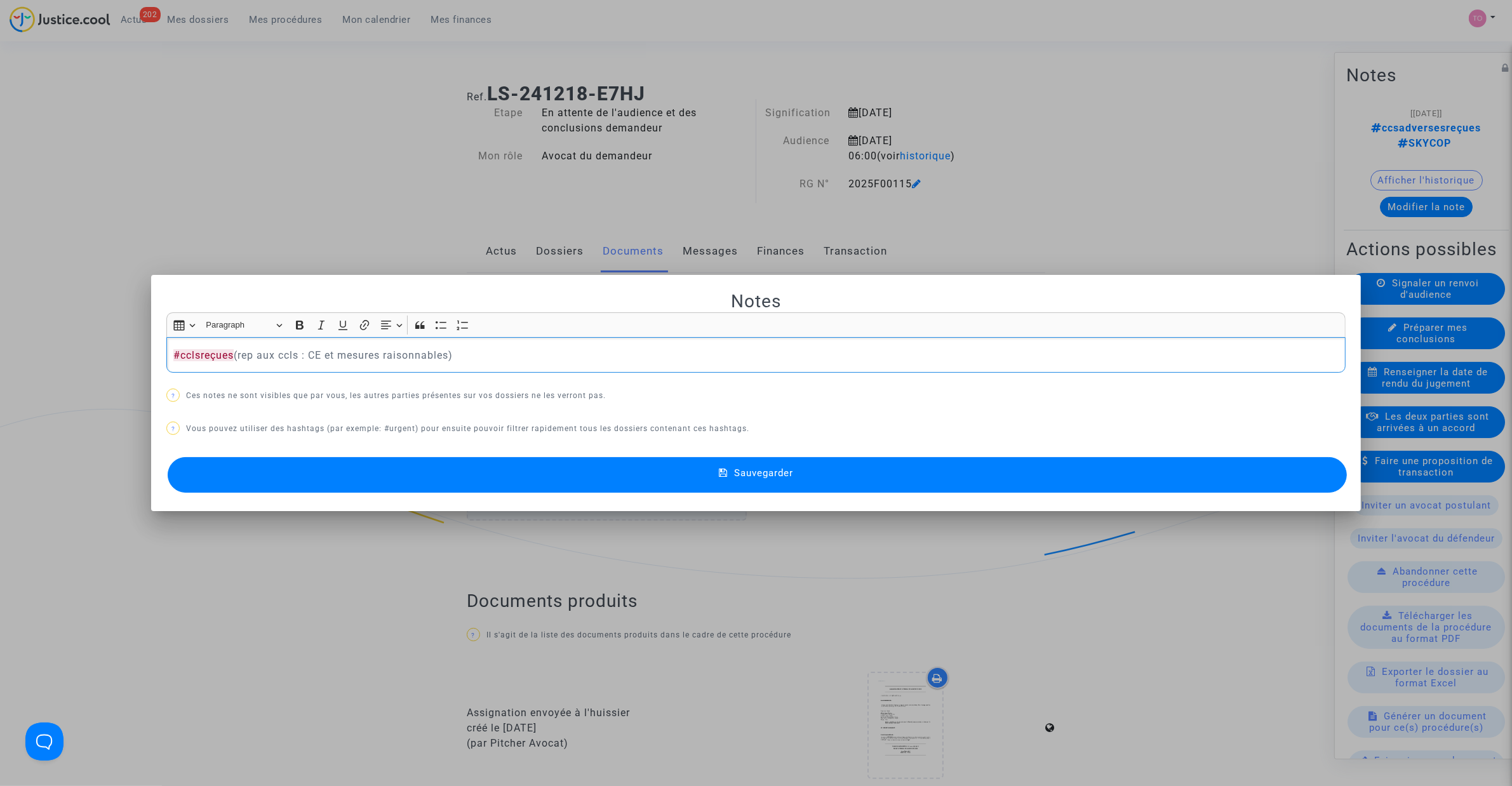
click at [521, 492] on button "Sauvegarder" at bounding box center [757, 474] width 1179 height 35
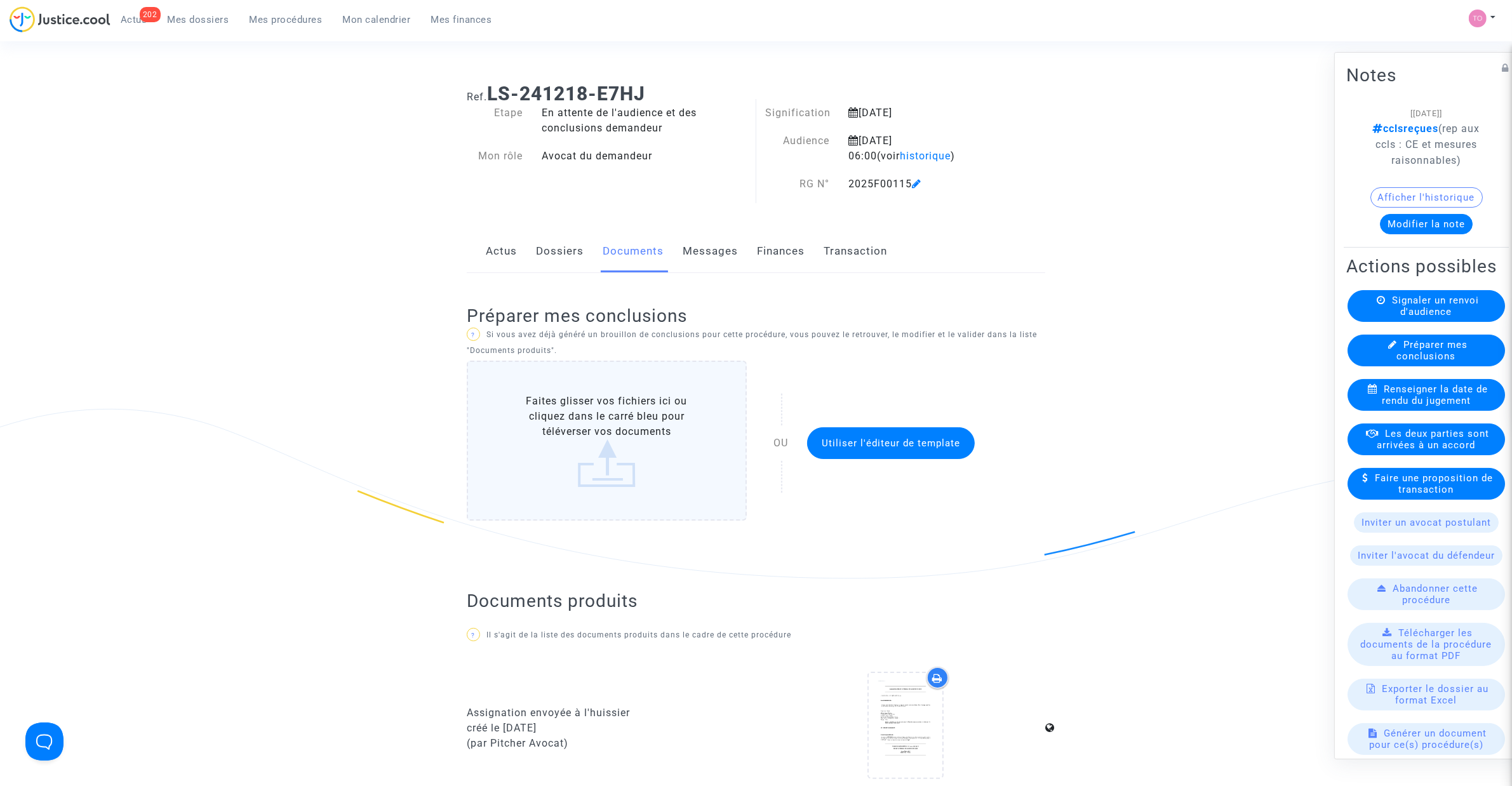
click at [174, 22] on span "Mes dossiers" at bounding box center [198, 20] width 61 height 12
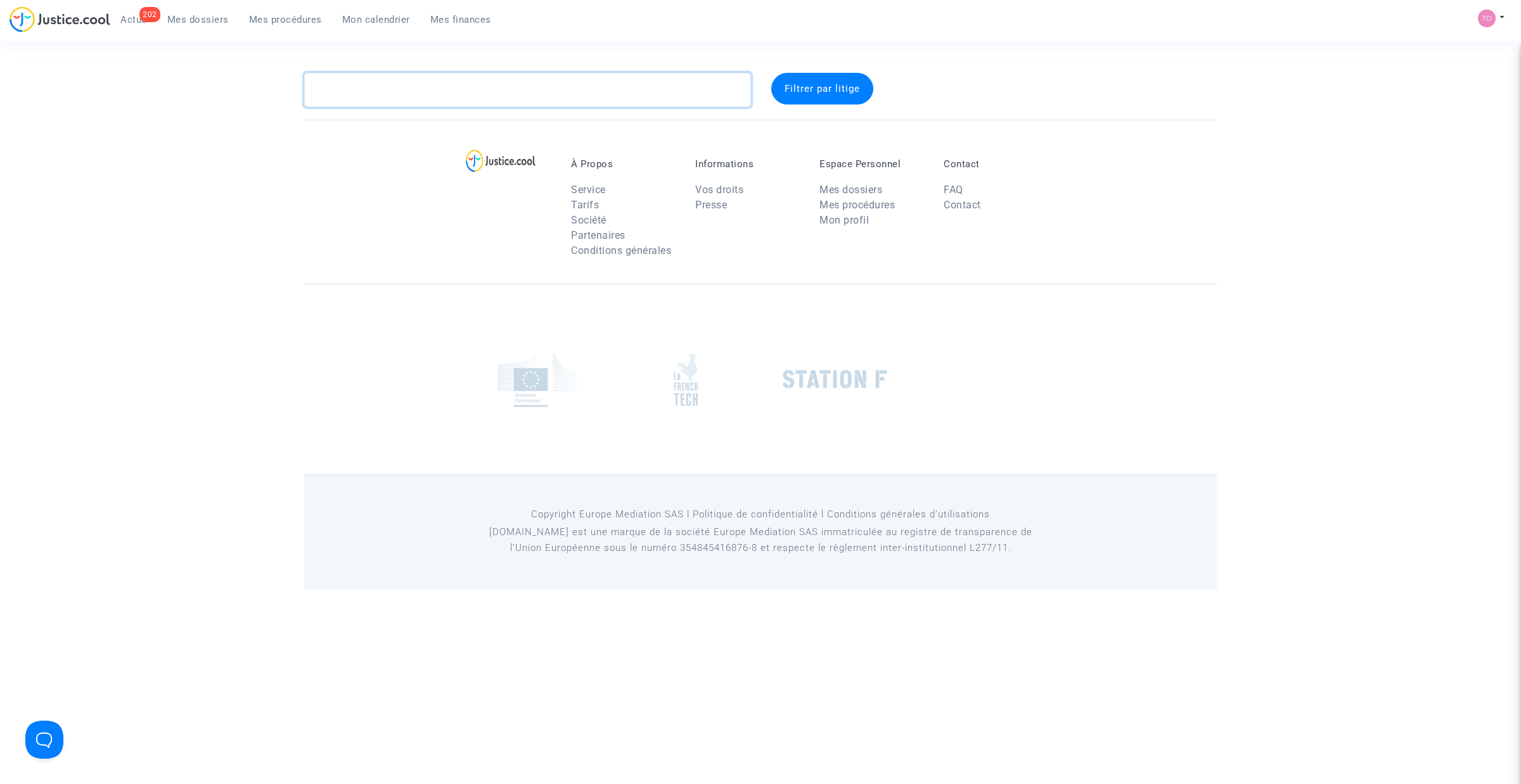
click at [378, 90] on textarea at bounding box center [527, 89] width 447 height 34
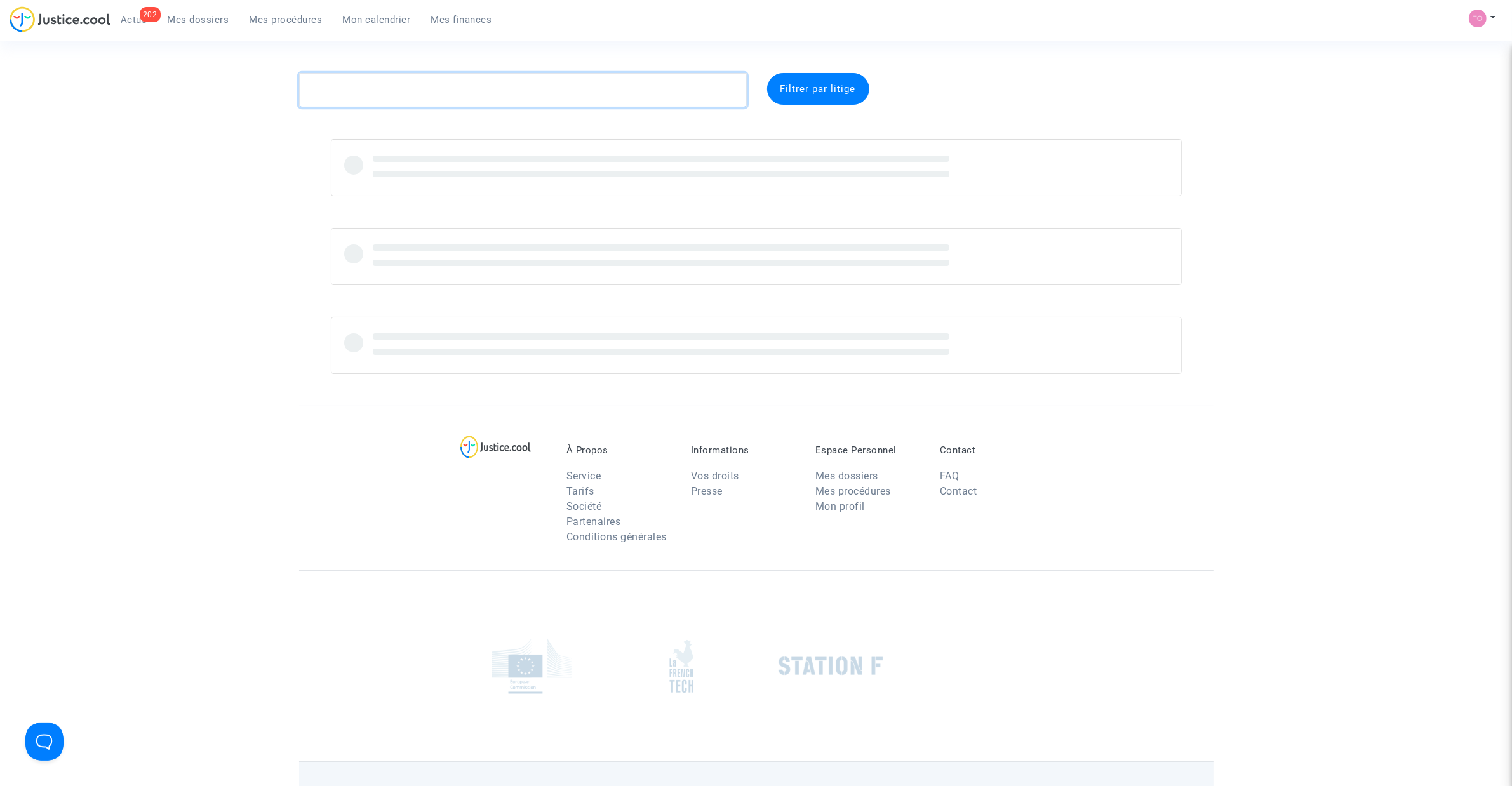
paste textarea "LS-230816-RQ6V"
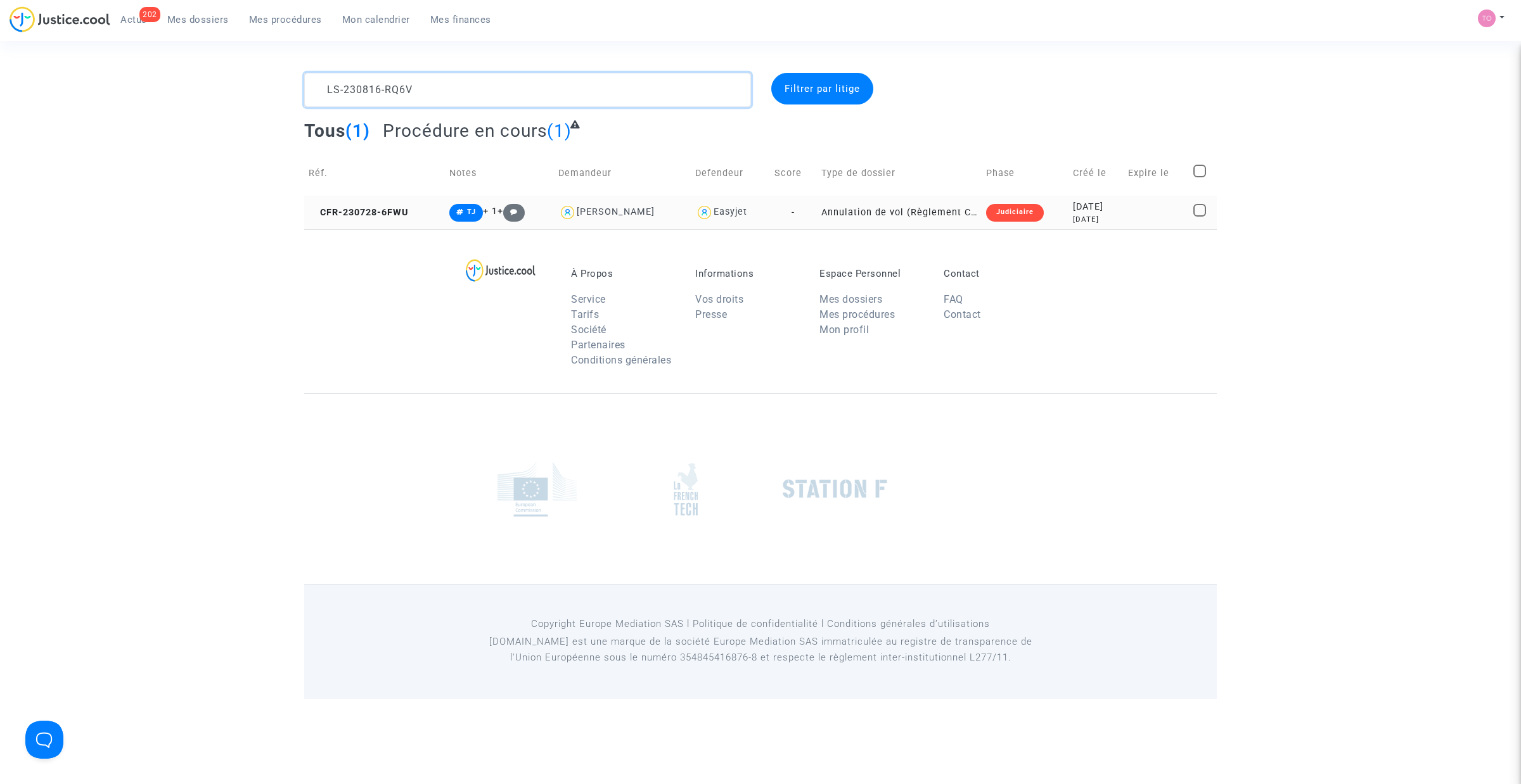
type textarea "LS-230816-RQ6V"
click at [1053, 211] on td "Judiciaire" at bounding box center [1025, 212] width 87 height 34
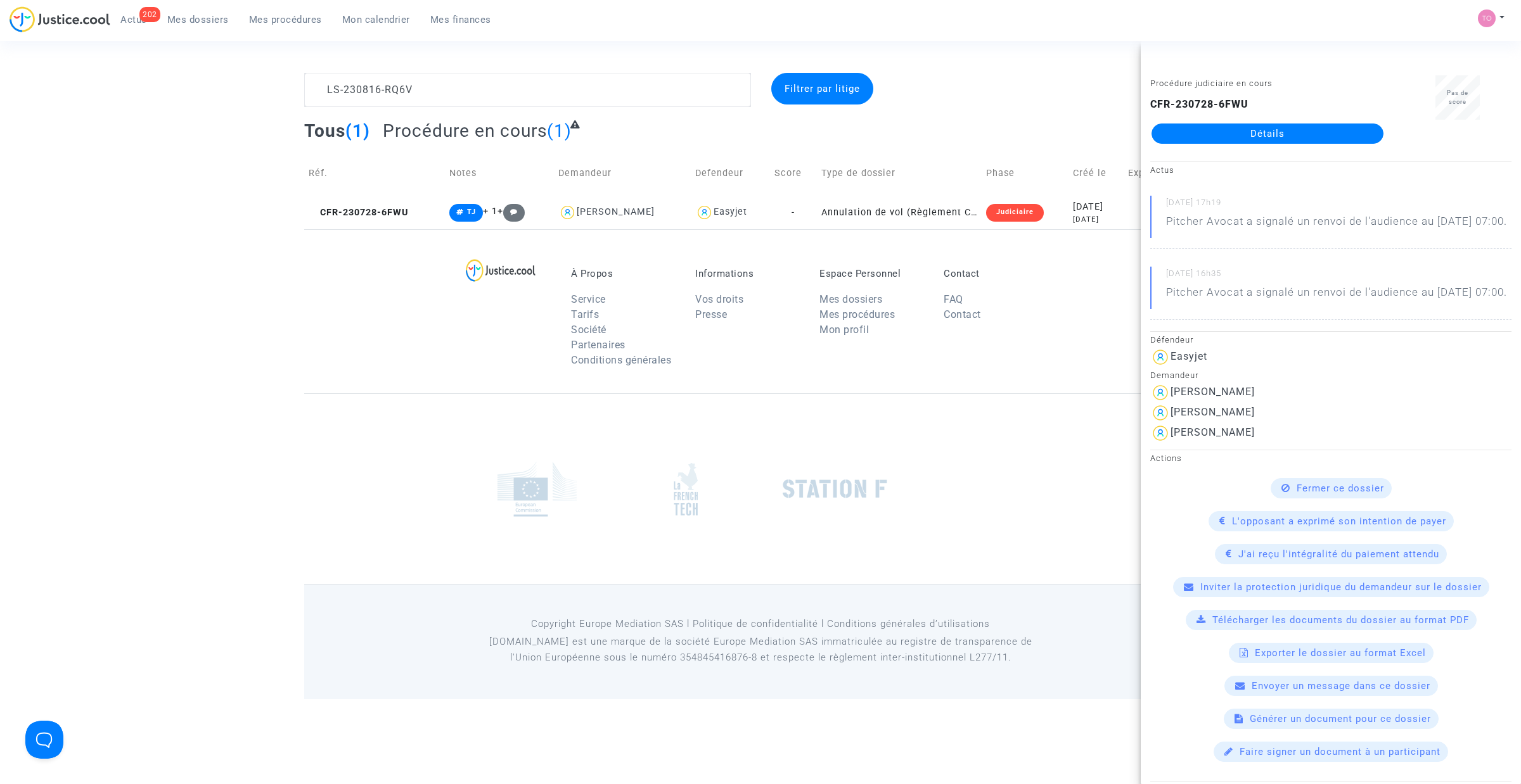
click at [1226, 136] on link "Détails" at bounding box center [1267, 133] width 232 height 20
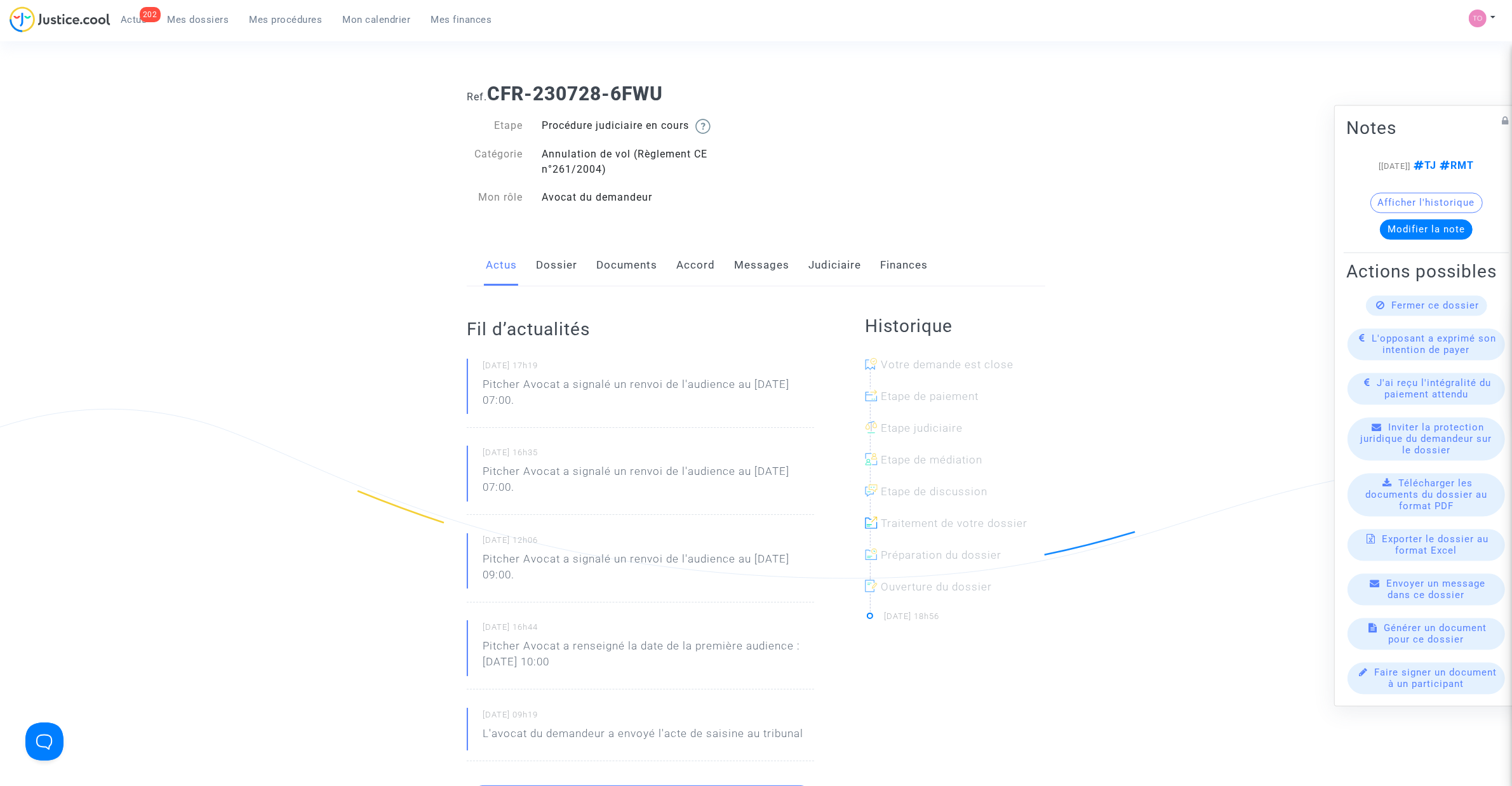
click at [836, 265] on link "Judiciaire" at bounding box center [834, 265] width 53 height 42
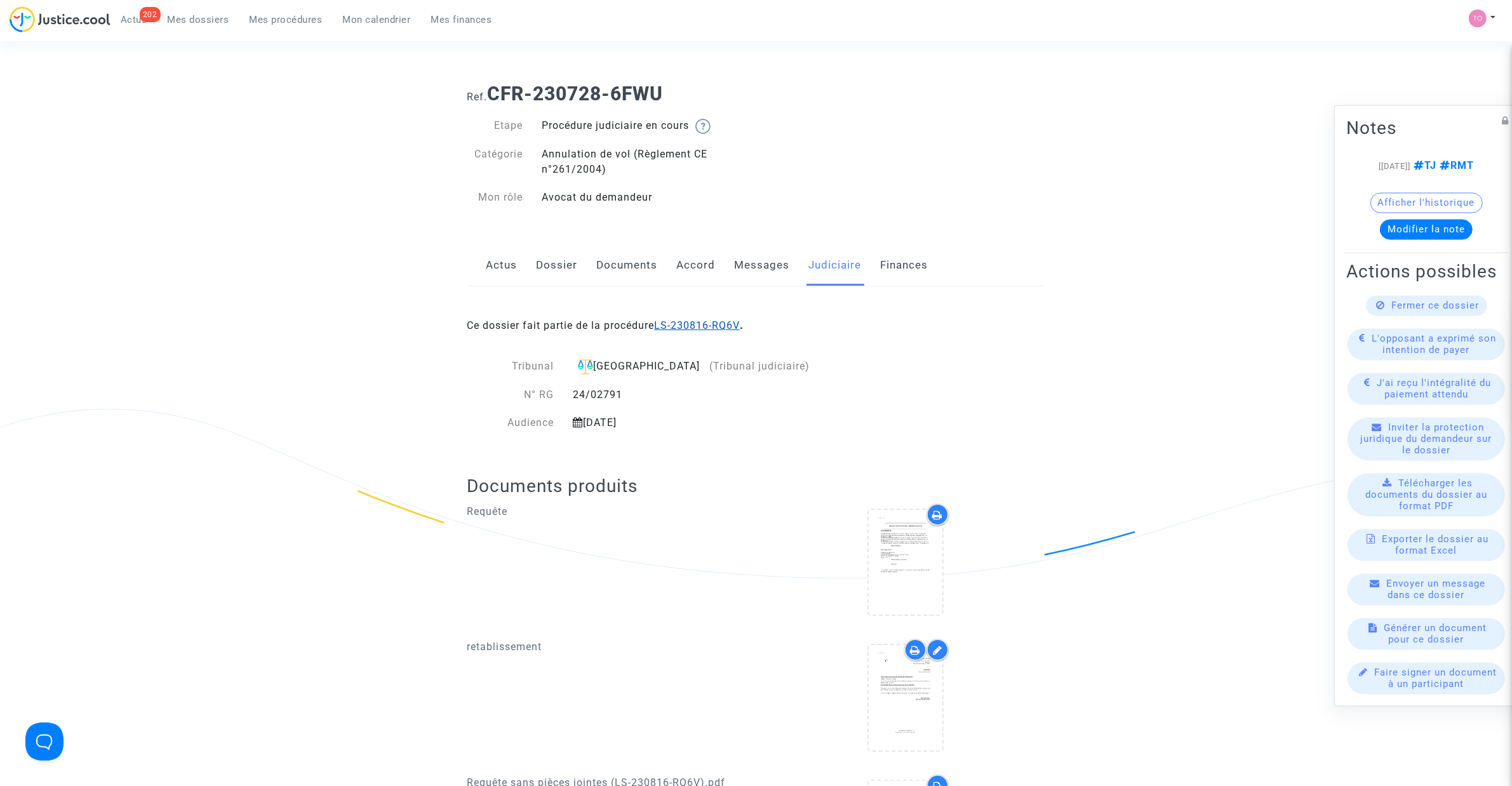
click at [686, 321] on link "LS-230816-RQ6V" at bounding box center [696, 325] width 86 height 12
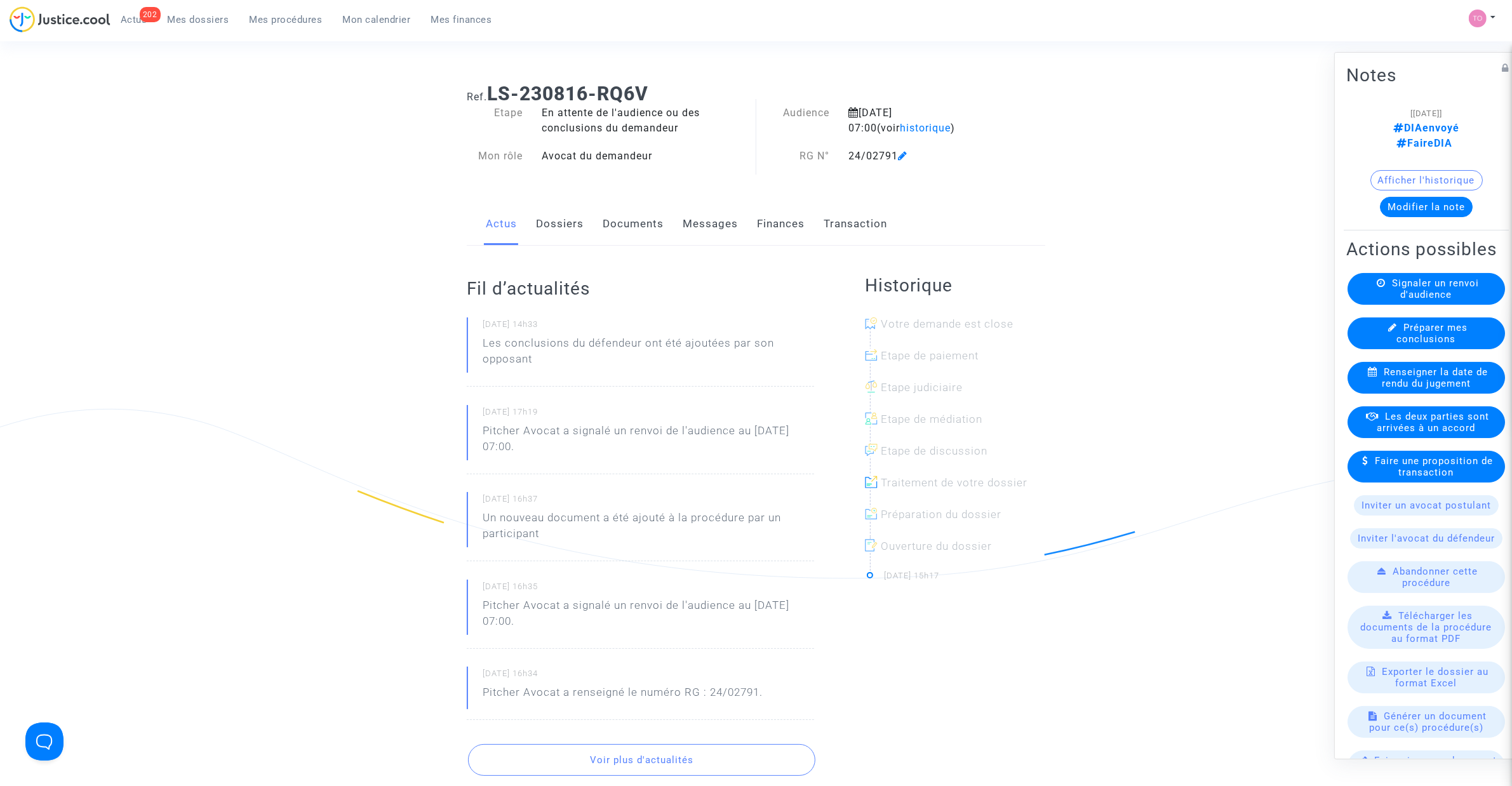
click at [652, 229] on link "Documents" at bounding box center [633, 224] width 61 height 42
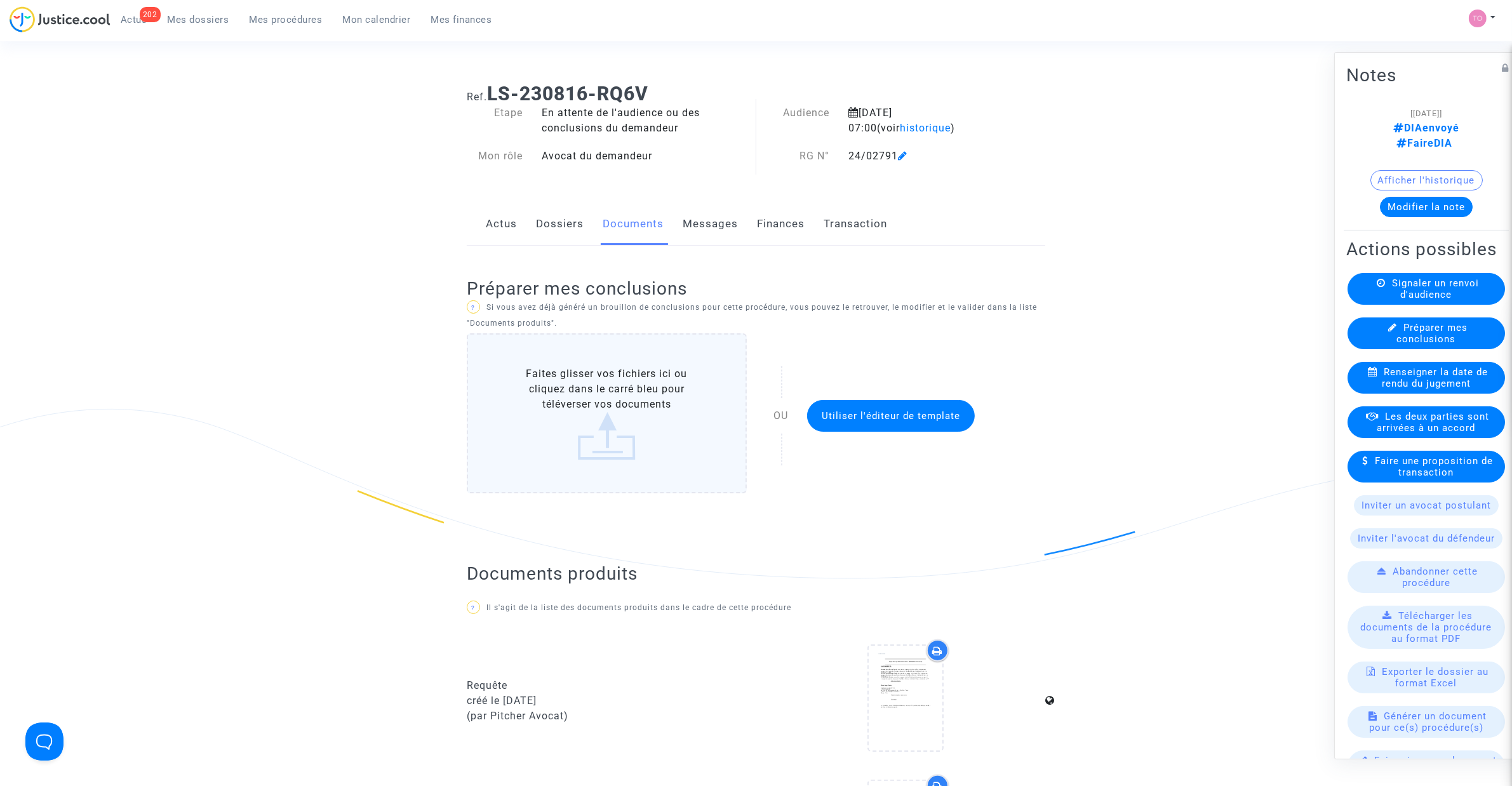
click at [701, 221] on link "Messages" at bounding box center [710, 224] width 55 height 42
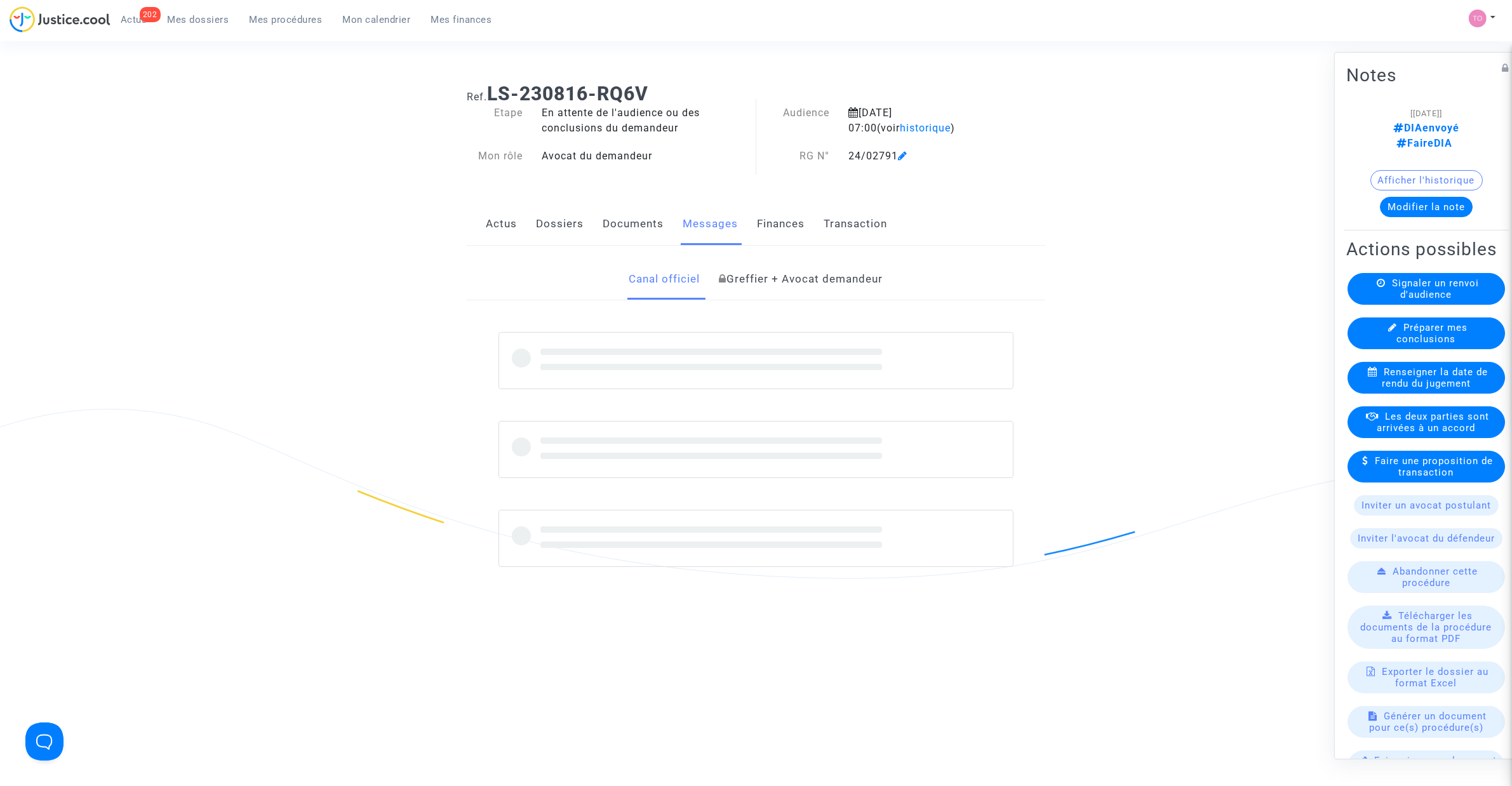
click at [644, 226] on link "Documents" at bounding box center [633, 224] width 61 height 42
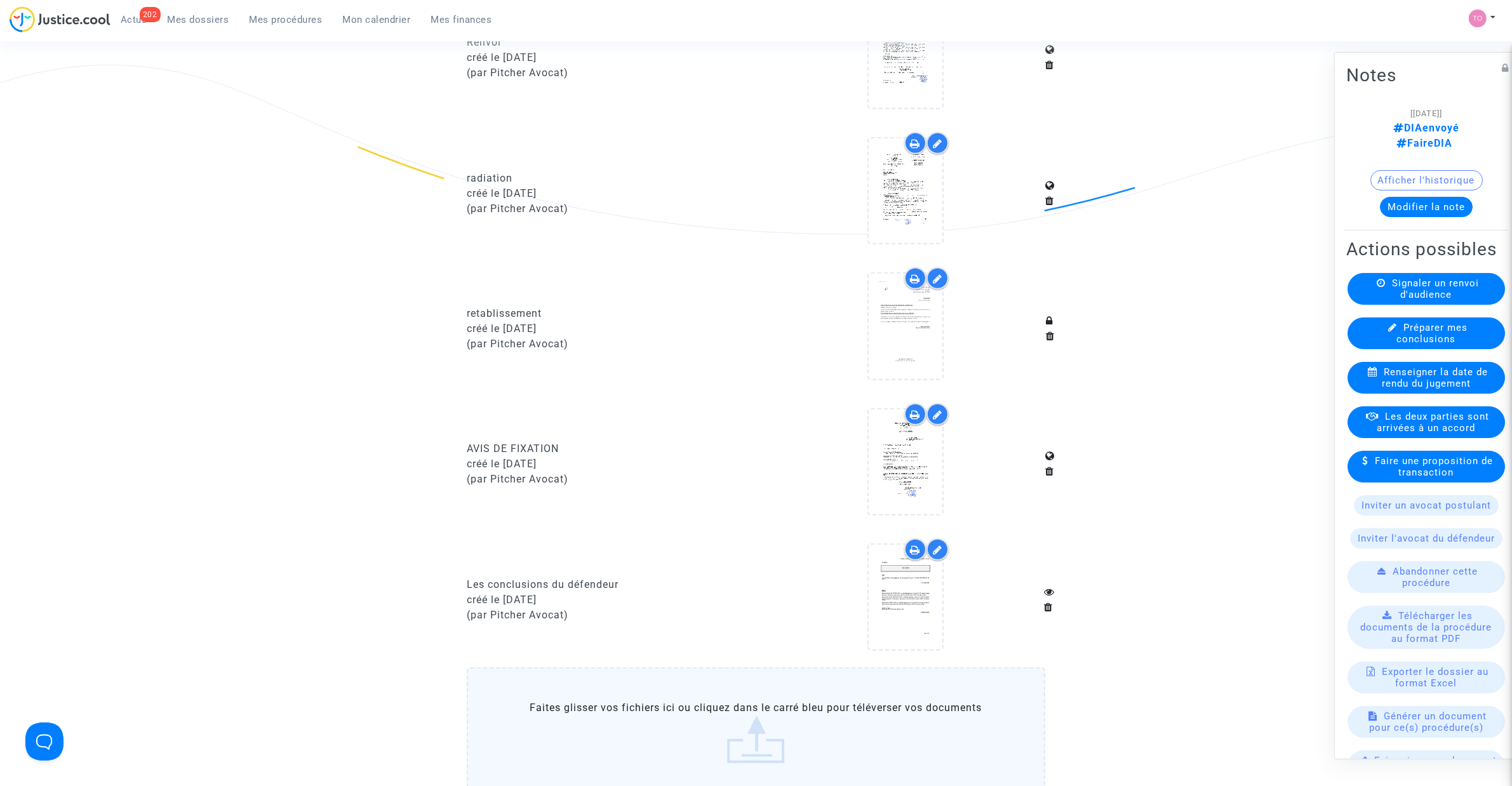
scroll to position [1191, 0]
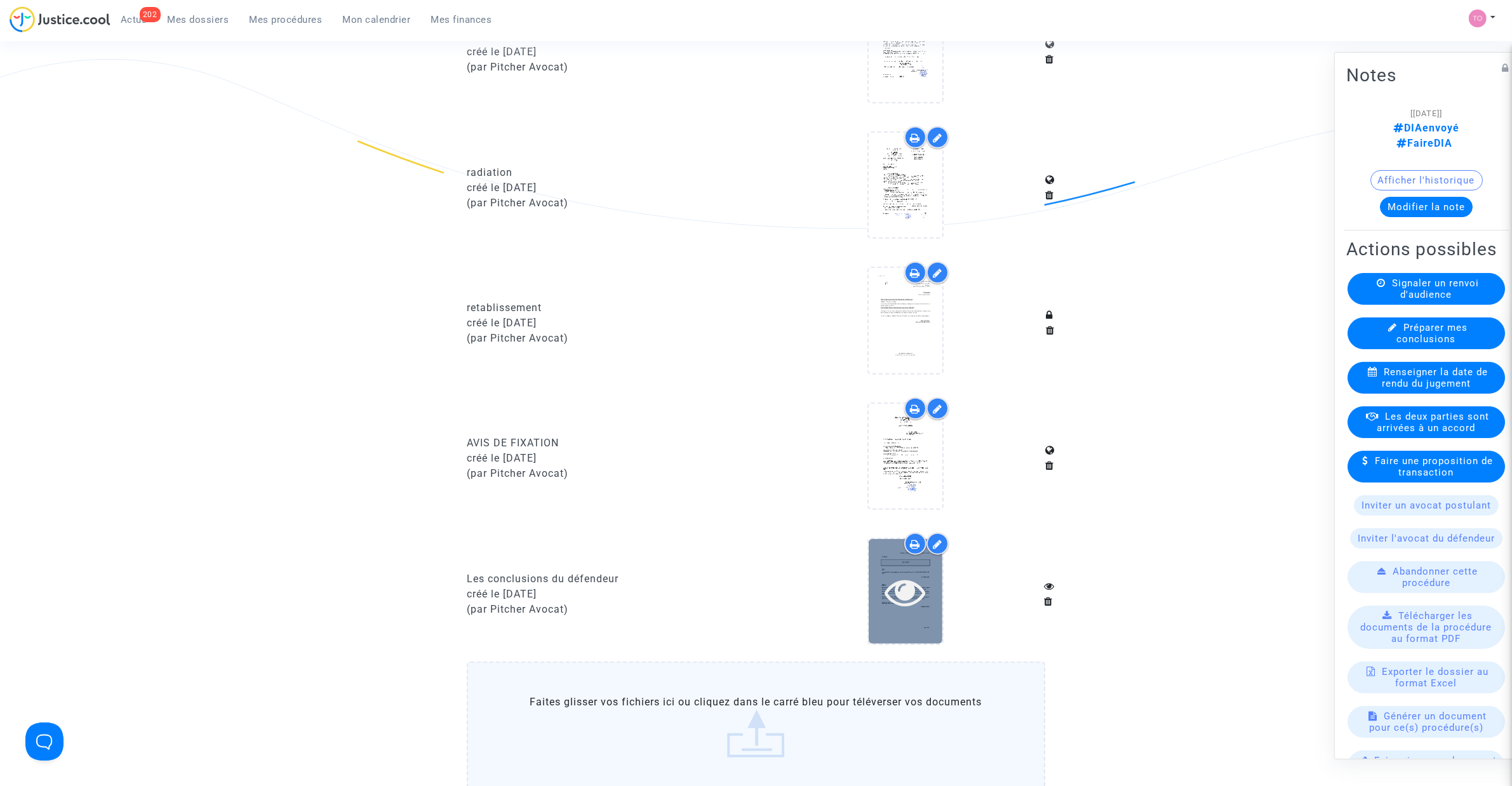
click at [906, 557] on div at bounding box center [905, 591] width 74 height 105
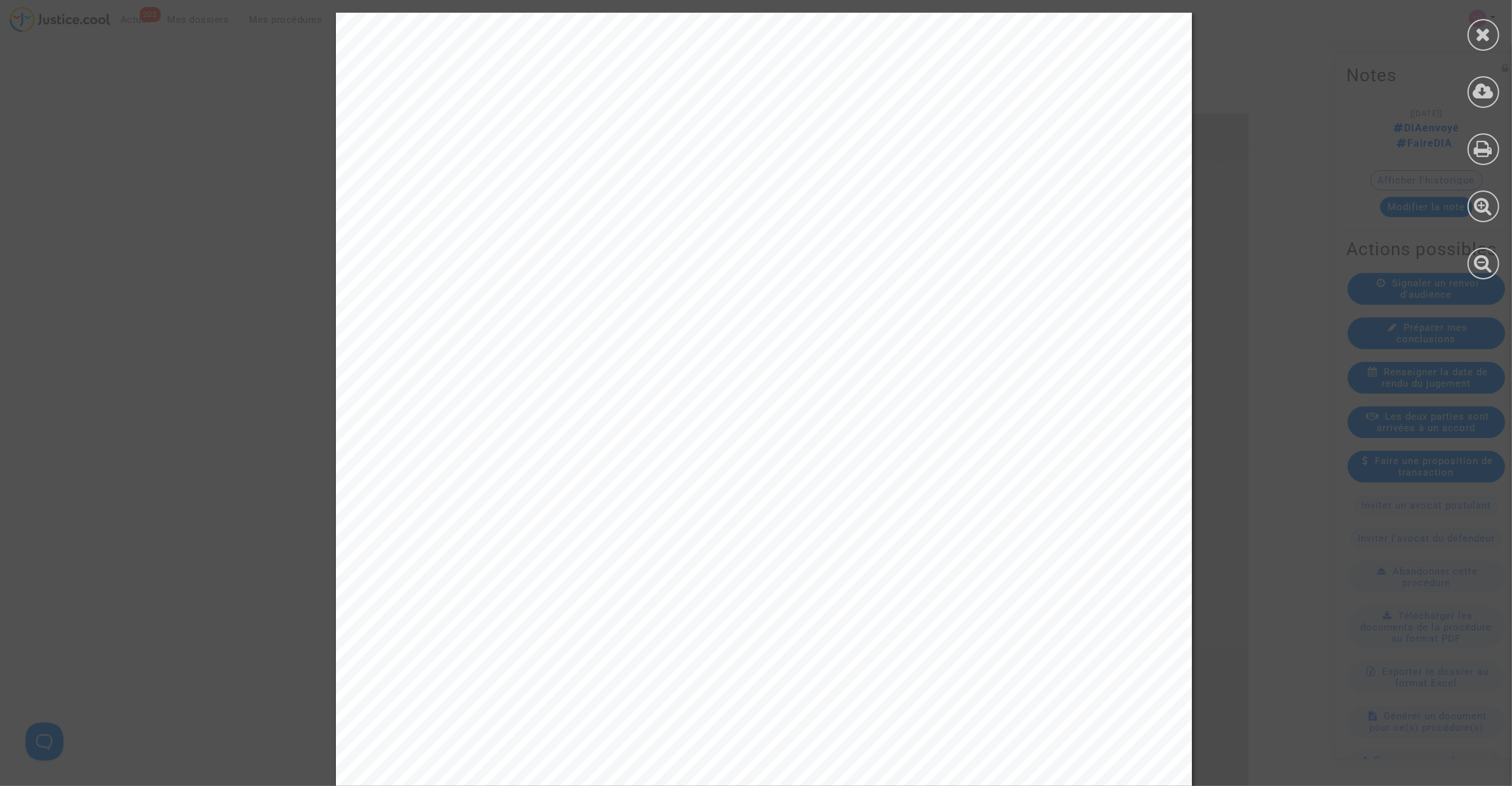
click at [1486, 33] on icon at bounding box center [1484, 34] width 16 height 19
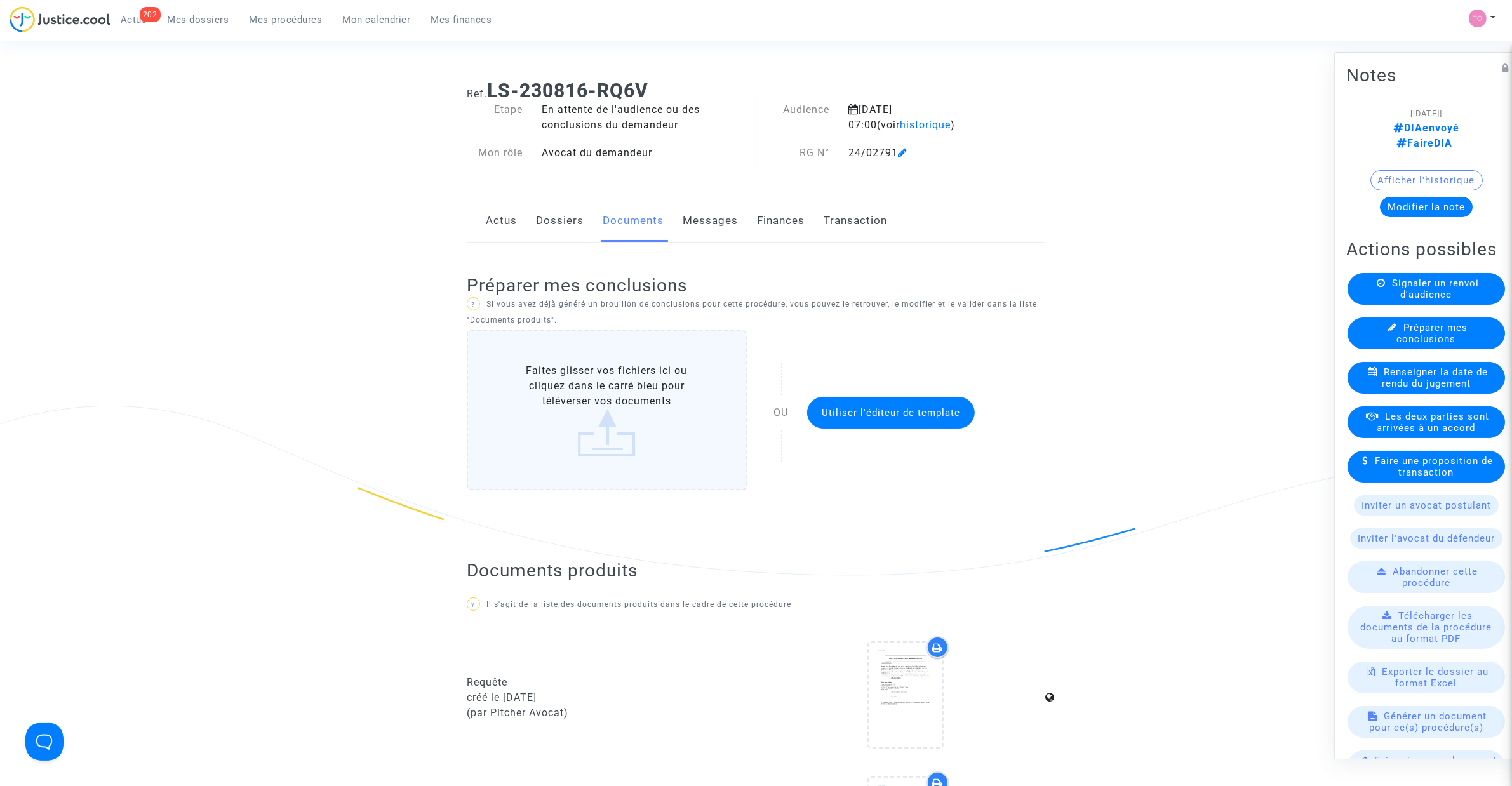
scroll to position [0, 0]
click at [692, 224] on link "Messages" at bounding box center [710, 224] width 55 height 42
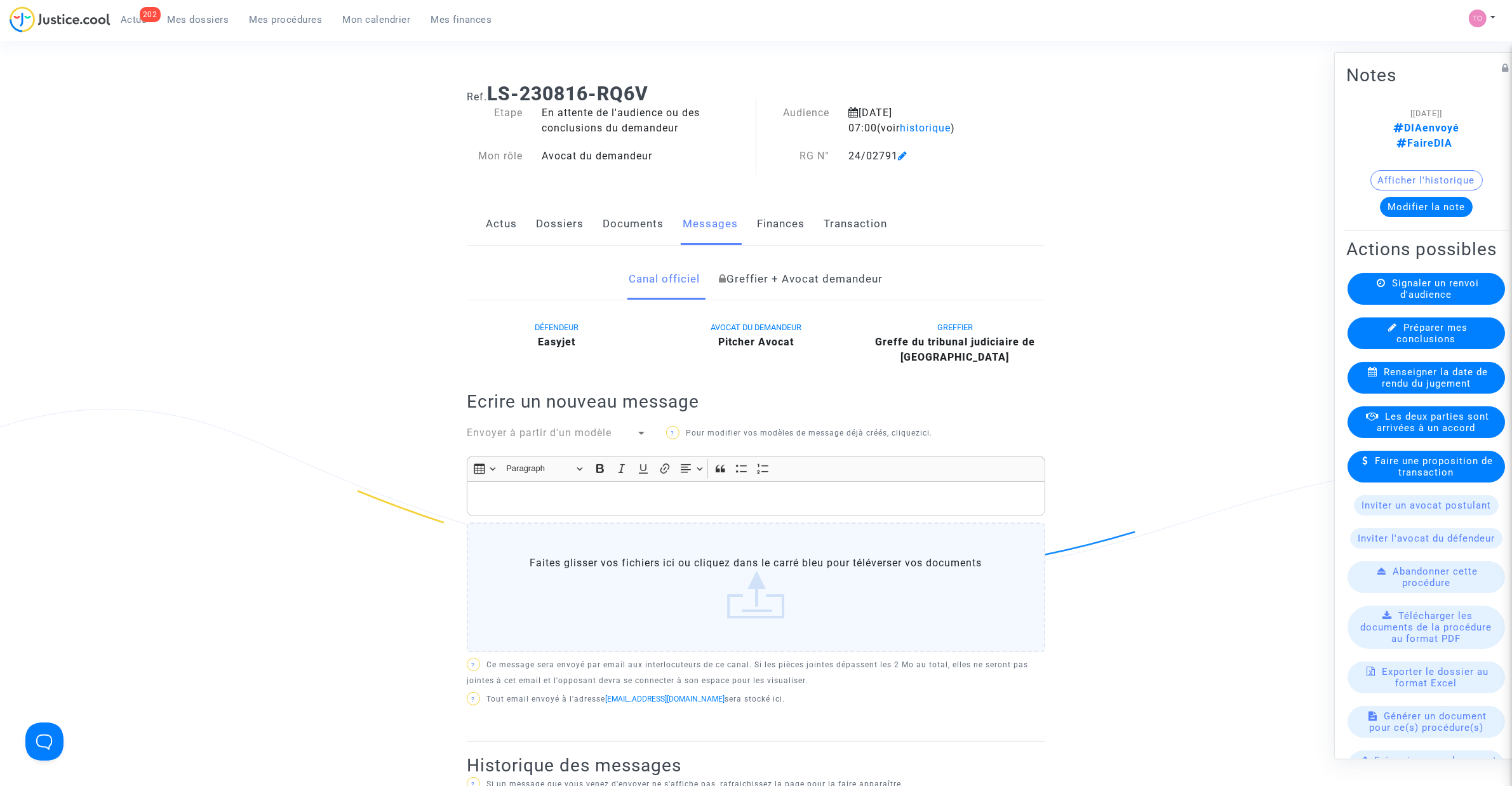
click at [616, 232] on link "Documents" at bounding box center [633, 224] width 61 height 42
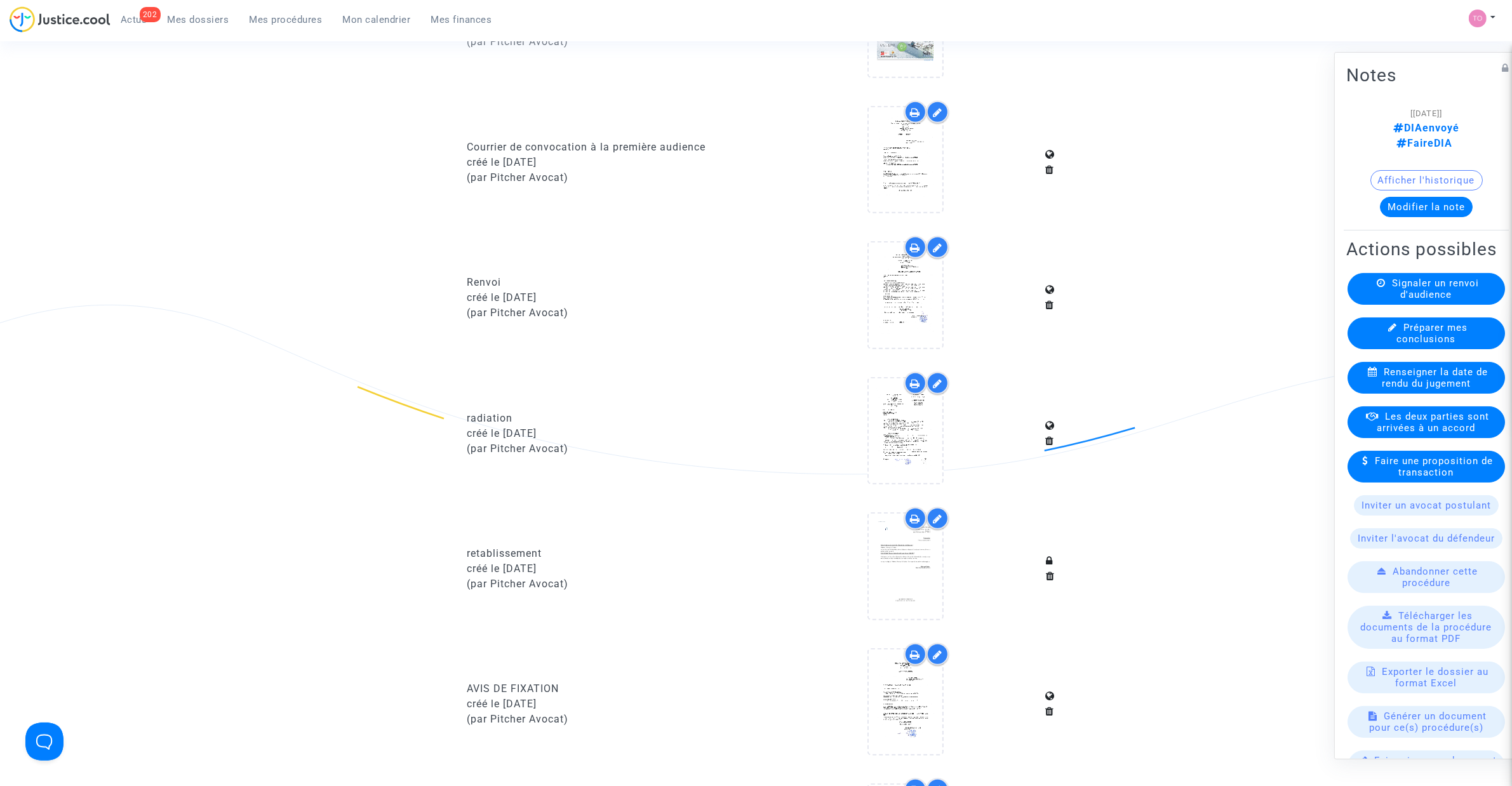
scroll to position [952, 0]
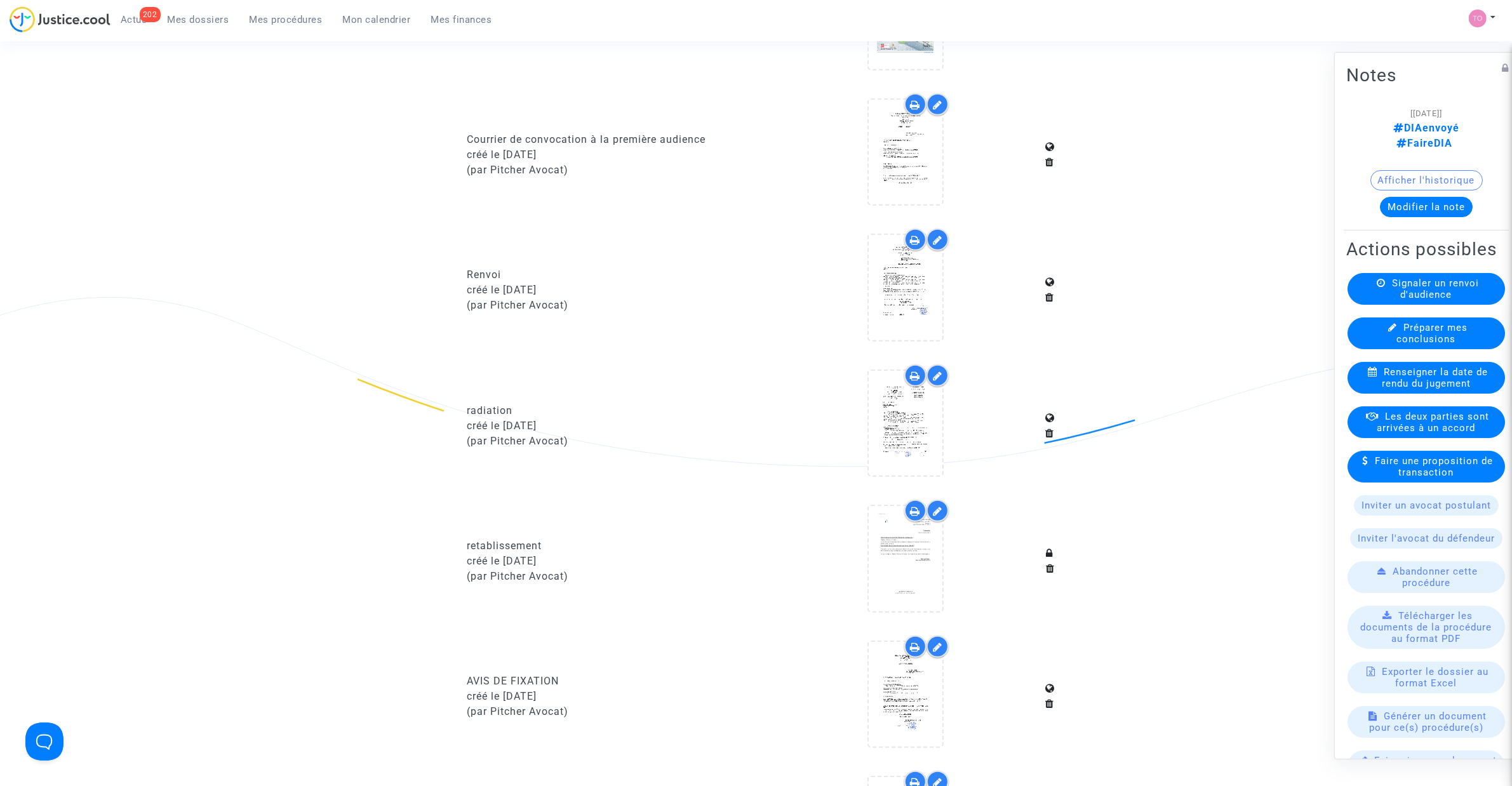
click at [216, 14] on span "Mes dossiers" at bounding box center [198, 20] width 61 height 12
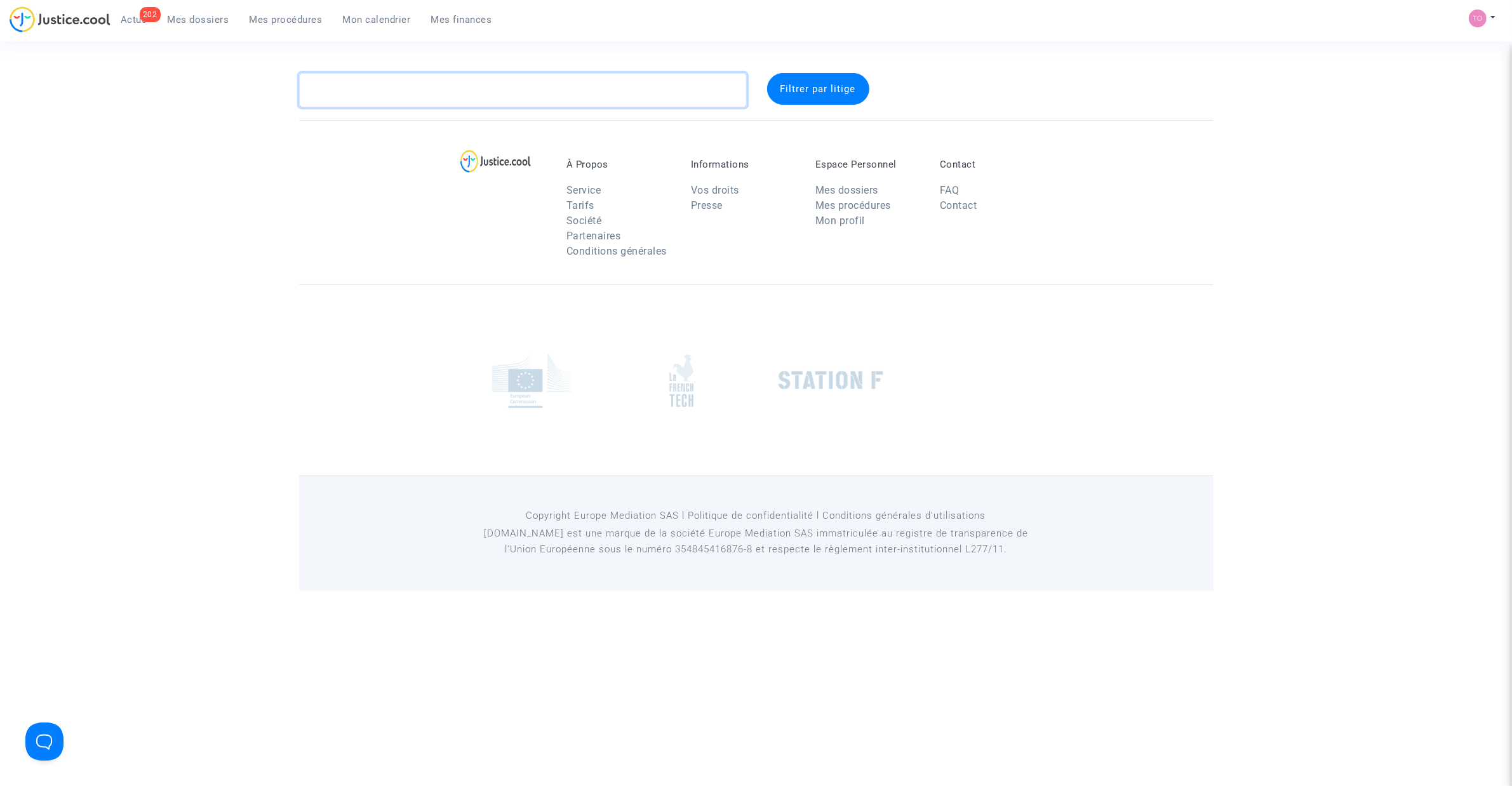
click at [408, 90] on textarea at bounding box center [523, 90] width 448 height 34
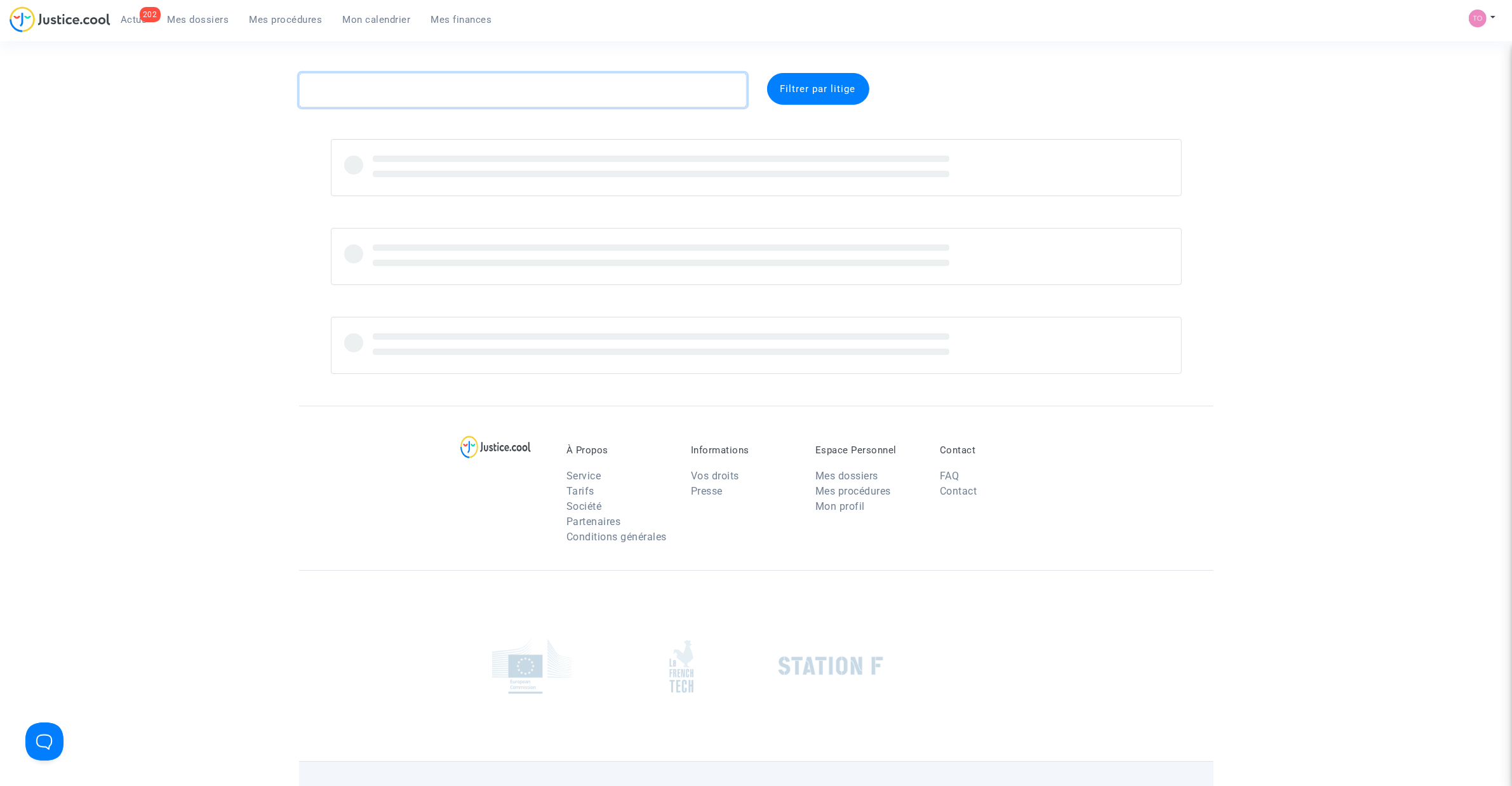
paste textarea "LS-240926-DEBB"
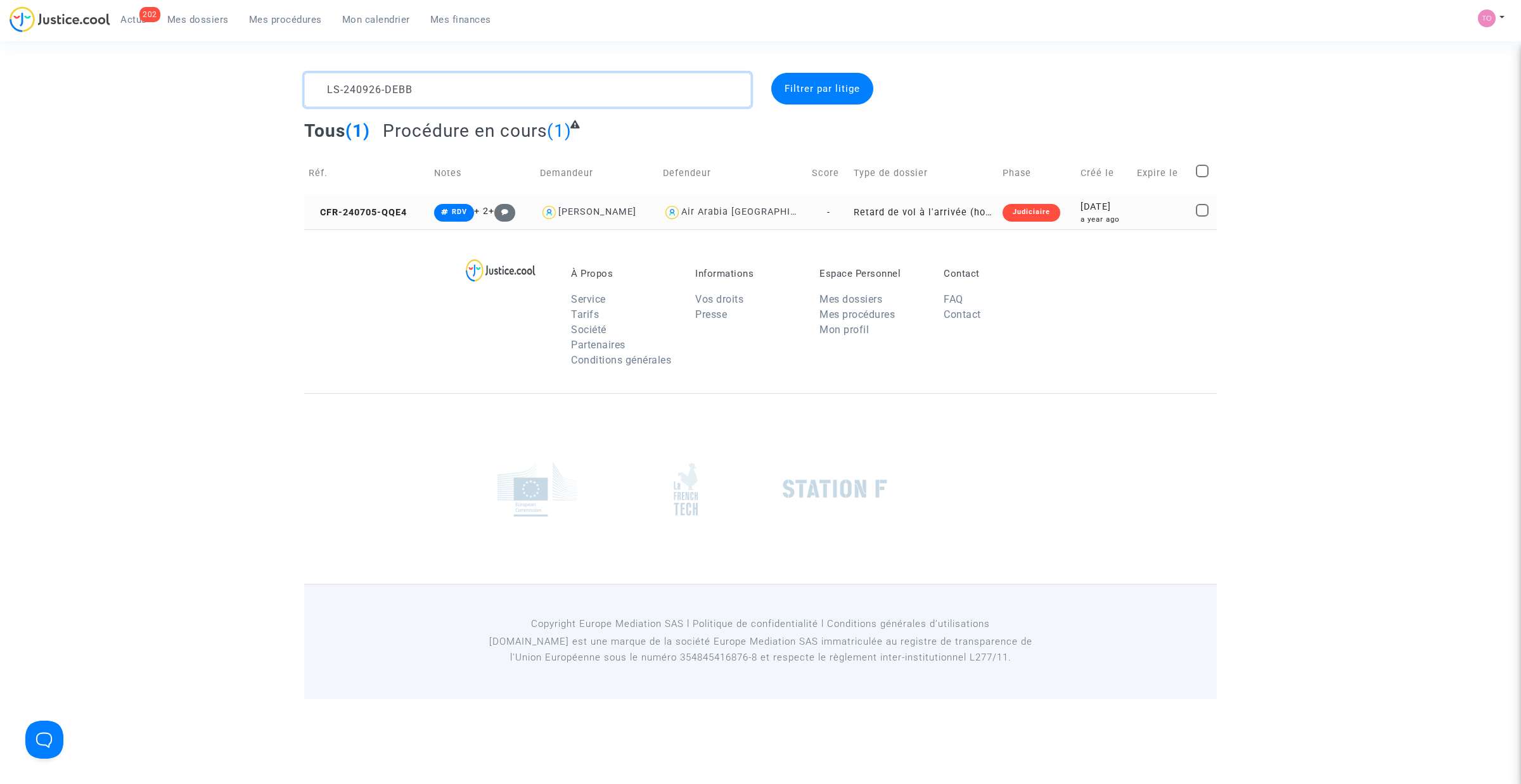
type textarea "LS-240926-DEBB"
click at [1100, 208] on div "2024-07-05" at bounding box center [1104, 206] width 48 height 14
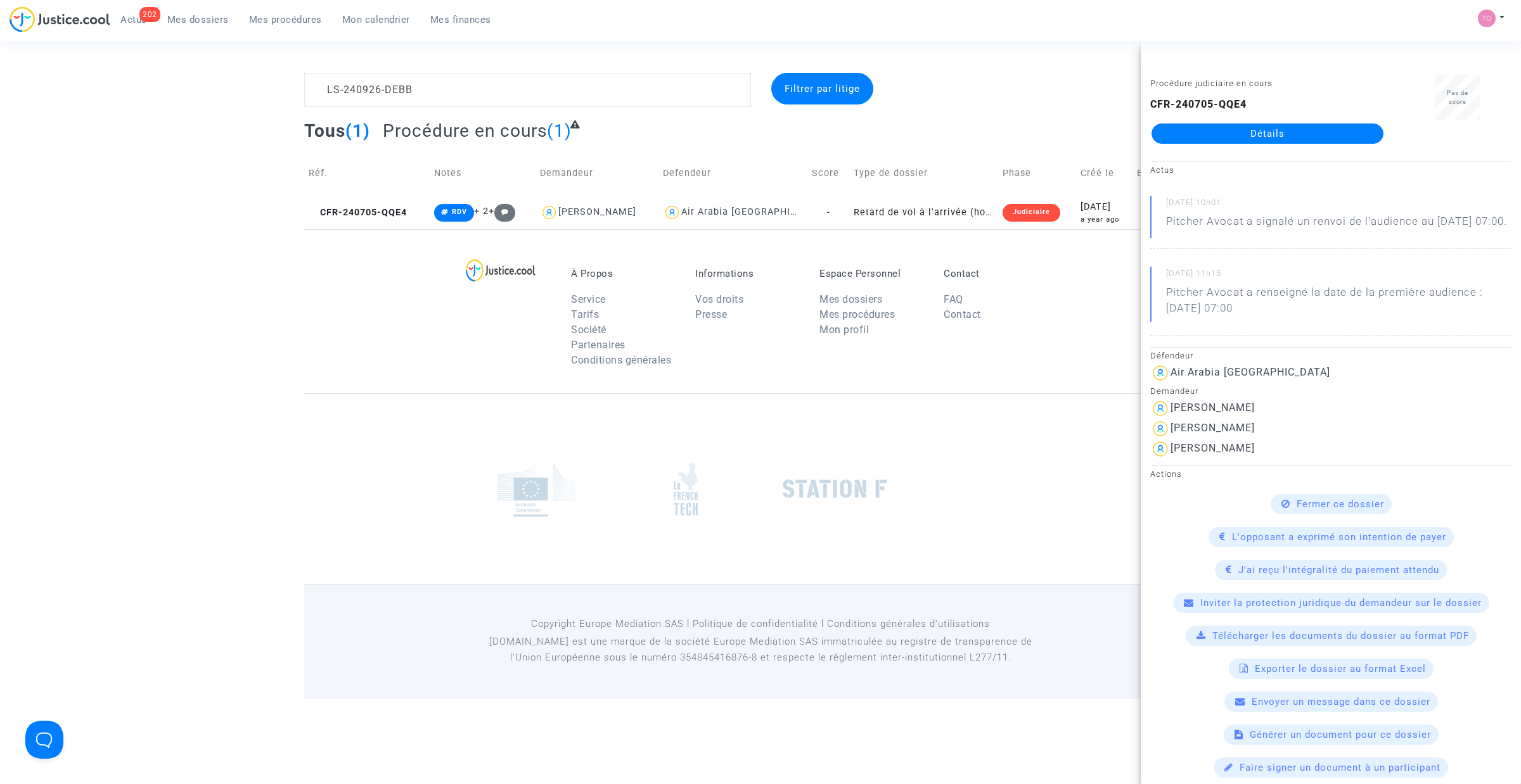
click at [1207, 138] on link "Détails" at bounding box center [1267, 133] width 232 height 20
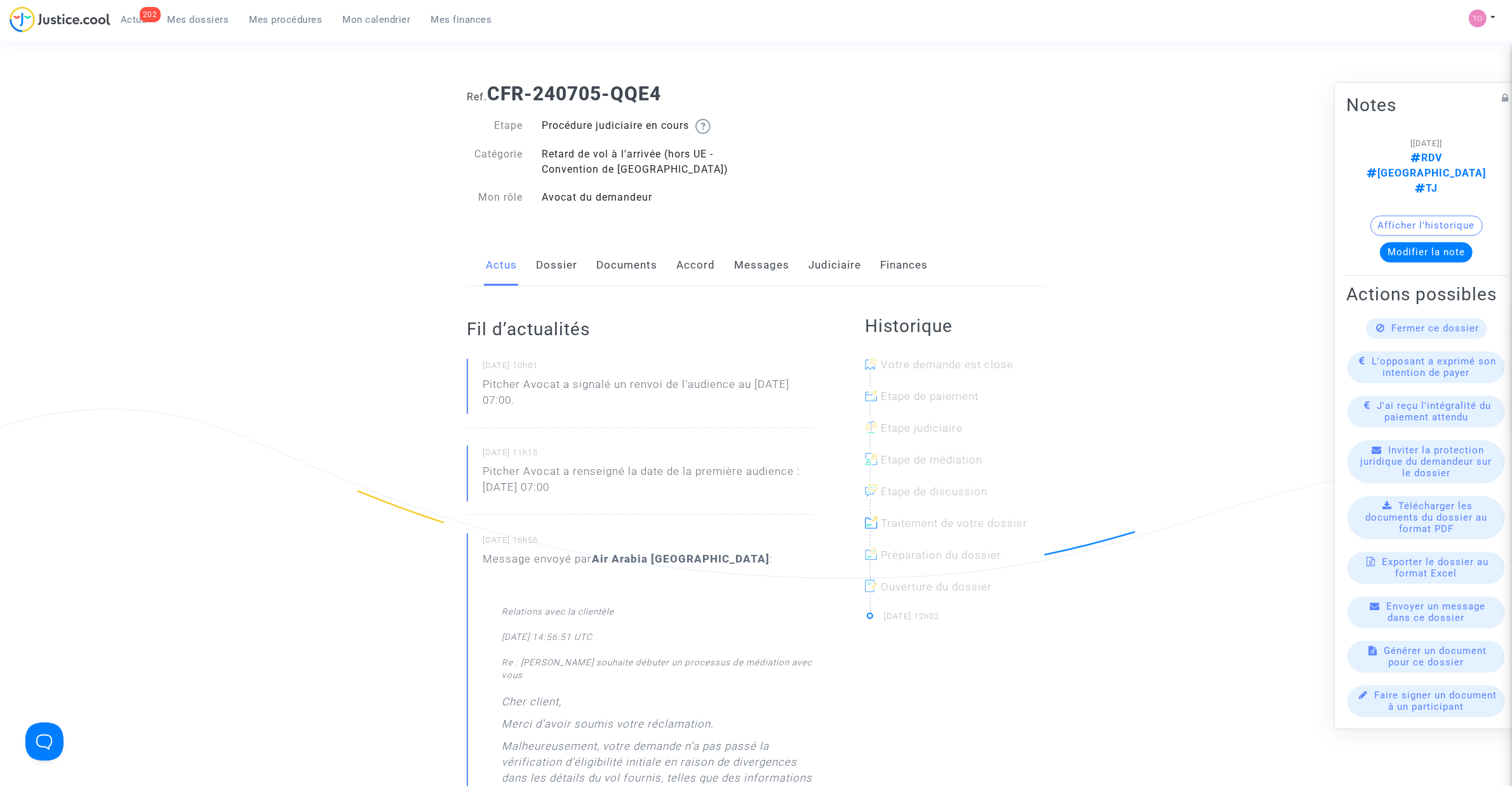
click at [827, 258] on link "Judiciaire" at bounding box center [834, 265] width 53 height 42
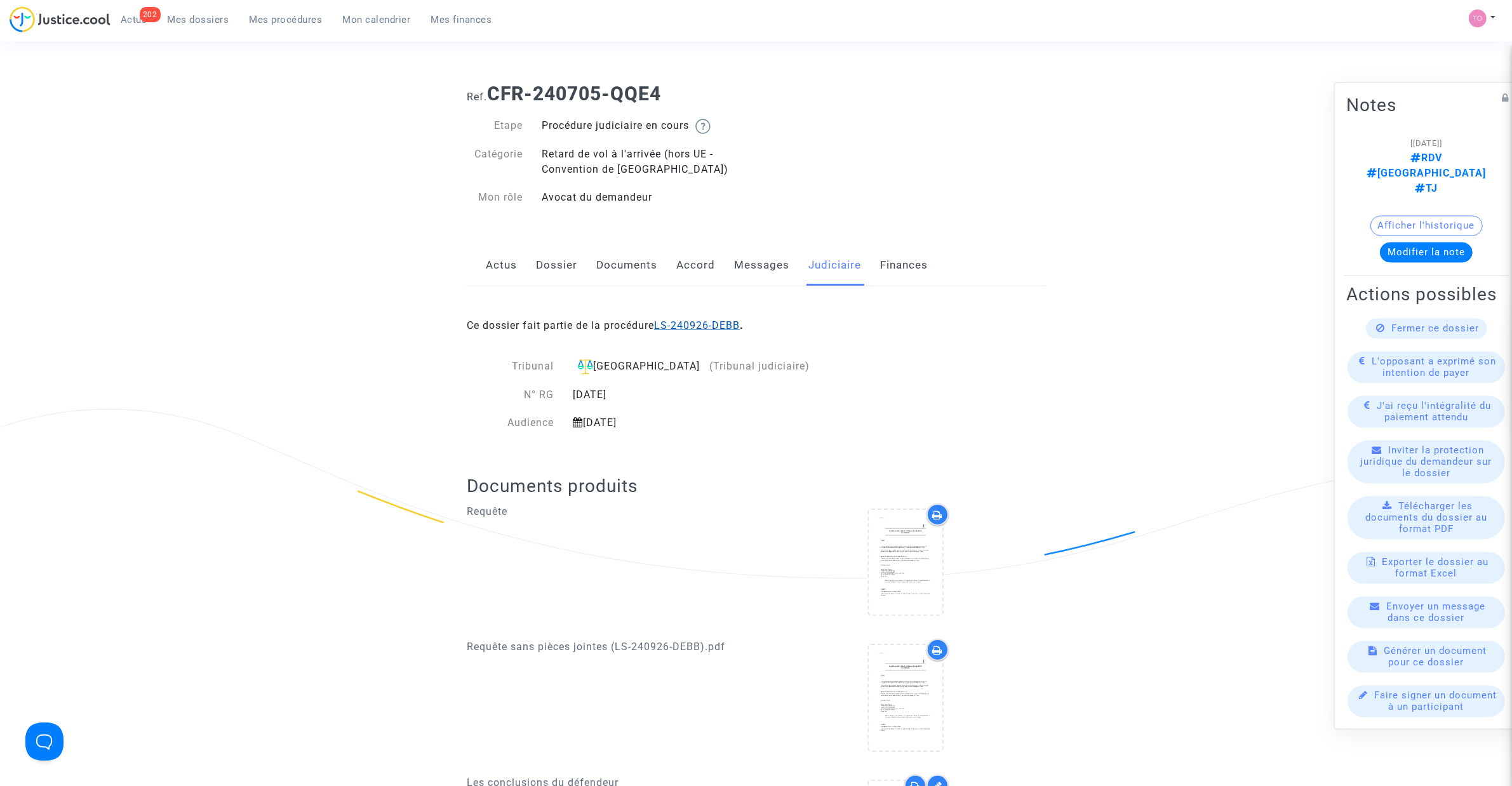
click at [691, 329] on link "LS-240926-DEBB" at bounding box center [696, 325] width 86 height 12
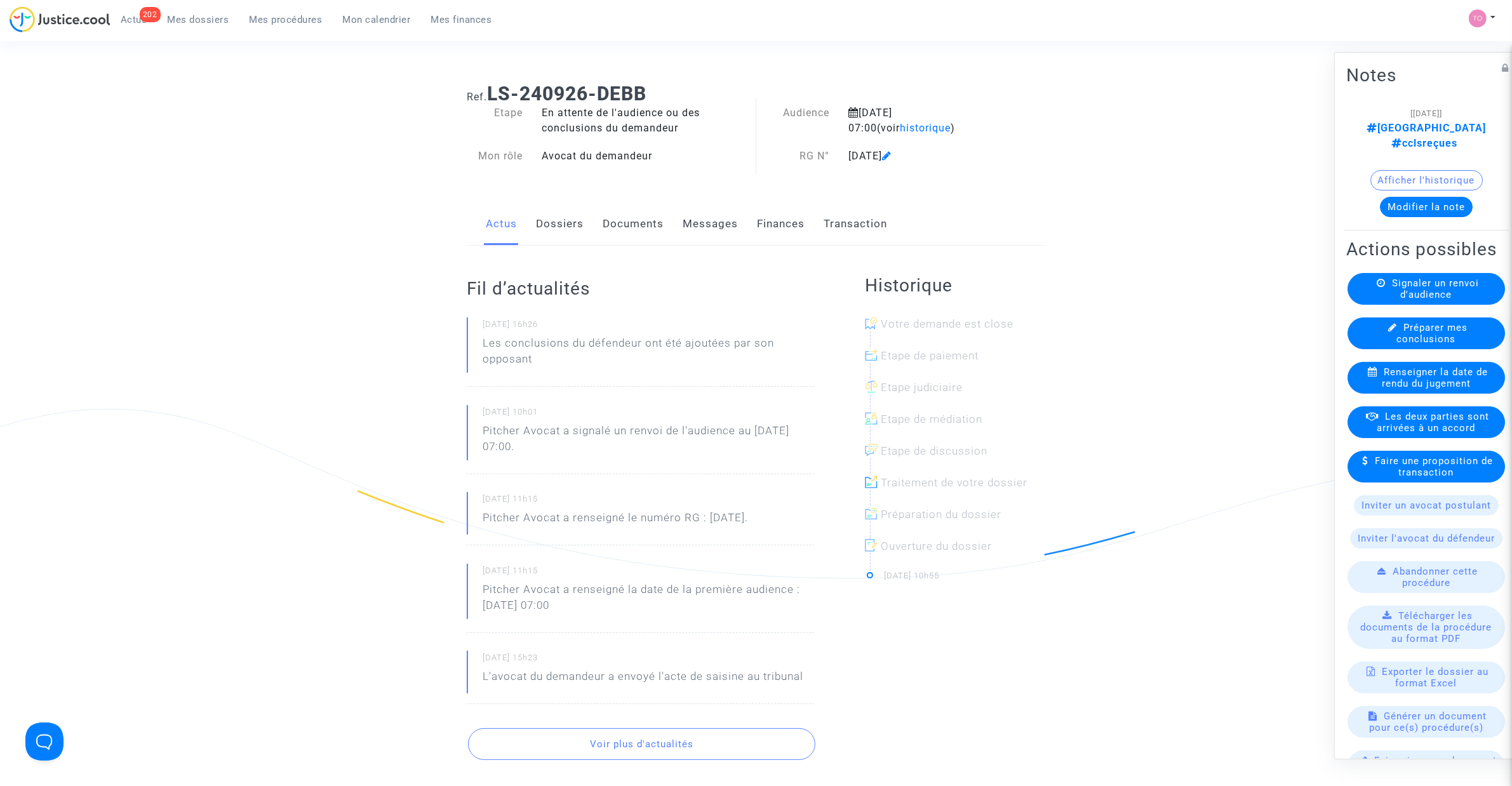
click at [1413, 170] on button "Afficher l'historique" at bounding box center [1426, 180] width 112 height 20
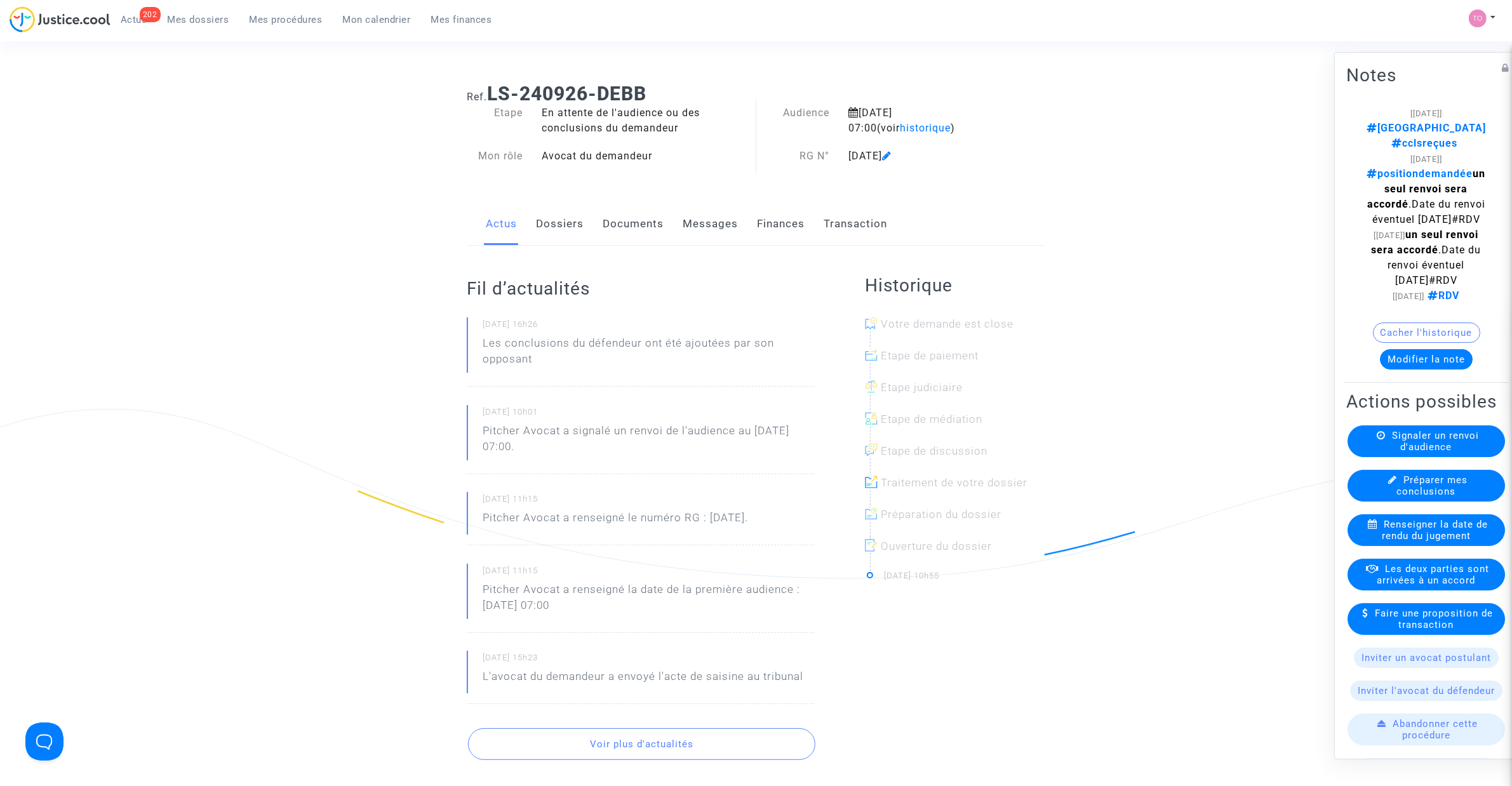
click at [1235, 153] on div "Ref. LS-240926-DEBB Etape En attente de l'audience ou des conclusions du demand…" at bounding box center [756, 549] width 1512 height 952
click at [623, 229] on link "Documents" at bounding box center [633, 224] width 61 height 42
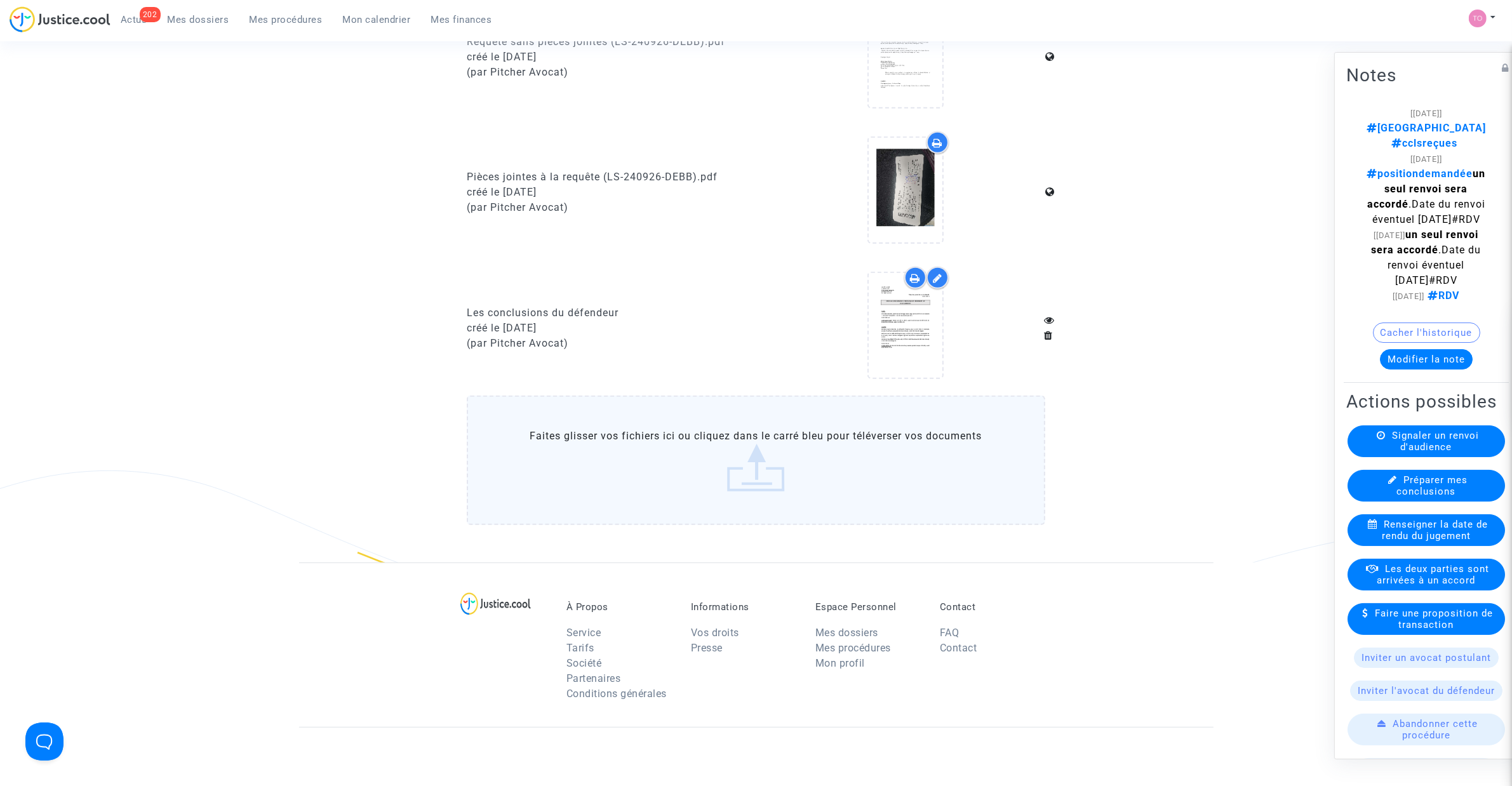
scroll to position [714, 0]
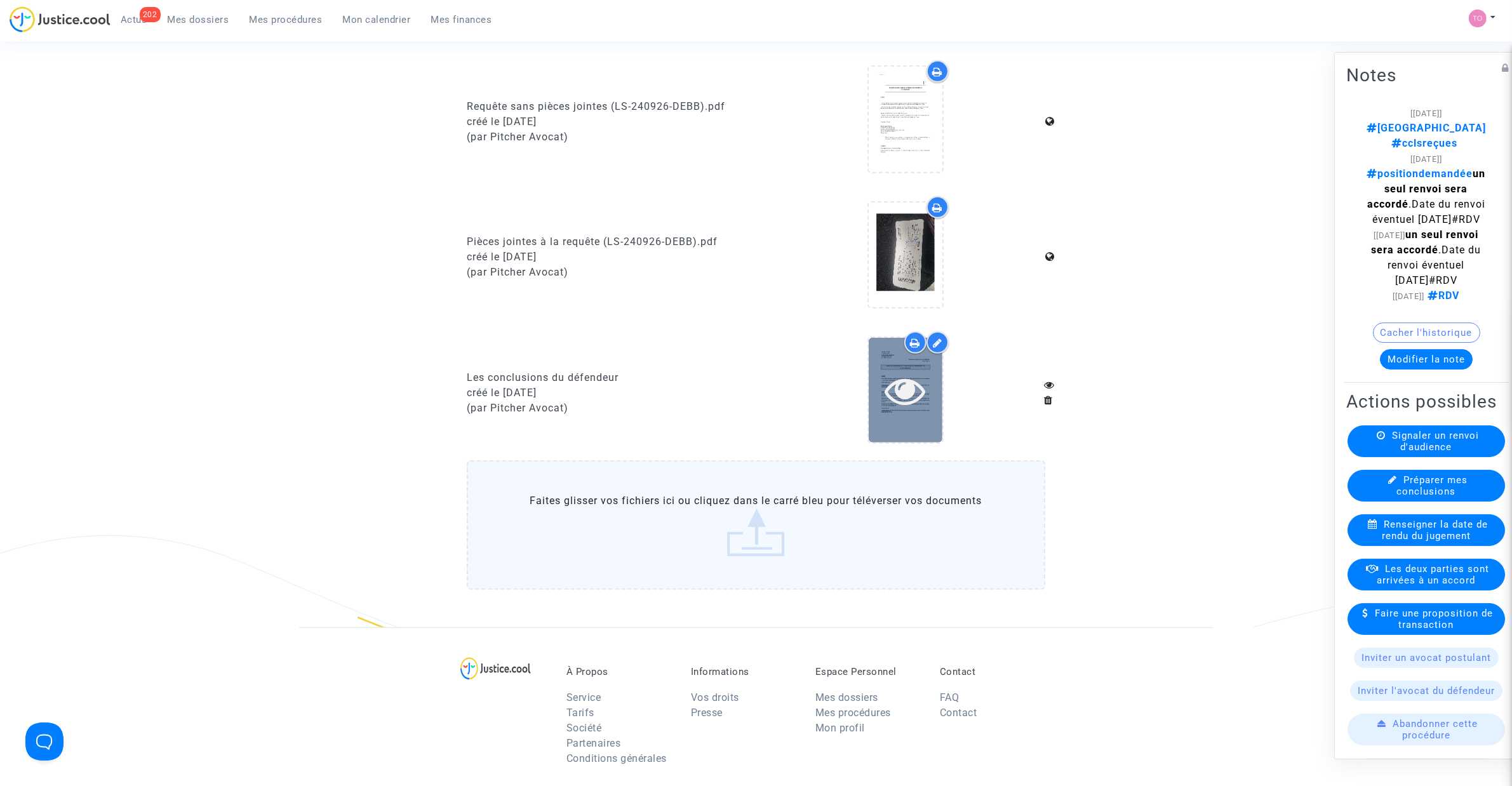
click at [915, 373] on icon at bounding box center [905, 390] width 41 height 40
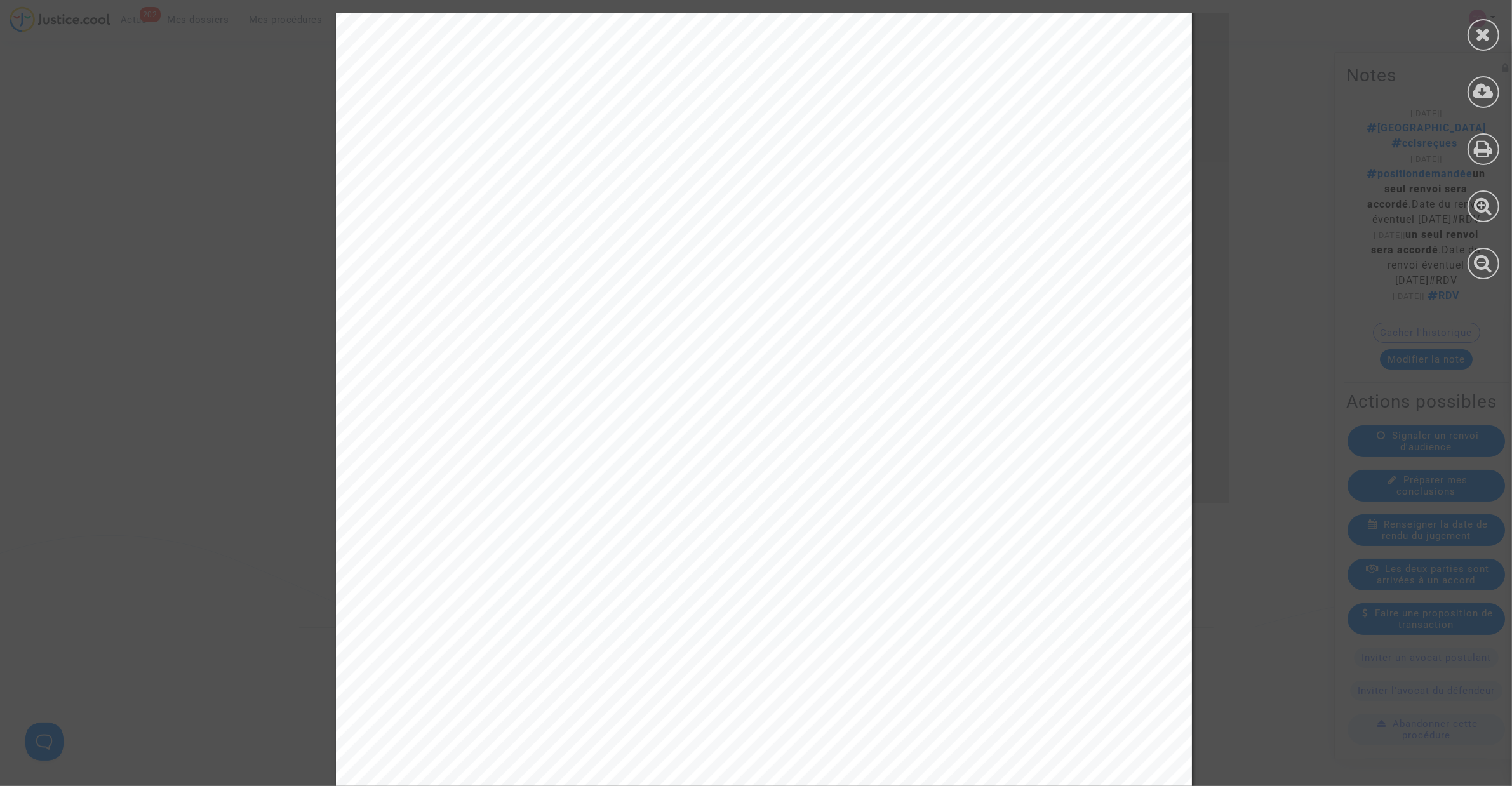
scroll to position [5239, 0]
click at [1485, 40] on icon at bounding box center [1484, 34] width 16 height 19
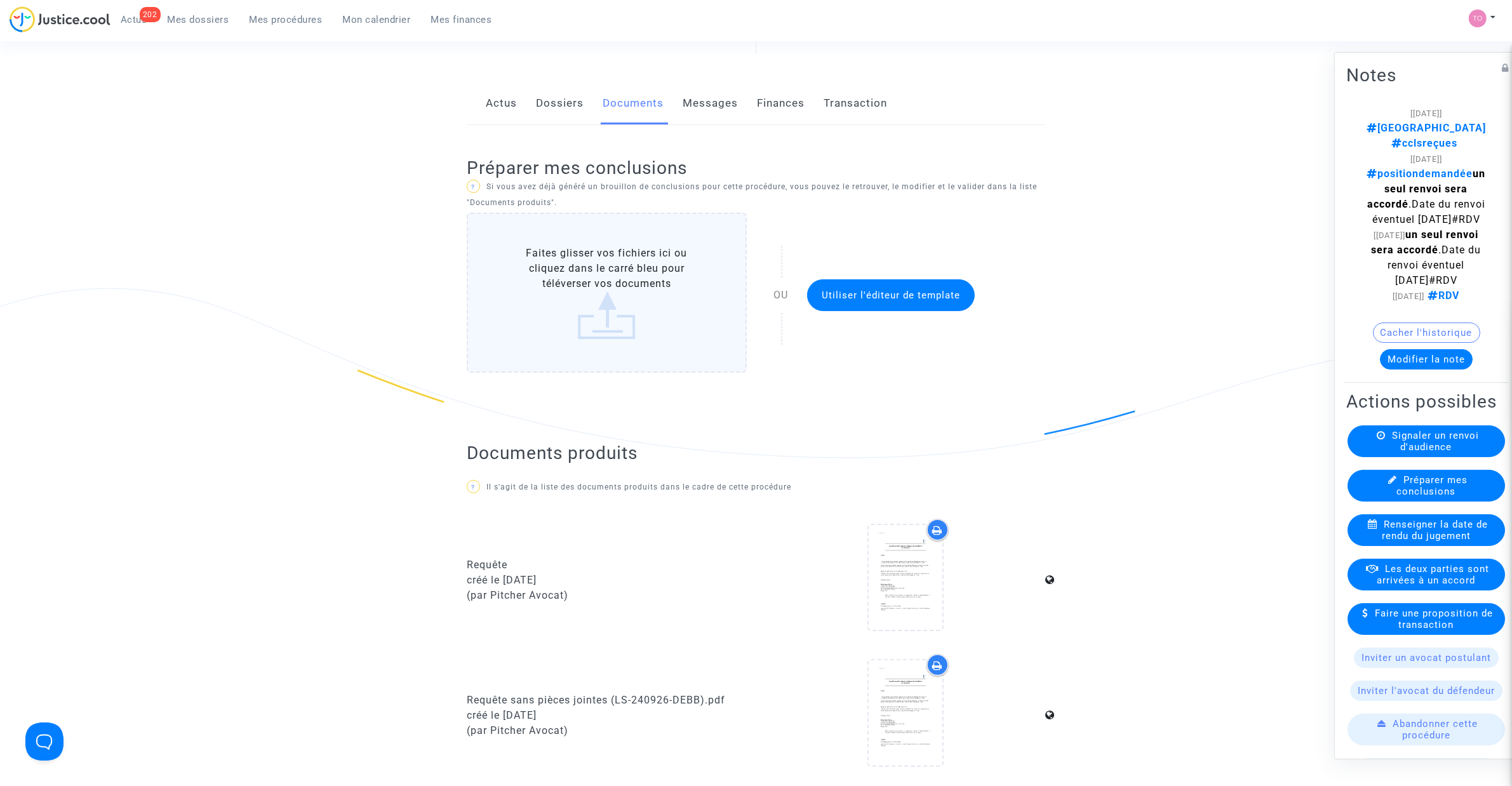
scroll to position [0, 0]
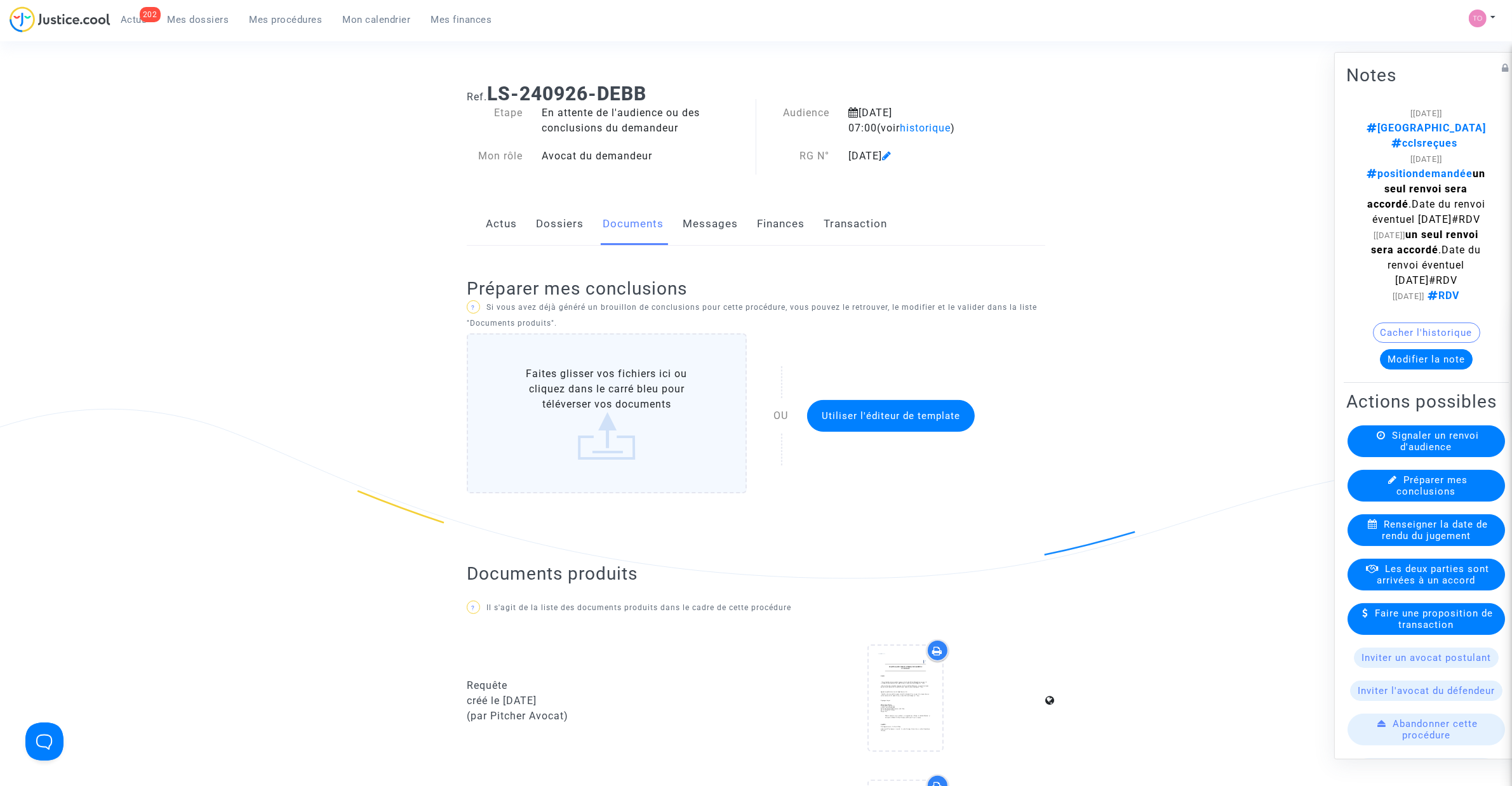
click at [569, 235] on link "Dossiers" at bounding box center [560, 224] width 48 height 42
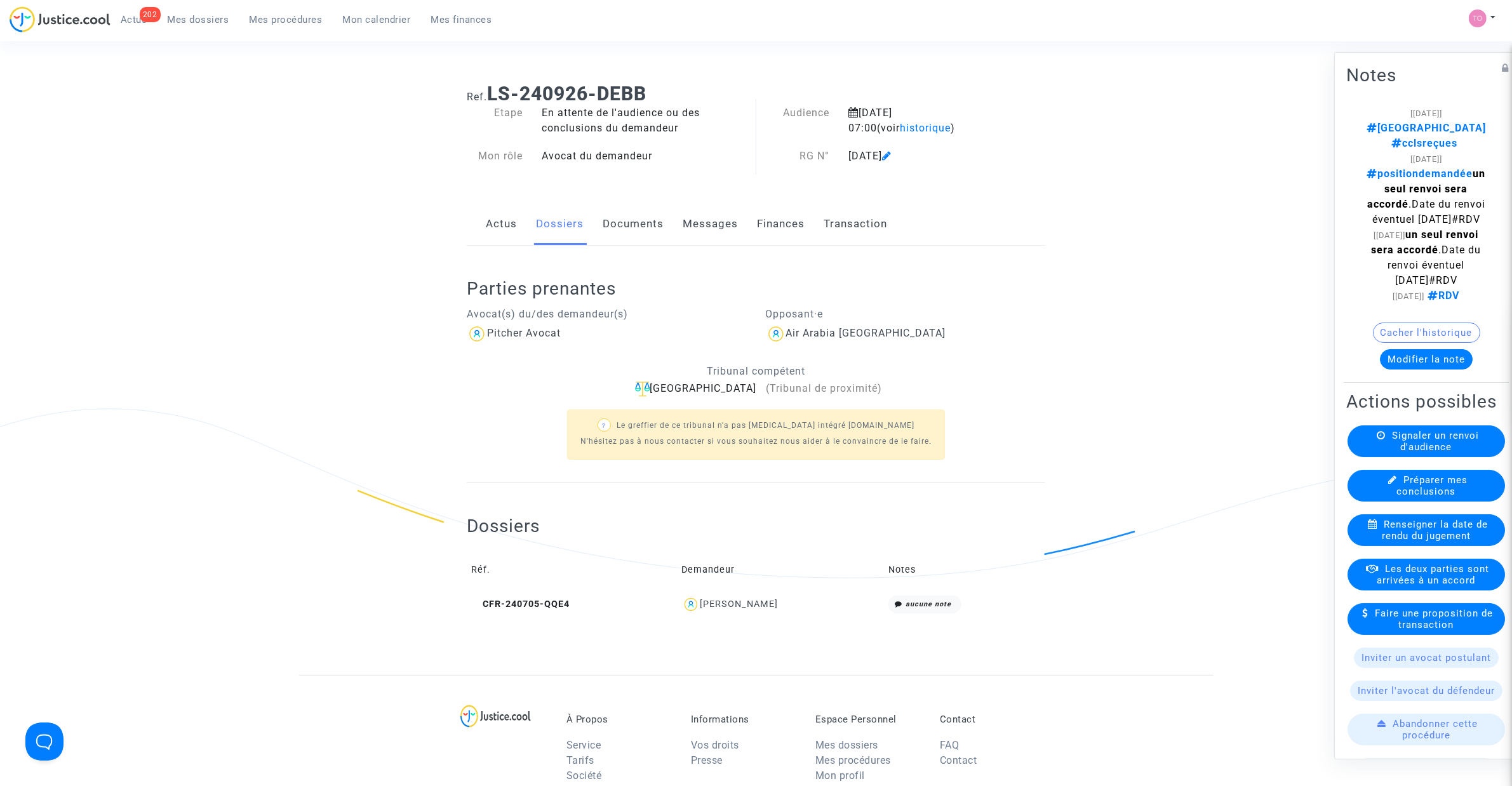
drag, startPoint x: 625, startPoint y: 222, endPoint x: 643, endPoint y: 222, distance: 18.0
click at [626, 222] on link "Documents" at bounding box center [633, 224] width 61 height 42
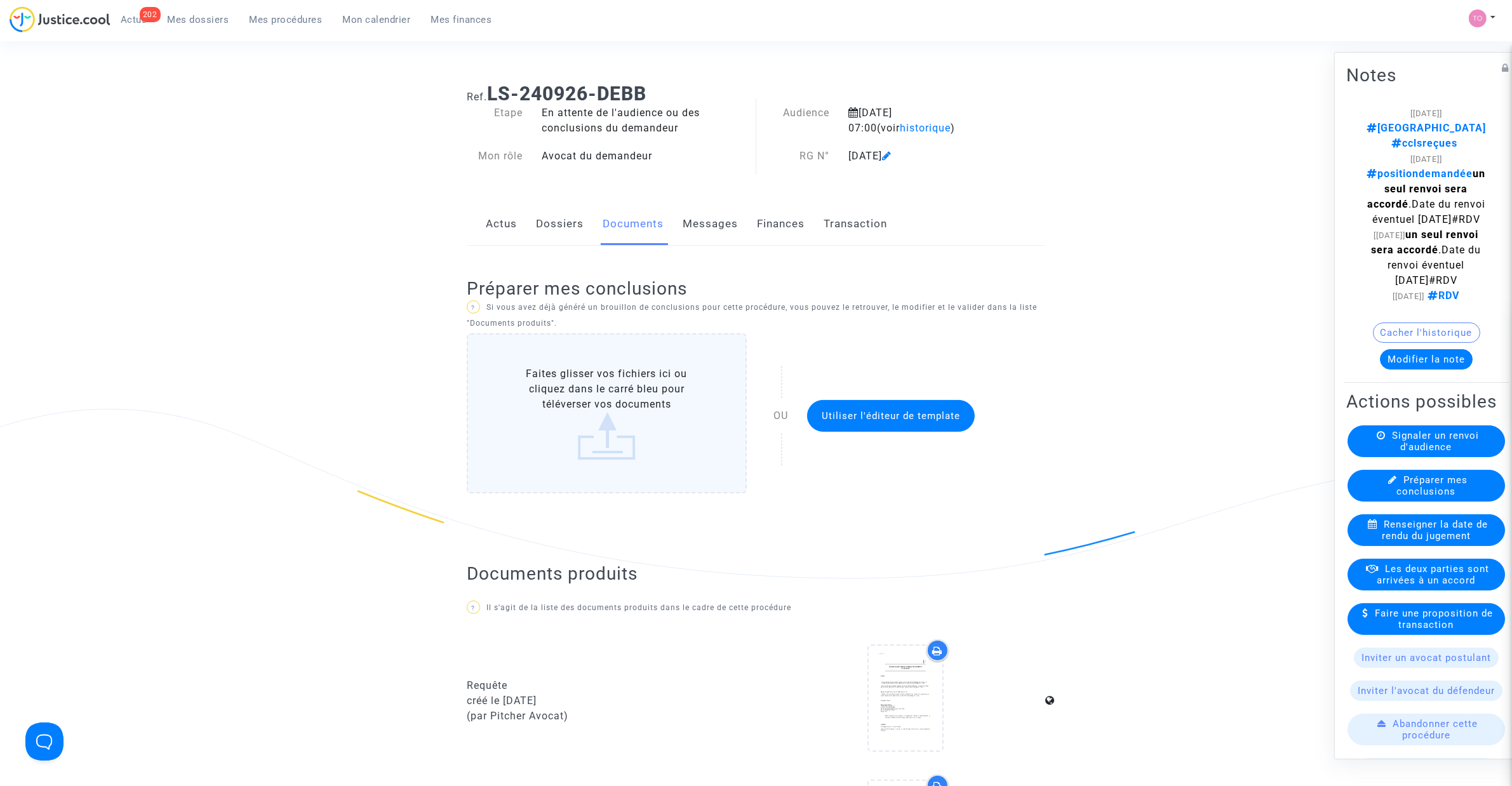
click at [1429, 369] on button "Modifier la note" at bounding box center [1426, 359] width 93 height 20
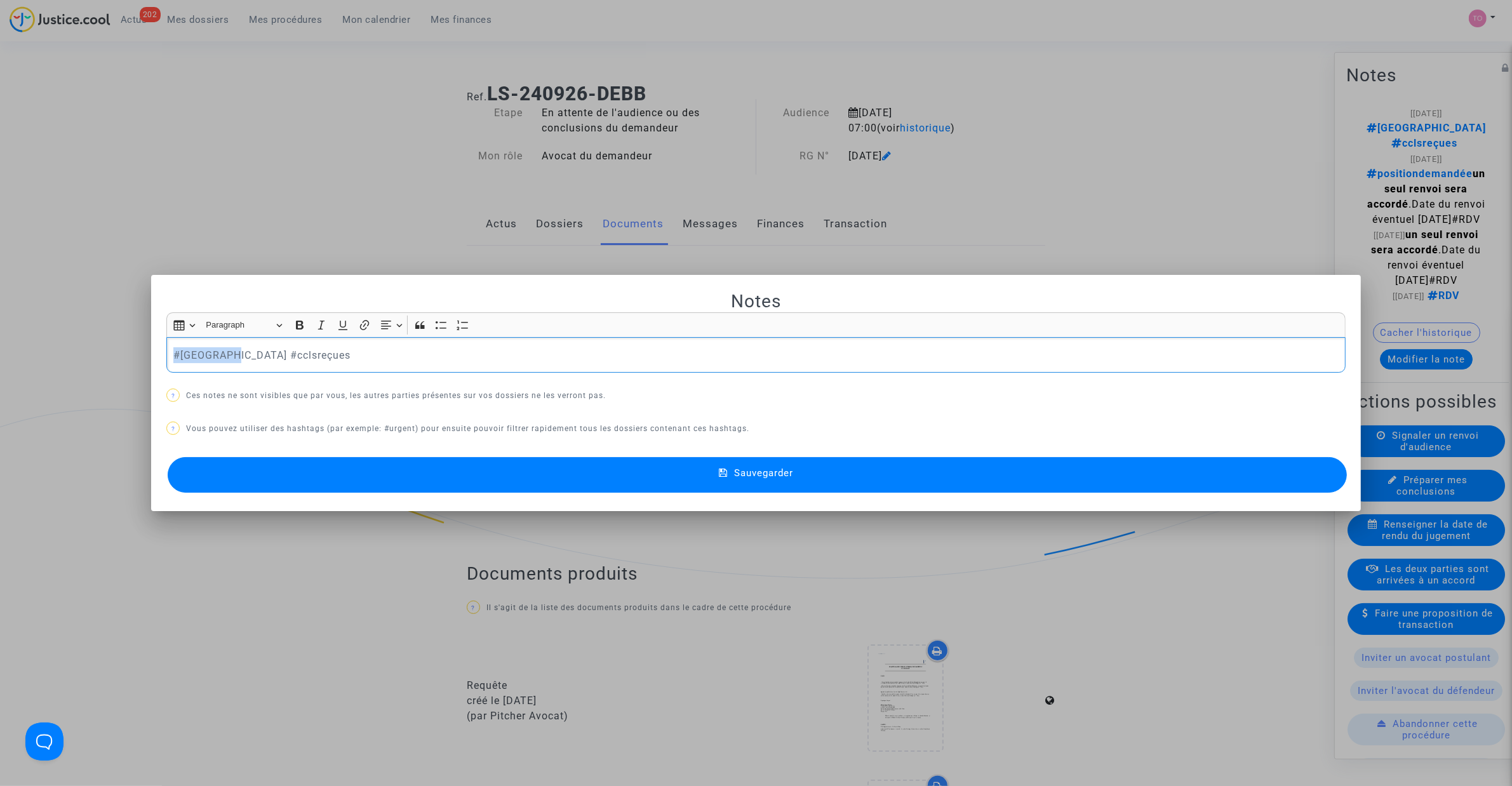
drag, startPoint x: 223, startPoint y: 354, endPoint x: 124, endPoint y: 356, distance: 99.0
click at [124, 356] on div "Notes Rich Text Editor Insert table Insert table Heading Paragraph Paragraph He…" at bounding box center [756, 393] width 1512 height 786
click at [239, 353] on p "#cclsreçues" at bounding box center [756, 355] width 1166 height 16
click at [270, 381] on span "#[GEOGRAPHIC_DATA]" at bounding box center [293, 376] width 91 height 18
click at [306, 356] on p "#cclsreçues #Montreal (reponse : conv Montréal" at bounding box center [756, 355] width 1166 height 16
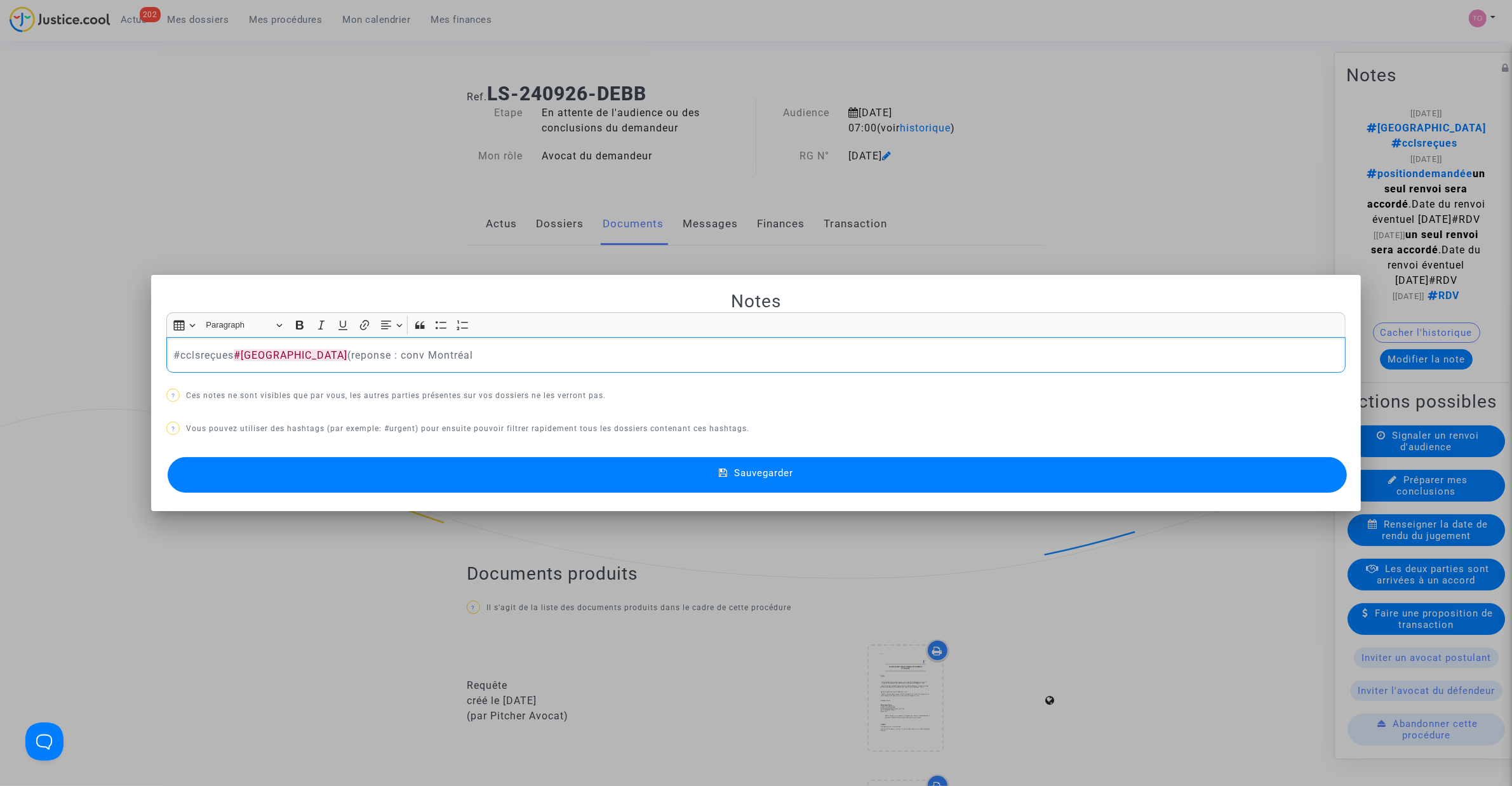
click at [319, 354] on p "#cclsreçues #Montreal (reponse : conv Montréal" at bounding box center [756, 355] width 1166 height 16
click at [320, 354] on p "#cclsreçues #Montreal (reponse : conv Montréal" at bounding box center [756, 355] width 1166 height 16
click at [429, 348] on p "#cclsreçues #Montreal (rep ccls : conv Montréal" at bounding box center [756, 355] width 1166 height 16
click at [419, 477] on button "Sauvegarder" at bounding box center [757, 474] width 1179 height 35
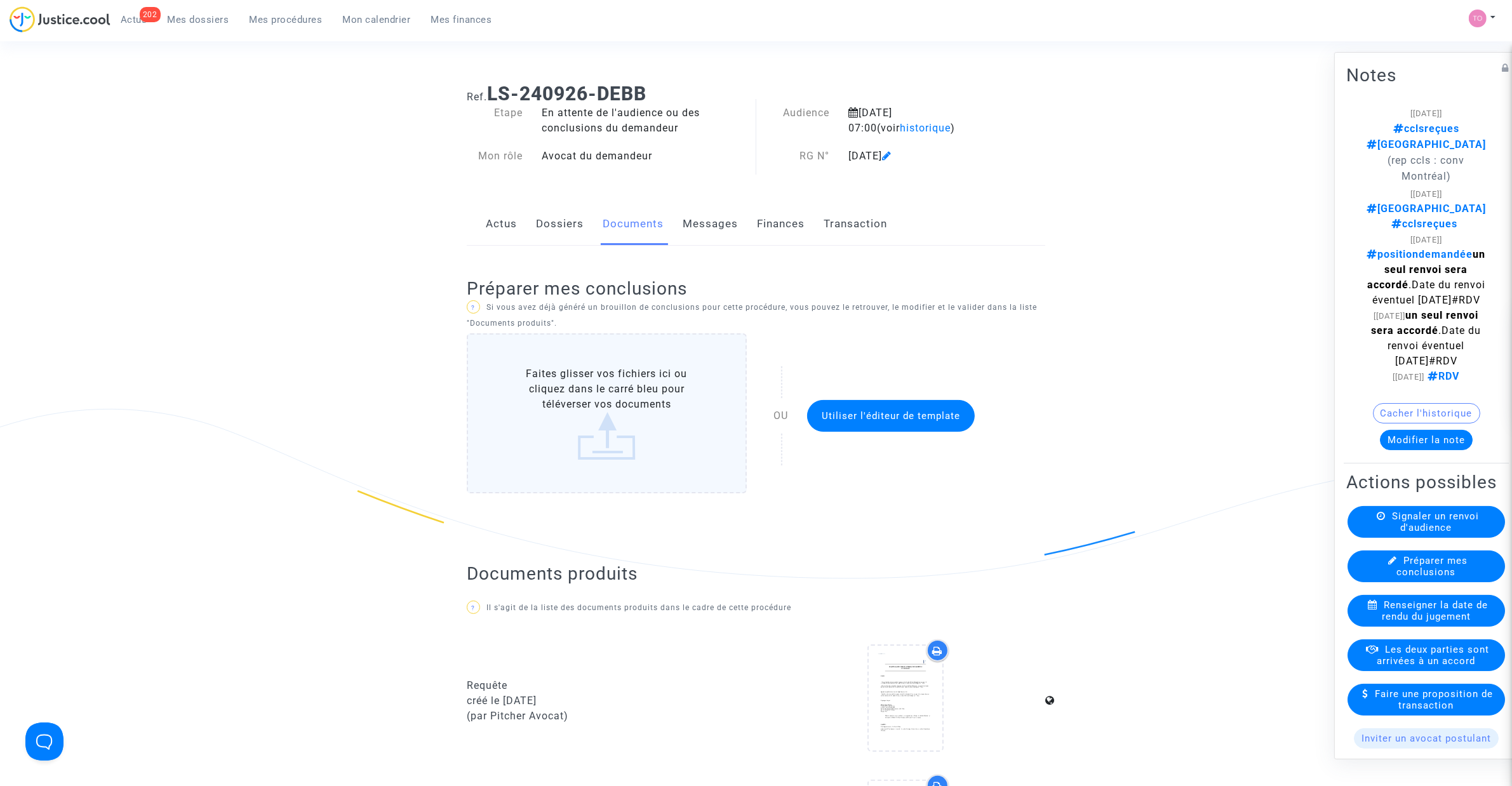
drag, startPoint x: 203, startPoint y: 12, endPoint x: 226, endPoint y: 39, distance: 35.5
click at [203, 13] on link "Mes dossiers" at bounding box center [198, 20] width 82 height 19
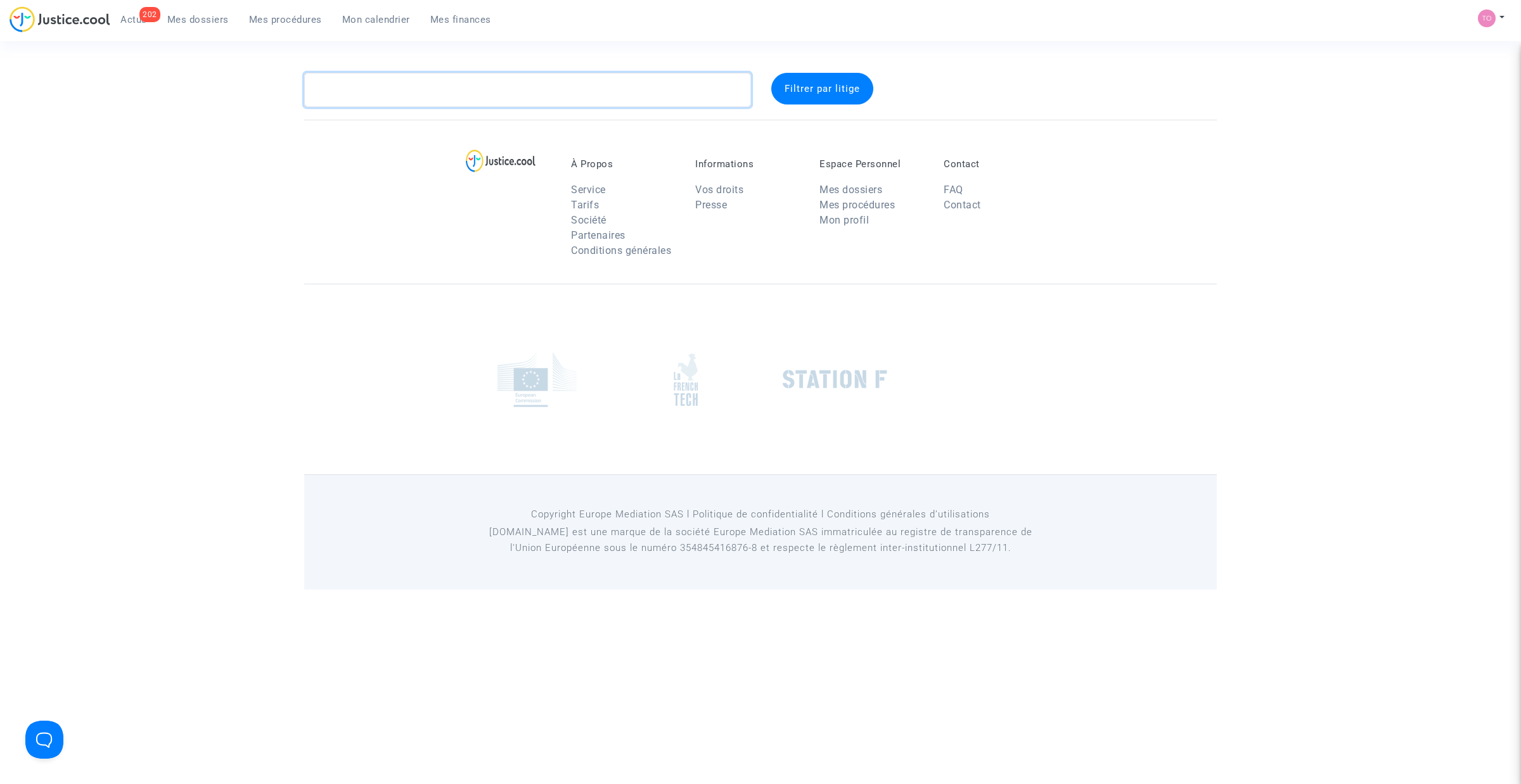
click at [393, 90] on textarea at bounding box center [527, 89] width 447 height 34
paste textarea "LS-240926-PFBK"
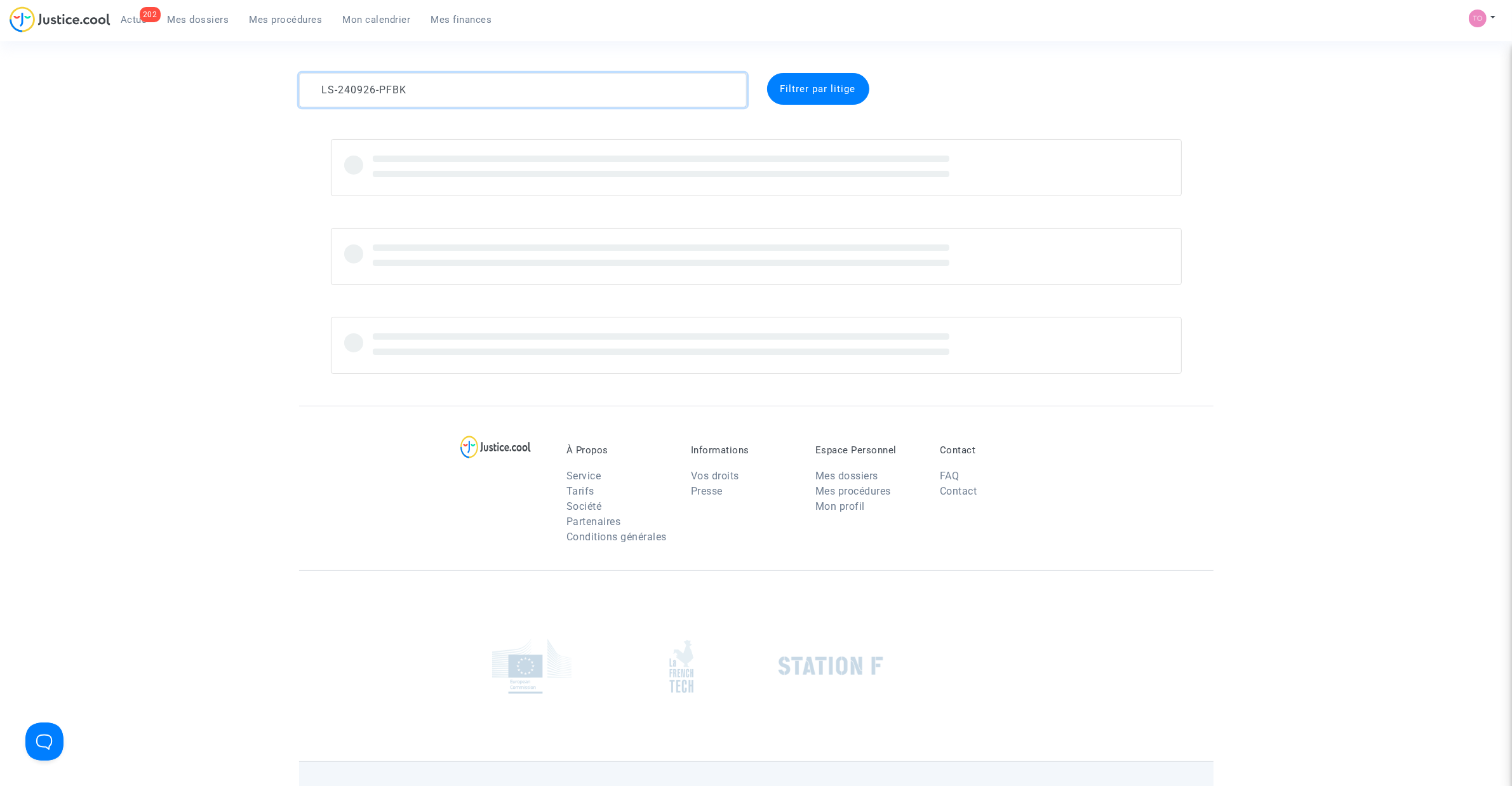
type textarea "LS-240926-PFBK"
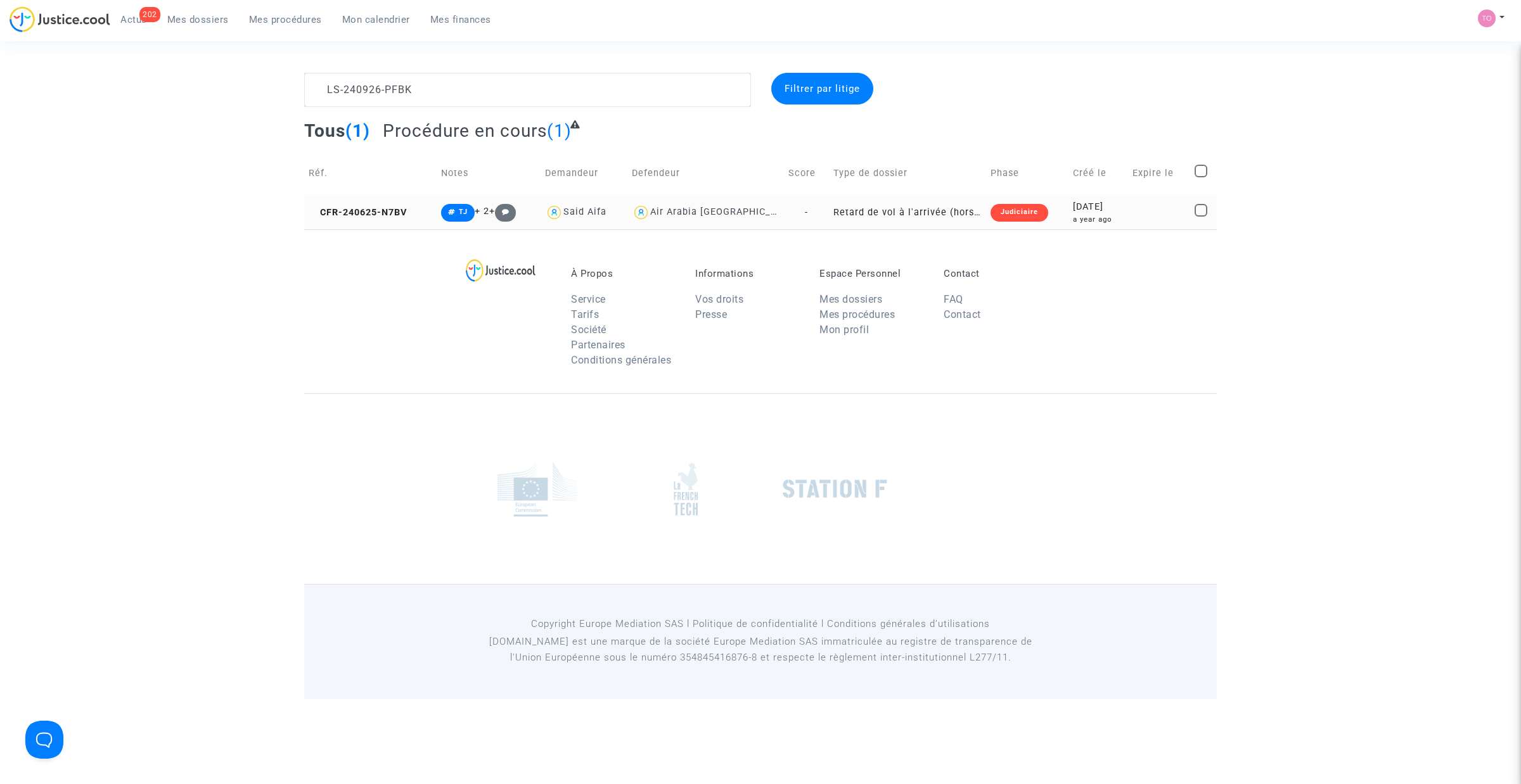
click at [1106, 211] on div "2024-06-25" at bounding box center [1098, 206] width 51 height 14
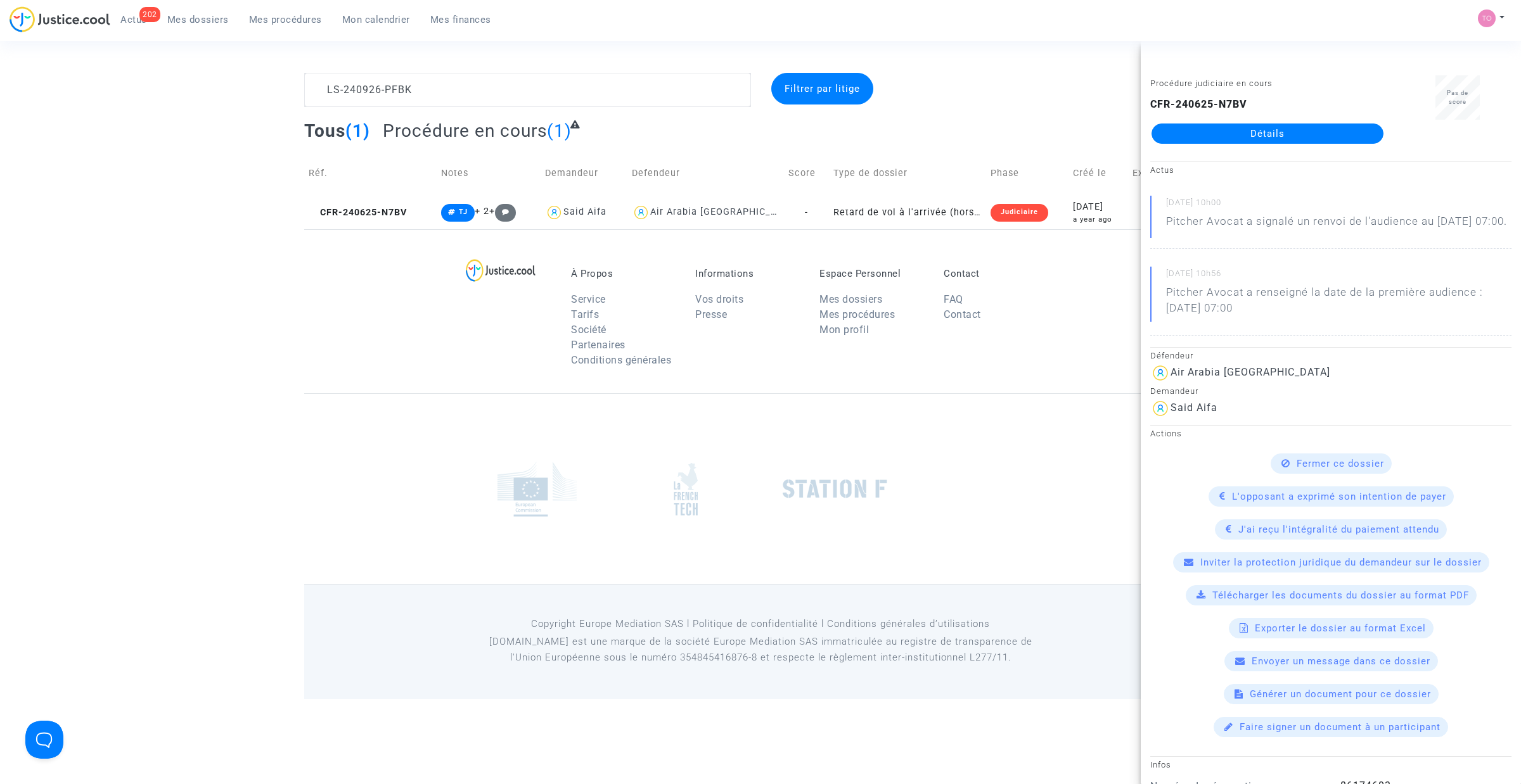
click at [1240, 144] on div "Procédure judiciaire en cours CFR-240625-N7BV Détails" at bounding box center [1267, 115] width 253 height 80
click at [1263, 137] on link "Détails" at bounding box center [1267, 133] width 232 height 20
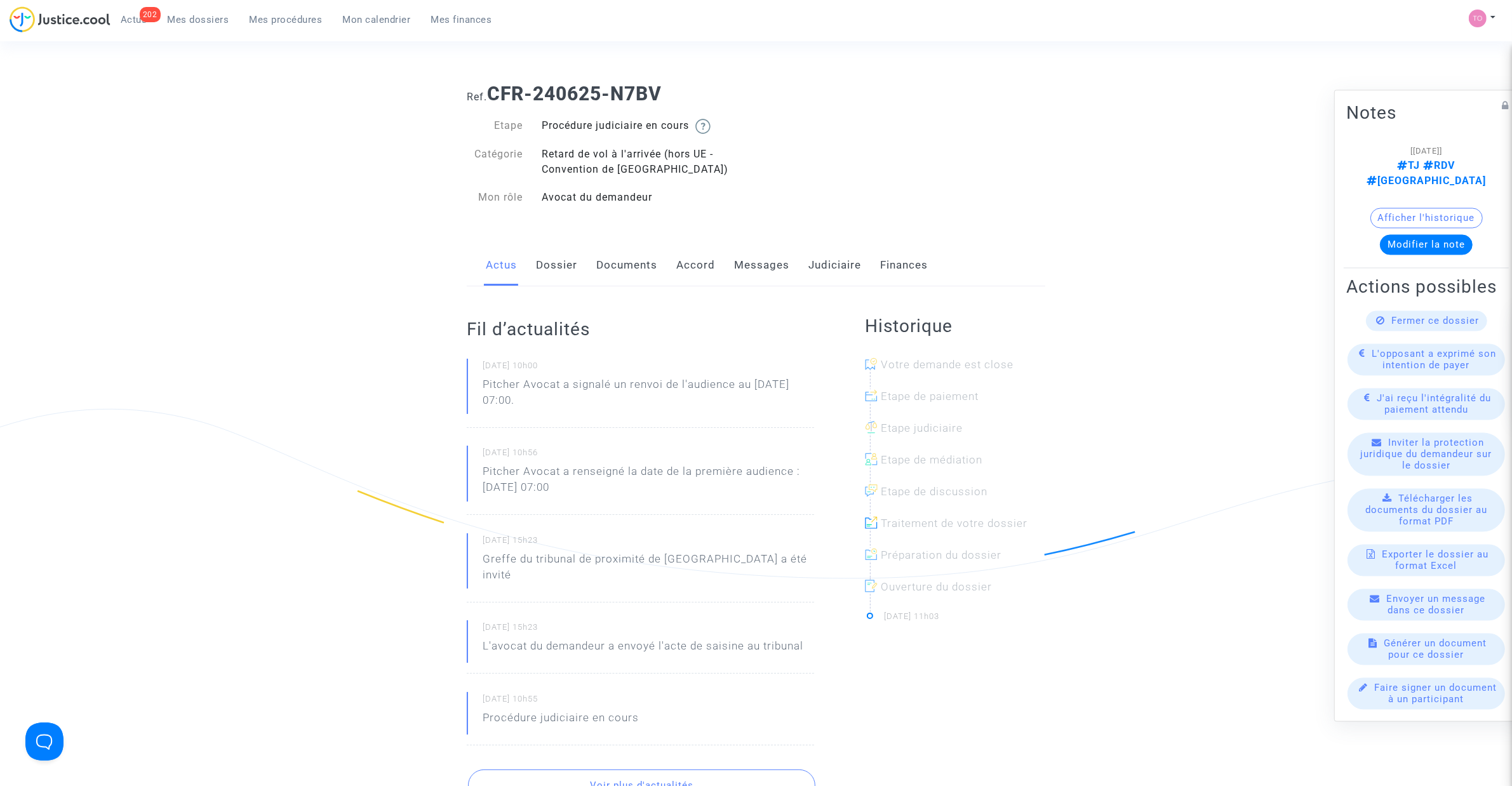
click at [805, 278] on div "Actus Dossier Documents Accord Messages Judiciaire Finances" at bounding box center [756, 265] width 578 height 43
click at [811, 272] on link "Judiciaire" at bounding box center [834, 265] width 53 height 42
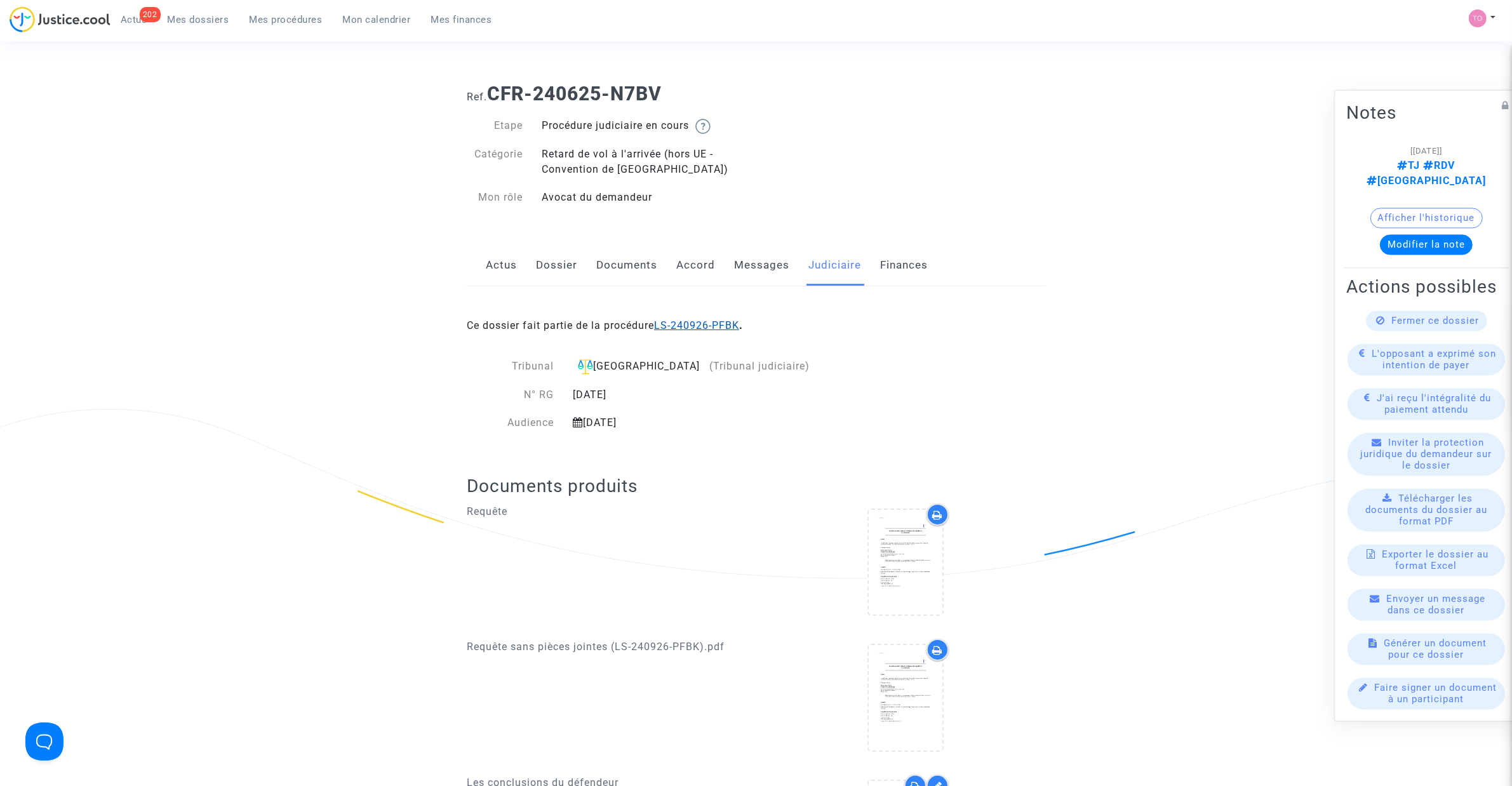
click at [710, 320] on link "LS-240926-PFBK" at bounding box center [696, 325] width 85 height 12
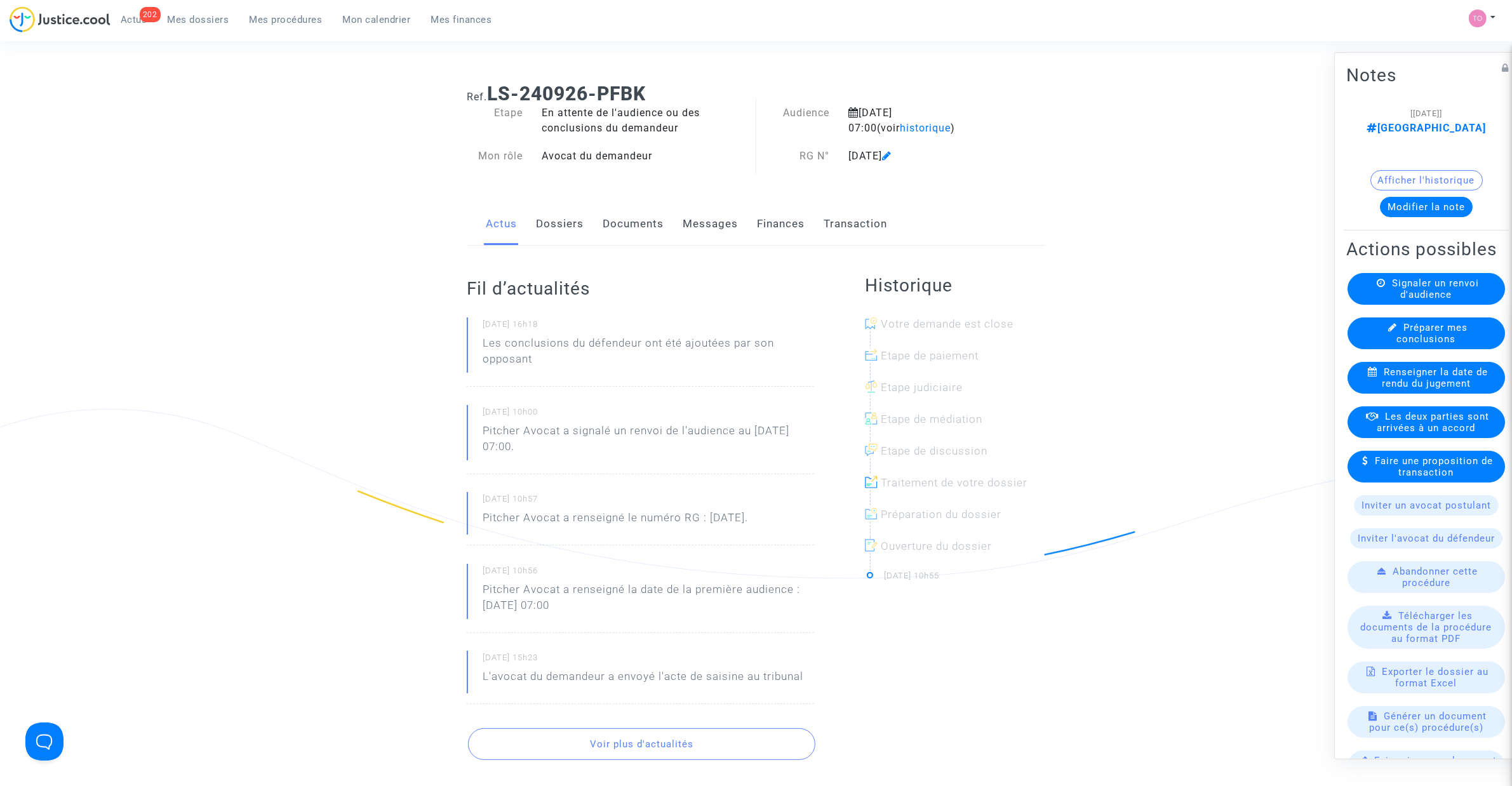
click at [1457, 170] on button "Afficher l'historique" at bounding box center [1426, 180] width 112 height 20
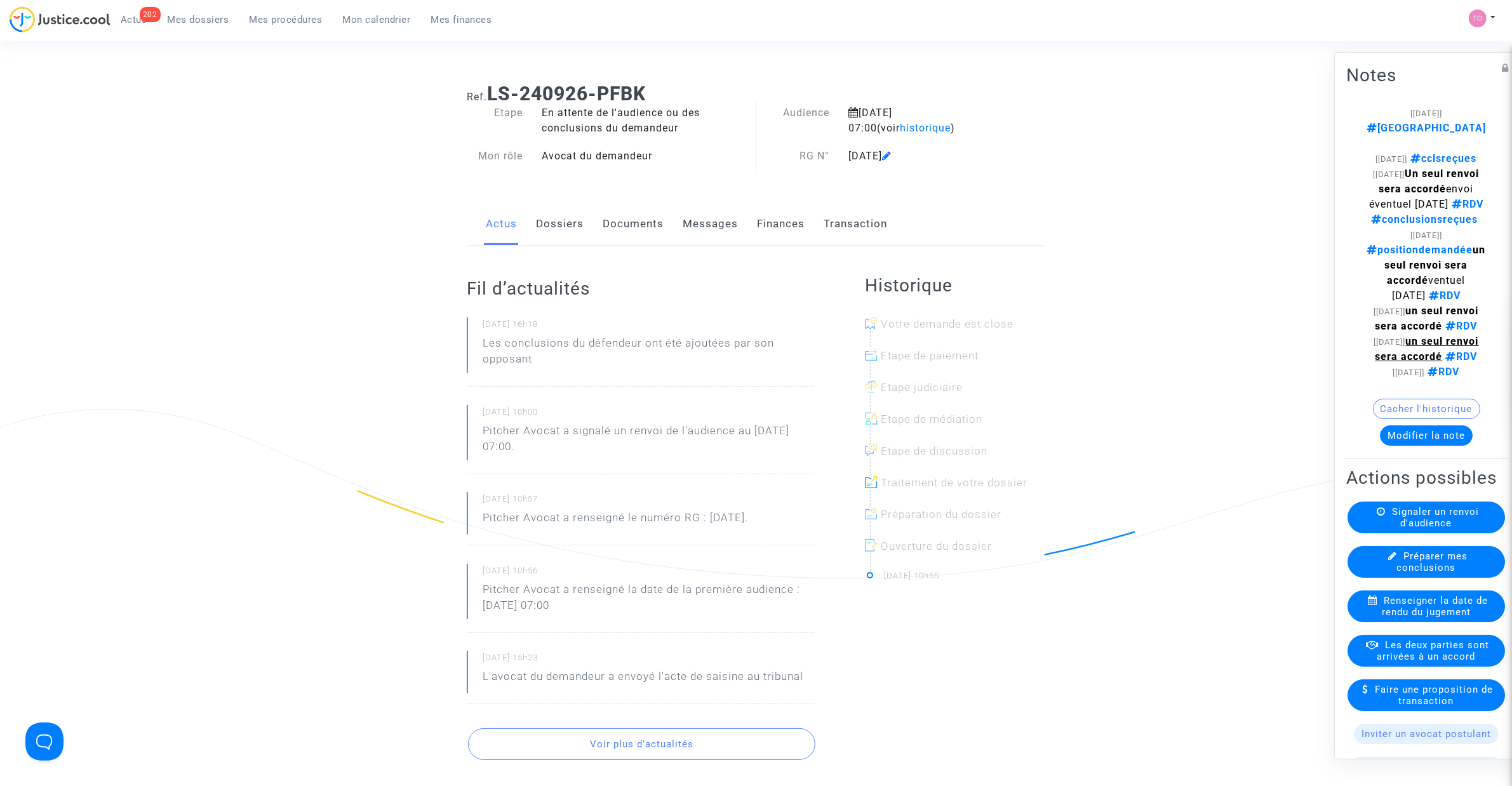
click at [597, 230] on div "Actus Dossiers Documents Messages Finances Transaction" at bounding box center [756, 224] width 578 height 43
click at [623, 221] on link "Documents" at bounding box center [633, 224] width 61 height 42
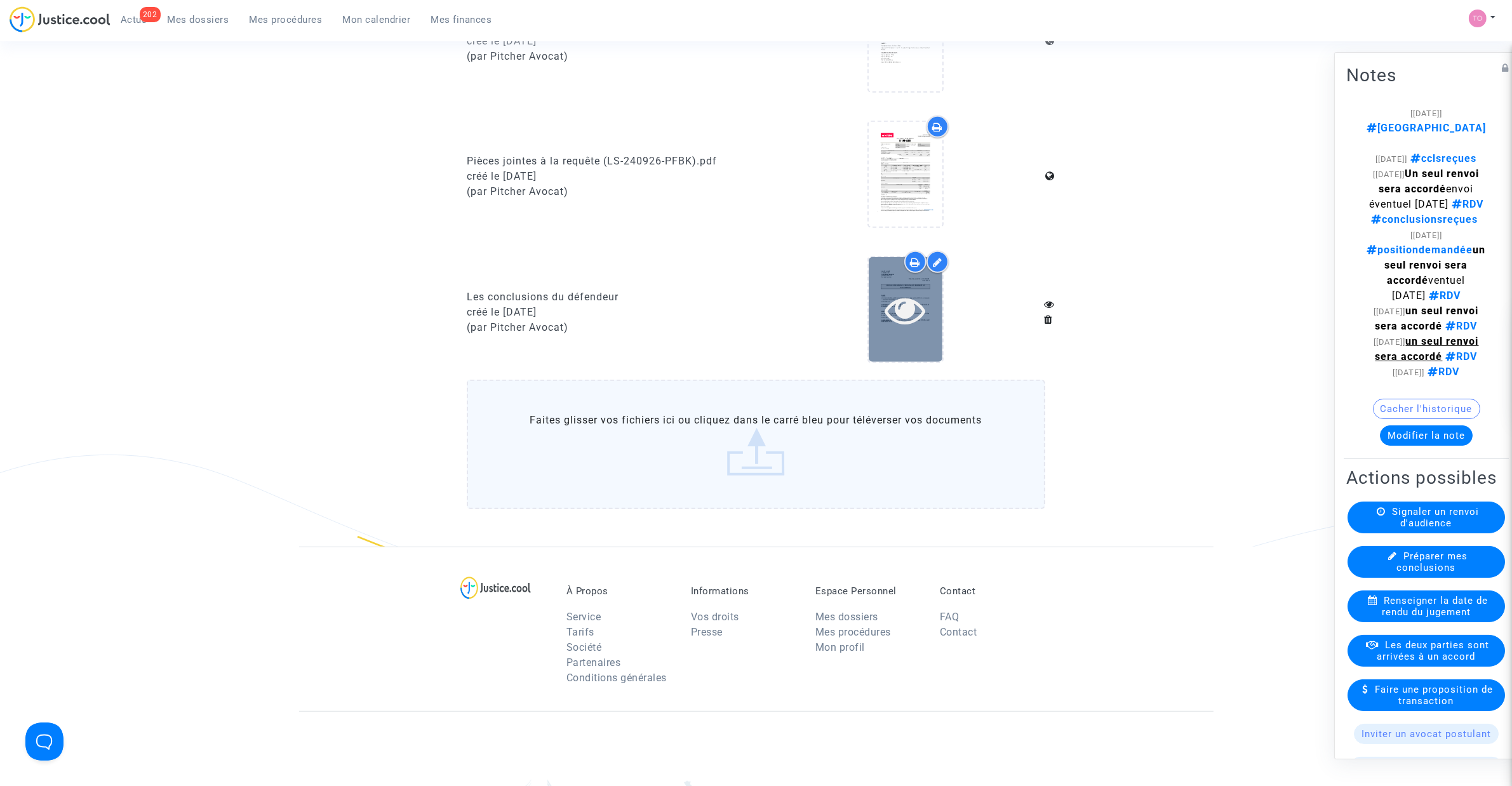
scroll to position [794, 0]
click at [907, 313] on icon at bounding box center [905, 311] width 41 height 40
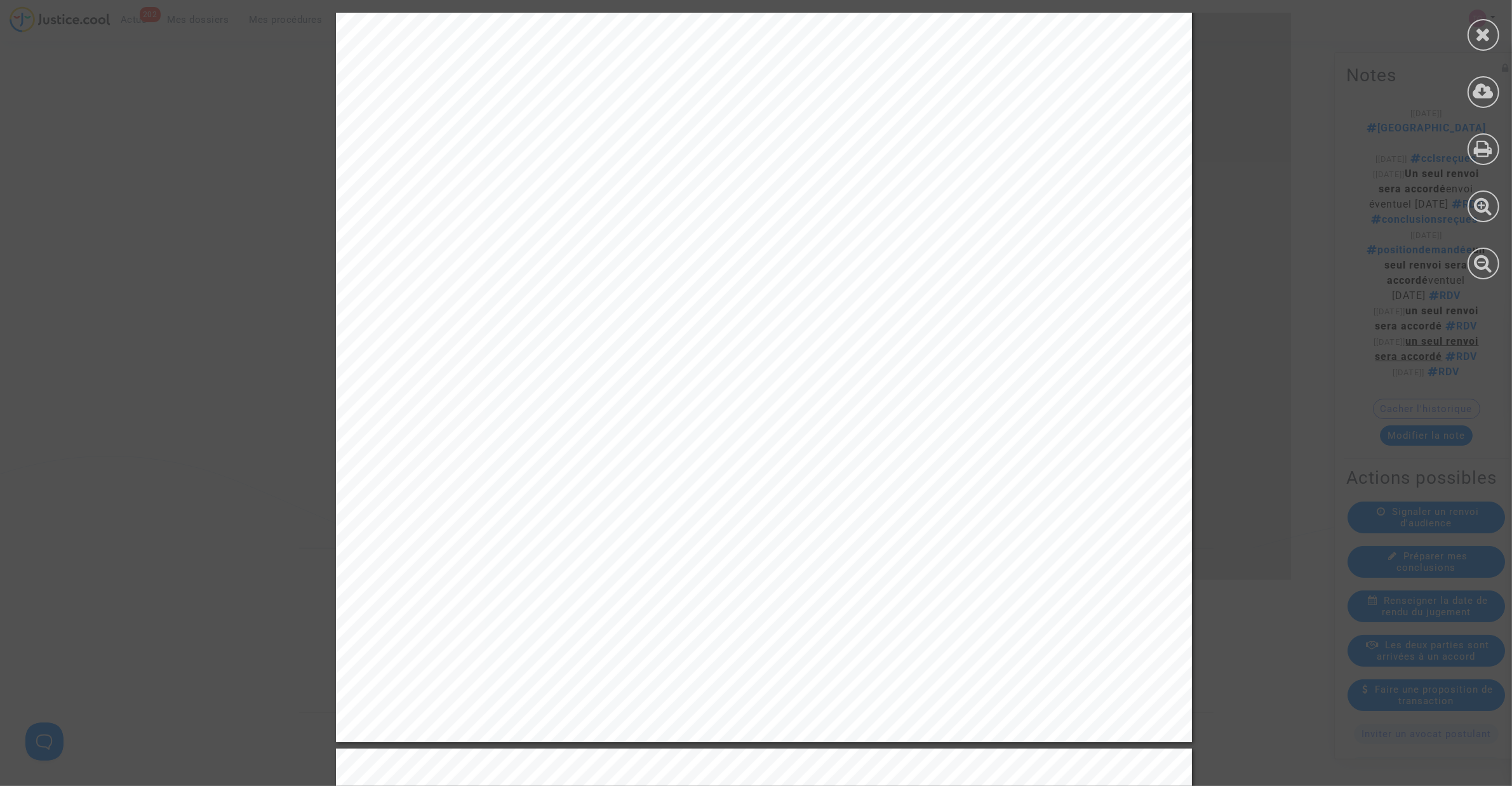
scroll to position [1746, 0]
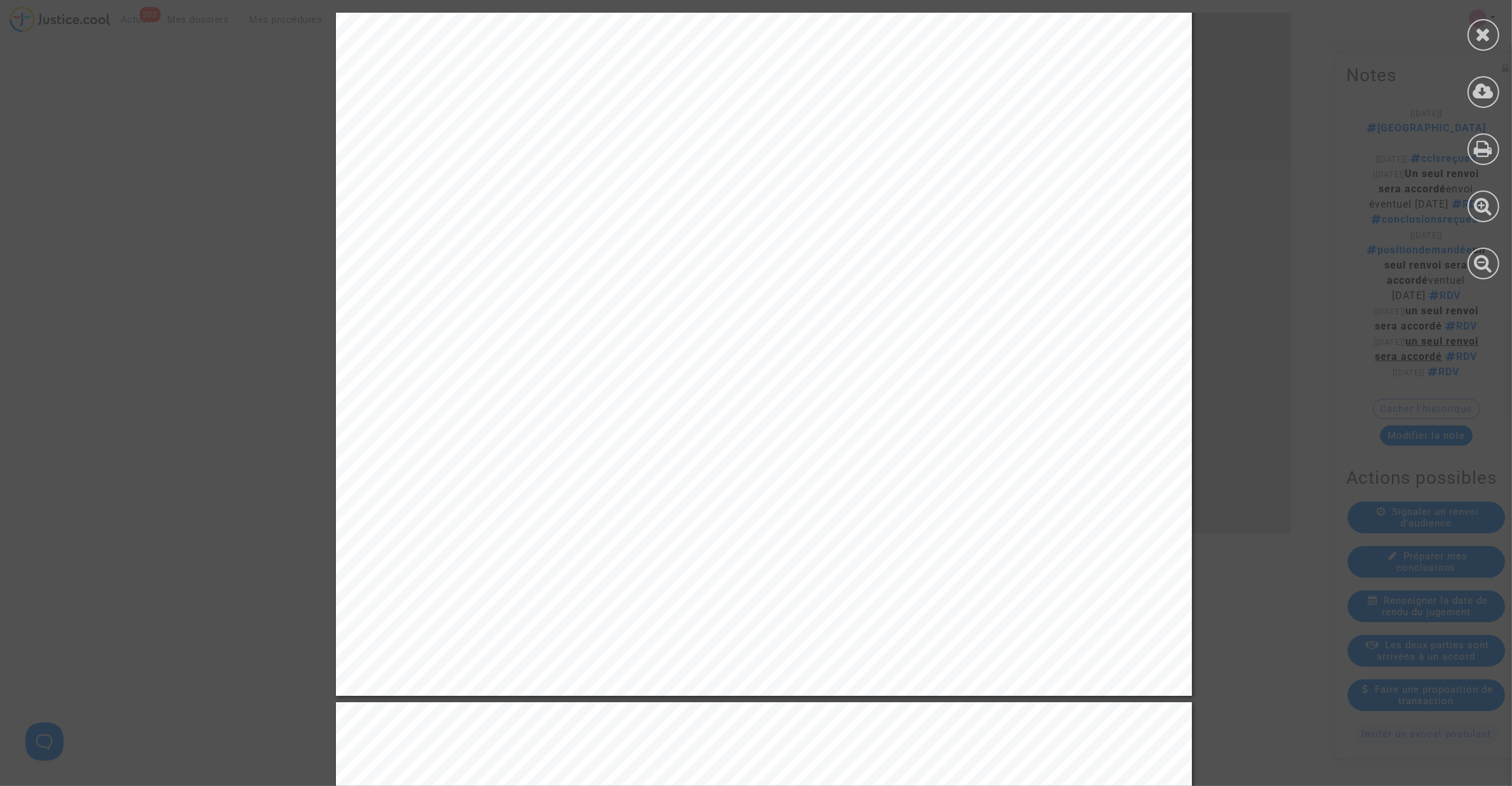
click at [1485, 26] on icon at bounding box center [1484, 34] width 16 height 19
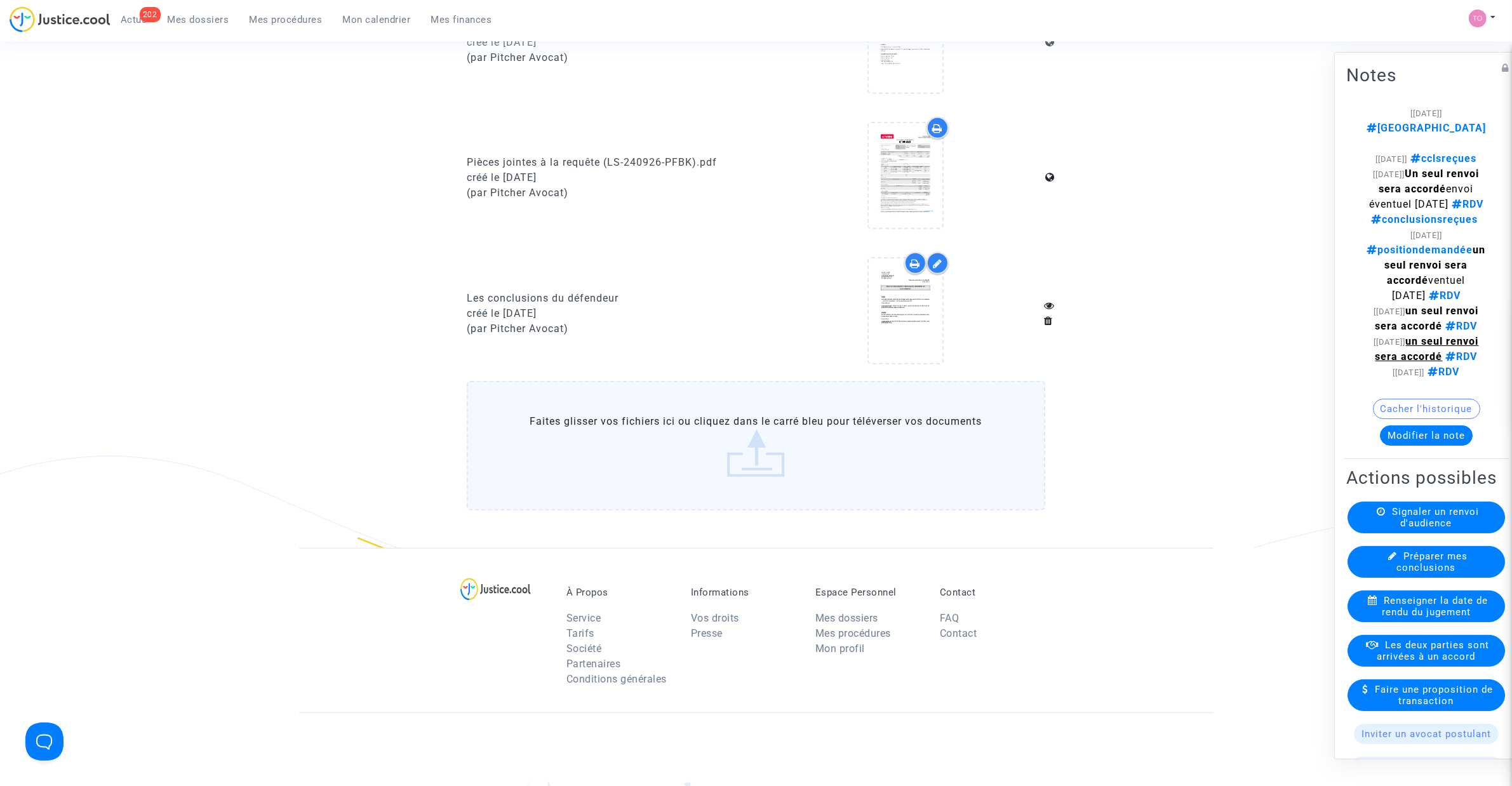
click at [1435, 445] on button "Modifier la note" at bounding box center [1426, 435] width 93 height 20
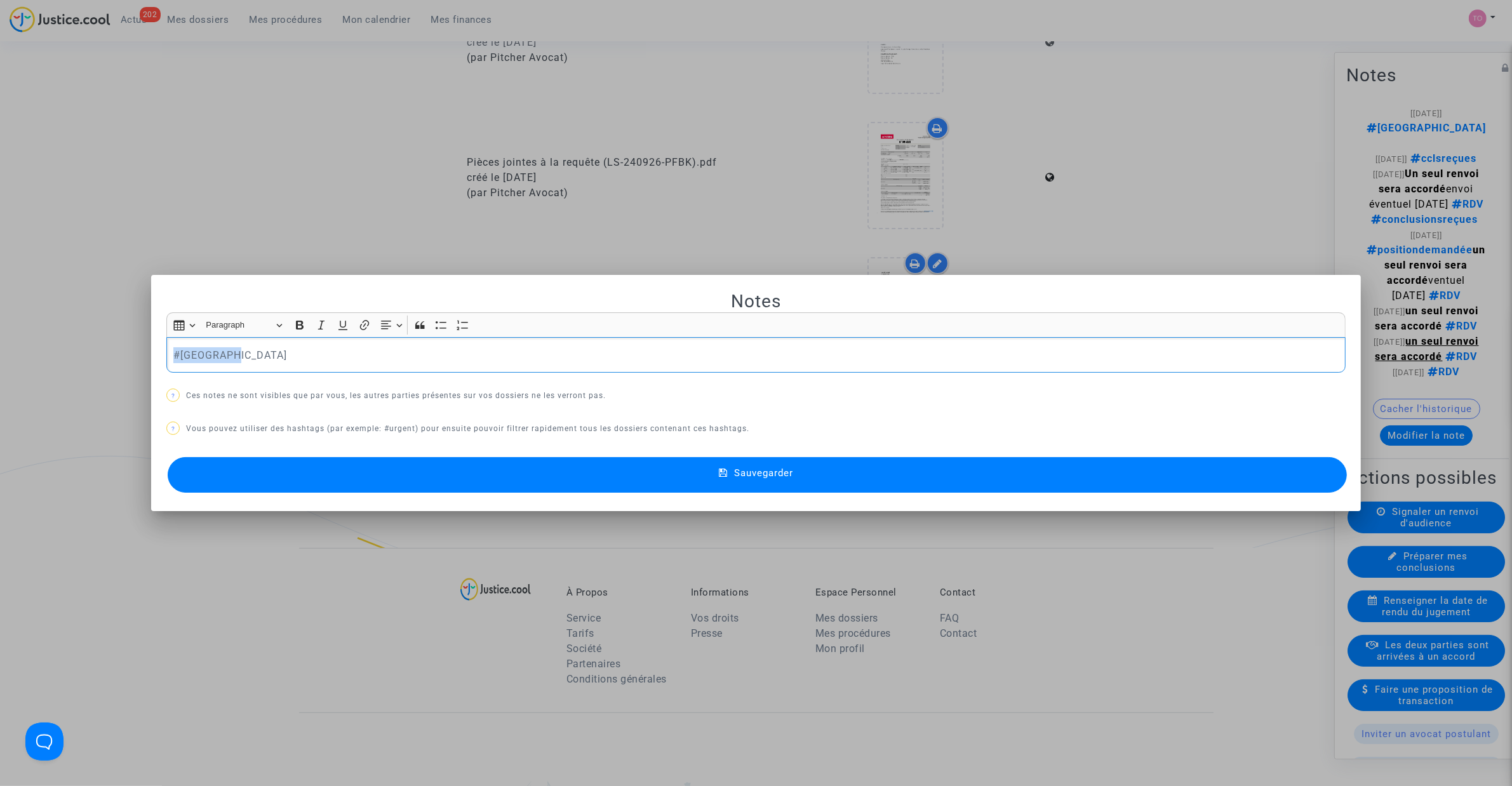
drag, startPoint x: 294, startPoint y: 353, endPoint x: 41, endPoint y: 336, distance: 253.6
click at [41, 336] on div "Notes Rich Text Editor Insert table Insert table Heading Paragraph Paragraph He…" at bounding box center [756, 393] width 1512 height 786
click at [356, 356] on p "#cclsreçues #Montreal (rep ccls : innaplicabilité" at bounding box center [756, 355] width 1166 height 16
click at [386, 354] on p "#cclsreçues #Montreal (rep ccls : inaplicabilité" at bounding box center [756, 355] width 1166 height 16
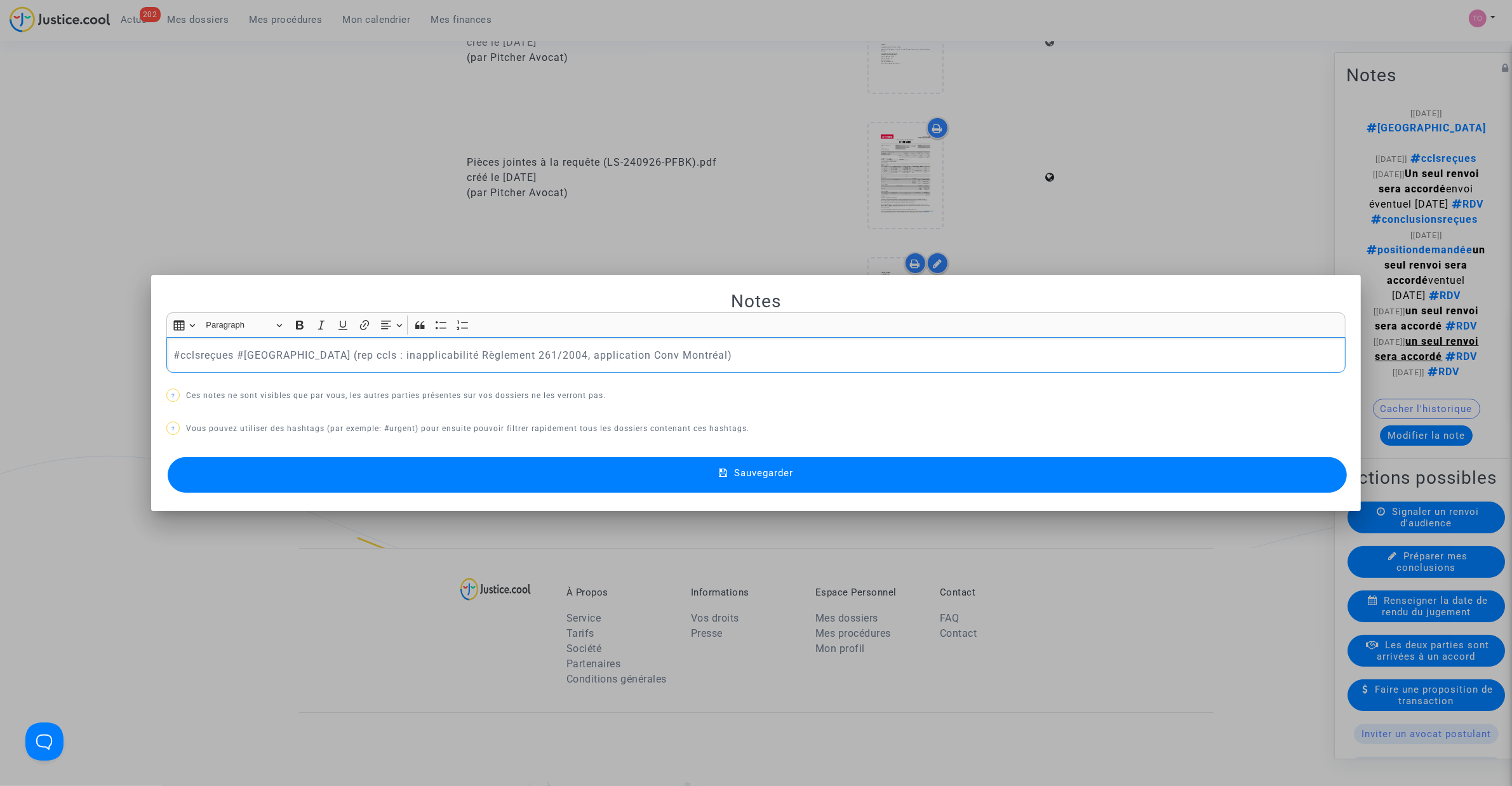
click at [615, 470] on button "Sauvegarder" at bounding box center [757, 474] width 1179 height 35
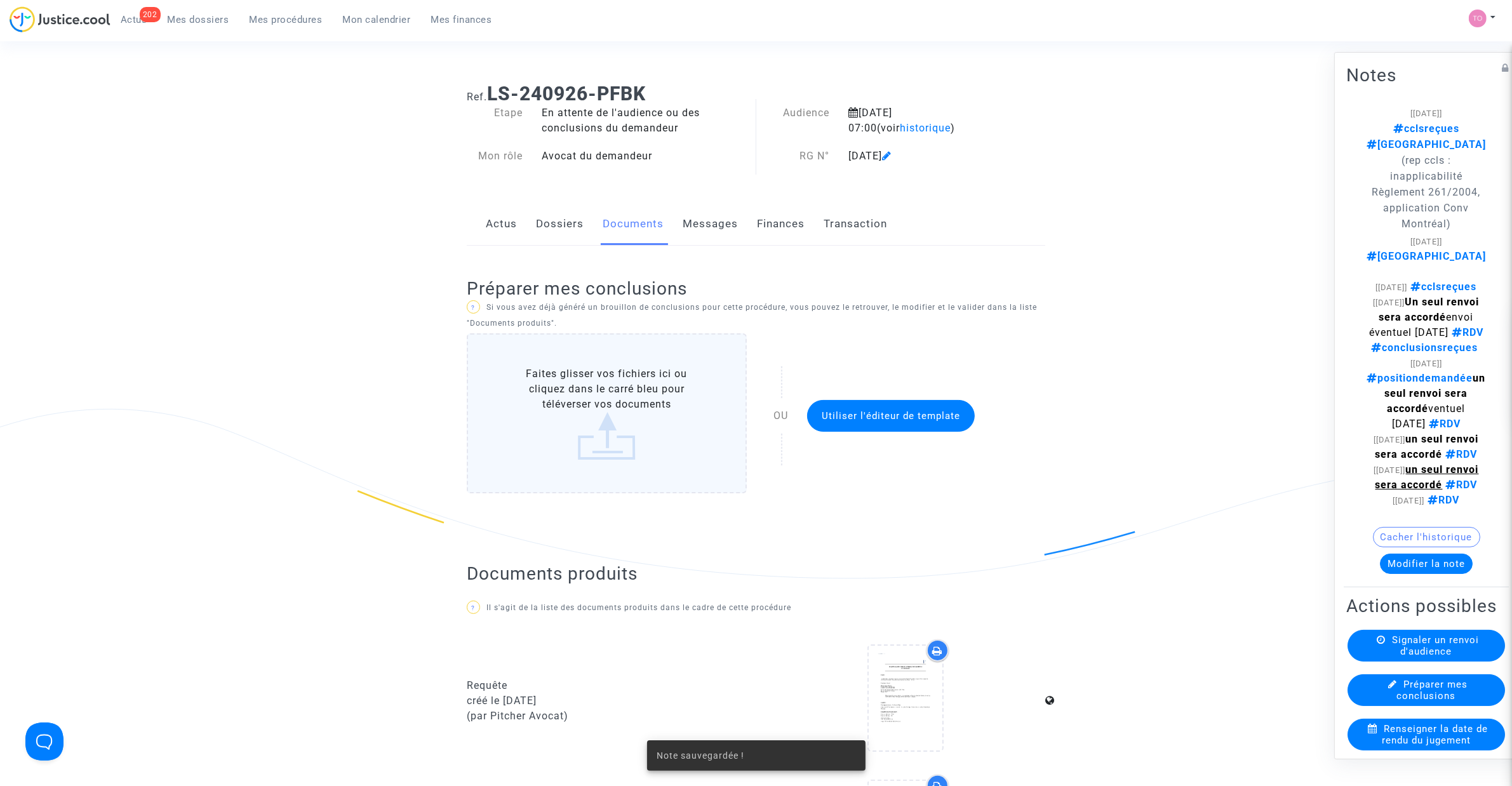
scroll to position [794, 0]
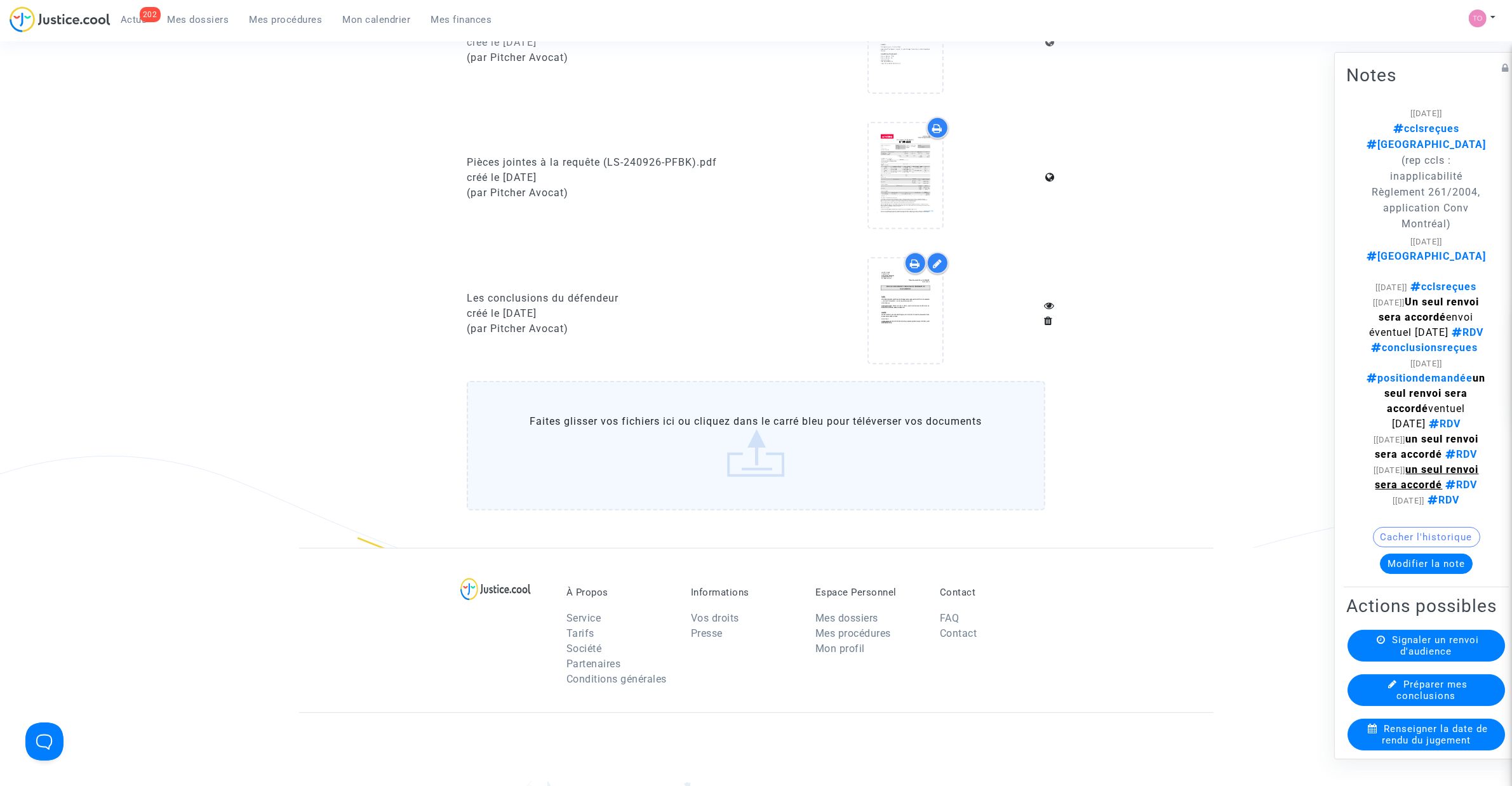
click at [186, 17] on span "Mes dossiers" at bounding box center [198, 20] width 61 height 12
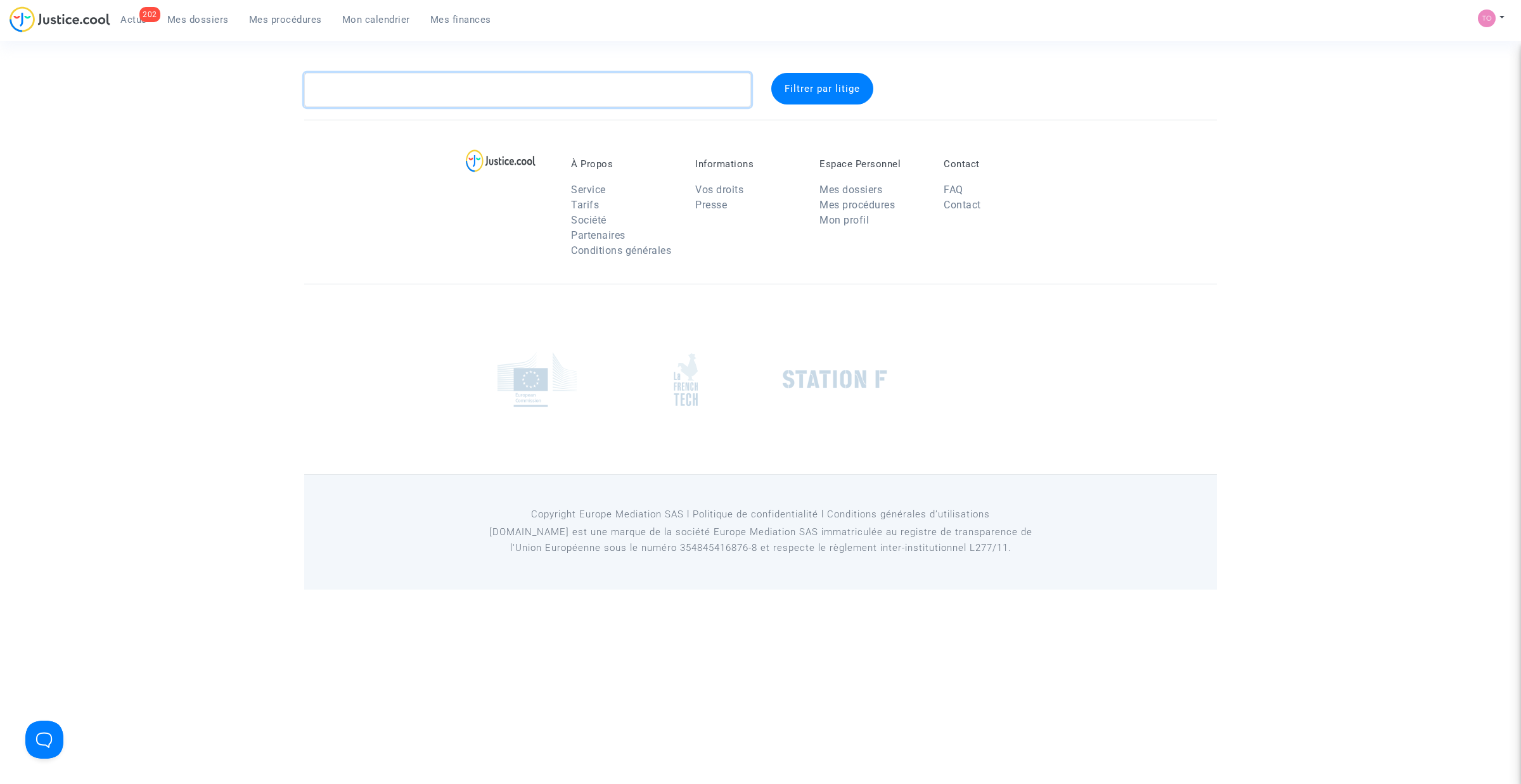
click at [336, 83] on textarea at bounding box center [527, 89] width 447 height 34
paste textarea "CFR-240823-C4MP"
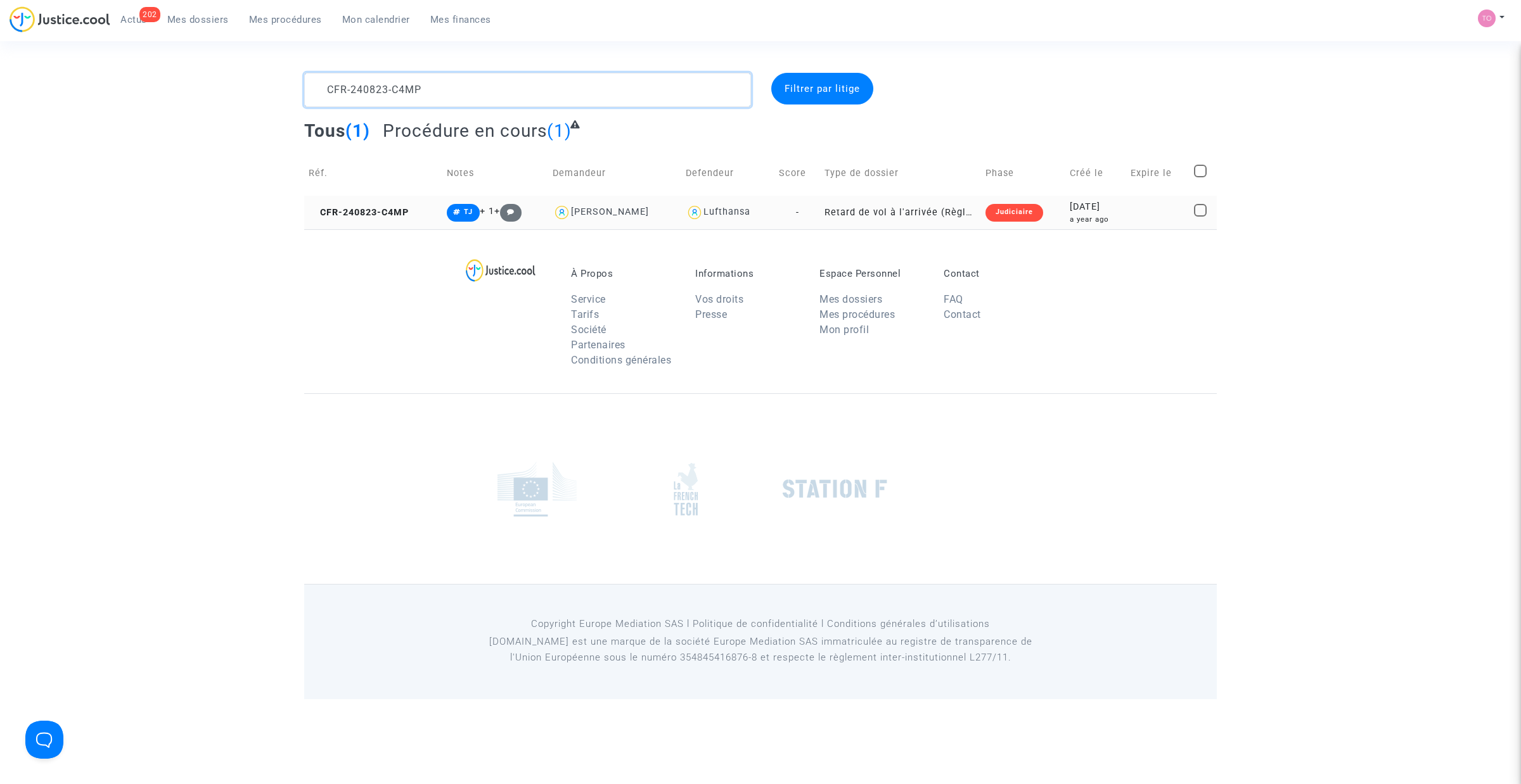
type textarea "CFR-240823-C4MP"
click at [1085, 209] on div "2024-08-23" at bounding box center [1095, 206] width 52 height 14
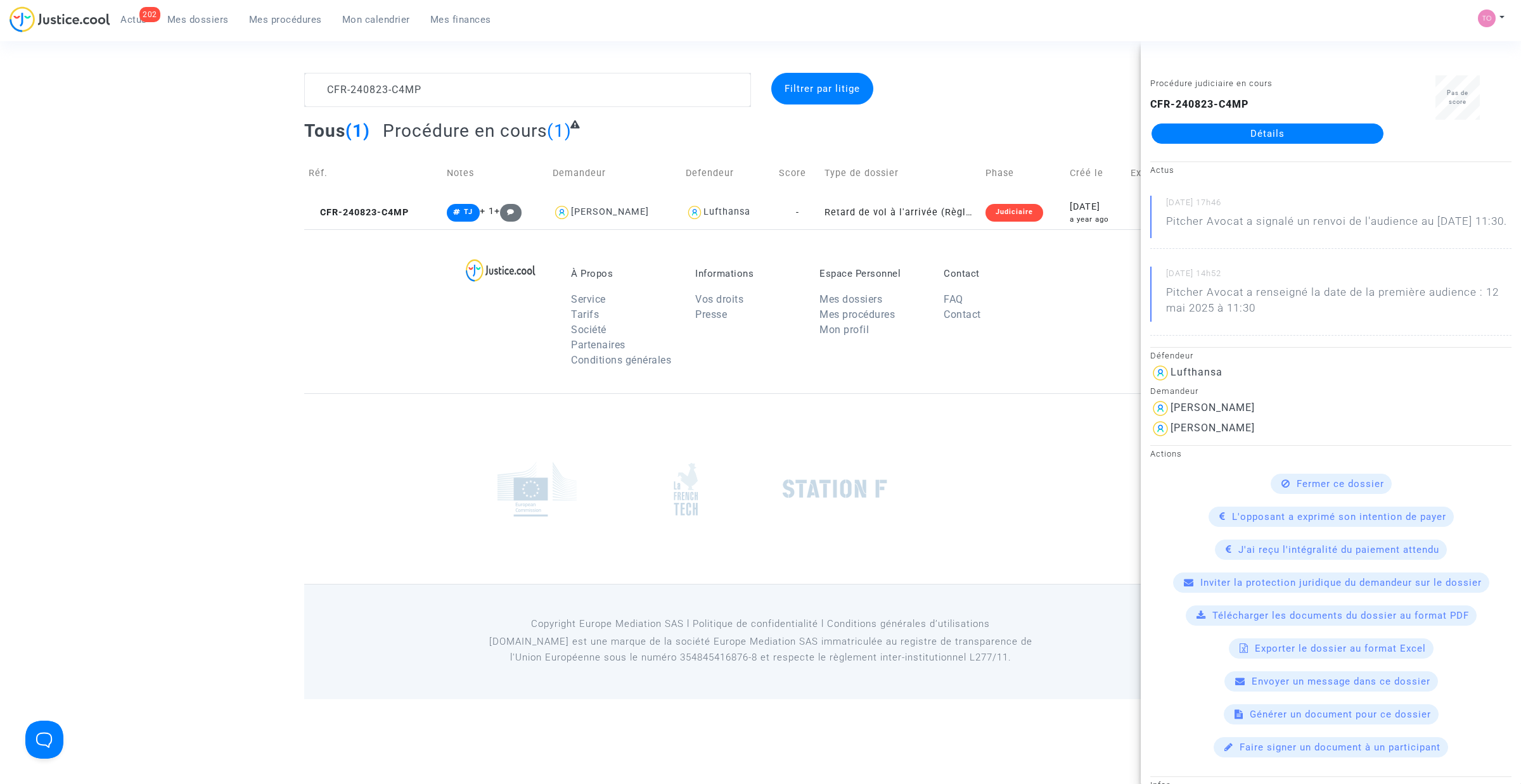
click at [1237, 141] on link "Détails" at bounding box center [1267, 133] width 232 height 20
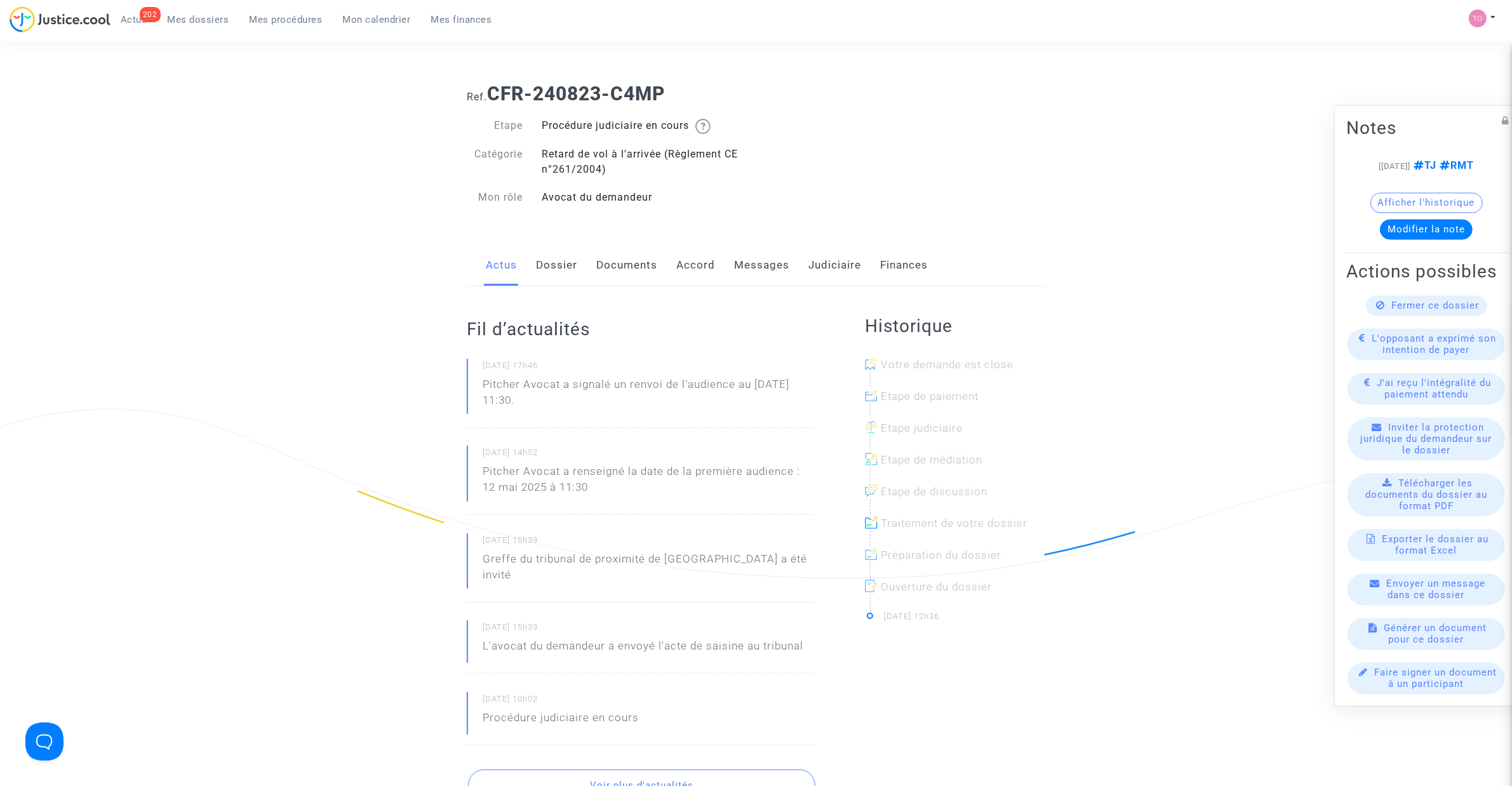
click at [821, 258] on link "Judiciaire" at bounding box center [834, 265] width 53 height 42
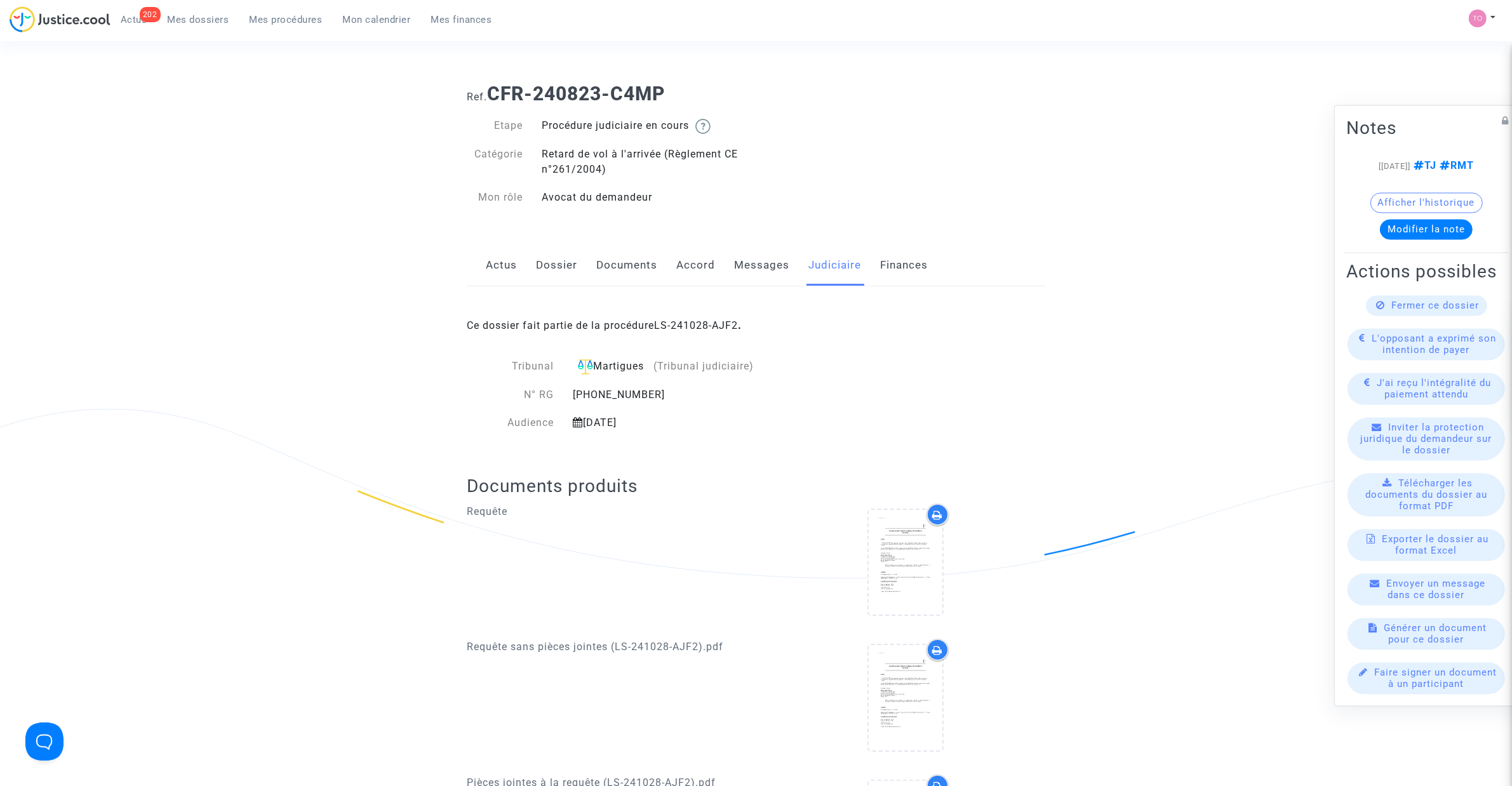
click at [564, 276] on link "Dossier" at bounding box center [556, 265] width 41 height 42
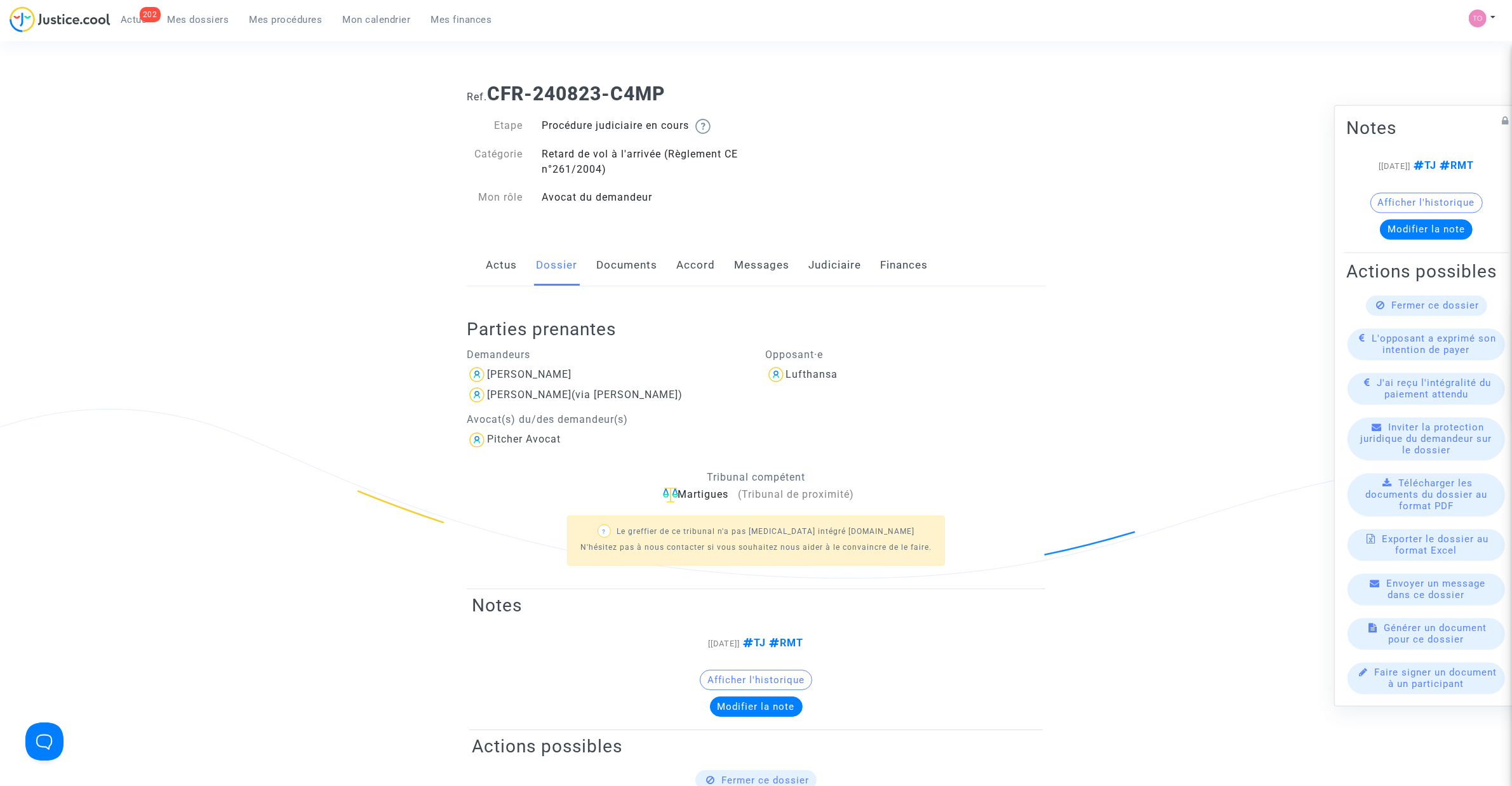
click at [1404, 211] on div "Afficher l'historique" at bounding box center [1426, 206] width 160 height 27
click at [816, 263] on link "Judiciaire" at bounding box center [834, 265] width 53 height 42
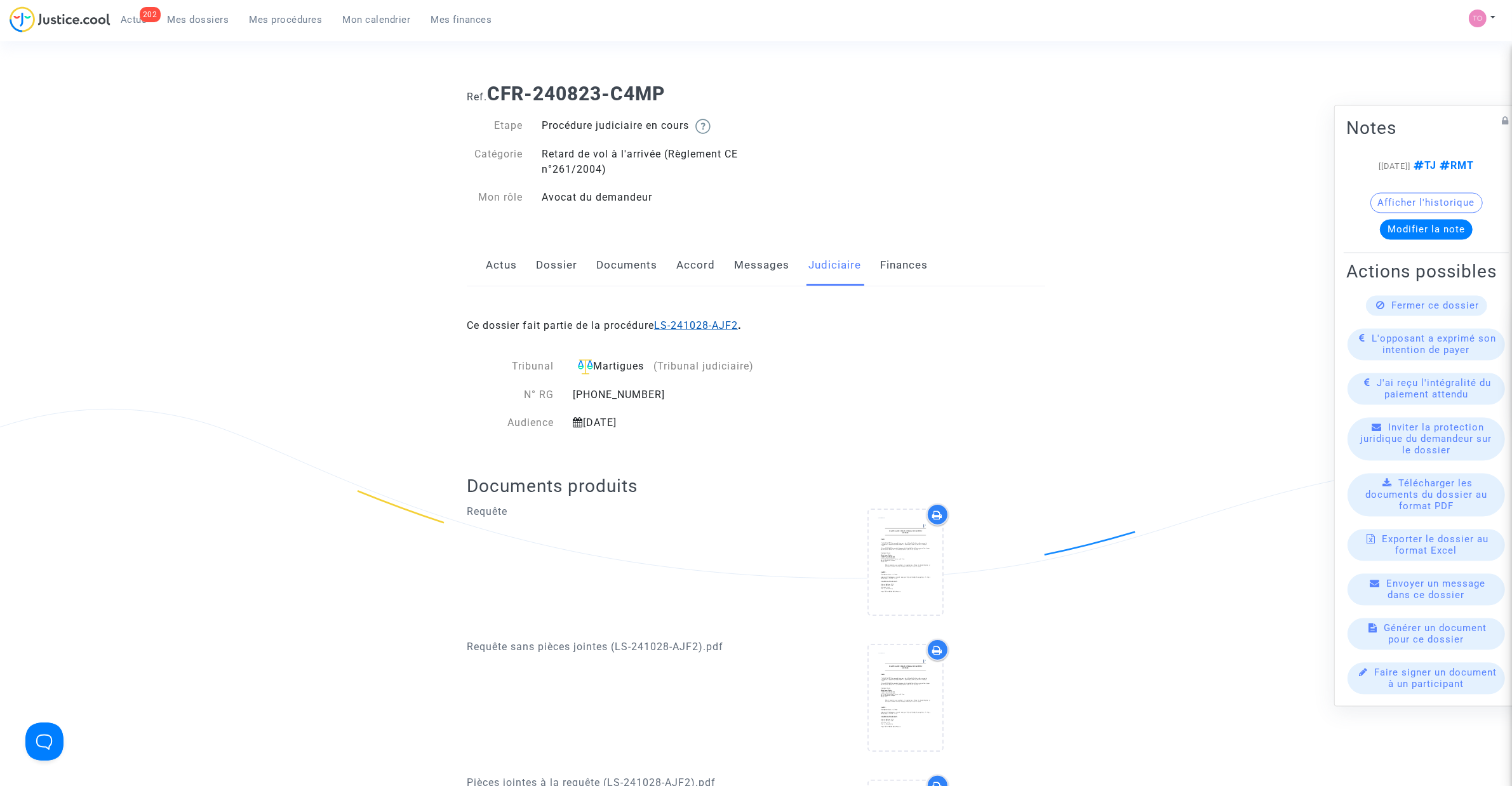
click at [712, 328] on link "LS-241028-AJF2" at bounding box center [696, 325] width 84 height 12
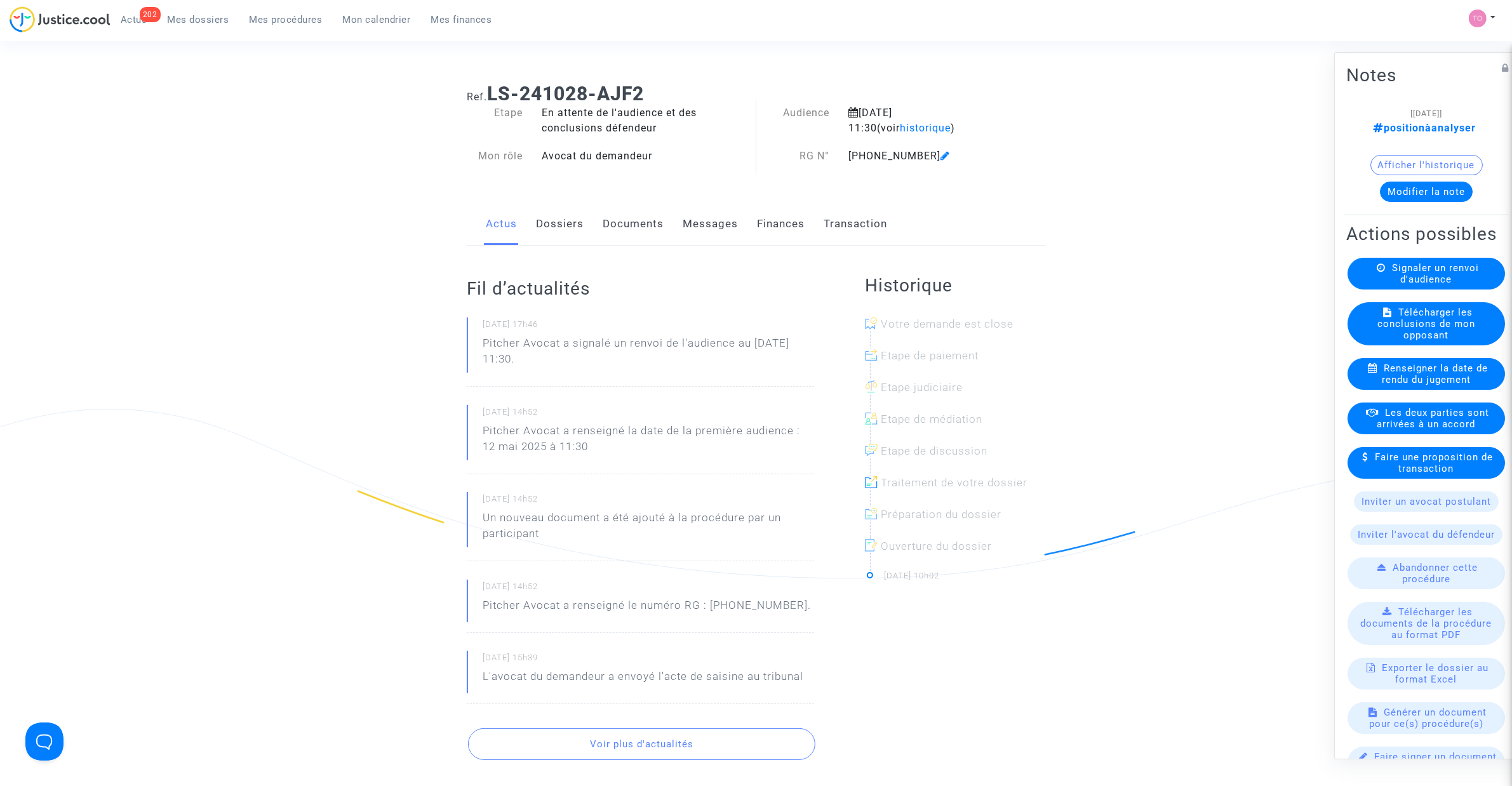
click at [562, 232] on link "Dossiers" at bounding box center [560, 224] width 48 height 42
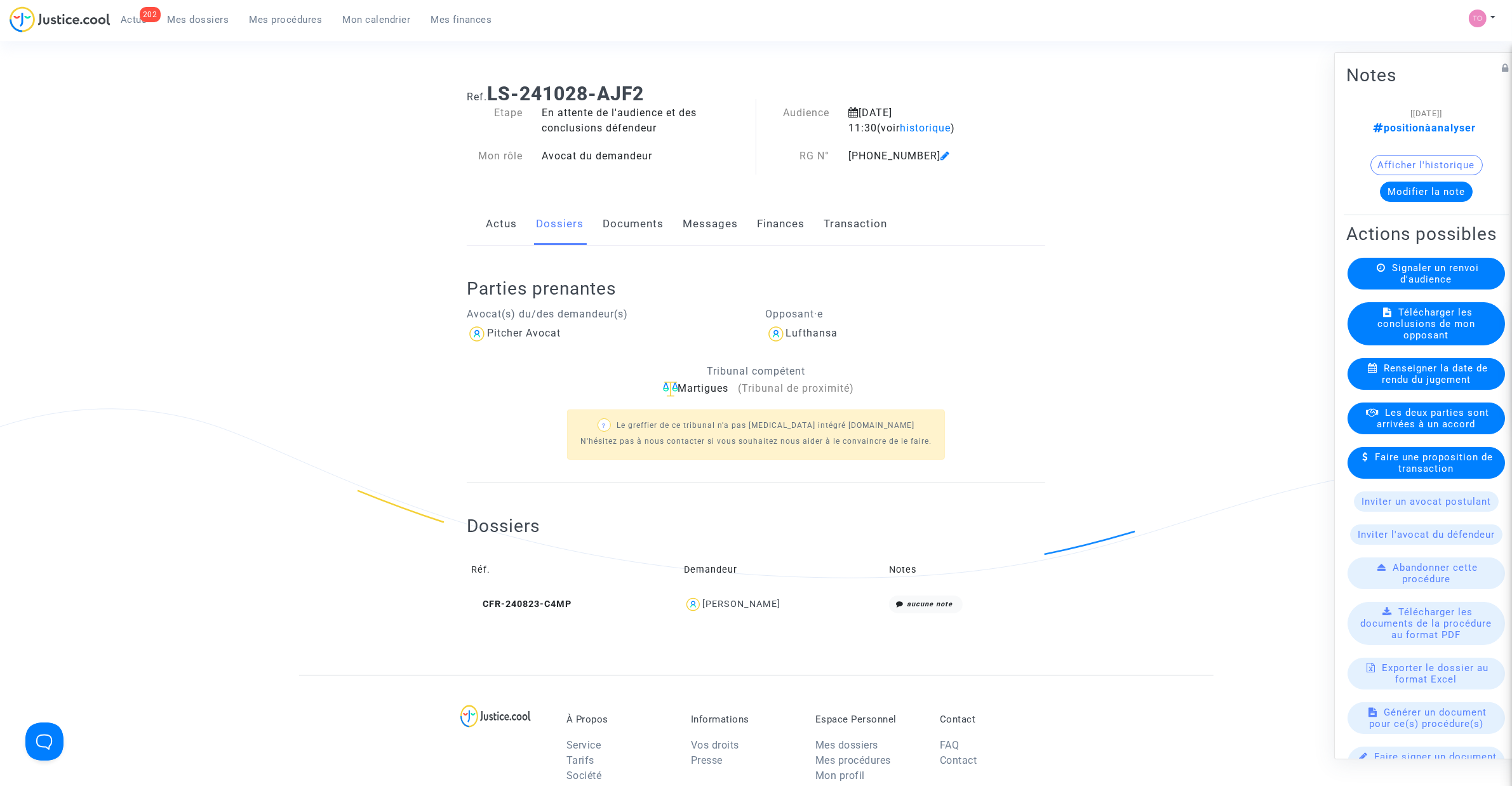
click at [1411, 192] on button "Modifier la note" at bounding box center [1426, 192] width 93 height 20
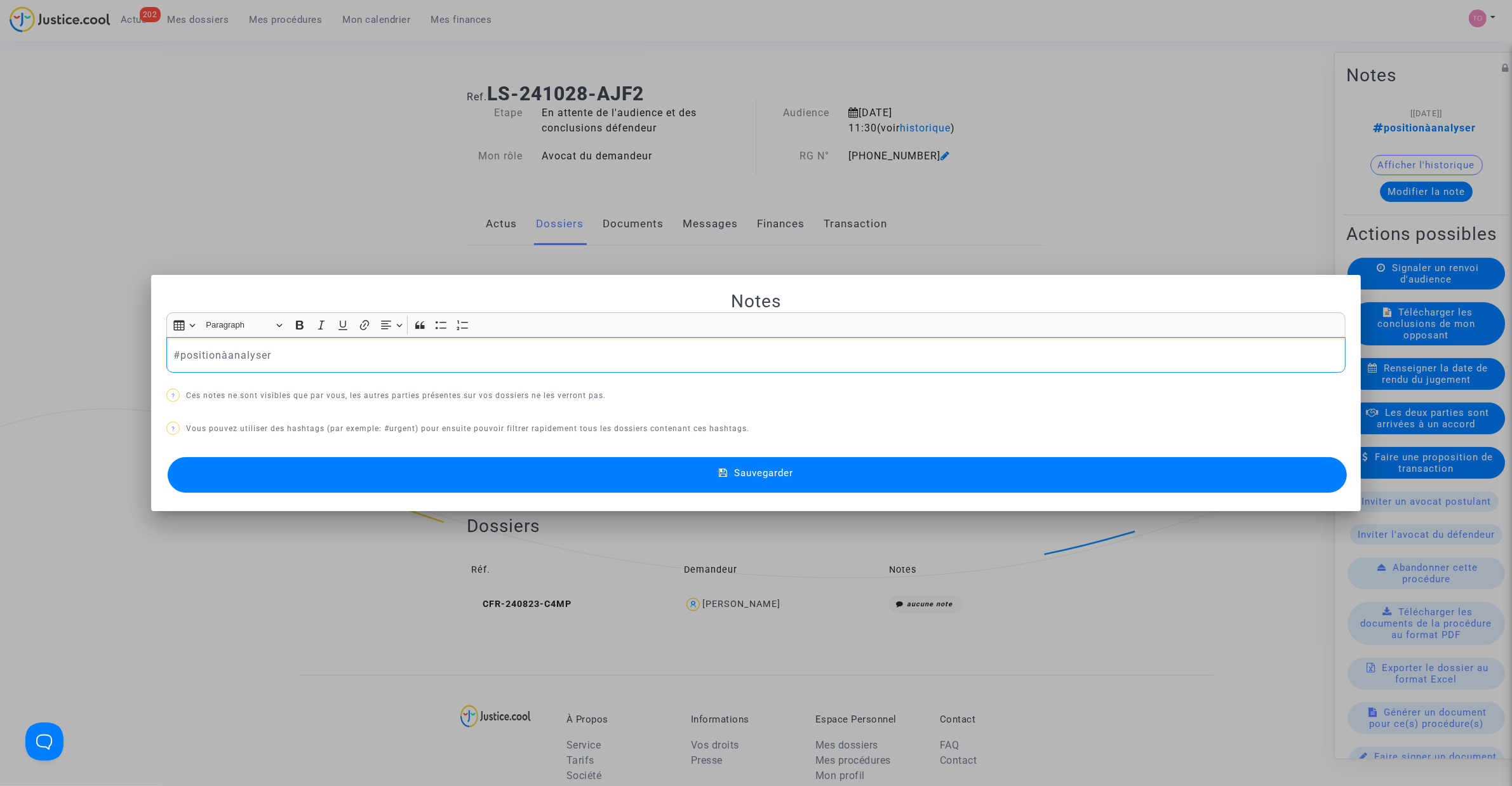
drag, startPoint x: 183, startPoint y: 365, endPoint x: -22, endPoint y: 360, distance: 205.1
click at [0, 360] on html "202 Actus Mes dossiers Mes procédures Mon calendrier Mes finances Mon profil Pa…" at bounding box center [756, 573] width 1512 height 1147
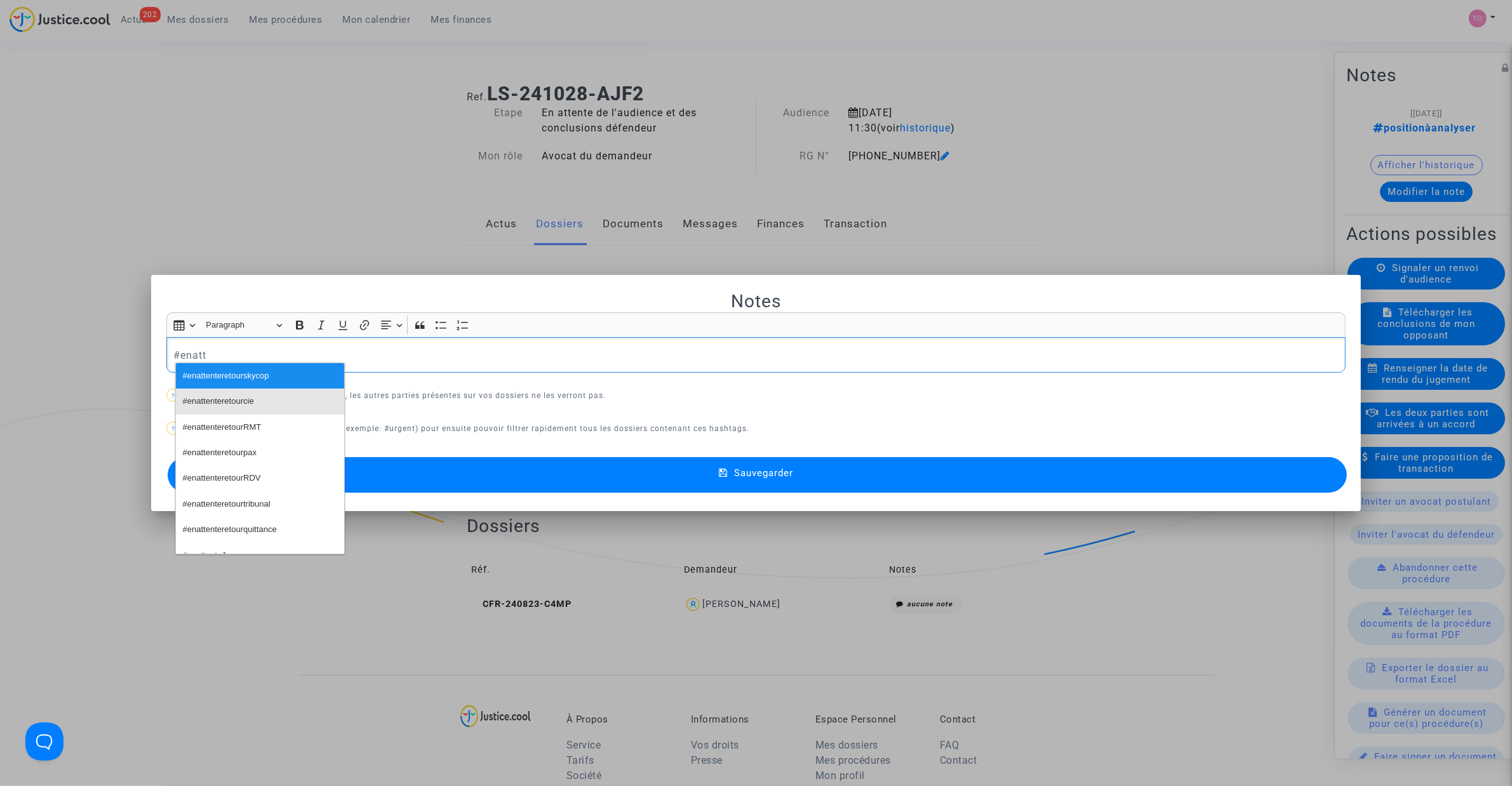
click at [259, 404] on button "#enattenteretourcie" at bounding box center [260, 401] width 168 height 25
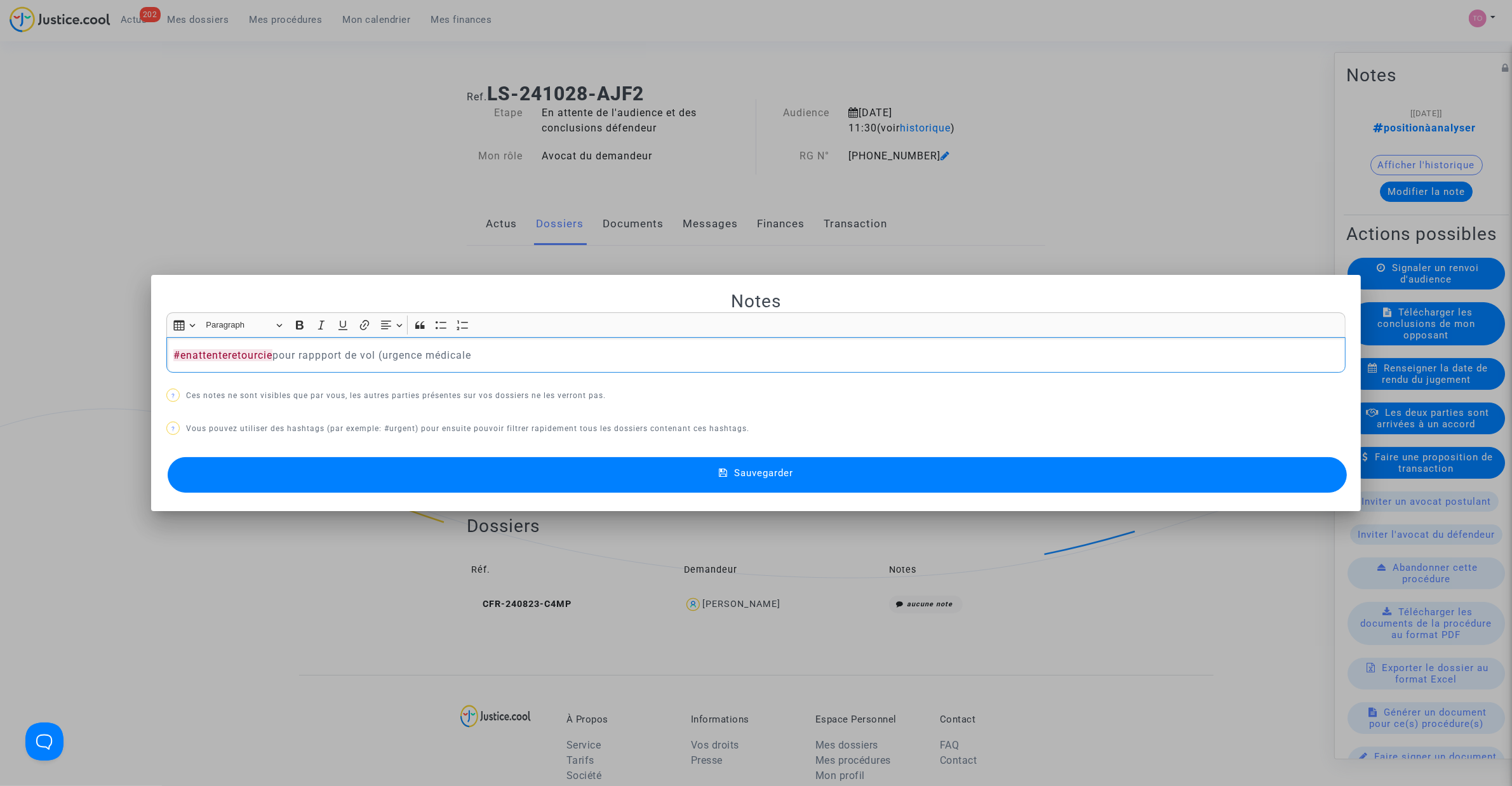
click at [383, 349] on p "#enattenteretourcie pour rappport de vol (urgence médicale" at bounding box center [756, 355] width 1166 height 16
click at [512, 354] on p "#enattenteretourcie pour rappport de vol (CE : urgence médicale" at bounding box center [756, 355] width 1166 height 16
click at [317, 348] on p "#enattenteretourcie pour rappport de vol (CE : urgence médicale)" at bounding box center [756, 355] width 1166 height 16
click at [478, 471] on button "Sauvegarder" at bounding box center [757, 474] width 1179 height 35
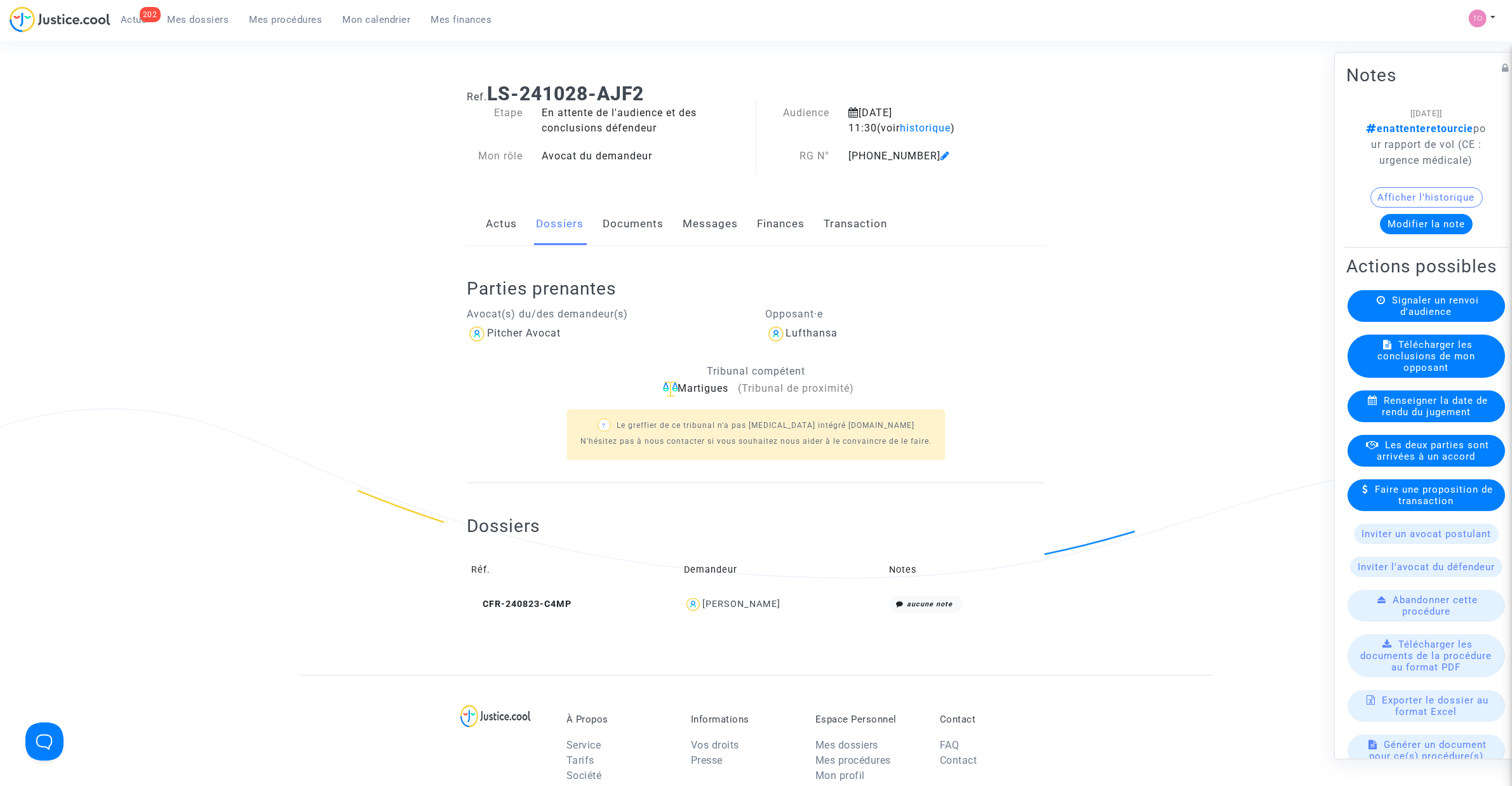
click at [190, 12] on link "Mes dossiers" at bounding box center [198, 20] width 82 height 19
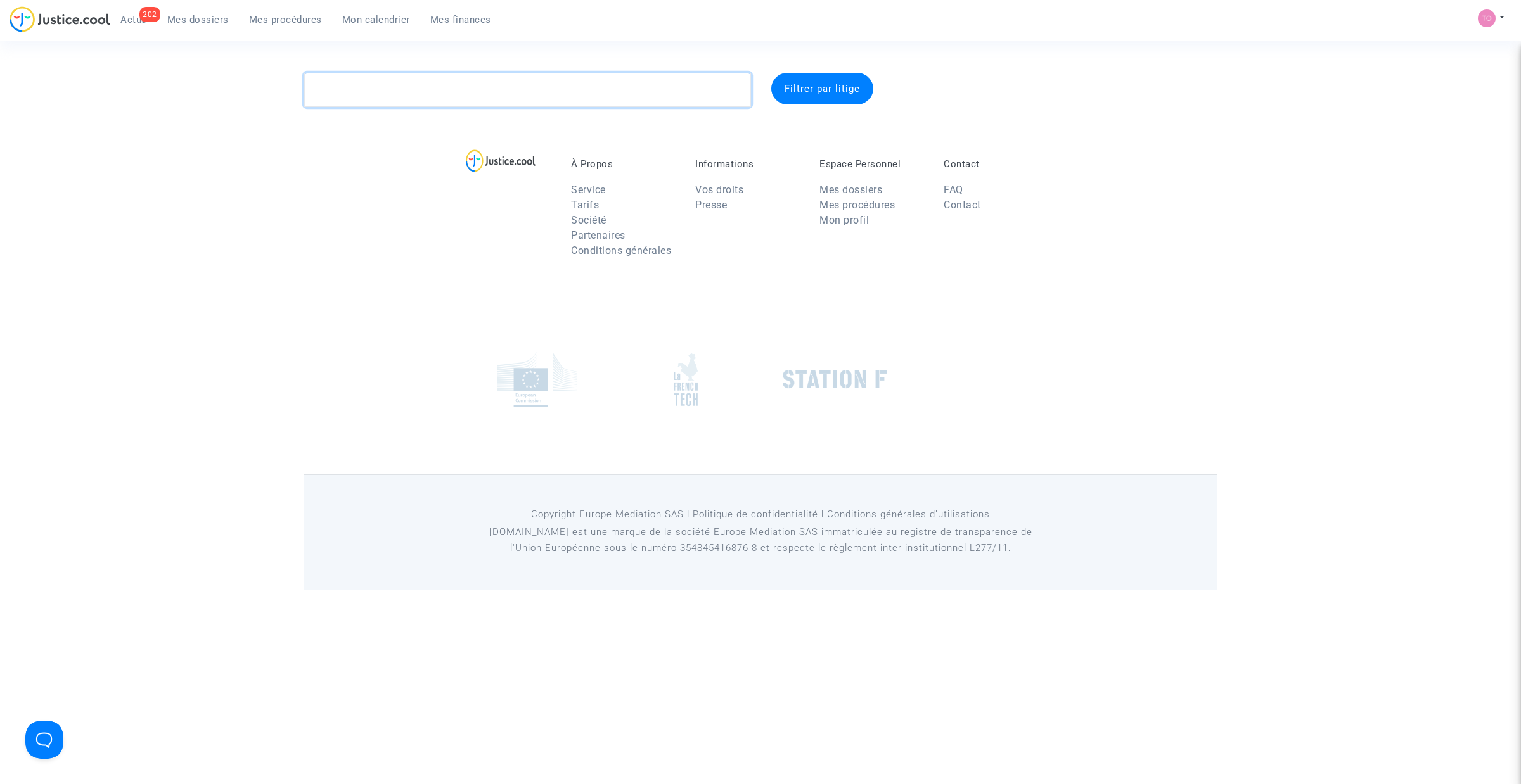
click at [387, 99] on textarea at bounding box center [527, 89] width 447 height 34
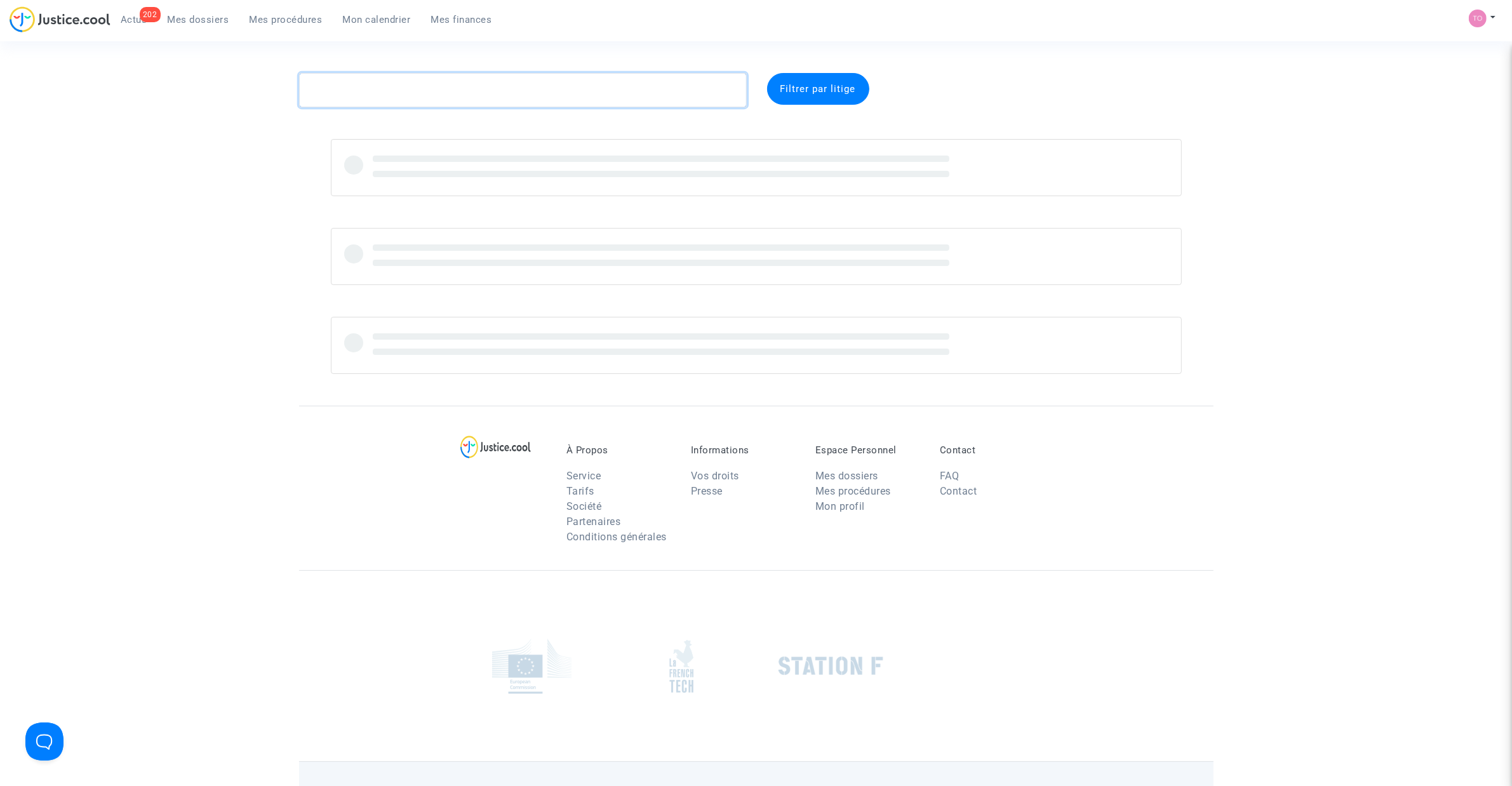
paste textarea "MORAND"
type textarea "MORAND"
click at [200, 14] on span "Mes dossiers" at bounding box center [198, 20] width 61 height 12
click at [367, 86] on textarea at bounding box center [523, 90] width 448 height 34
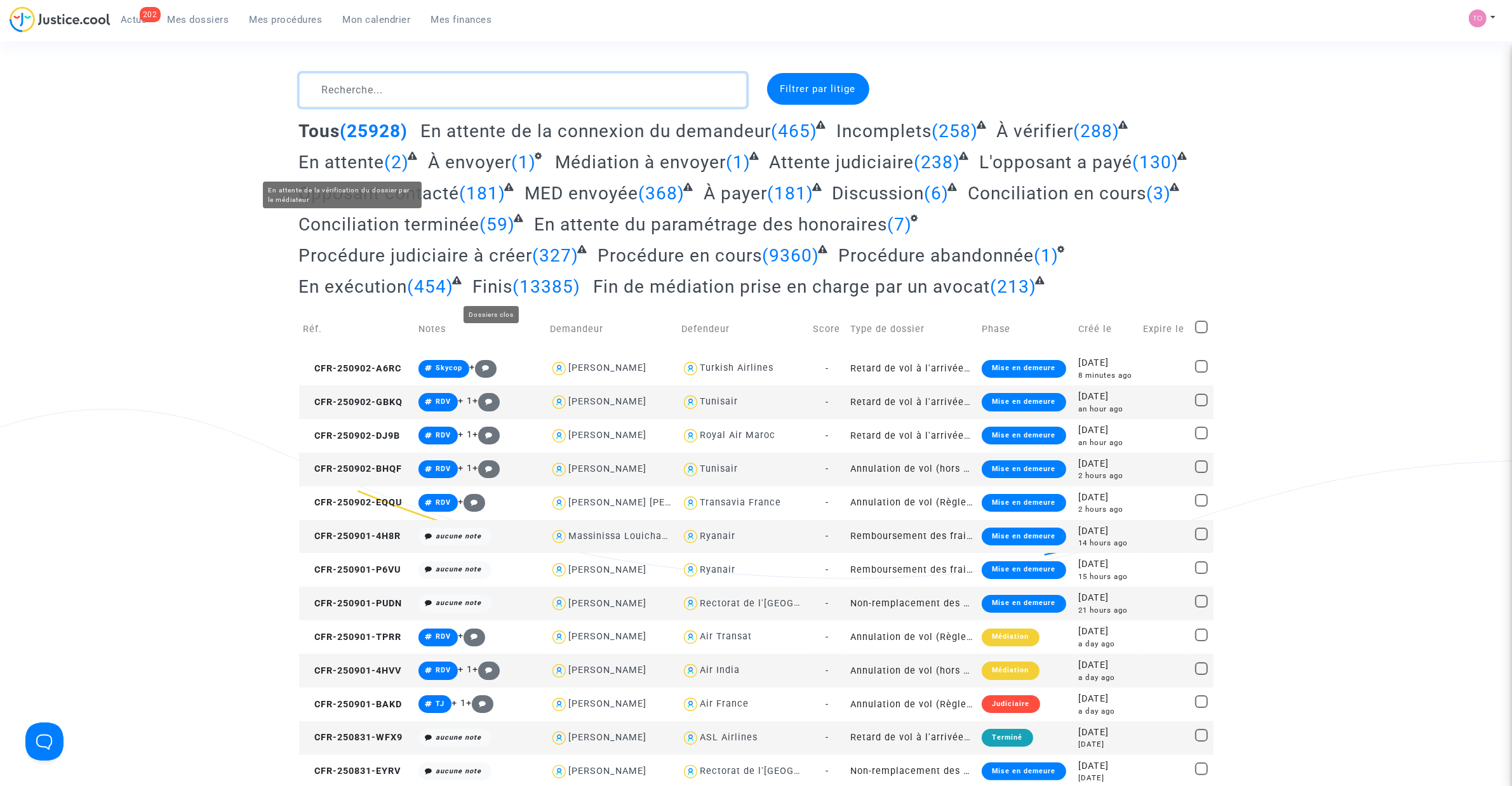
paste textarea "MORAND"
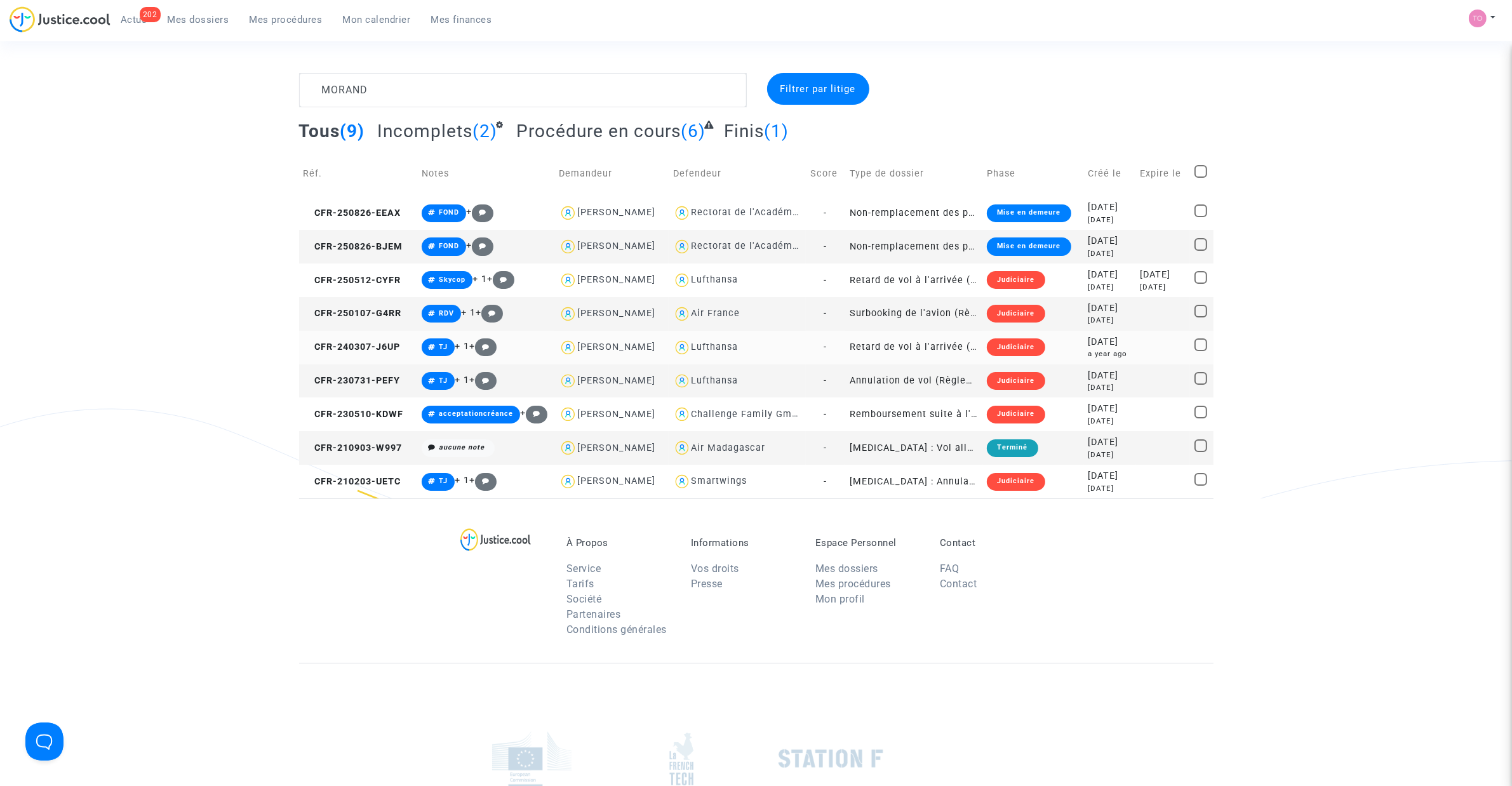
click at [734, 346] on div "Lufthansa" at bounding box center [714, 346] width 47 height 11
type textarea "MORAND @Lufthansa"
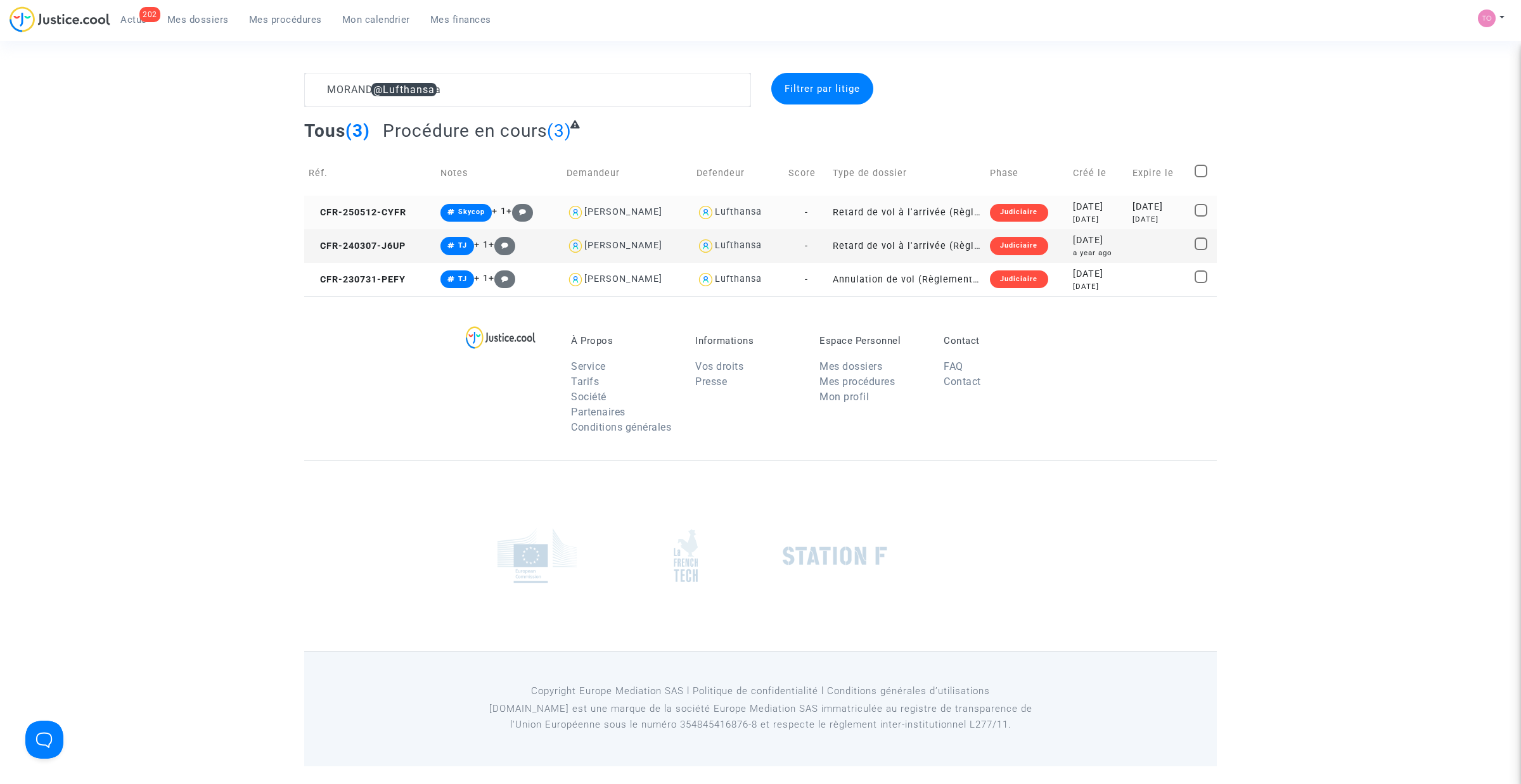
click at [1095, 212] on div "2025-05-12" at bounding box center [1098, 206] width 51 height 14
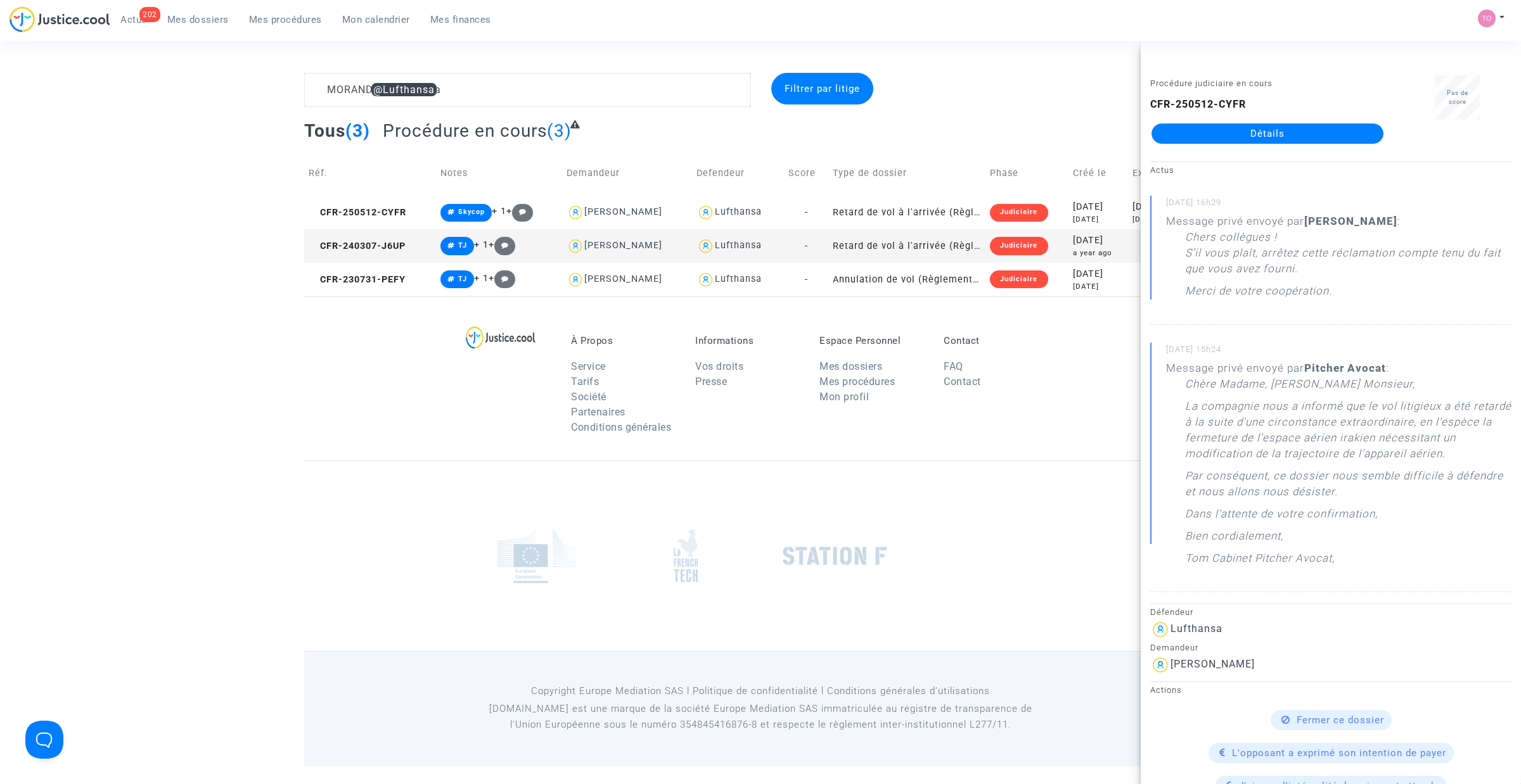
click at [1268, 125] on link "Détails" at bounding box center [1267, 133] width 232 height 20
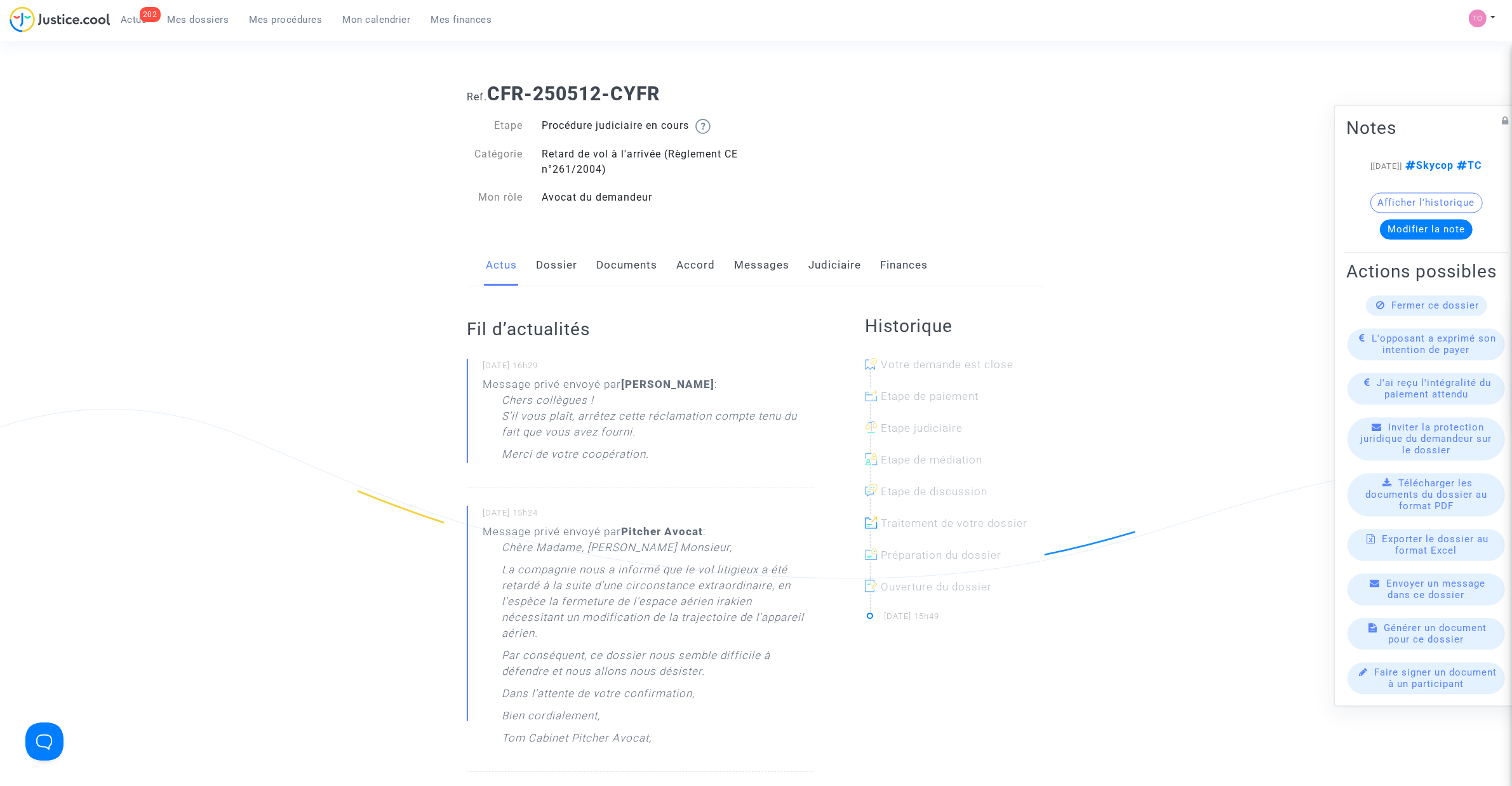
click at [815, 264] on link "Judiciaire" at bounding box center [834, 265] width 53 height 42
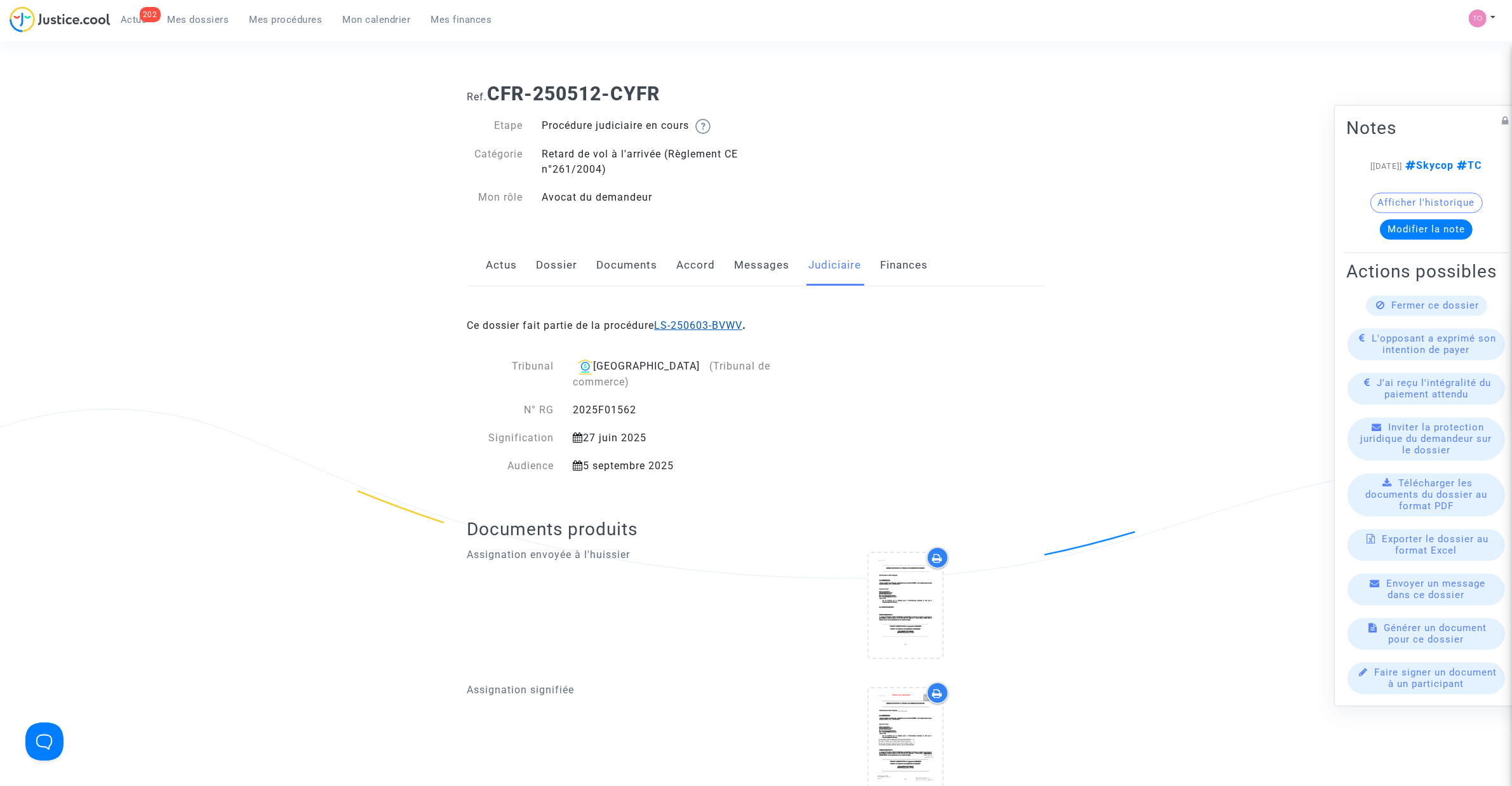
click at [706, 328] on link "LS-250603-BVWV" at bounding box center [698, 325] width 88 height 12
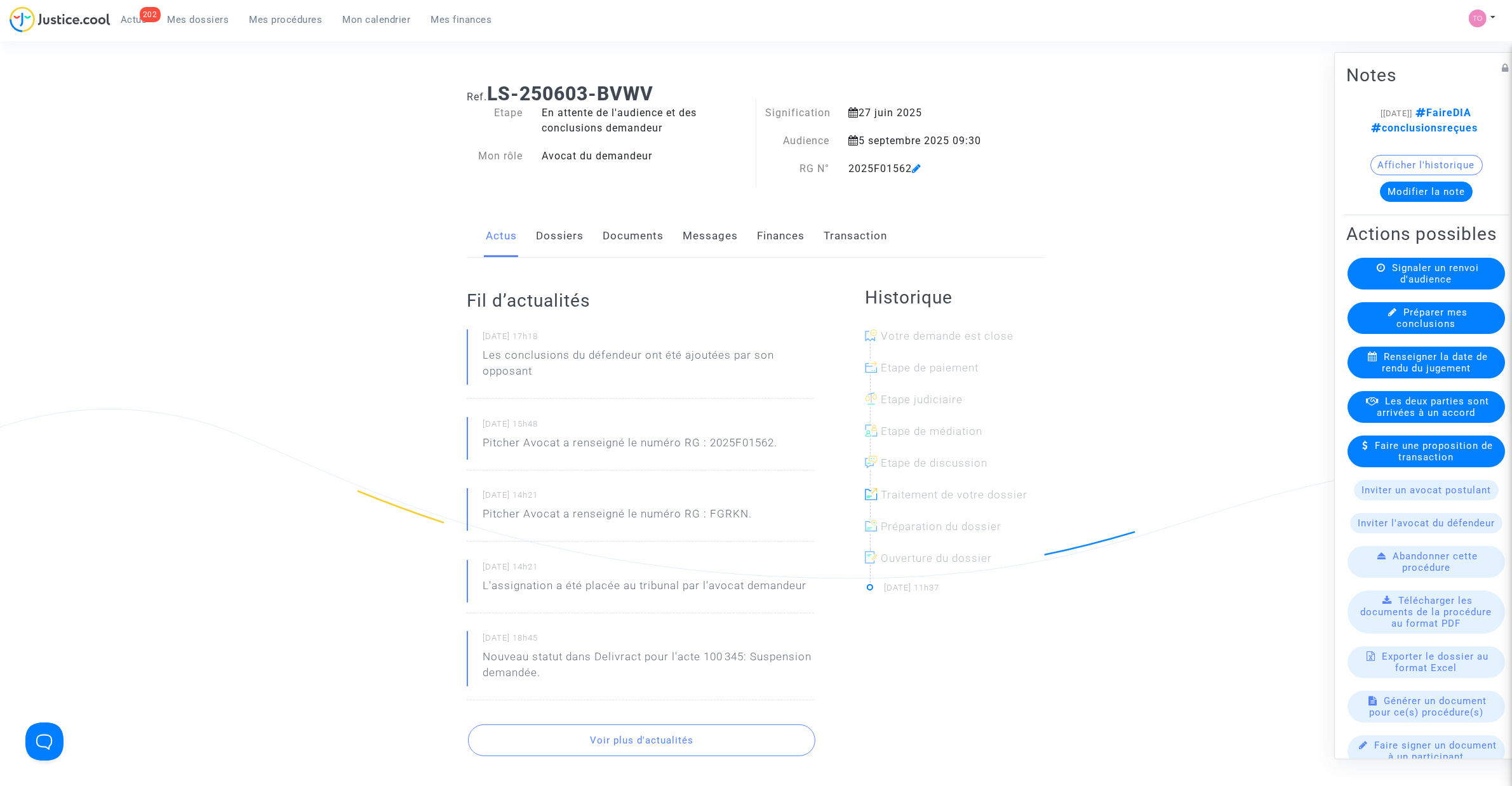
click at [578, 245] on link "Dossiers" at bounding box center [560, 236] width 48 height 42
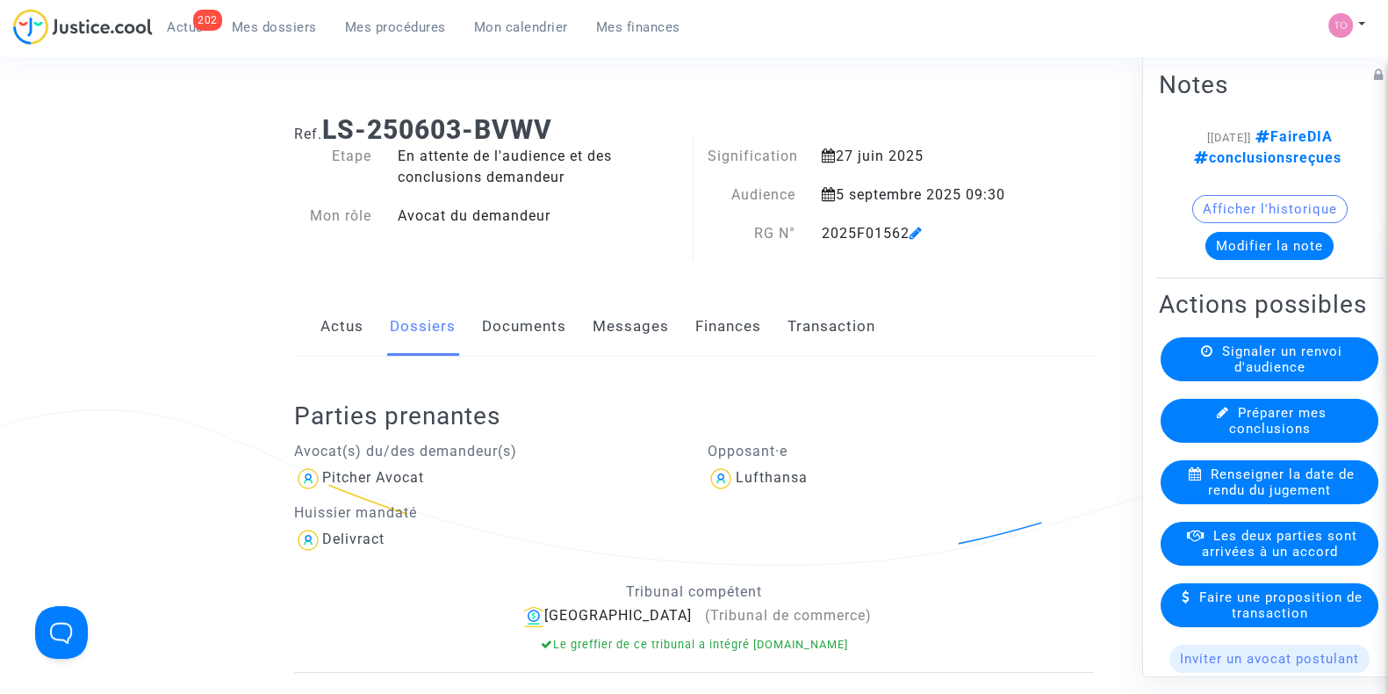
click at [302, 21] on span "Mes dossiers" at bounding box center [274, 27] width 85 height 16
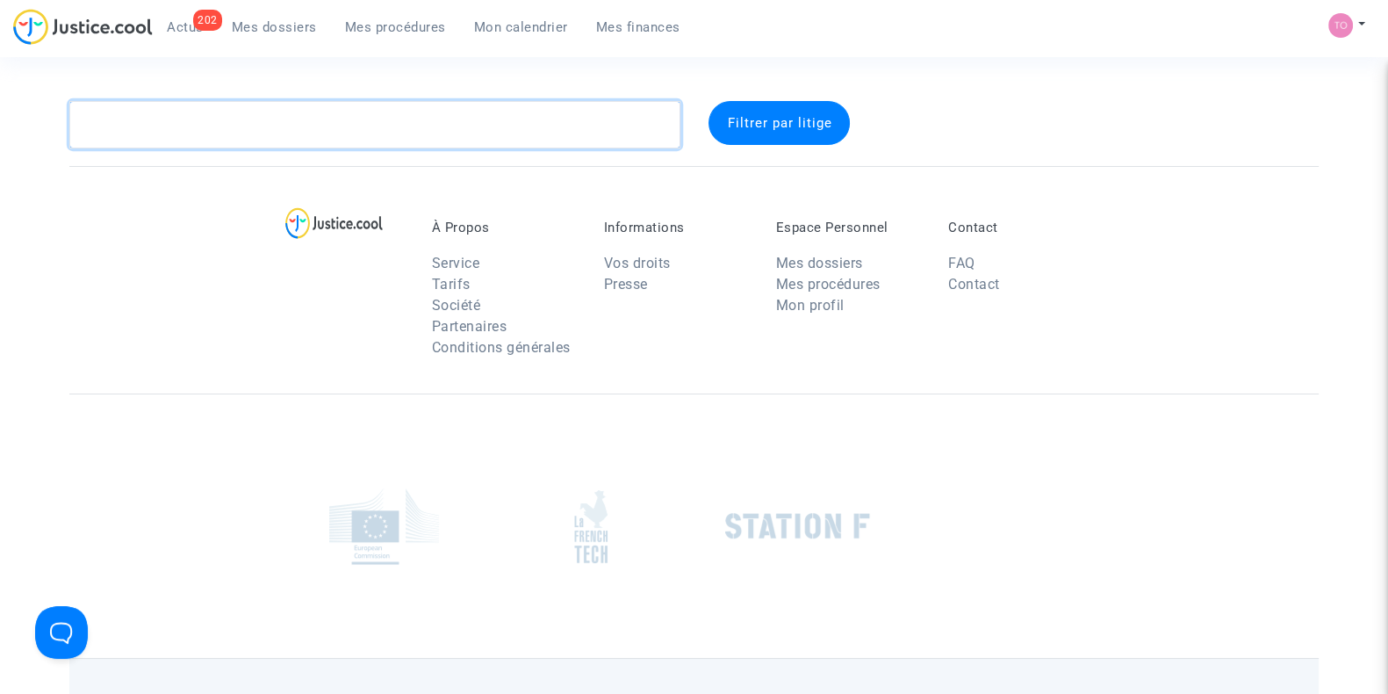
click at [206, 126] on textarea at bounding box center [374, 124] width 611 height 47
paste textarea "LENTZ"
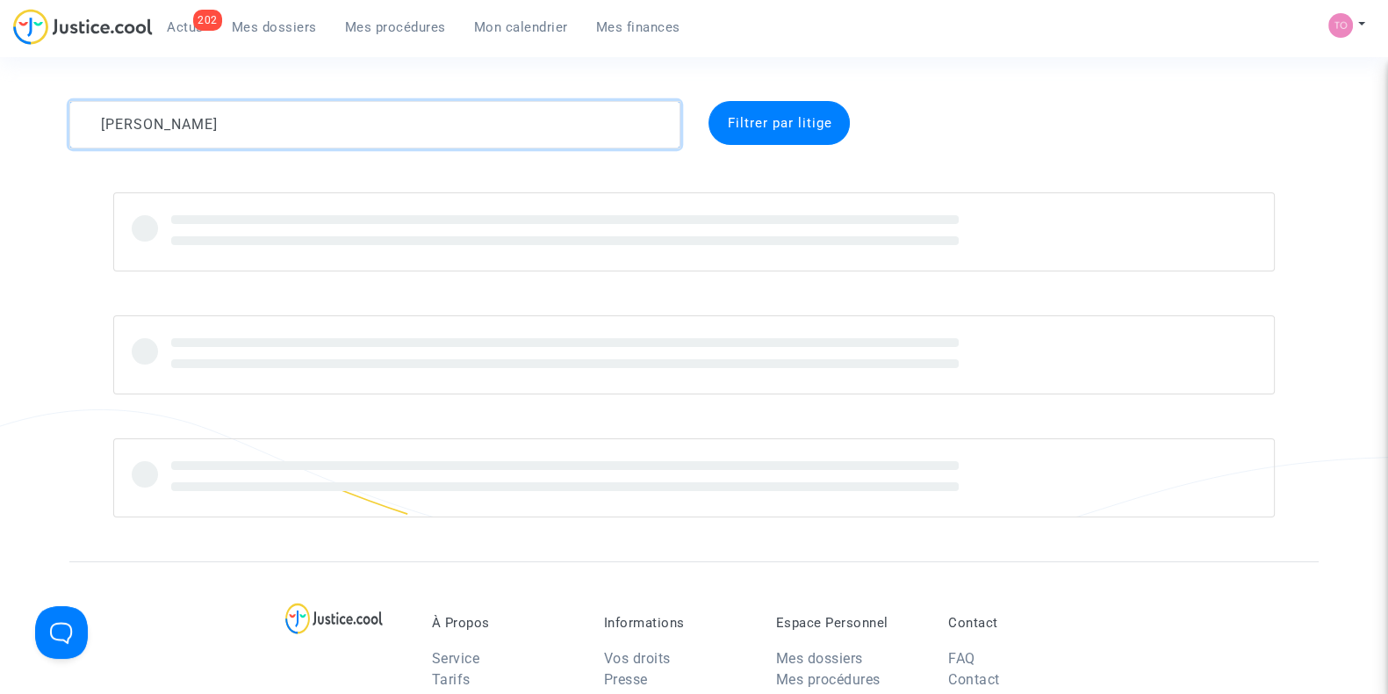
type textarea "LENTZ"
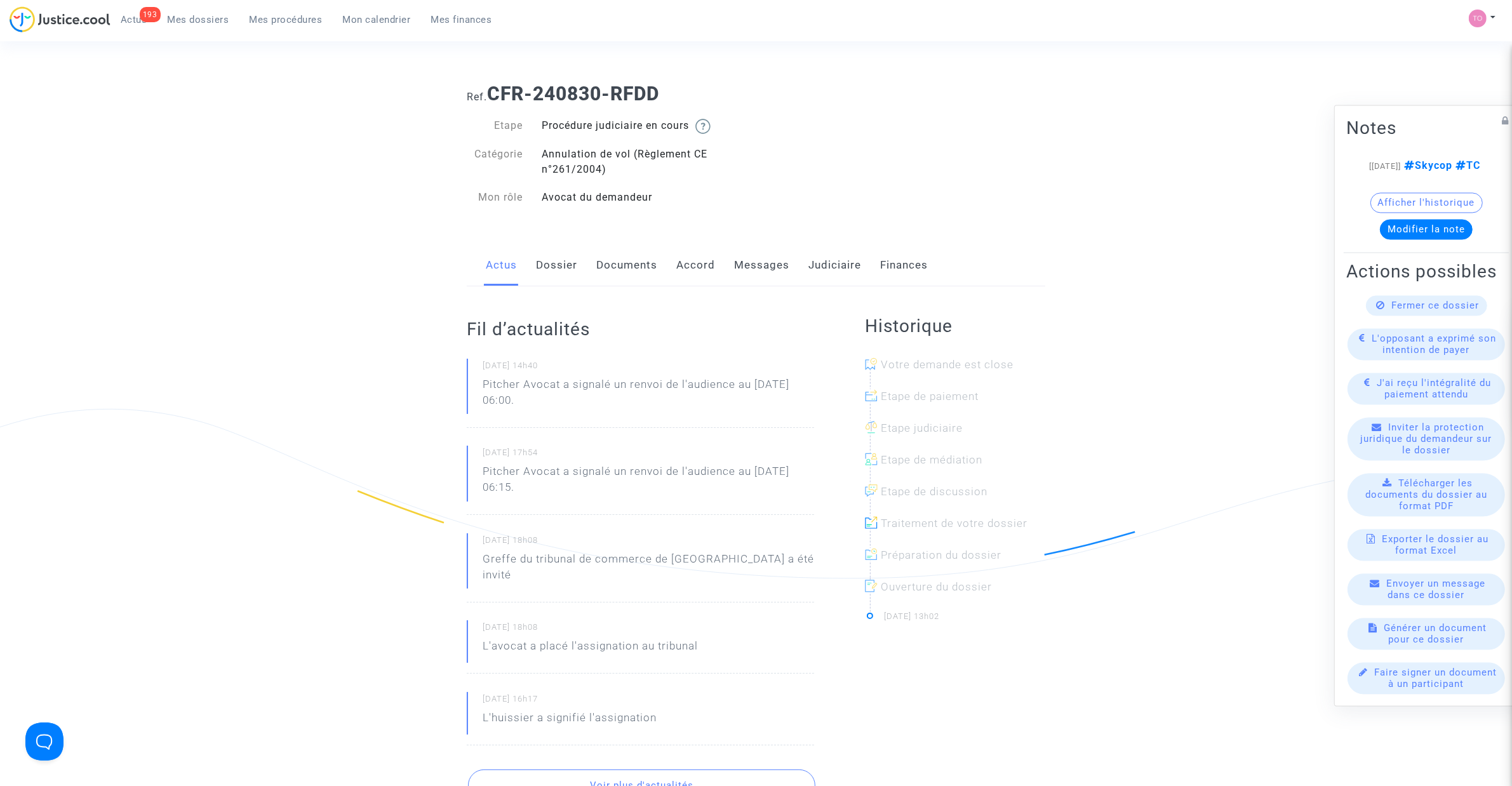
click at [837, 258] on link "Judiciaire" at bounding box center [834, 265] width 53 height 42
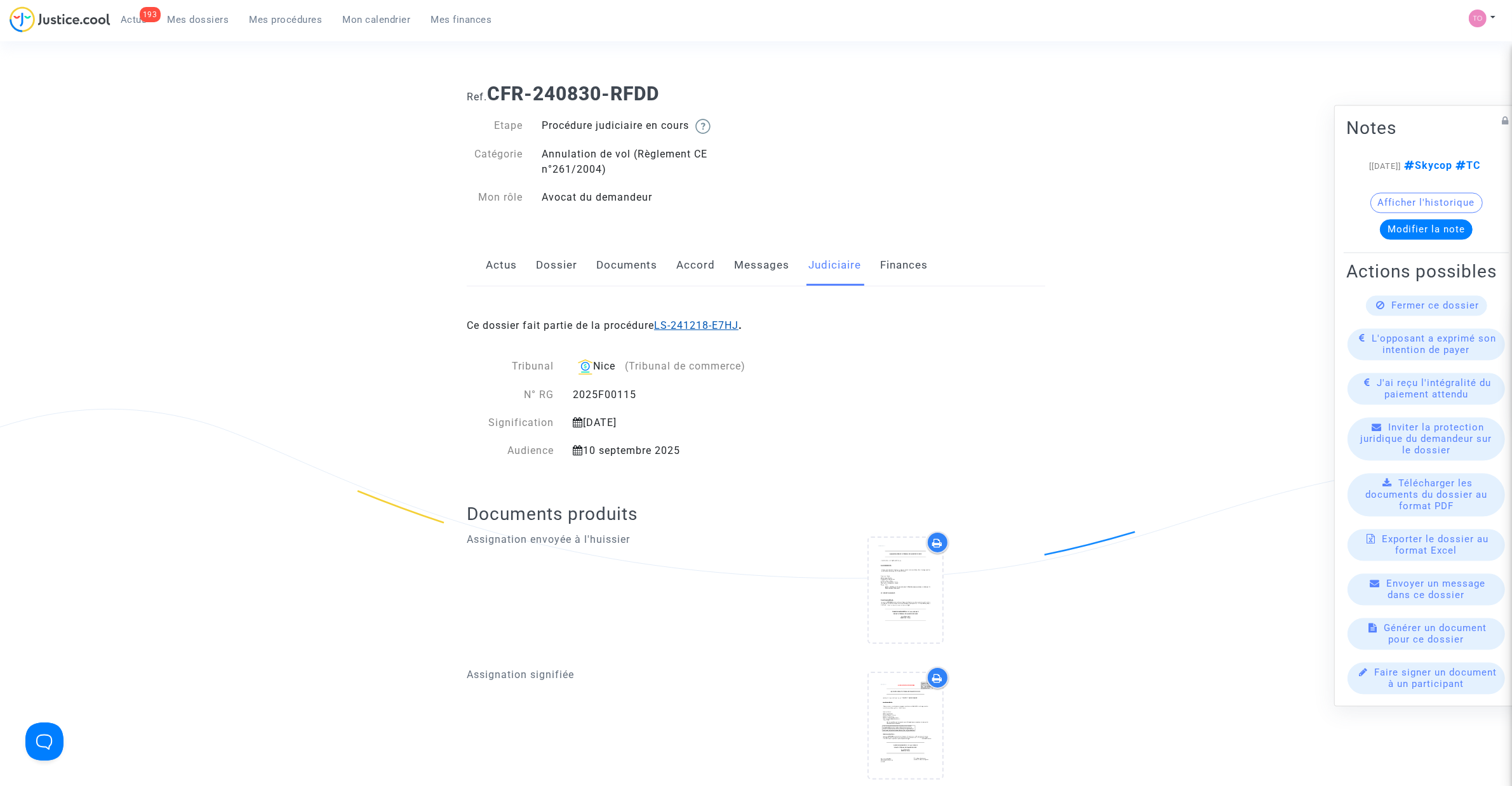
click at [712, 328] on link "LS-241218-E7HJ" at bounding box center [696, 325] width 85 height 12
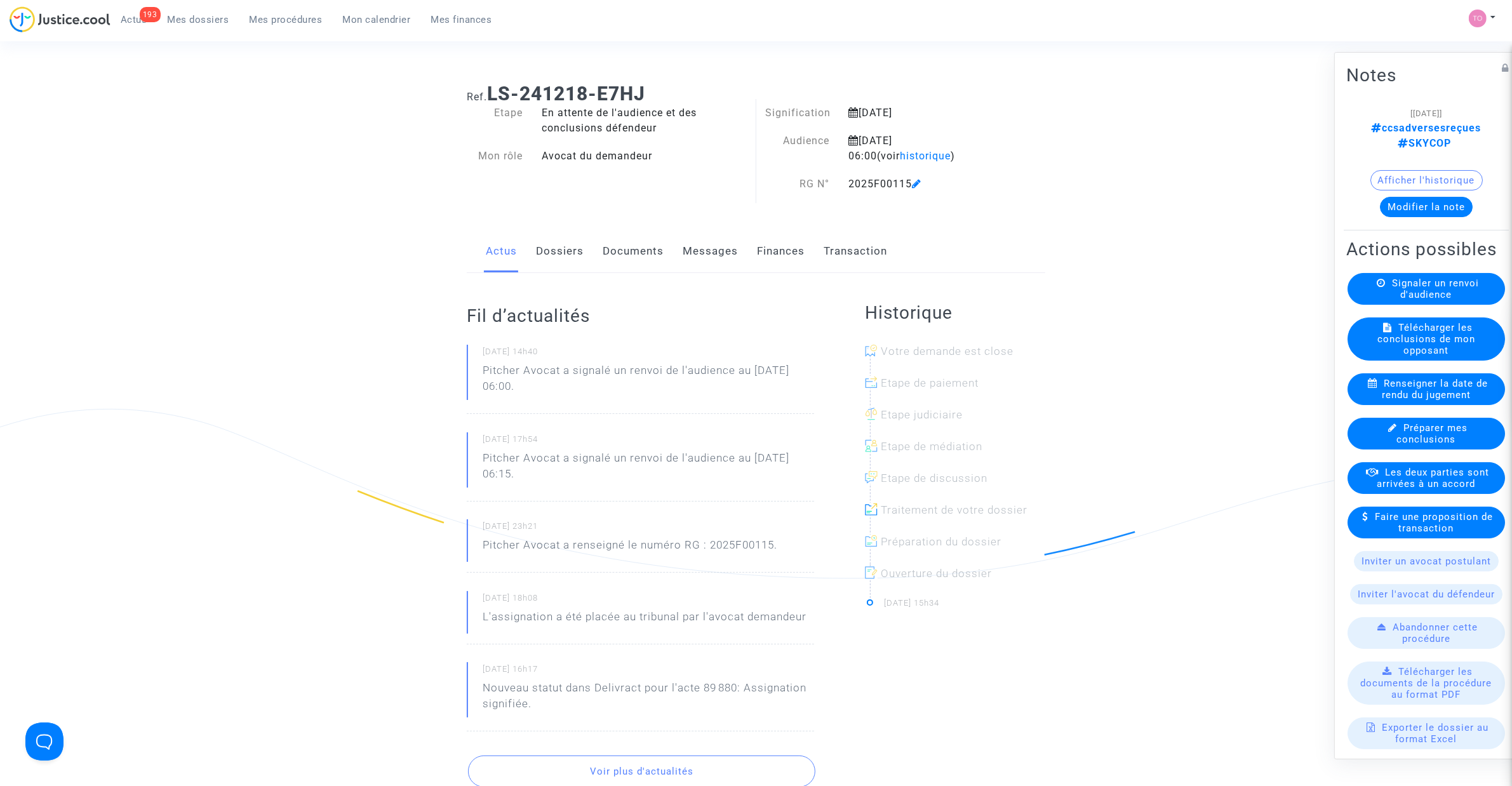
click at [1433, 170] on button "Afficher l'historique" at bounding box center [1426, 180] width 112 height 20
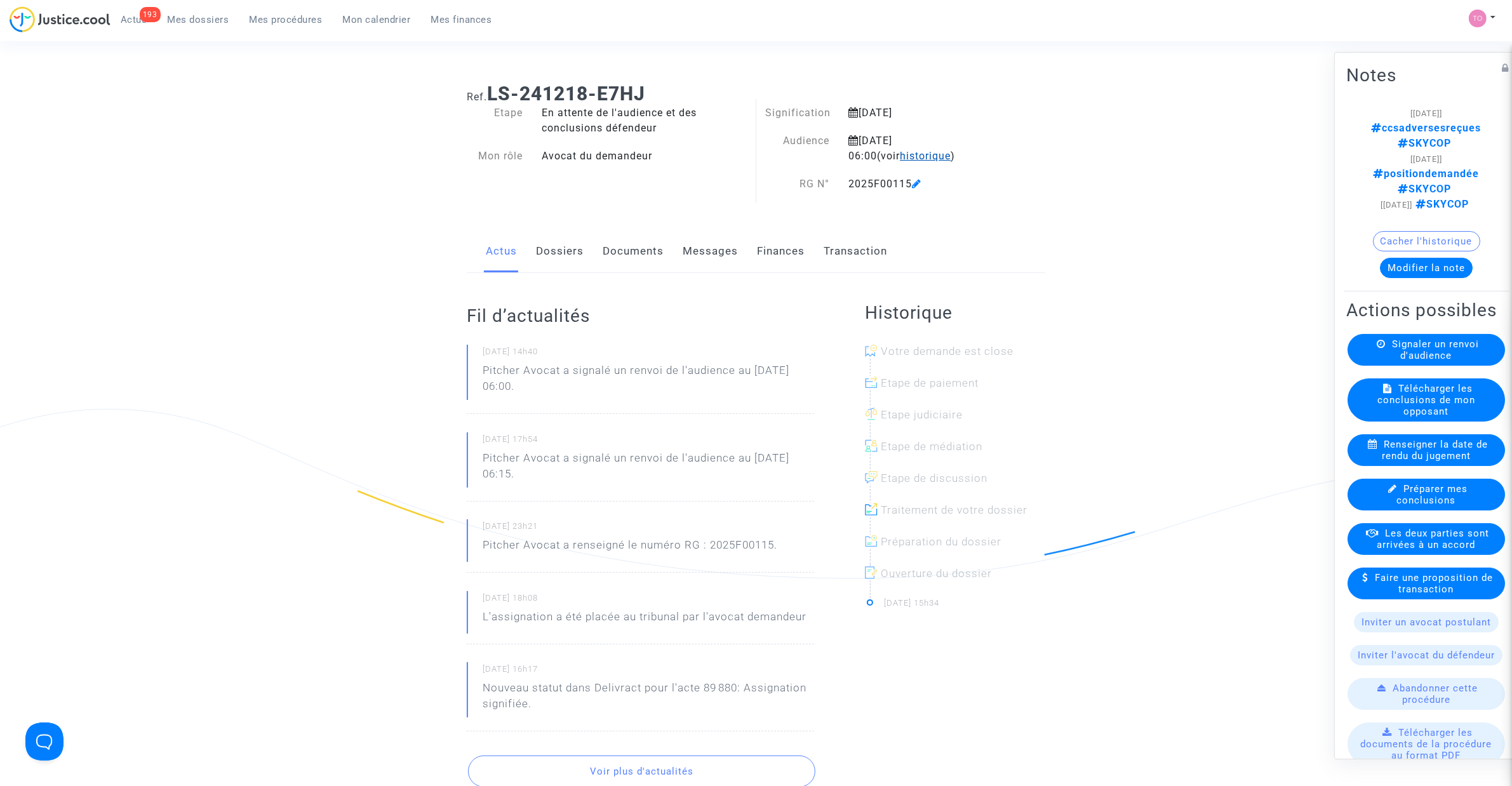
click at [900, 154] on span "historique" at bounding box center [925, 155] width 51 height 12
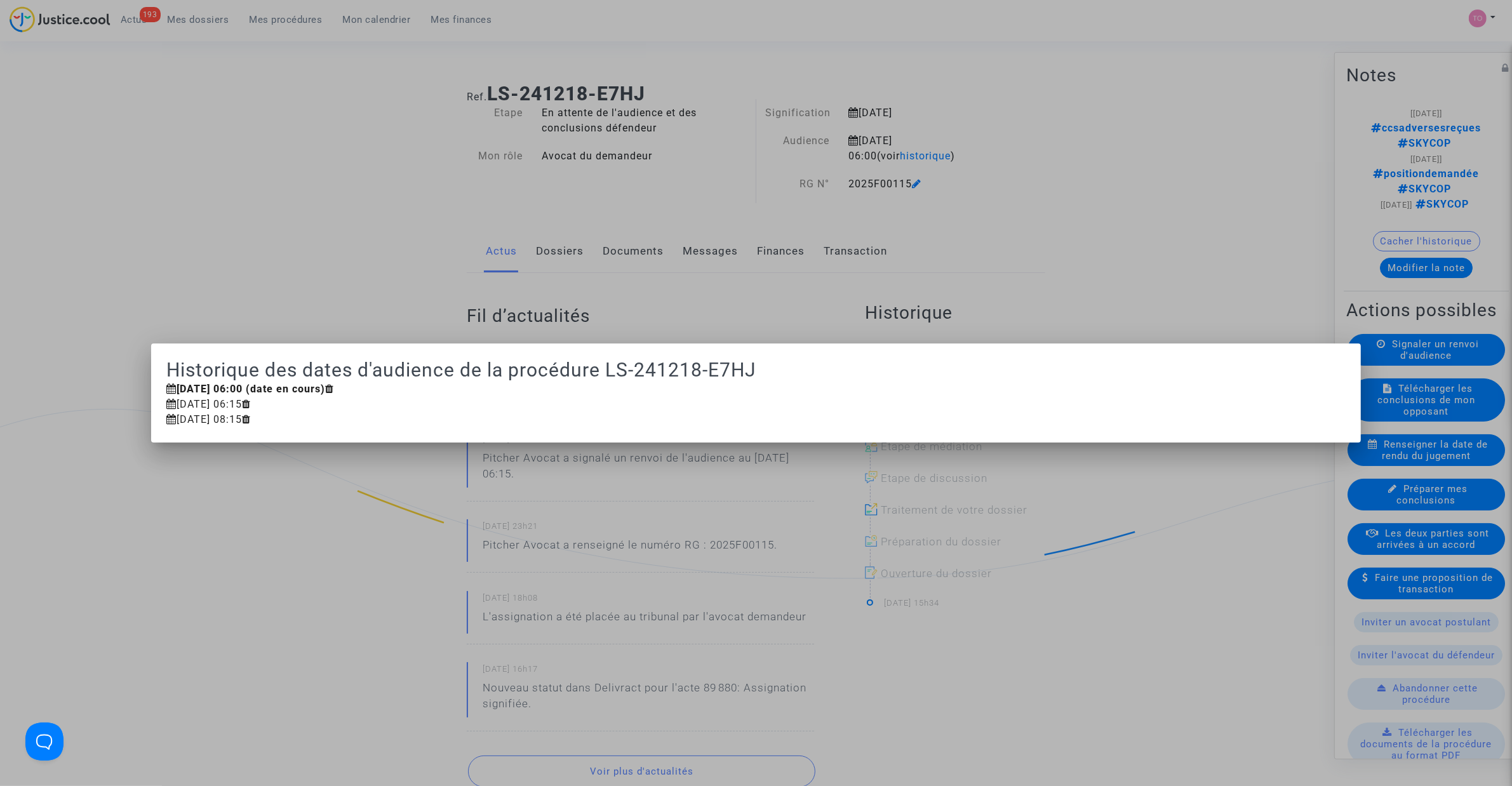
click at [1126, 174] on div at bounding box center [756, 393] width 1512 height 786
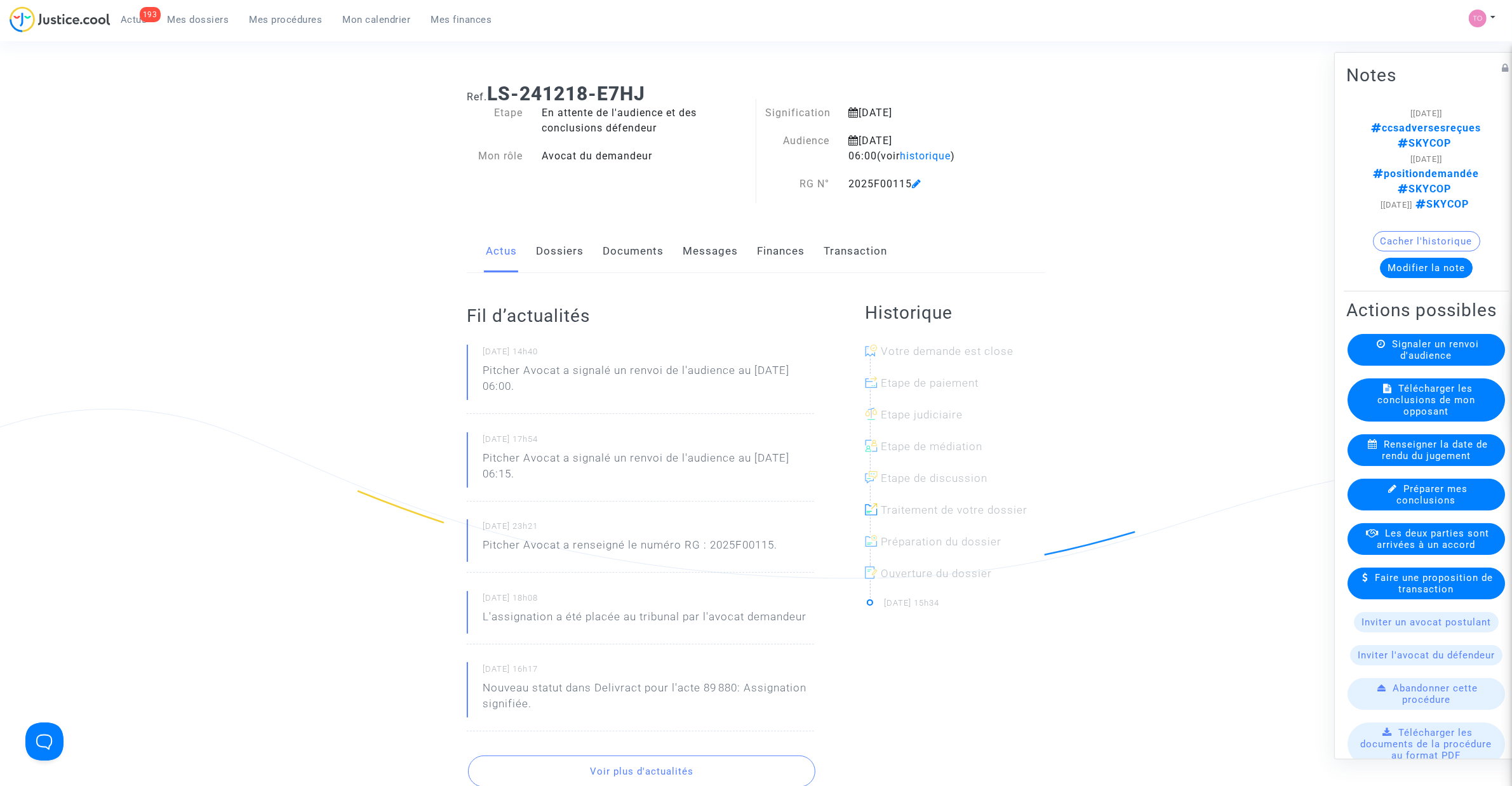
click at [614, 258] on link "Documents" at bounding box center [633, 252] width 61 height 42
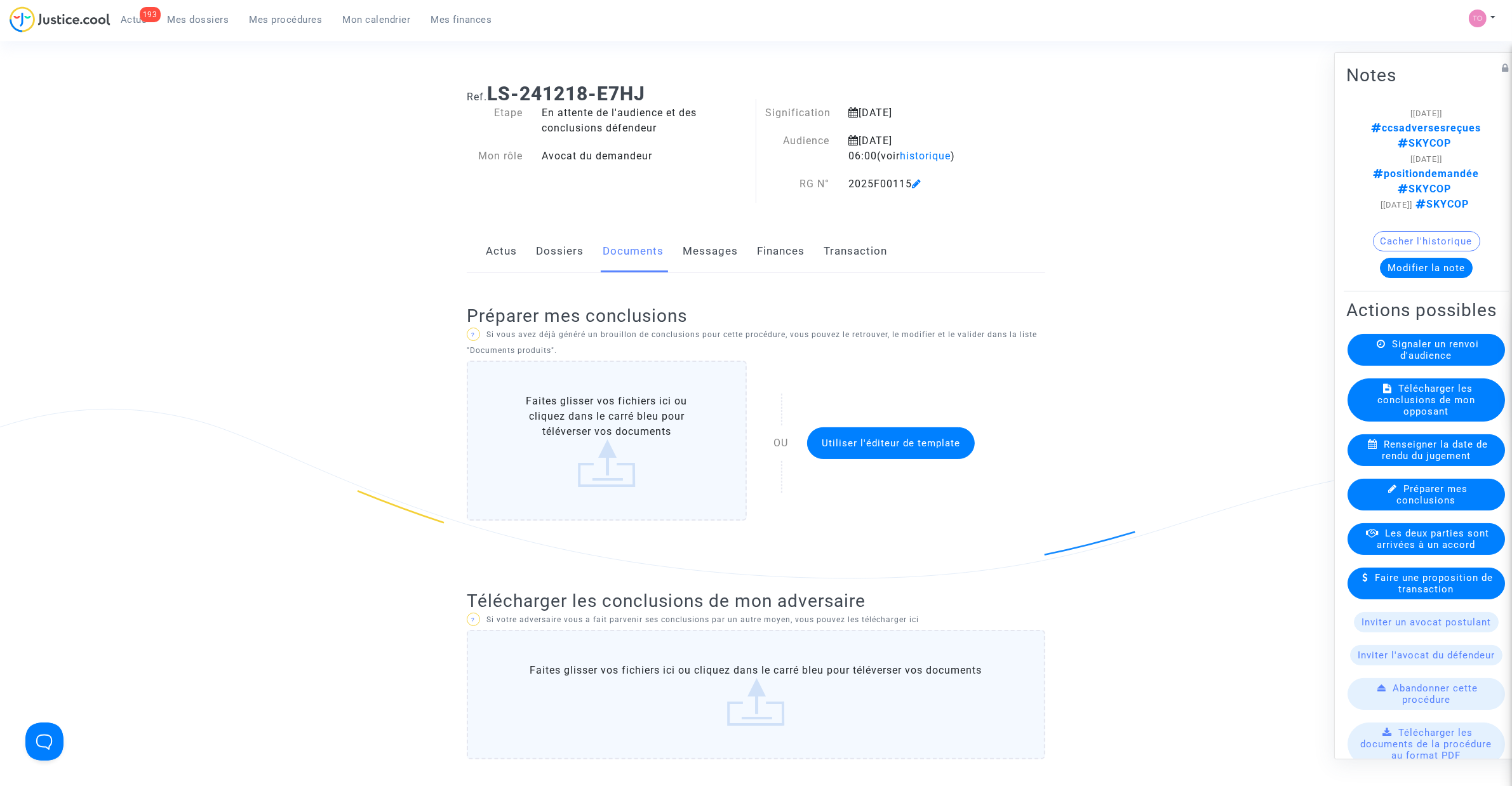
click at [564, 257] on link "Dossiers" at bounding box center [560, 252] width 48 height 42
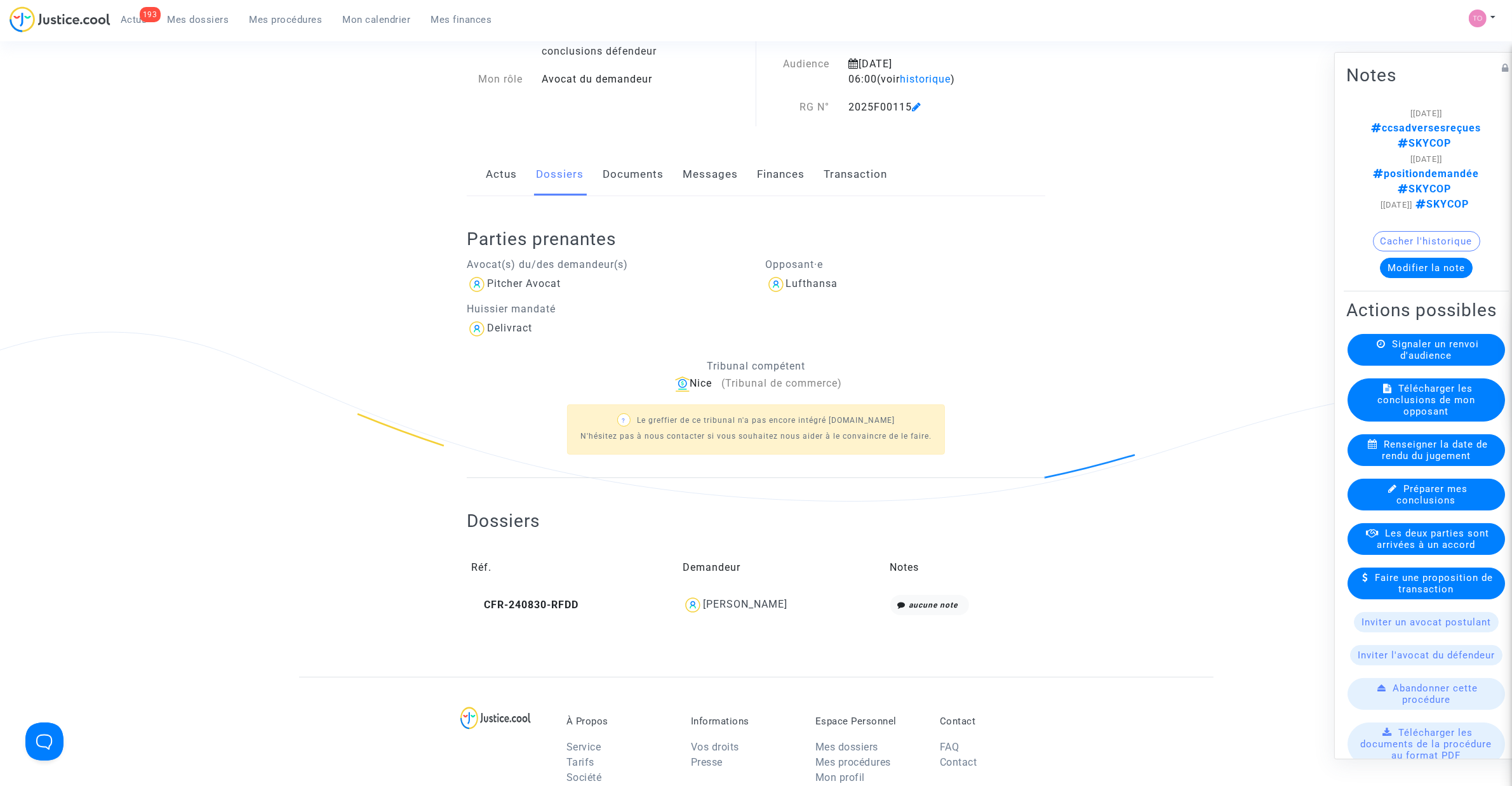
scroll to position [80, 0]
click at [769, 600] on div "[PERSON_NAME]" at bounding box center [745, 602] width 85 height 12
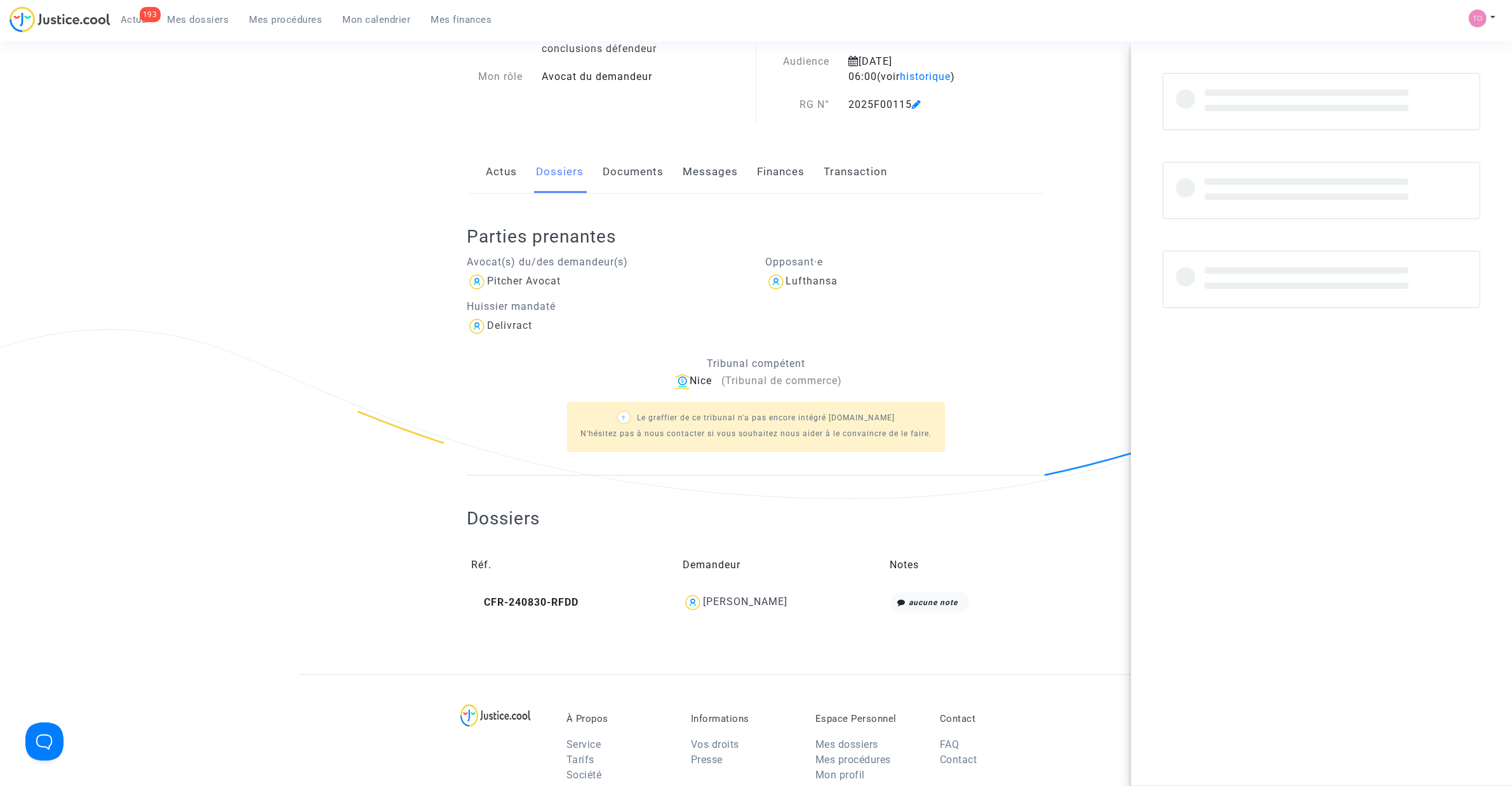
click at [769, 600] on div "[PERSON_NAME]" at bounding box center [745, 602] width 85 height 12
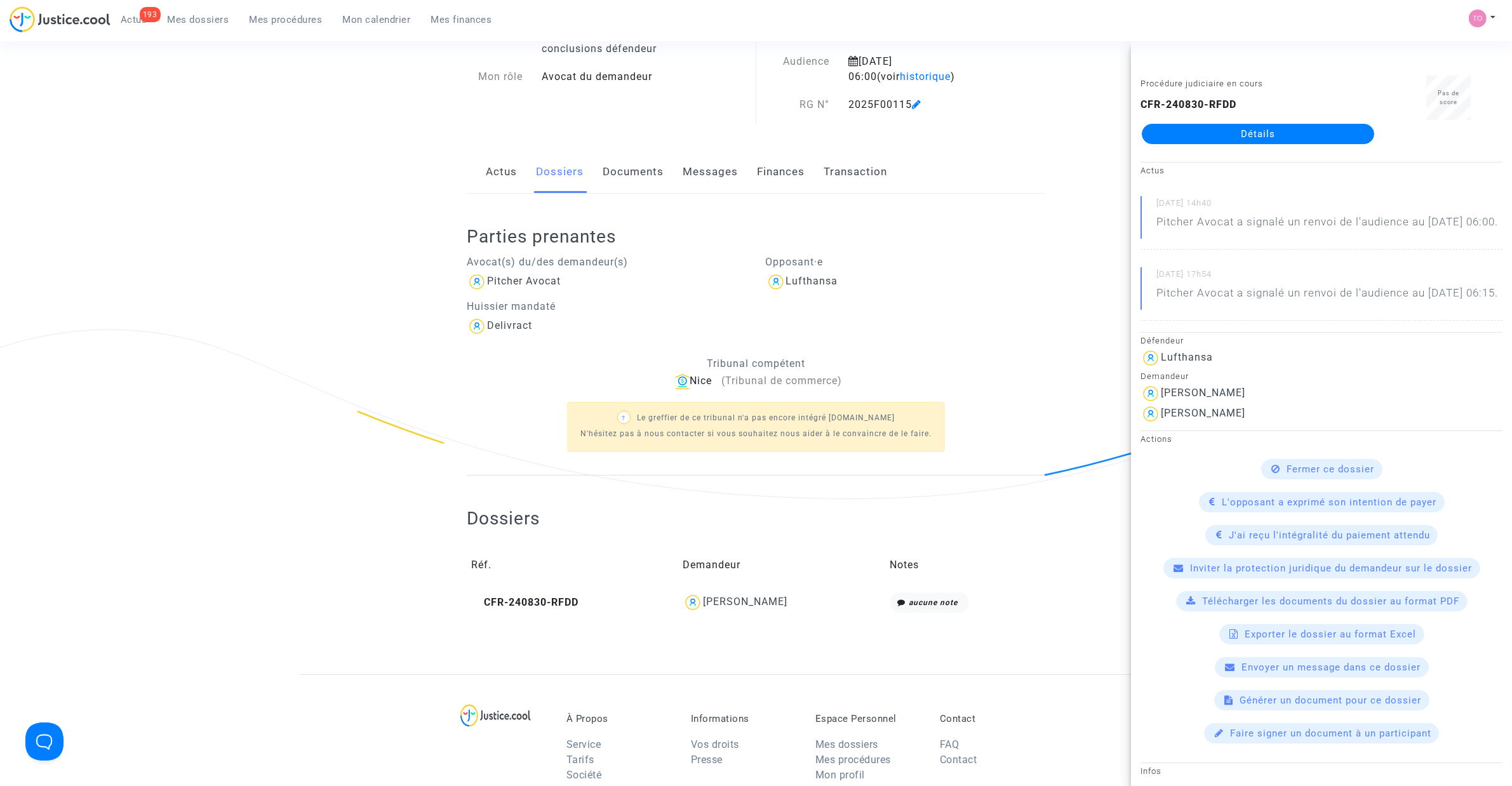
copy div "Ibragimov"
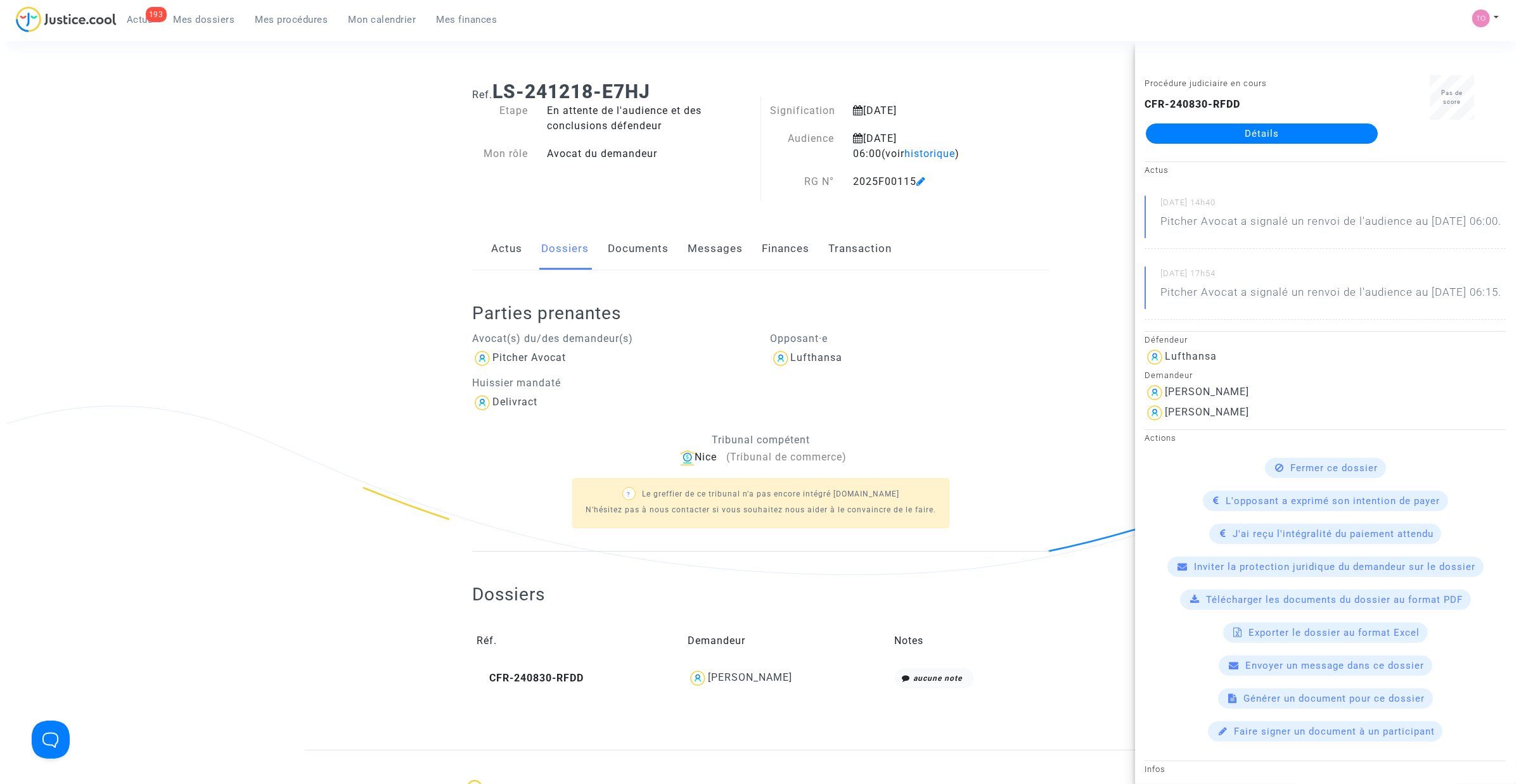
scroll to position [0, 0]
click at [242, 169] on div "Ref. LS-241218-E7HJ Etape En attente de l'audience et des conclusions défendeur…" at bounding box center [754, 412] width 1509 height 679
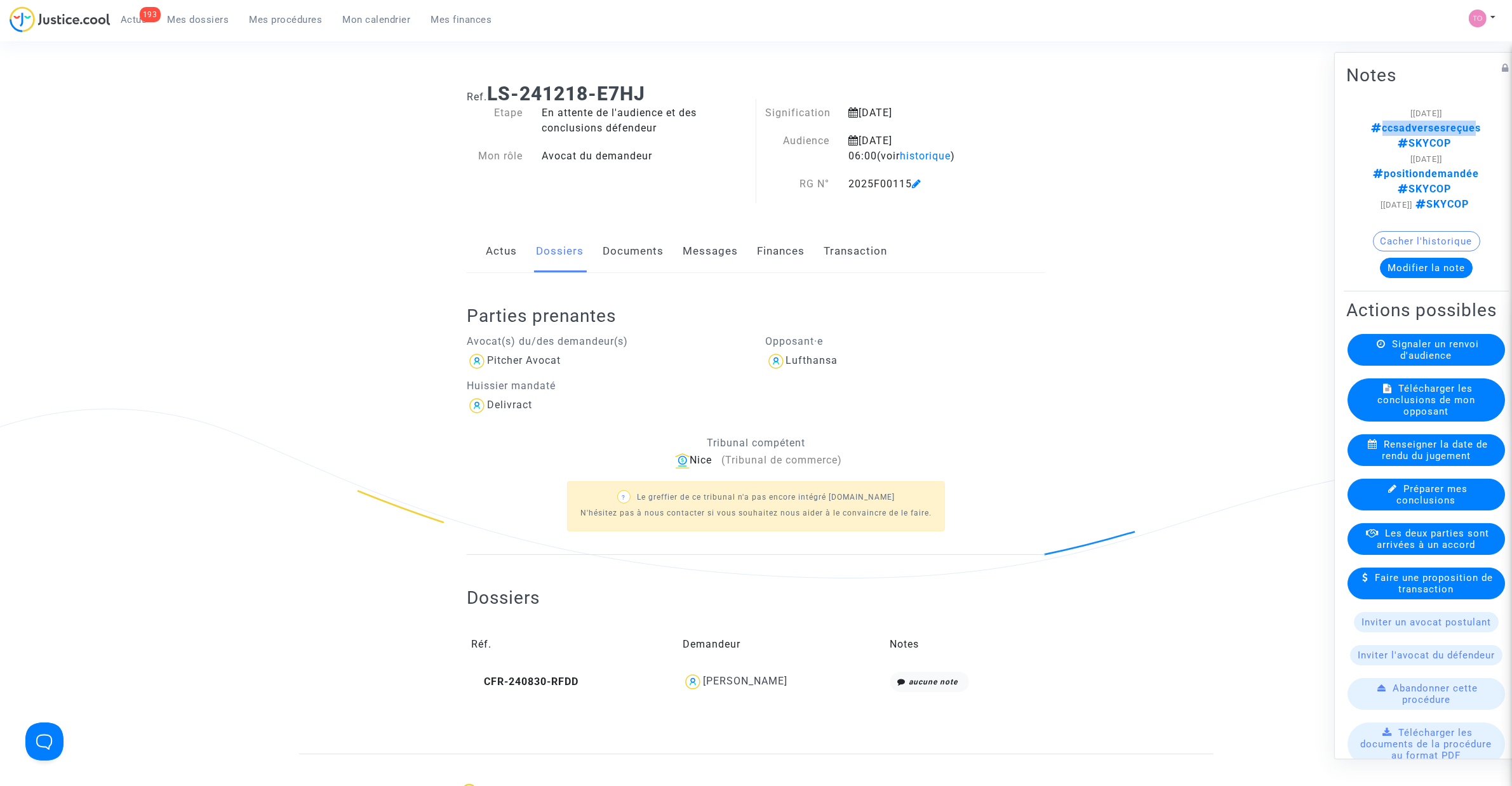
drag, startPoint x: 1353, startPoint y: 126, endPoint x: 1472, endPoint y: 121, distance: 119.1
click at [1467, 124] on note-viewer "[[DATE]] ccsadversesreçues SKYCOP [[DATE]] positiondemandée SKYCOP [[DATE]] SKY…" at bounding box center [1426, 192] width 160 height 173
click at [1471, 92] on div "Notes [[DATE]] ccsadversesreçues SKYCOP [[DATE]] positiondemandée SKYCOP [[DATE…" at bounding box center [1426, 176] width 165 height 230
drag, startPoint x: 1349, startPoint y: 128, endPoint x: 1471, endPoint y: 127, distance: 122.0
click at [1471, 127] on note-viewer "[[DATE]] ccsadversesreçues SKYCOP [[DATE]] positiondemandée SKYCOP [[DATE]] SKY…" at bounding box center [1426, 192] width 160 height 173
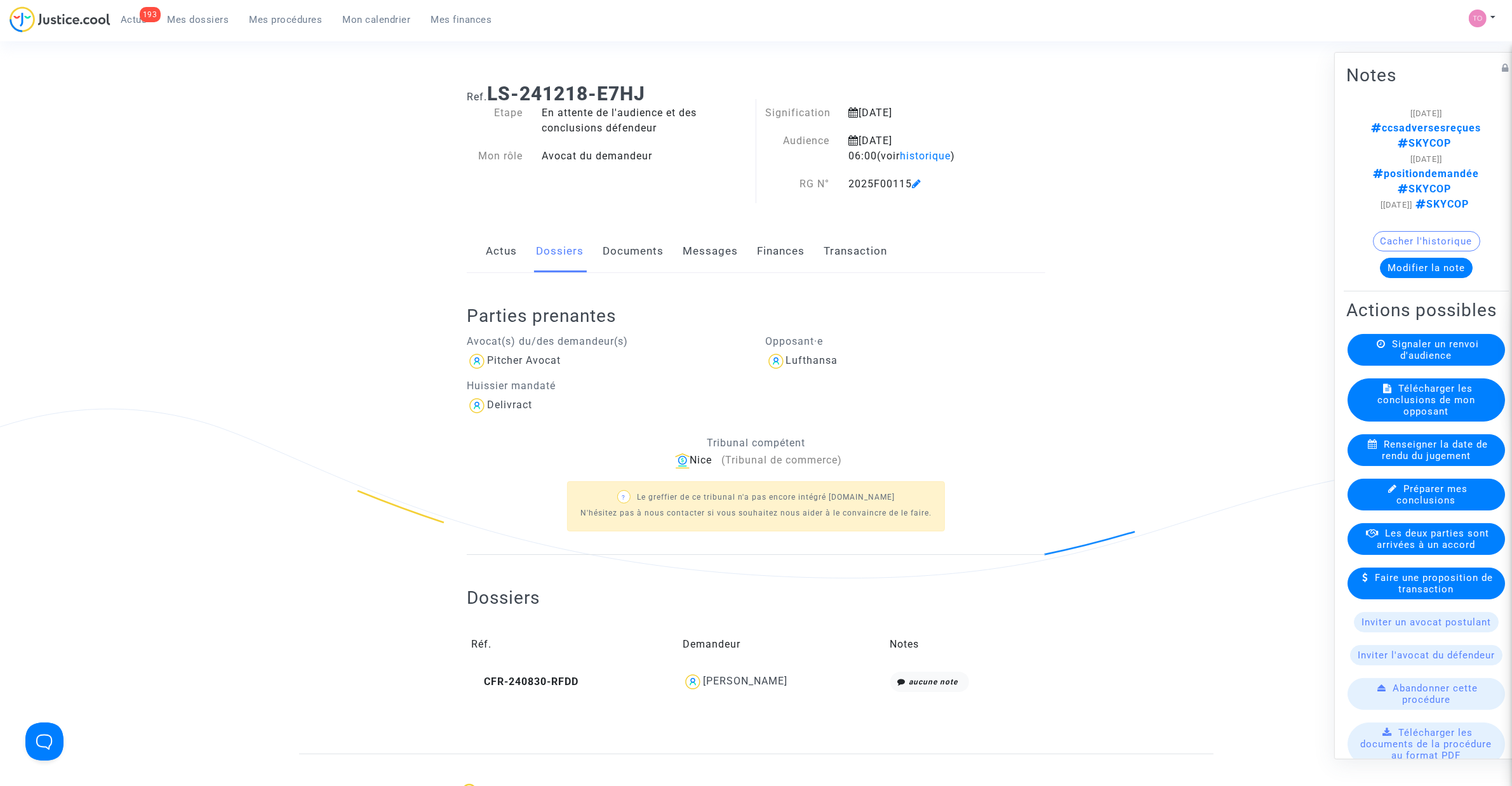
click at [1419, 82] on h2 "Notes" at bounding box center [1426, 75] width 160 height 22
drag, startPoint x: 1354, startPoint y: 91, endPoint x: 1414, endPoint y: 90, distance: 60.0
click at [1414, 90] on div "Notes [[DATE]] ccsadversesreçues SKYCOP [[DATE]] positiondemandée SKYCOP [[DATE…" at bounding box center [1426, 176] width 165 height 230
click at [1394, 87] on div "Notes [[DATE]] ccsadversesreçues SKYCOP [[DATE]] positiondemandée SKYCOP [[DATE…" at bounding box center [1426, 176] width 165 height 230
drag, startPoint x: 1386, startPoint y: 100, endPoint x: 1450, endPoint y: 96, distance: 64.1
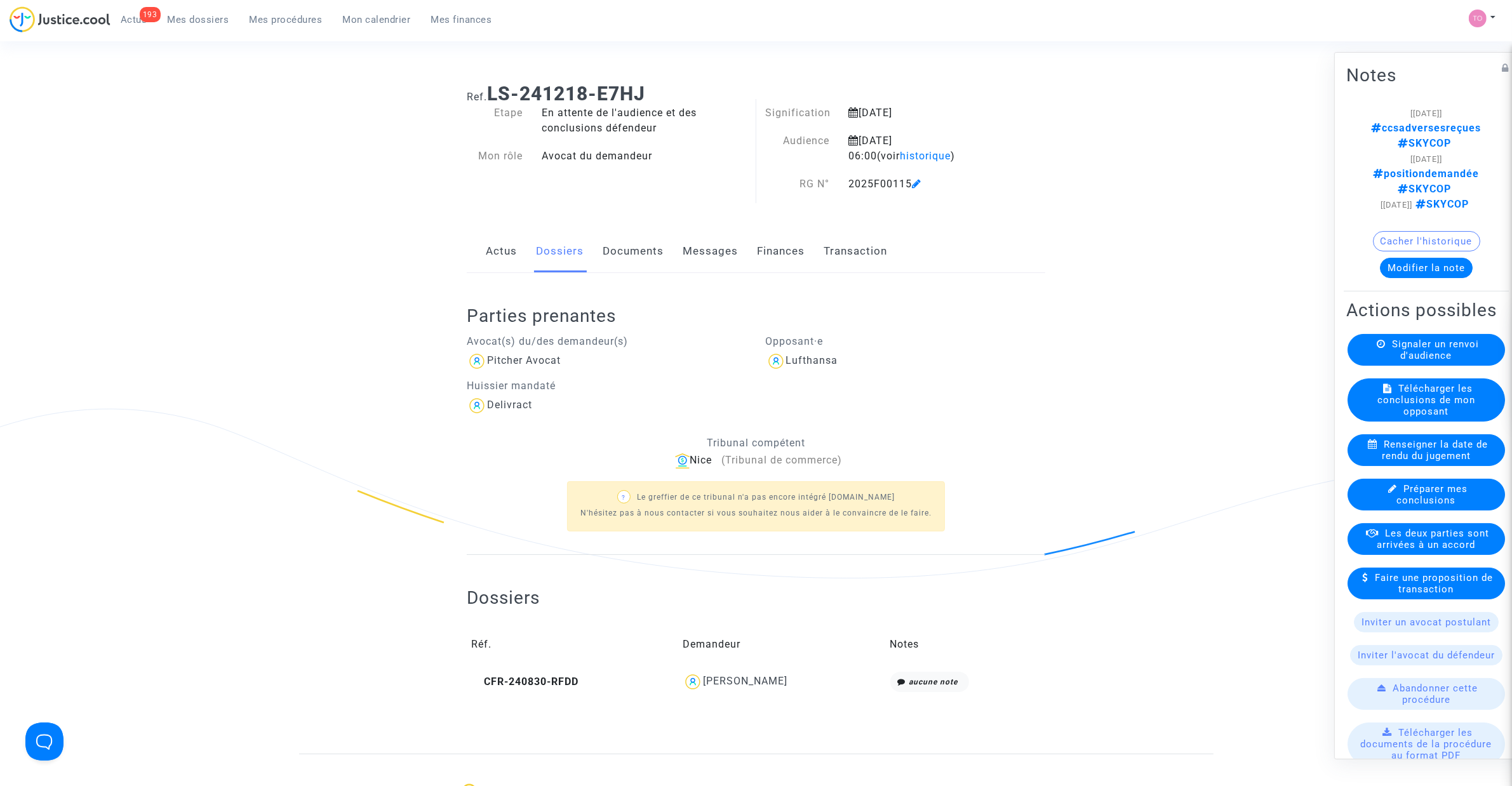
click at [1450, 96] on div "Notes [[DATE]] ccsadversesreçues SKYCOP [[DATE]] positiondemandée SKYCOP [[DATE…" at bounding box center [1426, 176] width 165 height 230
click at [1441, 72] on h2 "Notes" at bounding box center [1426, 75] width 160 height 22
drag, startPoint x: 1448, startPoint y: 90, endPoint x: 1394, endPoint y: 83, distance: 54.5
click at [1394, 83] on div "Notes [[DATE]] ccsadversesreçues SKYCOP [[DATE]] positiondemandée SKYCOP [[DATE…" at bounding box center [1426, 176] width 165 height 230
click at [1394, 86] on div "Notes [[DATE]] ccsadversesreçues SKYCOP [[DATE]] positiondemandée SKYCOP [[DATE…" at bounding box center [1426, 176] width 165 height 230
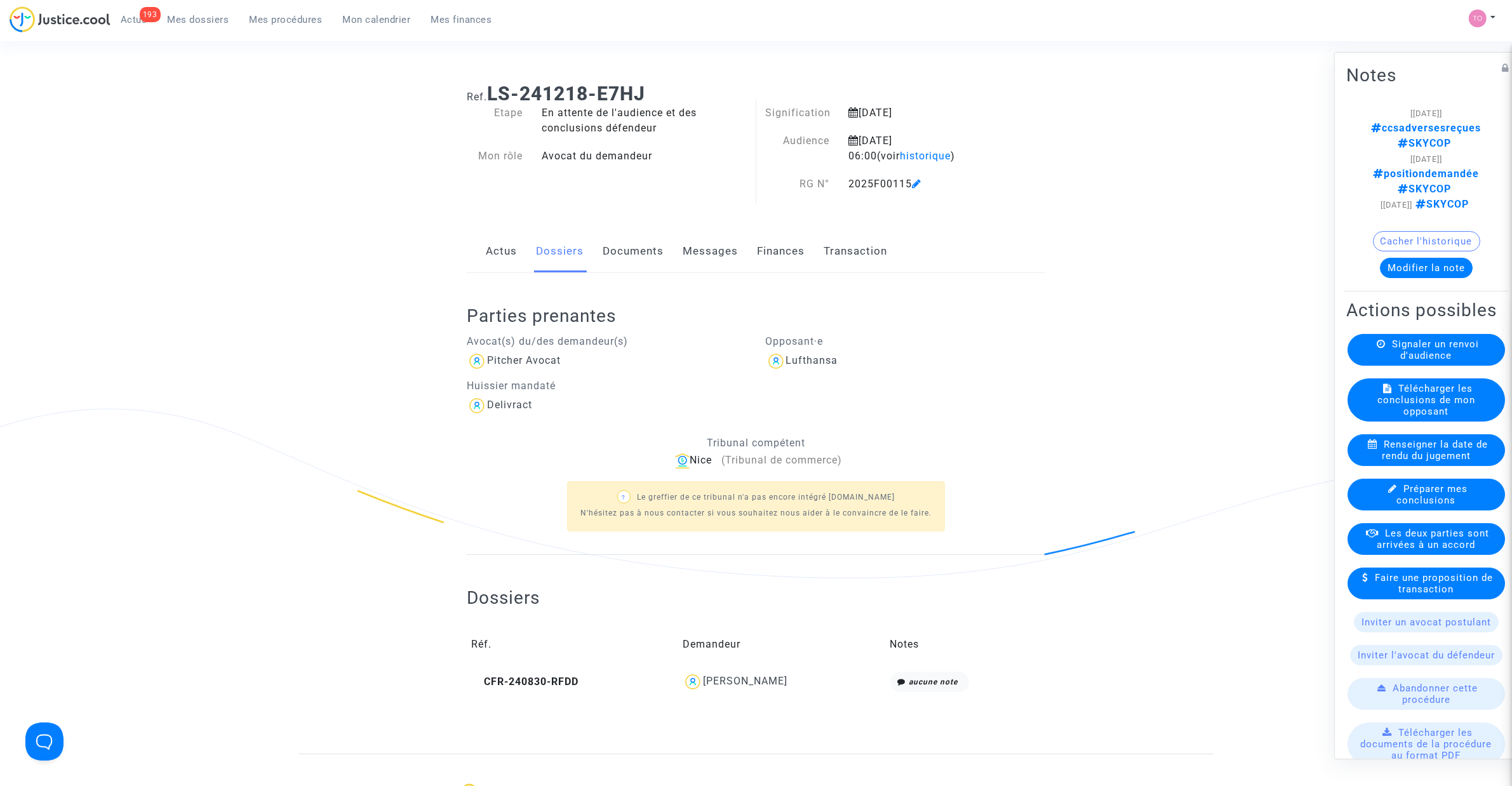
drag, startPoint x: 1398, startPoint y: 93, endPoint x: 1455, endPoint y: 93, distance: 57.0
click at [1455, 93] on div "Notes [[DATE]] ccsadversesreçues SKYCOP [[DATE]] positiondemandée SKYCOP [[DATE…" at bounding box center [1426, 176] width 165 height 230
click at [1442, 81] on h2 "Notes" at bounding box center [1426, 75] width 160 height 22
drag, startPoint x: 1361, startPoint y: 130, endPoint x: 1466, endPoint y: 130, distance: 105.0
click at [1466, 130] on note-viewer "[[DATE]] ccsadversesreçues SKYCOP [[DATE]] positiondemandée SKYCOP [[DATE]] SKY…" at bounding box center [1426, 192] width 160 height 173
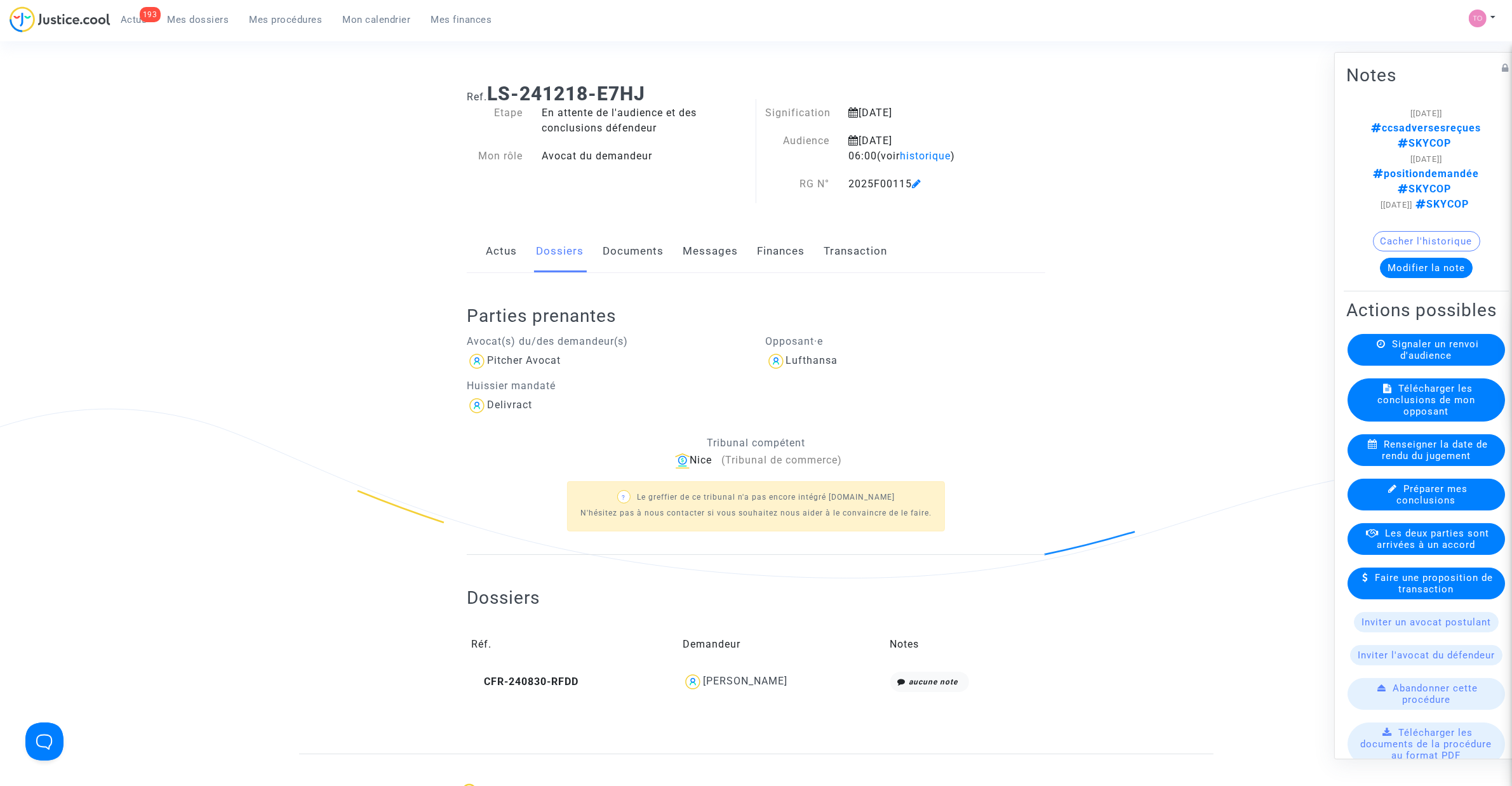
click at [1467, 106] on div "[[DATE]] ccsadversesreçues SKYCOP" at bounding box center [1426, 128] width 122 height 46
drag, startPoint x: 1389, startPoint y: 128, endPoint x: 1472, endPoint y: 127, distance: 83.0
click at [1472, 127] on span "ccsadversesreçues" at bounding box center [1427, 128] width 110 height 12
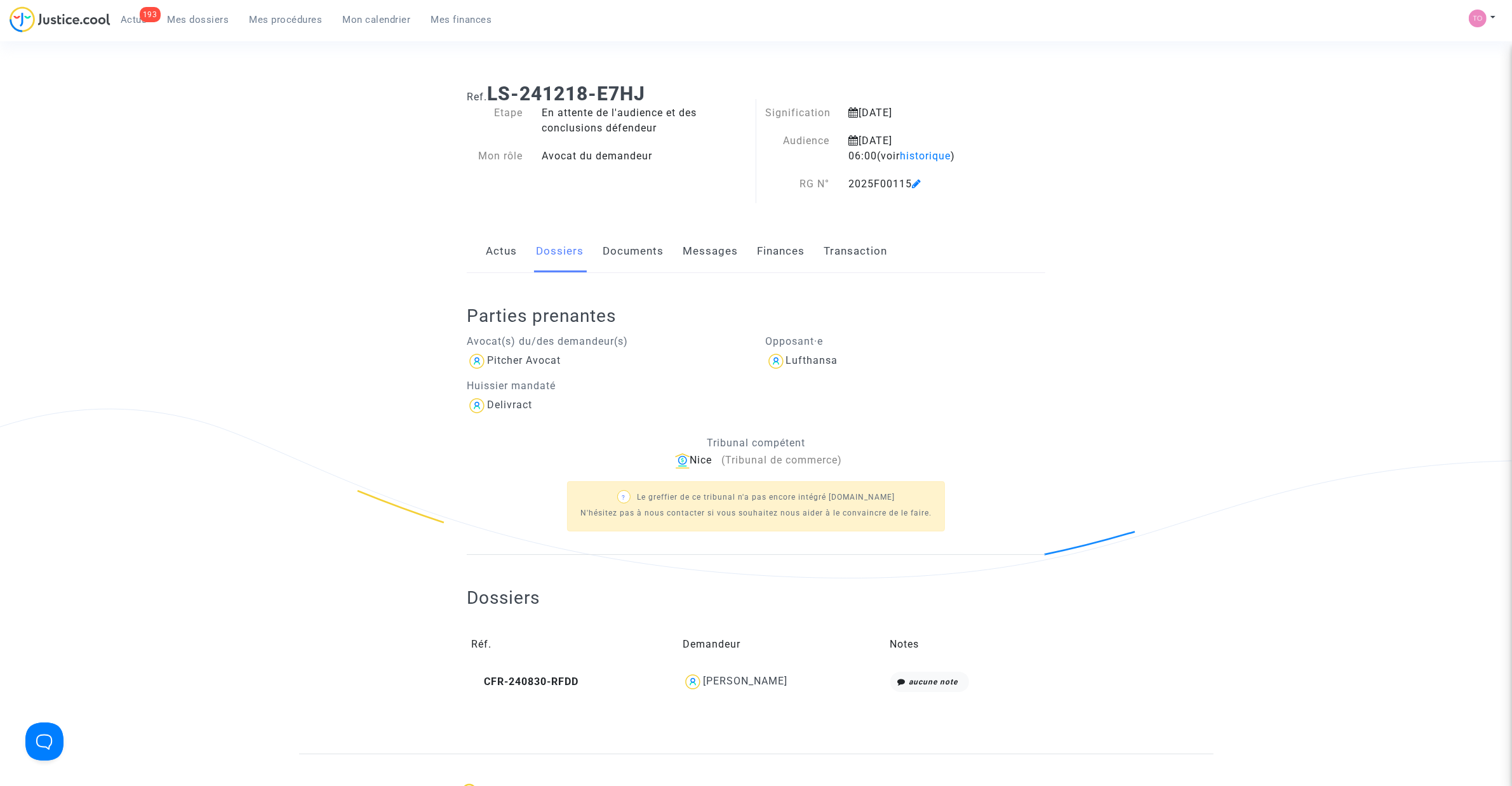
click at [197, 122] on div "Ref. LS-241218-E7HJ Etape En attente de l'audience et des conclusions défendeur…" at bounding box center [756, 413] width 1512 height 680
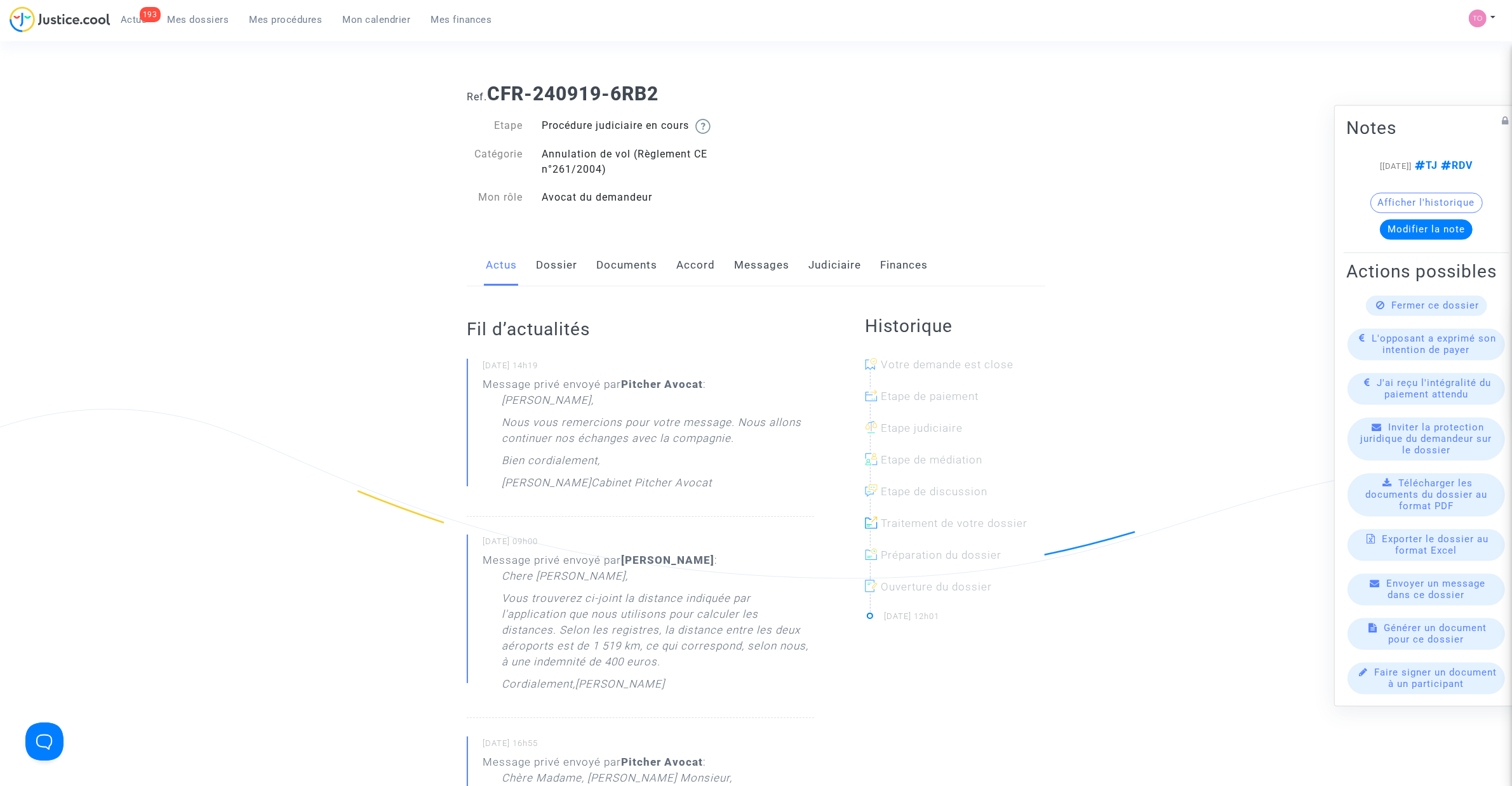
click at [537, 258] on link "Dossier" at bounding box center [556, 265] width 41 height 42
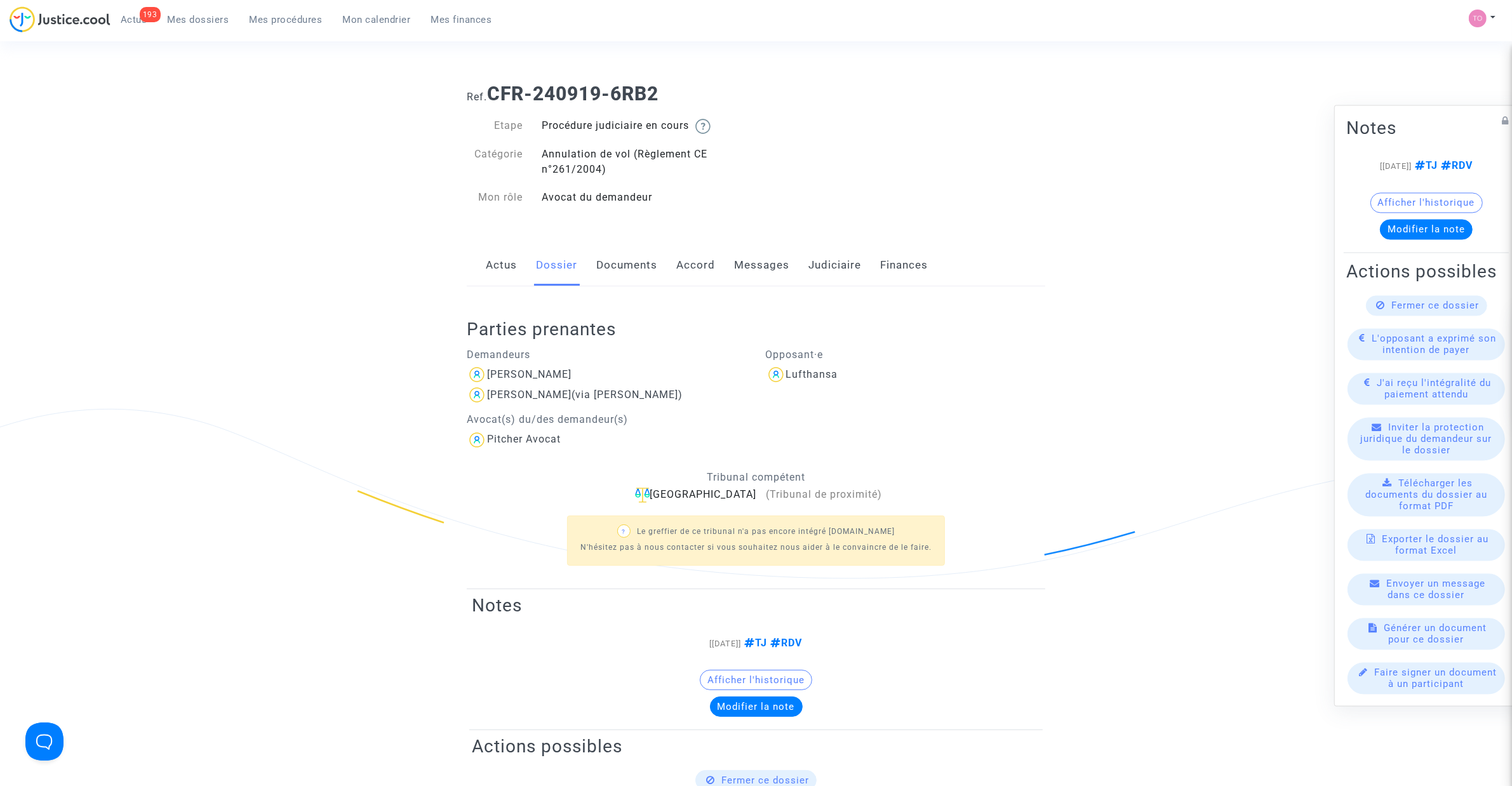
click at [765, 273] on link "Messages" at bounding box center [761, 265] width 55 height 42
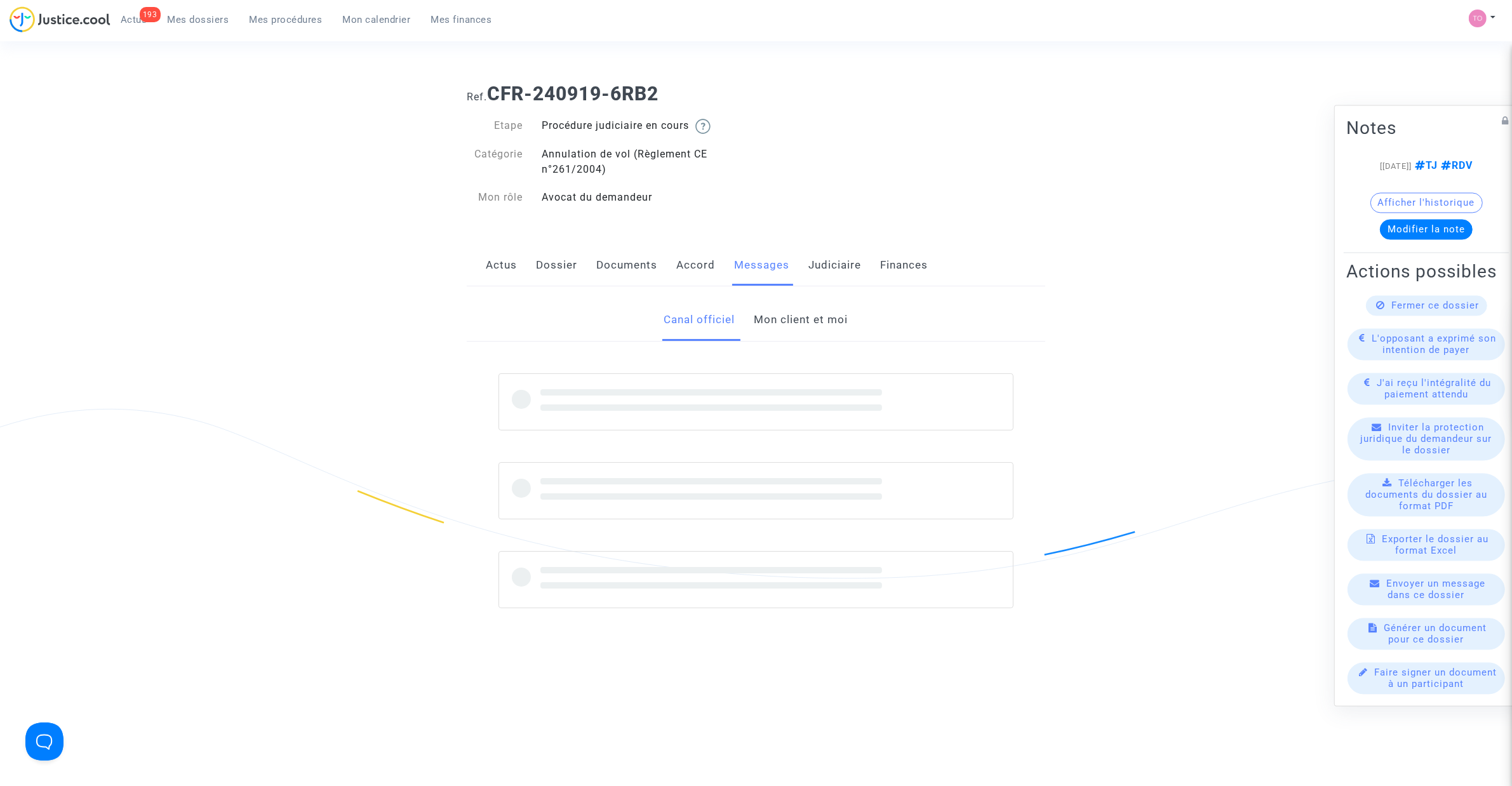
click at [803, 322] on link "Mon client et moi" at bounding box center [801, 320] width 94 height 42
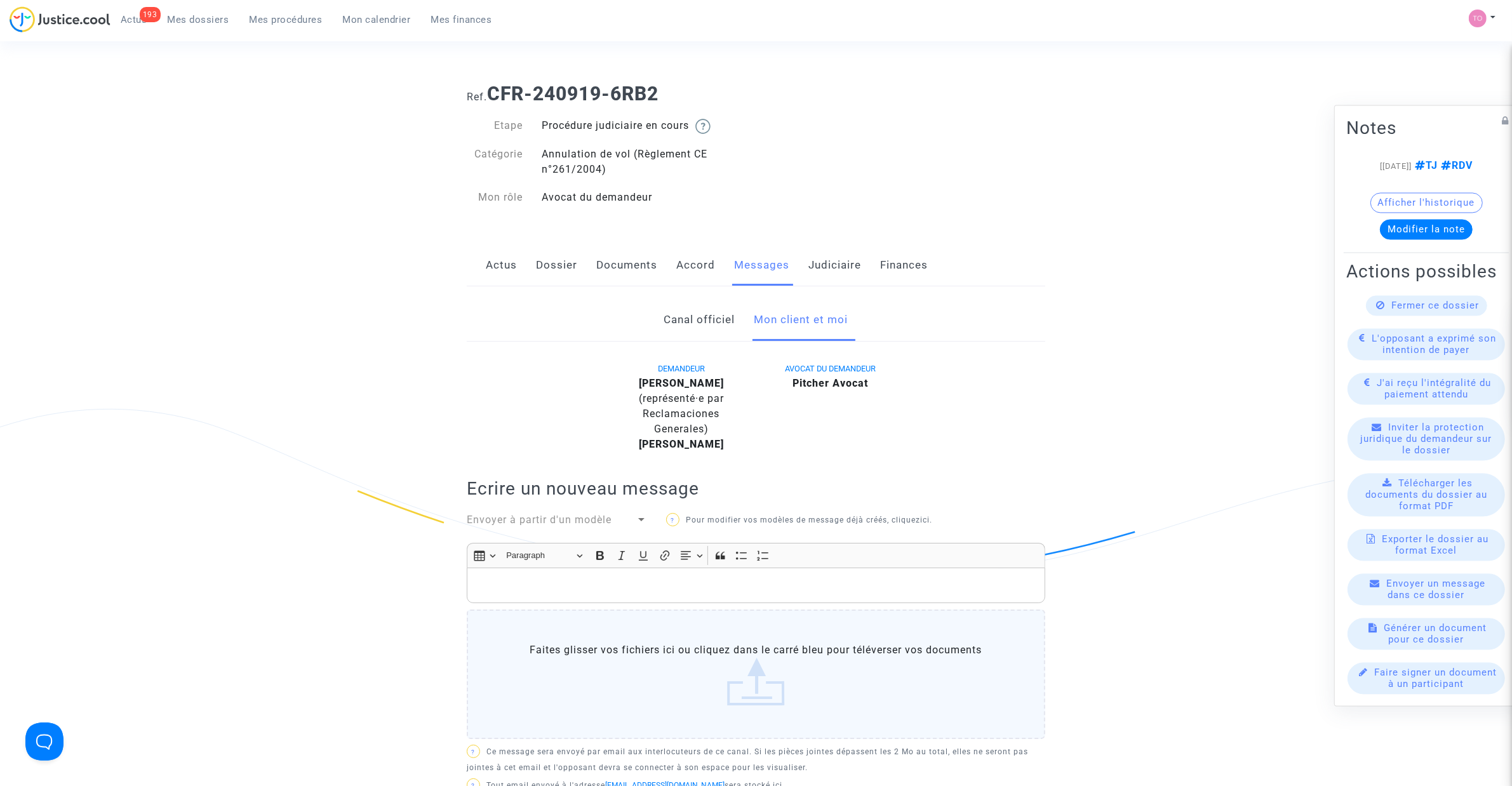
click at [576, 264] on link "Dossier" at bounding box center [556, 265] width 41 height 42
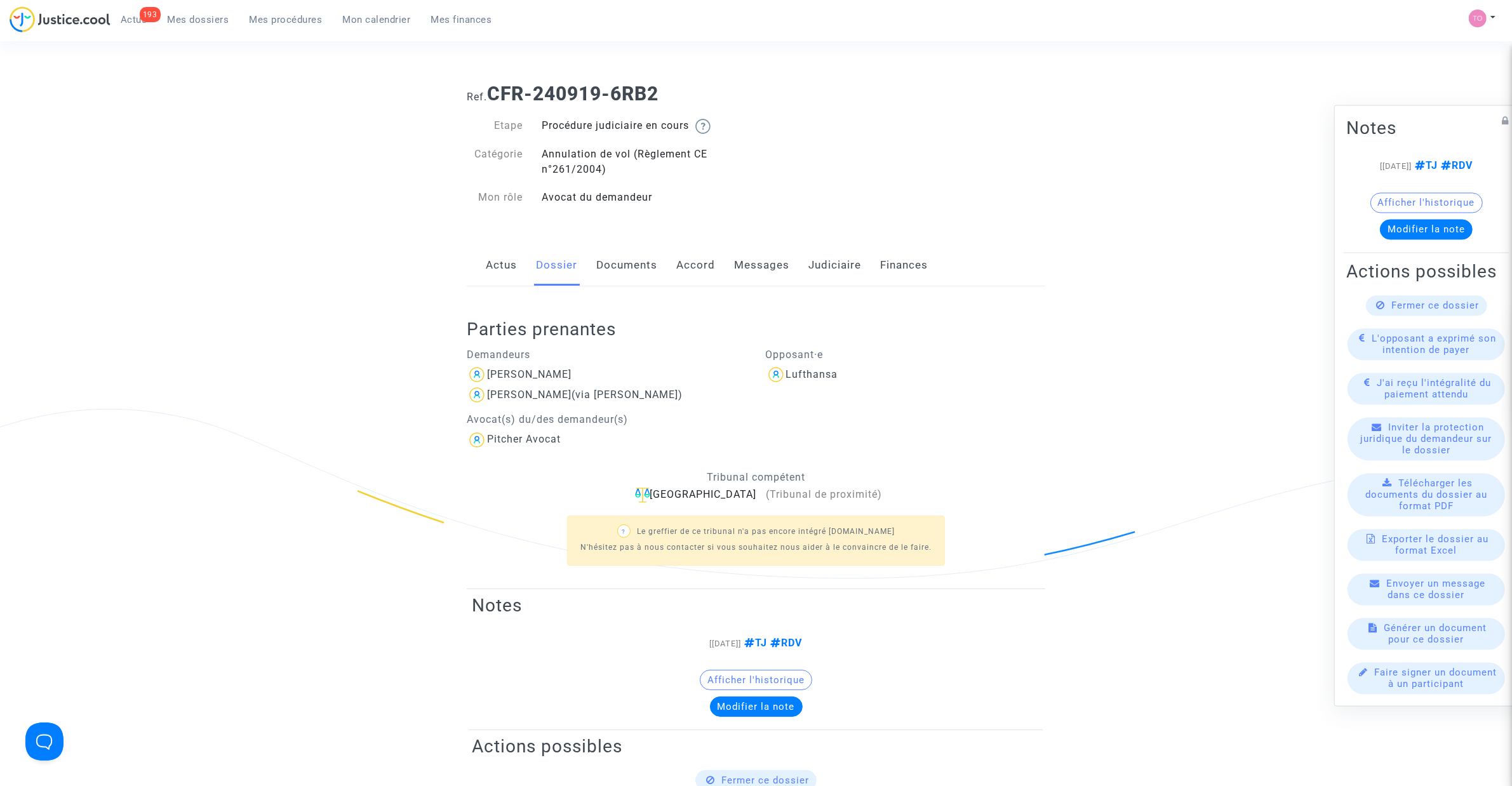
click at [1432, 195] on button "Afficher l'historique" at bounding box center [1426, 203] width 112 height 20
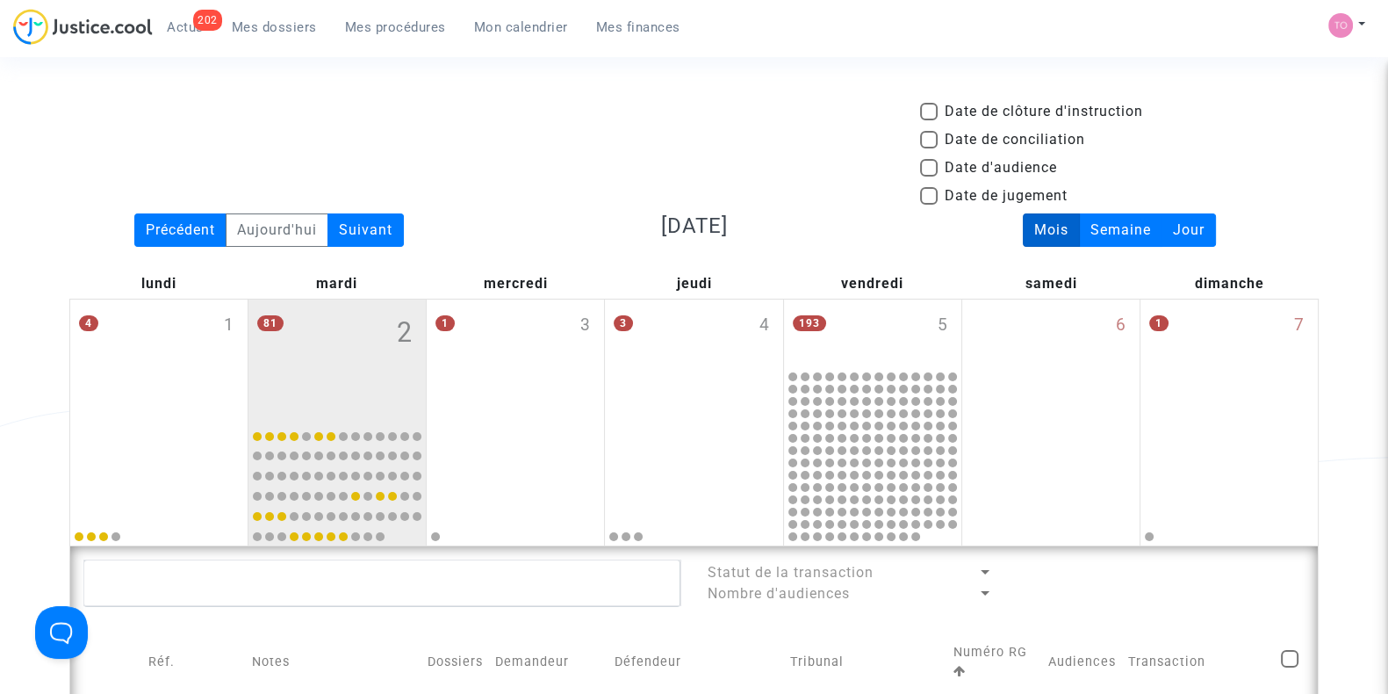
drag, startPoint x: 935, startPoint y: 169, endPoint x: 922, endPoint y: 174, distance: 14.2
click at [935, 168] on span at bounding box center [929, 168] width 18 height 18
click at [929, 177] on input "Date d'audience" at bounding box center [928, 177] width 1 height 1
checkbox input "true"
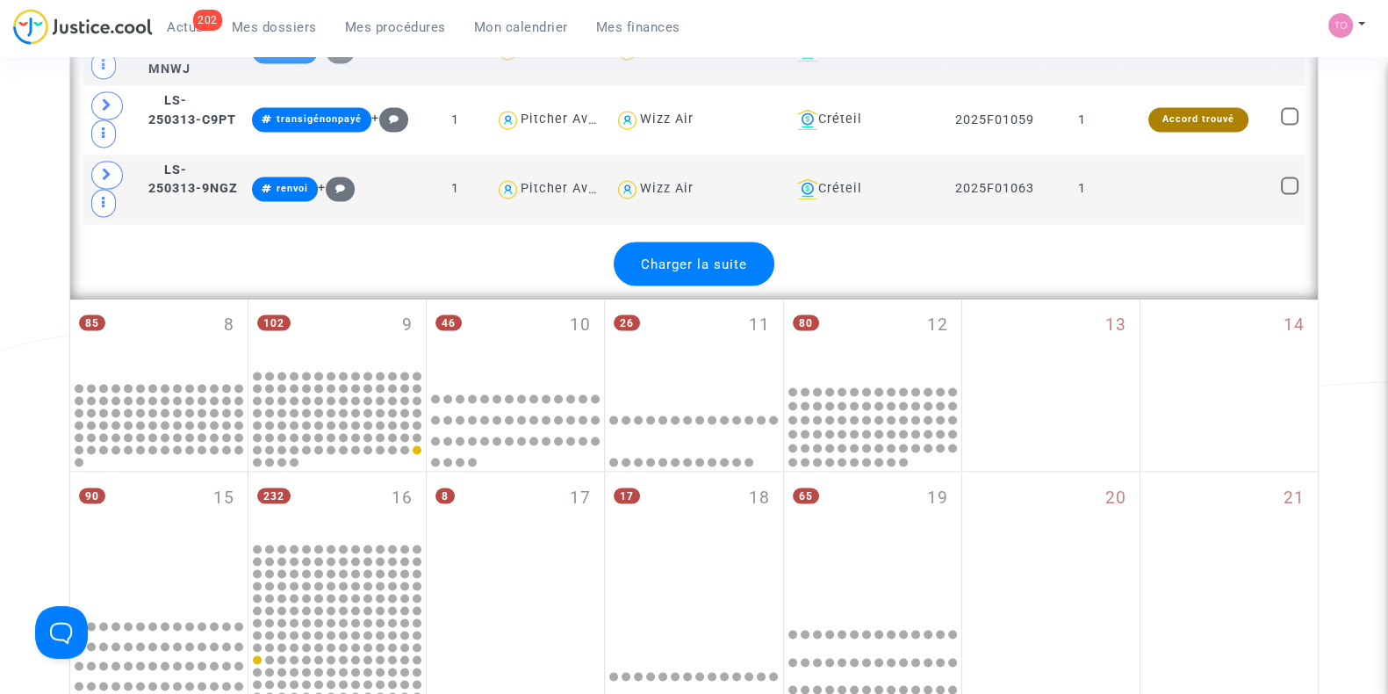
scroll to position [3952, 0]
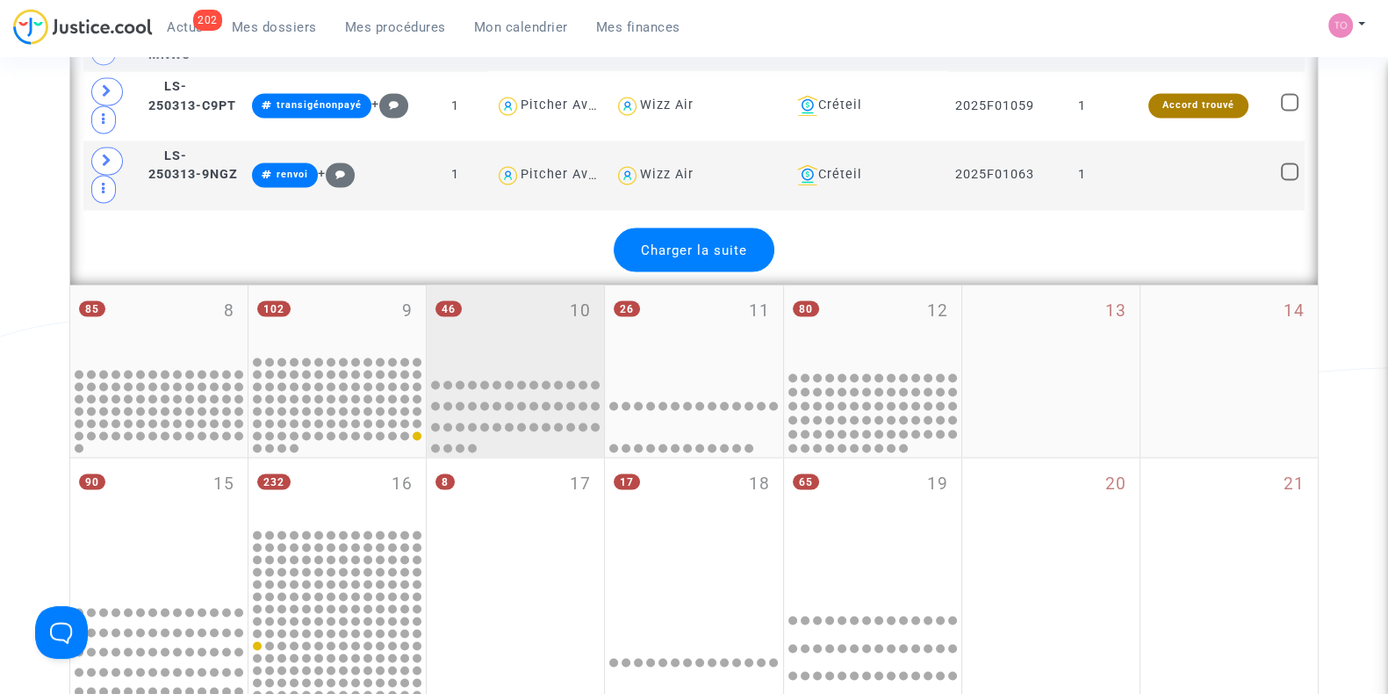
click at [522, 285] on div "46 10" at bounding box center [515, 326] width 177 height 83
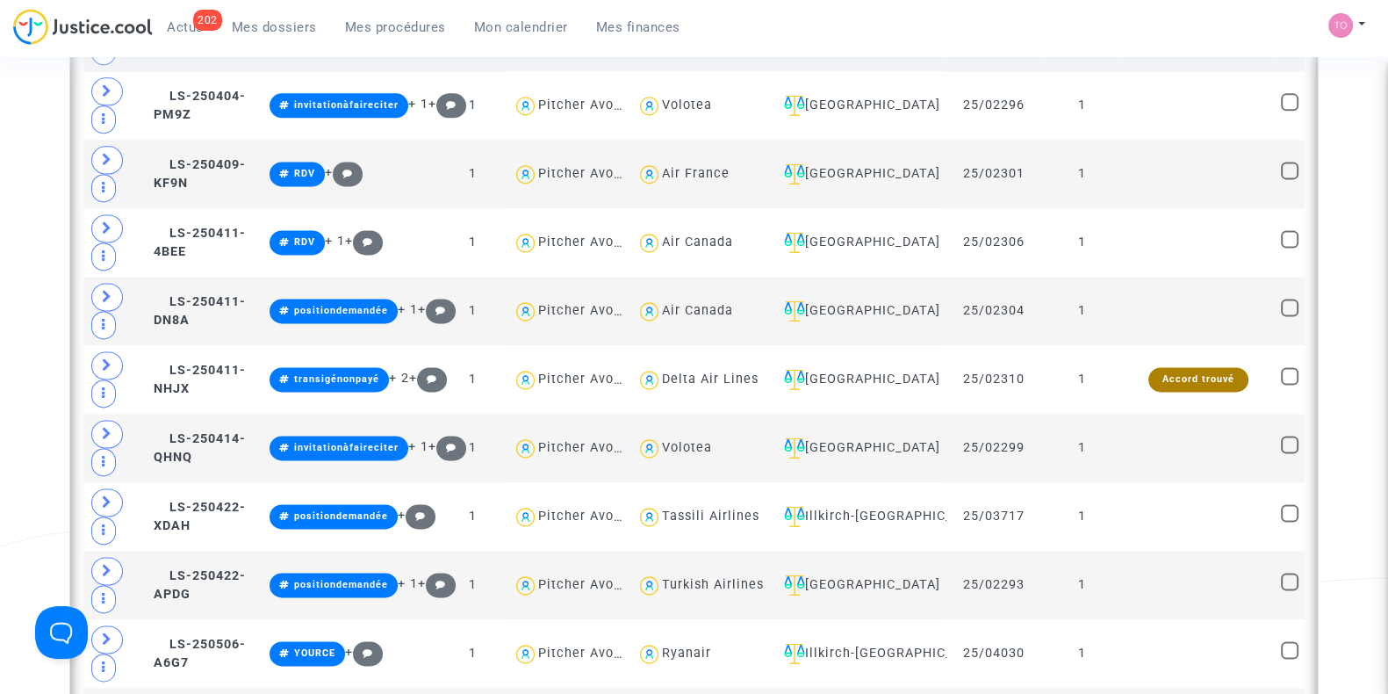
scroll to position [2963, 0]
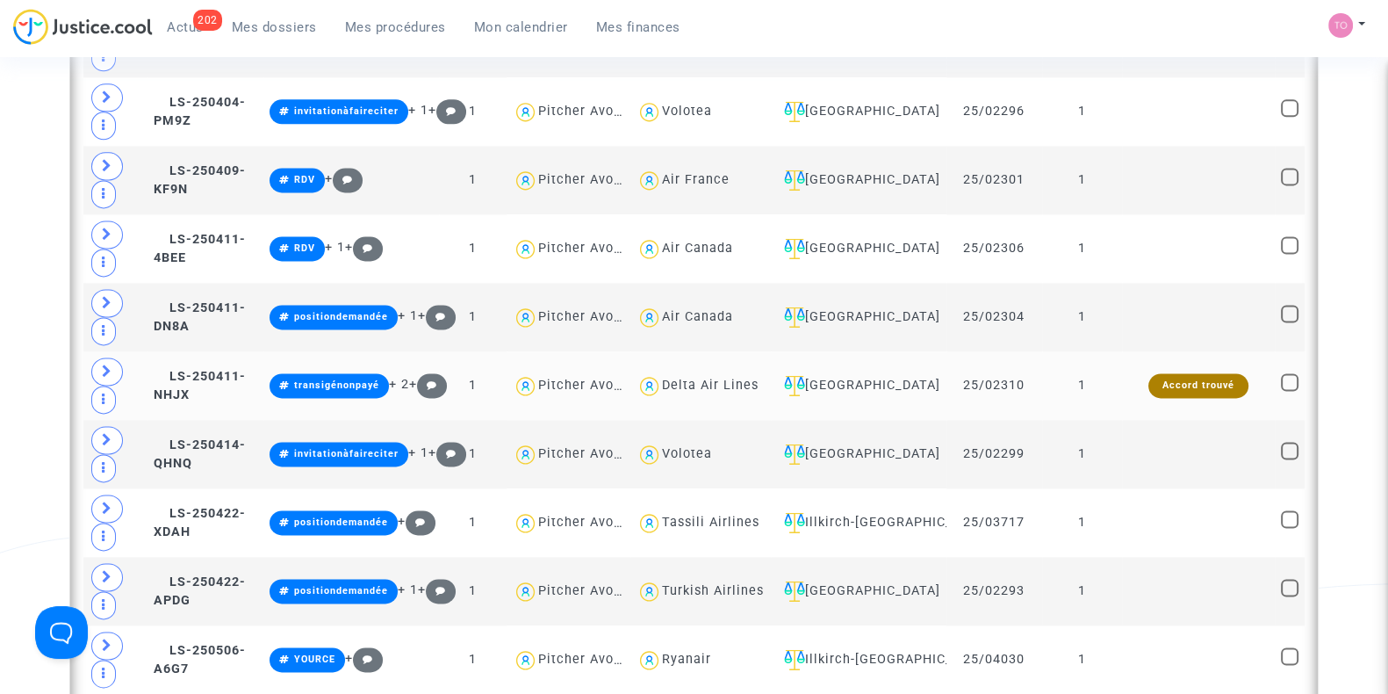
click at [697, 378] on div "Delta Air Lines" at bounding box center [710, 385] width 97 height 15
type textarea "@"Delta Air Lines""
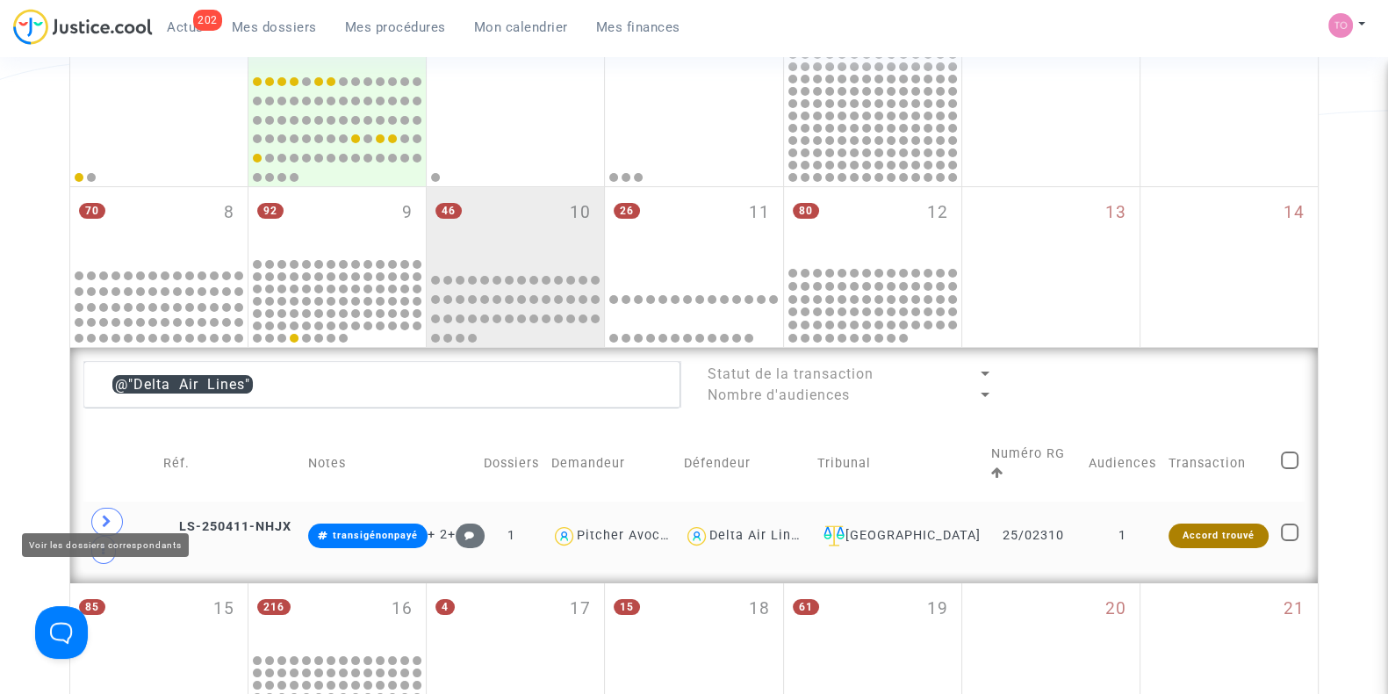
click at [99, 508] on span at bounding box center [107, 522] width 32 height 28
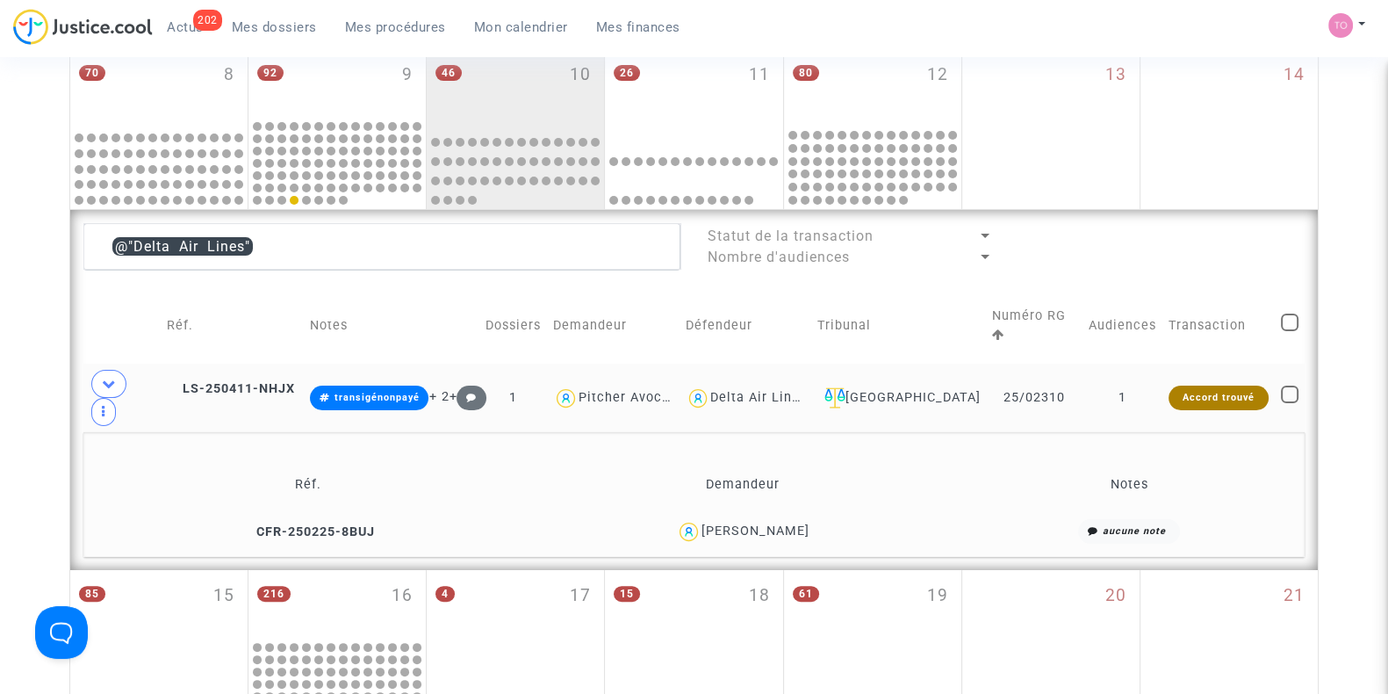
scroll to position [566, 0]
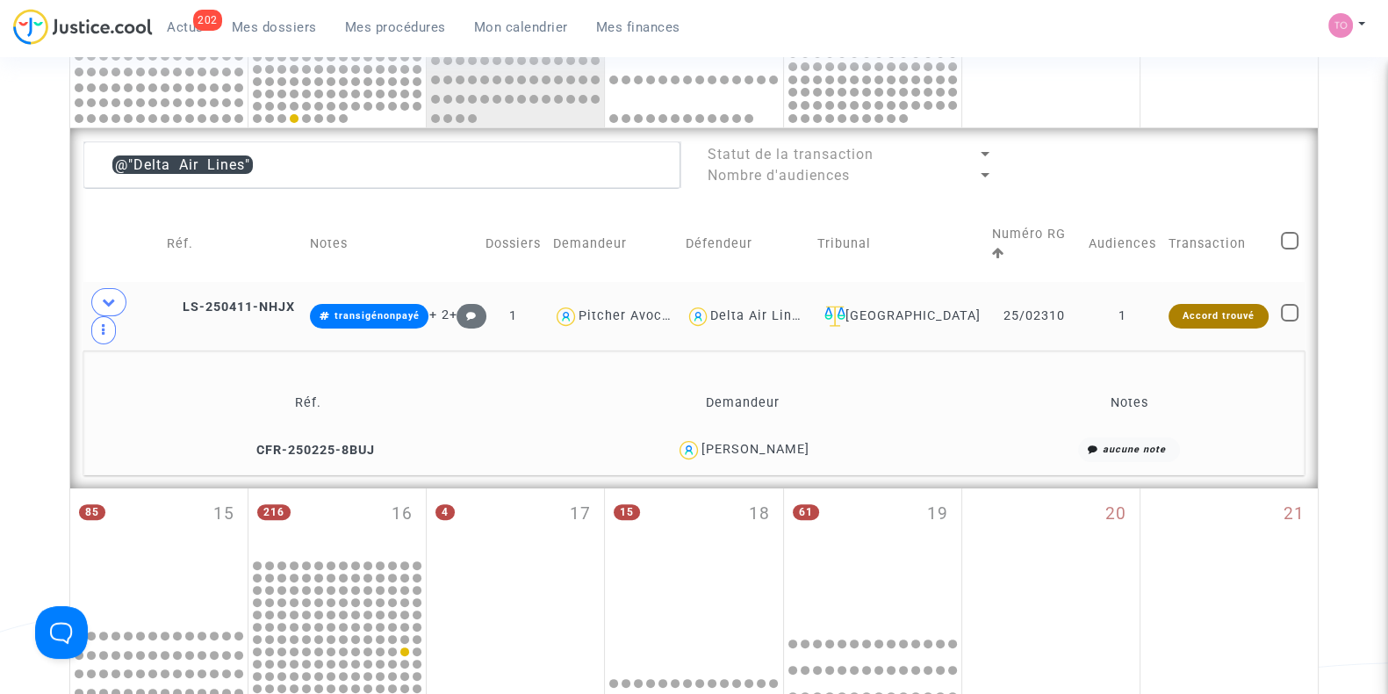
drag, startPoint x: 796, startPoint y: 406, endPoint x: 768, endPoint y: 411, distance: 27.7
click at [768, 442] on div "[PERSON_NAME]" at bounding box center [756, 449] width 108 height 15
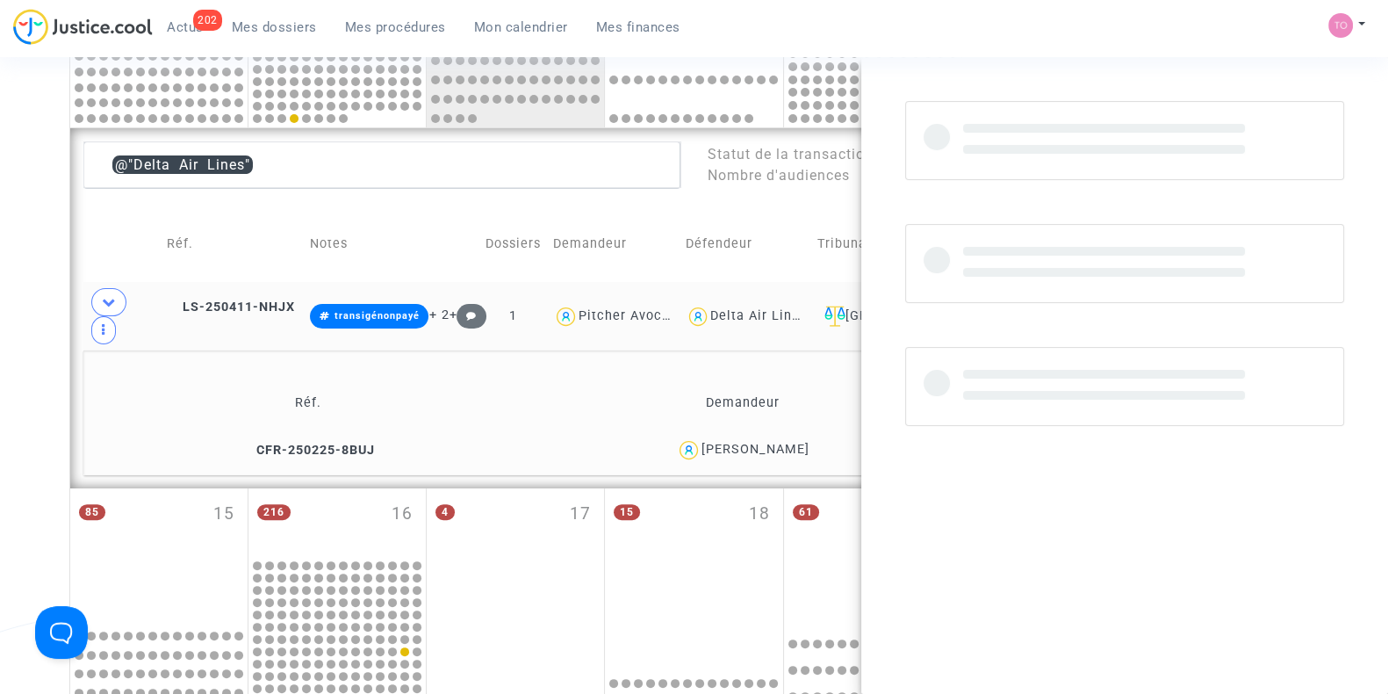
click at [0, 336] on div "Date de clôture d'instruction Date de conciliation Date d'audience Date de juge…" at bounding box center [694, 308] width 1388 height 1546
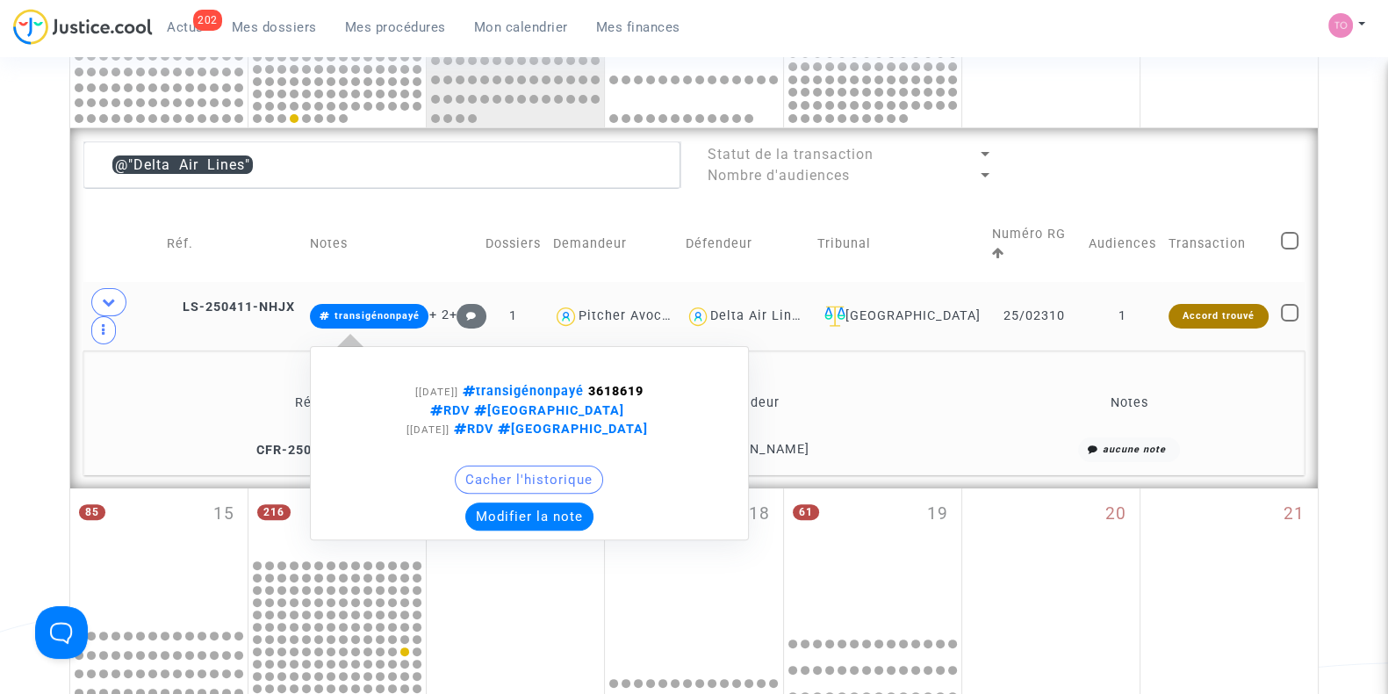
click at [539, 502] on button "Modifier la note" at bounding box center [529, 516] width 128 height 28
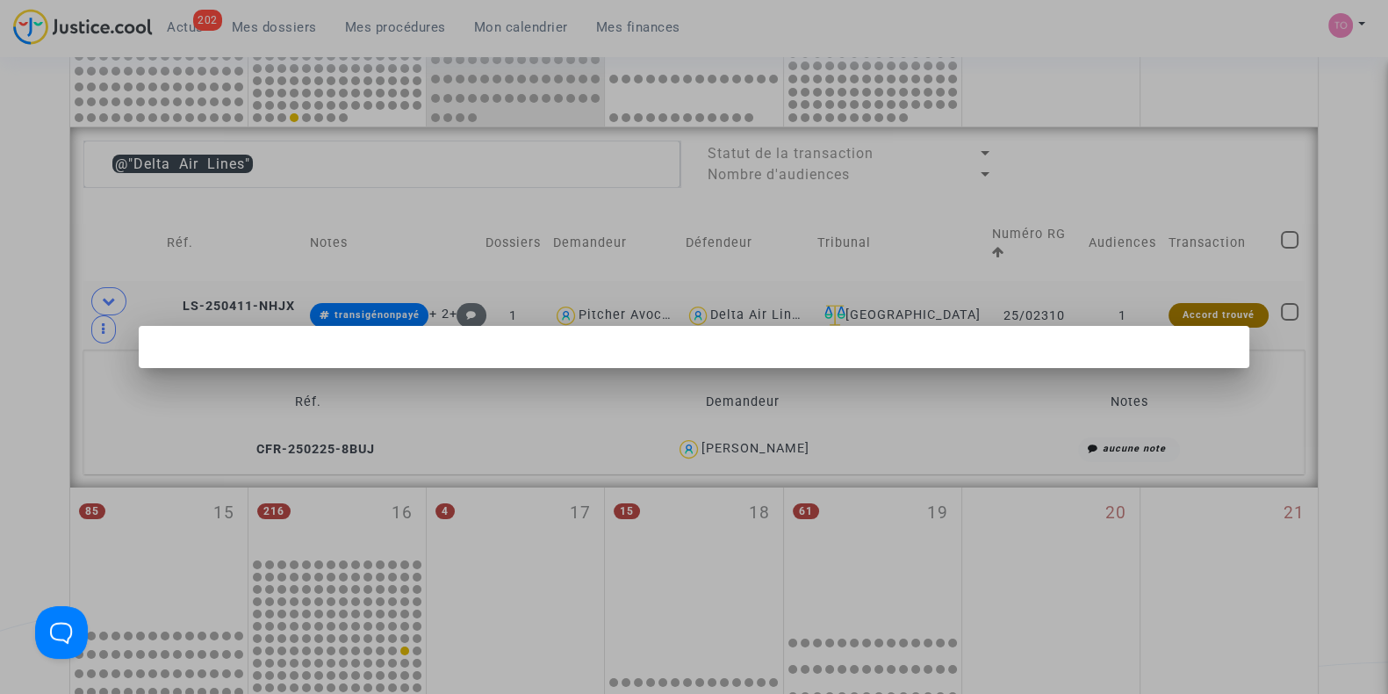
scroll to position [0, 0]
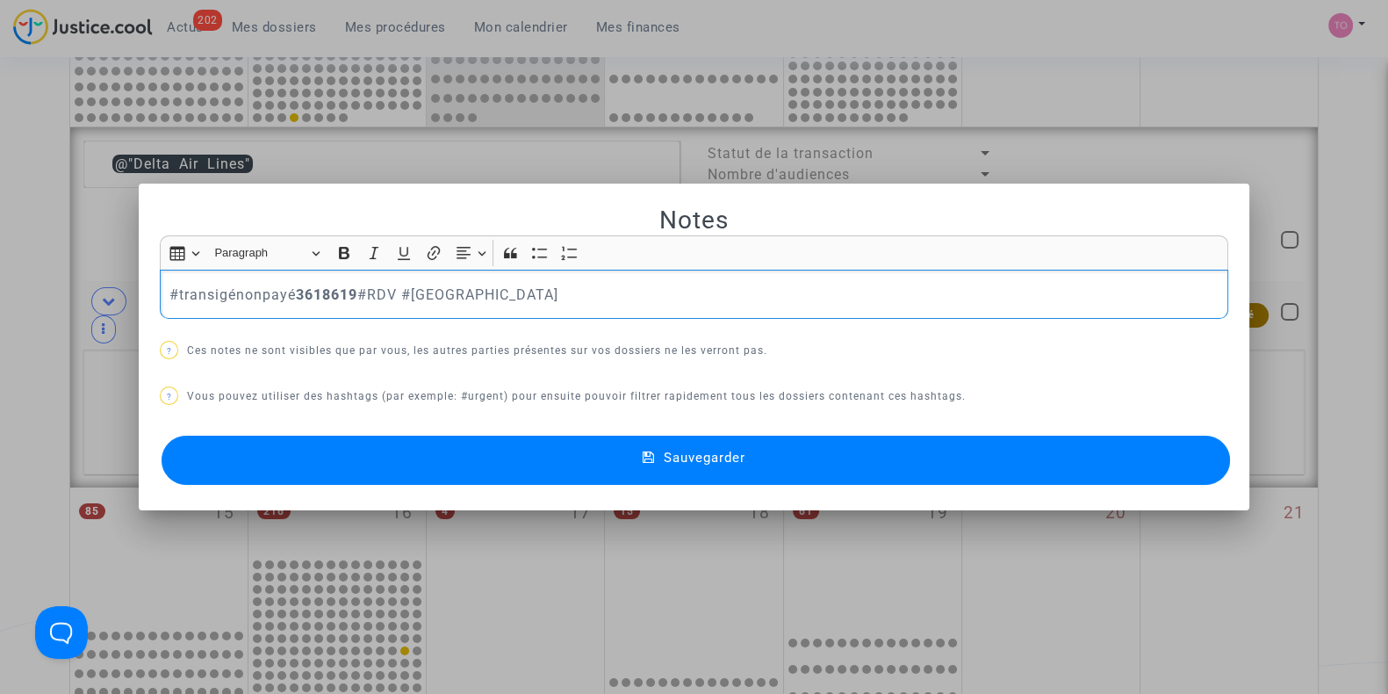
click at [531, 292] on p "#transigénonpayé 3618619 #RDV #[GEOGRAPHIC_DATA]" at bounding box center [694, 295] width 1050 height 22
click at [169, 292] on p "#transigénonpayé 3618619 #RDV #[GEOGRAPHIC_DATA]" at bounding box center [694, 295] width 1050 height 22
click at [628, 458] on button "Sauvegarder" at bounding box center [696, 460] width 1069 height 49
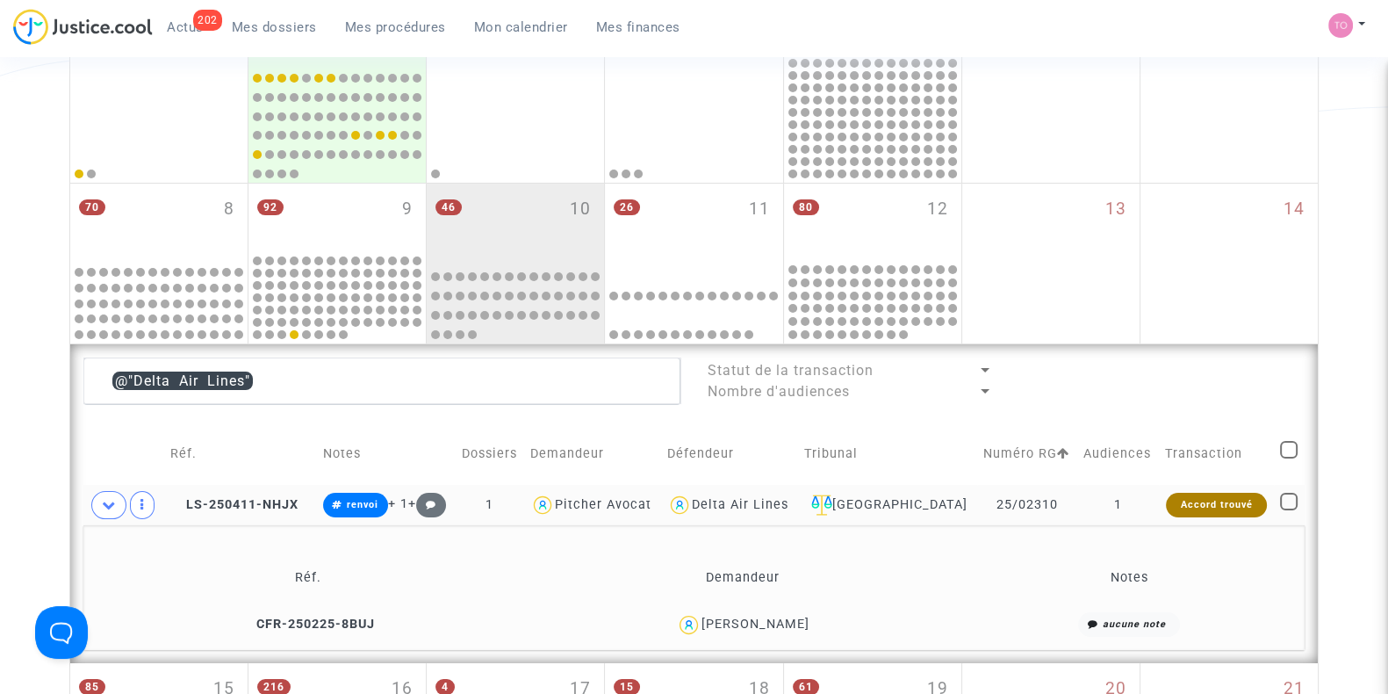
scroll to position [347, 0]
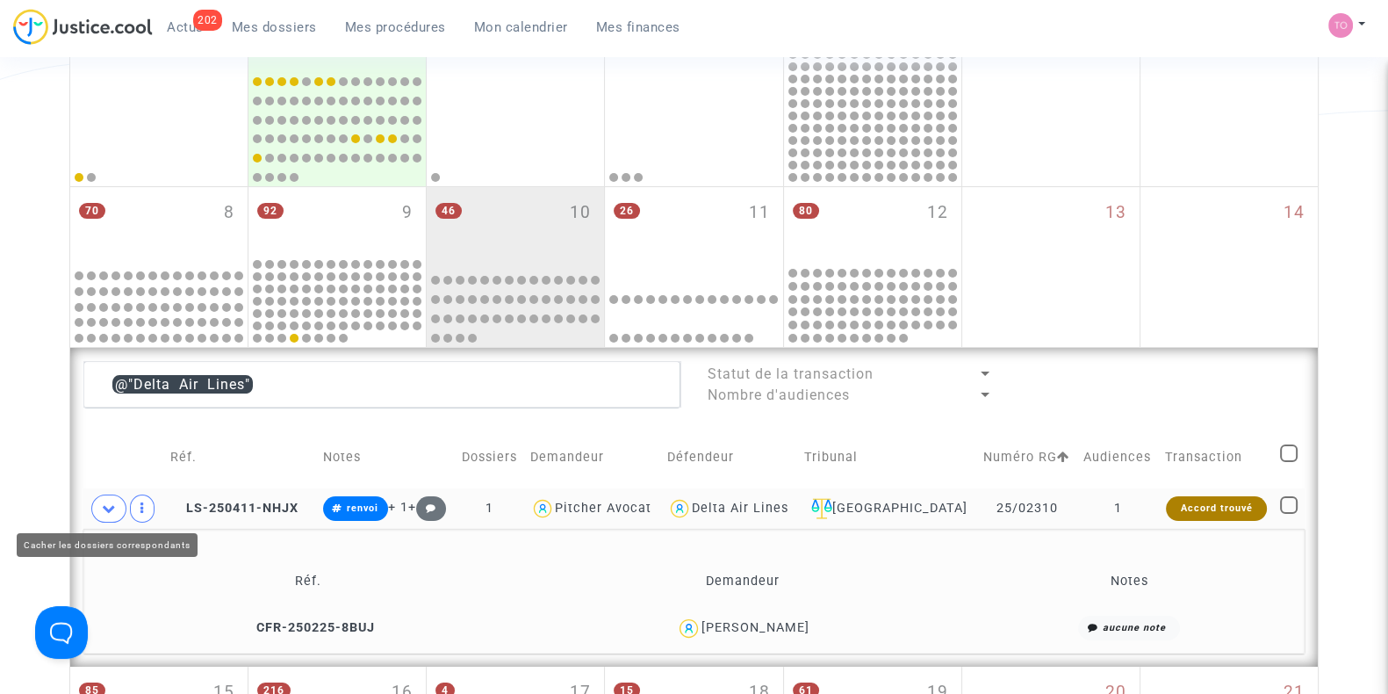
click at [108, 509] on icon at bounding box center [109, 507] width 14 height 13
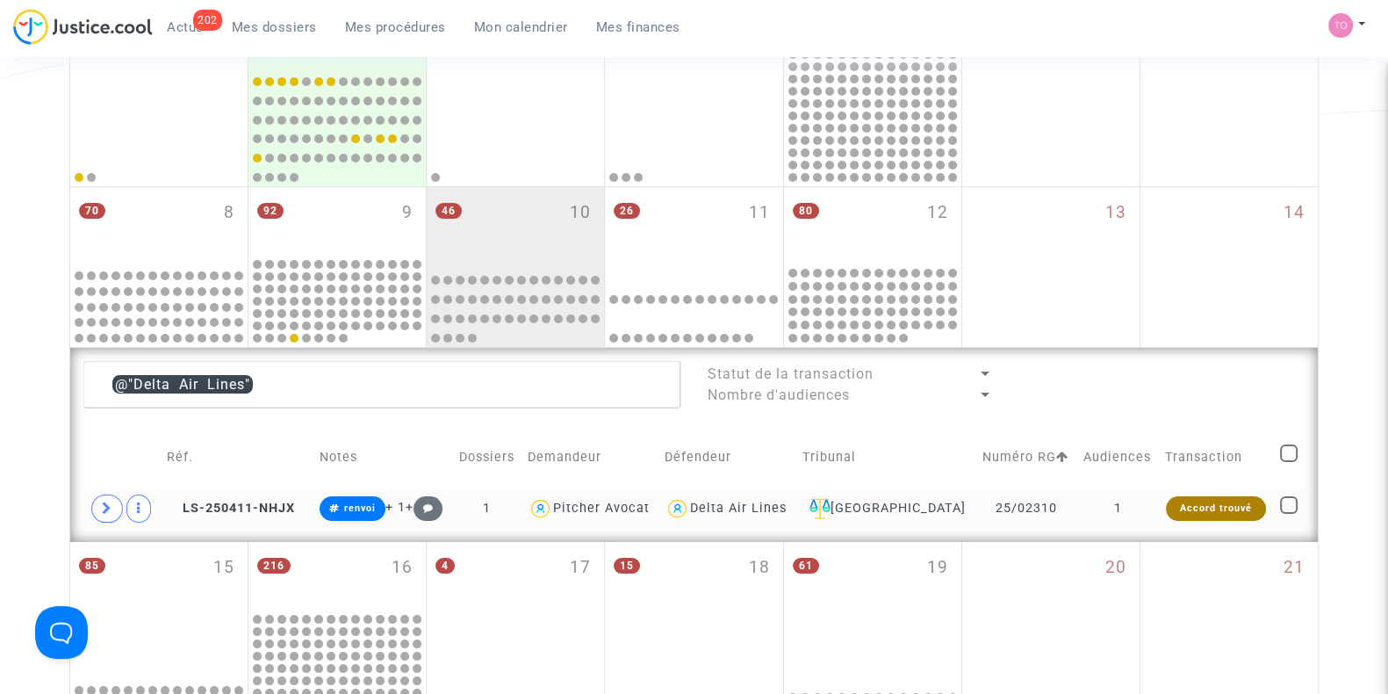
click at [264, 25] on span "Mes dossiers" at bounding box center [274, 27] width 85 height 16
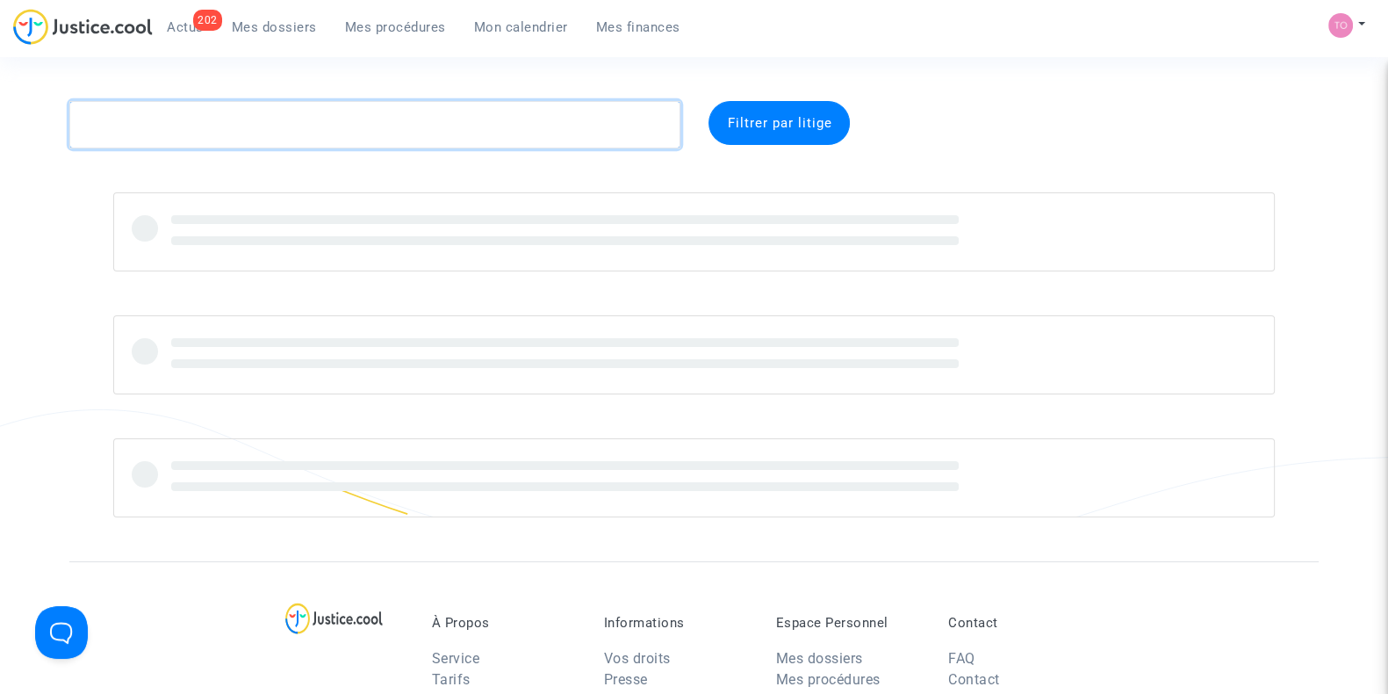
click at [224, 135] on textarea at bounding box center [374, 124] width 611 height 47
paste textarea "ENGLEDER"
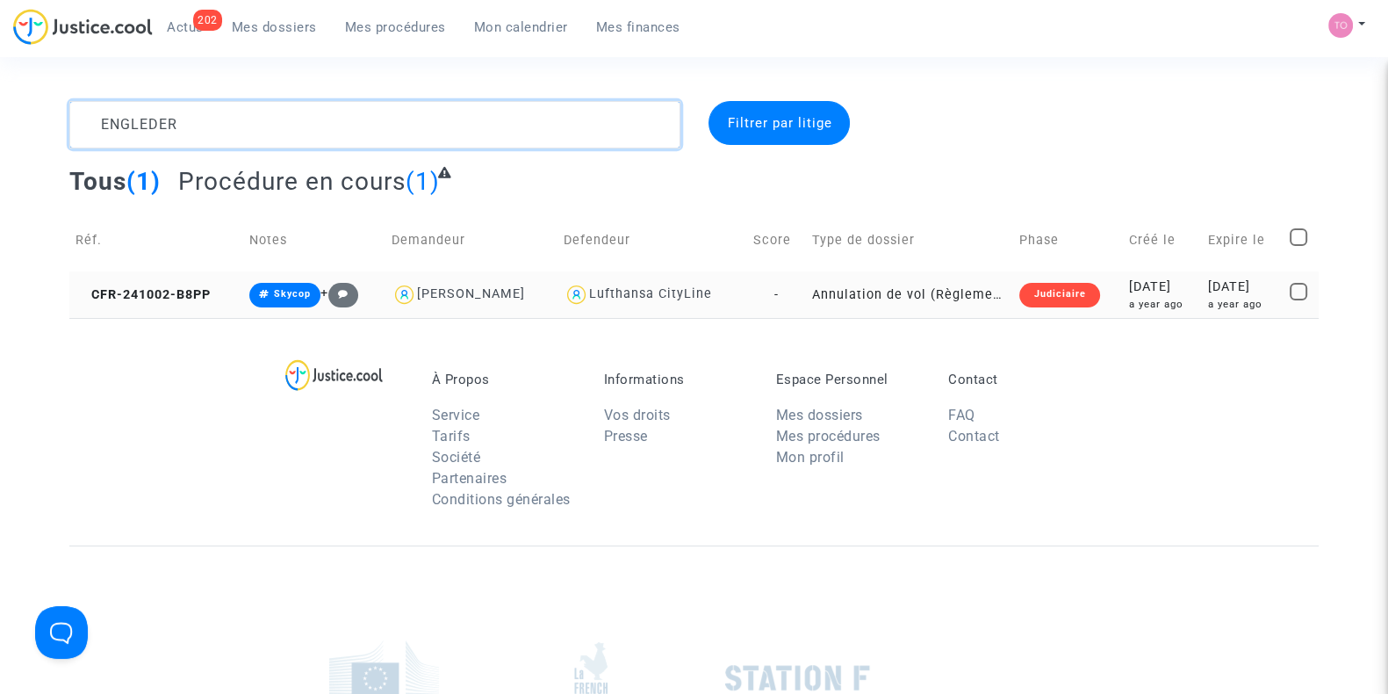
type textarea "ENGLEDER"
click at [1201, 314] on td "[DATE] a year ago" at bounding box center [1242, 294] width 82 height 47
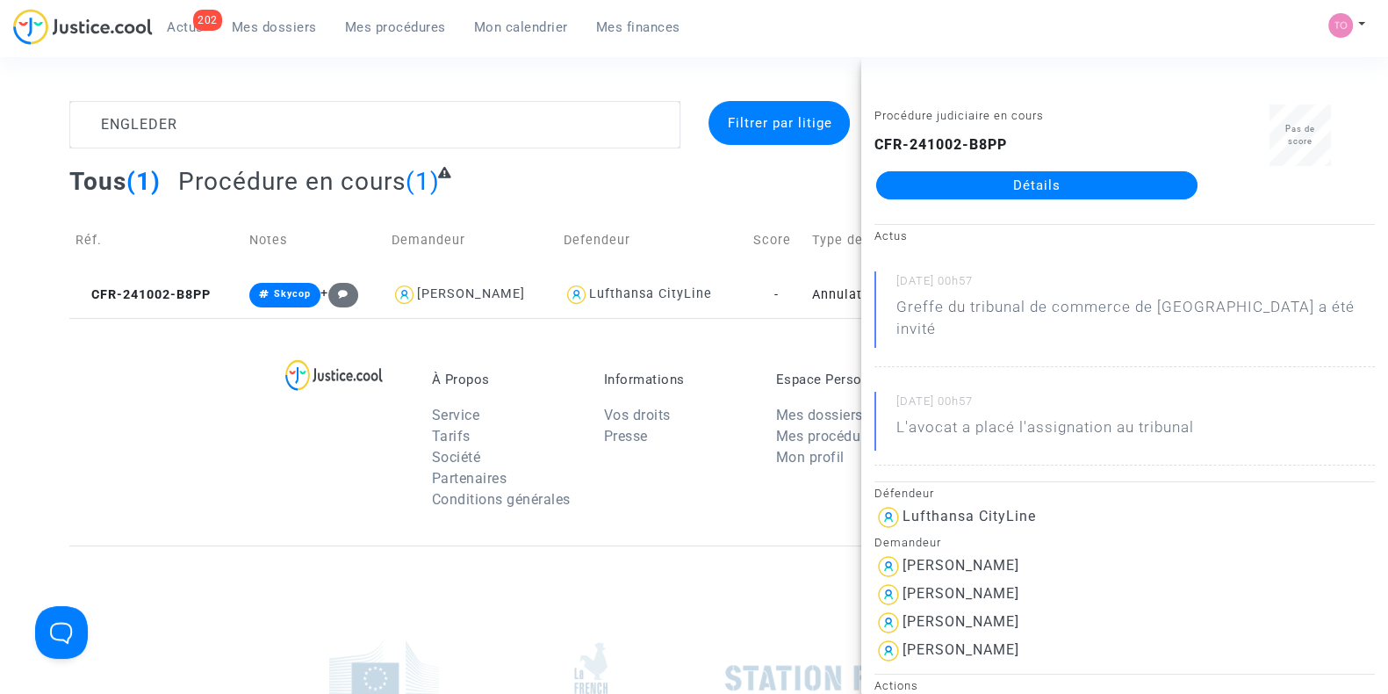
click at [1073, 197] on link "Détails" at bounding box center [1036, 185] width 321 height 28
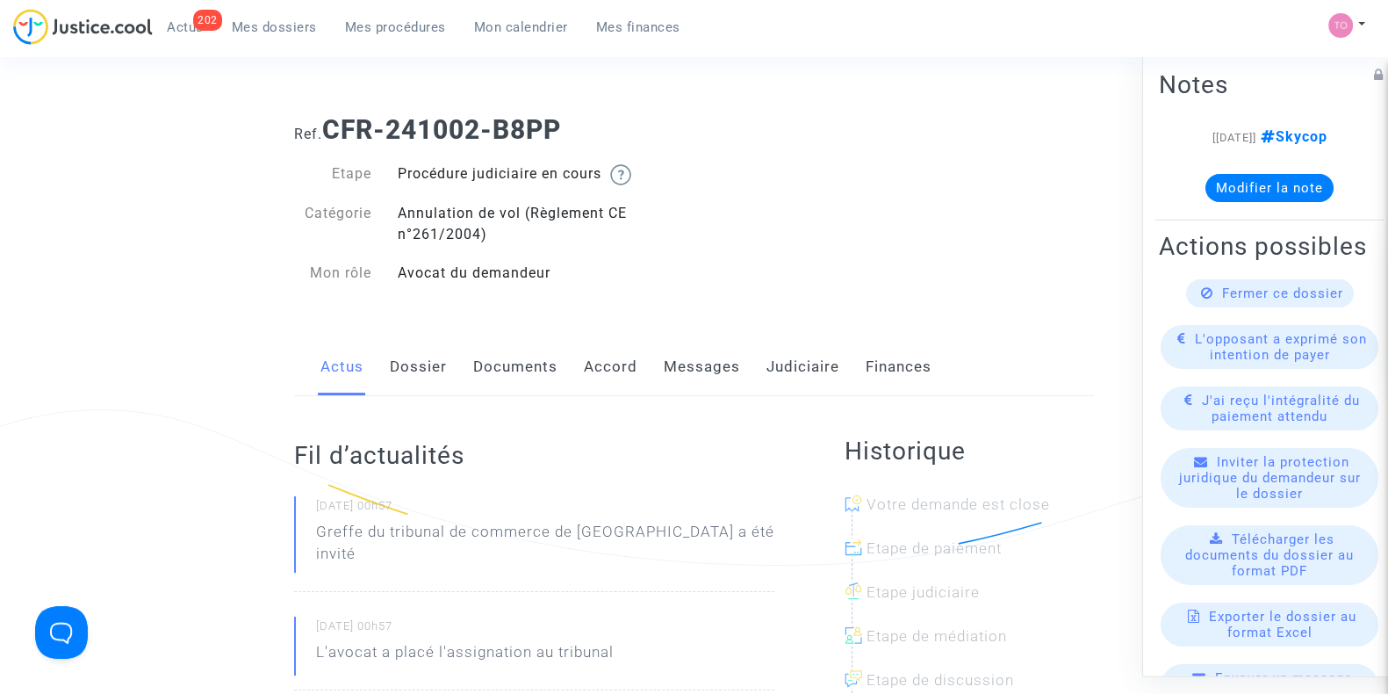
click at [510, 361] on link "Documents" at bounding box center [515, 367] width 84 height 58
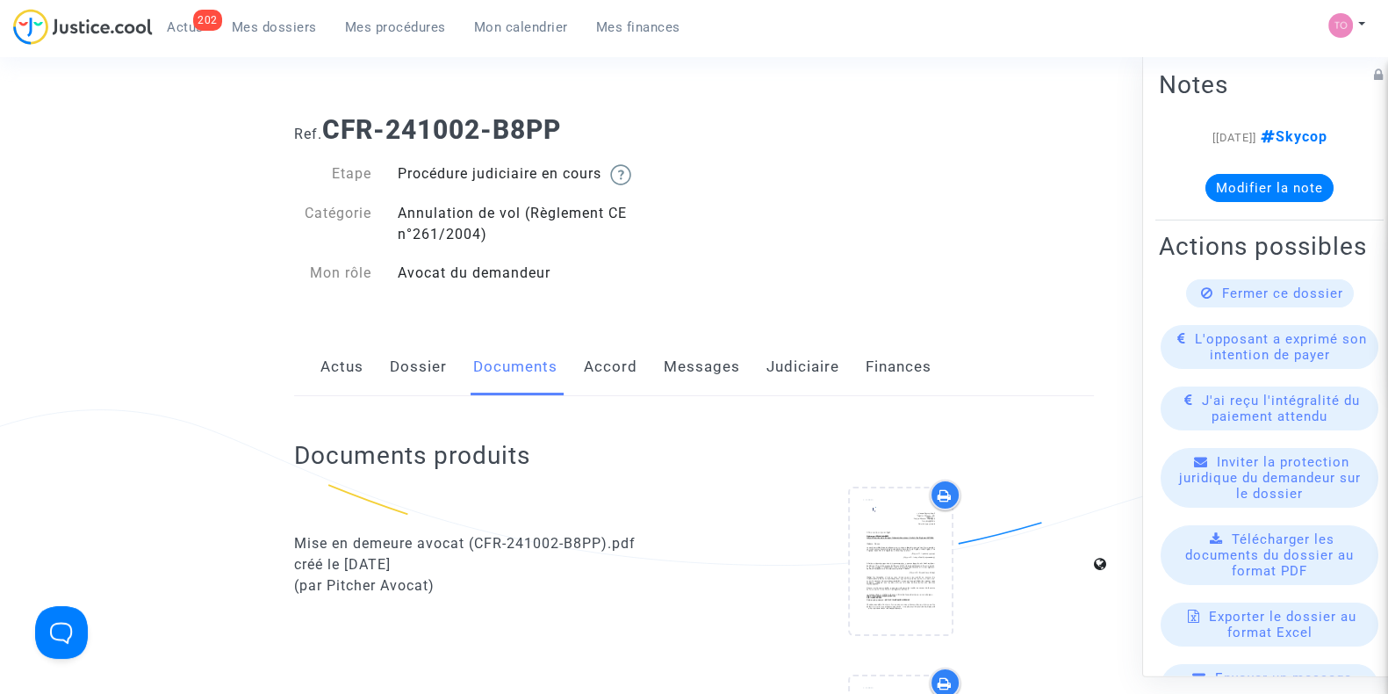
click at [699, 361] on link "Messages" at bounding box center [702, 367] width 76 height 58
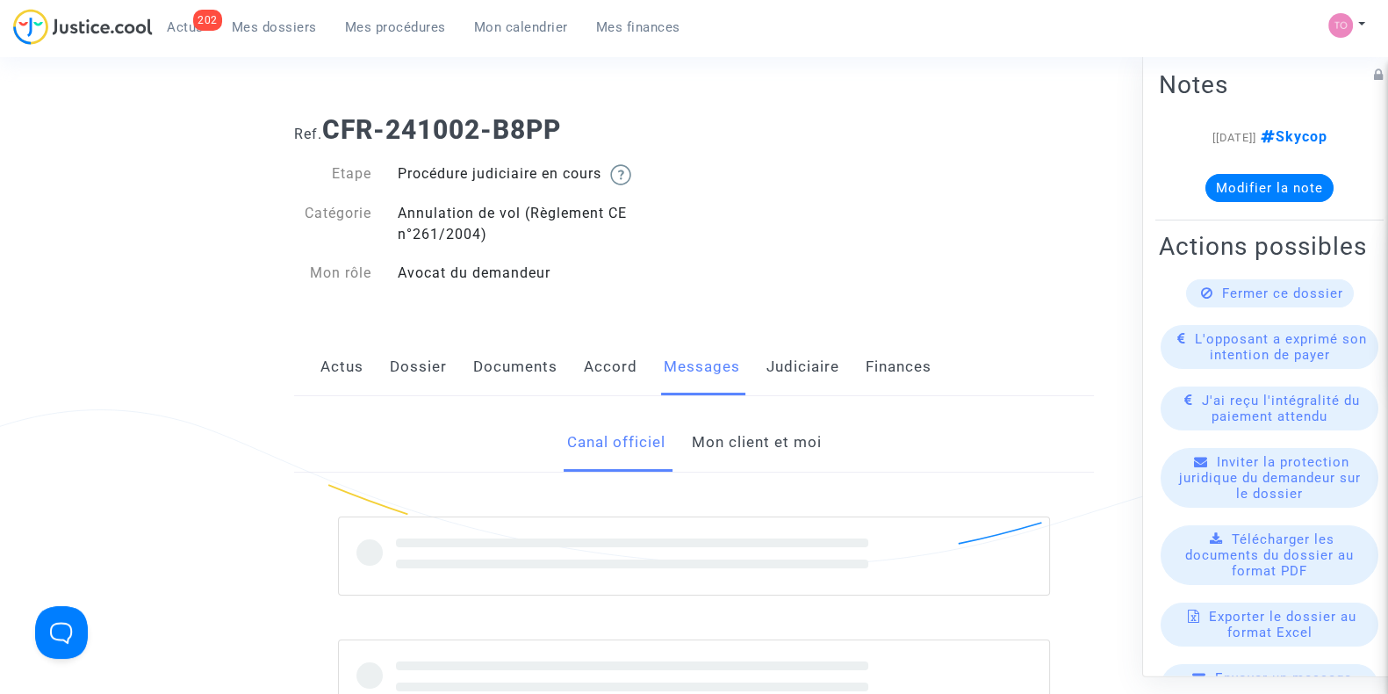
click at [730, 430] on link "Mon client et moi" at bounding box center [756, 443] width 130 height 58
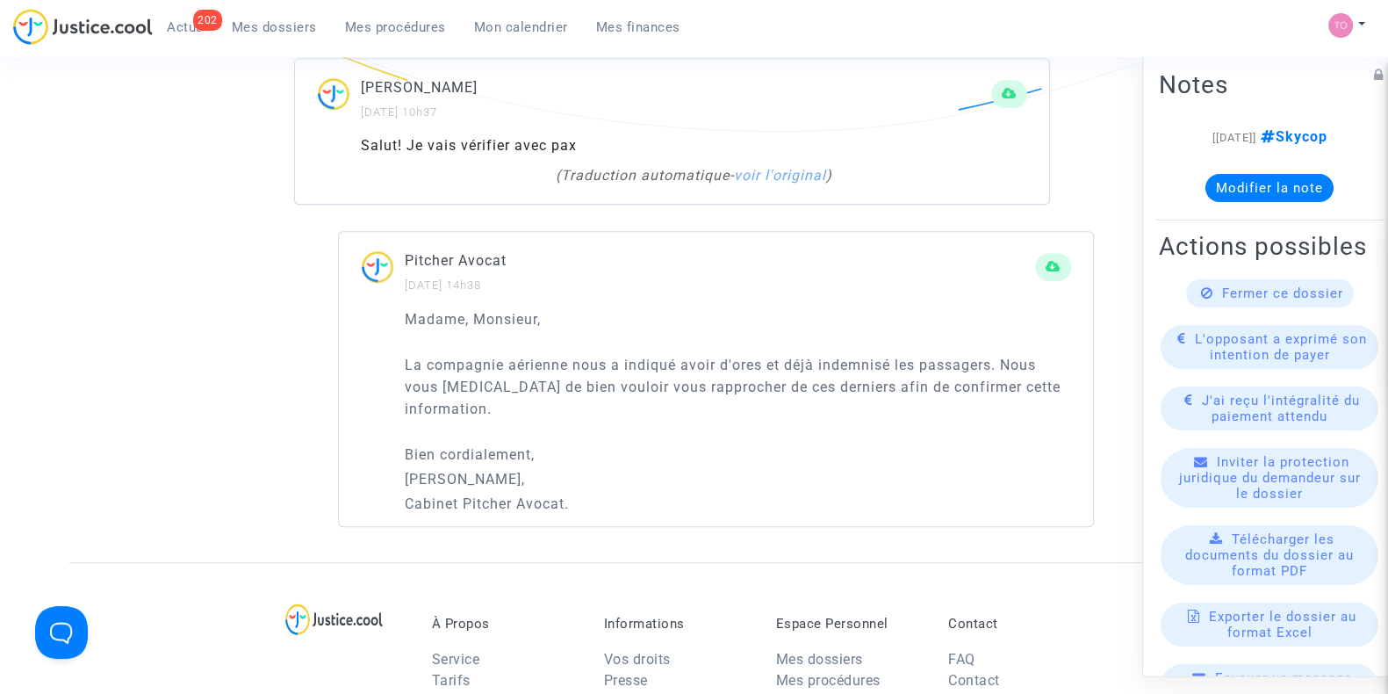
scroll to position [1207, 0]
drag, startPoint x: 573, startPoint y: 362, endPoint x: 862, endPoint y: 362, distance: 289.8
click at [862, 362] on p "La compagnie aérienne nous a indiqué avoir d'ores et déjà indemnisé les passage…" at bounding box center [738, 385] width 667 height 66
drag, startPoint x: 509, startPoint y: 384, endPoint x: 876, endPoint y: 389, distance: 366.2
click at [876, 389] on p "La compagnie aérienne nous a indiqué avoir d'ores et déjà indemnisé les passage…" at bounding box center [738, 385] width 667 height 66
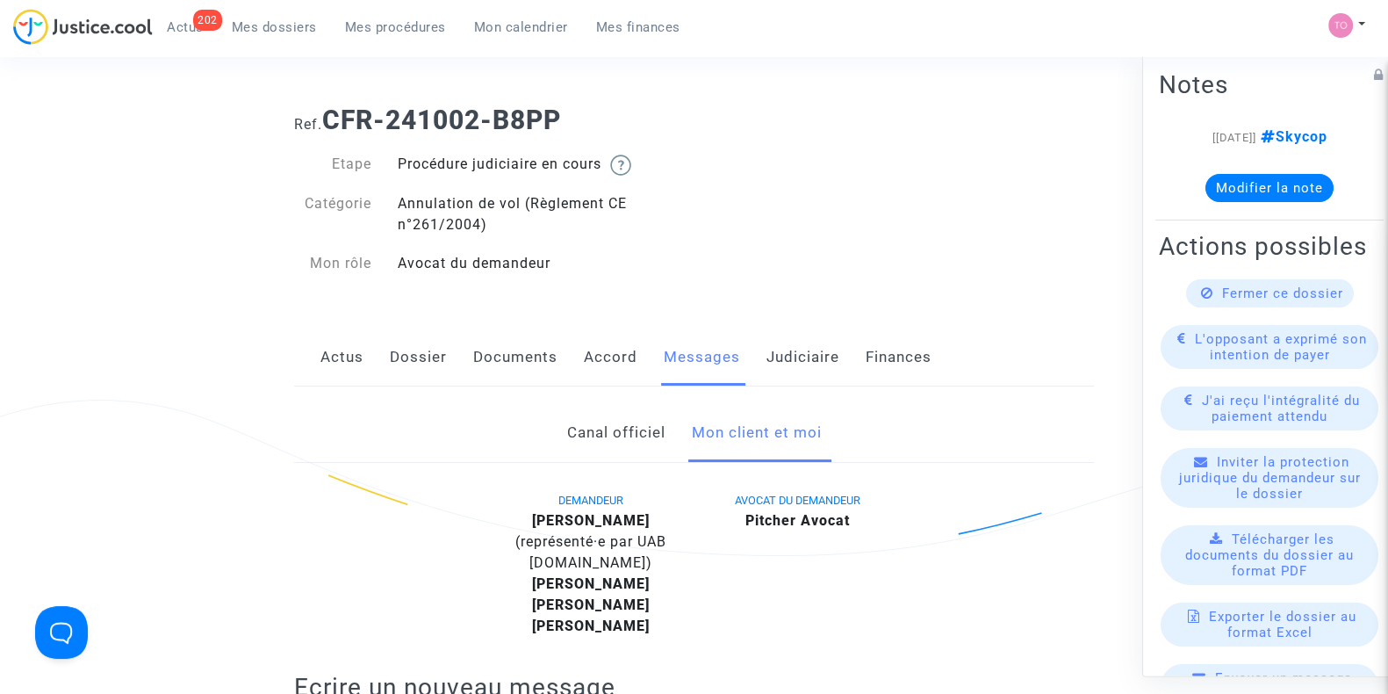
scroll to position [0, 0]
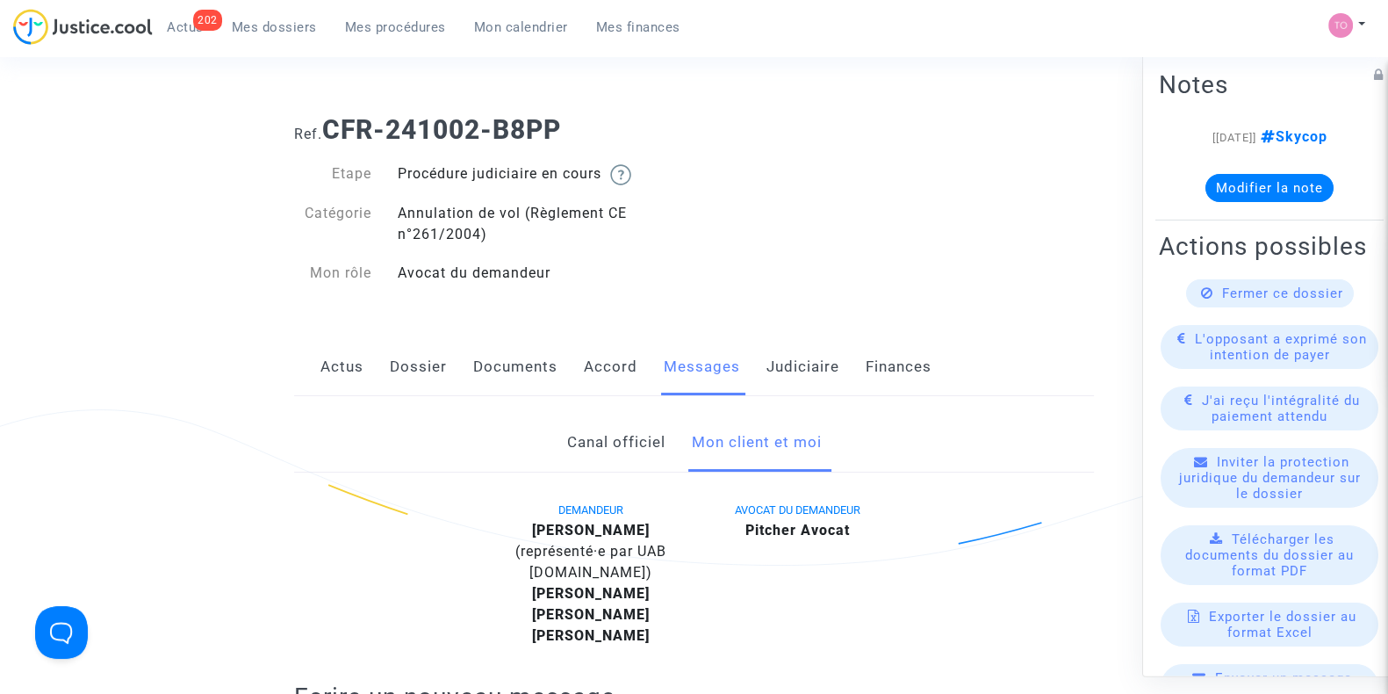
click at [414, 365] on link "Dossier" at bounding box center [418, 367] width 57 height 58
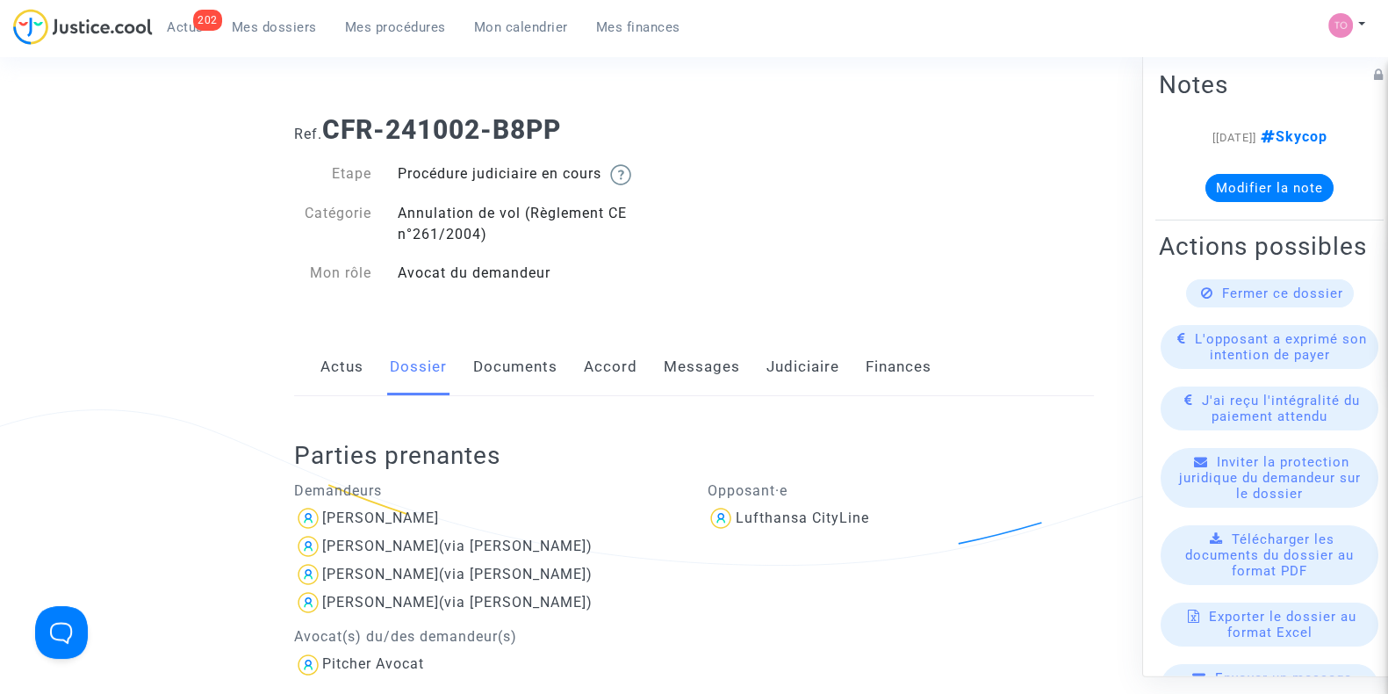
click at [526, 364] on link "Documents" at bounding box center [515, 367] width 84 height 58
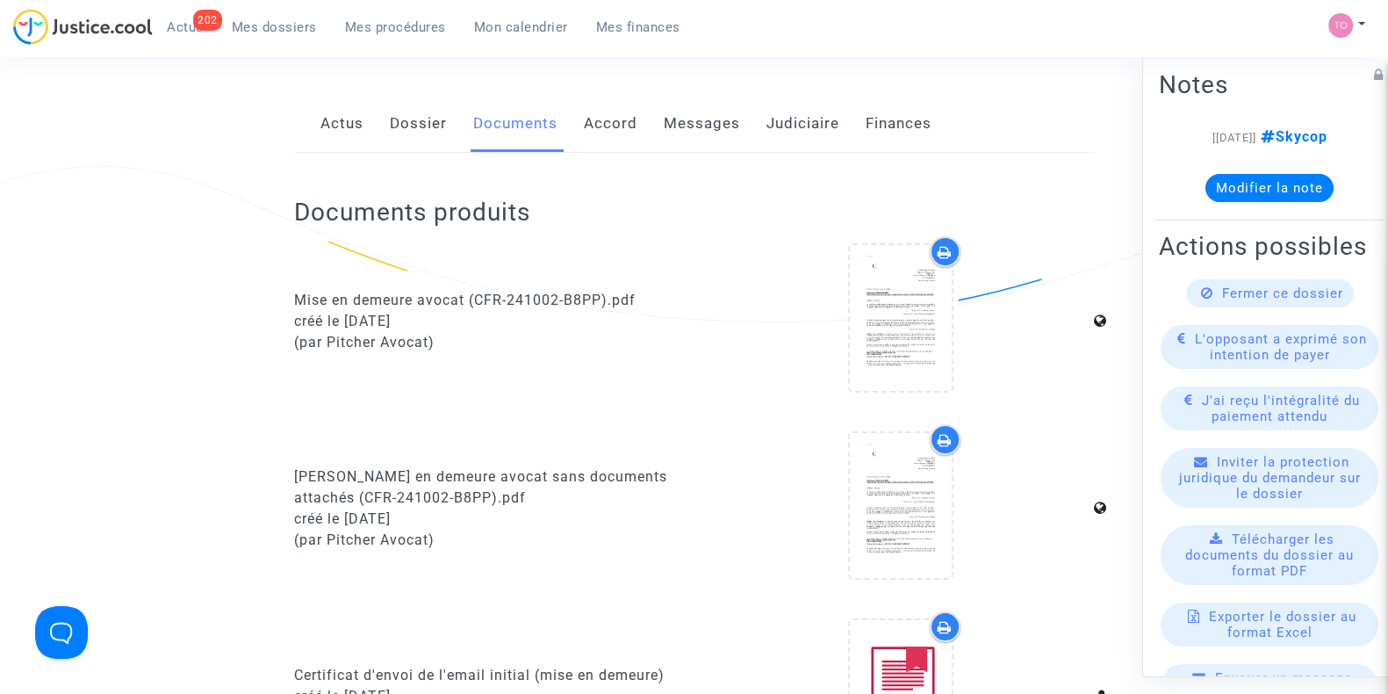
scroll to position [219, 0]
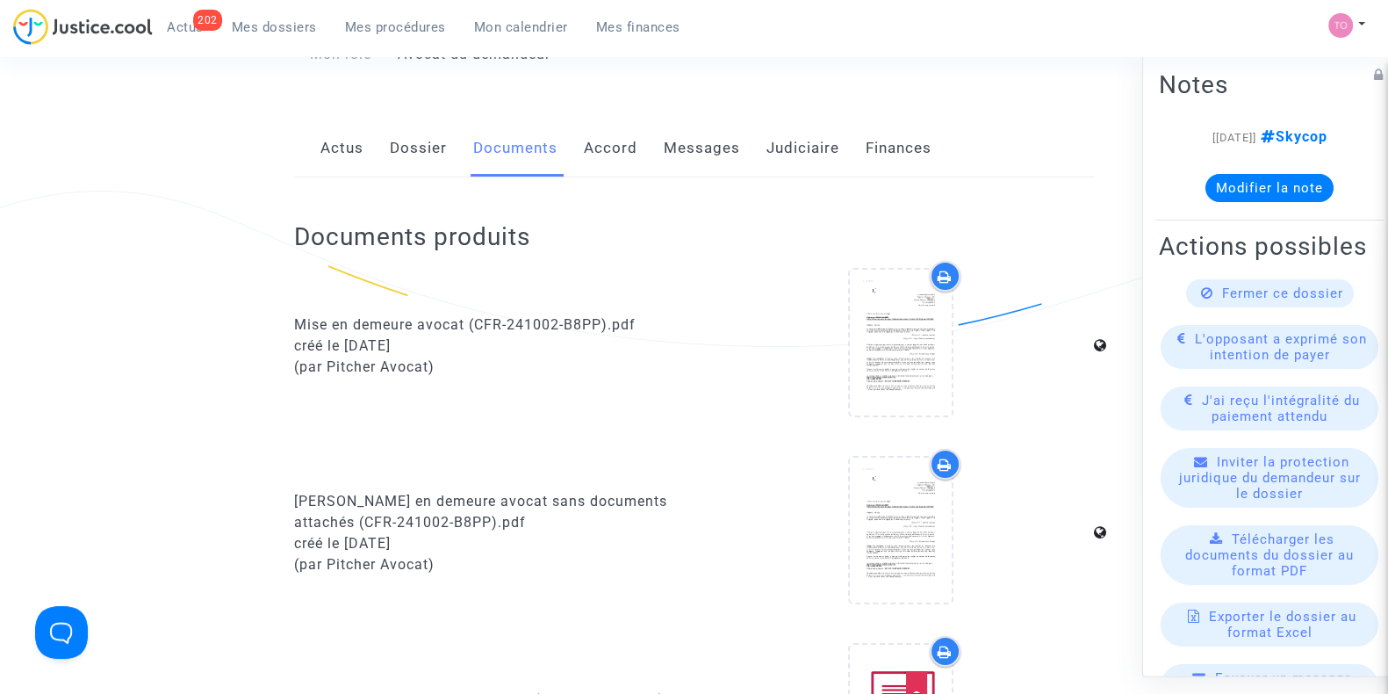
click at [795, 144] on link "Judiciaire" at bounding box center [803, 148] width 73 height 58
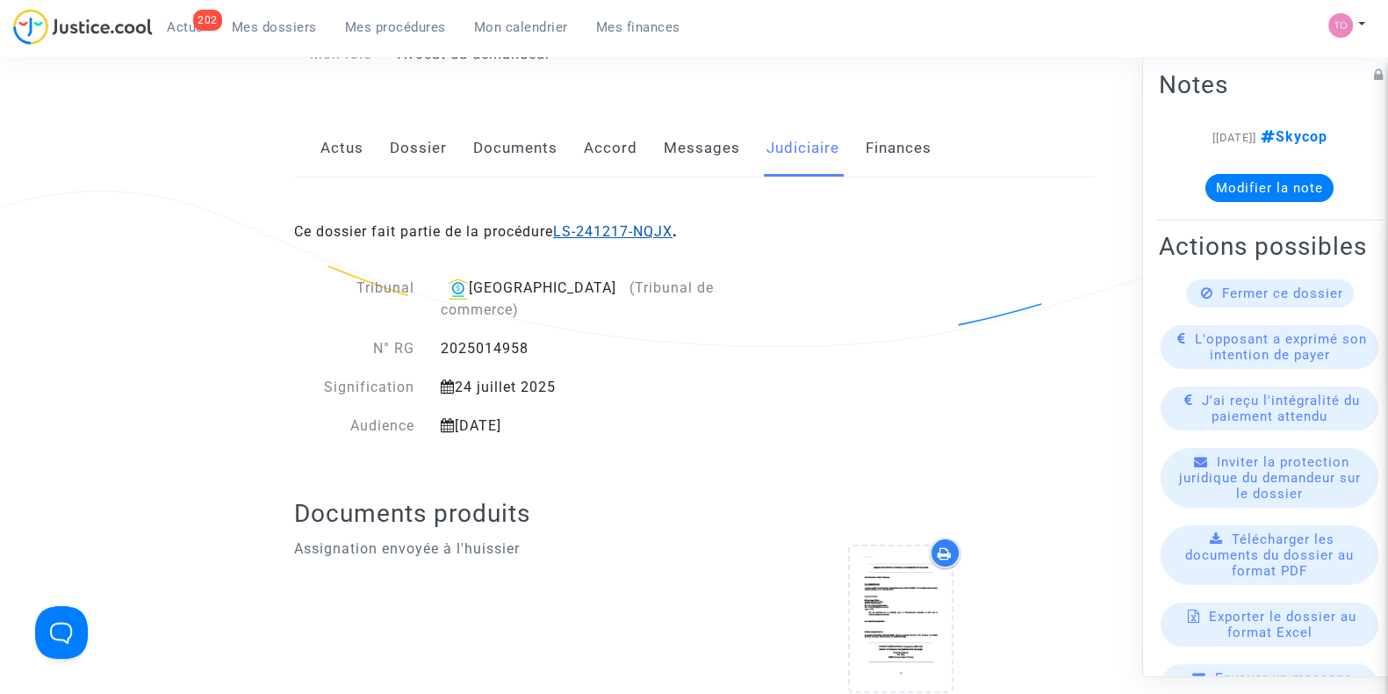
click at [615, 223] on link "LS-241217-NQJX" at bounding box center [612, 231] width 119 height 17
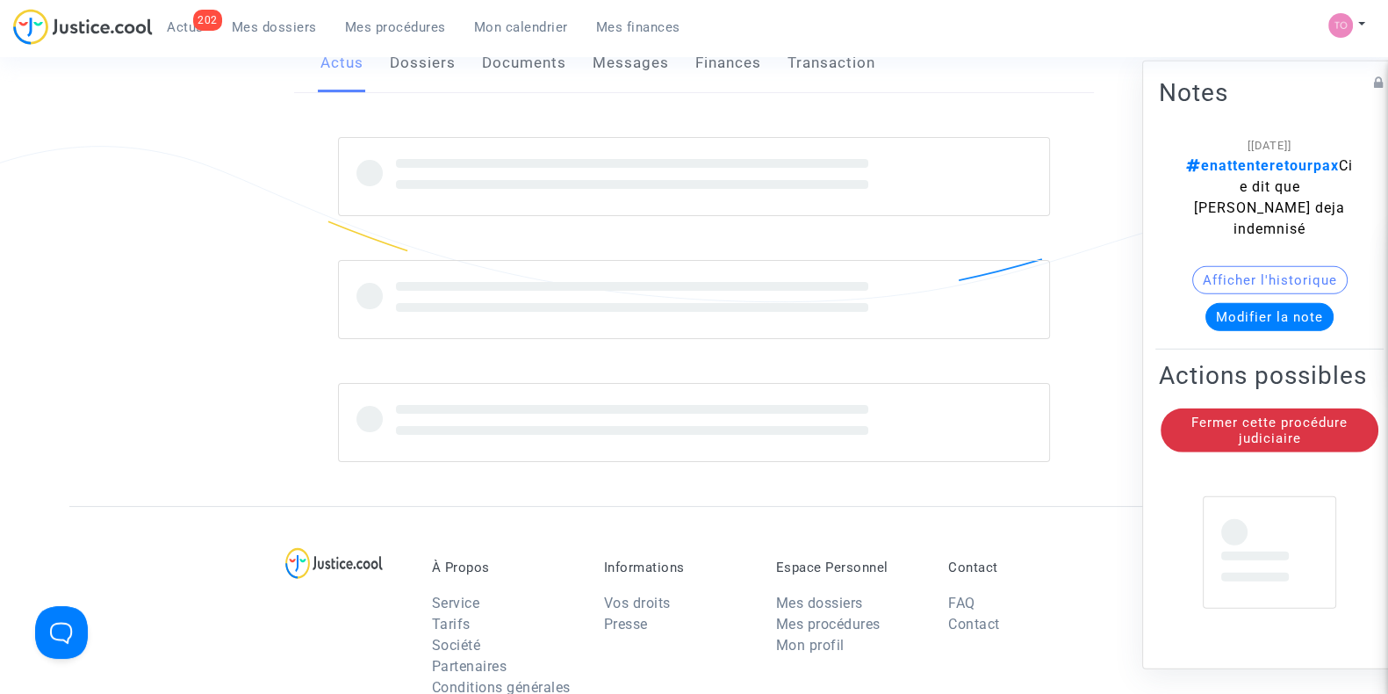
scroll to position [219, 0]
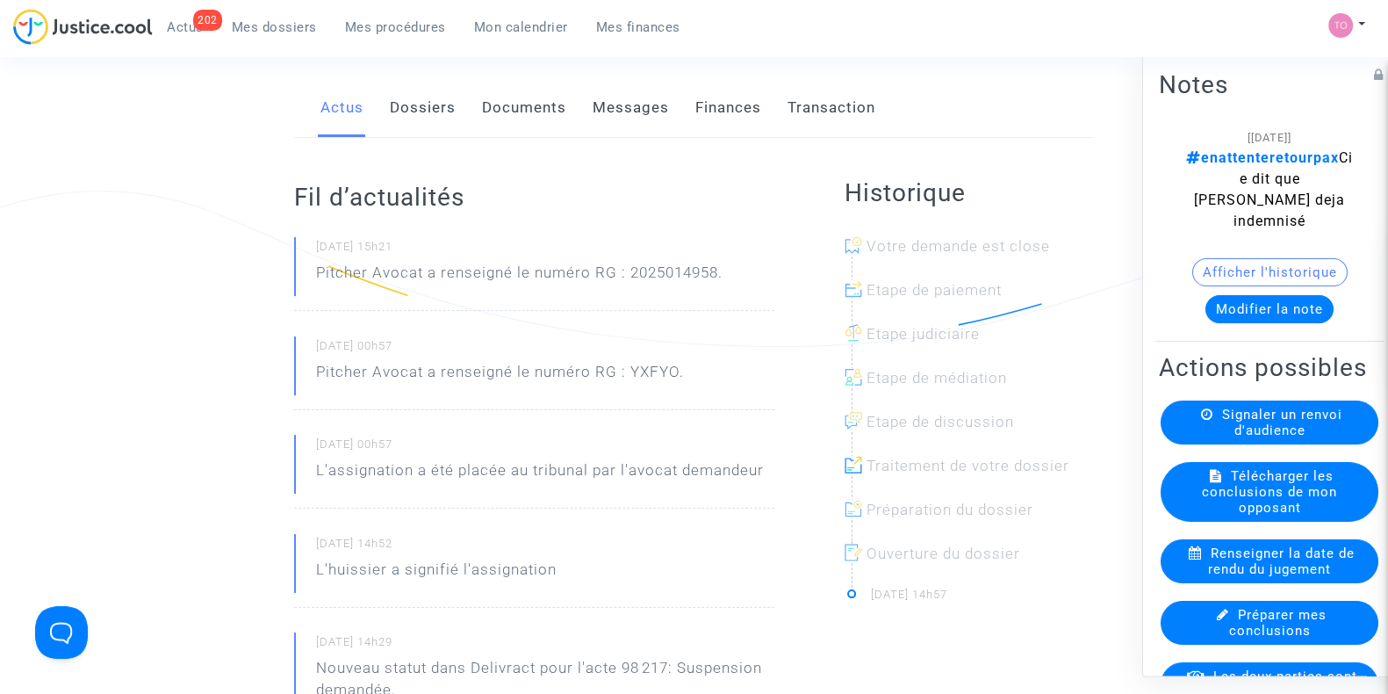
click at [1209, 258] on button "Afficher l'historique" at bounding box center [1270, 272] width 155 height 28
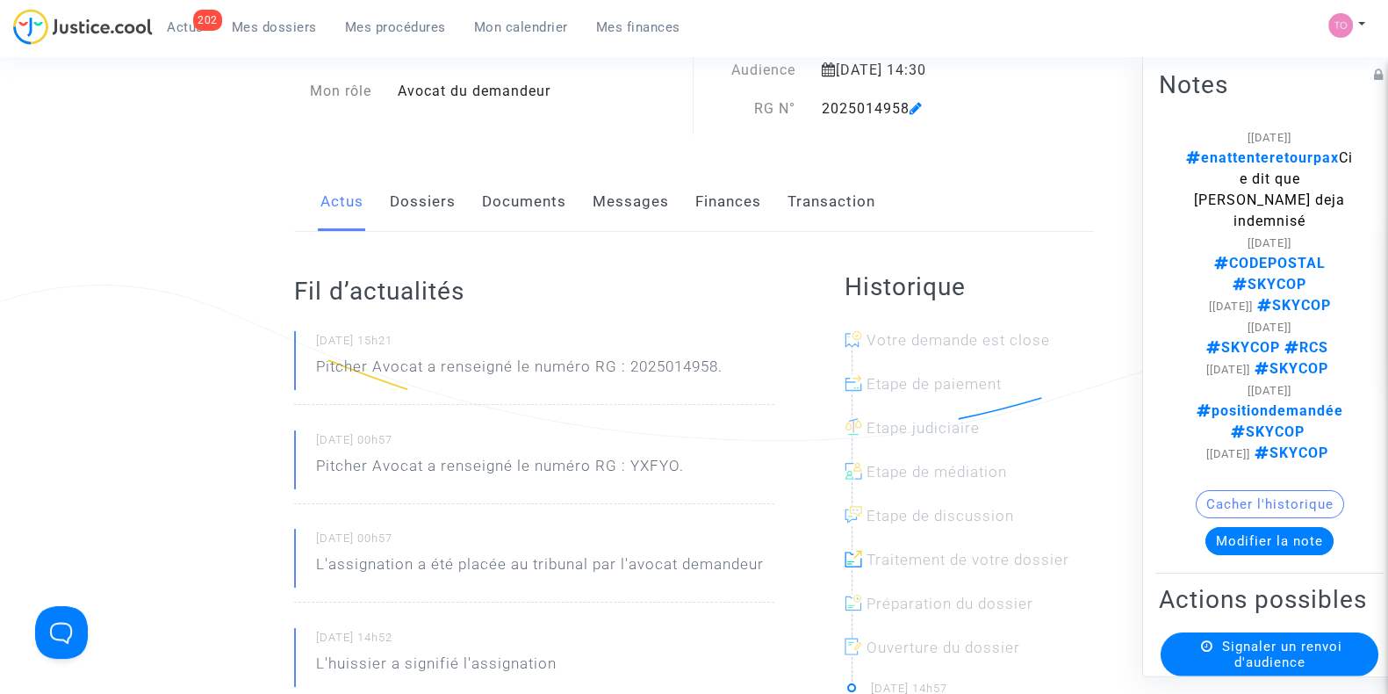
scroll to position [0, 0]
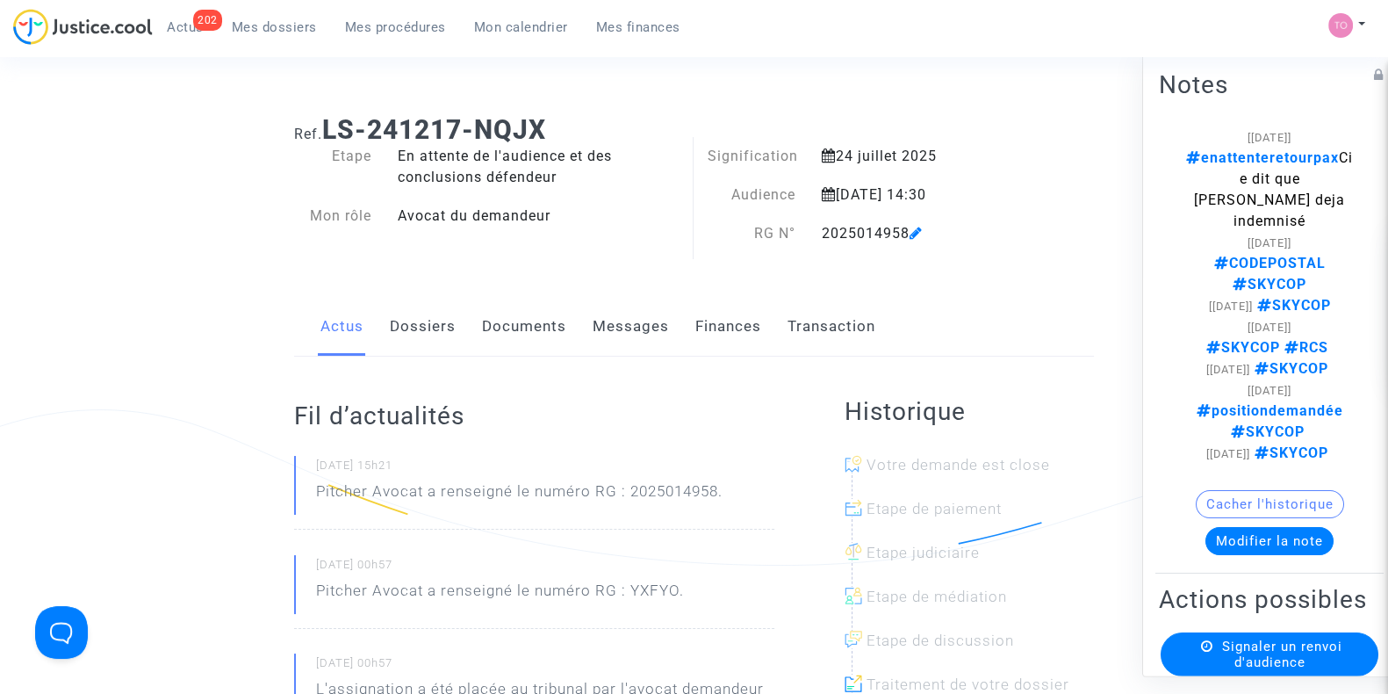
click at [496, 31] on span "Mon calendrier" at bounding box center [521, 27] width 94 height 16
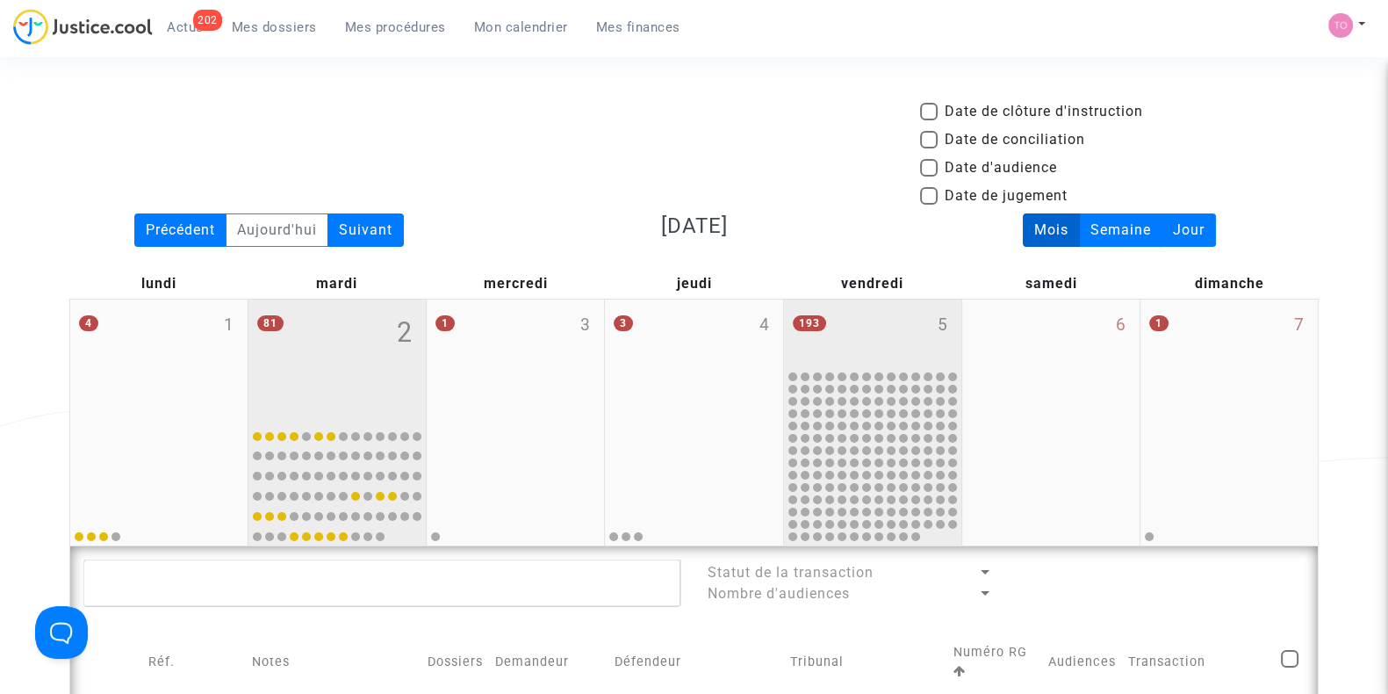
click at [844, 321] on div "193 5" at bounding box center [872, 333] width 177 height 68
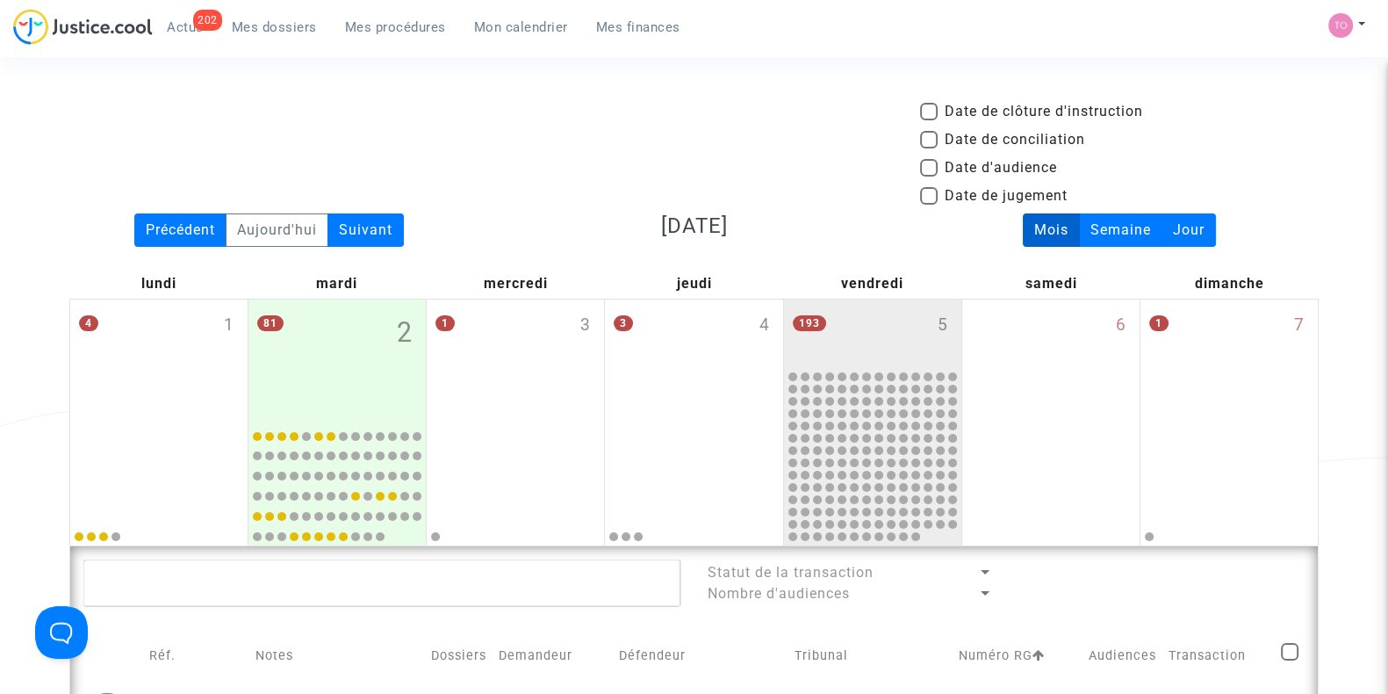
click at [938, 169] on label "Date d'audience" at bounding box center [988, 167] width 137 height 21
click at [929, 177] on input "Date d'audience" at bounding box center [928, 177] width 1 height 1
checkbox input "true"
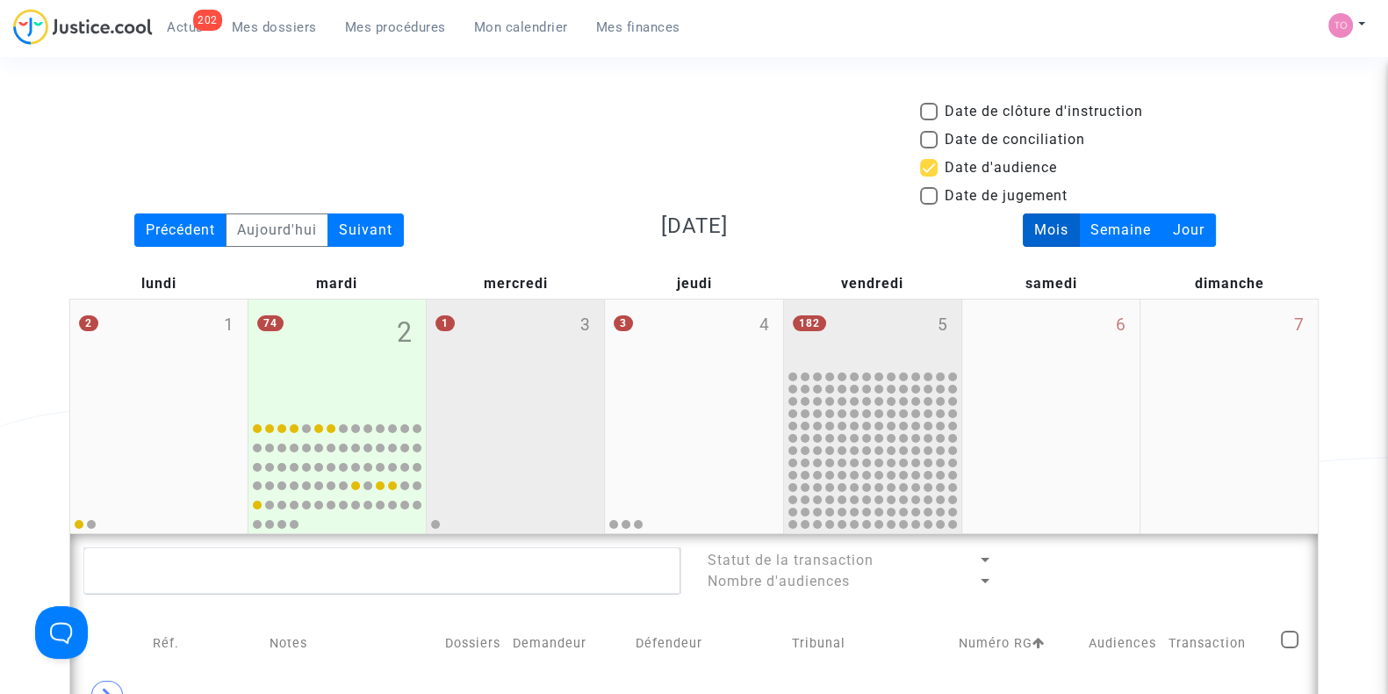
click at [585, 365] on div "1 3" at bounding box center [515, 356] width 177 height 114
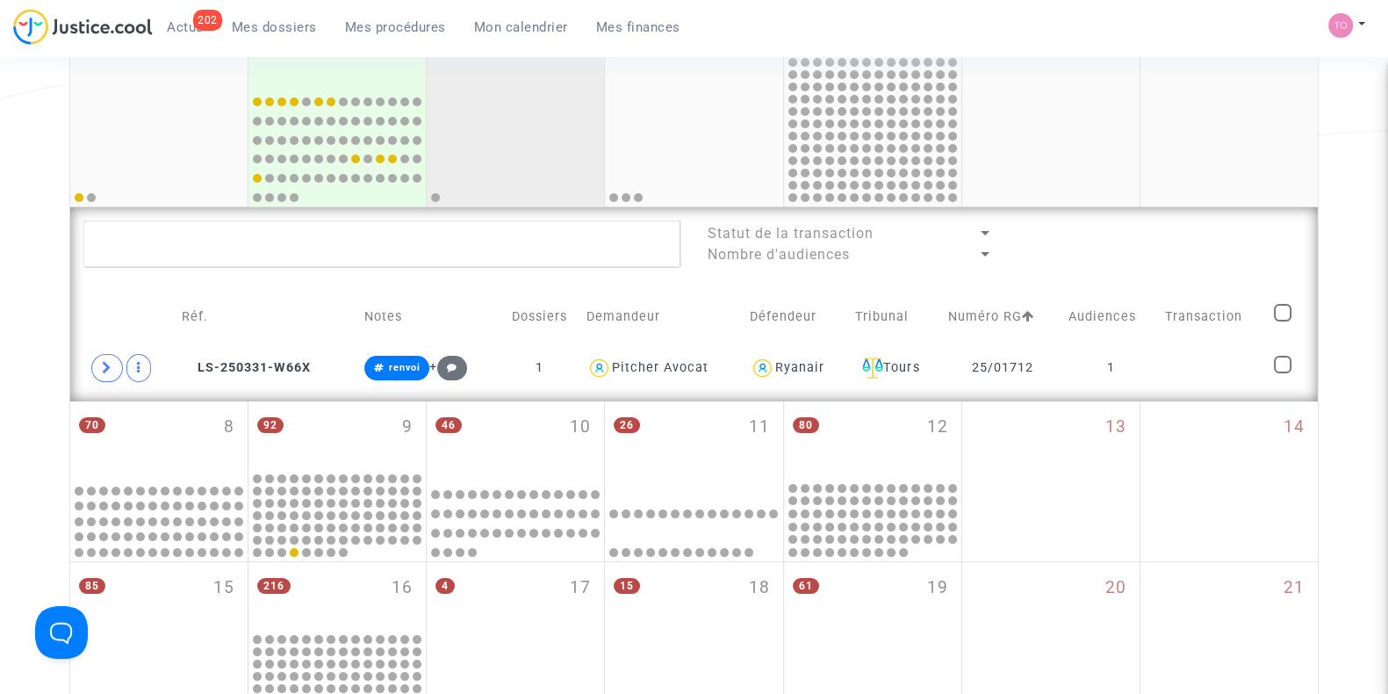
scroll to position [329, 0]
click at [83, 359] on td at bounding box center [129, 365] width 92 height 40
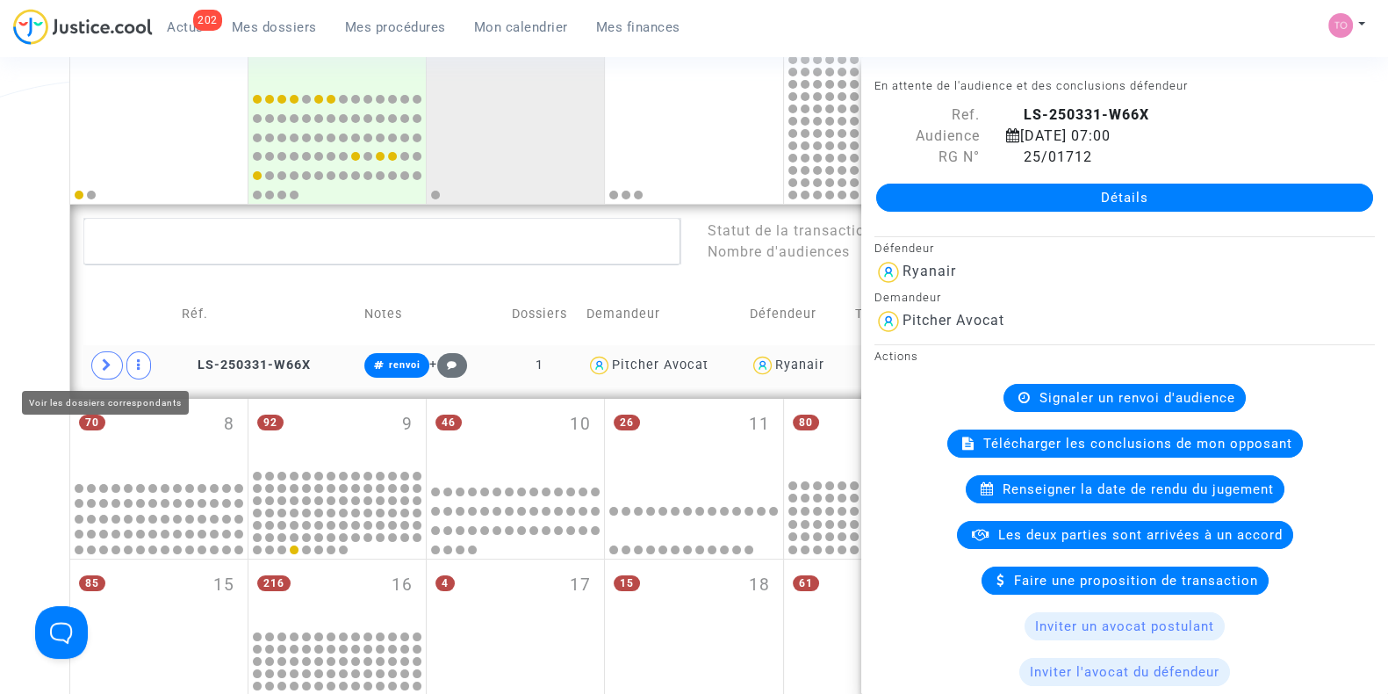
click at [97, 364] on span at bounding box center [107, 365] width 32 height 28
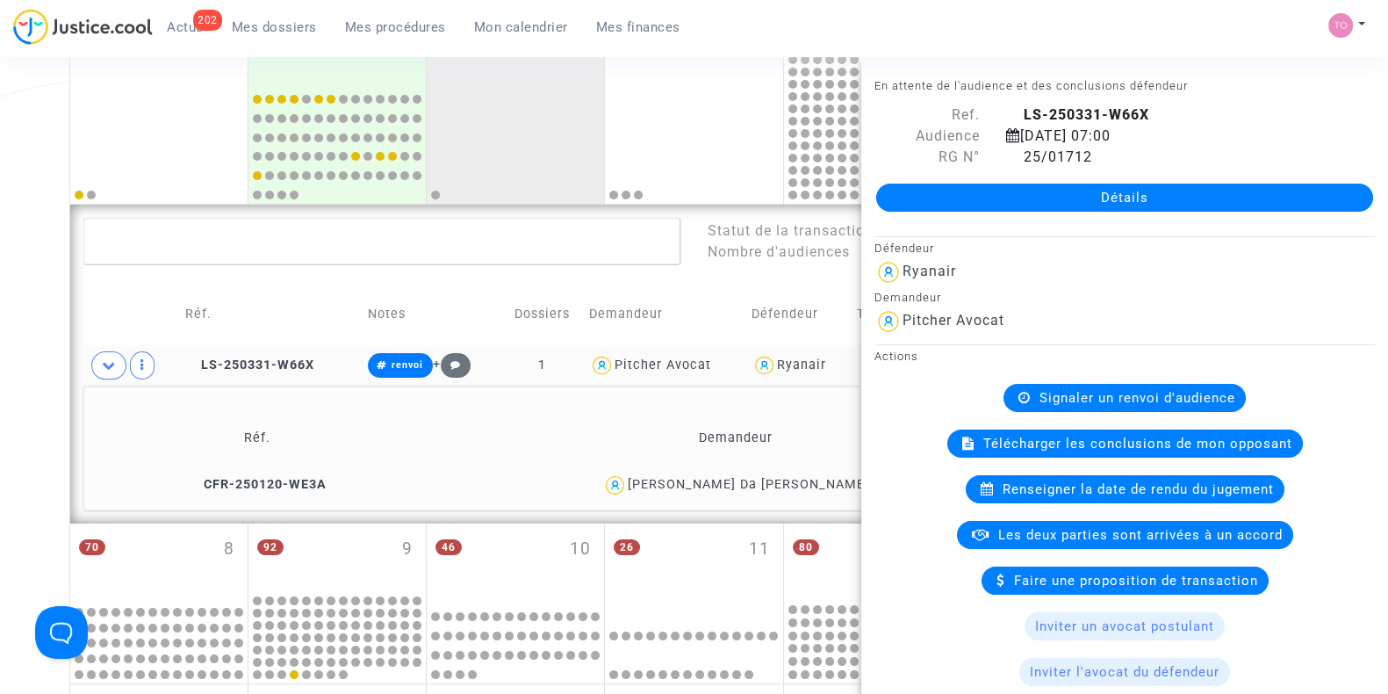
click at [0, 314] on div "Date de clôture d'instruction Date de conciliation Date d'audience Date de juge…" at bounding box center [694, 524] width 1388 height 1505
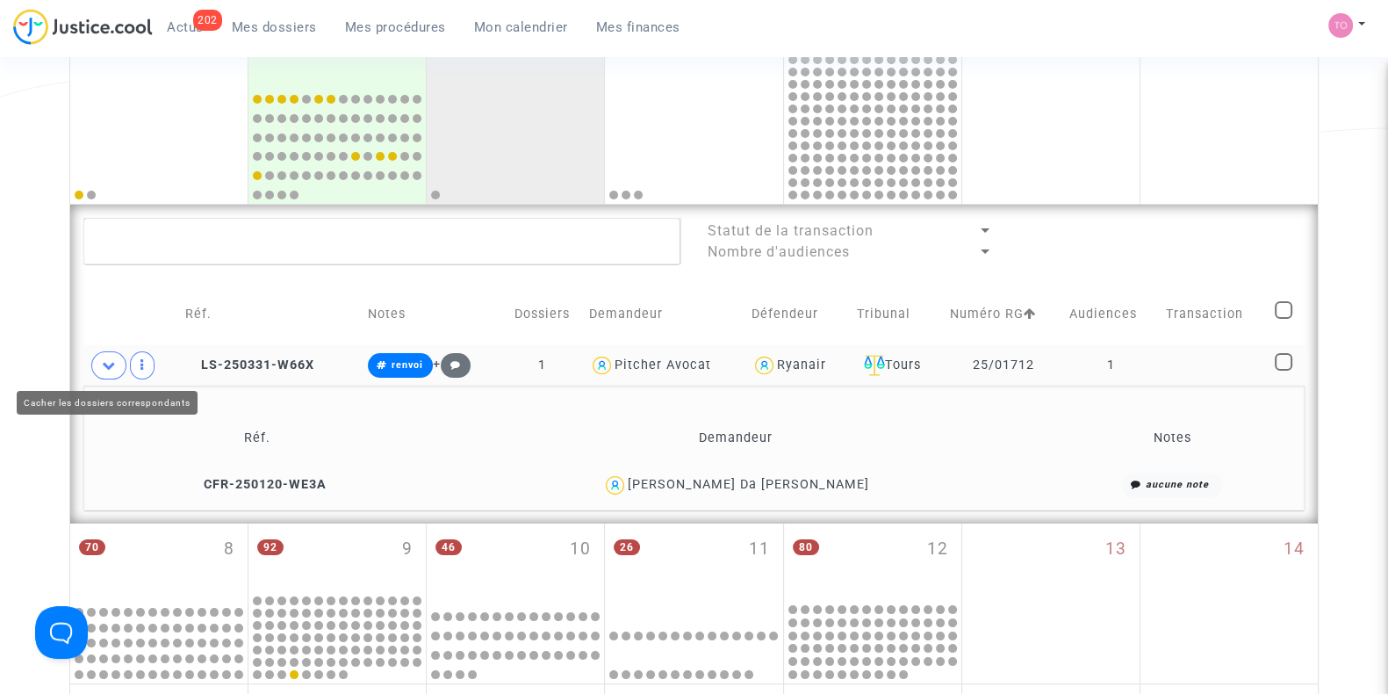
click at [98, 363] on span at bounding box center [108, 365] width 35 height 28
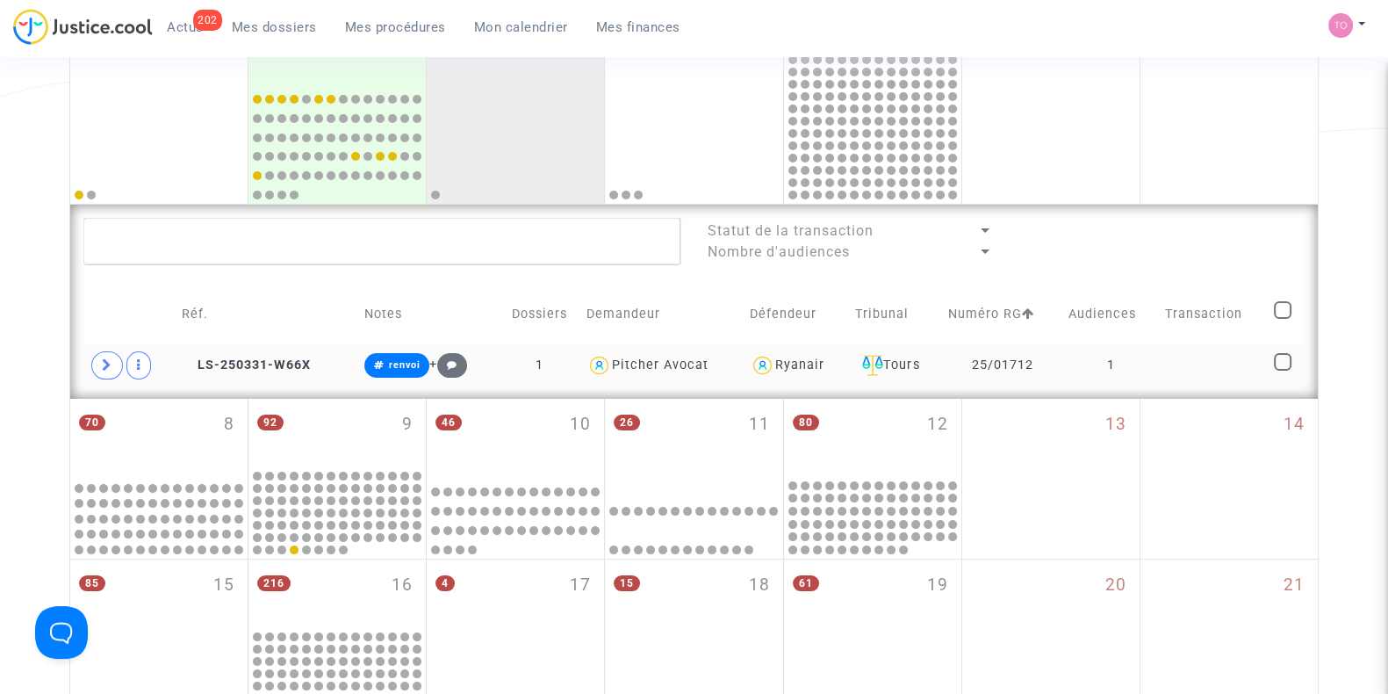
click at [0, 341] on div "Date de clôture d'instruction Date de conciliation Date d'audience Date de juge…" at bounding box center [694, 462] width 1388 height 1380
